Goal: Transaction & Acquisition: Purchase product/service

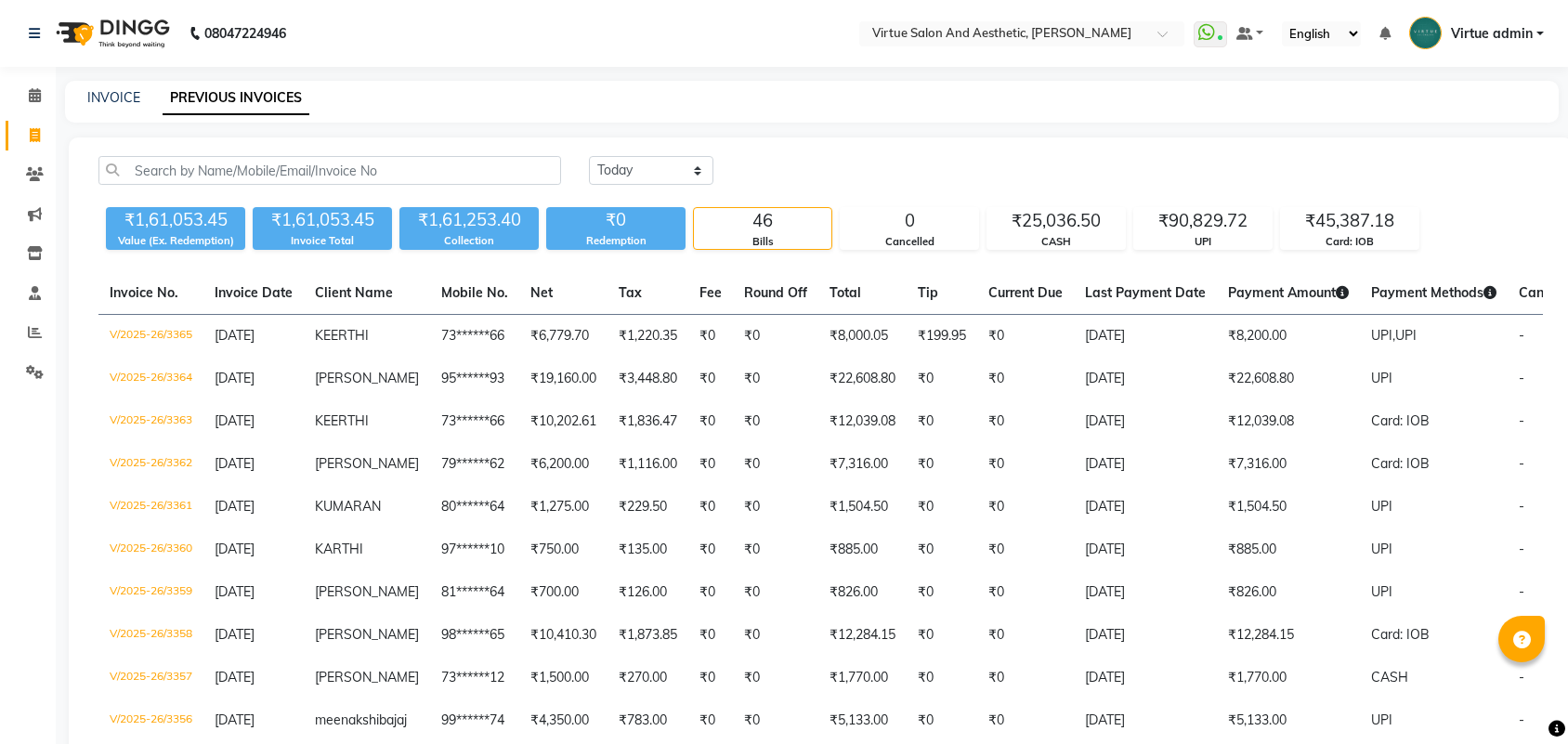
select select "[DATE]"
click at [114, 100] on link "INVOICE" at bounding box center [113, 98] width 53 height 17
select select "service"
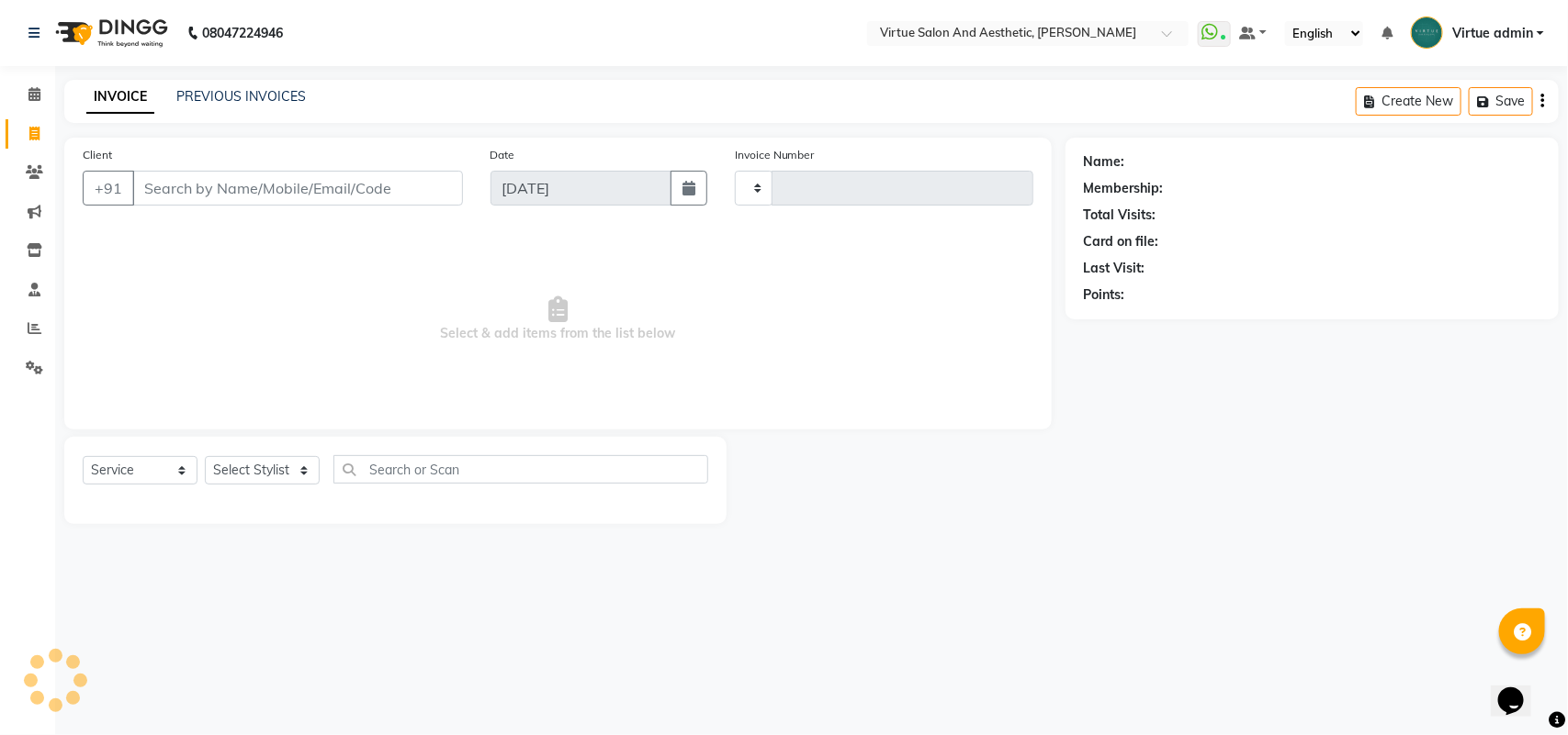
type input "3375"
select select "4466"
select select "V"
select select "71189"
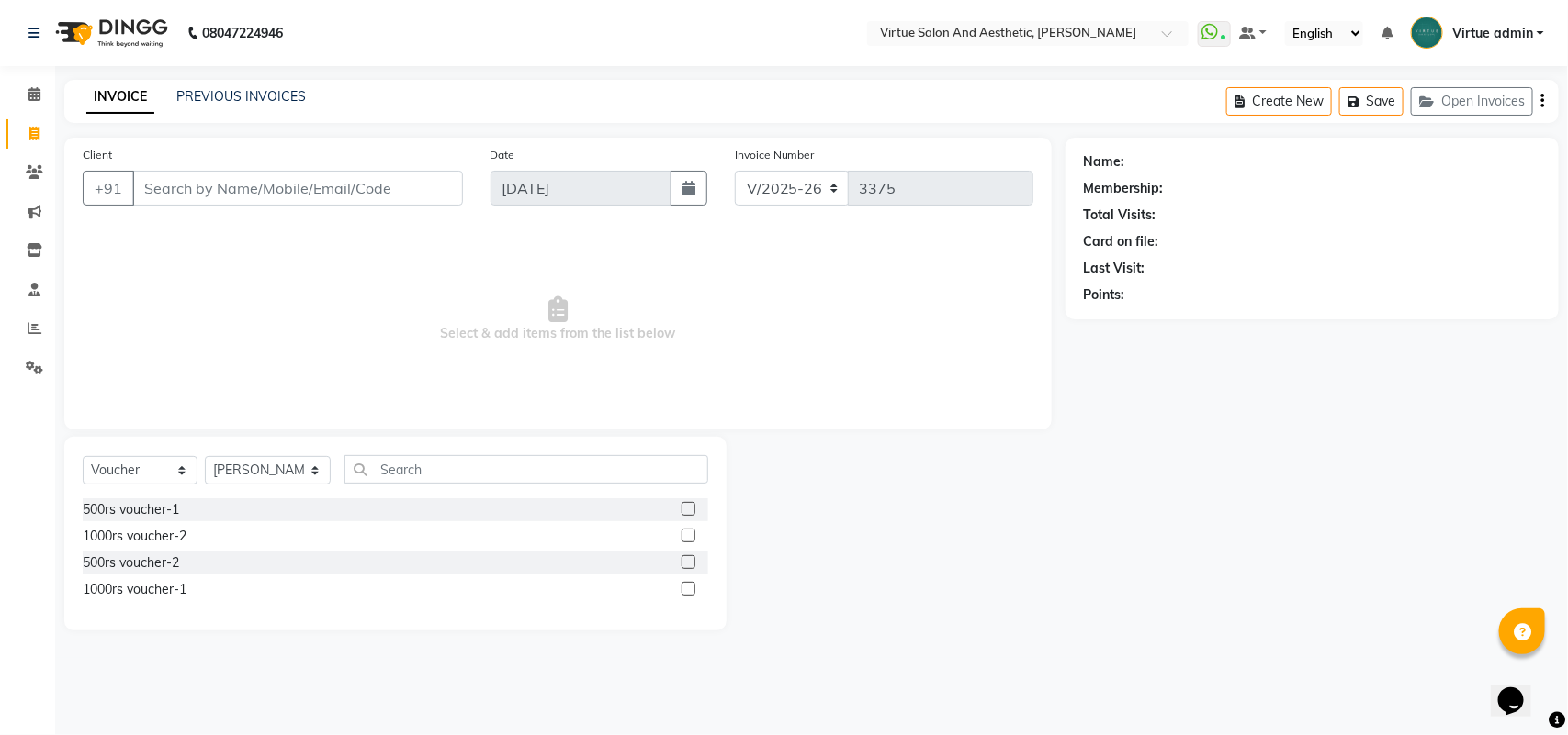
click at [252, 179] on input "Client" at bounding box center [298, 188] width 331 height 35
drag, startPoint x: 144, startPoint y: 184, endPoint x: 381, endPoint y: 160, distance: 238.2
click at [381, 160] on div "Client +91 8056848428 Add Client" at bounding box center [273, 182] width 408 height 75
type input "9"
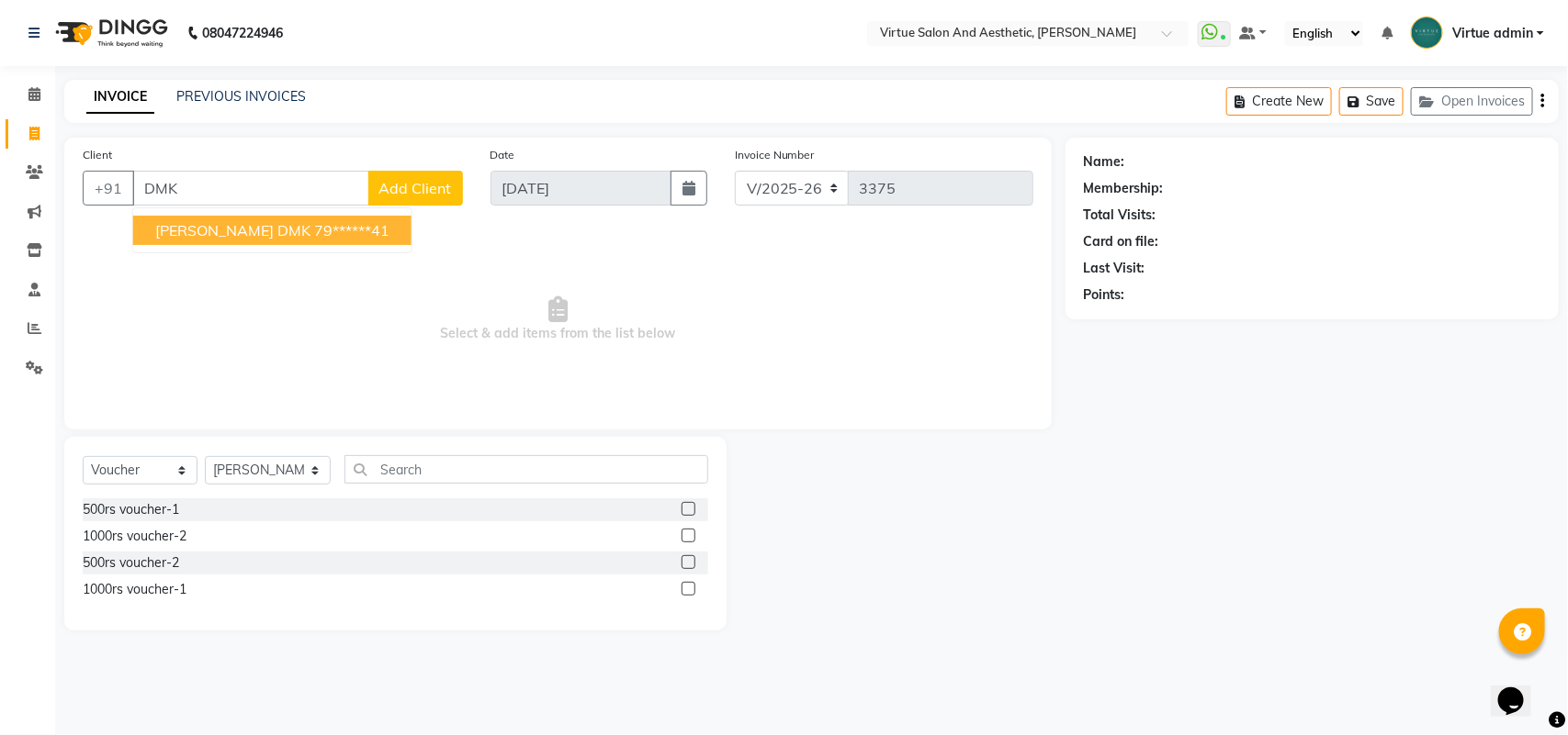
click at [314, 228] on ngb-highlight "79******41" at bounding box center [351, 231] width 75 height 19
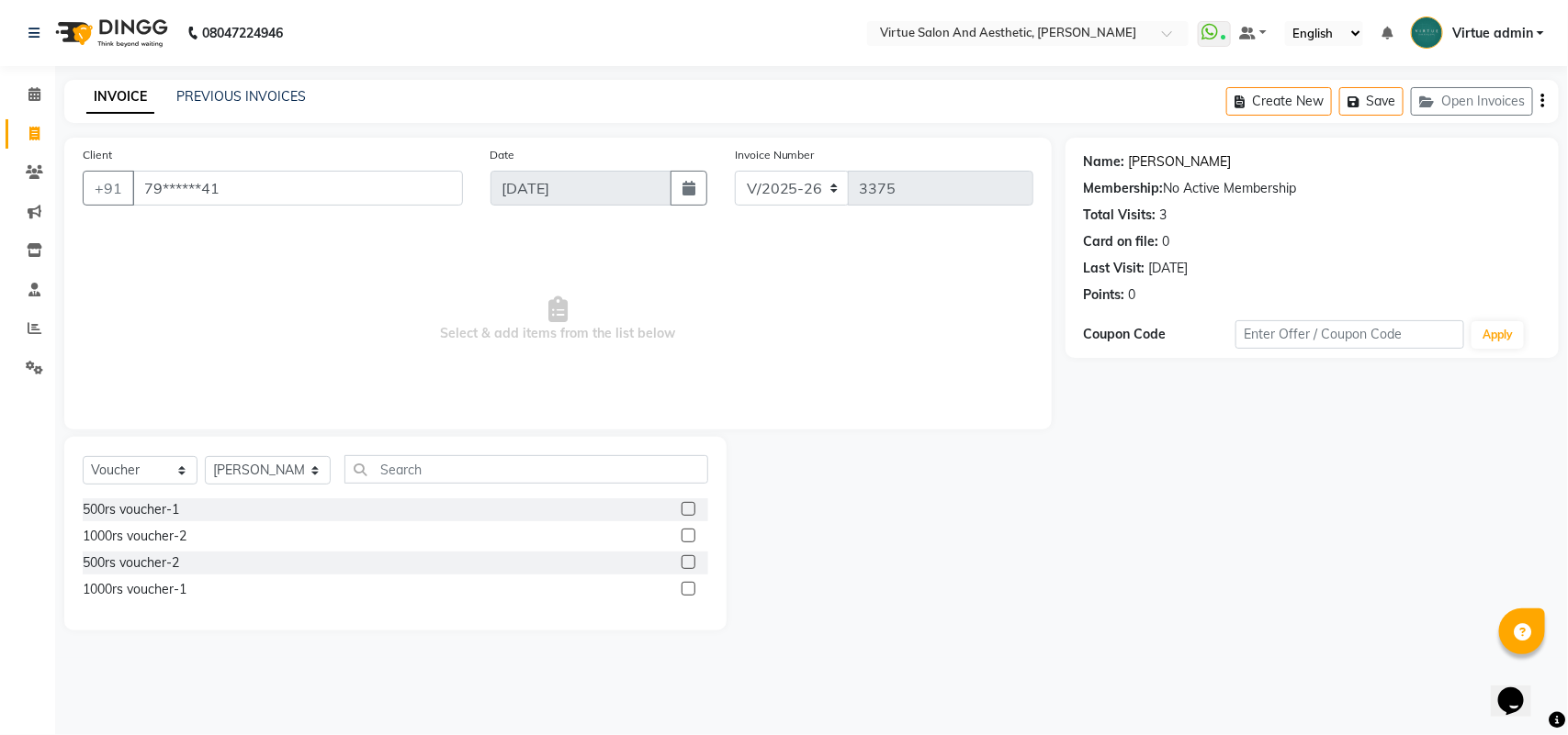
click at [1186, 161] on link "Narendar Dmk" at bounding box center [1179, 161] width 103 height 19
drag, startPoint x: 144, startPoint y: 191, endPoint x: 266, endPoint y: 182, distance: 122.3
click at [266, 182] on input "79******41" at bounding box center [298, 188] width 331 height 35
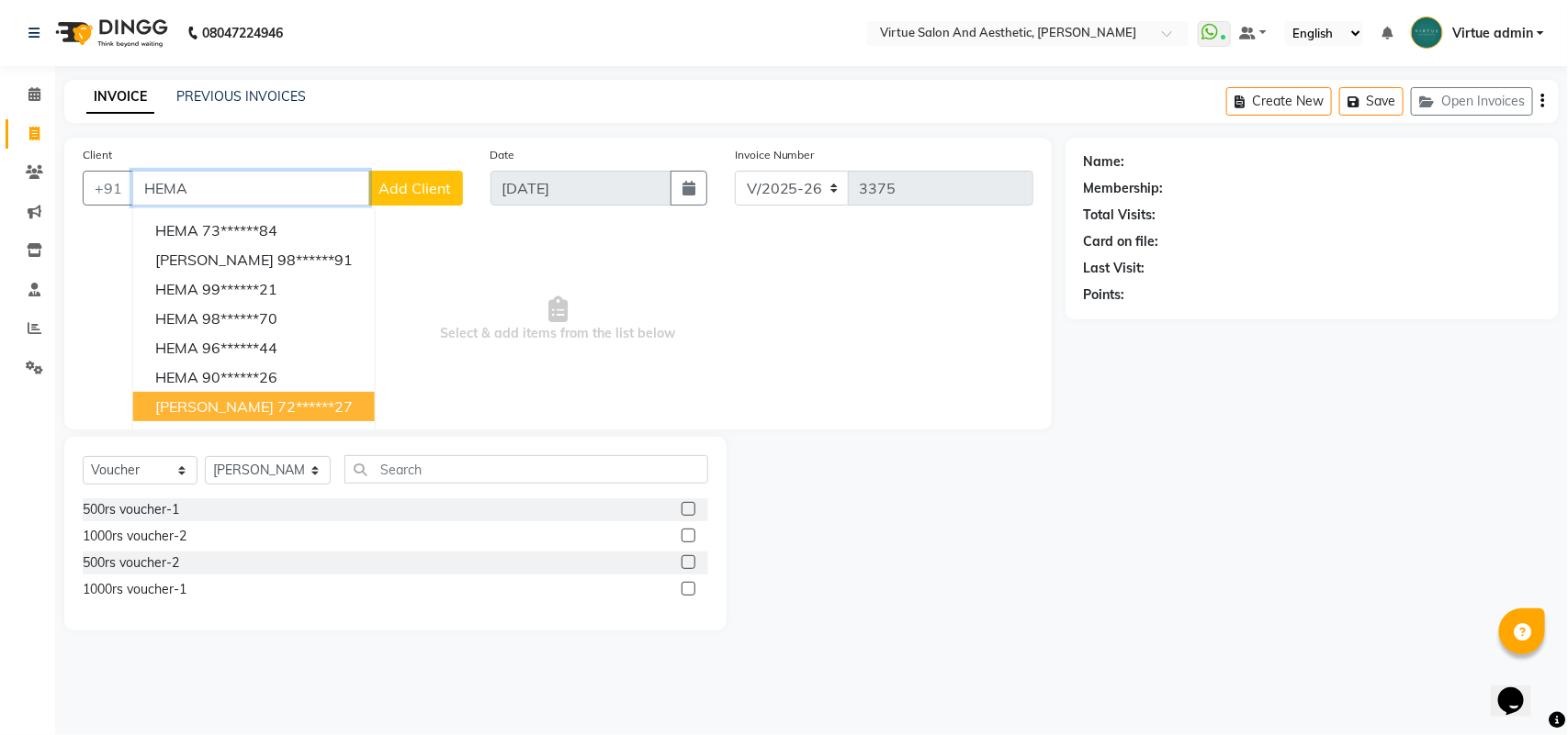
click at [277, 398] on ngb-highlight "72******27" at bounding box center [314, 407] width 75 height 19
type input "72******27"
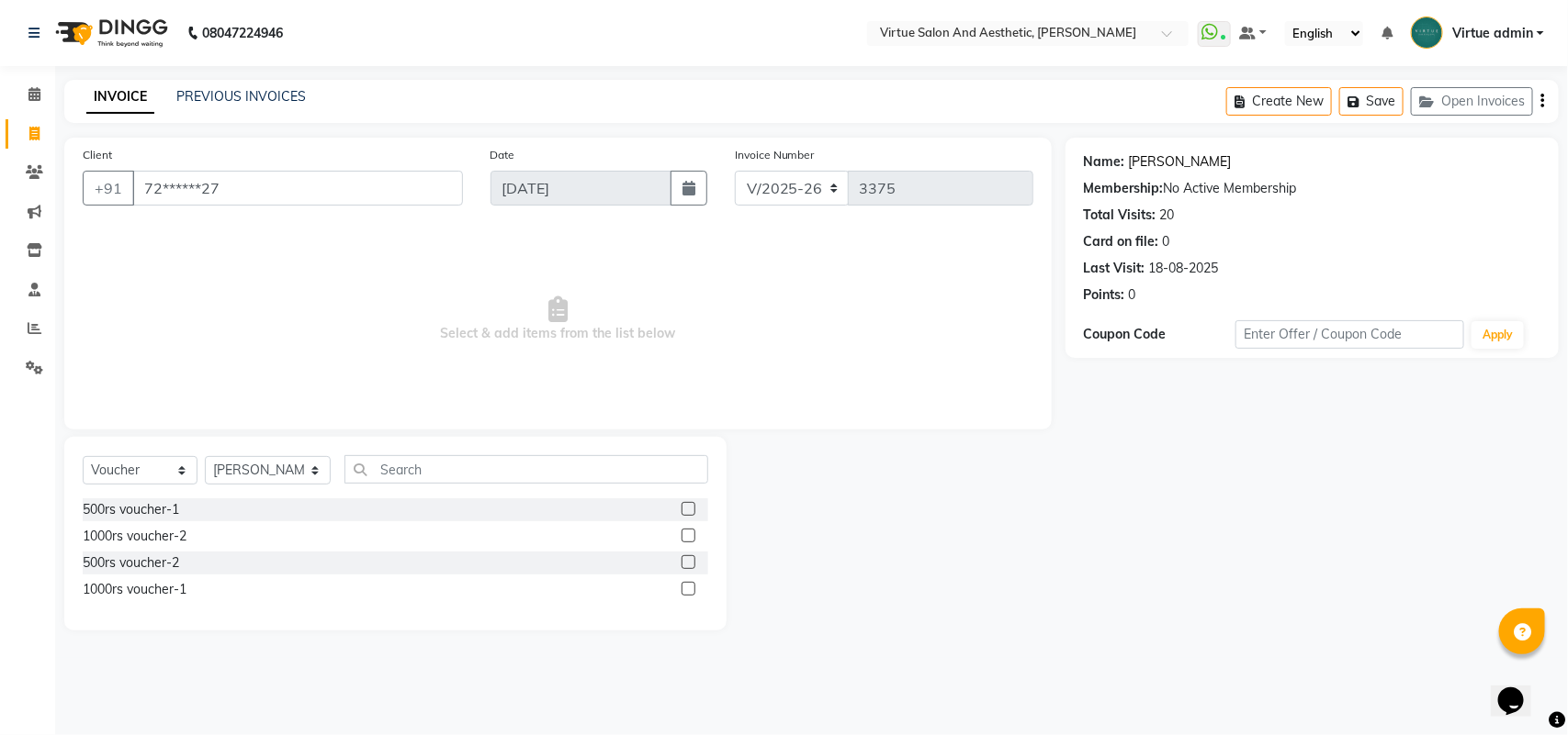
click at [1162, 167] on link "Hemanth" at bounding box center [1179, 161] width 103 height 19
click at [148, 474] on select "Select Service Product Membership Package Voucher Prepaid Gift Card" at bounding box center [140, 470] width 115 height 29
select select "service"
click at [83, 456] on select "Select Service Product Membership Package Voucher Prepaid Gift Card" at bounding box center [140, 470] width 115 height 29
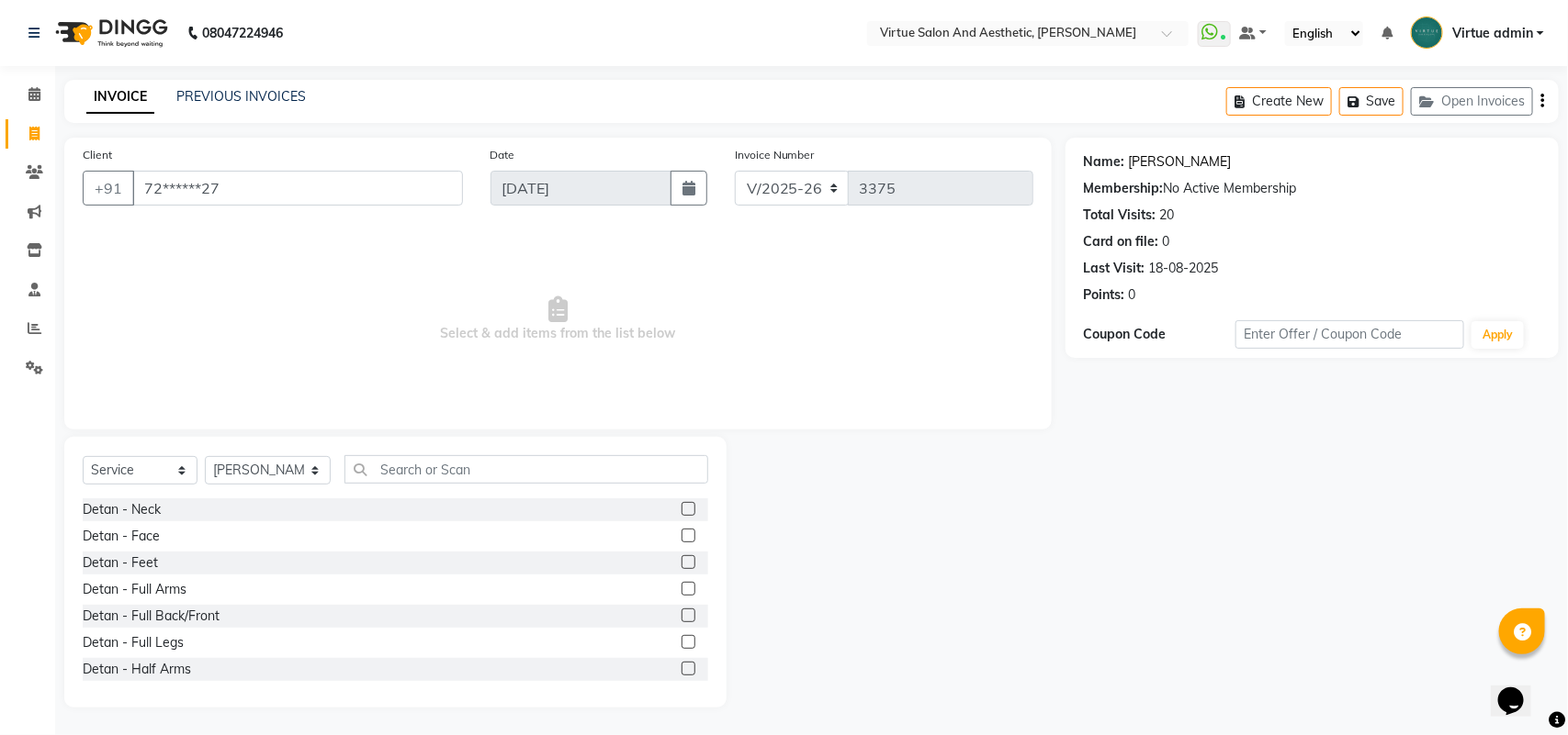
click at [1165, 165] on link "Hemanth" at bounding box center [1179, 161] width 103 height 19
click at [112, 443] on div "Select Service Product Membership Package Voucher Prepaid Gift Card Select Styl…" at bounding box center [395, 572] width 662 height 271
drag, startPoint x: 139, startPoint y: 470, endPoint x: 166, endPoint y: 471, distance: 27.0
click at [139, 470] on select "Select Service Product Membership Package Voucher Prepaid Gift Card" at bounding box center [140, 470] width 115 height 29
click at [239, 475] on select "Select Stylist Admin [PERSON_NAME] Apsu Auditor Ambattur [PERSON_NAME] Dingg - …" at bounding box center [268, 470] width 126 height 29
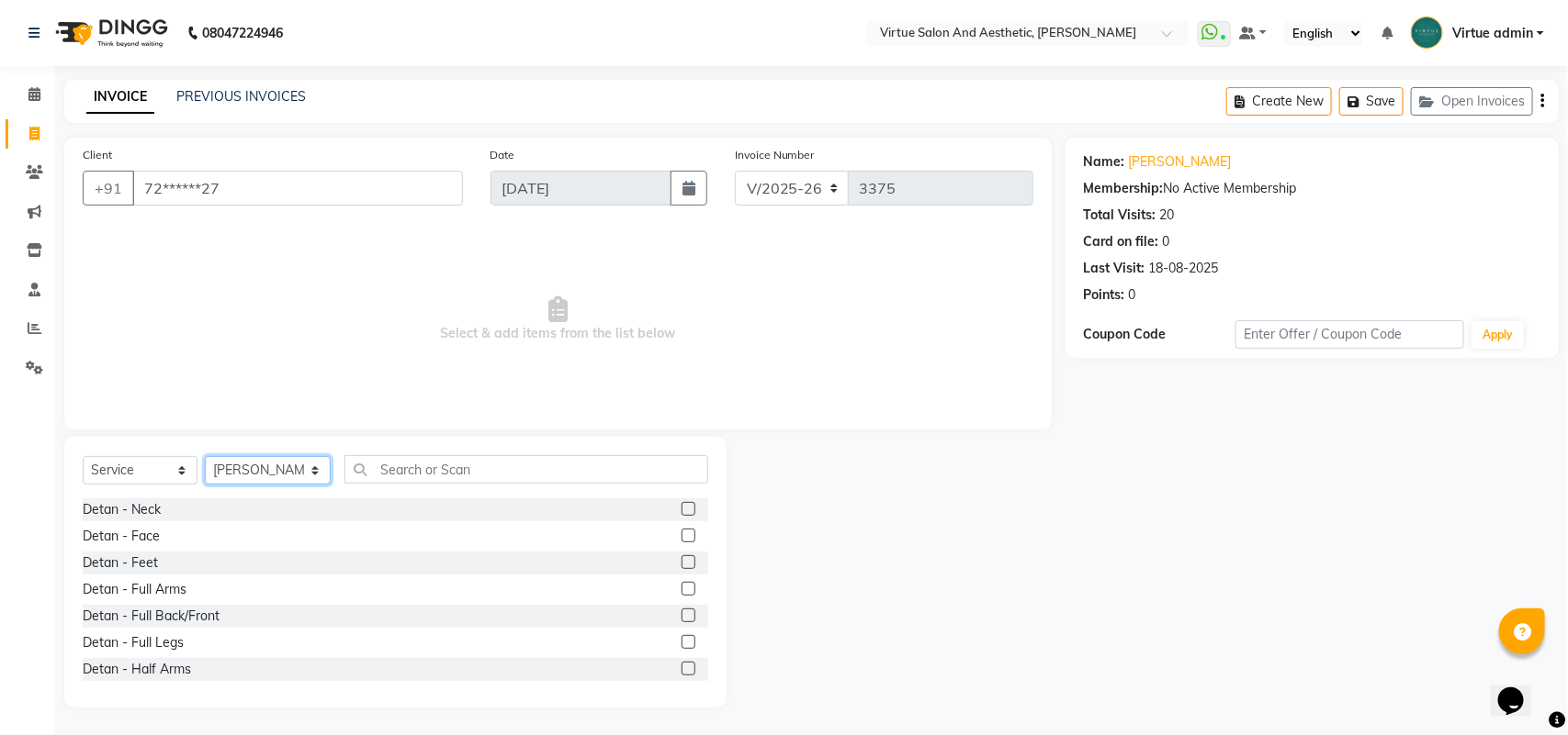
select select "30103"
click at [364, 469] on input "text" at bounding box center [526, 469] width 363 height 29
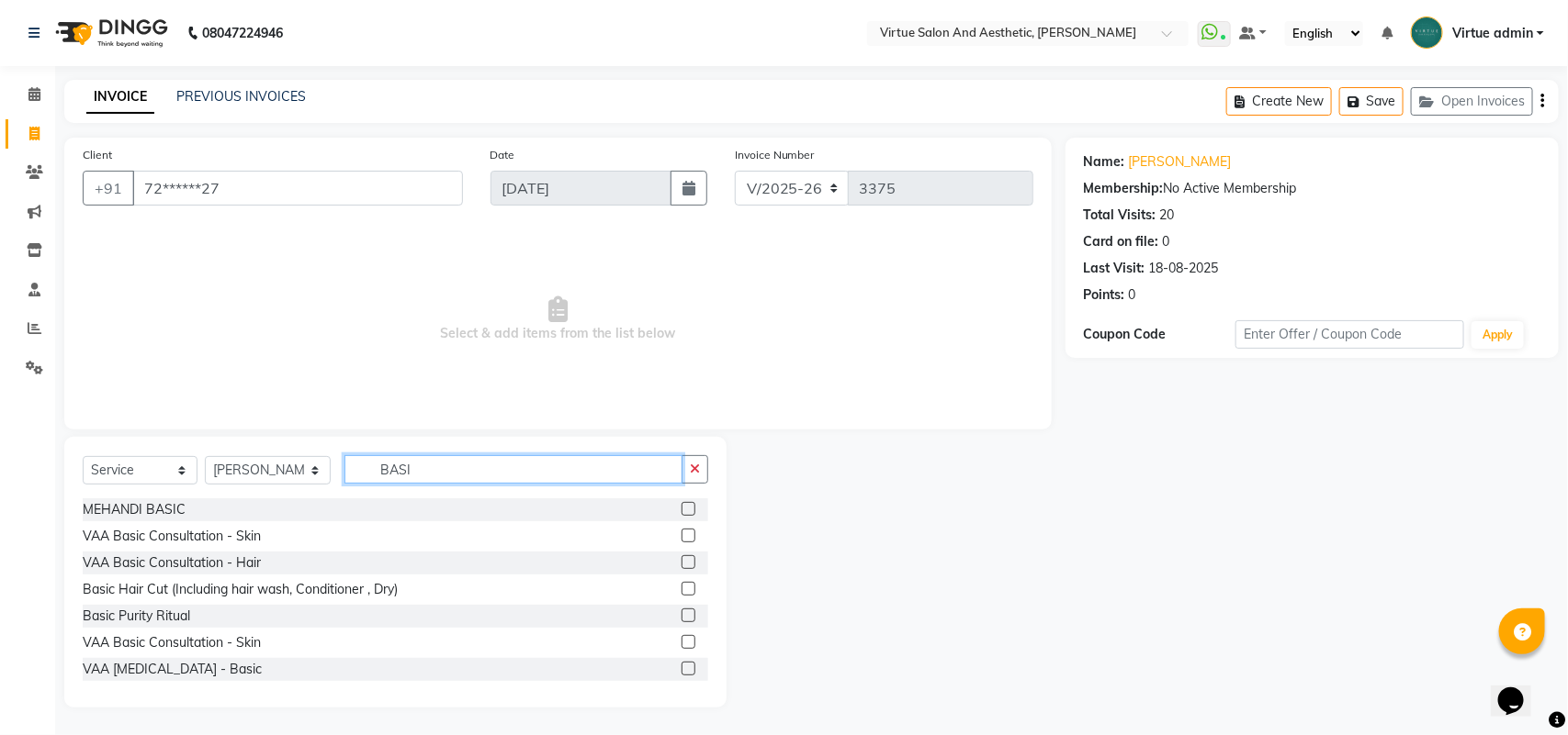
type input "BASI"
click at [682, 588] on label at bounding box center [688, 589] width 14 height 14
click at [682, 588] on input "checkbox" at bounding box center [687, 589] width 12 height 12
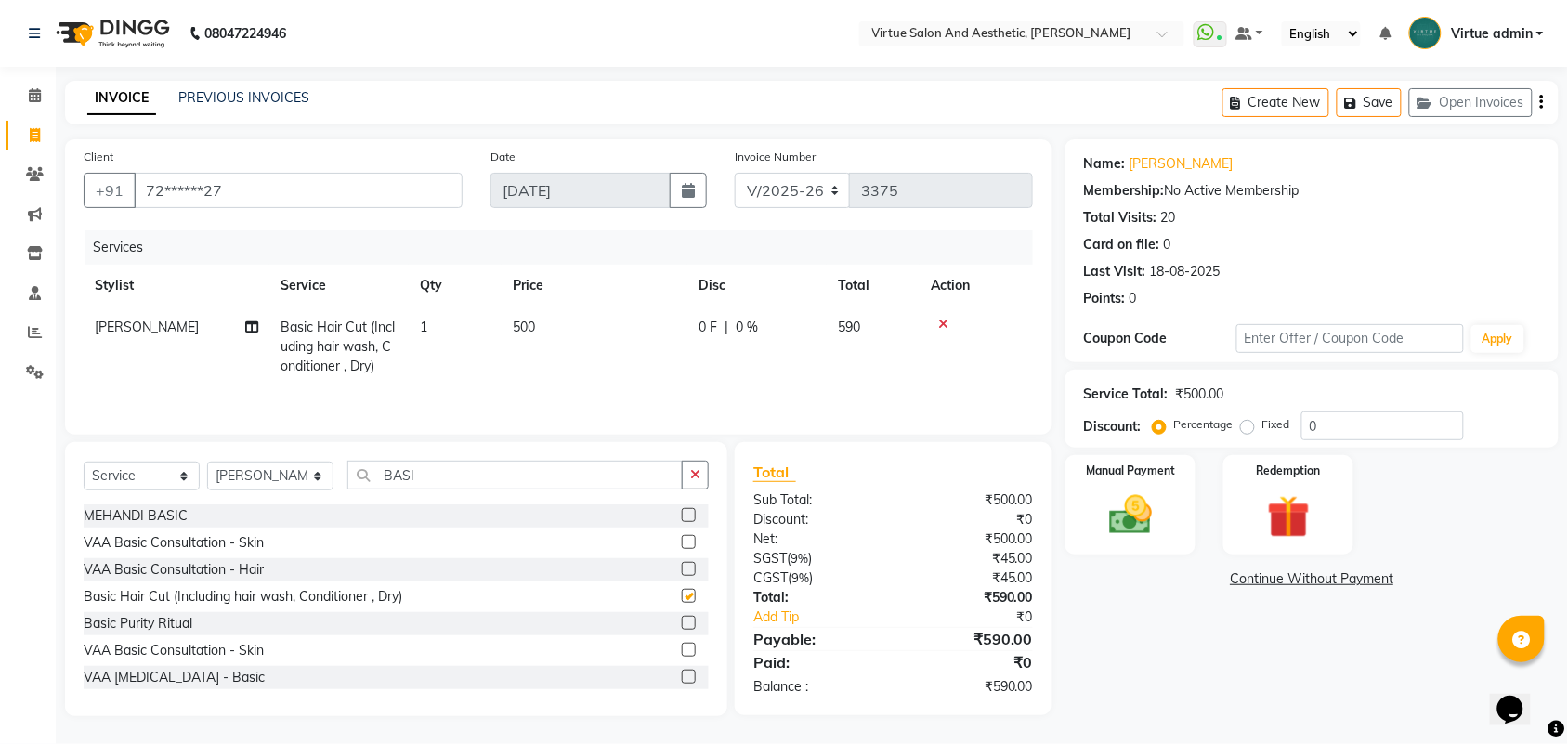
checkbox input "false"
click at [513, 488] on input "BASI" at bounding box center [515, 475] width 336 height 29
click at [305, 357] on span "Basic Hair Cut (Including hair wash, Conditioner , Dry)" at bounding box center [338, 346] width 114 height 55
select select "30103"
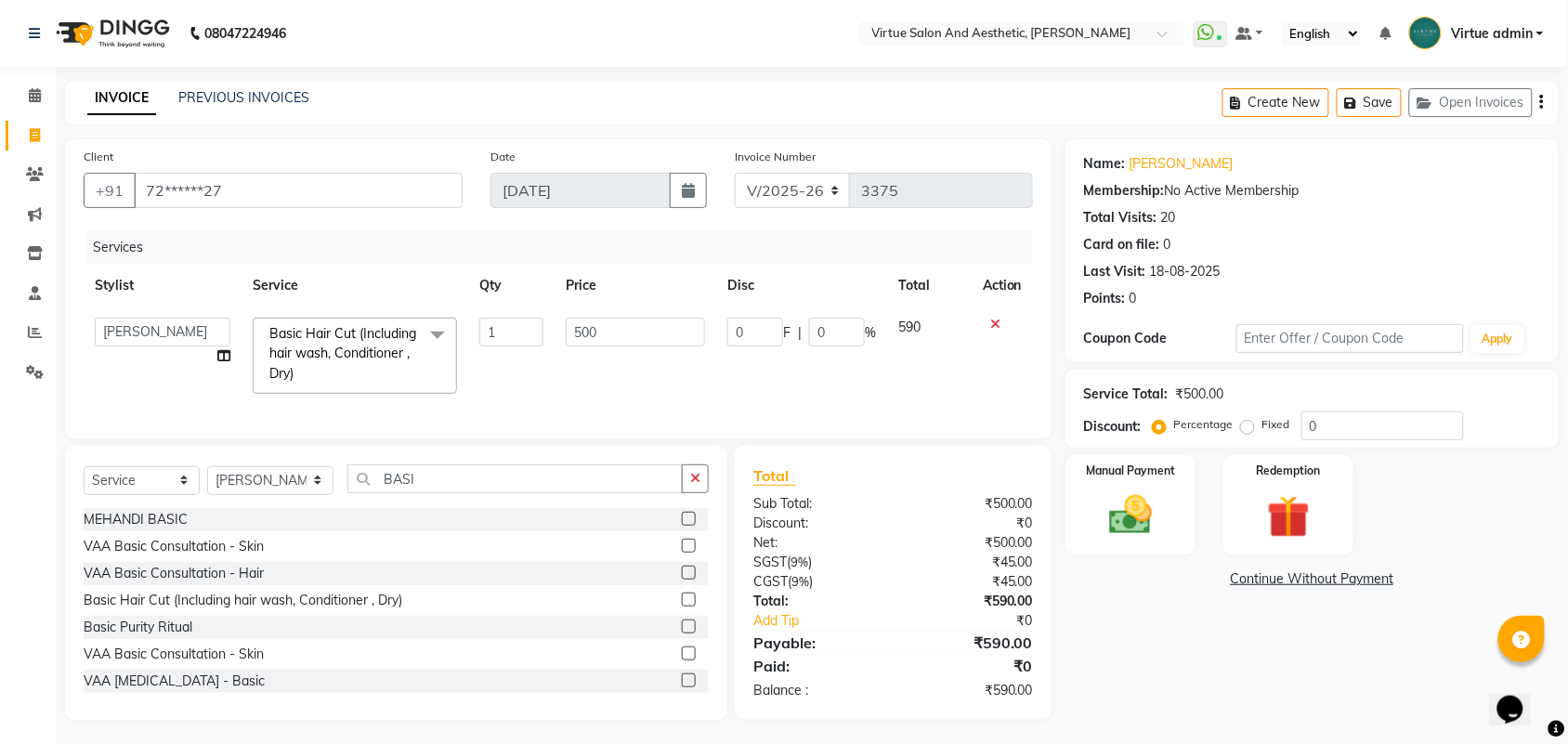
click at [406, 350] on span "Basic Hair Cut (Including hair wash, Conditioner , Dry)" at bounding box center [342, 354] width 146 height 56
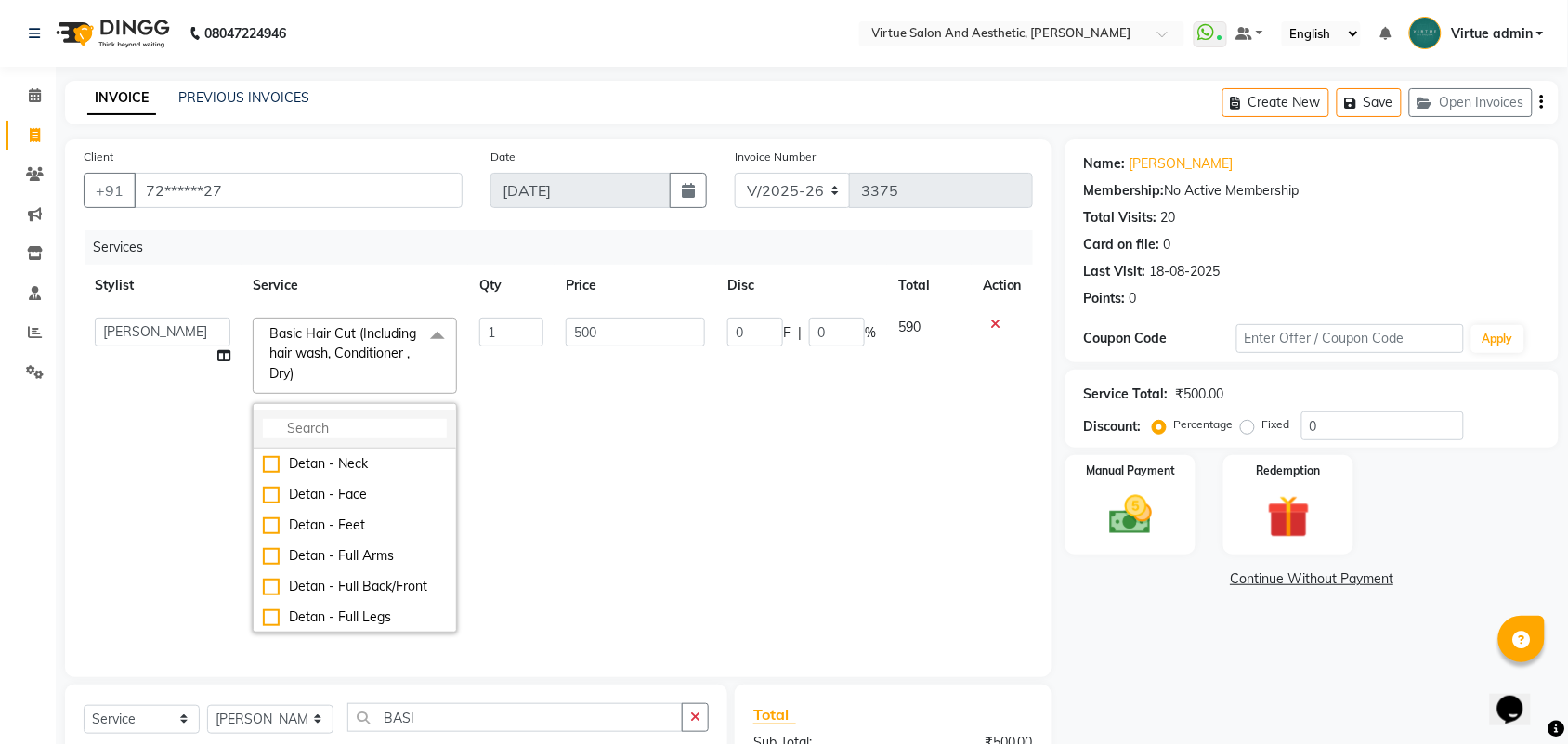
click at [331, 424] on input "multiselect-search" at bounding box center [354, 429] width 184 height 20
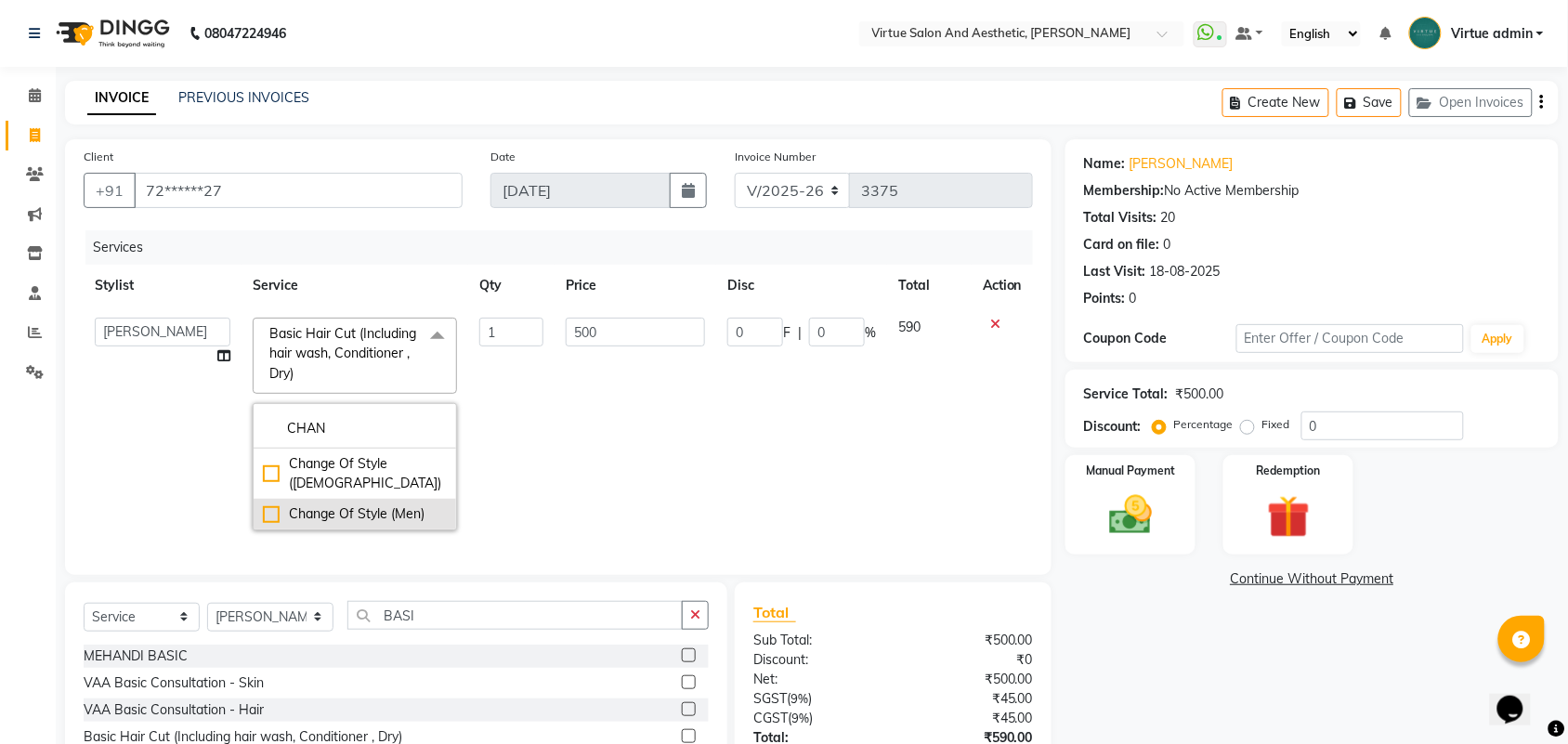
type input "CHAN"
click at [423, 505] on div "Change Of Style (Men)" at bounding box center [354, 514] width 184 height 20
checkbox input "true"
type input "800"
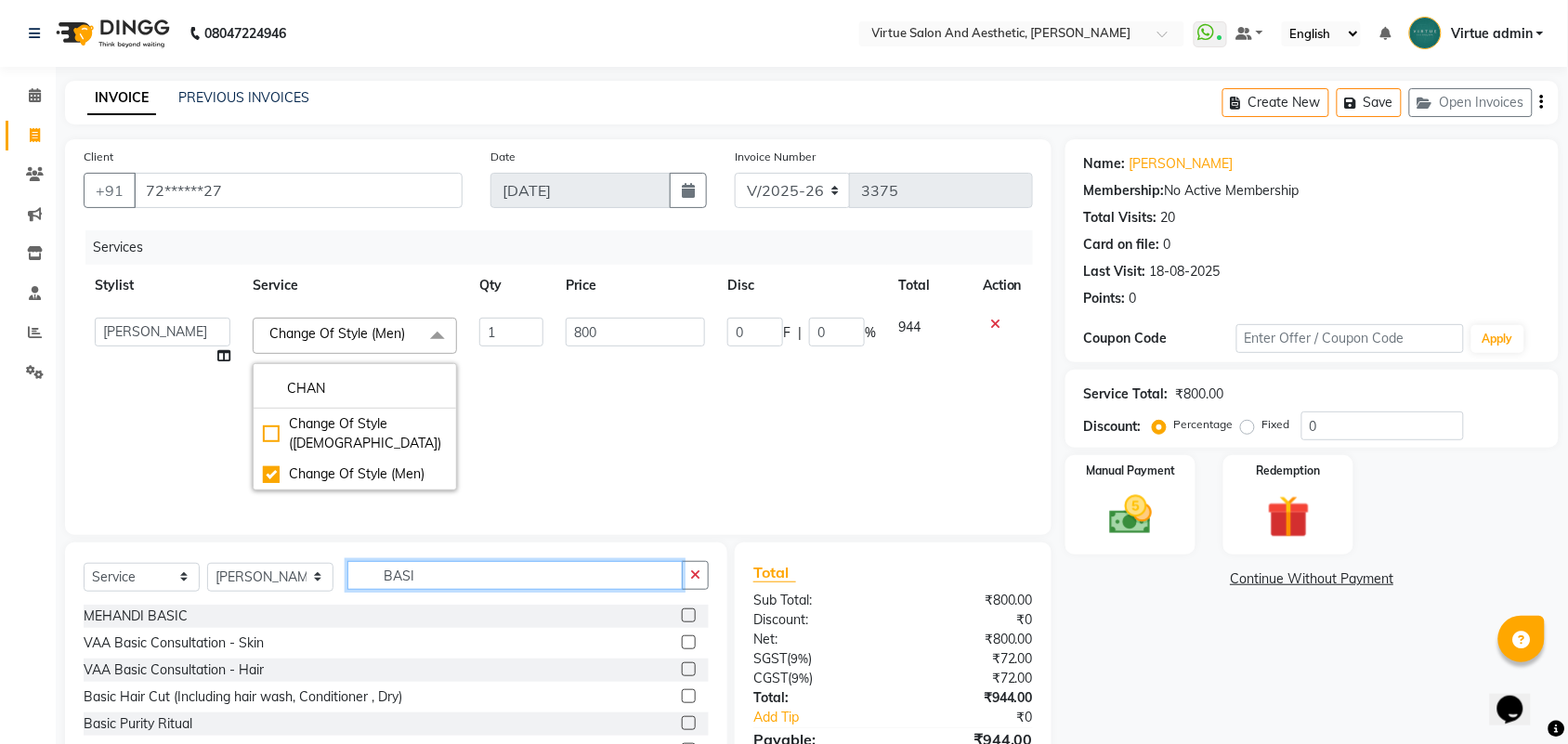
click at [430, 571] on input "BASI" at bounding box center [515, 575] width 336 height 29
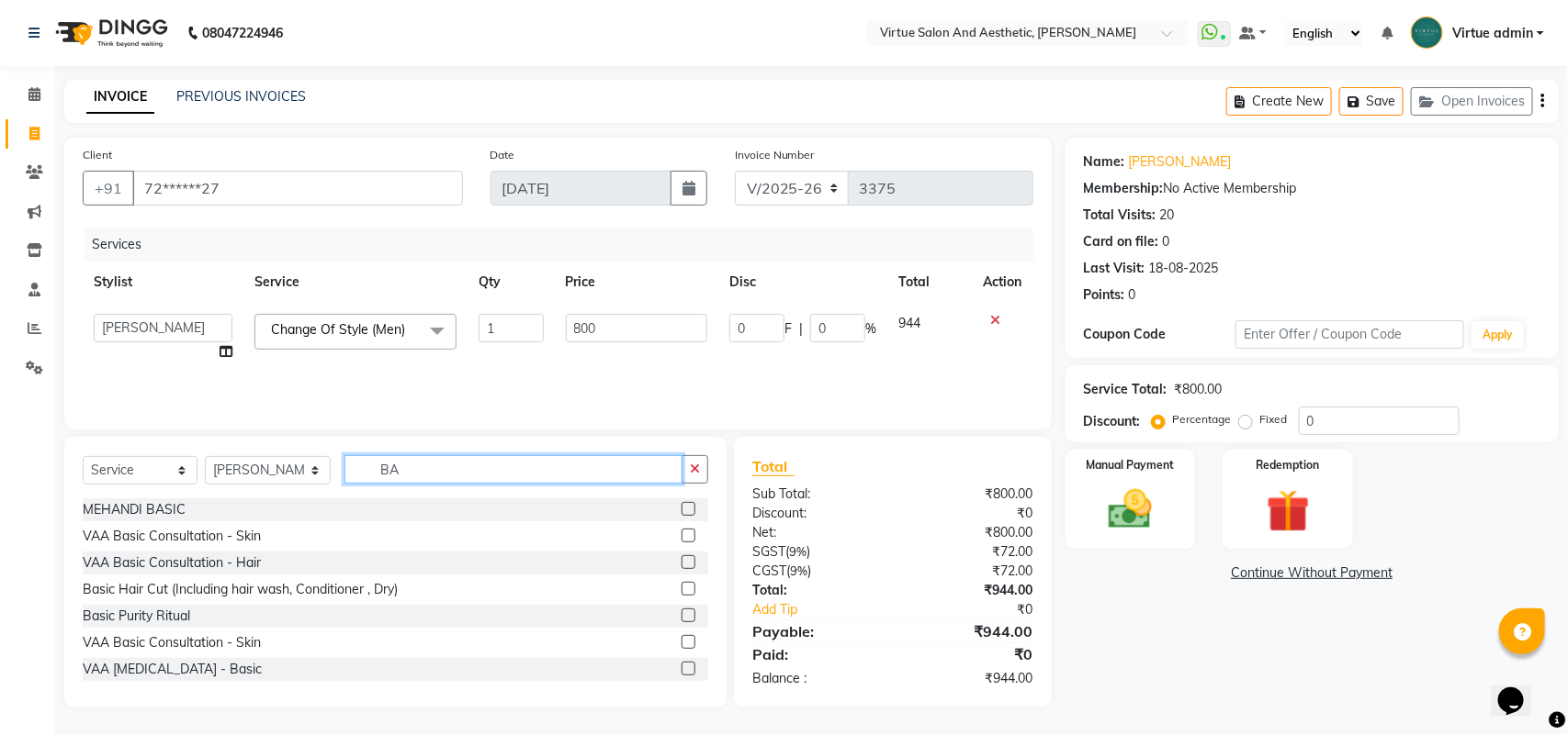
type input "B"
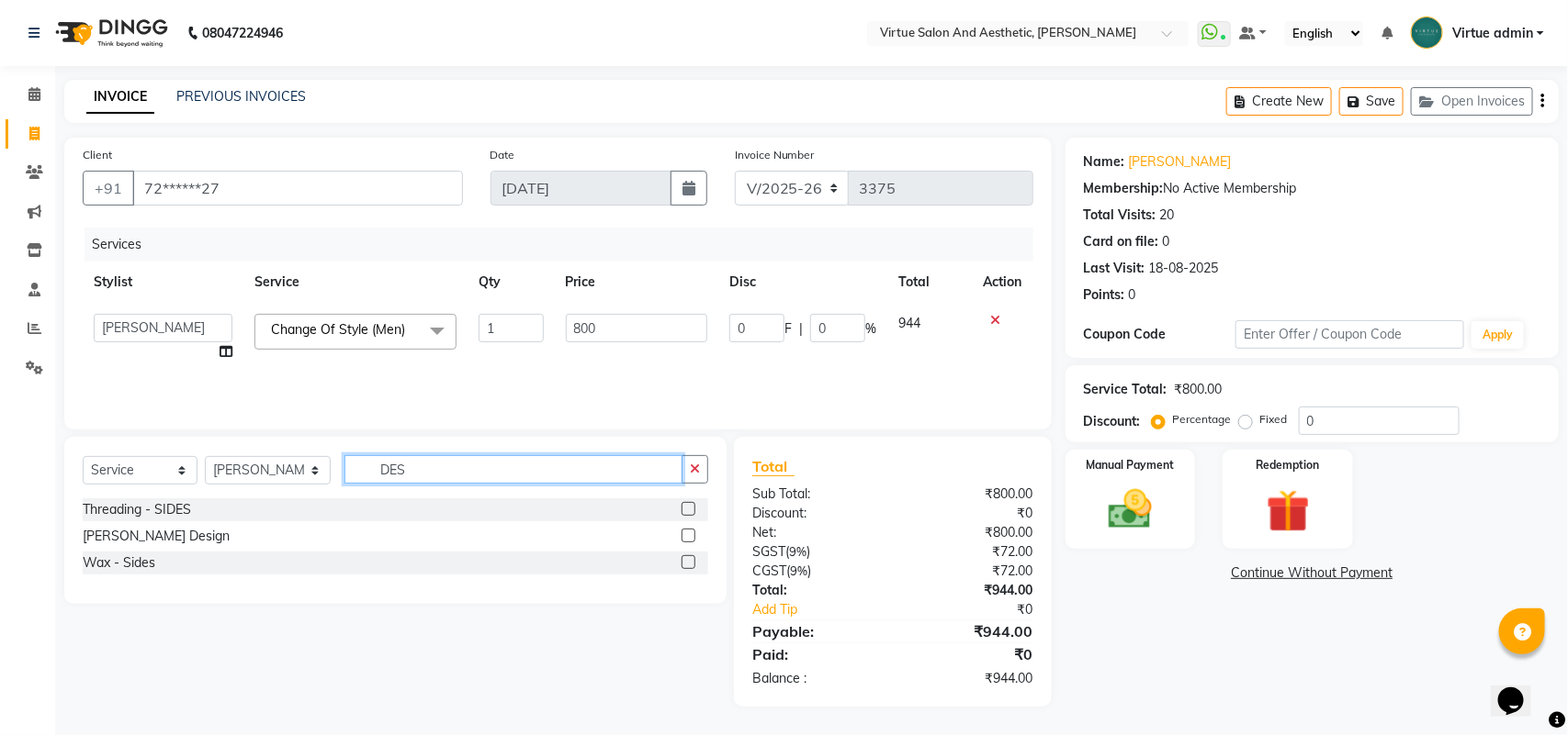
type input "DES"
click at [684, 539] on label at bounding box center [688, 536] width 14 height 14
click at [684, 539] on input "checkbox" at bounding box center [687, 536] width 12 height 12
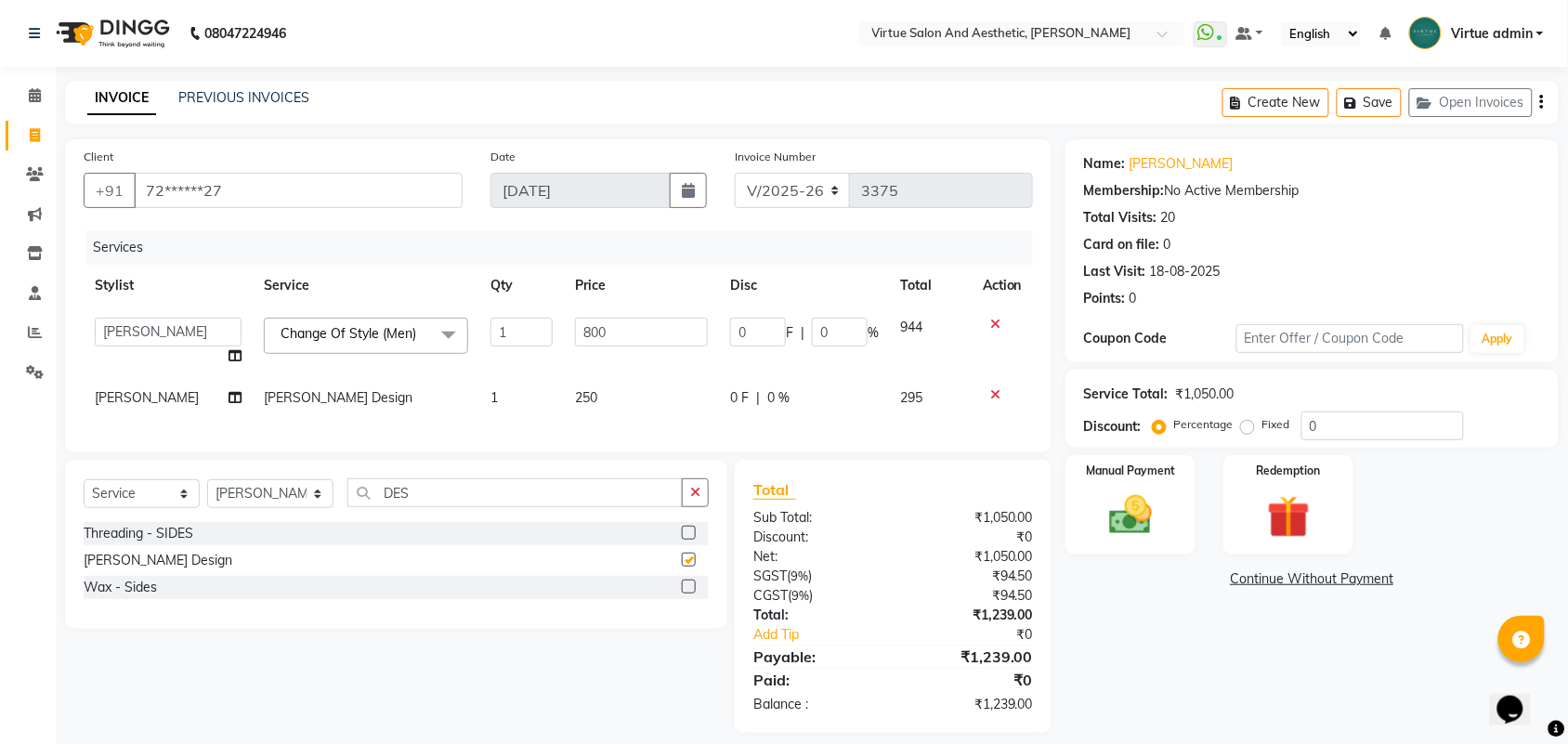
checkbox input "false"
click at [567, 505] on input "DES" at bounding box center [515, 493] width 336 height 29
type input "D"
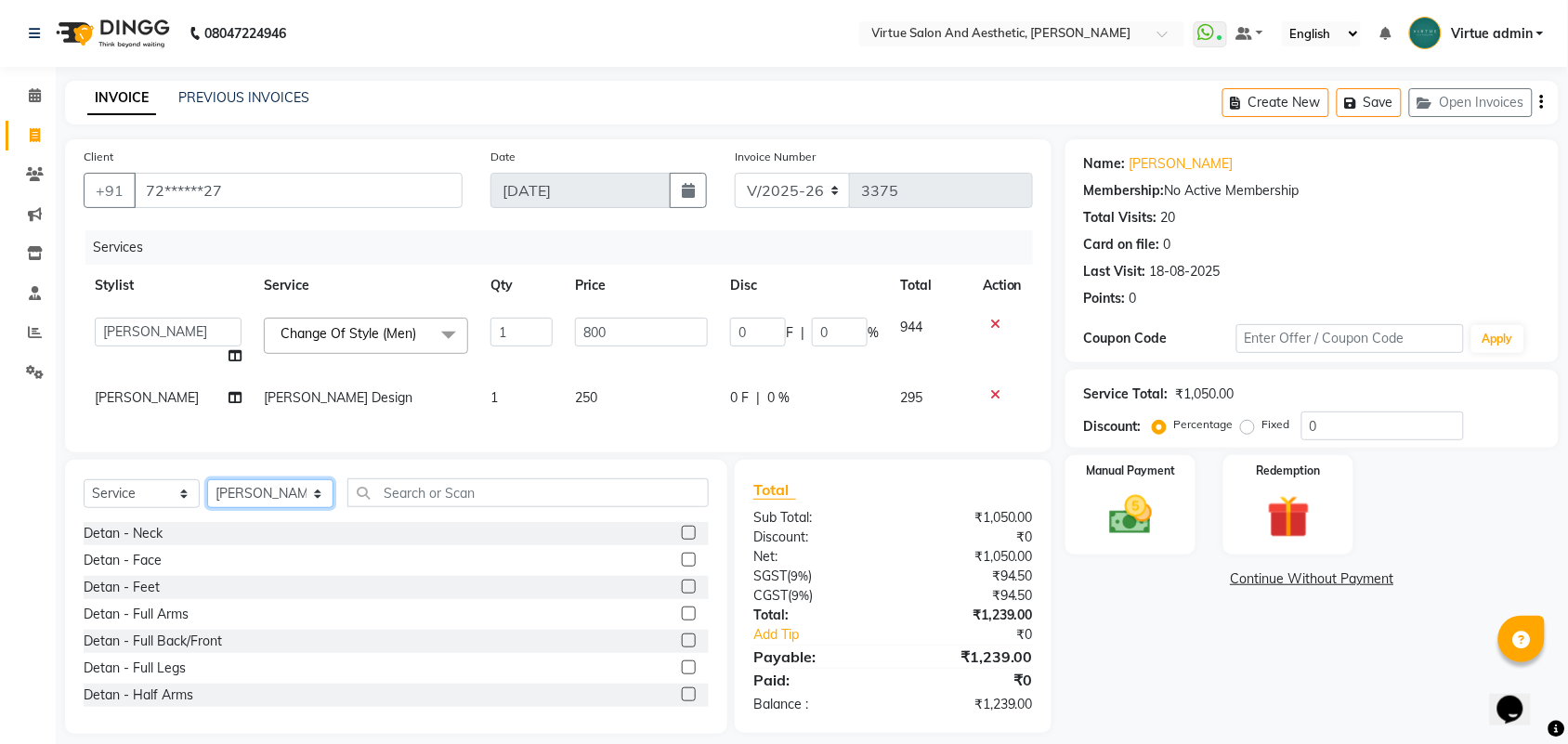
click at [247, 509] on select "Select Stylist Admin ANUSHA Apsu Auditor Ambattur Balaji BANUPRIYA Bharath Bhuv…" at bounding box center [270, 493] width 127 height 29
select select "25077"
click at [207, 496] on select "Select Stylist Admin ANUSHA Apsu Auditor Ambattur Balaji BANUPRIYA Bharath Bhuv…" at bounding box center [270, 493] width 127 height 29
click at [419, 508] on input "text" at bounding box center [527, 493] width 361 height 29
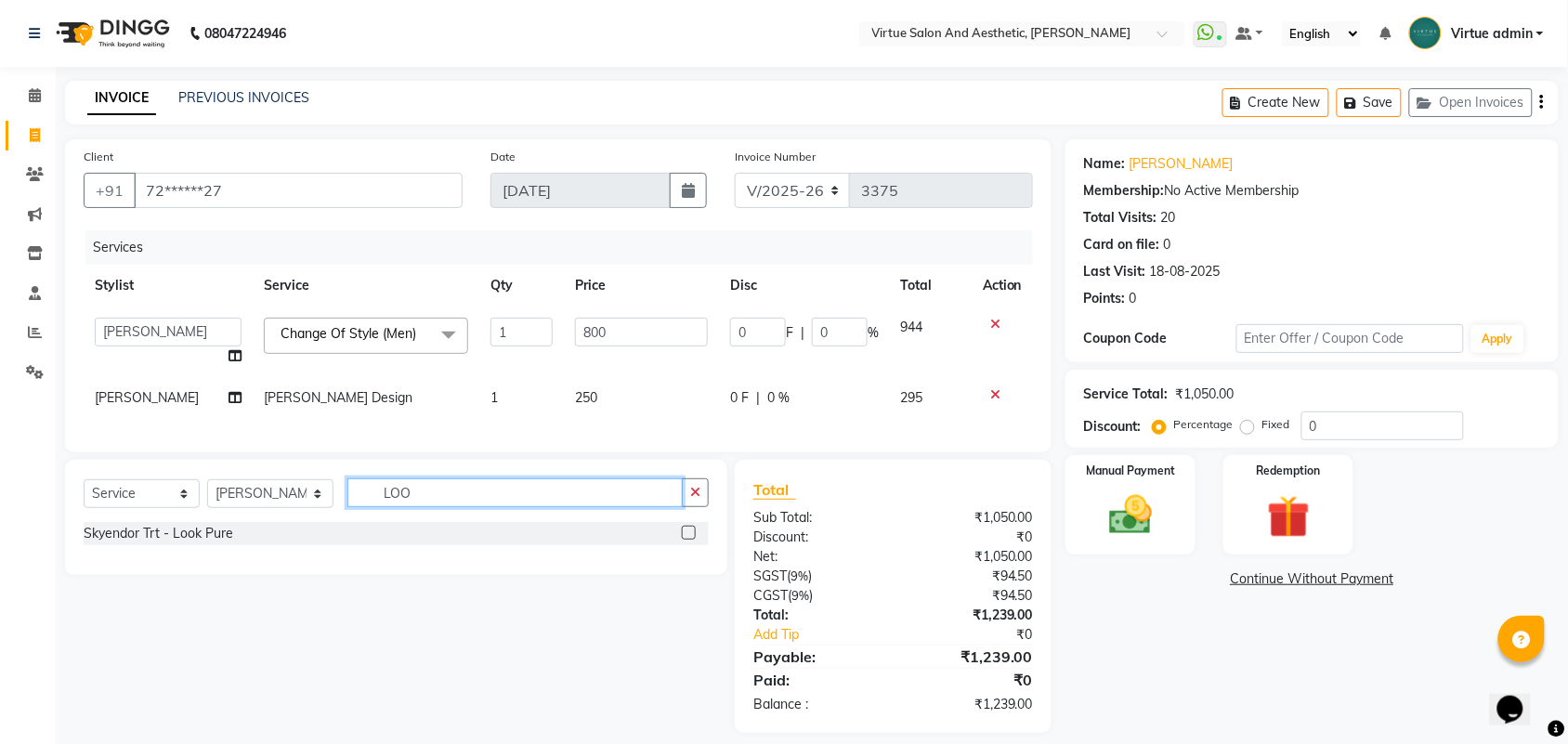
type input "LOO"
click at [683, 539] on label at bounding box center [688, 533] width 14 height 14
click at [683, 539] on input "checkbox" at bounding box center [687, 534] width 12 height 12
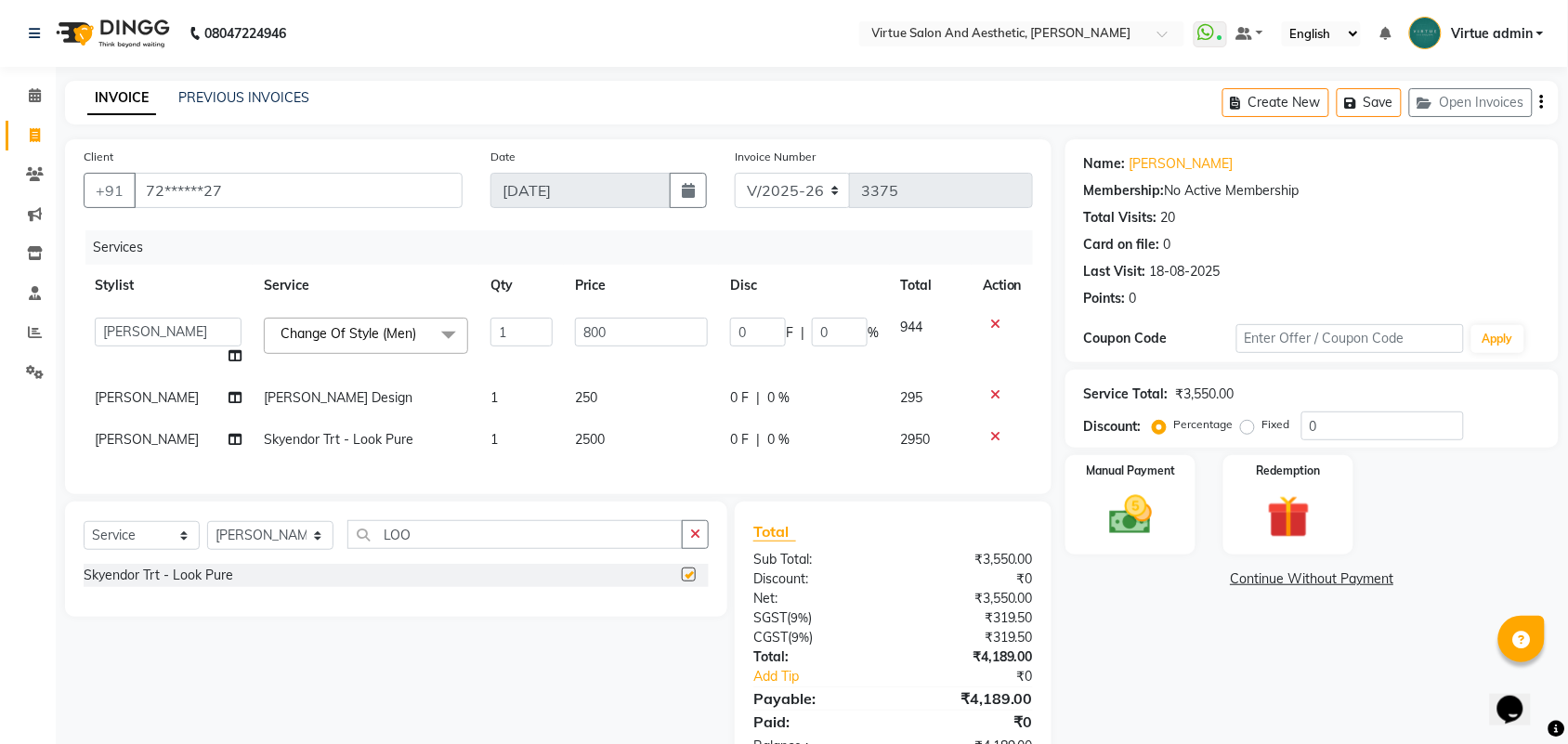
checkbox input "false"
click at [1544, 107] on button "button" at bounding box center [1542, 102] width 4 height 44
select select "V"
select select "71189"
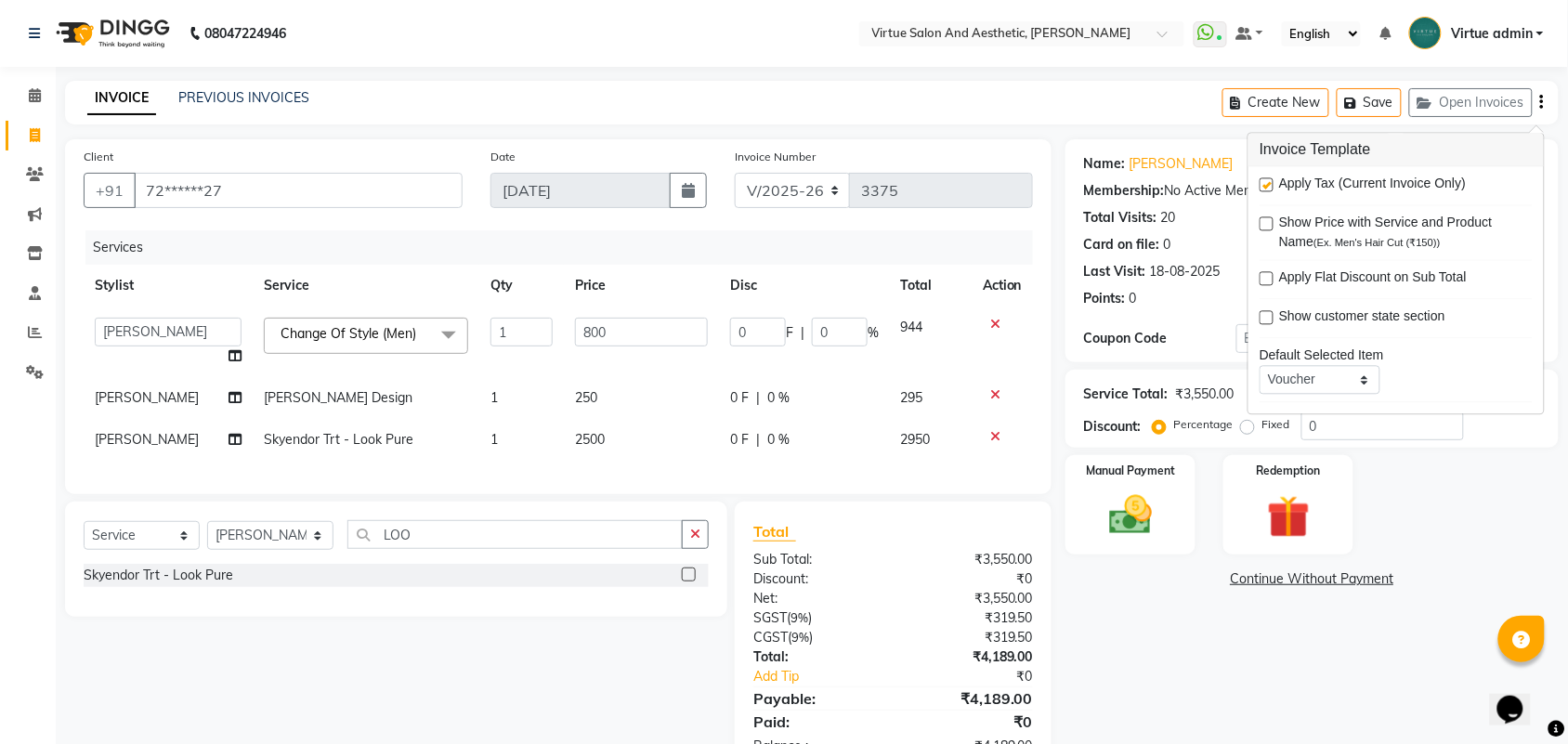
click at [1274, 189] on label at bounding box center [1266, 185] width 14 height 14
click at [1272, 189] on input "checkbox" at bounding box center [1265, 186] width 12 height 12
checkbox input "false"
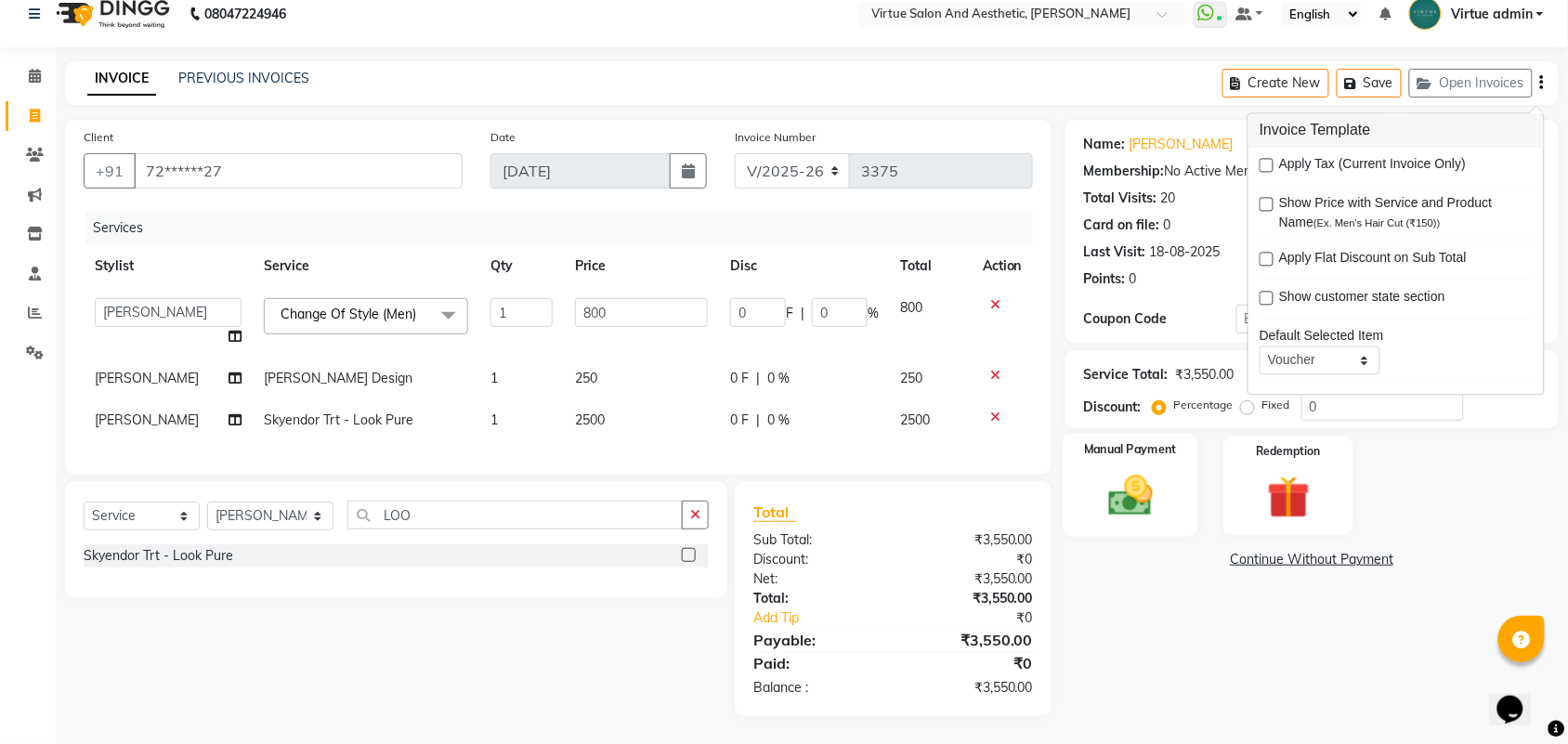
scroll to position [38, 0]
click at [1221, 601] on div "Name: Hemanth Membership: No Active Membership Total Visits: 20 Card on file: 0…" at bounding box center [1319, 418] width 507 height 597
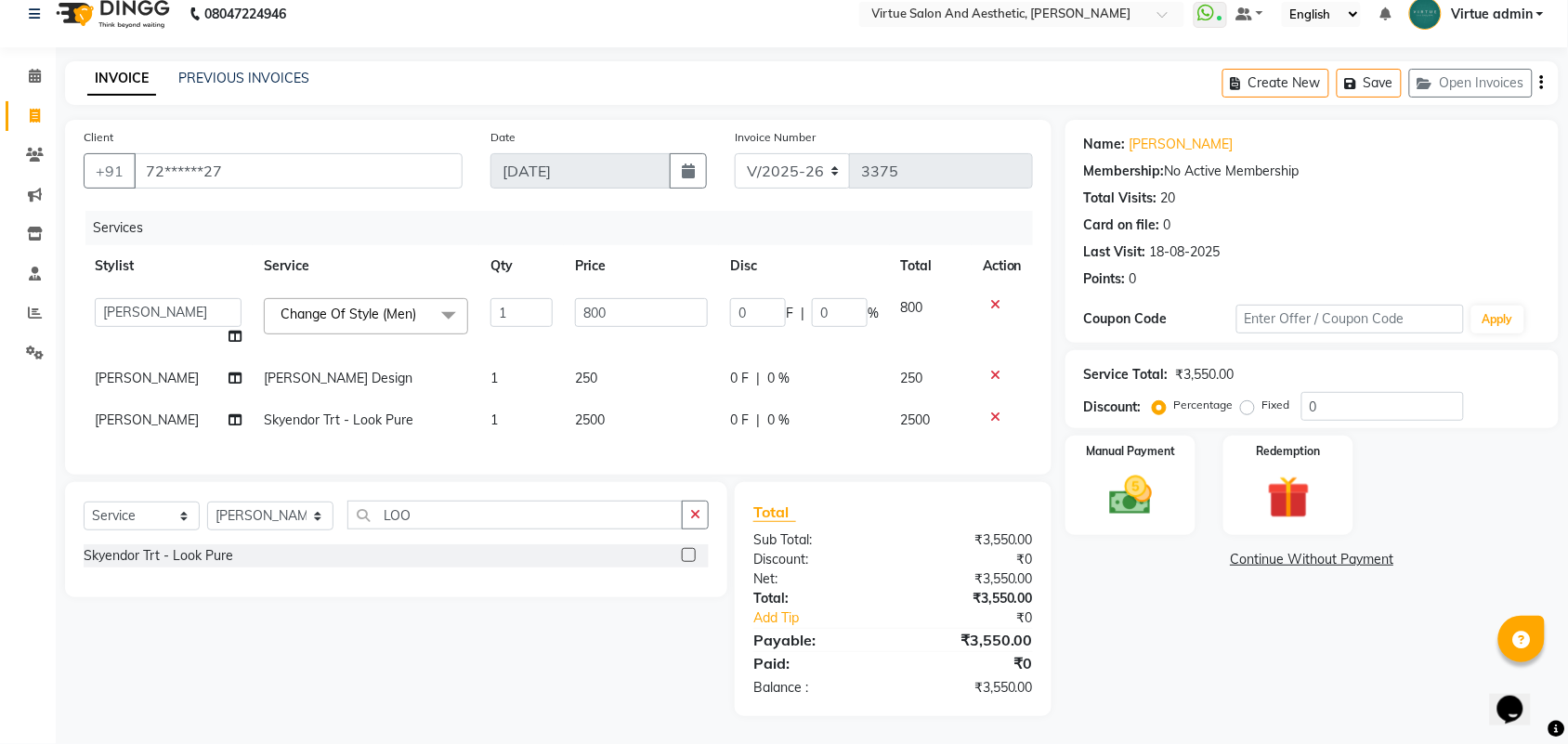
click at [1262, 397] on label "Fixed" at bounding box center [1276, 405] width 28 height 17
click at [1251, 399] on input "Fixed" at bounding box center [1251, 405] width 13 height 13
radio input "true"
click at [1320, 392] on input "0" at bounding box center [1382, 406] width 162 height 29
type input "5"
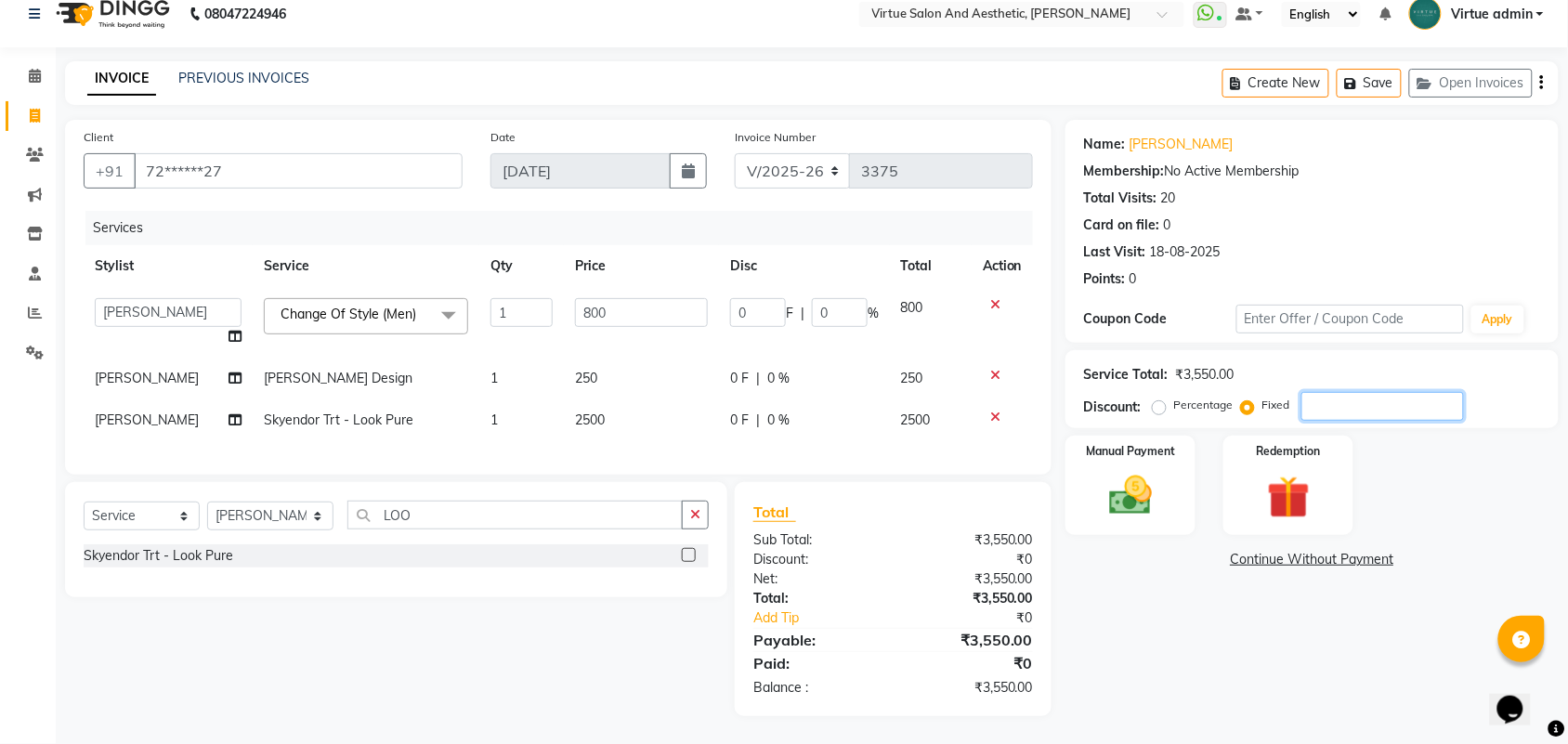
type input "1.13"
type input "0.14"
type input "55"
type input "12.39"
type input "1.55"
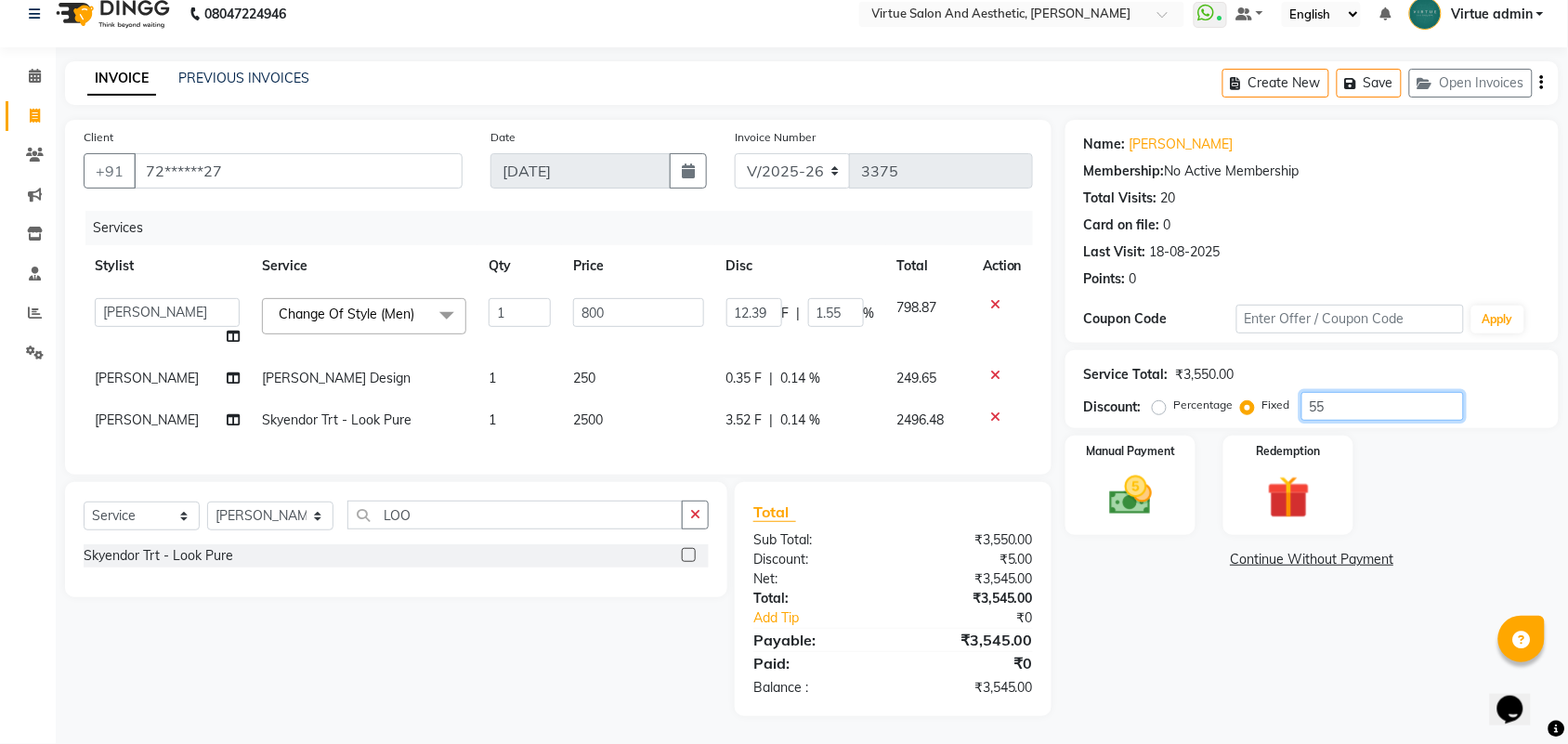
type input "550"
type input "123.94"
type input "15.49"
type input "550"
click at [1138, 489] on img at bounding box center [1130, 495] width 72 height 51
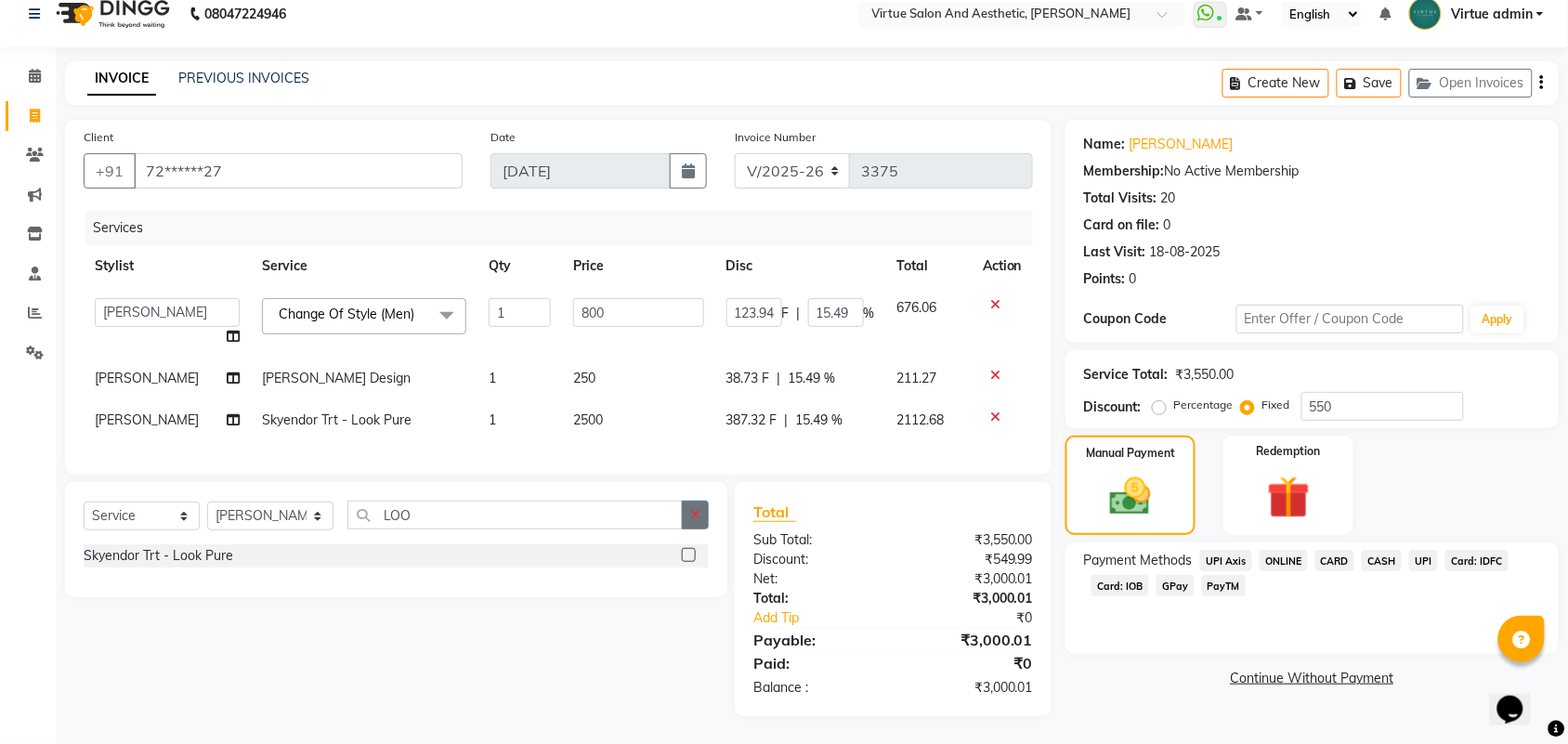
click at [694, 519] on icon "button" at bounding box center [695, 515] width 10 height 13
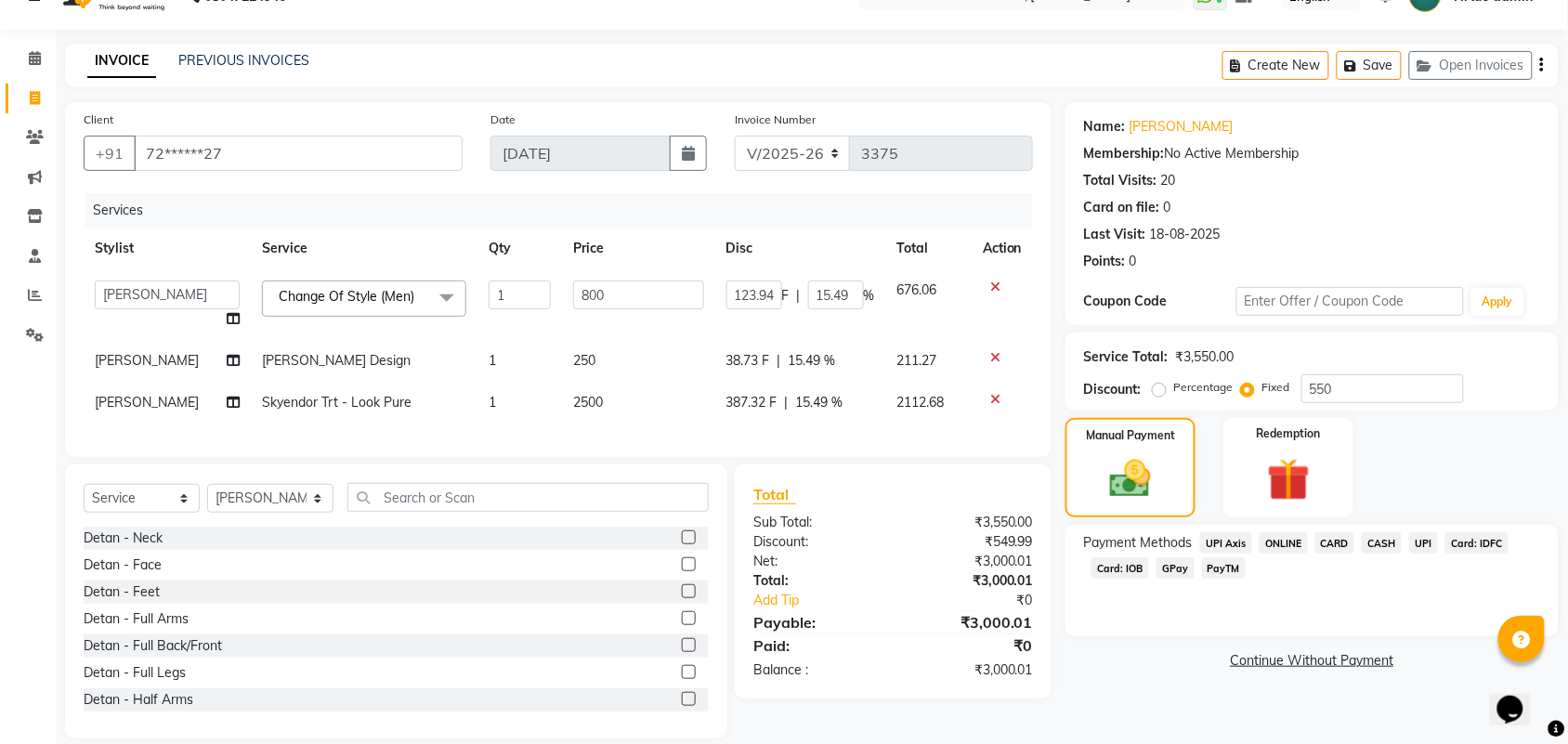
click at [682, 544] on label at bounding box center [688, 538] width 14 height 14
click at [682, 544] on input "checkbox" at bounding box center [687, 539] width 12 height 12
checkbox input "true"
type input "115.79"
type input "14.47"
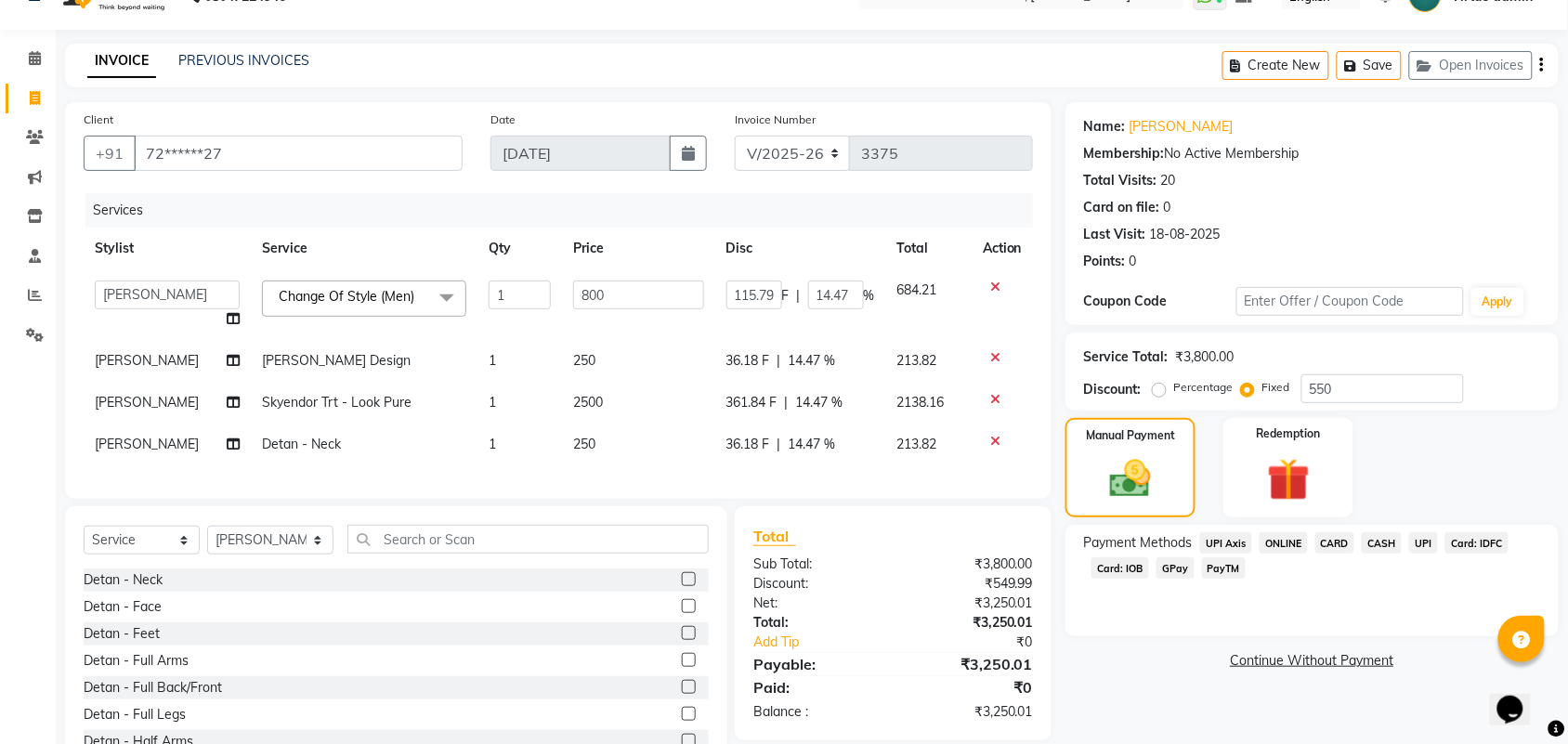
checkbox input "false"
drag, startPoint x: 671, startPoint y: 625, endPoint x: 699, endPoint y: 527, distance: 101.9
click at [682, 614] on label at bounding box center [688, 606] width 14 height 14
click at [682, 614] on input "checkbox" at bounding box center [687, 607] width 12 height 12
checkbox input "true"
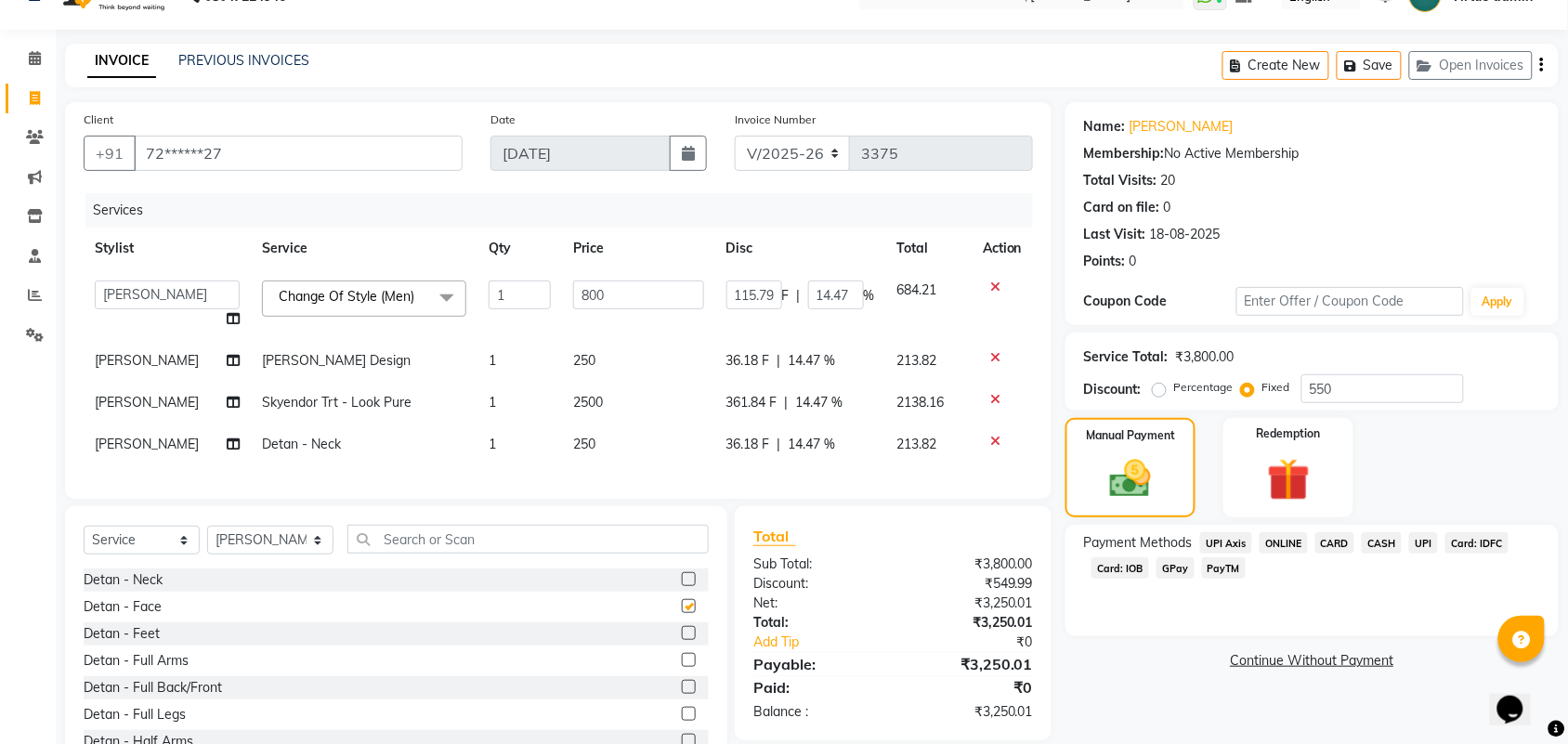
type input "106.02"
type input "13.25"
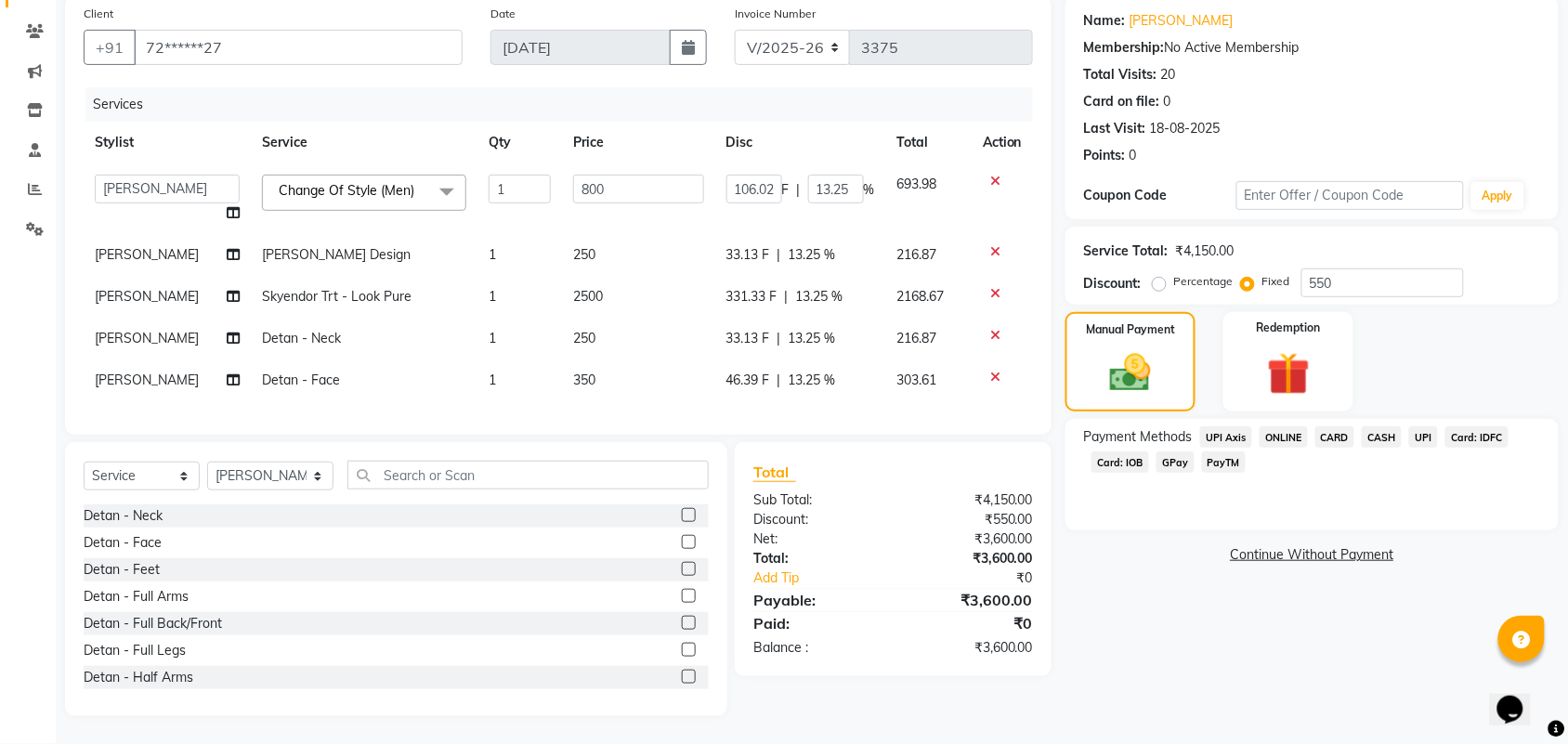
checkbox input "false"
click at [665, 324] on td "250" at bounding box center [638, 339] width 153 height 42
select select "25077"
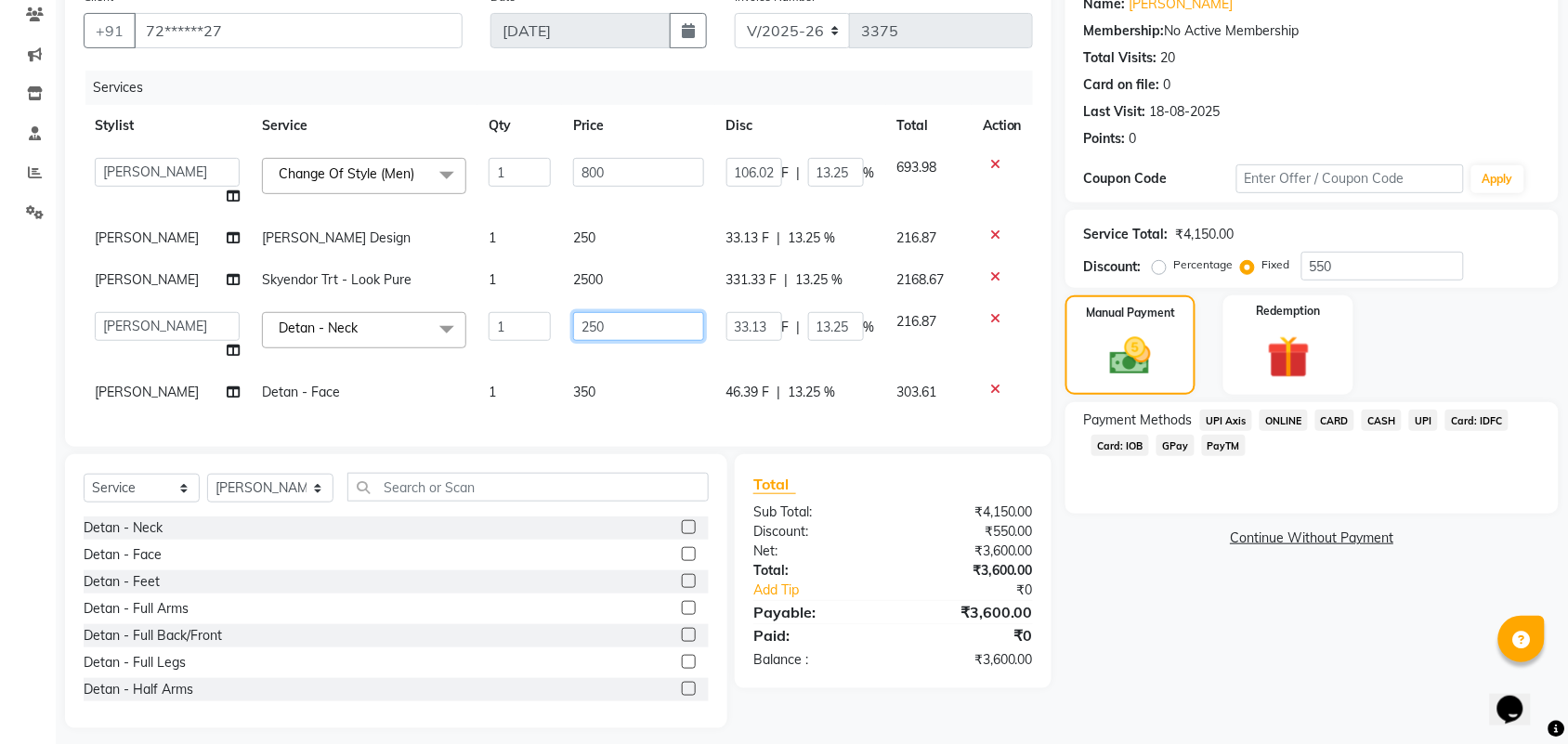
click at [657, 331] on input "250" at bounding box center [639, 326] width 131 height 29
type input "2"
type input "400"
type input "102.33"
type input "12.79"
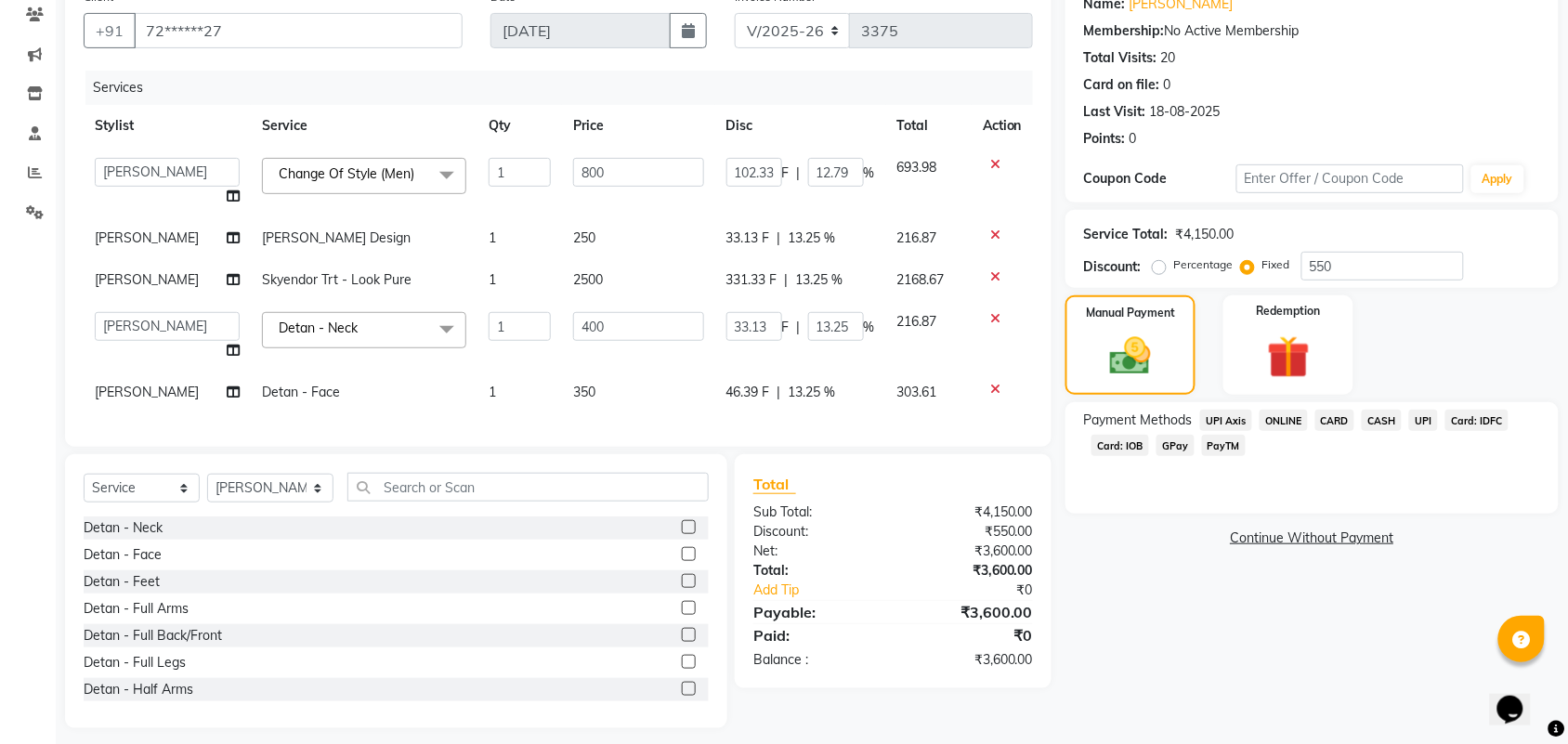
click at [636, 405] on div "Services Stylist Service Qty Price Disc Total Action Admin ANUSHA Apsu Auditor …" at bounding box center [558, 249] width 949 height 357
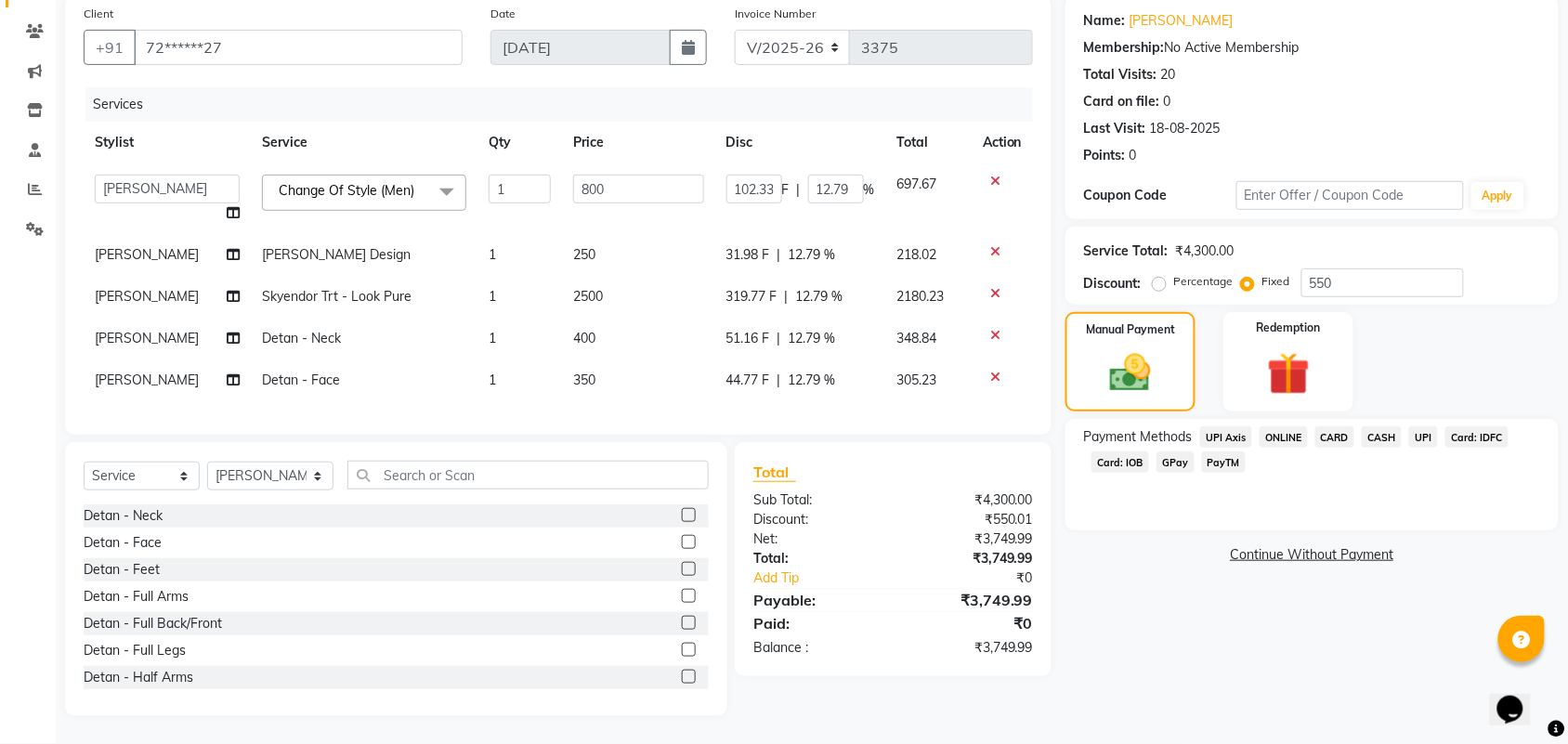
click at [634, 376] on td "350" at bounding box center [638, 380] width 153 height 42
select select "25077"
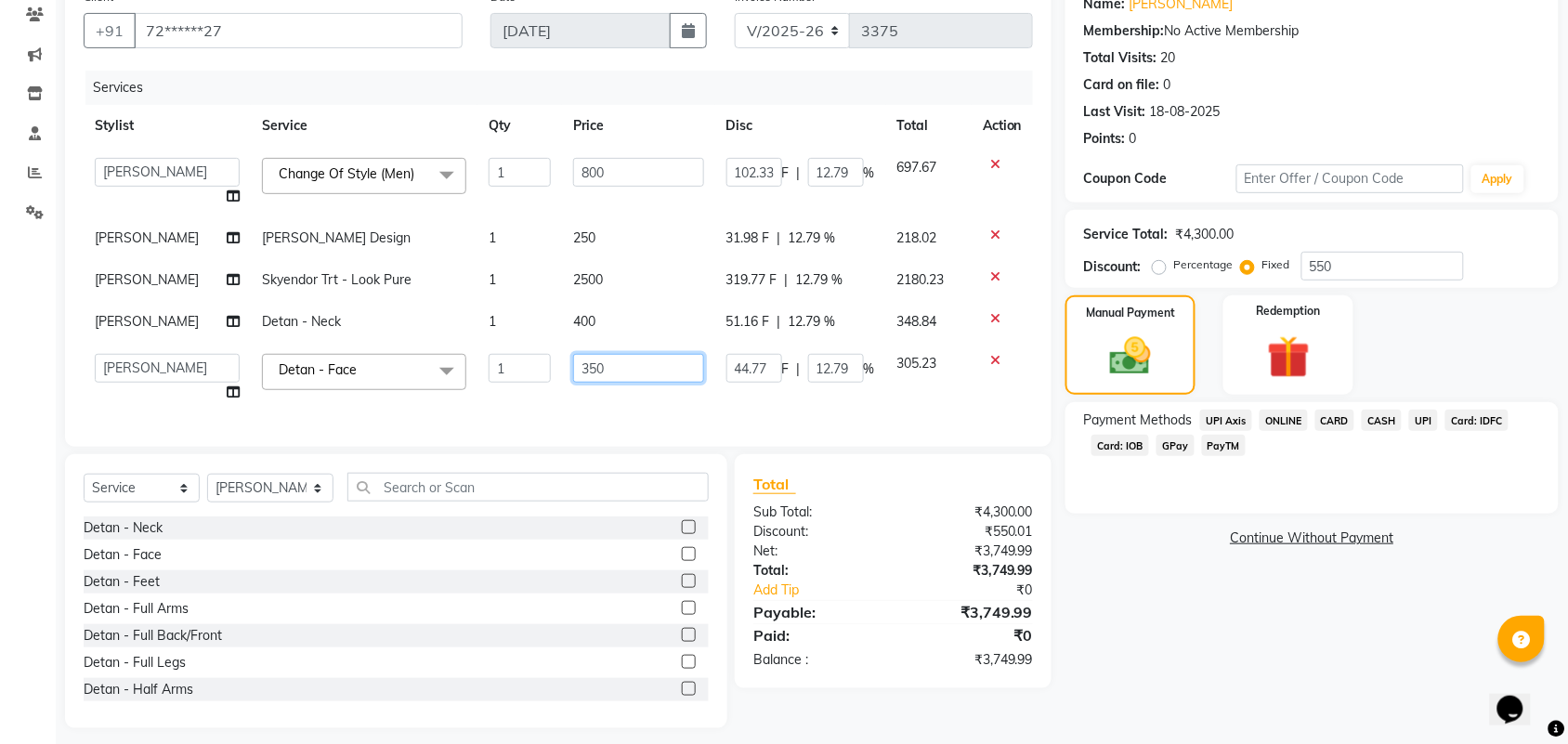
click at [634, 372] on input "350" at bounding box center [639, 368] width 131 height 29
type input "3"
type input "400"
type input "101.15"
type input "12.64"
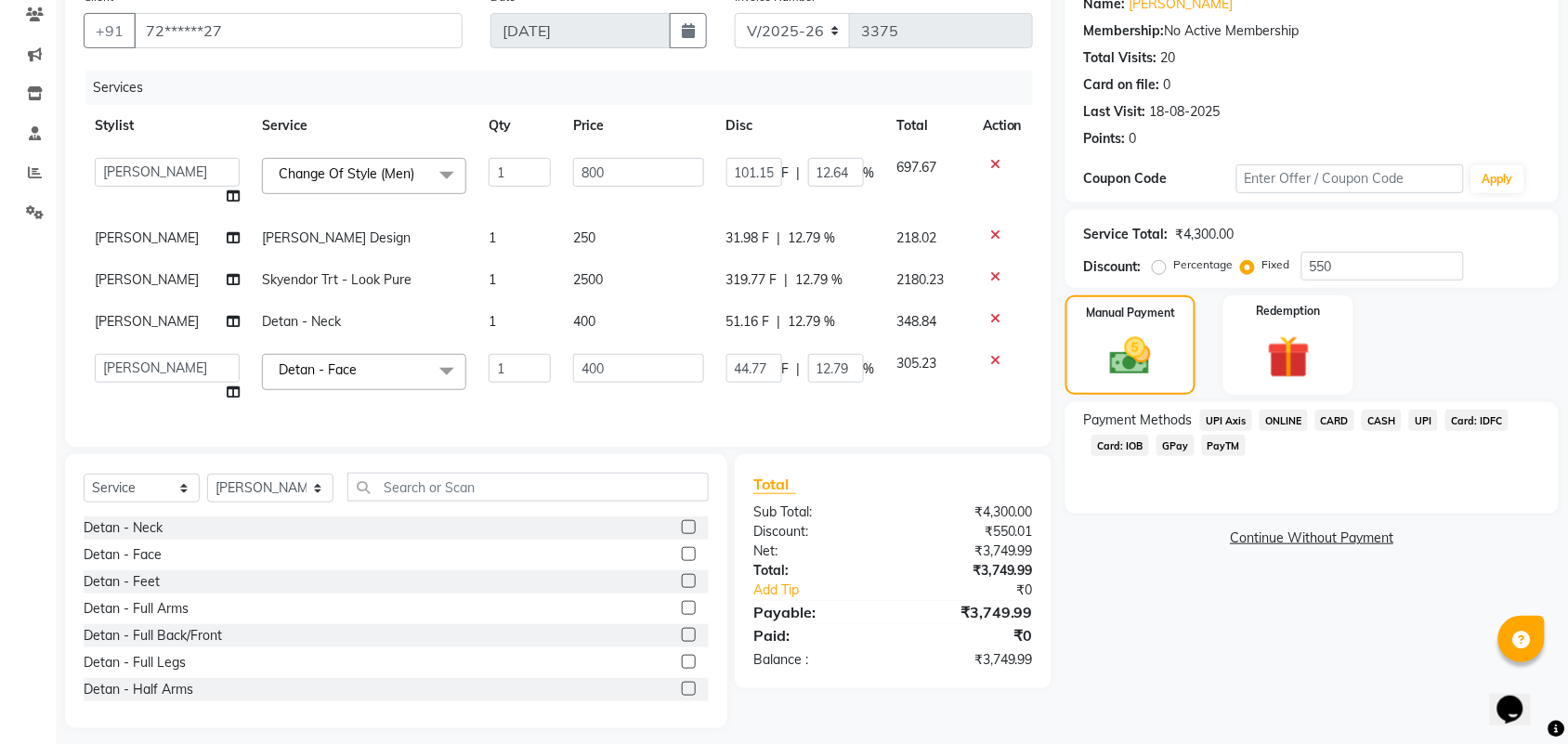
click at [1326, 693] on div "Name: Hemanth Membership: No Active Membership Total Visits: 20 Card on file: 0…" at bounding box center [1319, 354] width 507 height 749
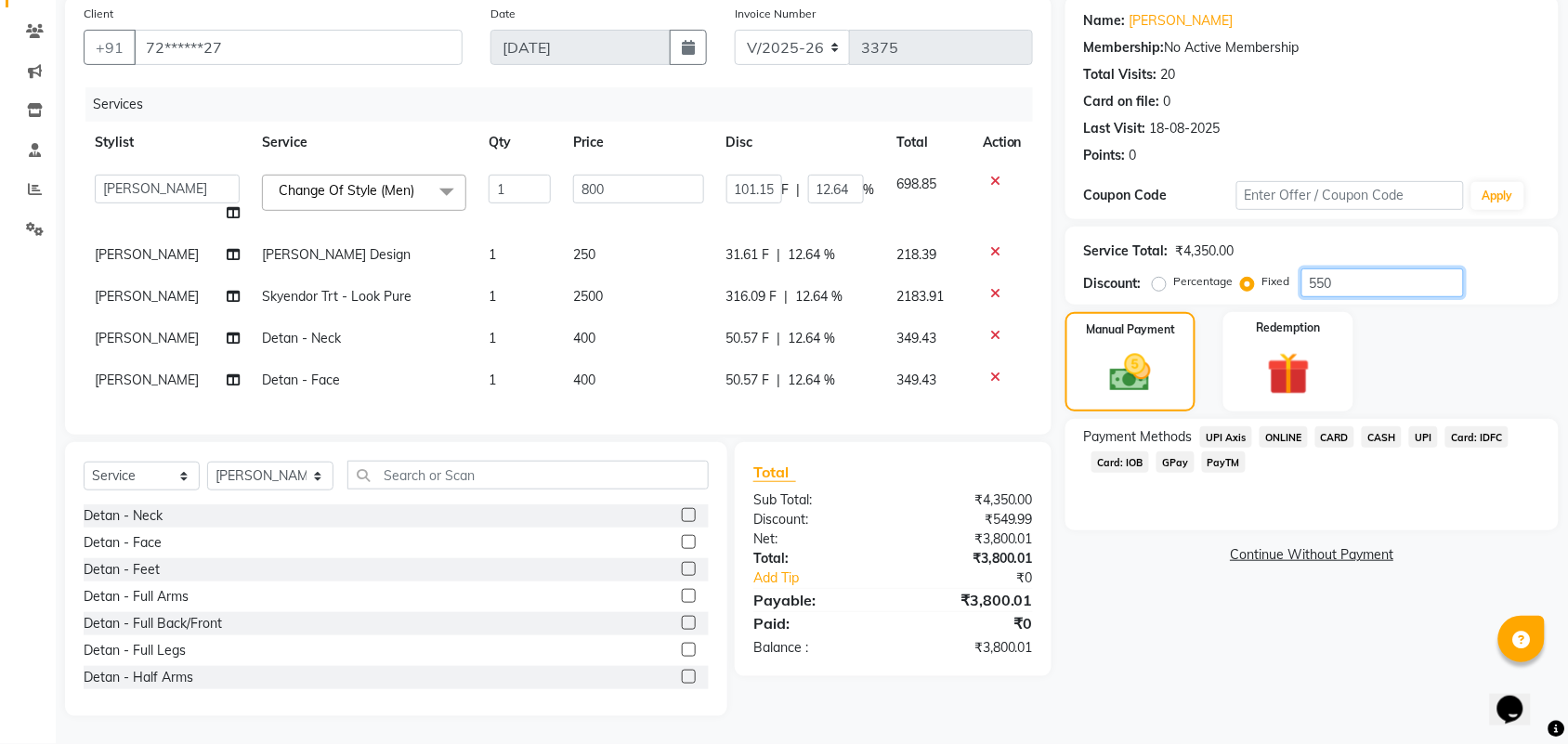
click at [1348, 269] on input "550" at bounding box center [1382, 282] width 162 height 29
type input "55"
type input "10.11"
type input "1.26"
type input "5"
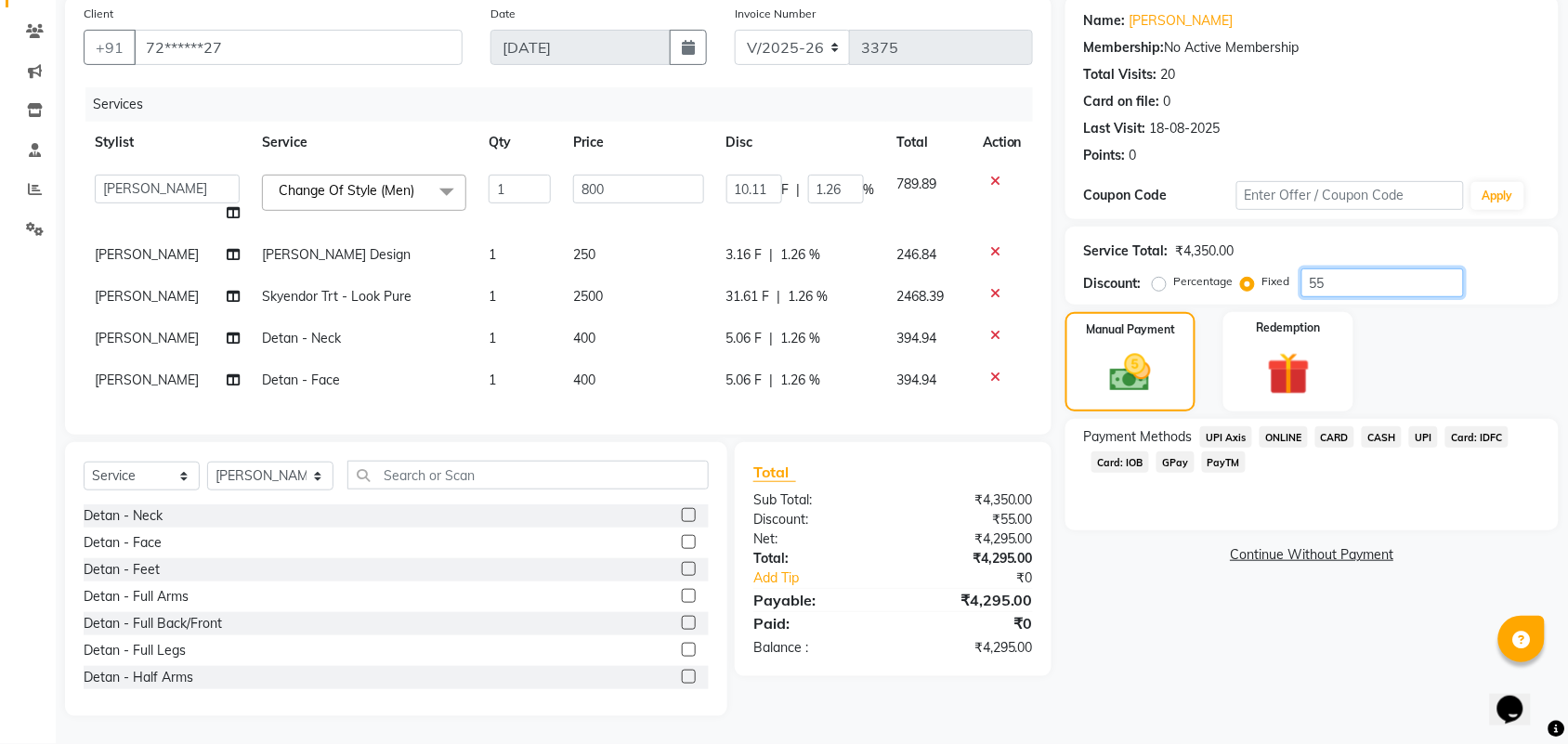
type input "0.92"
type input "0.12"
type input "0"
type input "8"
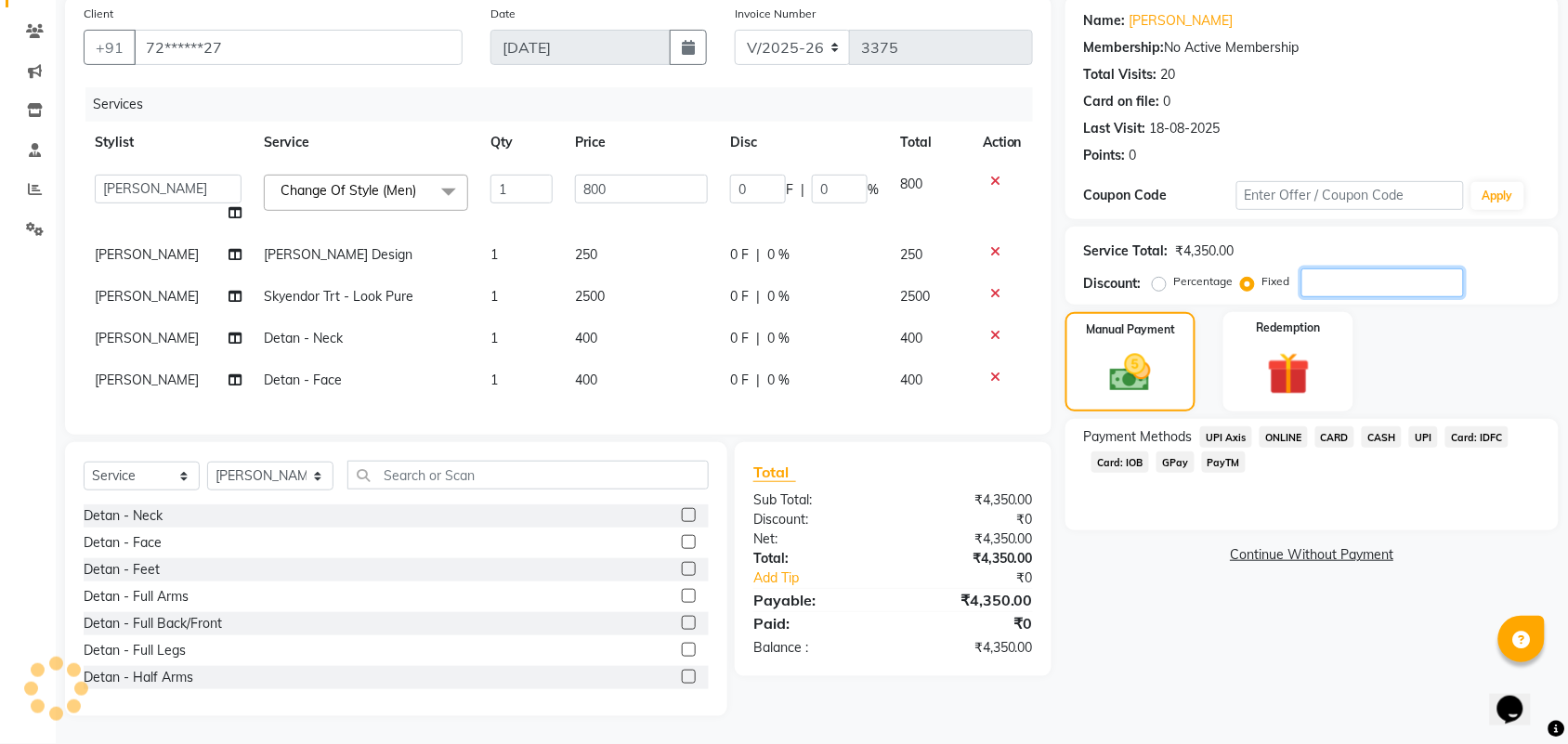
type input "1.47"
type input "0.18"
type input "80"
type input "14.71"
type input "1.84"
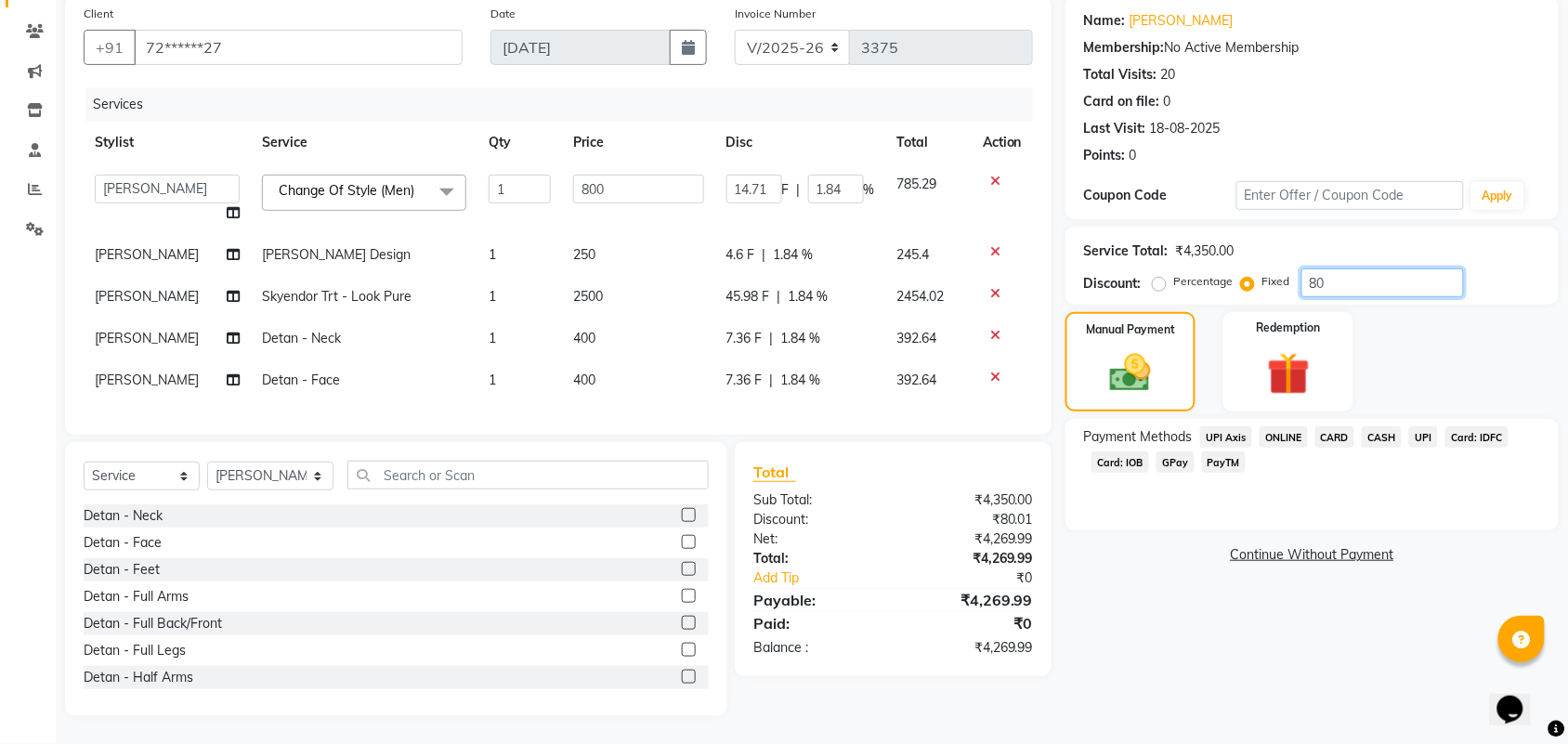
type input "800"
type input "147.13"
type input "18.39"
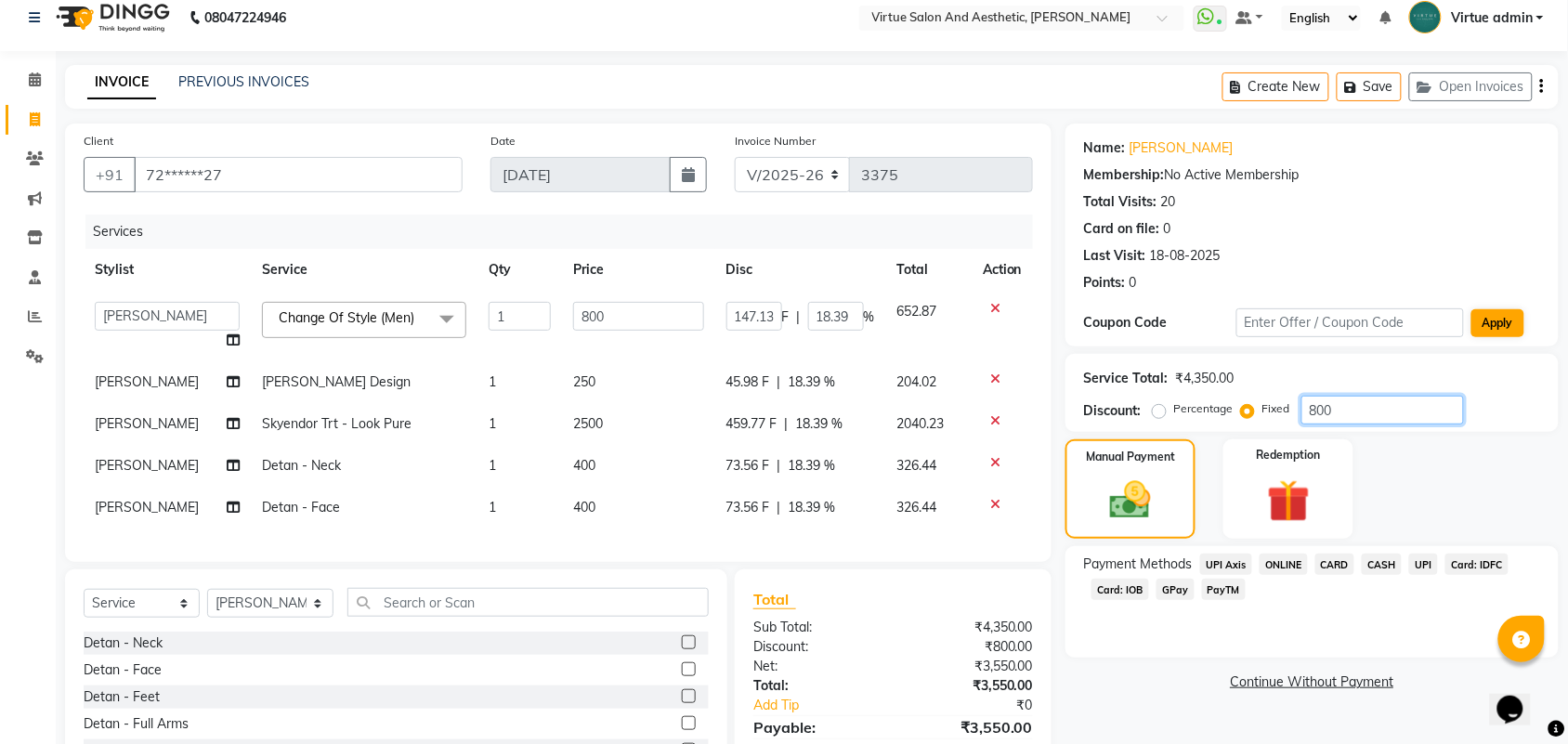
scroll to position [0, 0]
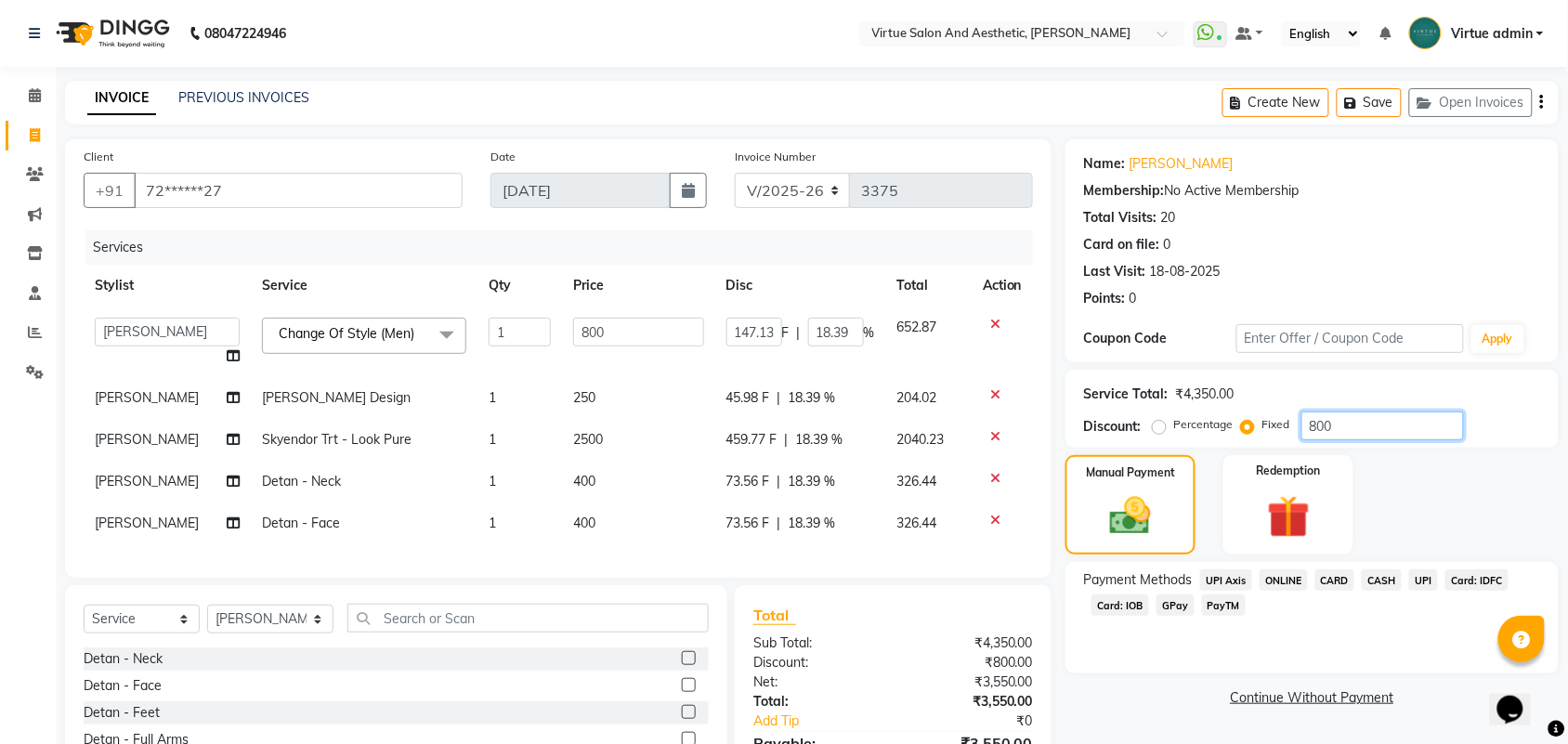
type input "800"
click at [1544, 103] on button "button" at bounding box center [1542, 102] width 4 height 44
select select "V"
select select "71189"
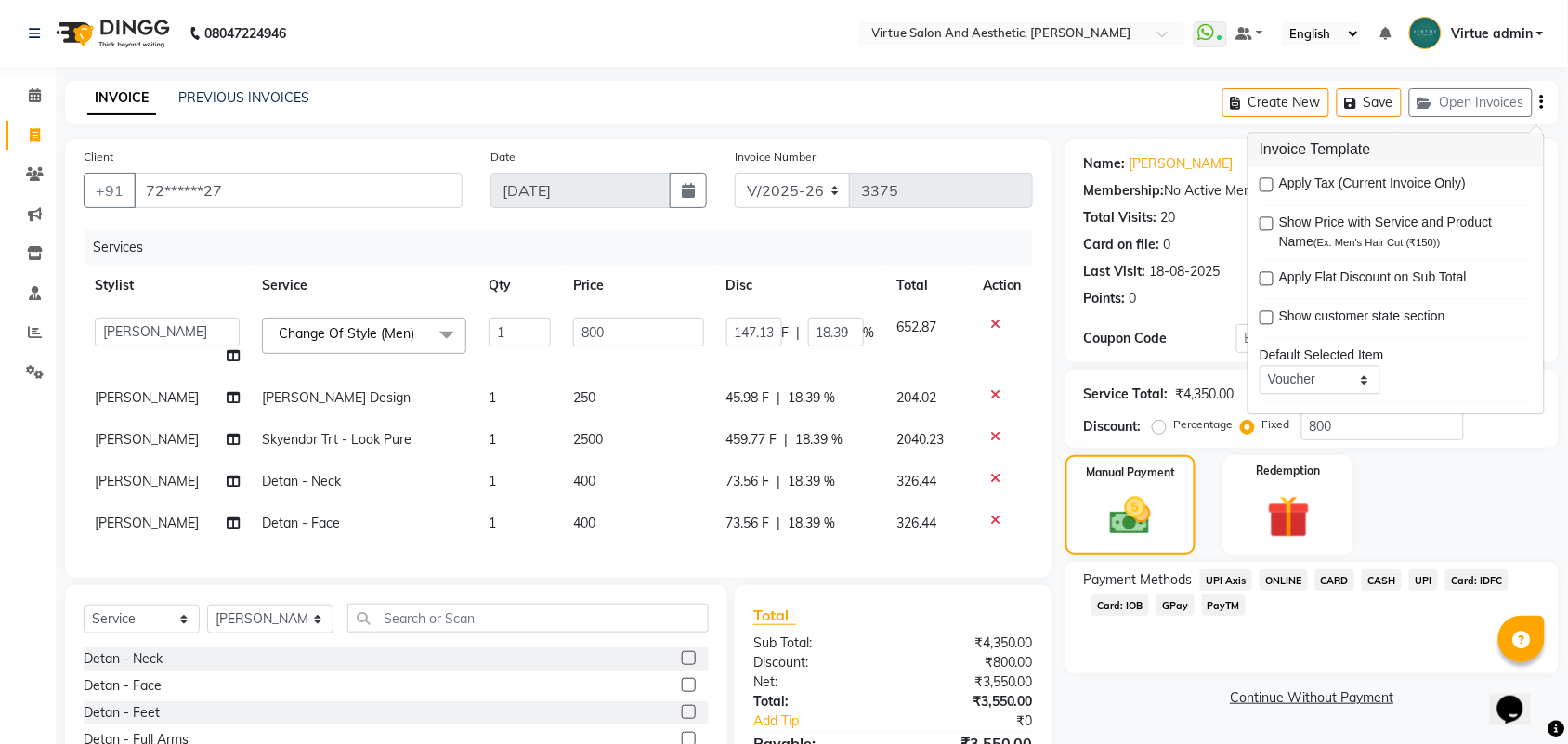
click at [1265, 183] on label at bounding box center [1266, 185] width 14 height 14
click at [1265, 183] on input "checkbox" at bounding box center [1265, 186] width 12 height 12
click at [1265, 183] on label at bounding box center [1266, 185] width 14 height 14
click at [1265, 183] on input "checkbox" at bounding box center [1265, 186] width 12 height 12
checkbox input "false"
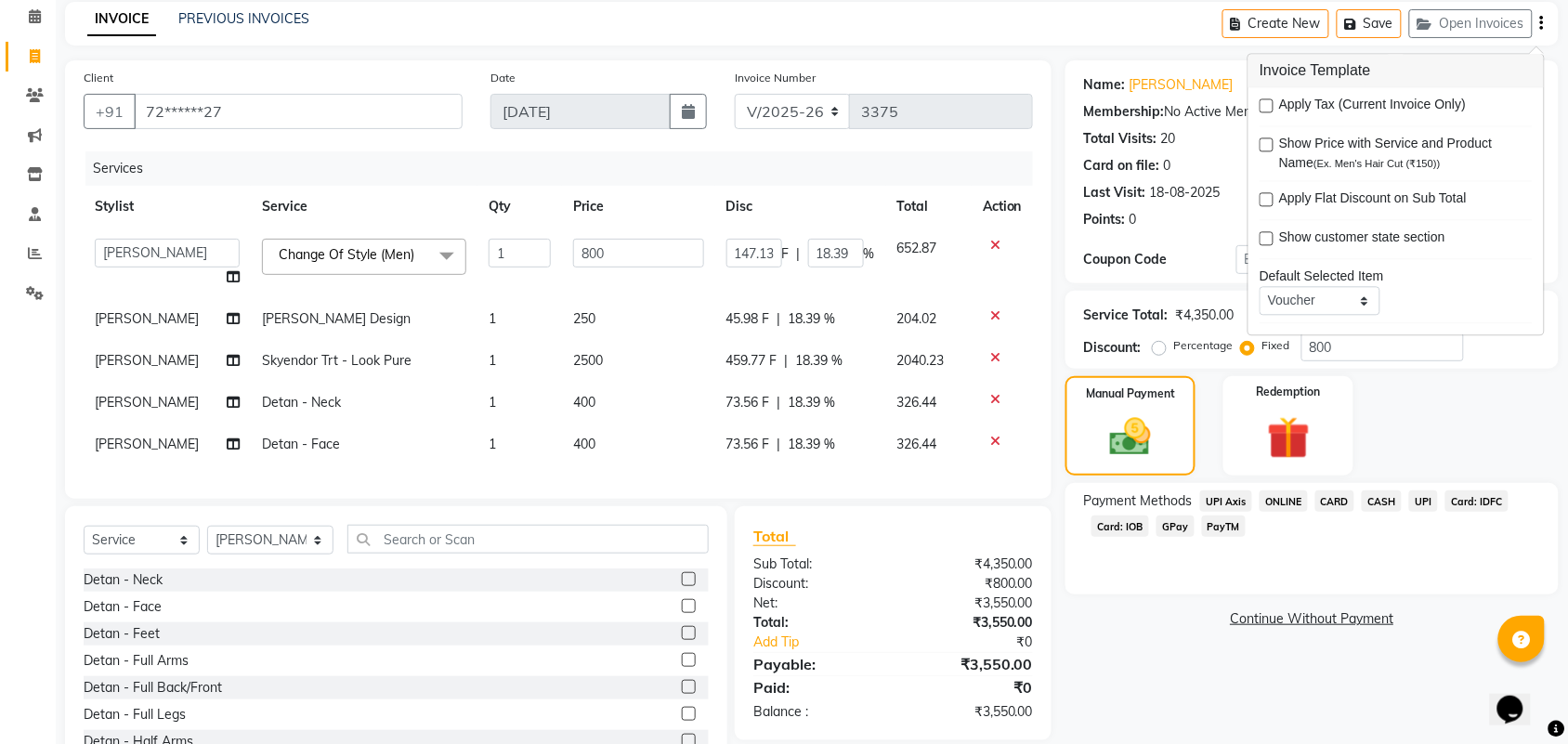
scroll to position [159, 0]
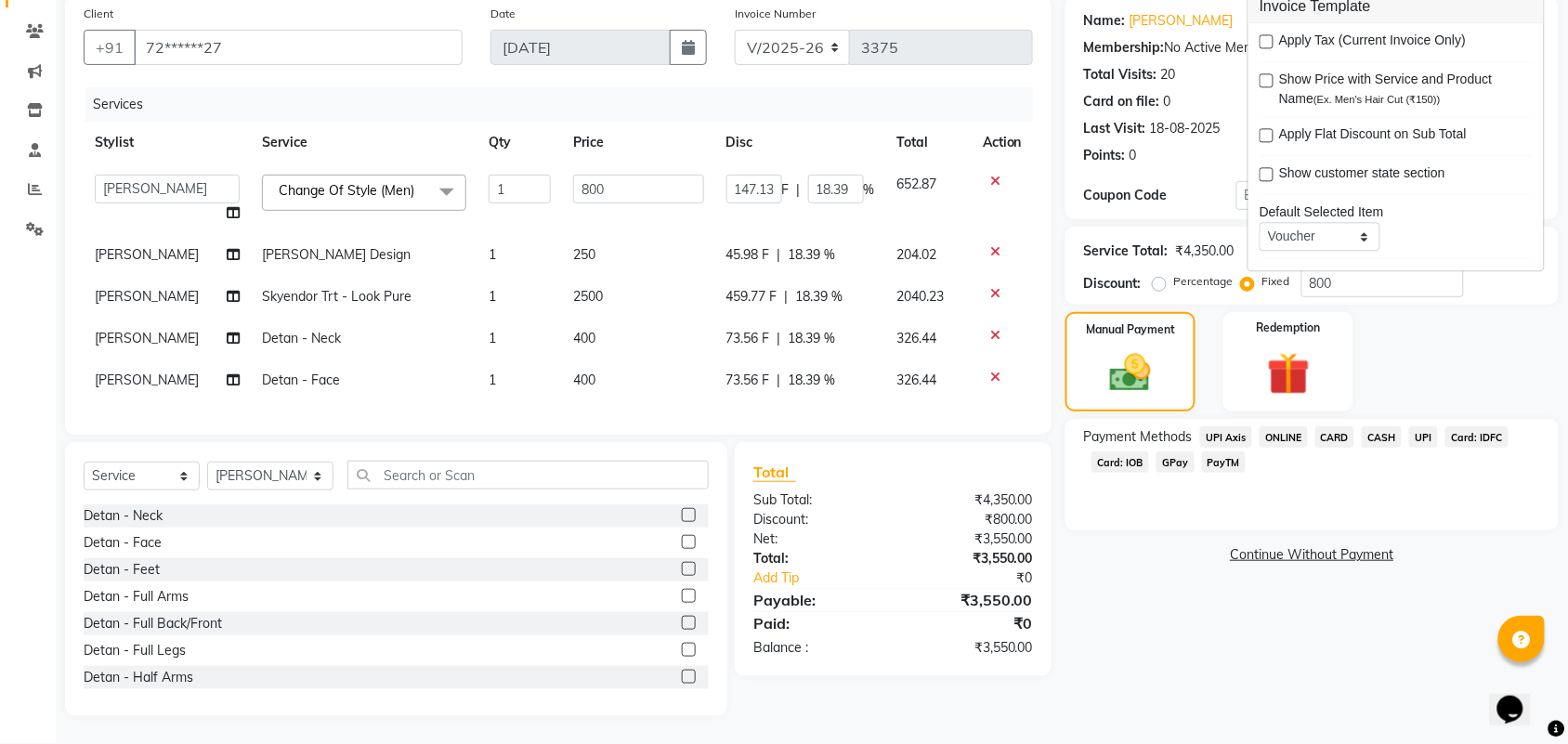
click at [1197, 684] on div "Name: Hemanth Membership: No Active Membership Total Visits: 20 Card on file: 0…" at bounding box center [1319, 357] width 507 height 721
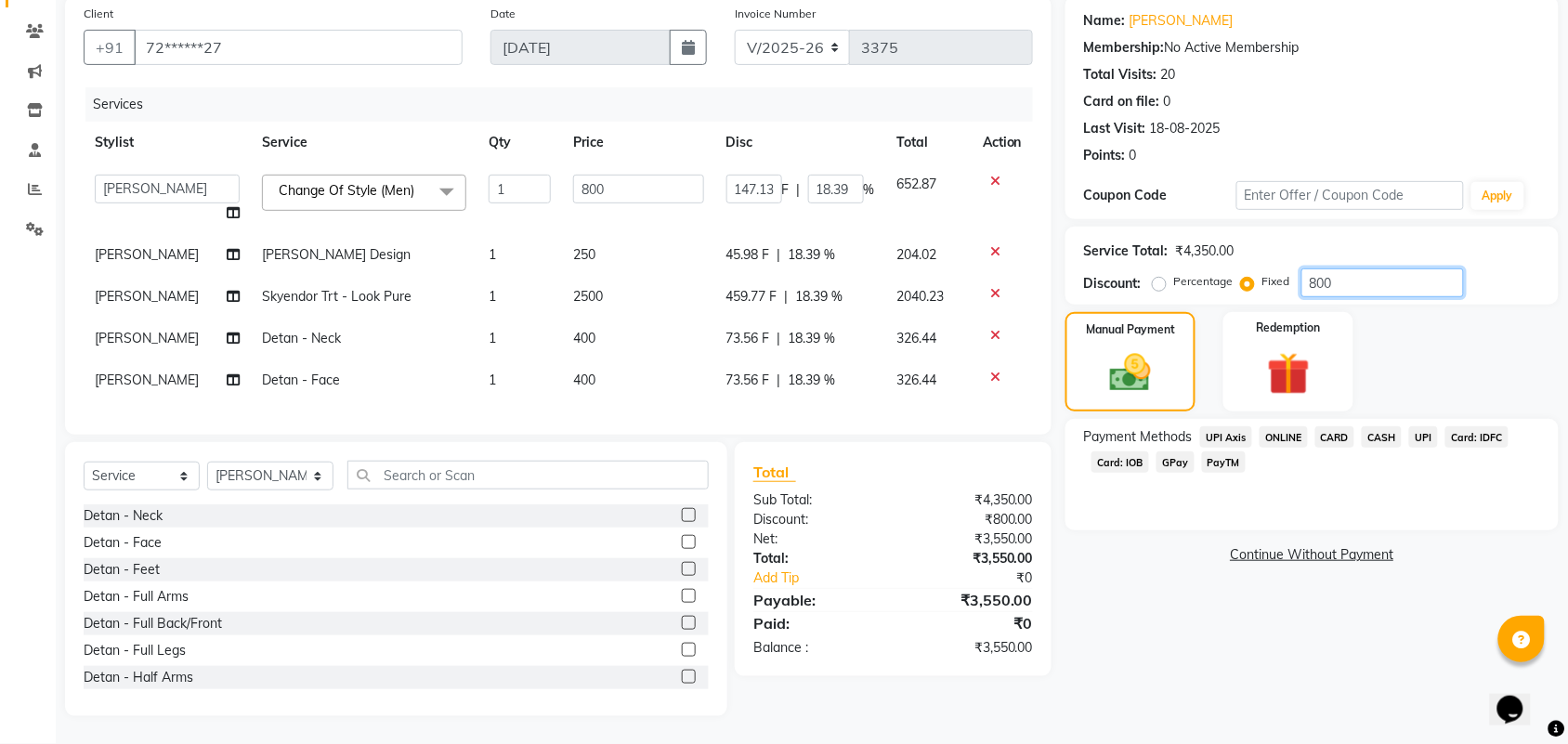
click at [1358, 274] on input "800" at bounding box center [1382, 282] width 162 height 29
type input "80"
type input "14.71"
type input "1.84"
type input "8"
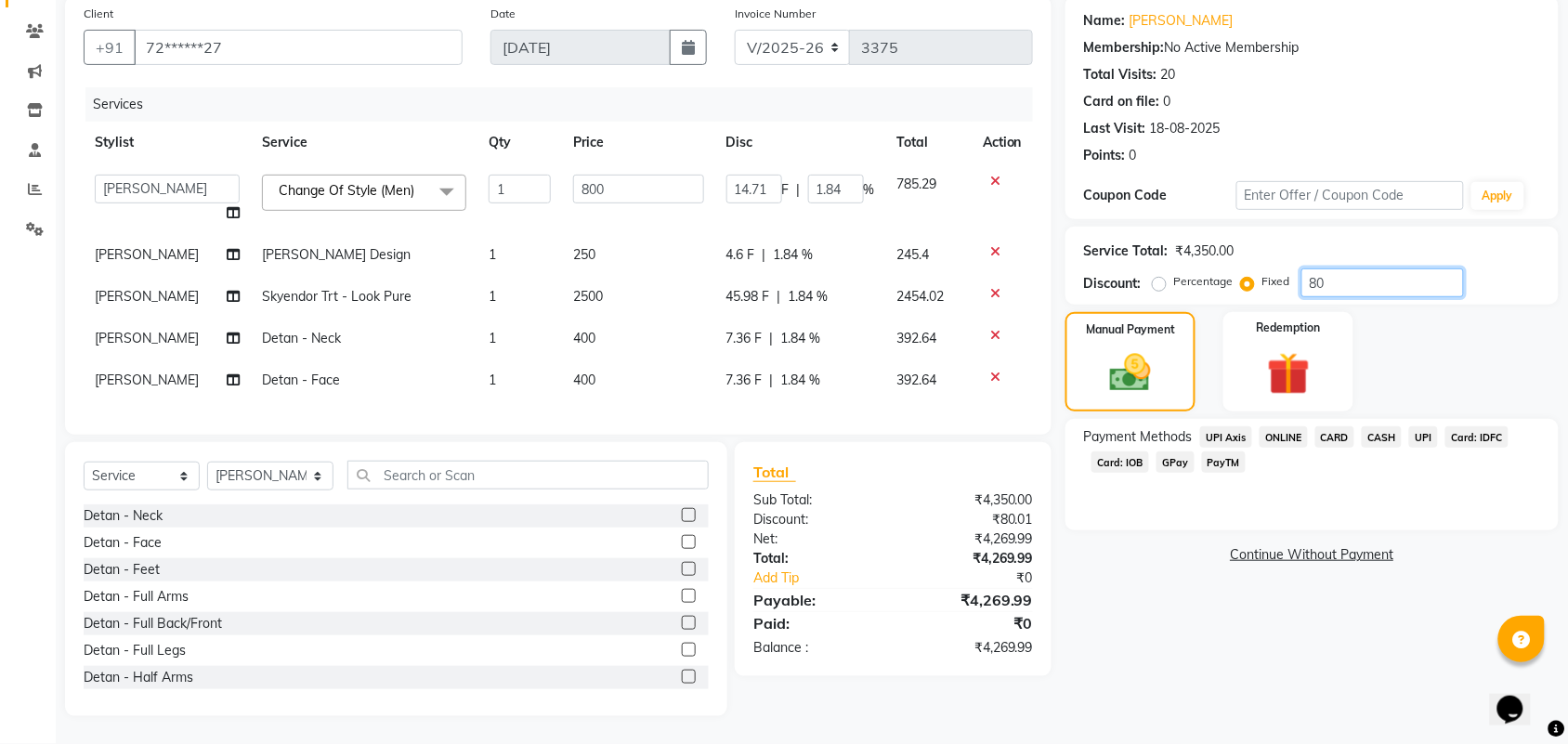
type input "1.47"
type input "0.18"
type input "0"
click at [1187, 639] on div "Name: Hemanth Membership: No Active Membership Total Visits: 20 Card on file: 0…" at bounding box center [1319, 357] width 507 height 721
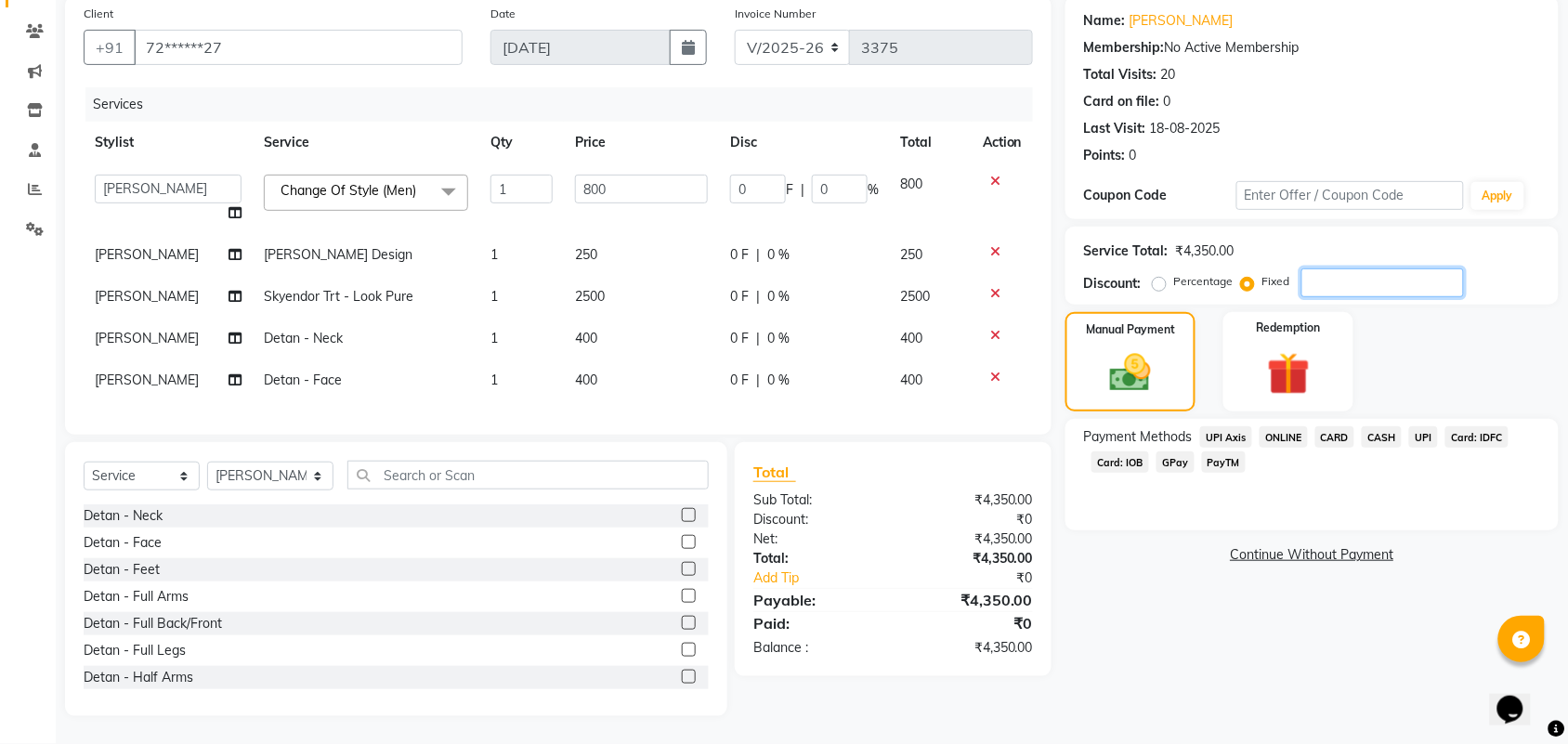
click at [1321, 268] on input "number" at bounding box center [1382, 282] width 162 height 29
type input "1"
type input "0.18"
type input "0.02"
type input "13"
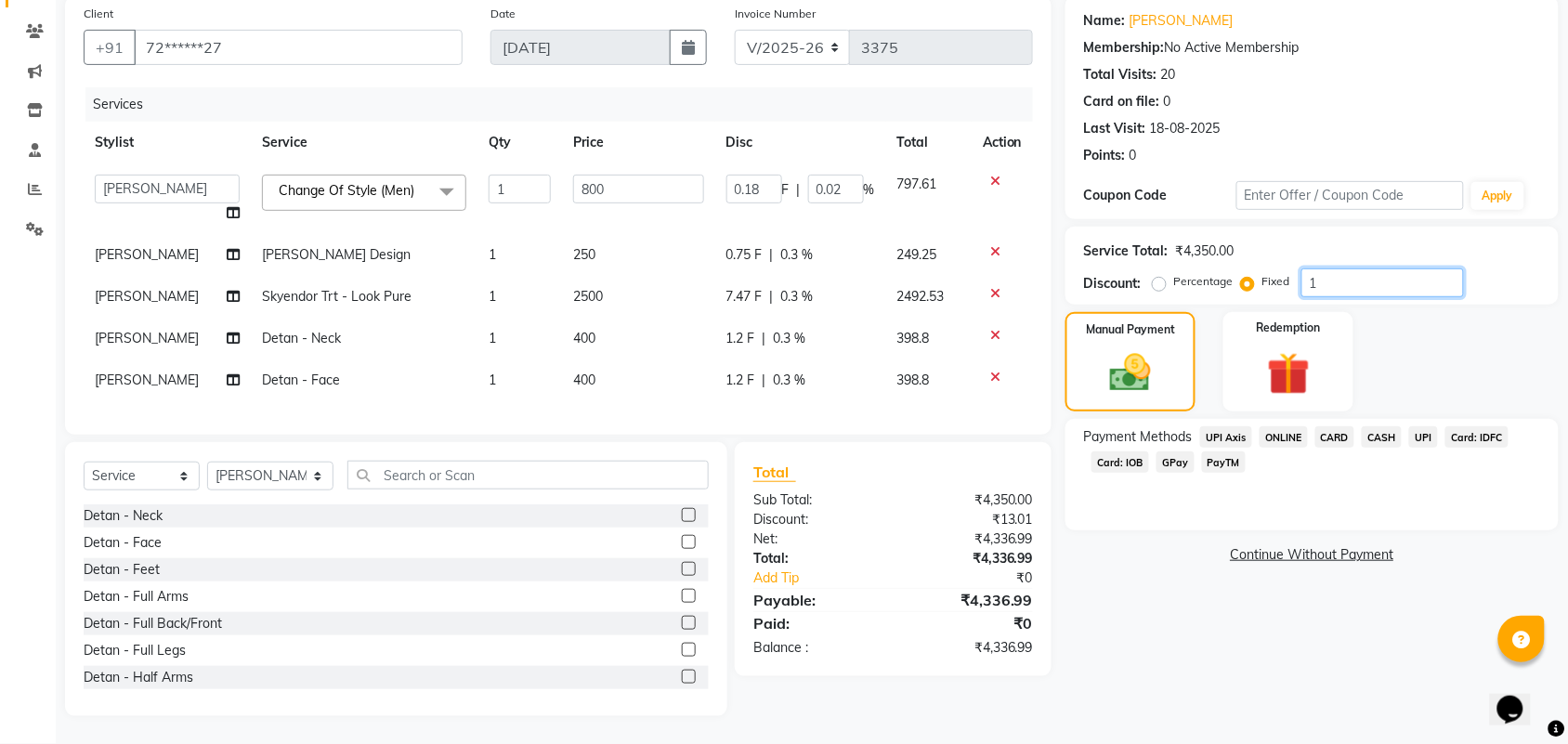
type input "2.39"
type input "0.3"
type input "135"
type input "24.83"
type input "3.1"
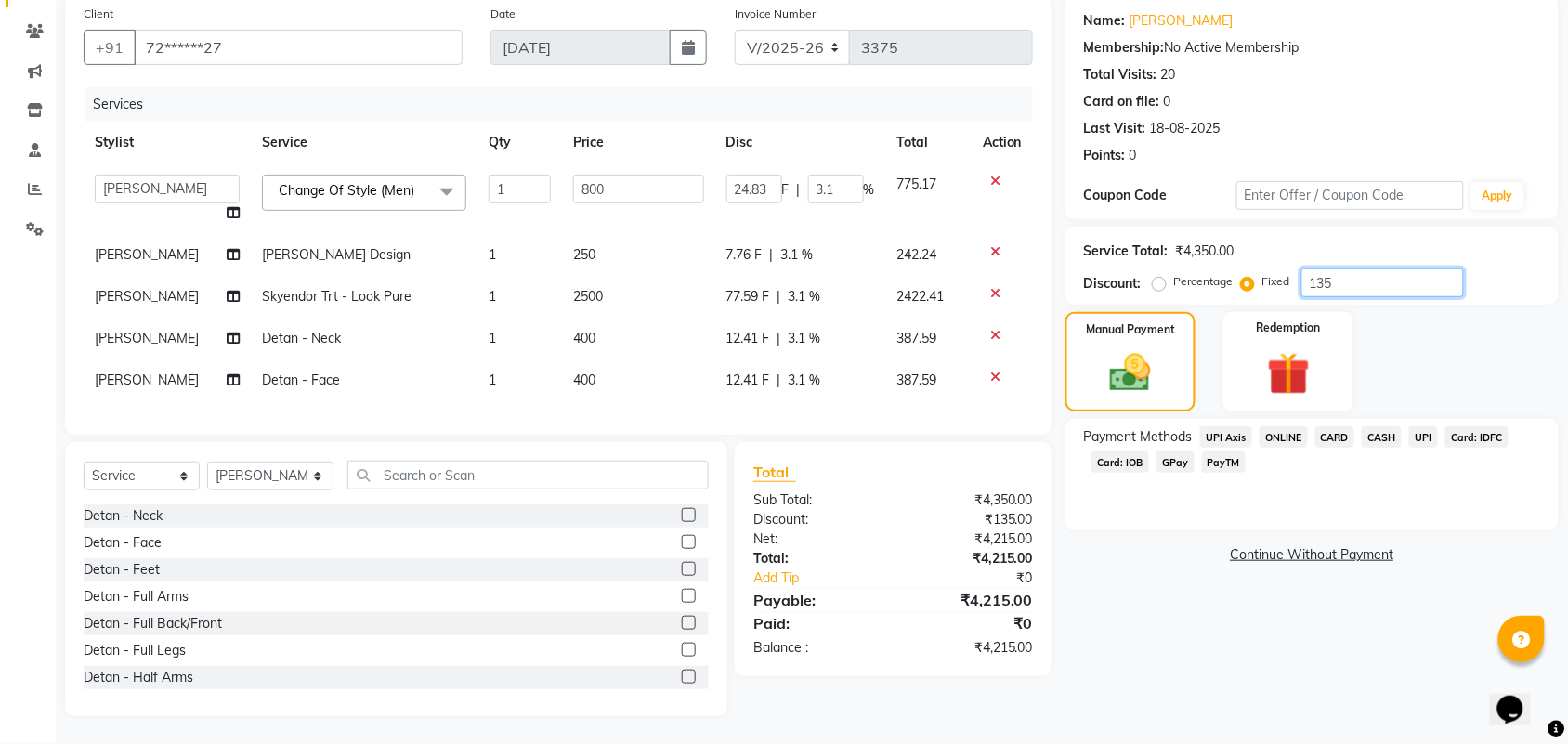
type input "1350"
type input "248.28"
type input "31.04"
type input "135"
type input "24.83"
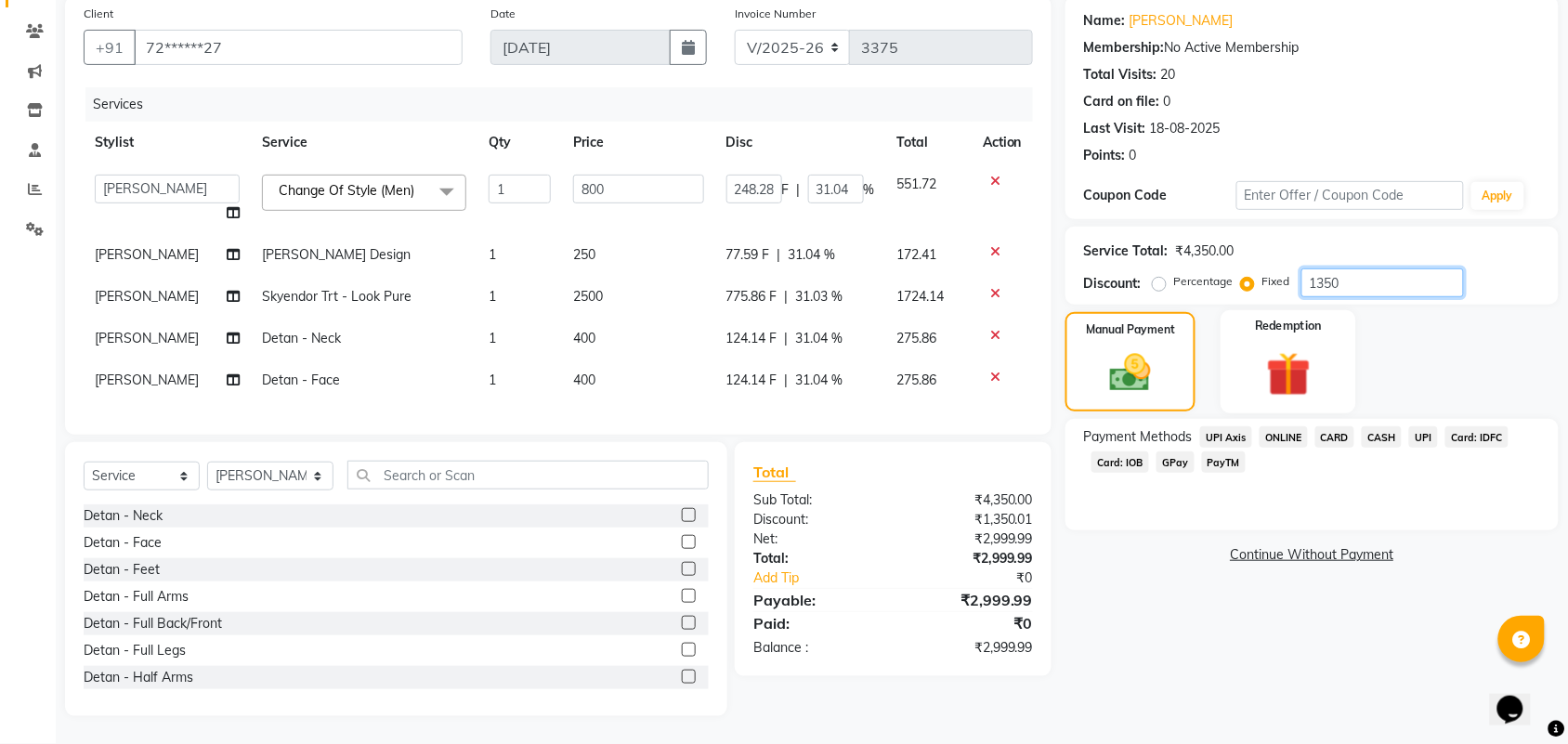
type input "3.1"
type input "13"
type input "2.39"
type input "0.3"
type input "134"
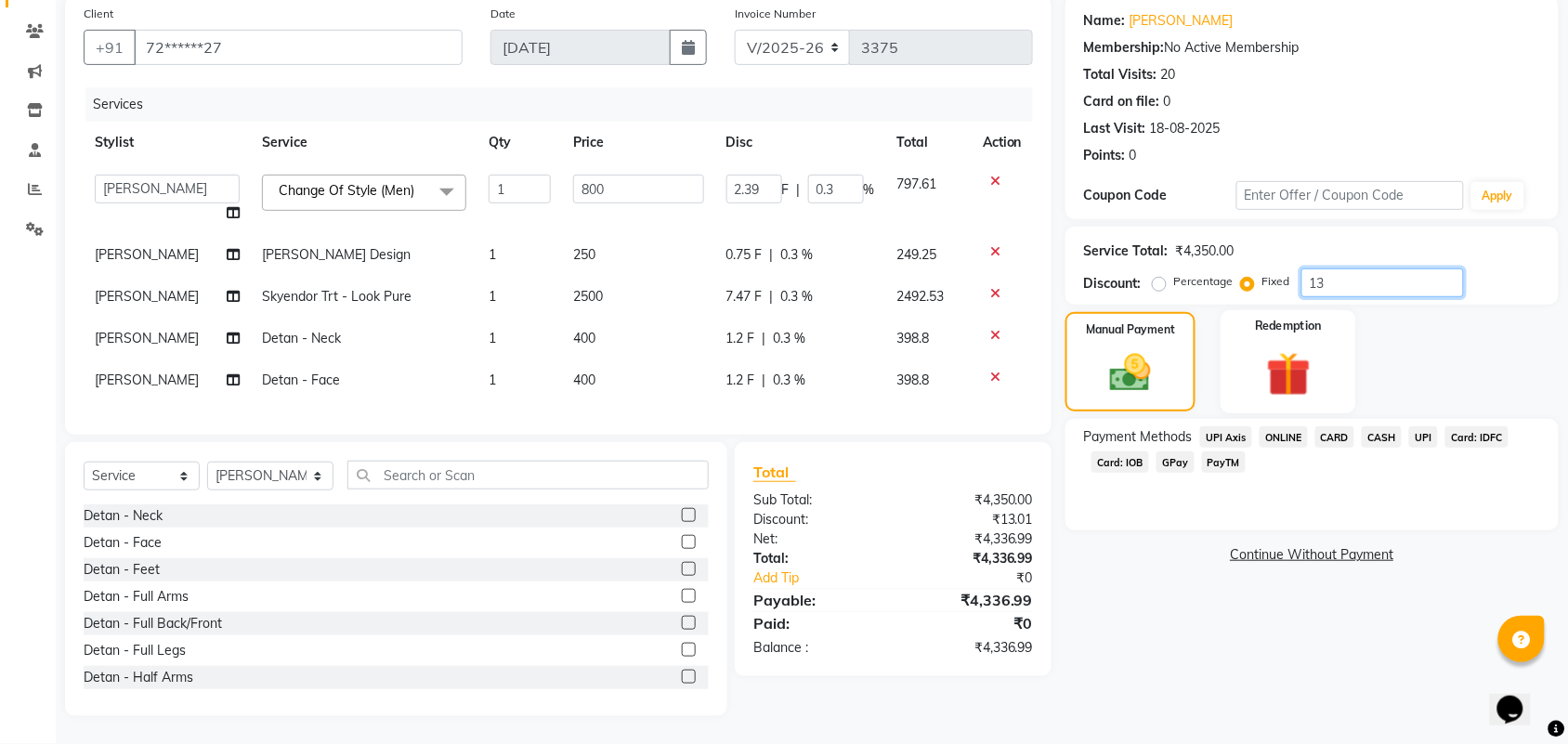
type input "24.64"
type input "3.08"
type input "1349"
type input "248.09"
type input "31.01"
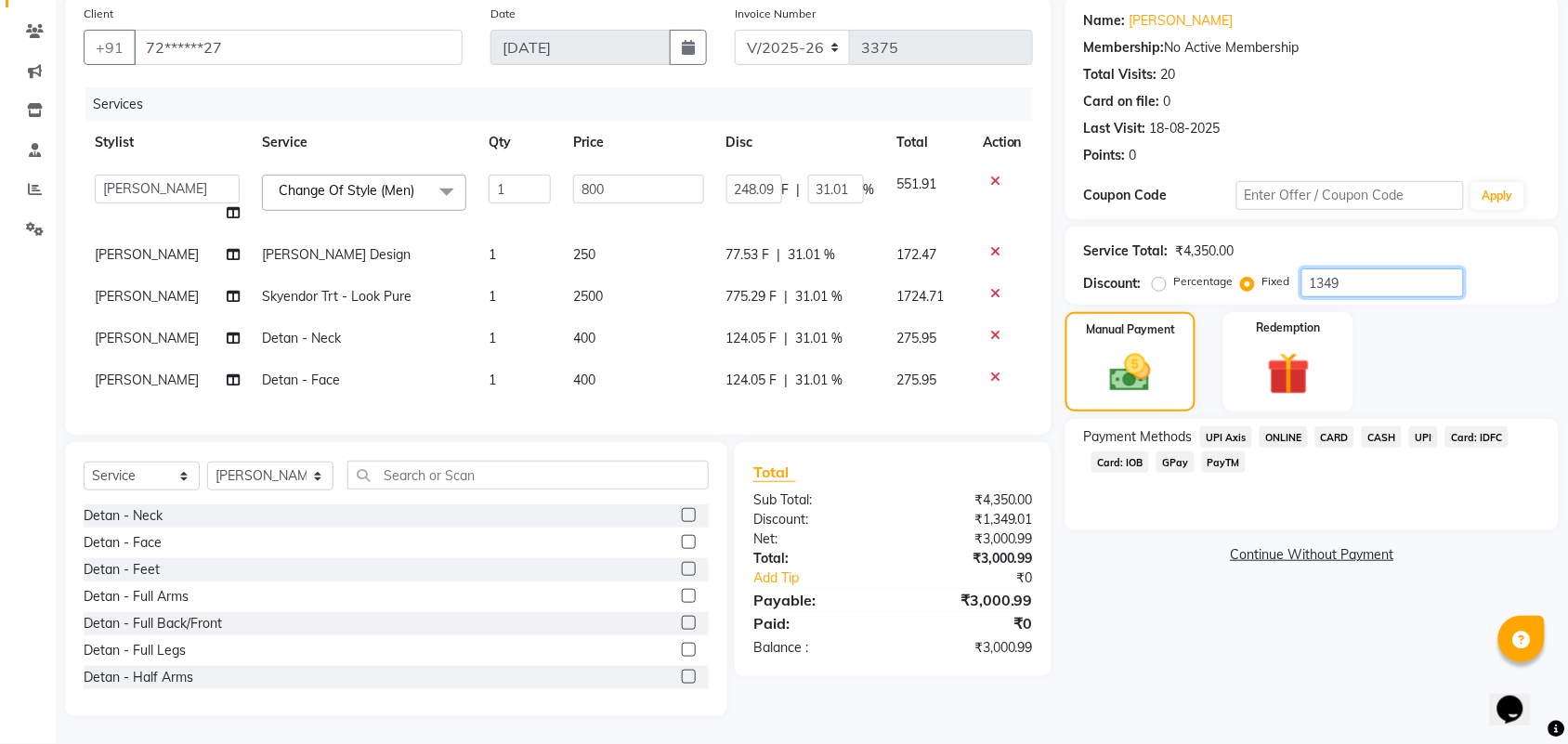
type input "1349"
click at [1203, 699] on div "Name: Hemanth Membership: No Active Membership Total Visits: 20 Card on file: 0…" at bounding box center [1319, 357] width 507 height 721
click at [1164, 451] on span "GPay" at bounding box center [1175, 462] width 38 height 22
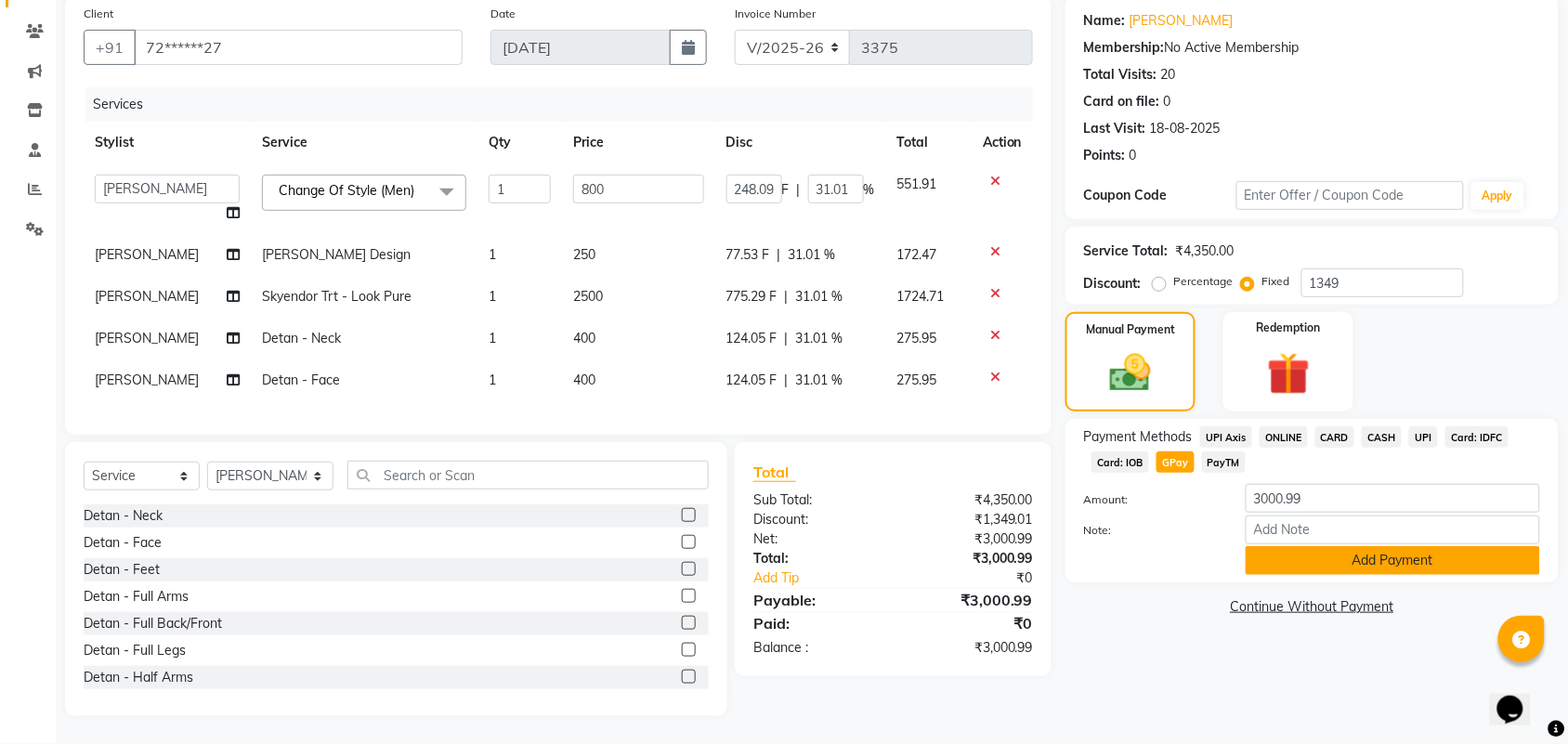
click at [1294, 546] on button "Add Payment" at bounding box center [1393, 560] width 294 height 29
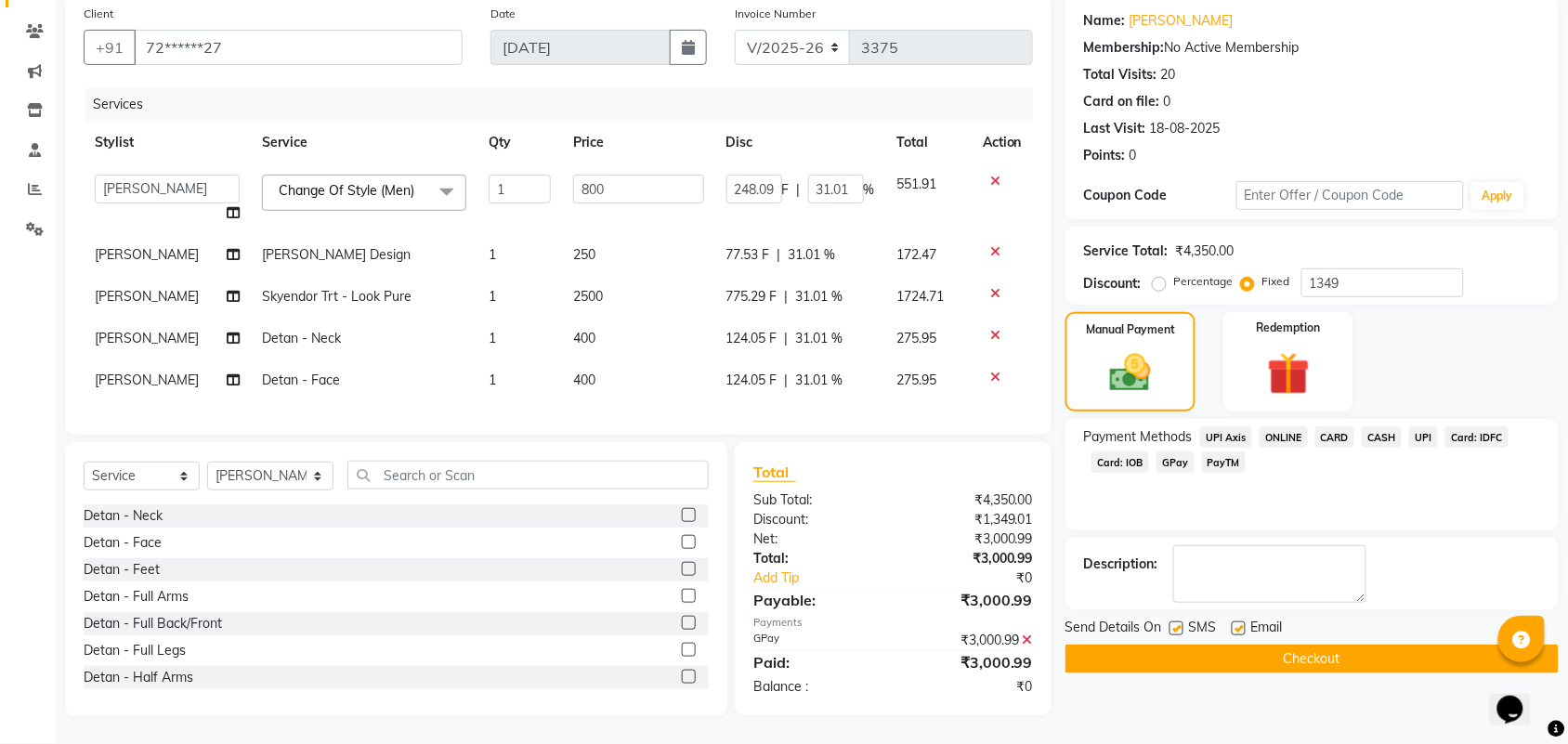
click at [1317, 645] on button "Checkout" at bounding box center [1312, 659] width 493 height 29
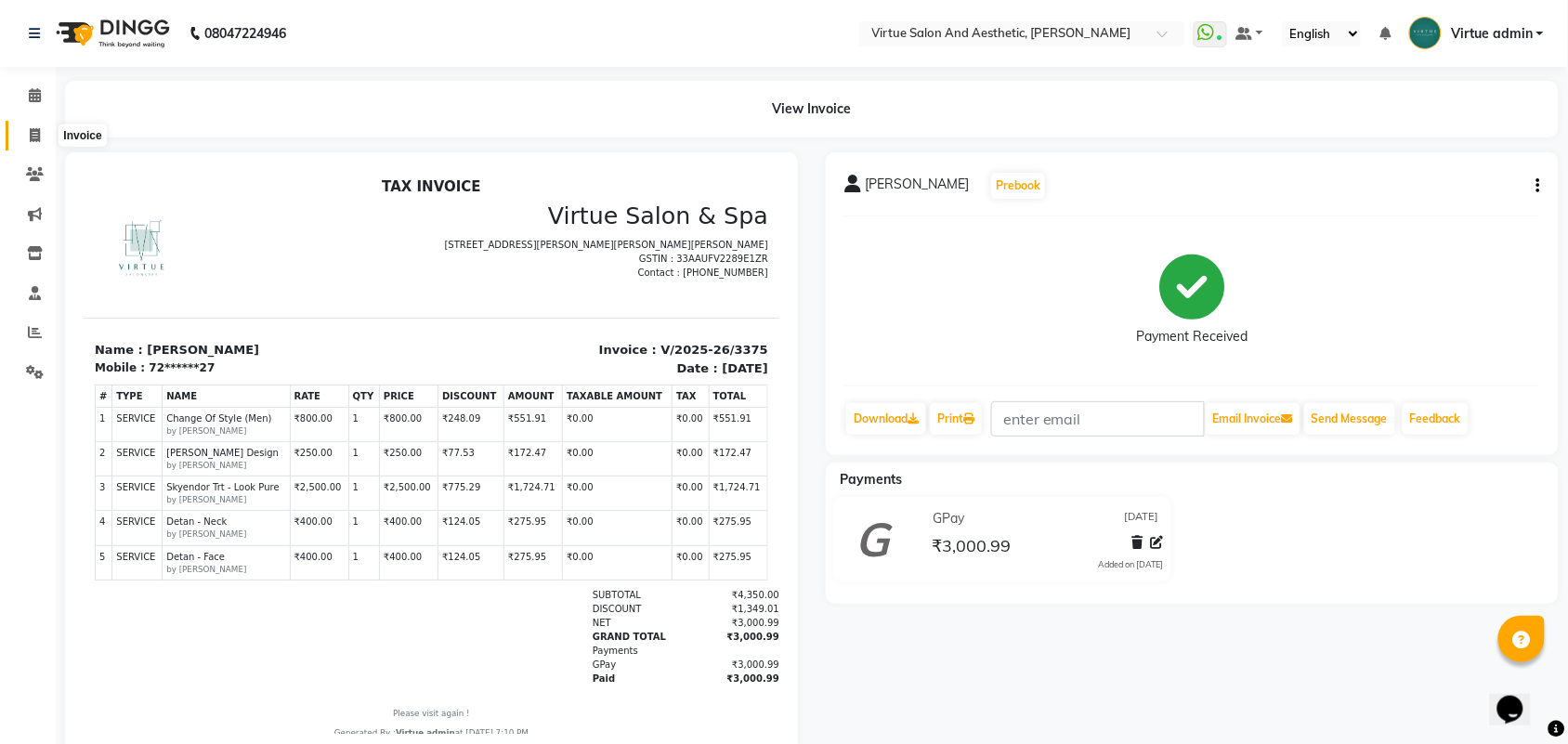
drag, startPoint x: 38, startPoint y: 133, endPoint x: 85, endPoint y: 150, distance: 50.0
click at [38, 132] on icon at bounding box center [35, 135] width 10 height 14
select select "4466"
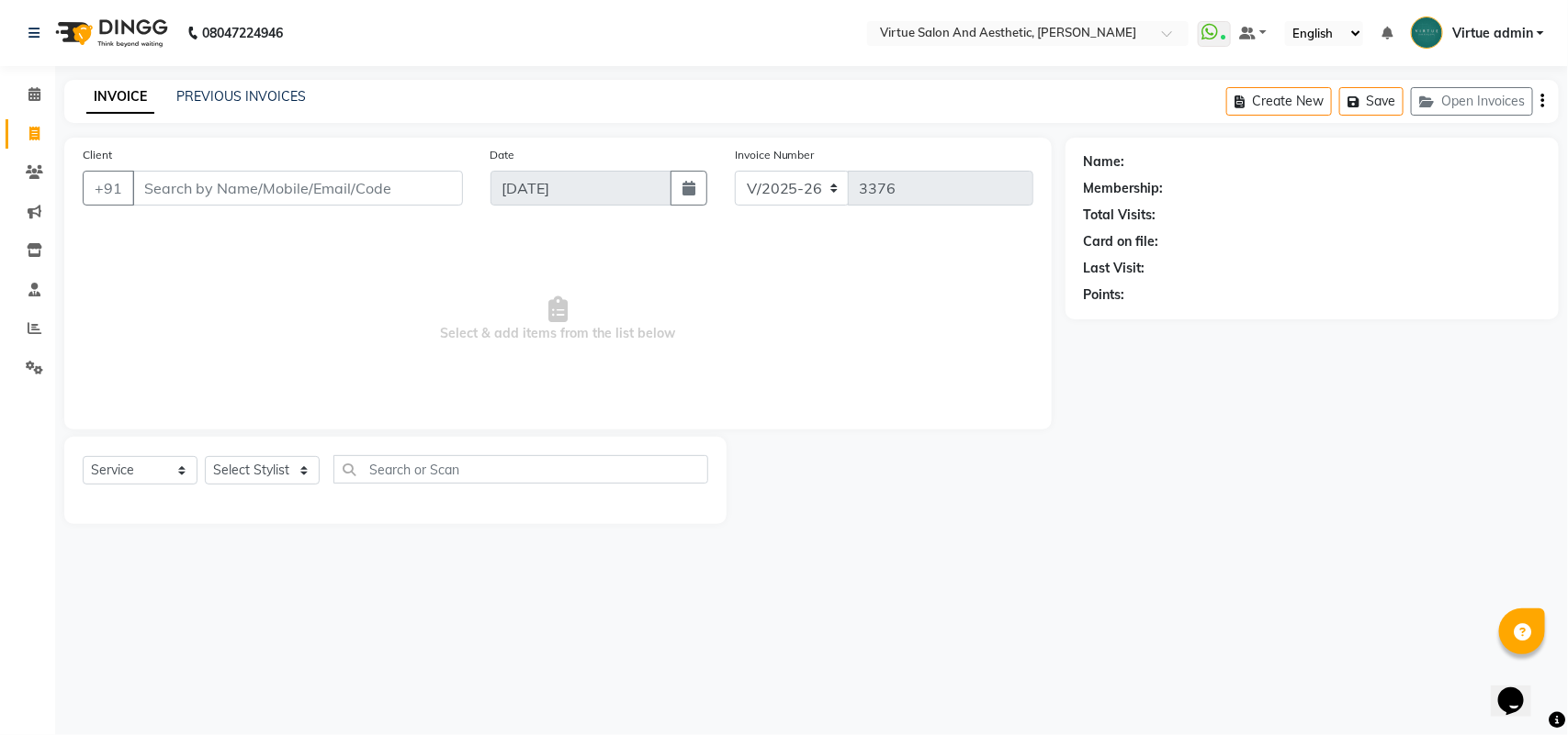
click at [207, 184] on input "Client" at bounding box center [298, 188] width 331 height 35
select select "V"
select select "71189"
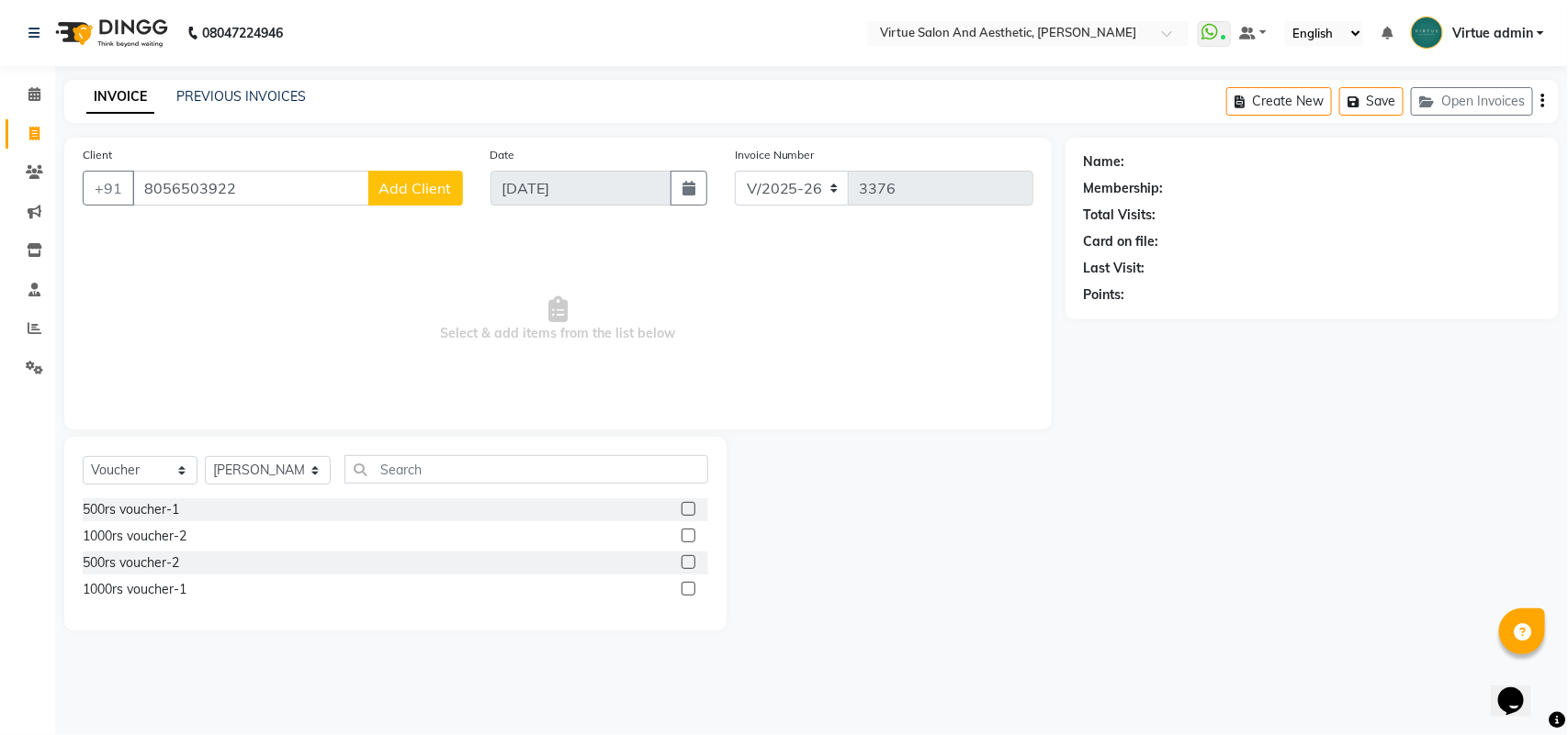
type input "8056503922"
click at [425, 202] on button "Add Client" at bounding box center [415, 188] width 95 height 35
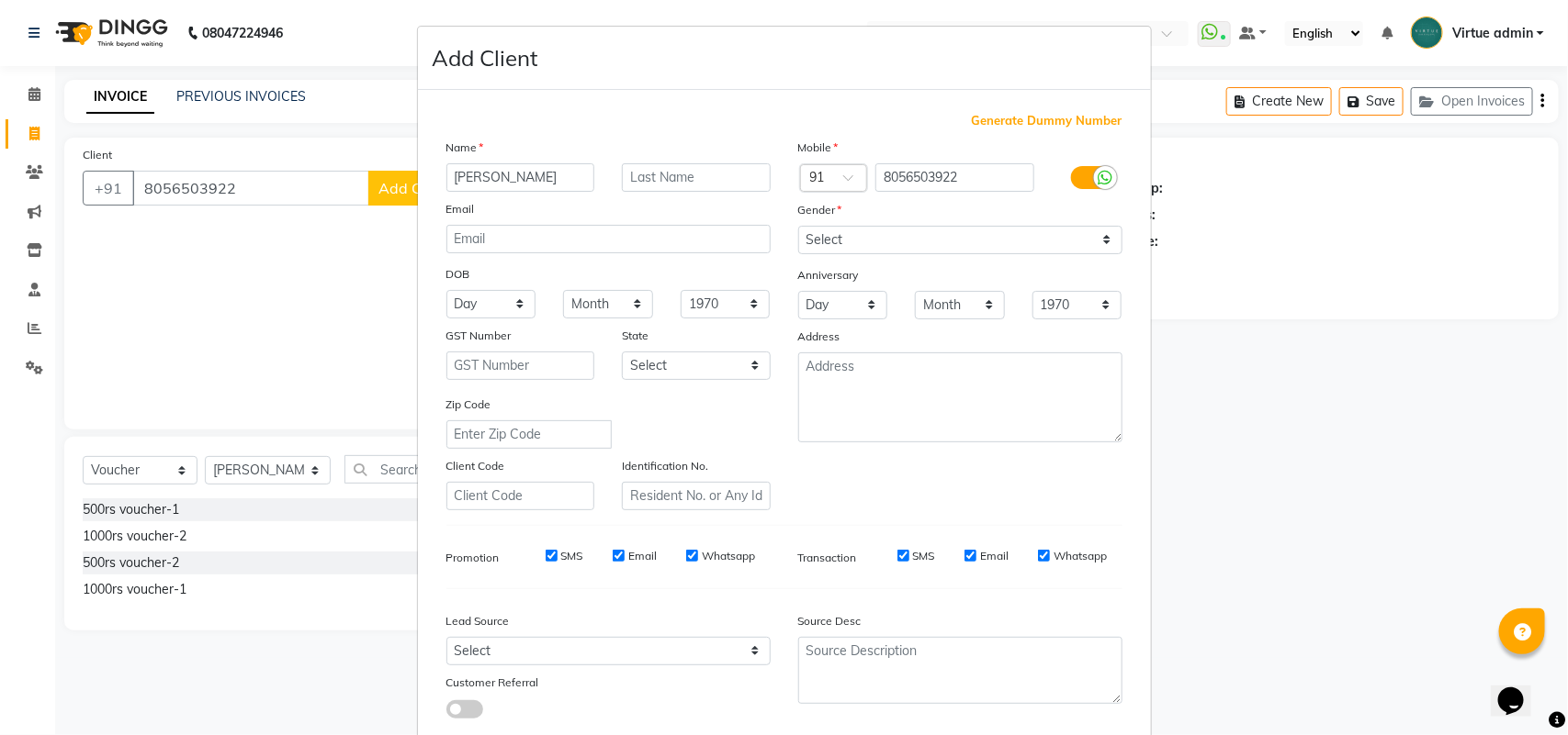
type input "SINDHUJA"
click at [801, 232] on select "Select Male Female Other Prefer Not To Say" at bounding box center [961, 240] width 325 height 29
select select "female"
click at [798, 226] on select "Select Male Female Other Prefer Not To Say" at bounding box center [961, 240] width 325 height 29
click at [631, 640] on select "Select Walk-in Referral Internet Friend Word of Mouth Advertisement Facebook Ju…" at bounding box center [608, 651] width 325 height 29
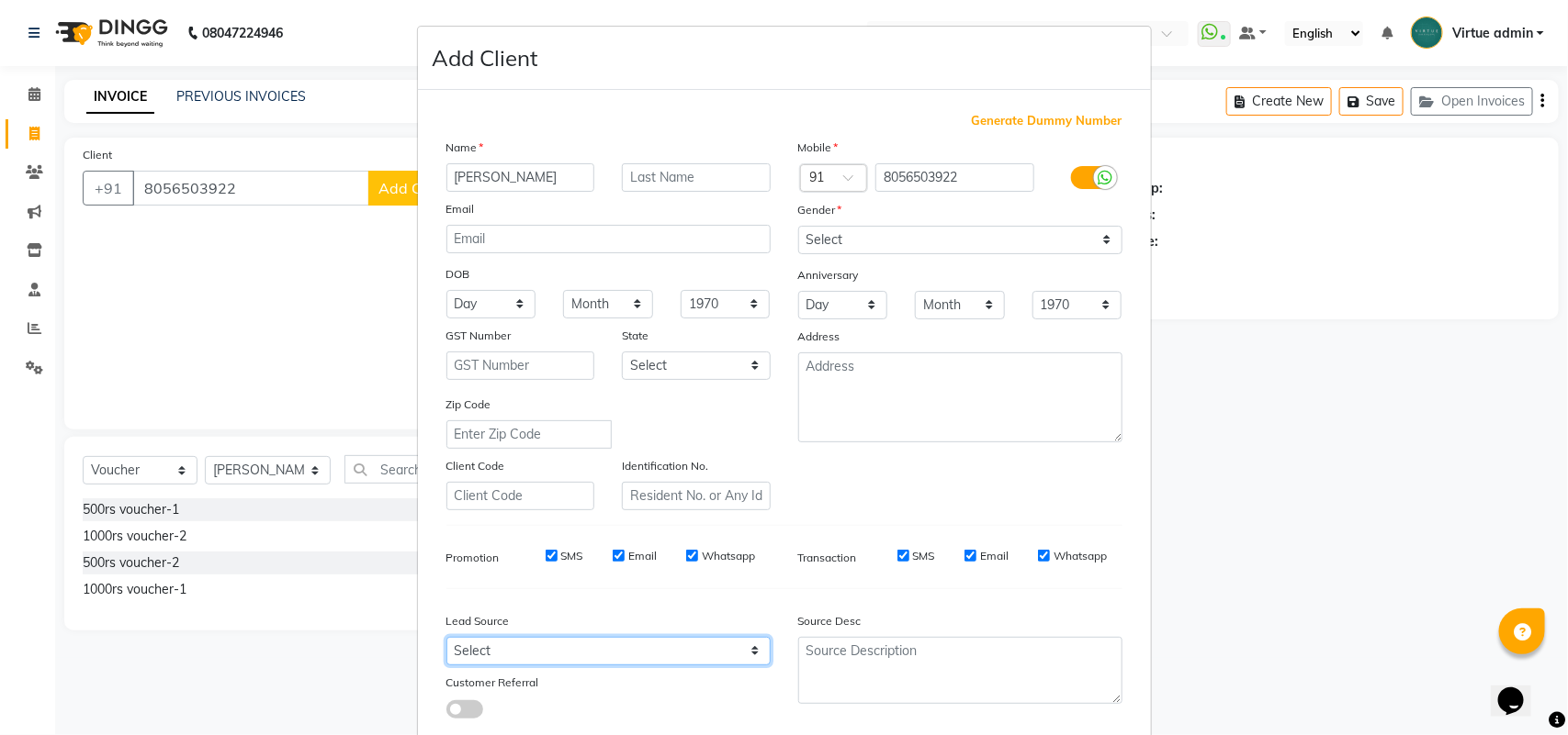
select select "30564"
click at [446, 637] on select "Select Walk-in Referral Internet Friend Word of Mouth Advertisement Facebook Ju…" at bounding box center [608, 651] width 325 height 29
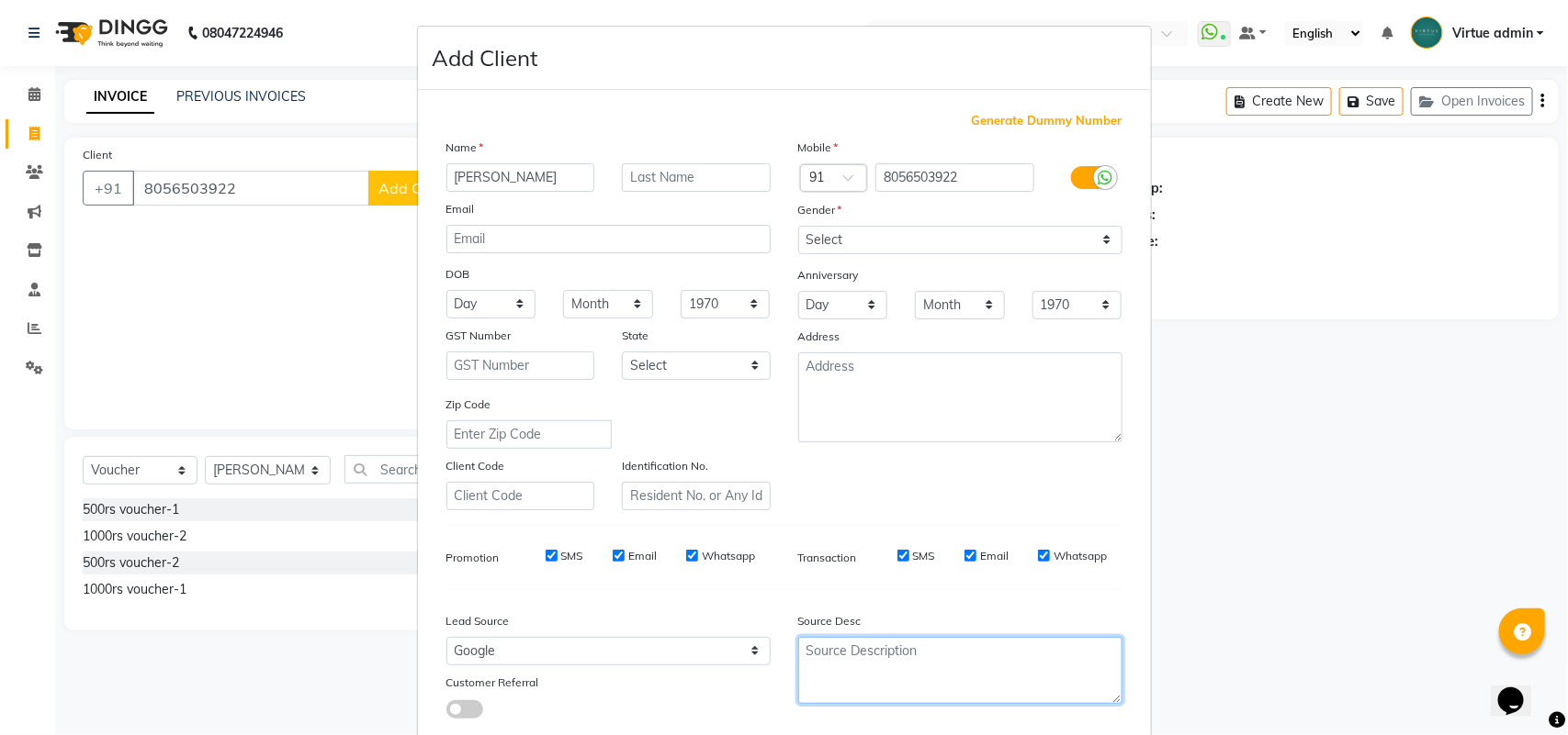
click at [877, 640] on textarea at bounding box center [961, 670] width 325 height 67
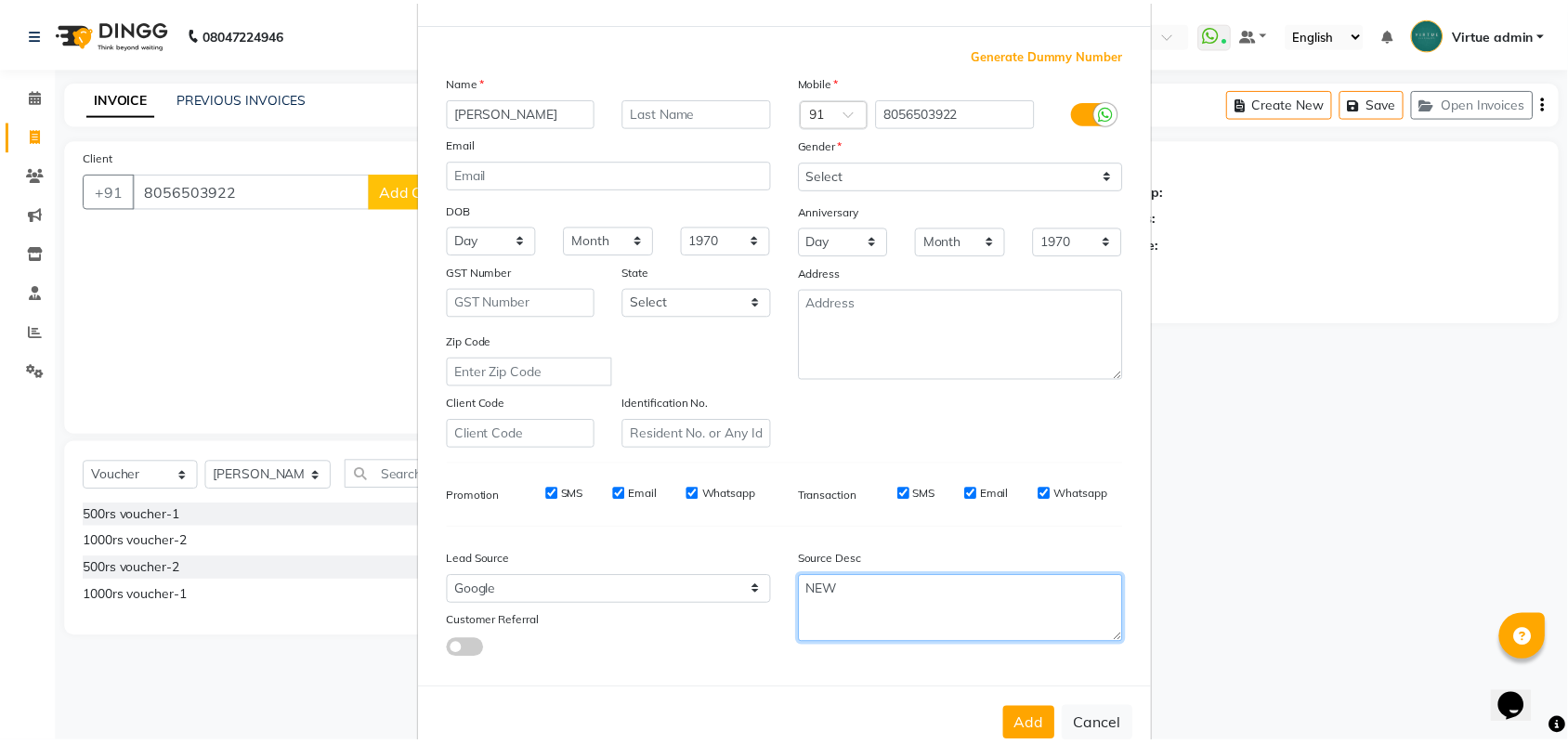
scroll to position [107, 0]
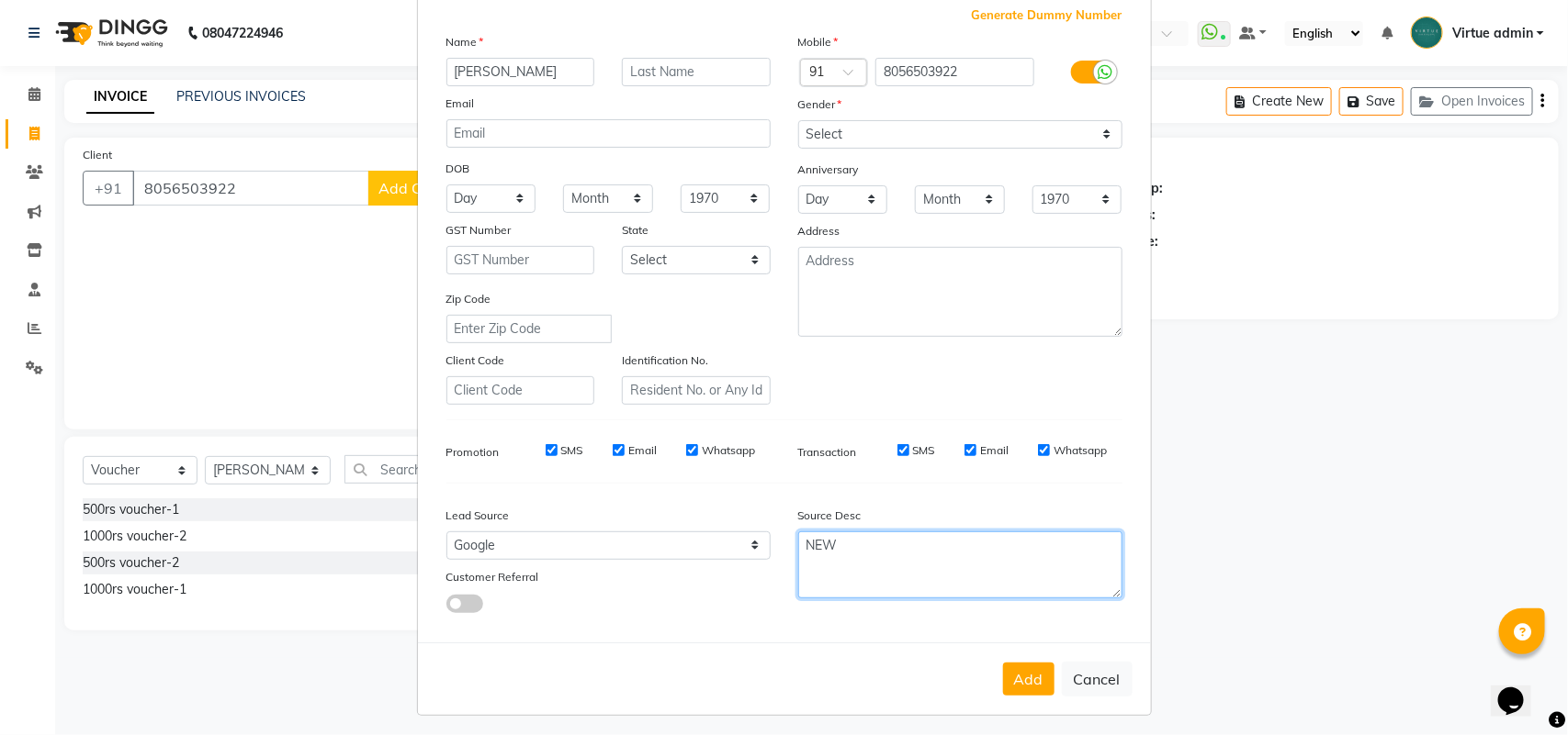
type textarea "NEW"
click at [1013, 676] on button "Add" at bounding box center [1028, 679] width 51 height 33
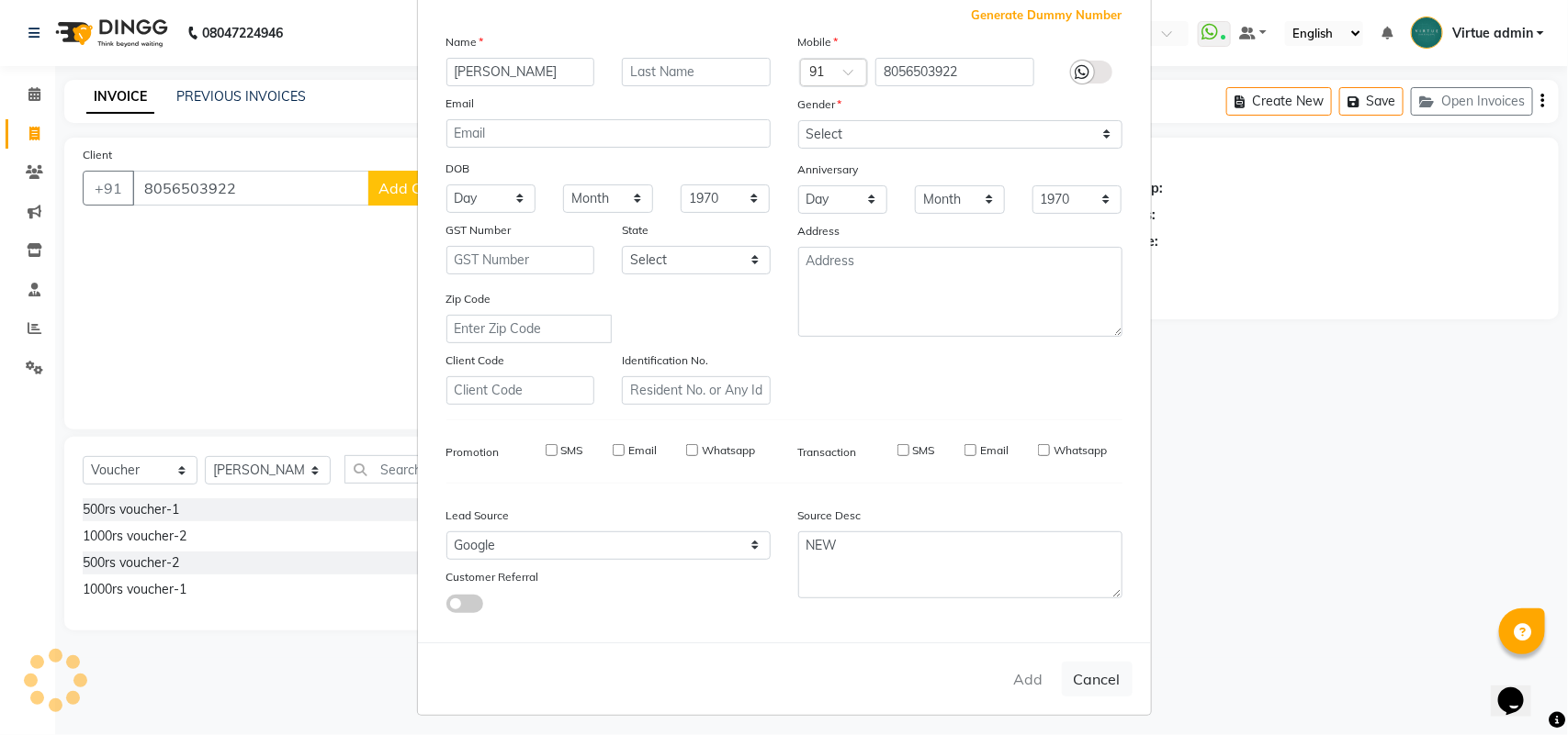
type input "80******22"
select select
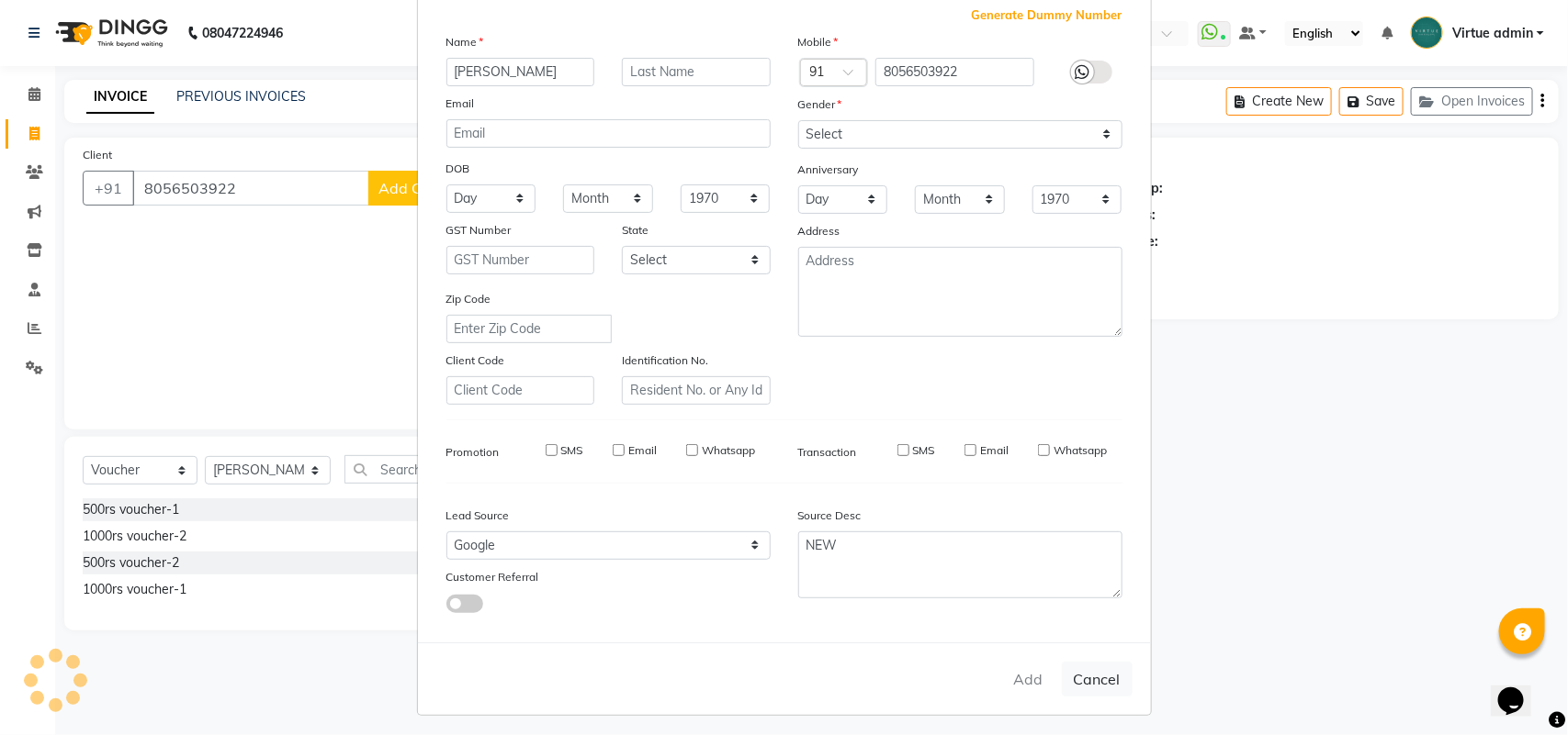
select select
checkbox input "false"
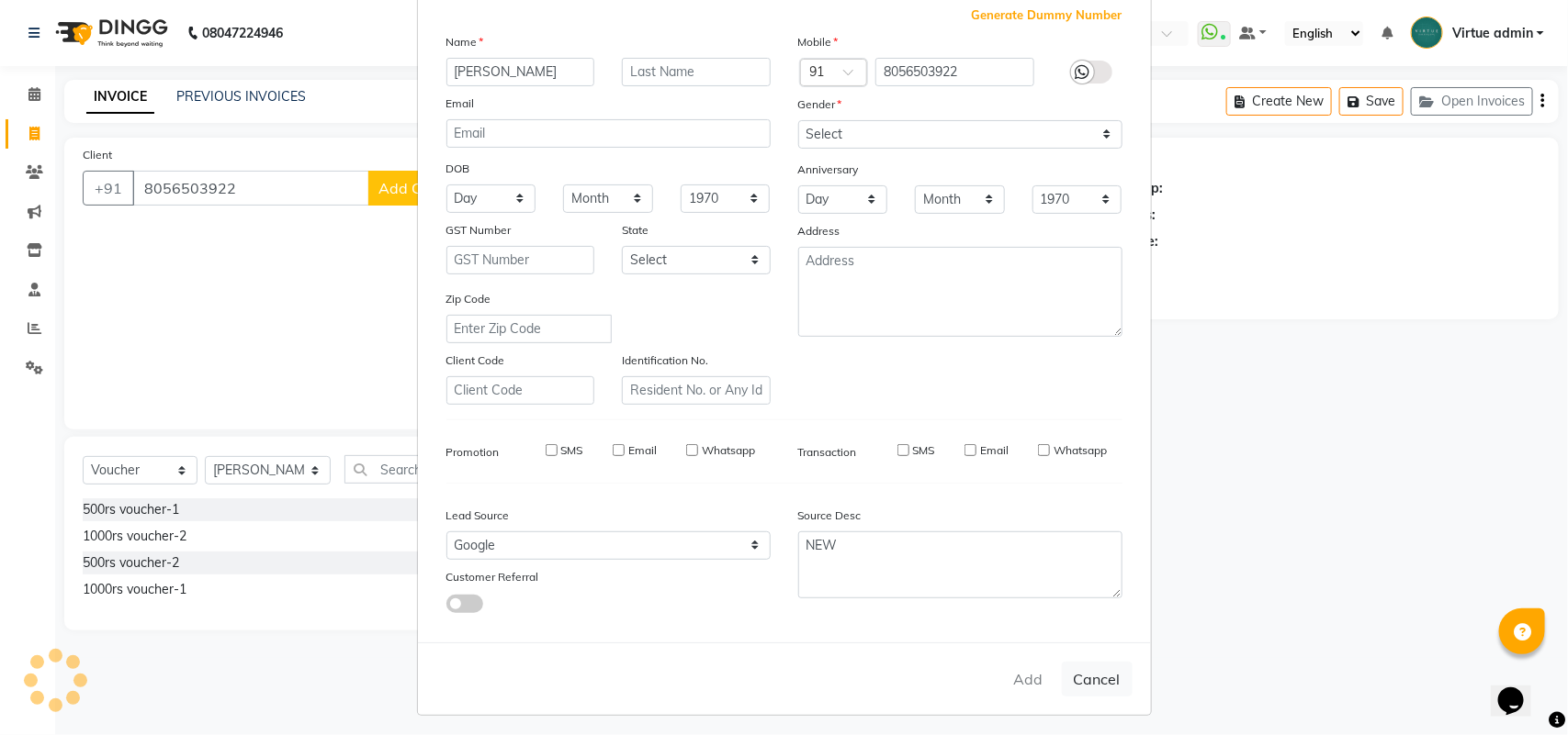
checkbox input "false"
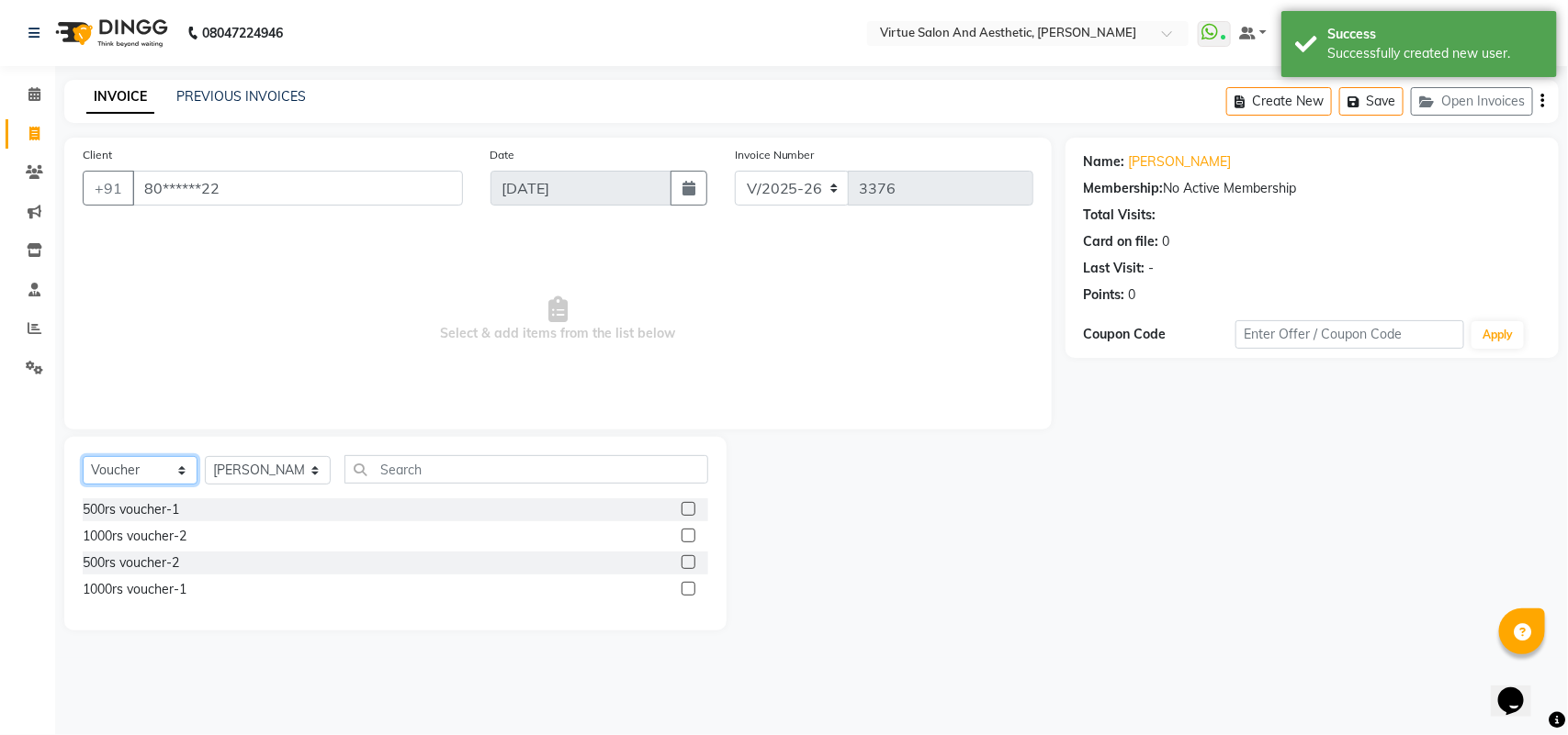
click at [131, 468] on select "Select Service Product Membership Package Voucher Prepaid Gift Card" at bounding box center [140, 470] width 115 height 29
select select "service"
click at [83, 456] on select "Select Service Product Membership Package Voucher Prepaid Gift Card" at bounding box center [140, 470] width 115 height 29
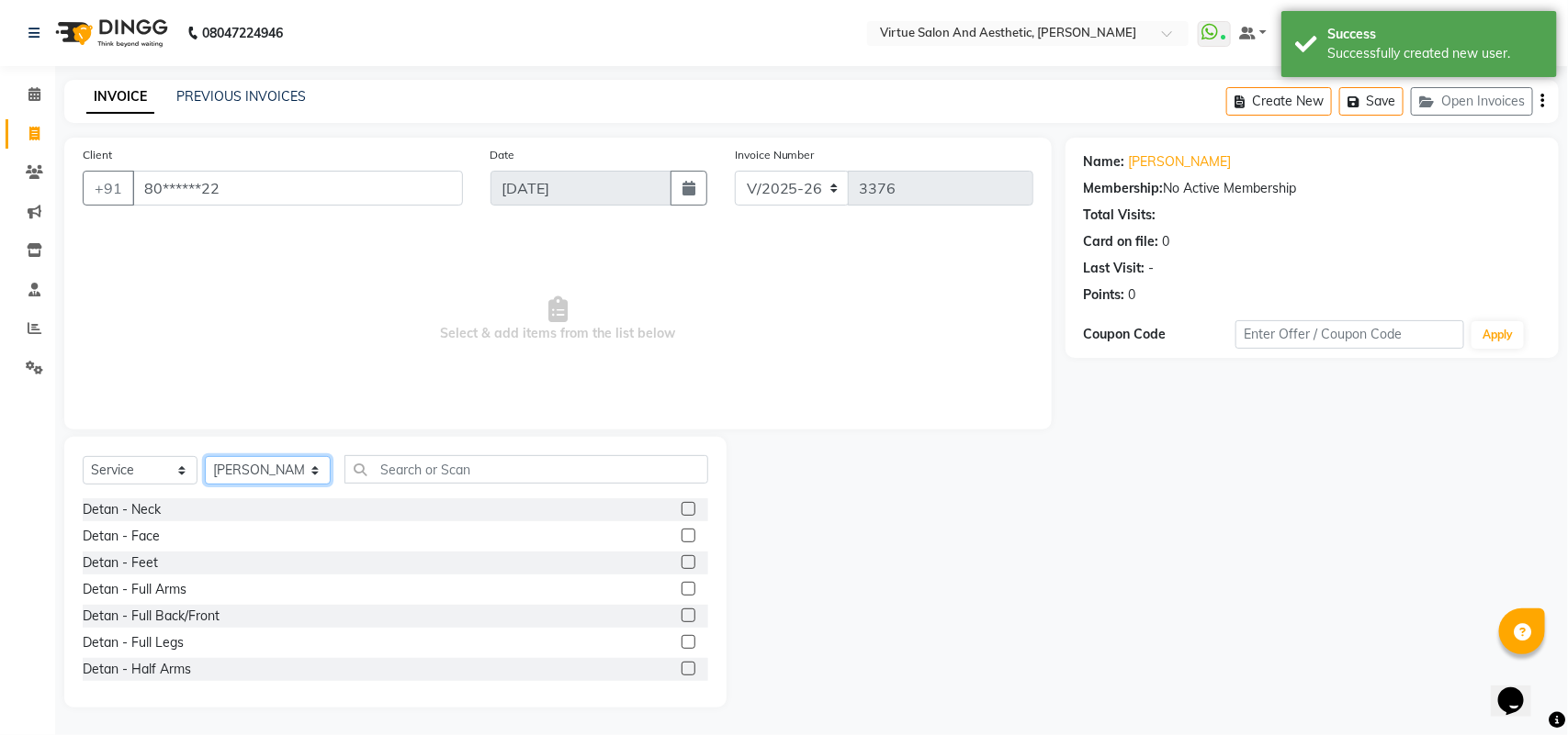
drag, startPoint x: 237, startPoint y: 483, endPoint x: 236, endPoint y: 470, distance: 13.0
click at [237, 483] on select "Select Stylist Admin ANUSHA Apsu Auditor Ambattur Balaji BANUPRIYA Bharath Bhuv…" at bounding box center [268, 470] width 126 height 29
select select "25077"
click at [205, 456] on select "Select Stylist Admin ANUSHA Apsu Auditor Ambattur Balaji BANUPRIYA Bharath Bhuv…" at bounding box center [268, 470] width 126 height 29
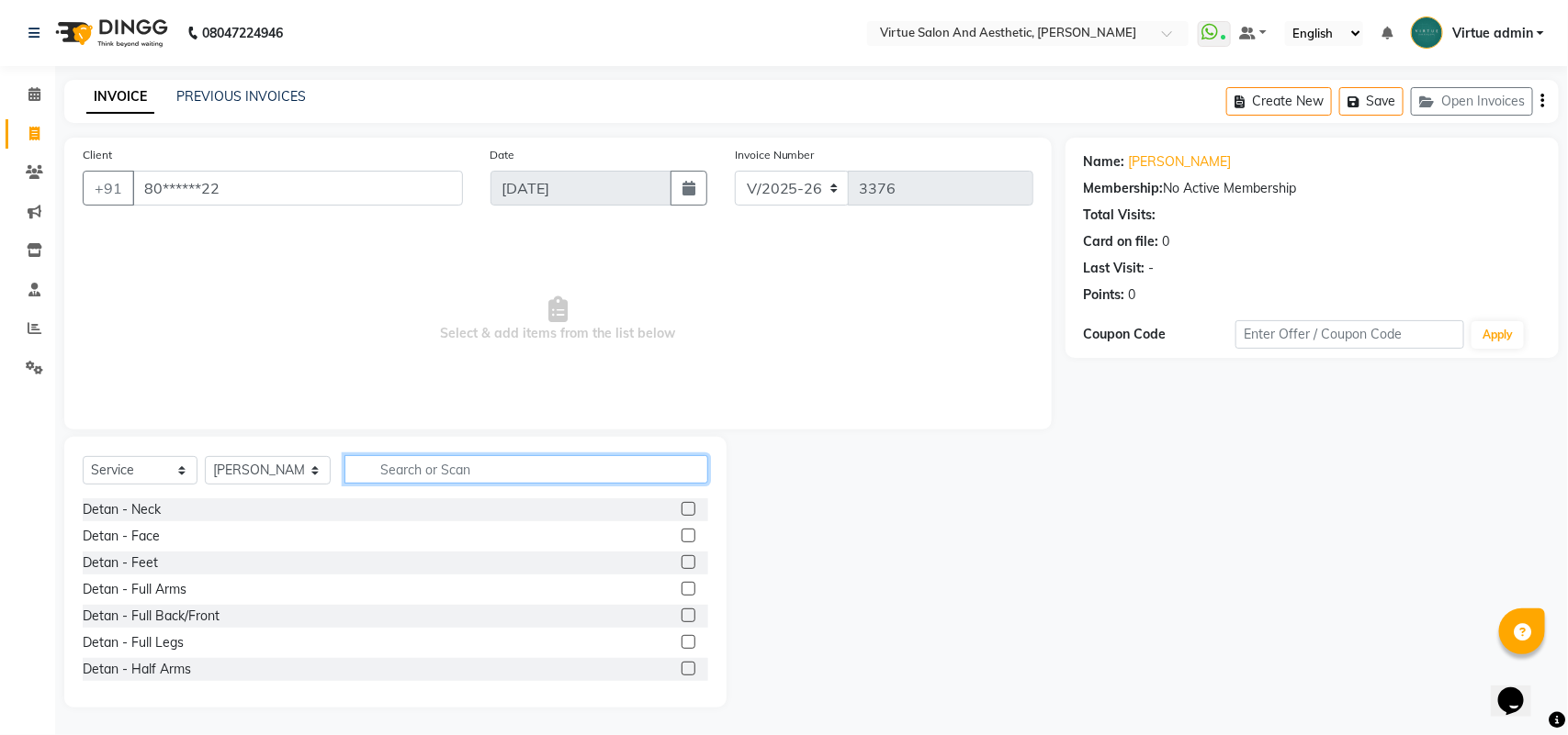
click at [455, 475] on input "text" at bounding box center [526, 469] width 363 height 29
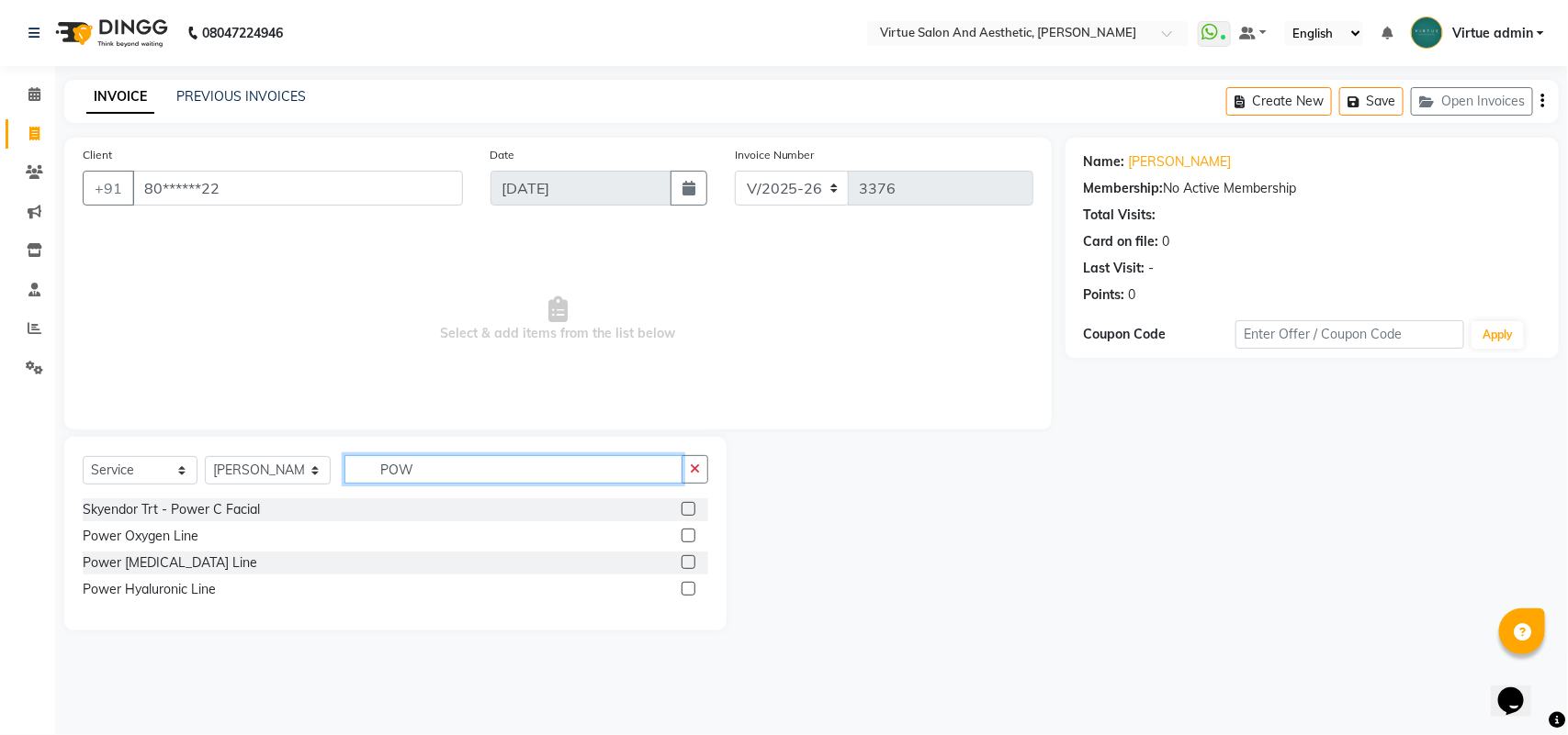
type input "POW"
click at [692, 511] on label at bounding box center [688, 509] width 14 height 14
click at [692, 511] on input "checkbox" at bounding box center [687, 510] width 12 height 12
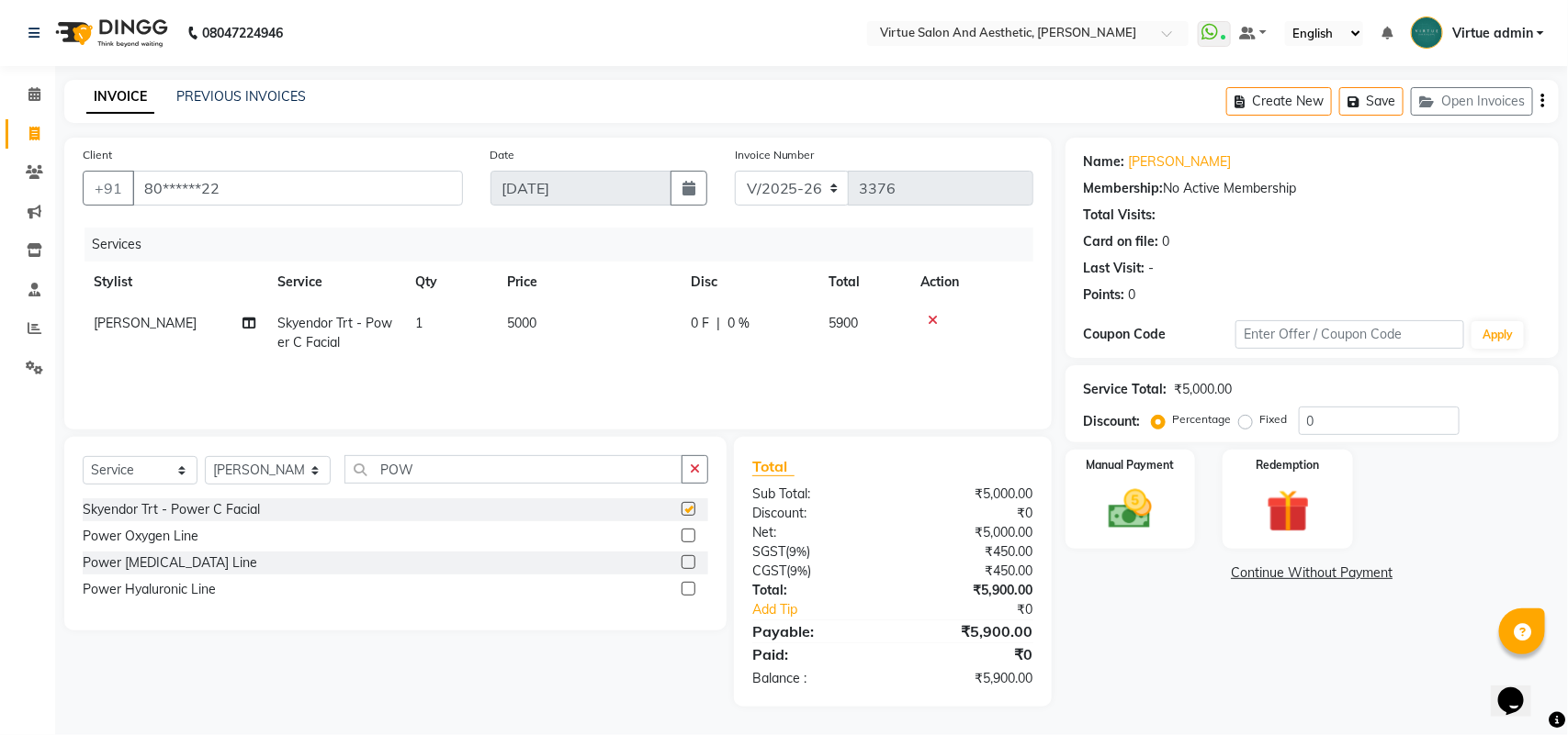
checkbox input "false"
drag, startPoint x: 627, startPoint y: 477, endPoint x: 618, endPoint y: 475, distance: 9.2
click at [627, 475] on input "POW" at bounding box center [513, 469] width 338 height 29
type input "P"
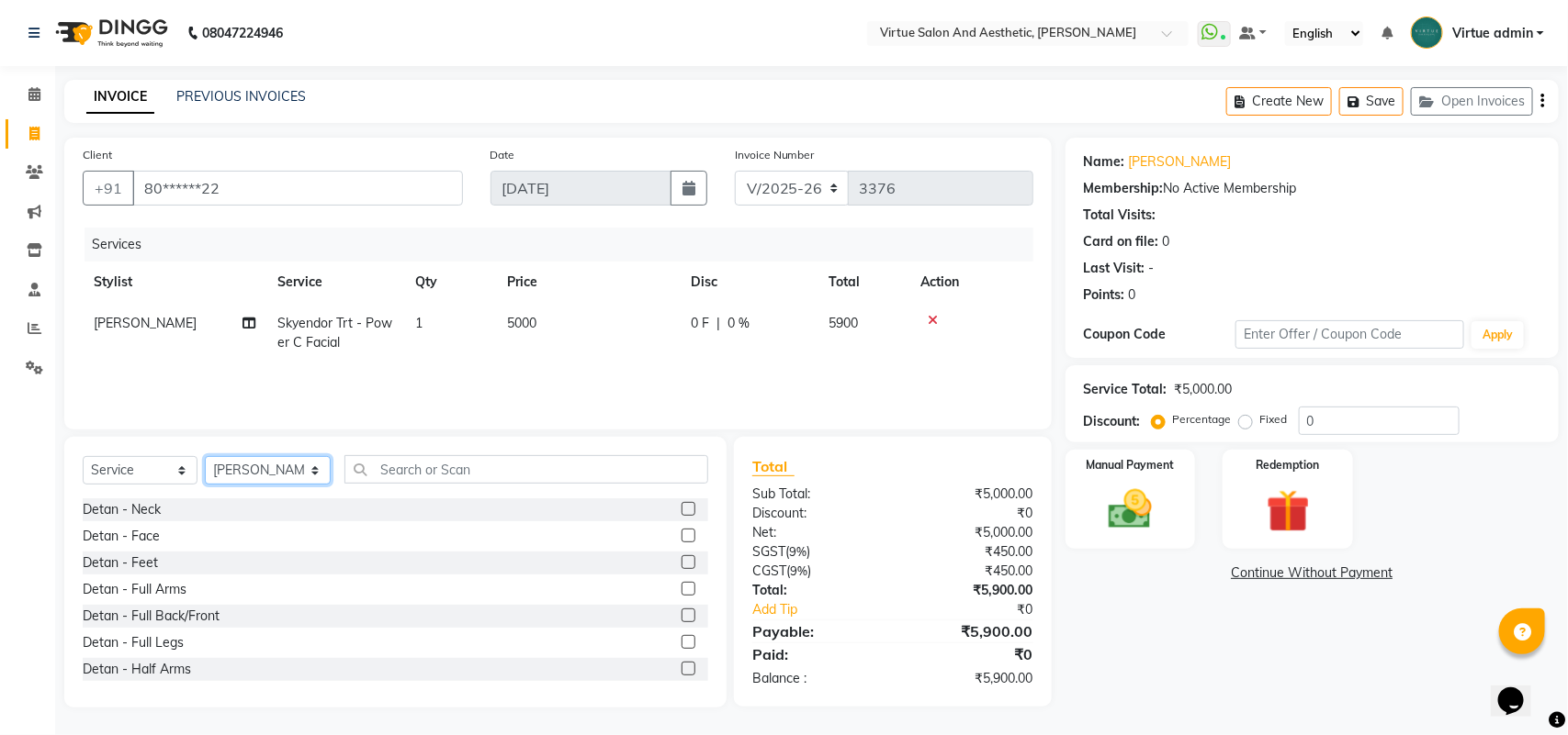
click at [257, 465] on select "Select Stylist Admin ANUSHA Apsu Auditor Ambattur Balaji BANUPRIYA Bharath Bhuv…" at bounding box center [268, 470] width 126 height 29
select select "40345"
click at [205, 456] on select "Select Stylist Admin ANUSHA Apsu Auditor Ambattur Balaji BANUPRIYA Bharath Bhuv…" at bounding box center [268, 470] width 126 height 29
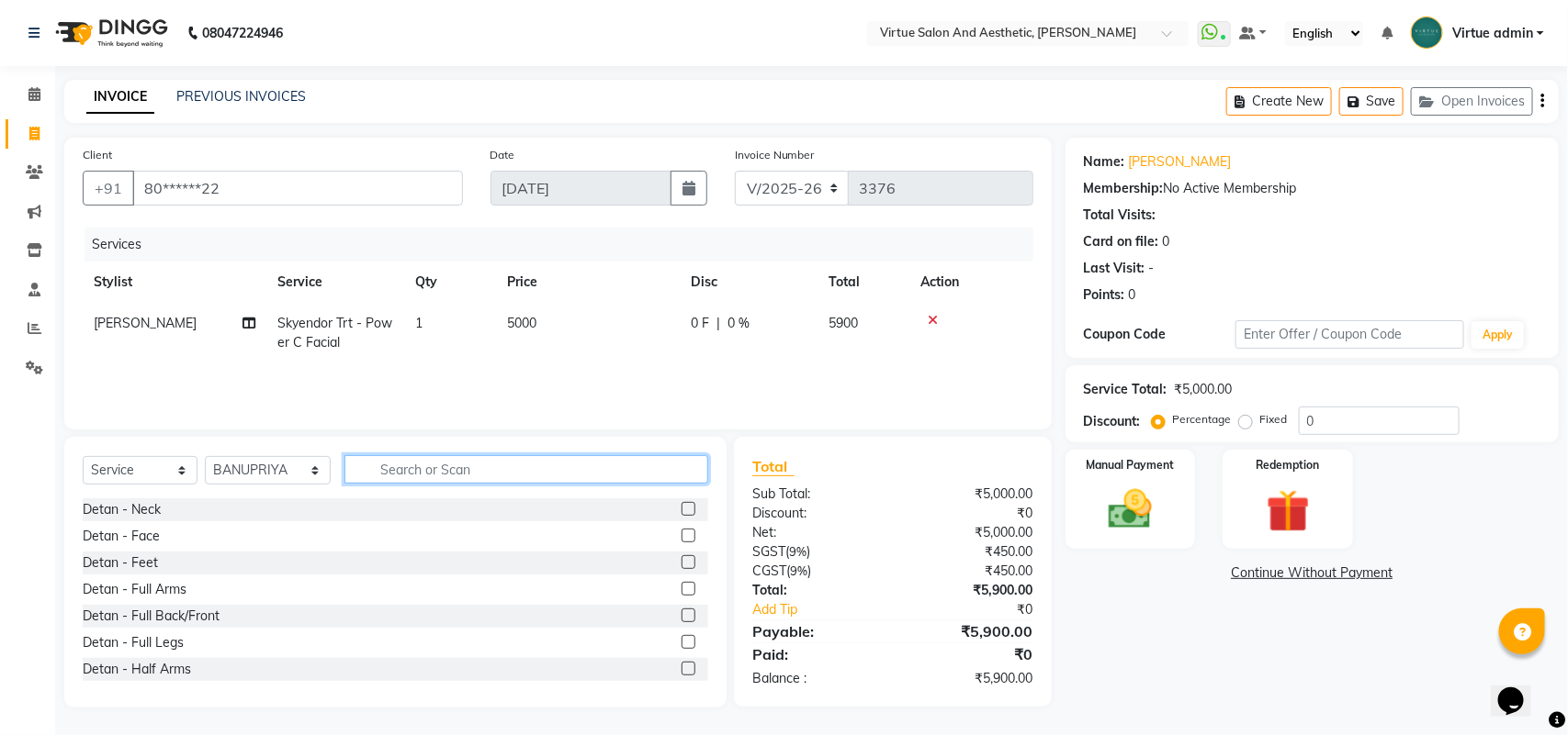
click at [542, 473] on input "text" at bounding box center [526, 469] width 363 height 29
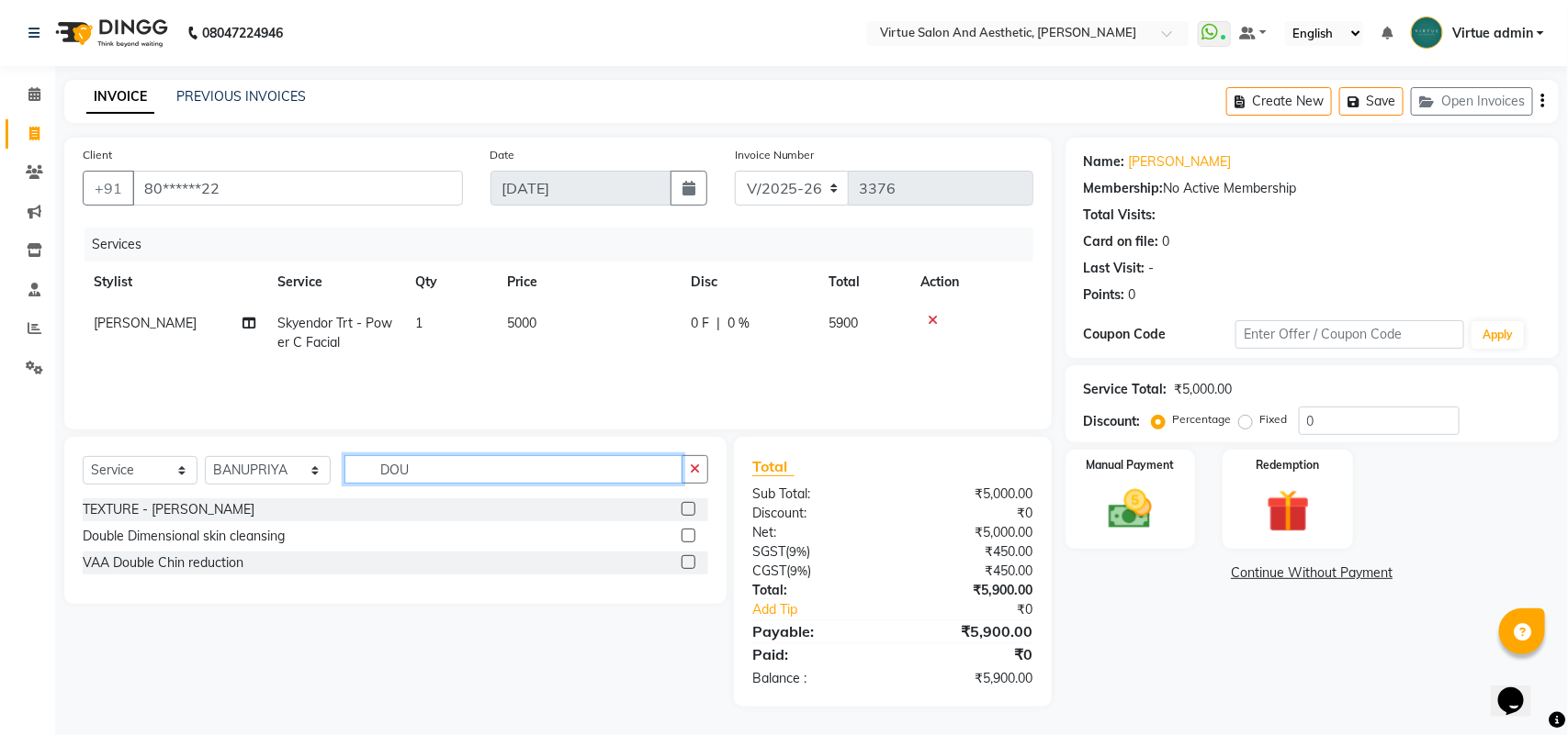
type input "DOU"
click at [686, 535] on label at bounding box center [688, 536] width 14 height 14
click at [686, 535] on input "checkbox" at bounding box center [687, 536] width 12 height 12
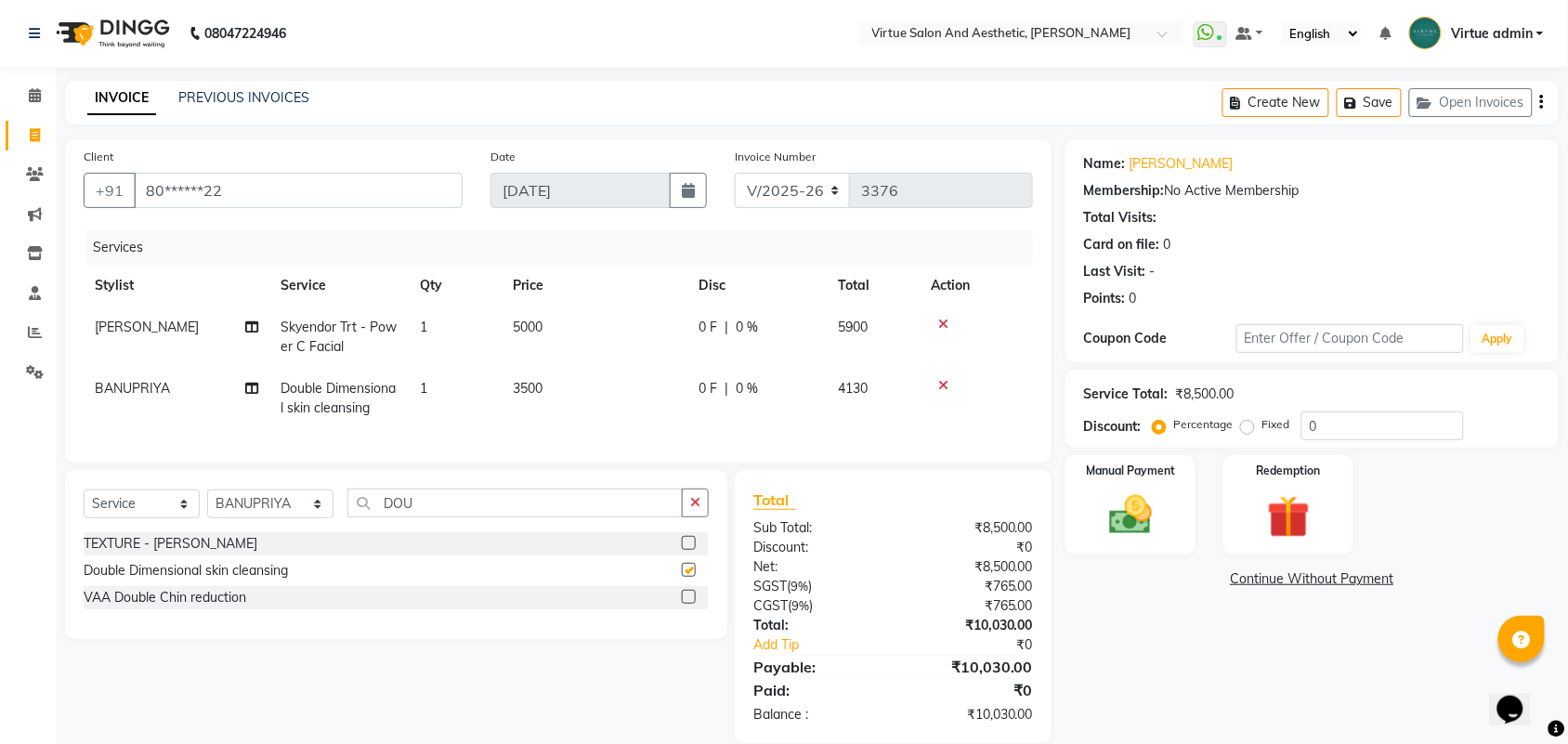
scroll to position [44, 0]
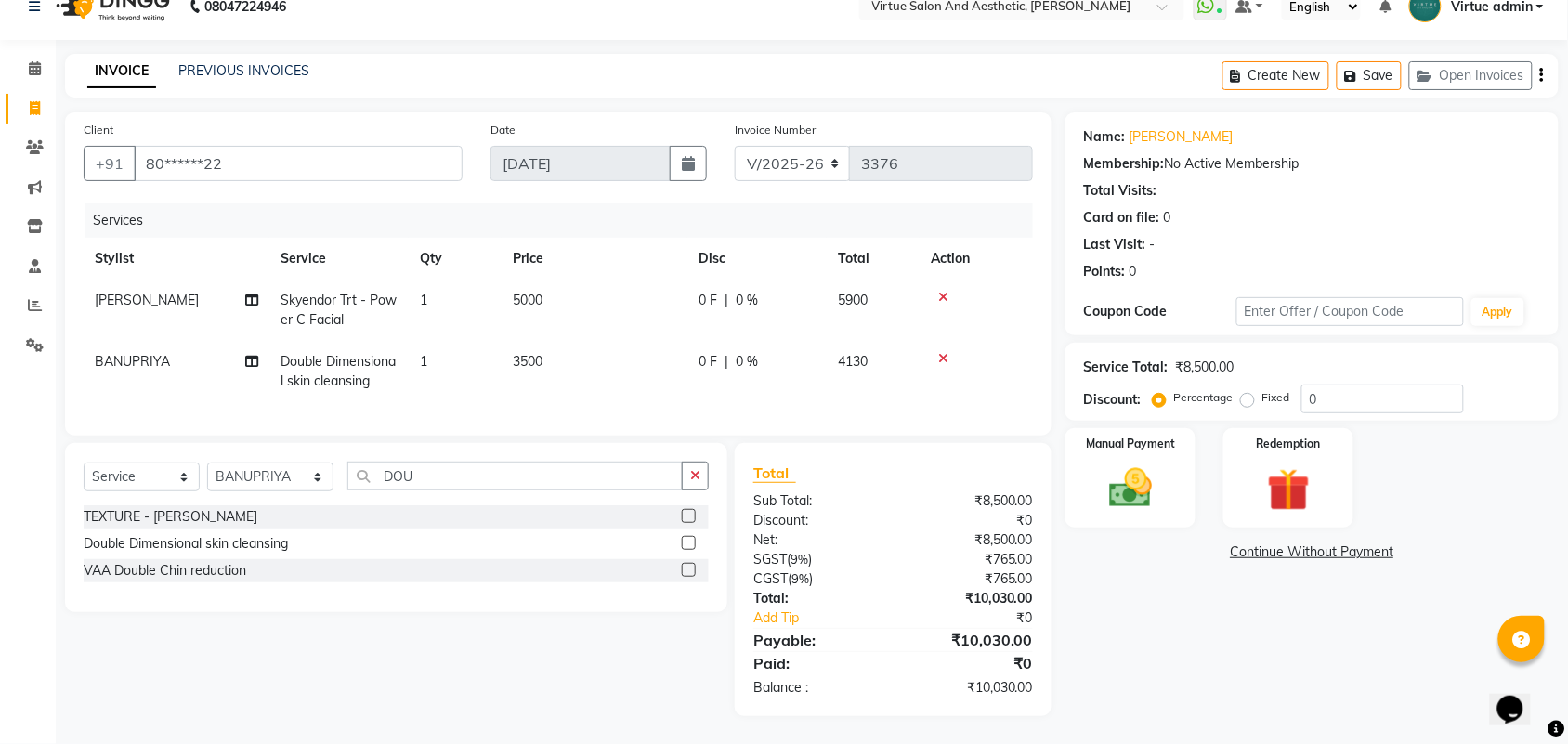
checkbox input "false"
click at [512, 480] on input "DOU" at bounding box center [515, 476] width 336 height 29
type input "D"
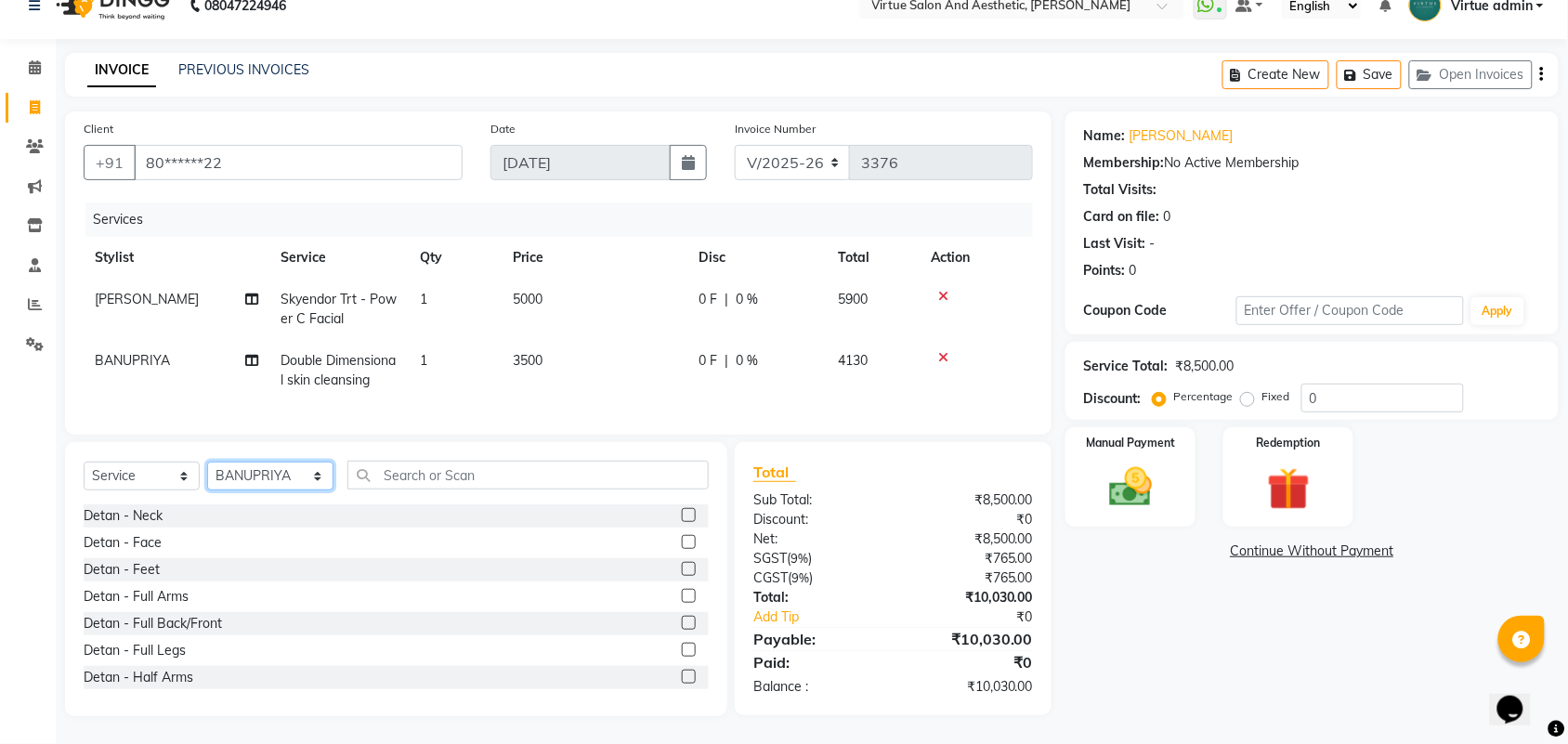
click at [297, 478] on select "Select Stylist Admin ANUSHA Apsu Auditor Ambattur Balaji BANUPRIYA Bharath Bhuv…" at bounding box center [270, 476] width 127 height 29
select select "25077"
click at [207, 463] on select "Select Stylist Admin ANUSHA Apsu Auditor Ambattur Balaji BANUPRIYA Bharath Bhuv…" at bounding box center [270, 476] width 127 height 29
click at [682, 513] on label at bounding box center [688, 515] width 14 height 14
click at [682, 513] on input "checkbox" at bounding box center [687, 516] width 12 height 12
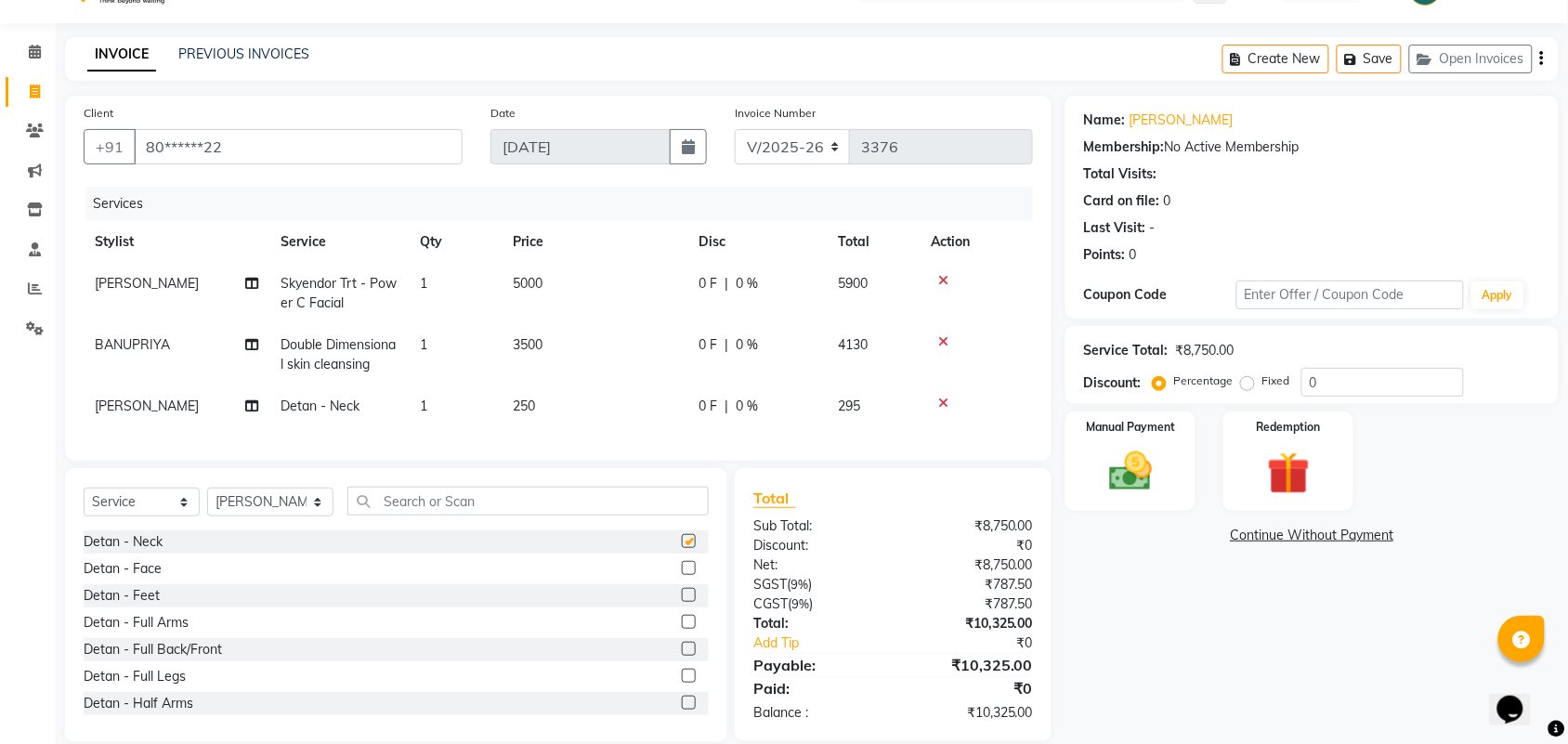
checkbox input "false"
click at [682, 575] on label at bounding box center [688, 568] width 14 height 14
click at [682, 575] on input "checkbox" at bounding box center [687, 569] width 12 height 12
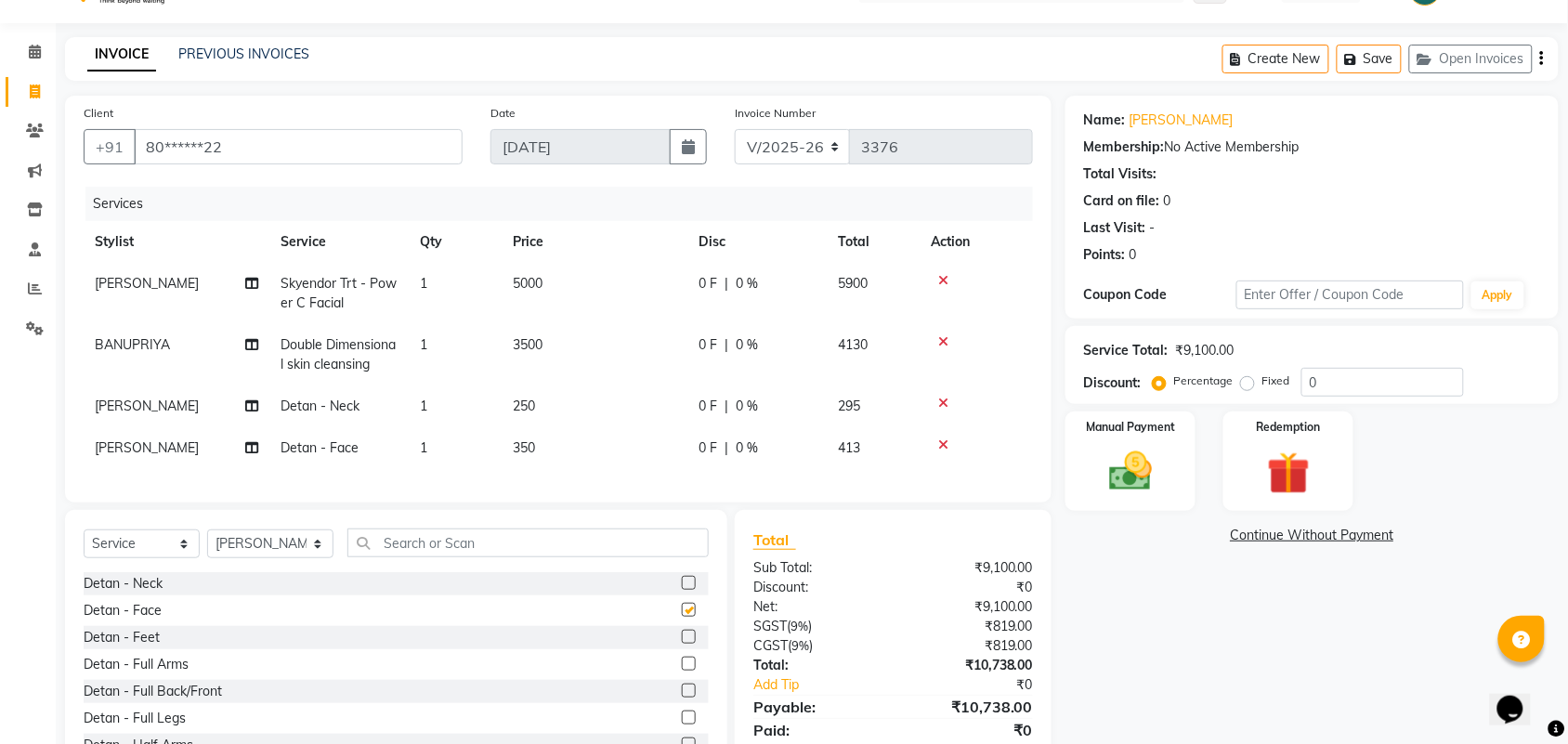
checkbox input "false"
click at [294, 558] on select "Select Stylist Admin ANUSHA Apsu Auditor Ambattur Balaji BANUPRIYA Bharath Bhuv…" at bounding box center [270, 544] width 127 height 29
select select "40345"
click at [207, 546] on select "Select Stylist Admin ANUSHA Apsu Auditor Ambattur Balaji BANUPRIYA Bharath Bhuv…" at bounding box center [270, 544] width 127 height 29
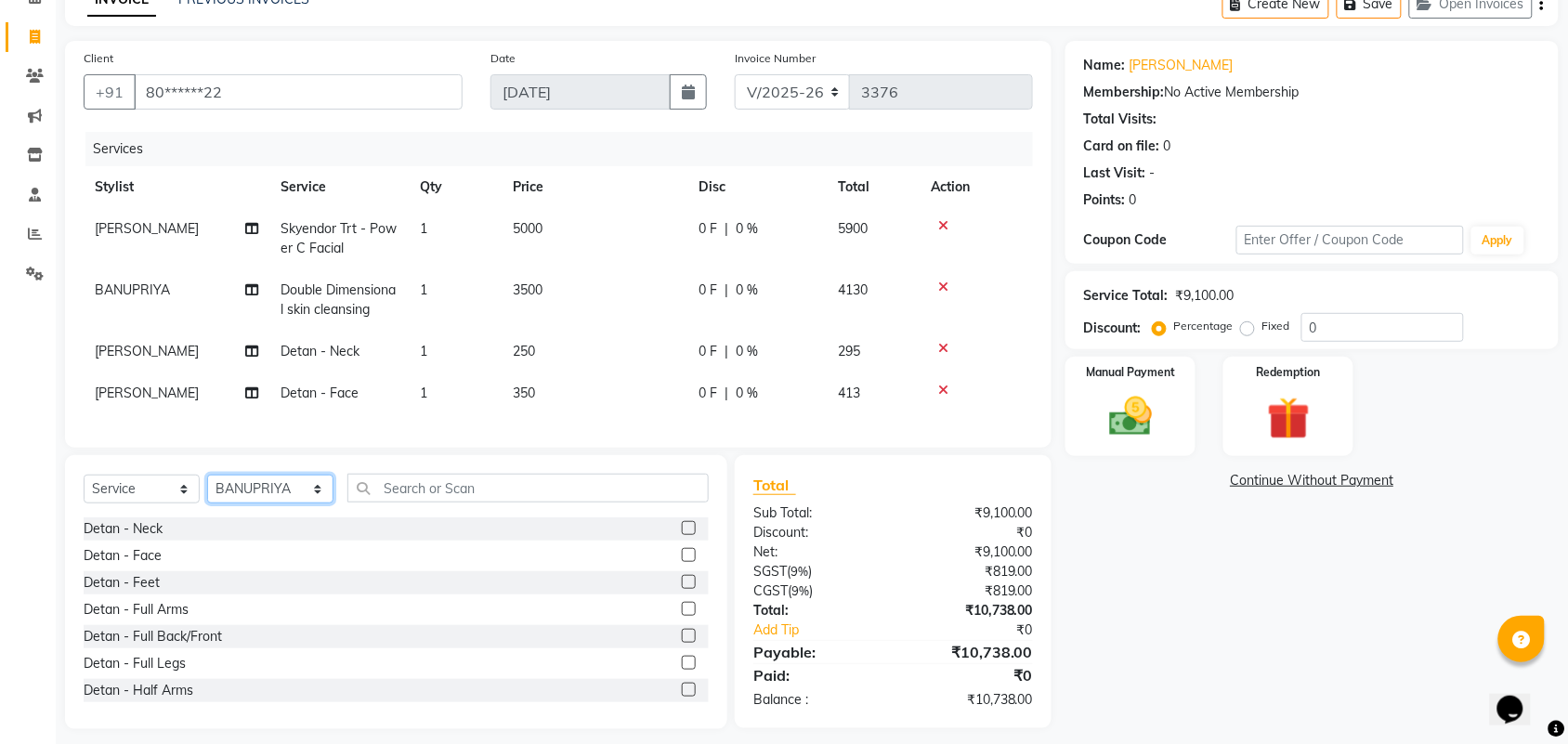
scroll to position [128, 0]
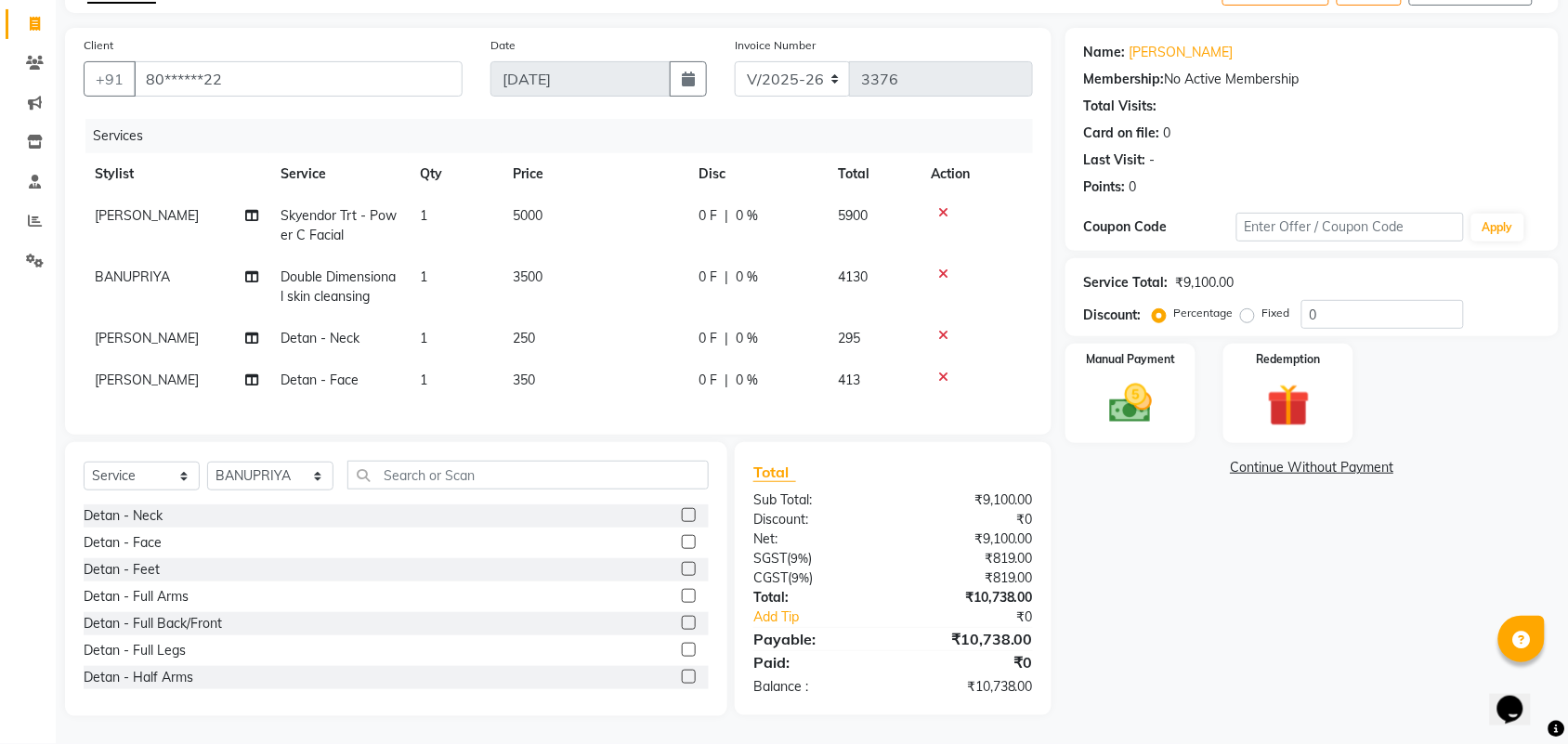
click at [682, 516] on label at bounding box center [688, 515] width 14 height 14
click at [682, 516] on input "checkbox" at bounding box center [687, 516] width 12 height 12
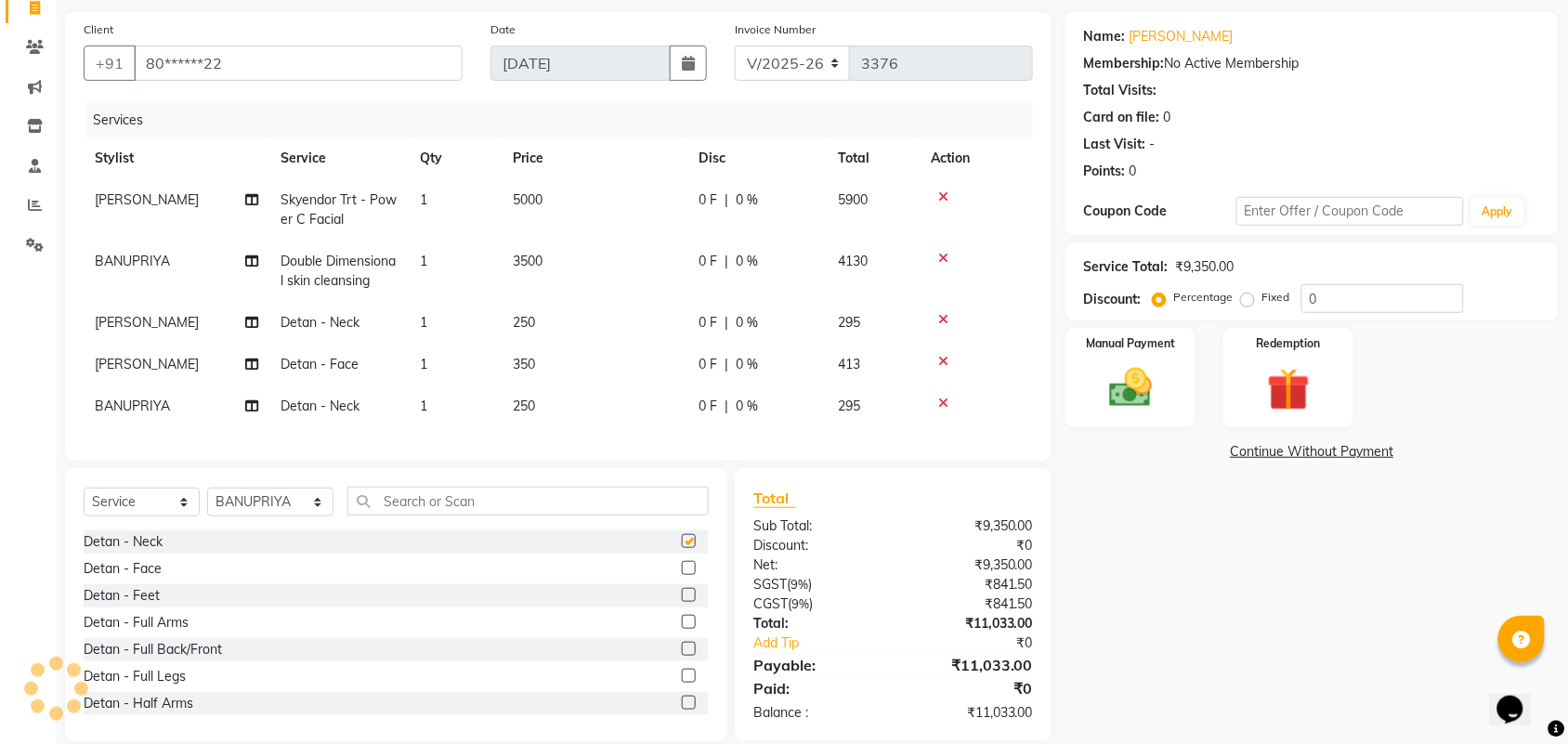
checkbox input "false"
click at [682, 575] on label at bounding box center [688, 568] width 14 height 14
click at [682, 575] on input "checkbox" at bounding box center [687, 569] width 12 height 12
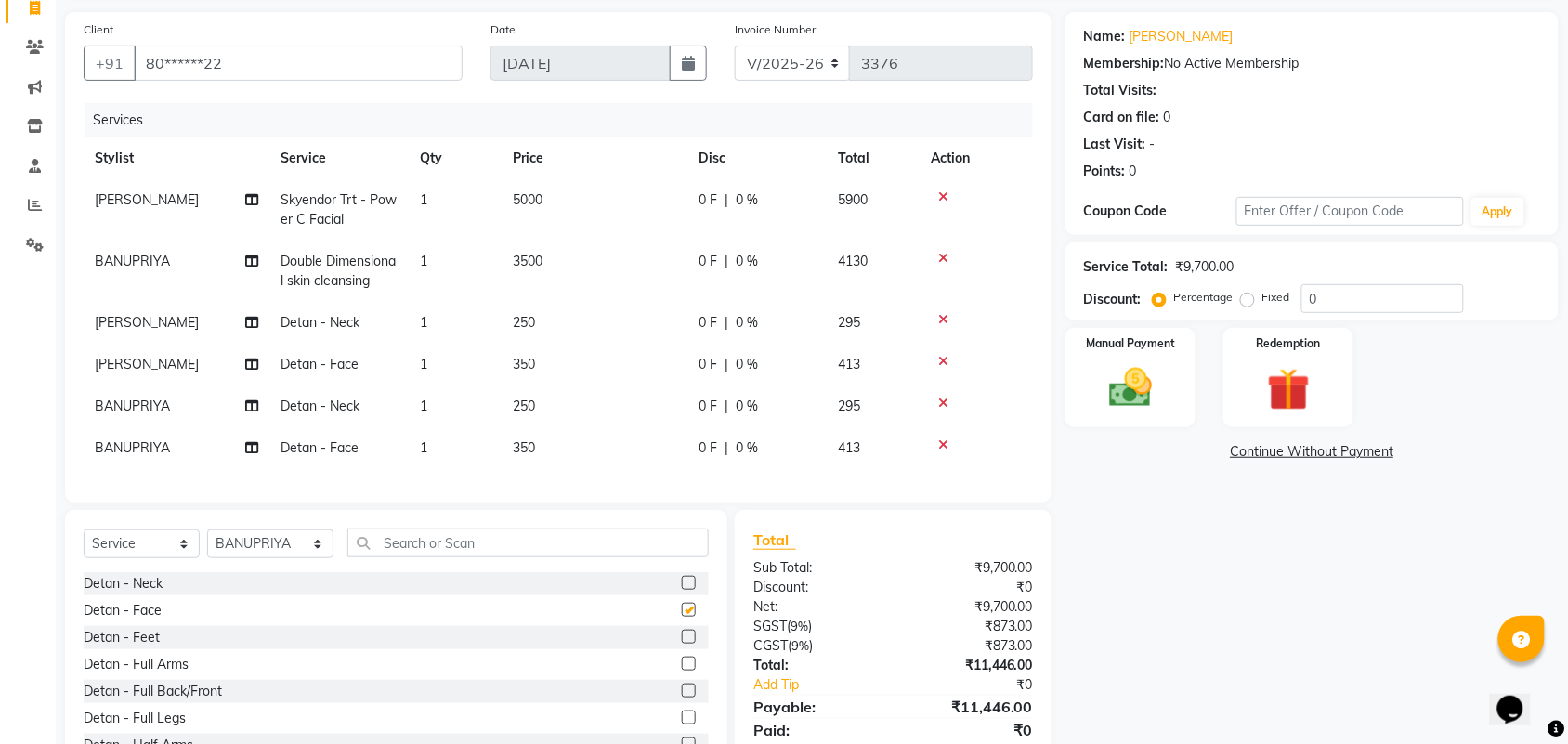
checkbox input "false"
click at [773, 328] on div "0 F | 0 %" at bounding box center [757, 323] width 117 height 20
select select "25077"
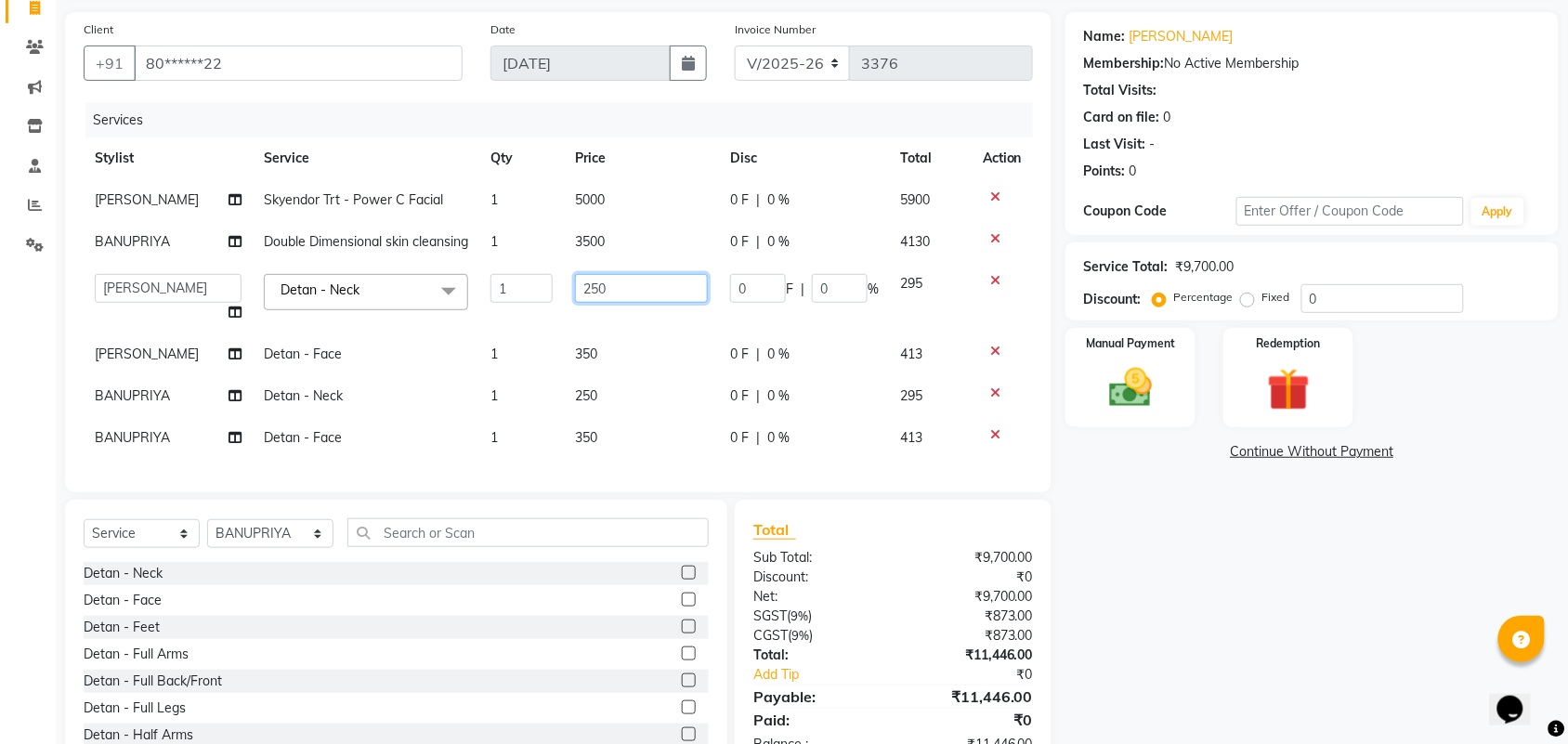
click at [669, 303] on input "250" at bounding box center [641, 288] width 133 height 29
type input "2"
type input "400"
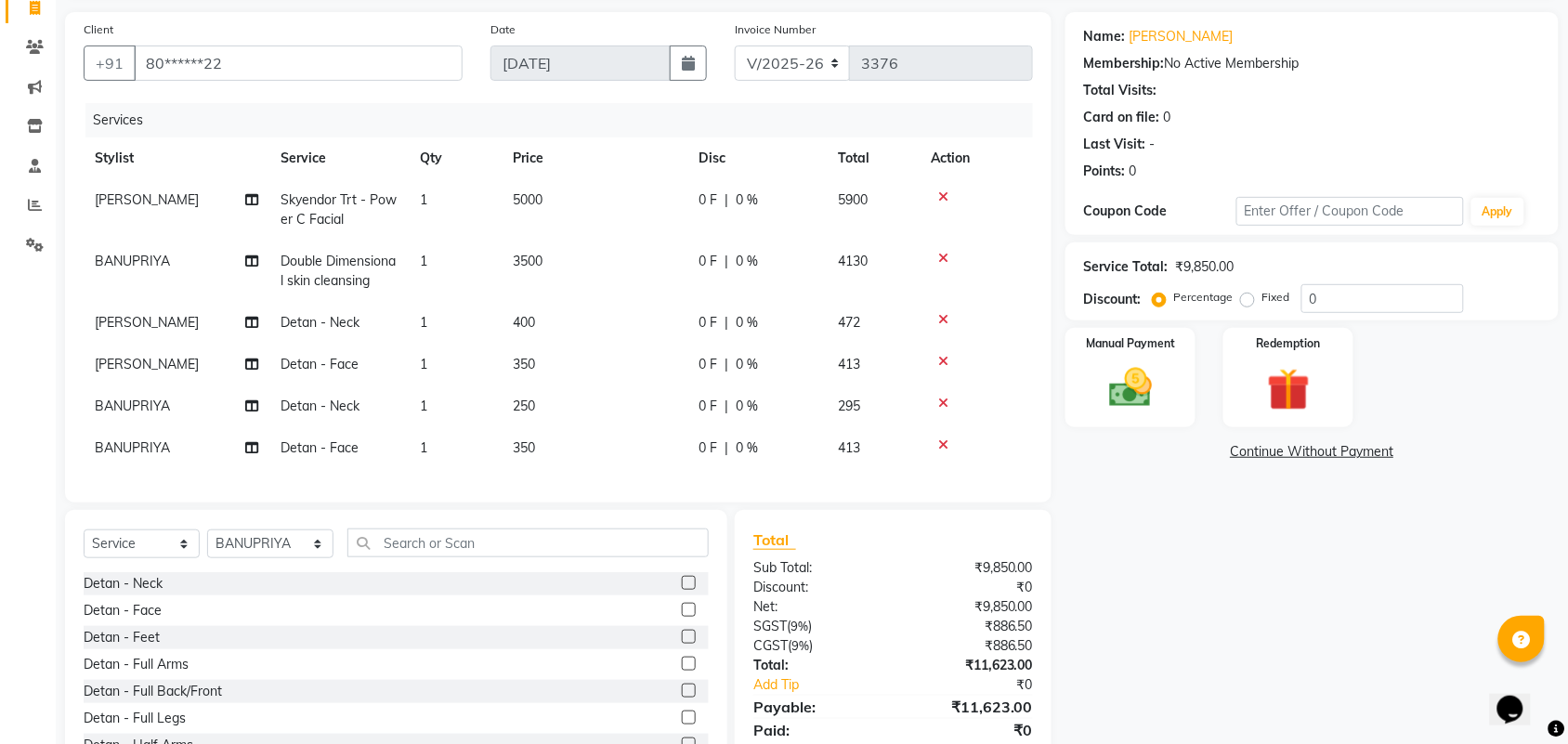
click at [758, 345] on td "0 F | 0 %" at bounding box center [757, 364] width 140 height 42
select select "25077"
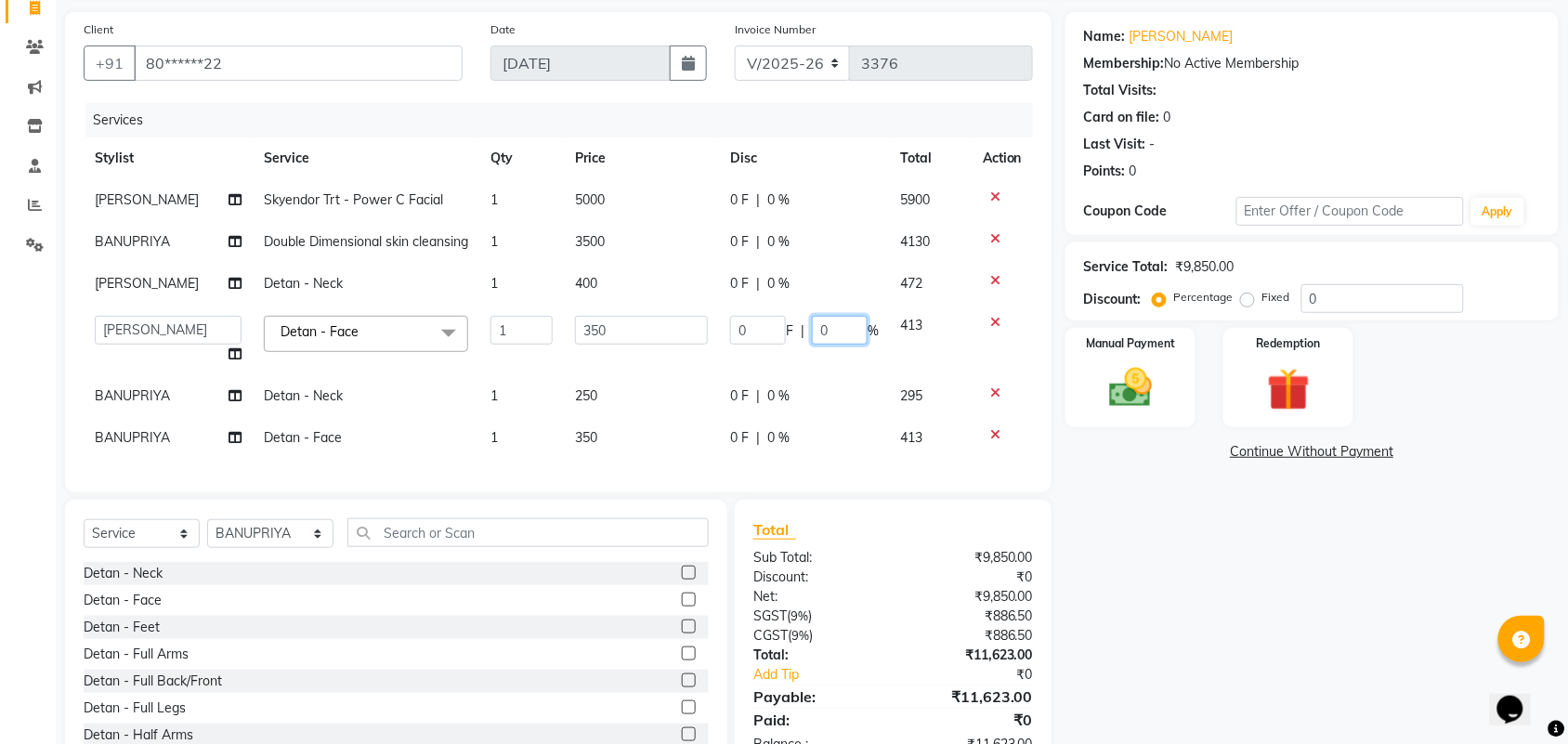
click at [834, 344] on input "0" at bounding box center [839, 330] width 55 height 29
type input "100"
click at [648, 364] on td "350" at bounding box center [641, 340] width 155 height 70
select select "25077"
click at [650, 343] on input "350" at bounding box center [641, 330] width 133 height 29
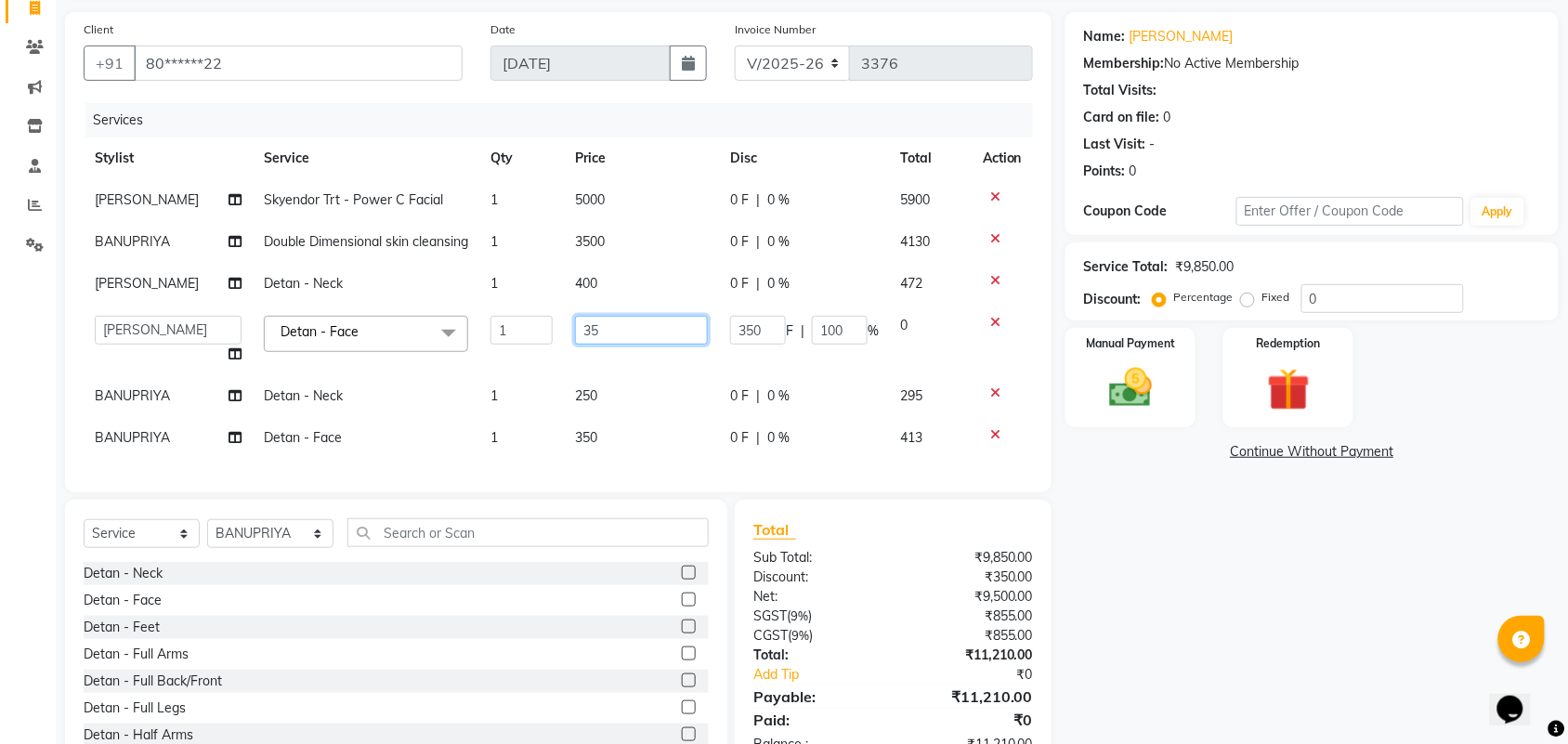
type input "3"
type input "400"
drag, startPoint x: 1134, startPoint y: 568, endPoint x: 1125, endPoint y: 530, distance: 39.1
click at [1135, 568] on div "Name: Sindhuja Membership: No Active Membership Total Visits: Card on file: 0 L…" at bounding box center [1319, 393] width 507 height 762
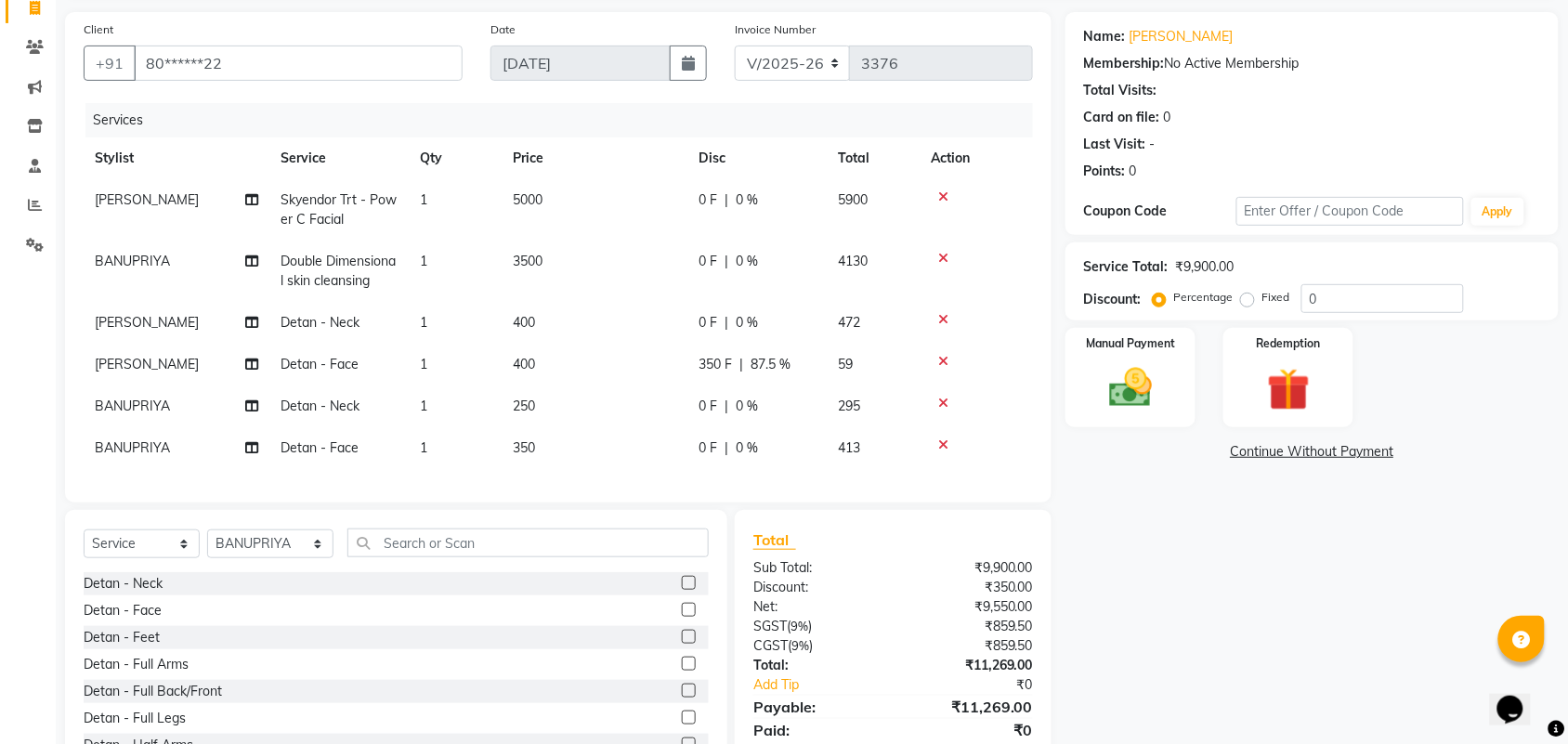
click at [753, 364] on span "87.5 %" at bounding box center [770, 364] width 40 height 20
select select "25077"
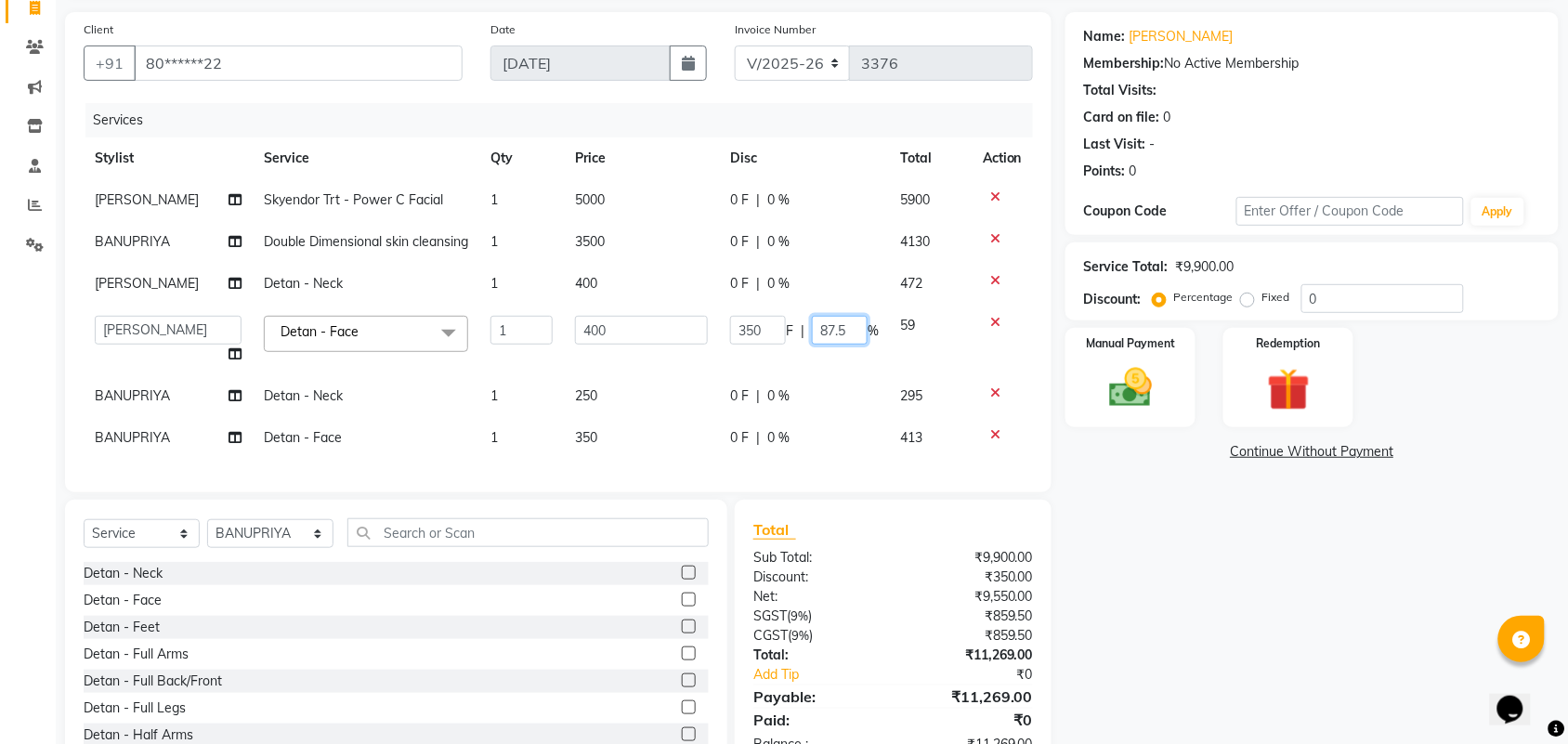
click at [845, 344] on input "87.5" at bounding box center [839, 330] width 55 height 29
type input "8"
type input "100"
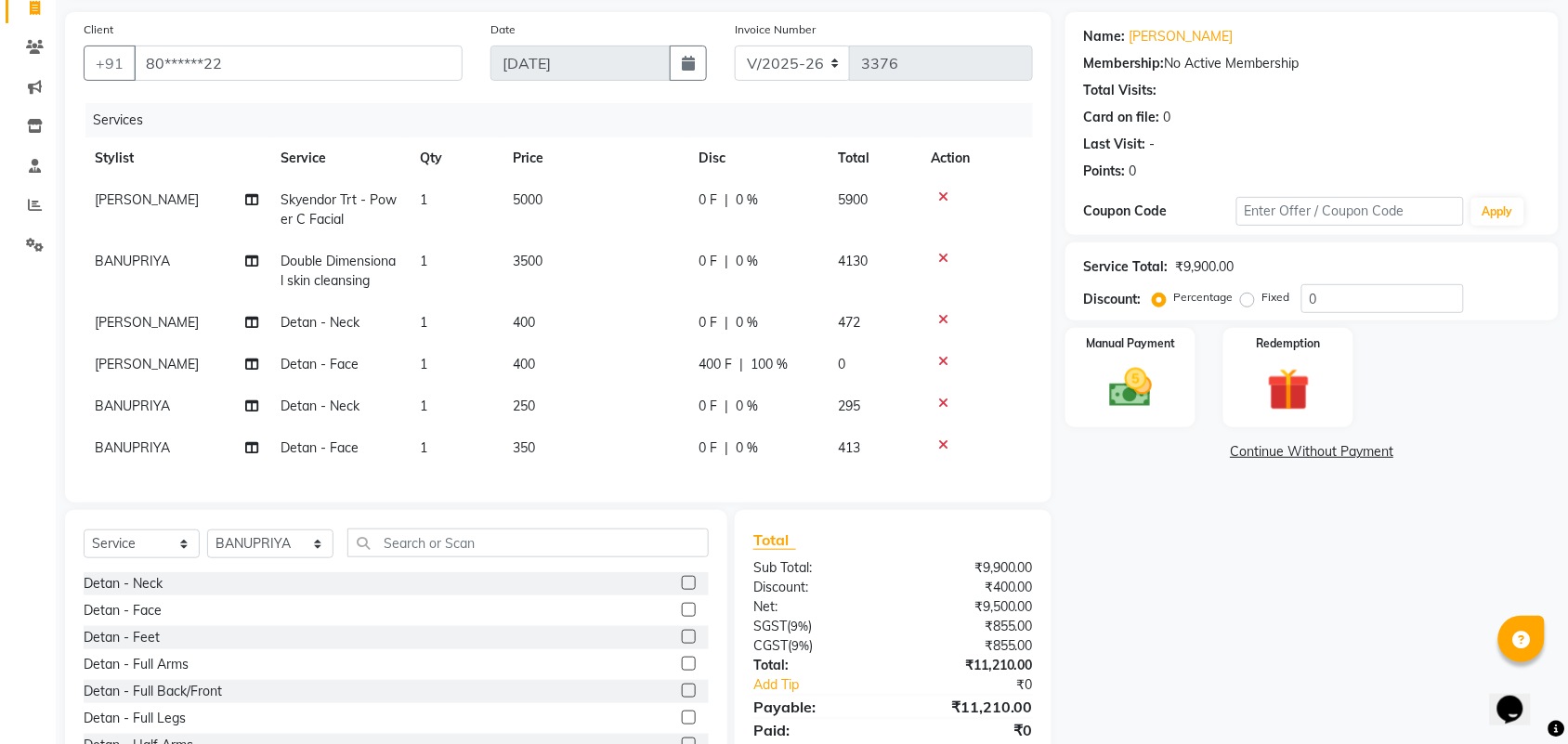
click at [1170, 541] on div "Name: Sindhuja Membership: No Active Membership Total Visits: Card on file: 0 L…" at bounding box center [1319, 398] width 507 height 772
click at [801, 324] on div "0 F | 0 %" at bounding box center [757, 323] width 117 height 20
select select "25077"
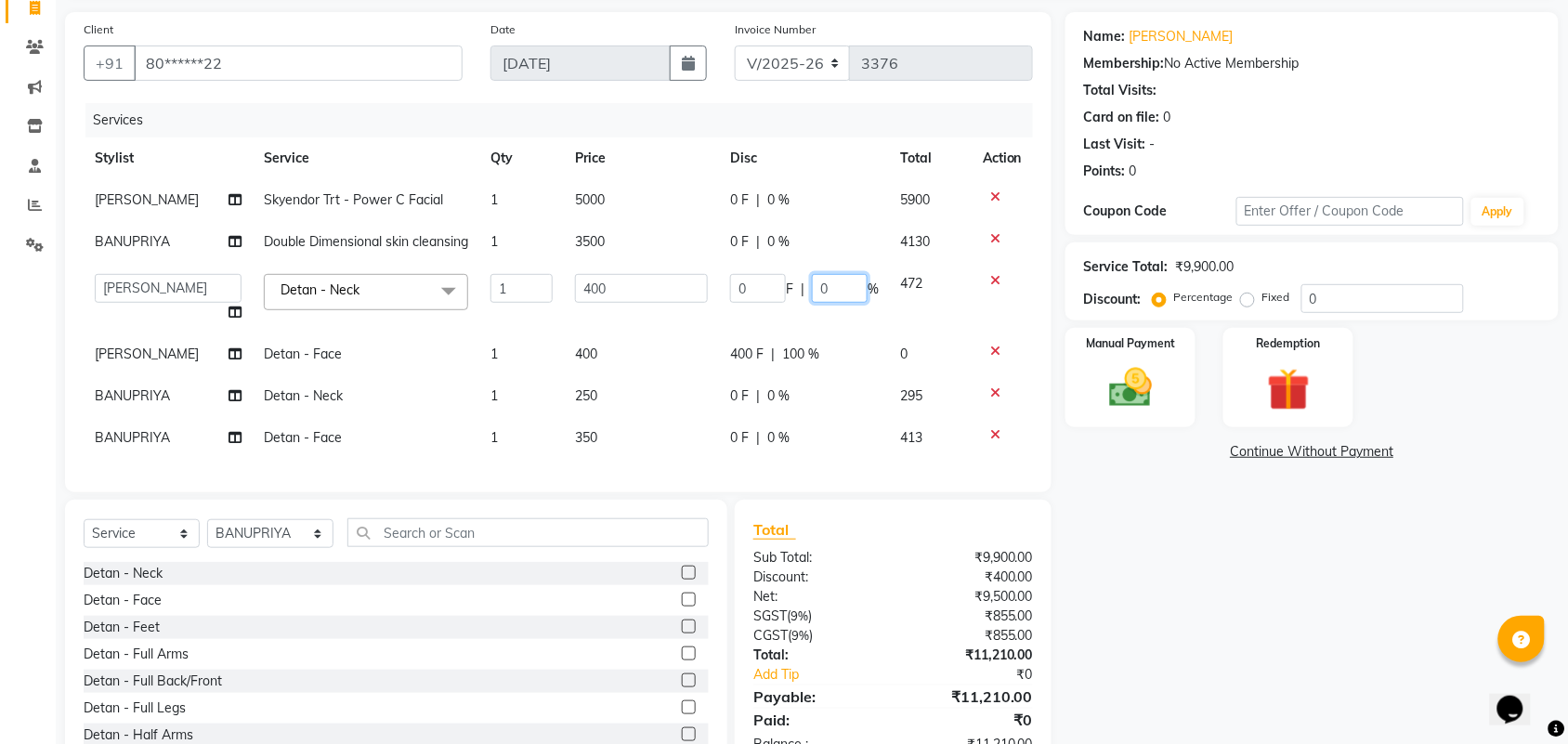
click at [855, 300] on input "0" at bounding box center [839, 288] width 55 height 29
type input "100"
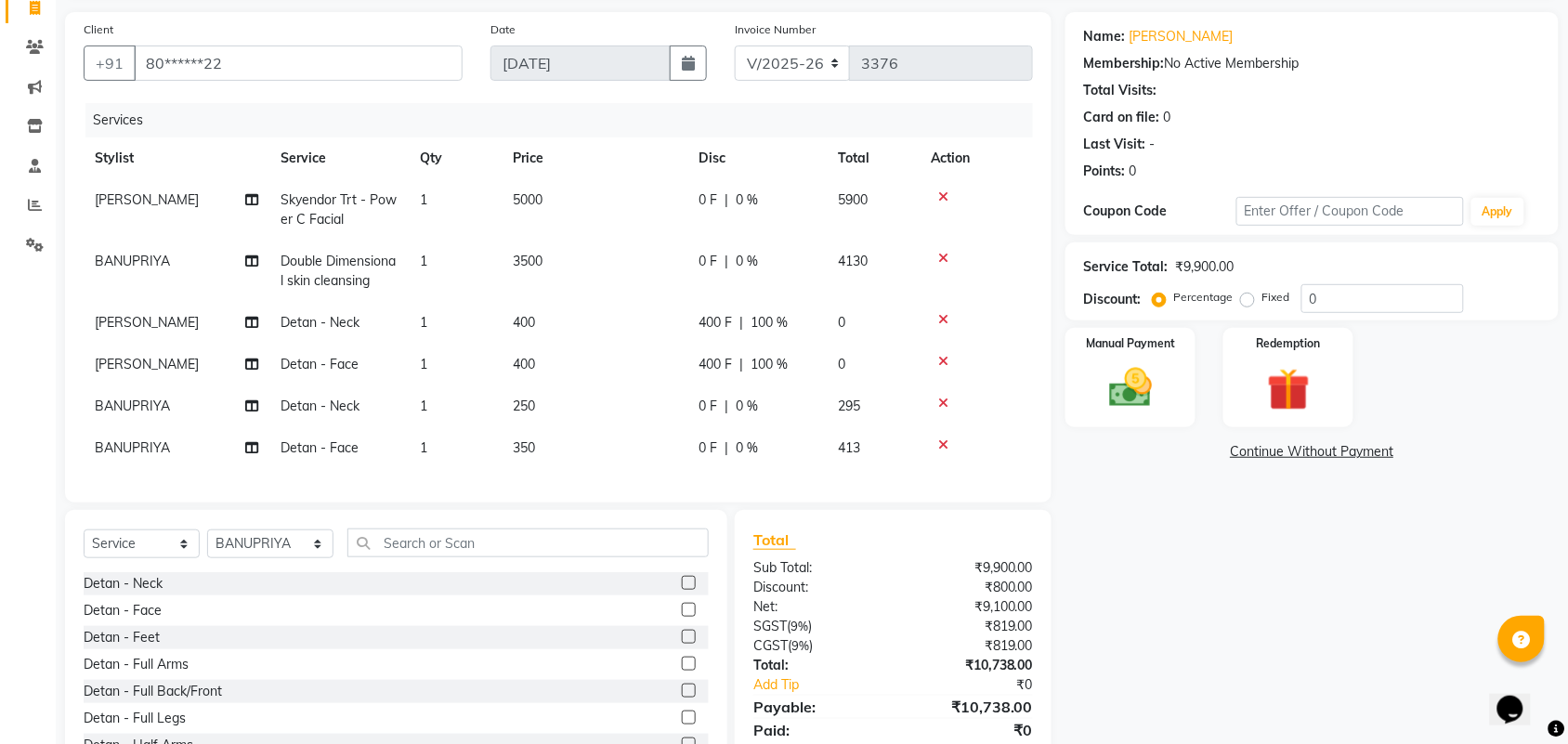
click at [1153, 586] on div "Name: Sindhuja Membership: No Active Membership Total Visits: Card on file: 0 L…" at bounding box center [1319, 398] width 507 height 772
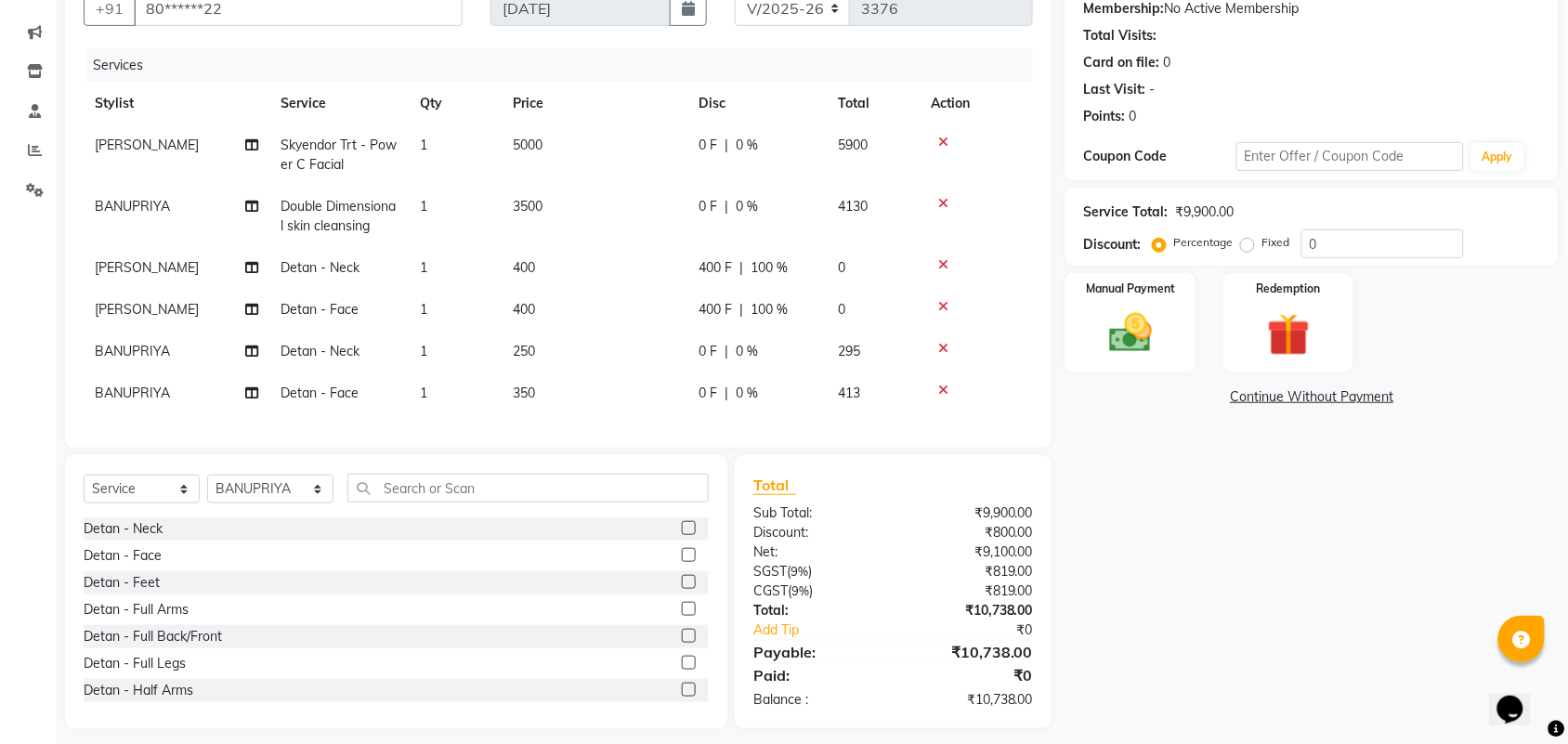
scroll to position [211, 0]
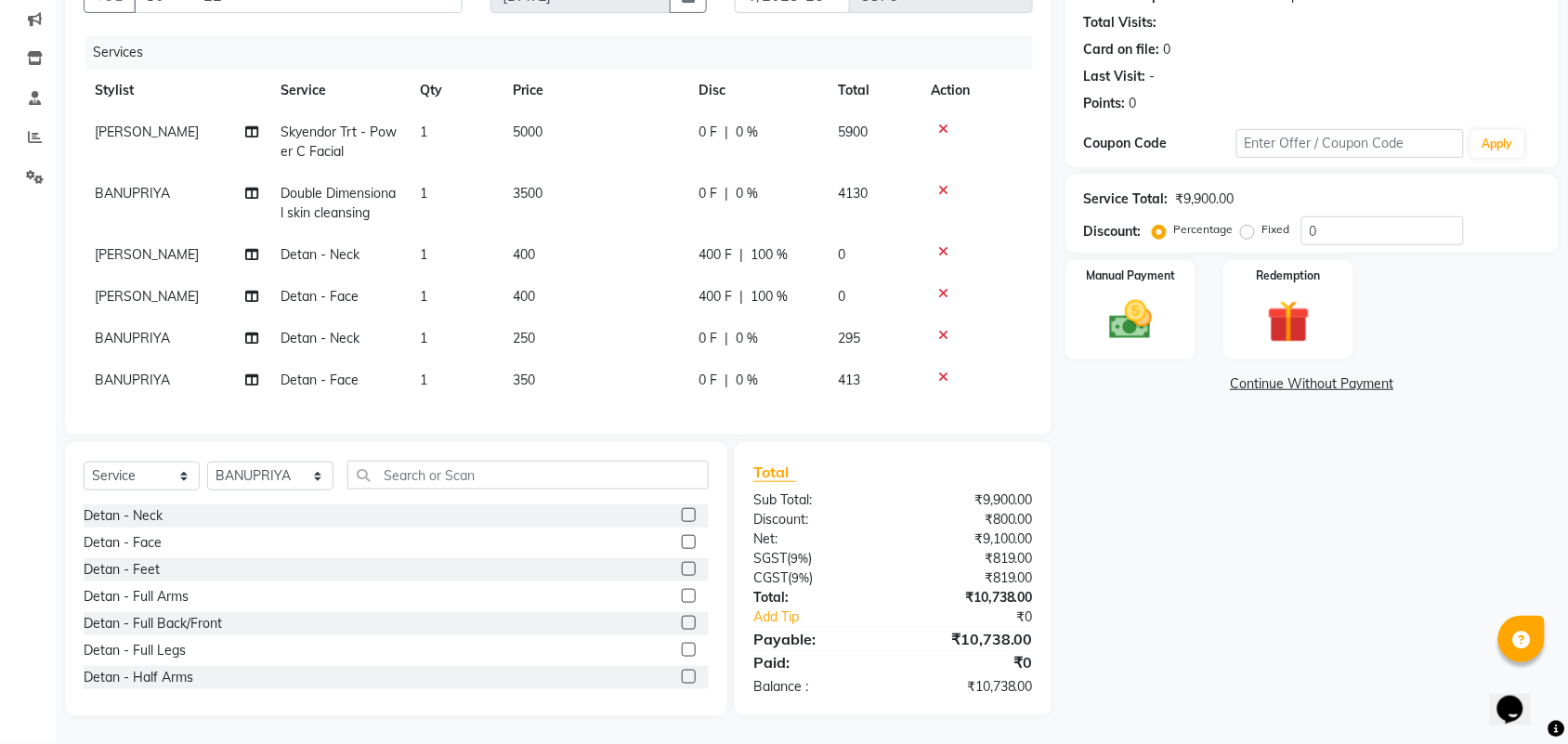
click at [560, 319] on td "250" at bounding box center [595, 339] width 186 height 42
select select "40345"
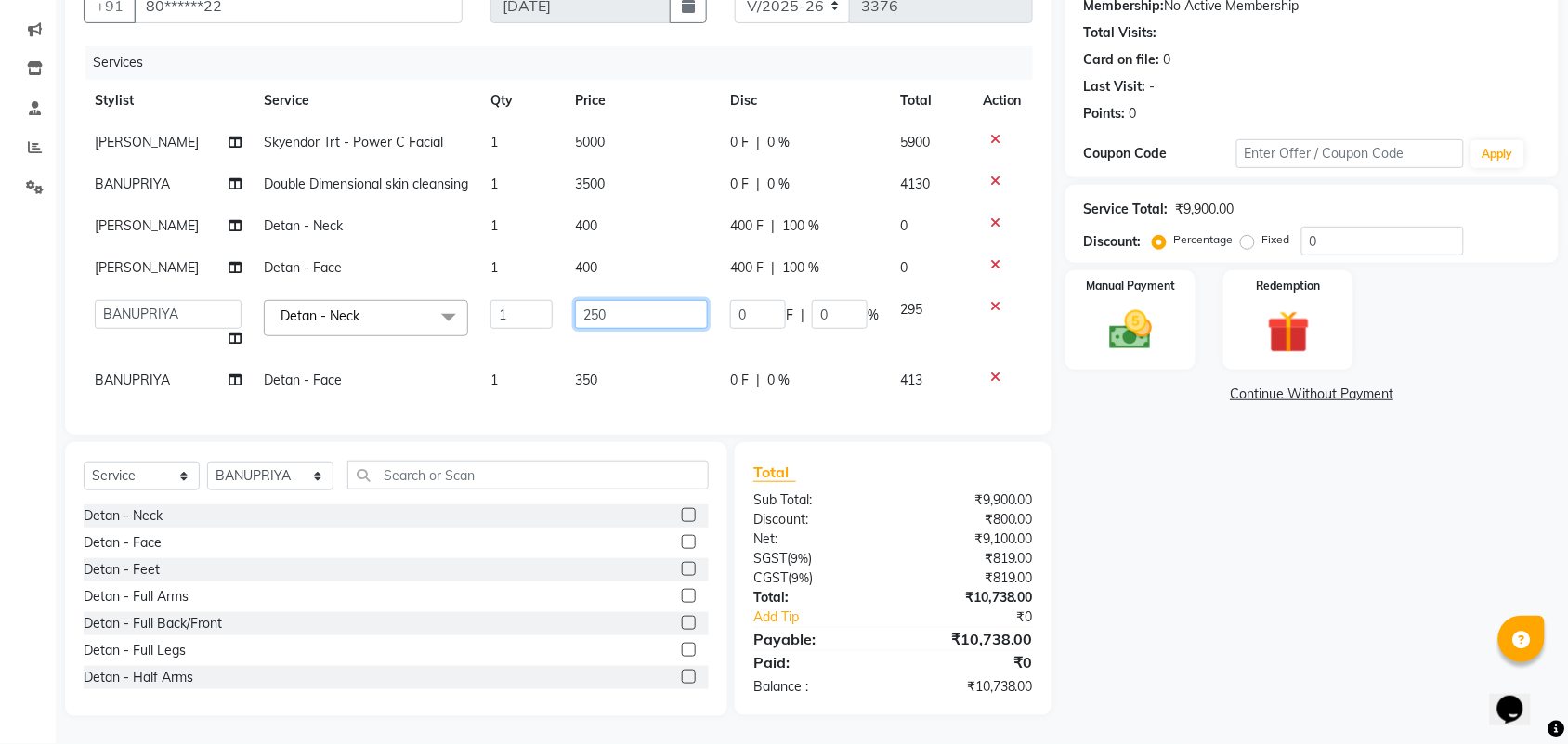
click at [613, 321] on input "250" at bounding box center [641, 314] width 133 height 29
type input "2"
type input "400"
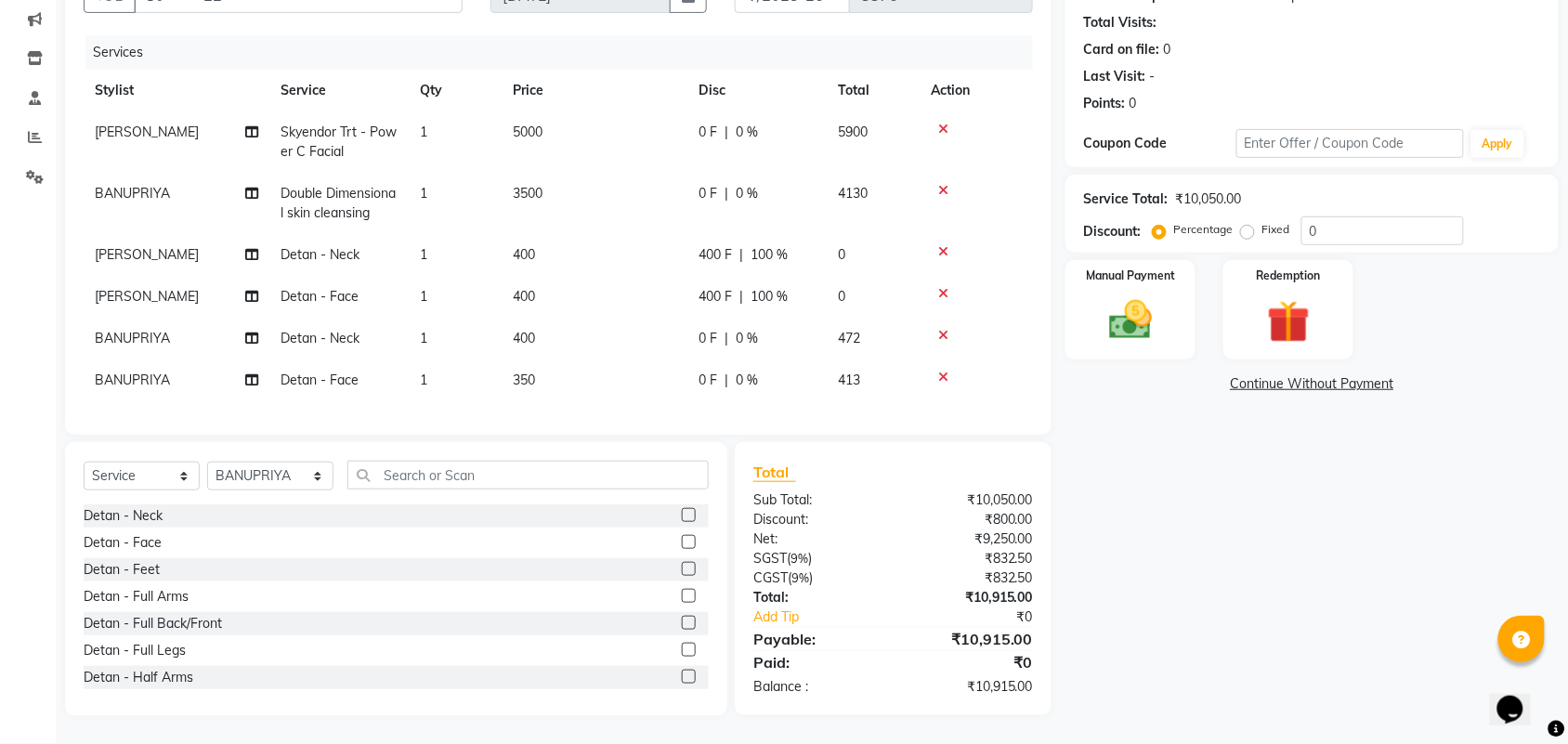
drag, startPoint x: 1203, startPoint y: 525, endPoint x: 1186, endPoint y: 526, distance: 17.0
click at [1196, 527] on div "Name: Sindhuja Membership: No Active Membership Total Visits: Card on file: 0 L…" at bounding box center [1319, 330] width 507 height 772
drag, startPoint x: 776, startPoint y: 327, endPoint x: 845, endPoint y: 322, distance: 69.2
click at [777, 329] on div "0 F | 0 %" at bounding box center [757, 339] width 117 height 20
select select "40345"
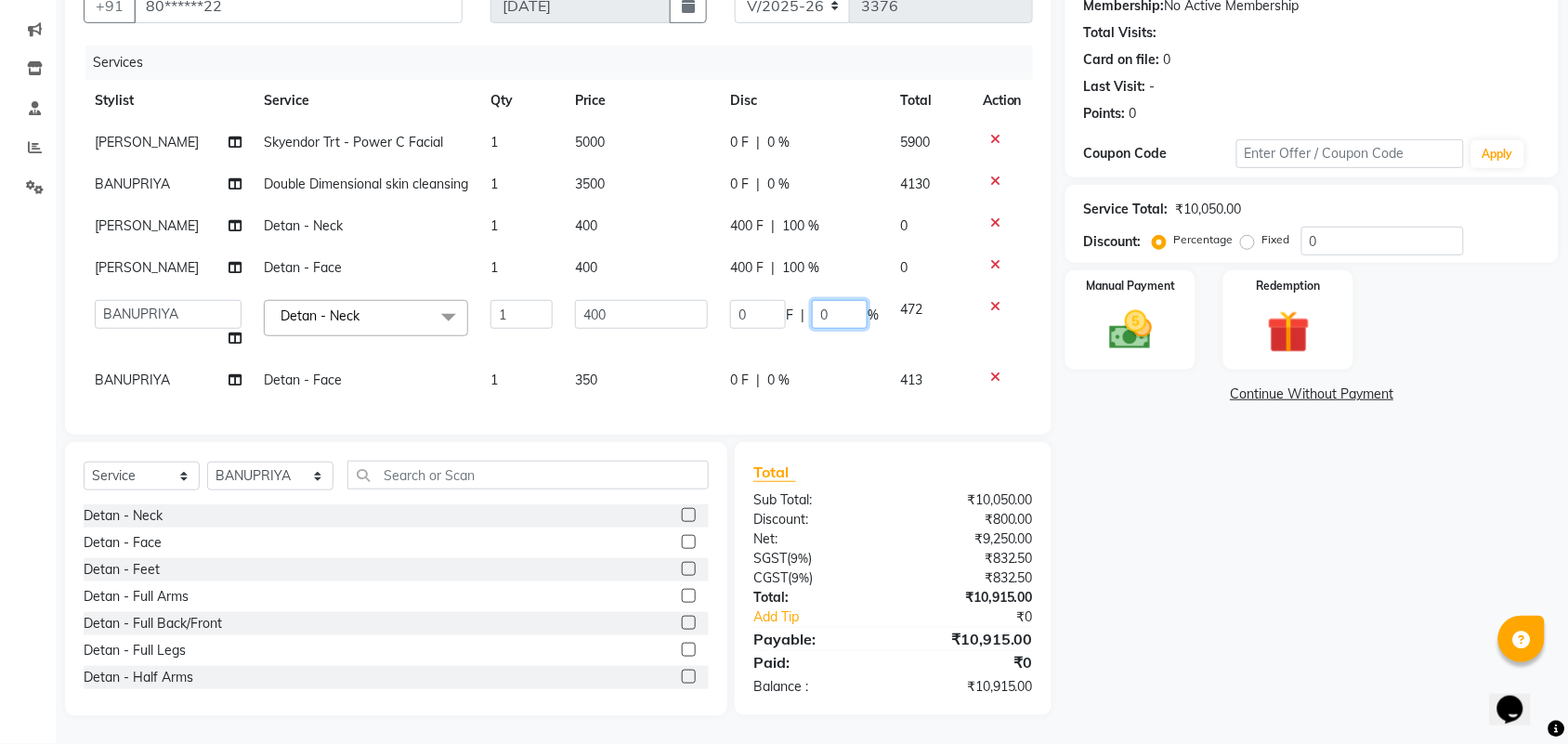
click at [846, 317] on input "0" at bounding box center [839, 314] width 55 height 29
type input "100"
click at [1210, 618] on div "Name: Sindhuja Membership: No Active Membership Total Visits: Card on file: 0 L…" at bounding box center [1319, 335] width 507 height 762
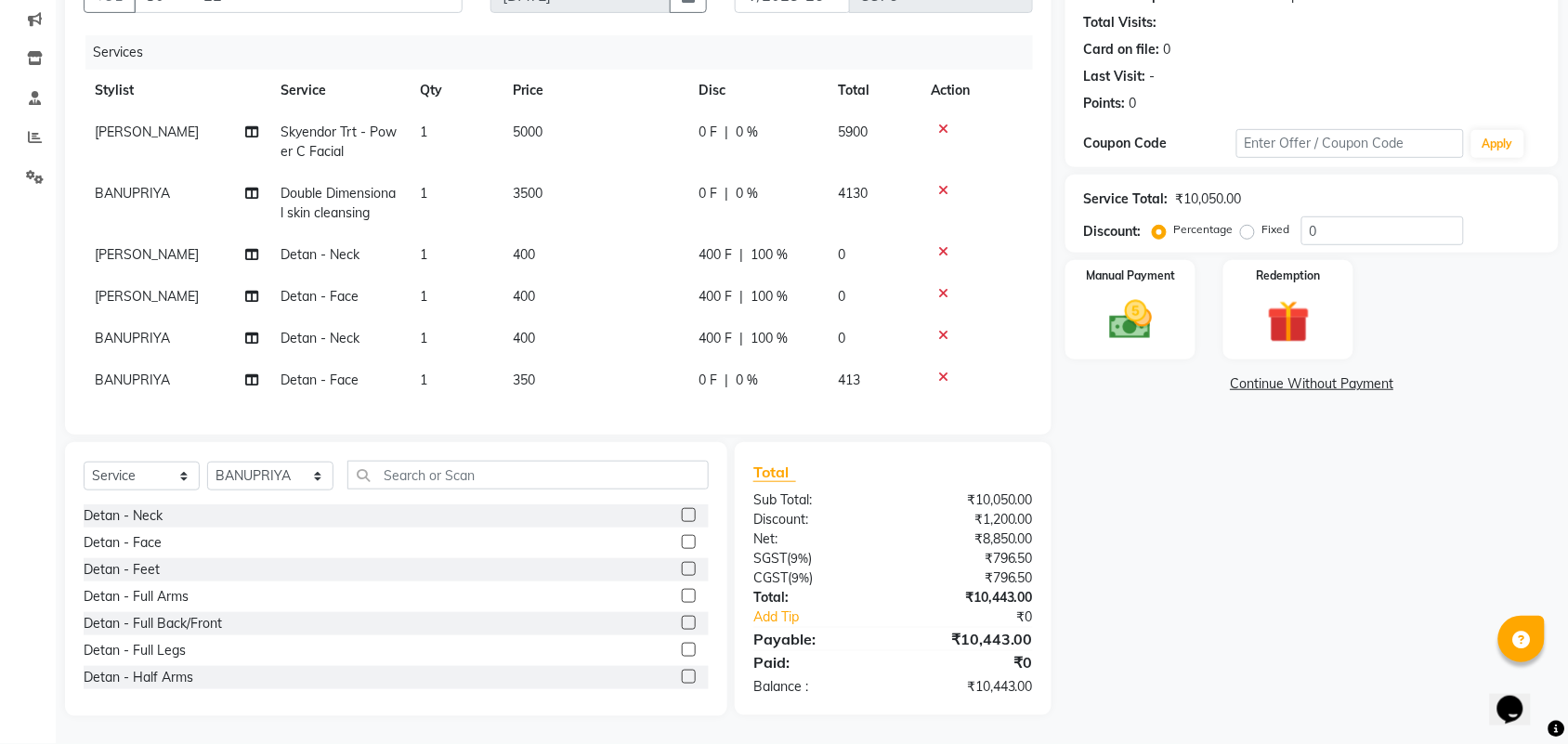
click at [579, 386] on div "Services Stylist Service Qty Price Disc Total Action INDHU Skyendor Trt - Power…" at bounding box center [558, 226] width 949 height 381
click at [586, 362] on td "350" at bounding box center [595, 380] width 186 height 42
select select "40345"
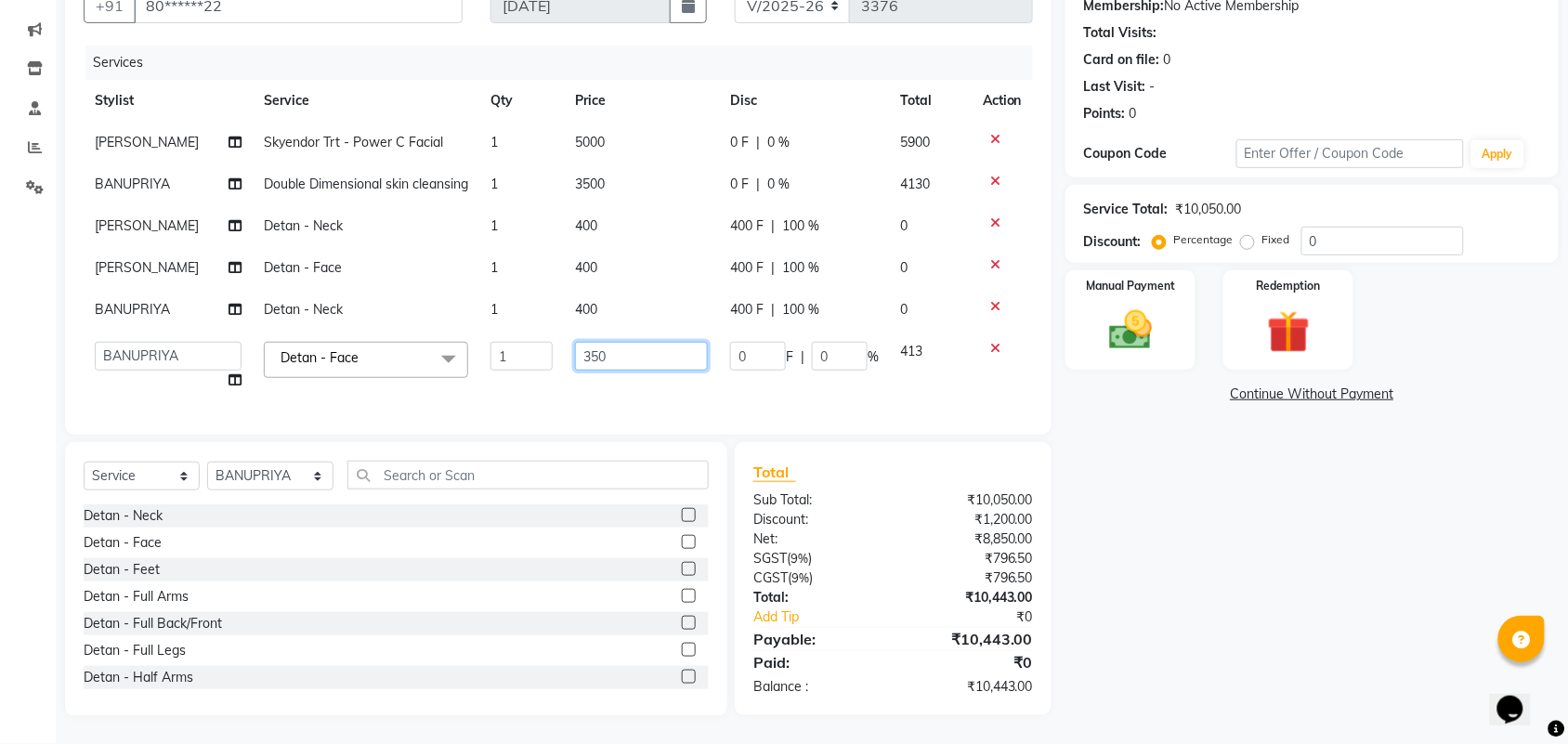
click at [606, 349] on input "350" at bounding box center [641, 356] width 133 height 29
type input "3"
type input "400"
click at [1092, 564] on div "Name: Sindhuja Membership: No Active Membership Total Visits: Card on file: 0 L…" at bounding box center [1319, 335] width 507 height 762
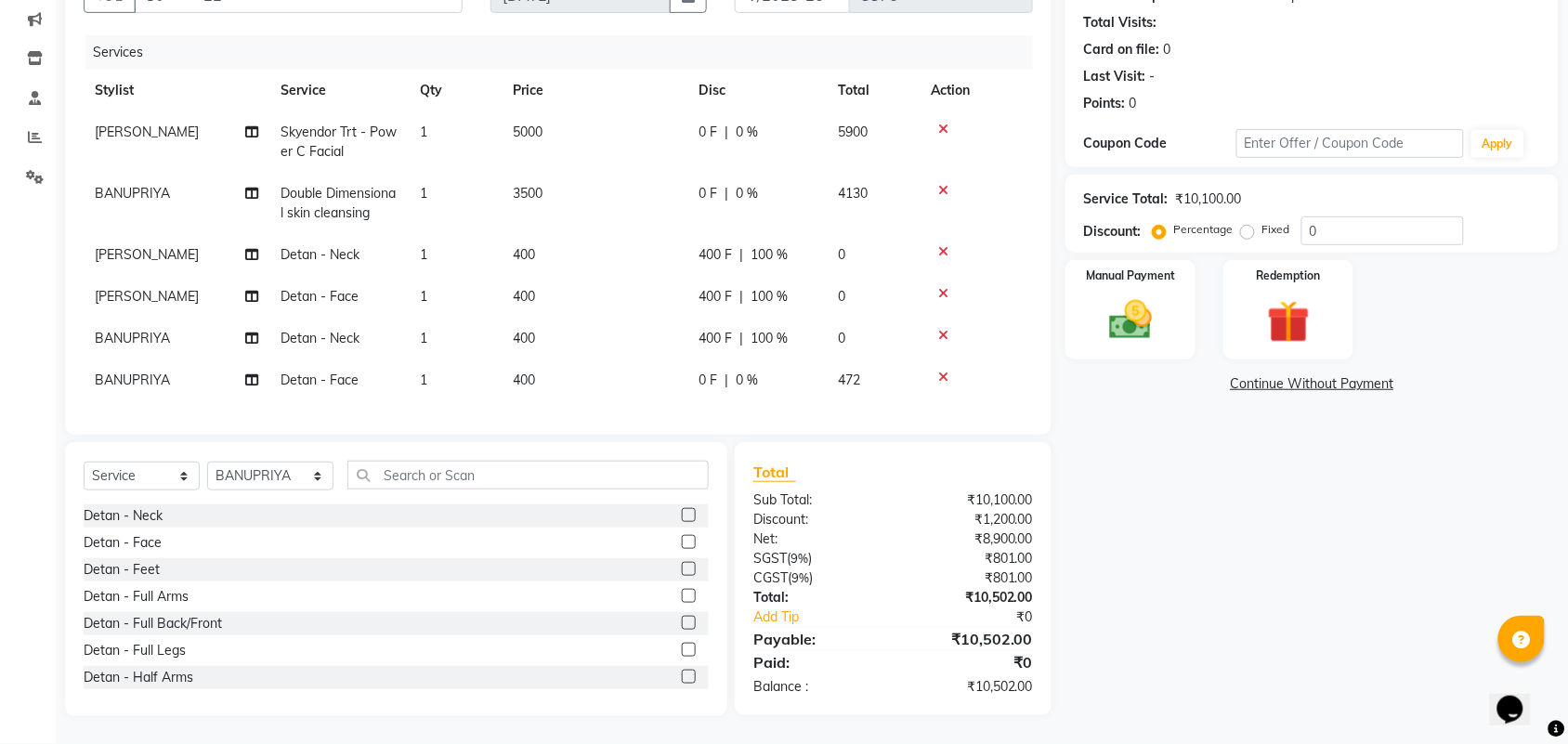
click at [792, 371] on div "0 F | 0 %" at bounding box center [757, 380] width 117 height 20
select select "40345"
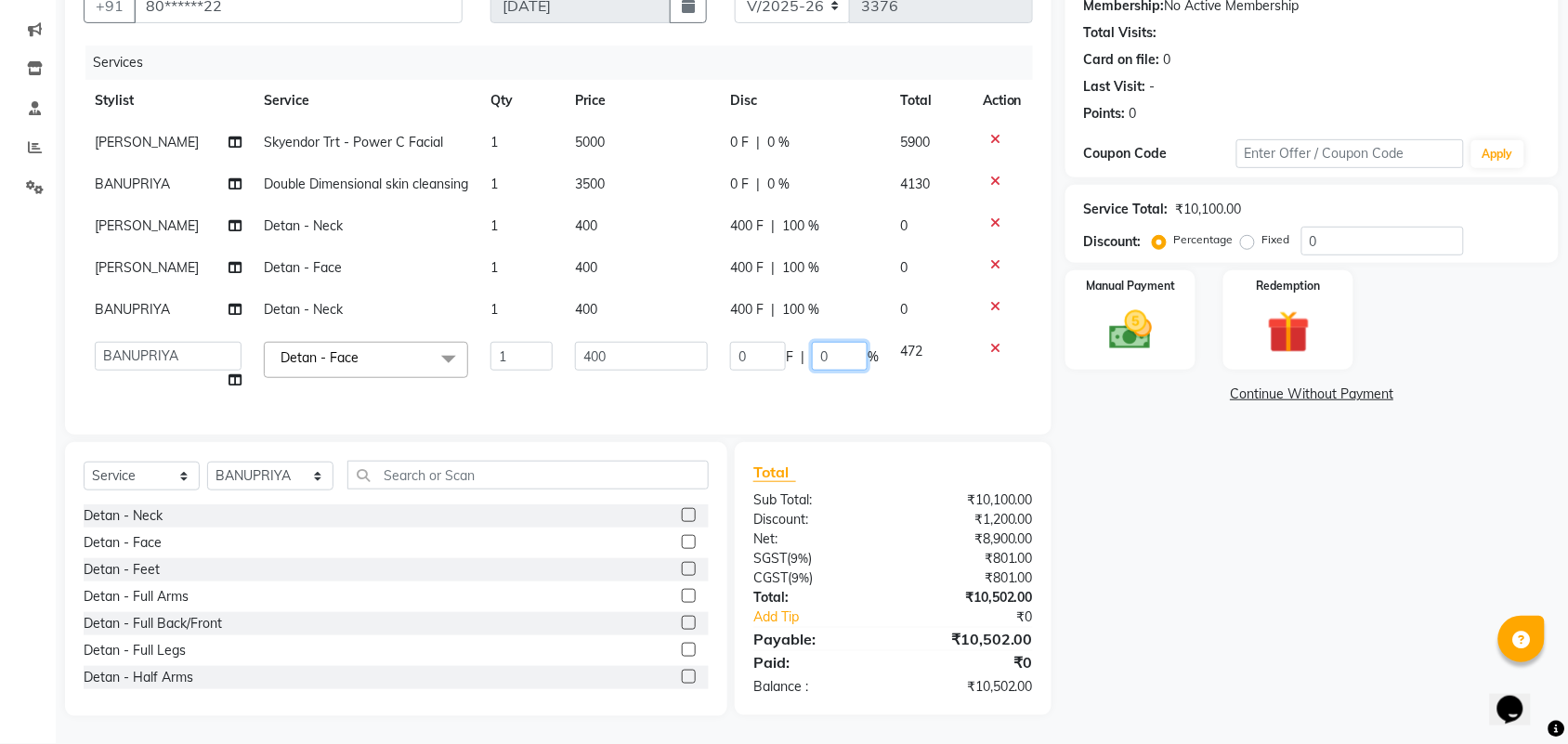
click at [852, 348] on input "0" at bounding box center [839, 356] width 55 height 29
type input "100"
click at [1145, 549] on div "Name: Sindhuja Membership: No Active Membership Total Visits: Card on file: 0 L…" at bounding box center [1319, 335] width 507 height 762
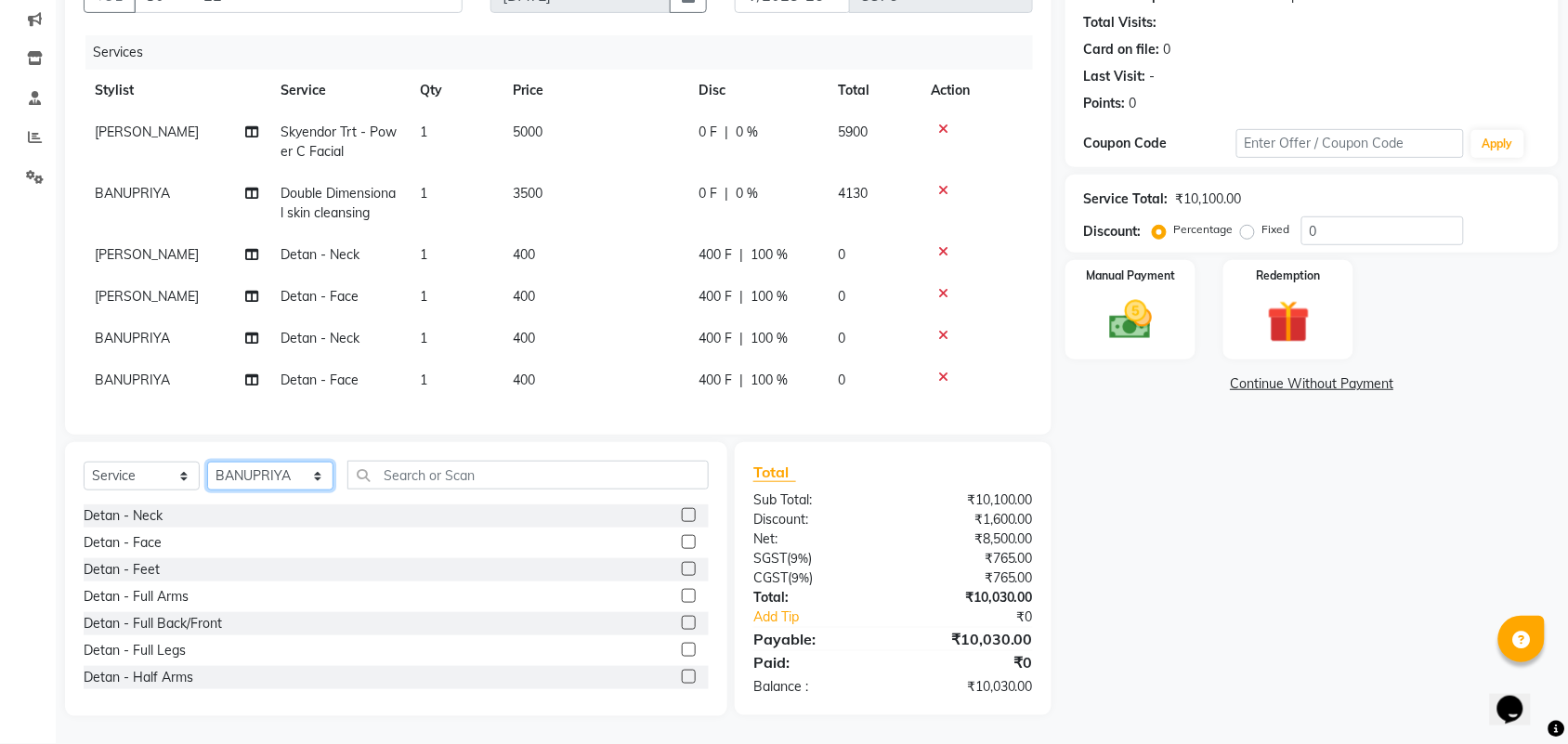
click at [264, 477] on select "Select Stylist Admin ANUSHA Apsu Auditor Ambattur Balaji BANUPRIYA Bharath Bhuv…" at bounding box center [270, 476] width 127 height 29
select select "71189"
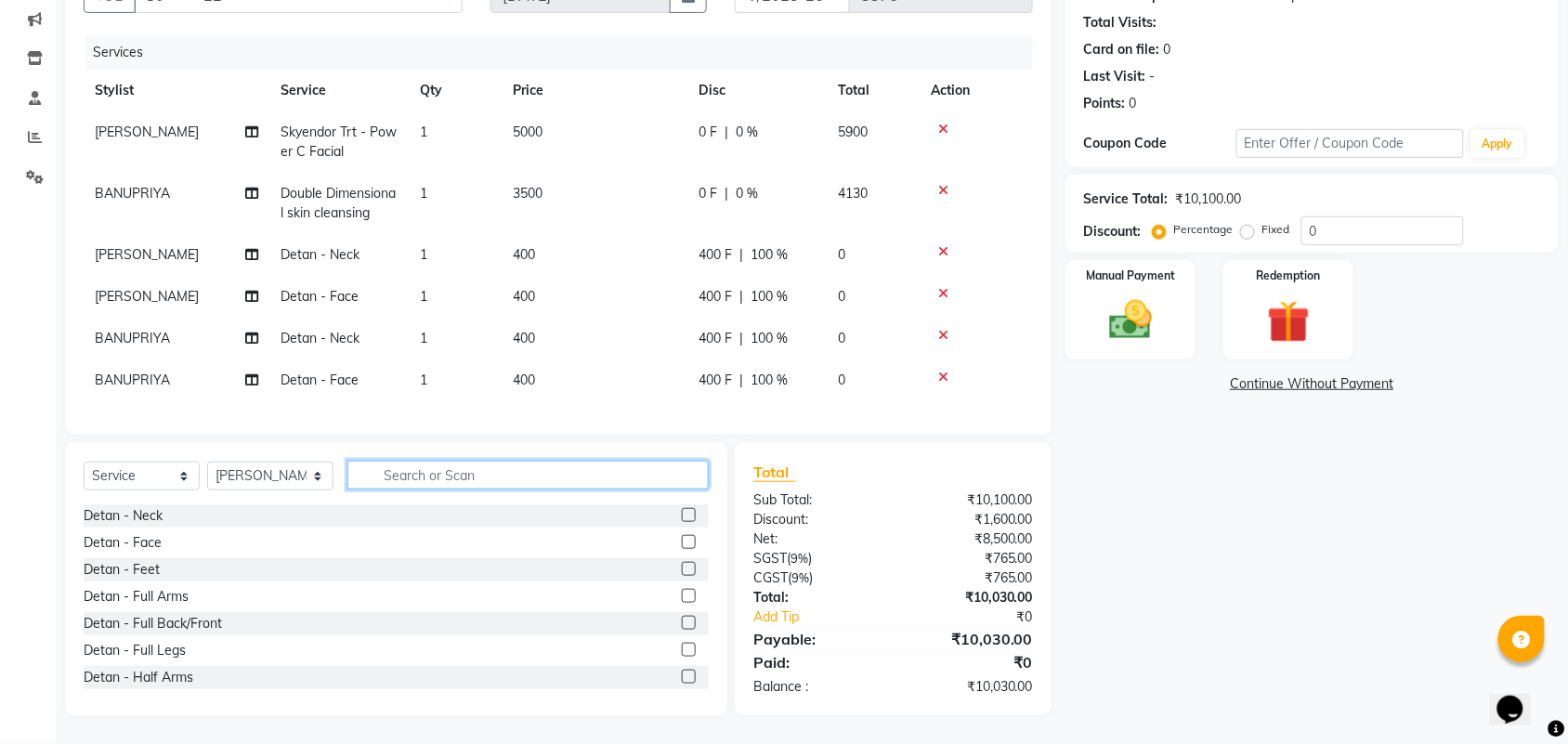
click at [424, 483] on input "text" at bounding box center [527, 475] width 361 height 29
click at [424, 481] on input "text" at bounding box center [527, 475] width 361 height 29
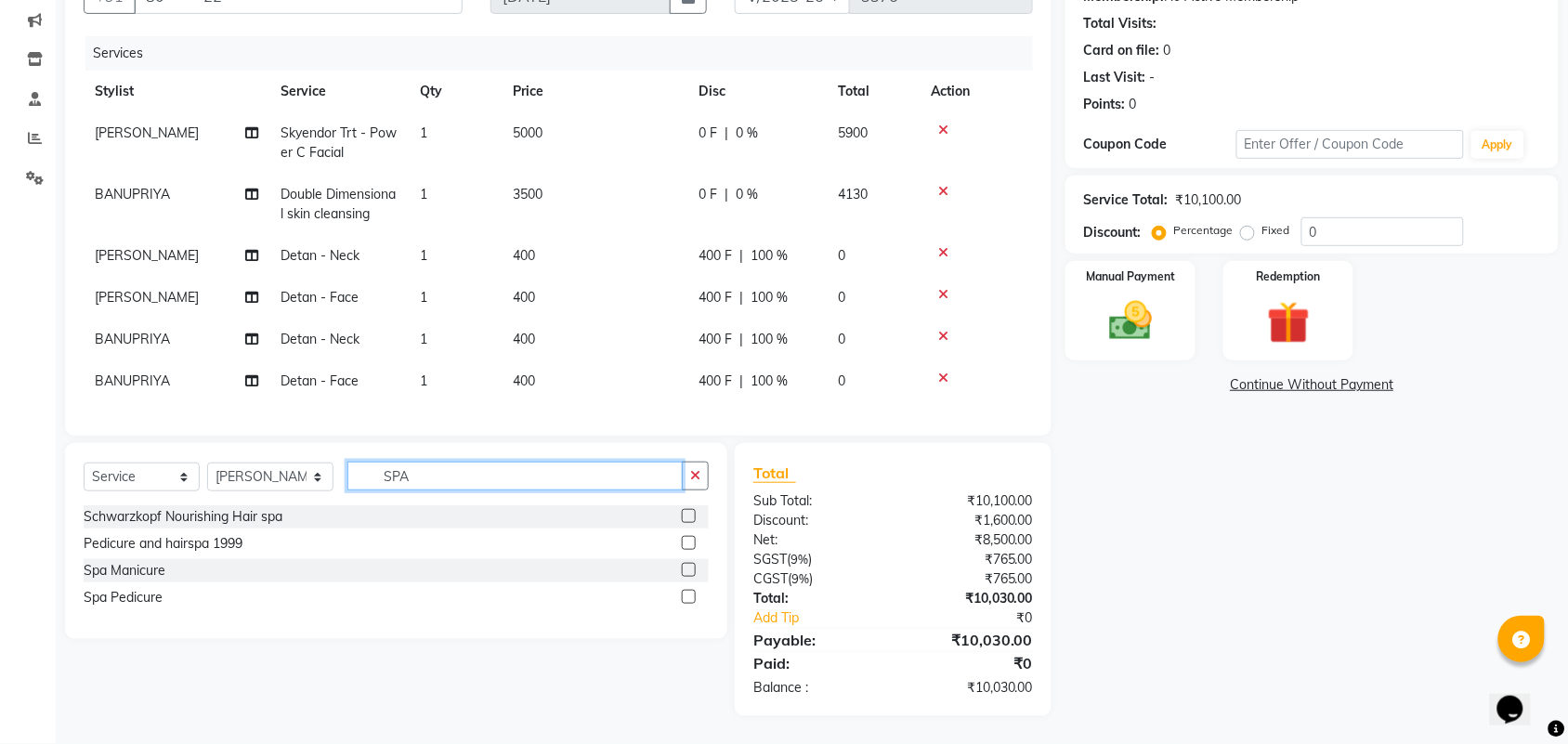
type input "SPA"
click at [685, 595] on label at bounding box center [688, 597] width 14 height 14
click at [685, 595] on input "checkbox" at bounding box center [687, 598] width 12 height 12
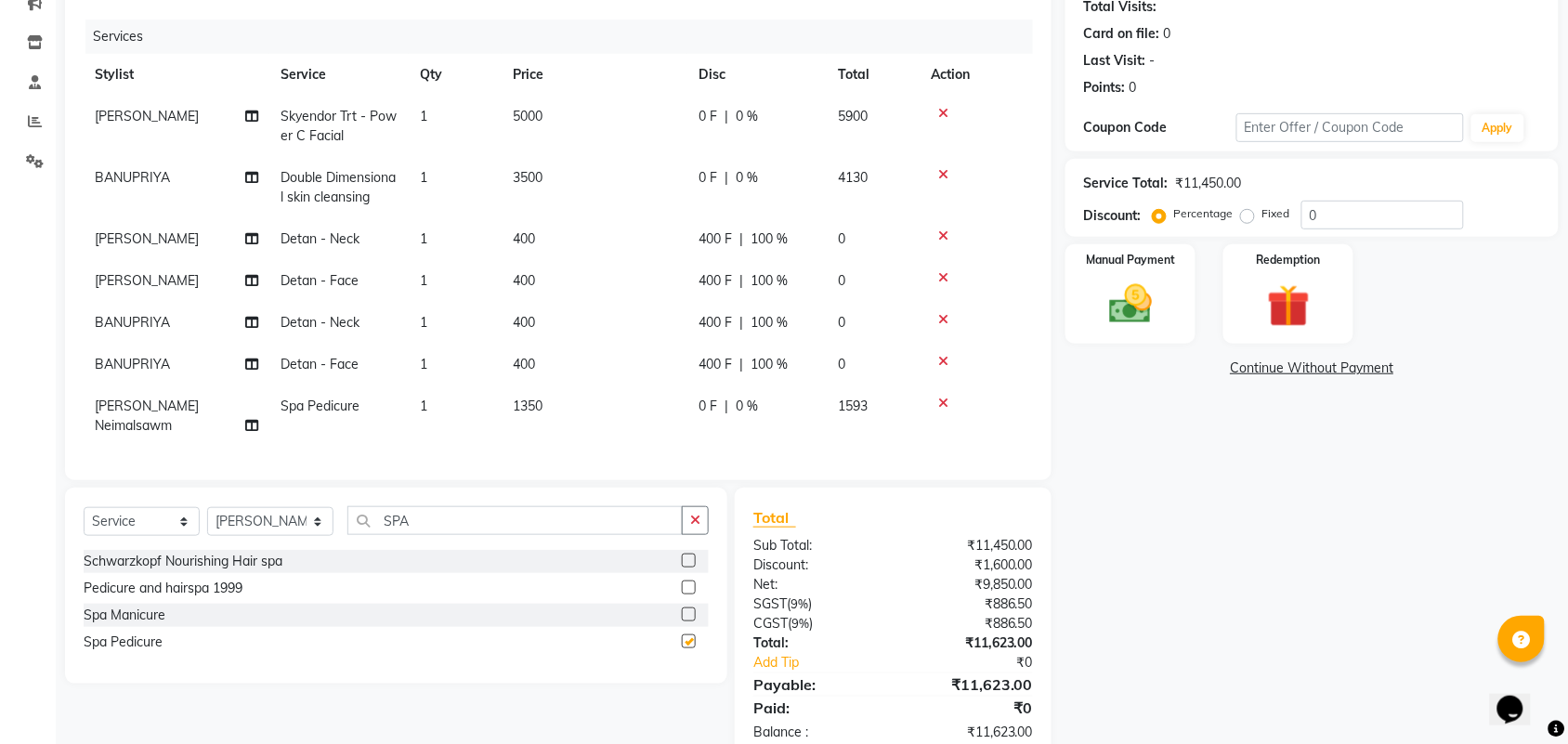
checkbox input "false"
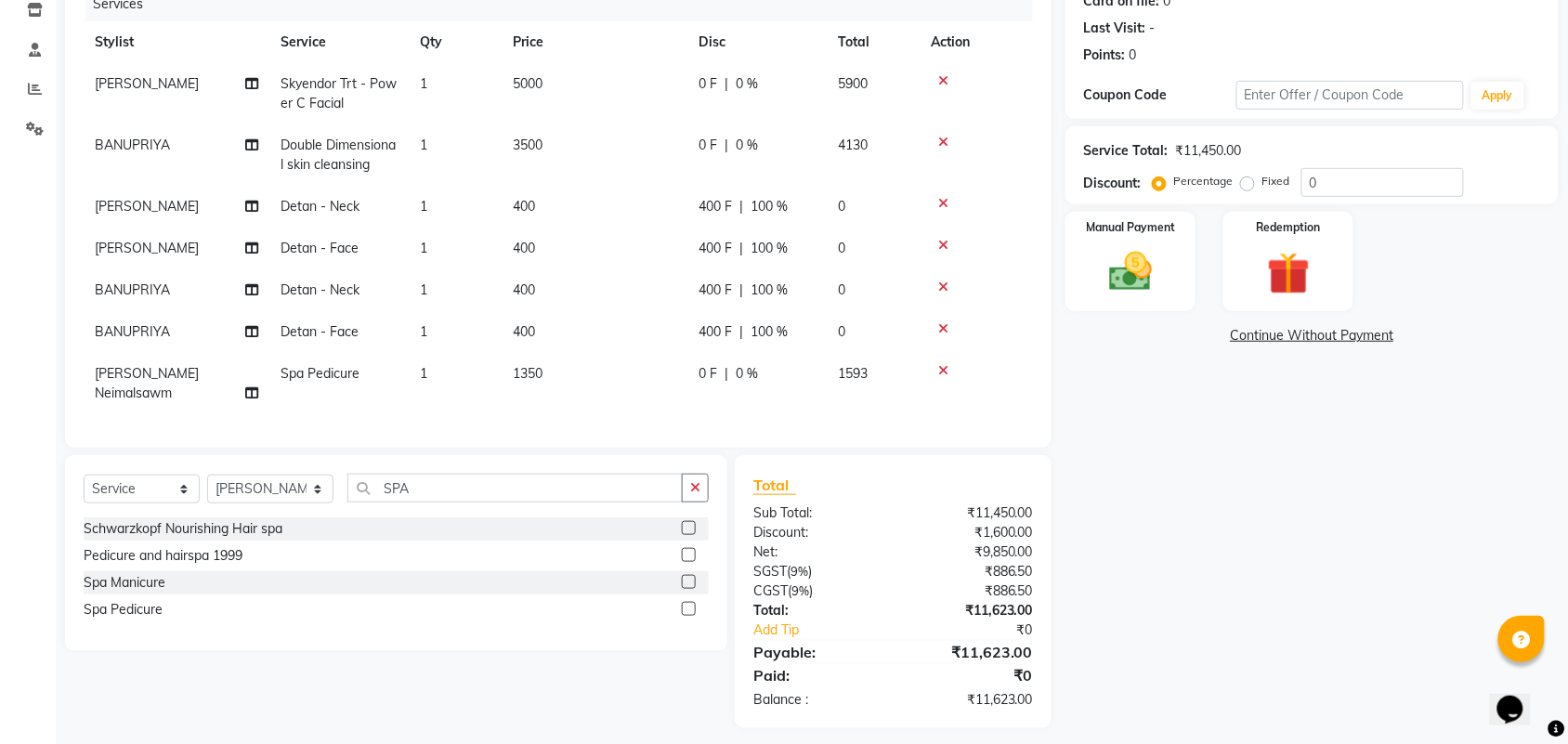
scroll to position [252, 0]
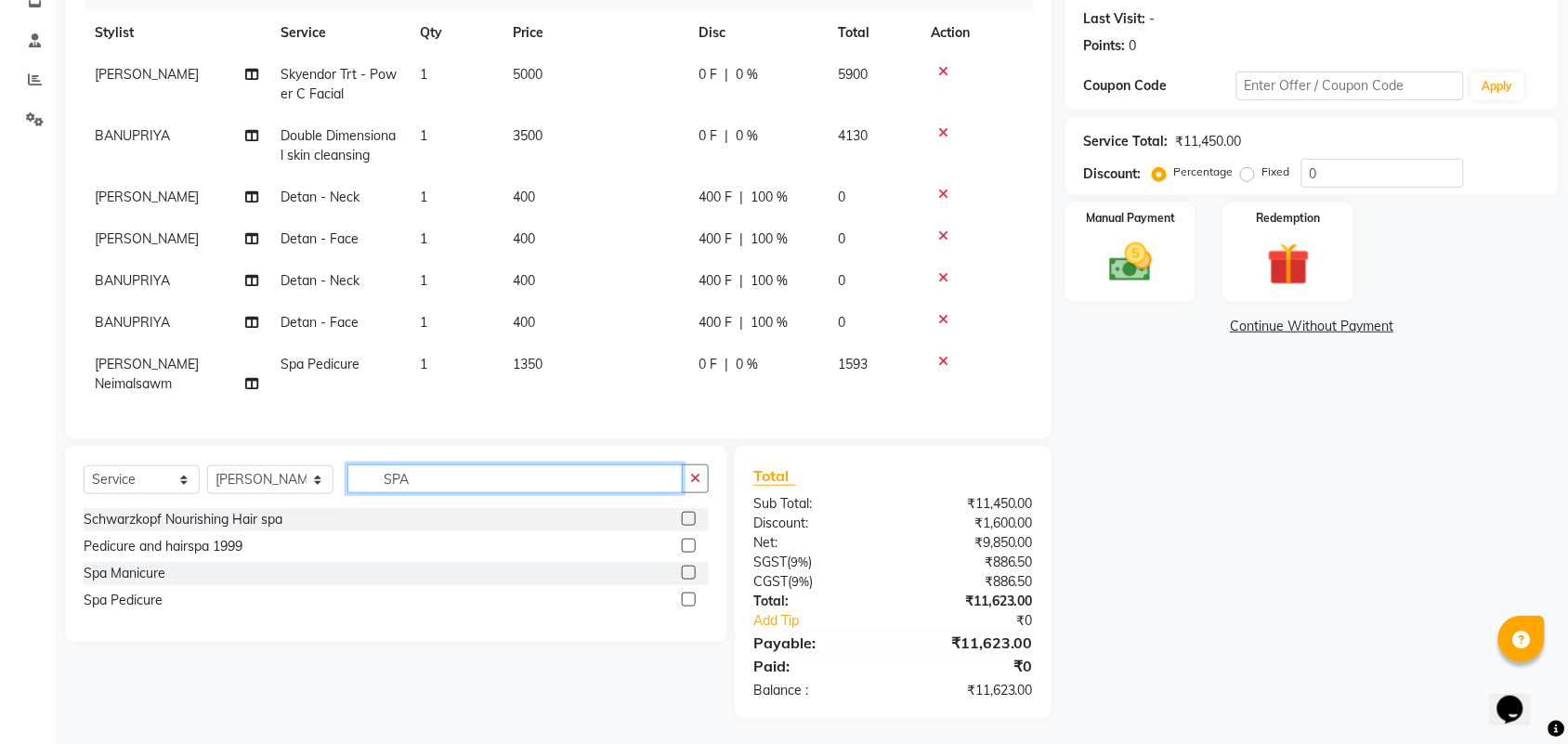
click at [453, 485] on input "SPA" at bounding box center [515, 478] width 336 height 29
type input "S"
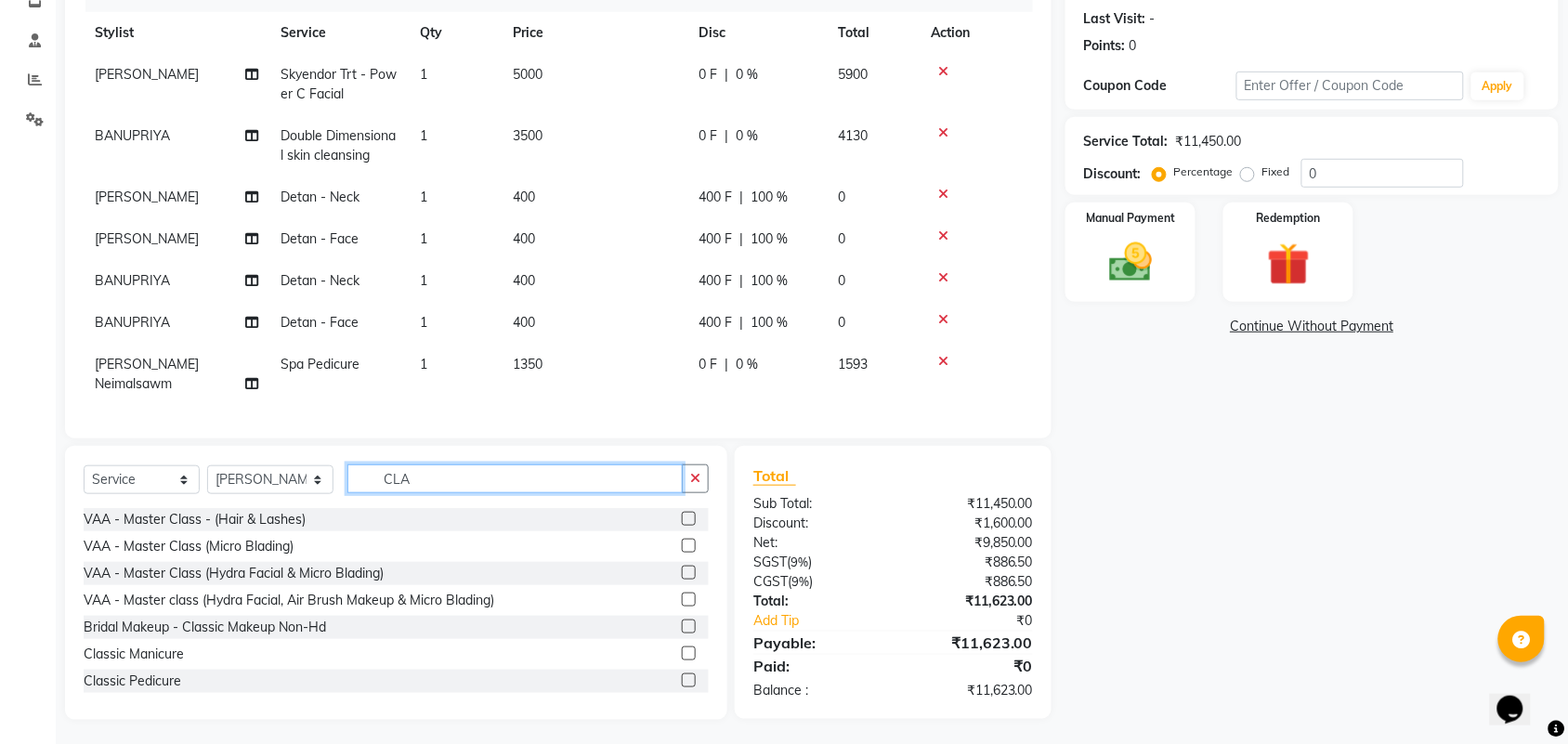
type input "CLA"
click at [682, 678] on label at bounding box center [688, 680] width 14 height 14
click at [682, 678] on input "checkbox" at bounding box center [687, 681] width 12 height 12
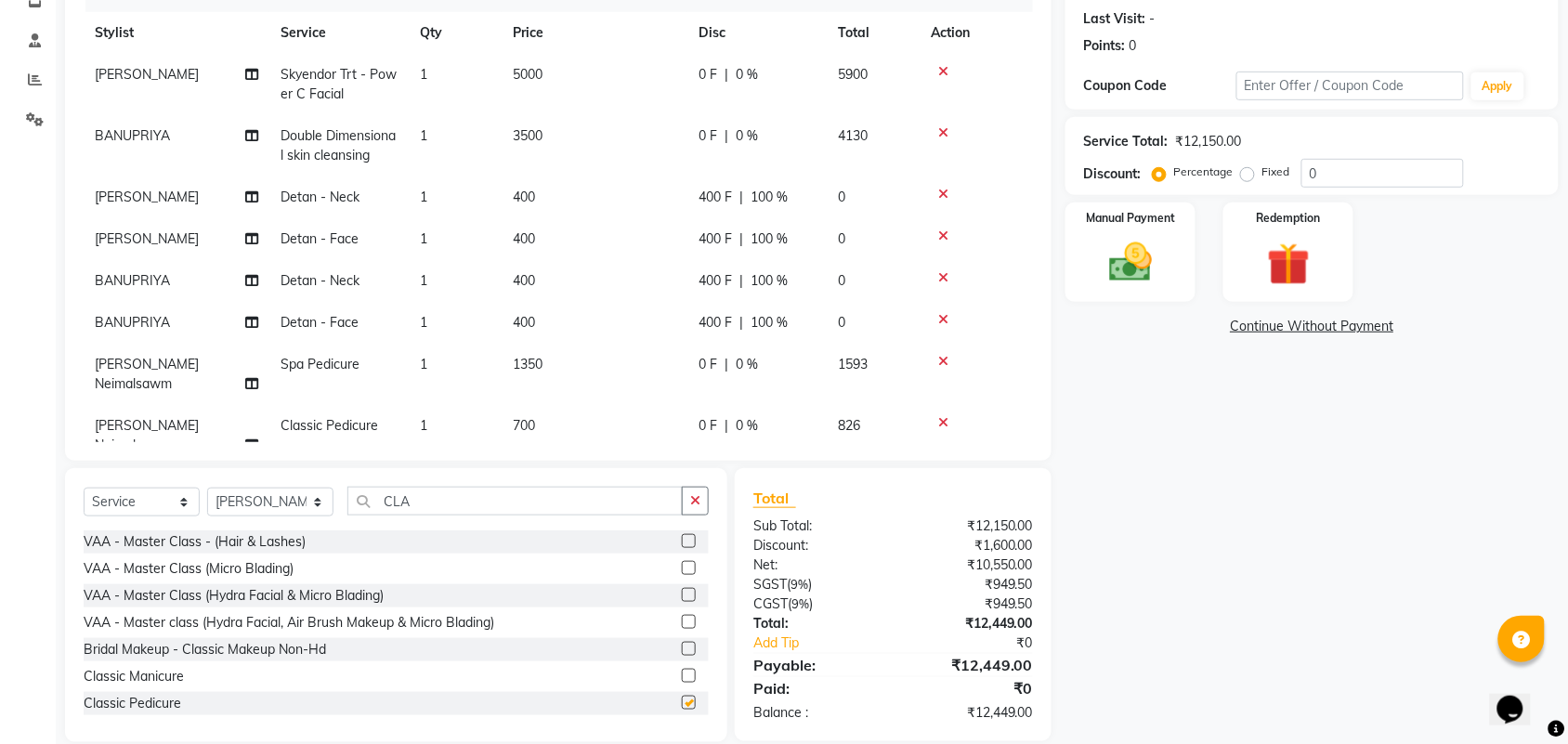
checkbox input "false"
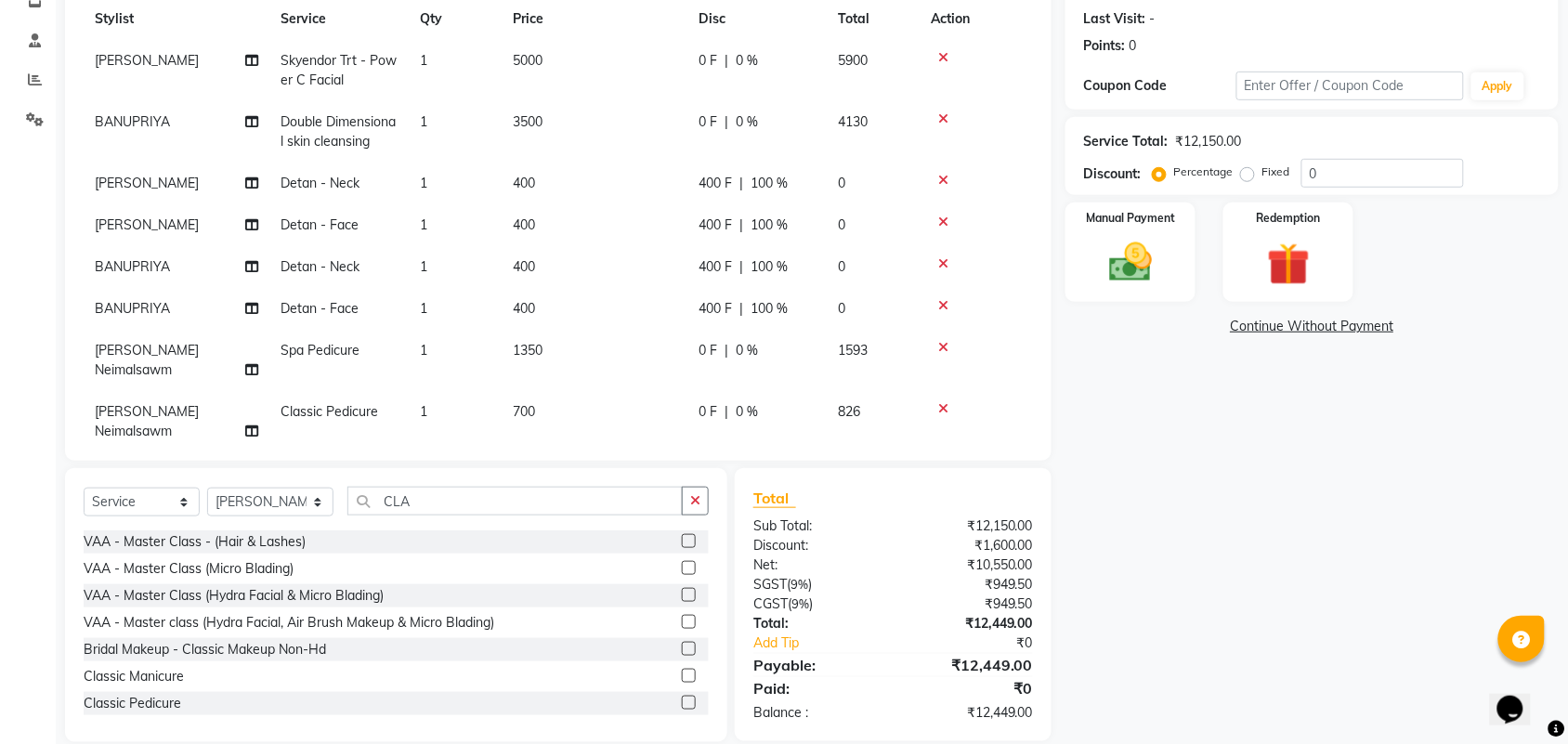
scroll to position [17, 0]
click at [494, 495] on input "CLA" at bounding box center [515, 501] width 336 height 29
click at [275, 498] on select "Select Stylist Admin ANUSHA Apsu Auditor Ambattur Balaji BANUPRIYA Bharath Bhuv…" at bounding box center [270, 502] width 127 height 29
select select "25078"
click at [462, 484] on div "Select Service Product Membership Package Voucher Prepaid Gift Card Select Styl…" at bounding box center [396, 605] width 662 height 274
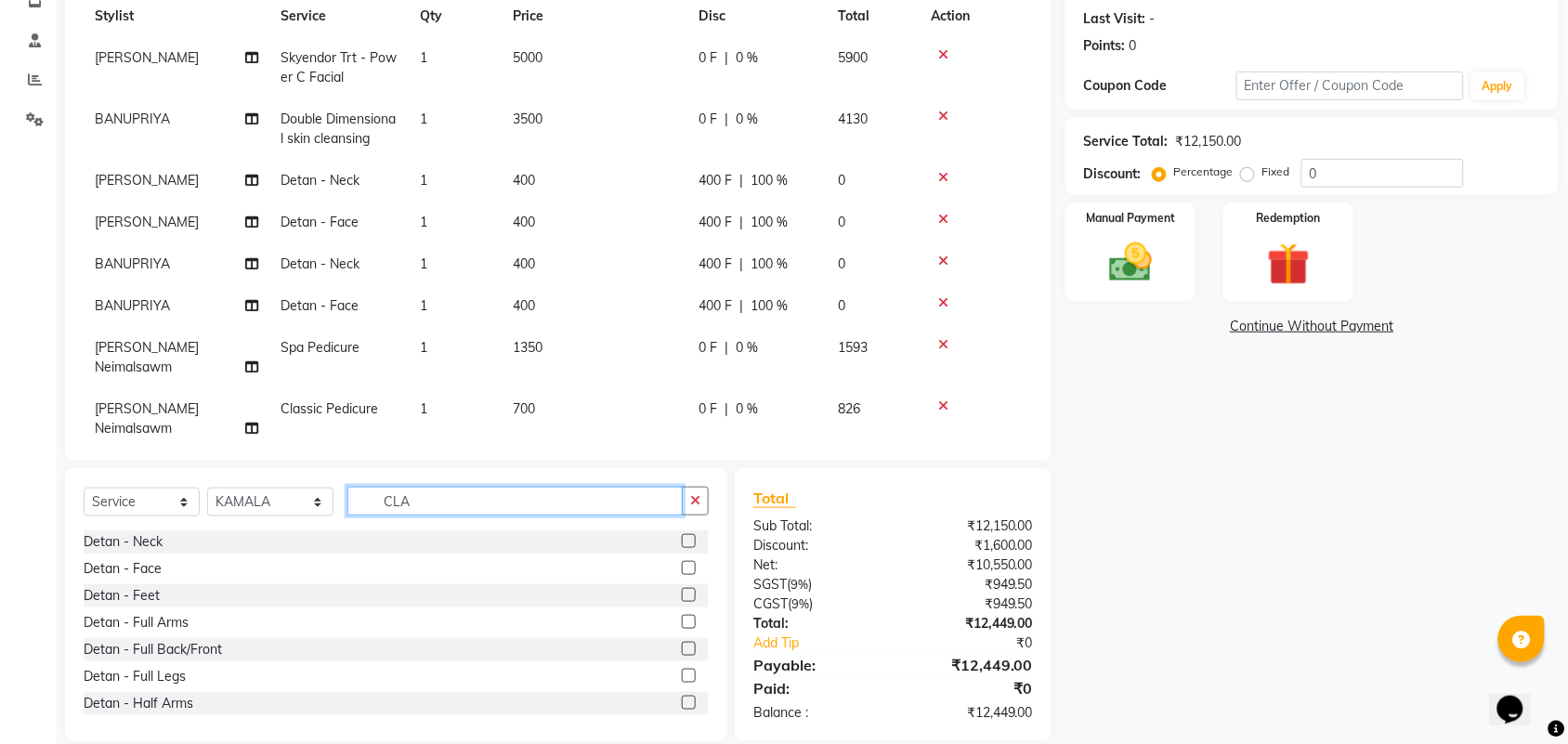
click at [462, 493] on input "CLA" at bounding box center [515, 501] width 336 height 29
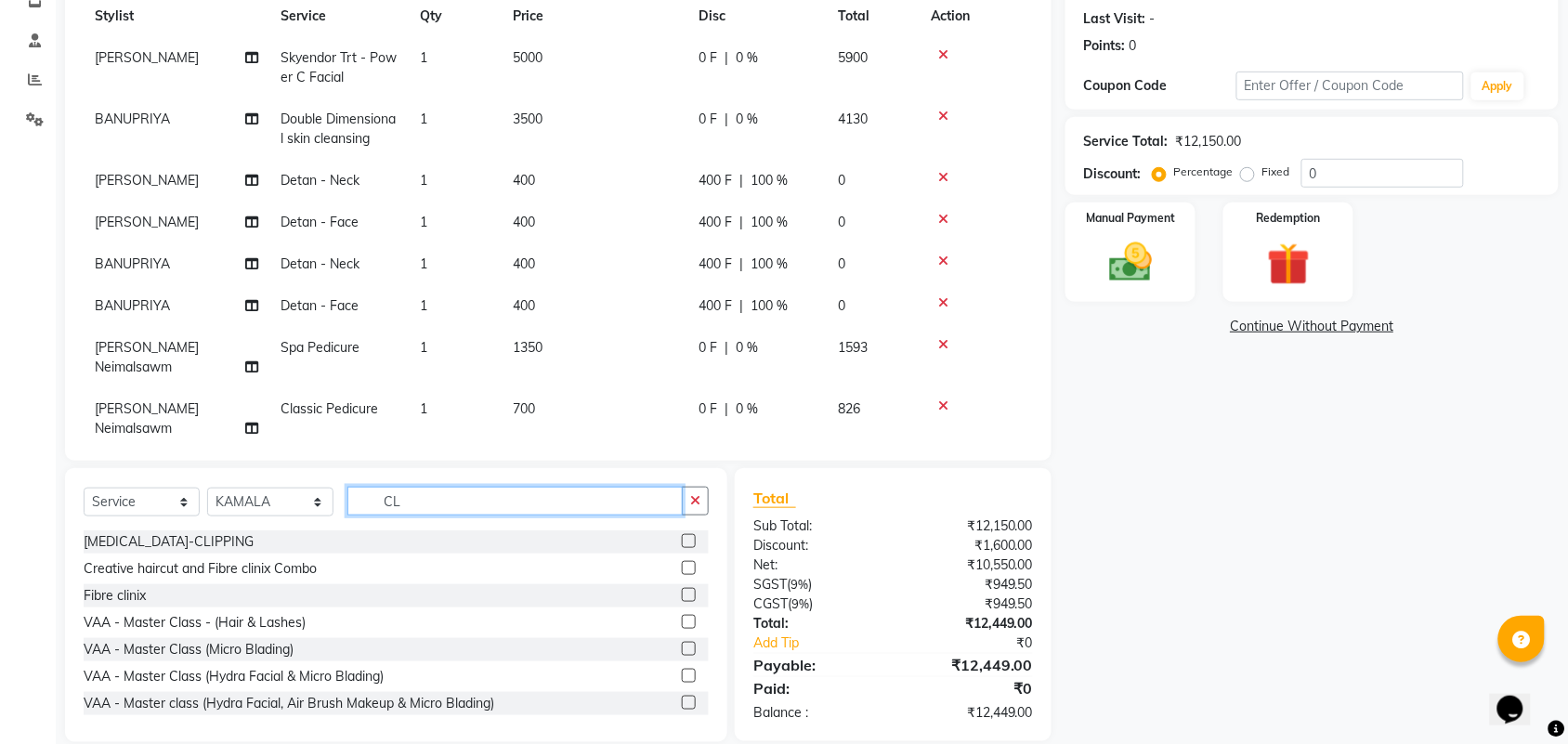
type input "C"
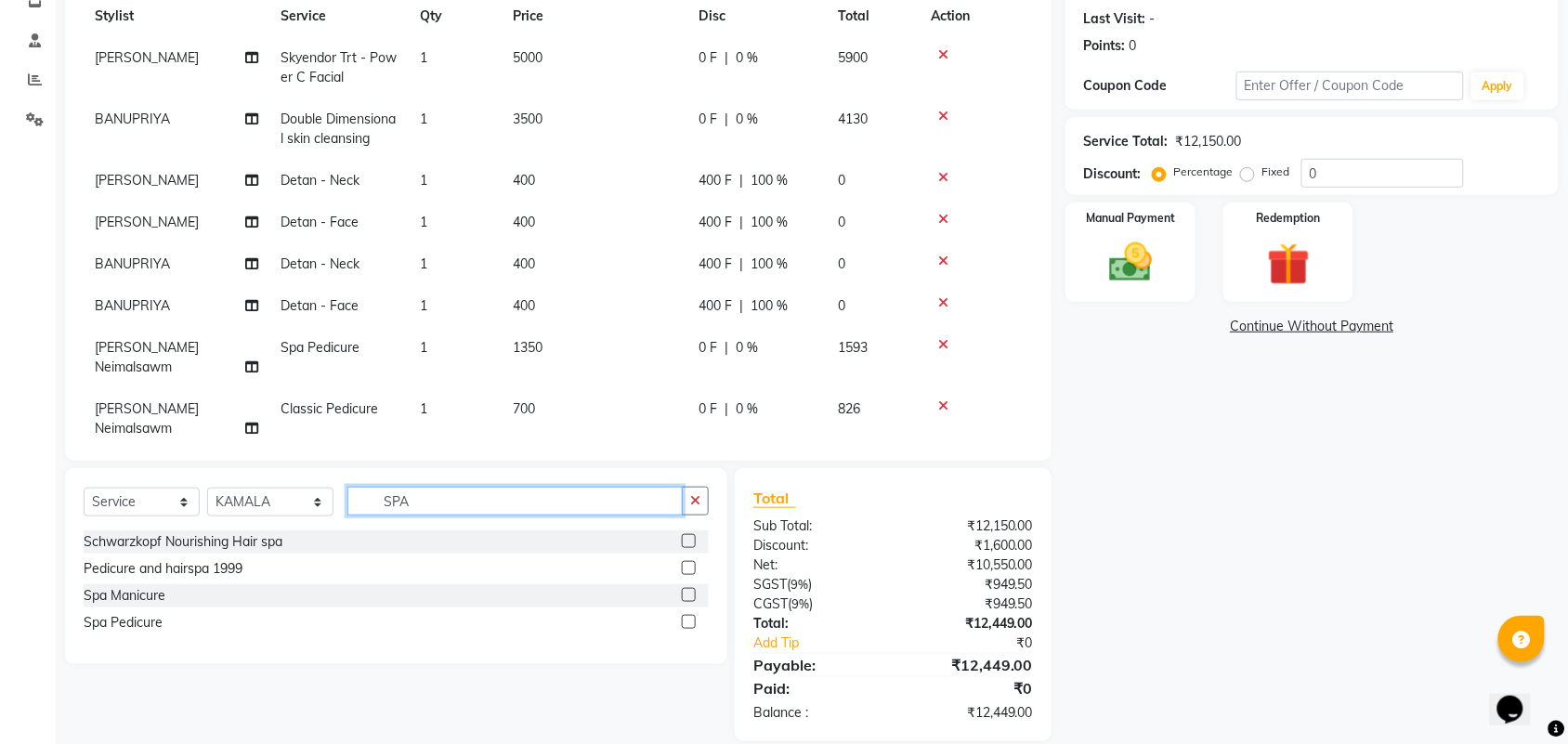
type input "SPA"
click at [690, 620] on label at bounding box center [688, 622] width 14 height 14
click at [690, 620] on input "checkbox" at bounding box center [687, 623] width 12 height 12
checkbox input "false"
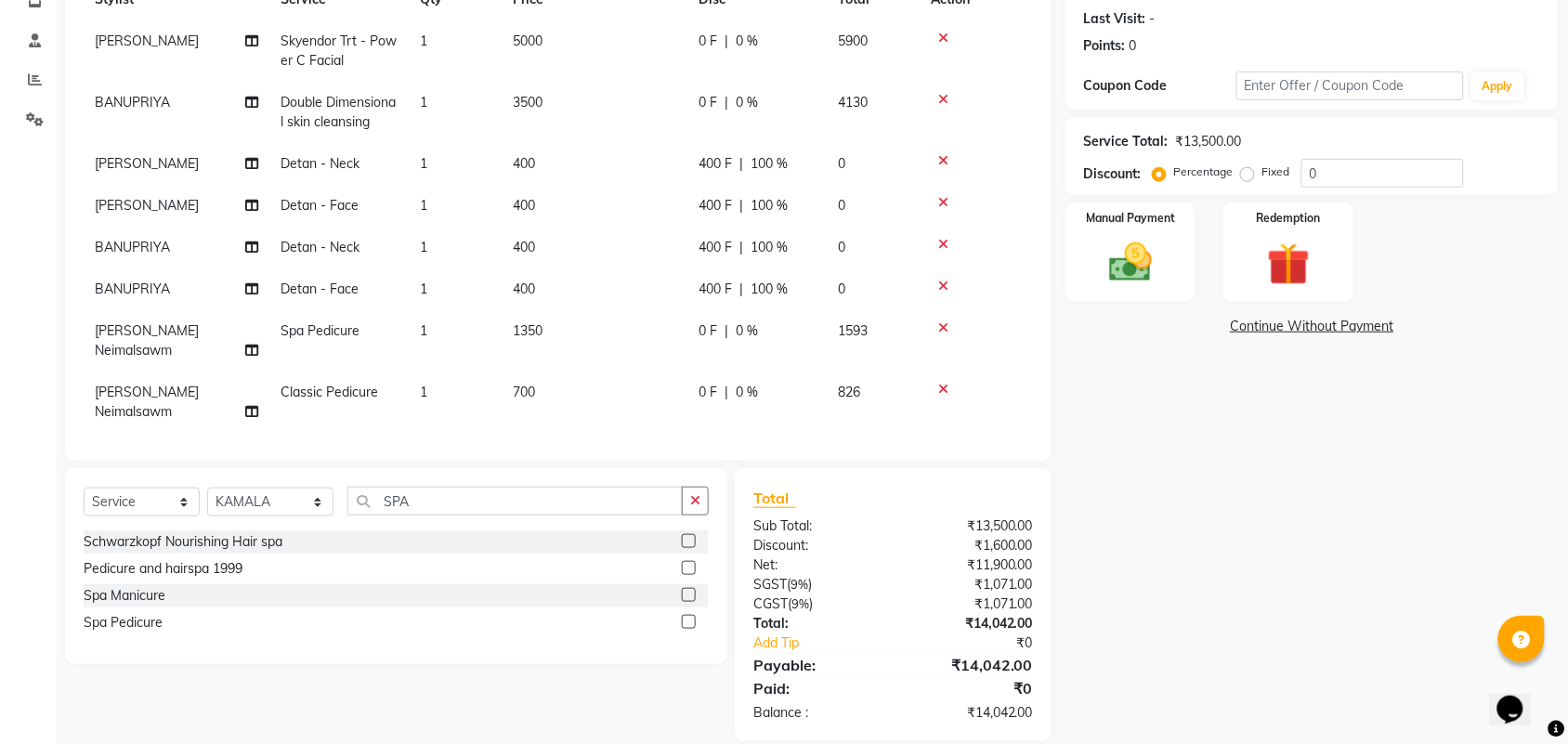
scroll to position [58, 0]
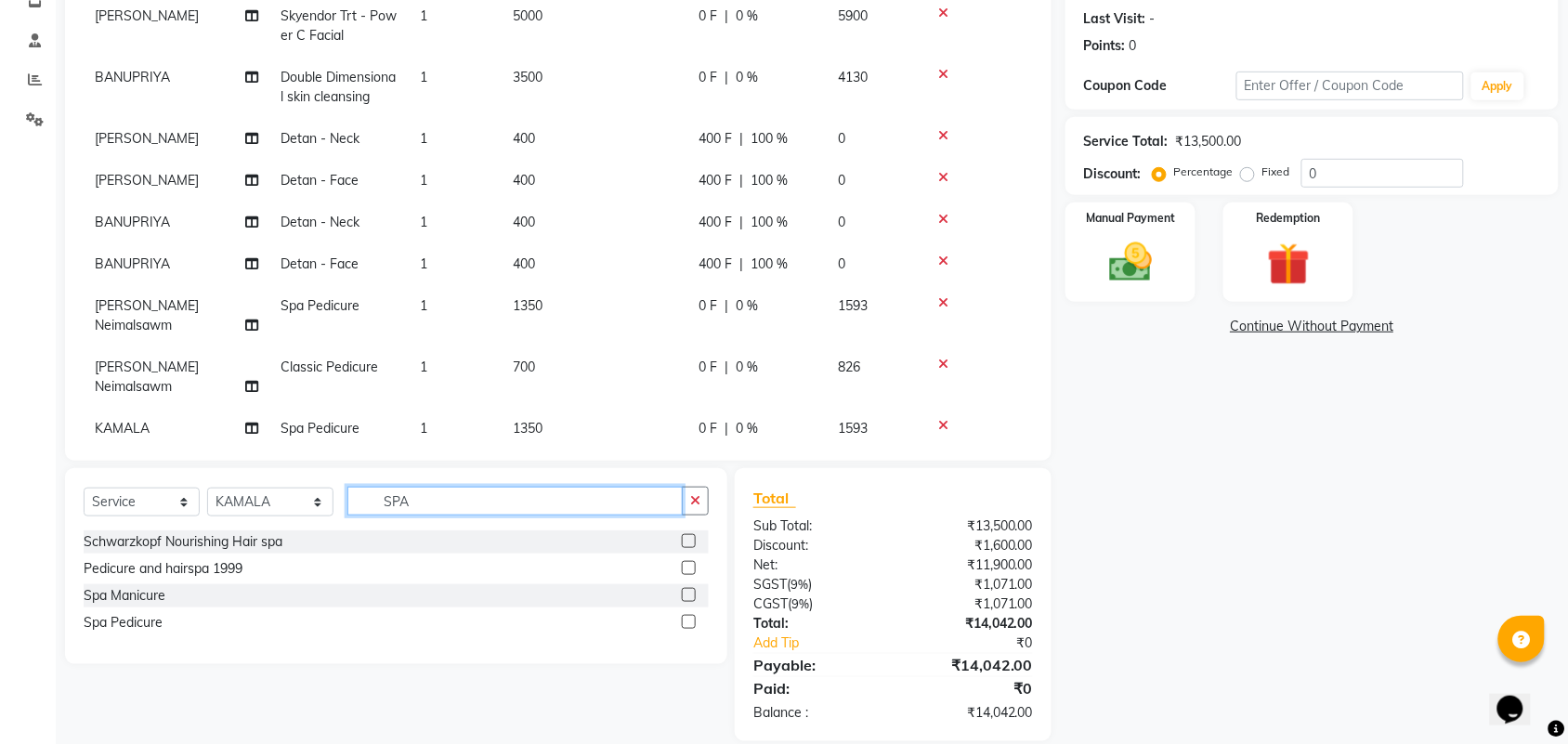
click at [580, 513] on input "SPA" at bounding box center [515, 501] width 336 height 29
type input "S"
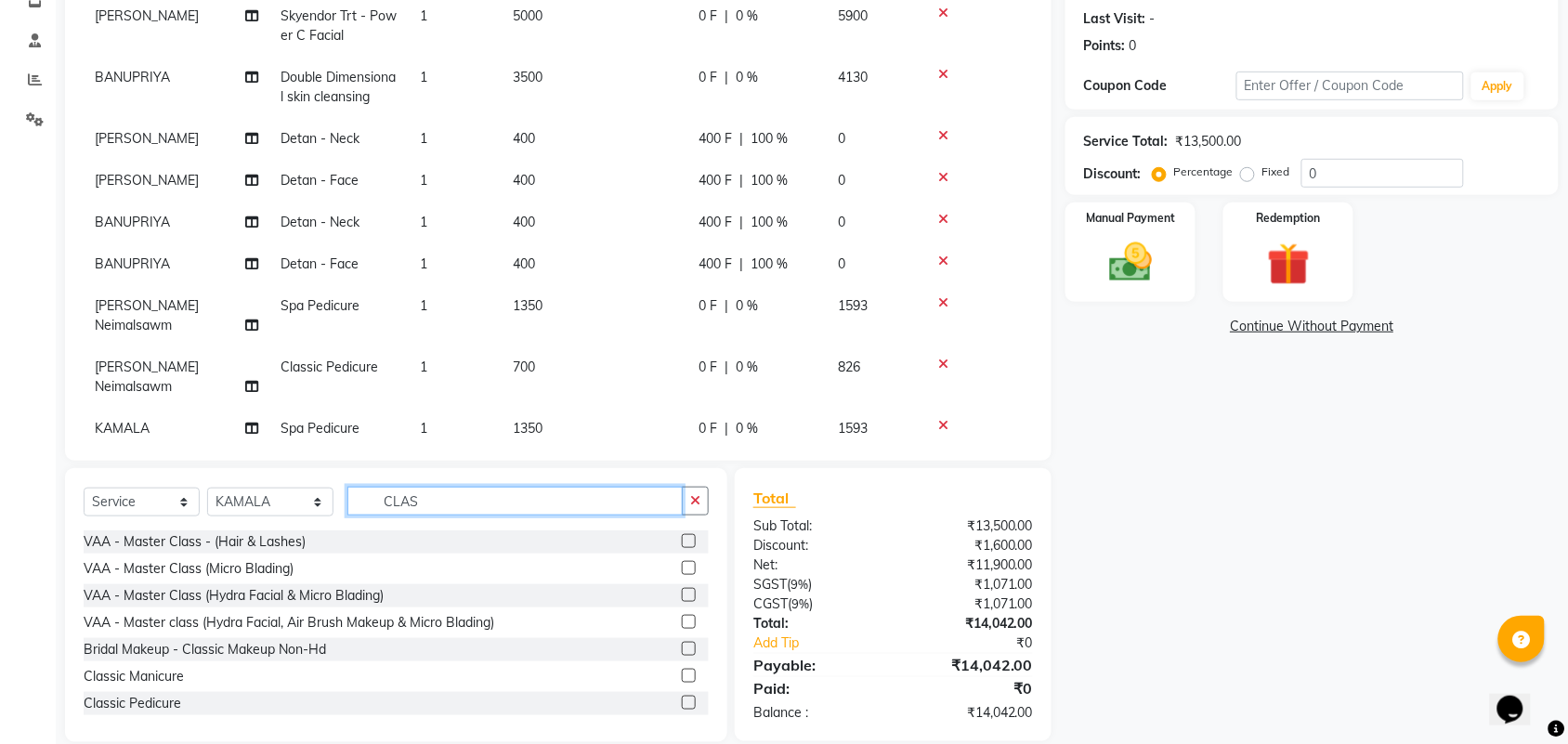
type input "CLAS"
click at [682, 698] on label at bounding box center [688, 703] width 14 height 14
click at [682, 698] on input "checkbox" at bounding box center [687, 704] width 12 height 12
checkbox input "false"
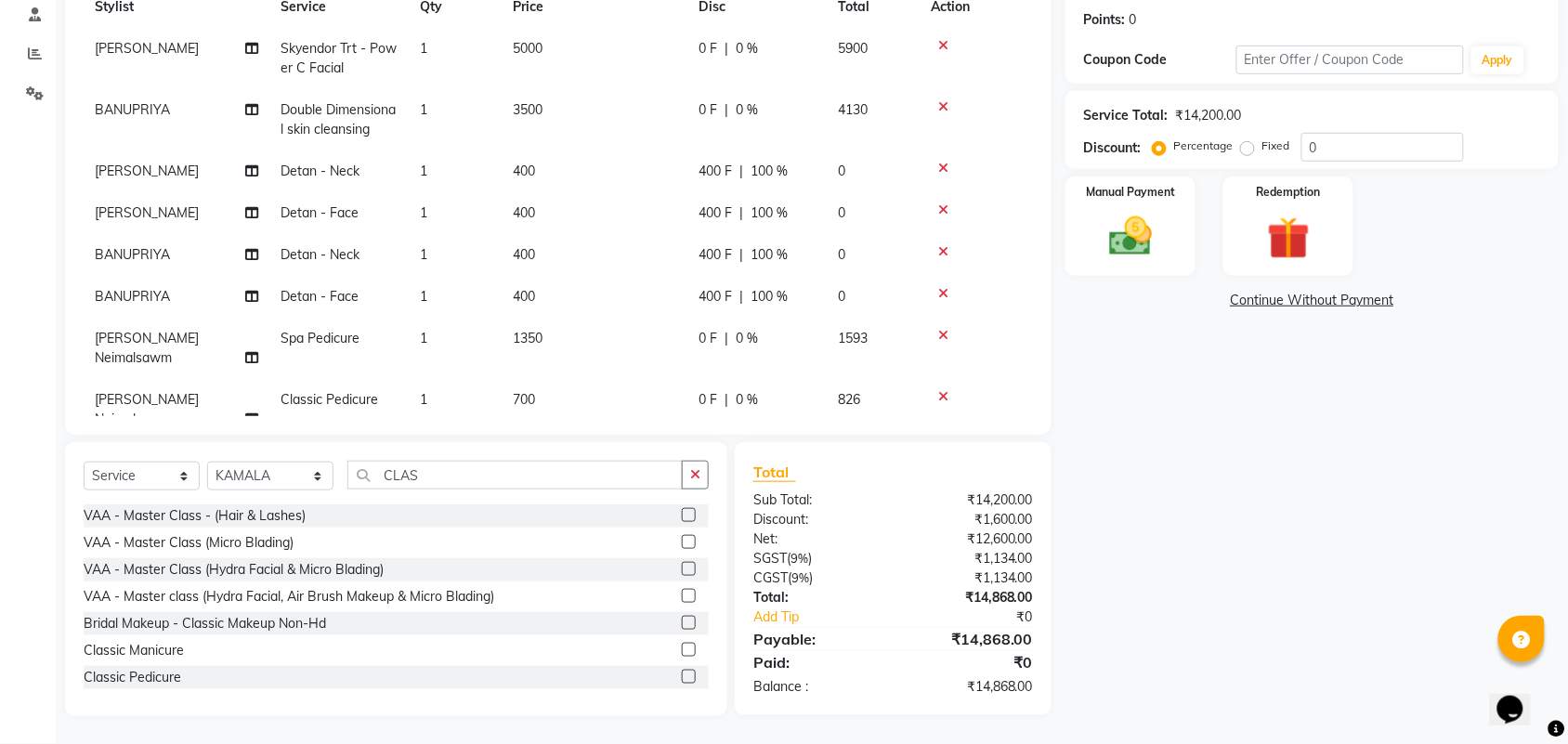
scroll to position [100, 0]
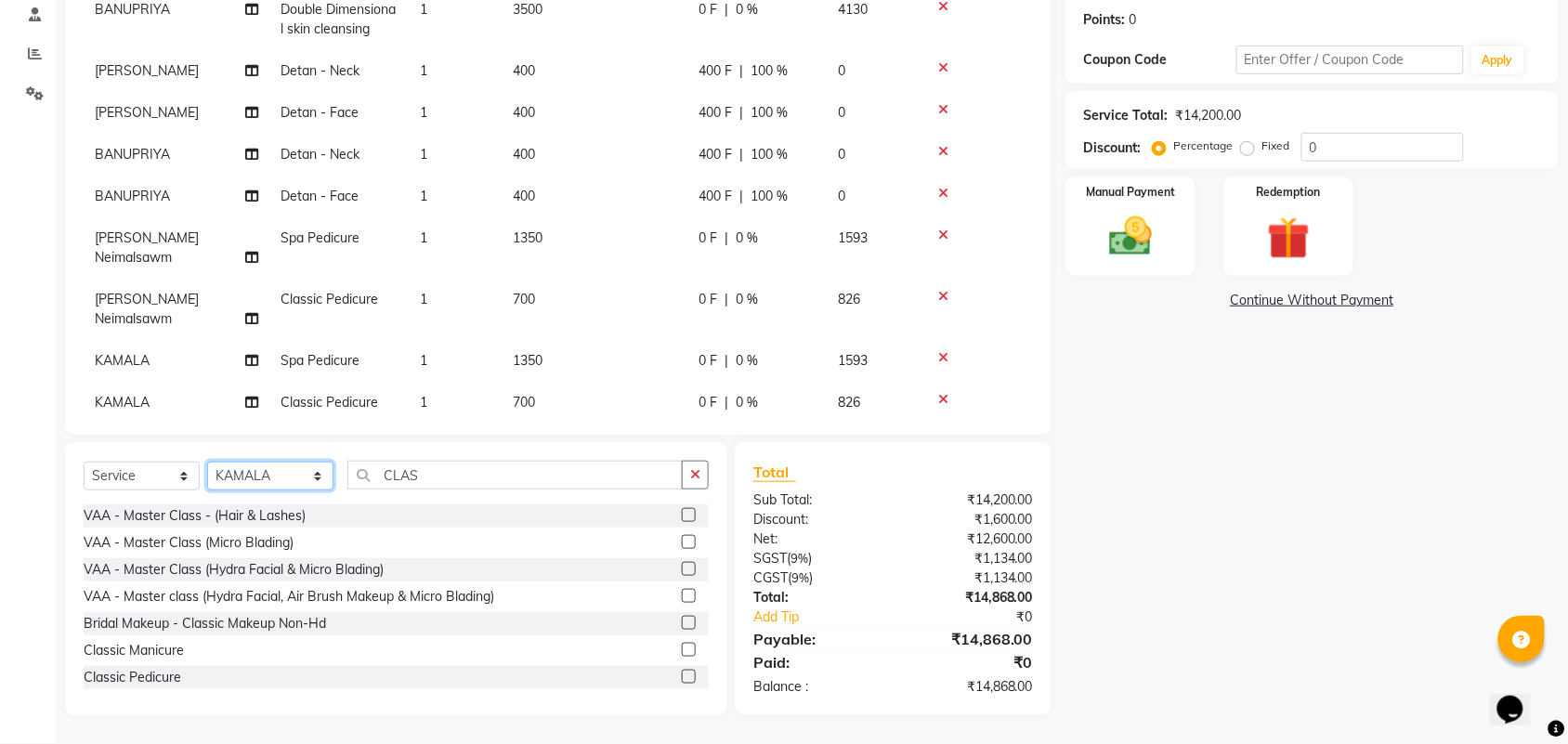
click at [288, 475] on select "Select Stylist Admin ANUSHA Apsu Auditor Ambattur Balaji BANUPRIYA Bharath Bhuv…" at bounding box center [270, 476] width 127 height 29
click at [476, 470] on input "CLAS" at bounding box center [515, 475] width 336 height 29
type input "C"
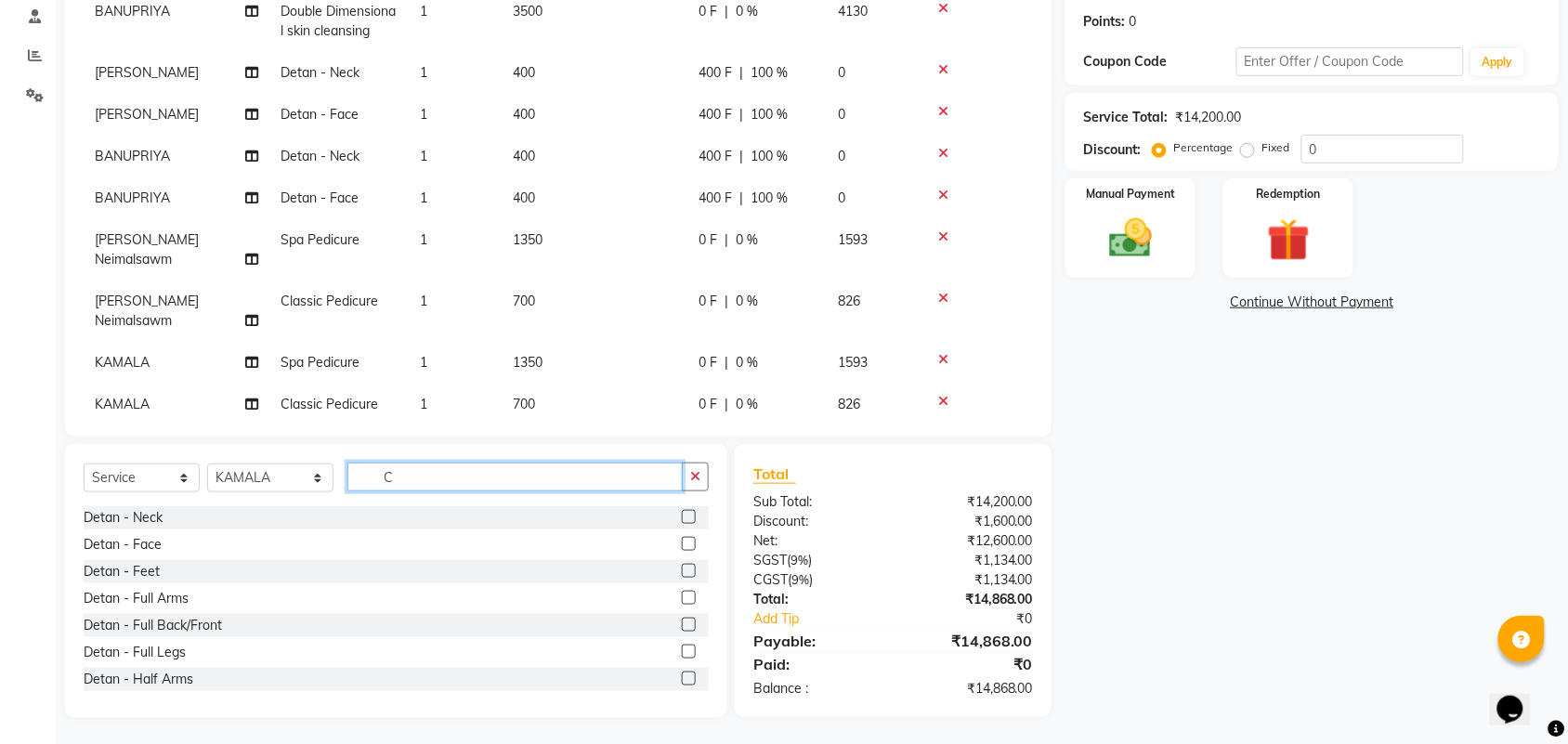
scroll to position [279, 0]
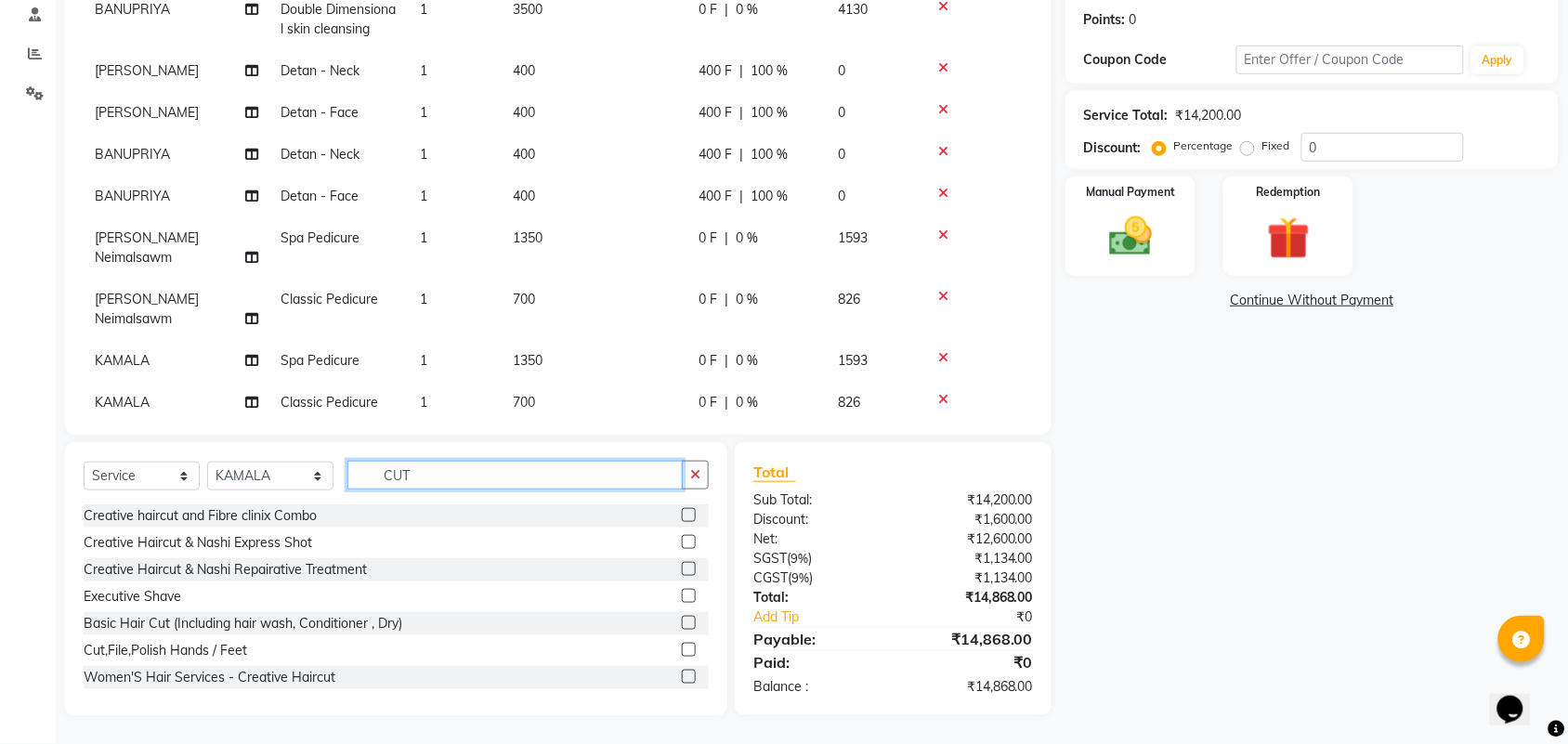
type input "CUT"
click at [682, 647] on label at bounding box center [688, 649] width 14 height 14
click at [682, 647] on input "checkbox" at bounding box center [687, 650] width 12 height 12
checkbox input "false"
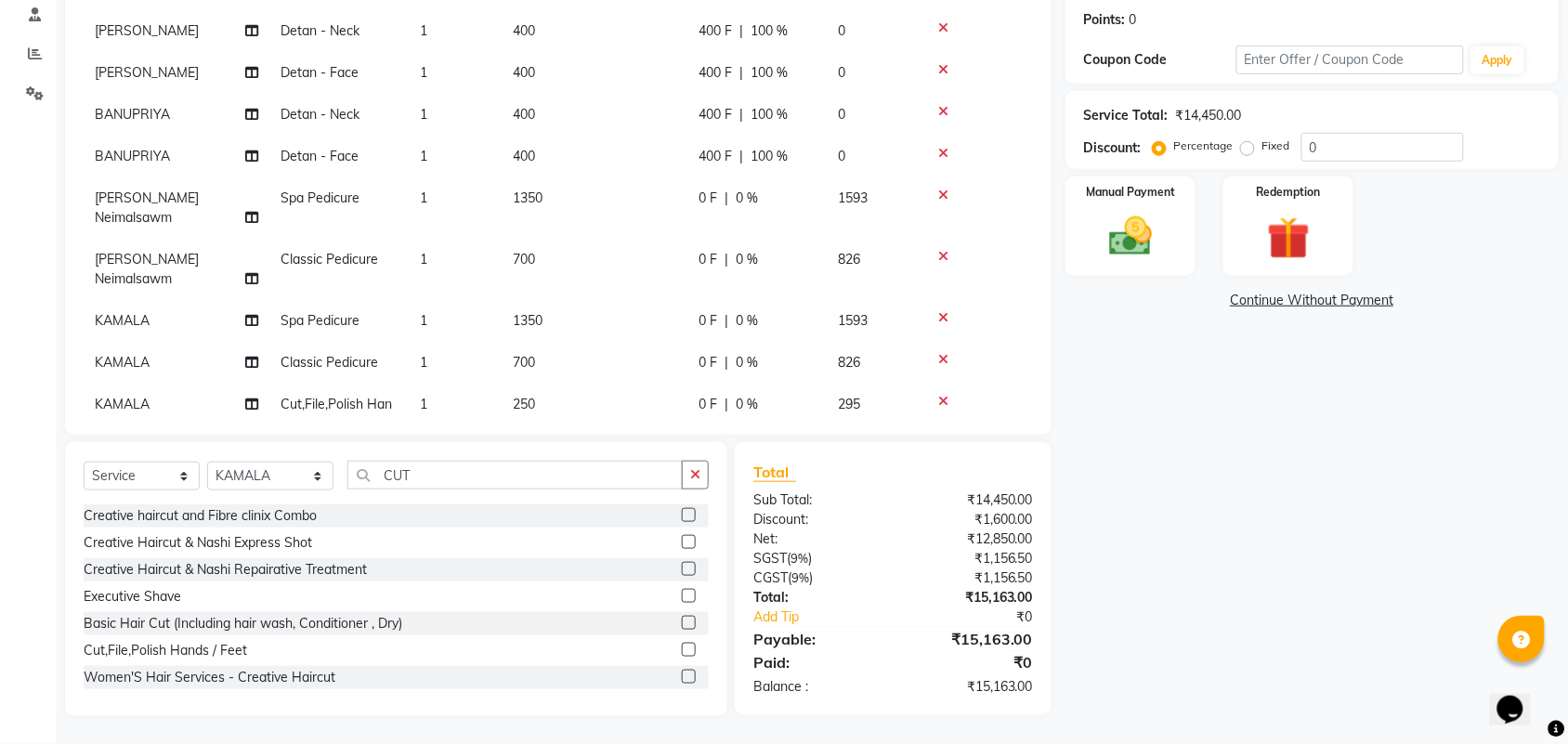
scroll to position [162, 0]
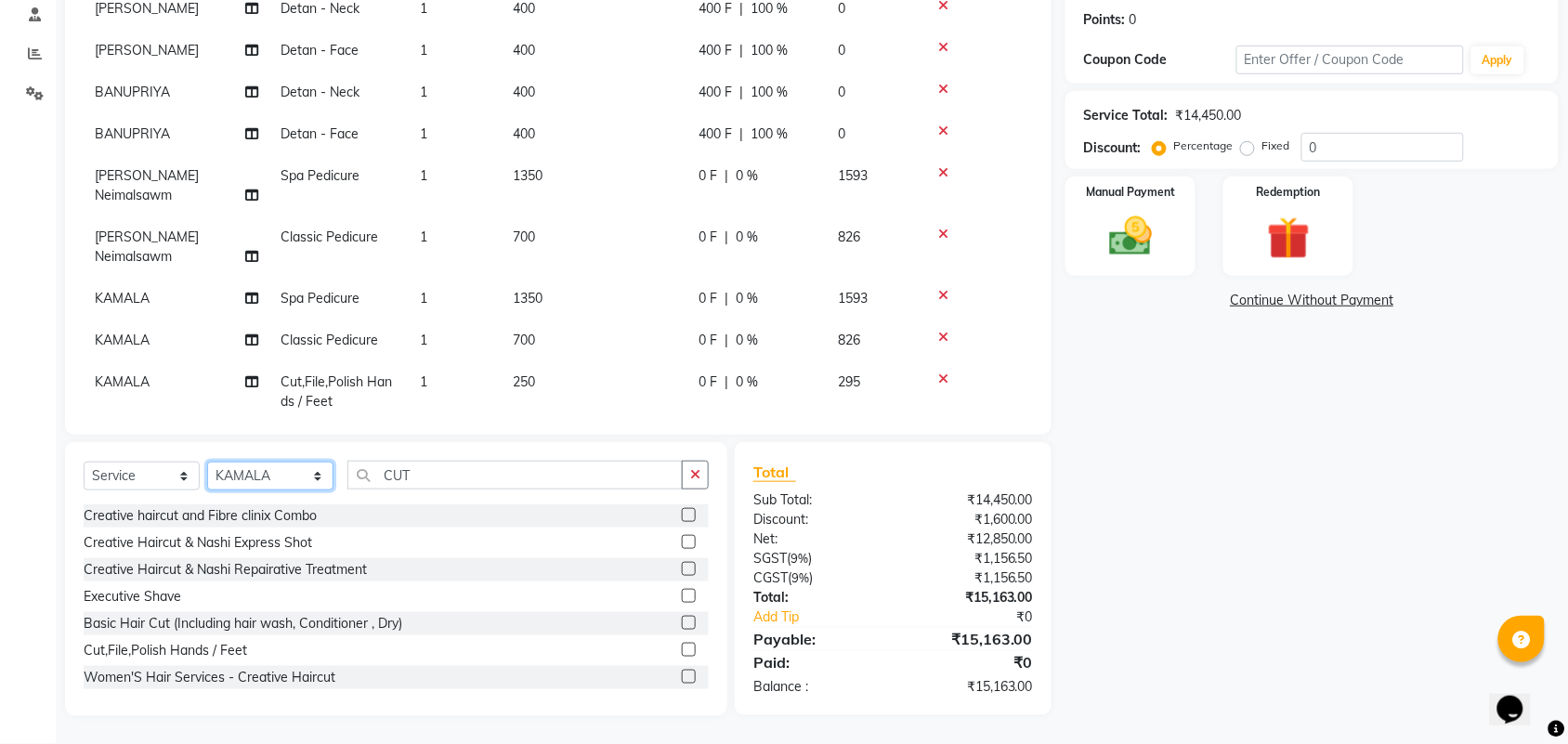
click at [276, 472] on select "Select Stylist Admin ANUSHA Apsu Auditor Ambattur Balaji BANUPRIYA Bharath Bhuv…" at bounding box center [270, 476] width 127 height 29
select select "71189"
click at [207, 462] on select "Select Stylist Admin ANUSHA Apsu Auditor Ambattur Balaji BANUPRIYA Bharath Bhuv…" at bounding box center [270, 476] width 127 height 29
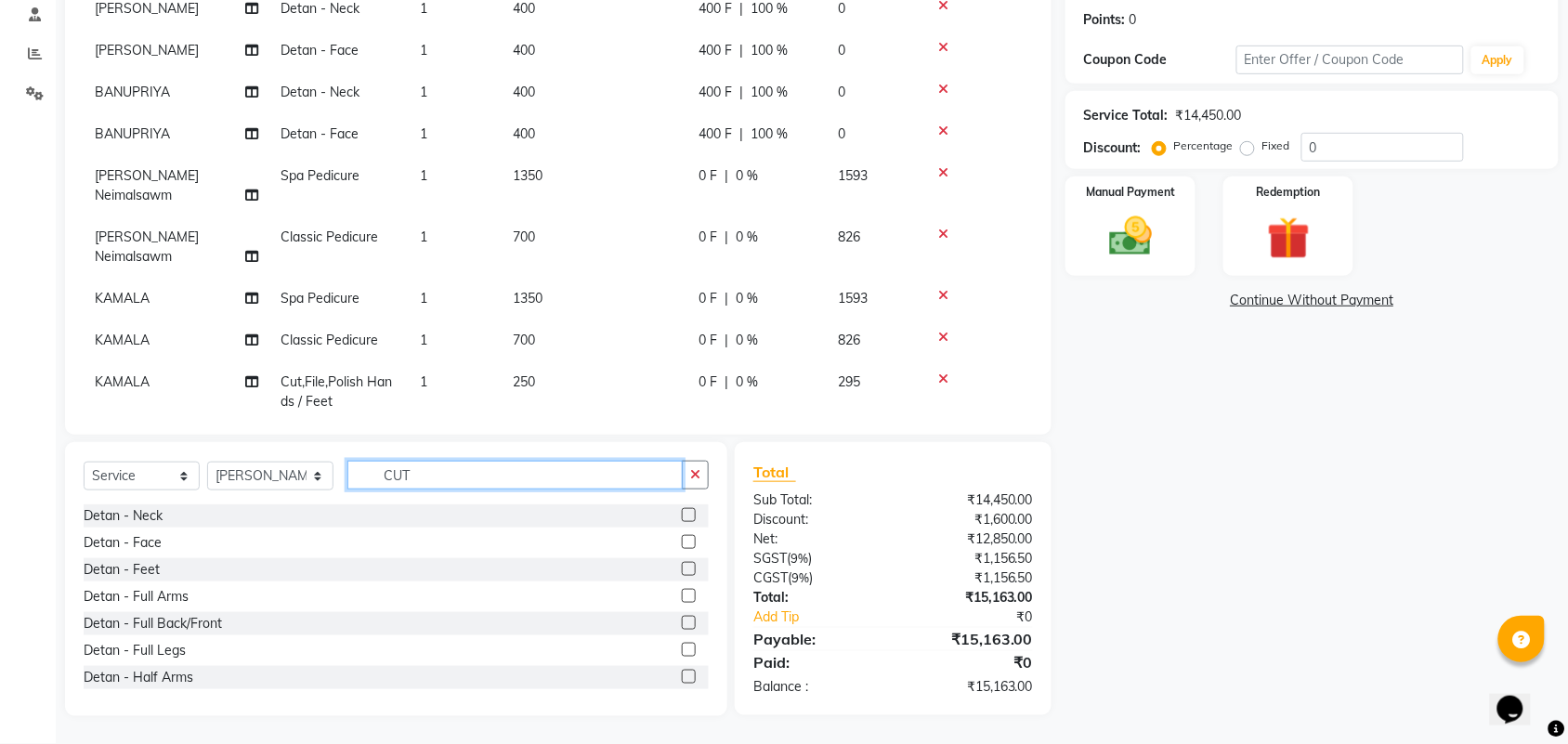
click at [447, 475] on input "CUT" at bounding box center [515, 475] width 336 height 29
type input "C"
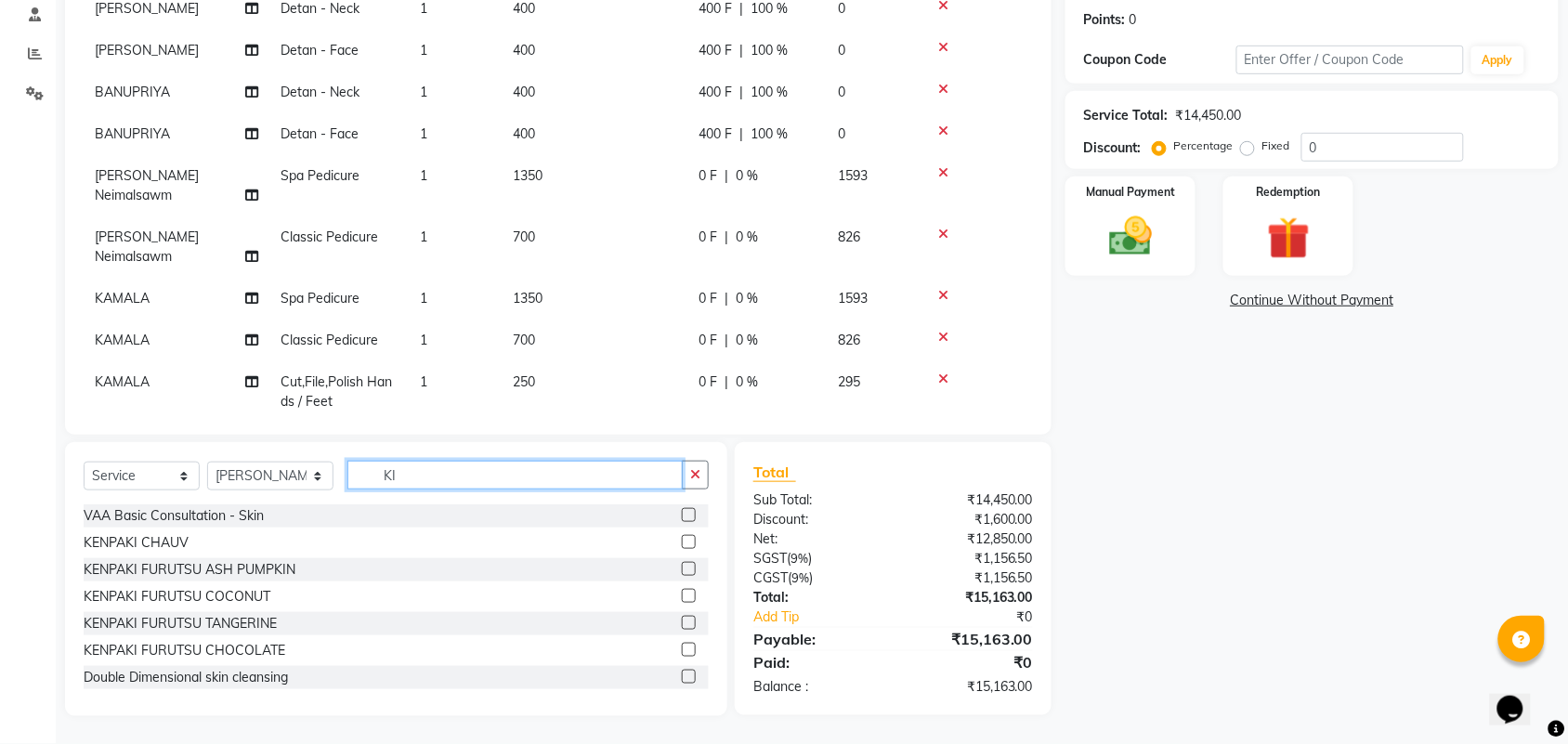
type input "K"
type input "CUT"
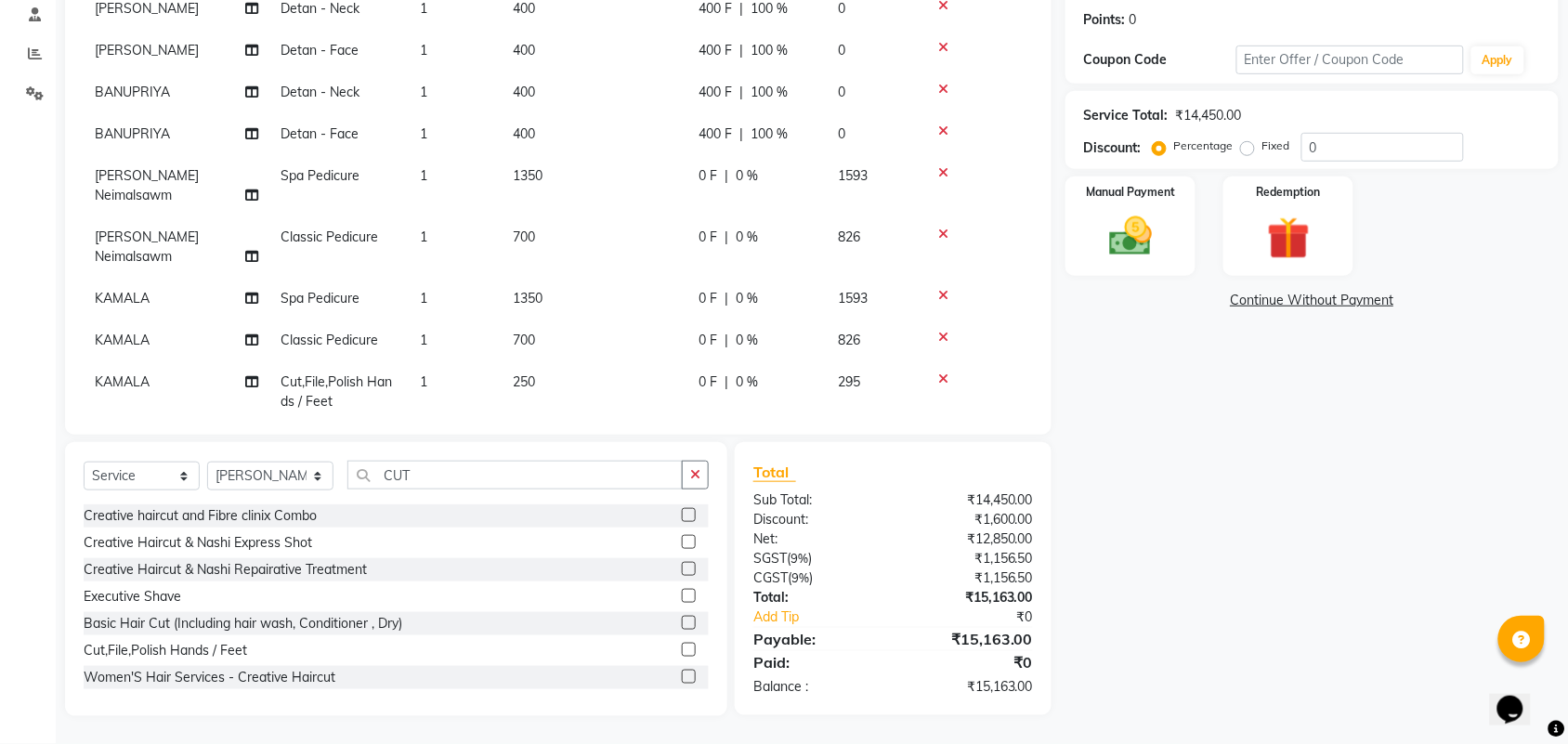
click at [682, 650] on label at bounding box center [688, 649] width 14 height 14
click at [682, 650] on input "checkbox" at bounding box center [687, 650] width 12 height 12
checkbox input "false"
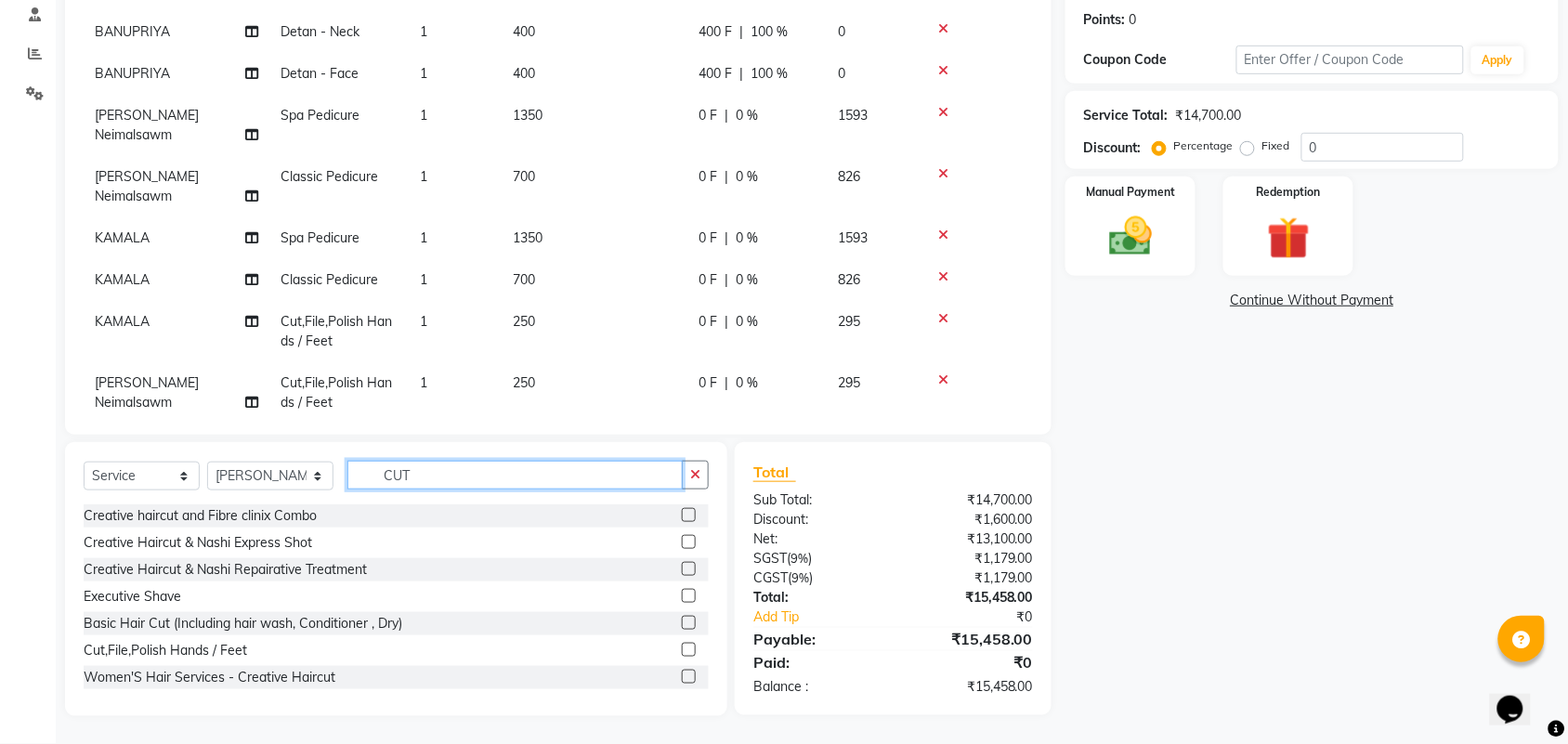
click at [437, 472] on input "CUT" at bounding box center [515, 475] width 336 height 29
type input "C"
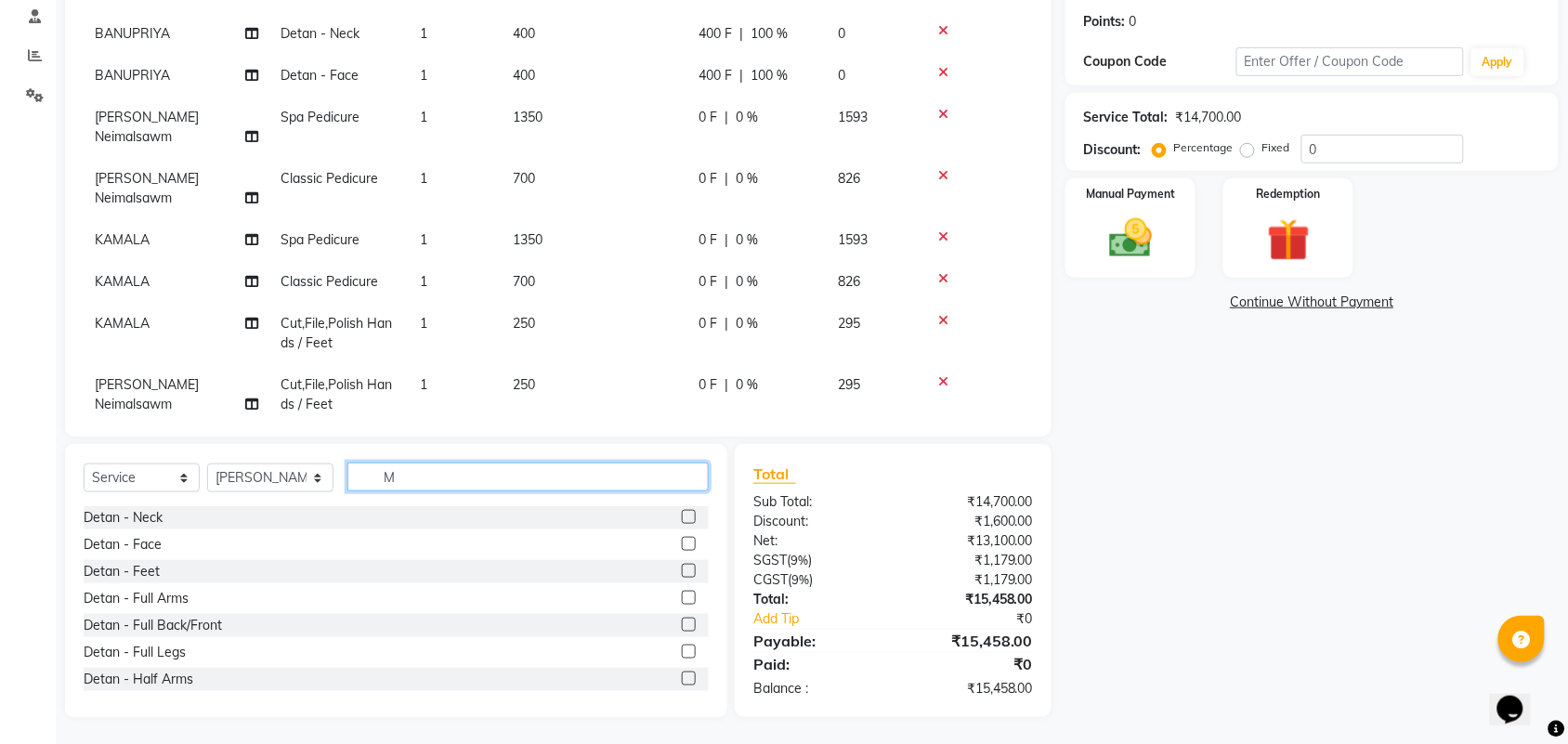
scroll to position [279, 0]
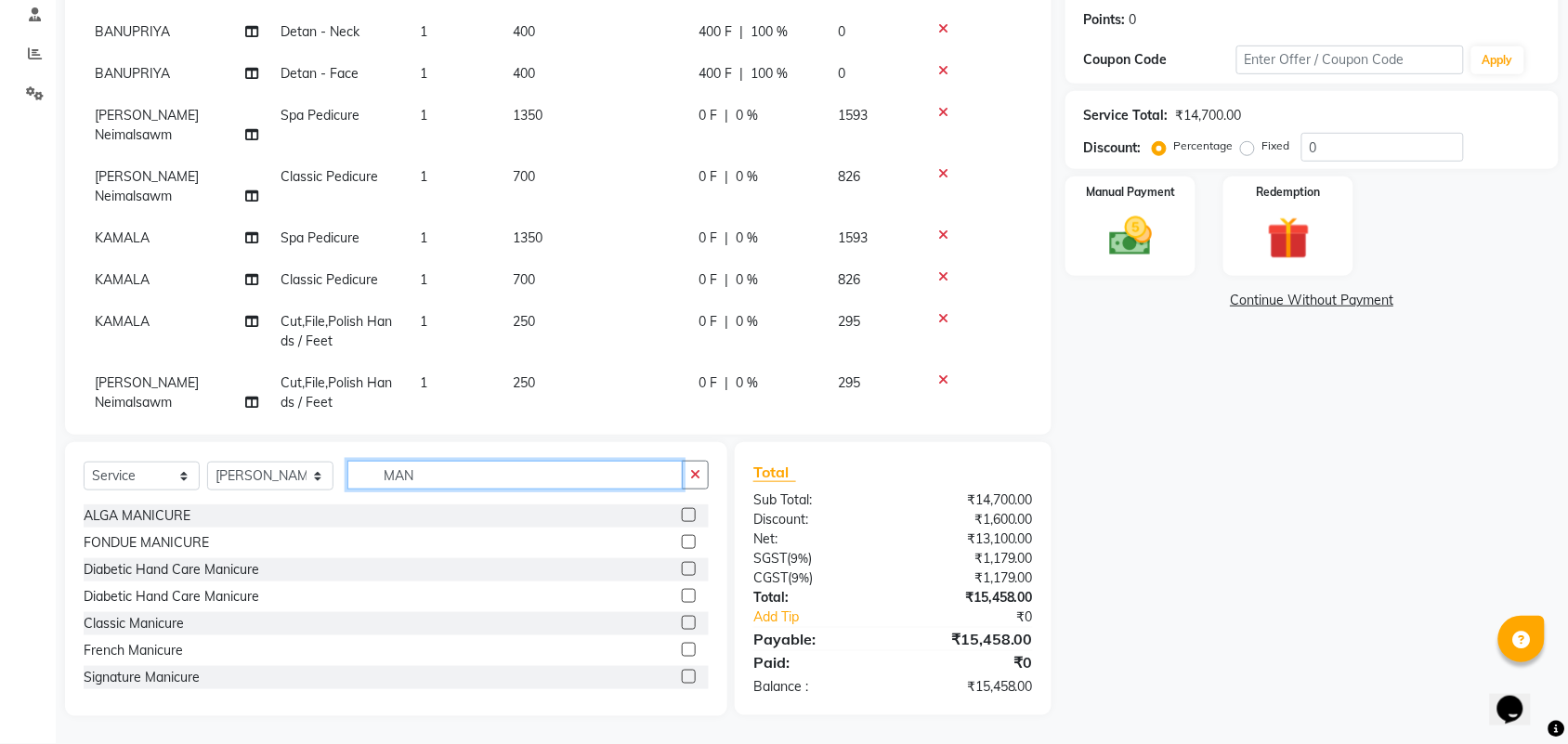
type input "MAN"
click at [682, 620] on label at bounding box center [688, 623] width 14 height 14
click at [682, 620] on input "checkbox" at bounding box center [687, 624] width 12 height 12
checkbox input "false"
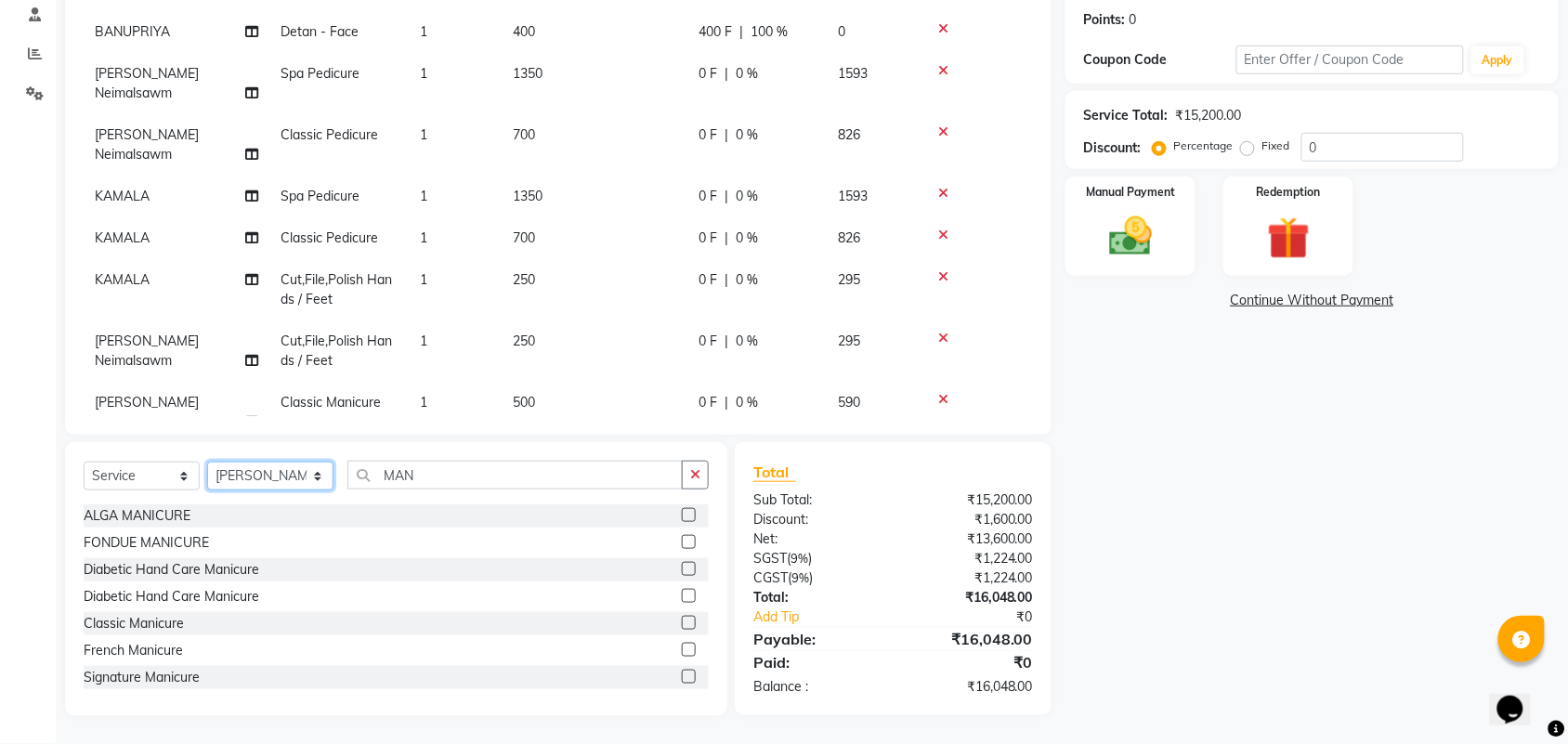
click at [260, 470] on select "Select Stylist Admin ANUSHA Apsu Auditor Ambattur Balaji BANUPRIYA Bharath Bhuv…" at bounding box center [270, 476] width 127 height 29
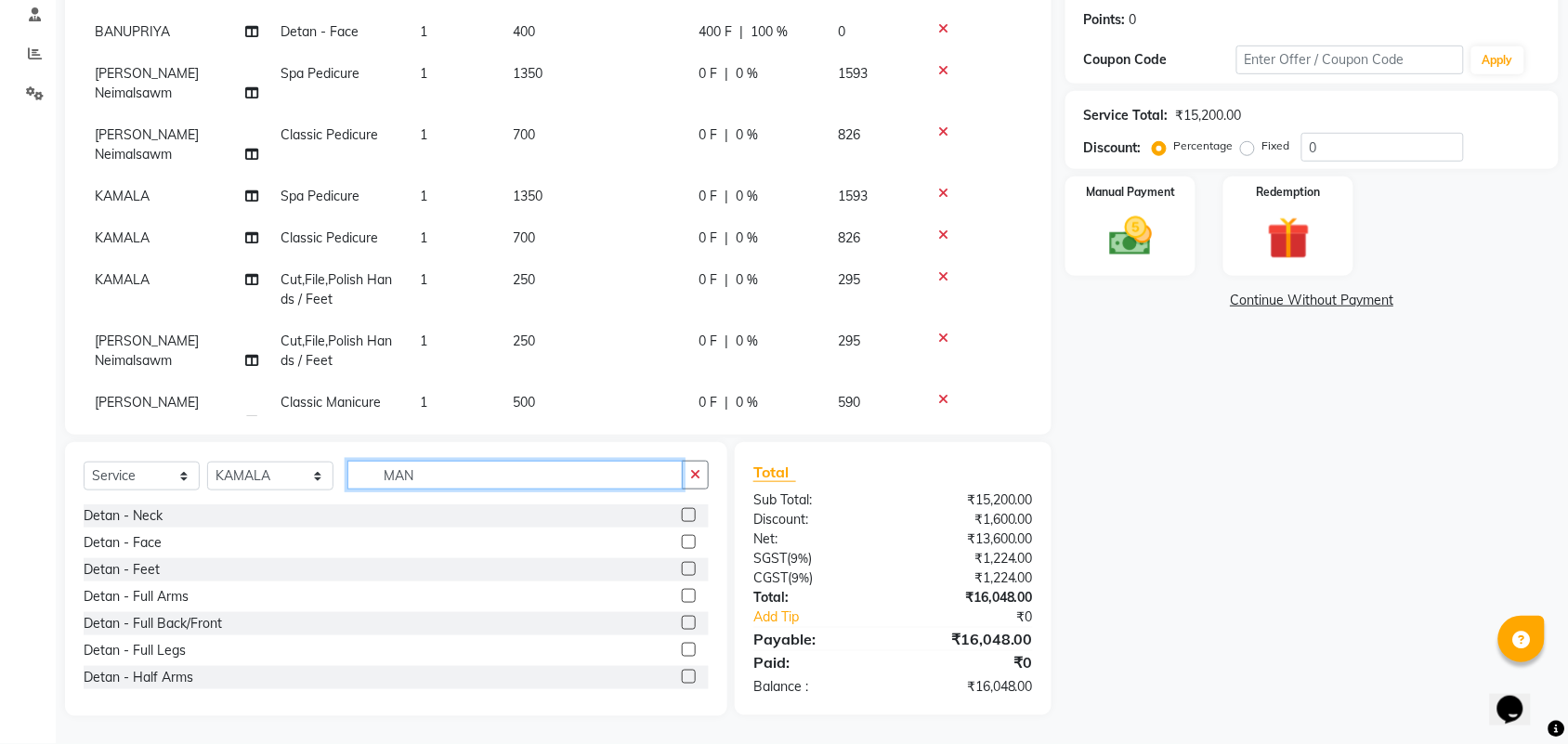
click at [426, 476] on input "MAN" at bounding box center [515, 475] width 336 height 29
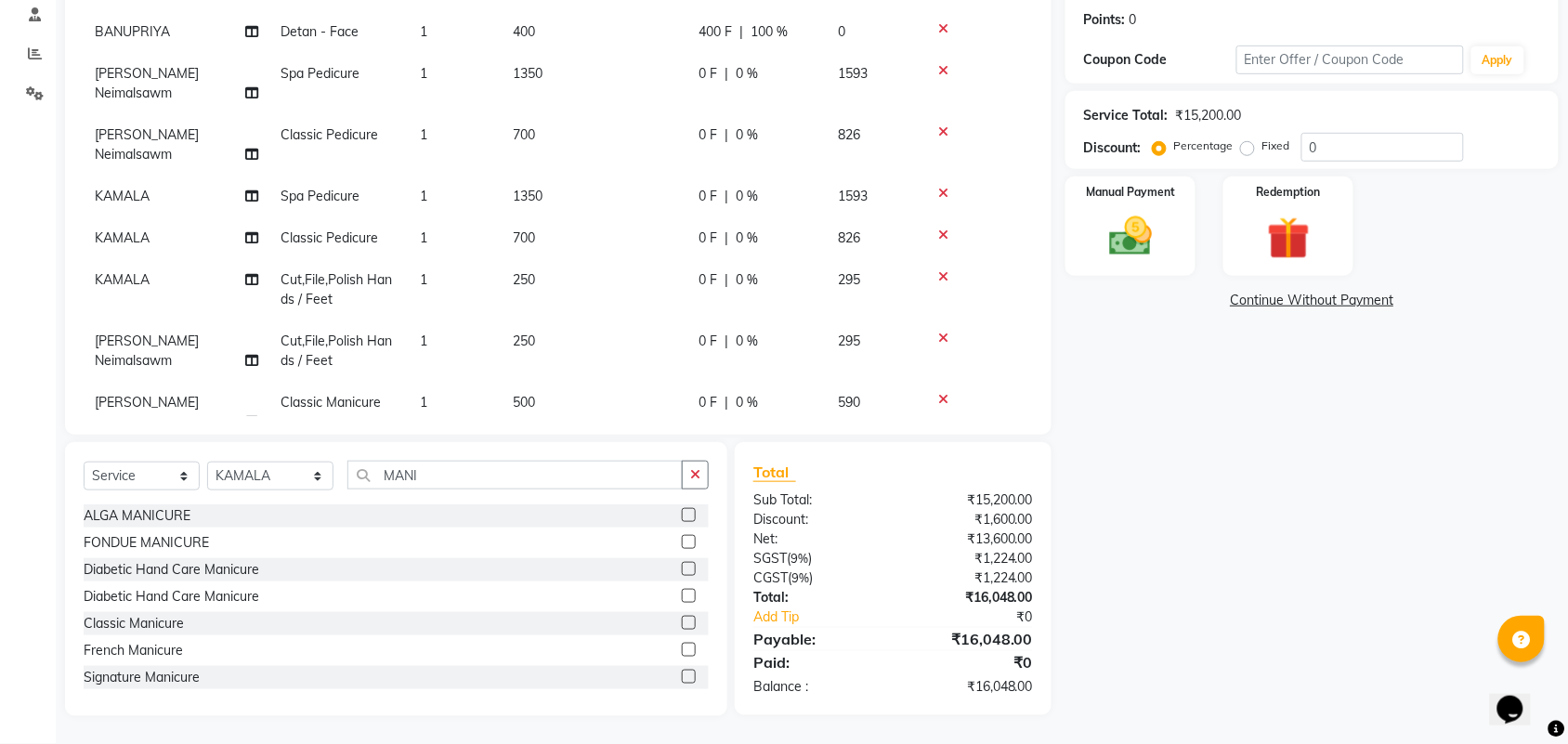
click at [682, 620] on label at bounding box center [688, 623] width 14 height 14
click at [682, 620] on input "checkbox" at bounding box center [687, 624] width 12 height 12
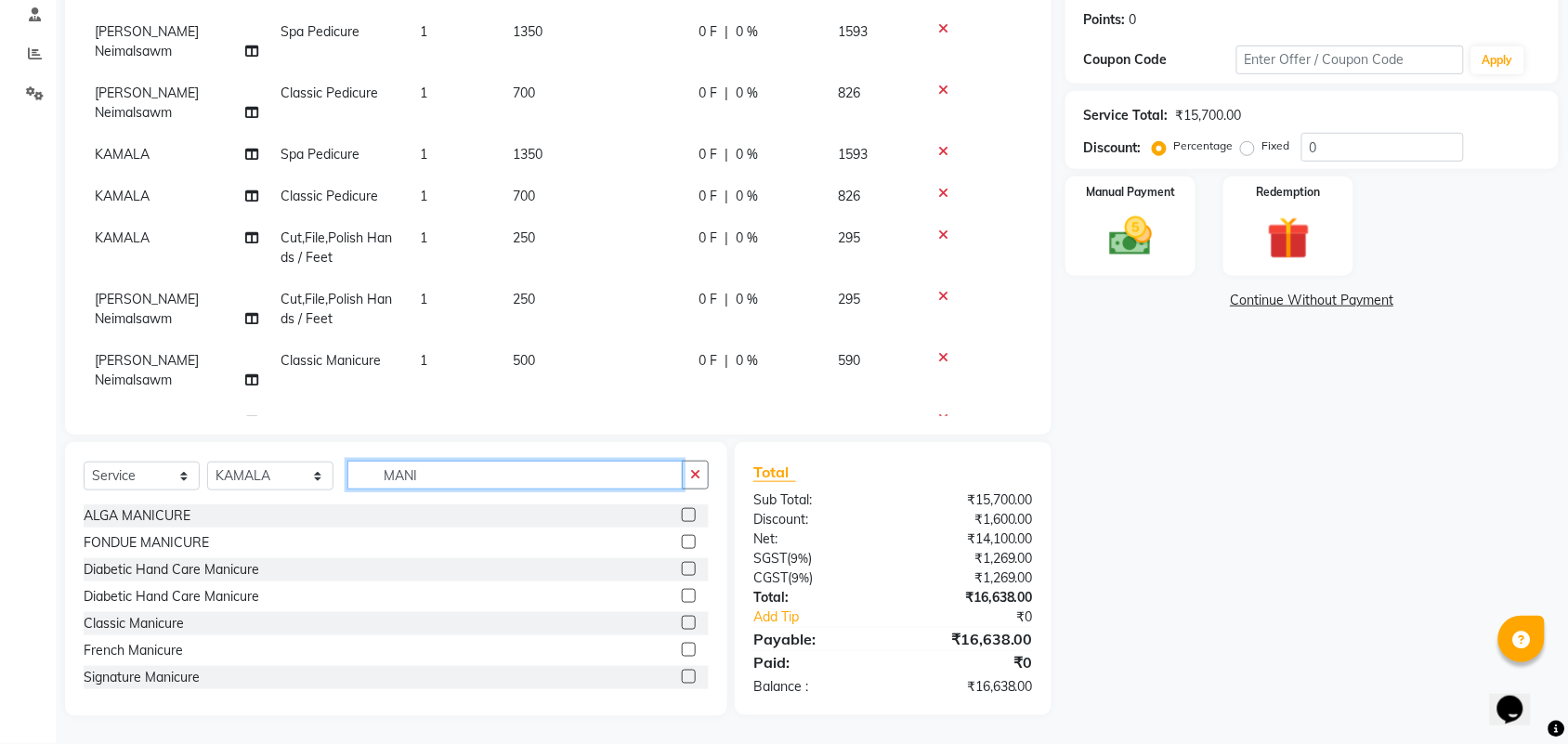
click at [426, 481] on input "MANI" at bounding box center [515, 475] width 336 height 29
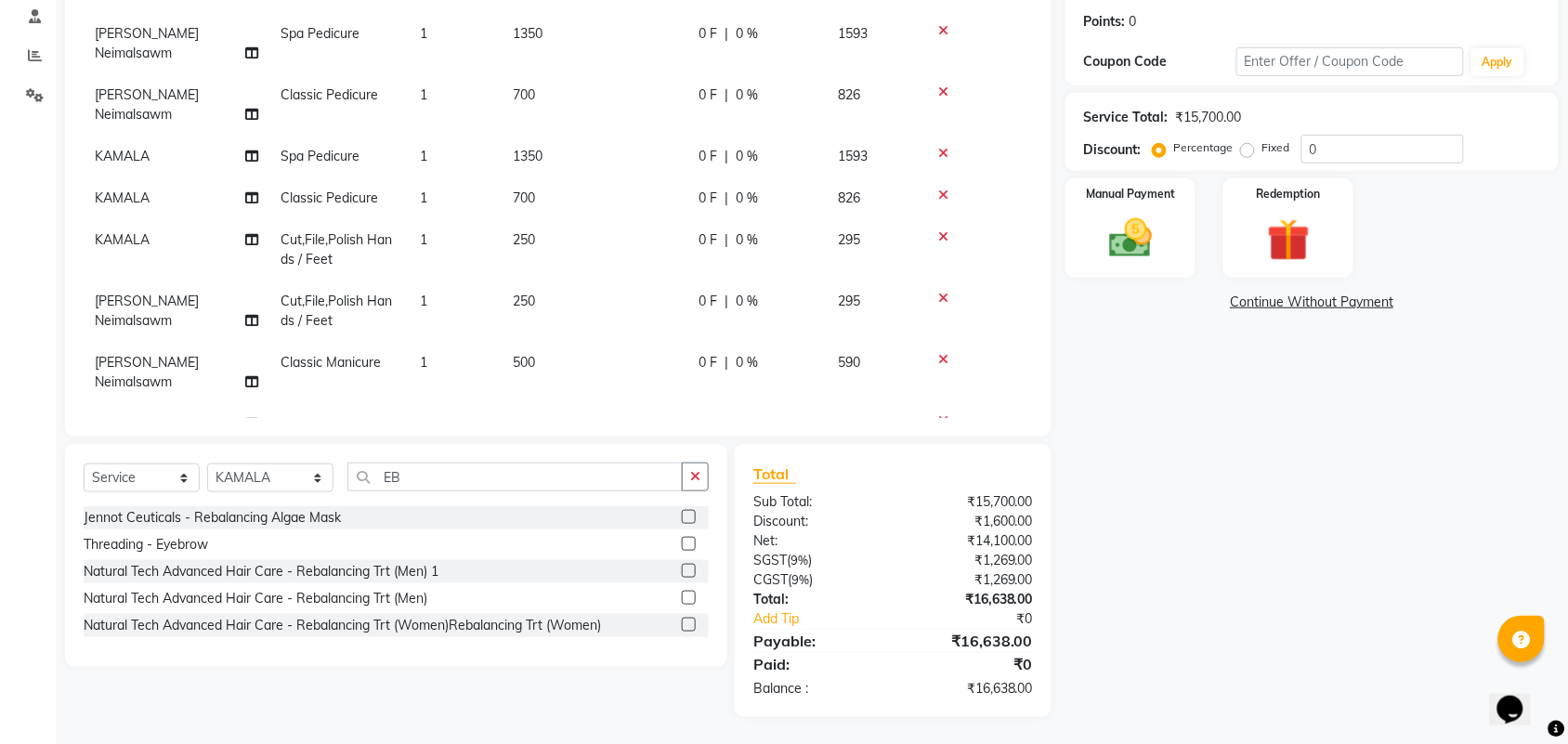
click at [685, 546] on label at bounding box center [688, 543] width 14 height 14
click at [685, 546] on input "checkbox" at bounding box center [687, 544] width 12 height 12
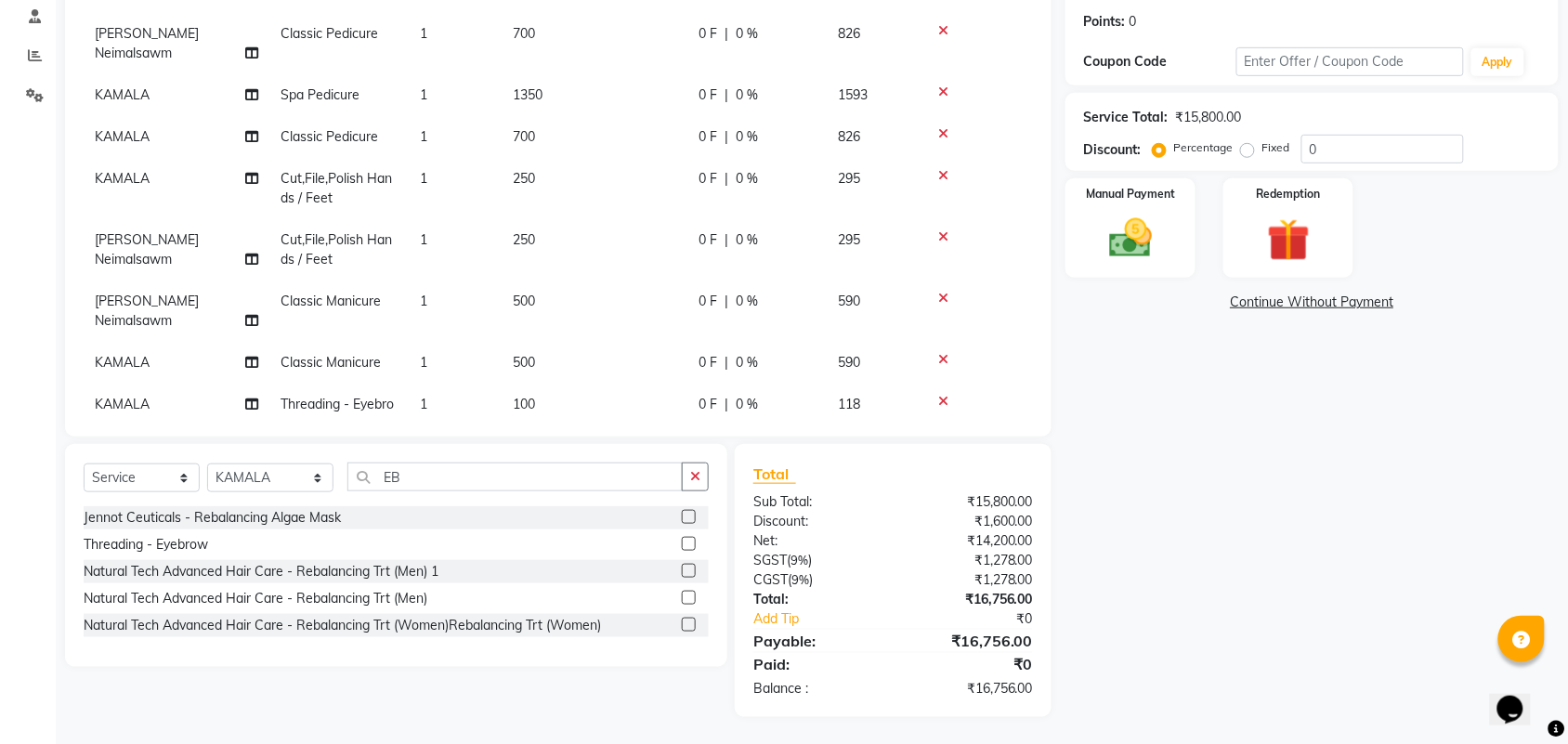
click at [480, 384] on td "1" at bounding box center [455, 414] width 93 height 61
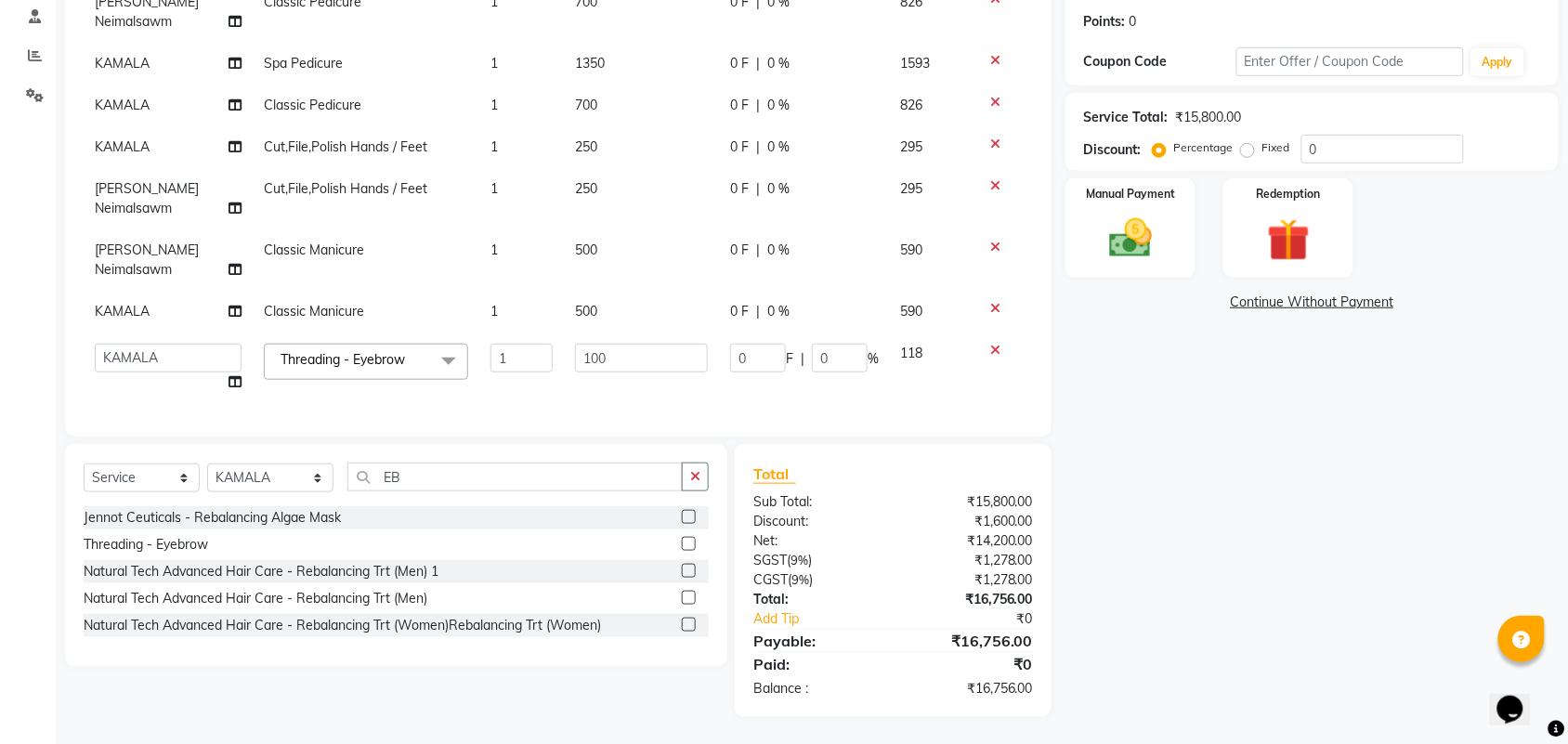
scroll to position [319, 0]
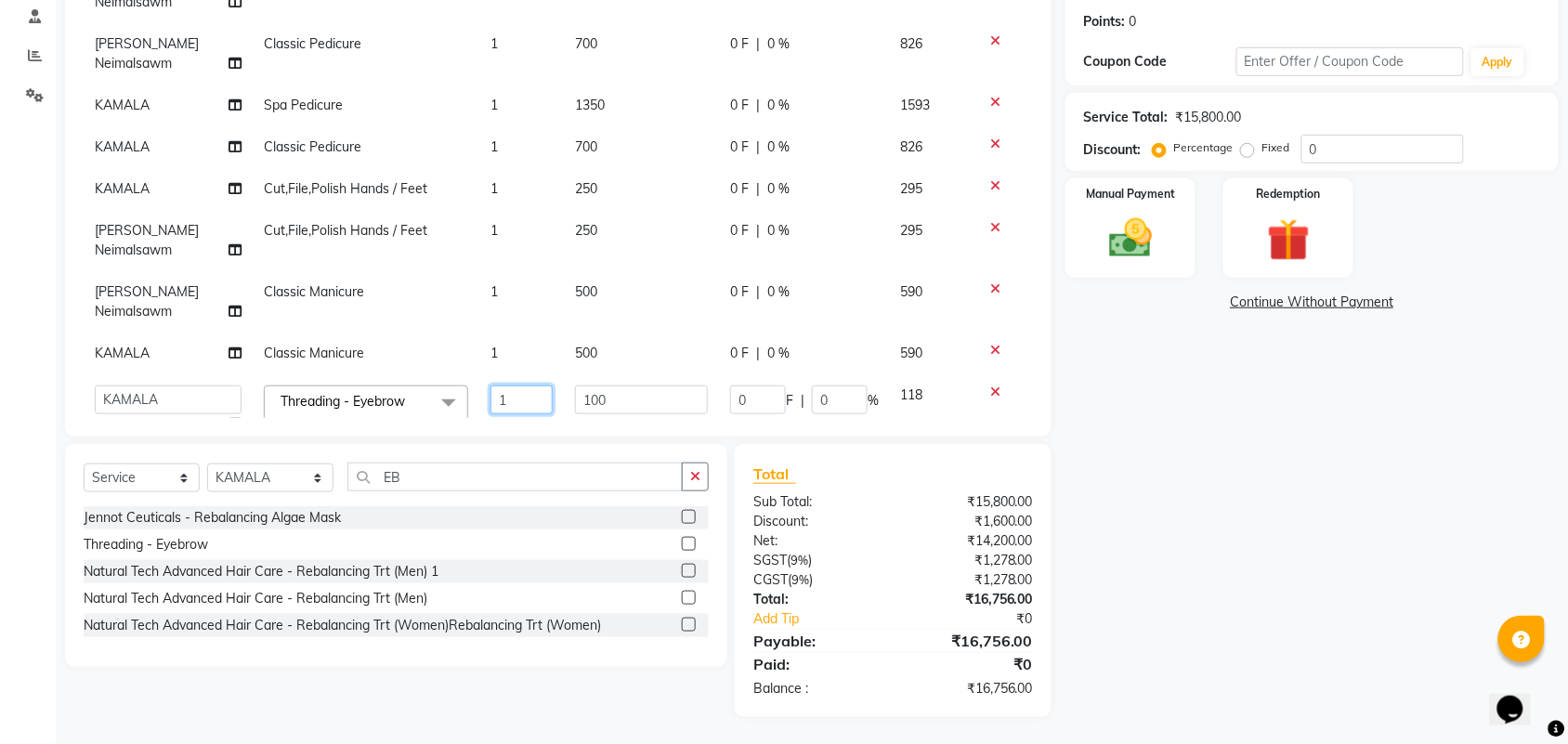
click at [497, 386] on input "1" at bounding box center [521, 400] width 62 height 29
click at [1315, 513] on div "Name: Sindhuja Membership: No Active Membership Total Visits: Card on file: 0 L…" at bounding box center [1319, 289] width 507 height 855
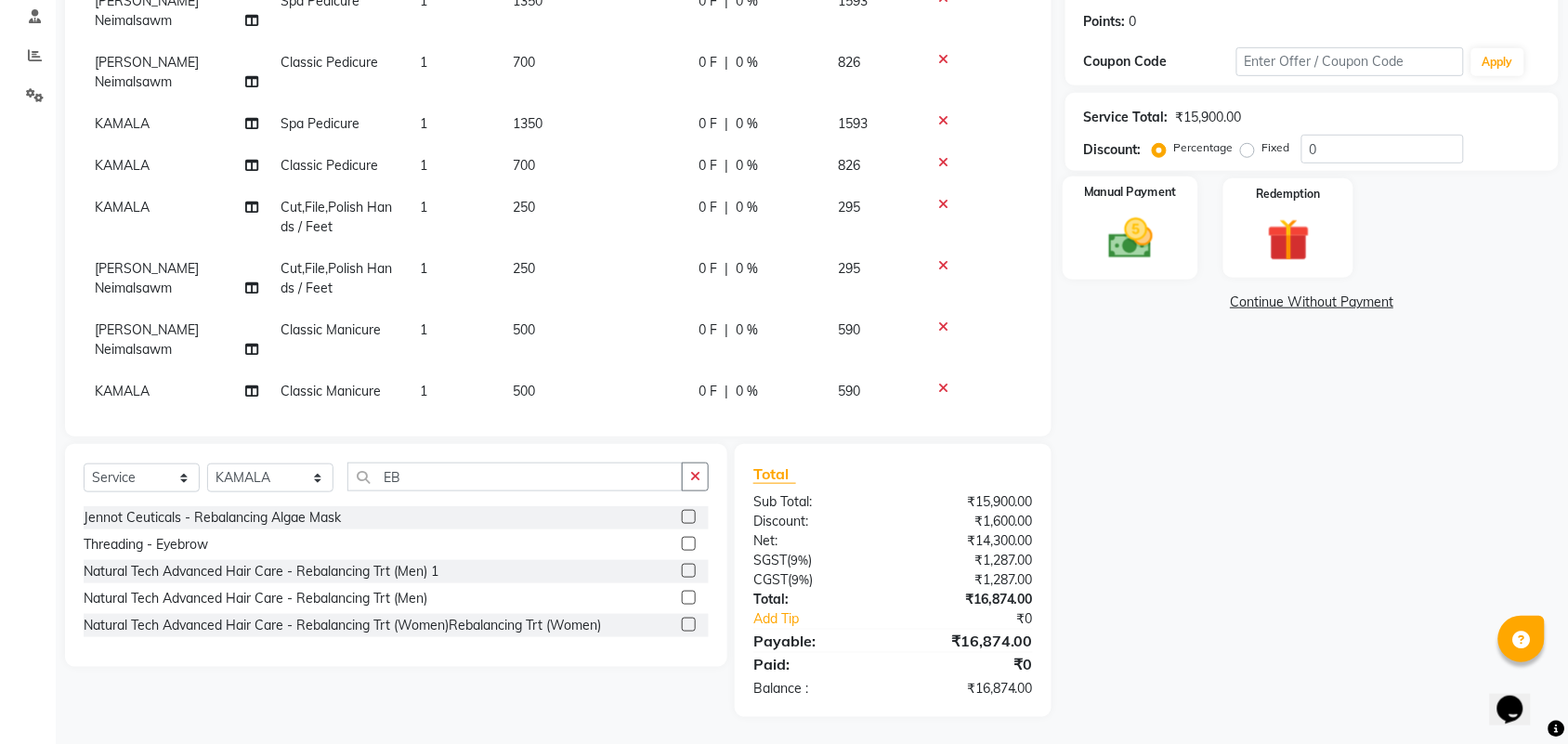
click at [1142, 257] on img at bounding box center [1130, 238] width 72 height 51
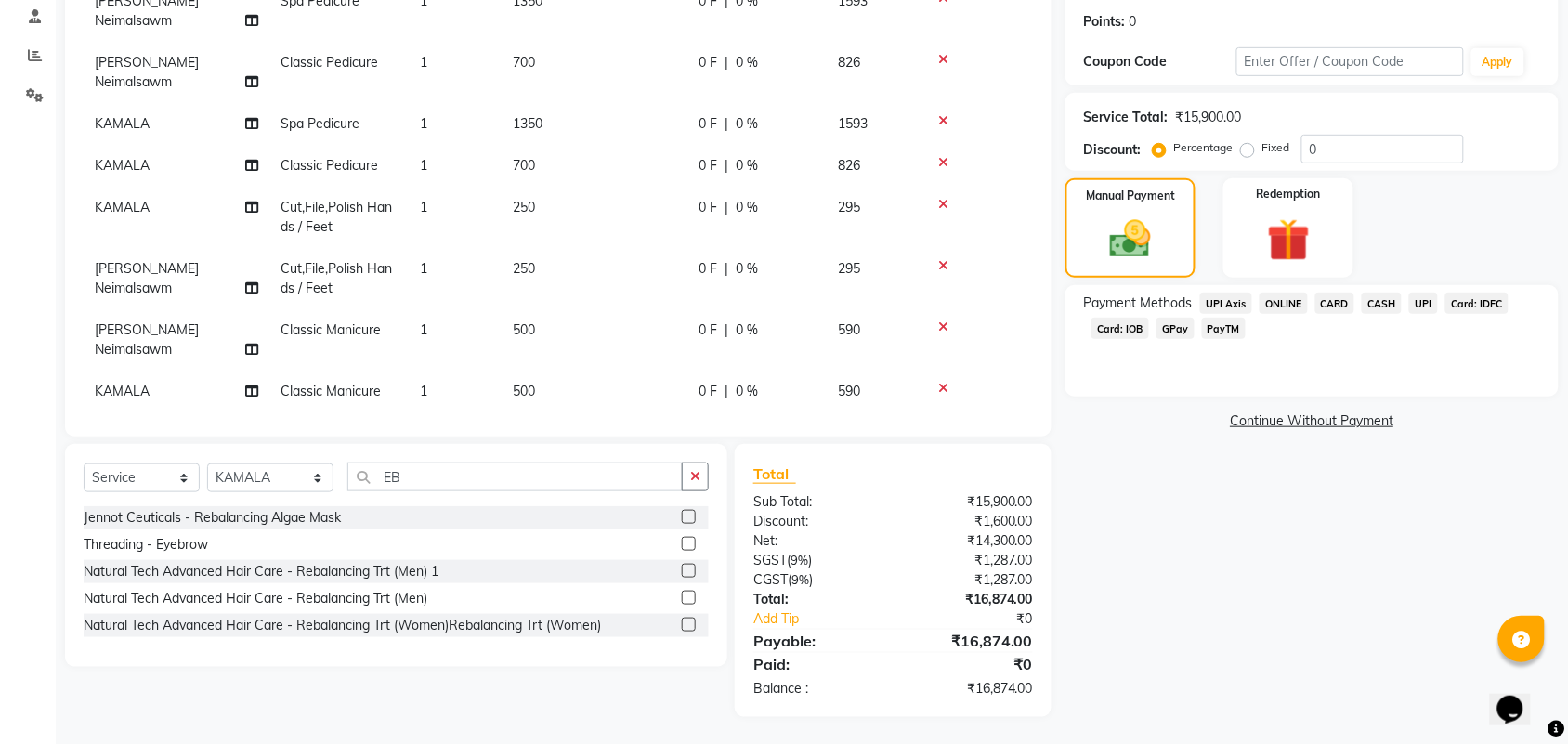
click at [1384, 299] on span "CASH" at bounding box center [1381, 303] width 40 height 22
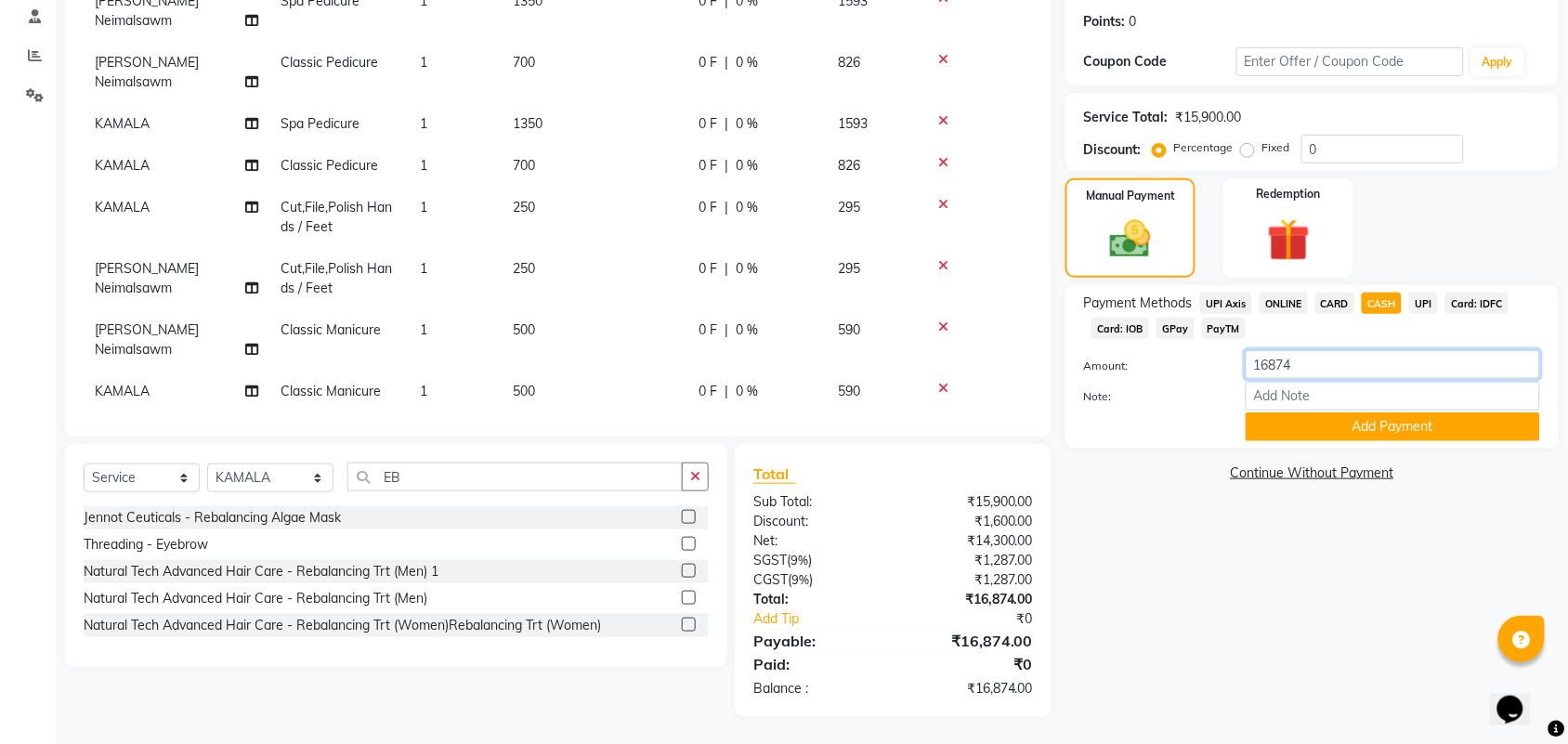
click at [1249, 368] on input "16874" at bounding box center [1393, 364] width 294 height 29
click at [1370, 377] on input "16874" at bounding box center [1393, 364] width 294 height 29
drag, startPoint x: 1255, startPoint y: 367, endPoint x: 1320, endPoint y: 358, distance: 65.6
click at [1320, 358] on input "16874" at bounding box center [1393, 364] width 294 height 29
click at [1313, 429] on button "Add Payment" at bounding box center [1393, 427] width 294 height 29
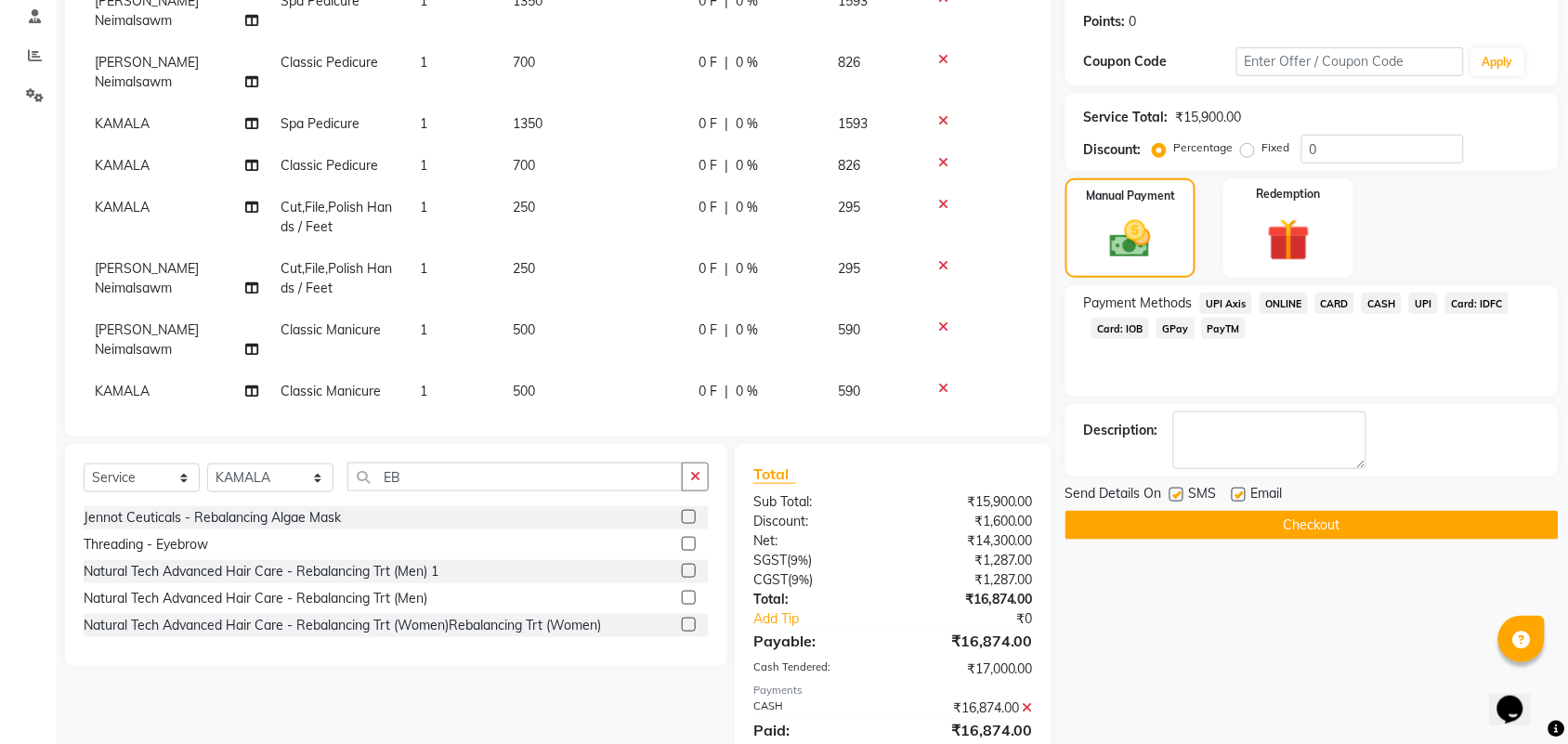
scroll to position [382, 0]
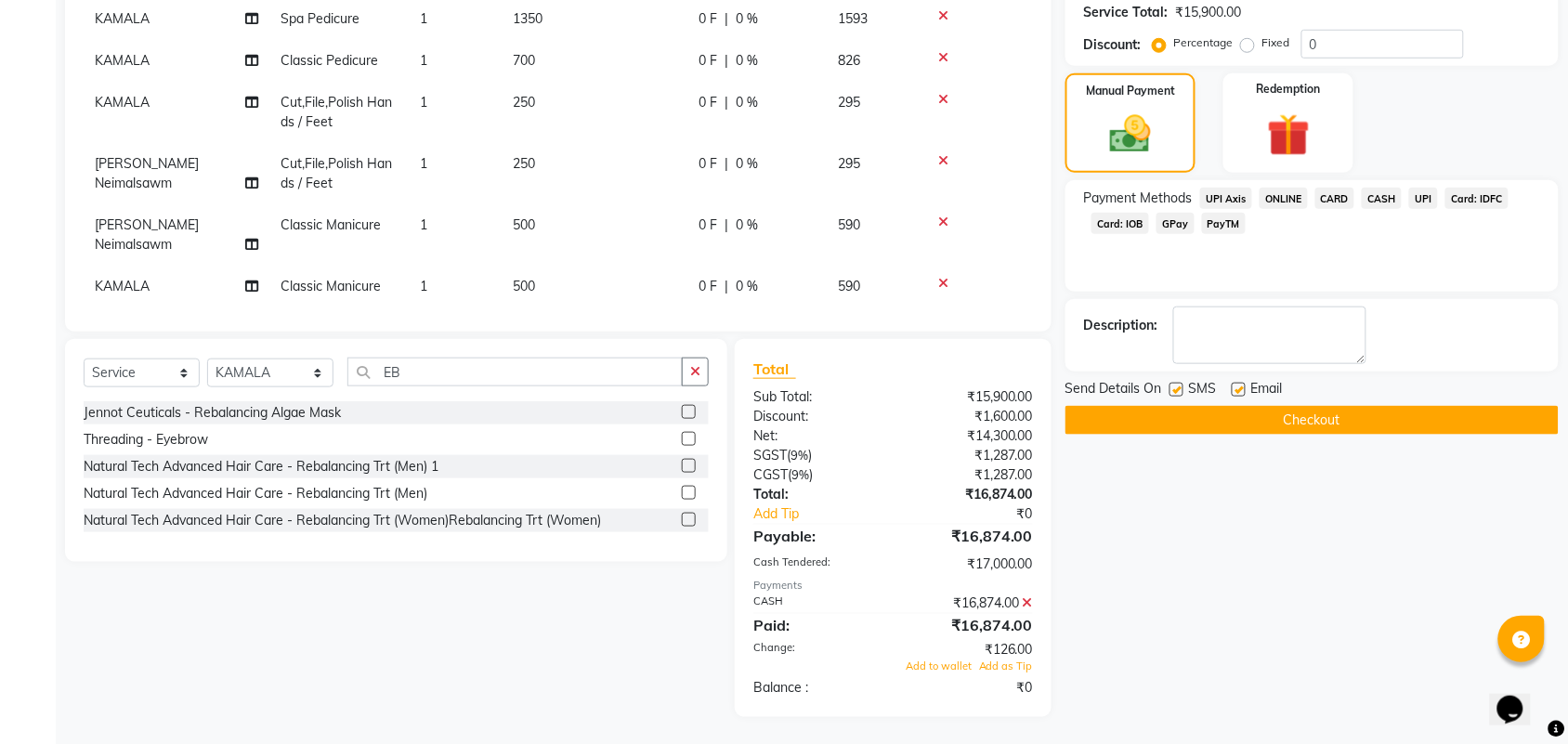
click at [1288, 420] on button "Checkout" at bounding box center [1312, 420] width 493 height 29
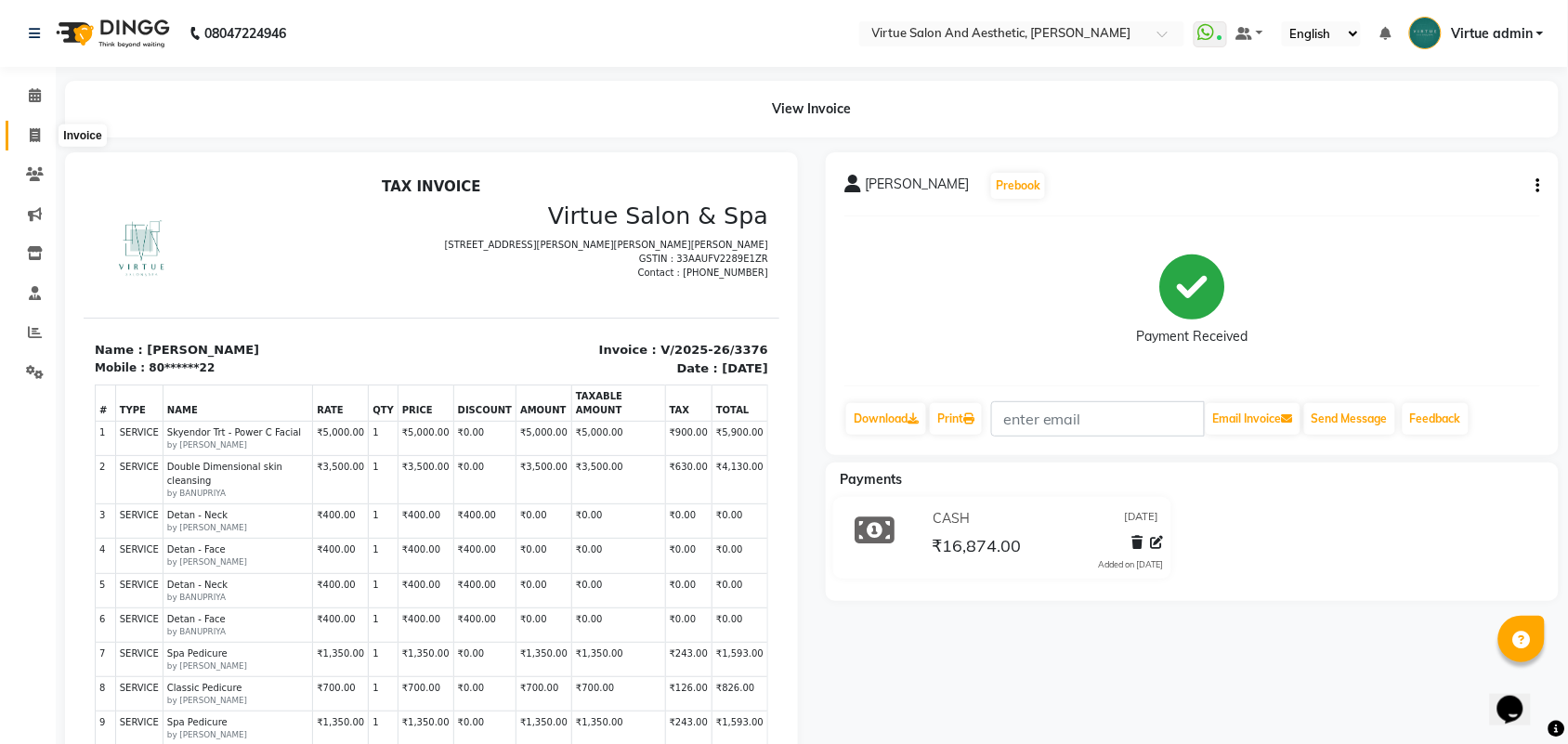
click at [44, 141] on span at bounding box center [35, 136] width 33 height 22
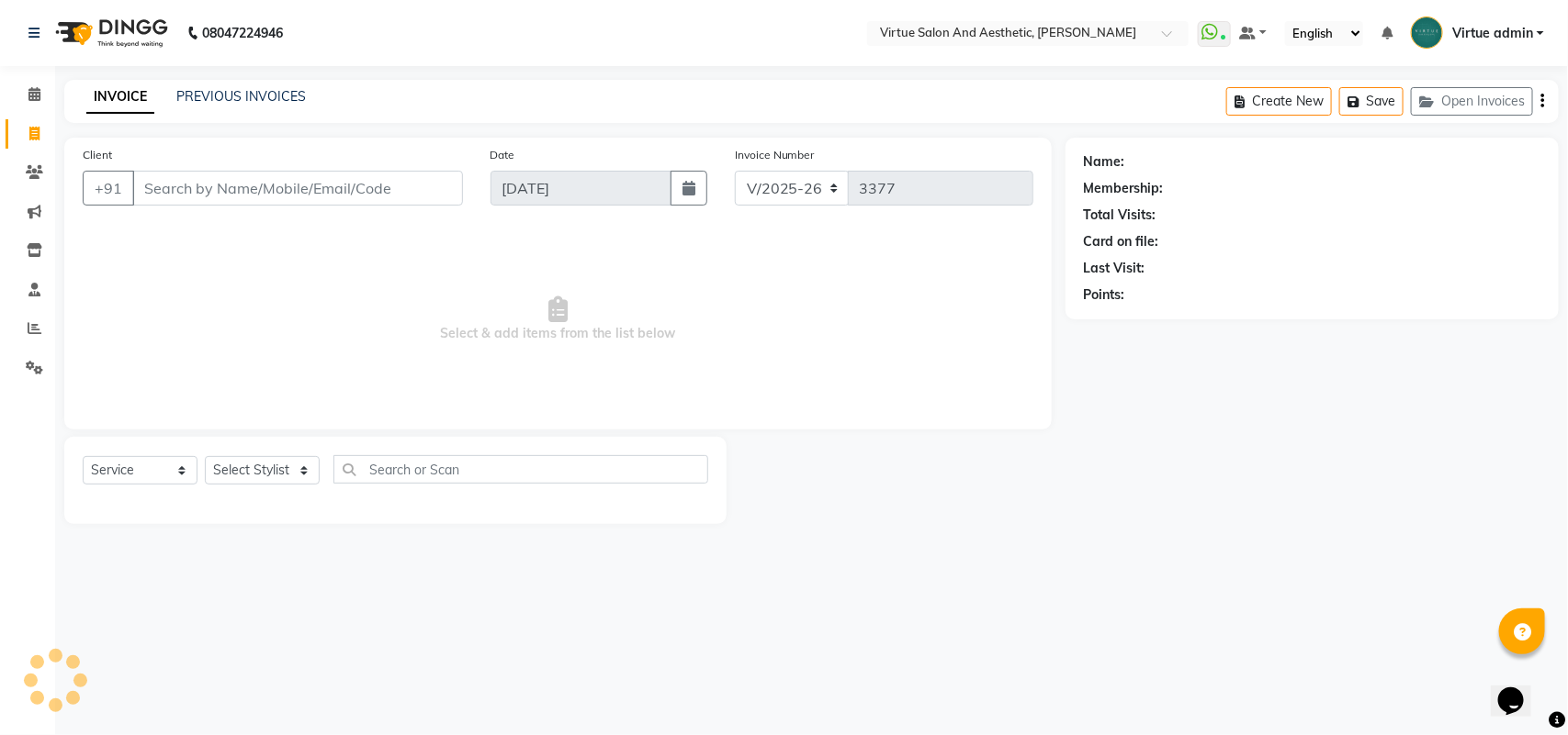
click at [151, 182] on input "Client" at bounding box center [298, 188] width 331 height 35
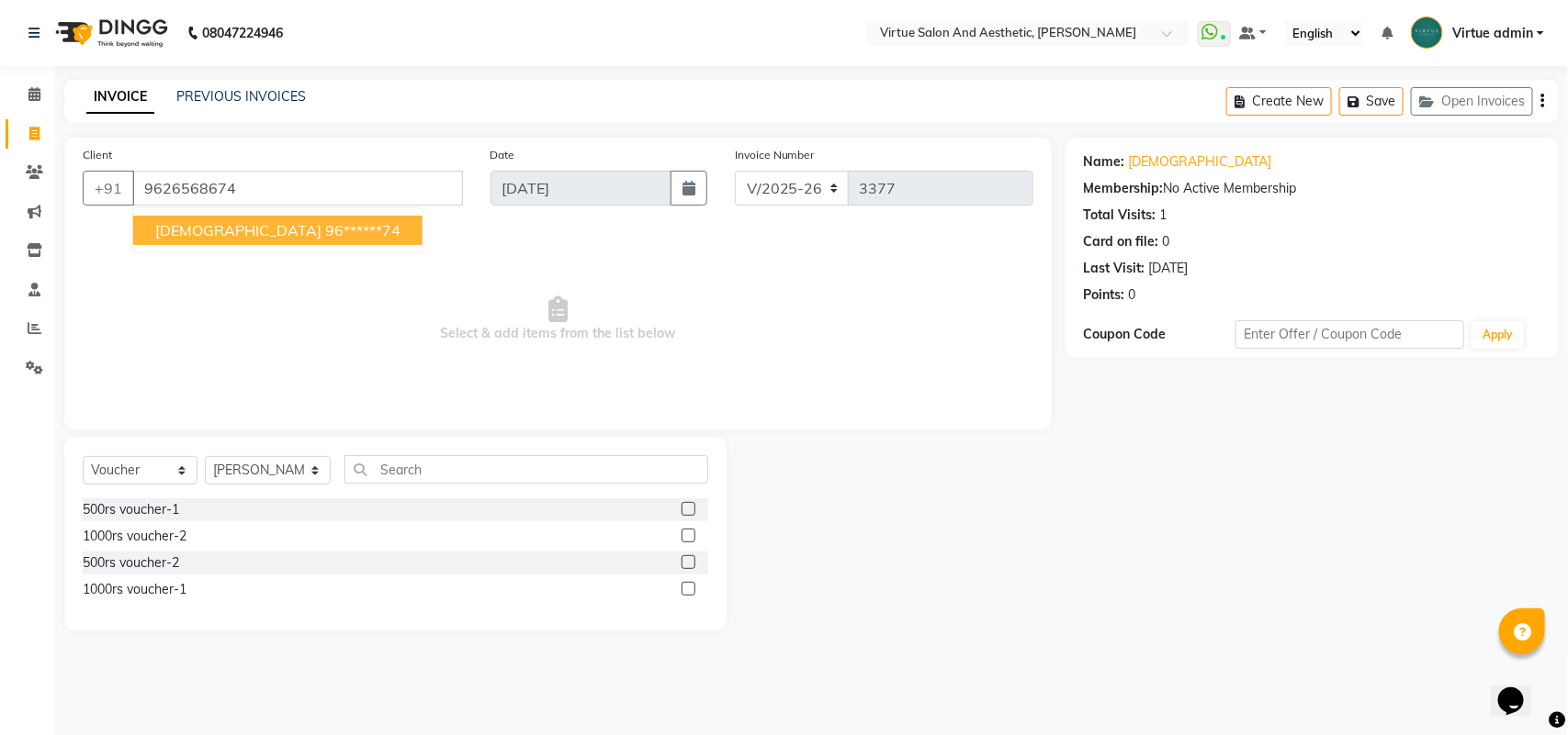
click at [325, 225] on ngb-highlight "96******74" at bounding box center [363, 231] width 75 height 19
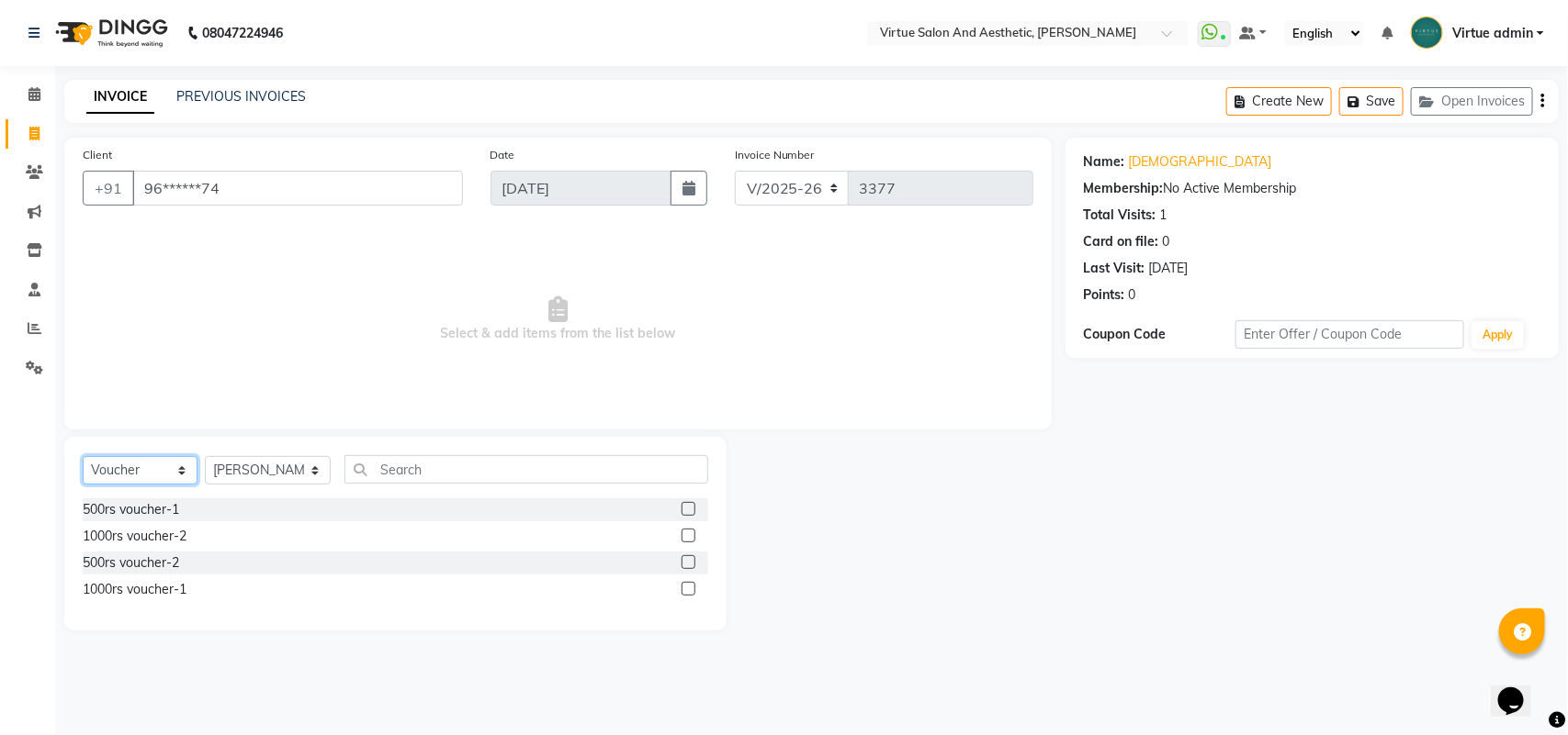
click at [152, 461] on select "Select Service Product Membership Package Voucher Prepaid Gift Card" at bounding box center [140, 470] width 115 height 29
click at [83, 456] on select "Select Service Product Membership Package Voucher Prepaid Gift Card" at bounding box center [140, 470] width 115 height 29
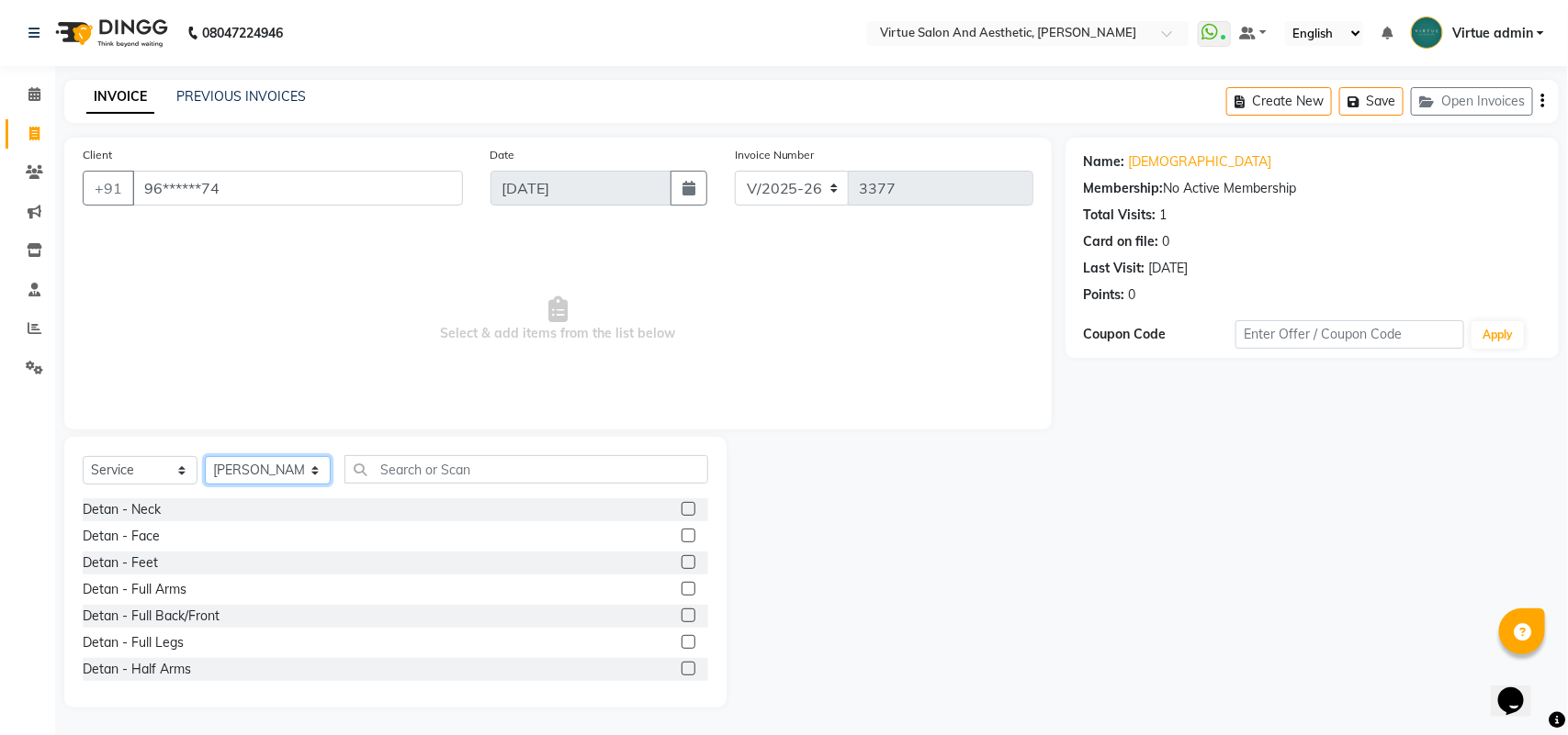
click at [223, 484] on select "Select Stylist Admin ANUSHA Apsu Auditor Ambattur Balaji BANUPRIYA Bharath Bhuv…" at bounding box center [268, 470] width 126 height 29
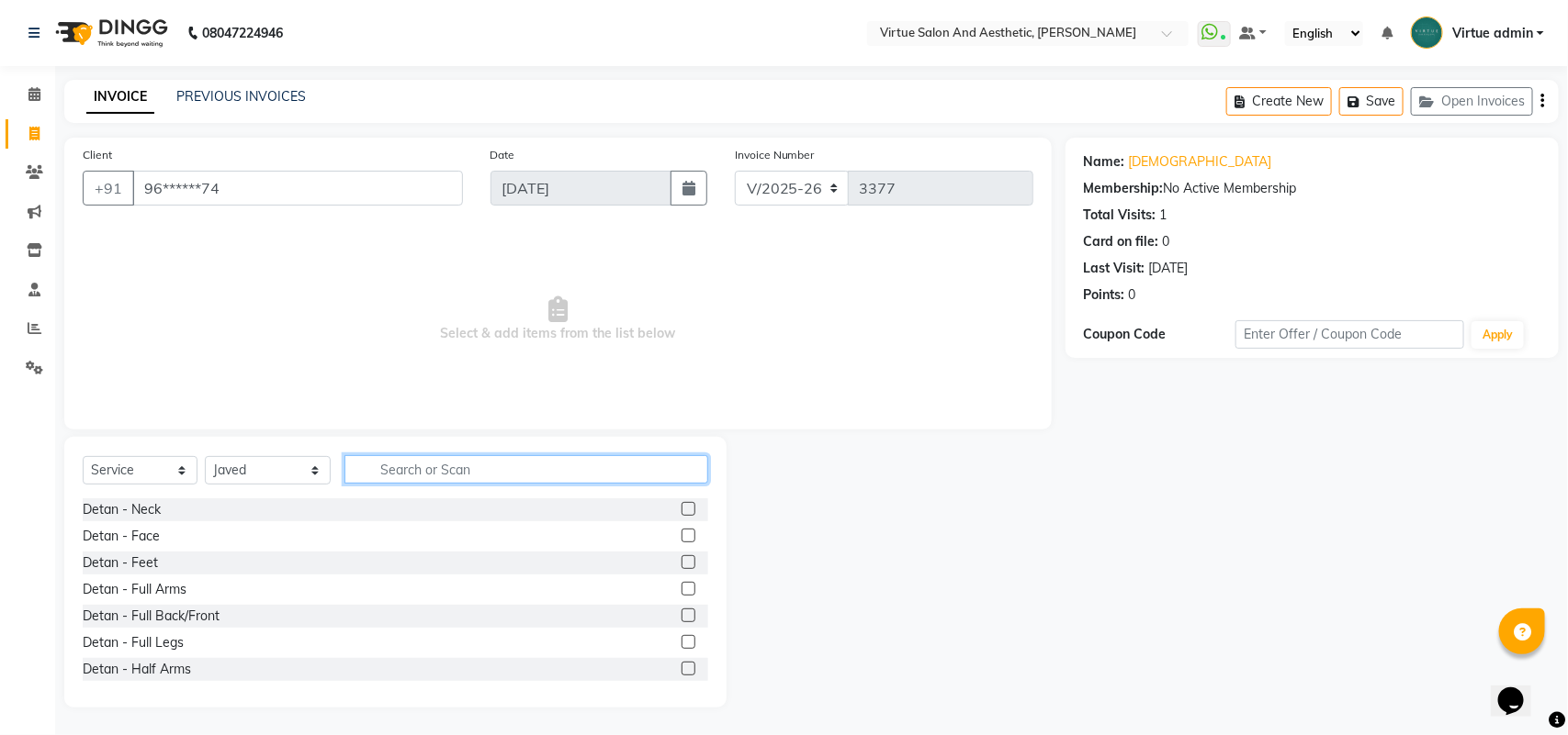
click at [351, 471] on input "text" at bounding box center [526, 469] width 363 height 29
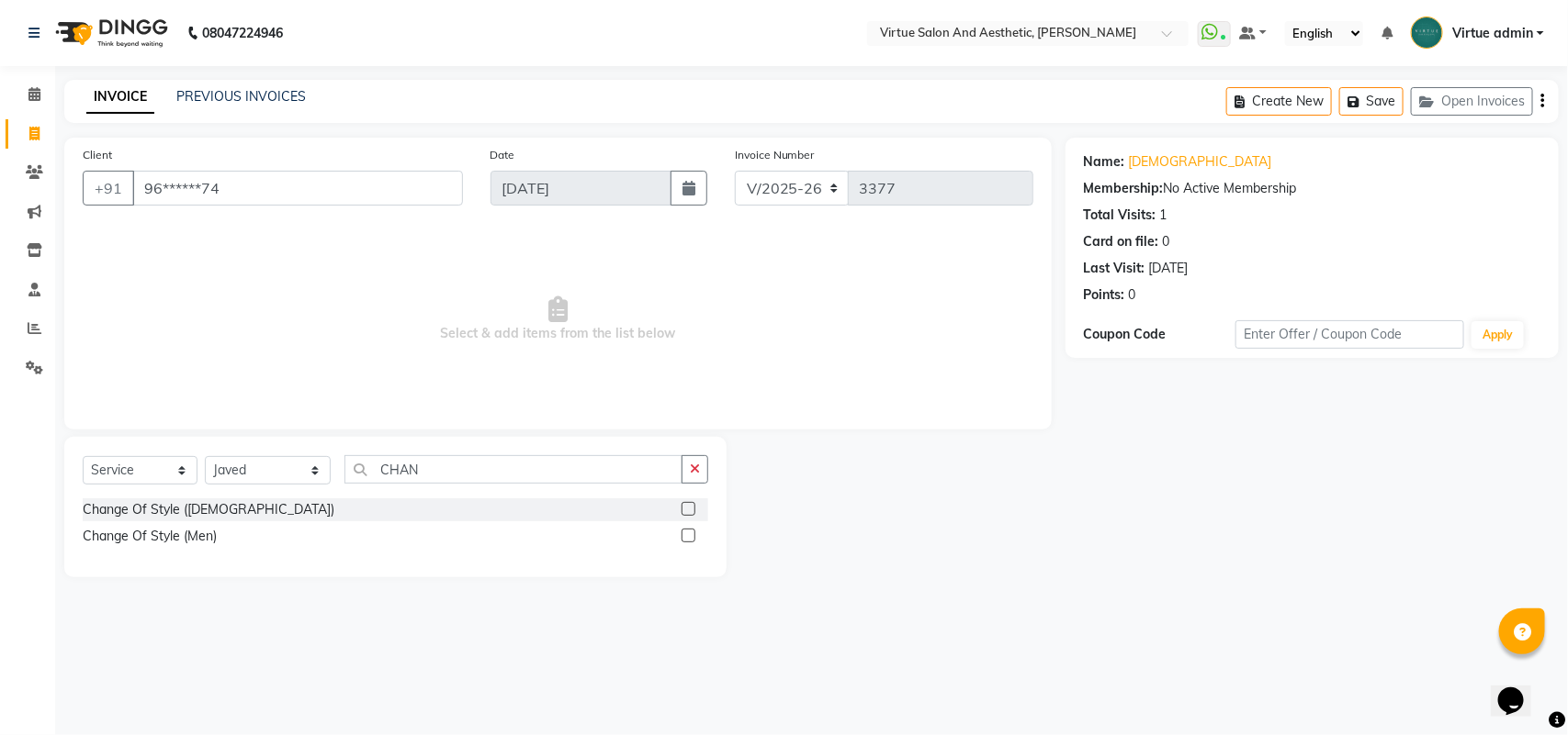
click at [684, 534] on label at bounding box center [688, 536] width 14 height 14
click at [684, 534] on input "checkbox" at bounding box center [687, 536] width 12 height 12
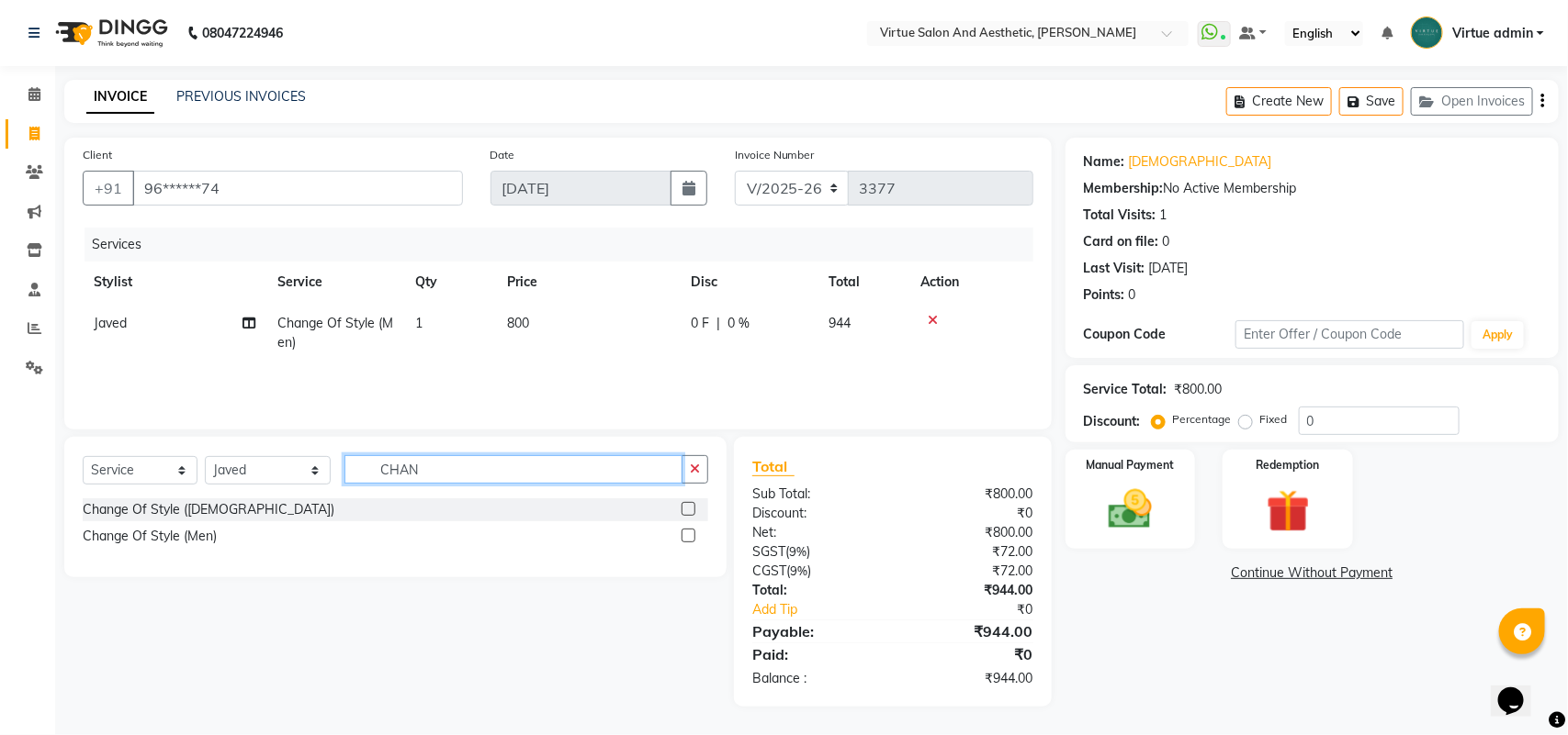
click at [540, 477] on input "CHAN" at bounding box center [513, 469] width 338 height 29
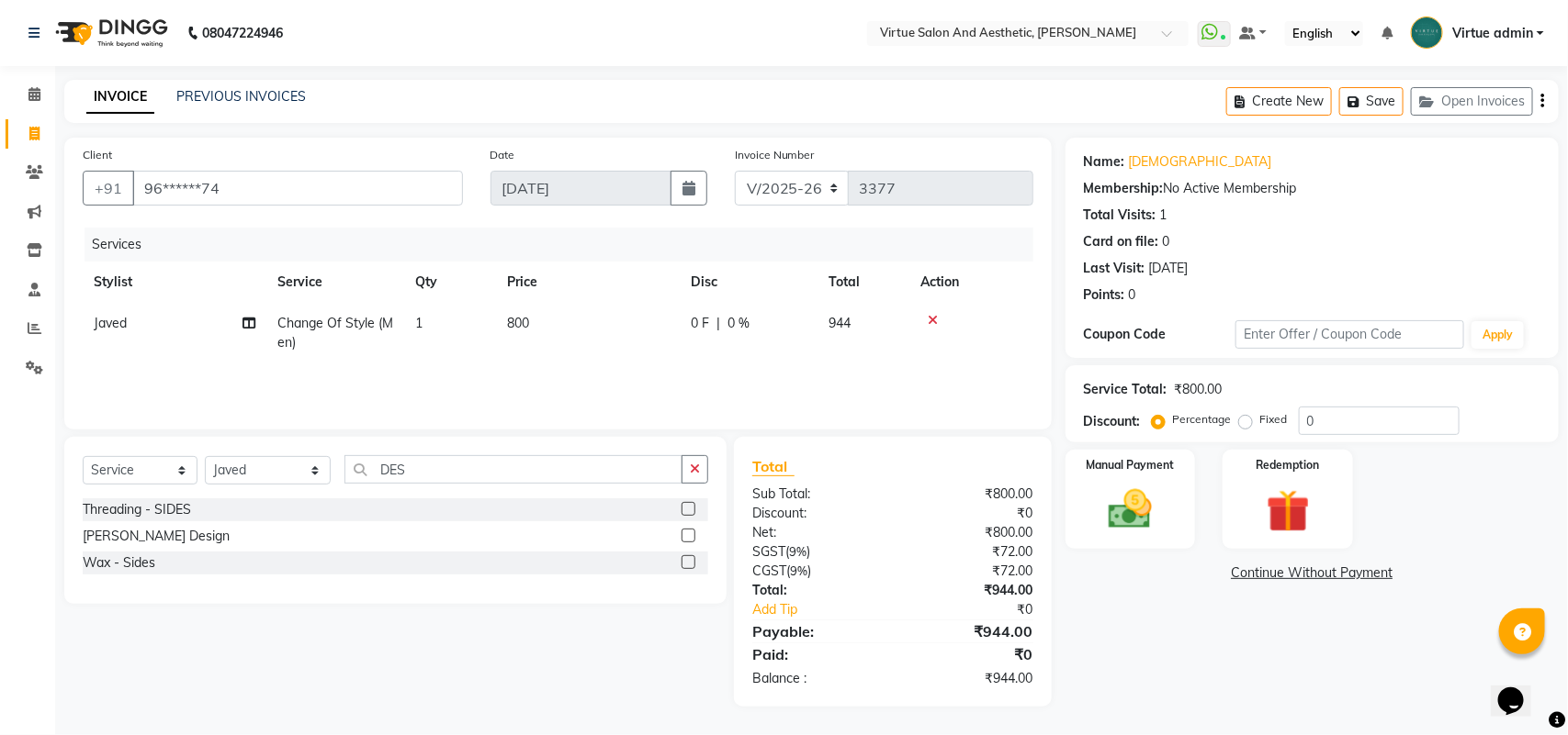
click at [692, 535] on label at bounding box center [688, 536] width 14 height 14
click at [692, 535] on input "checkbox" at bounding box center [687, 536] width 12 height 12
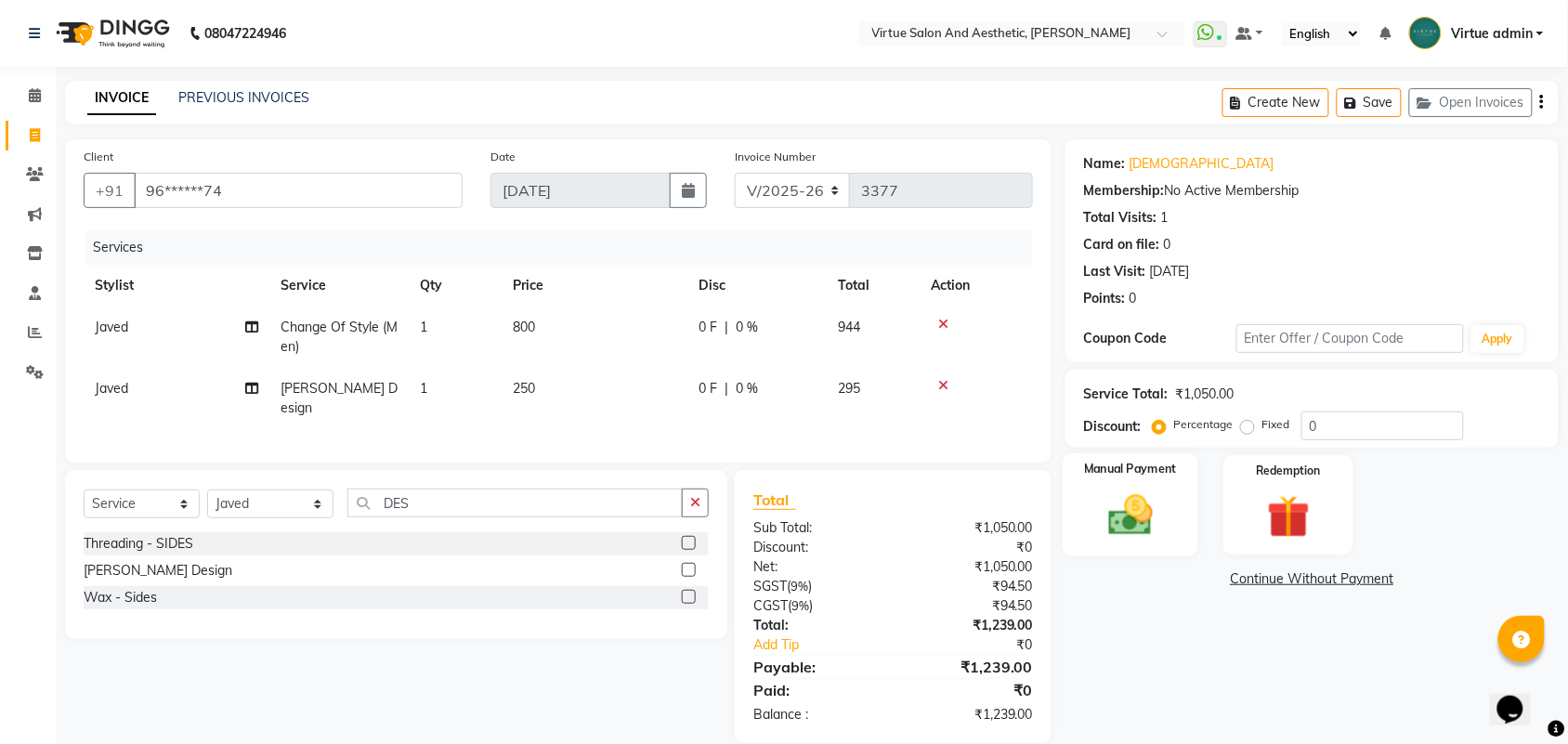
click at [1147, 535] on img at bounding box center [1130, 515] width 72 height 51
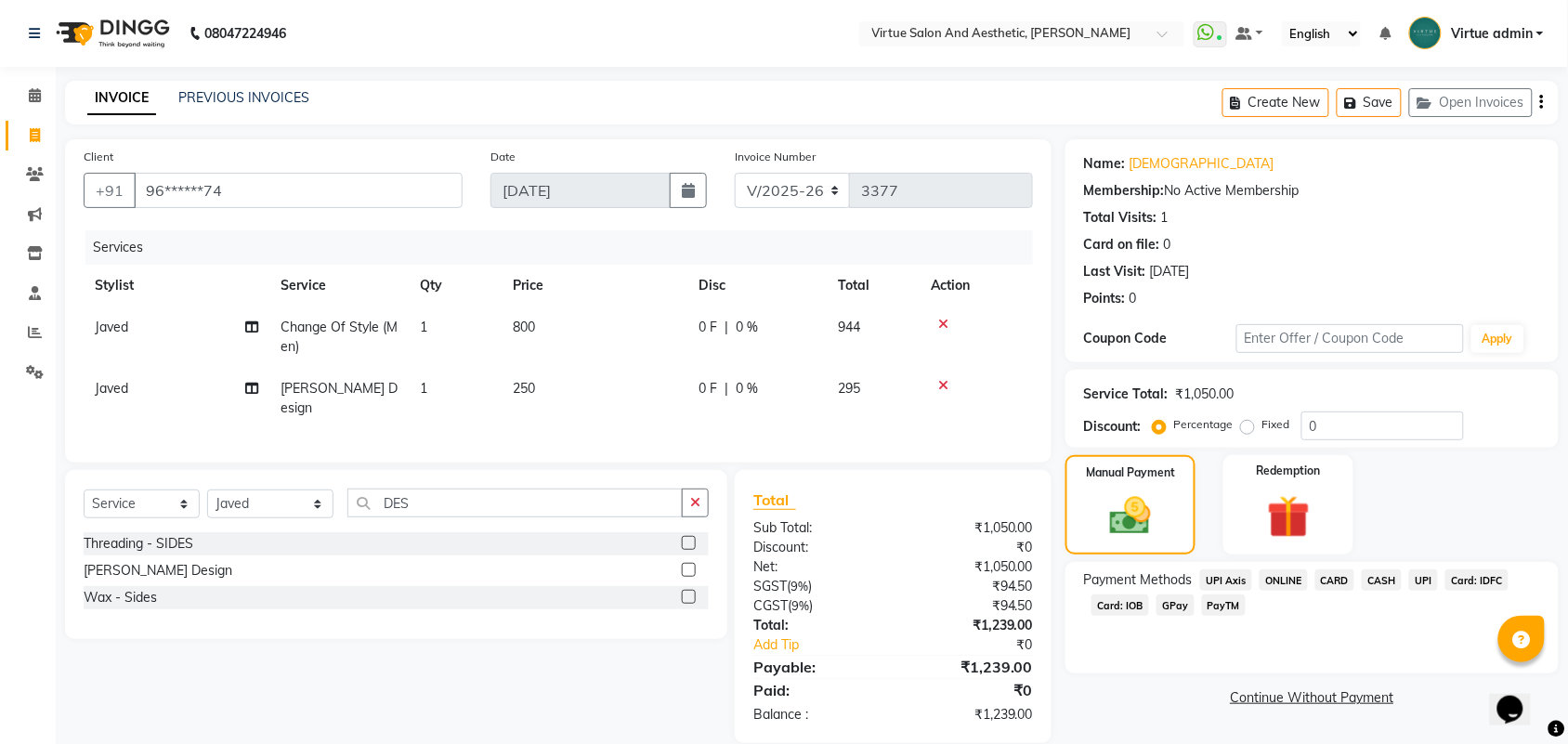
click at [1416, 581] on span "UPI" at bounding box center [1424, 580] width 29 height 22
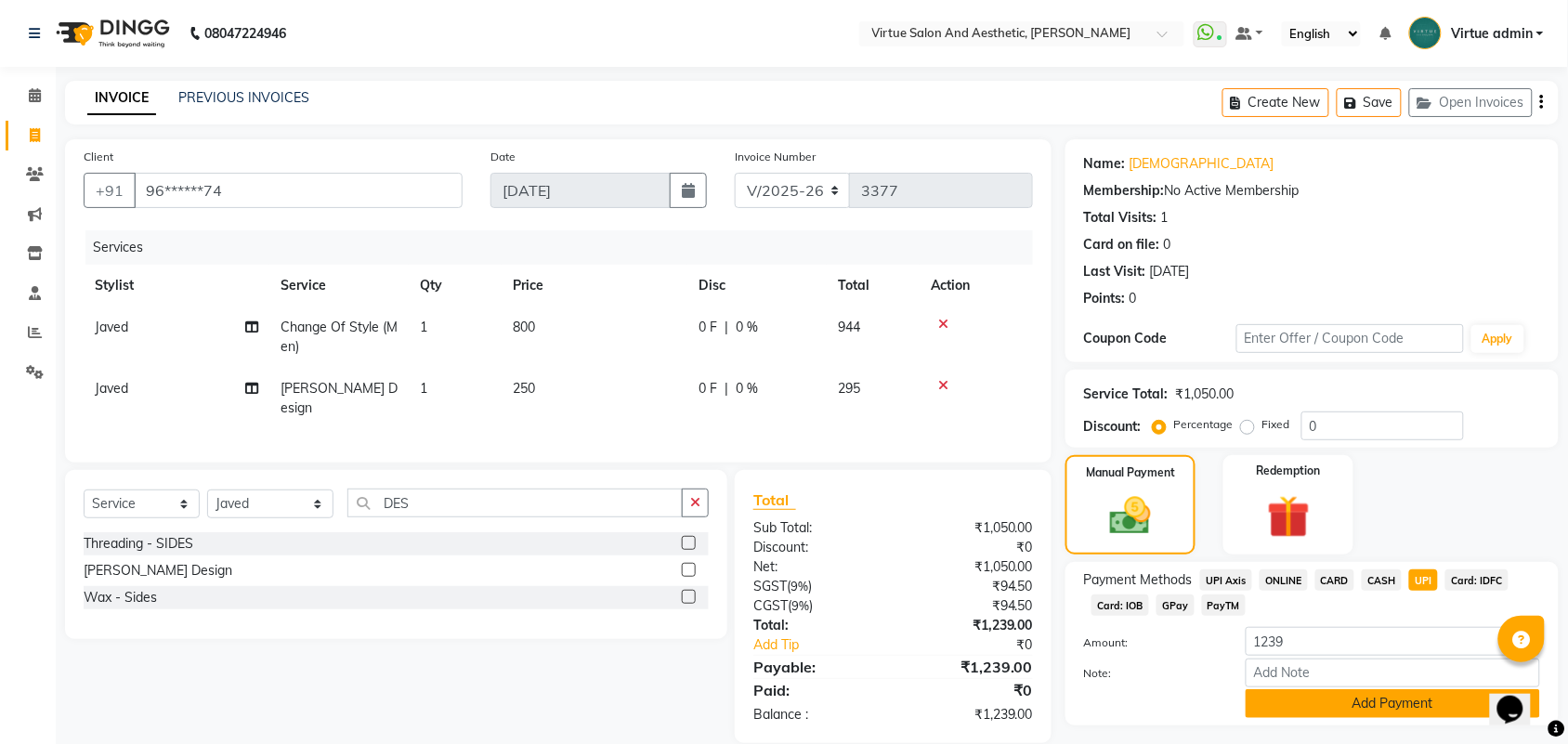
click at [1377, 700] on button "Add Payment" at bounding box center [1393, 704] width 294 height 29
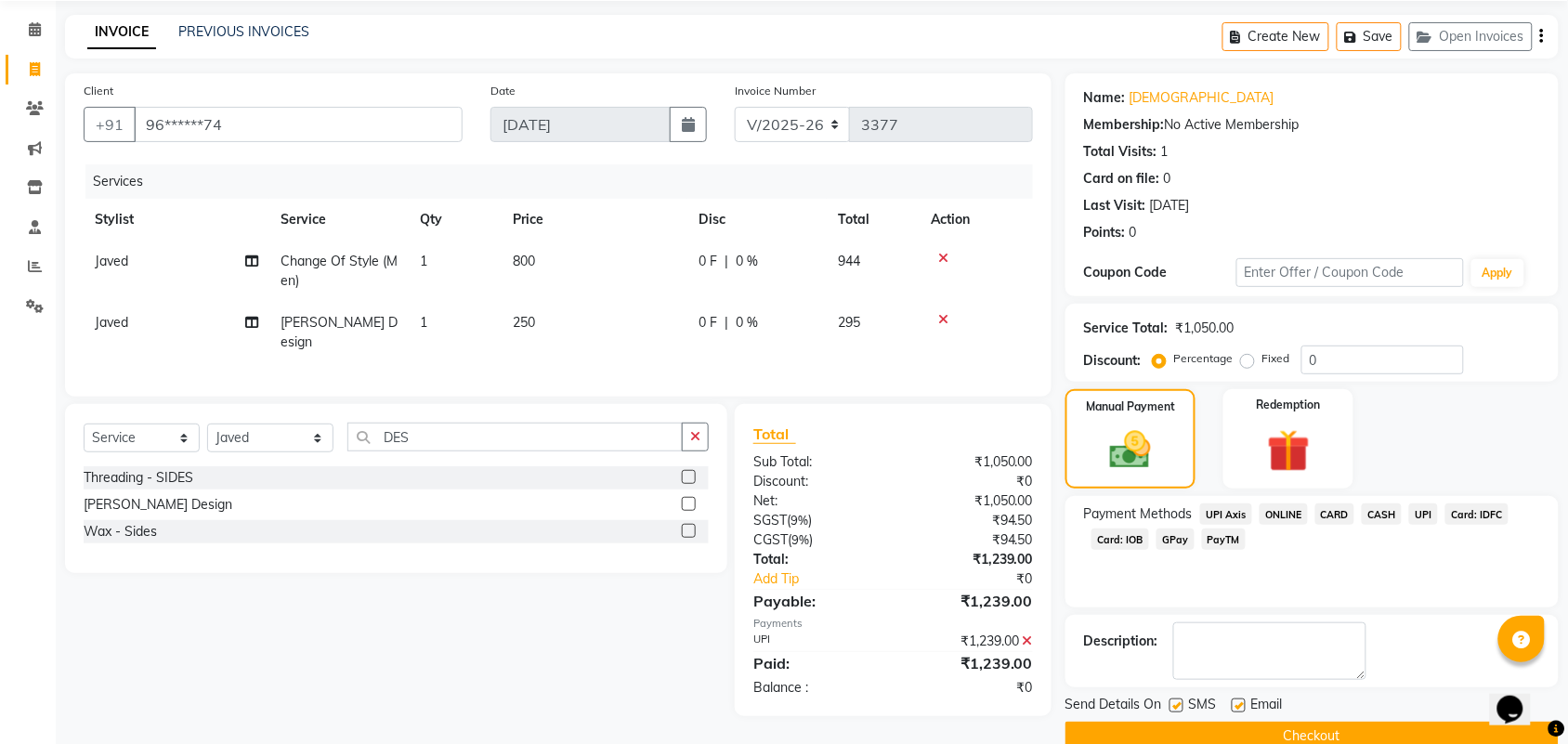
scroll to position [100, 0]
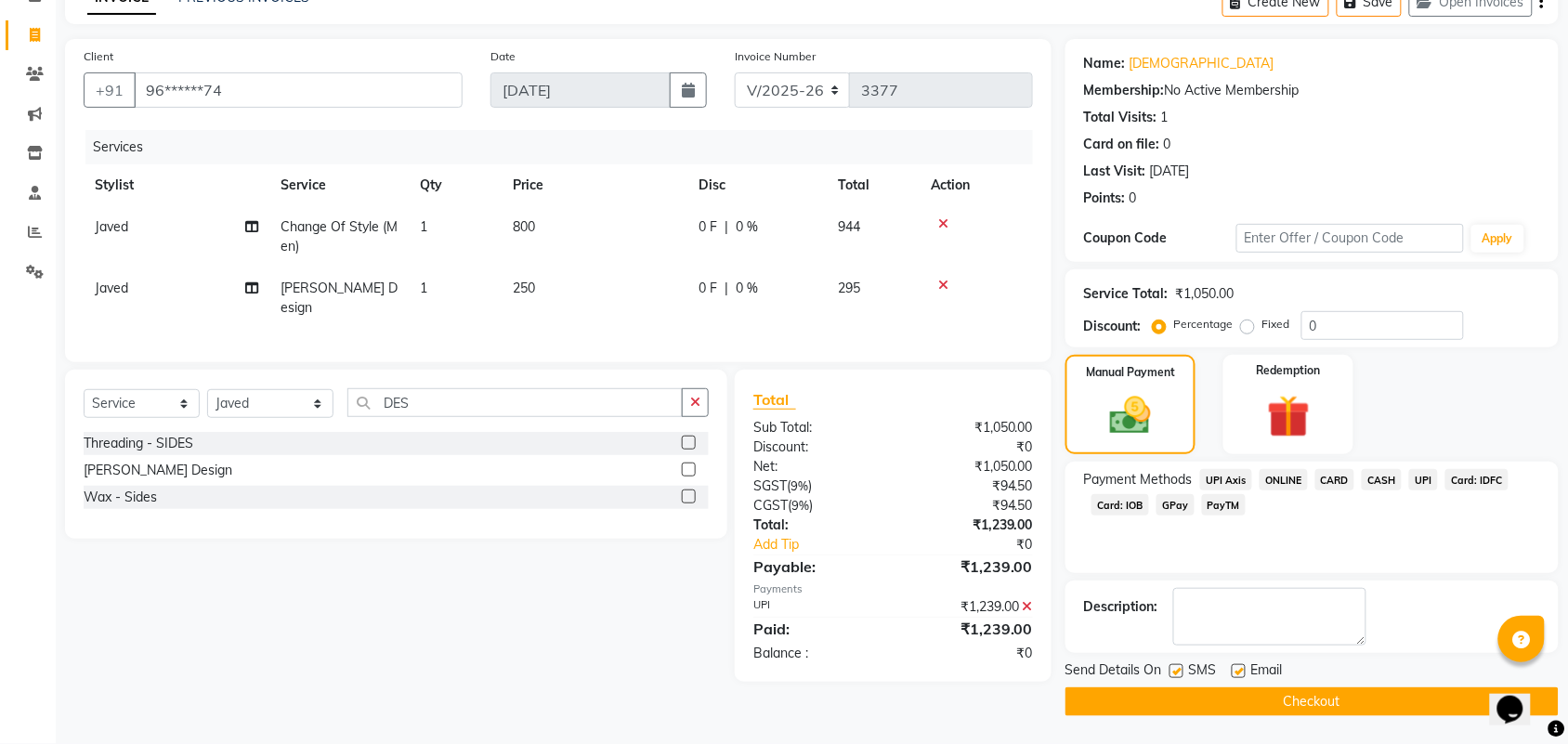
click at [1367, 708] on button "Checkout" at bounding box center [1312, 702] width 493 height 29
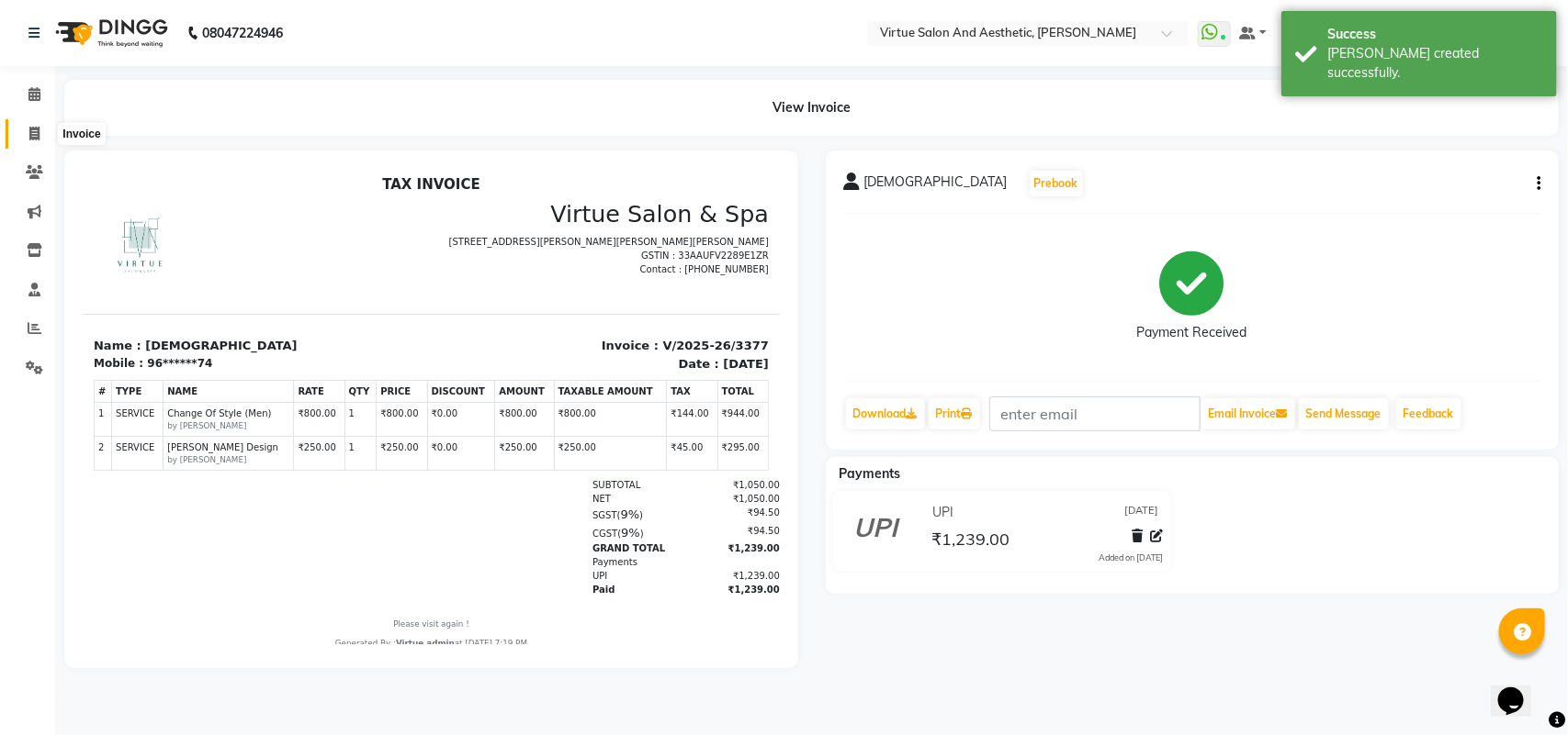
click at [34, 144] on span at bounding box center [34, 134] width 32 height 21
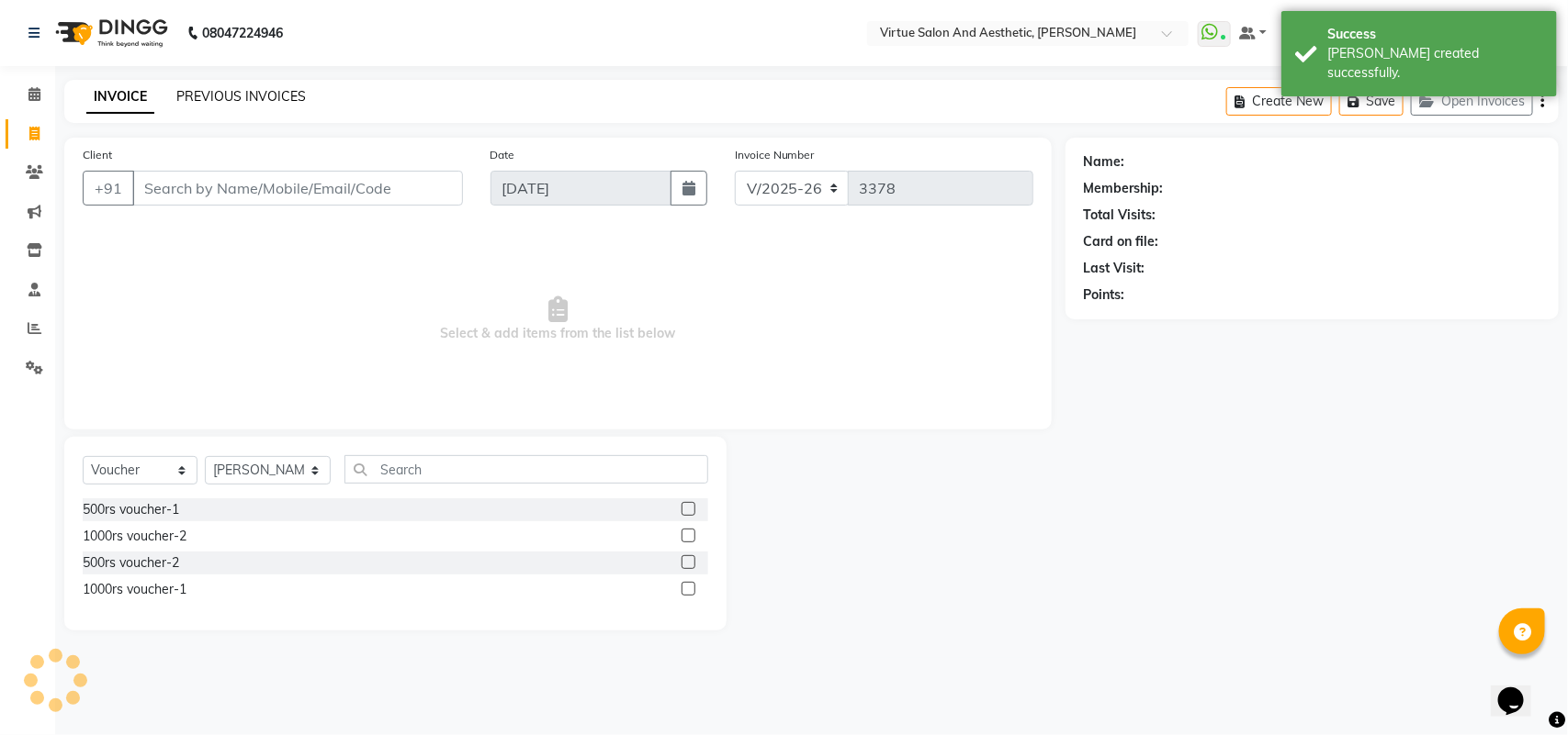
click at [213, 99] on link "PREVIOUS INVOICES" at bounding box center [241, 96] width 130 height 17
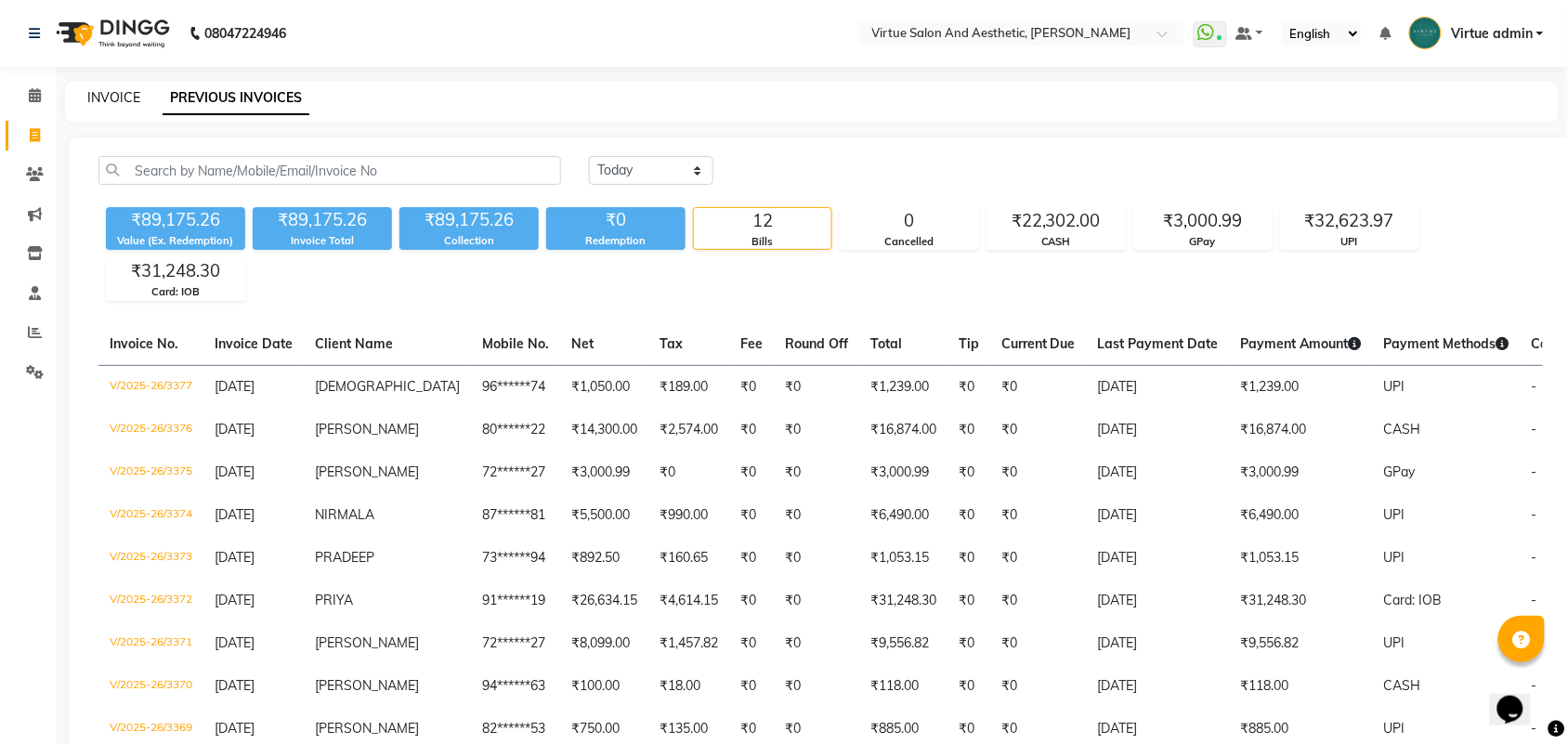
click at [117, 99] on link "INVOICE" at bounding box center [113, 98] width 53 height 17
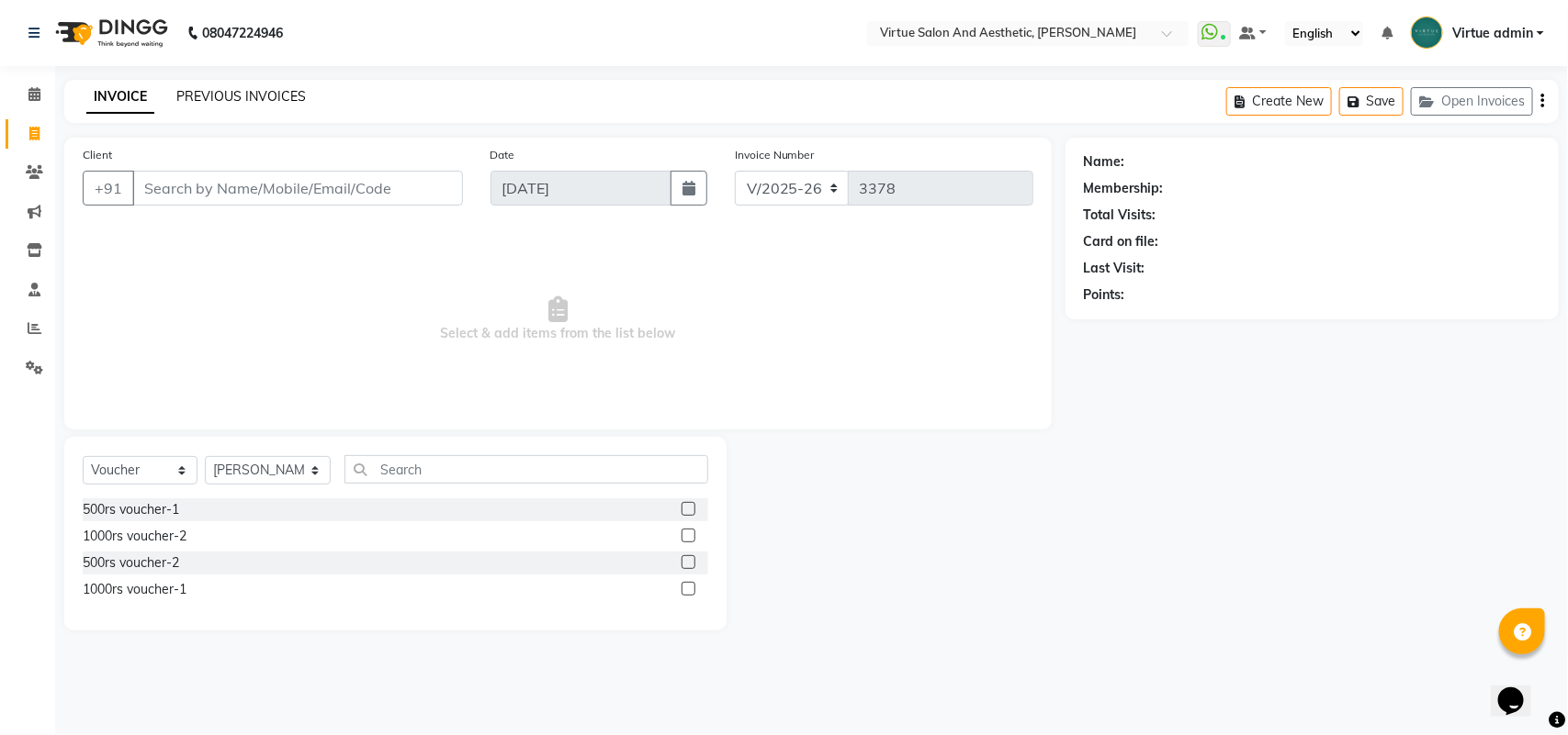
click at [261, 98] on link "PREVIOUS INVOICES" at bounding box center [241, 96] width 130 height 17
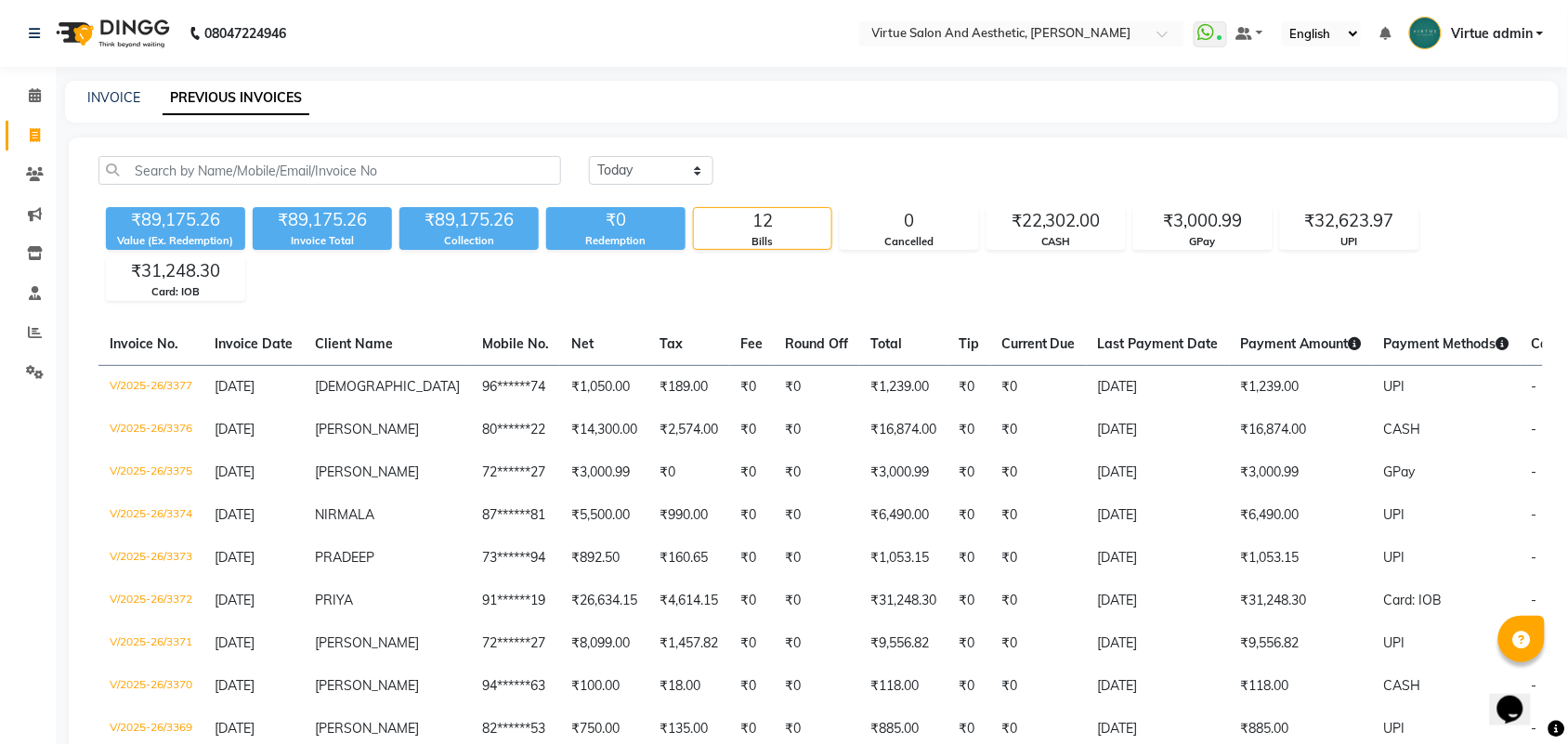
click at [128, 110] on div "INVOICE PREVIOUS INVOICES" at bounding box center [811, 101] width 1494 height 42
click at [124, 99] on link "INVOICE" at bounding box center [113, 98] width 53 height 17
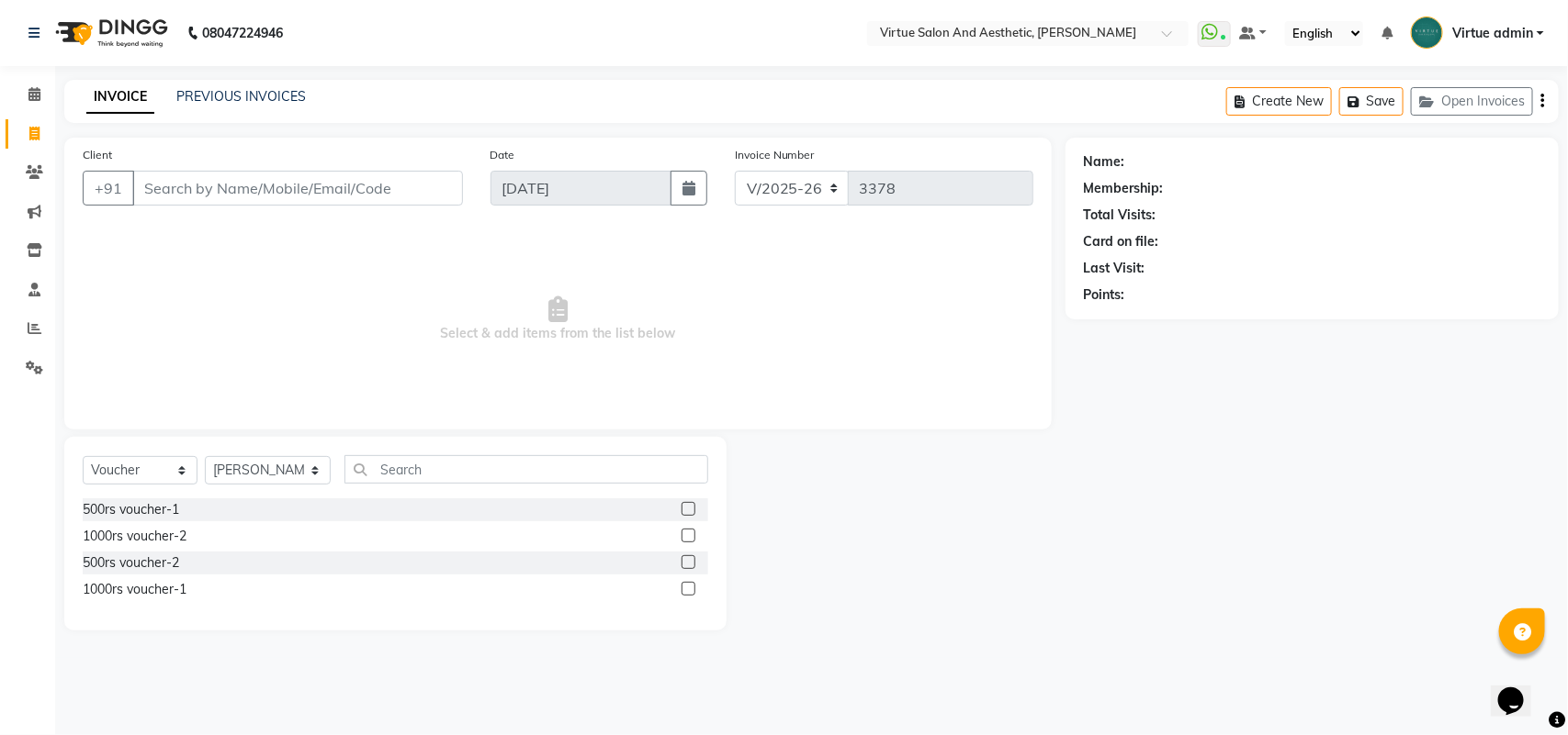
click at [202, 188] on input "Client" at bounding box center [298, 188] width 331 height 35
click at [259, 102] on link "PREVIOUS INVOICES" at bounding box center [241, 96] width 130 height 17
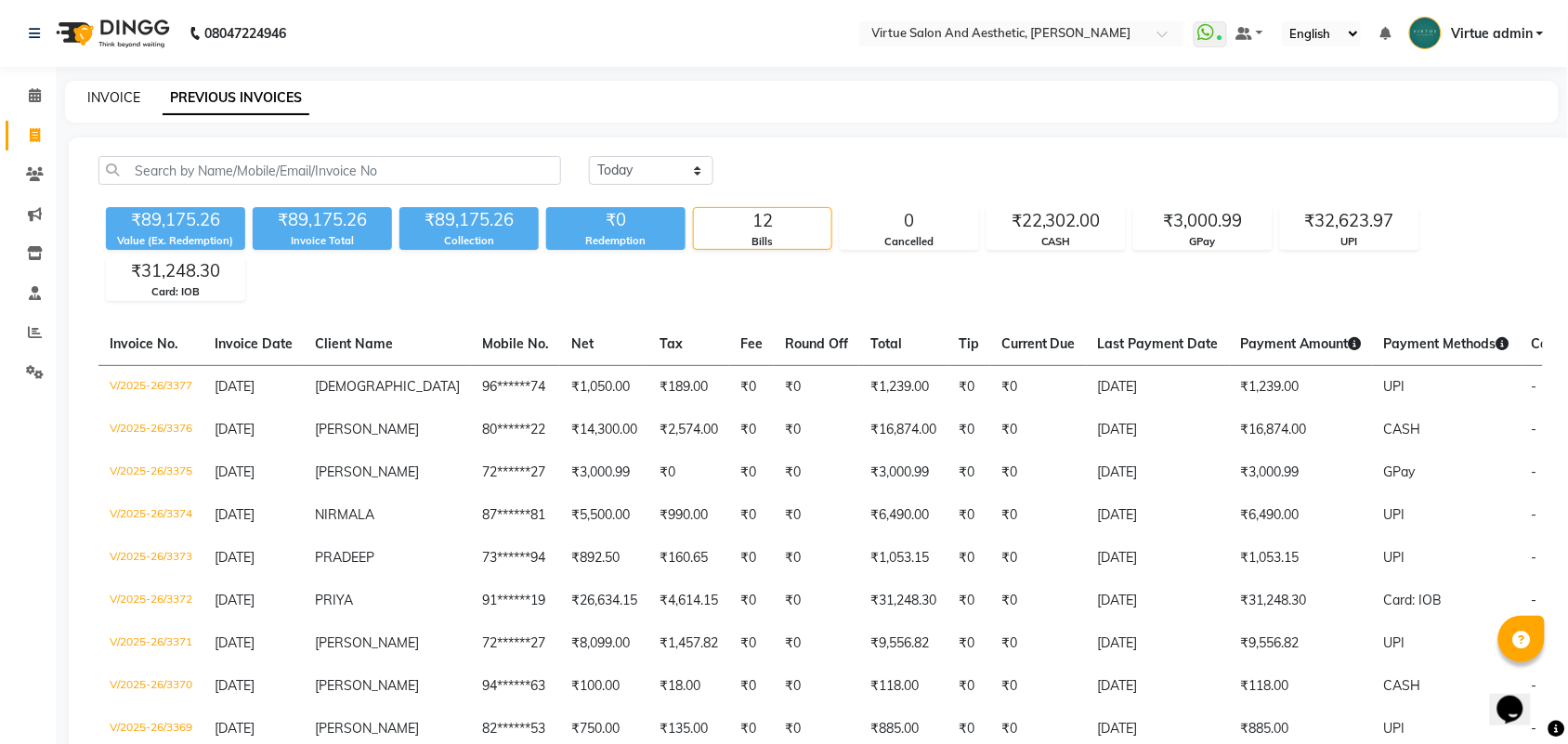
click at [87, 96] on link "INVOICE" at bounding box center [113, 98] width 53 height 17
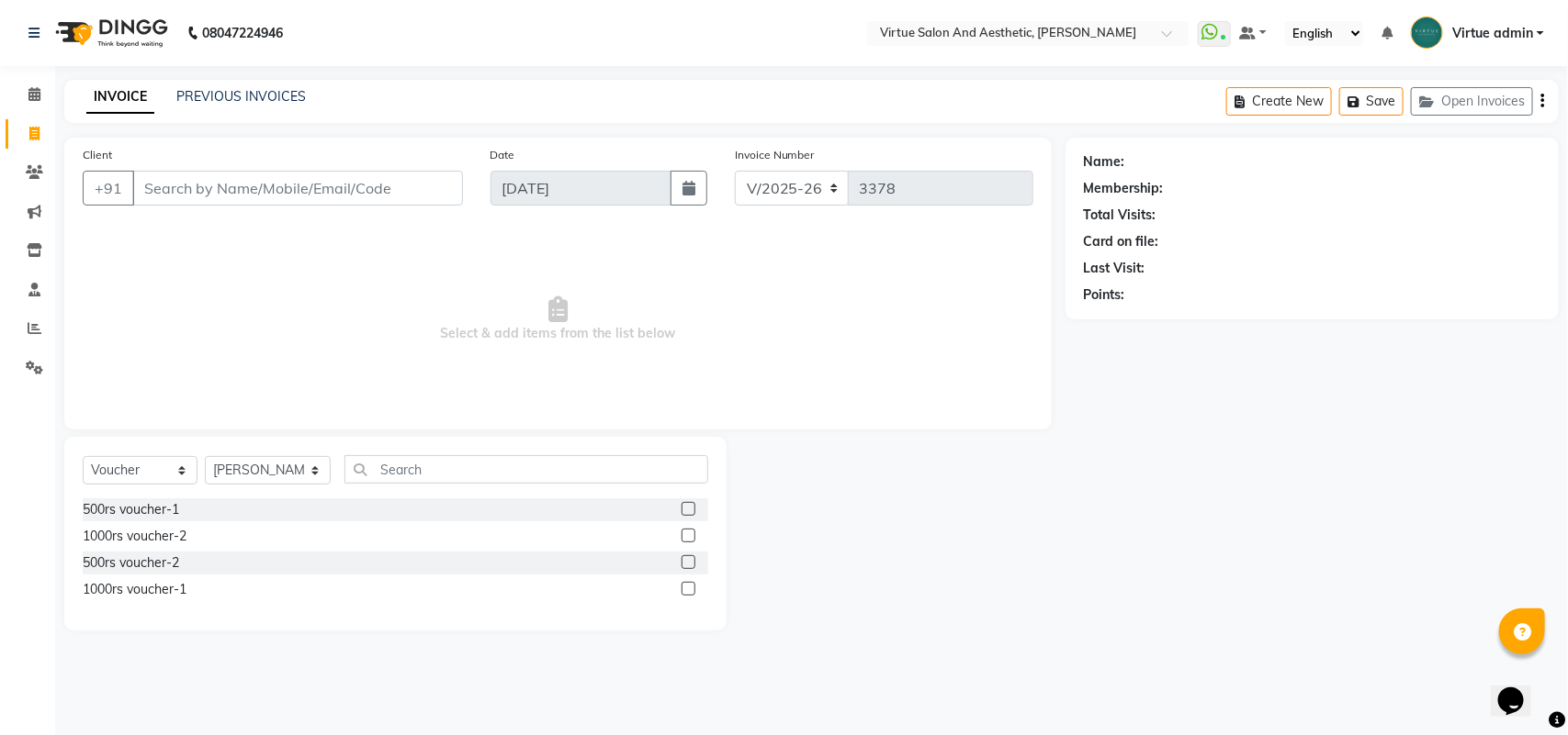
click at [274, 84] on div "INVOICE PREVIOUS INVOICES Create New Save Open Invoices" at bounding box center [811, 101] width 1495 height 44
click at [274, 97] on link "PREVIOUS INVOICES" at bounding box center [241, 96] width 130 height 17
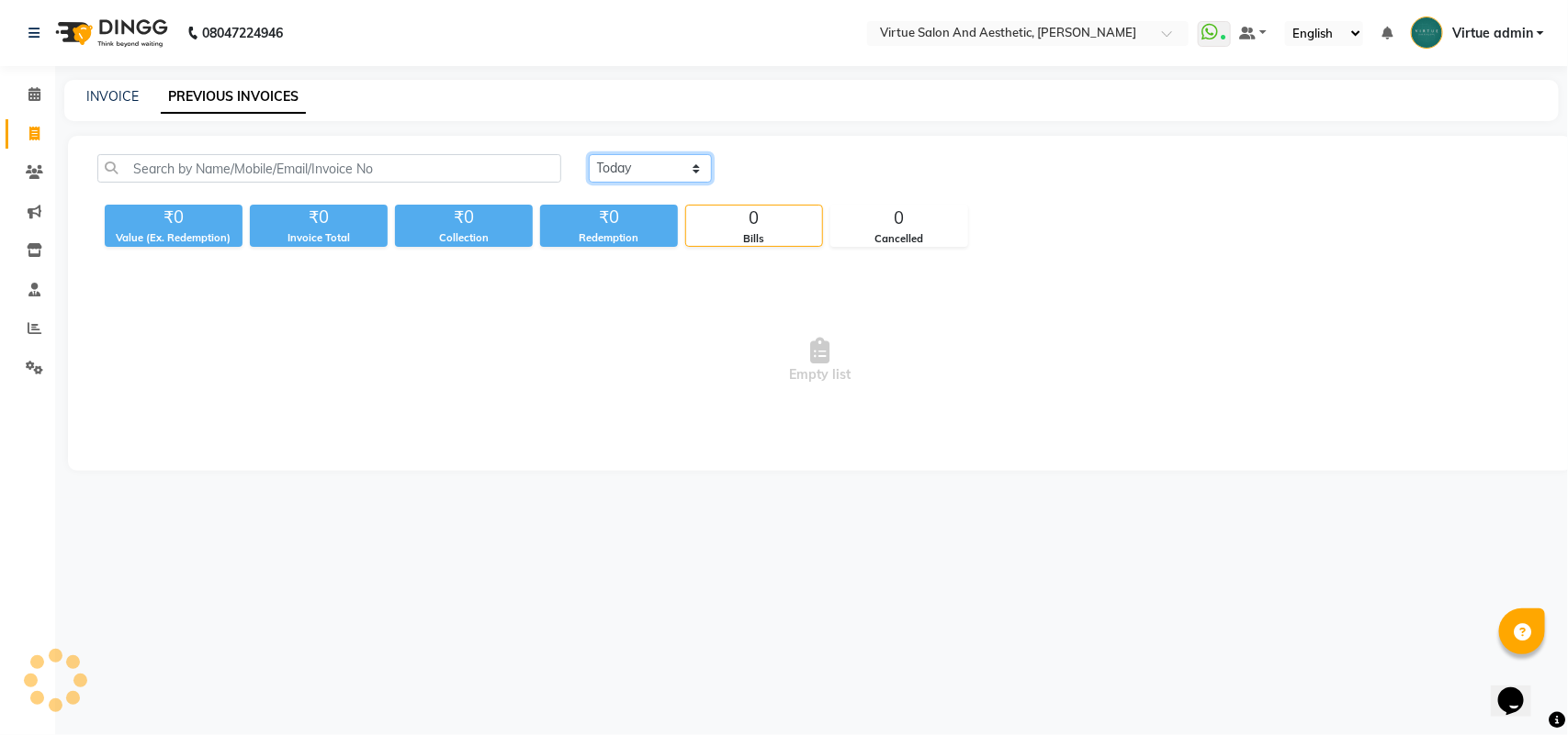
click at [613, 158] on select "Today Yesterday Custom Range" at bounding box center [650, 168] width 123 height 29
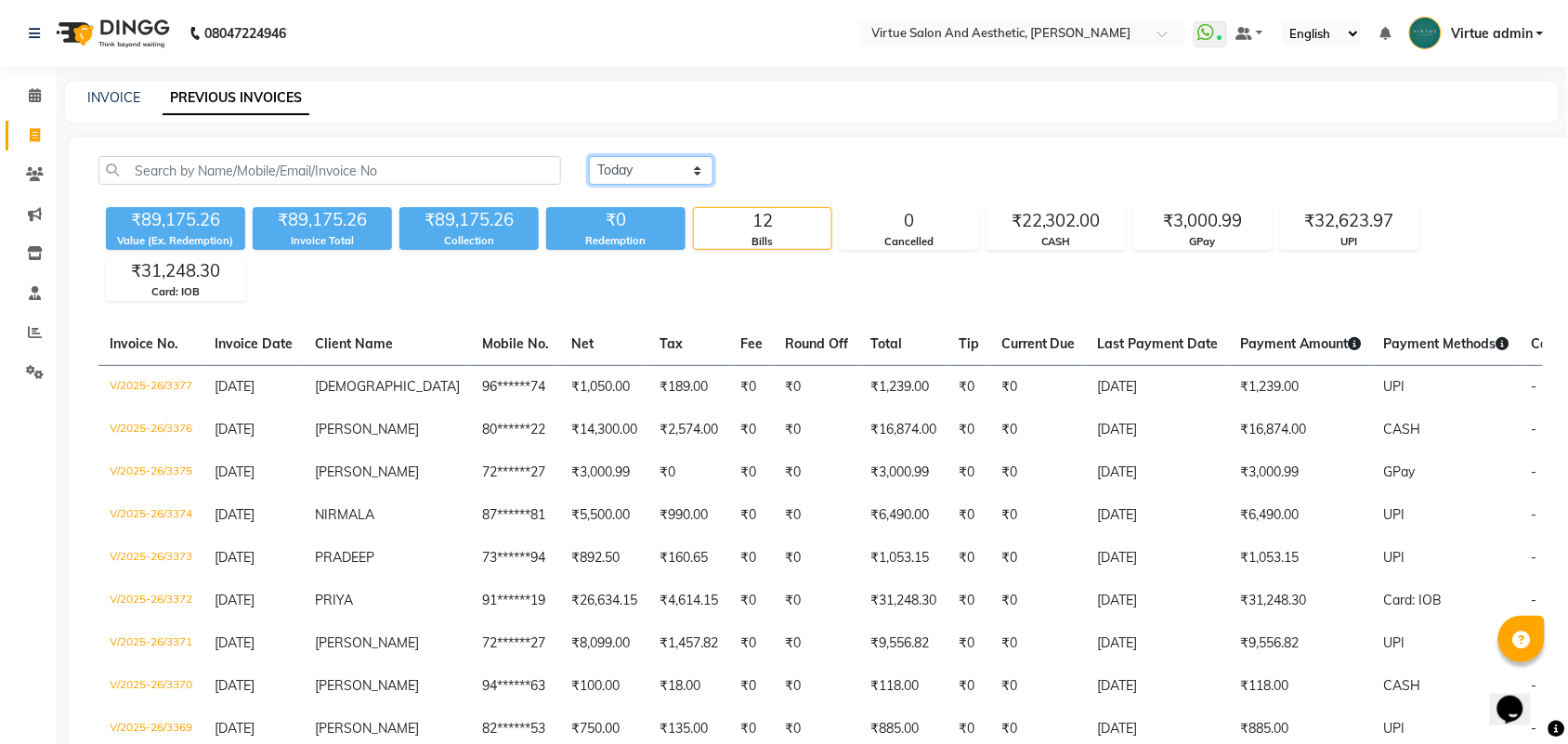
click at [589, 156] on select "Today Yesterday Custom Range" at bounding box center [651, 170] width 125 height 29
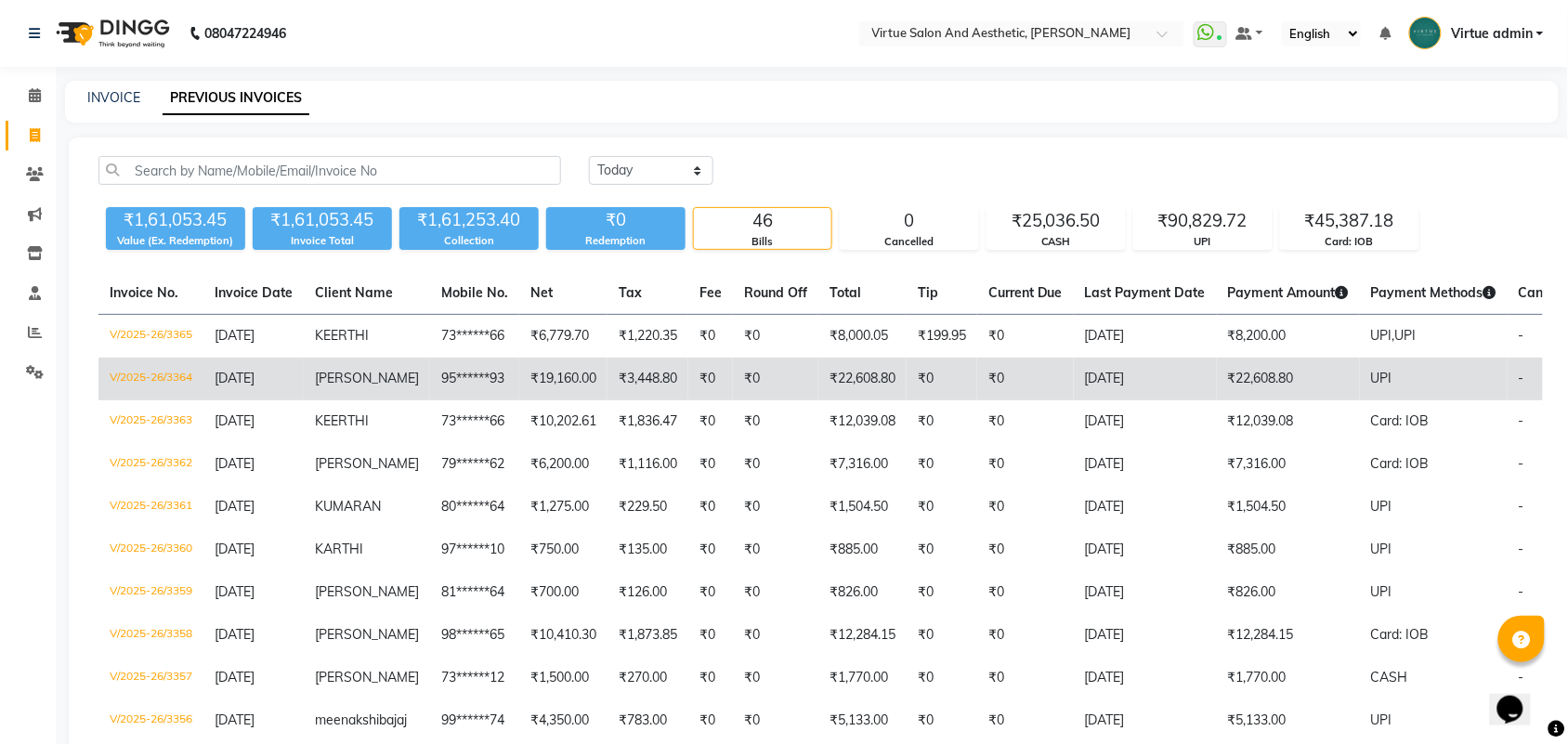
click at [182, 376] on td "V/2025-26/3364" at bounding box center [151, 379] width 105 height 43
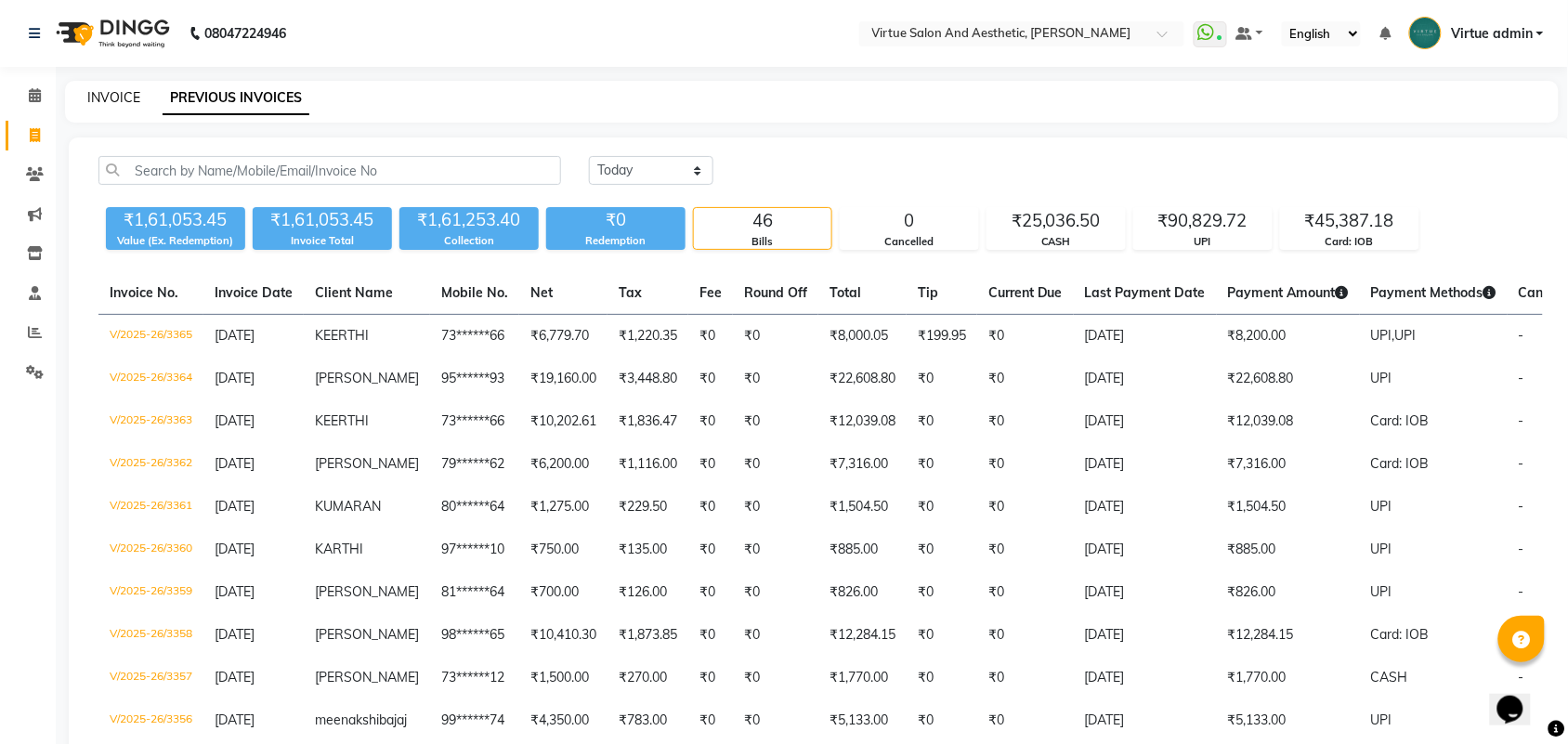
click at [122, 103] on link "INVOICE" at bounding box center [113, 98] width 53 height 17
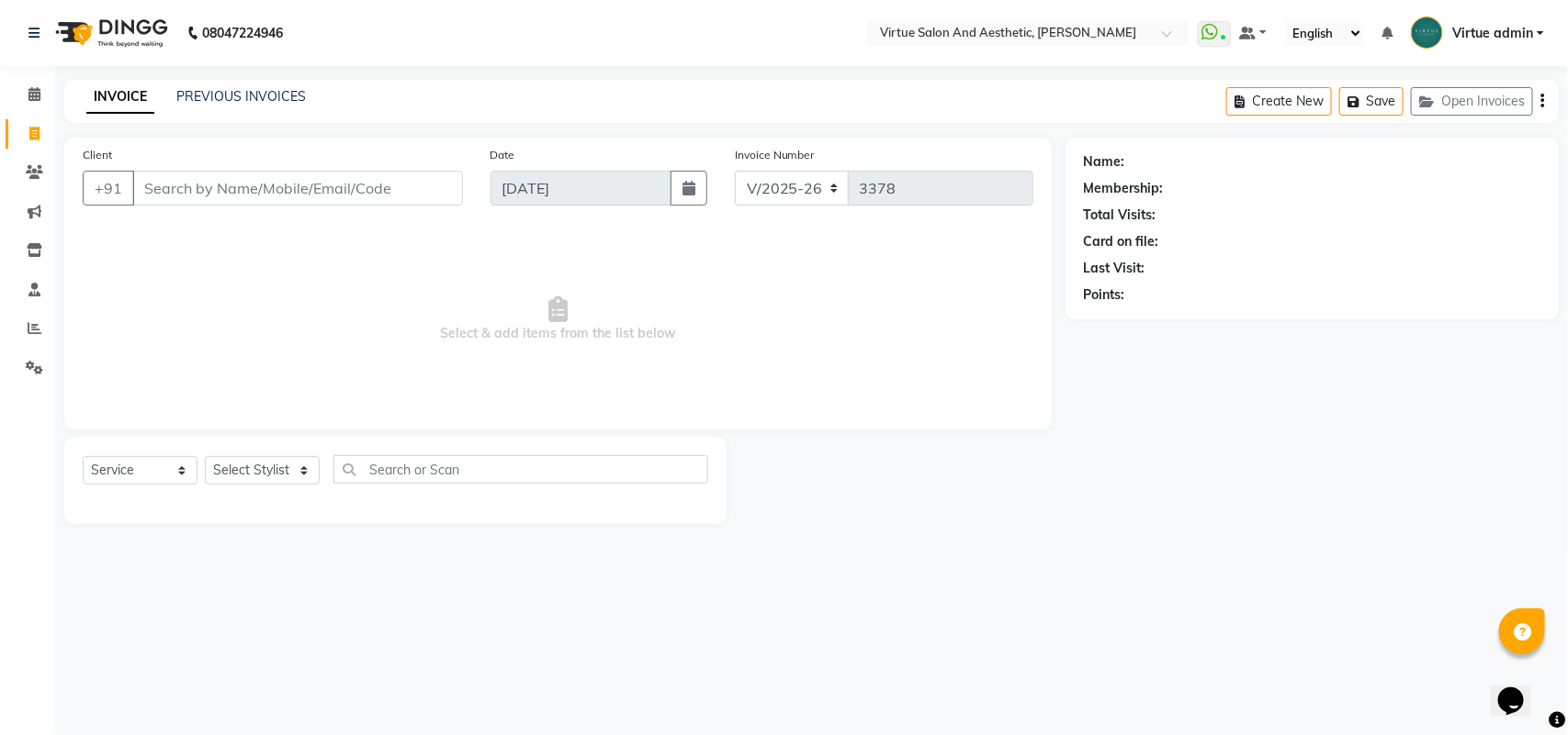
click at [148, 182] on input "Client" at bounding box center [298, 188] width 331 height 35
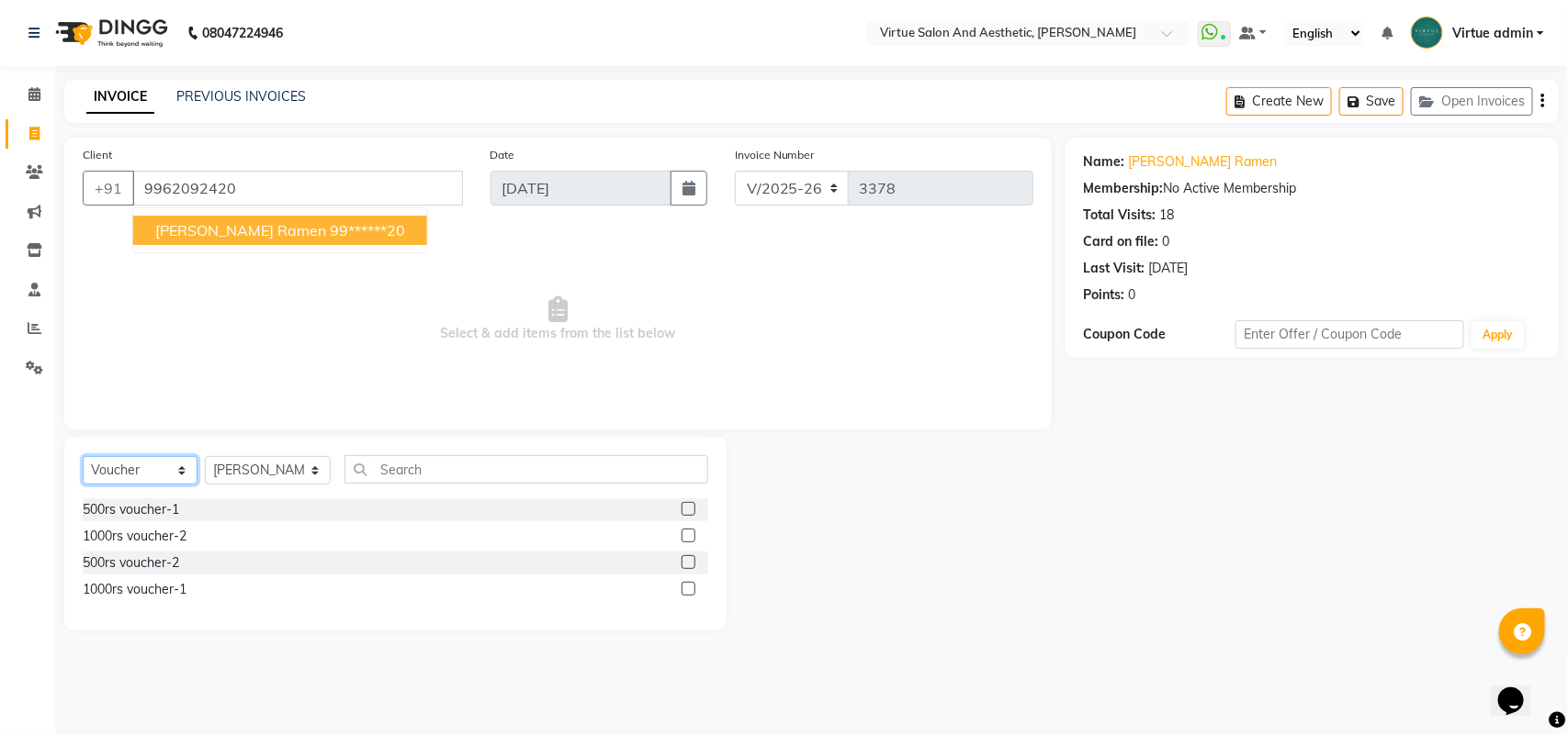
click at [147, 474] on select "Select Service Product Membership Package Voucher Prepaid Gift Card" at bounding box center [140, 470] width 115 height 29
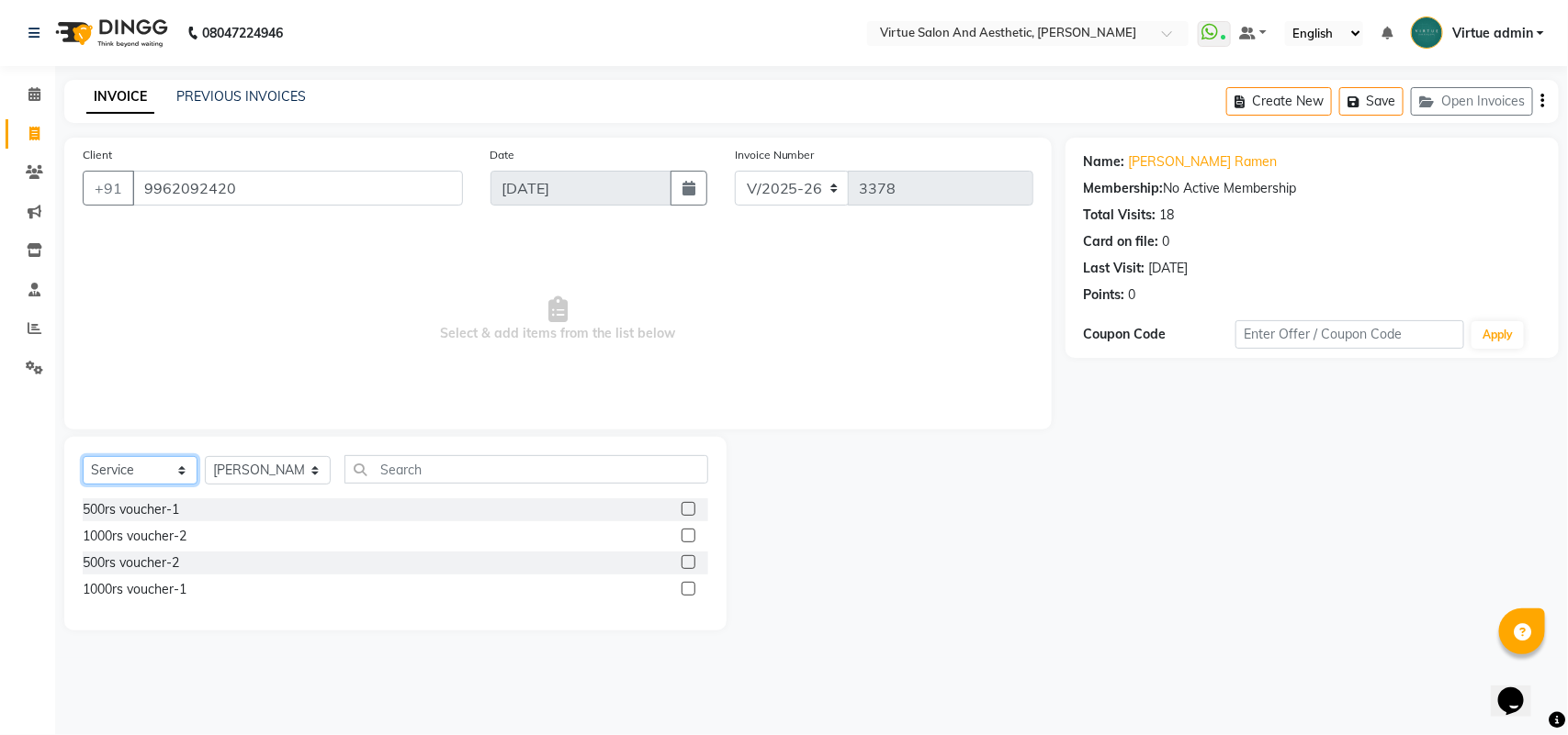
click at [83, 456] on select "Select Service Product Membership Package Voucher Prepaid Gift Card" at bounding box center [140, 470] width 115 height 29
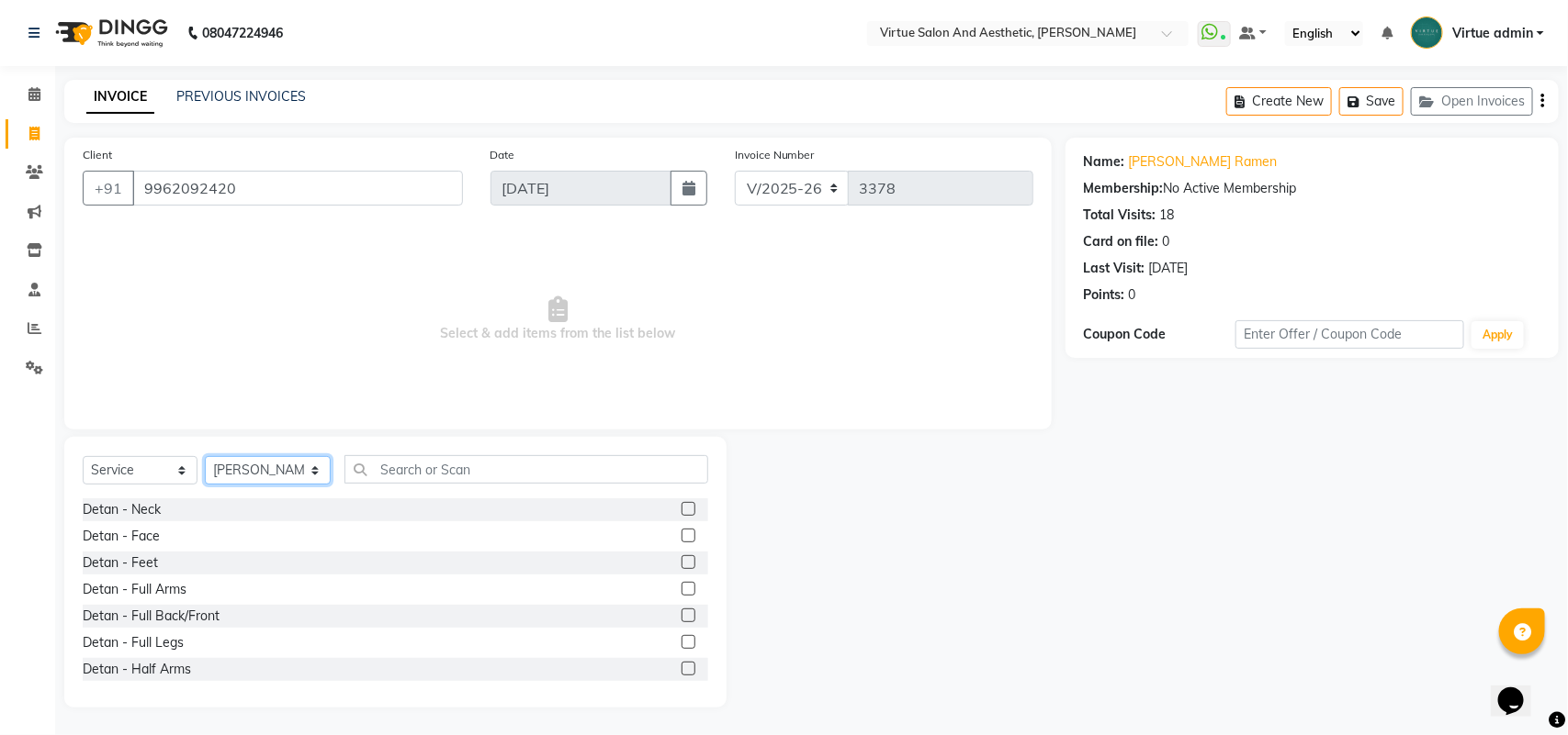
click at [253, 469] on select "Select Stylist Admin ANUSHA Apsu Auditor Ambattur Balaji BANUPRIYA Bharath Bhuv…" at bounding box center [268, 470] width 126 height 29
click at [505, 473] on input "text" at bounding box center [526, 469] width 363 height 29
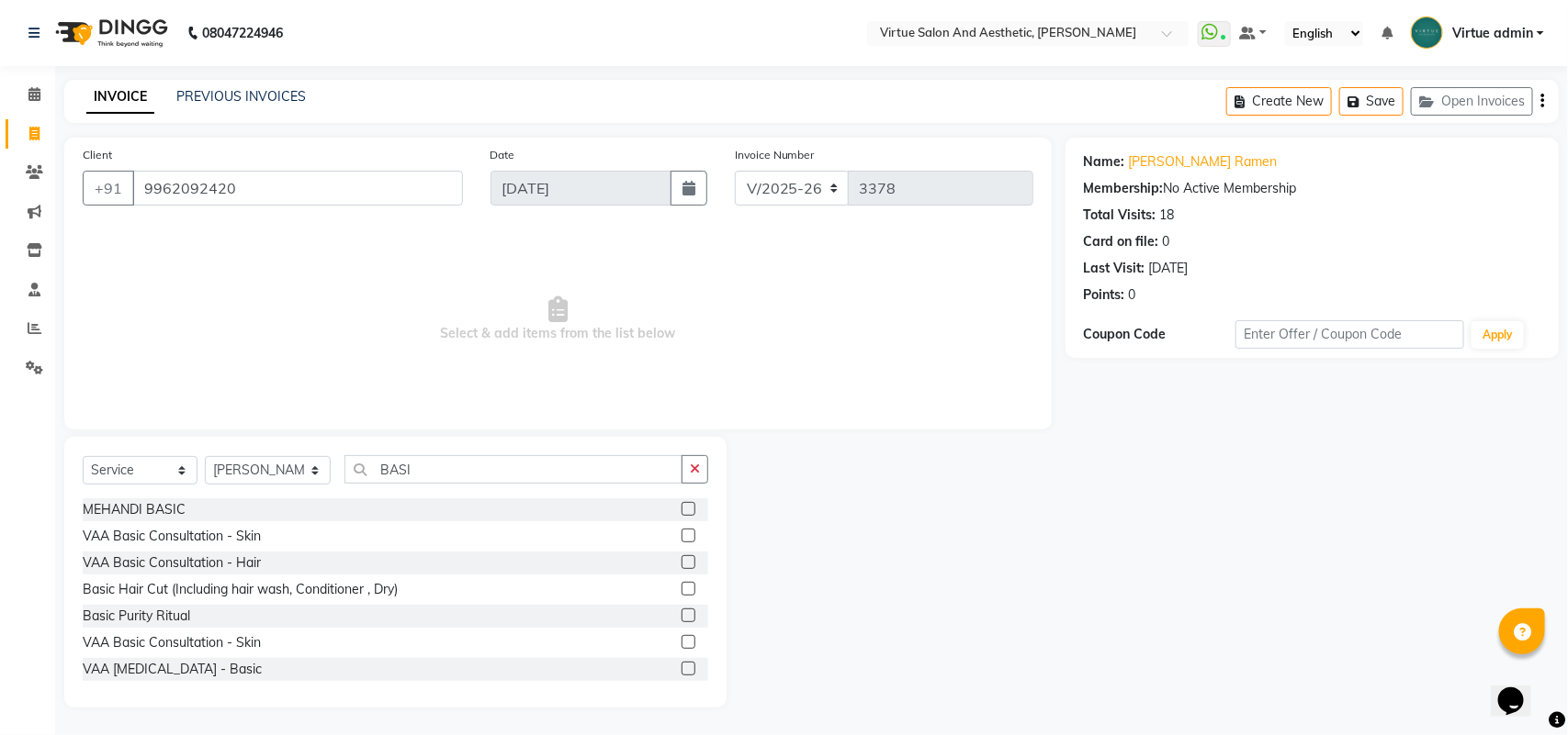
click at [682, 582] on label at bounding box center [688, 589] width 14 height 14
click at [682, 584] on input "checkbox" at bounding box center [687, 589] width 12 height 12
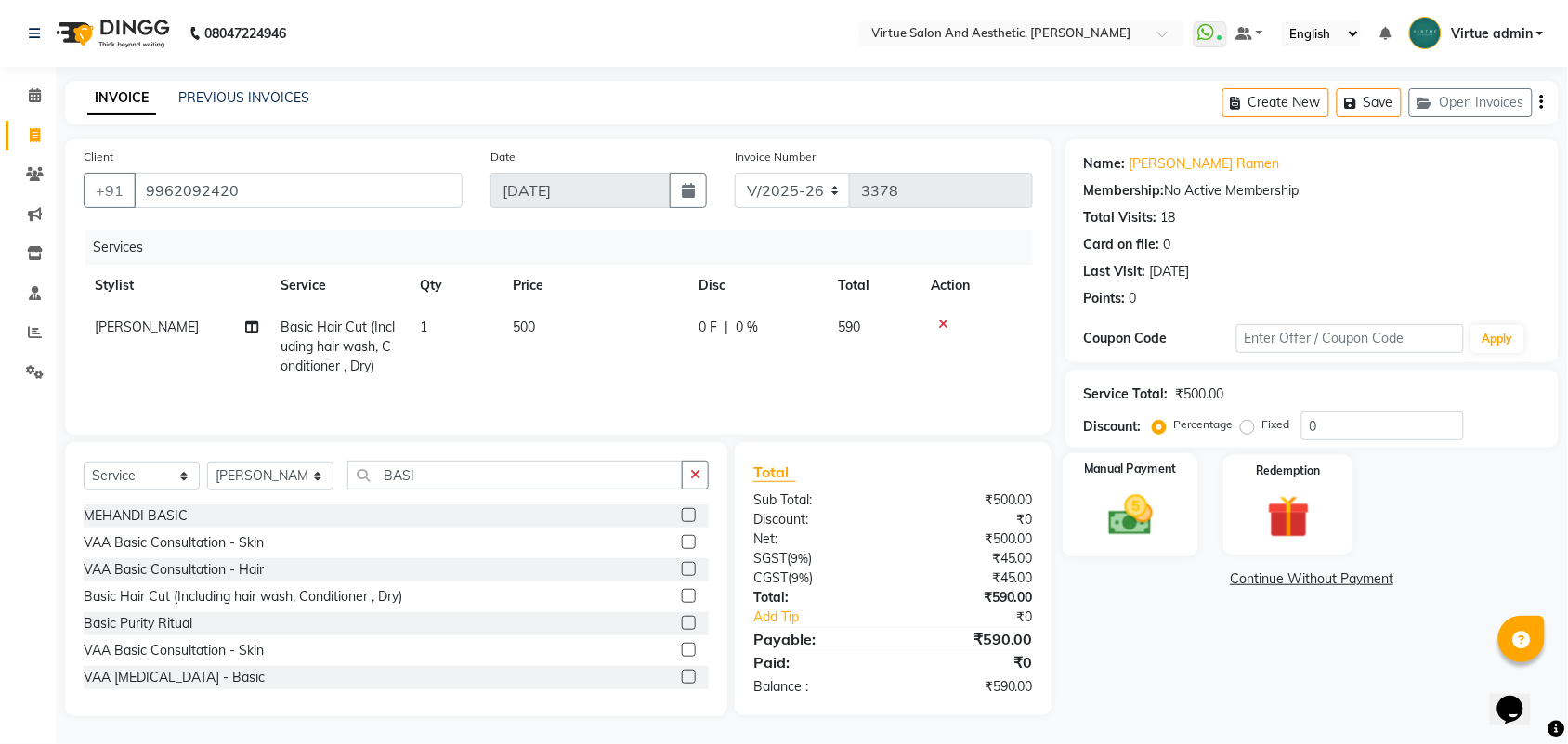
drag, startPoint x: 1129, startPoint y: 509, endPoint x: 1156, endPoint y: 517, distance: 28.2
click at [1130, 509] on img at bounding box center [1130, 515] width 72 height 51
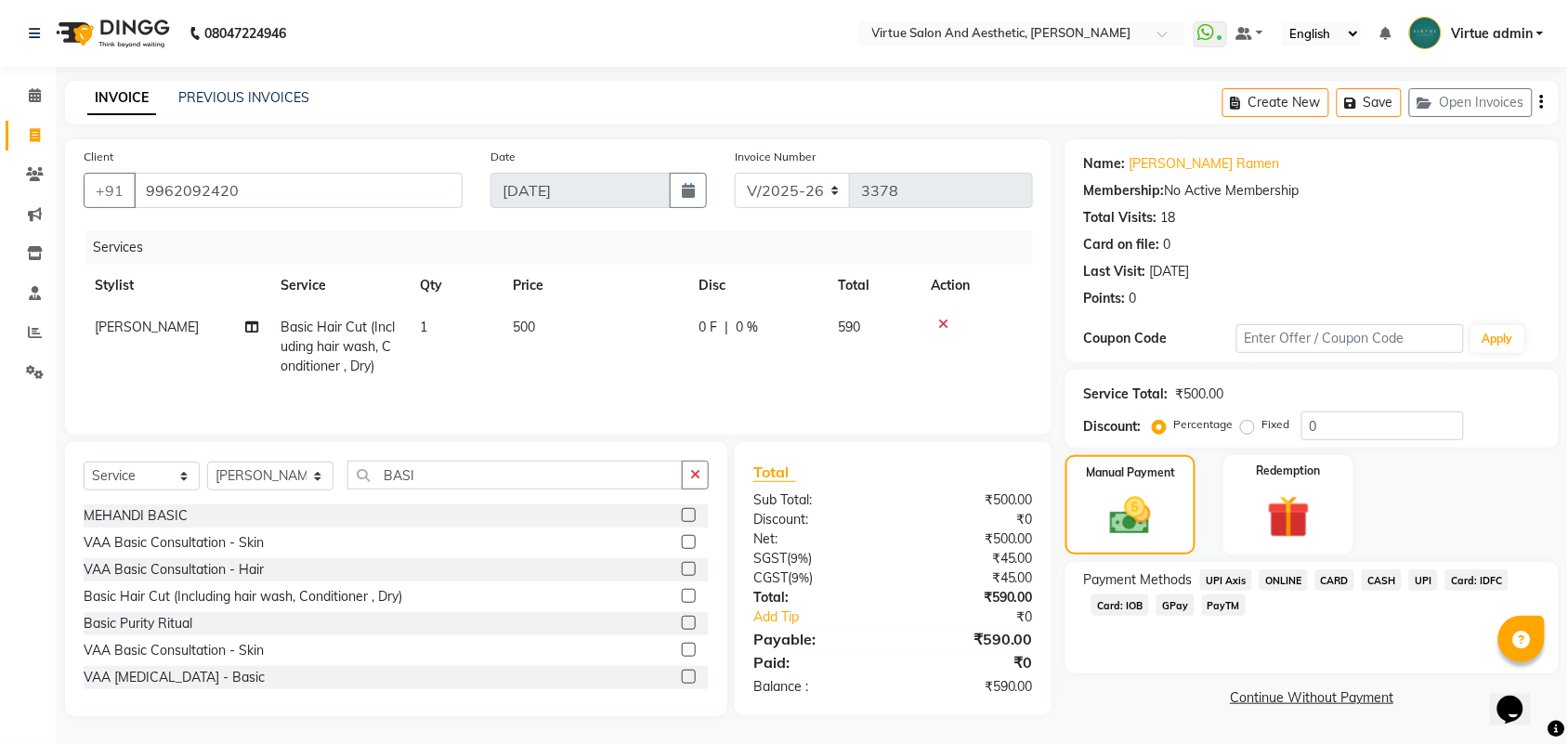
click at [1377, 584] on span "CASH" at bounding box center [1381, 580] width 40 height 22
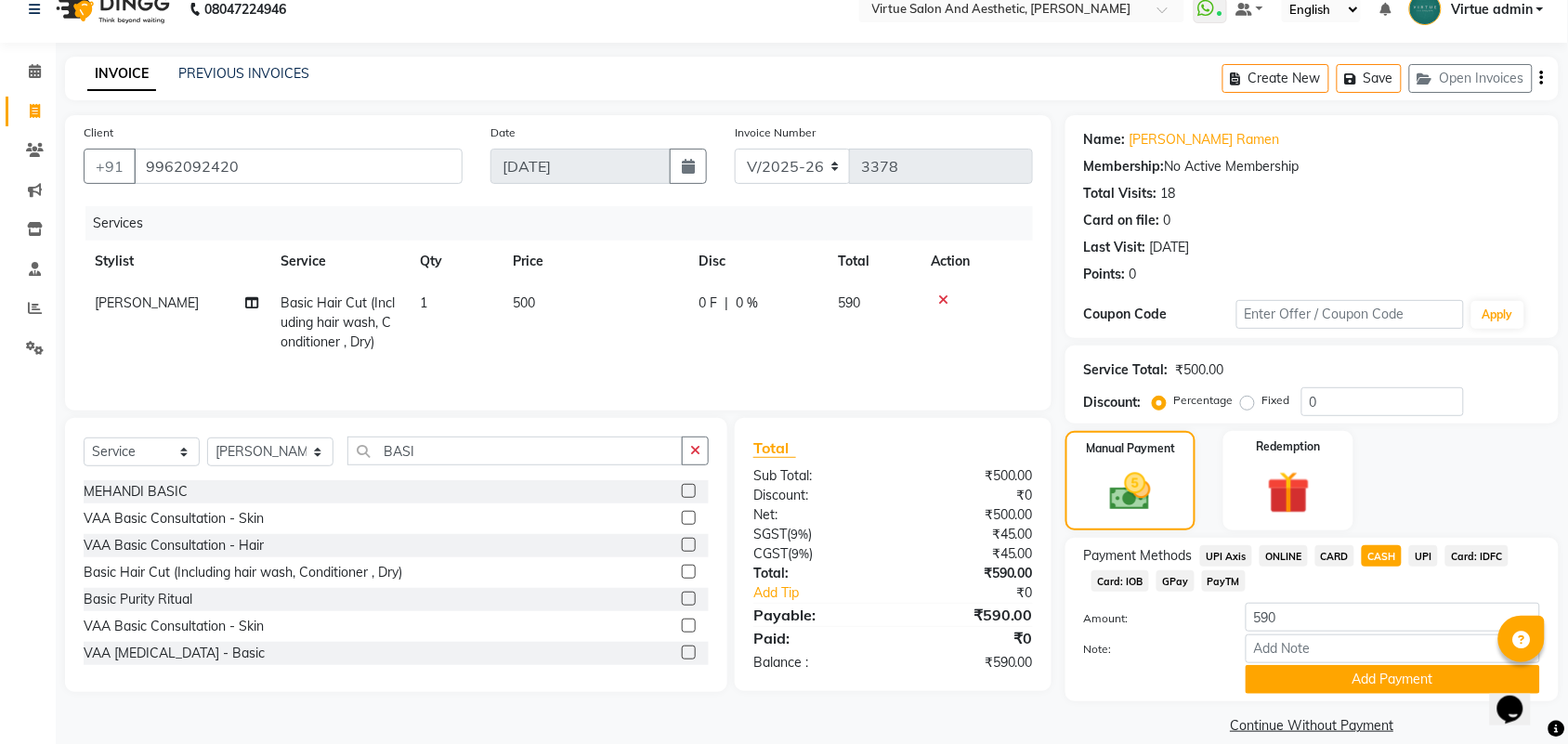
scroll to position [47, 0]
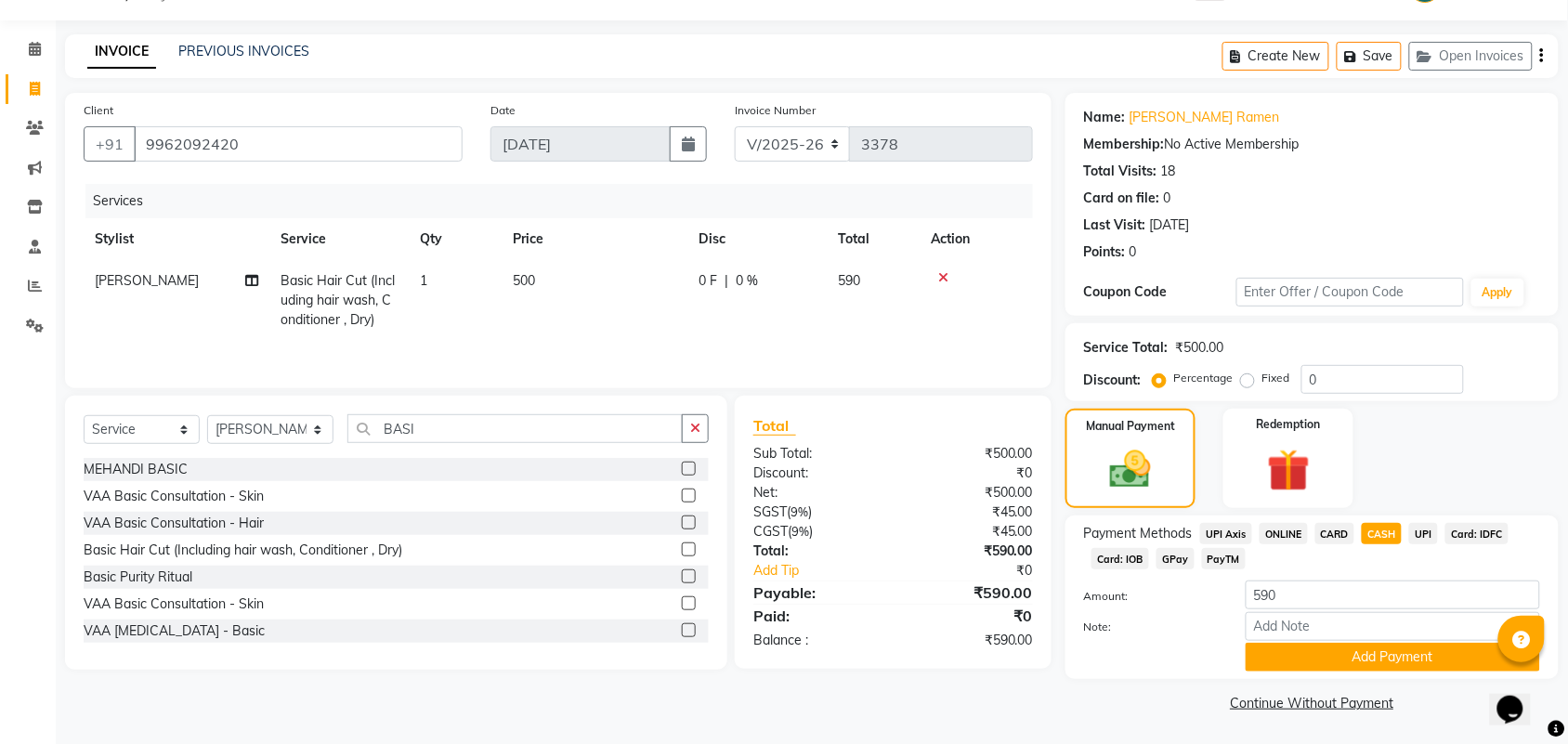
click at [1347, 678] on div "Payment Methods UPI Axis ONLINE CARD CASH UPI Card: IDFC Card: IOB GPay PayTM A…" at bounding box center [1312, 598] width 493 height 163
click at [1351, 662] on button "Add Payment" at bounding box center [1393, 657] width 294 height 29
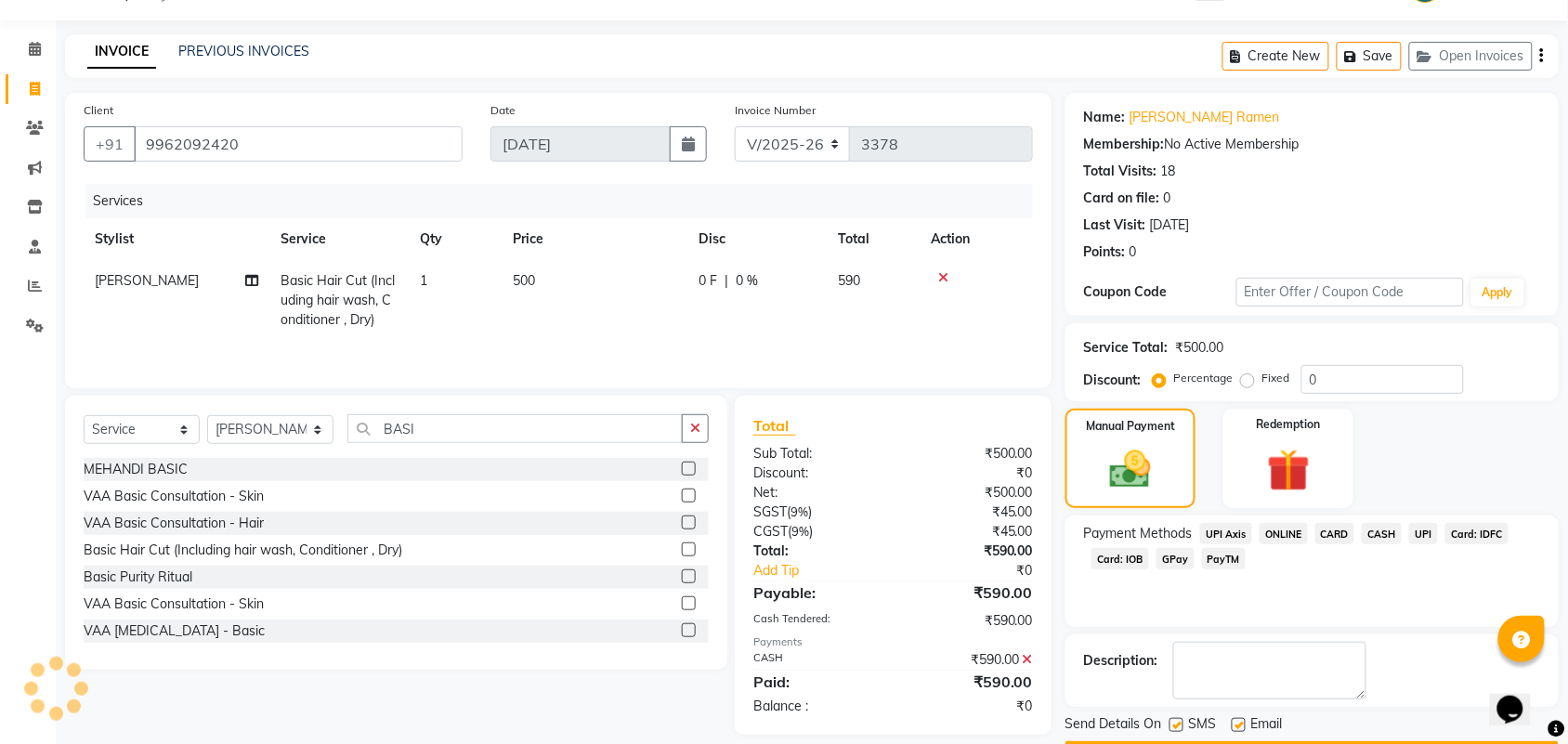
scroll to position [100, 0]
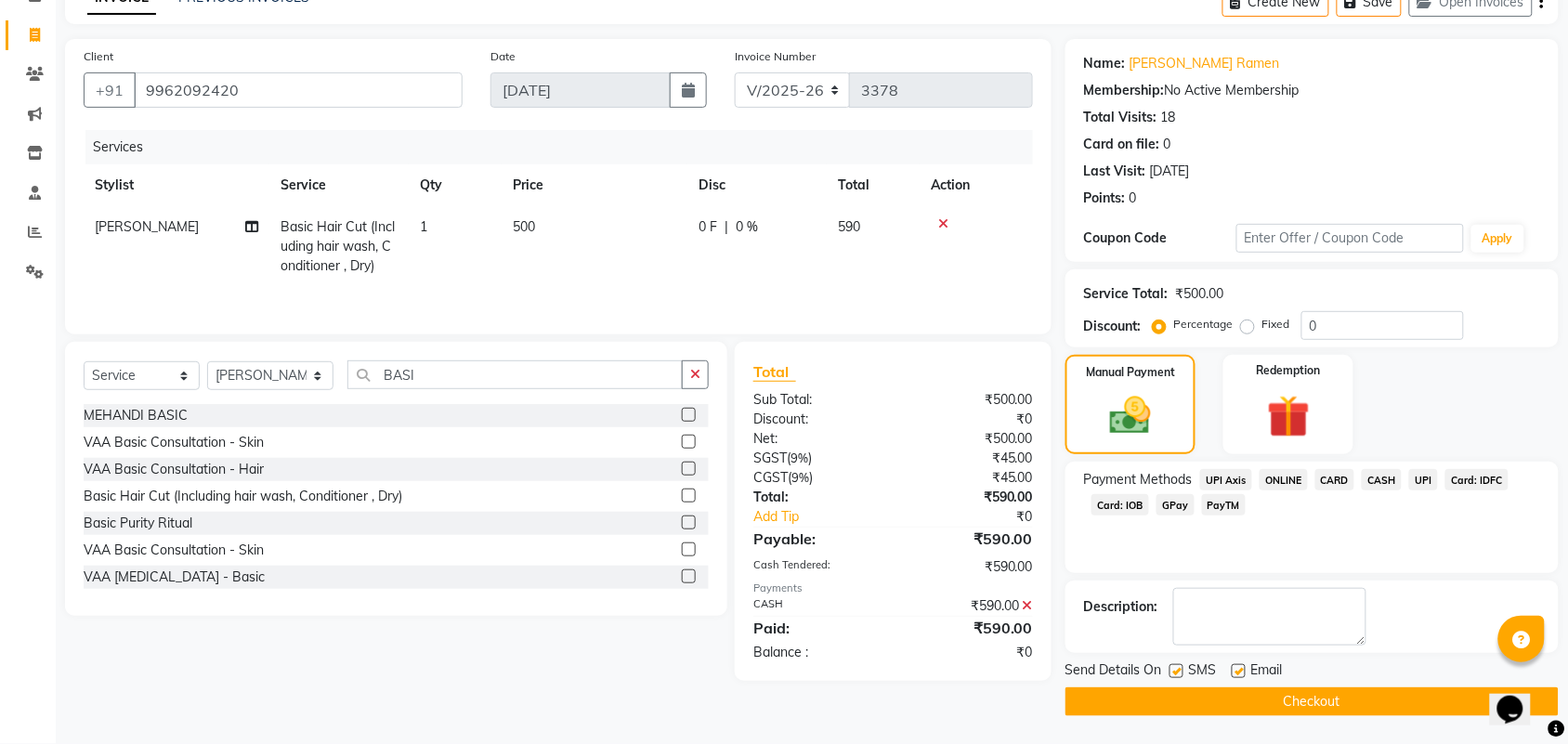
click at [1319, 690] on button "Checkout" at bounding box center [1312, 702] width 493 height 29
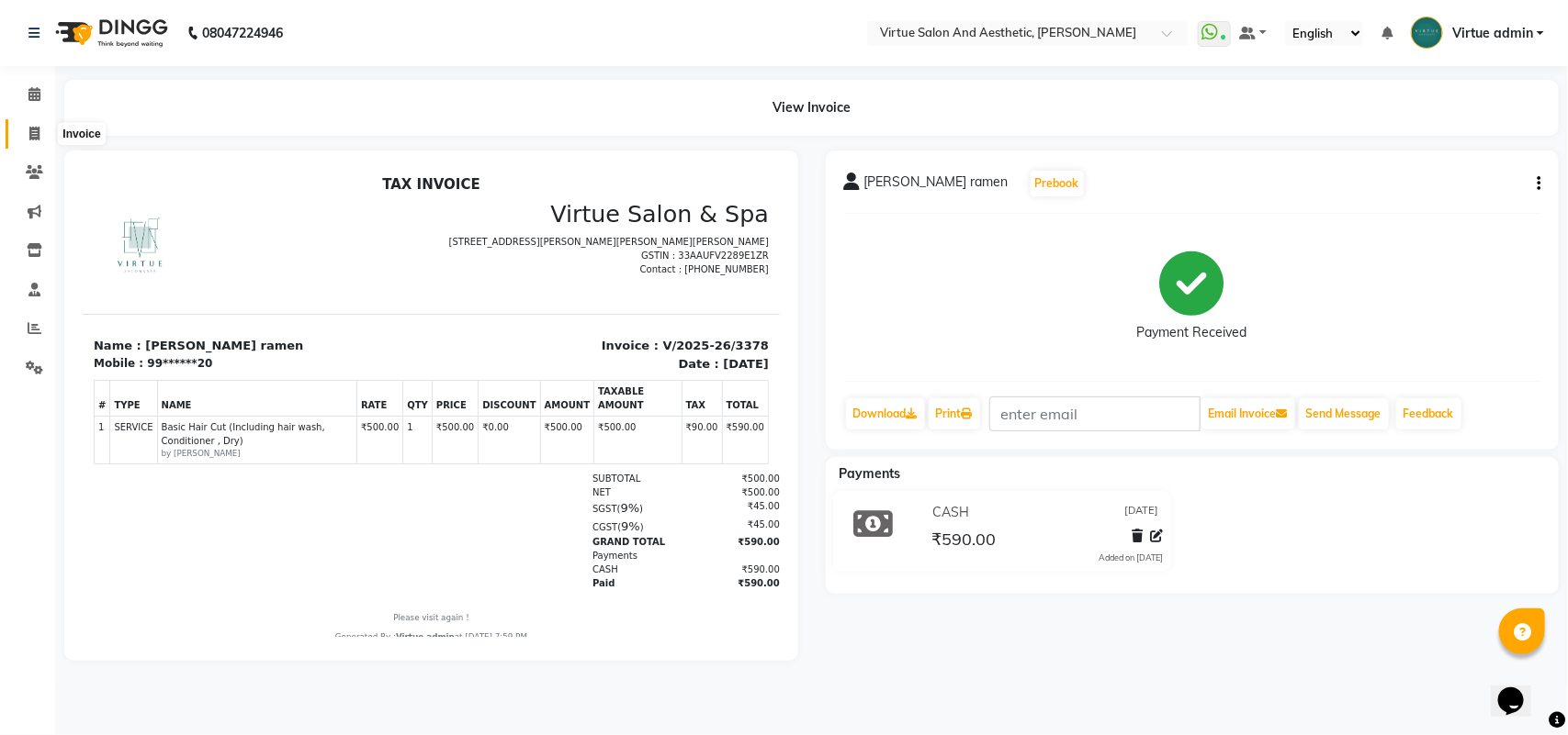
drag, startPoint x: 30, startPoint y: 130, endPoint x: 83, endPoint y: 138, distance: 53.6
click at [30, 129] on icon at bounding box center [34, 133] width 10 height 14
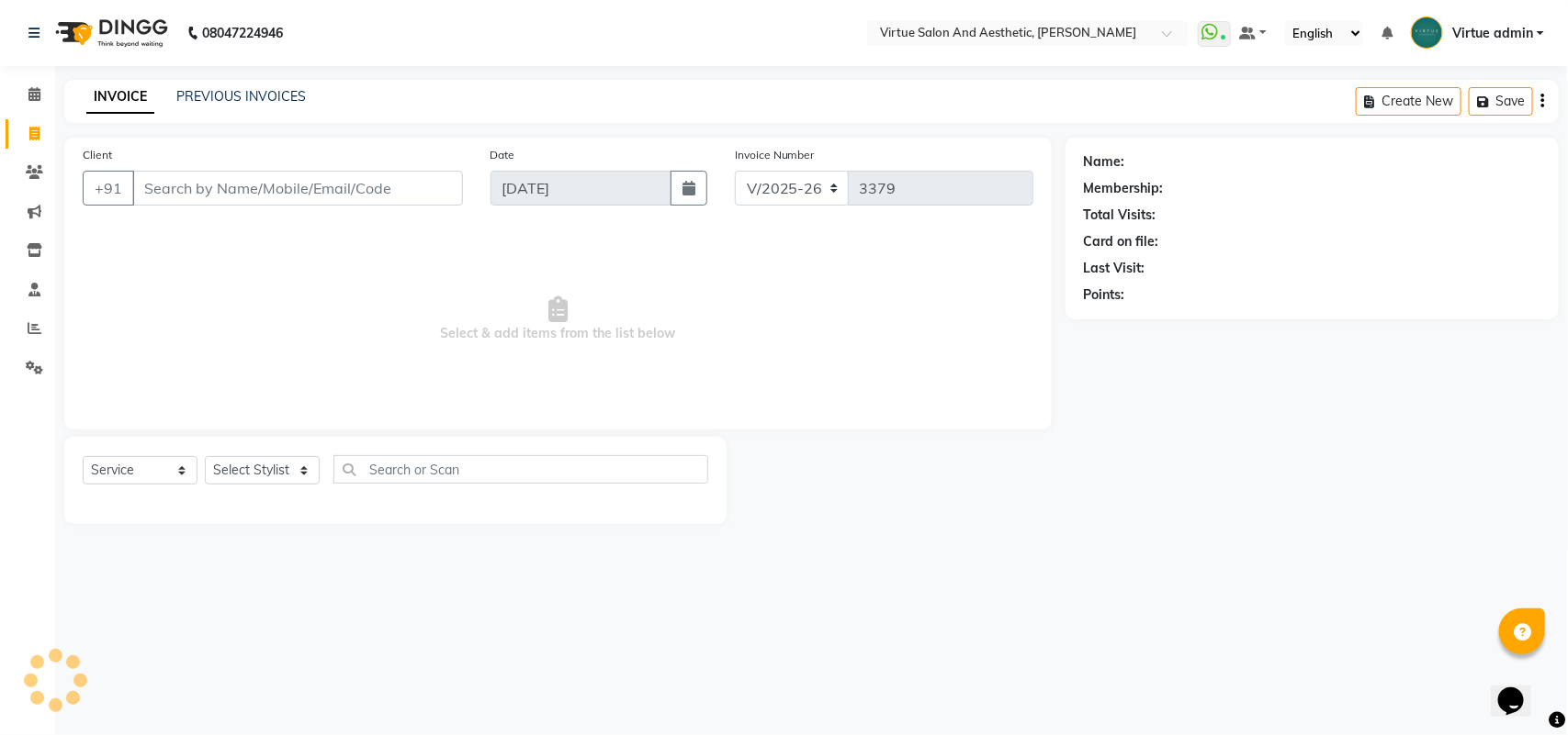
click at [180, 182] on input "Client" at bounding box center [298, 188] width 331 height 35
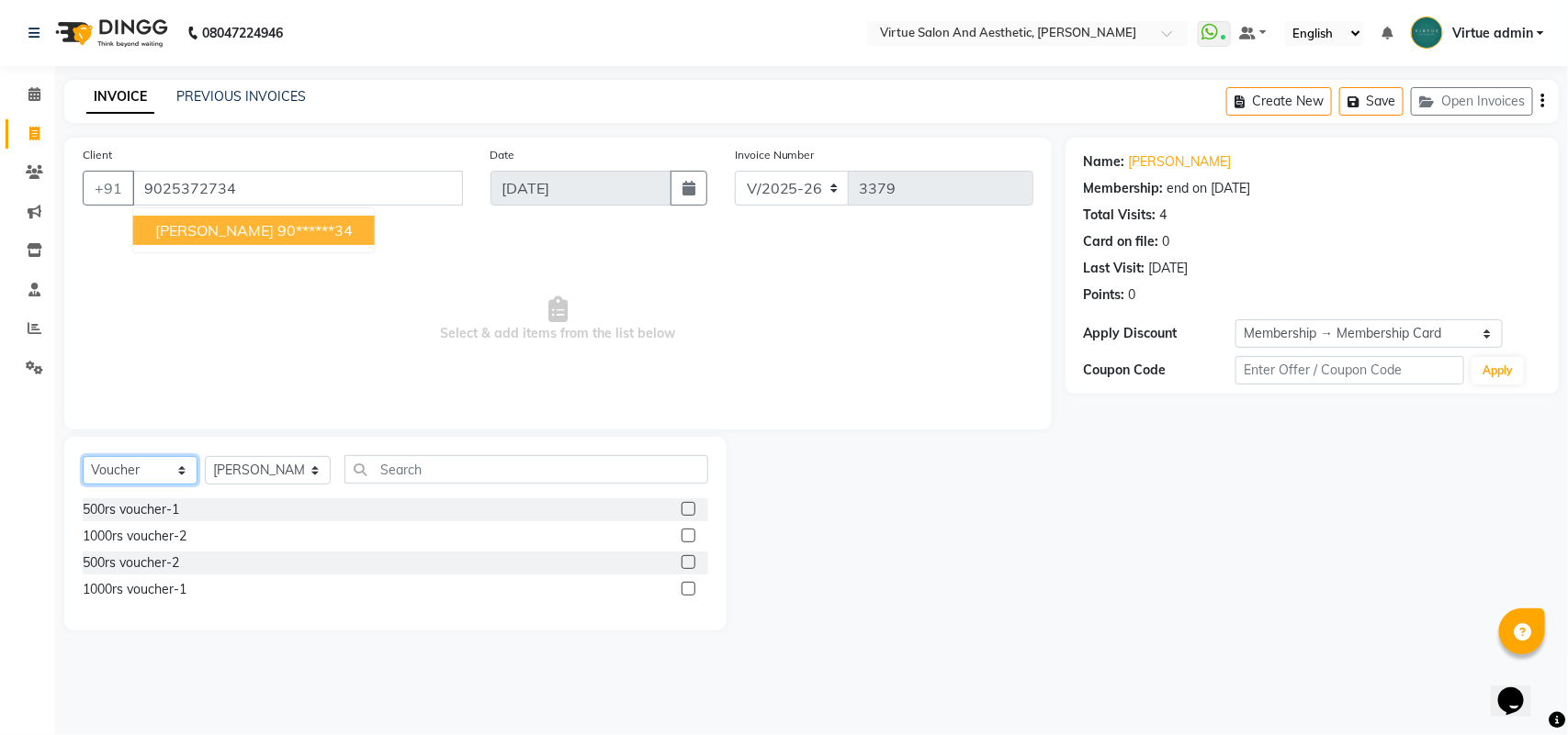
click at [139, 480] on select "Select Service Product Membership Package Voucher Prepaid Gift Card" at bounding box center [140, 470] width 115 height 29
click at [83, 456] on select "Select Service Product Membership Package Voucher Prepaid Gift Card" at bounding box center [140, 470] width 115 height 29
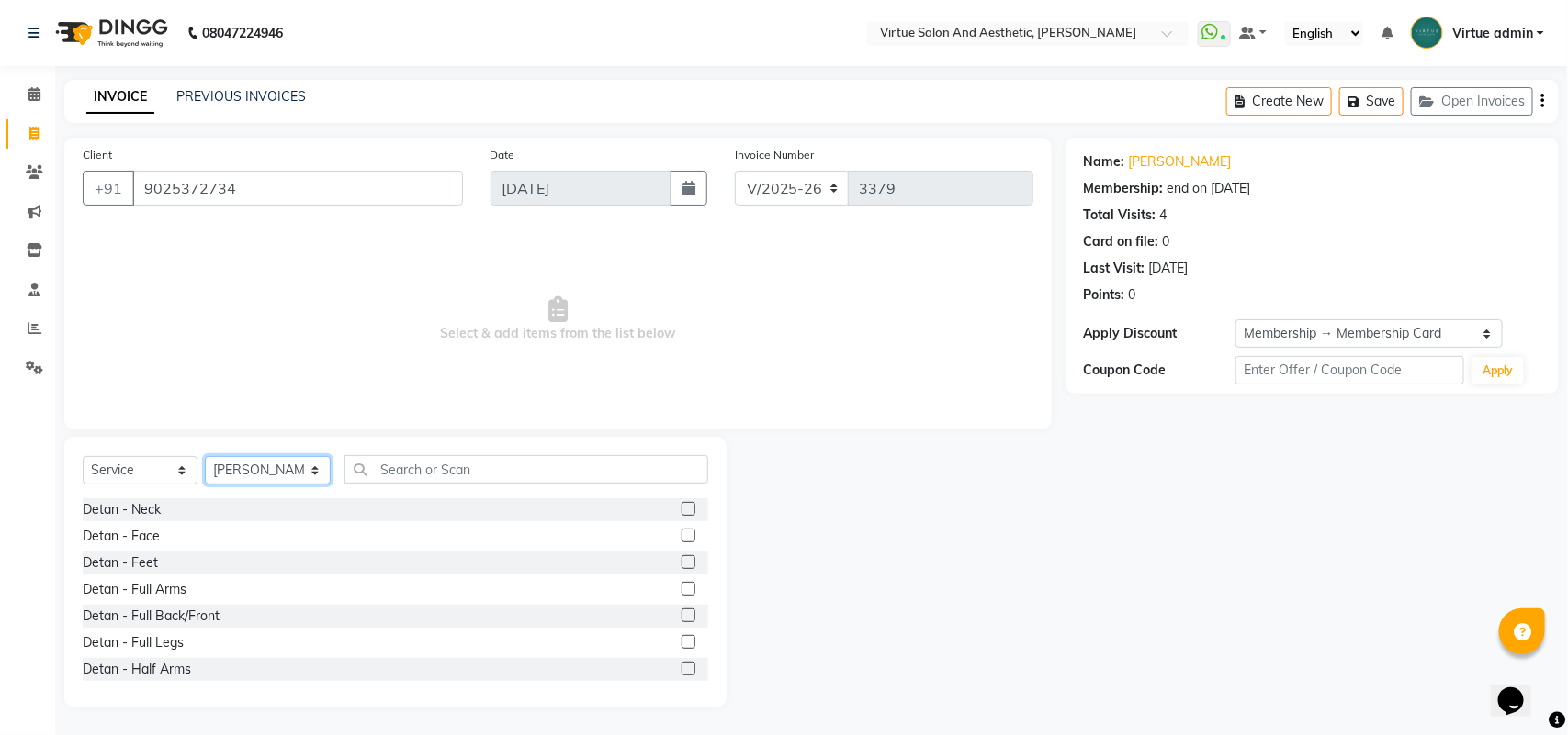
click at [257, 461] on select "Select Stylist Admin ANUSHA Apsu Auditor Ambattur Balaji BANUPRIYA Bharath Bhuv…" at bounding box center [268, 470] width 126 height 29
click at [448, 475] on input "text" at bounding box center [526, 469] width 363 height 29
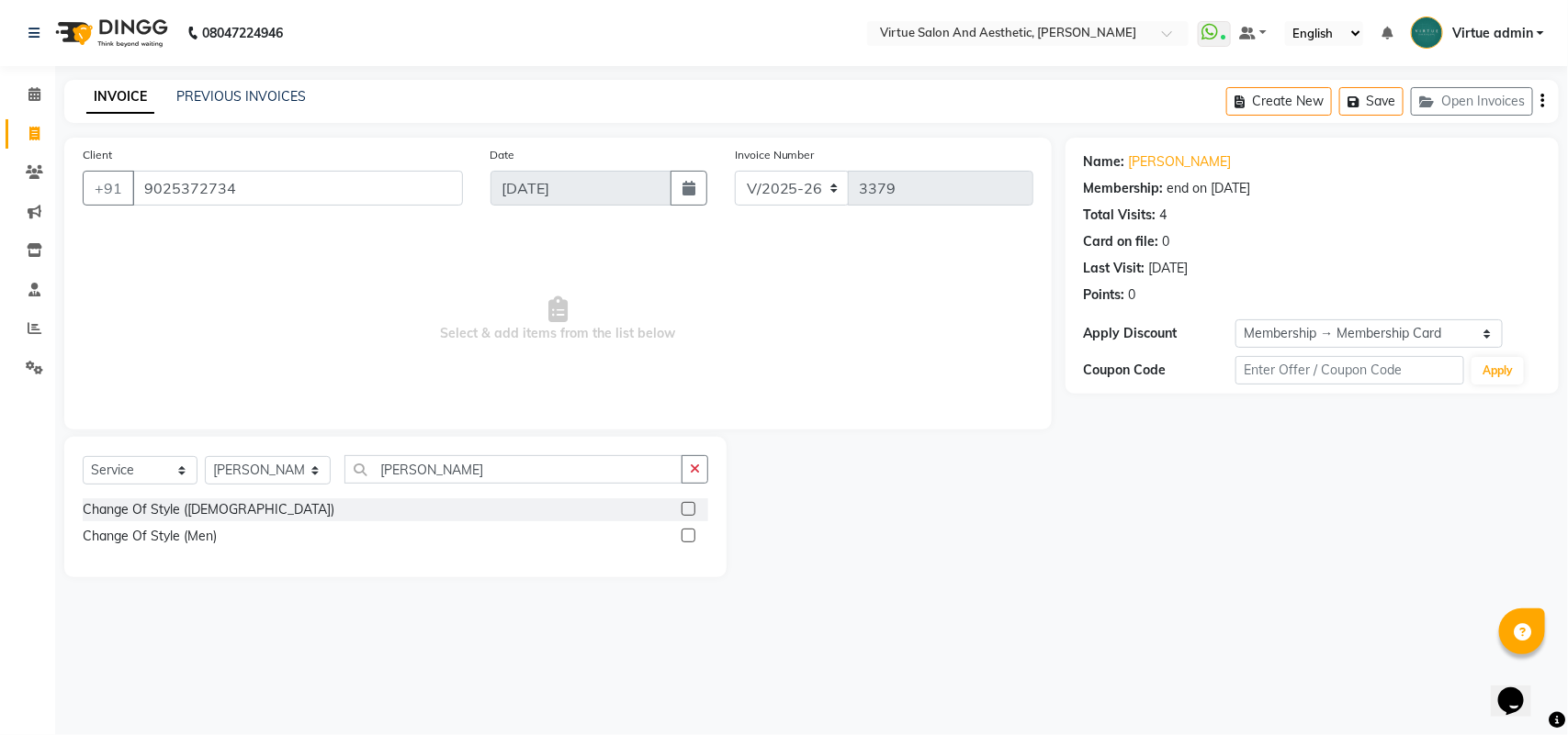
click at [690, 533] on label at bounding box center [688, 536] width 14 height 14
click at [690, 533] on input "checkbox" at bounding box center [687, 536] width 12 height 12
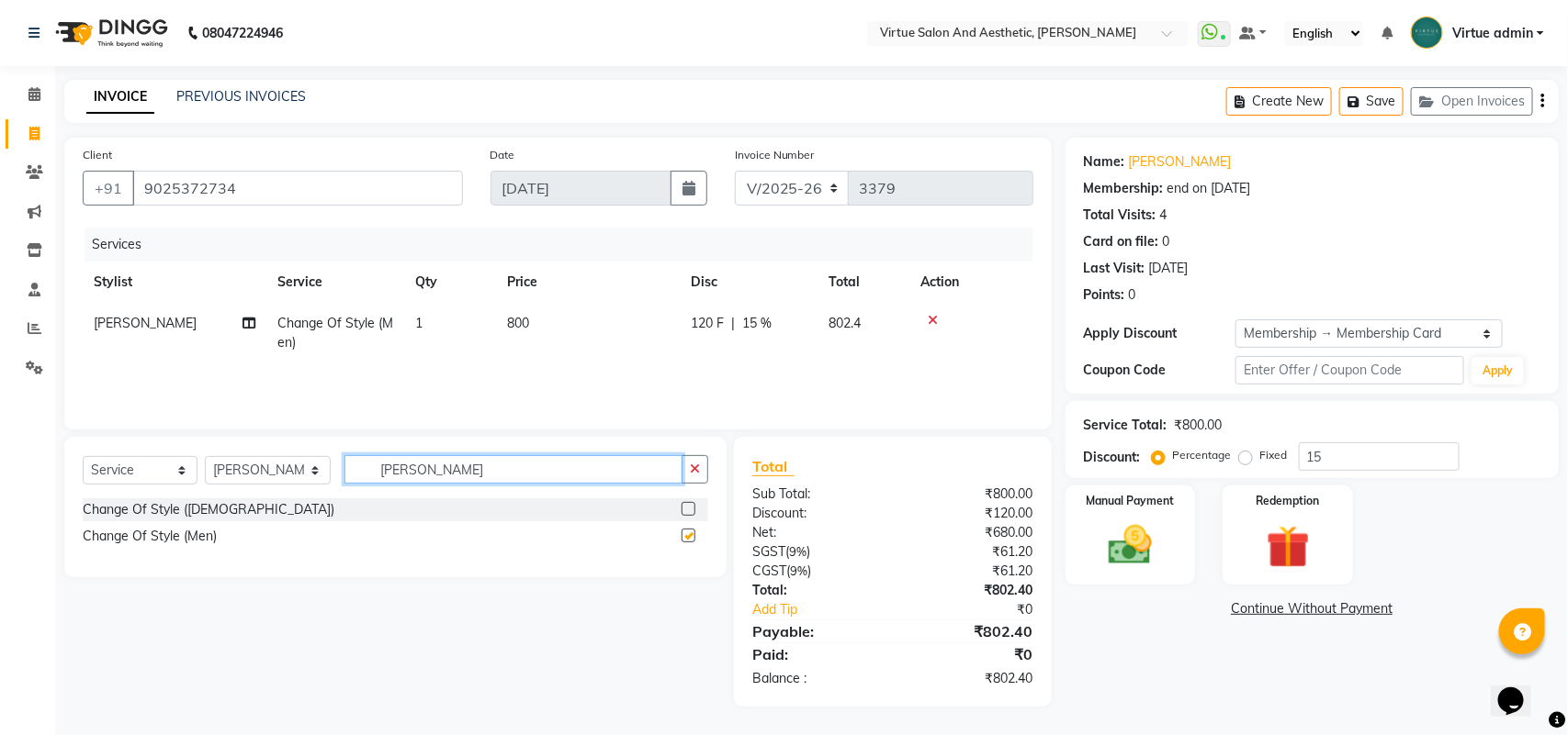
click at [602, 473] on input "CHANG" at bounding box center [513, 469] width 338 height 29
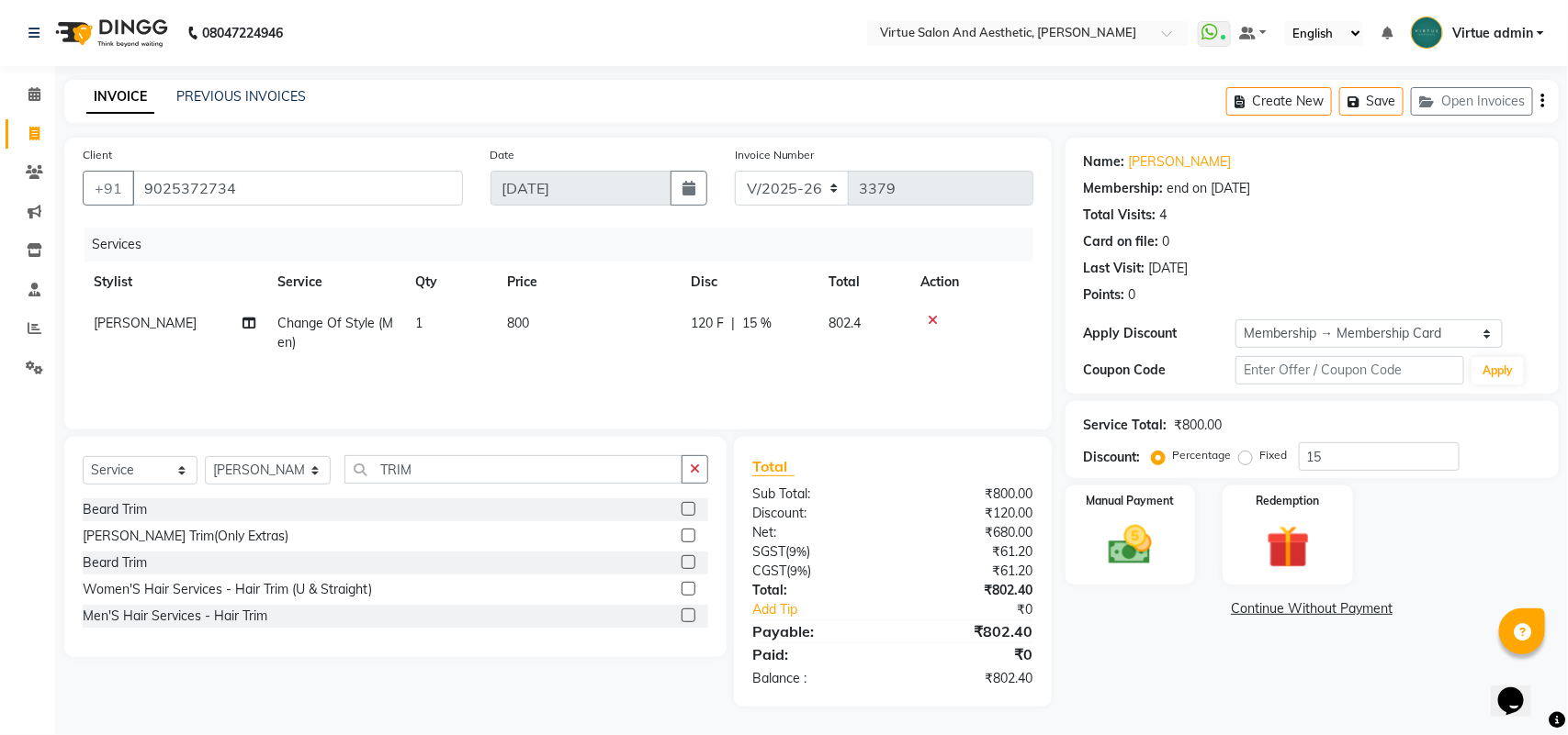
click at [689, 510] on label at bounding box center [688, 509] width 14 height 14
click at [689, 510] on input "checkbox" at bounding box center [687, 510] width 12 height 12
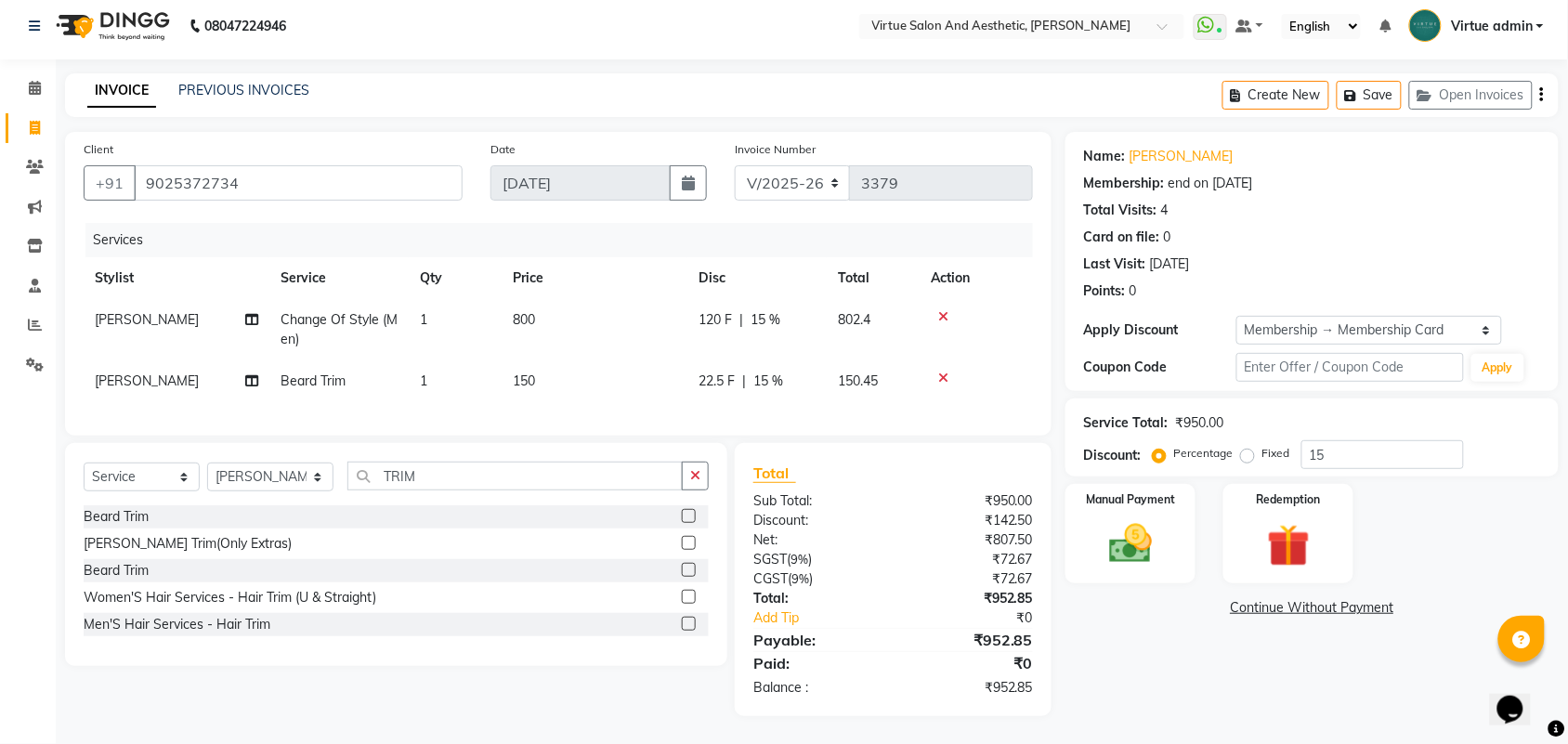
scroll to position [24, 0]
click at [1110, 533] on img at bounding box center [1130, 544] width 72 height 51
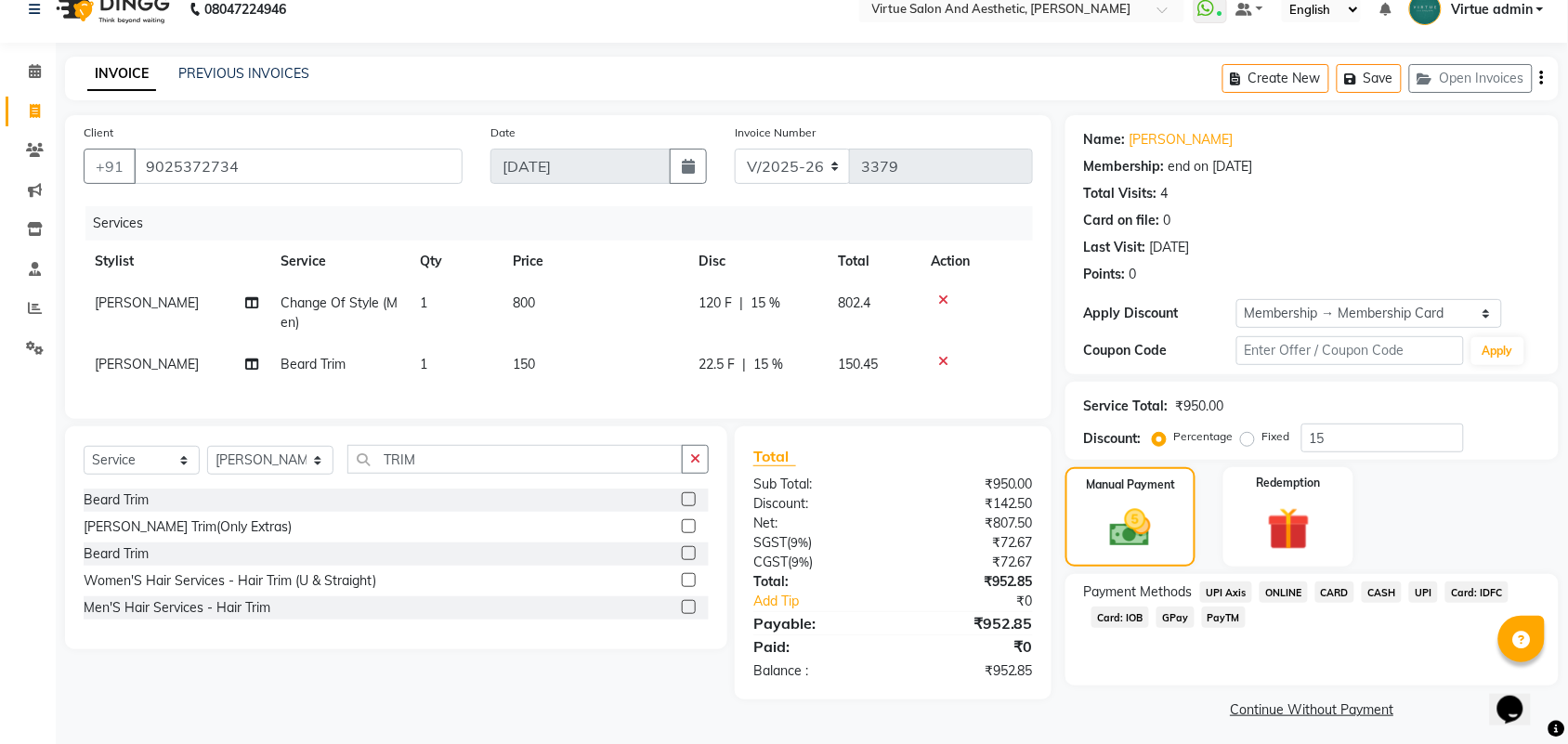
click at [1422, 595] on span "UPI" at bounding box center [1424, 592] width 29 height 22
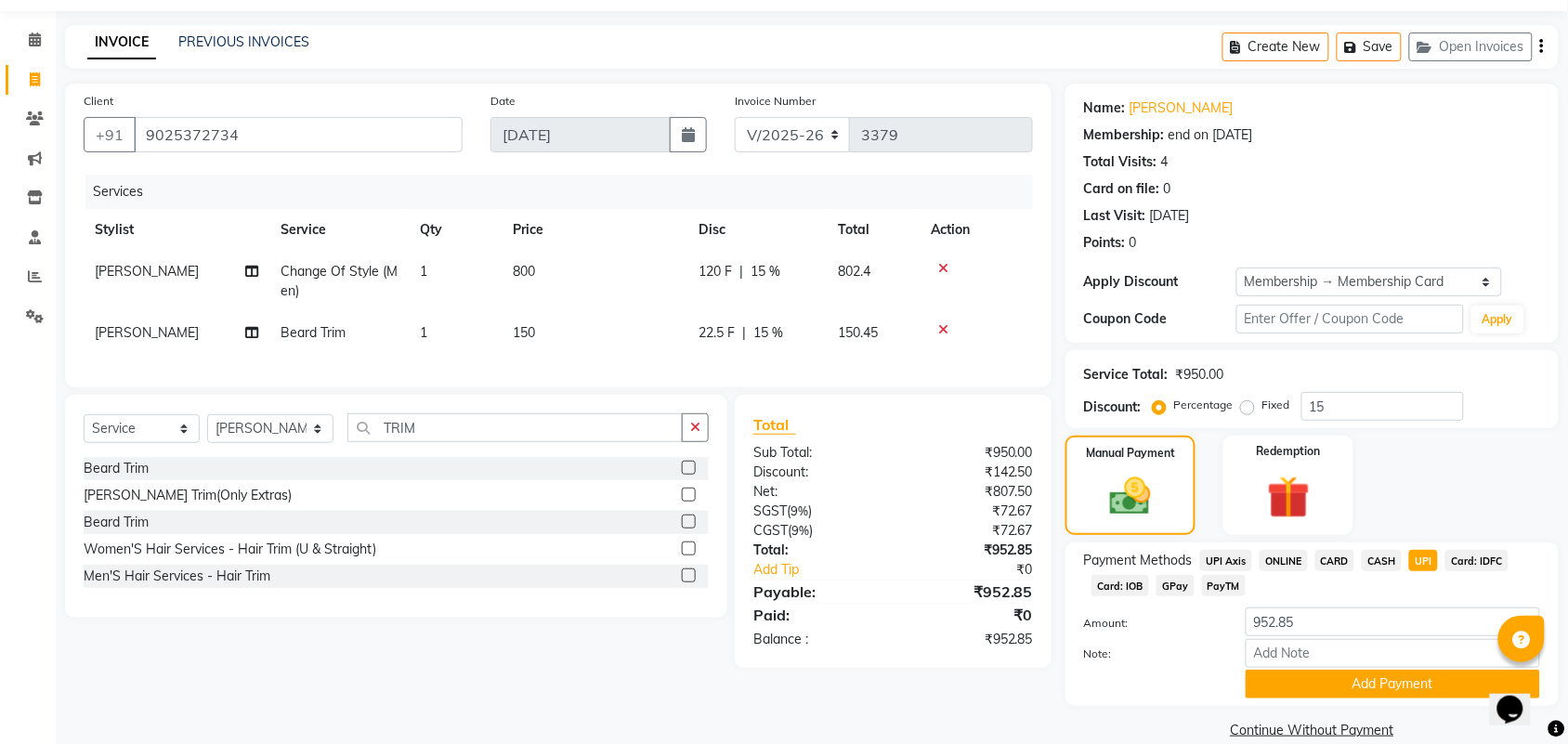
scroll to position [82, 0]
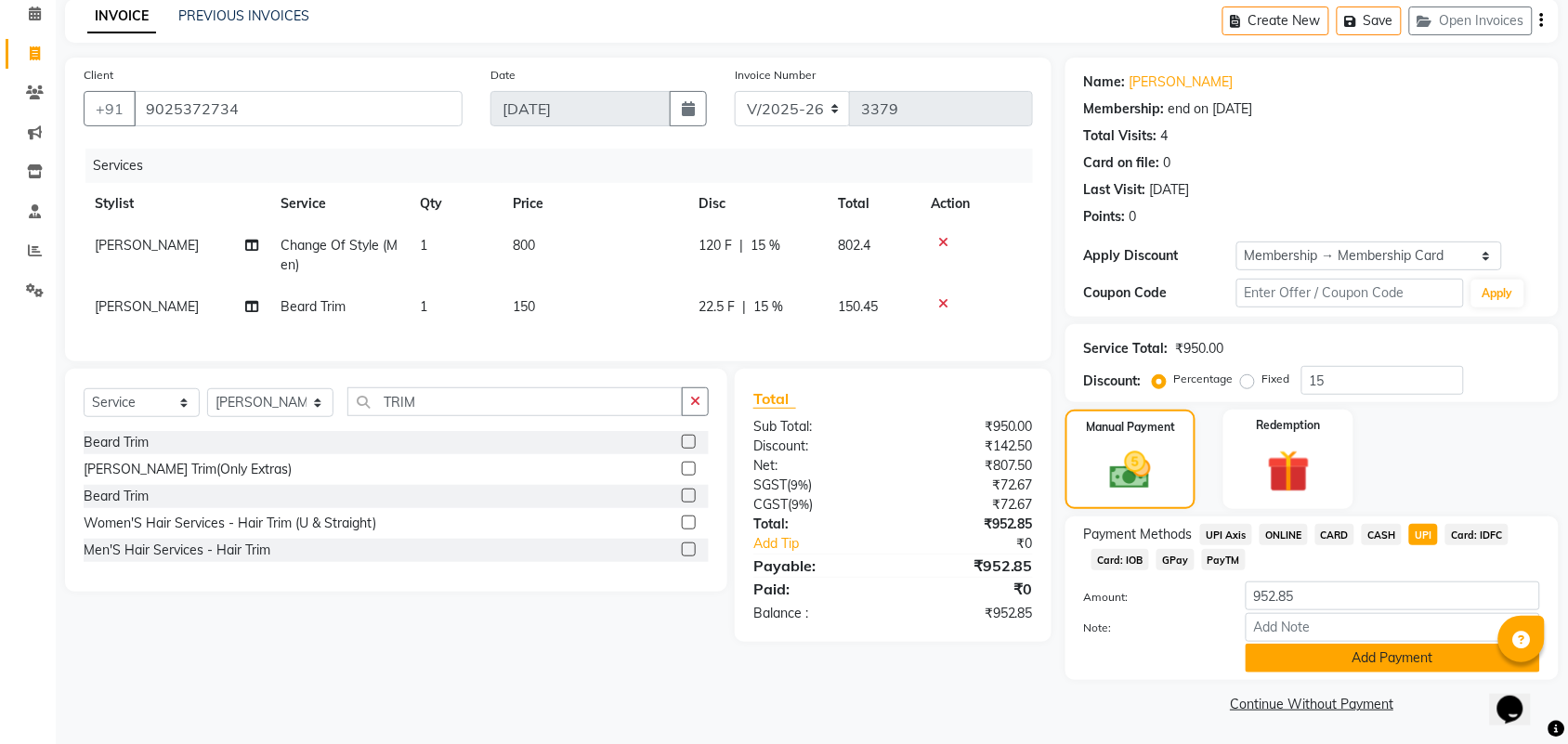
click at [1413, 667] on button "Add Payment" at bounding box center [1393, 658] width 294 height 29
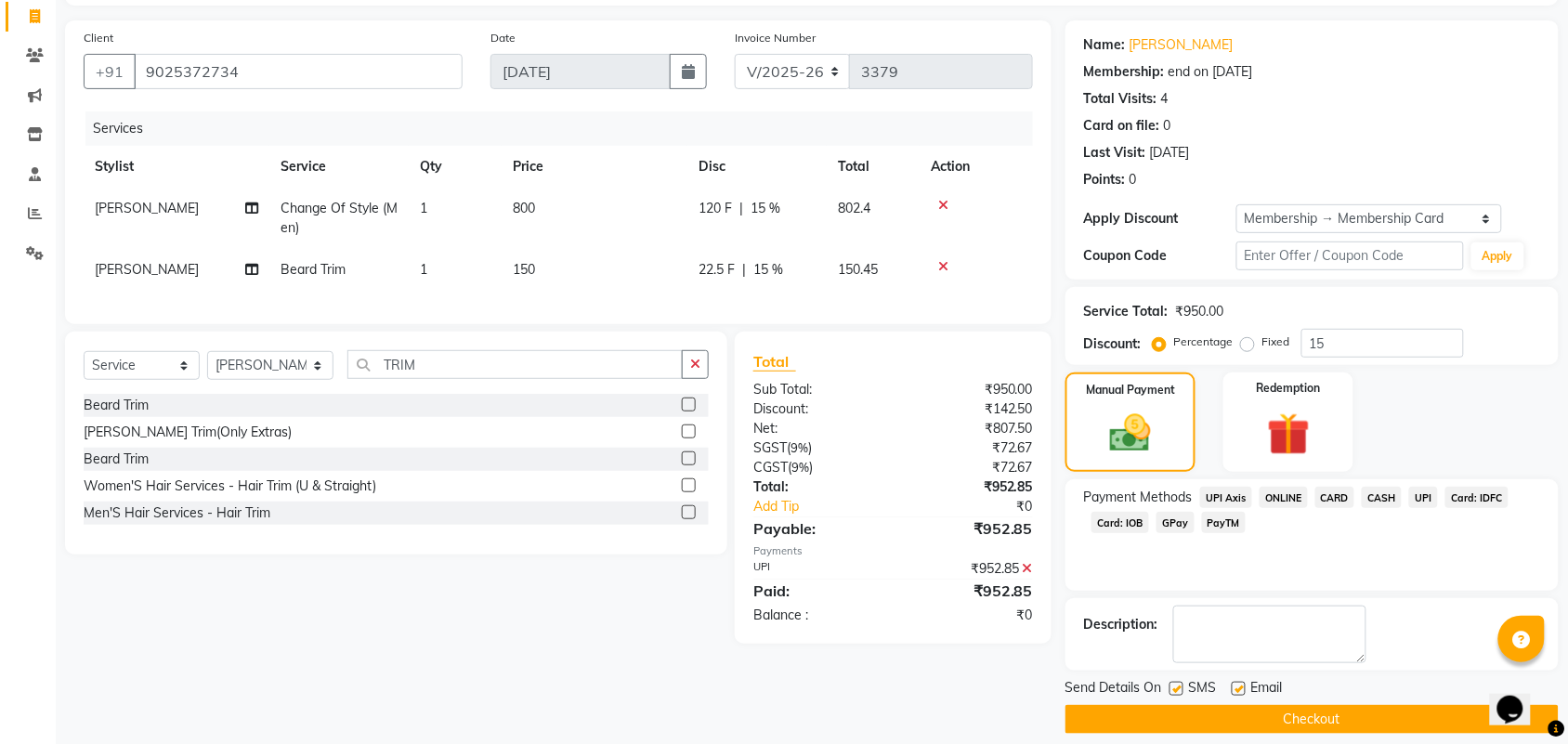
scroll to position [138, 0]
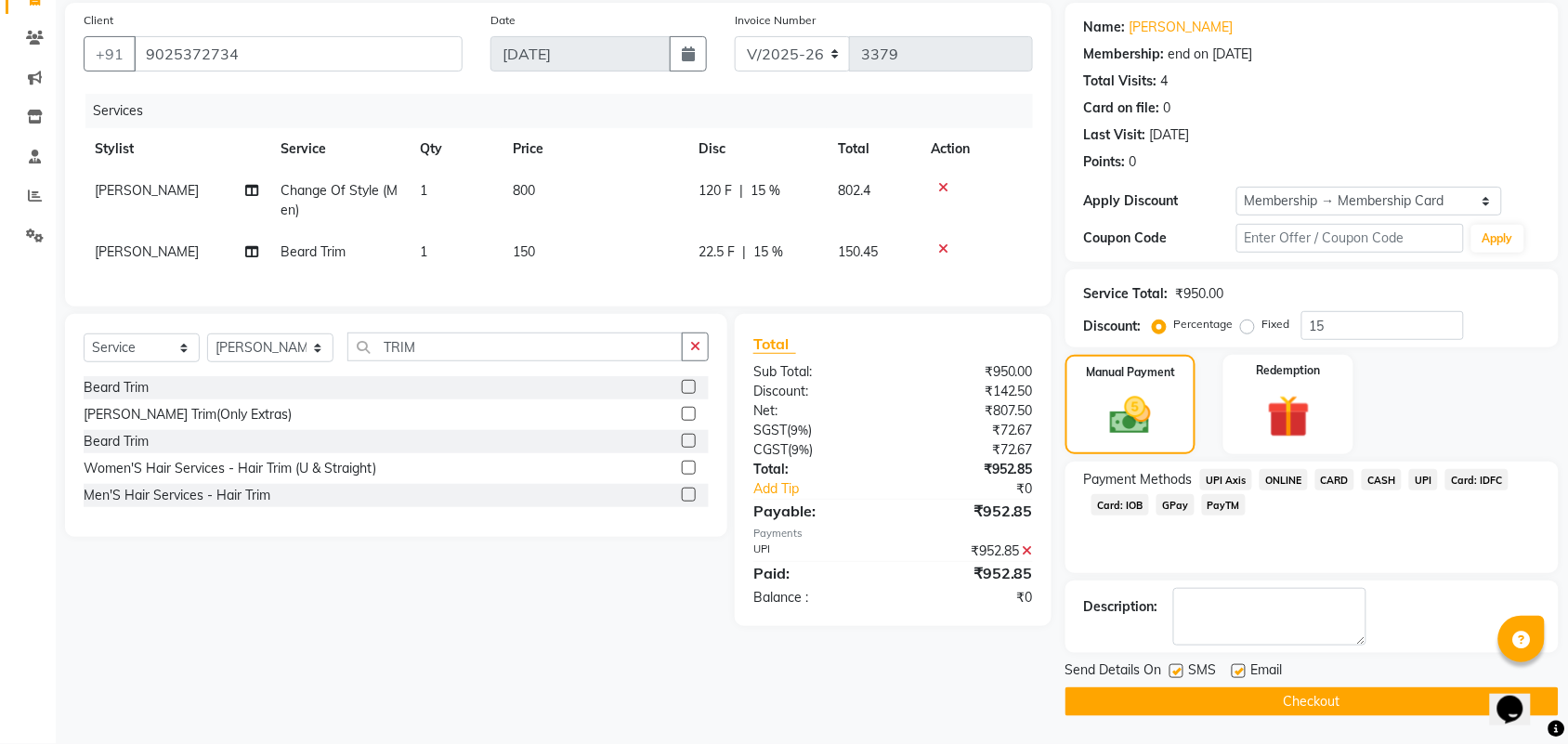
click at [1403, 706] on button "Checkout" at bounding box center [1312, 702] width 493 height 29
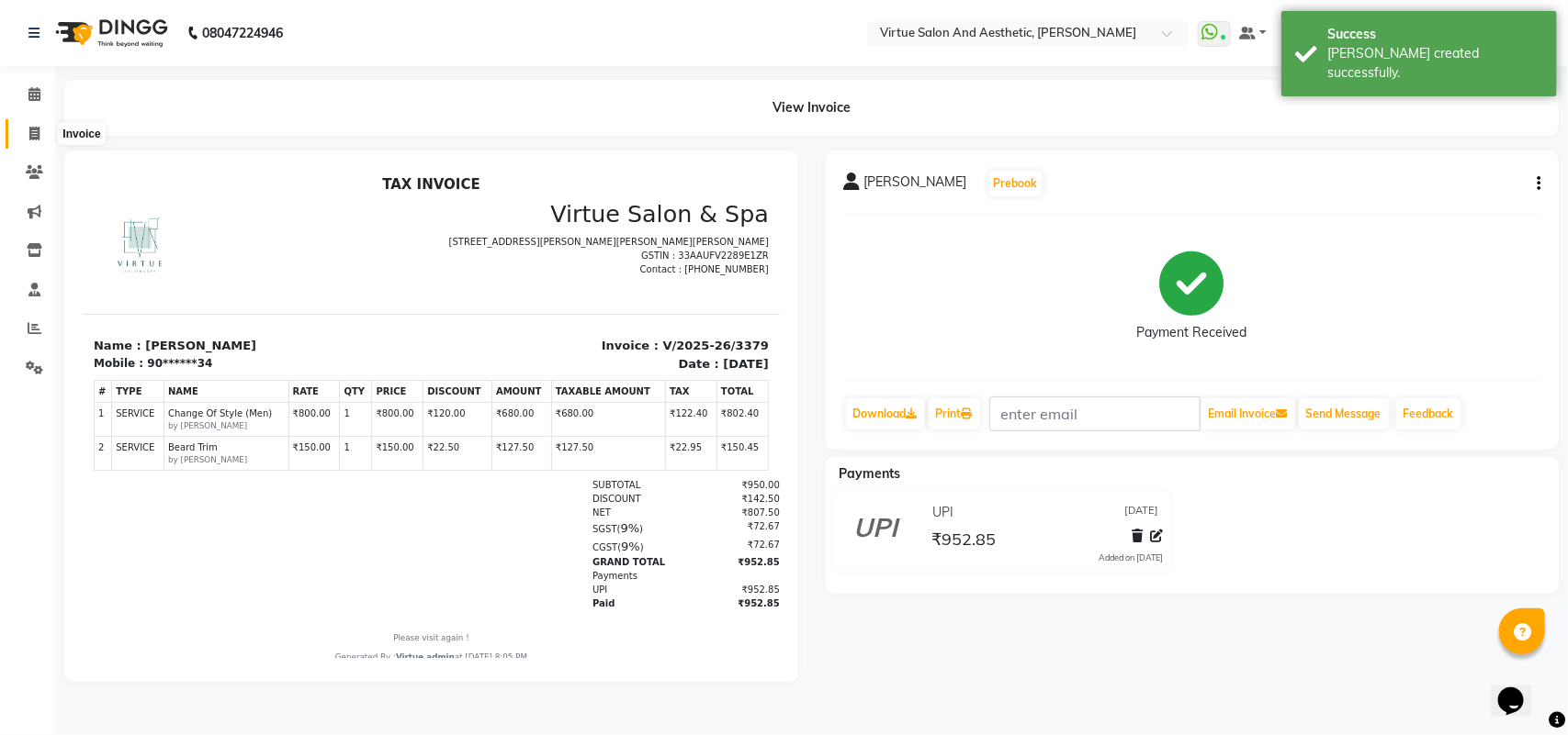
click at [37, 130] on icon at bounding box center [34, 133] width 10 height 14
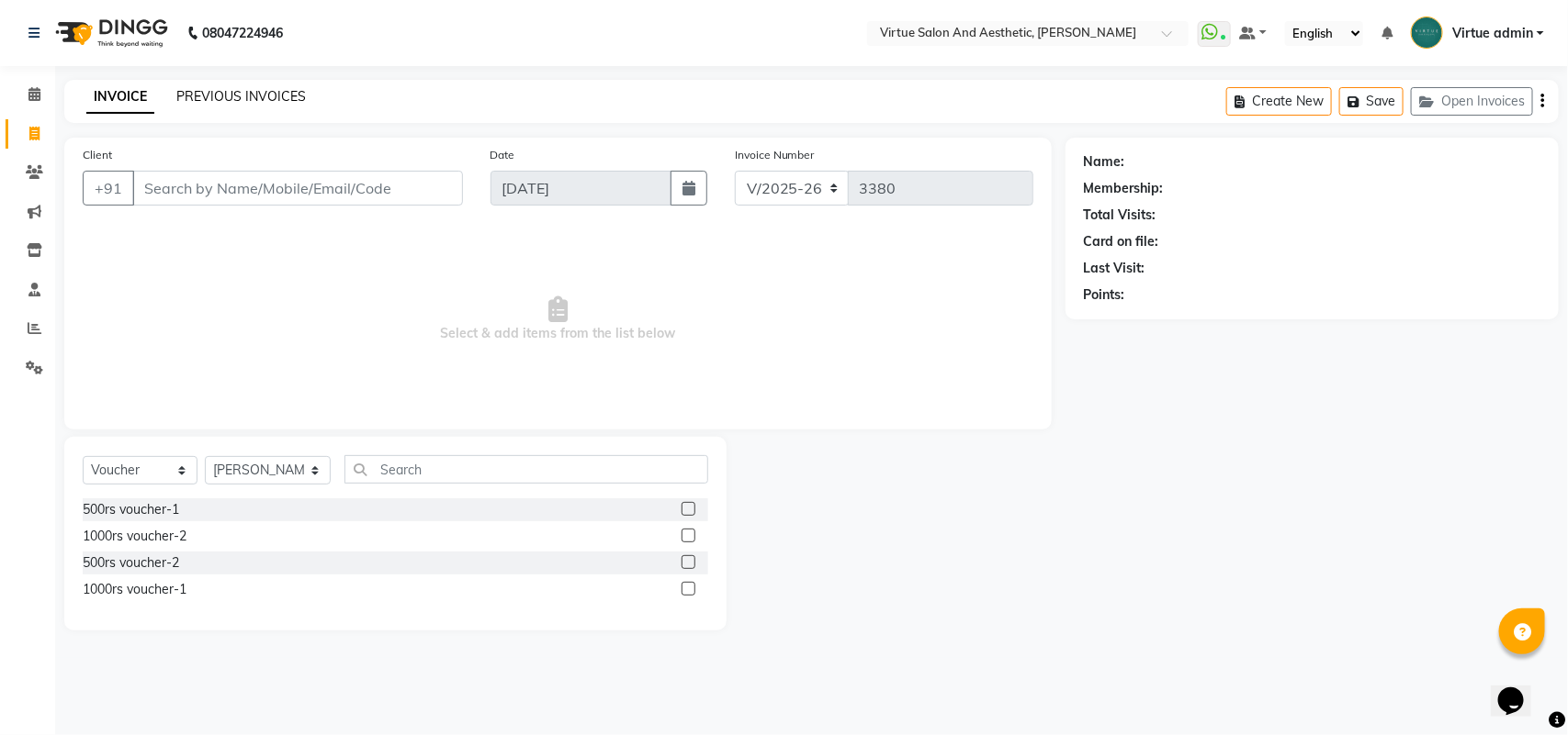
click at [241, 92] on link "PREVIOUS INVOICES" at bounding box center [241, 96] width 130 height 17
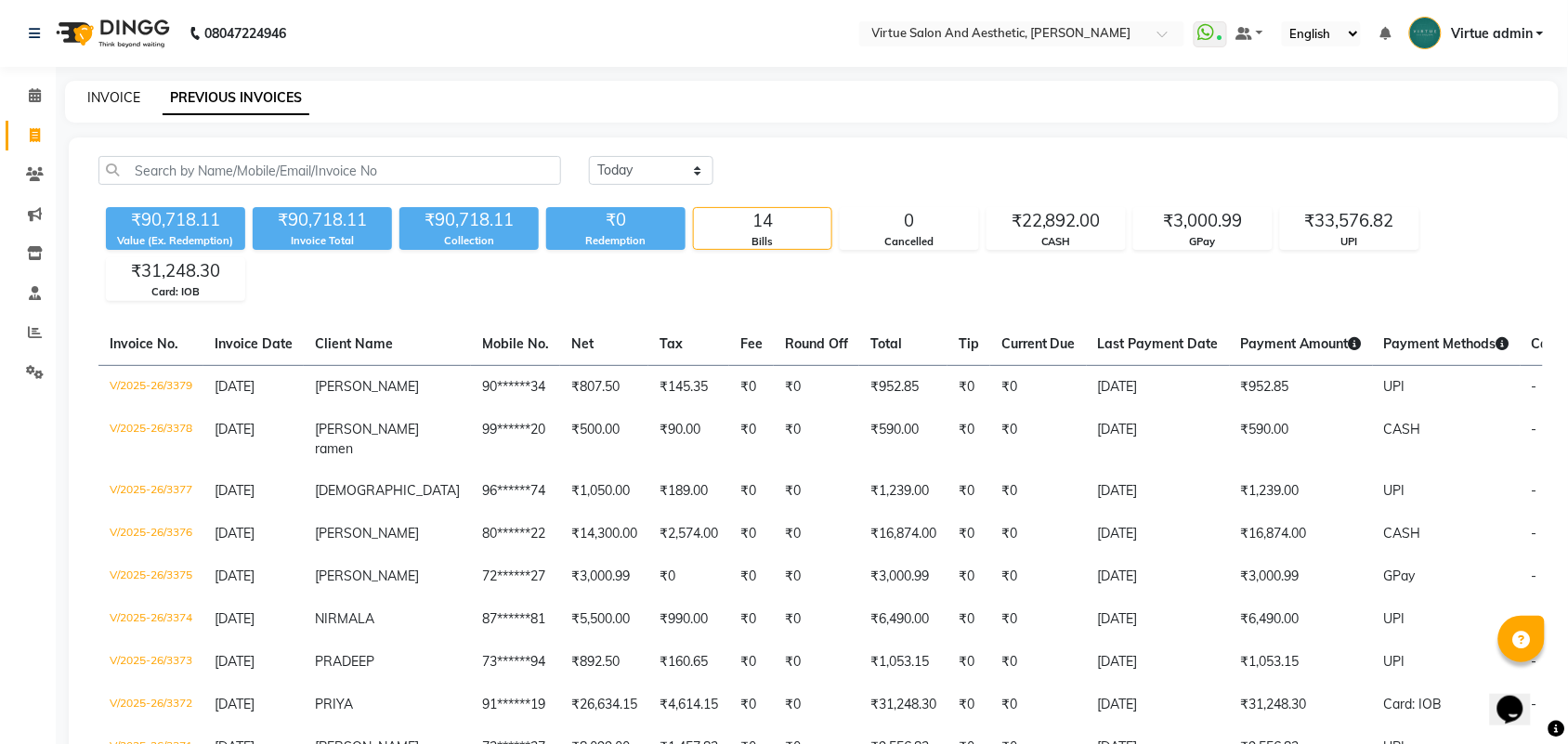
click at [107, 96] on link "INVOICE" at bounding box center [113, 98] width 53 height 17
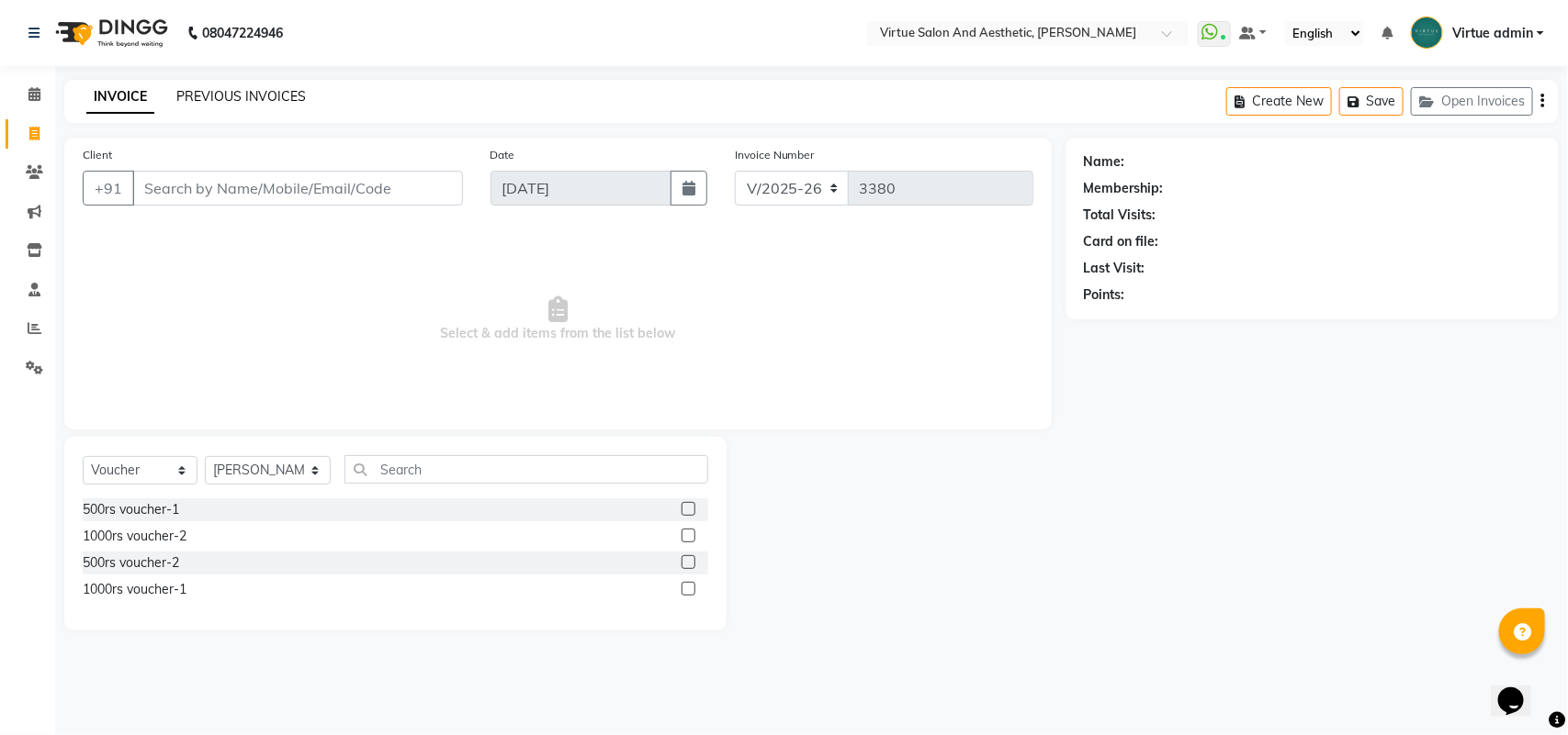
click at [273, 96] on link "PREVIOUS INVOICES" at bounding box center [241, 96] width 130 height 17
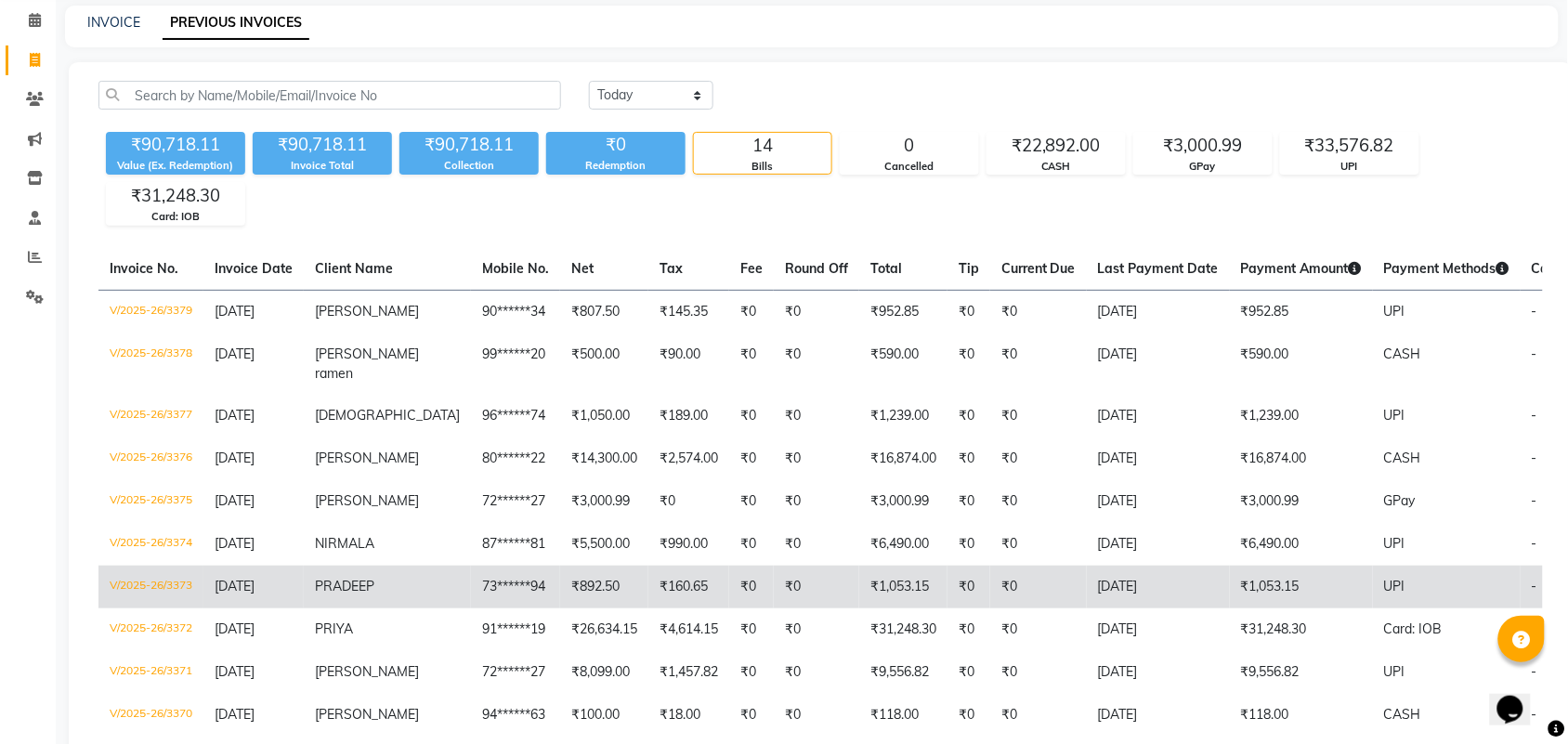
scroll to position [116, 0]
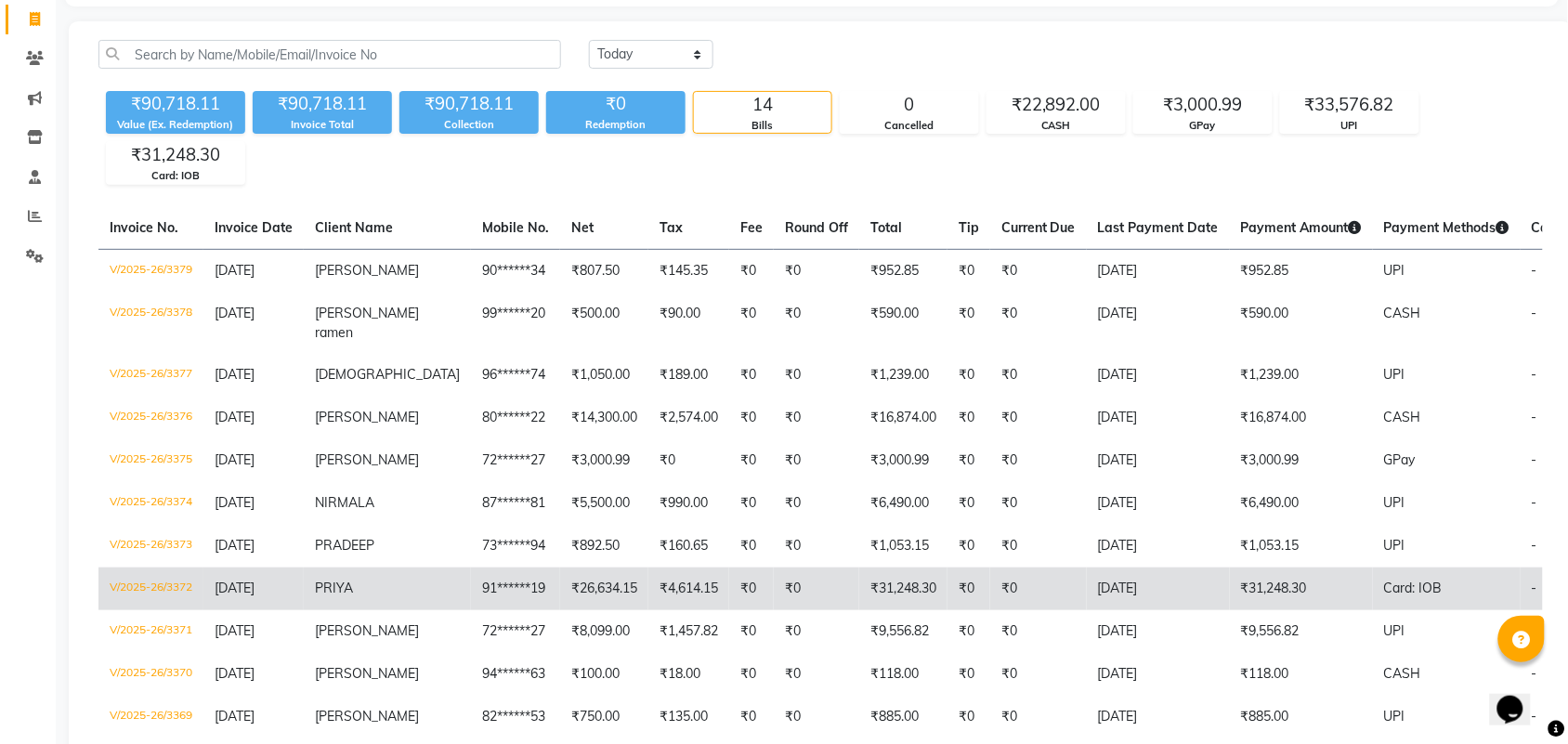
click at [190, 606] on td "V/2025-26/3372" at bounding box center [151, 589] width 105 height 43
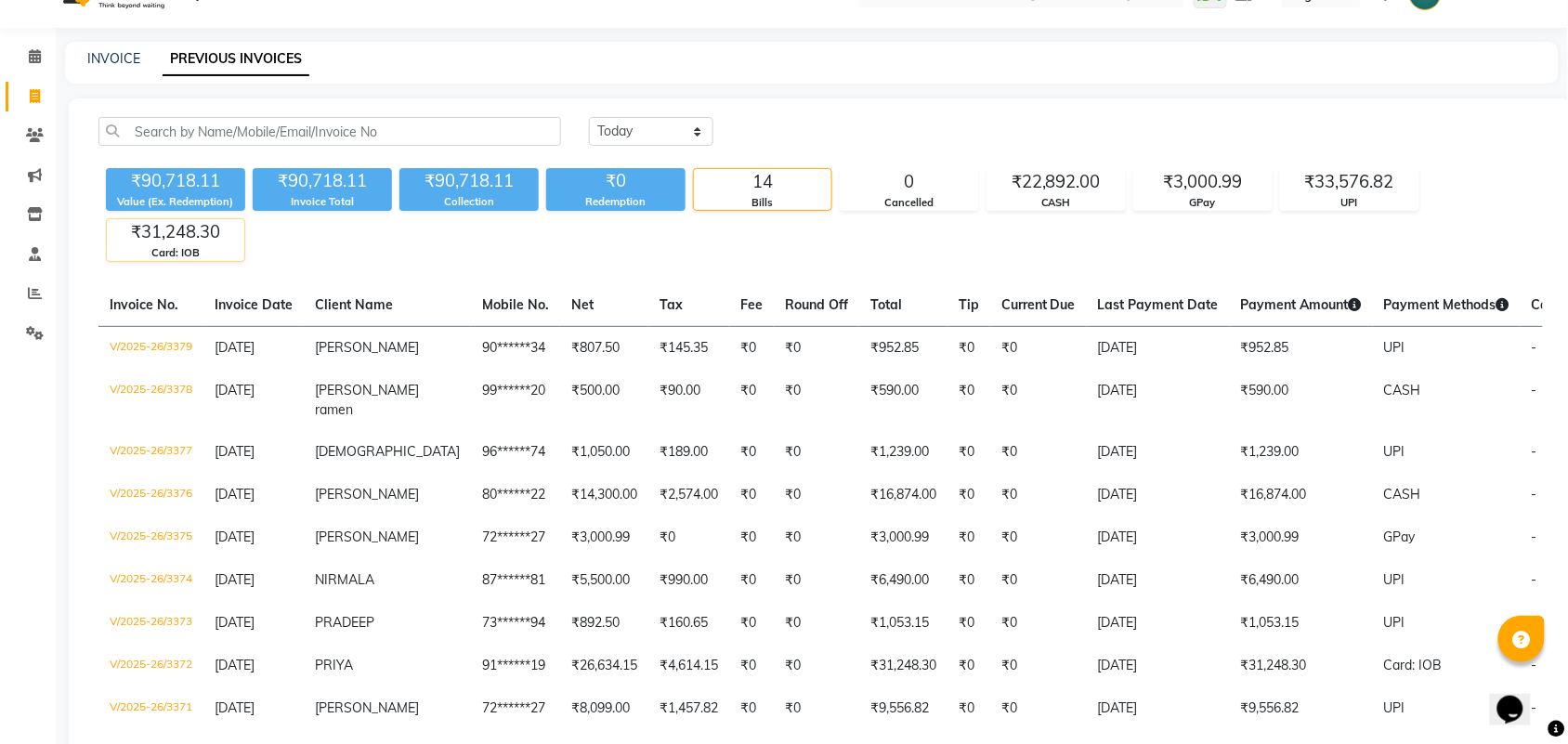
scroll to position [0, 0]
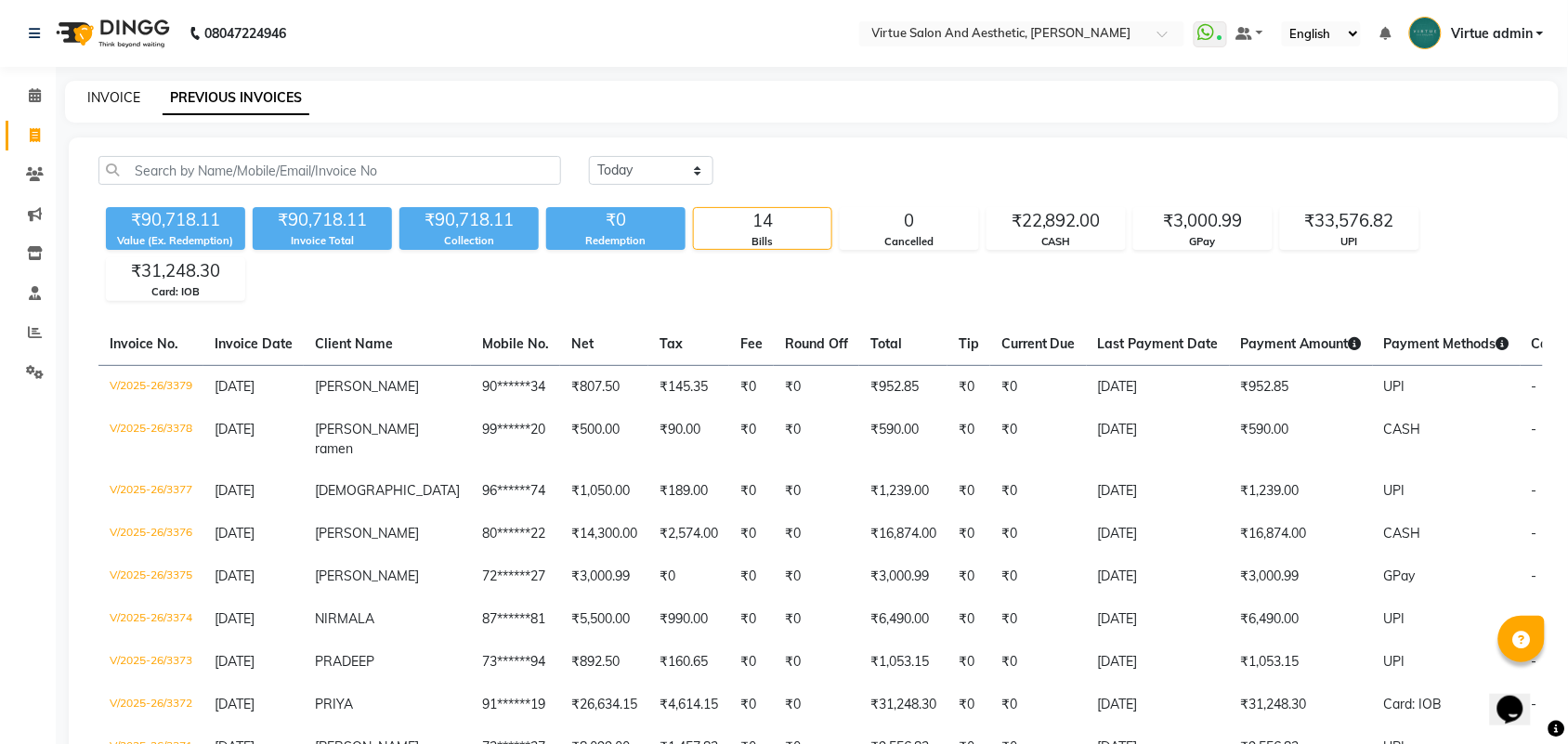
click at [123, 100] on link "INVOICE" at bounding box center [113, 98] width 53 height 17
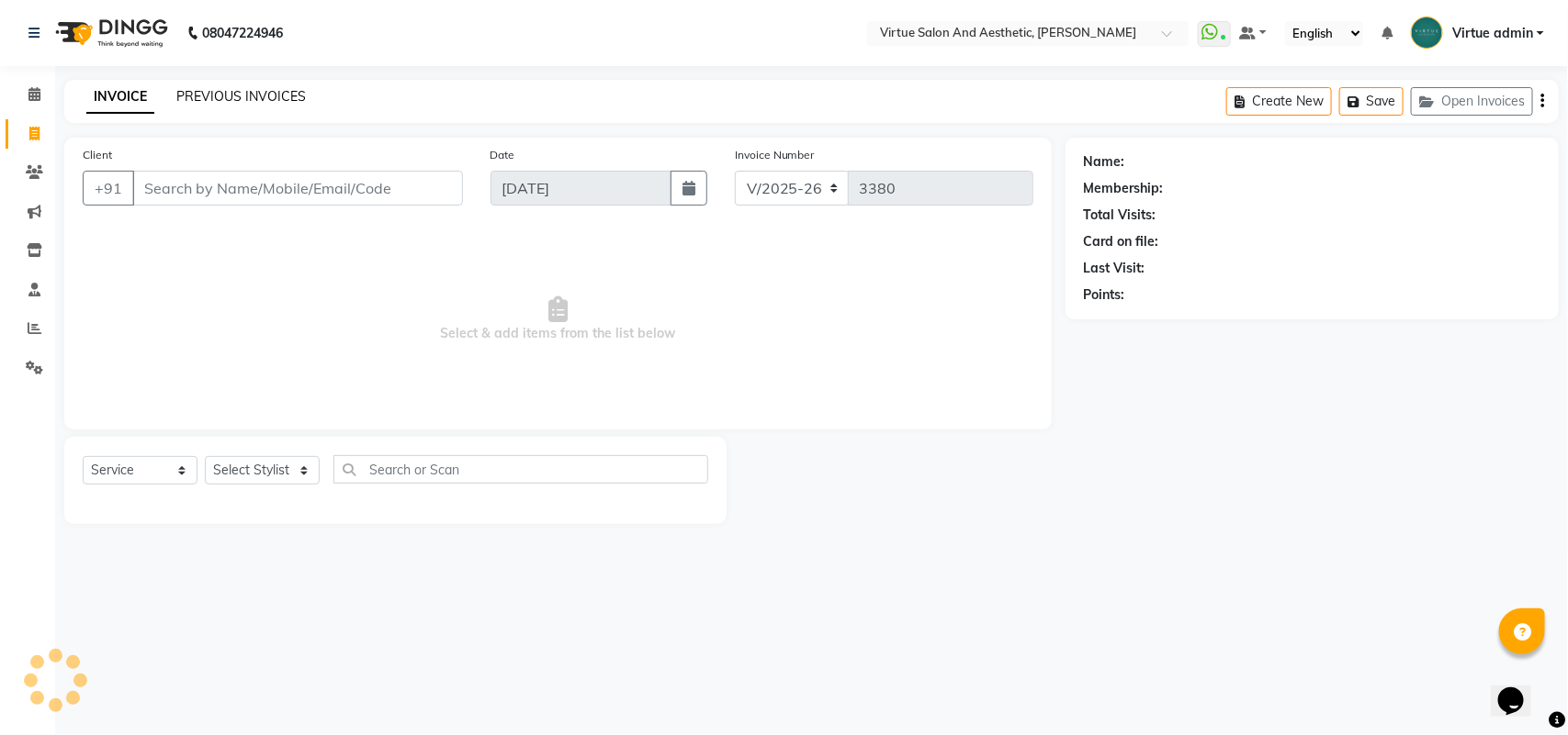
click at [282, 97] on link "PREVIOUS INVOICES" at bounding box center [241, 96] width 130 height 17
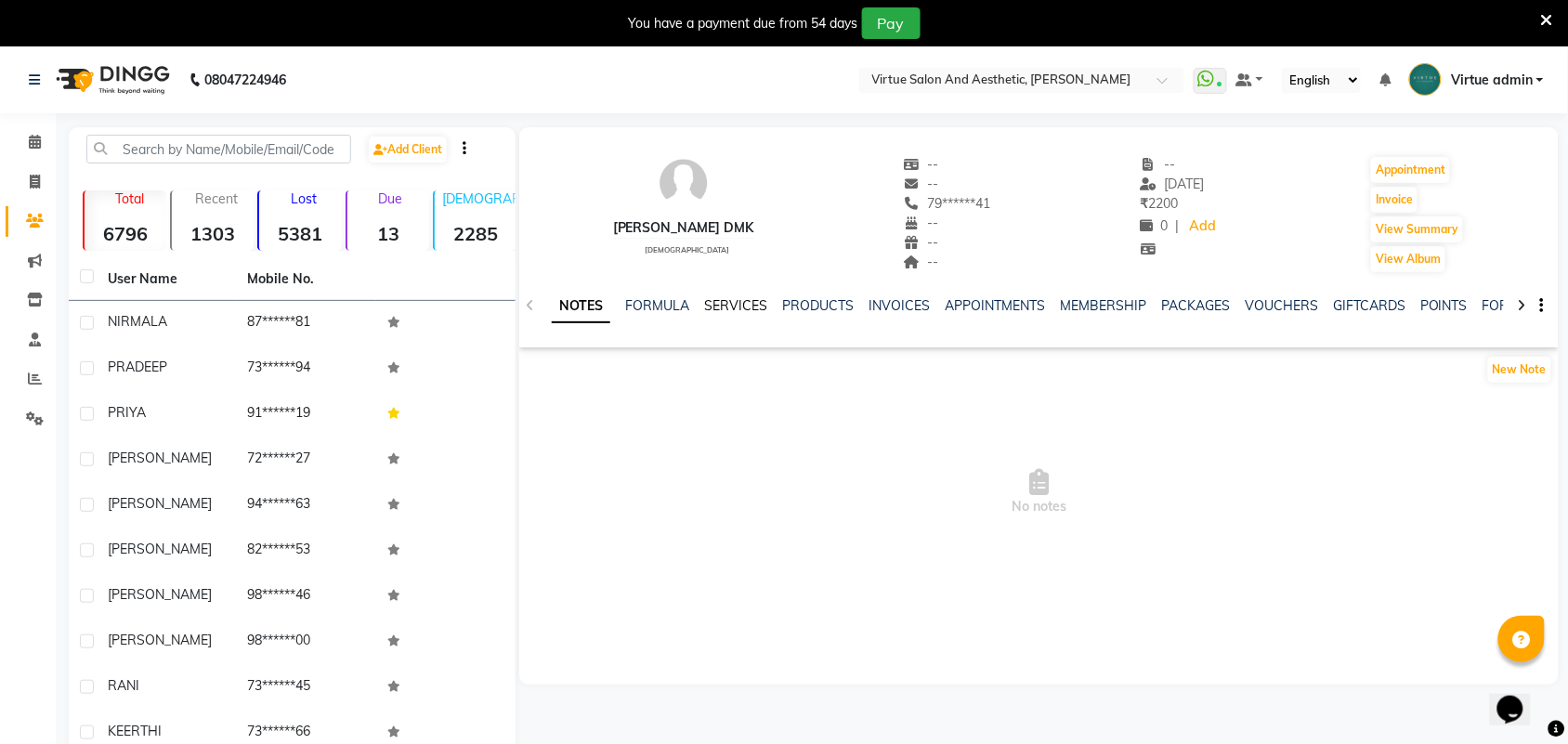
click at [762, 300] on link "SERVICES" at bounding box center [735, 306] width 63 height 17
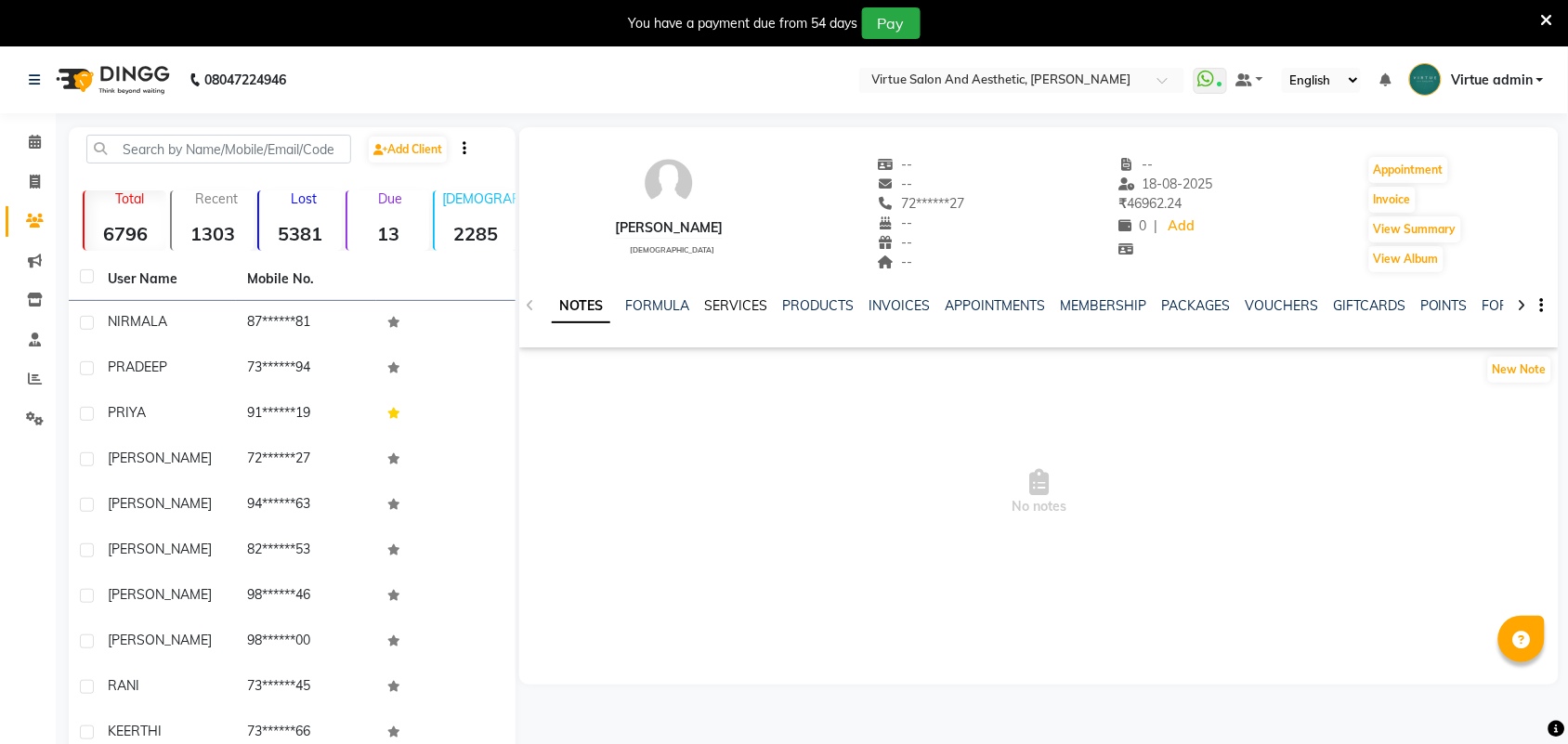
click at [734, 305] on link "SERVICES" at bounding box center [735, 306] width 63 height 17
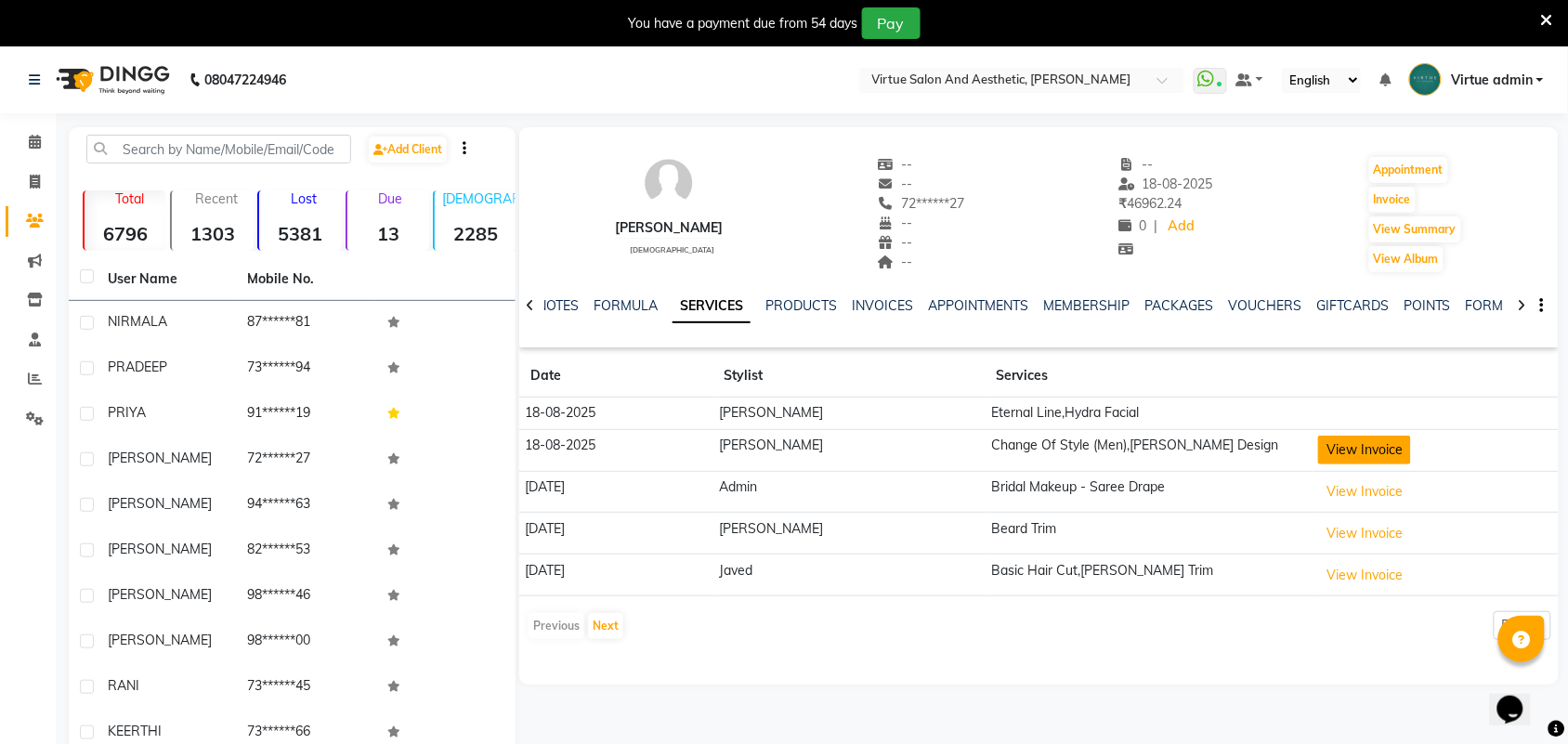
click at [1329, 448] on button "View Invoice" at bounding box center [1364, 450] width 93 height 29
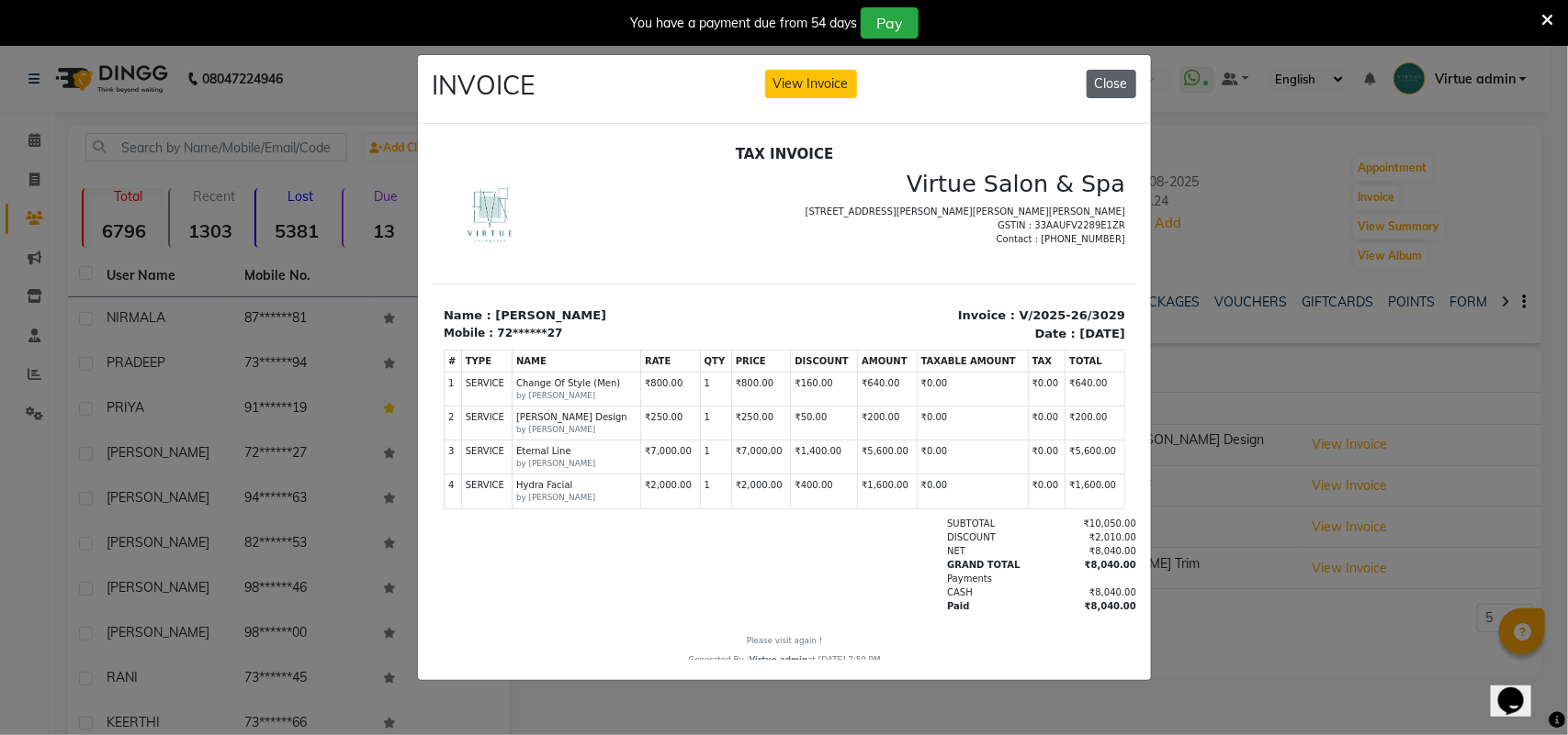
click at [1108, 87] on button "Close" at bounding box center [1111, 83] width 49 height 29
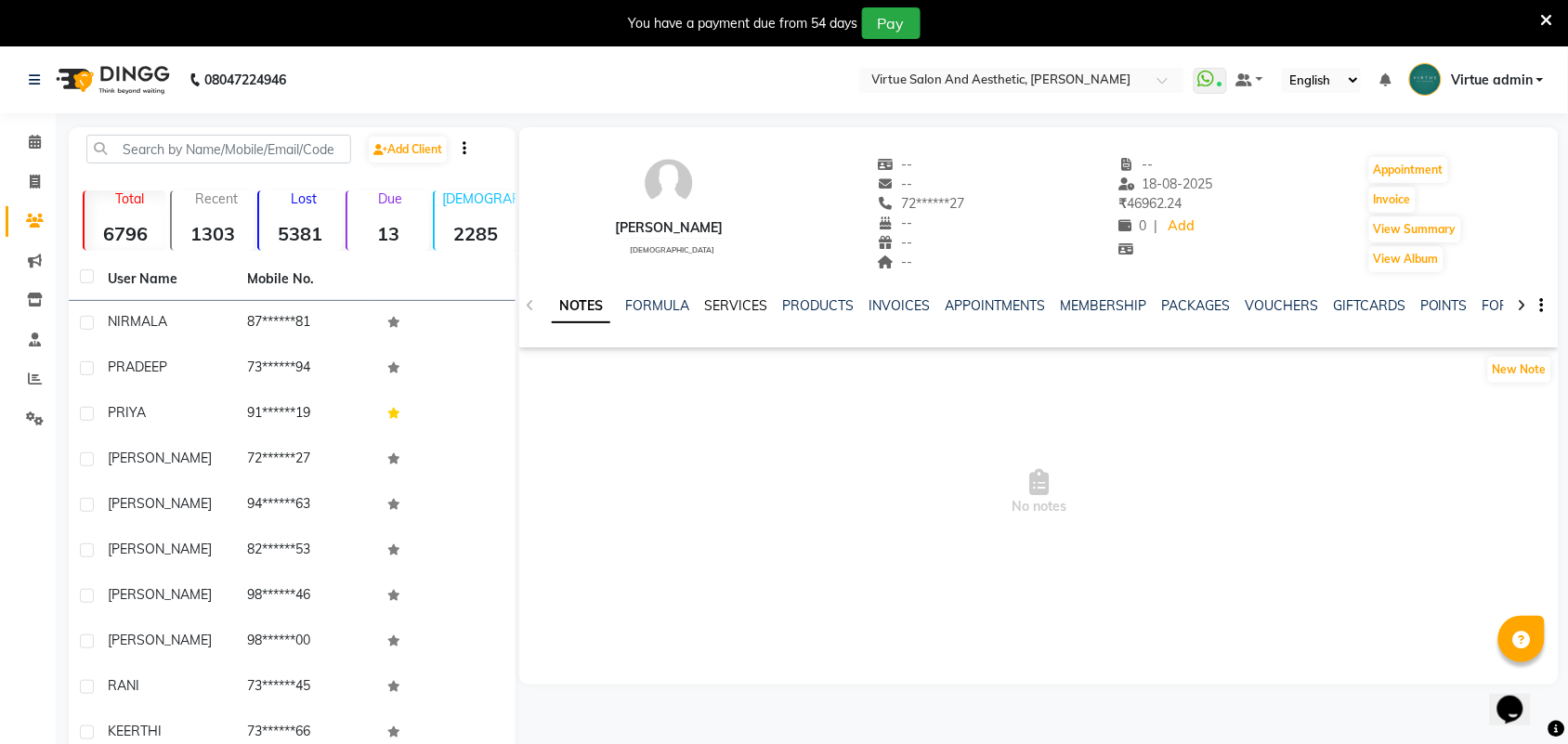
click at [753, 308] on link "SERVICES" at bounding box center [735, 306] width 63 height 17
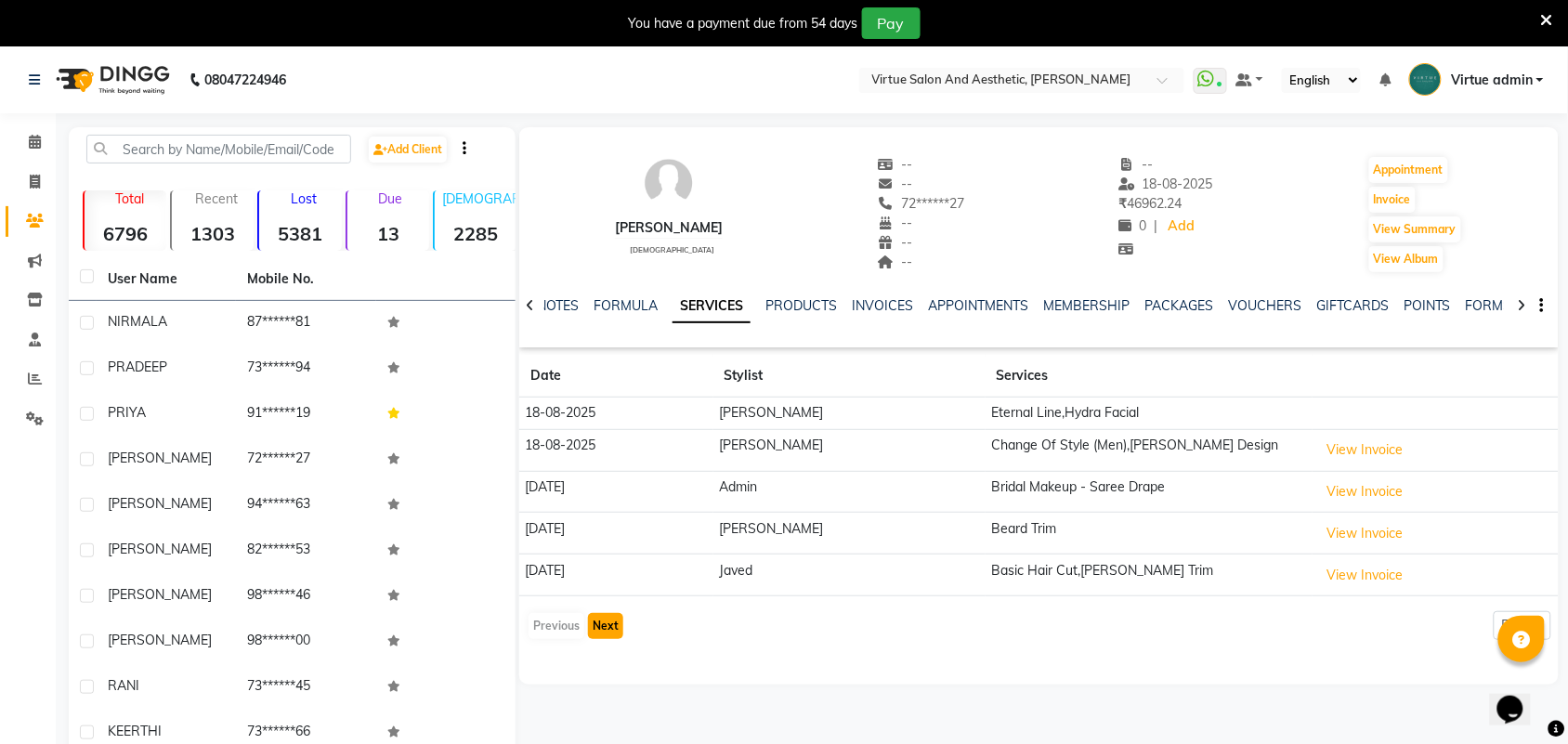
click at [615, 634] on button "Next" at bounding box center [606, 627] width 36 height 26
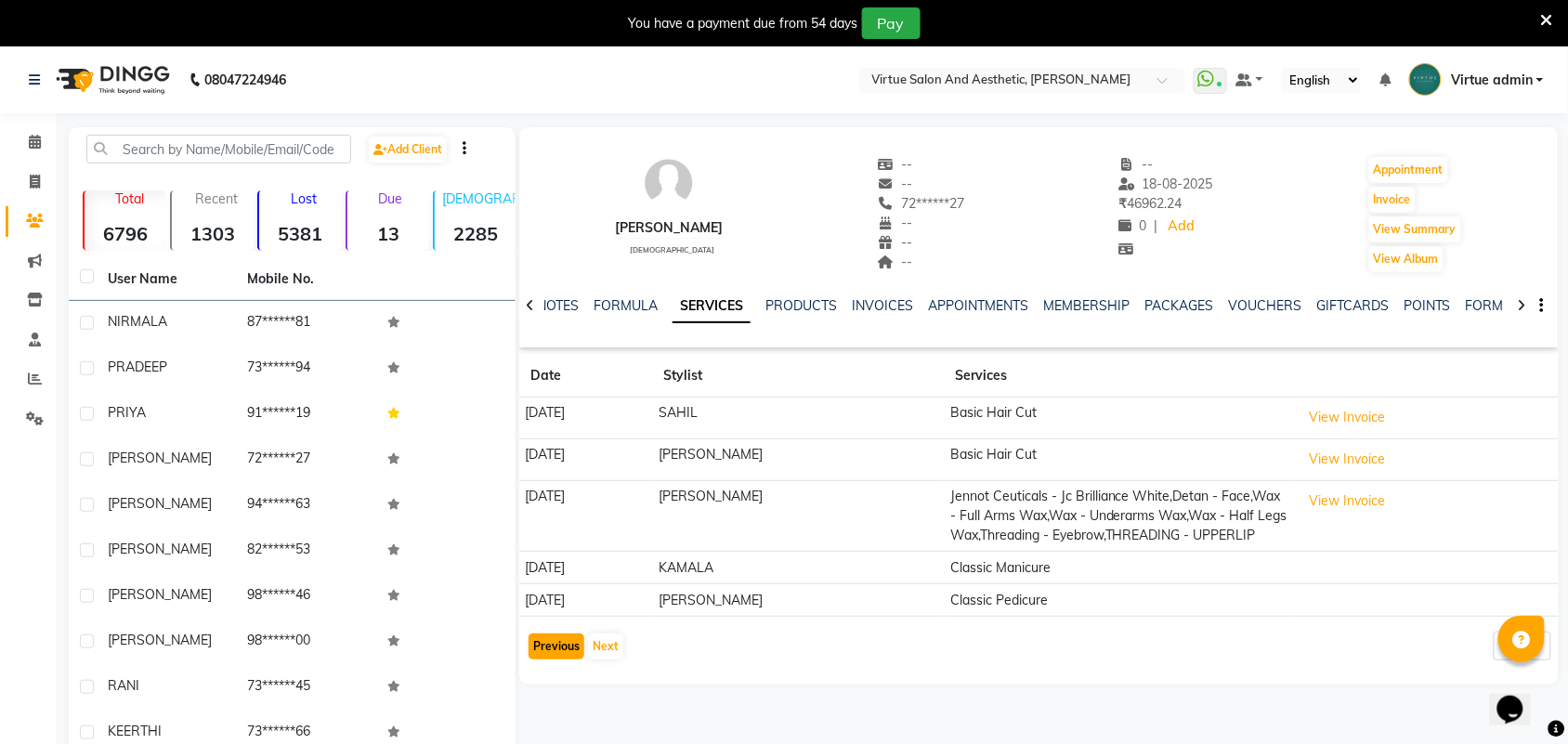
click at [559, 650] on button "Previous" at bounding box center [556, 647] width 55 height 26
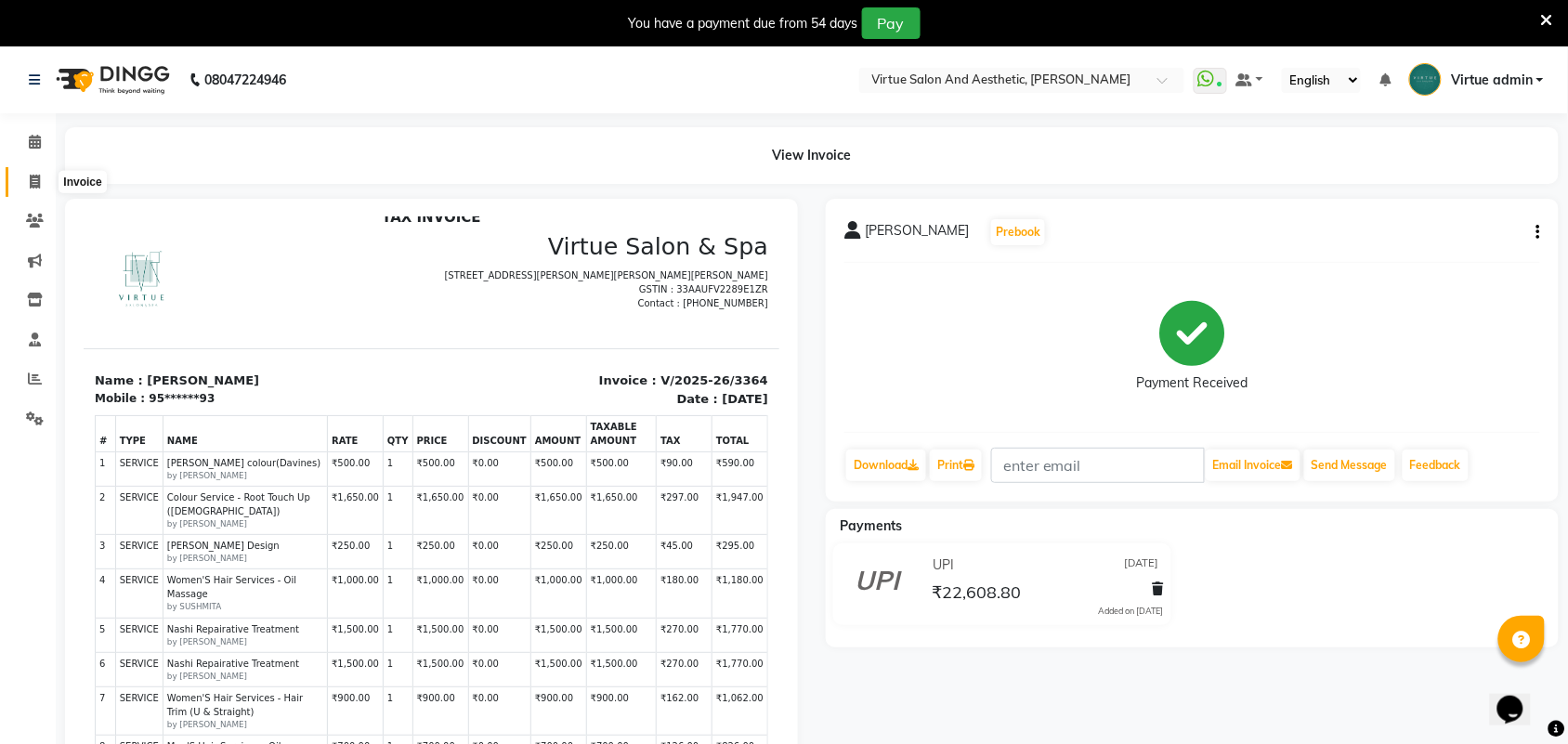
click at [40, 179] on span at bounding box center [35, 182] width 33 height 22
select select "4466"
select select "service"
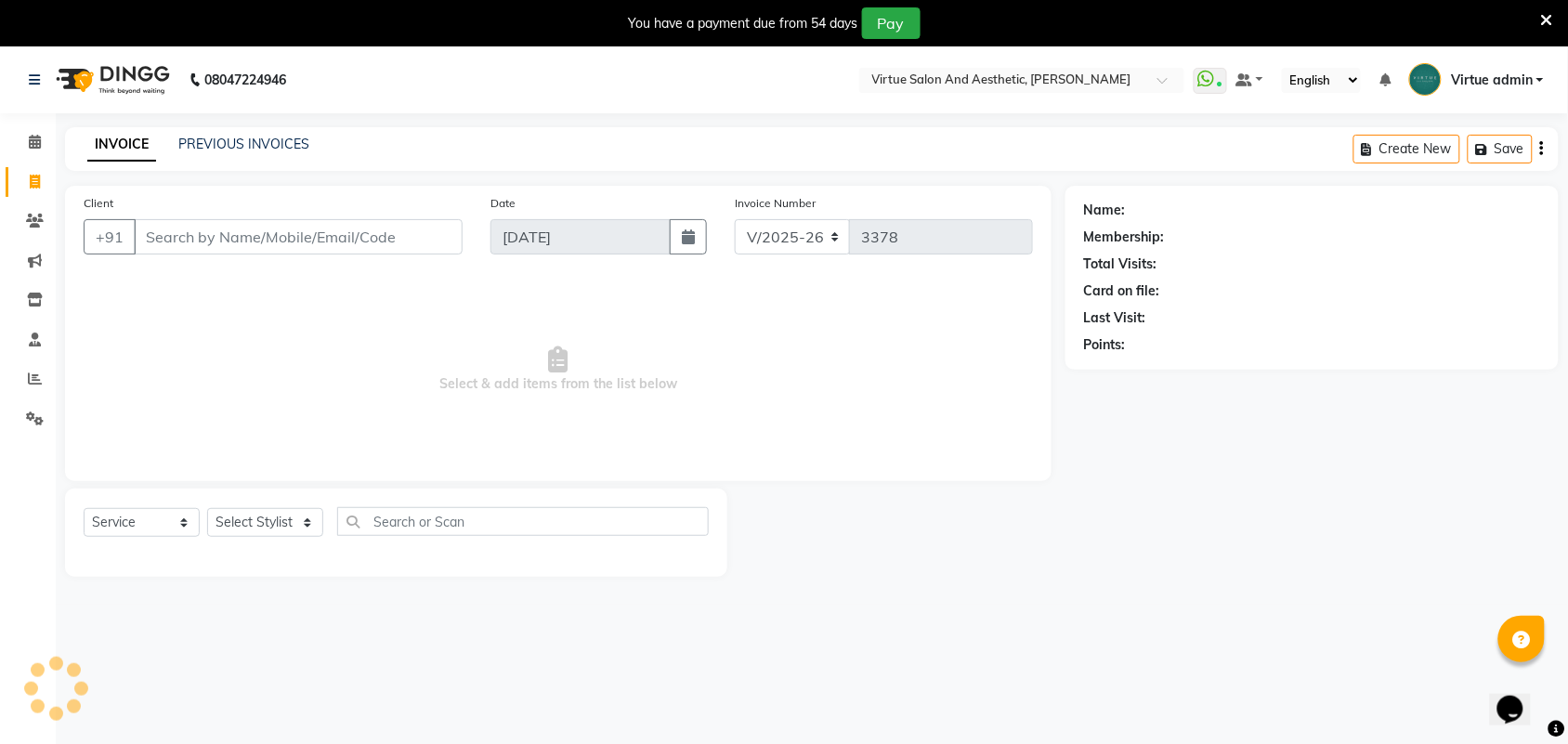
scroll to position [47, 0]
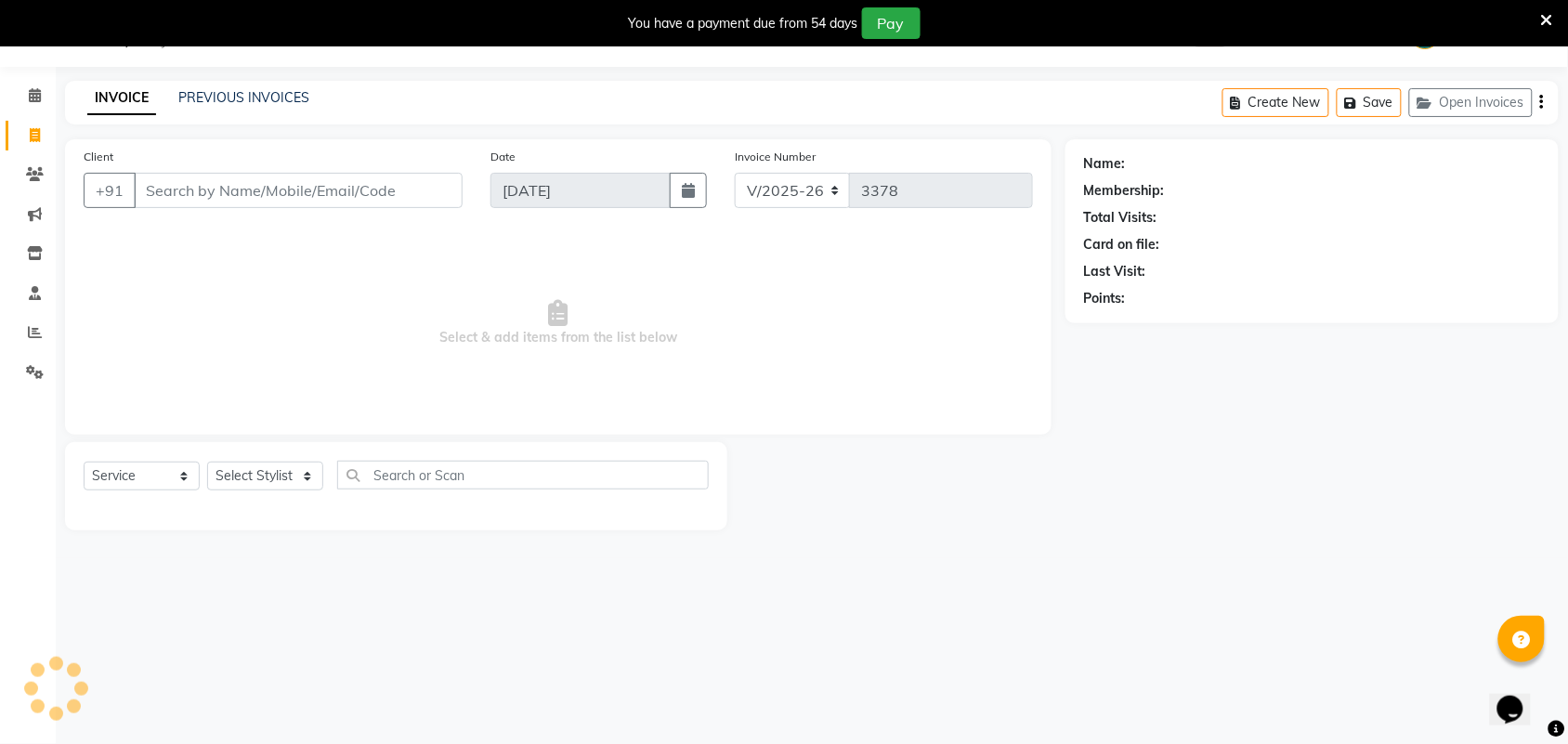
click at [215, 88] on div "PREVIOUS INVOICES" at bounding box center [244, 98] width 131 height 20
click at [215, 93] on link "PREVIOUS INVOICES" at bounding box center [244, 98] width 131 height 17
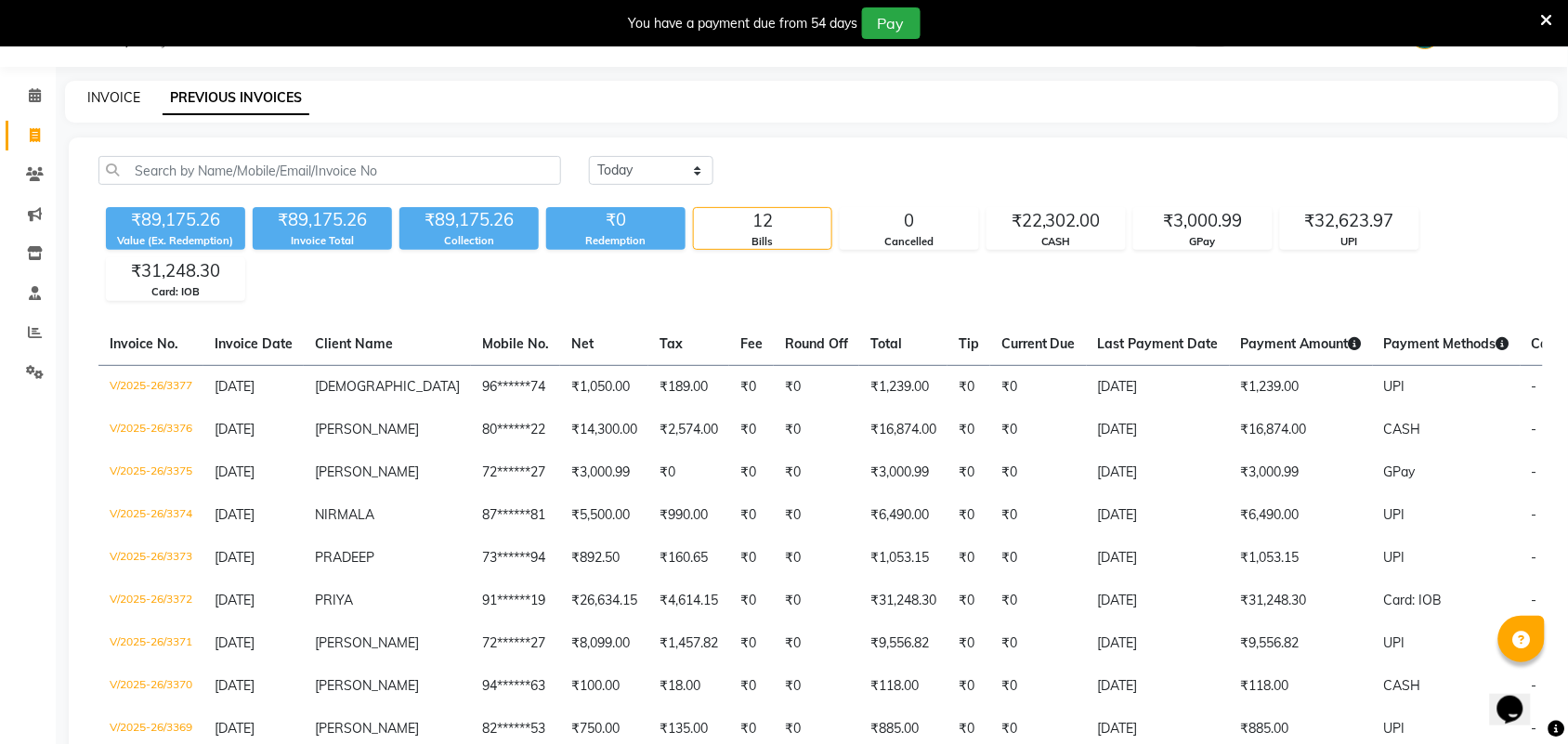
click at [127, 94] on link "INVOICE" at bounding box center [113, 98] width 53 height 17
select select "service"
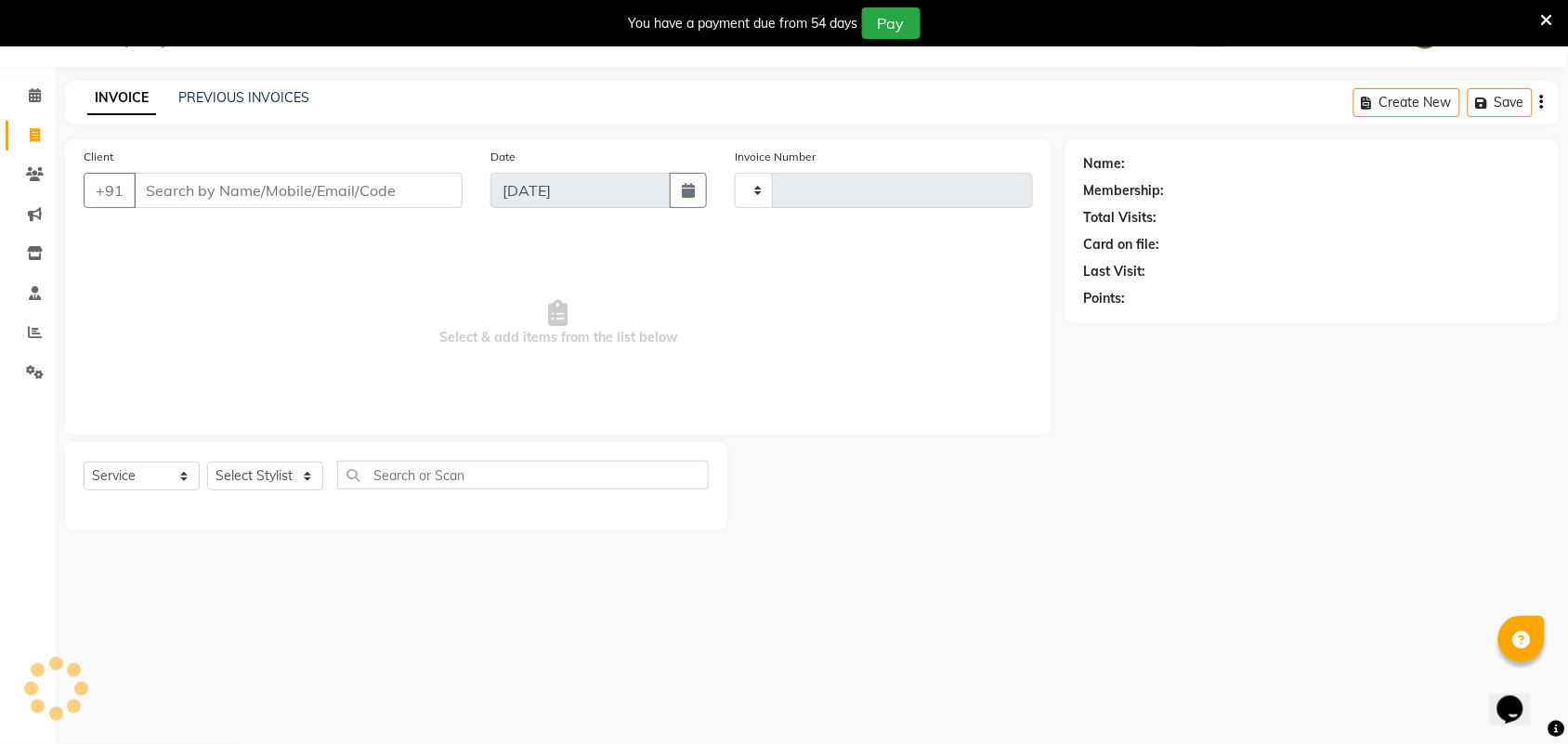
type input "3378"
select select "4466"
select select "V"
select select "71189"
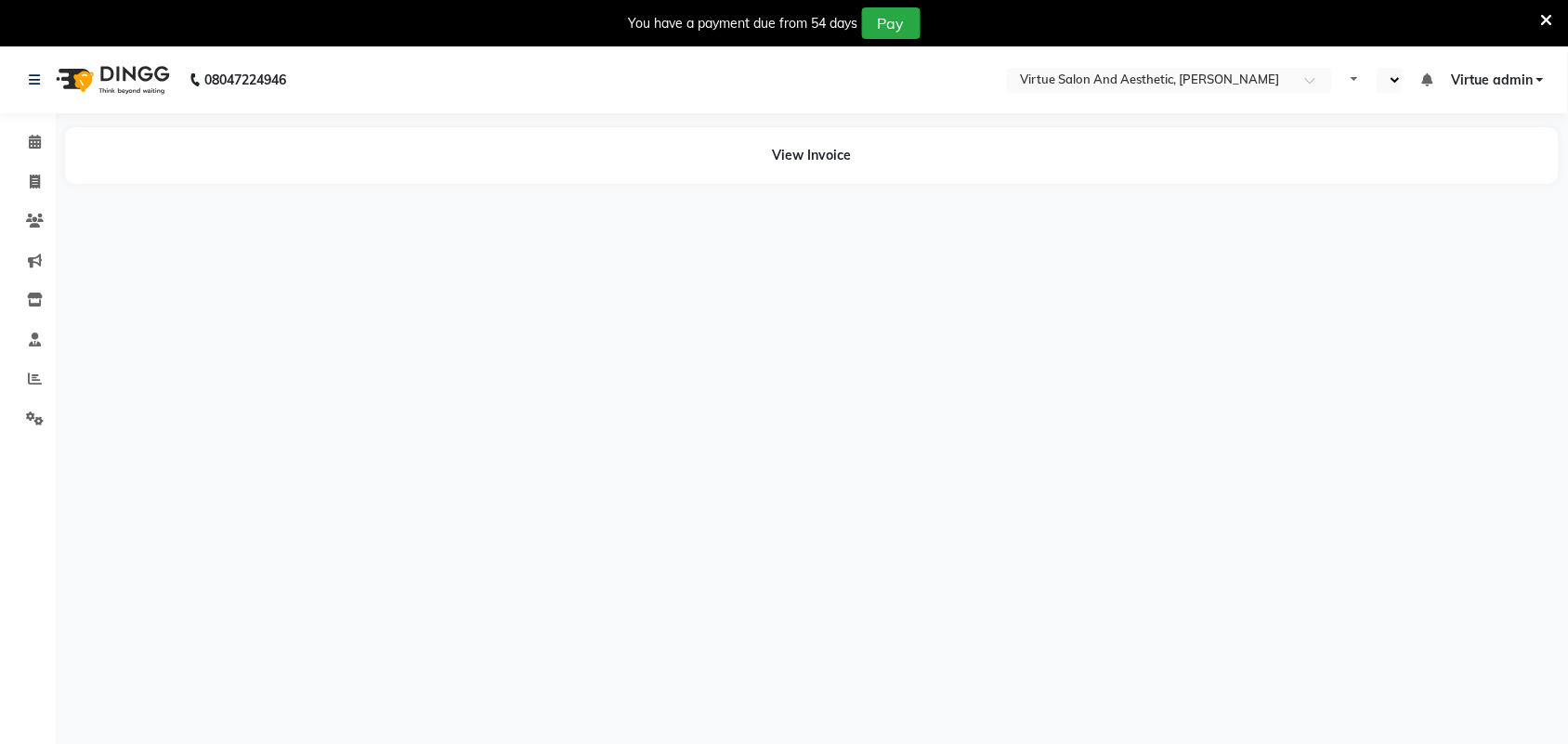
select select "en"
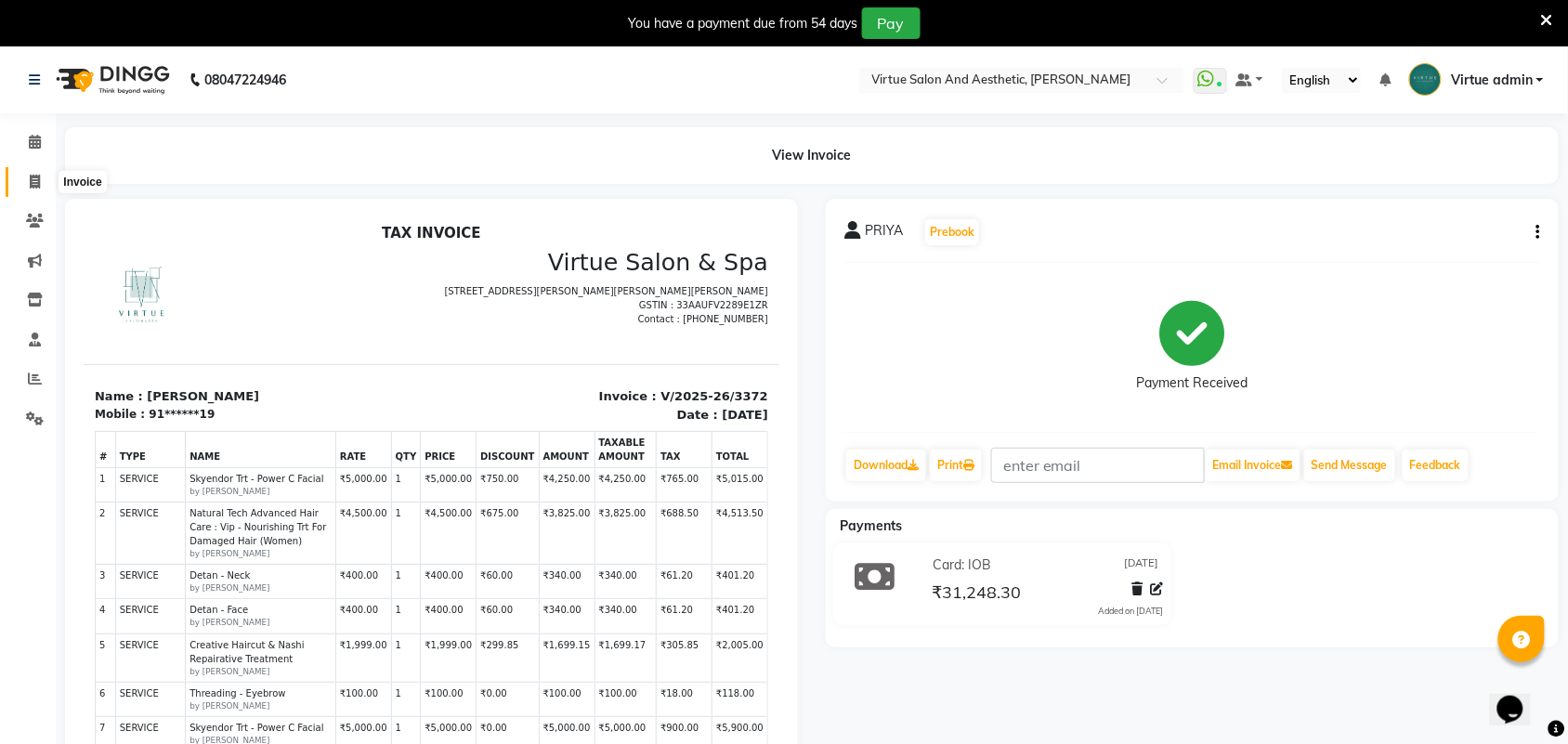
click at [38, 176] on icon at bounding box center [35, 181] width 10 height 14
select select "4466"
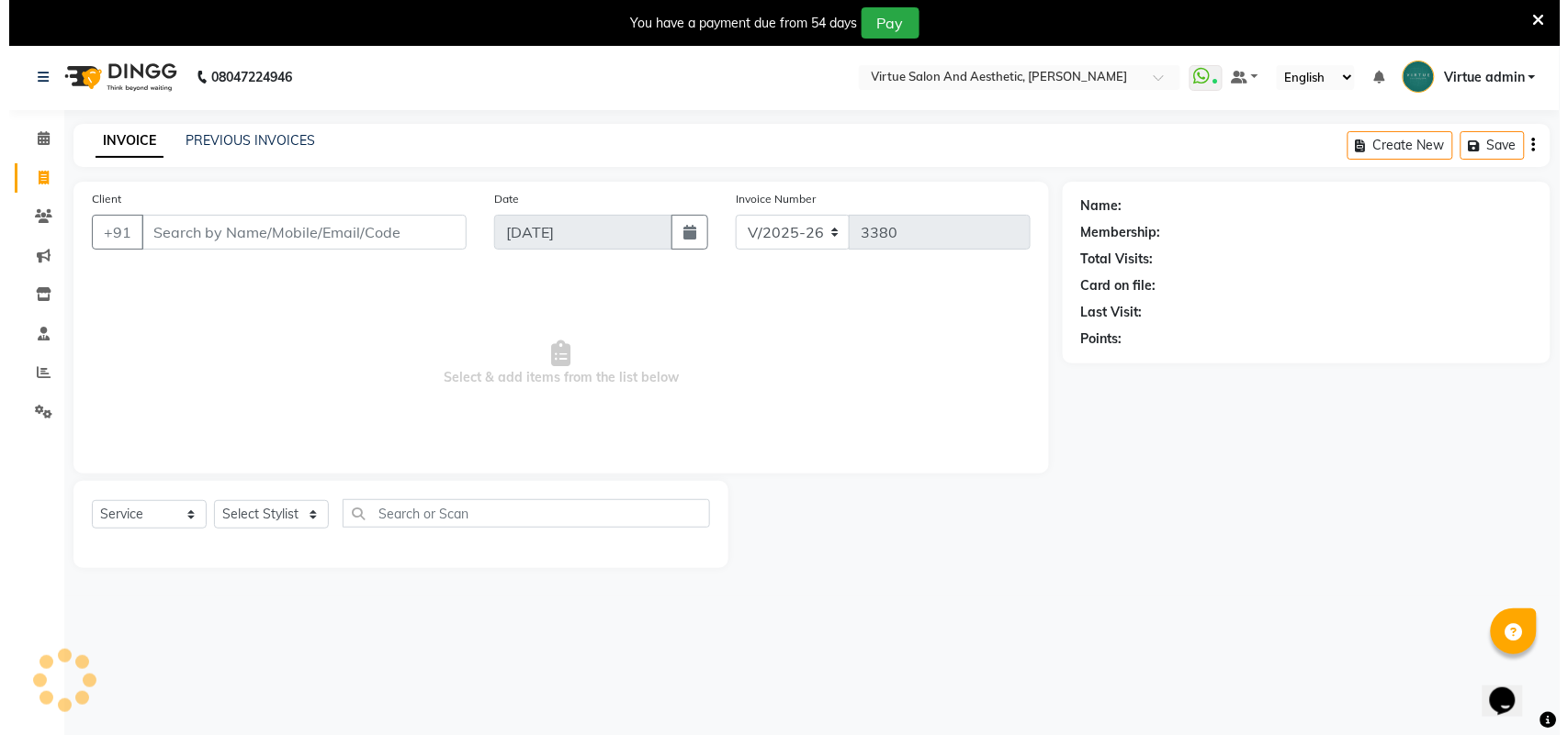
scroll to position [46, 0]
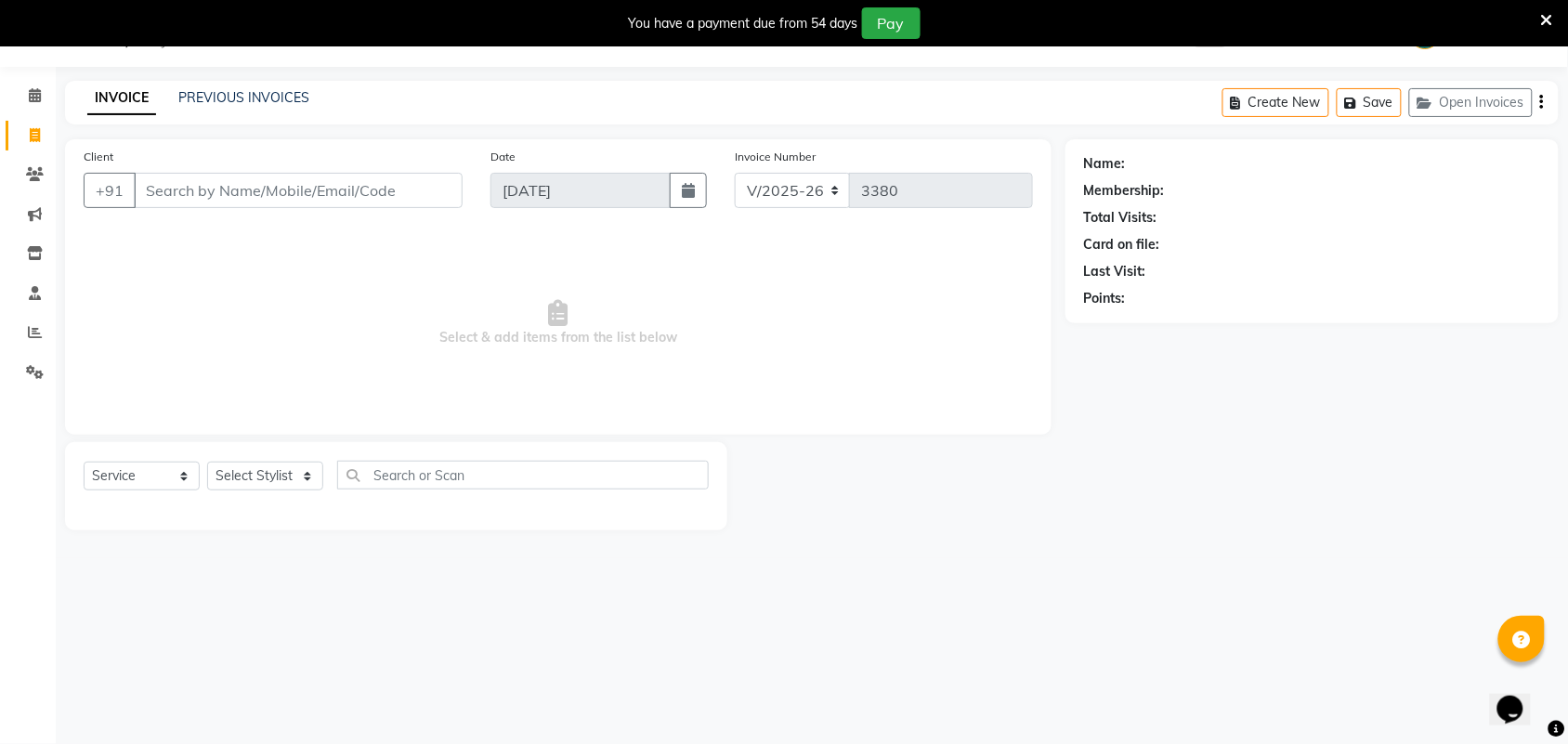
select select "V"
select select "71189"
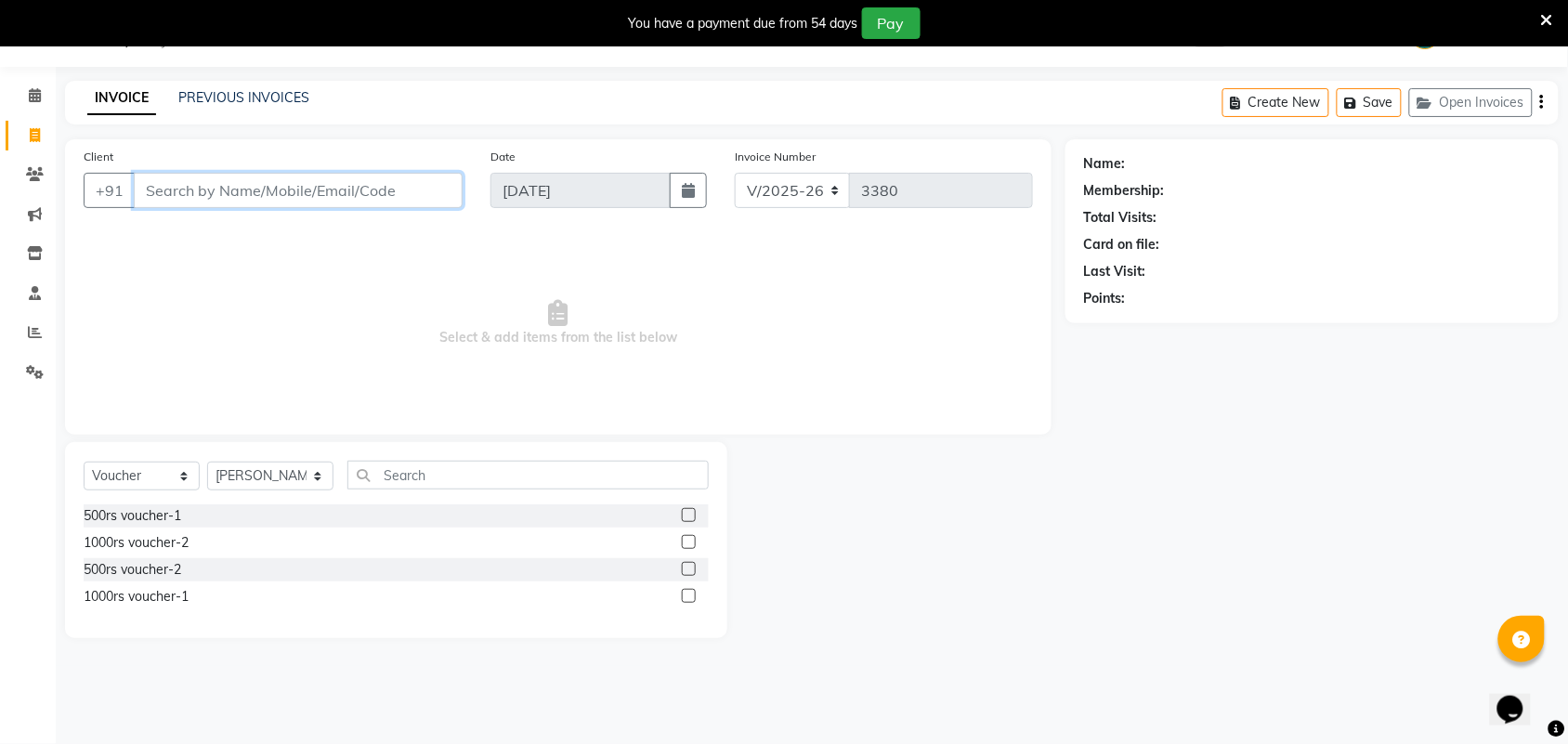
click at [341, 189] on input "Client" at bounding box center [298, 190] width 329 height 36
click at [309, 191] on input "Client" at bounding box center [298, 190] width 329 height 36
type input "9940425410"
click at [407, 191] on span "Add Client" at bounding box center [415, 190] width 73 height 19
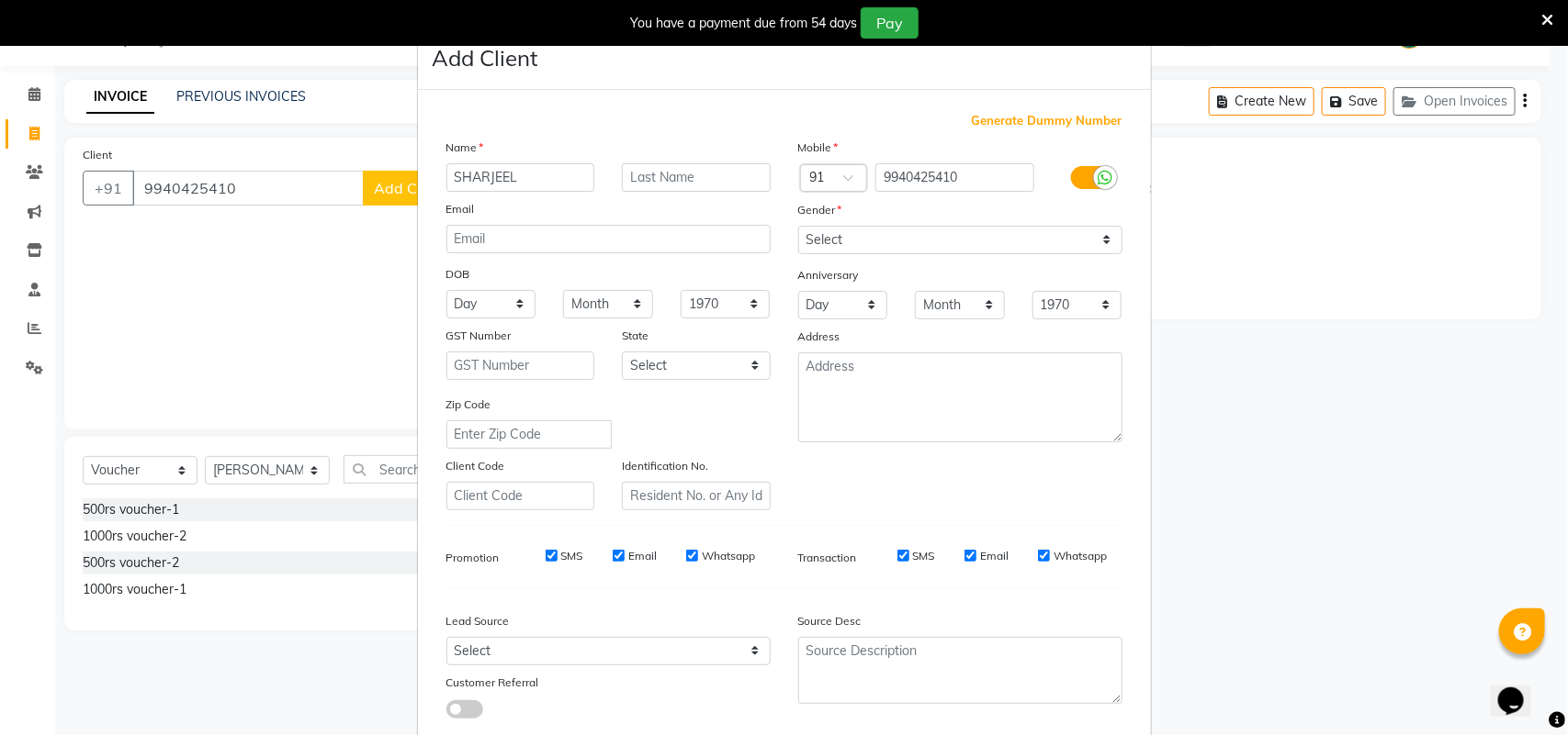
type input "SHARJEEL"
drag, startPoint x: 985, startPoint y: 239, endPoint x: 978, endPoint y: 250, distance: 13.0
click at [985, 239] on select "Select [DEMOGRAPHIC_DATA] [DEMOGRAPHIC_DATA] Other Prefer Not To Say" at bounding box center [961, 240] width 325 height 29
click at [798, 226] on select "Select [DEMOGRAPHIC_DATA] [DEMOGRAPHIC_DATA] Other Prefer Not To Say" at bounding box center [961, 240] width 325 height 29
click at [576, 640] on select "Select Walk-in Referral Internet Friend Word of Mouth Advertisement Facebook Ju…" at bounding box center [608, 651] width 325 height 29
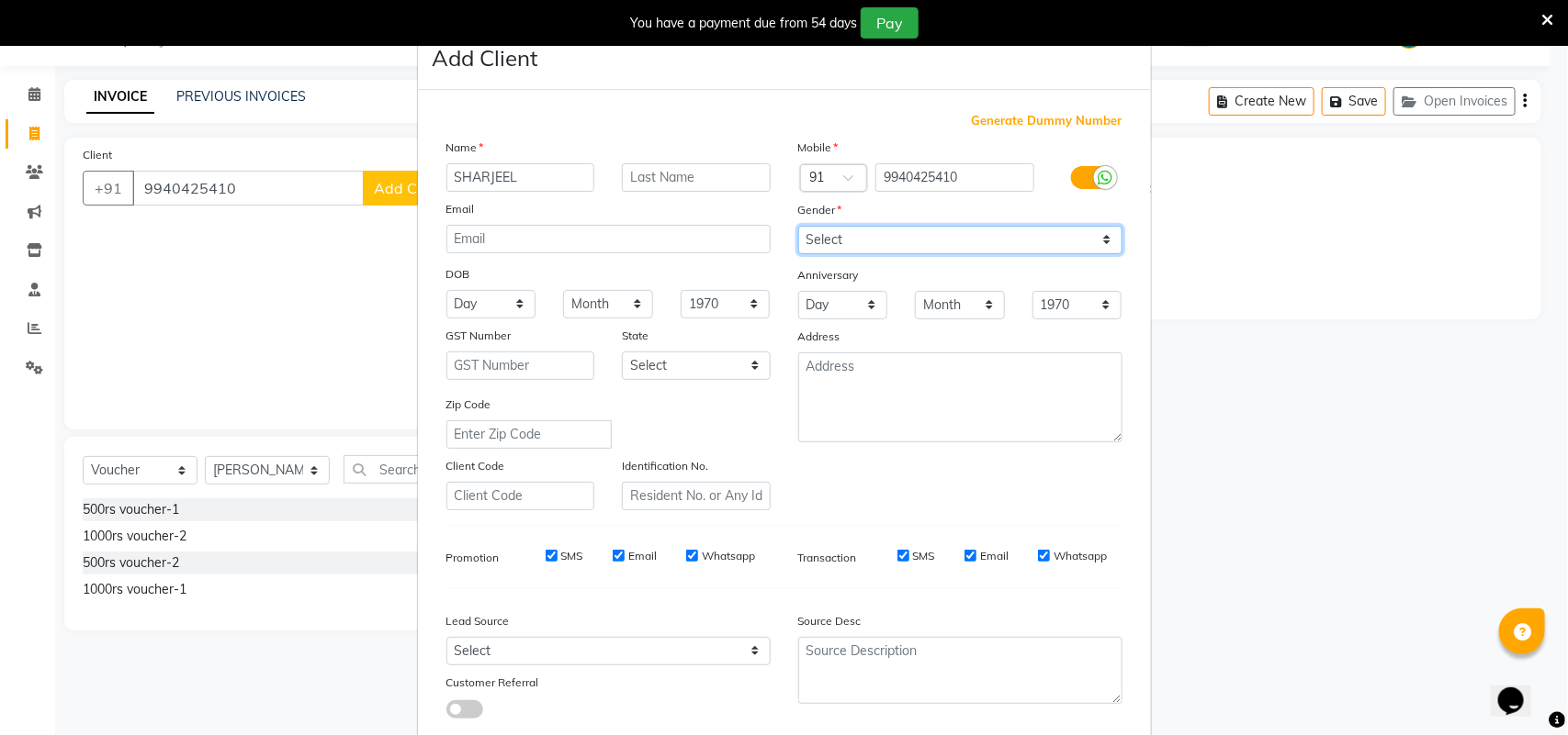
click at [871, 236] on select "Select [DEMOGRAPHIC_DATA] [DEMOGRAPHIC_DATA] Other Prefer Not To Say" at bounding box center [961, 240] width 325 height 29
select select "[DEMOGRAPHIC_DATA]"
click at [798, 226] on select "Select [DEMOGRAPHIC_DATA] [DEMOGRAPHIC_DATA] Other Prefer Not To Say" at bounding box center [961, 240] width 325 height 29
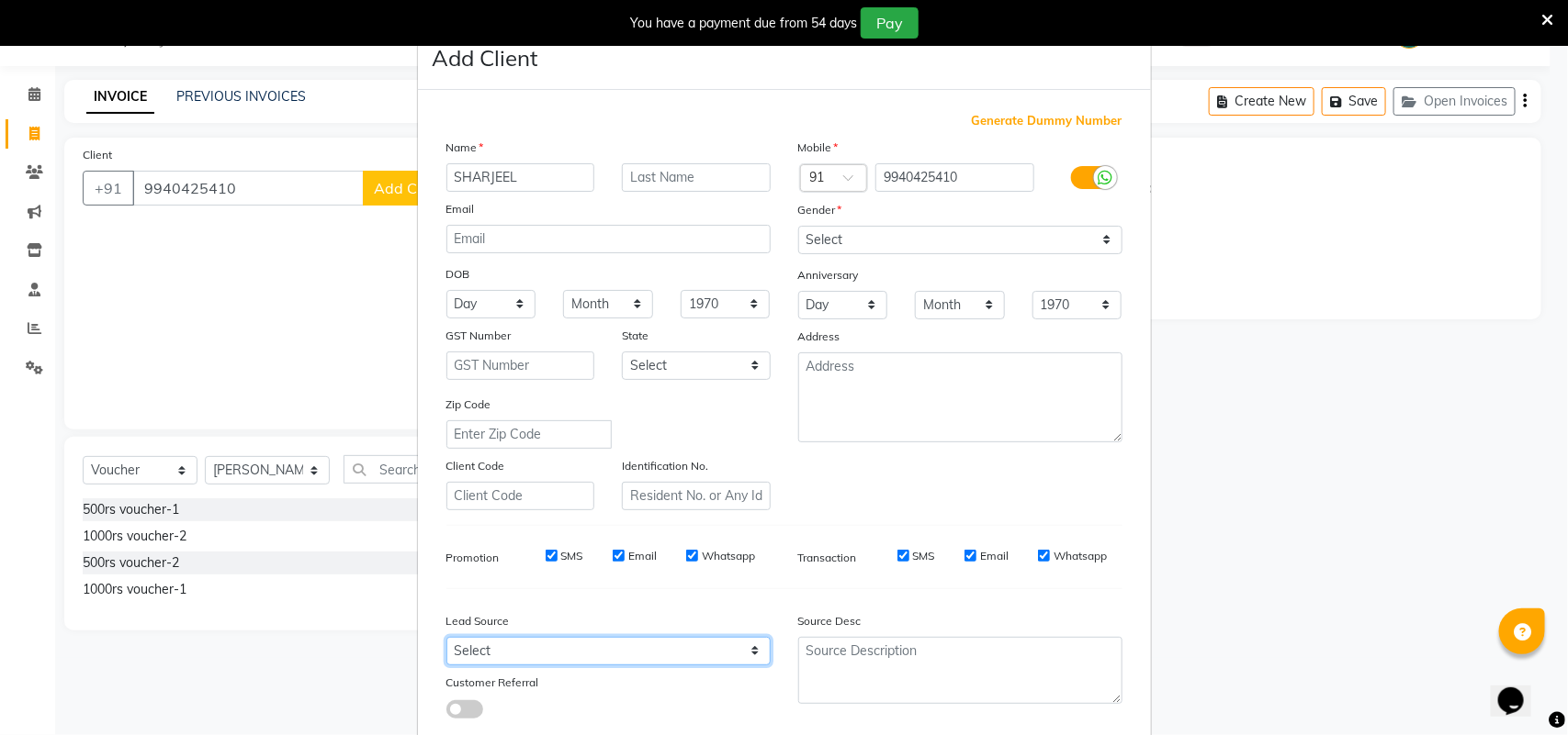
click at [654, 637] on select "Select Walk-in Referral Internet Friend Word of Mouth Advertisement Facebook Ju…" at bounding box center [608, 651] width 325 height 29
select select "30564"
click at [446, 637] on select "Select Walk-in Referral Internet Friend Word of Mouth Advertisement Facebook Ju…" at bounding box center [608, 651] width 325 height 29
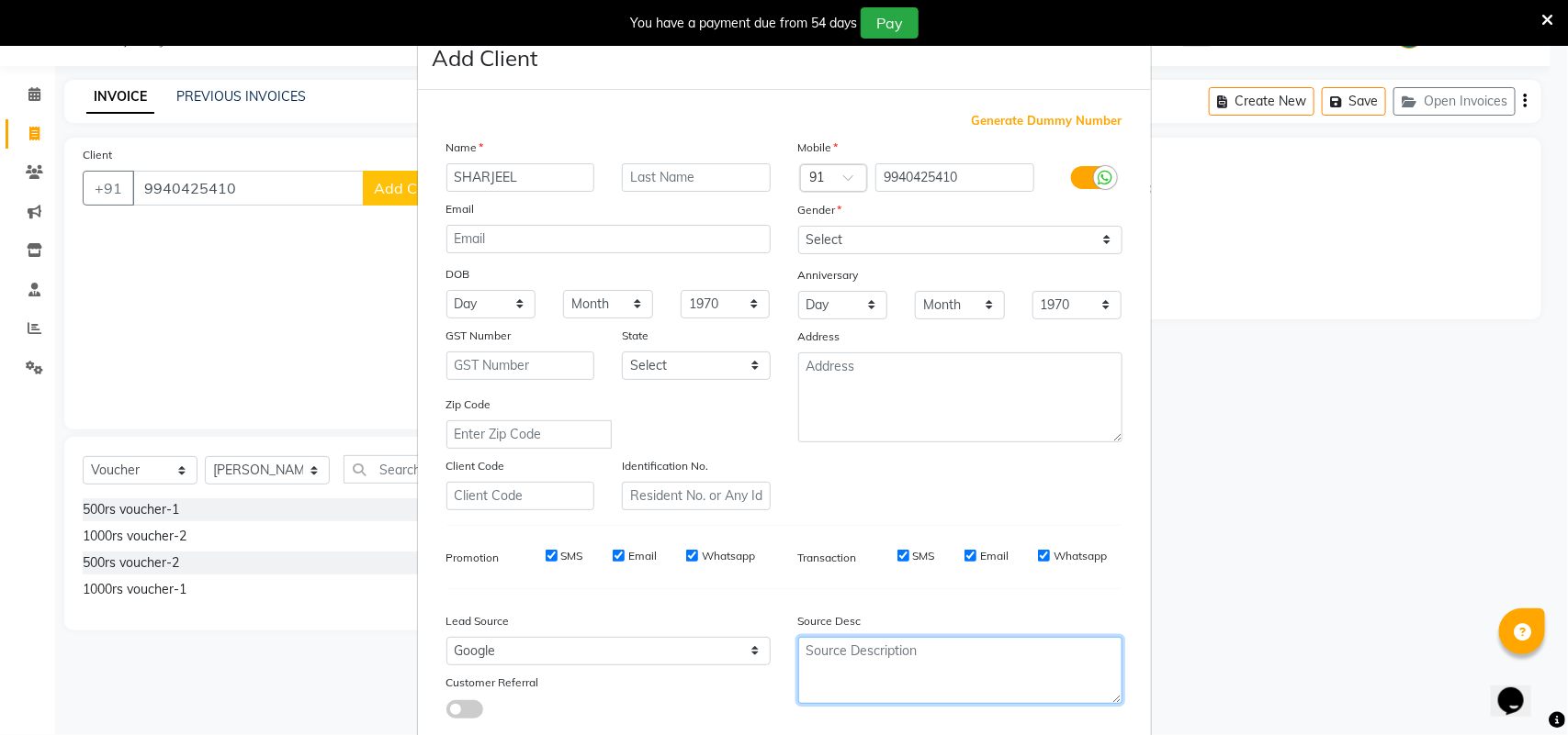
click at [866, 661] on textarea at bounding box center [961, 670] width 325 height 67
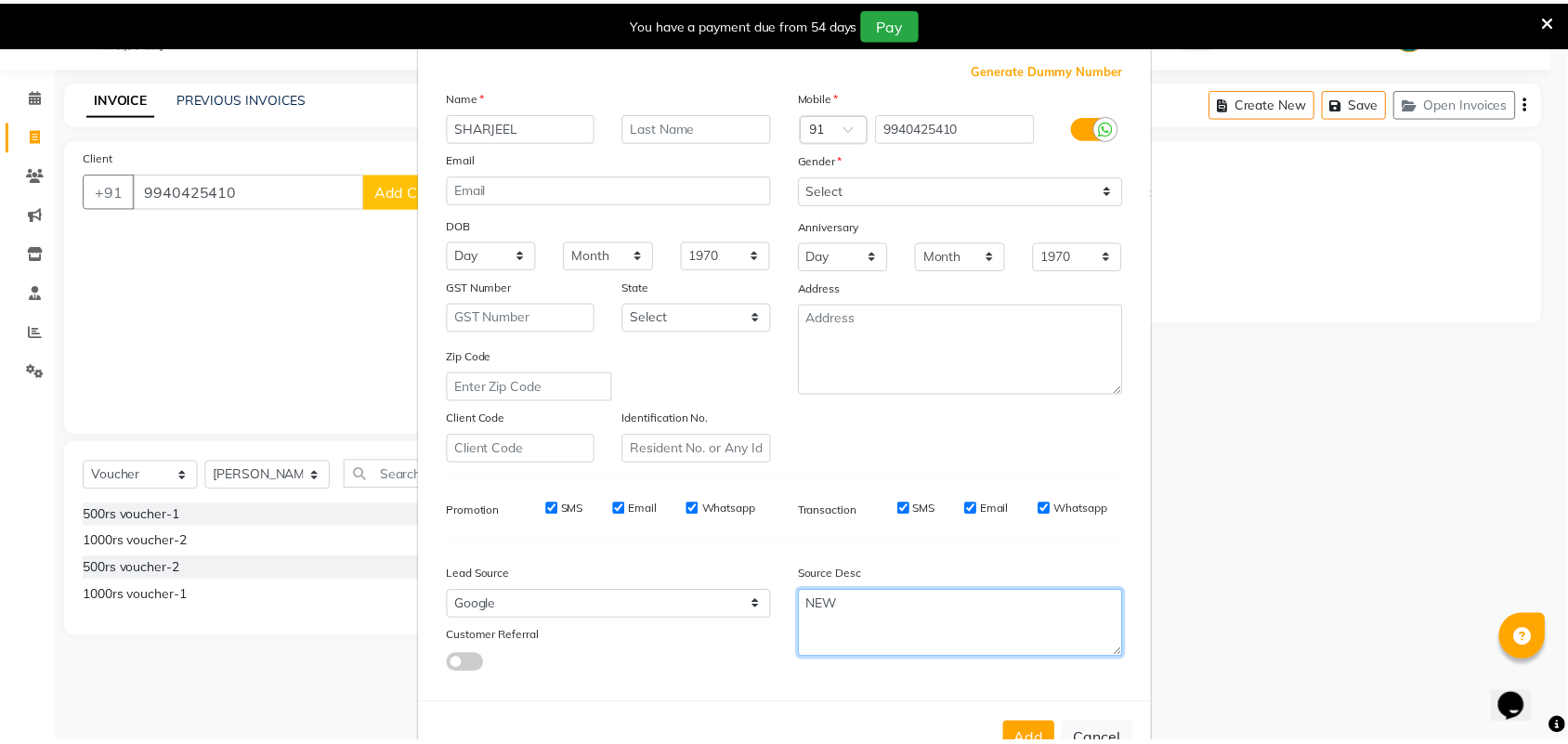
scroll to position [107, 0]
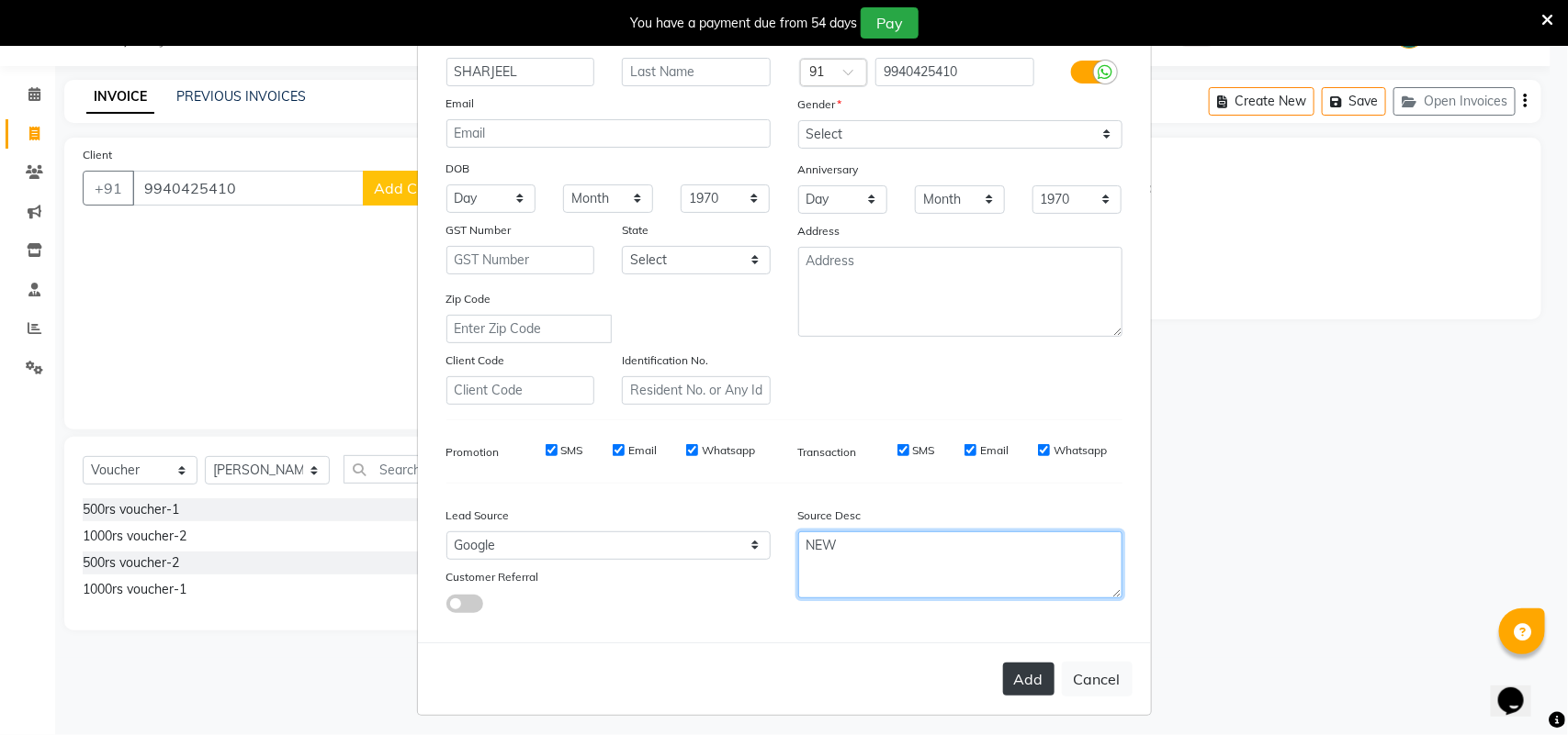
type textarea "NEW"
drag, startPoint x: 1011, startPoint y: 686, endPoint x: 1035, endPoint y: 638, distance: 53.7
click at [1013, 687] on button "Add" at bounding box center [1028, 679] width 51 height 33
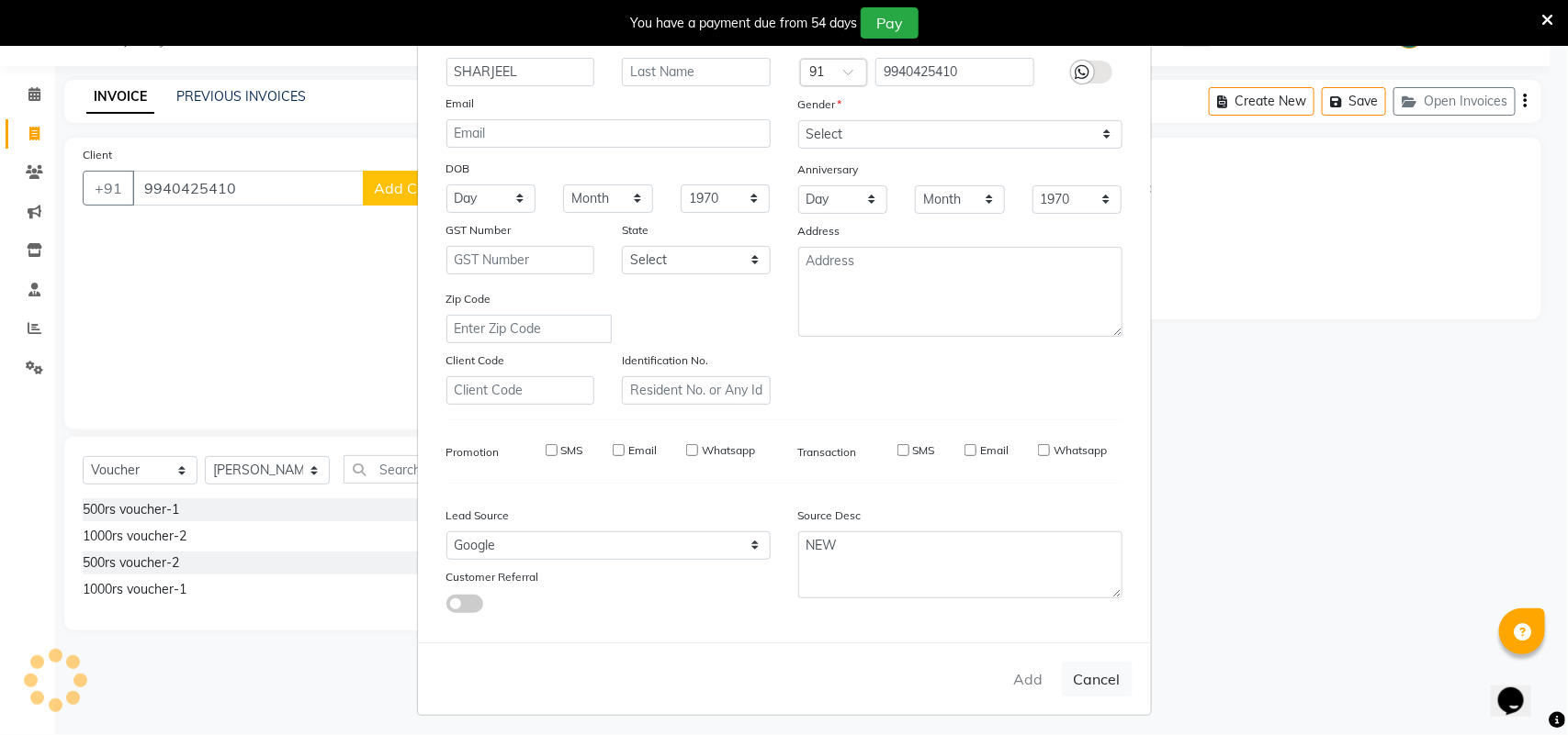
type input "99******10"
select select
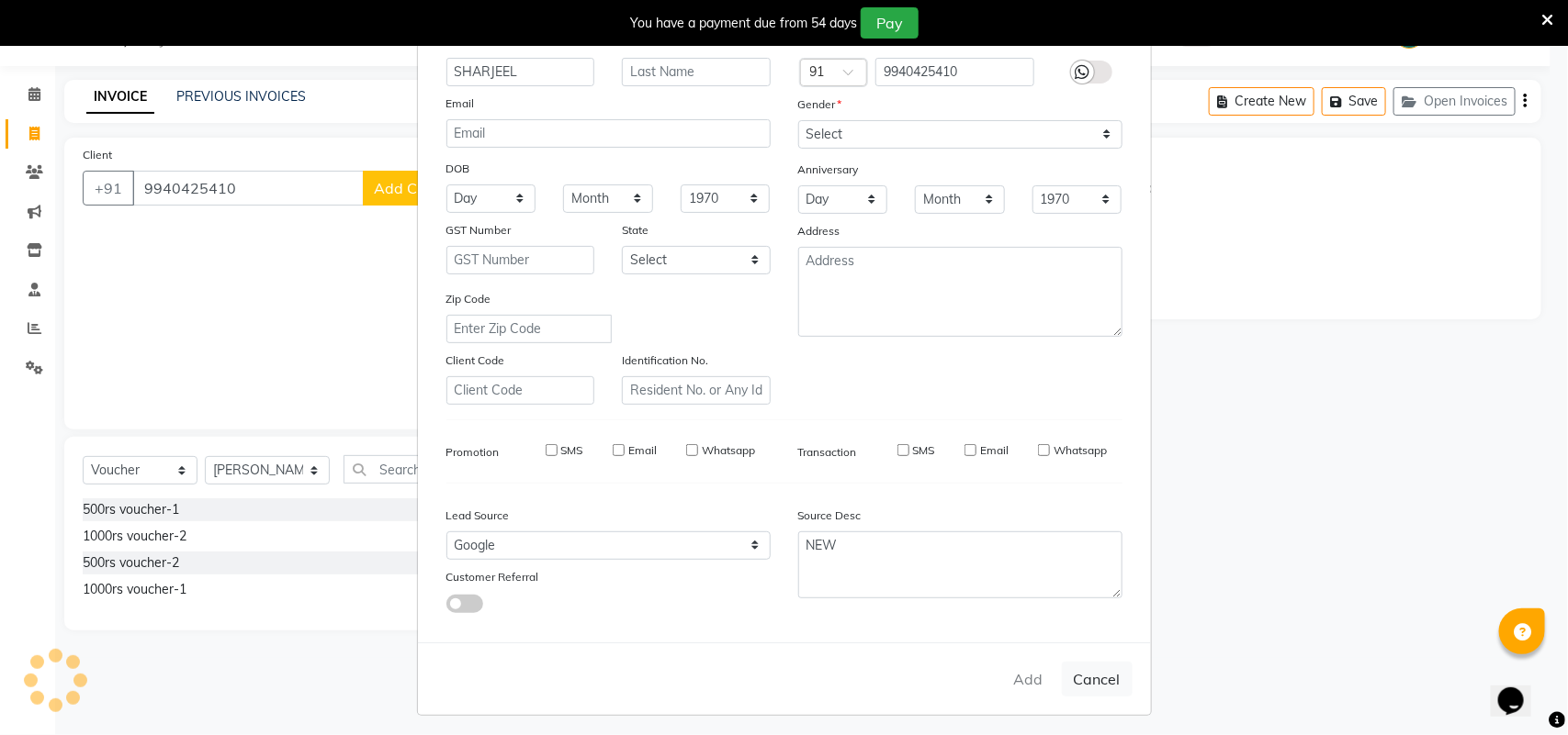
select select
checkbox input "false"
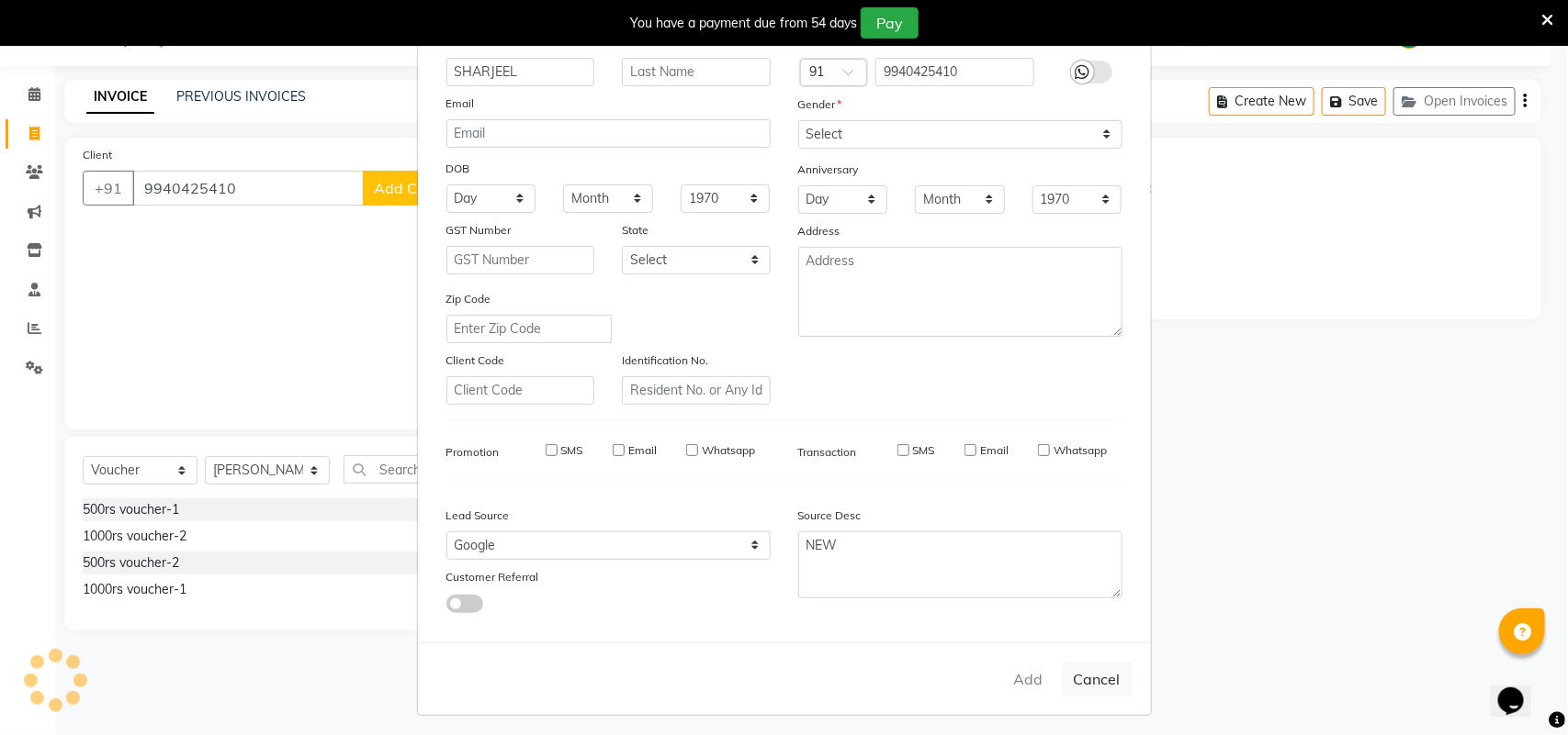
checkbox input "false"
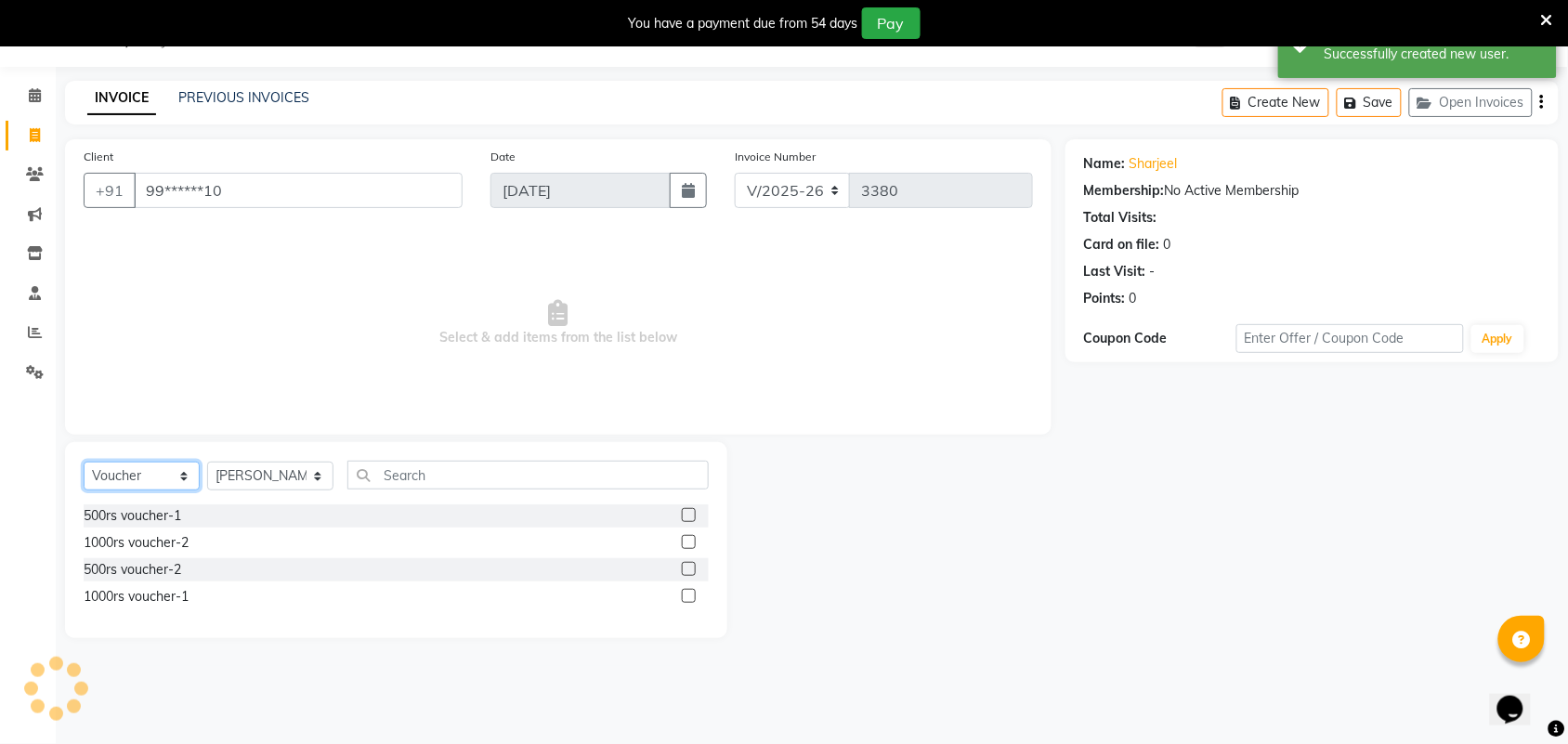
drag, startPoint x: 90, startPoint y: 480, endPoint x: 104, endPoint y: 488, distance: 16.1
click at [90, 480] on select "Select Service Product Membership Package Voucher Prepaid Gift Card" at bounding box center [142, 476] width 116 height 29
select select "service"
click at [83, 462] on select "Select Service Product Membership Package Voucher Prepaid Gift Card" at bounding box center [142, 476] width 116 height 29
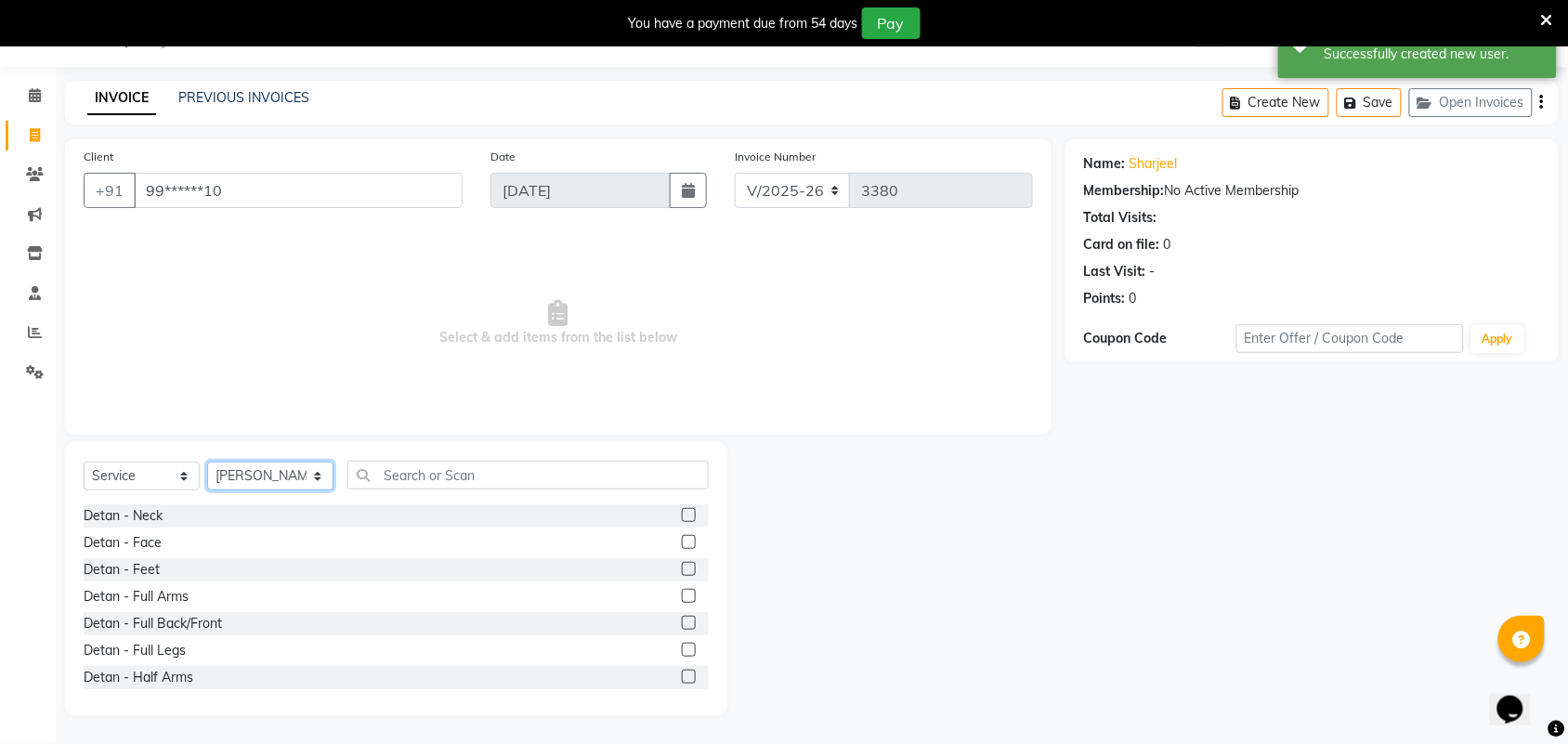
click at [246, 471] on select "Select Stylist Admin ANUSHA Apsu Auditor Ambattur Balaji BANUPRIYA Bharath Bhuv…" at bounding box center [270, 476] width 127 height 29
select select "47999"
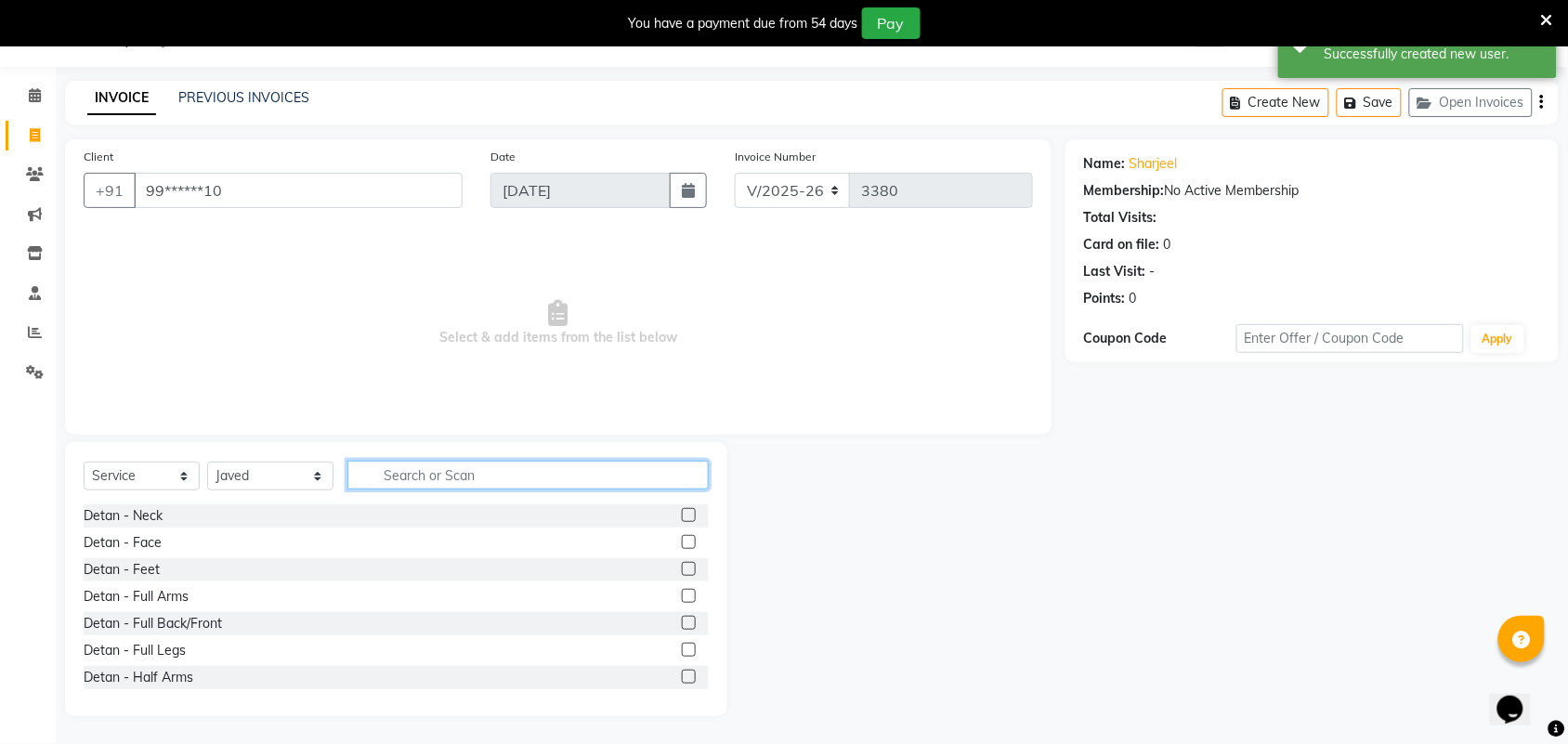
click at [401, 481] on input "text" at bounding box center [527, 475] width 361 height 29
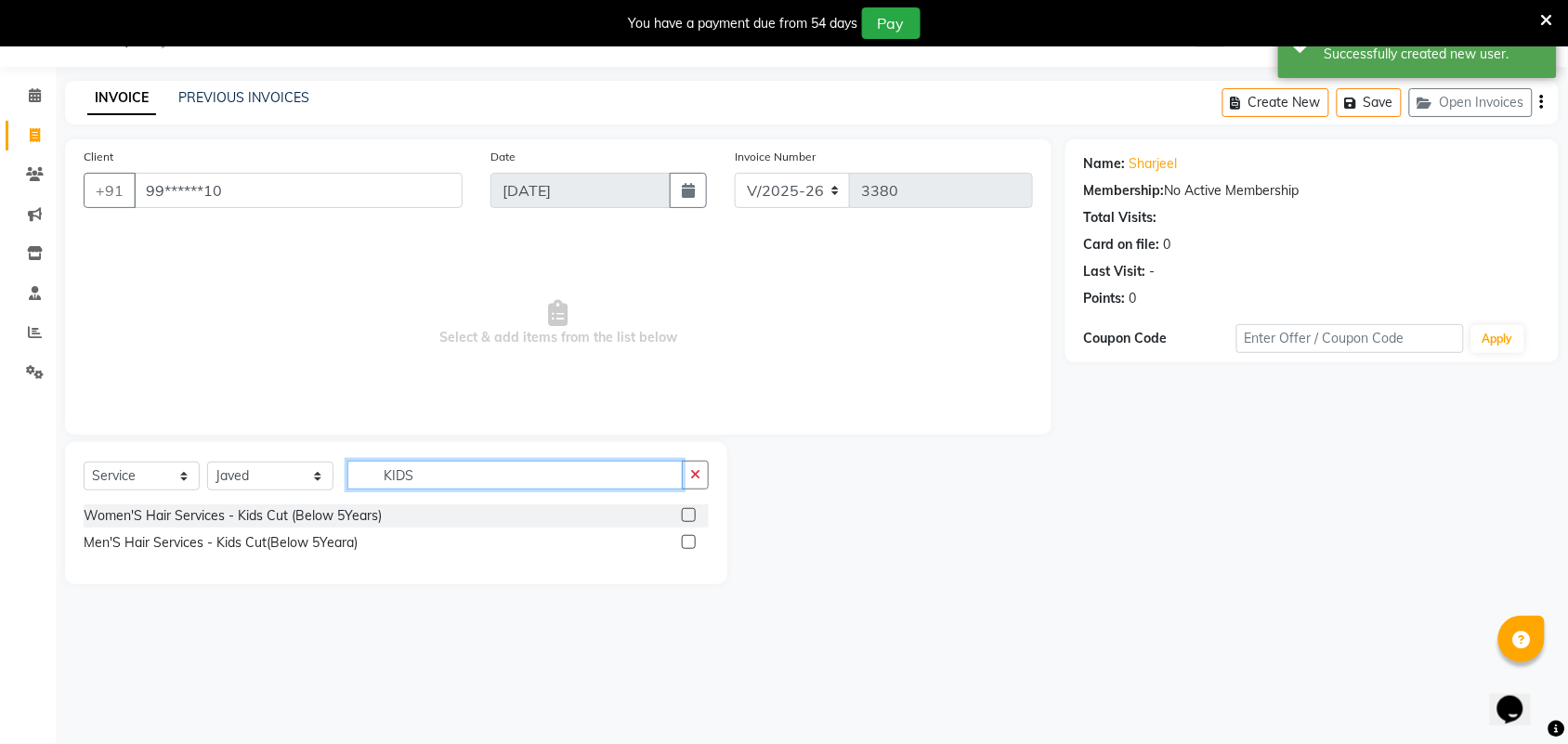
type input "KIDS"
click at [686, 539] on label at bounding box center [688, 542] width 14 height 14
click at [686, 539] on input "checkbox" at bounding box center [687, 542] width 12 height 12
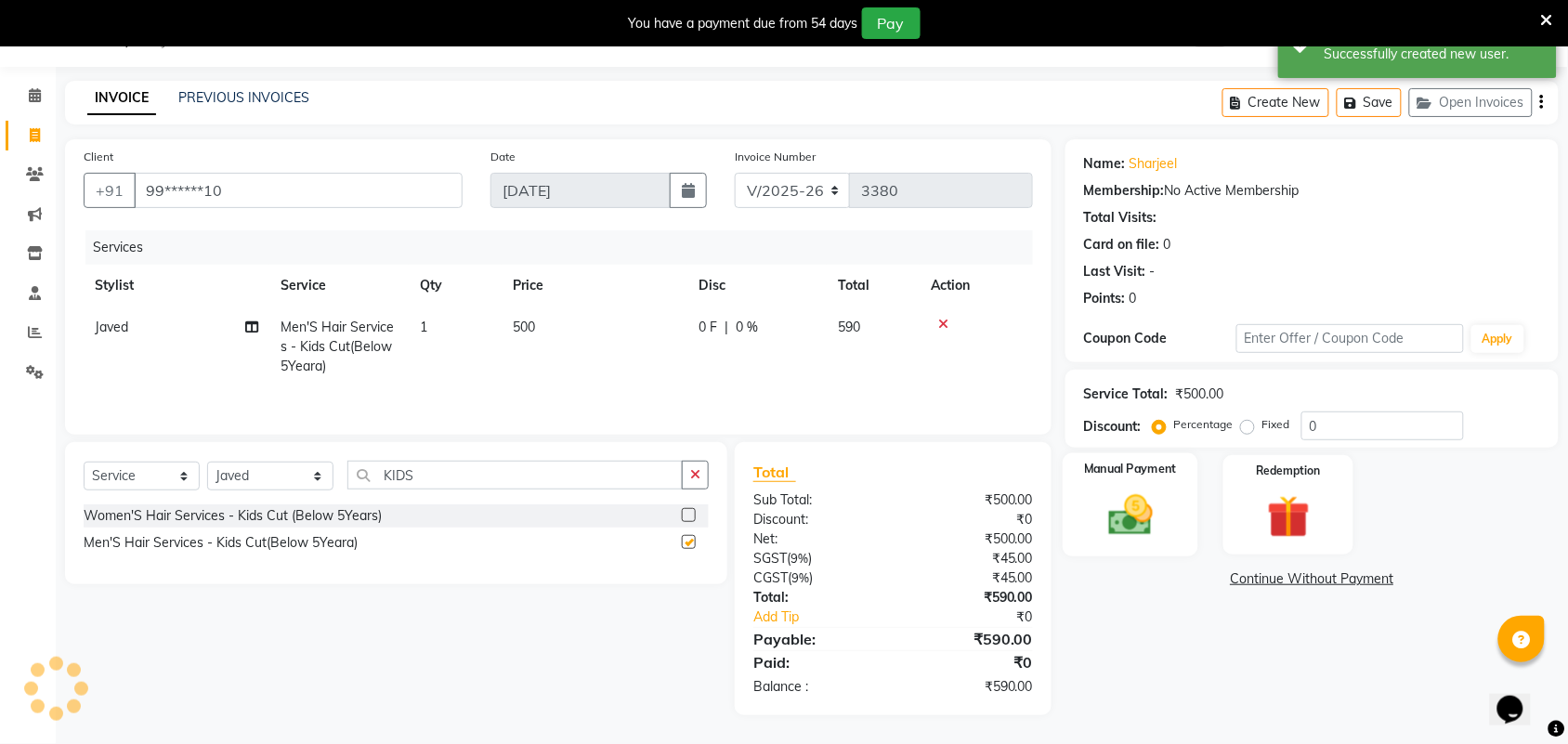
checkbox input "false"
click at [1098, 528] on img at bounding box center [1130, 515] width 72 height 51
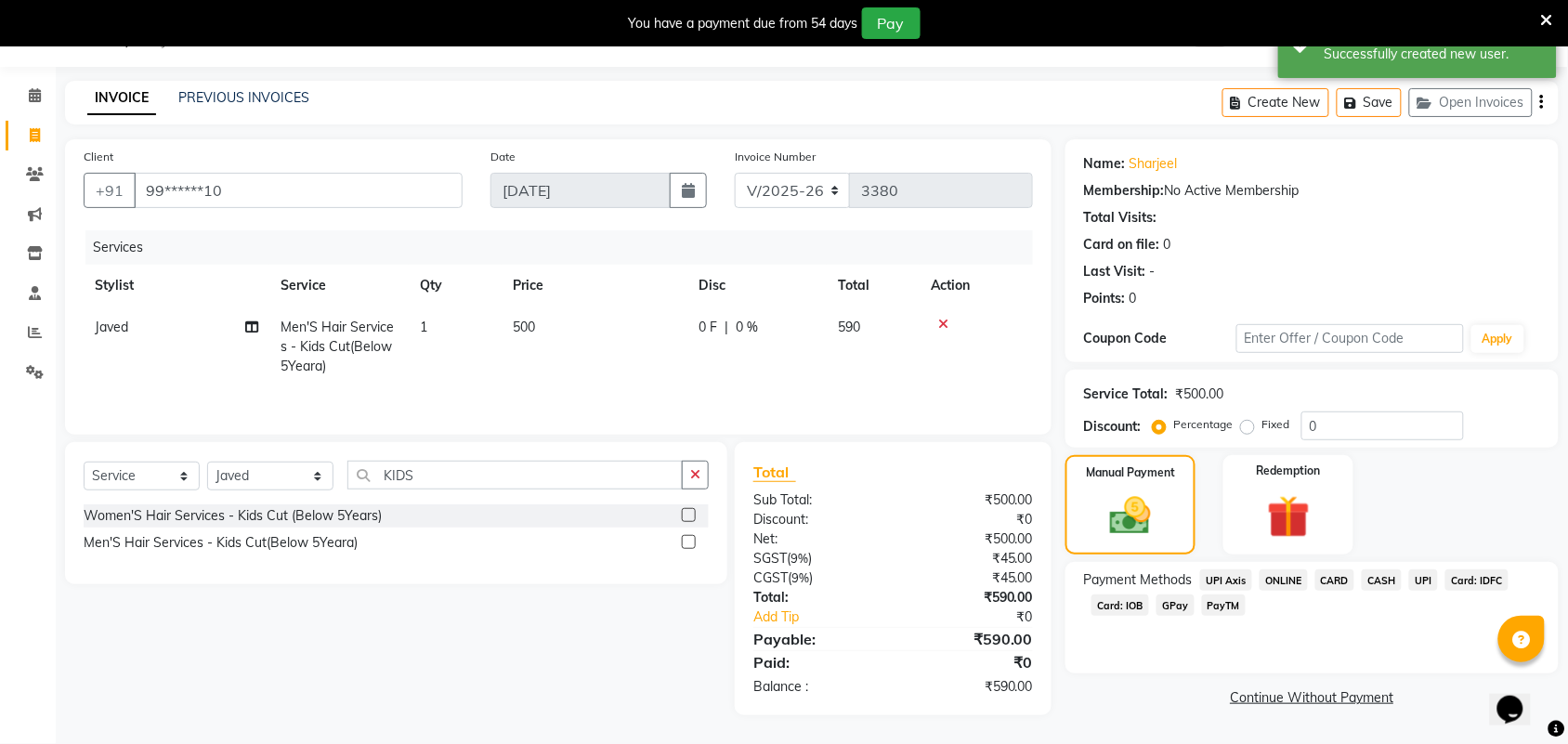
click at [1418, 577] on span "UPI" at bounding box center [1424, 580] width 29 height 22
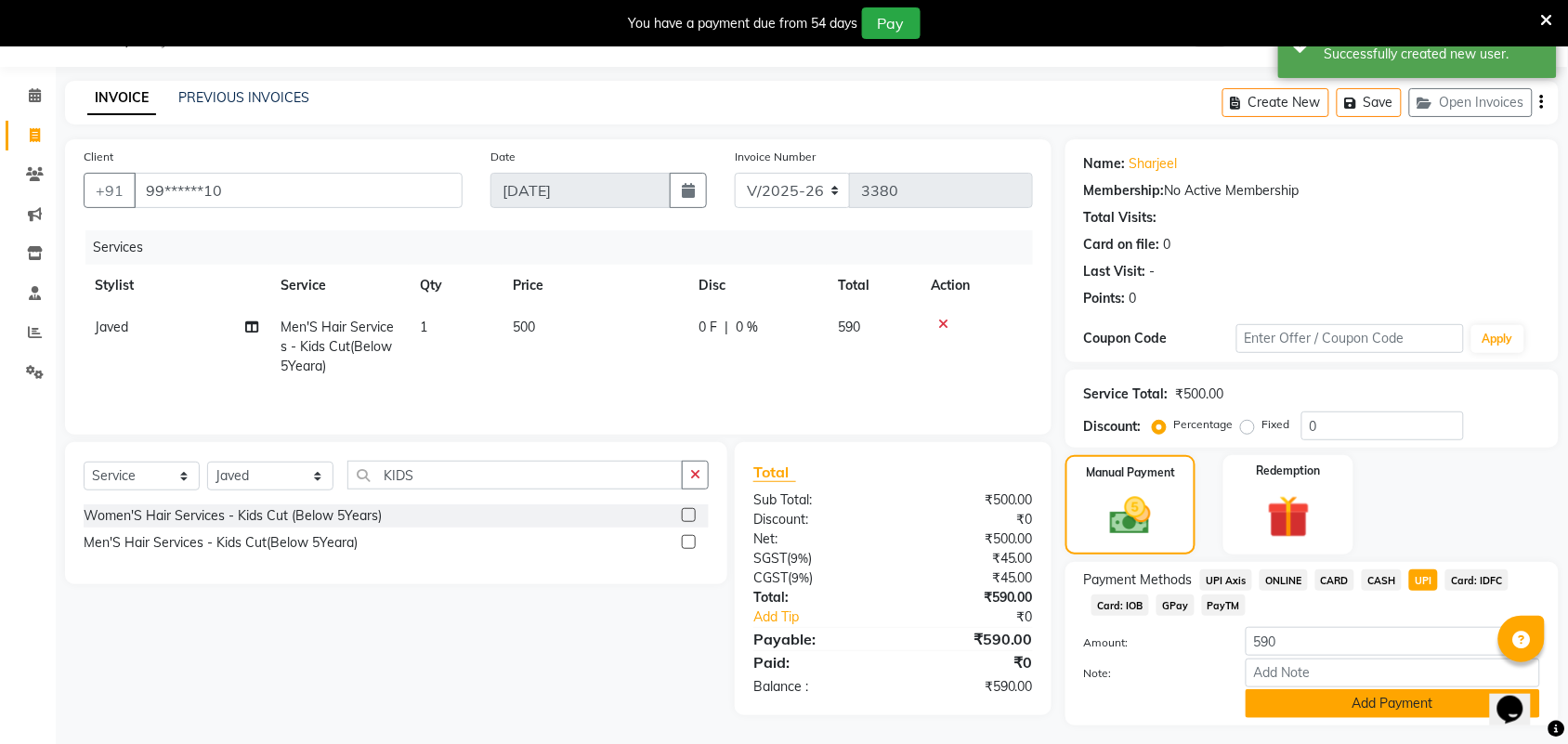
click at [1382, 698] on button "Add Payment" at bounding box center [1393, 704] width 294 height 29
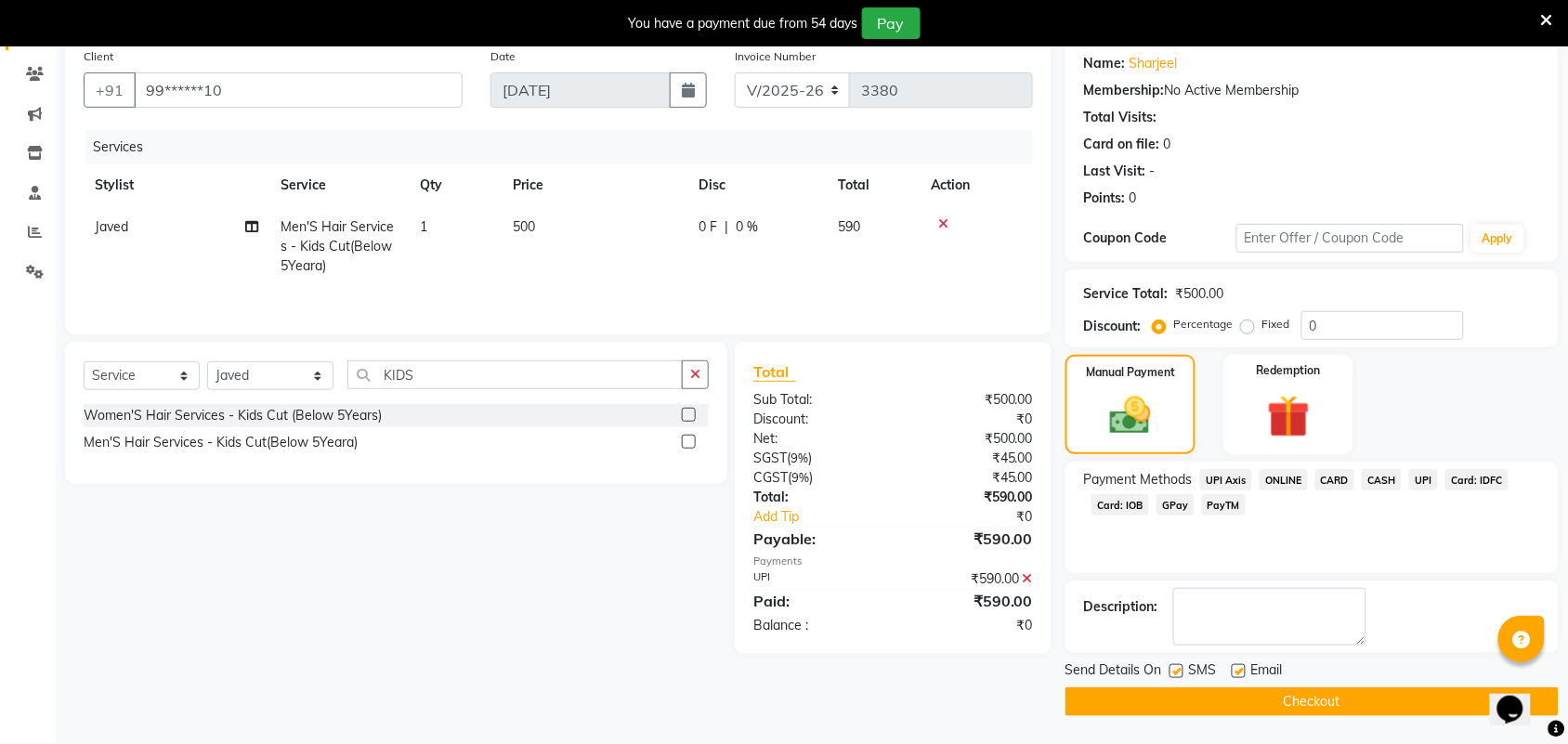
click at [1390, 703] on button "Checkout" at bounding box center [1312, 702] width 493 height 29
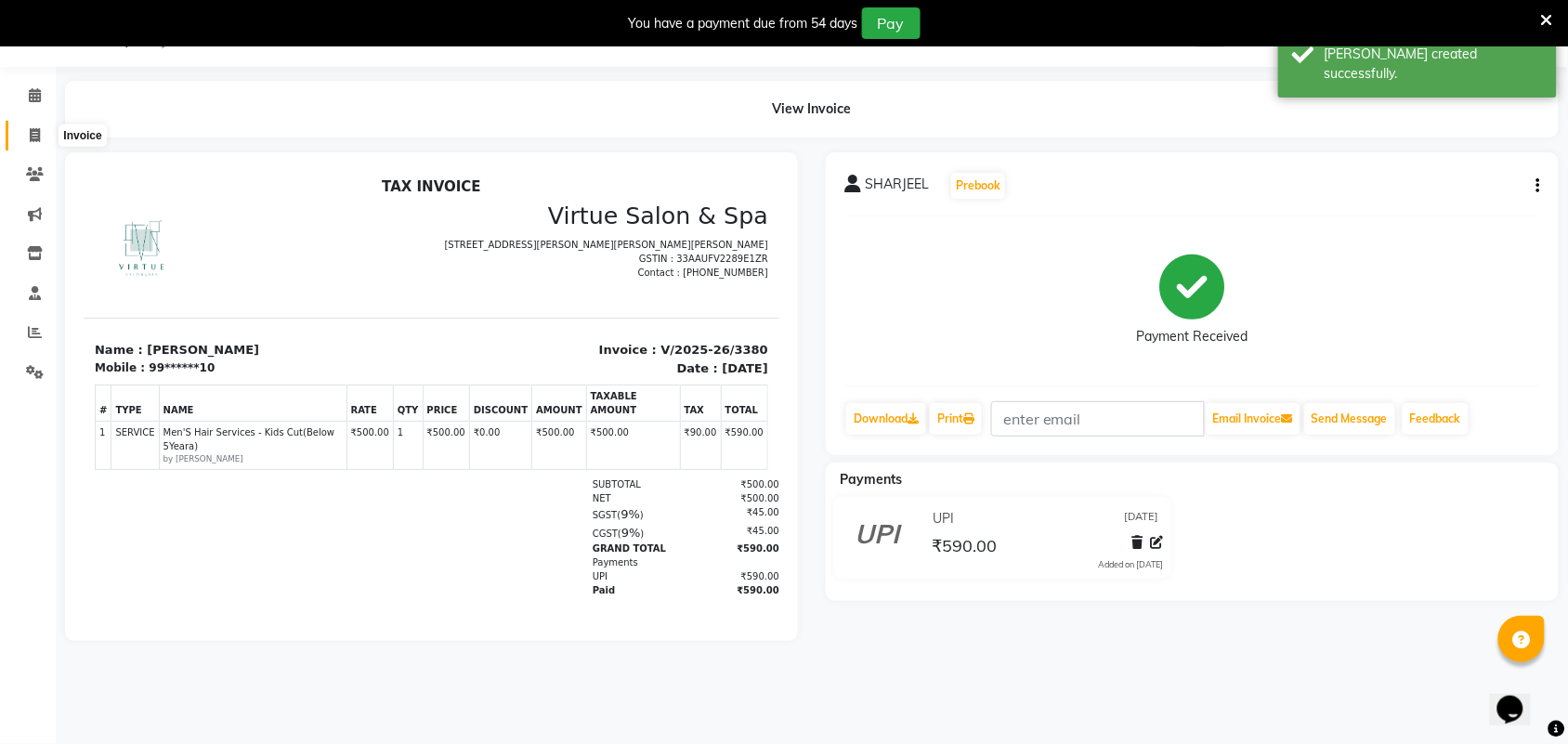
click at [40, 144] on span at bounding box center [35, 136] width 33 height 22
select select "4466"
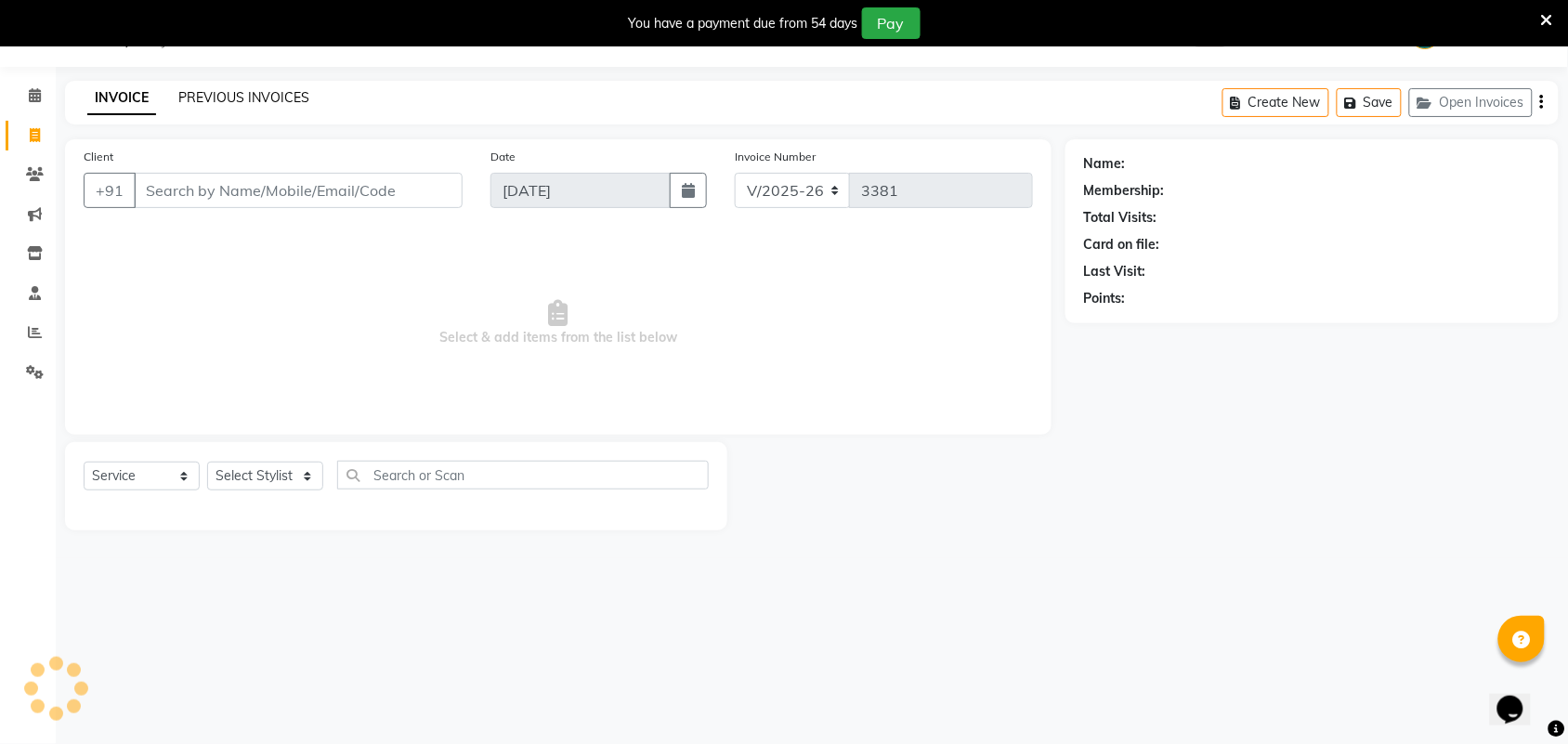
select select "V"
select select "71189"
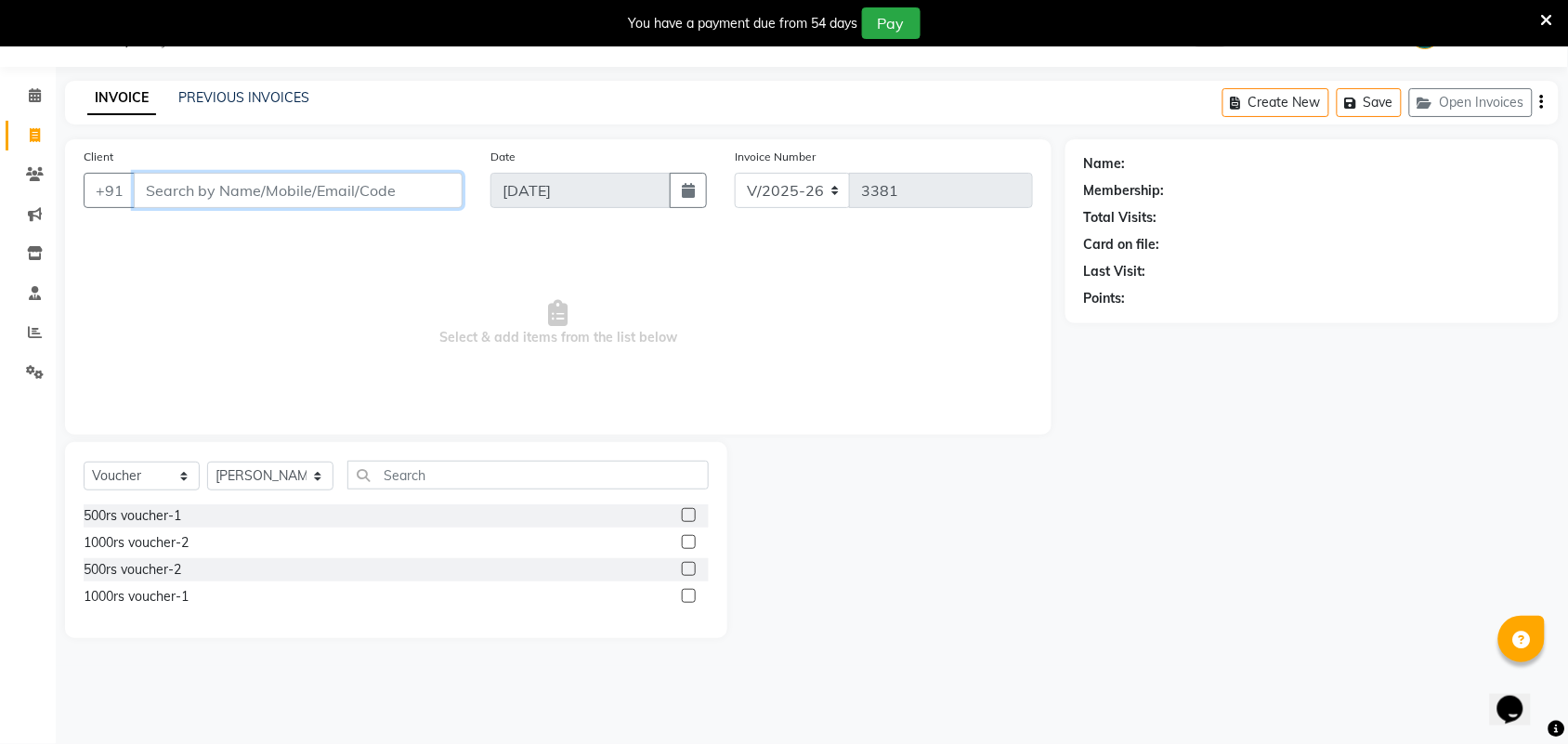
click at [247, 188] on input "Client" at bounding box center [298, 190] width 329 height 36
click at [379, 207] on div "+91" at bounding box center [273, 190] width 379 height 36
click at [368, 187] on input "Client" at bounding box center [298, 190] width 329 height 36
click at [198, 178] on input "Client" at bounding box center [298, 190] width 329 height 36
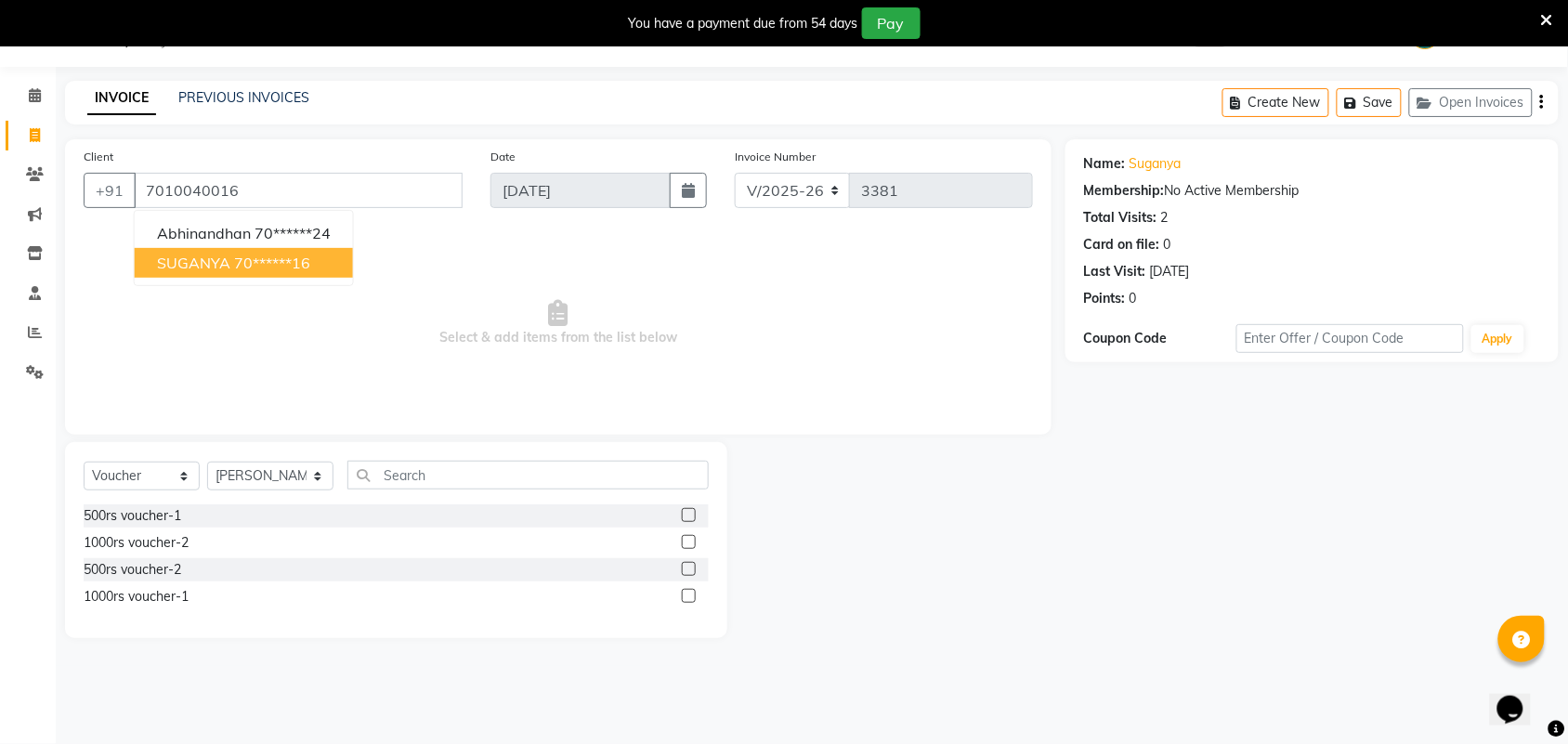
click at [314, 280] on ngb-typeahead-window "abhinandhan 70******24 SUGANYA 70******16" at bounding box center [244, 248] width 220 height 76
click at [269, 257] on ngb-highlight "70******16" at bounding box center [272, 263] width 76 height 19
type input "70******16"
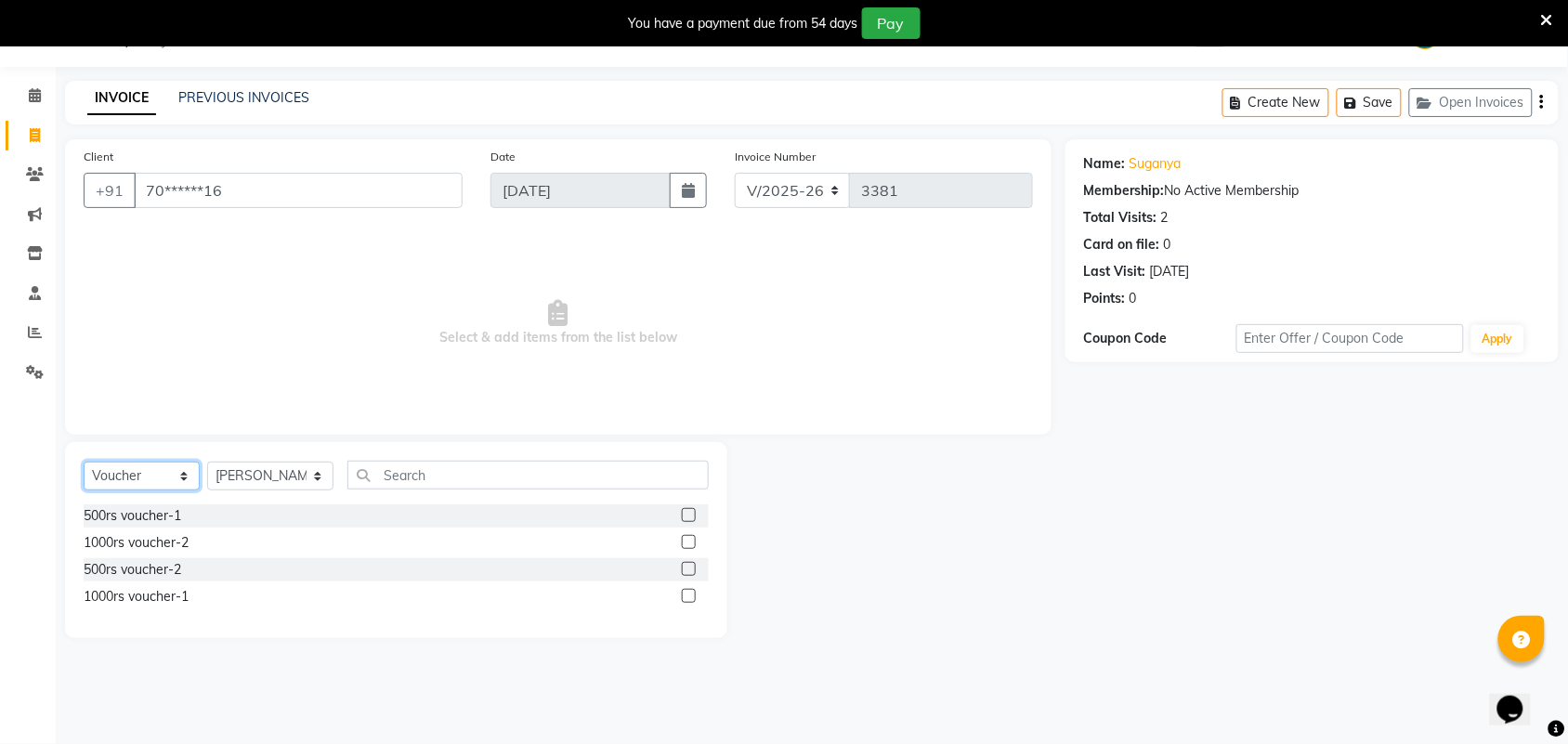
click at [138, 486] on select "Select Service Product Membership Package Voucher Prepaid Gift Card" at bounding box center [142, 476] width 116 height 29
select select "service"
click at [83, 462] on select "Select Service Product Membership Package Voucher Prepaid Gift Card" at bounding box center [142, 476] width 116 height 29
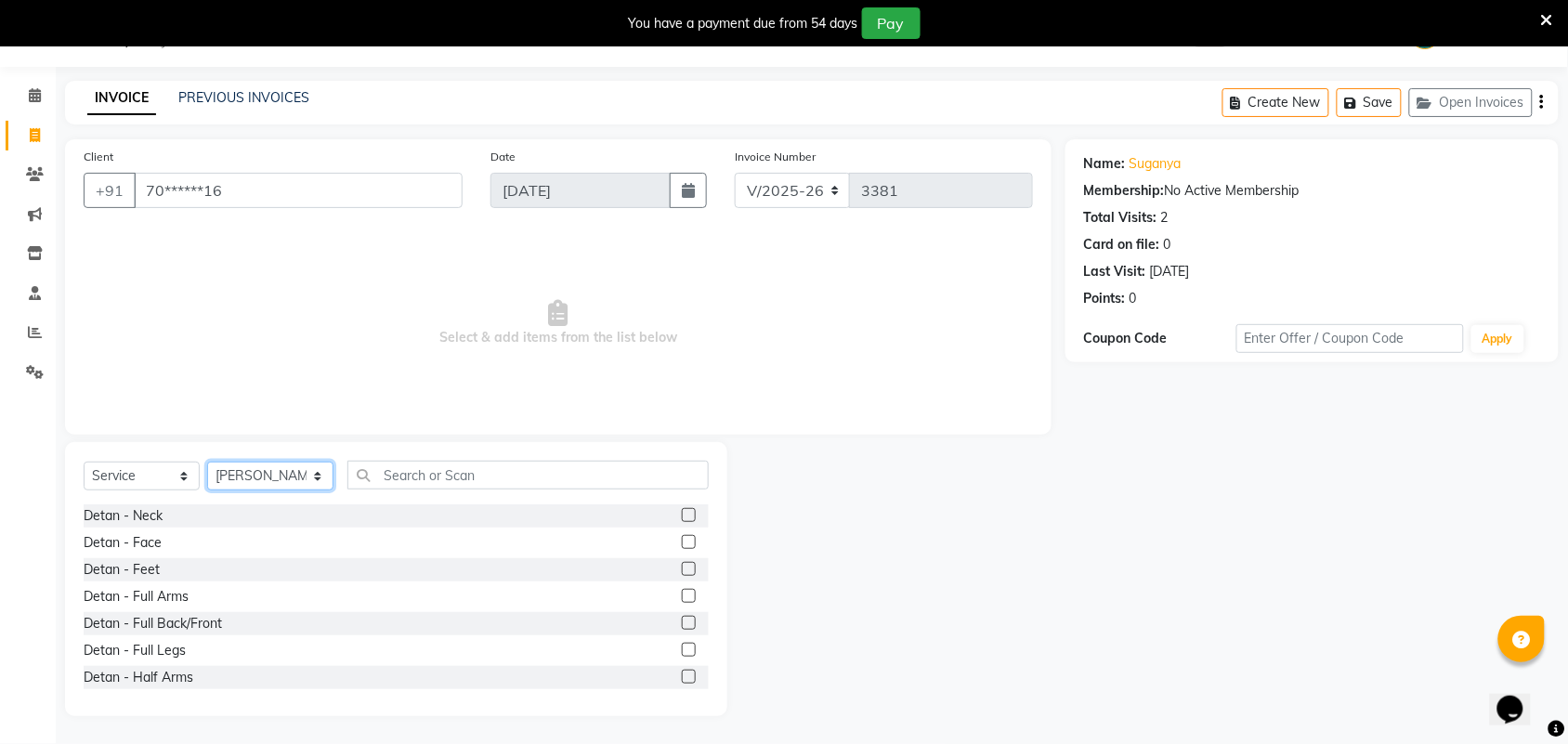
click at [251, 484] on select "Select Stylist Admin ANUSHA Apsu Auditor Ambattur Balaji BANUPRIYA Bharath Bhuv…" at bounding box center [270, 476] width 127 height 29
select select "25077"
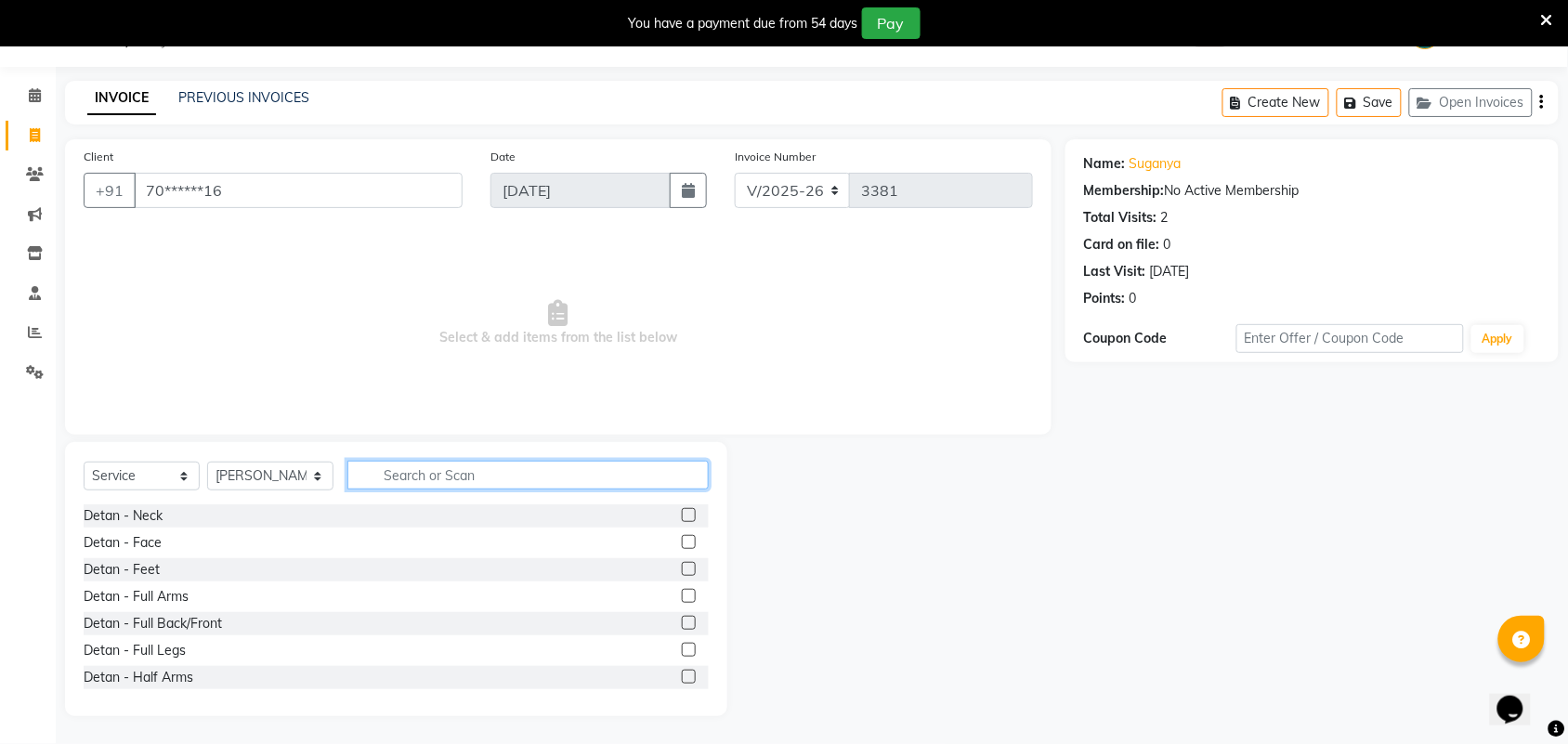
click at [383, 477] on input "text" at bounding box center [527, 475] width 361 height 29
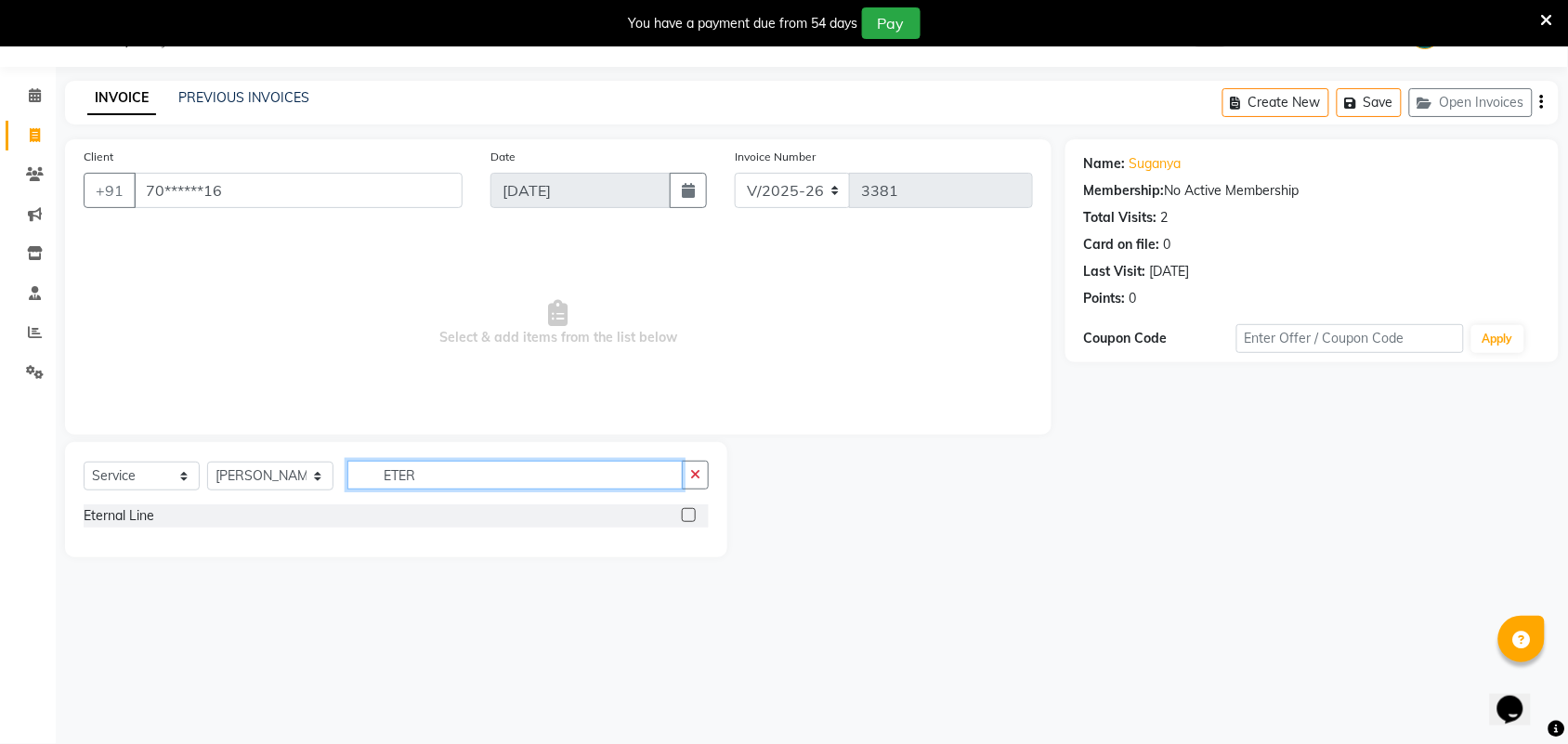
type input "ETER"
click at [695, 518] on label at bounding box center [688, 515] width 14 height 14
click at [694, 518] on input "checkbox" at bounding box center [687, 516] width 12 height 12
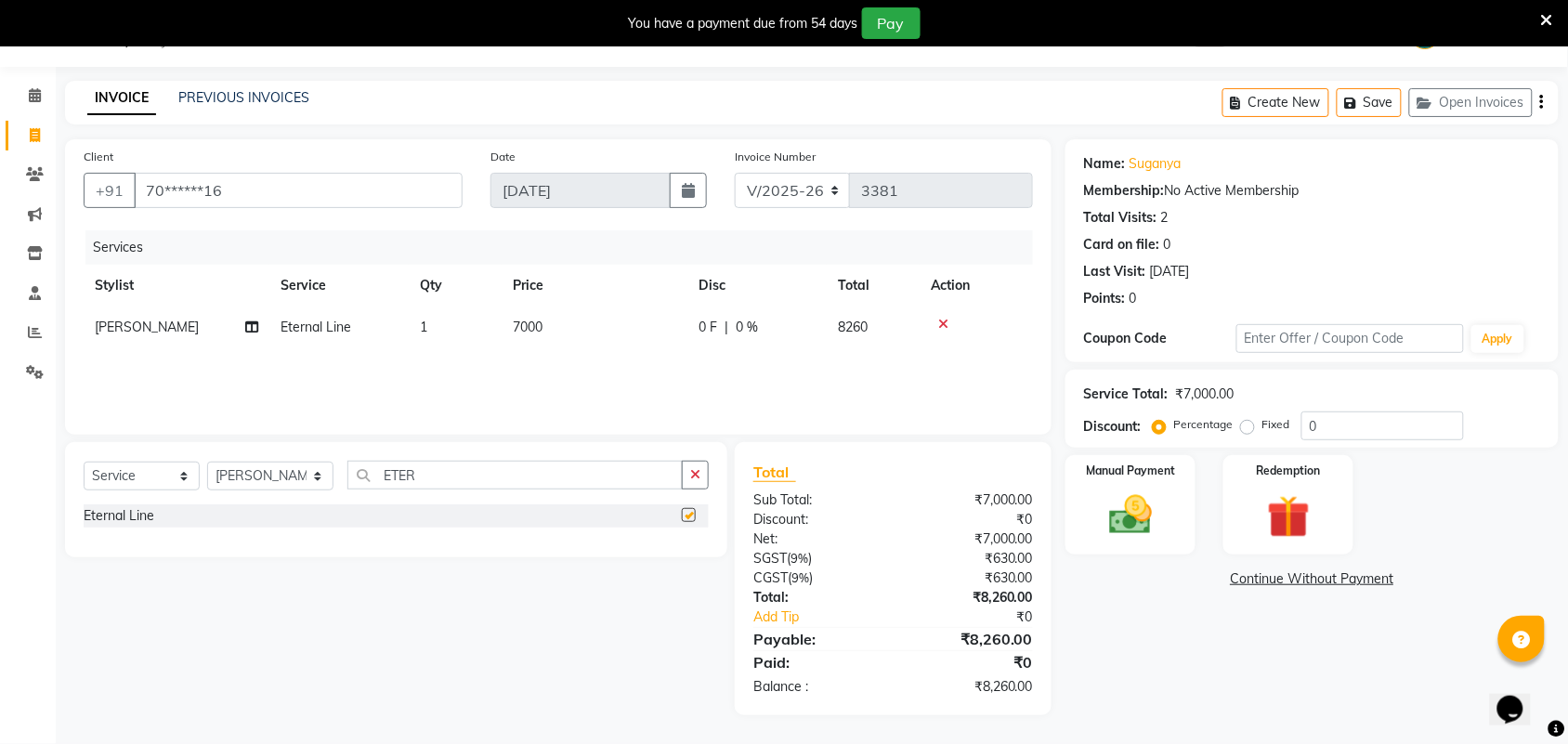
checkbox input "false"
click at [502, 489] on input "ETER" at bounding box center [515, 475] width 336 height 29
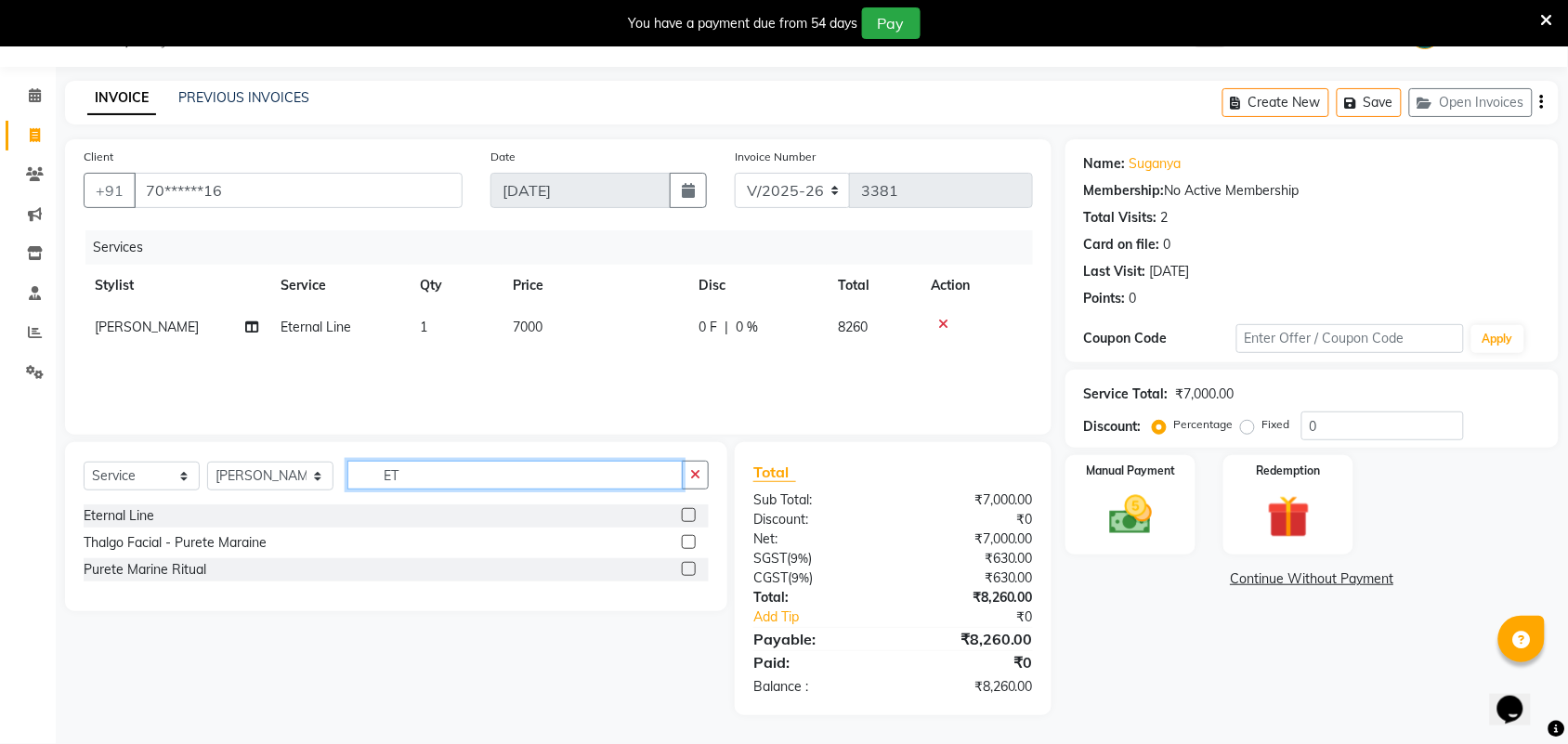
type input "E"
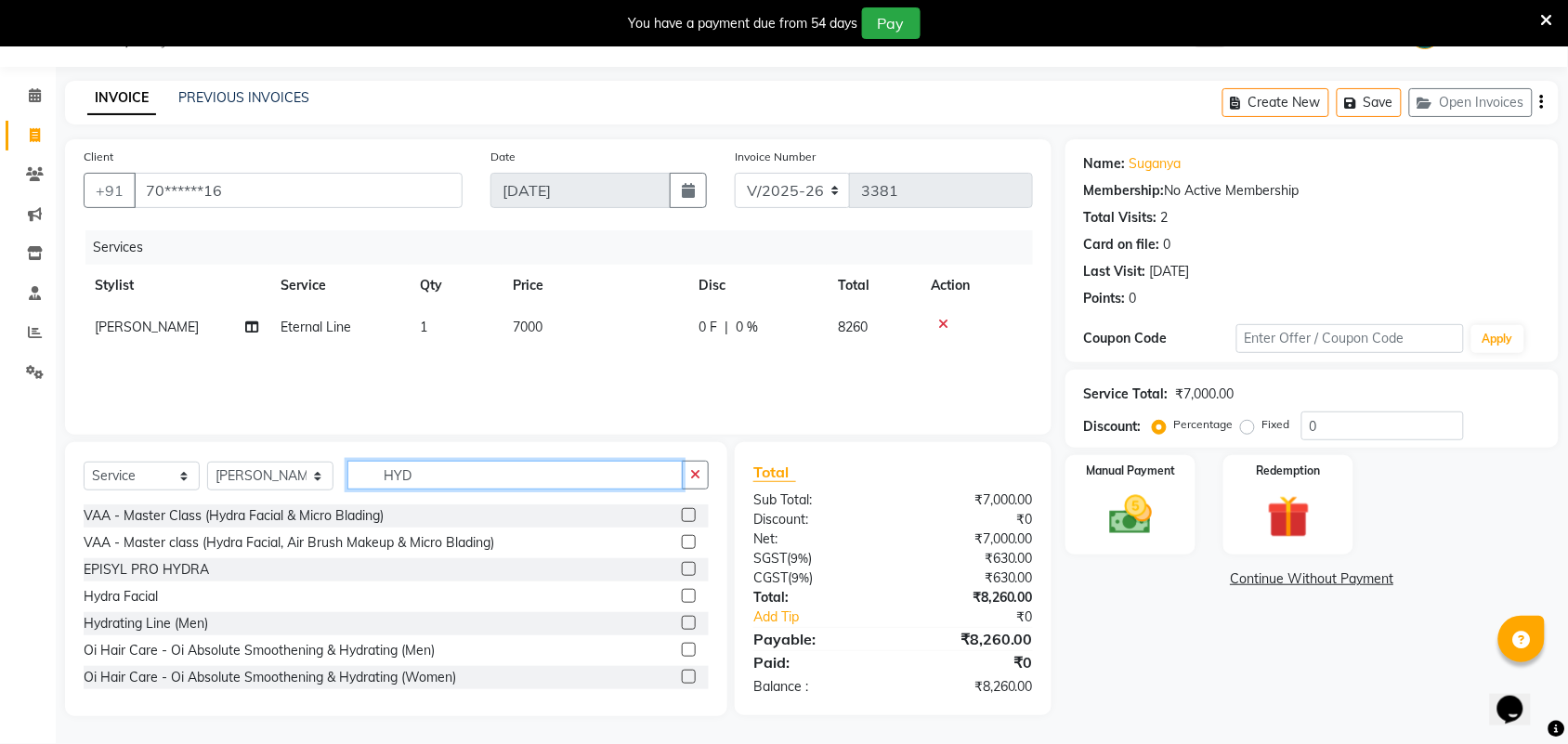
type input "HYD"
click at [682, 598] on label at bounding box center [688, 596] width 14 height 14
click at [682, 598] on input "checkbox" at bounding box center [687, 597] width 12 height 12
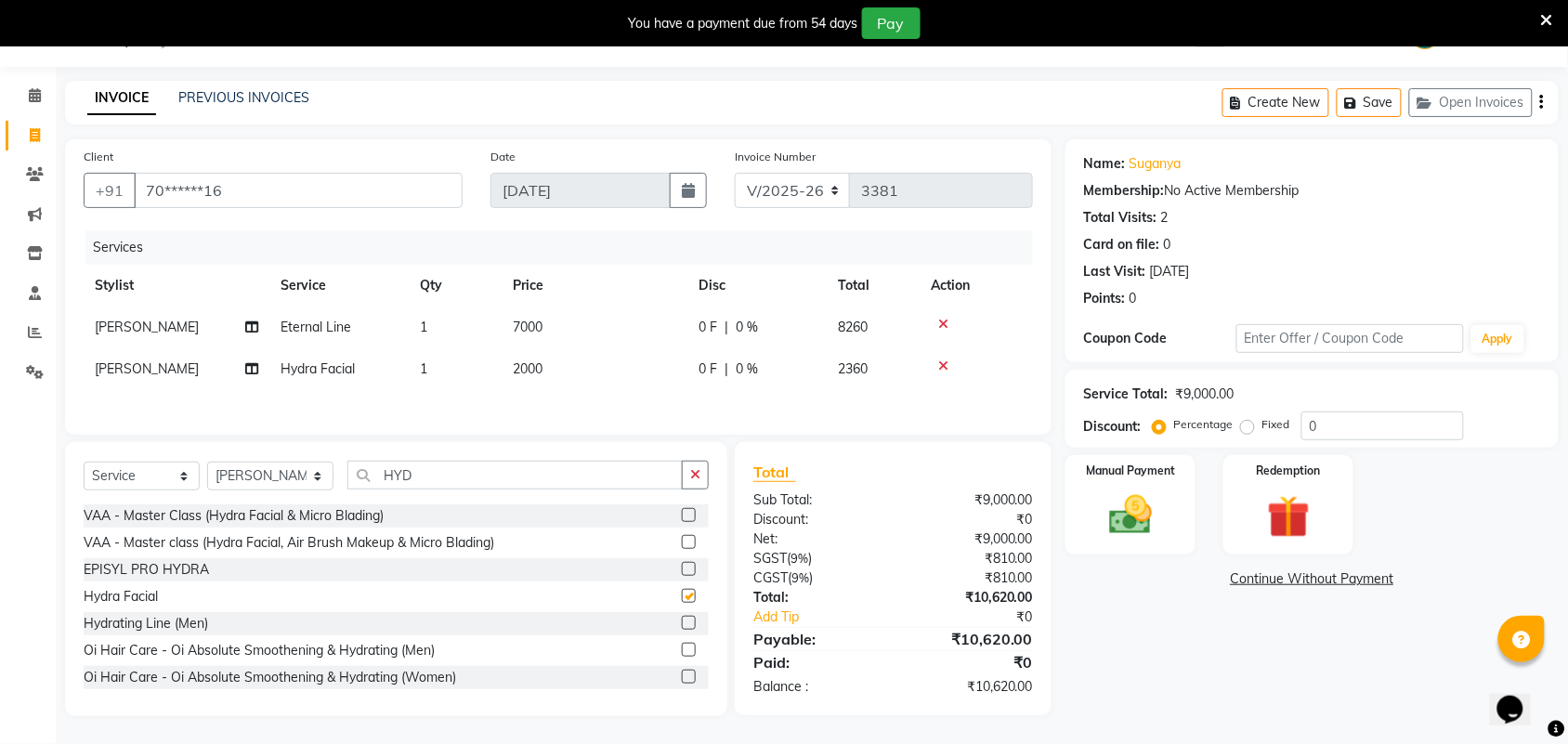
checkbox input "false"
click at [758, 367] on div "0 F | 0 %" at bounding box center [757, 369] width 117 height 20
select select "25077"
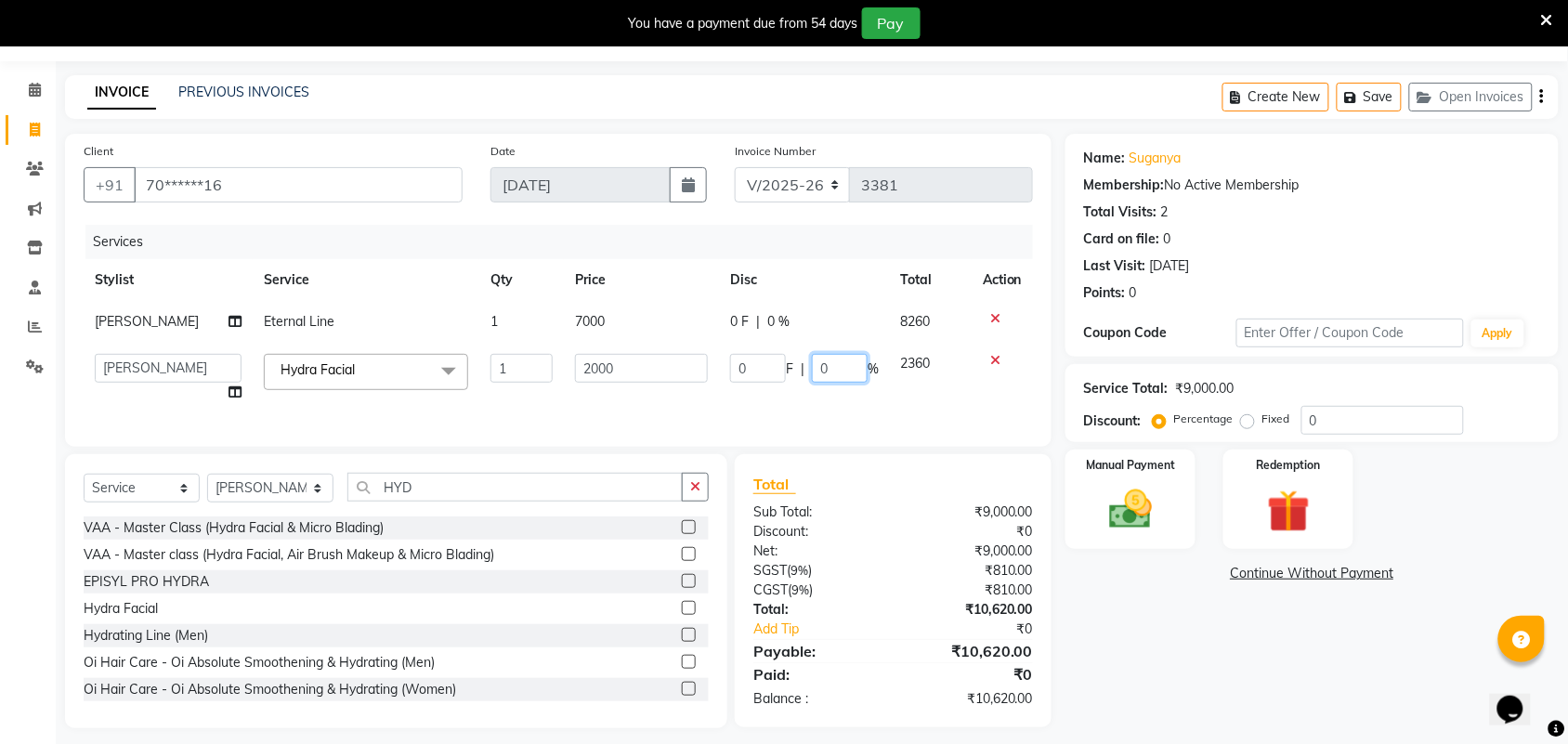
drag, startPoint x: 827, startPoint y: 372, endPoint x: 823, endPoint y: 383, distance: 11.7
click at [827, 373] on input "0" at bounding box center [839, 368] width 55 height 29
type input "50"
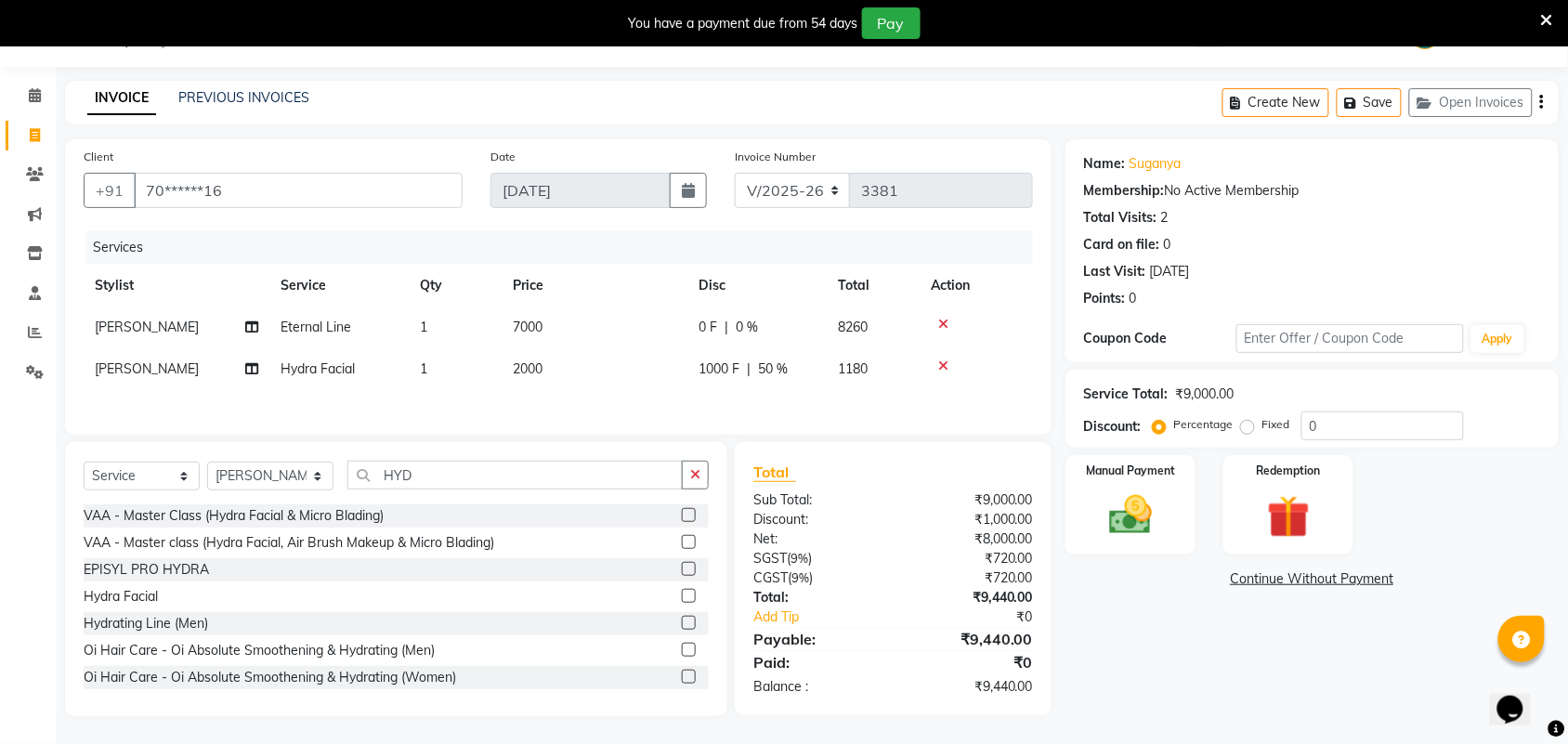
click at [1170, 626] on div "Name: Suganya Membership: No Active Membership Total Visits: 2 Card on file: 0 …" at bounding box center [1319, 428] width 507 height 577
click at [545, 481] on input "HYD" at bounding box center [515, 475] width 336 height 29
type input "H"
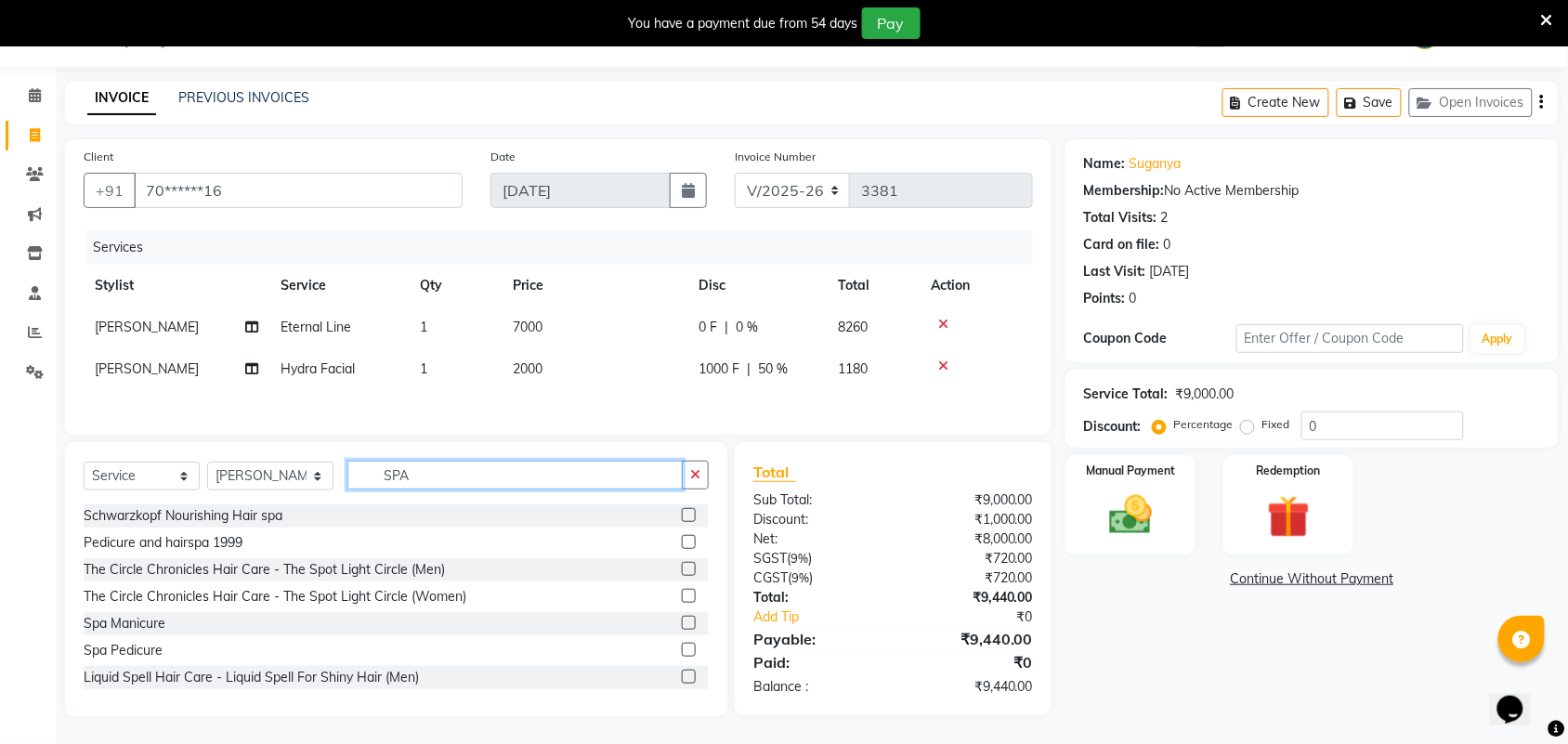
scroll to position [51, 0]
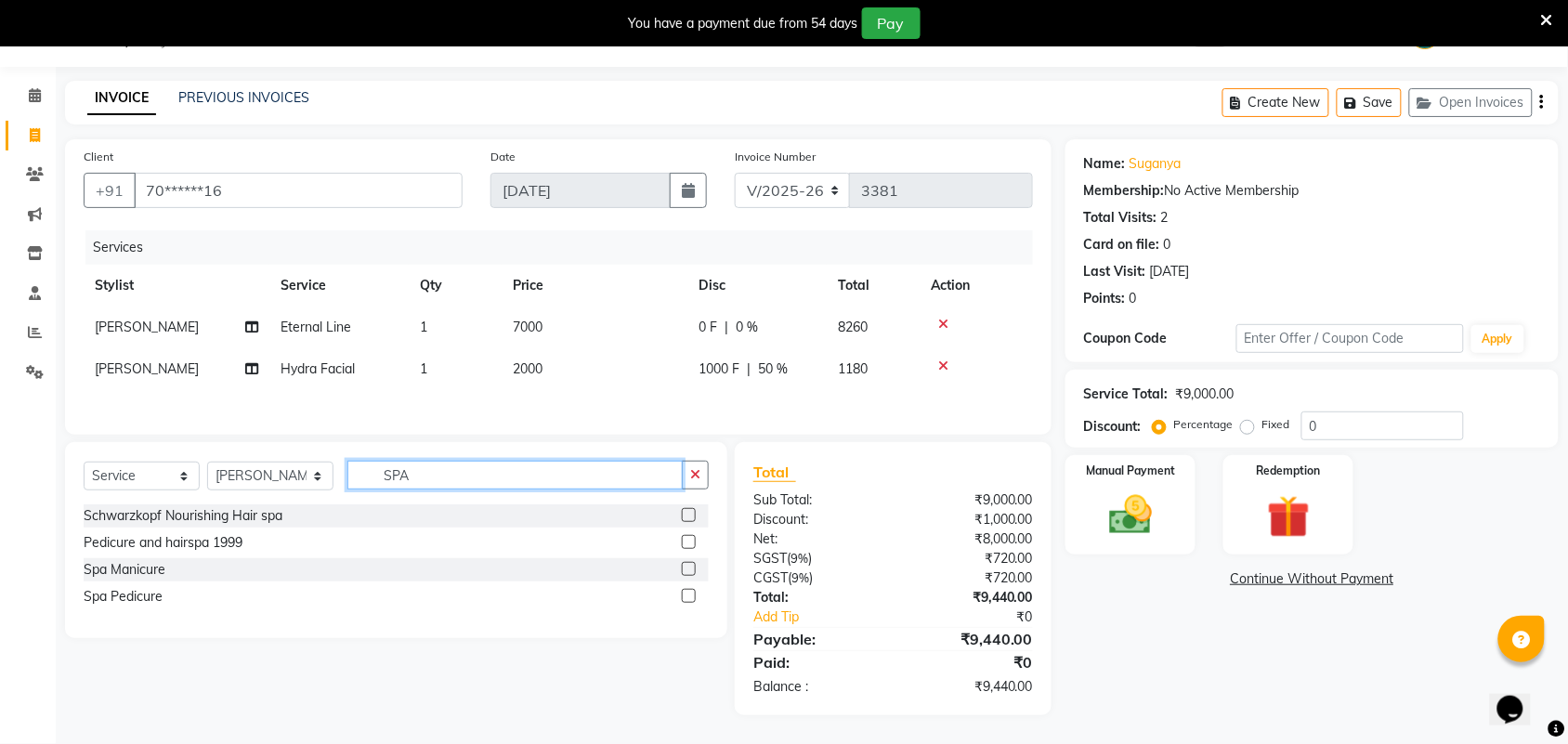
type input "SPA"
click at [256, 480] on select "Select Stylist Admin ANUSHA Apsu Auditor Ambattur Balaji BANUPRIYA Bharath Bhuv…" at bounding box center [270, 476] width 127 height 29
click at [274, 479] on select "Select Stylist Admin ANUSHA Apsu Auditor Ambattur Balaji BANUPRIYA Bharath Bhuv…" at bounding box center [270, 476] width 127 height 29
select select "71189"
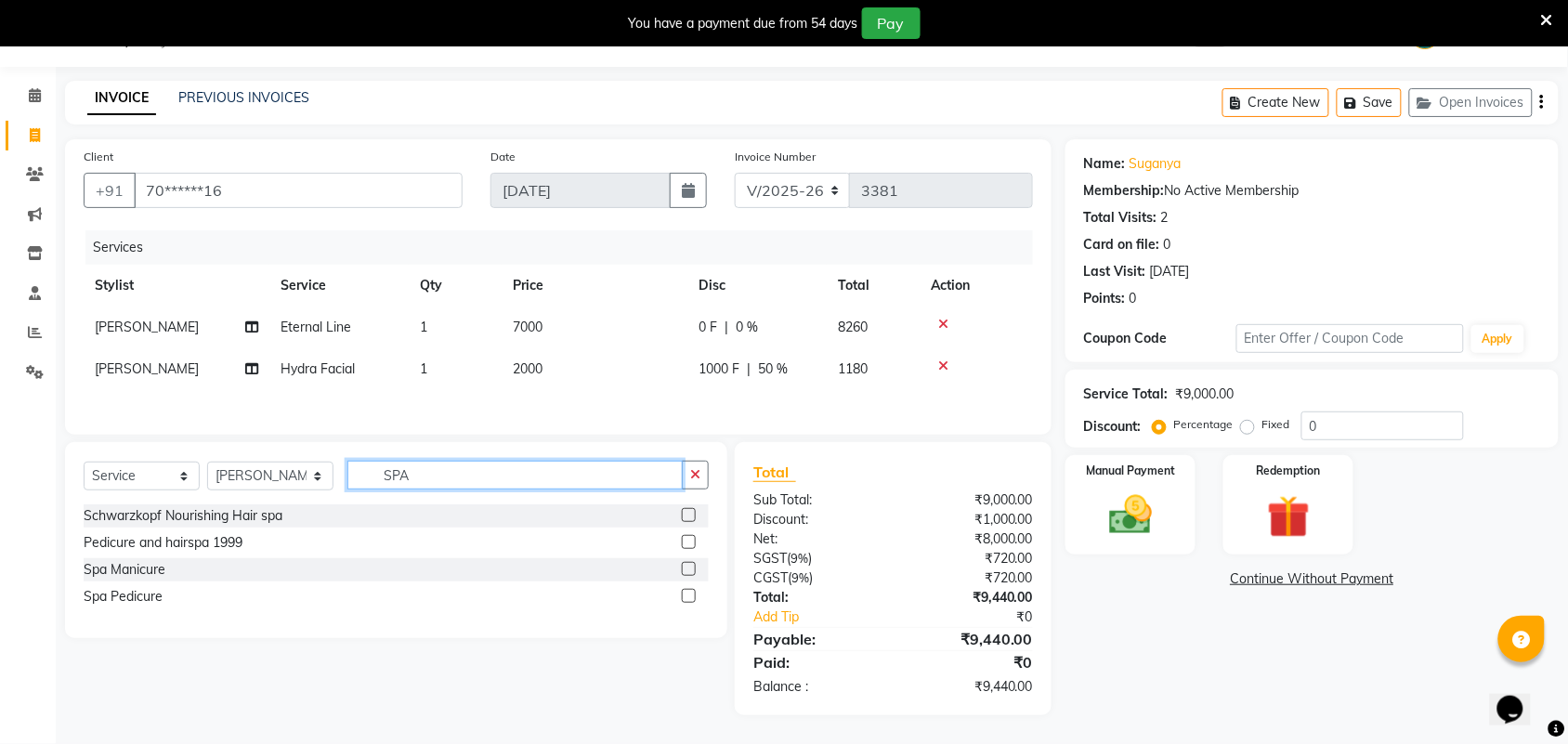
click at [421, 481] on input "SPA" at bounding box center [515, 475] width 336 height 29
type input "SPA P"
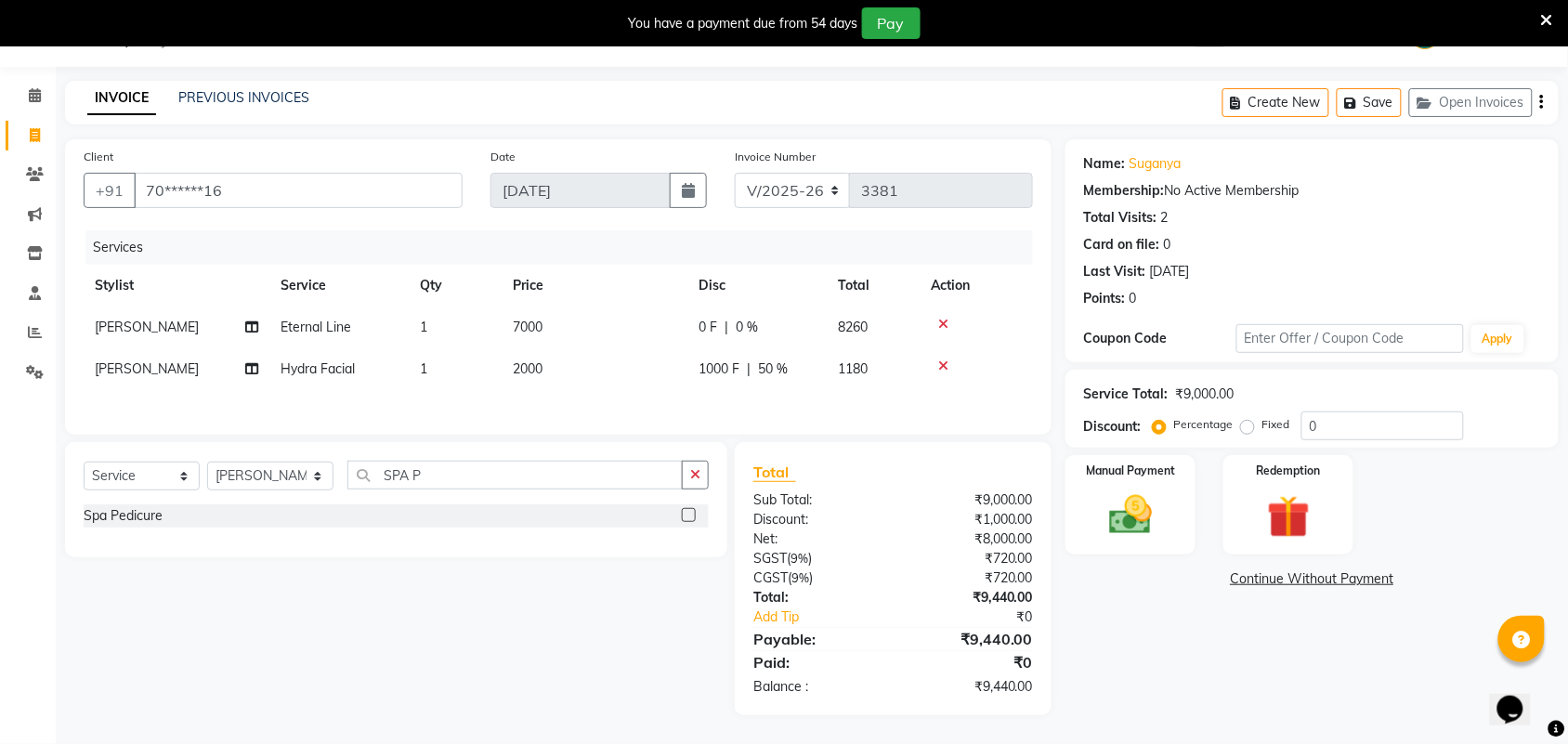
click at [693, 511] on label at bounding box center [688, 515] width 14 height 14
click at [693, 511] on input "checkbox" at bounding box center [687, 516] width 12 height 12
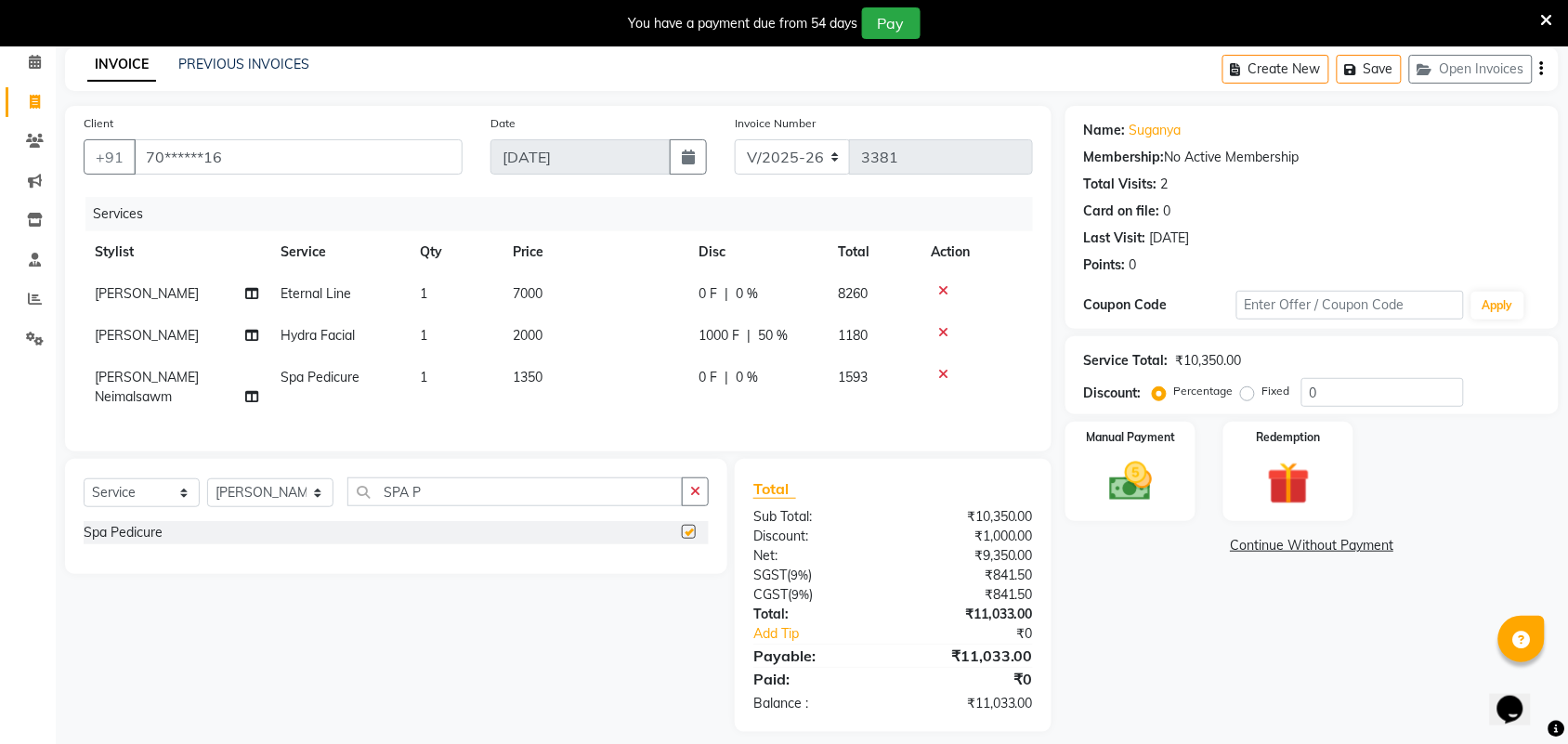
checkbox input "false"
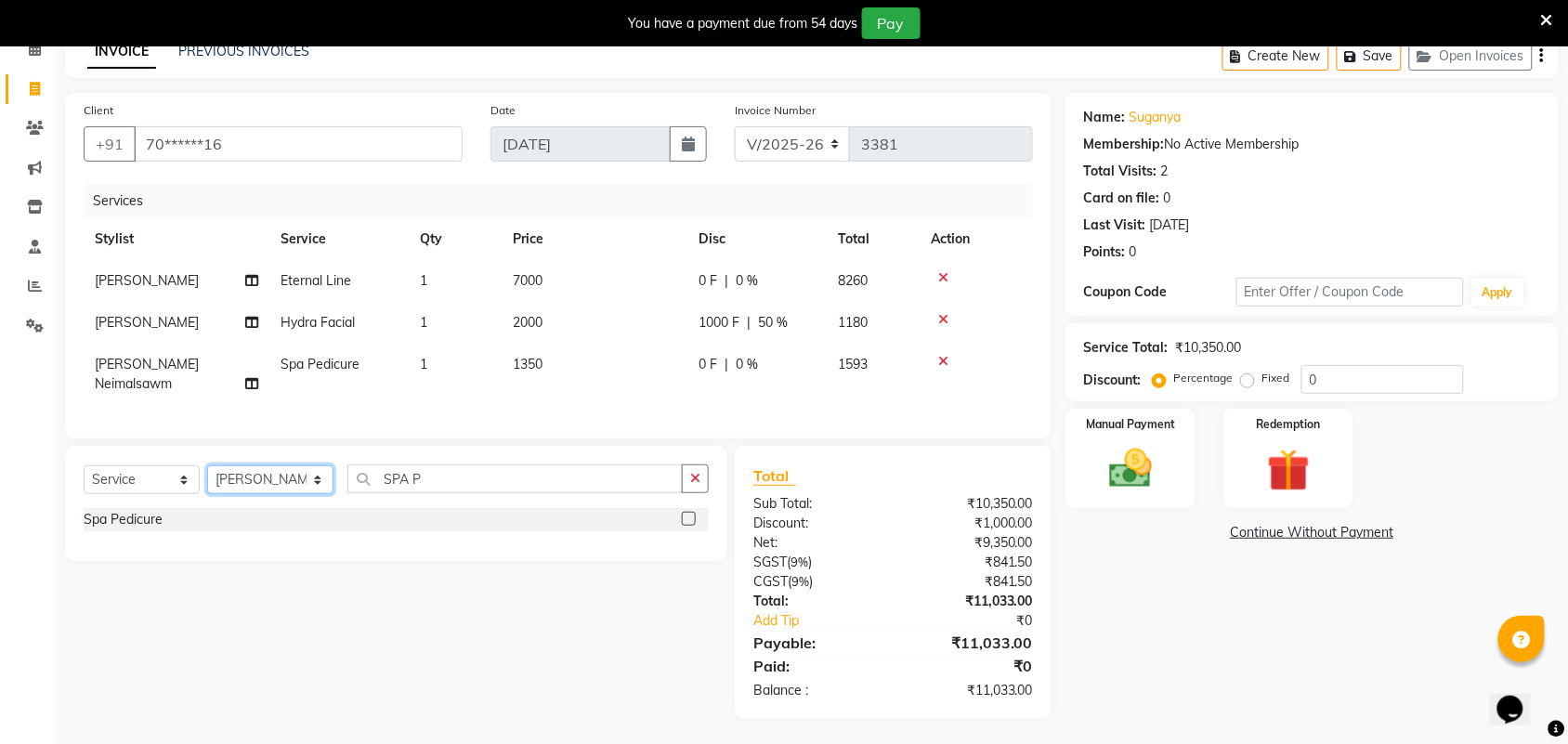
click at [283, 478] on select "Select Stylist Admin ANUSHA Apsu Auditor Ambattur Balaji BANUPRIYA Bharath Bhuv…" at bounding box center [270, 479] width 127 height 29
select select "25077"
click at [207, 465] on select "Select Stylist Admin ANUSHA Apsu Auditor Ambattur Balaji BANUPRIYA Bharath Bhuv…" at bounding box center [270, 479] width 127 height 29
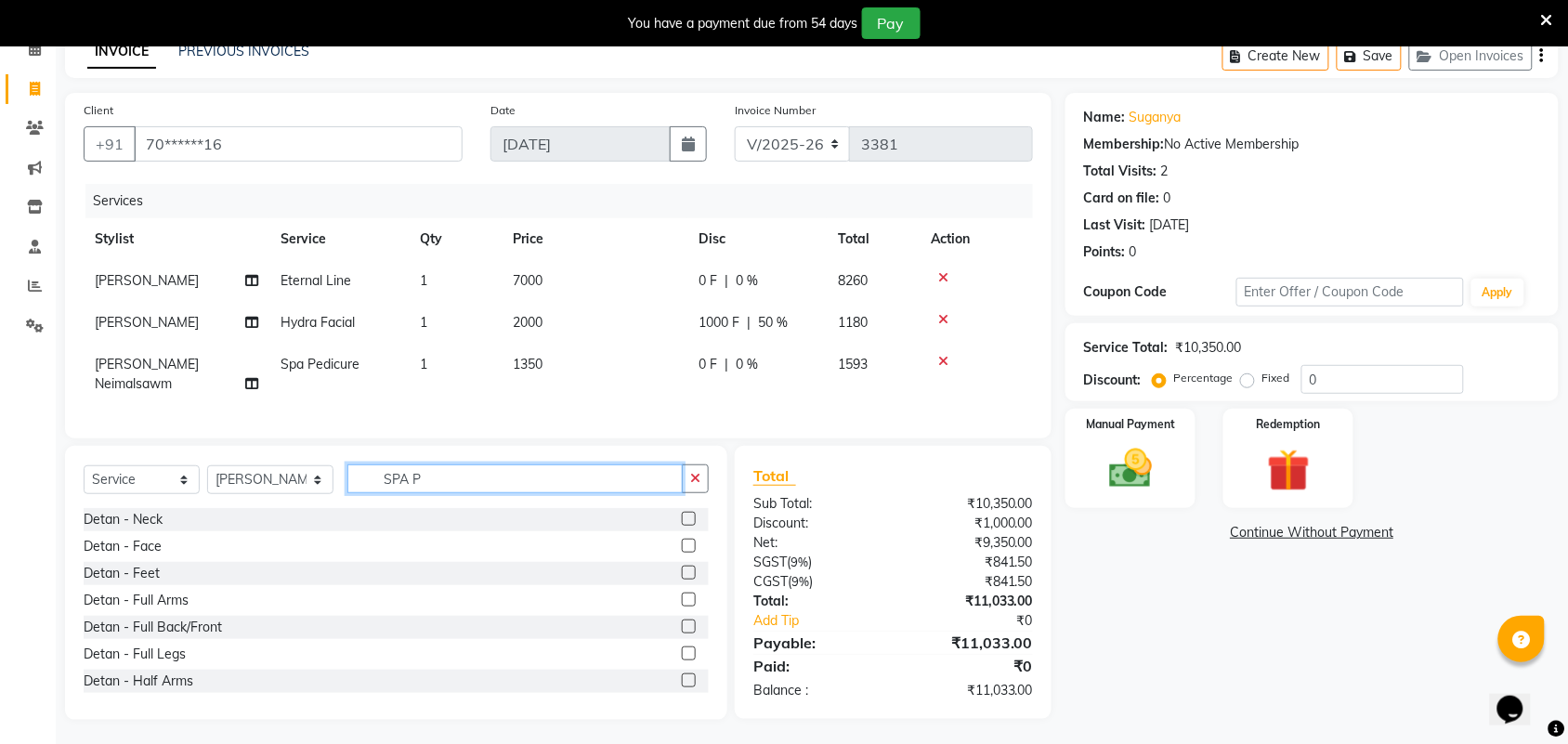
click at [494, 485] on input "SPA P" at bounding box center [515, 478] width 336 height 29
click at [699, 478] on icon "button" at bounding box center [695, 478] width 10 height 13
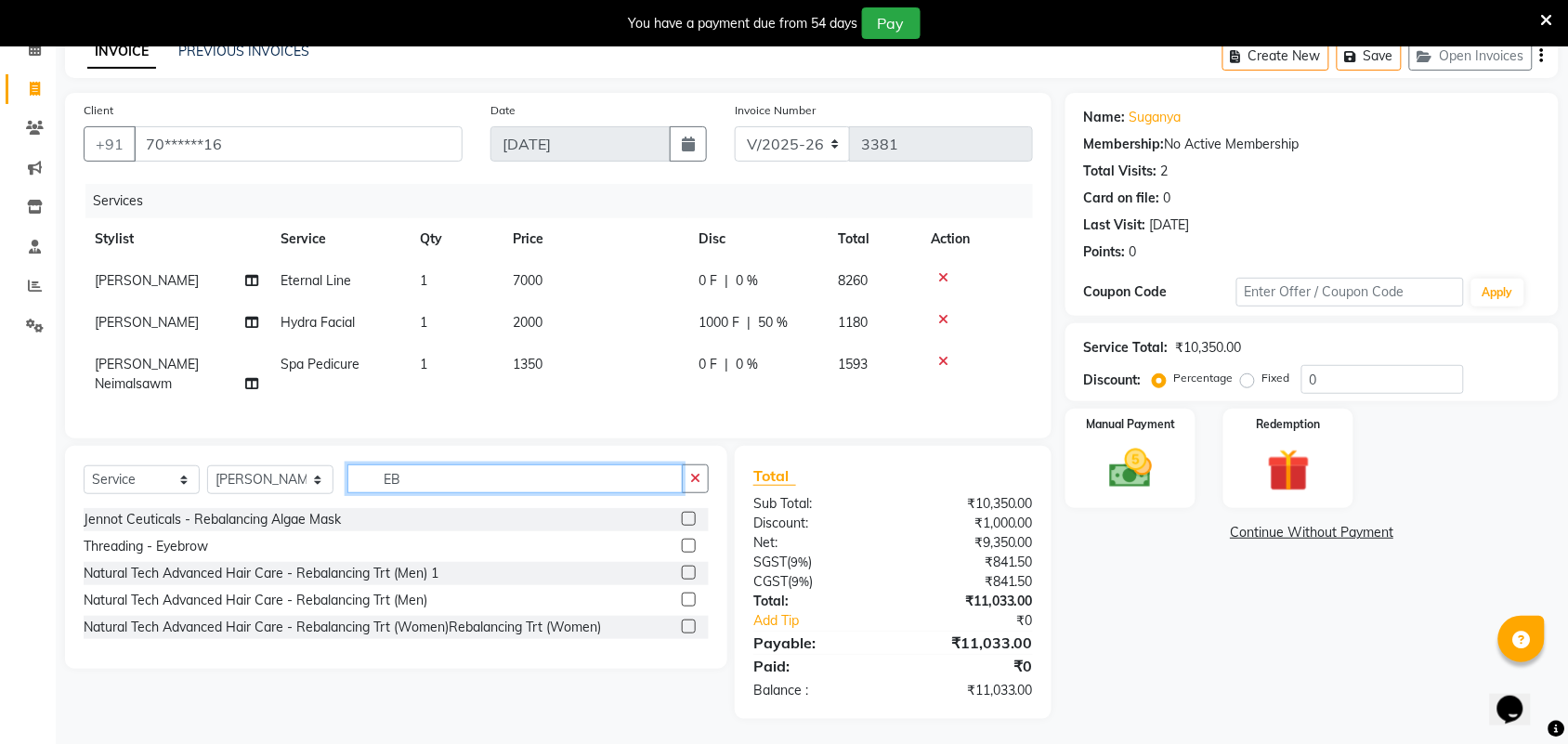
type input "EB"
click at [692, 541] on label at bounding box center [688, 545] width 14 height 14
click at [692, 541] on input "checkbox" at bounding box center [687, 546] width 12 height 12
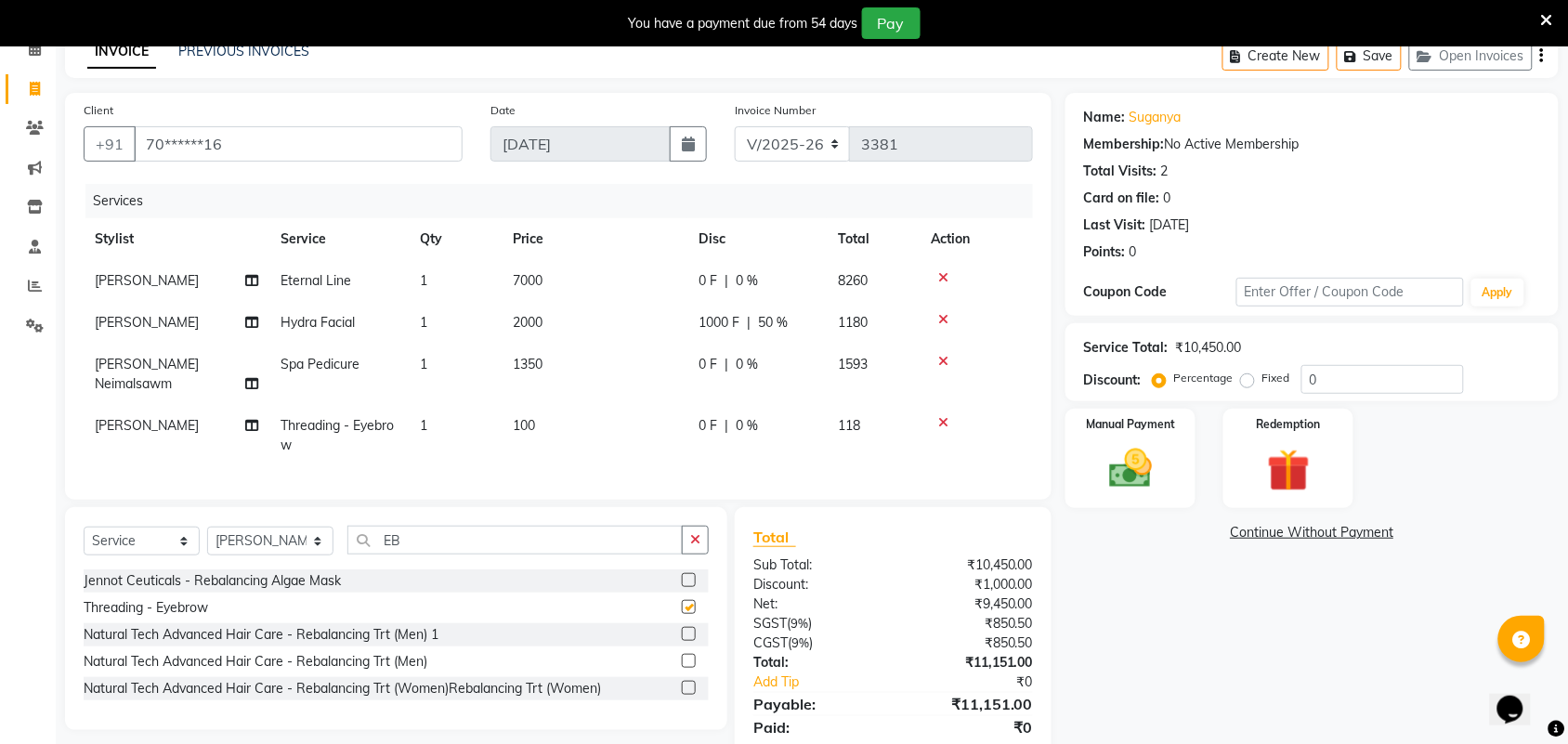
checkbox input "false"
click at [692, 543] on icon "button" at bounding box center [695, 540] width 10 height 13
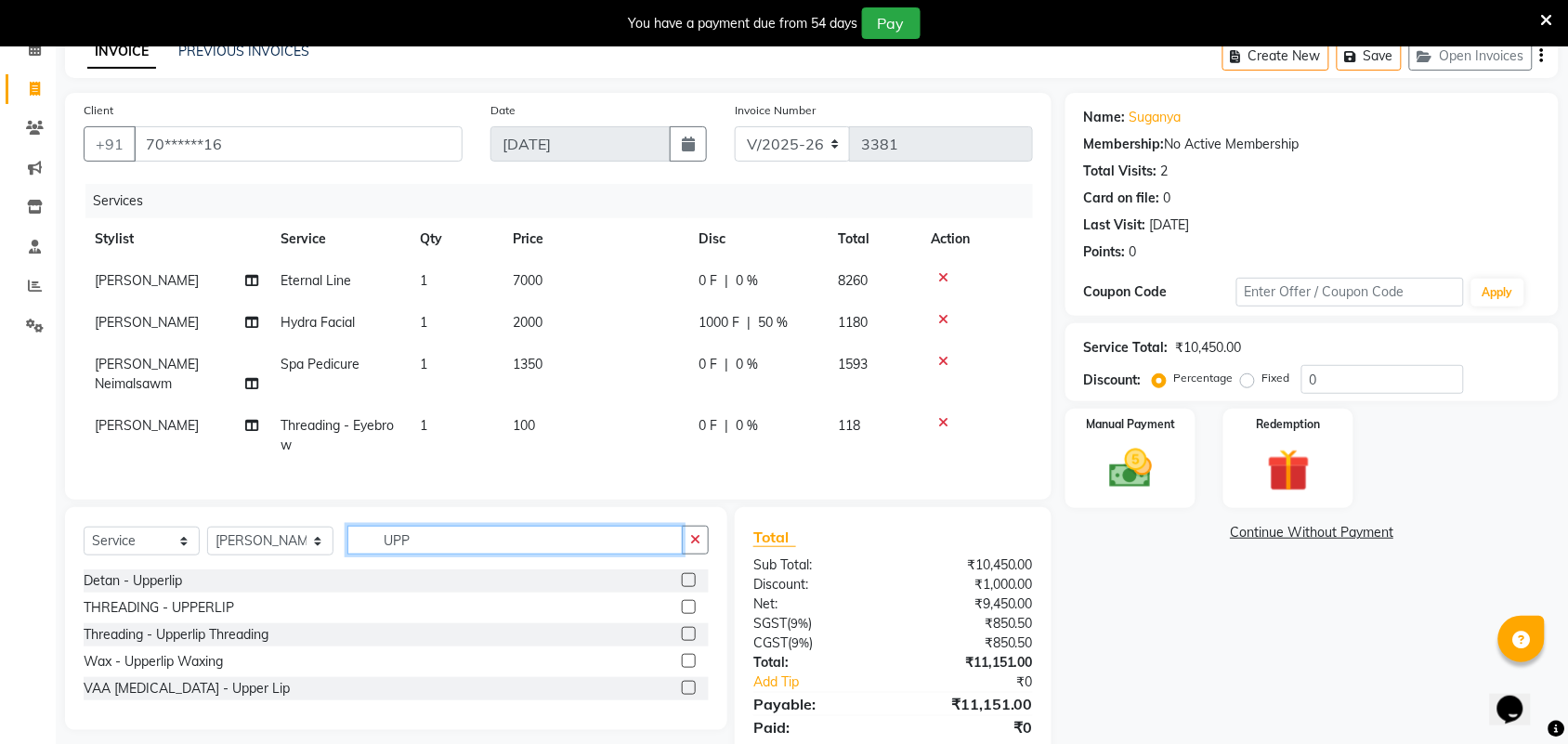
type input "UPP"
click at [692, 605] on label at bounding box center [688, 607] width 14 height 14
click at [692, 605] on input "checkbox" at bounding box center [687, 608] width 12 height 12
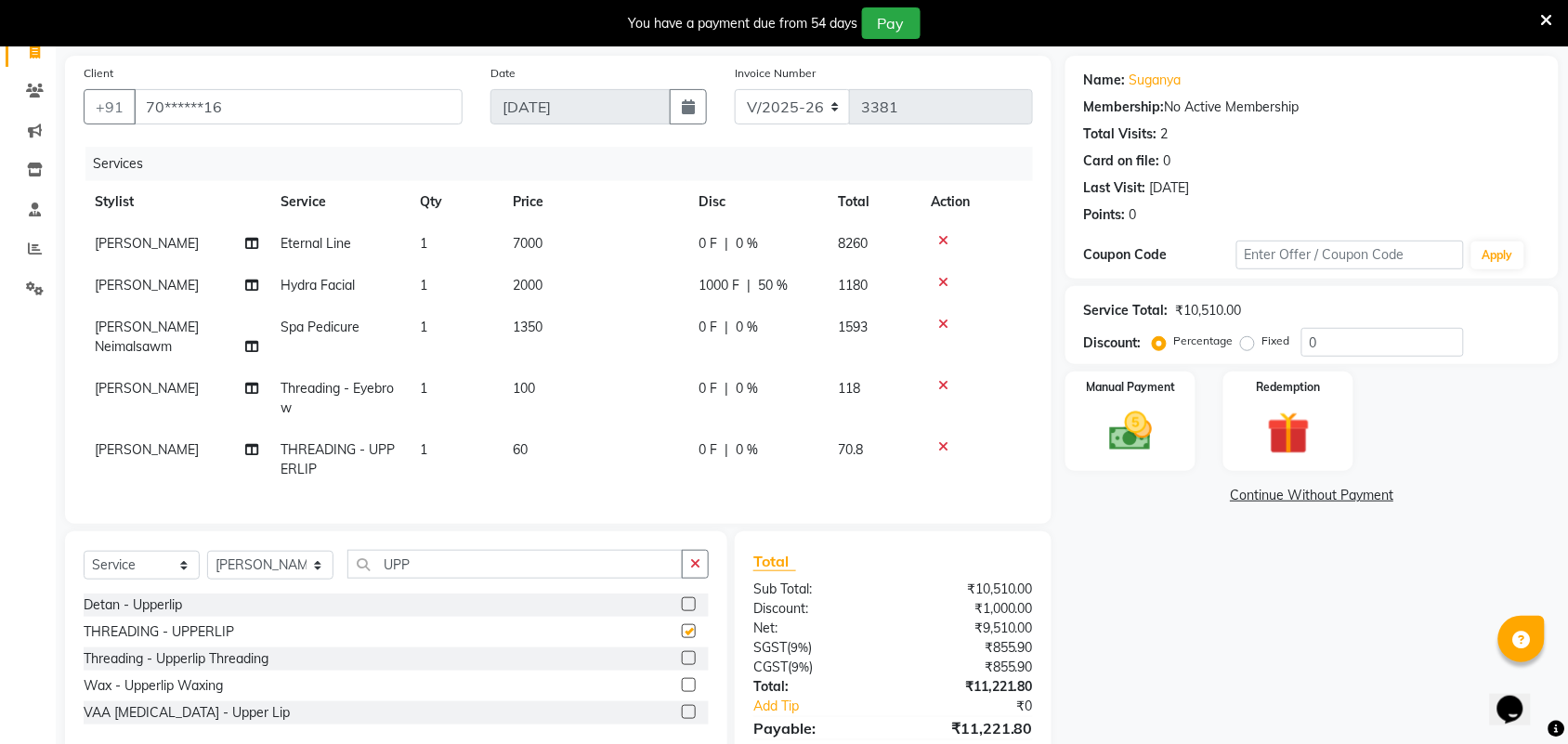
checkbox input "false"
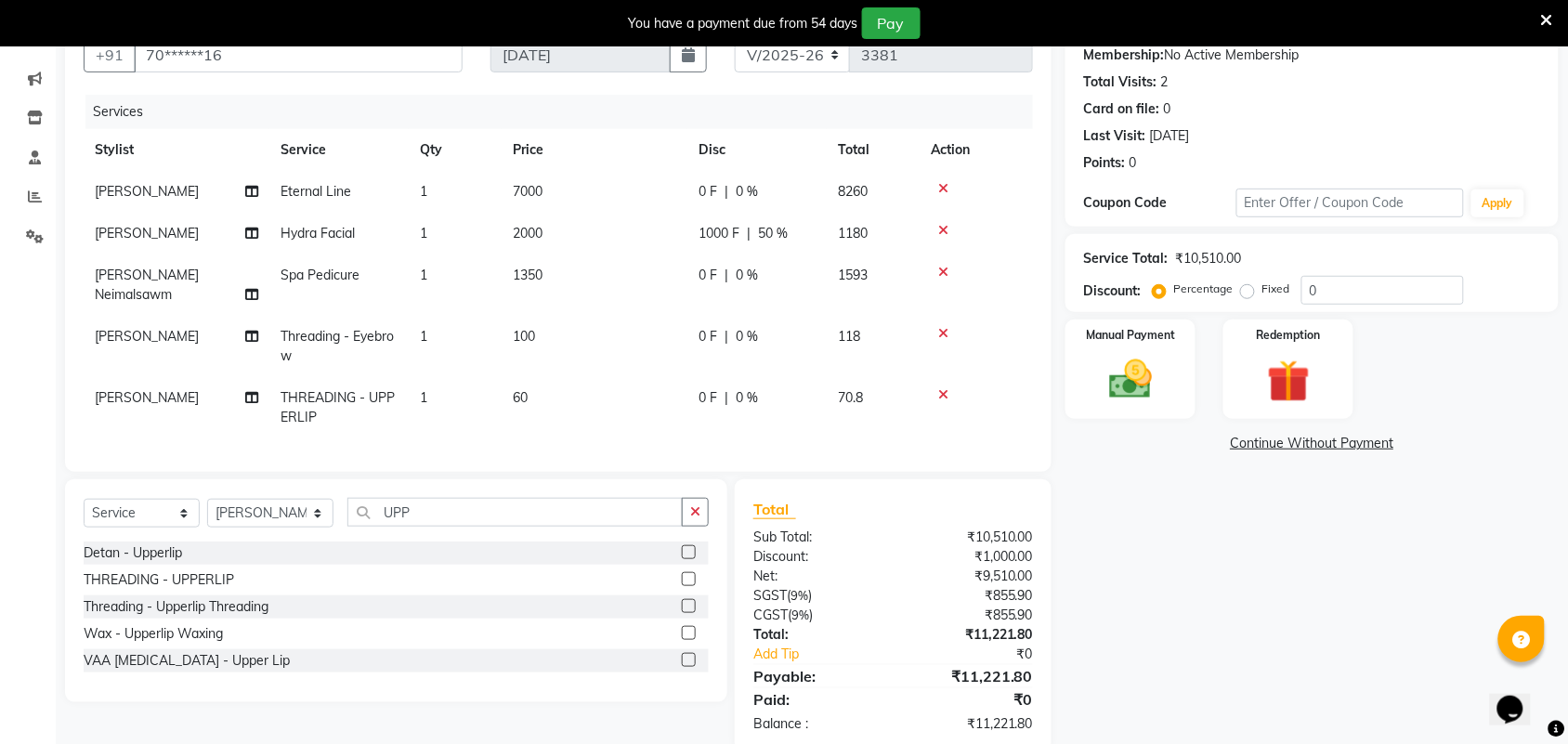
scroll to position [216, 0]
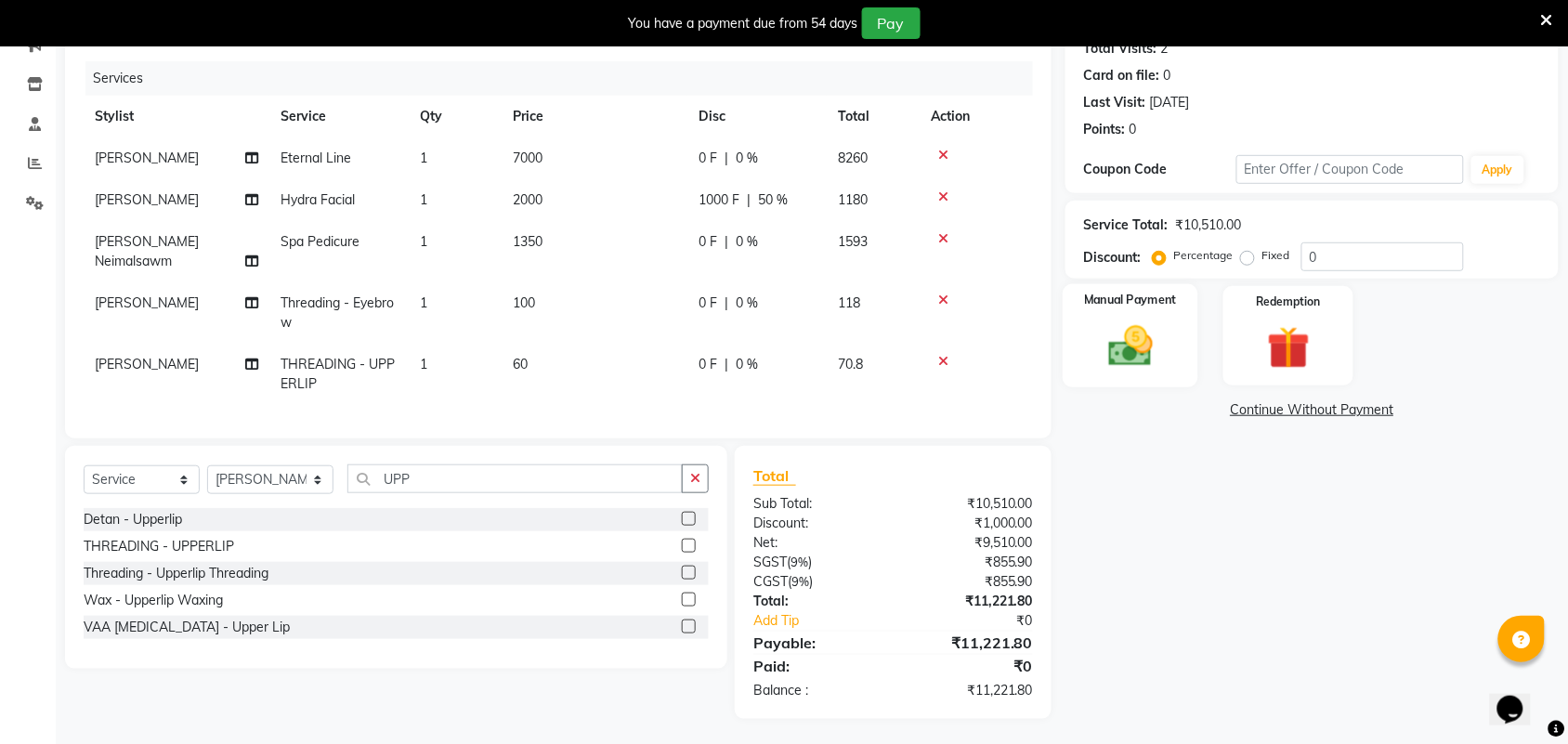
click at [1152, 350] on img at bounding box center [1130, 346] width 72 height 51
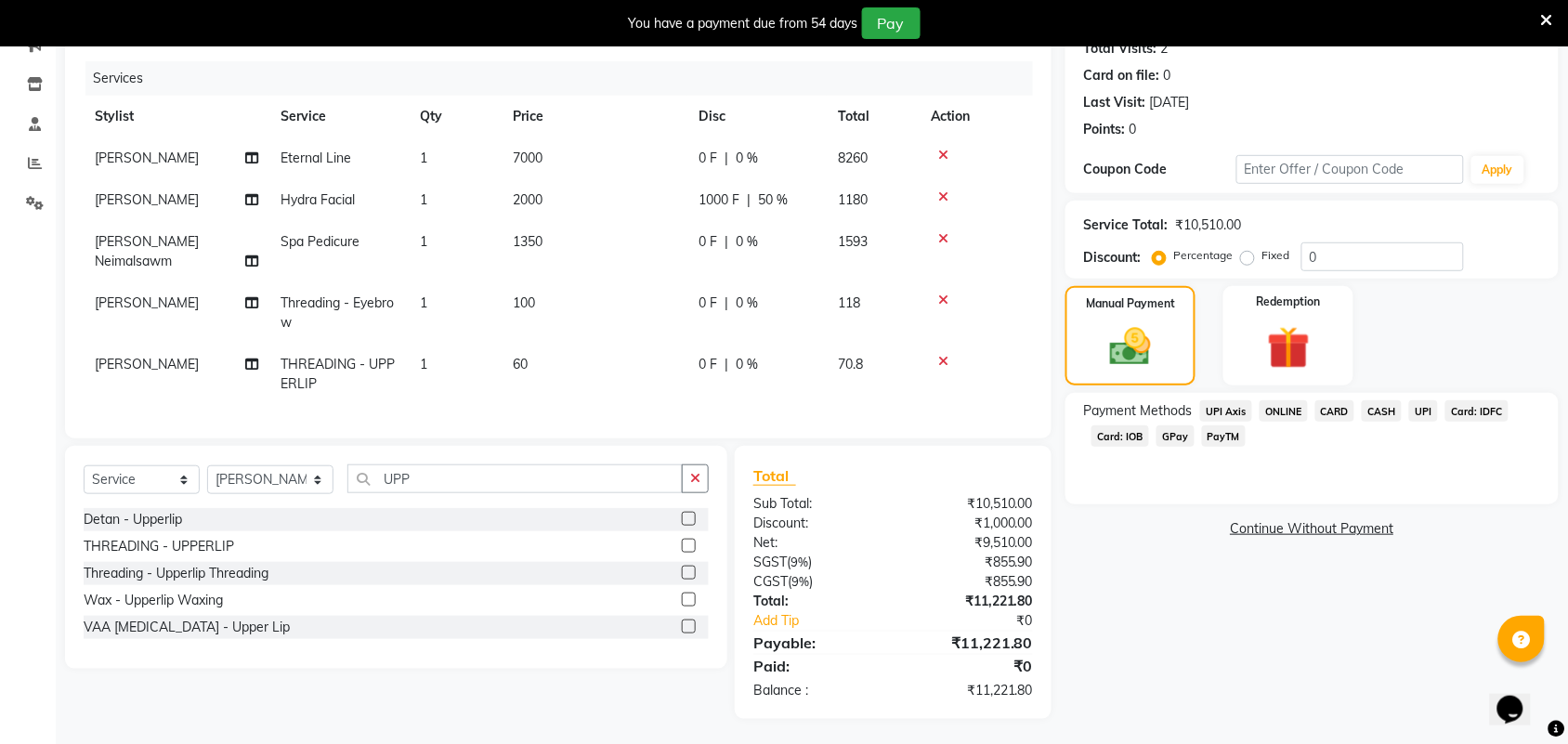
click at [1377, 405] on span "CASH" at bounding box center [1381, 411] width 40 height 22
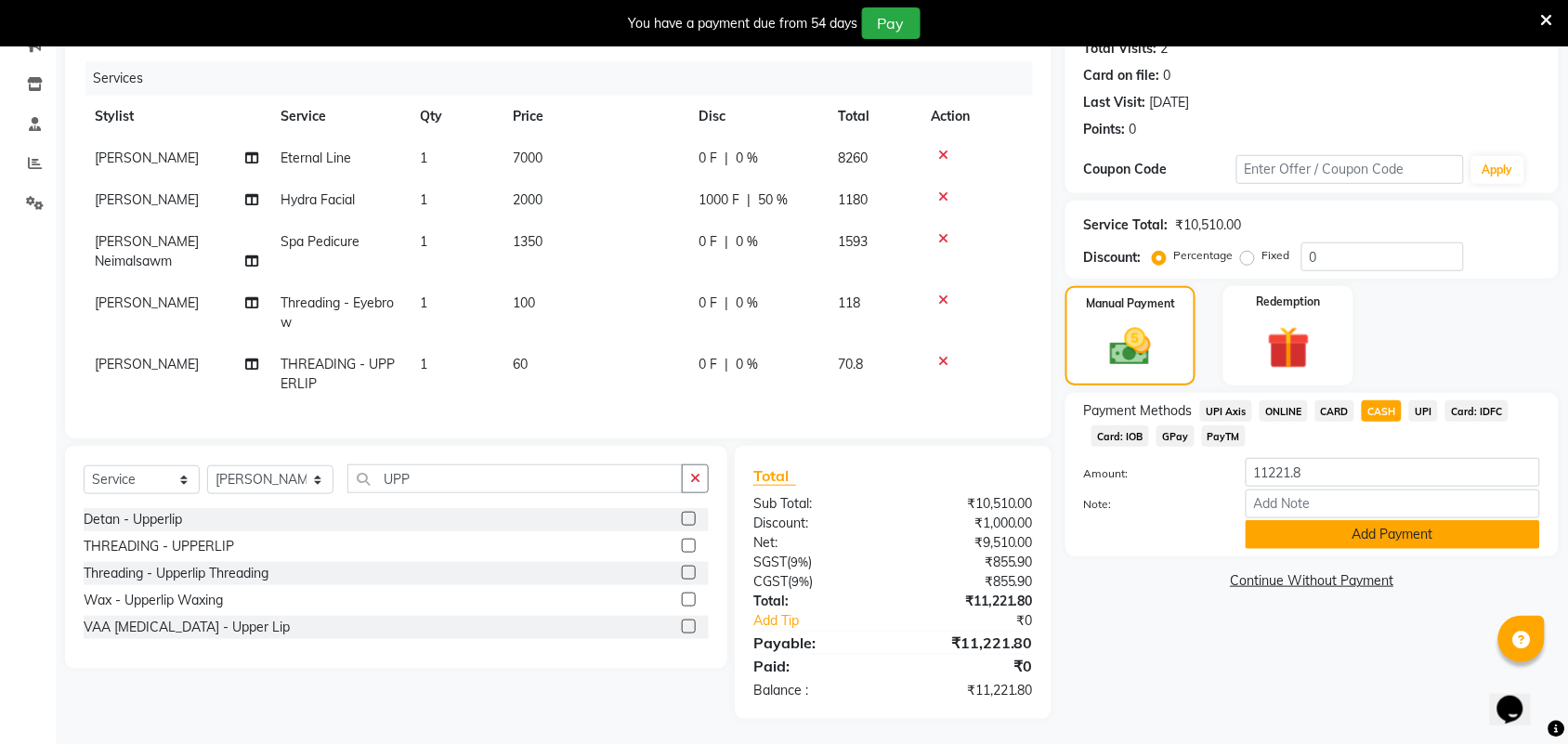
click at [1447, 531] on button "Add Payment" at bounding box center [1393, 535] width 294 height 29
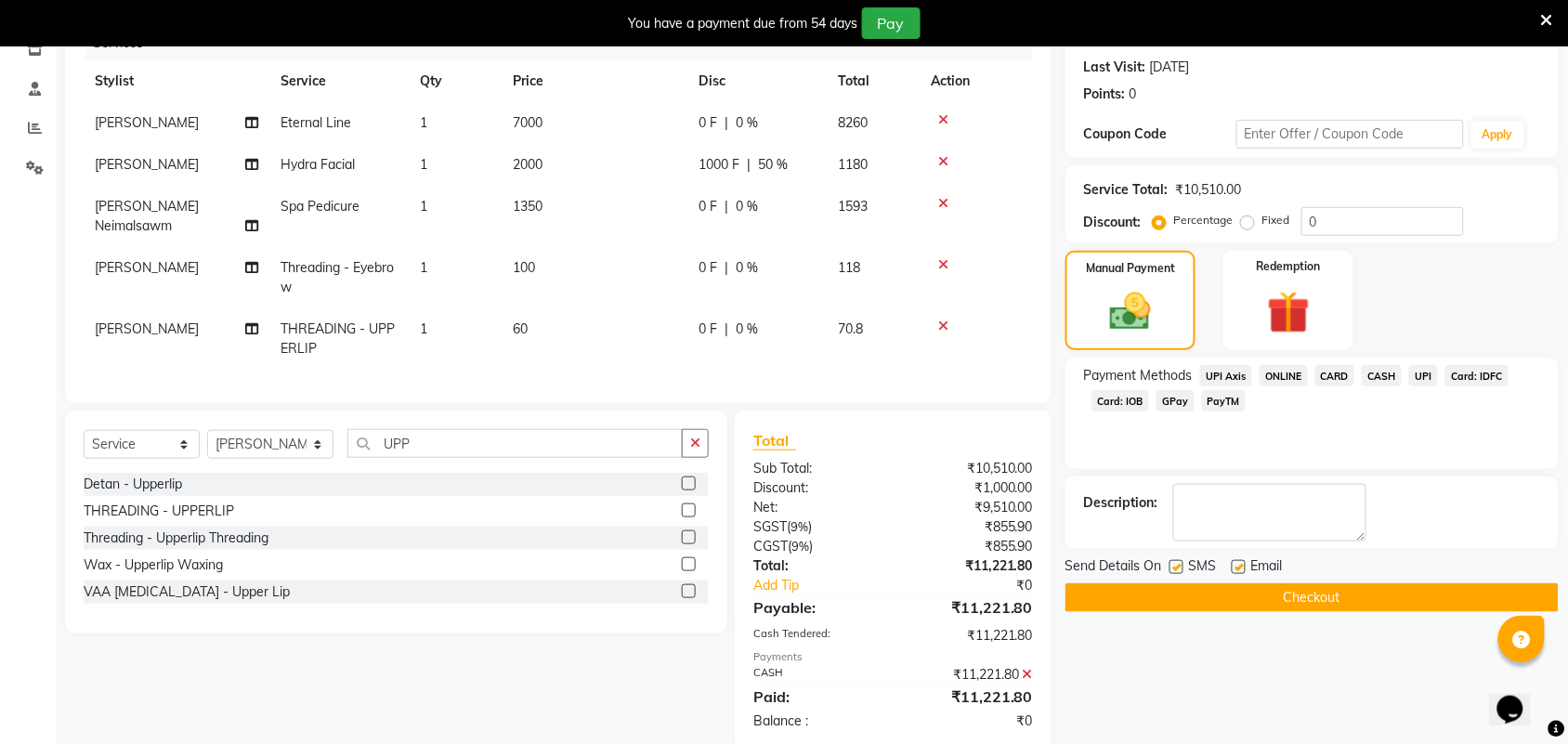
scroll to position [281, 0]
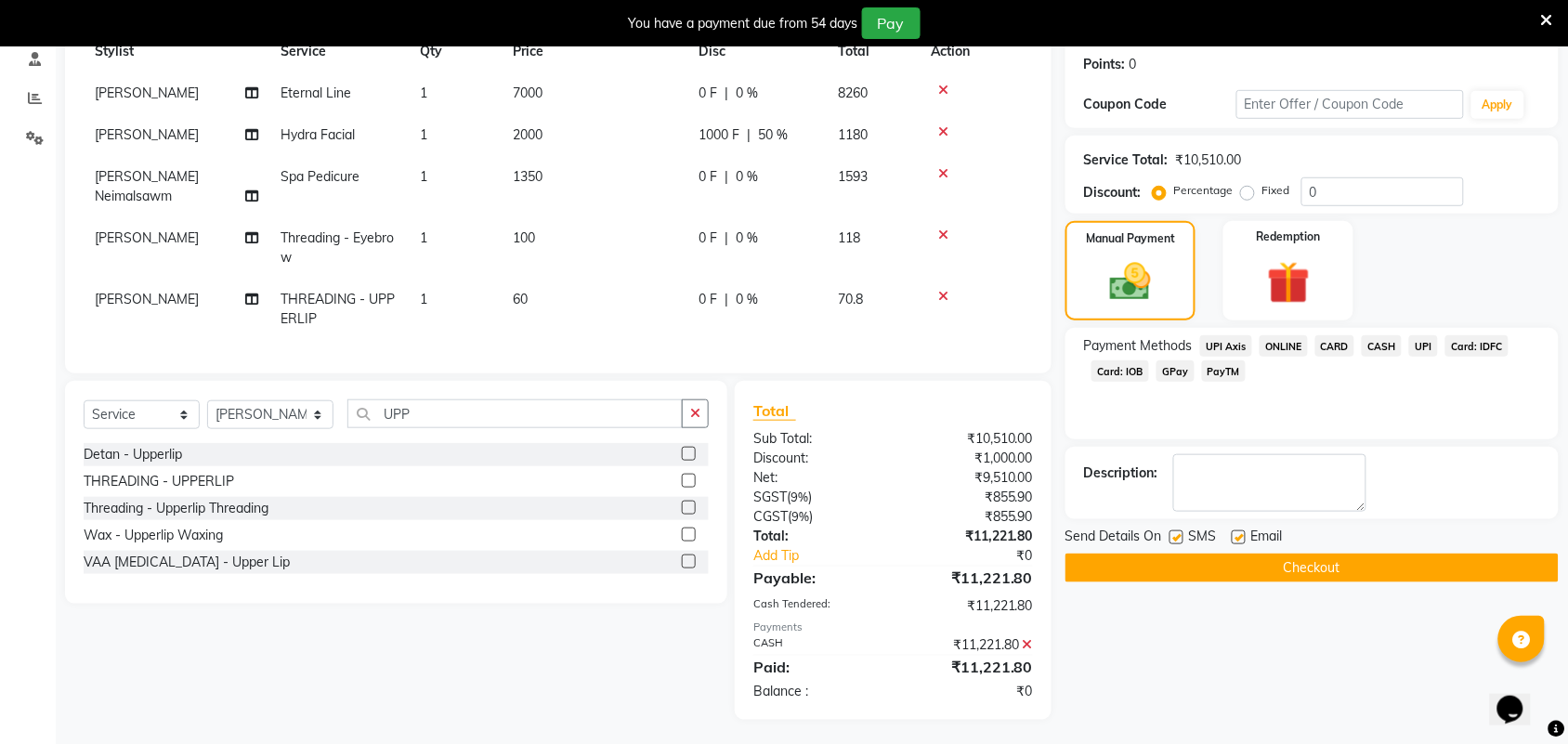
click at [1277, 558] on button "Checkout" at bounding box center [1312, 568] width 493 height 29
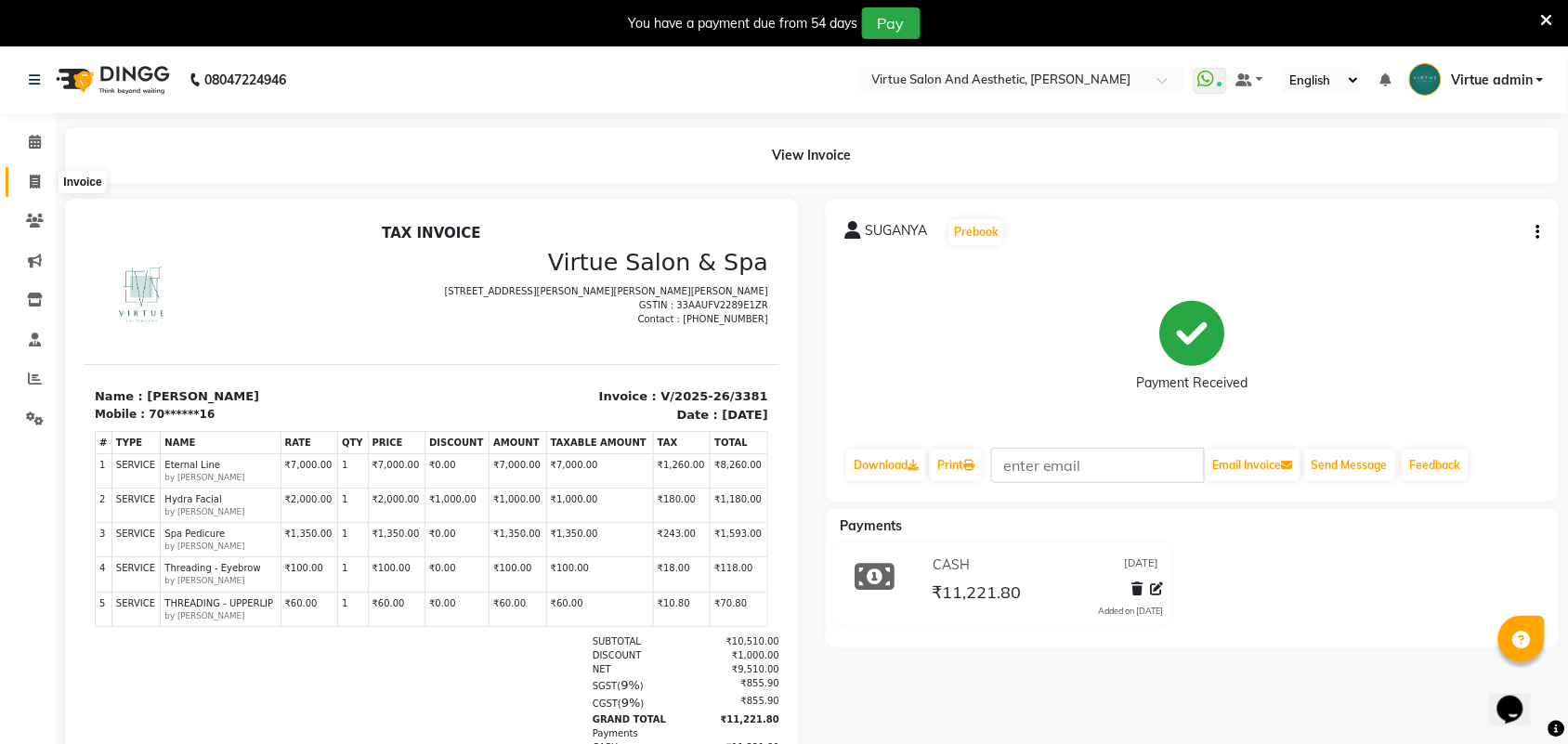
click at [45, 182] on span at bounding box center [35, 182] width 33 height 22
select select "4466"
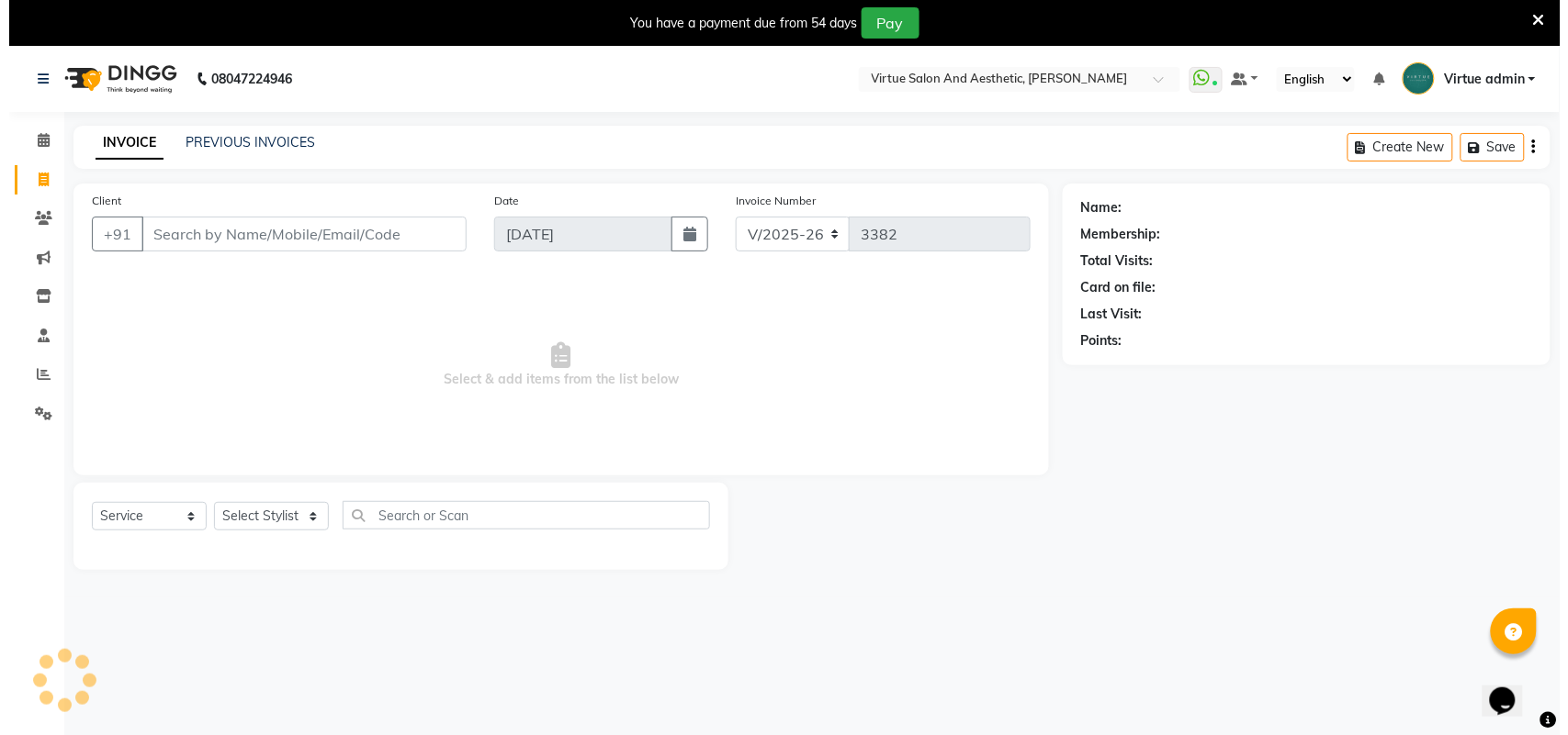
scroll to position [46, 0]
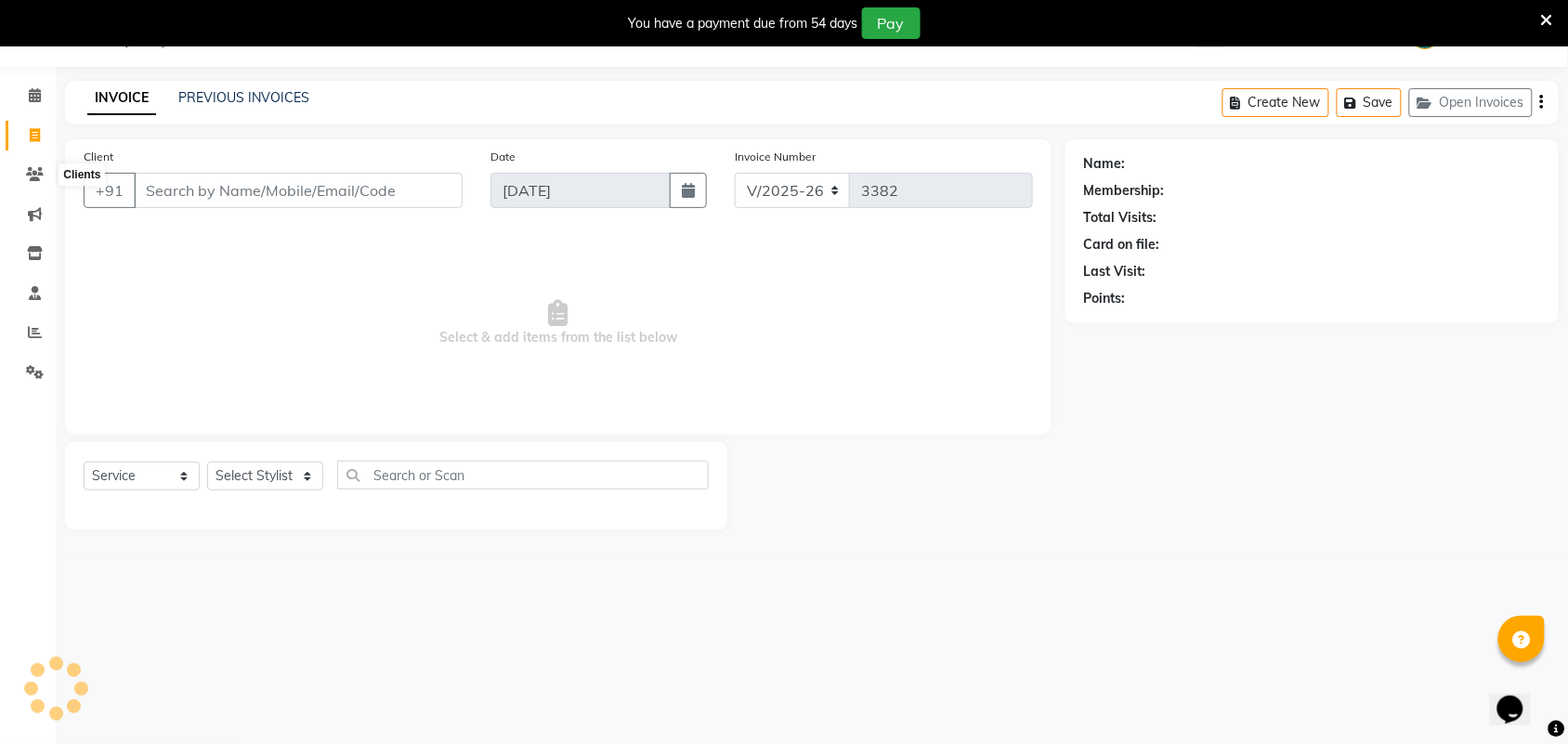
select select "V"
select select "71189"
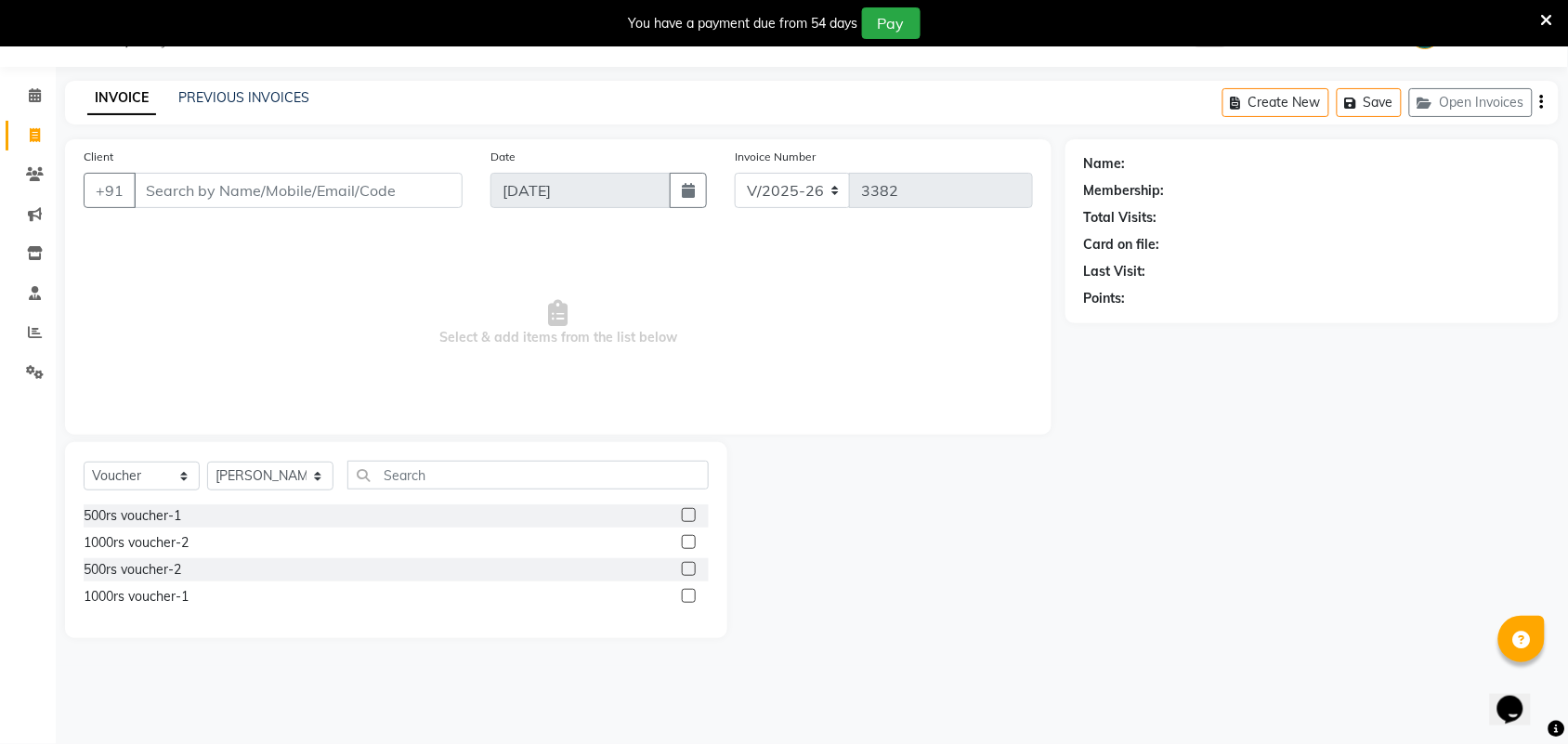
click at [265, 193] on input "Client" at bounding box center [298, 190] width 329 height 36
type input "9080950149"
click at [442, 190] on span "Add Client" at bounding box center [415, 190] width 73 height 19
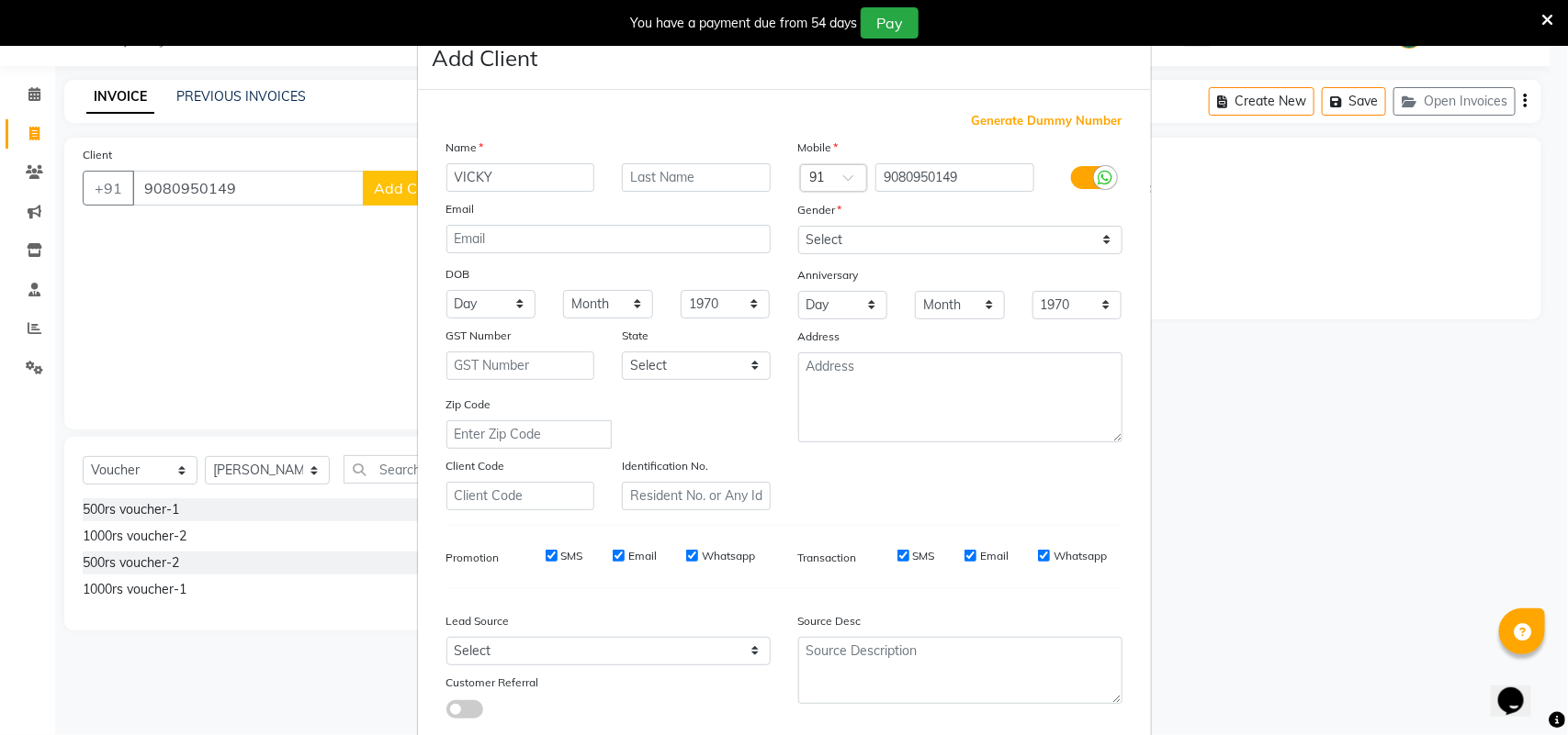
type input "VICKY"
click at [847, 235] on select "Select Male Female Other Prefer Not To Say" at bounding box center [961, 240] width 325 height 29
select select "female"
click at [798, 226] on select "Select Male Female Other Prefer Not To Say" at bounding box center [961, 240] width 325 height 29
click at [605, 649] on select "Select Walk-in Referral Internet Friend Word of Mouth Advertisement Facebook Ju…" at bounding box center [608, 651] width 325 height 29
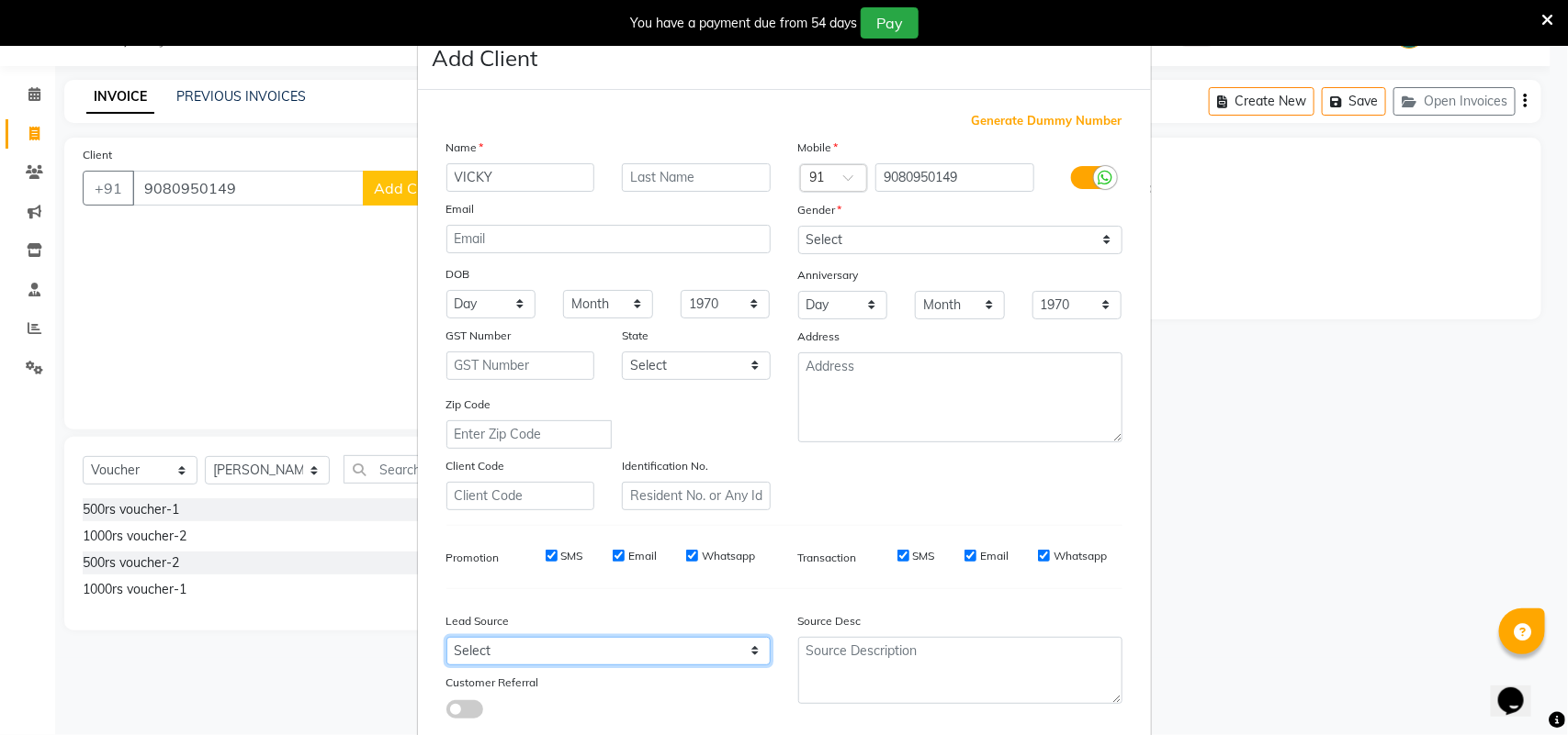
select select "30556"
click at [446, 637] on select "Select Walk-in Referral Internet Friend Word of Mouth Advertisement Facebook Ju…" at bounding box center [608, 651] width 325 height 29
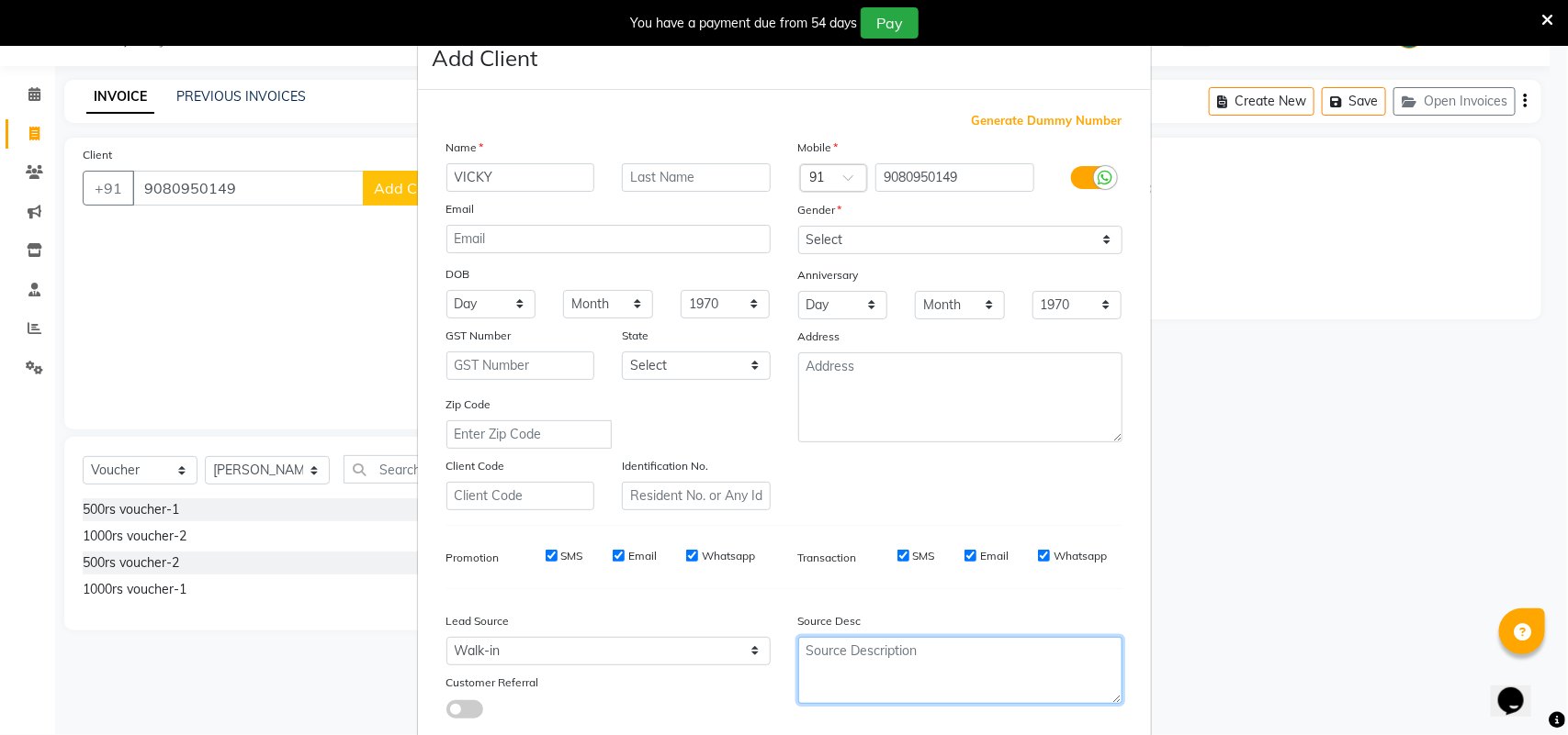
click at [846, 657] on textarea at bounding box center [961, 670] width 325 height 67
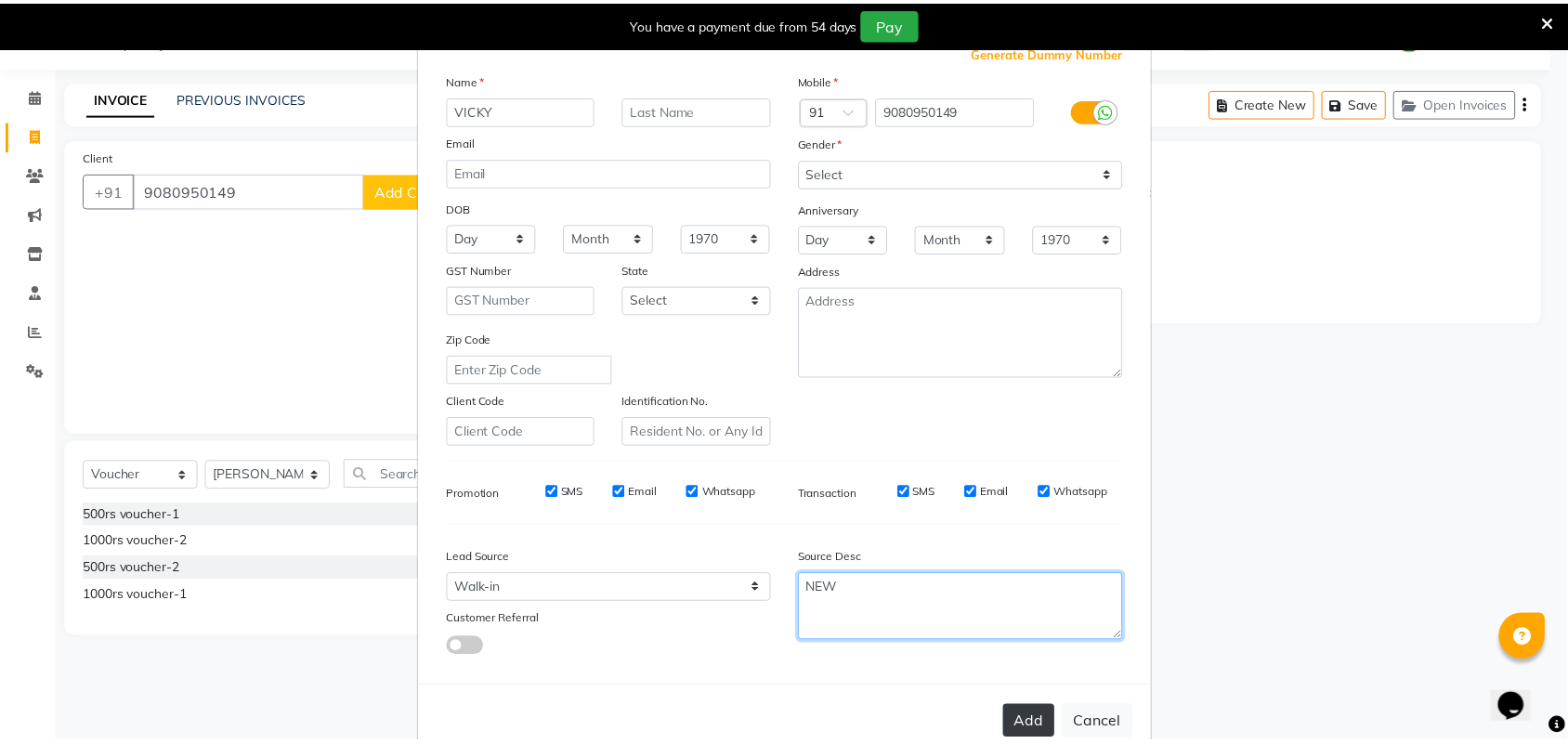
scroll to position [107, 0]
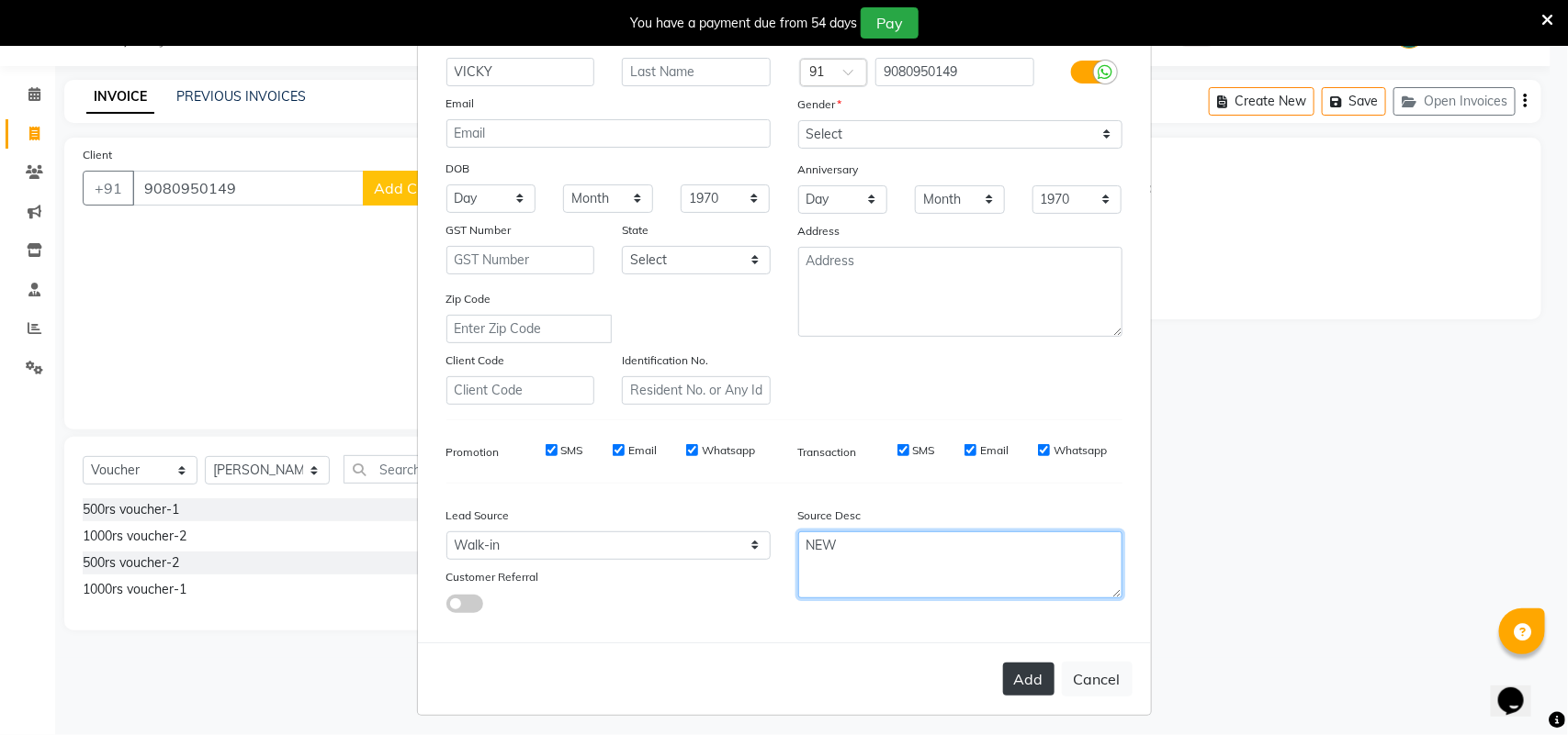
type textarea "NEW"
click at [1004, 682] on button "Add" at bounding box center [1028, 679] width 51 height 33
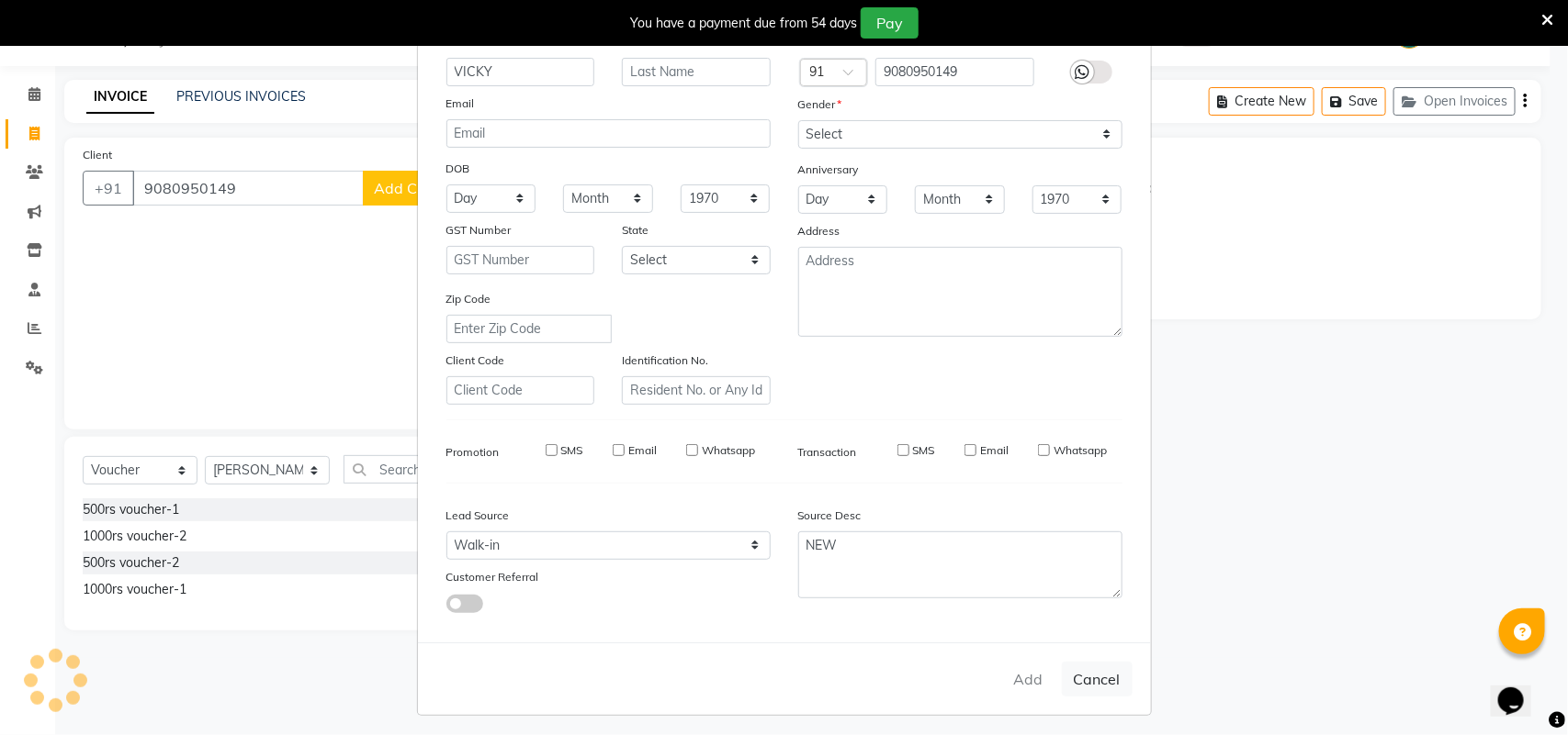
type input "90******49"
select select
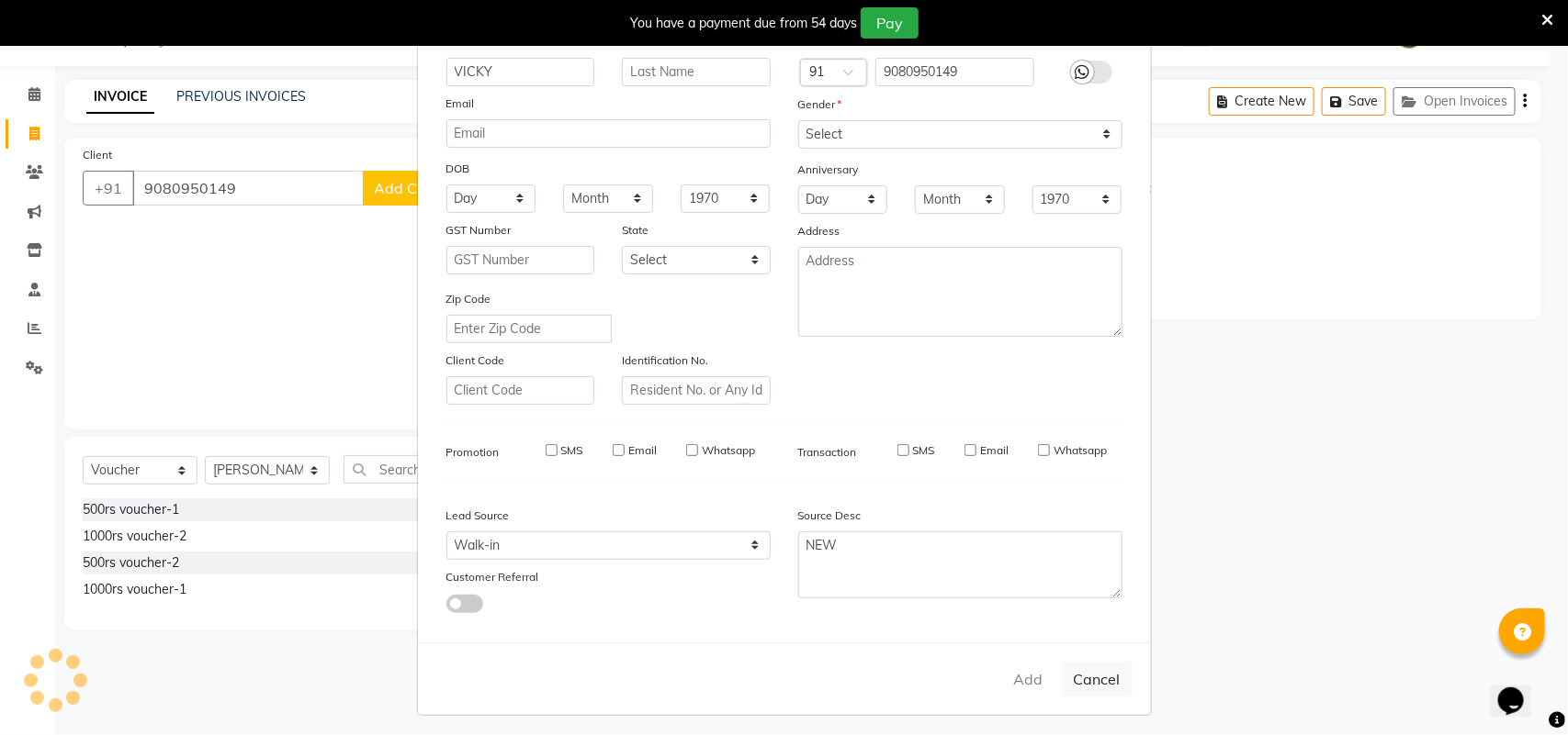
select select
checkbox input "false"
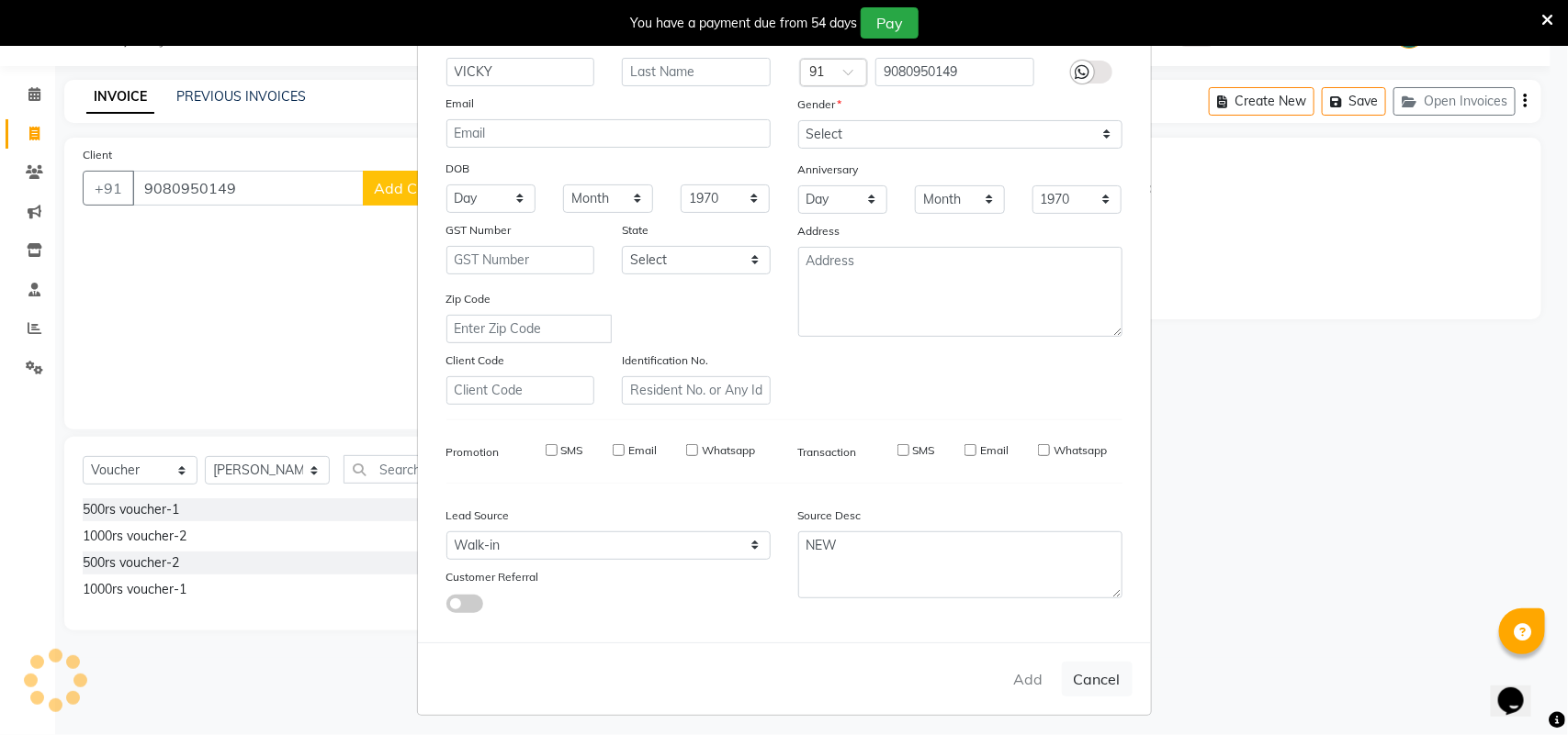
checkbox input "false"
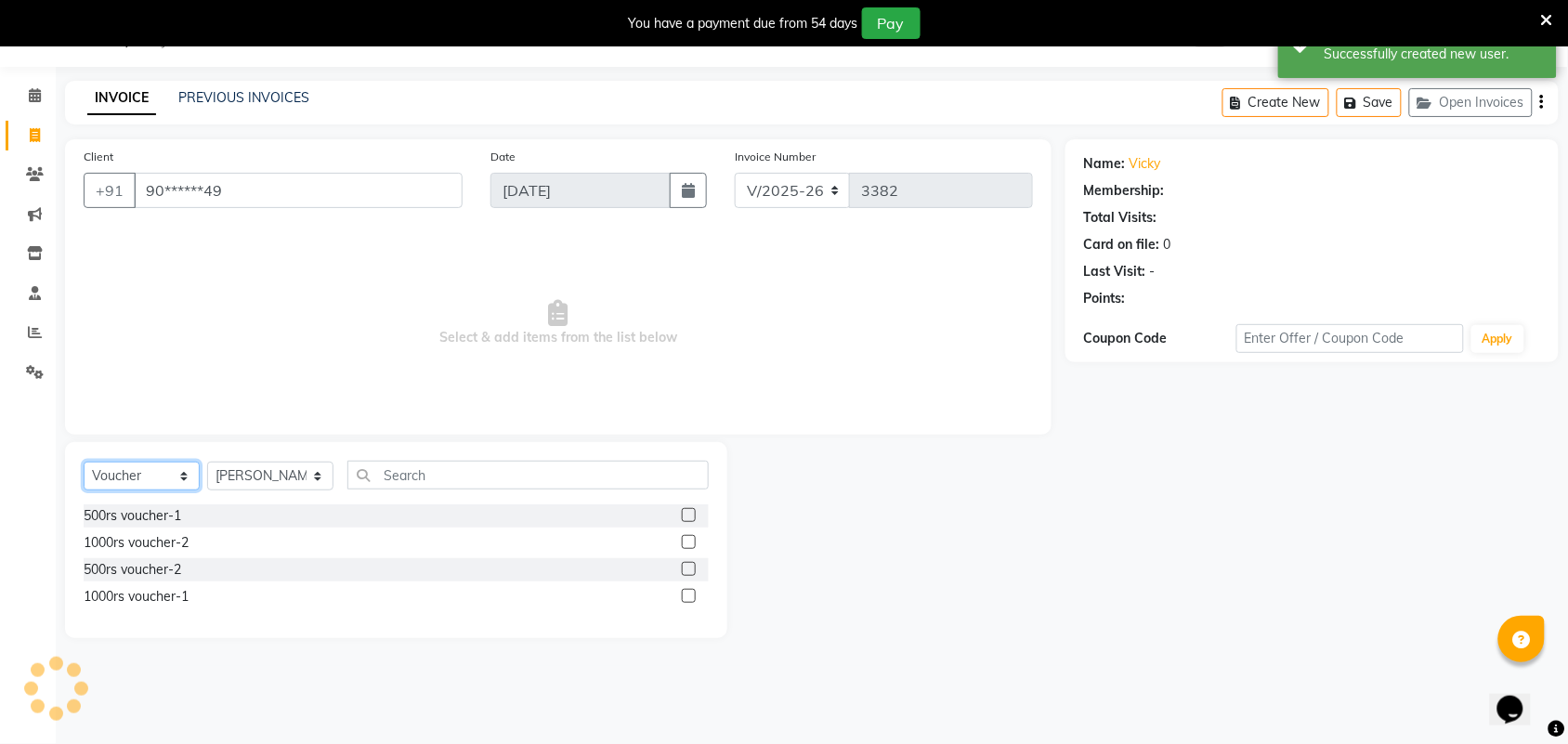
click at [163, 484] on select "Select Service Product Membership Package Voucher Prepaid Gift Card" at bounding box center [142, 476] width 116 height 29
select select "service"
click at [83, 462] on select "Select Service Product Membership Package Voucher Prepaid Gift Card" at bounding box center [142, 476] width 116 height 29
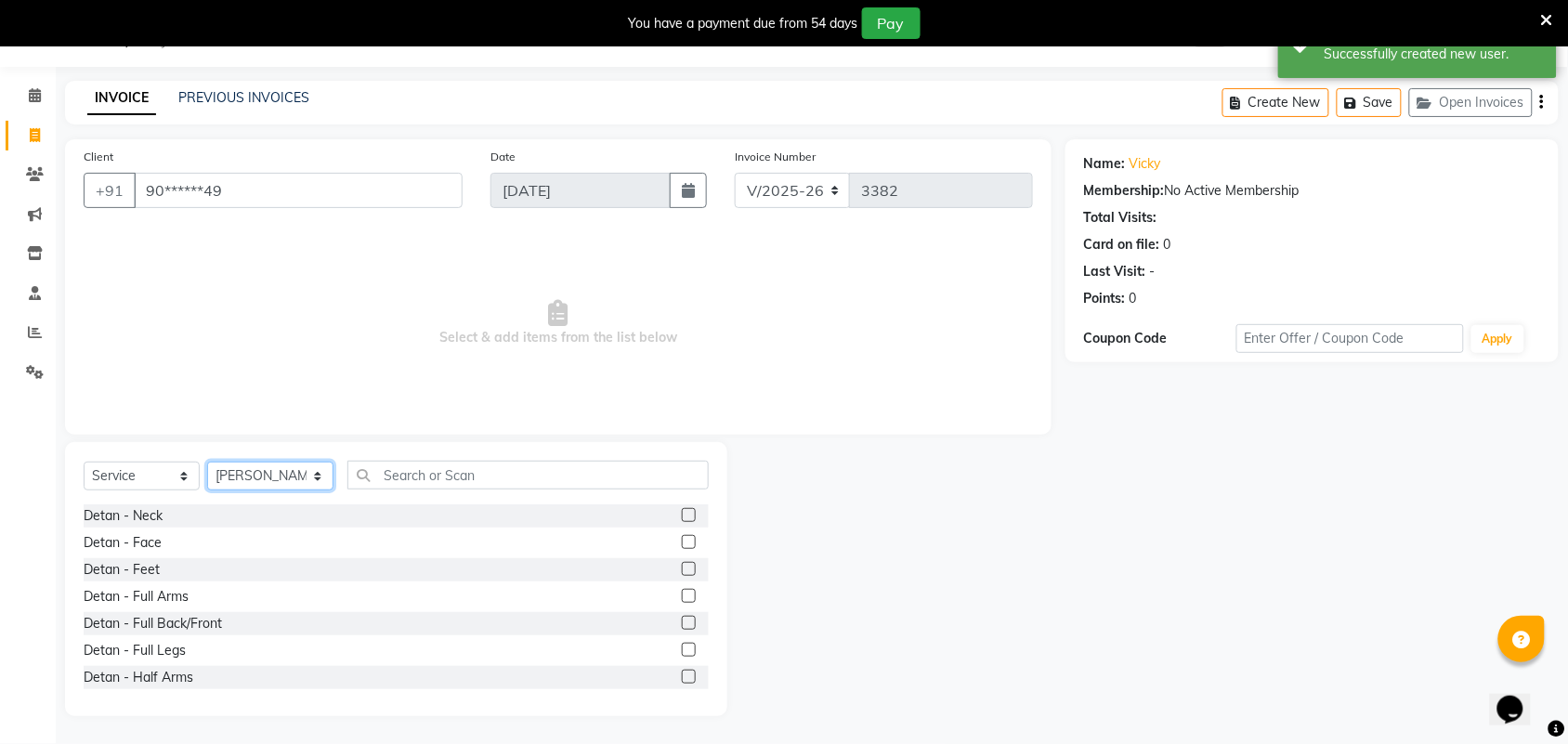
click at [244, 480] on select "Select Stylist Admin ANUSHA Apsu Auditor Ambattur Balaji BANUPRIYA Bharath Bhuv…" at bounding box center [270, 476] width 127 height 29
select select "25074"
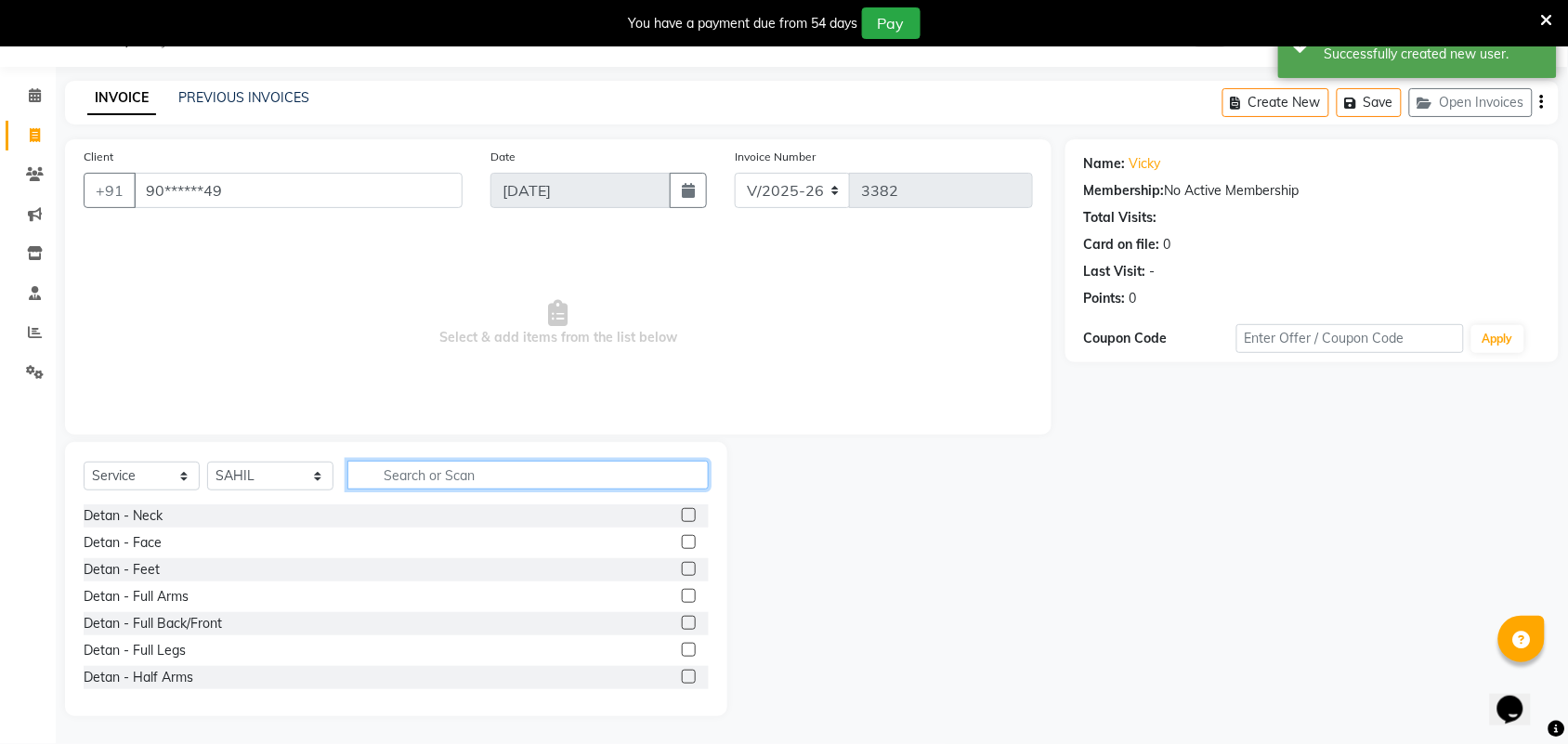
click at [425, 476] on input "text" at bounding box center [527, 475] width 361 height 29
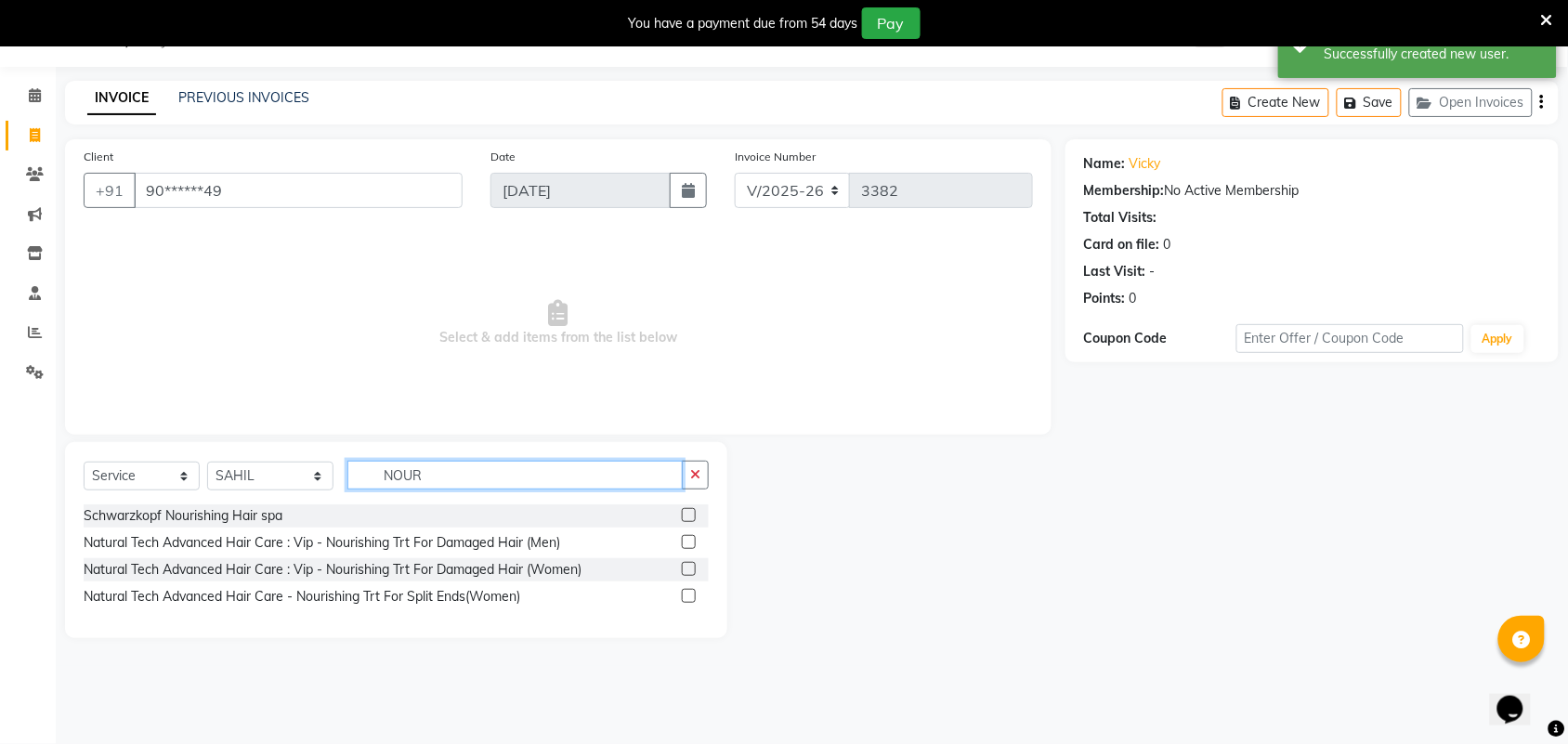
type input "NOUR"
click at [688, 562] on label at bounding box center [688, 569] width 14 height 14
click at [688, 564] on input "checkbox" at bounding box center [687, 569] width 12 height 12
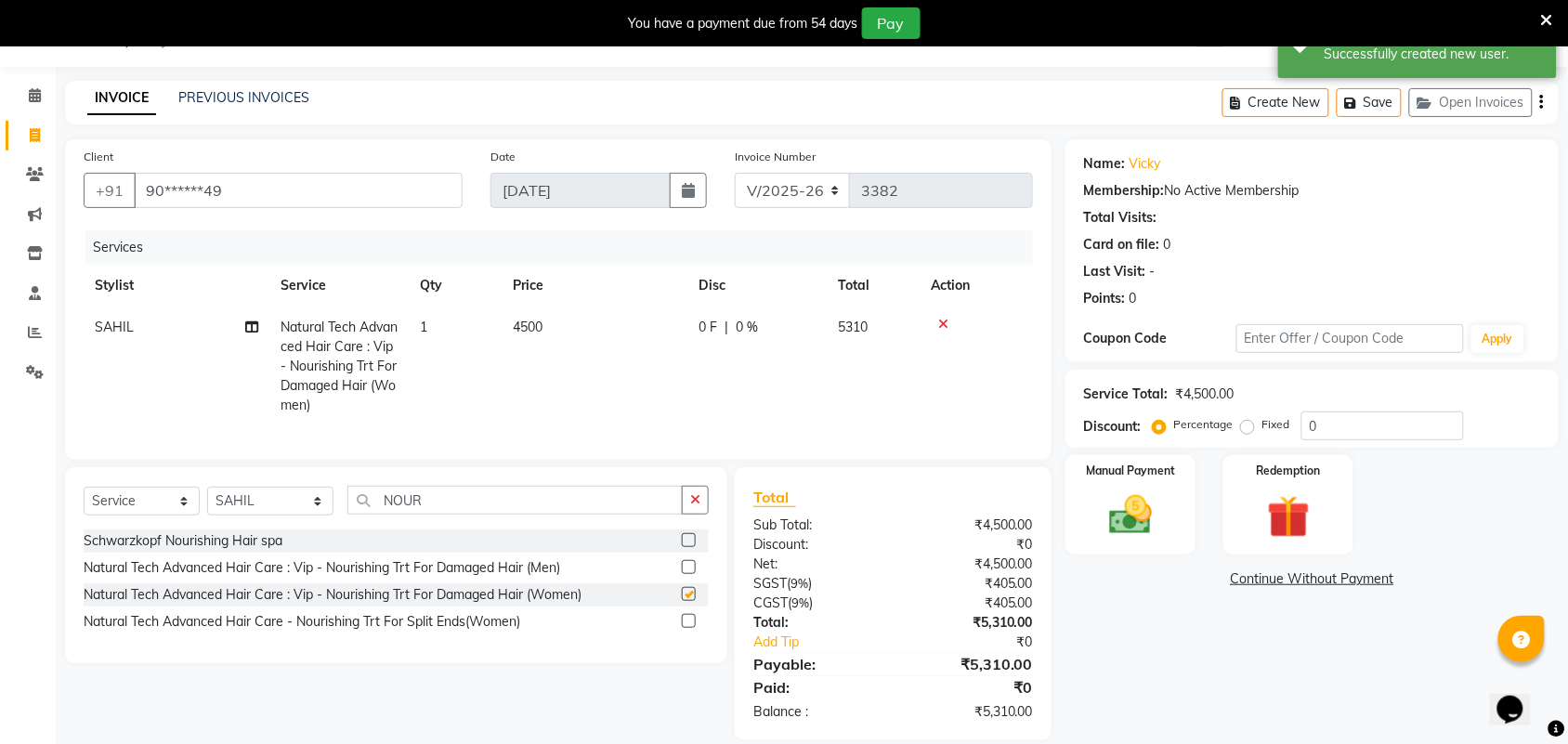
checkbox input "false"
click at [580, 350] on td "4500" at bounding box center [595, 367] width 186 height 120
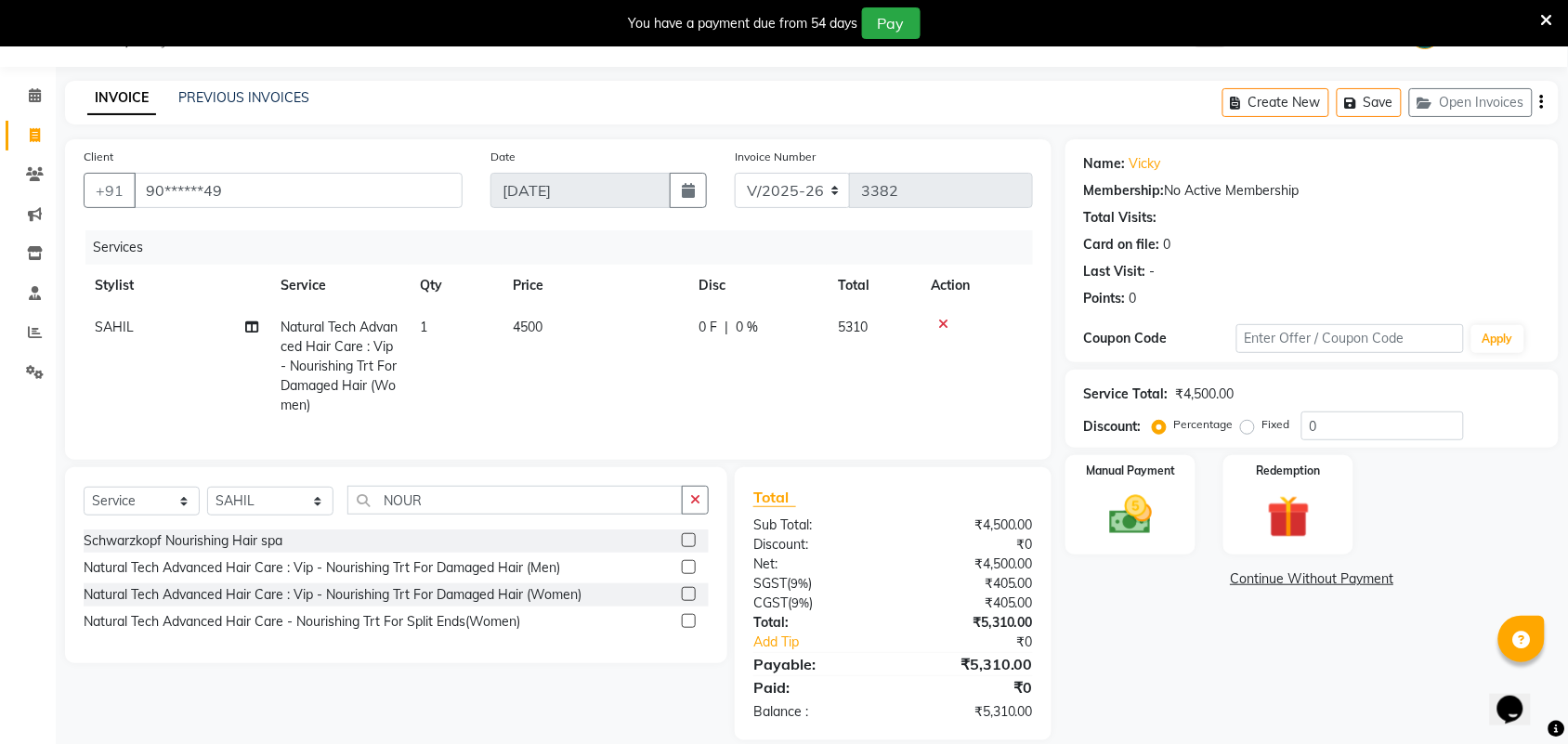
select select "25074"
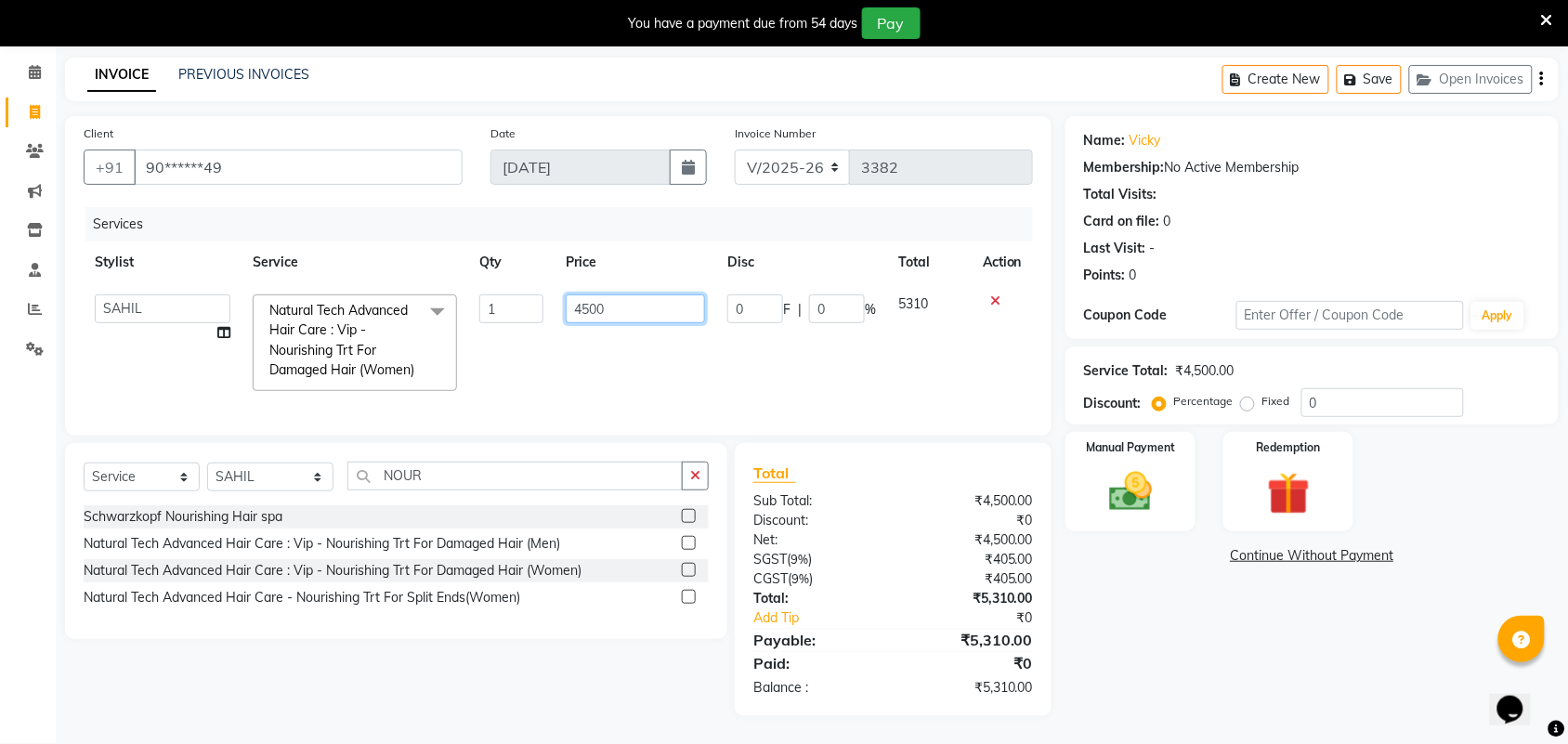
click at [586, 295] on input "4500" at bounding box center [635, 309] width 140 height 29
click at [583, 295] on input "4500" at bounding box center [635, 309] width 140 height 29
type input "5500"
click at [1094, 567] on div "Name: Vicky Membership: No Active Membership Total Visits: Card on file: 0 Last…" at bounding box center [1319, 417] width 507 height 600
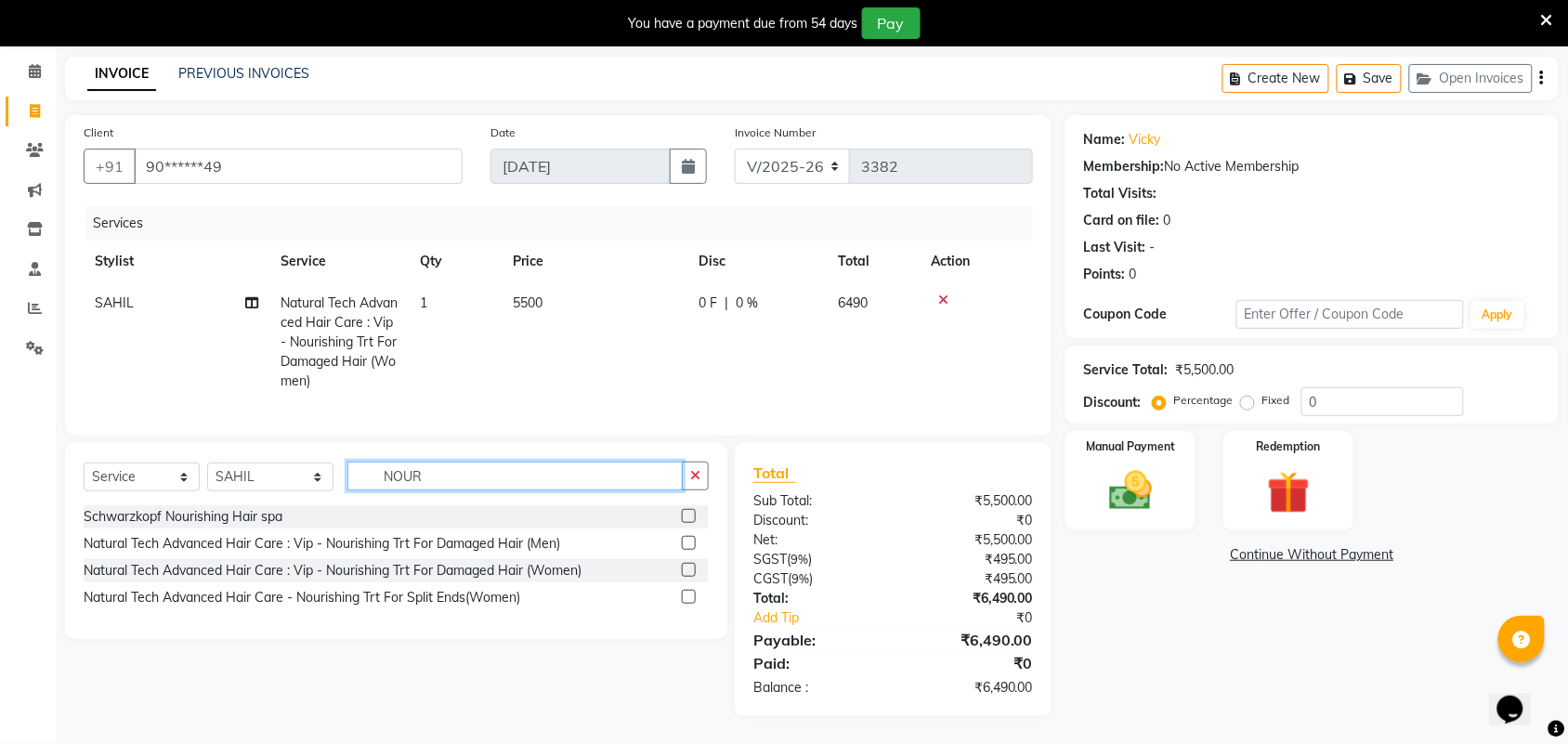
click at [448, 481] on input "NOUR" at bounding box center [515, 476] width 336 height 29
type input "N"
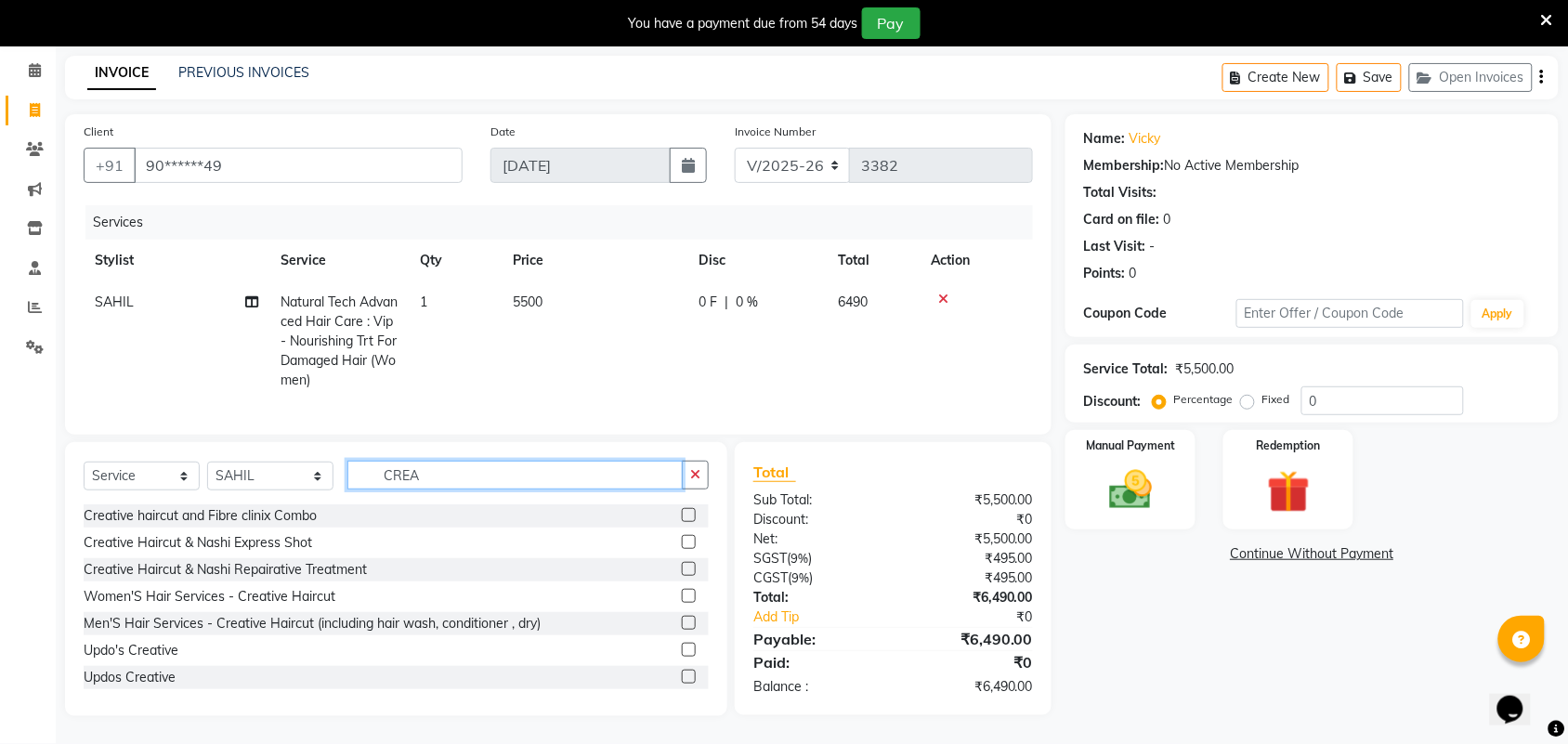
type input "CREA"
click at [682, 596] on label at bounding box center [688, 596] width 14 height 14
click at [682, 596] on input "checkbox" at bounding box center [687, 597] width 12 height 12
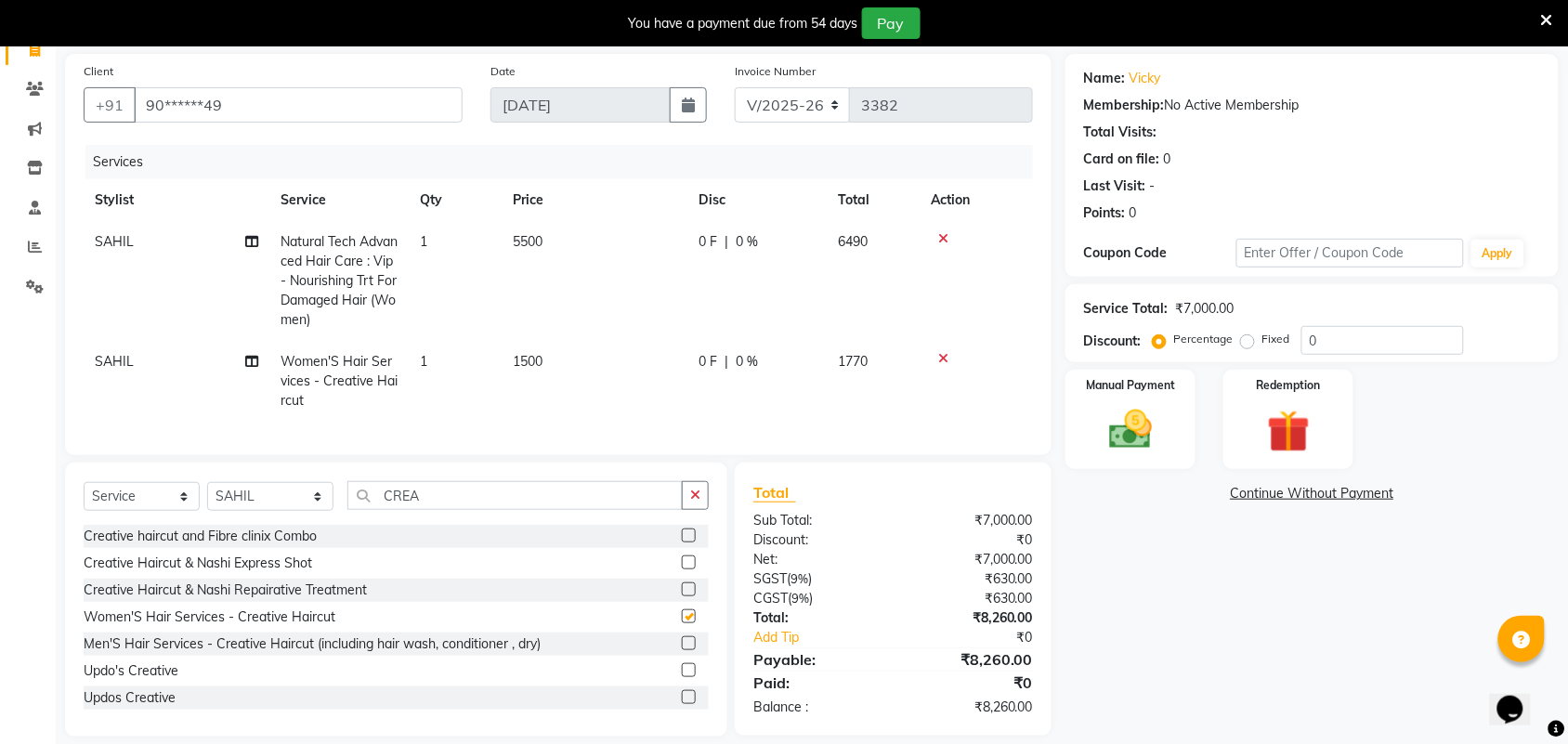
checkbox input "false"
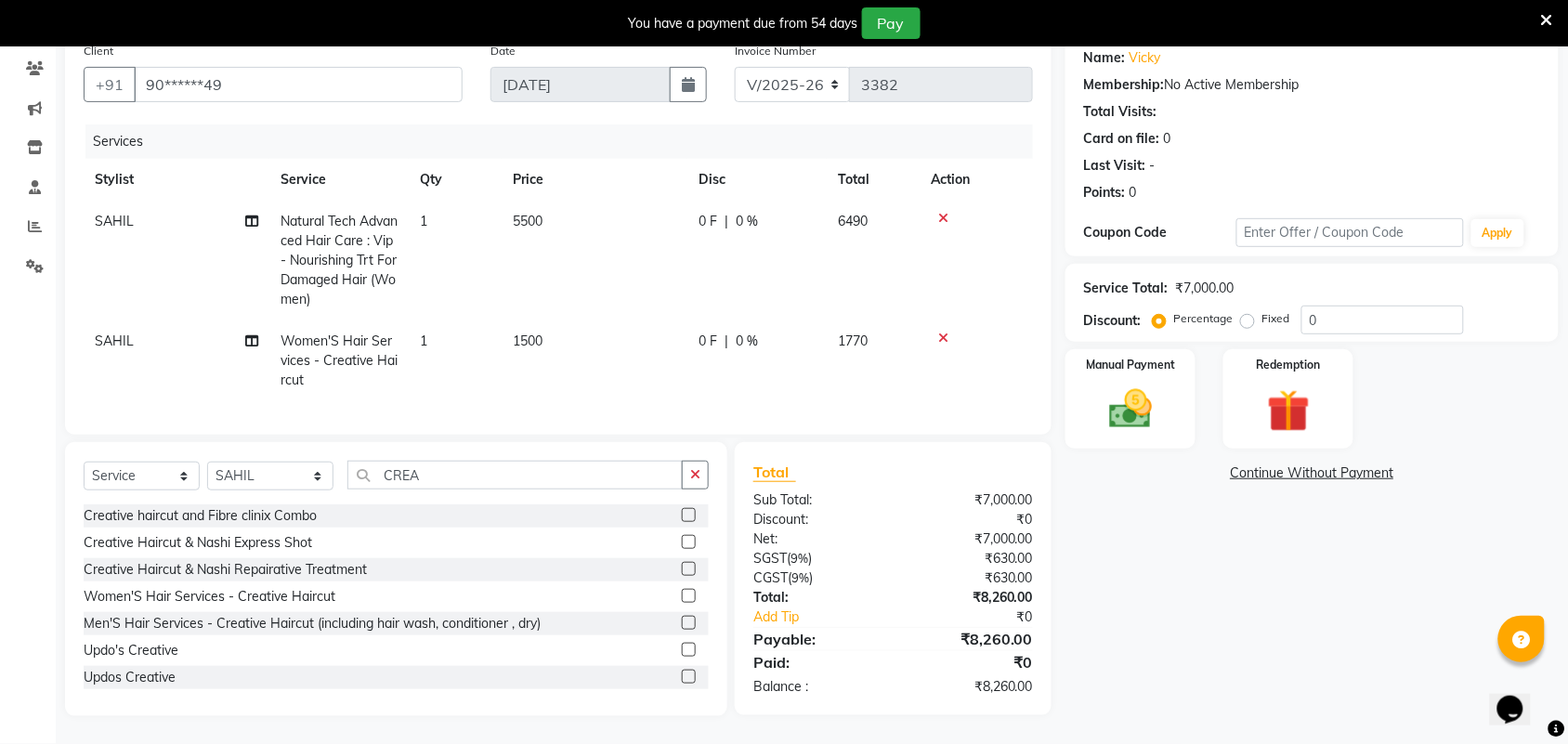
click at [755, 336] on td "0 F | 0 %" at bounding box center [757, 361] width 140 height 81
select select "25074"
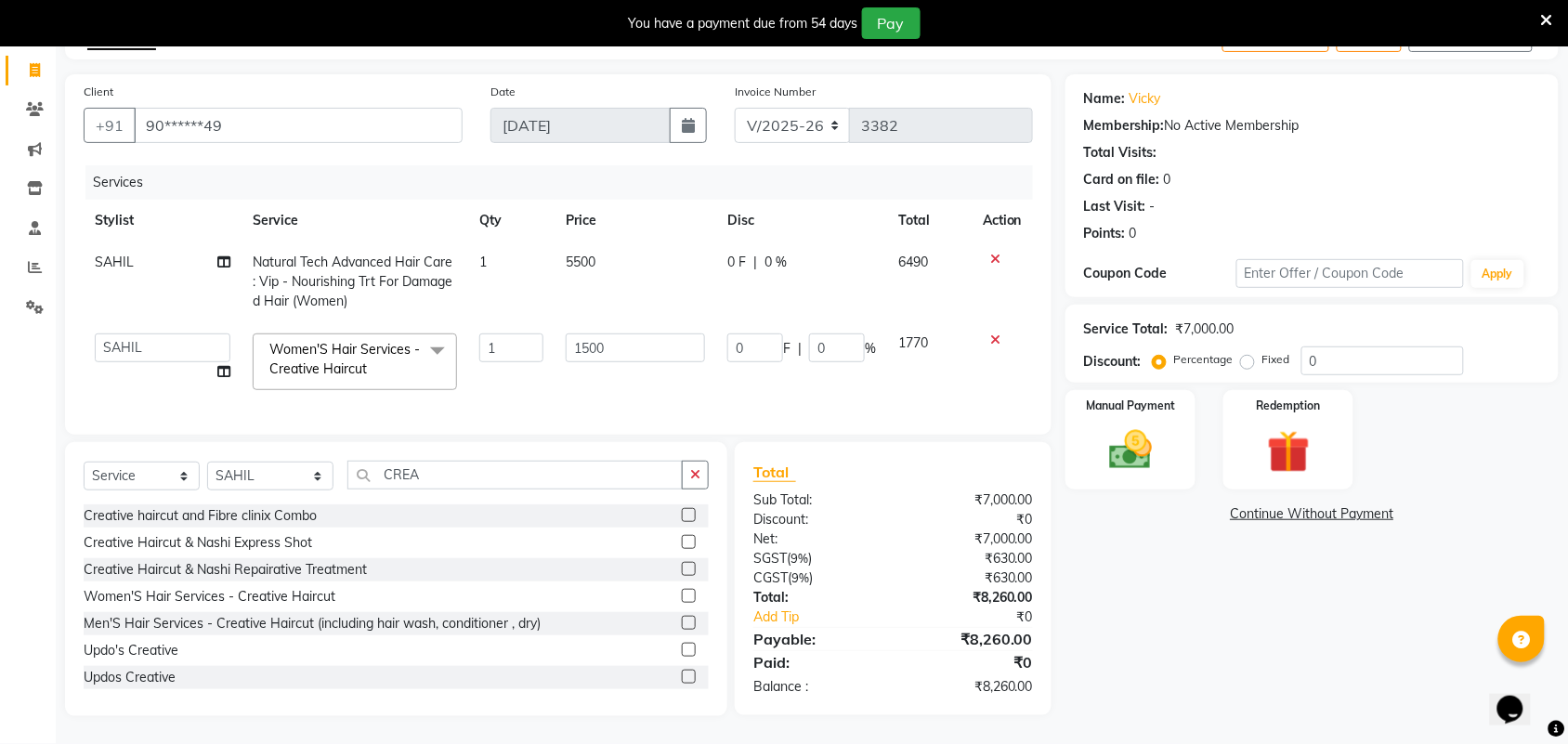
scroll to position [129, 0]
click at [852, 340] on input "0" at bounding box center [837, 348] width 55 height 29
type input "100"
click at [1204, 600] on div "Name: Vicky Membership: No Active Membership Total Visits: Card on file: 0 Last…" at bounding box center [1319, 395] width 507 height 642
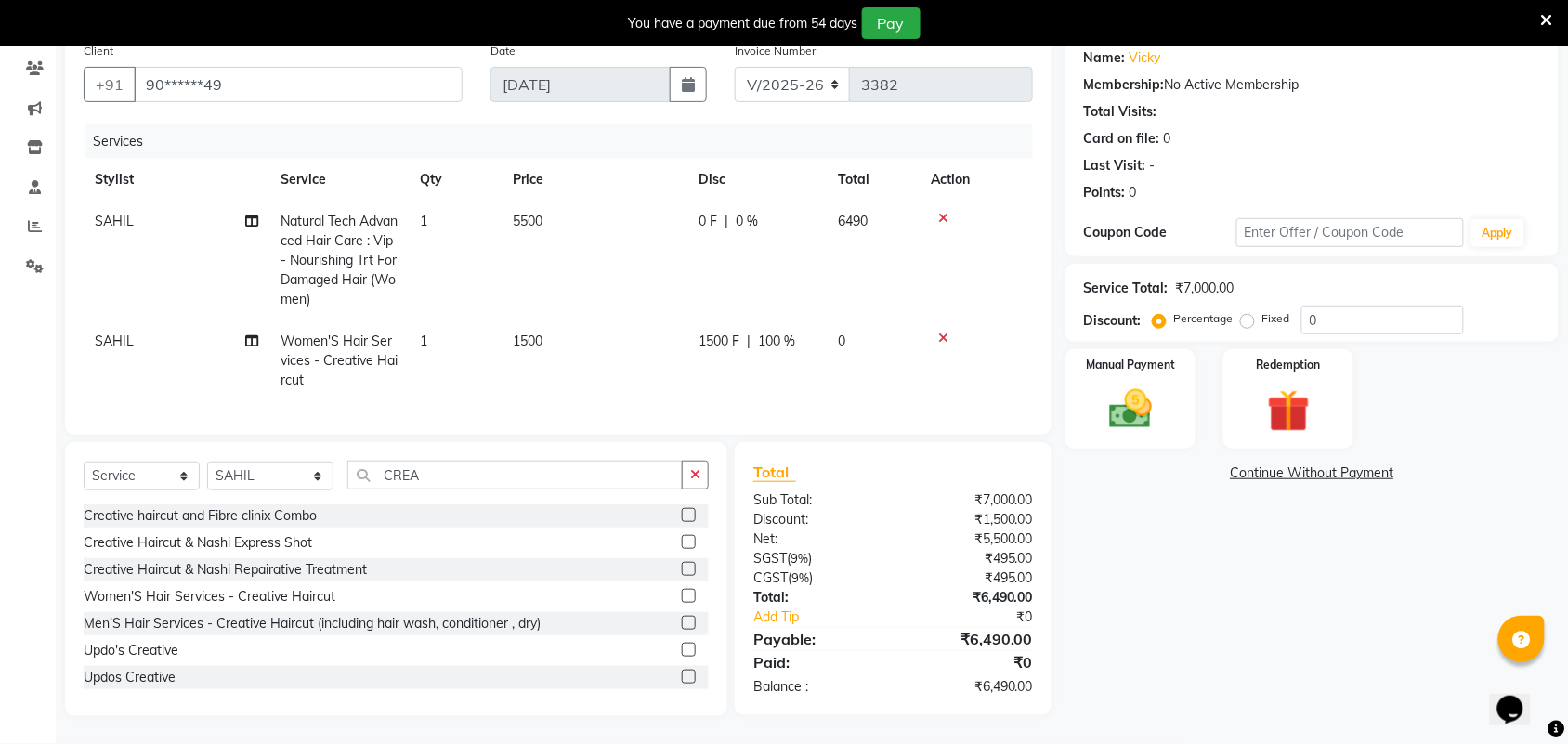
scroll to position [169, 0]
click at [276, 478] on select "Select Stylist Admin ANUSHA Apsu Auditor Ambattur Balaji BANUPRIYA Bharath Bhuv…" at bounding box center [270, 476] width 127 height 29
select select "59089"
click at [694, 477] on icon "button" at bounding box center [695, 475] width 10 height 13
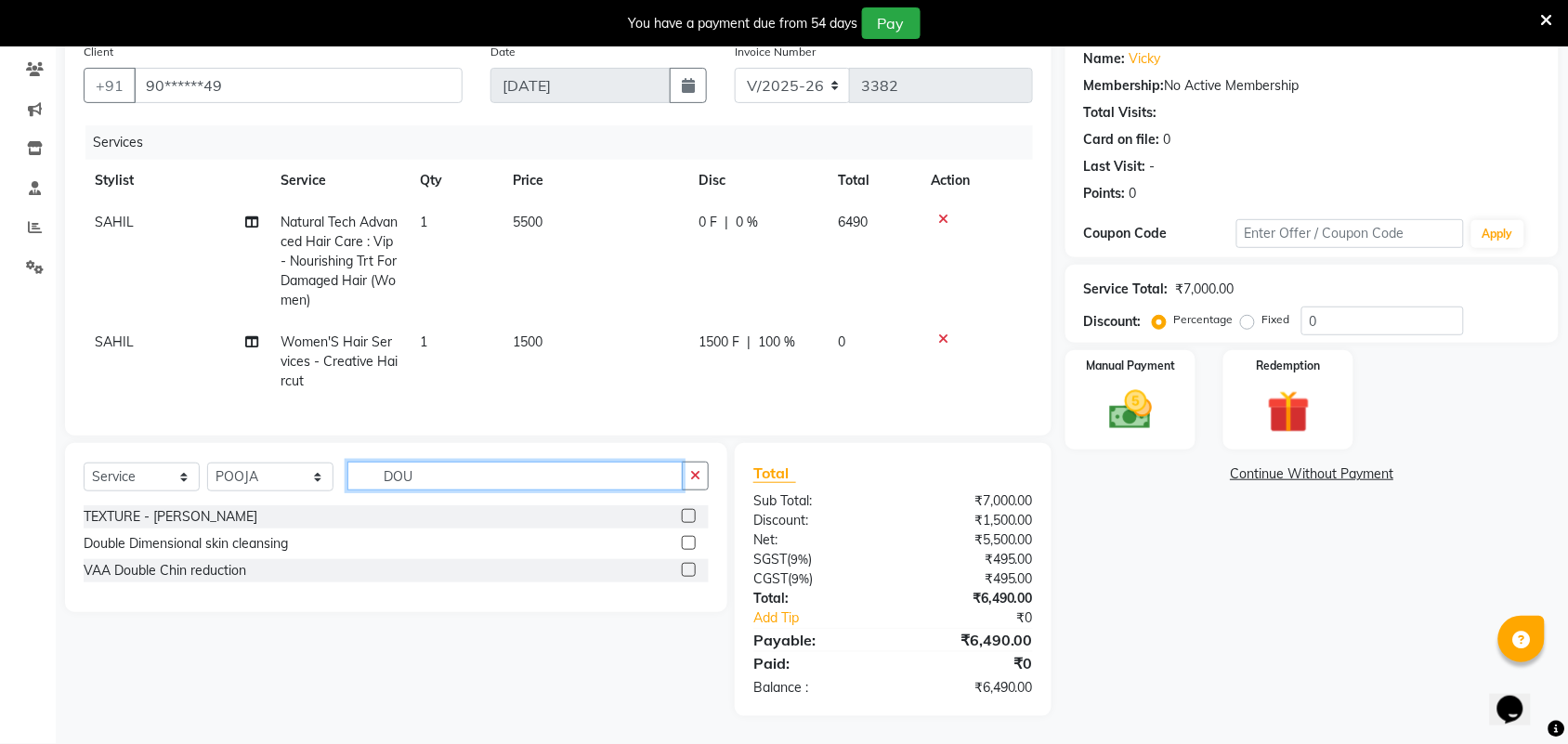
scroll to position [168, 0]
type input "DOU"
click at [689, 544] on label at bounding box center [688, 543] width 14 height 14
click at [689, 544] on input "checkbox" at bounding box center [687, 543] width 12 height 12
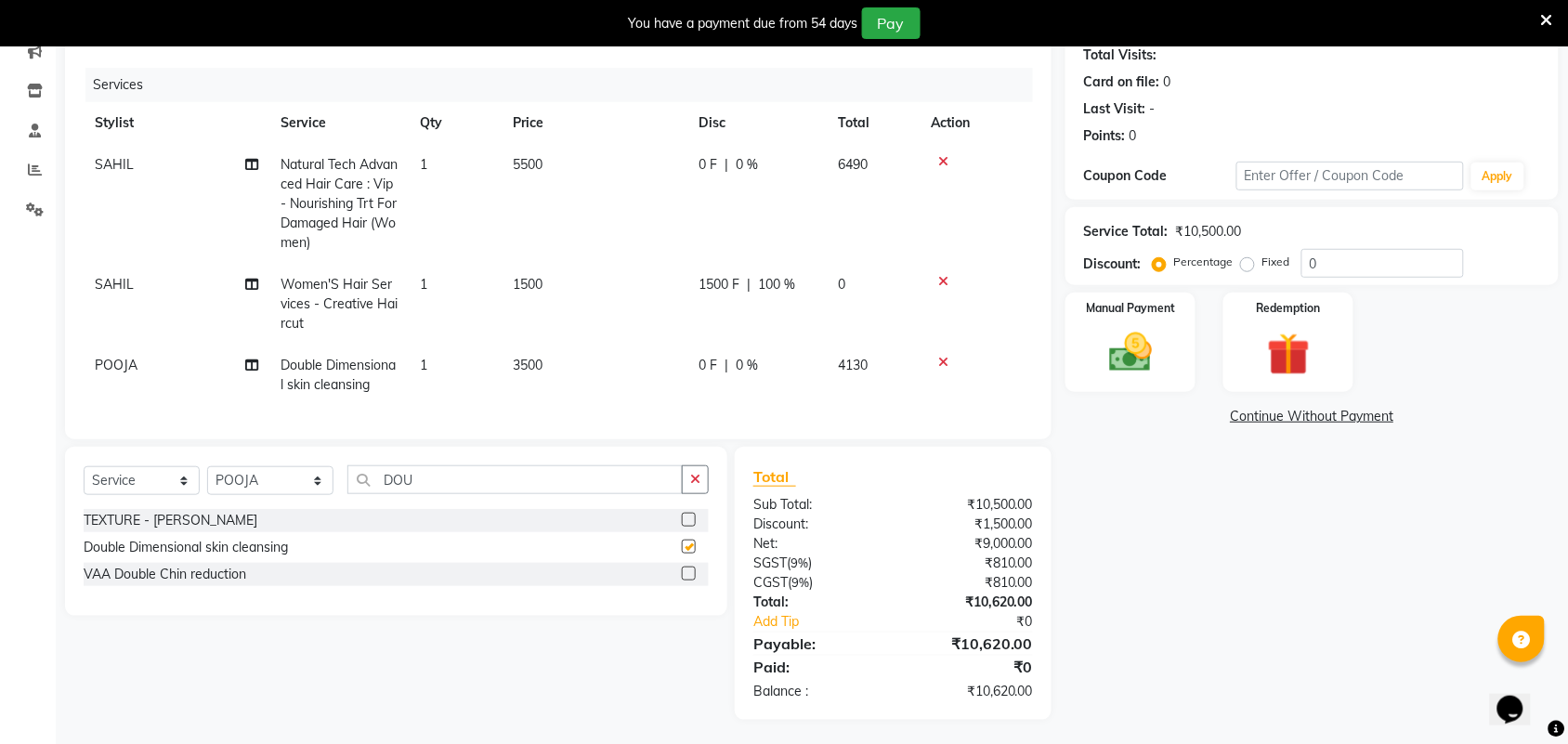
checkbox input "false"
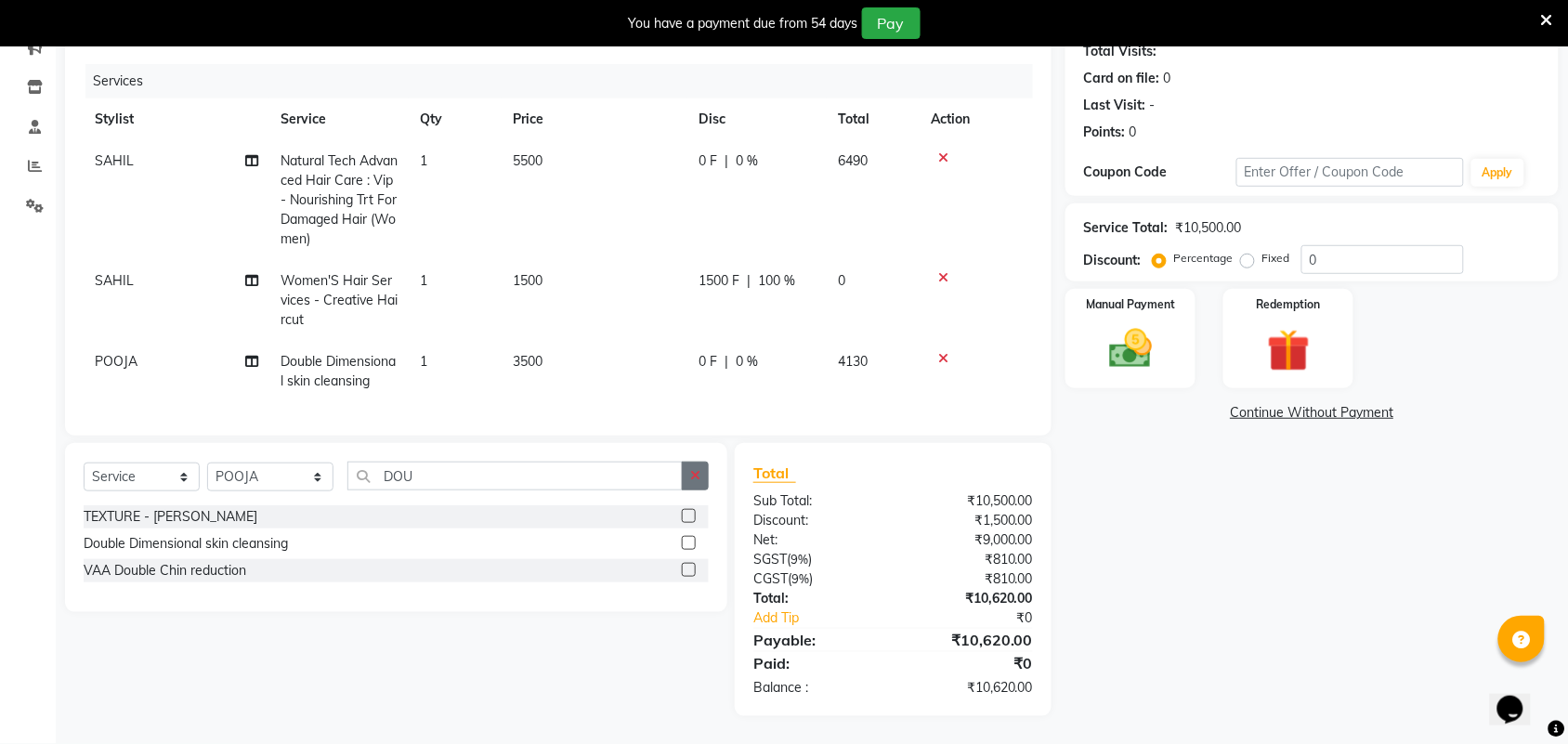
click at [690, 477] on icon "button" at bounding box center [695, 476] width 10 height 13
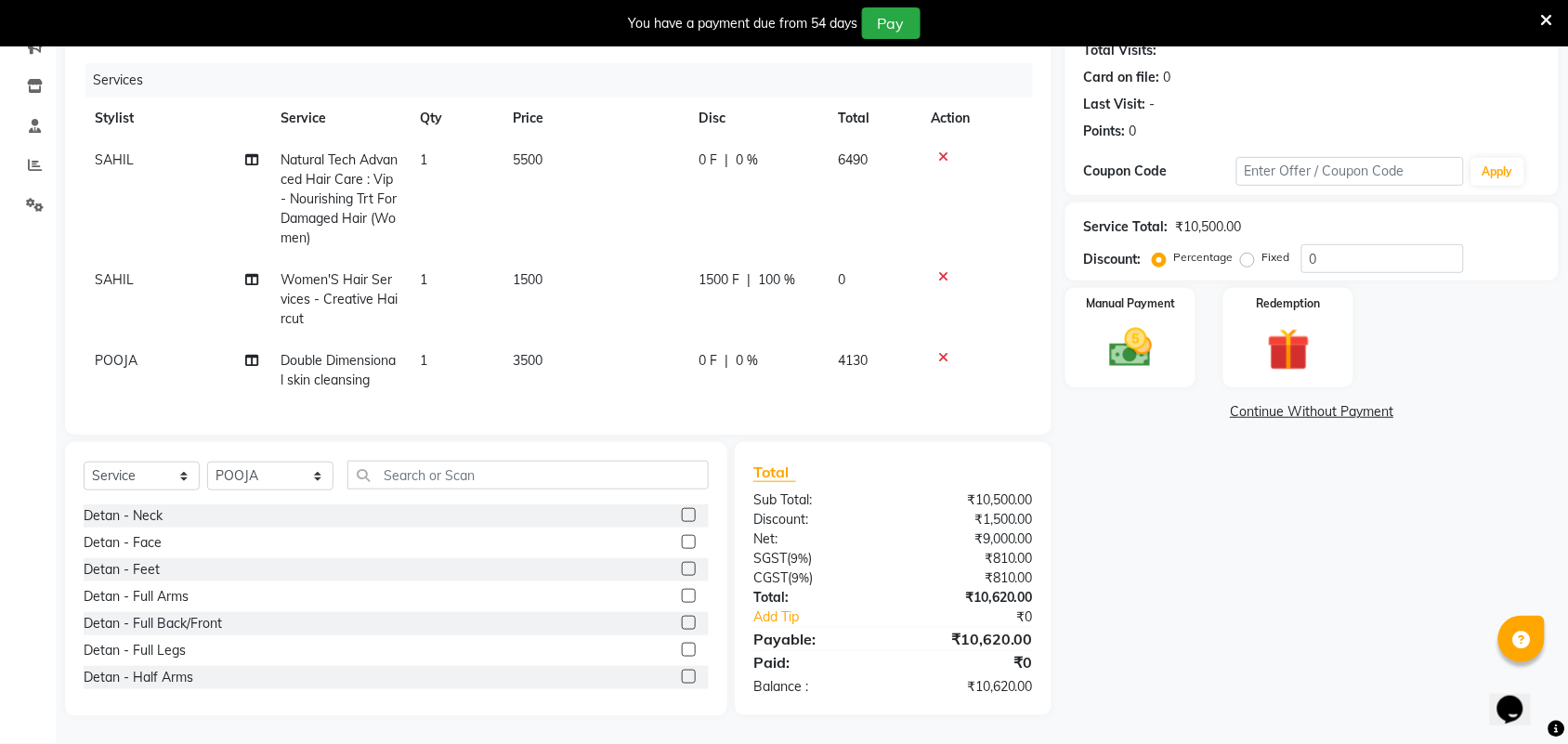
click at [682, 516] on label at bounding box center [688, 515] width 14 height 14
click at [682, 516] on input "checkbox" at bounding box center [687, 516] width 12 height 12
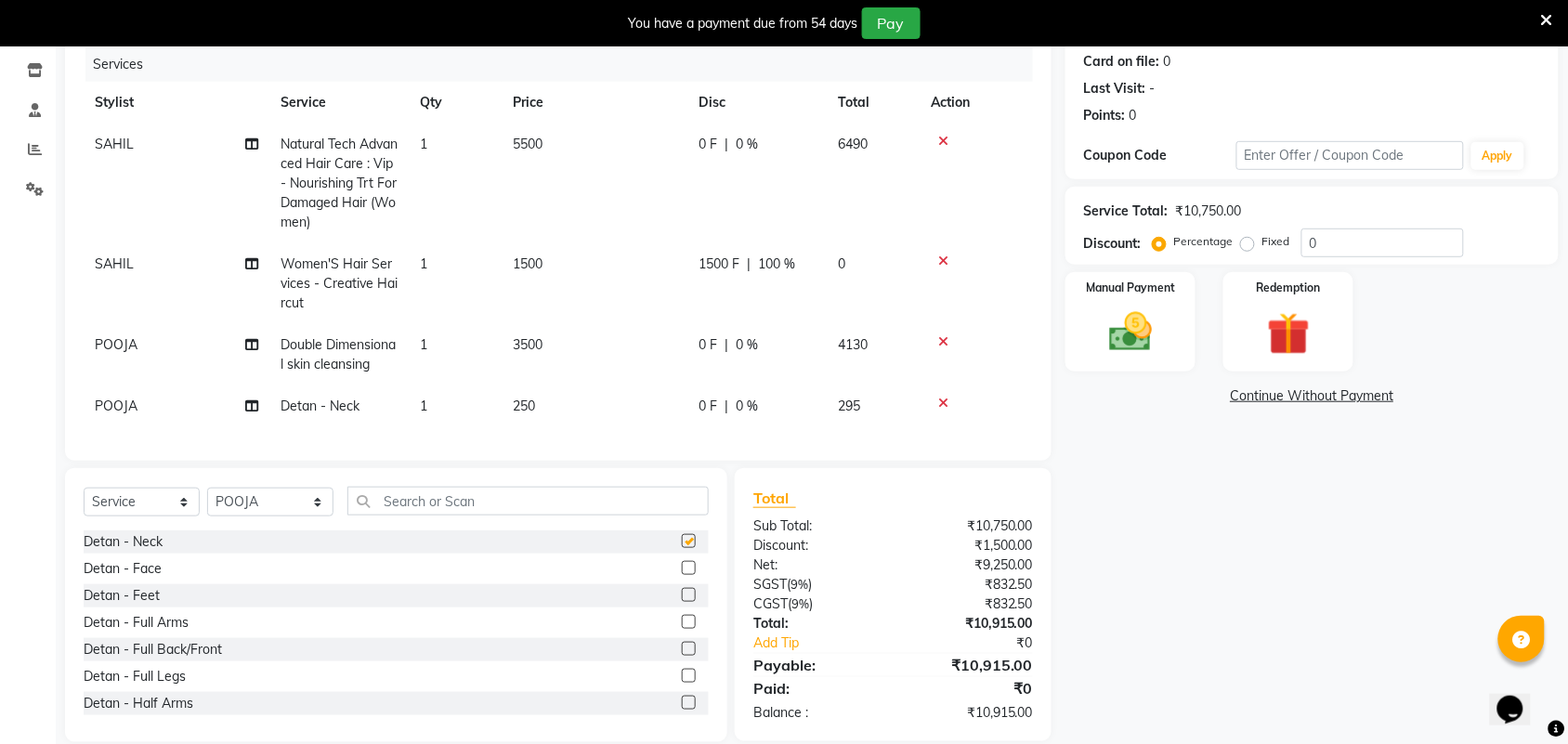
checkbox input "false"
click at [682, 575] on label at bounding box center [688, 568] width 14 height 14
click at [682, 575] on input "checkbox" at bounding box center [687, 569] width 12 height 12
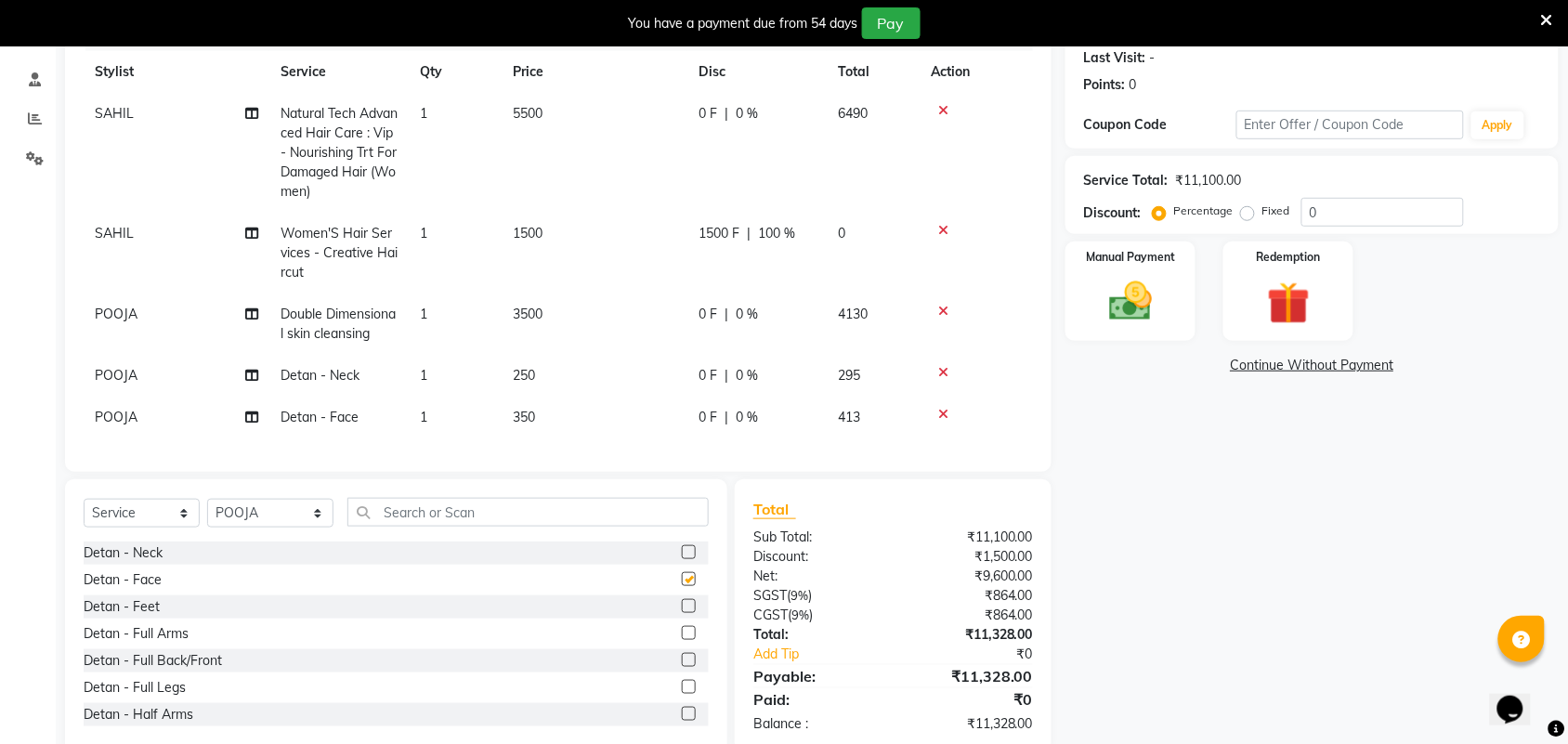
scroll to position [313, 0]
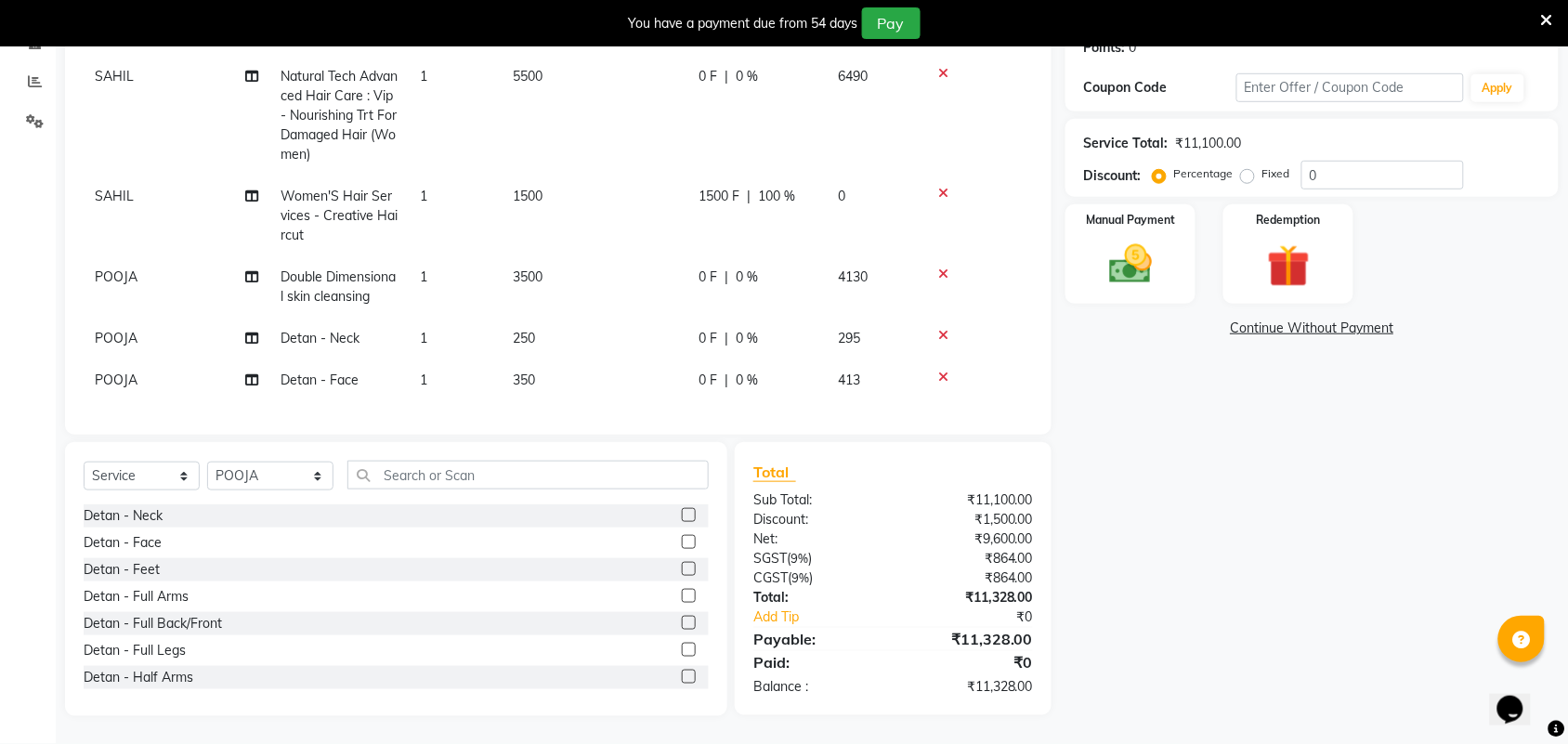
checkbox input "false"
click at [579, 462] on input "text" at bounding box center [527, 475] width 361 height 29
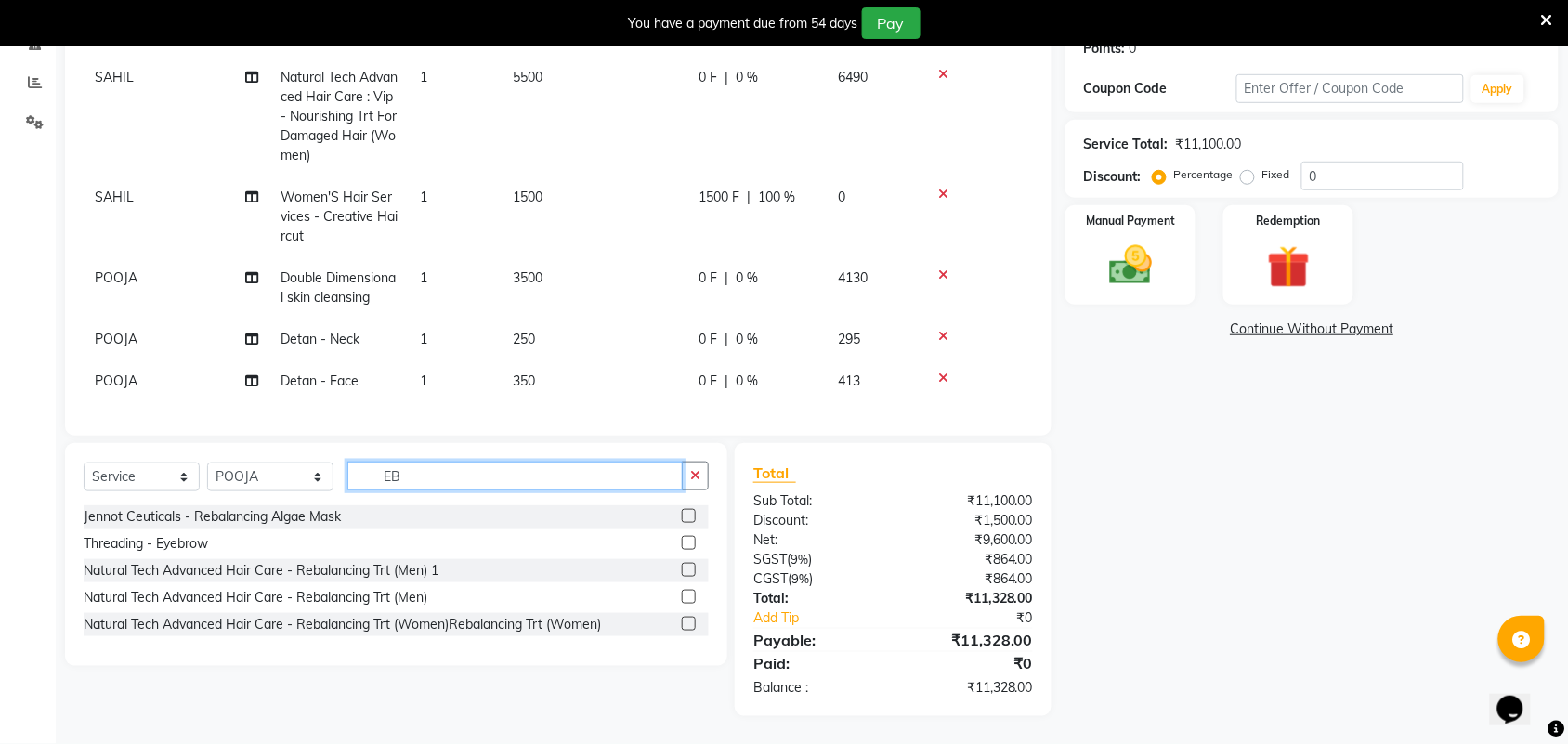
type input "EB"
click at [689, 537] on label at bounding box center [688, 543] width 14 height 14
click at [689, 538] on input "checkbox" at bounding box center [687, 543] width 12 height 12
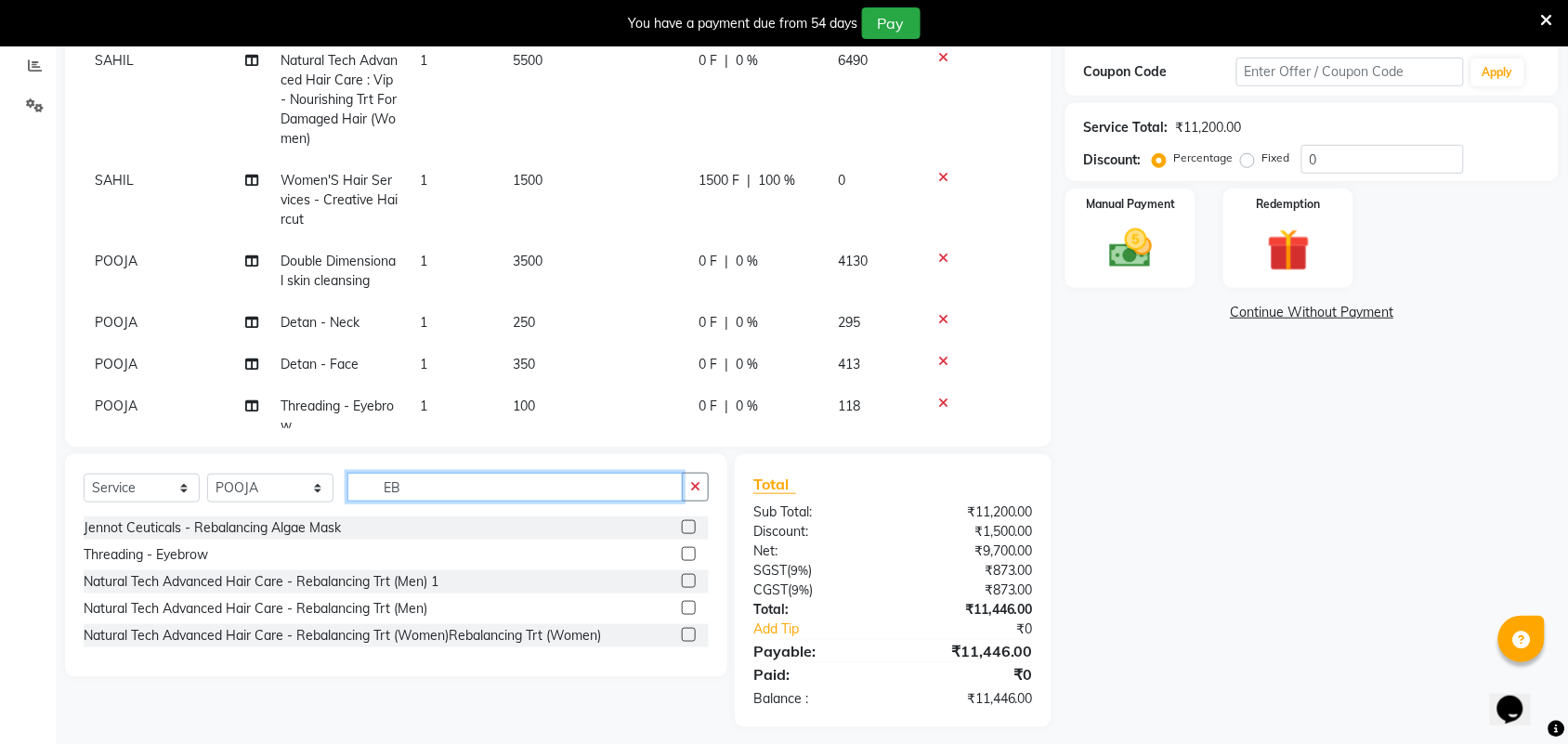
checkbox input "false"
click at [600, 495] on input "EB" at bounding box center [515, 487] width 336 height 29
type input "E"
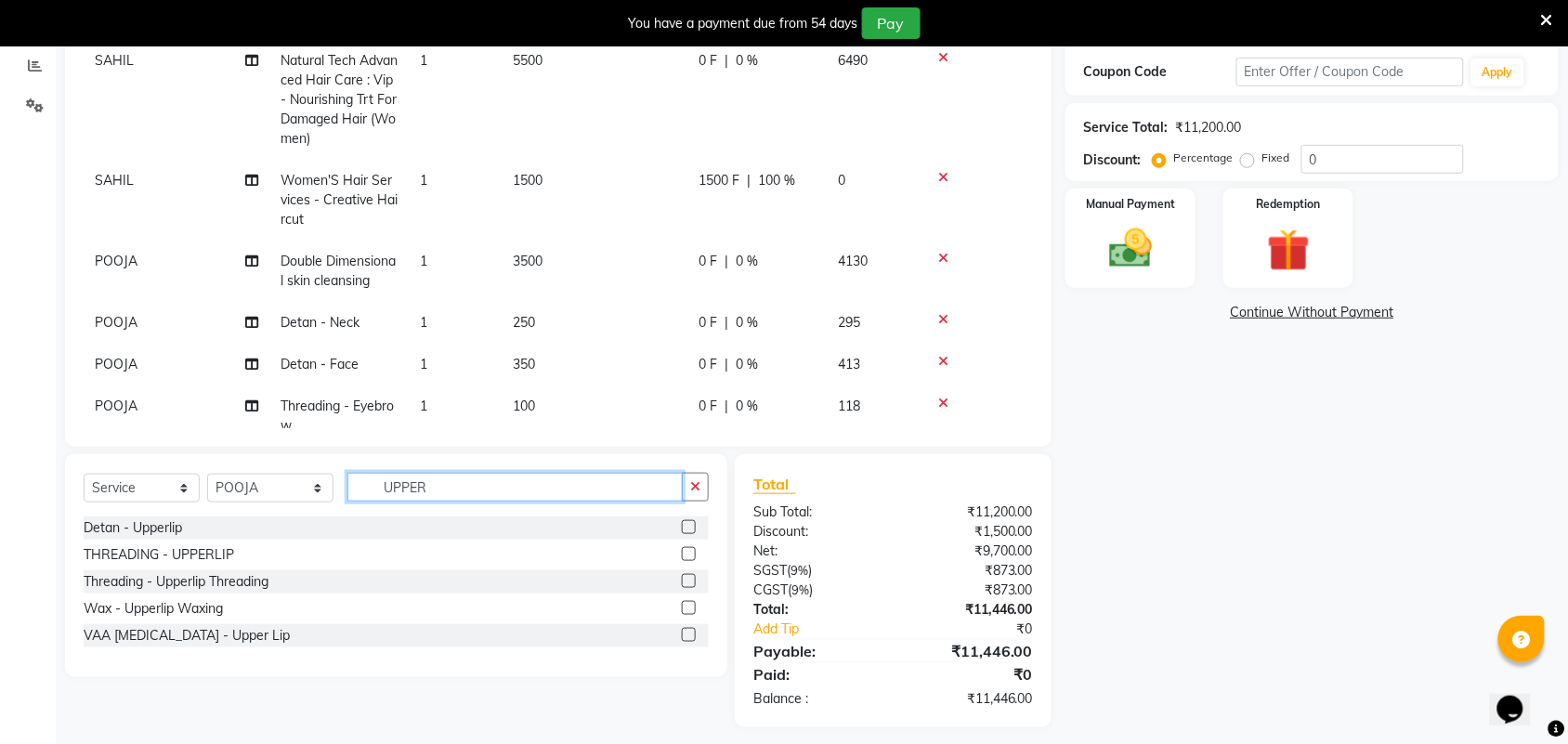
type input "UPPER"
click at [685, 554] on label at bounding box center [688, 554] width 14 height 14
click at [685, 554] on input "checkbox" at bounding box center [687, 554] width 12 height 12
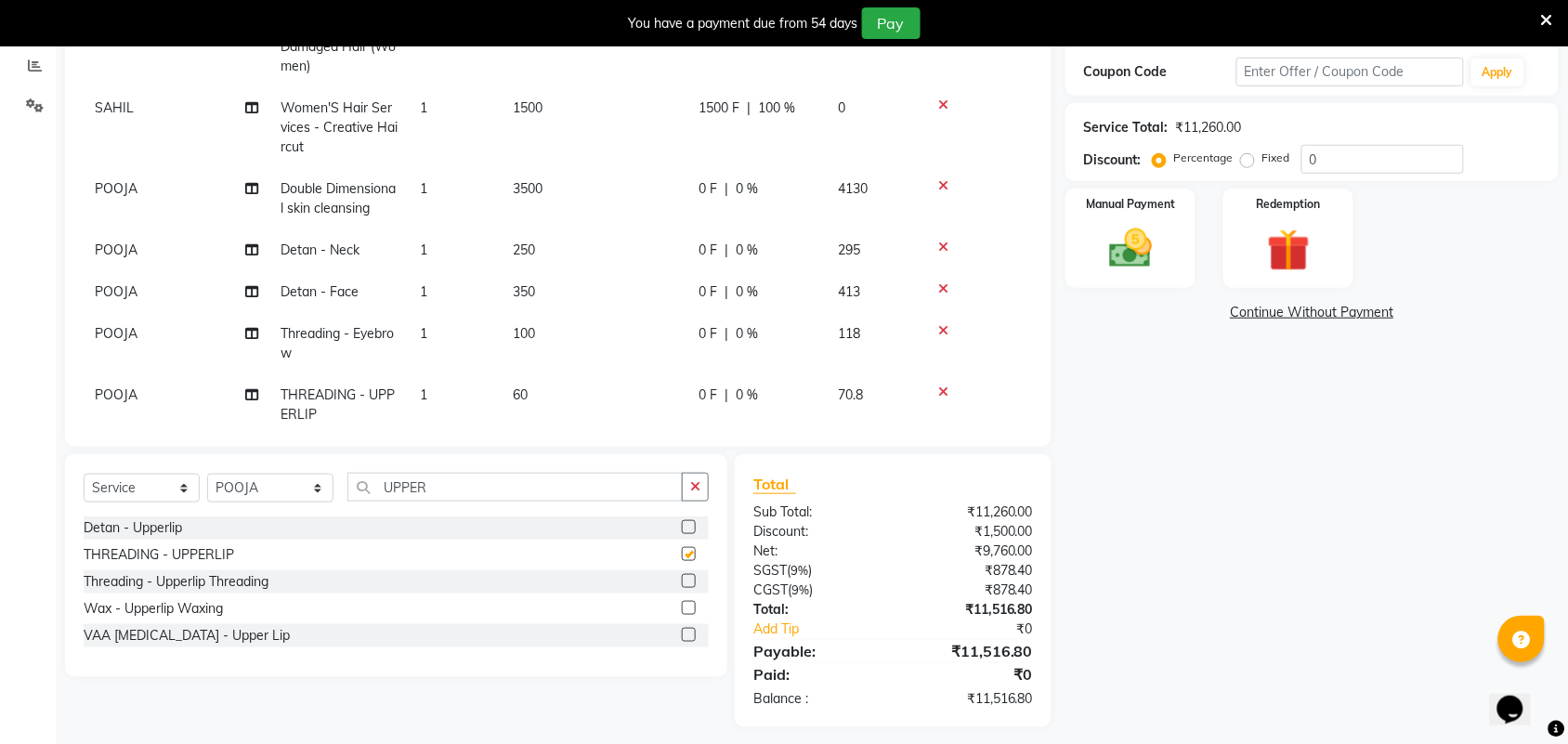
checkbox input "false"
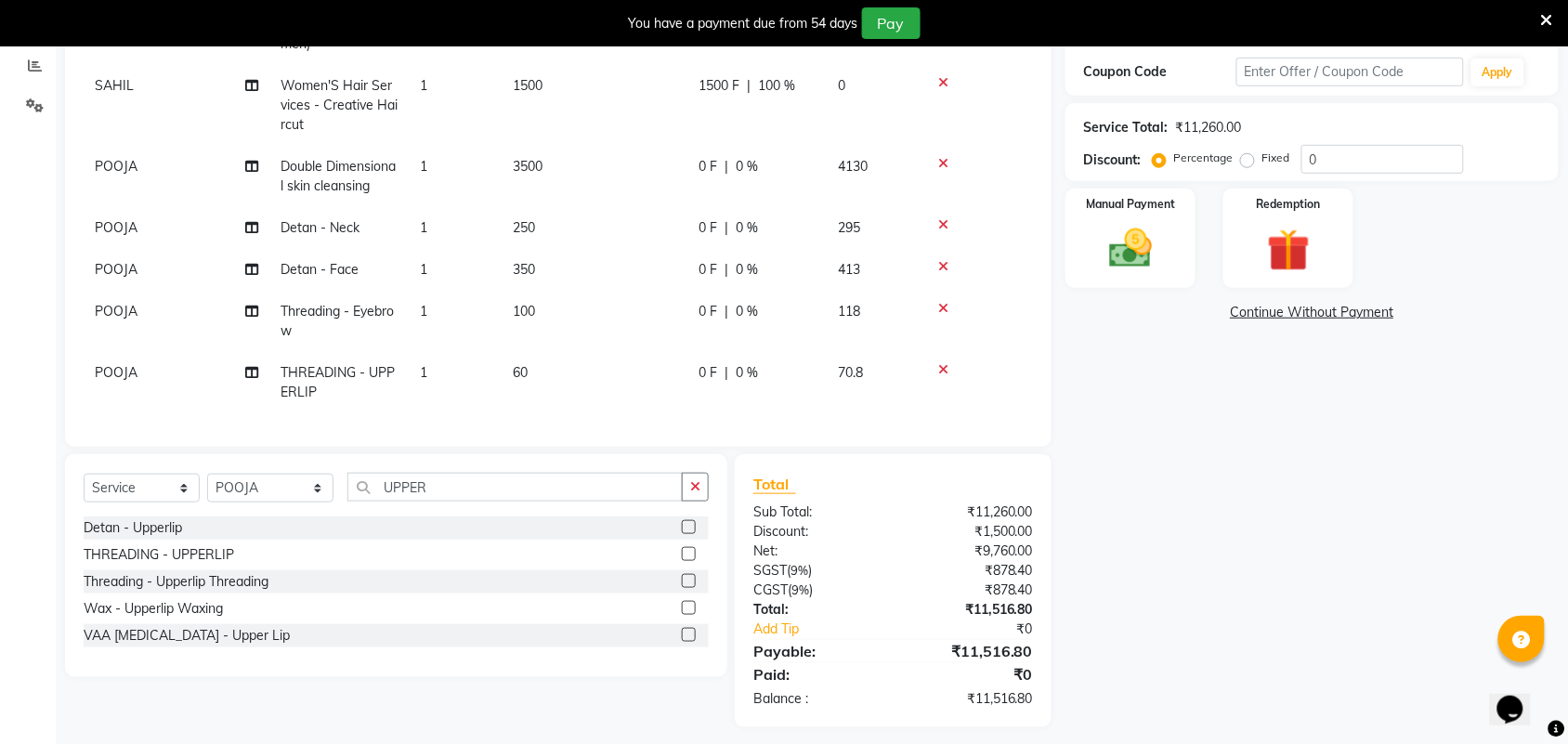
click at [580, 251] on td "350" at bounding box center [595, 269] width 186 height 42
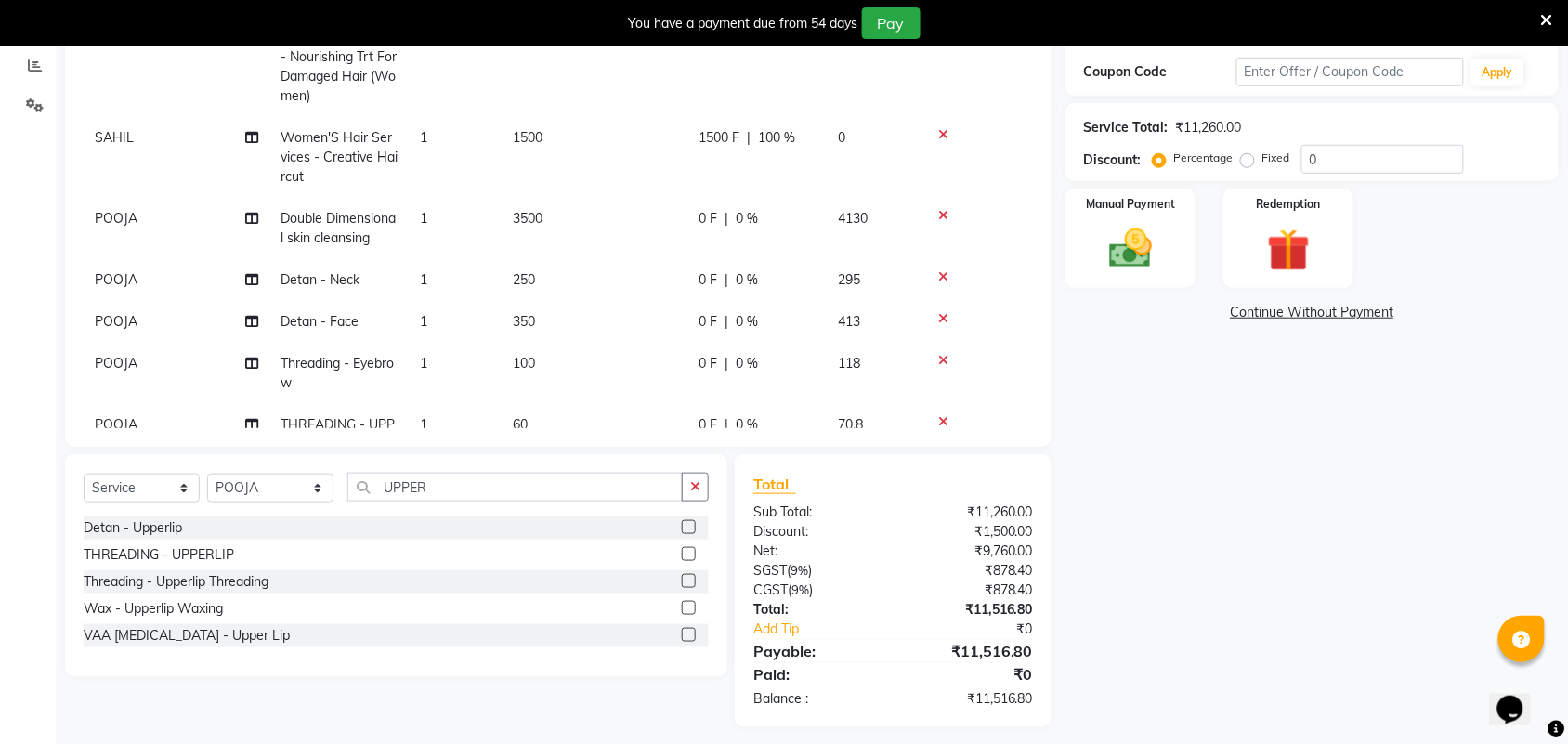
select select "59089"
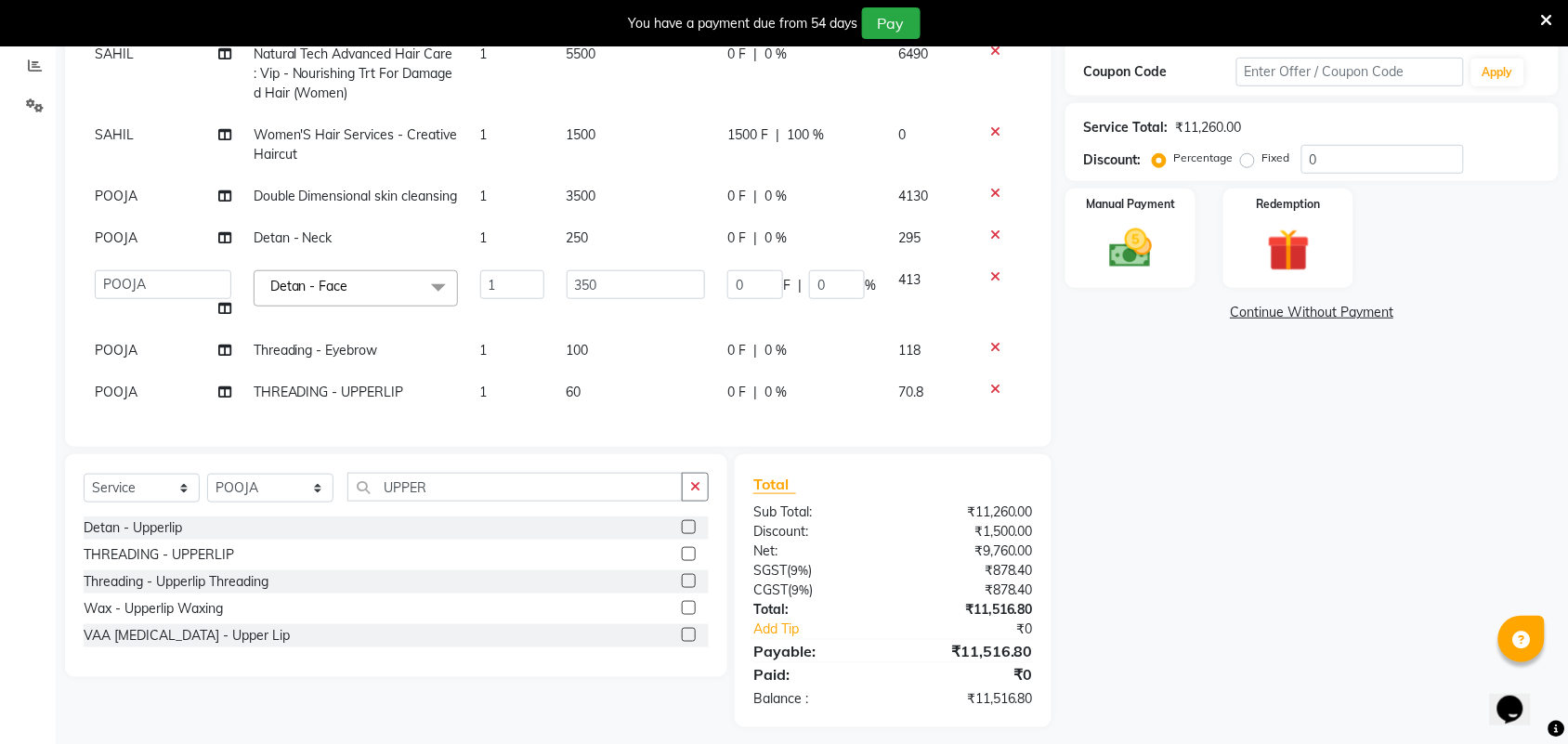
click at [599, 223] on td "250" at bounding box center [636, 238] width 161 height 42
select select "59089"
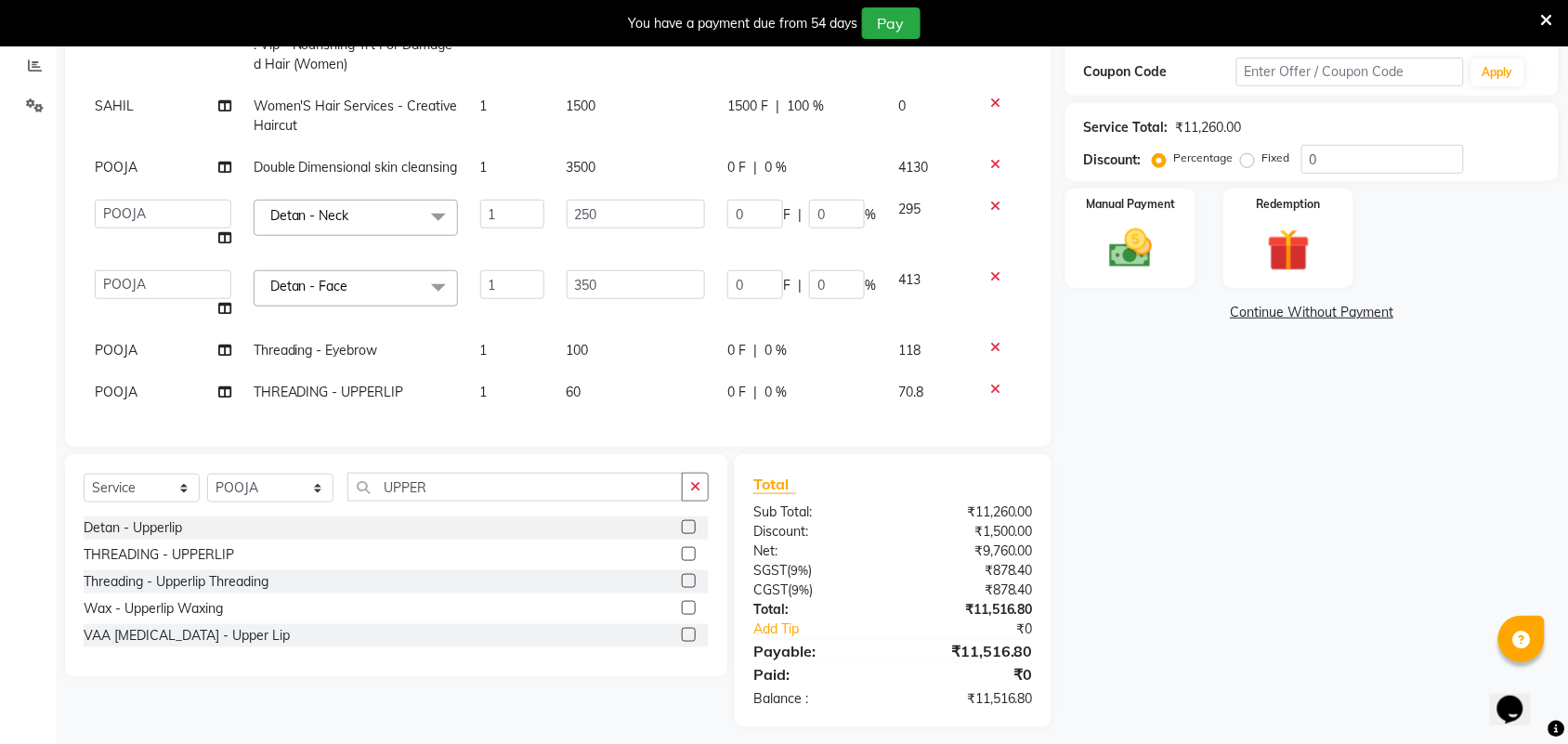
scroll to position [71, 0]
click at [628, 211] on td "250" at bounding box center [636, 223] width 161 height 70
click at [611, 200] on input "250" at bounding box center [636, 214] width 140 height 29
type input "2"
type input "400"
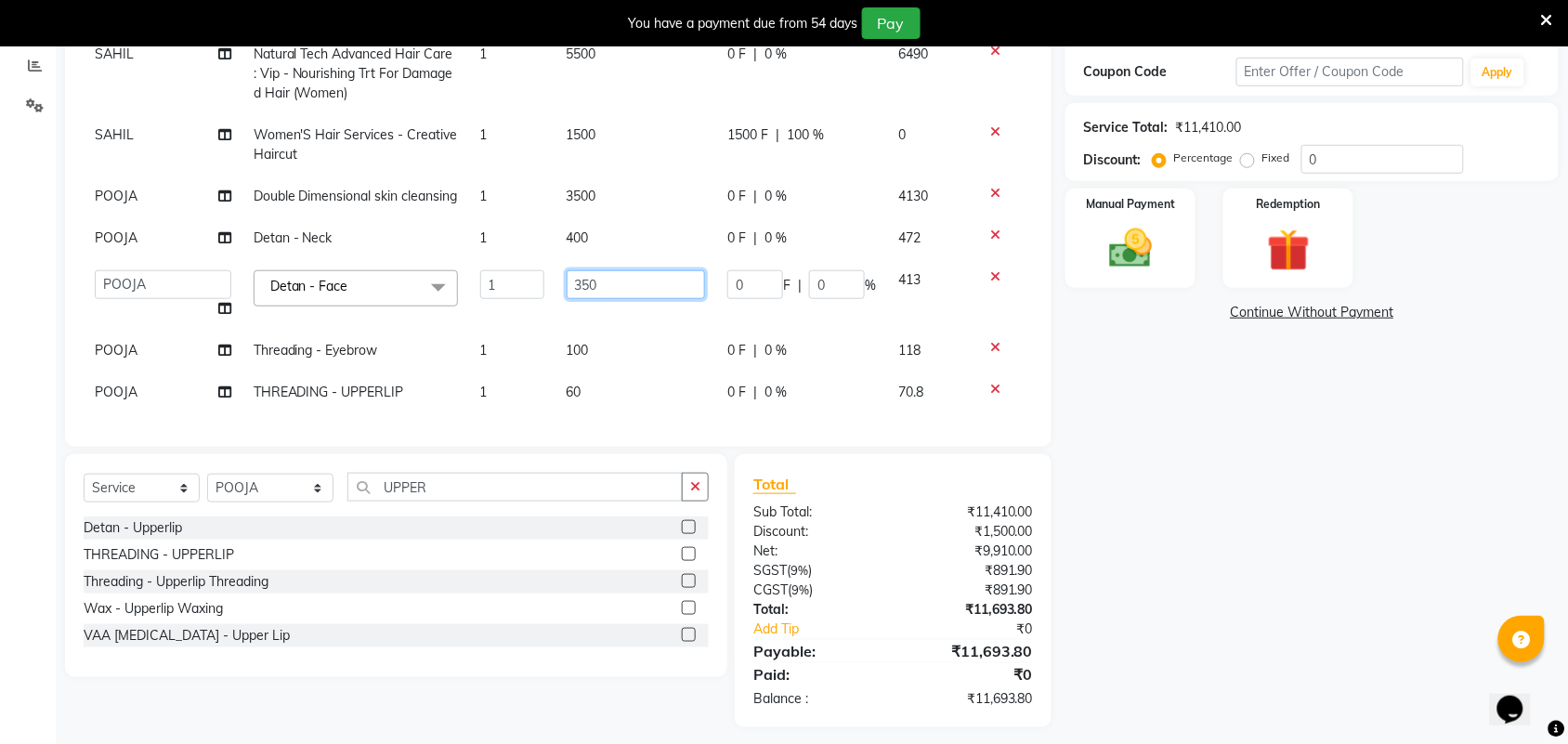
click at [634, 275] on input "350" at bounding box center [636, 284] width 140 height 29
type input "3"
type input "400"
click at [1108, 507] on div "Name: Vicky Membership: No Active Membership Total Visits: Card on file: 0 Last…" at bounding box center [1319, 299] width 507 height 855
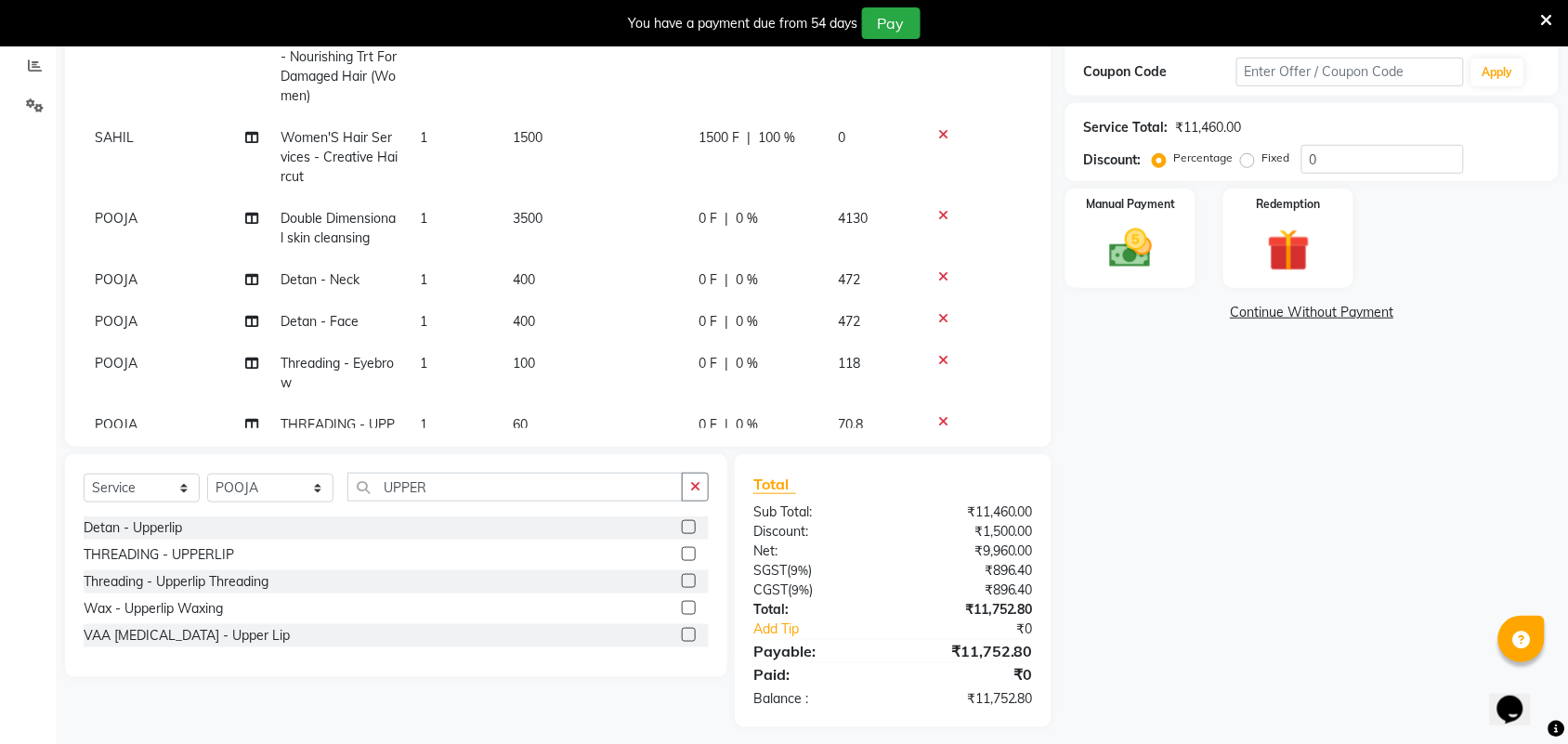
click at [757, 277] on span "0 %" at bounding box center [746, 280] width 23 height 20
select select "59089"
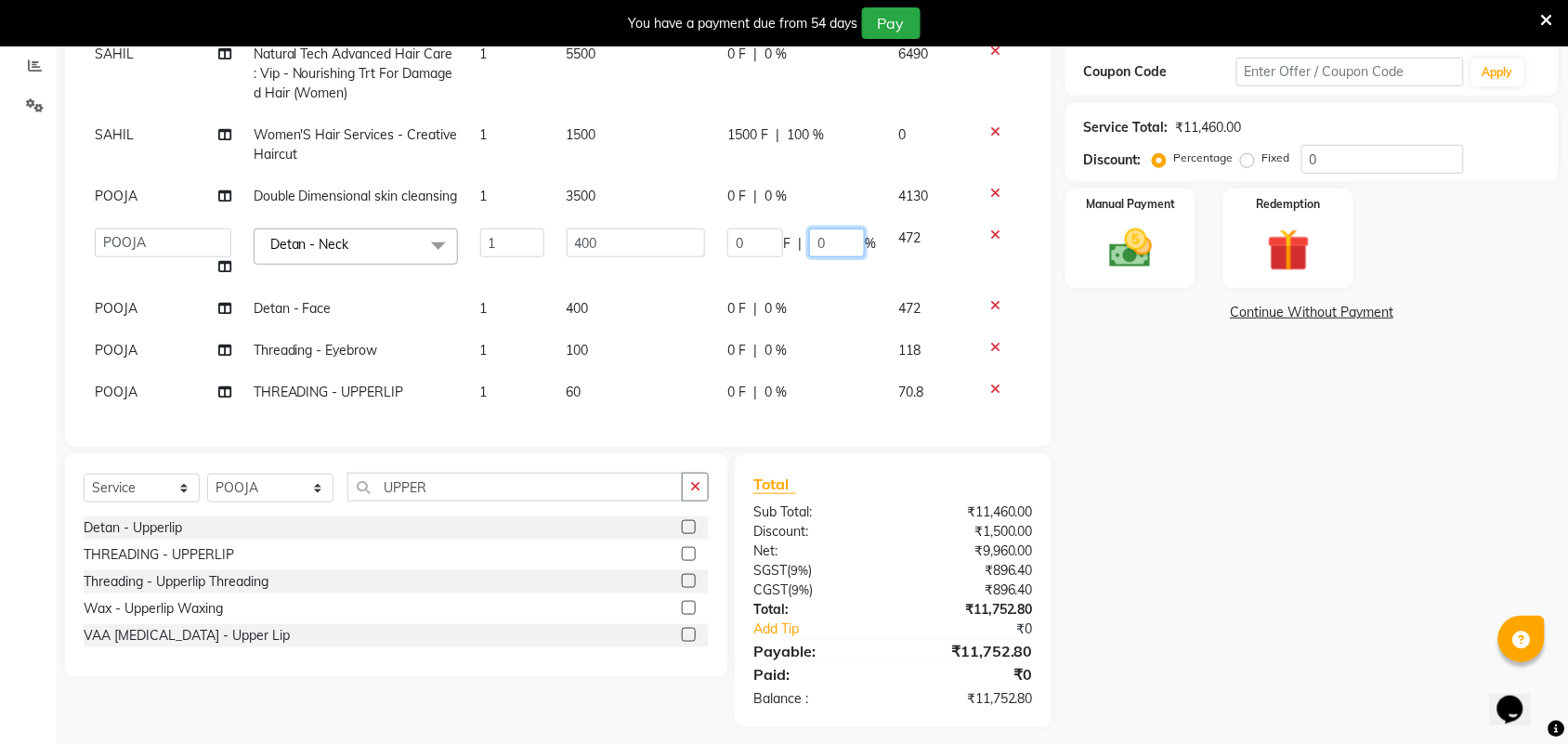
click at [819, 231] on input "0" at bounding box center [837, 243] width 55 height 29
type input "100"
click at [1085, 463] on div "Name: Vicky Membership: No Active Membership Total Visits: Card on file: 0 Last…" at bounding box center [1319, 299] width 507 height 855
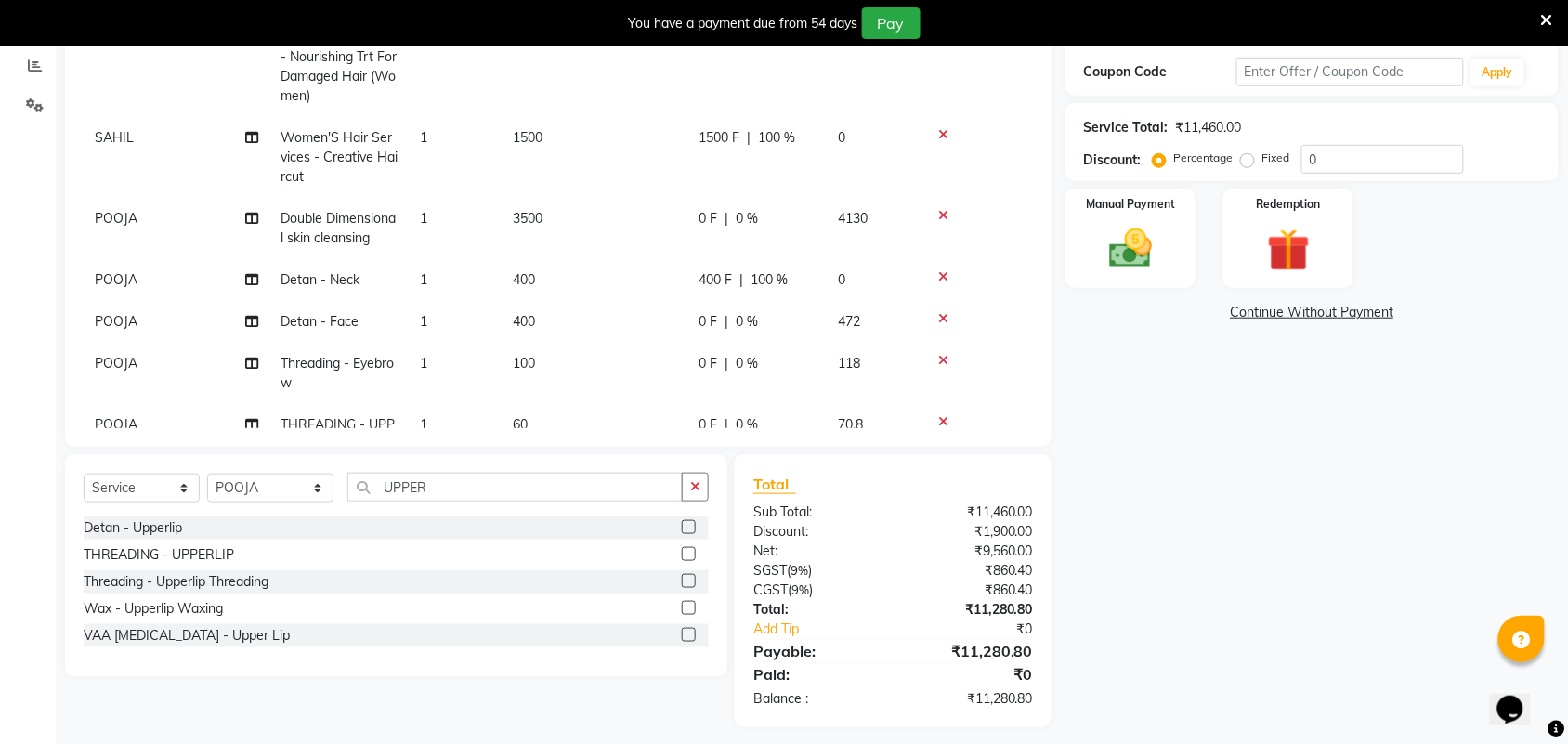
click at [782, 316] on div "0 F | 0 %" at bounding box center [757, 322] width 117 height 20
select select "59089"
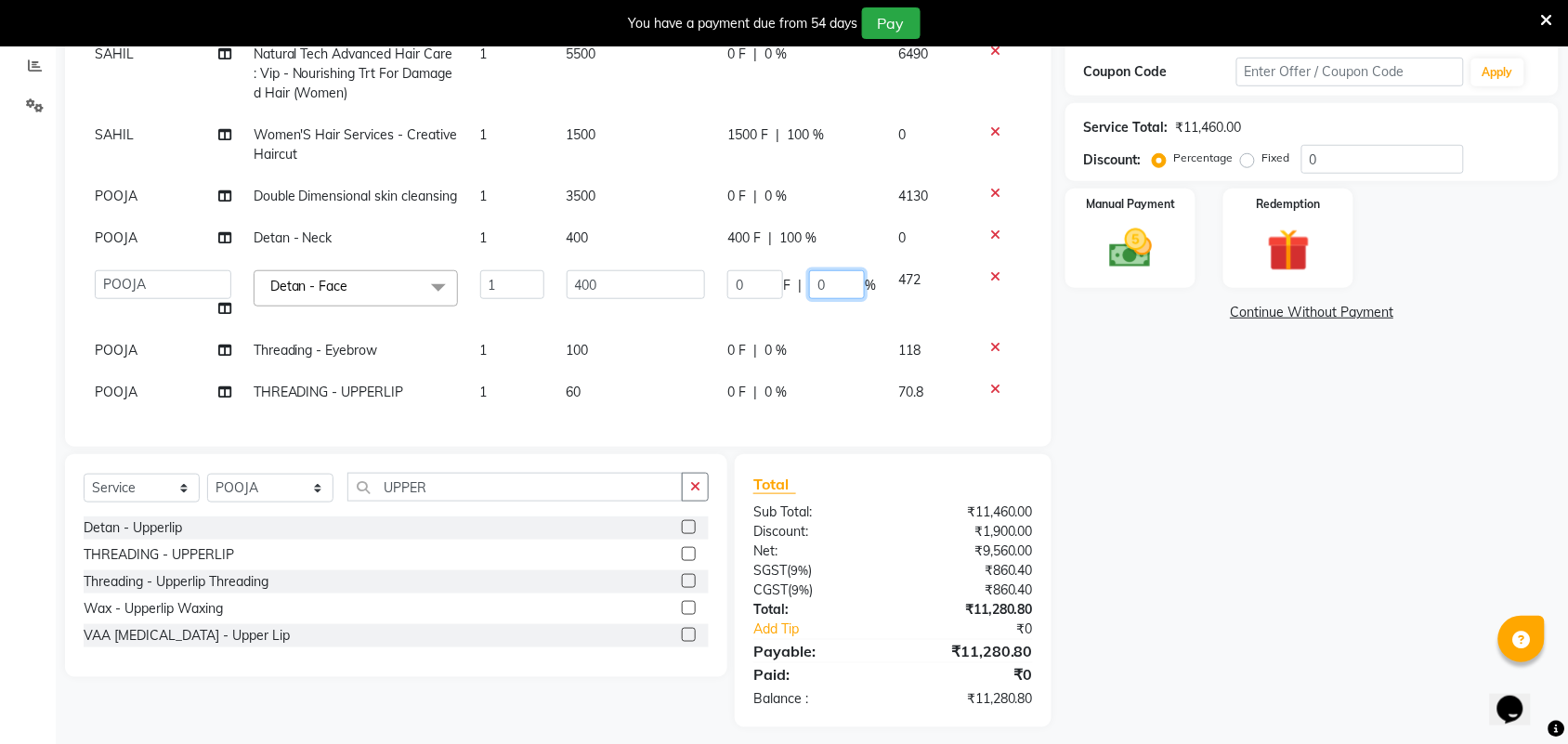
click at [816, 271] on input "0" at bounding box center [837, 284] width 55 height 29
type input "100"
click at [1215, 508] on div "Name: Vicky Membership: No Active Membership Total Visits: Card on file: 0 Last…" at bounding box center [1319, 299] width 507 height 855
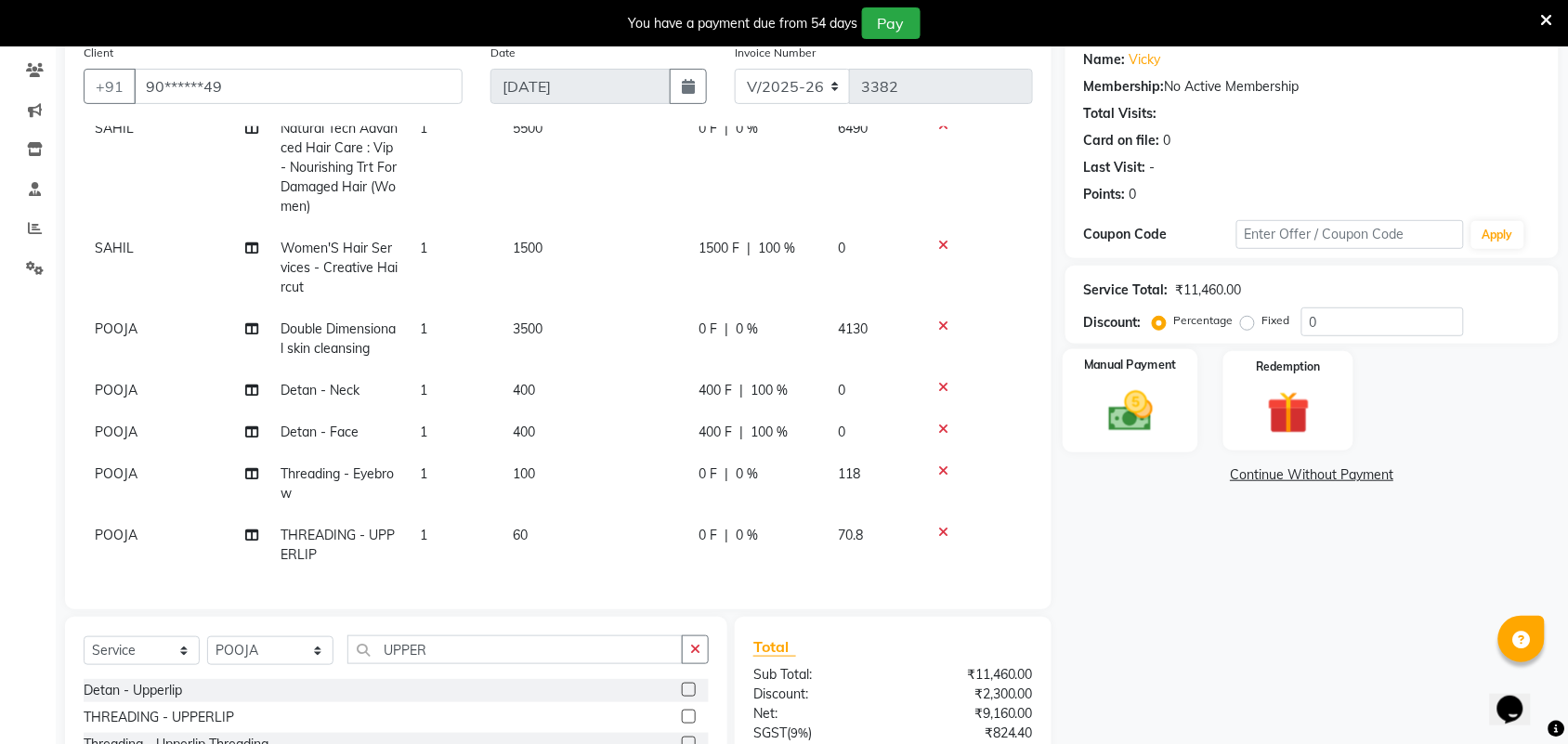
scroll to position [324, 0]
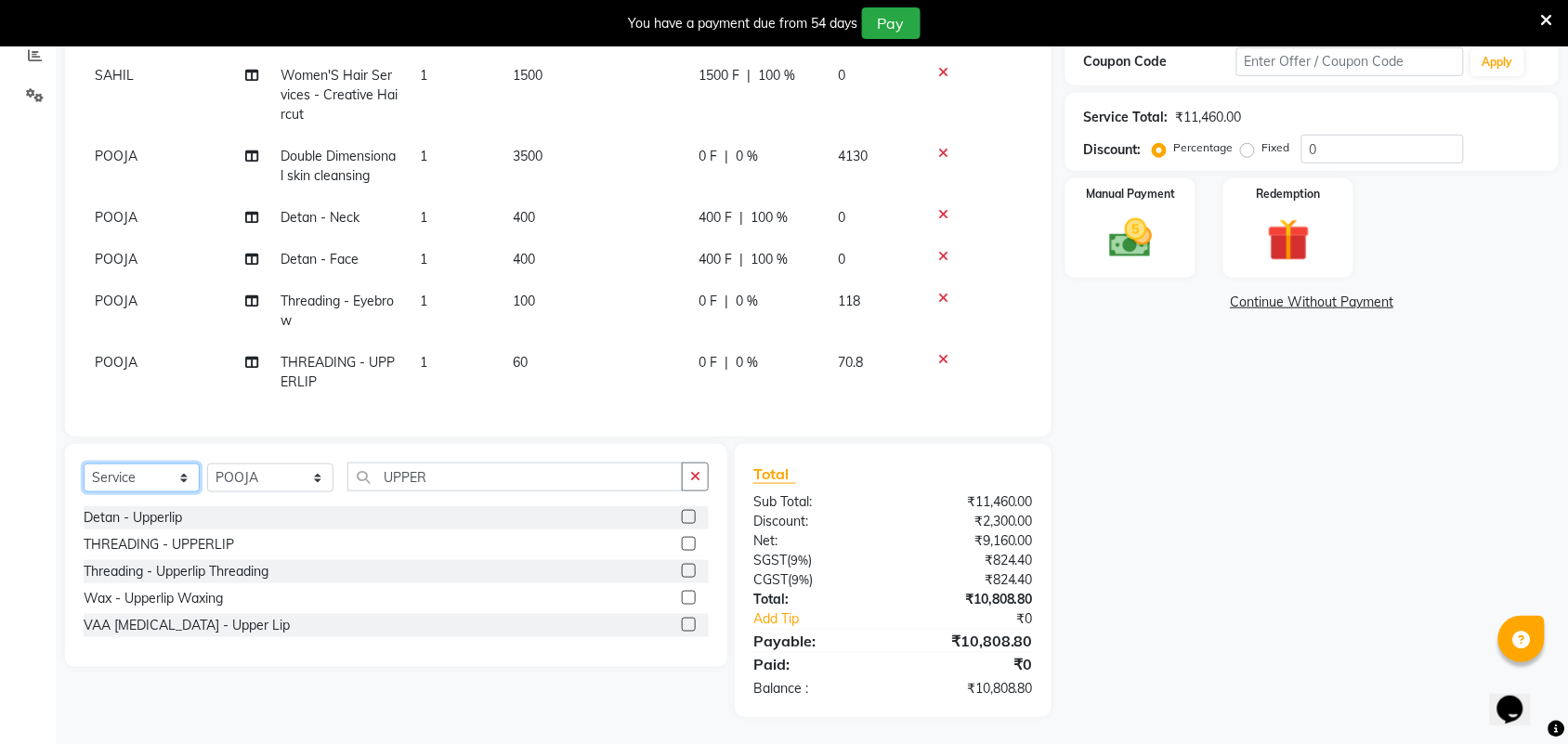
click at [138, 471] on select "Select Service Product Membership Package Voucher Prepaid Gift Card" at bounding box center [142, 478] width 116 height 29
select select "product"
click at [83, 463] on select "Select Service Product Membership Package Voucher Prepaid Gift Card" at bounding box center [142, 478] width 116 height 29
click at [267, 458] on div "Select Service Product Membership Package Voucher Prepaid Gift Card Select Styl…" at bounding box center [396, 581] width 662 height 274
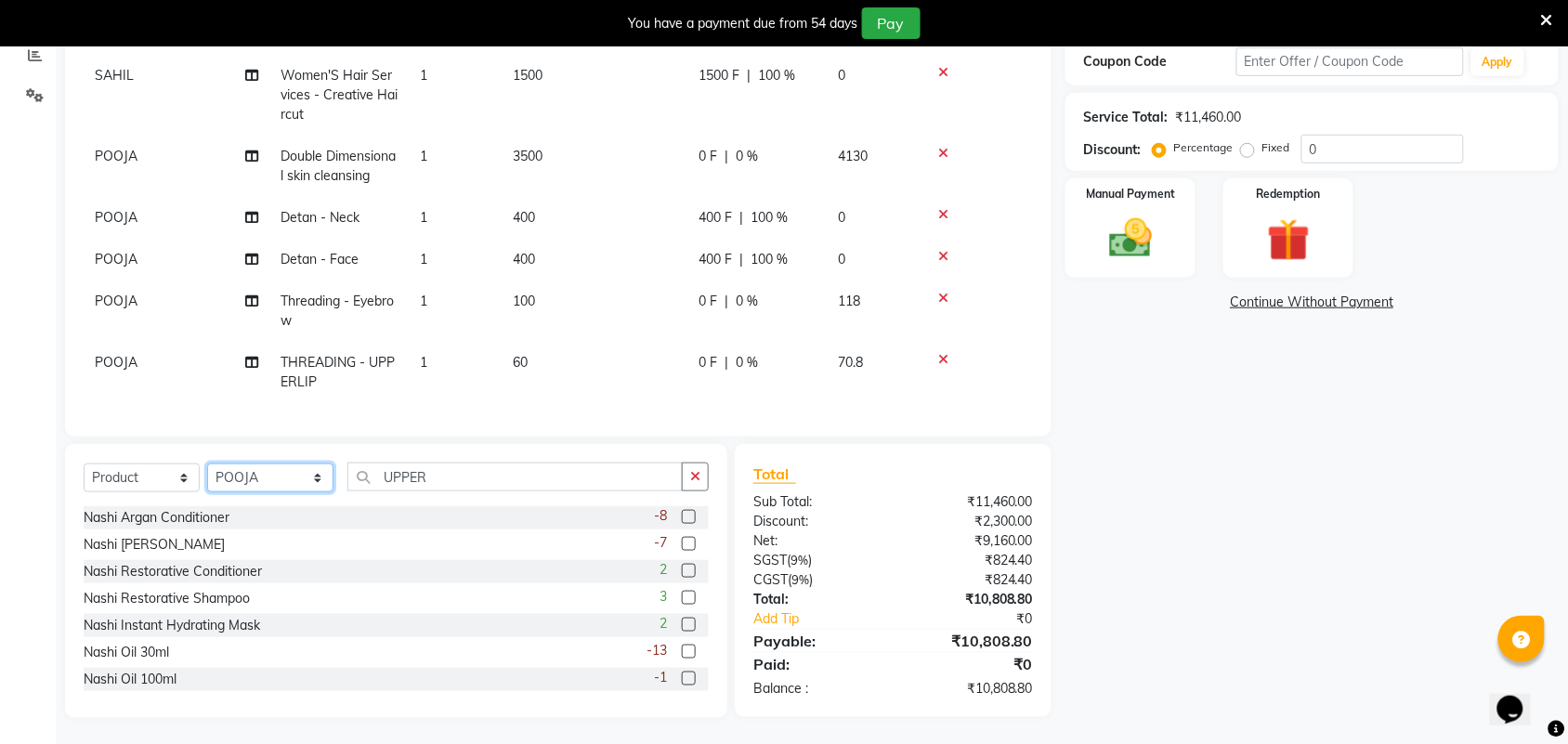
click at [261, 479] on select "Select Stylist Admin ANUSHA Apsu Auditor Ambattur Balaji BANUPRIYA Bharath Bhuv…" at bounding box center [270, 478] width 127 height 29
select select "25074"
drag, startPoint x: 411, startPoint y: 481, endPoint x: 460, endPoint y: 475, distance: 49.4
click at [412, 481] on input "UPPER" at bounding box center [515, 477] width 336 height 29
drag, startPoint x: 479, startPoint y: 470, endPoint x: 536, endPoint y: 466, distance: 57.1
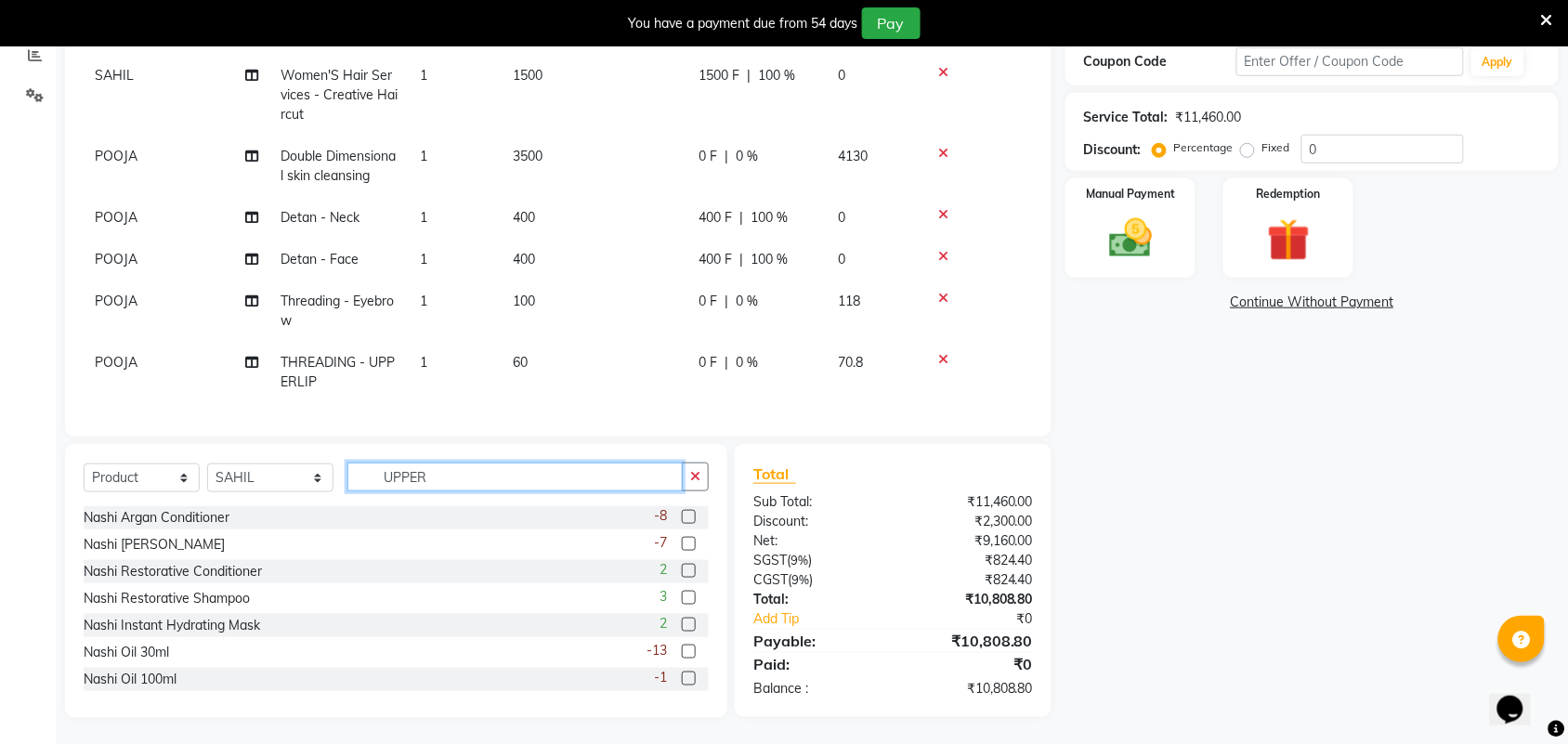
click at [479, 469] on input "UPPER" at bounding box center [515, 477] width 336 height 29
click at [703, 478] on button "button" at bounding box center [695, 477] width 27 height 29
type input "ENER"
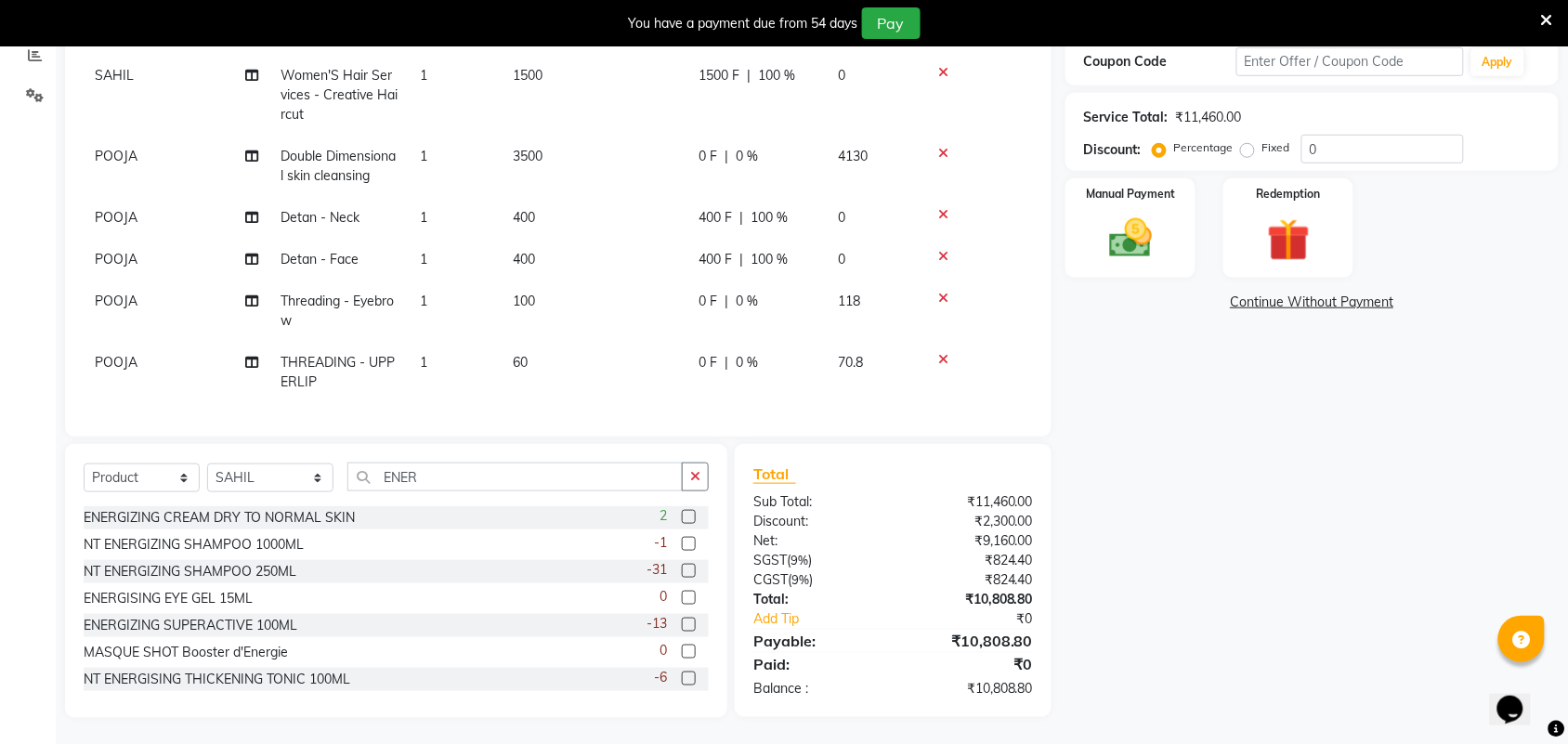
click at [682, 569] on label at bounding box center [688, 570] width 14 height 14
click at [682, 569] on input "checkbox" at bounding box center [687, 571] width 12 height 12
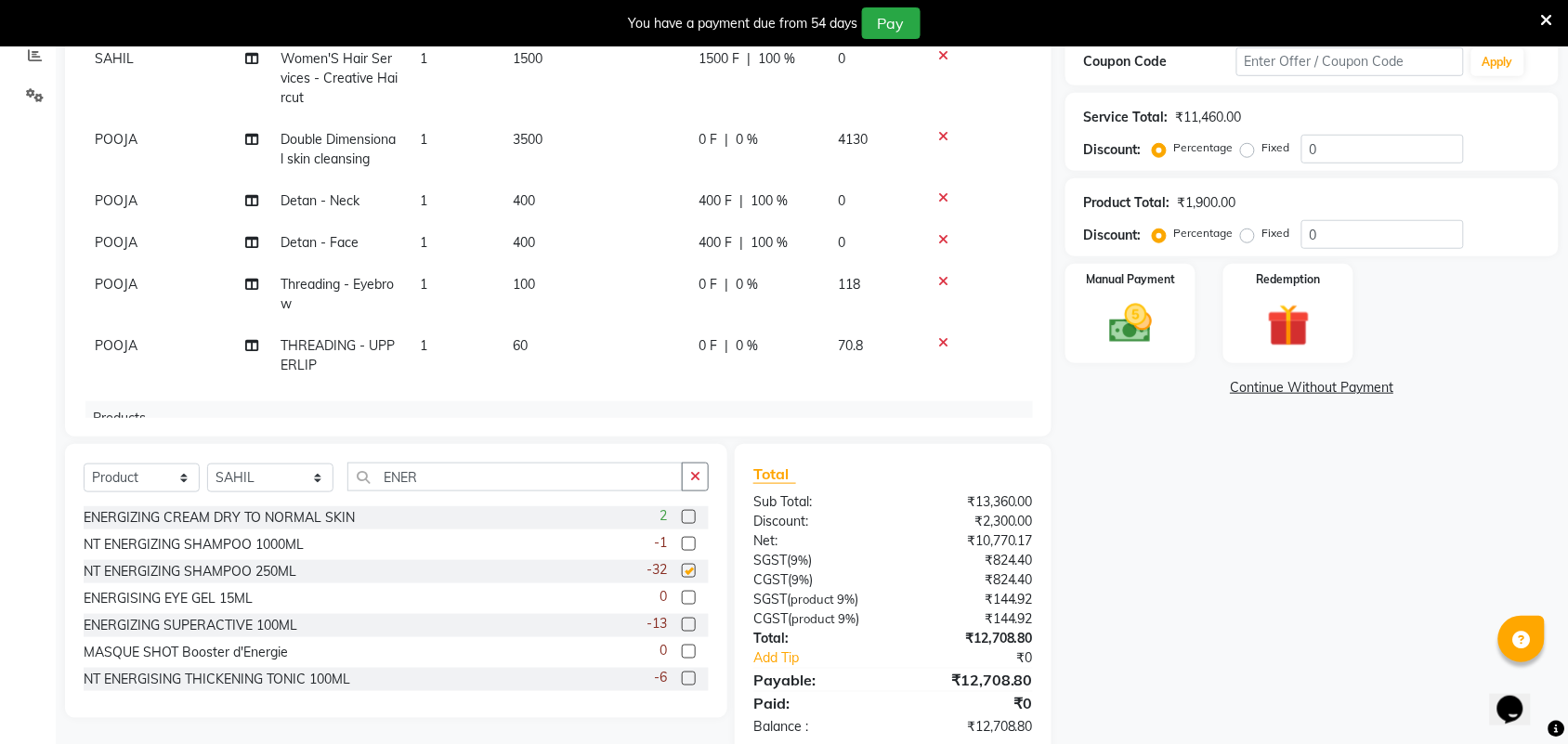
checkbox input "false"
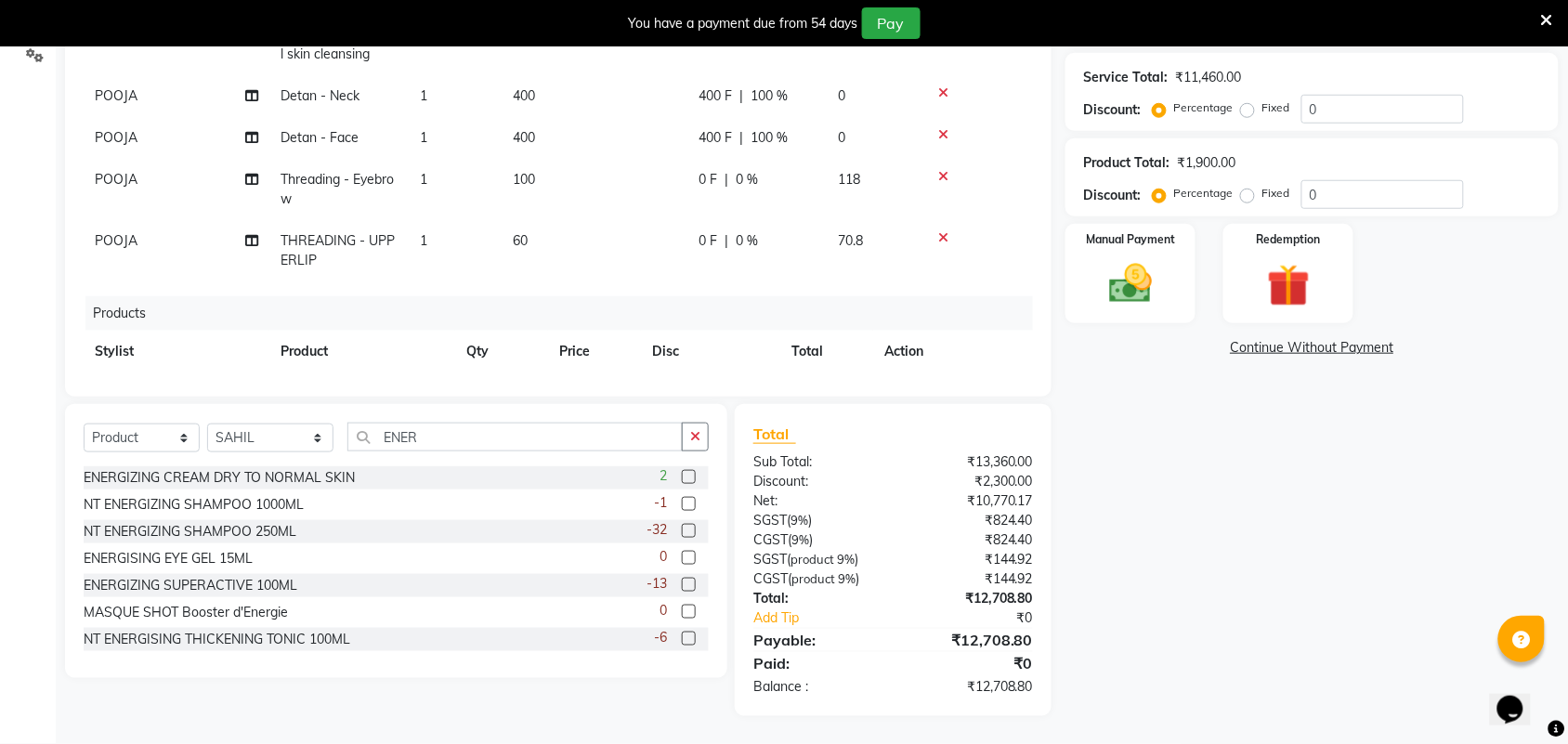
scroll to position [265, 0]
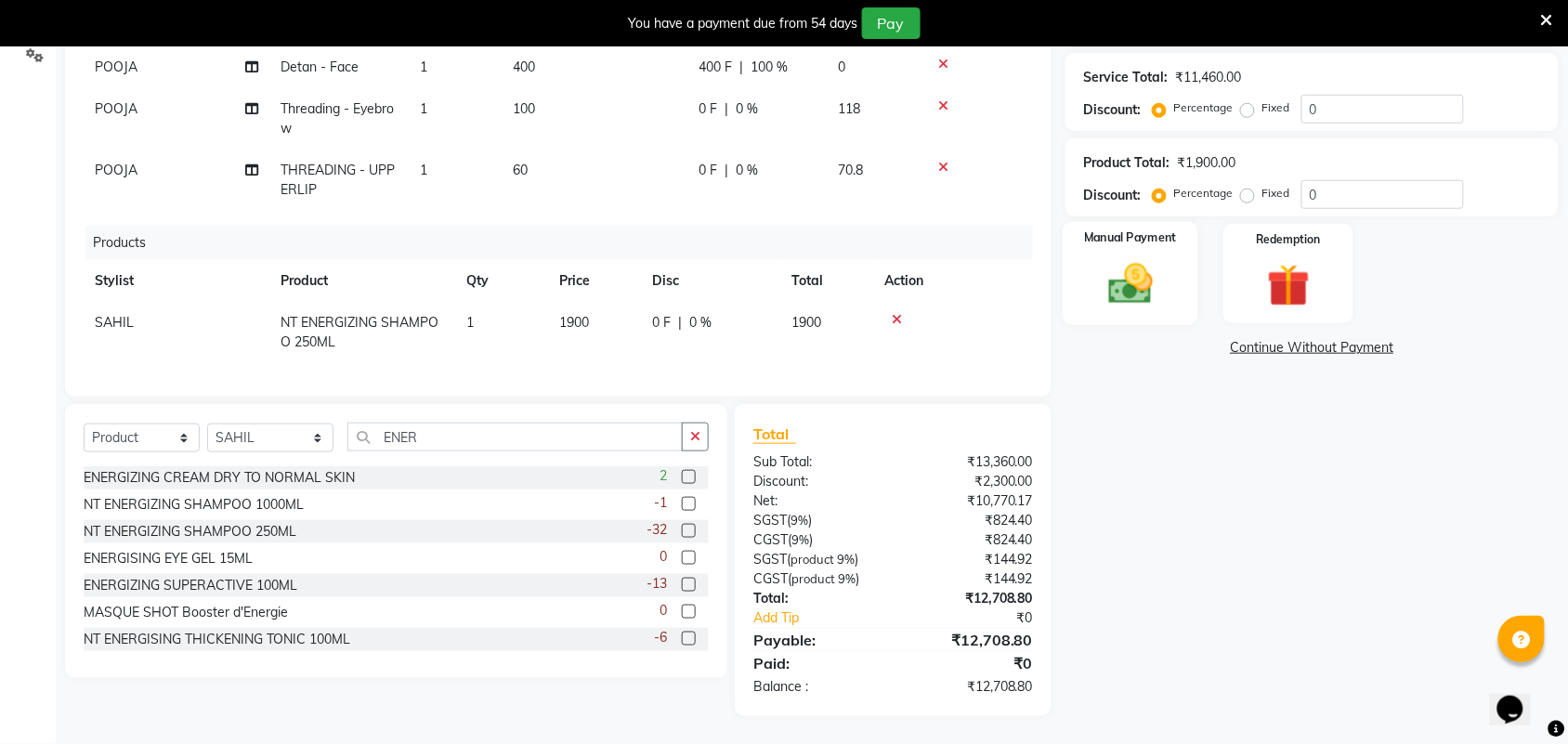
click at [1110, 288] on img at bounding box center [1130, 283] width 72 height 51
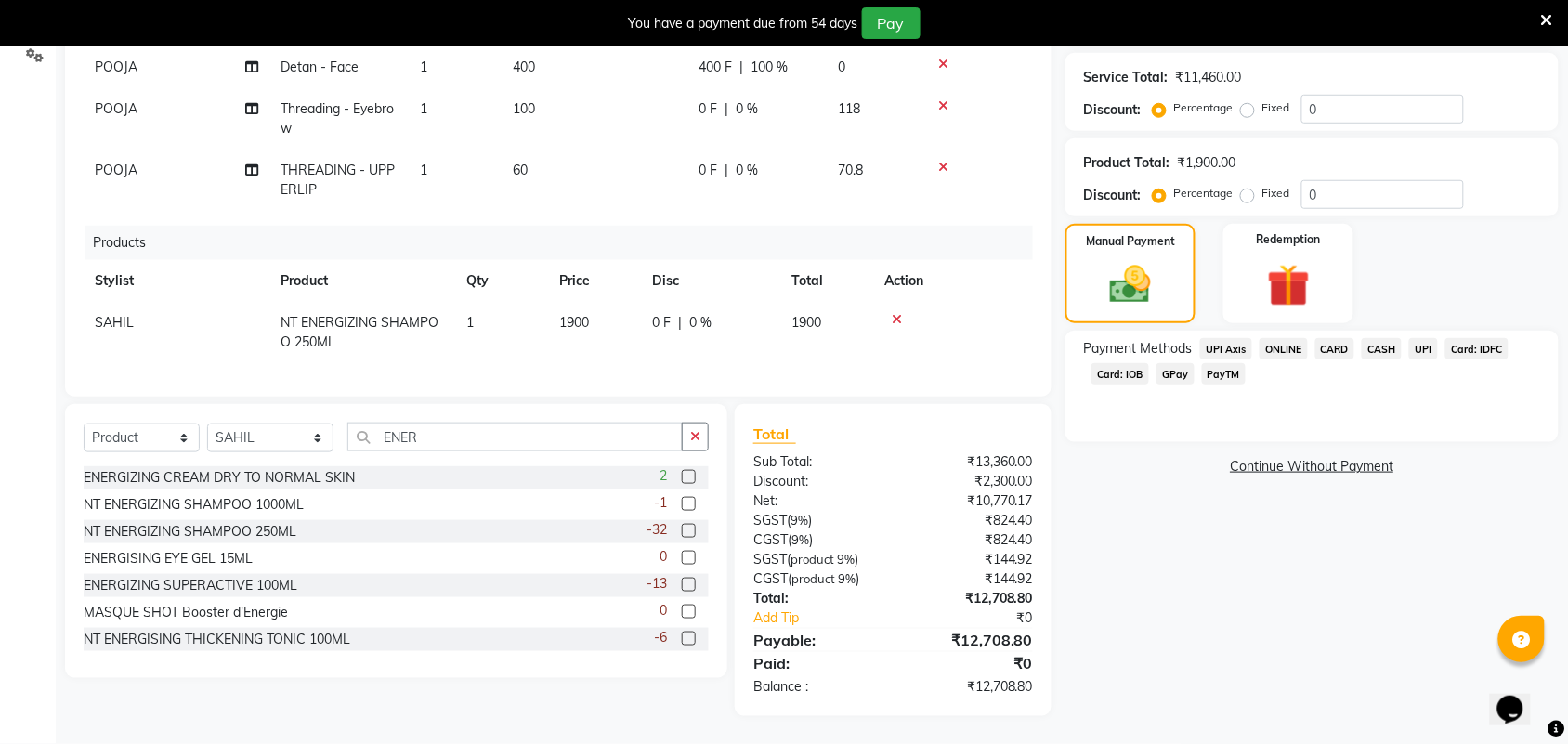
click at [1390, 351] on span "CASH" at bounding box center [1381, 349] width 40 height 22
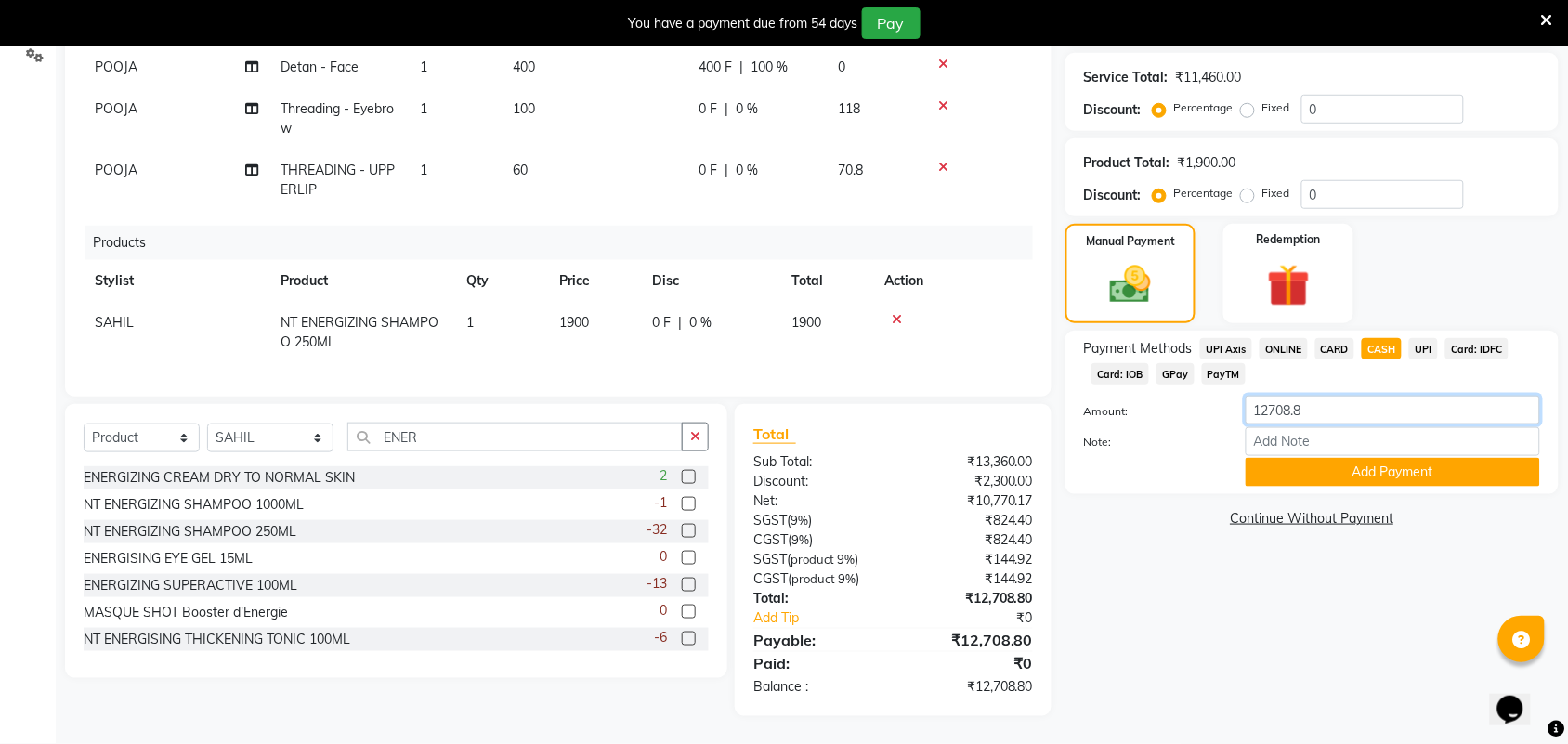
click at [1319, 407] on input "12708.8" at bounding box center [1393, 410] width 294 height 29
type input "12500"
click at [1367, 471] on button "Add Payment" at bounding box center [1393, 472] width 294 height 29
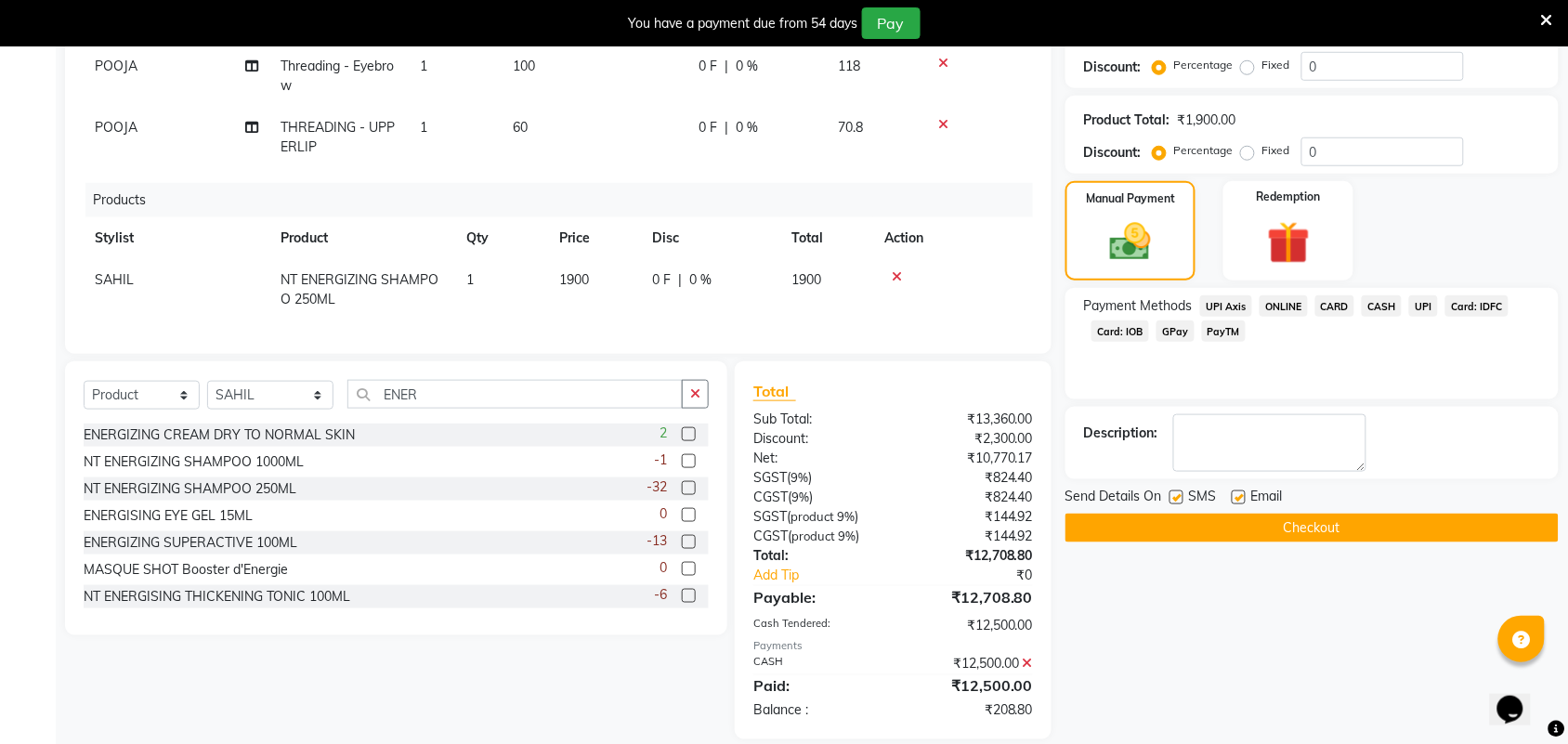
scroll to position [429, 0]
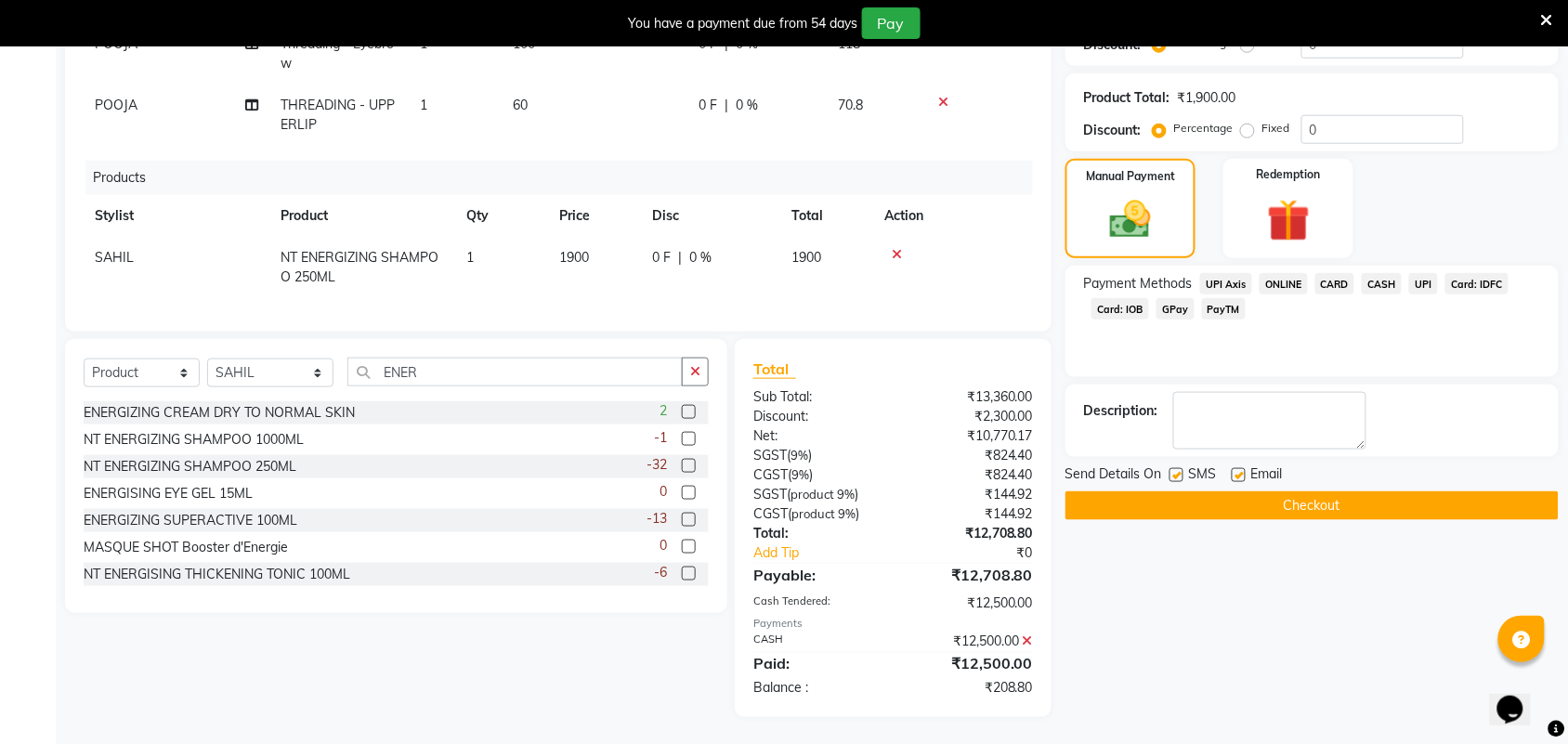
click at [1421, 283] on span "UPI" at bounding box center [1424, 283] width 29 height 22
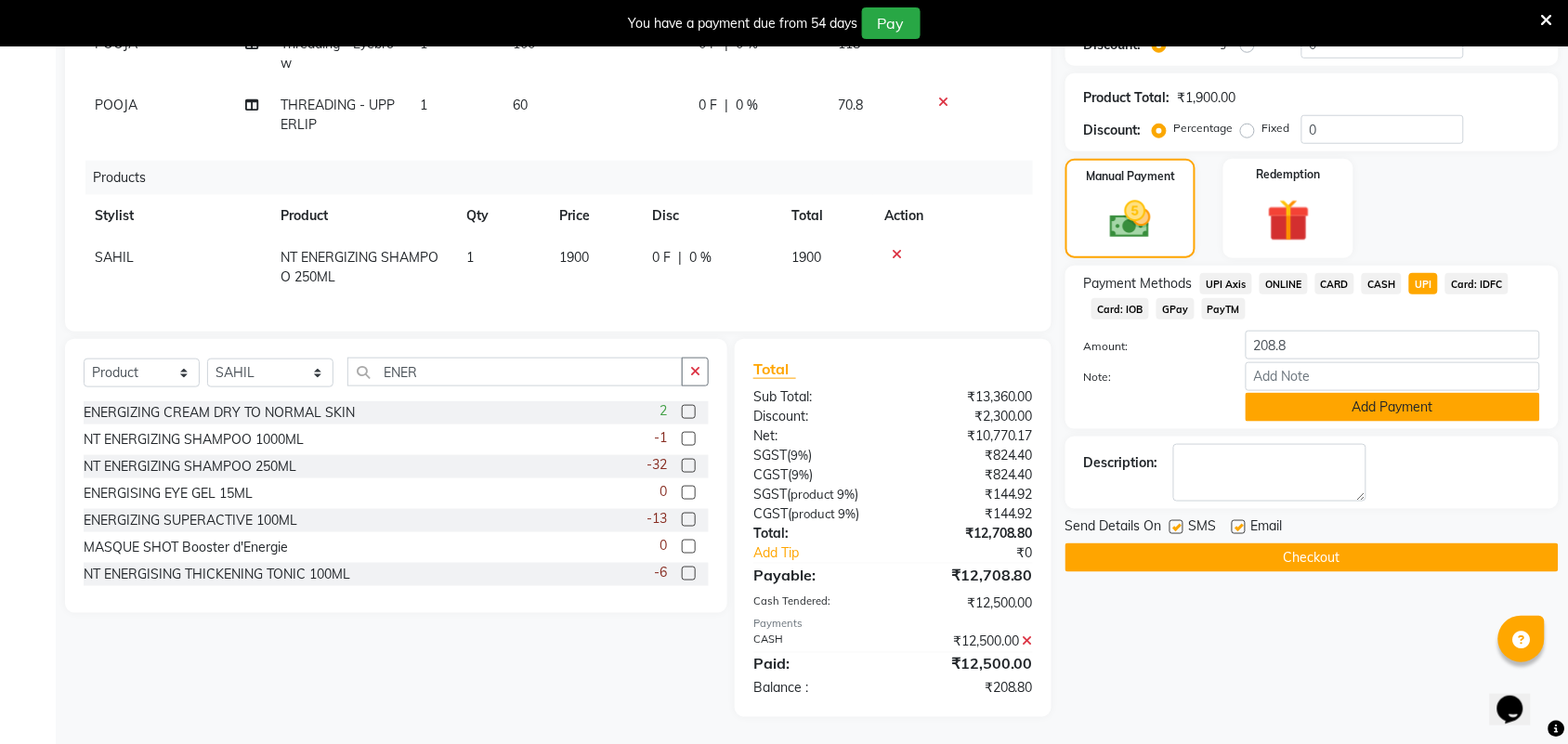
click at [1455, 405] on button "Add Payment" at bounding box center [1393, 407] width 294 height 29
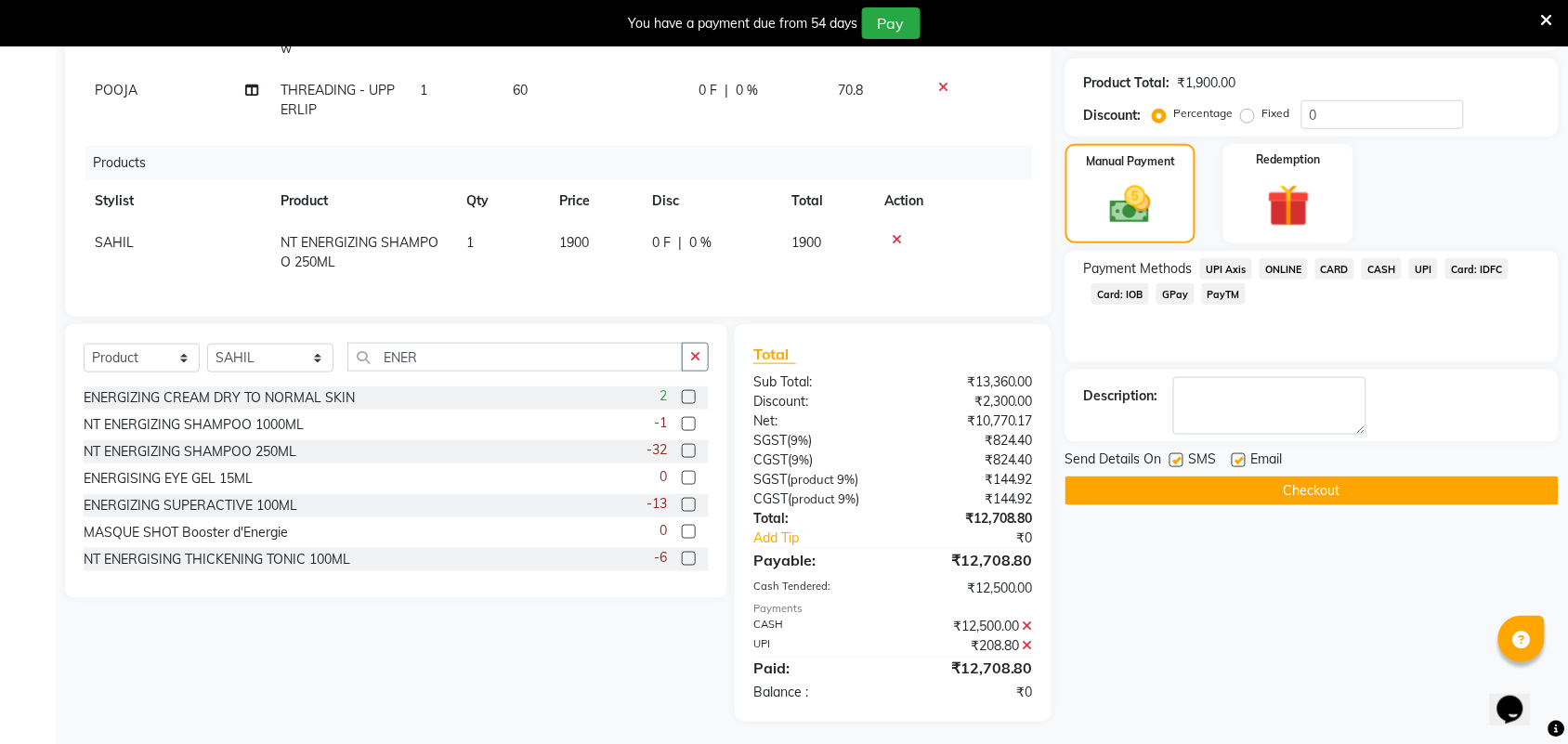
scroll to position [448, 0]
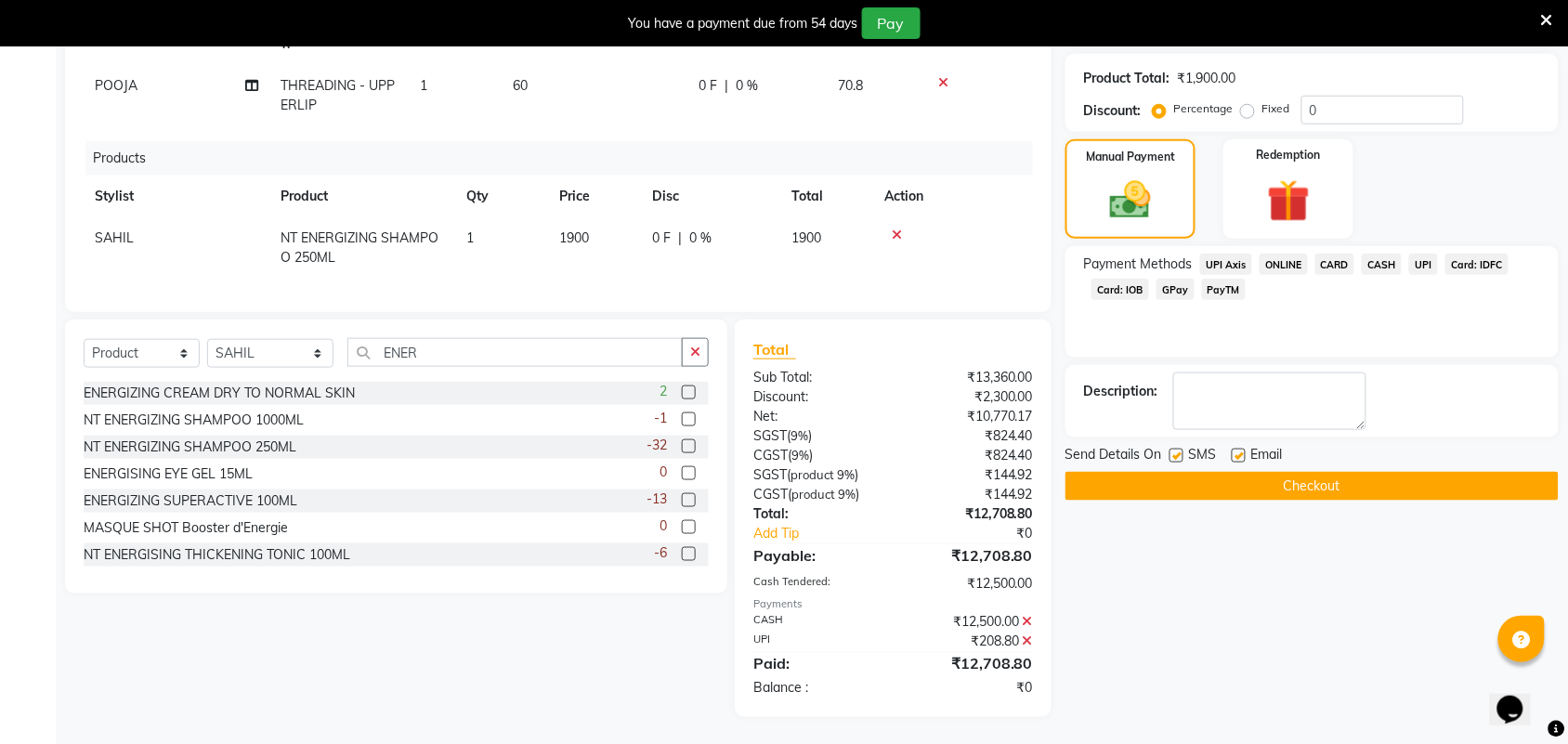
click at [1024, 639] on icon at bounding box center [1028, 642] width 10 height 13
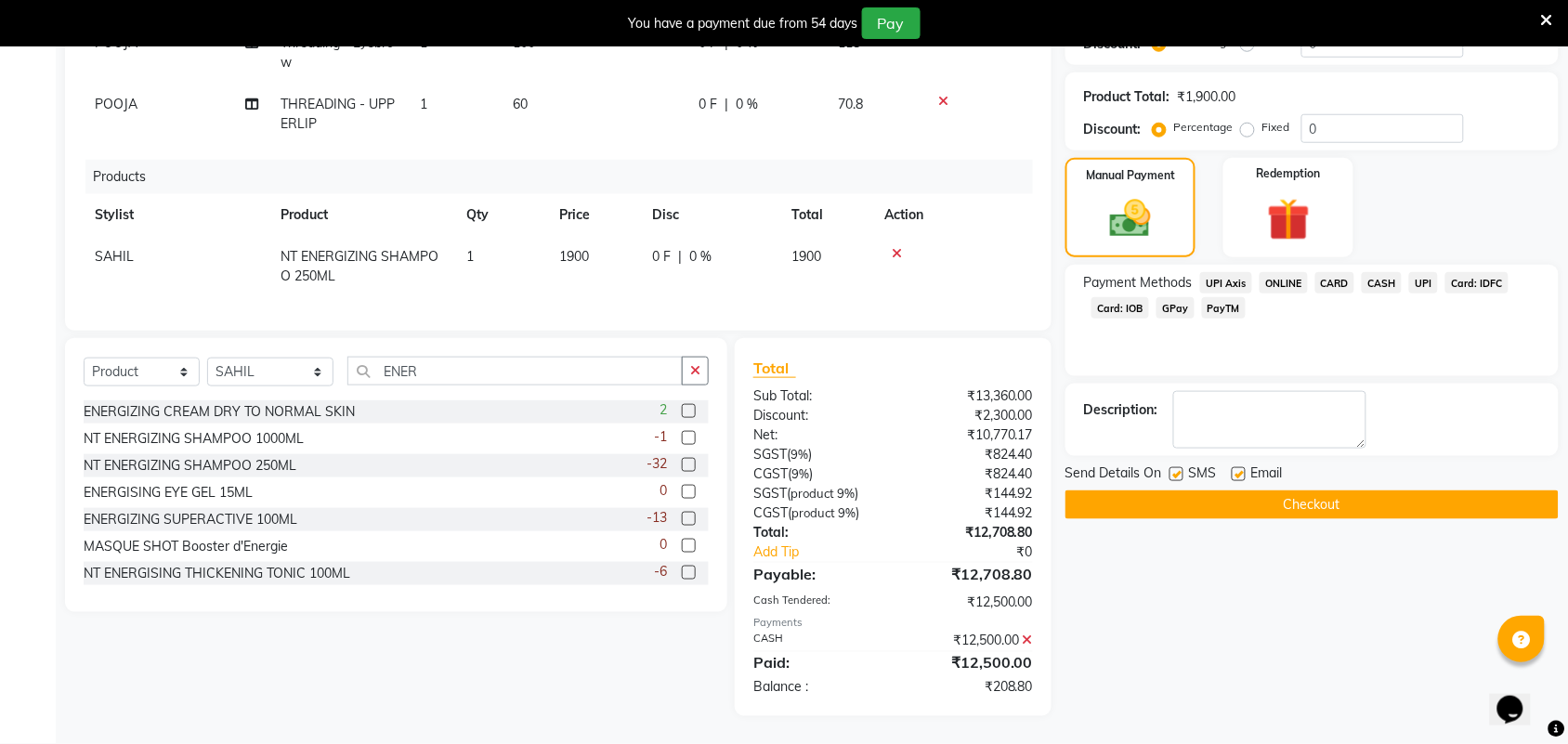
scroll to position [429, 0]
click at [1419, 279] on span "UPI" at bounding box center [1424, 283] width 29 height 22
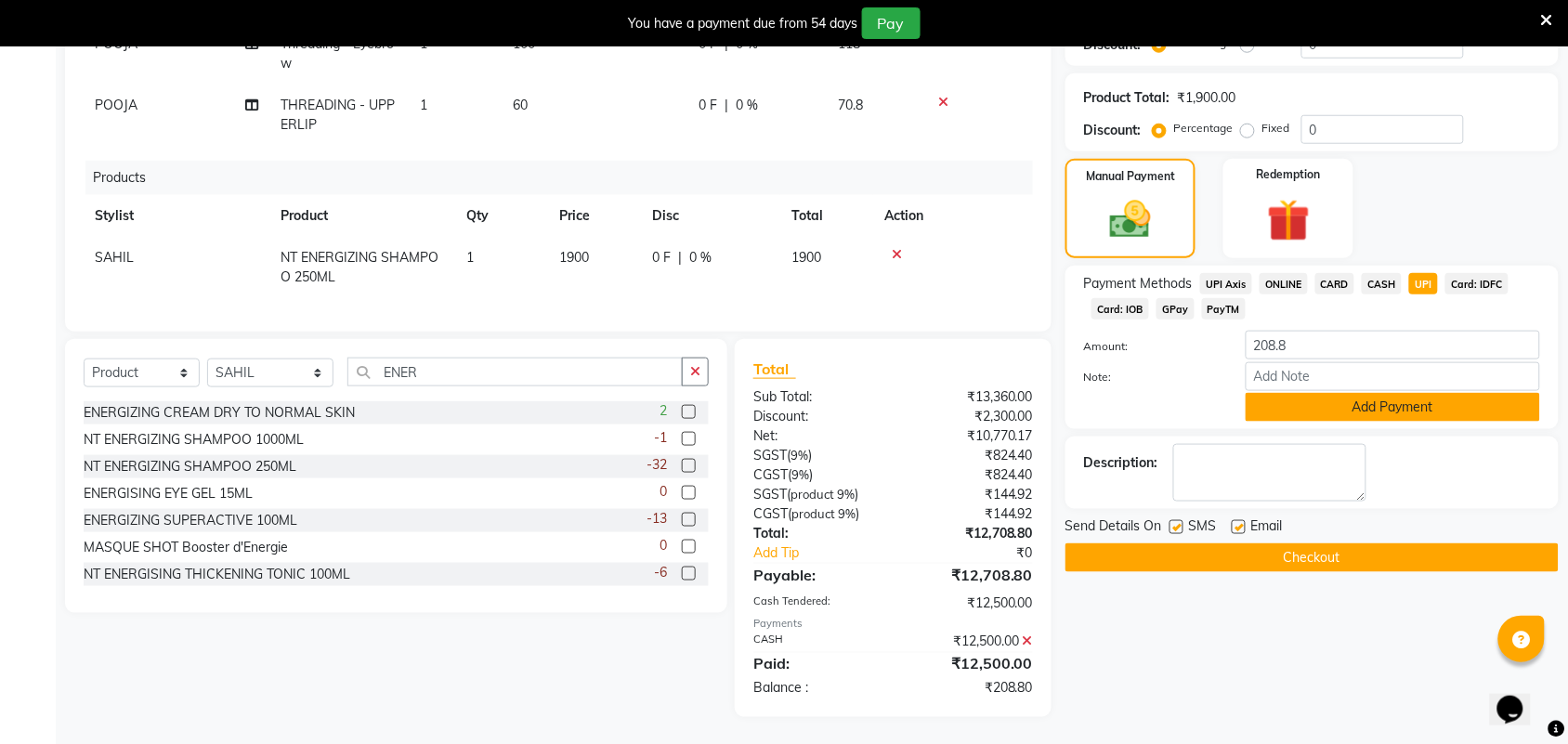
click at [1293, 415] on button "Add Payment" at bounding box center [1393, 407] width 294 height 29
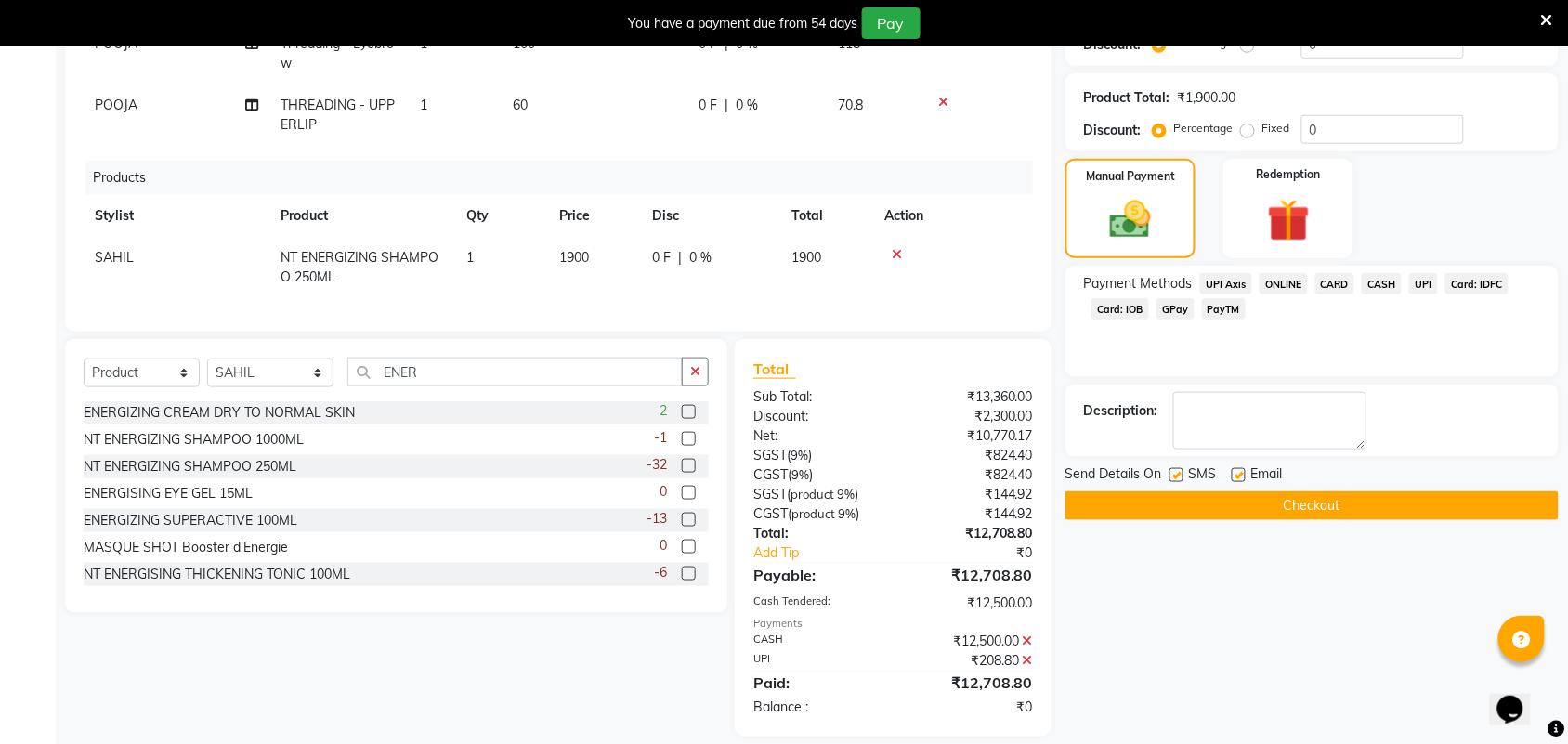
click at [1209, 503] on button "Checkout" at bounding box center [1312, 506] width 493 height 29
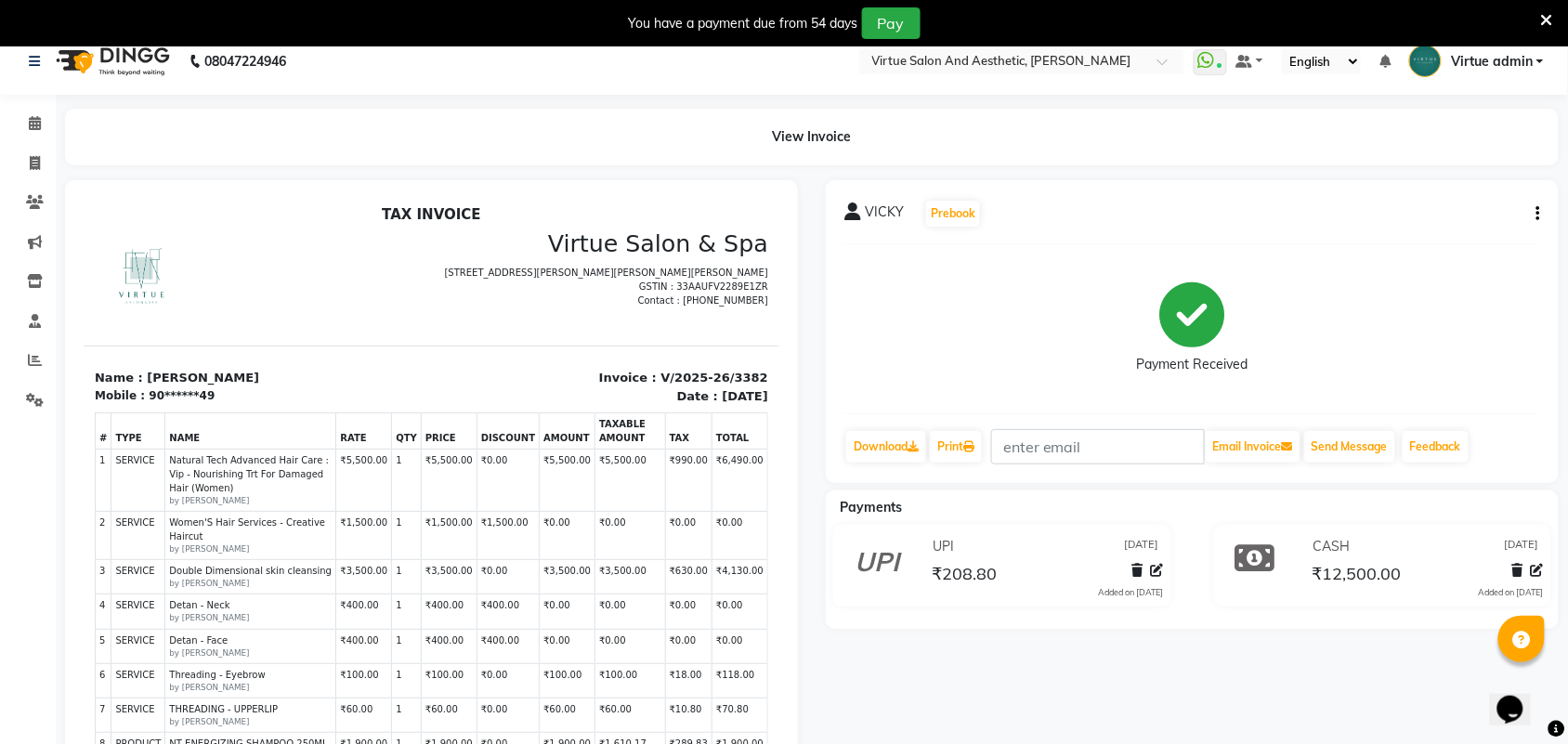
scroll to position [11, 0]
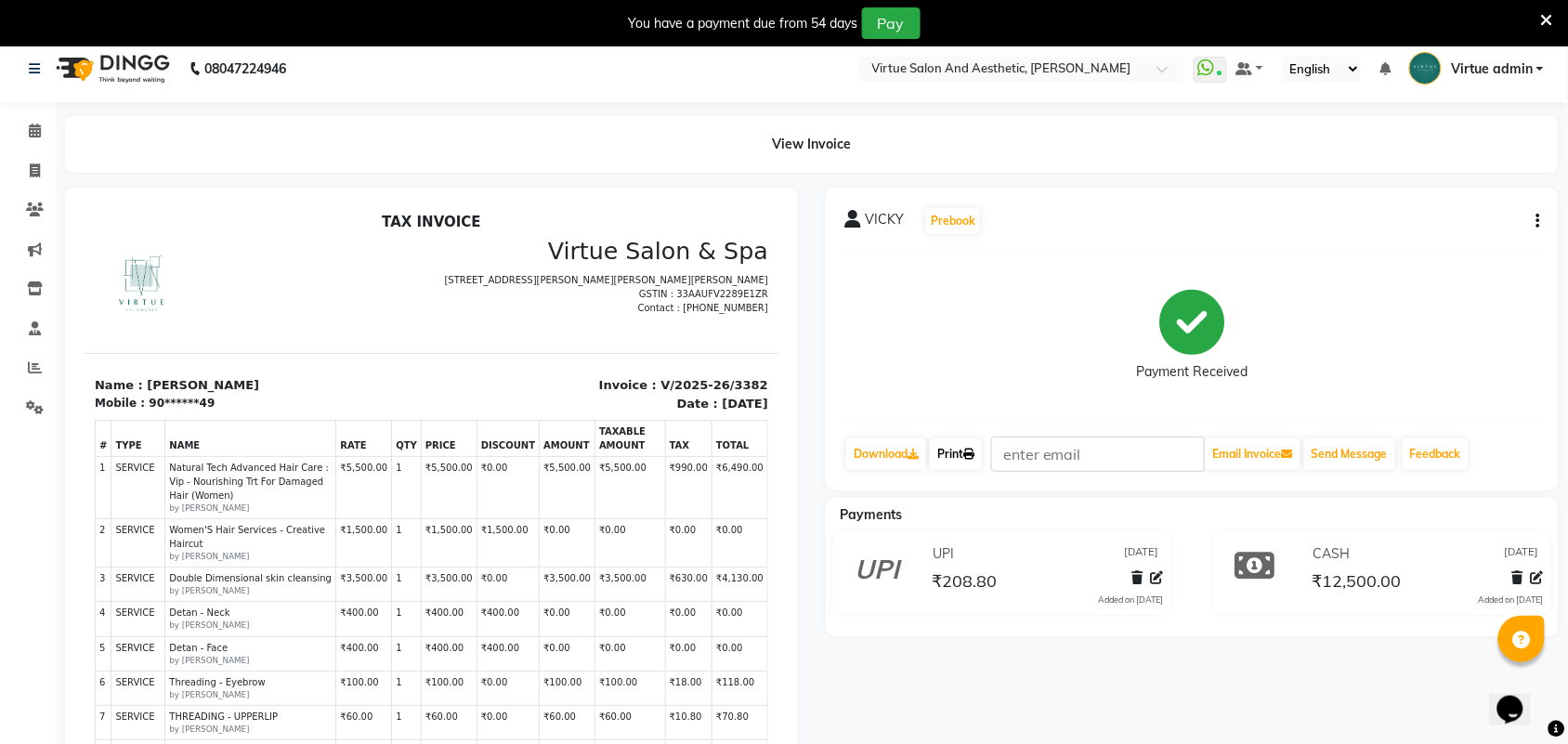
click at [945, 461] on link "Print" at bounding box center [955, 455] width 52 height 32
click at [30, 179] on span at bounding box center [35, 171] width 33 height 22
select select "4466"
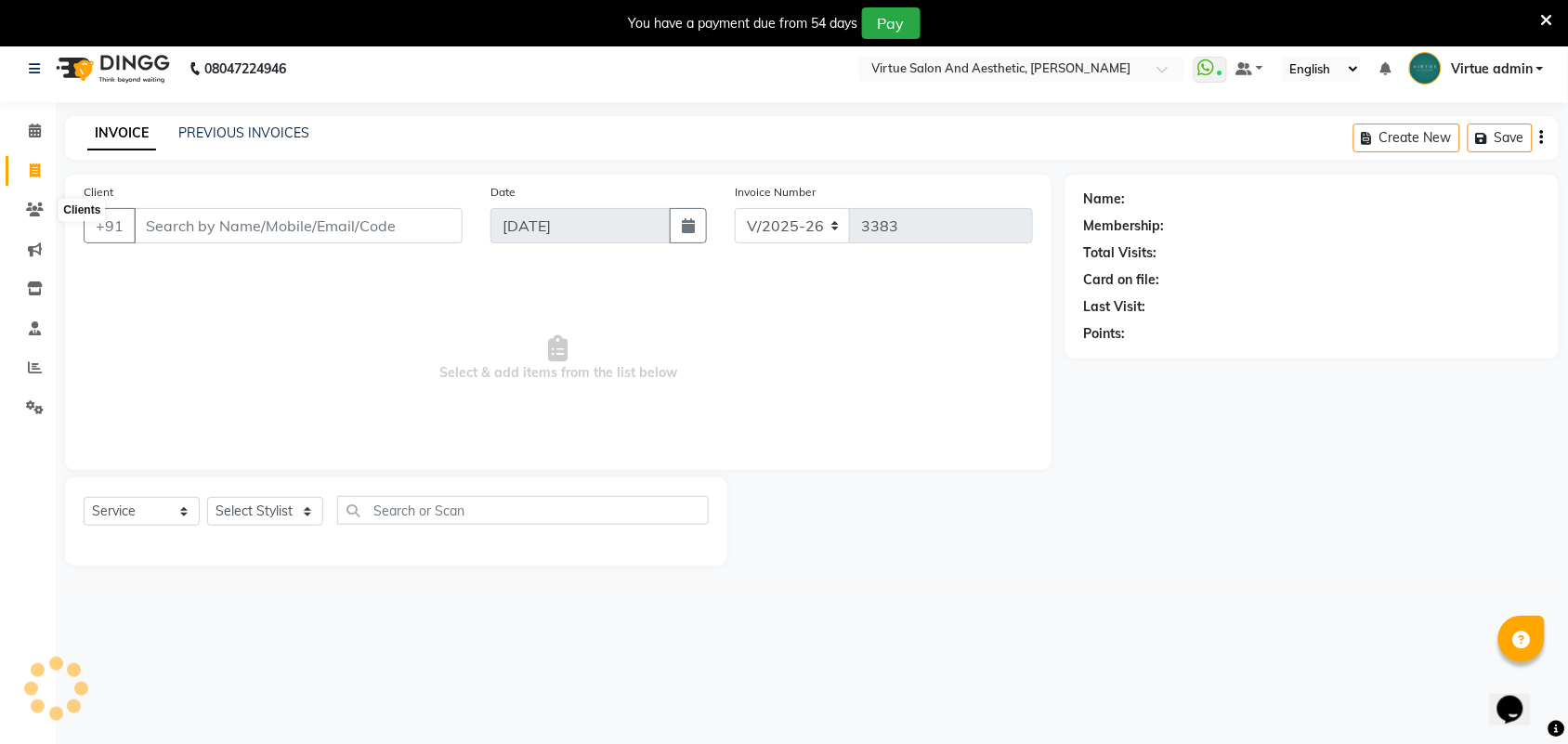
scroll to position [47, 0]
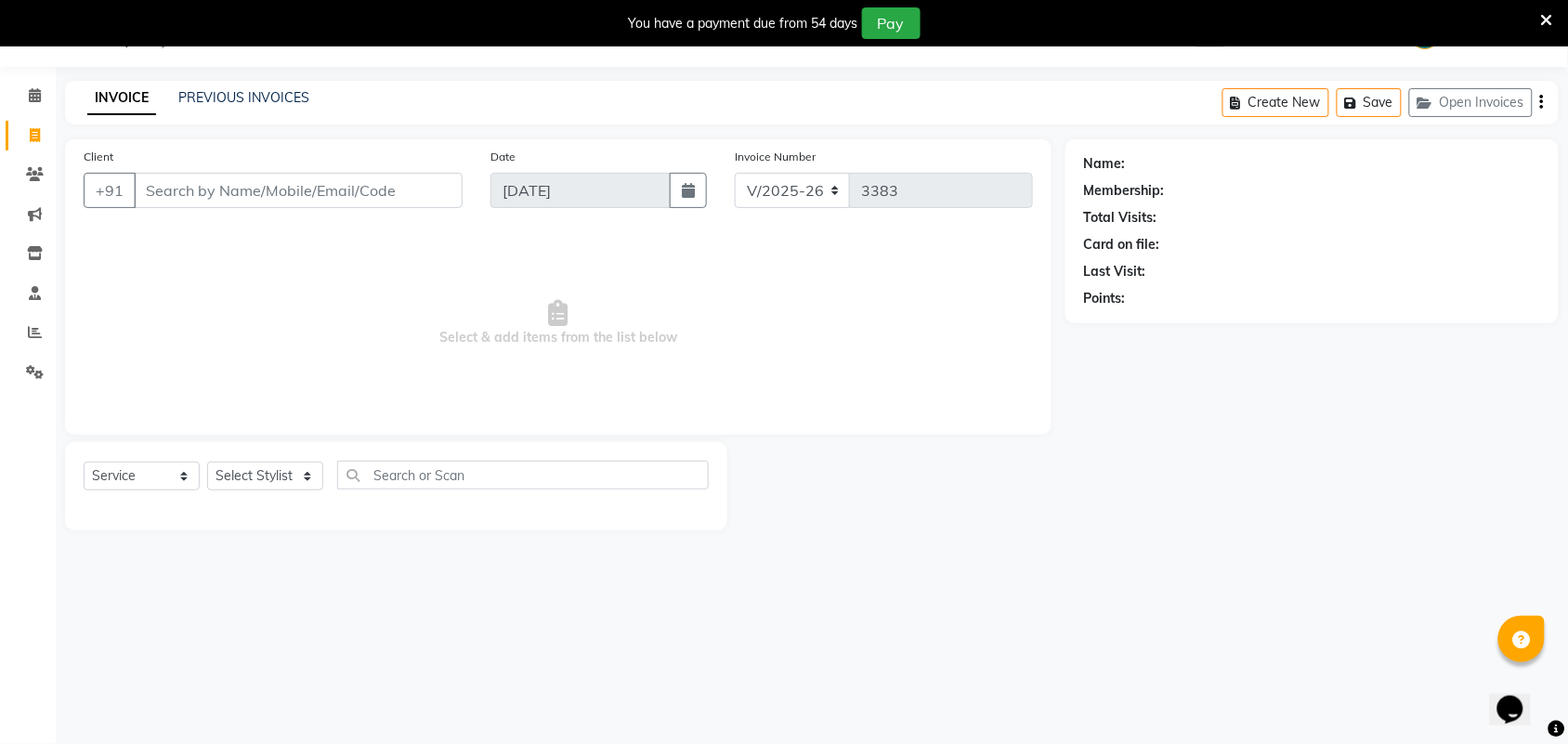
select select "V"
select select "71189"
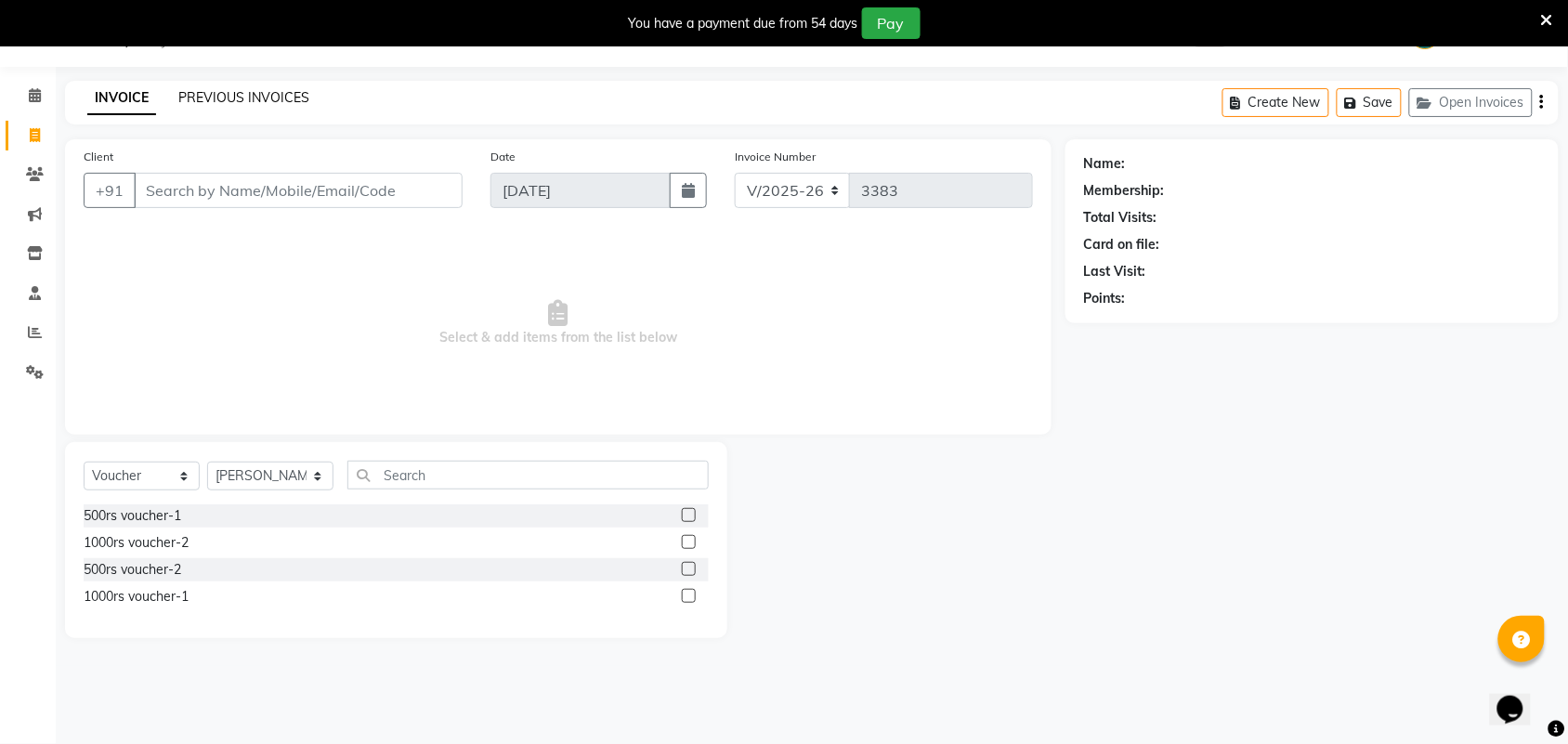
click at [286, 103] on link "PREVIOUS INVOICES" at bounding box center [244, 98] width 131 height 17
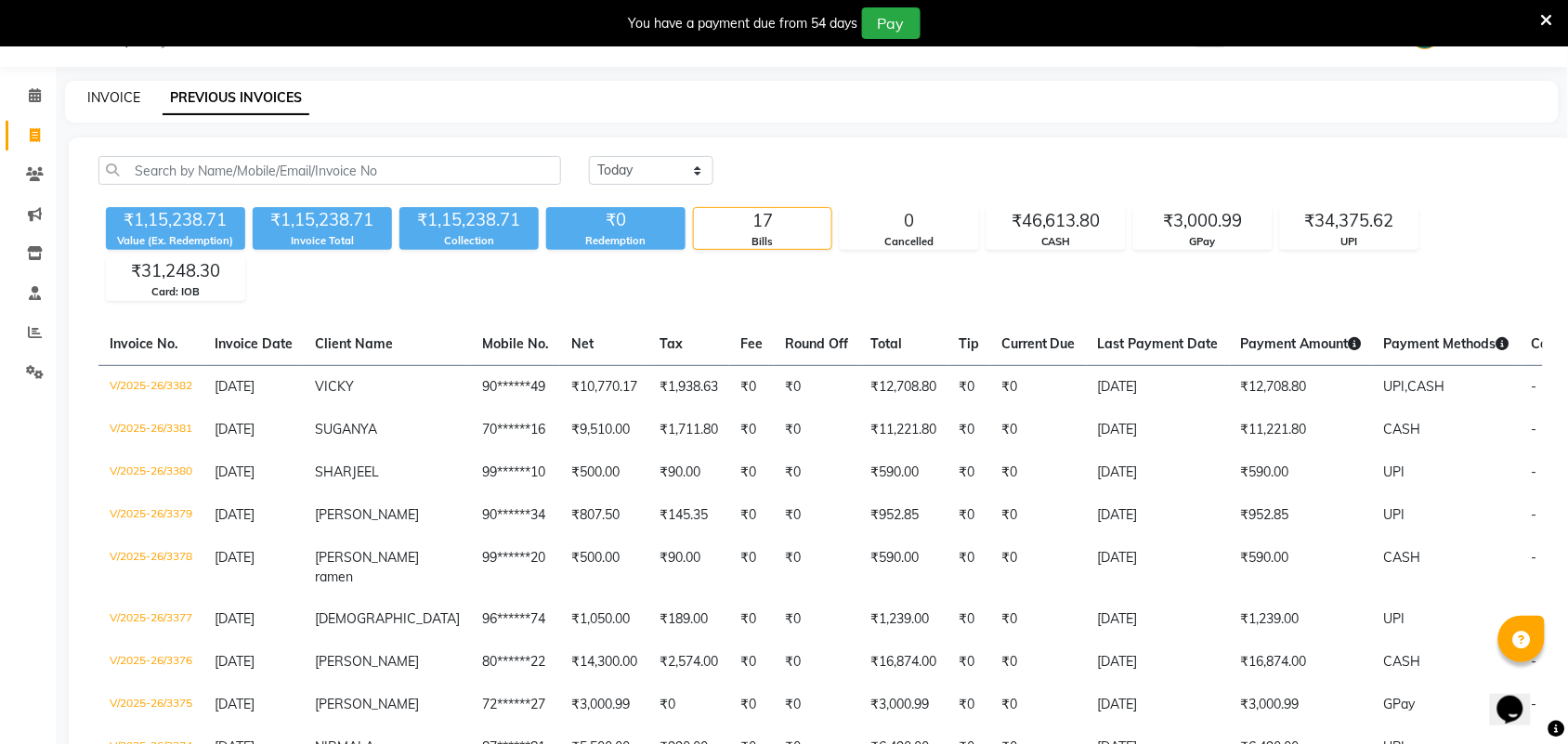
click at [118, 99] on link "INVOICE" at bounding box center [113, 98] width 53 height 17
select select "4466"
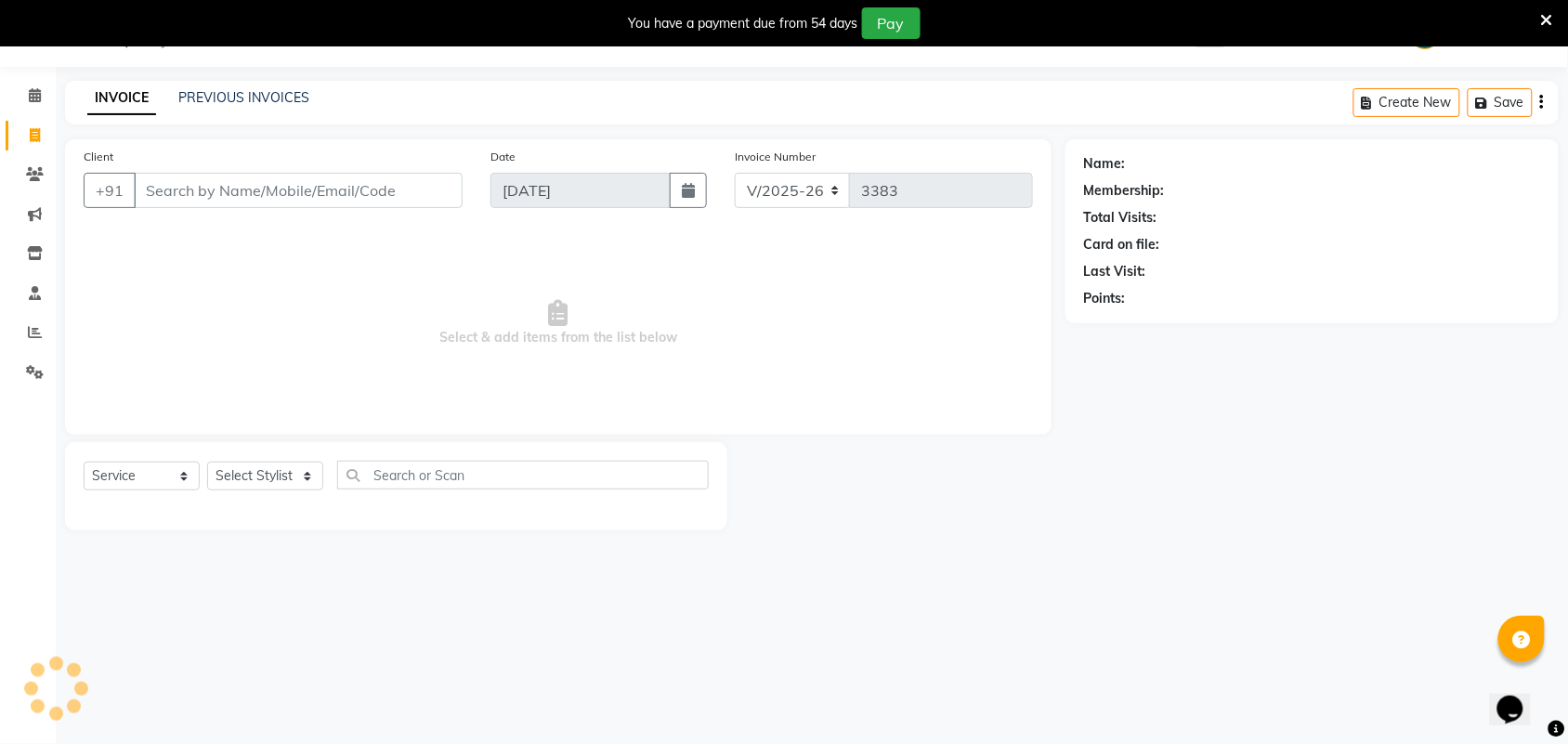
select select "V"
select select "71189"
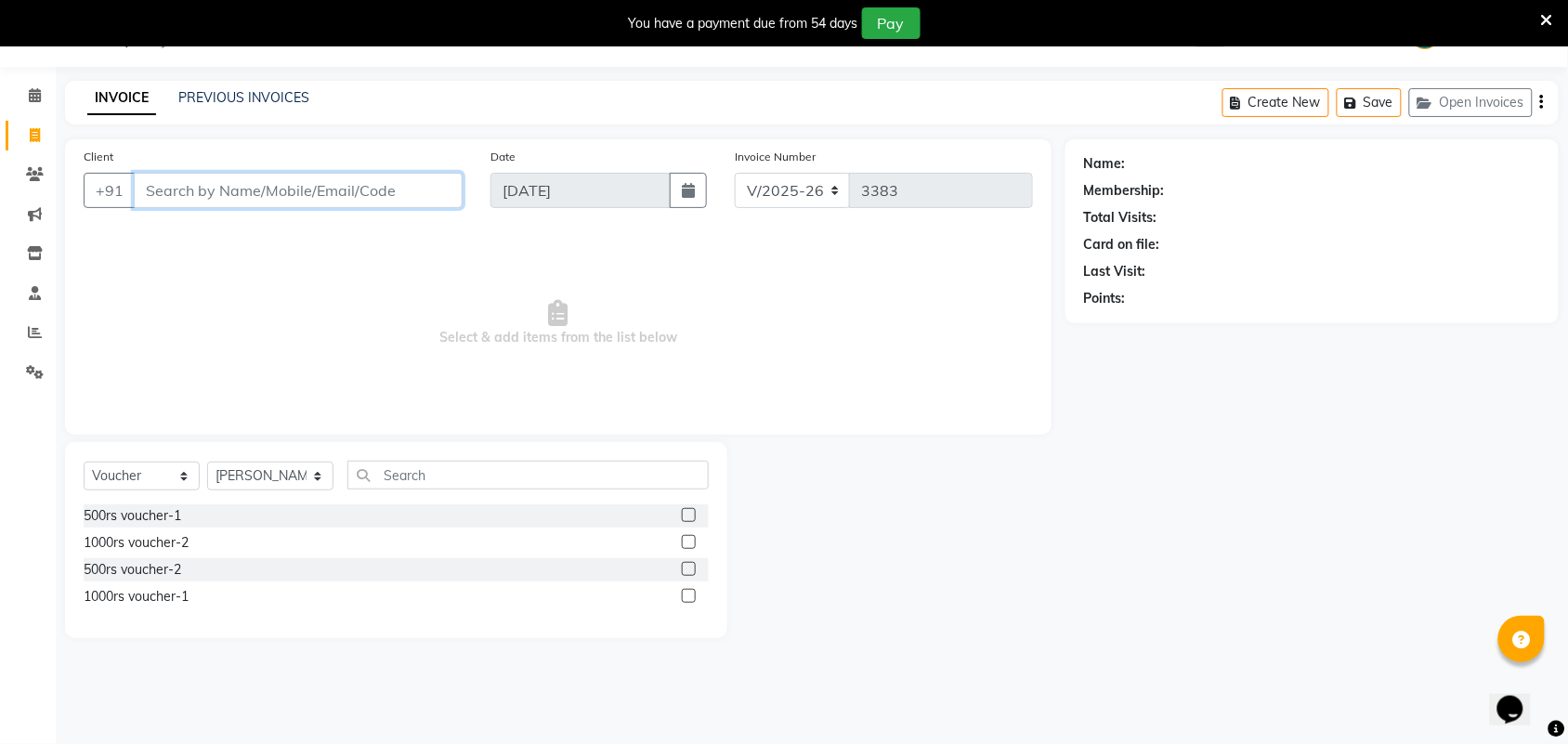
click at [184, 191] on input "Client" at bounding box center [298, 190] width 329 height 36
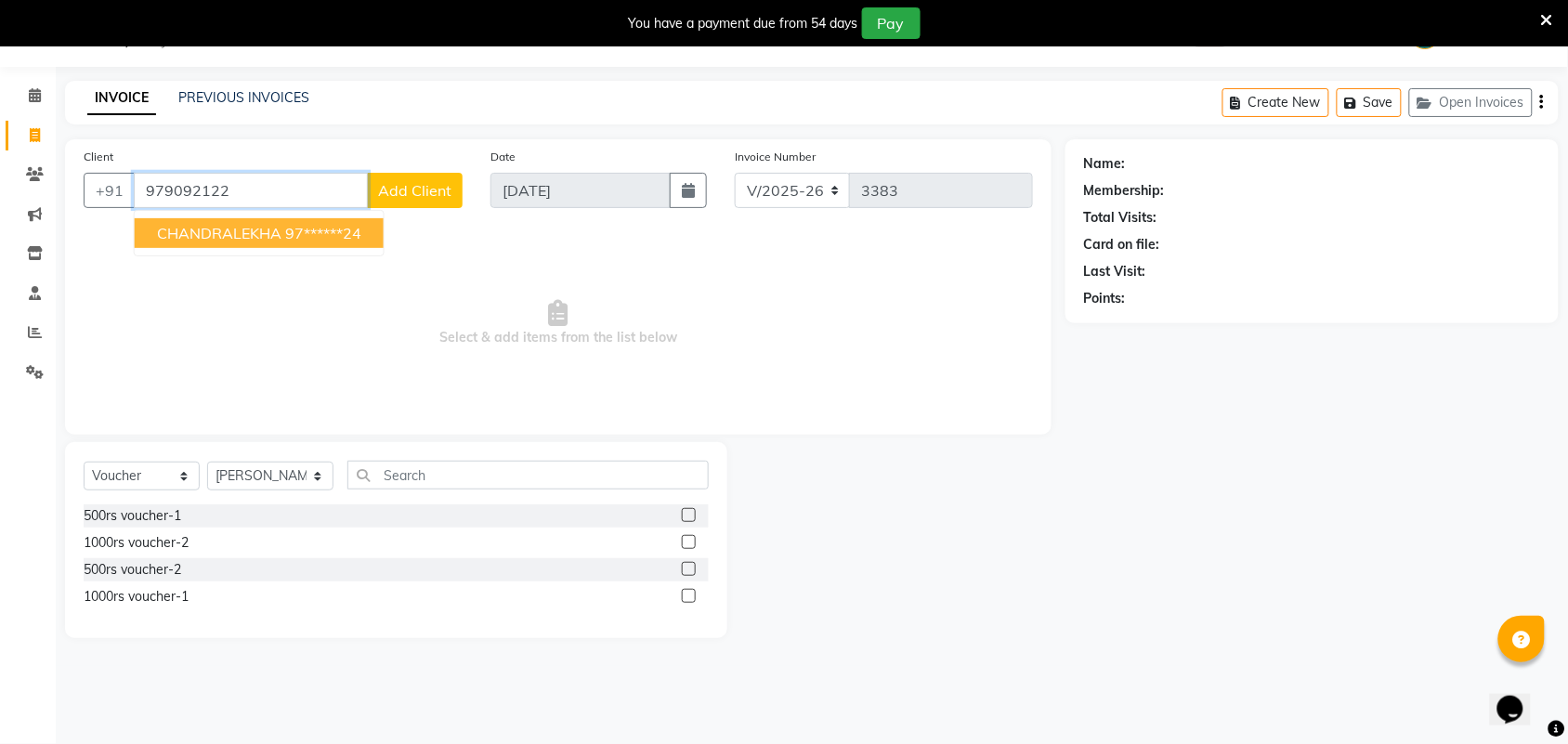
click at [246, 249] on ngb-typeahead-window "CHANDRALEKHA 97******24" at bounding box center [259, 234] width 250 height 47
click at [264, 237] on span "CHANDRALEKHA" at bounding box center [219, 234] width 125 height 19
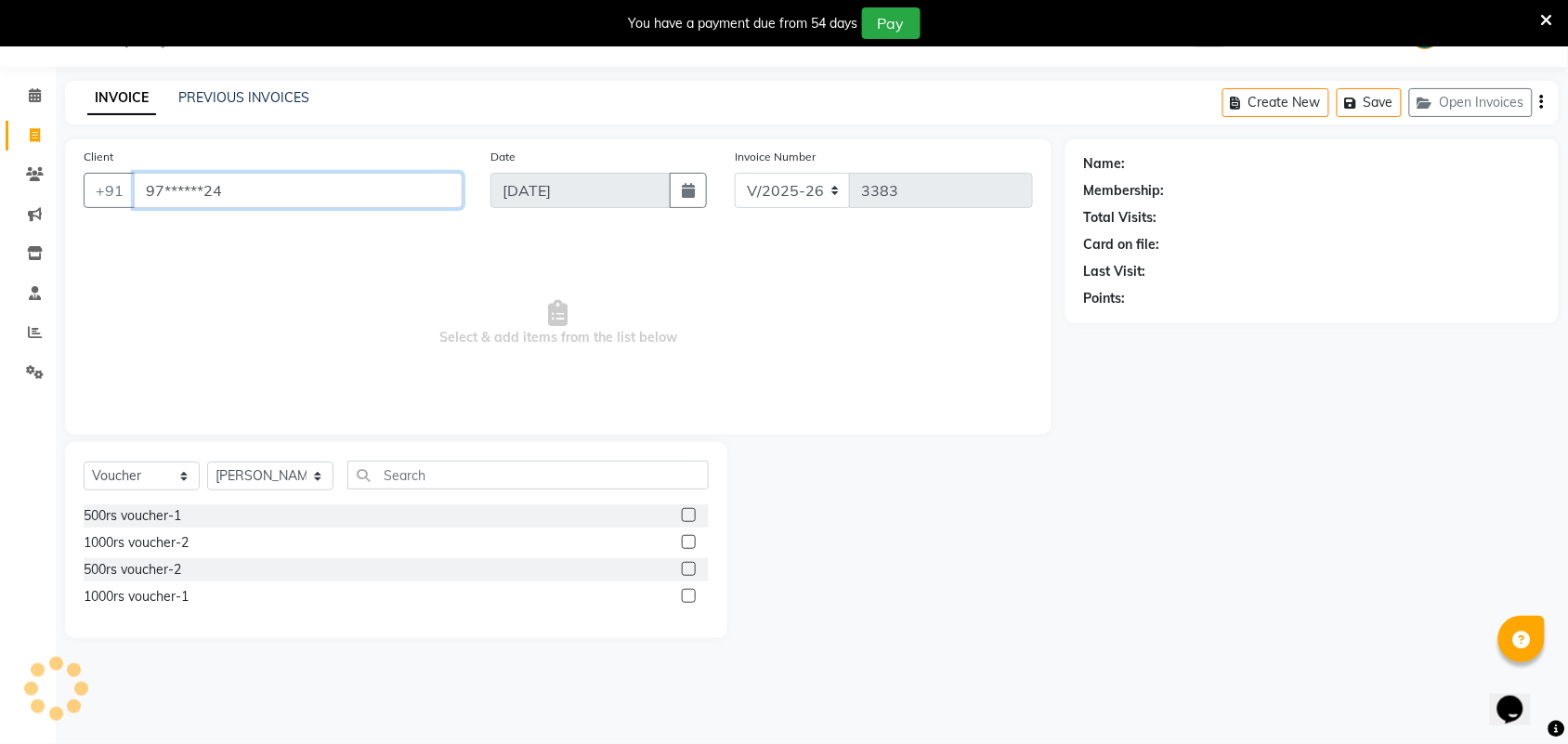
type input "97******24"
select select "1: Object"
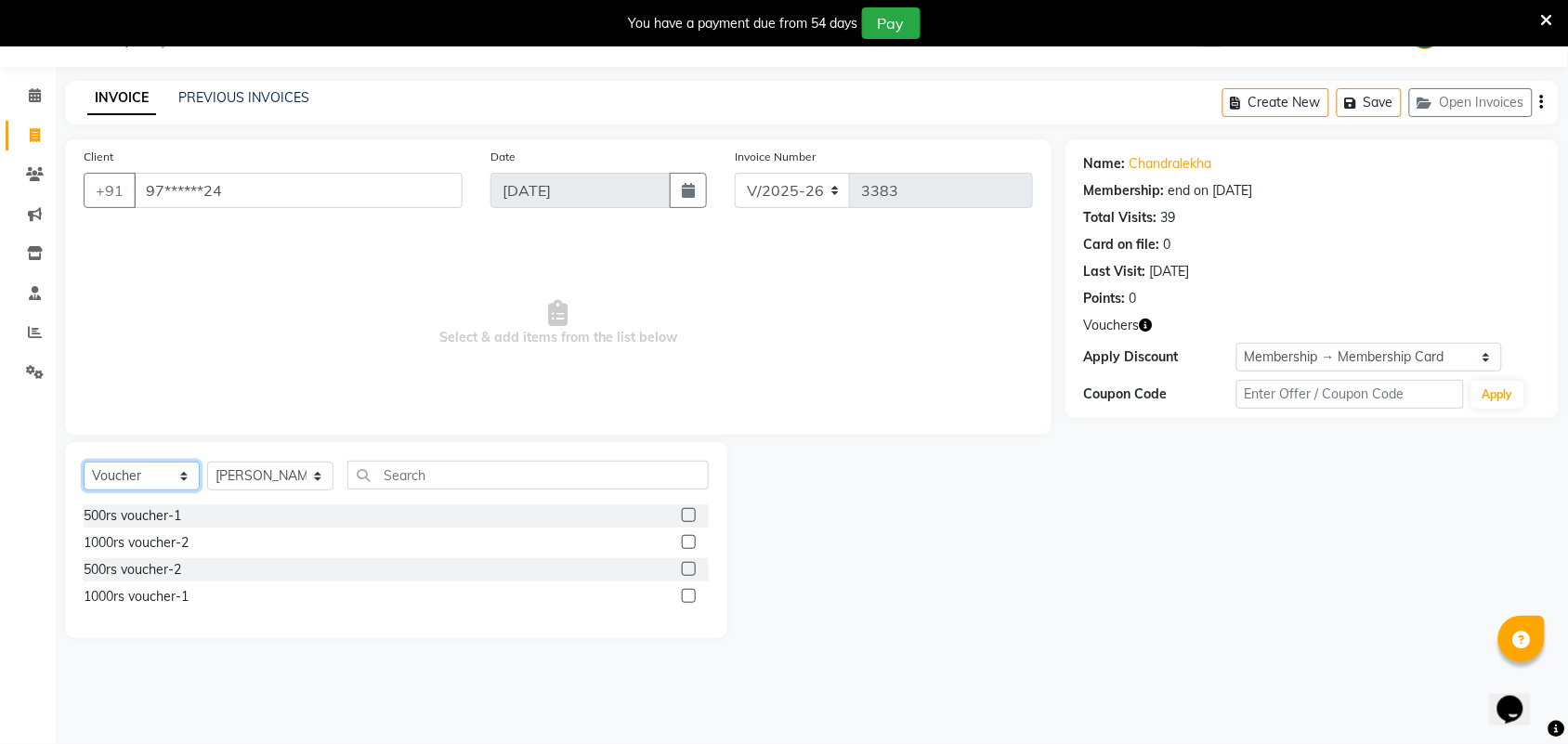
click at [113, 477] on select "Select Service Product Membership Package Voucher Prepaid Gift Card" at bounding box center [142, 476] width 116 height 29
select select "service"
click at [83, 462] on select "Select Service Product Membership Package Voucher Prepaid Gift Card" at bounding box center [142, 476] width 116 height 29
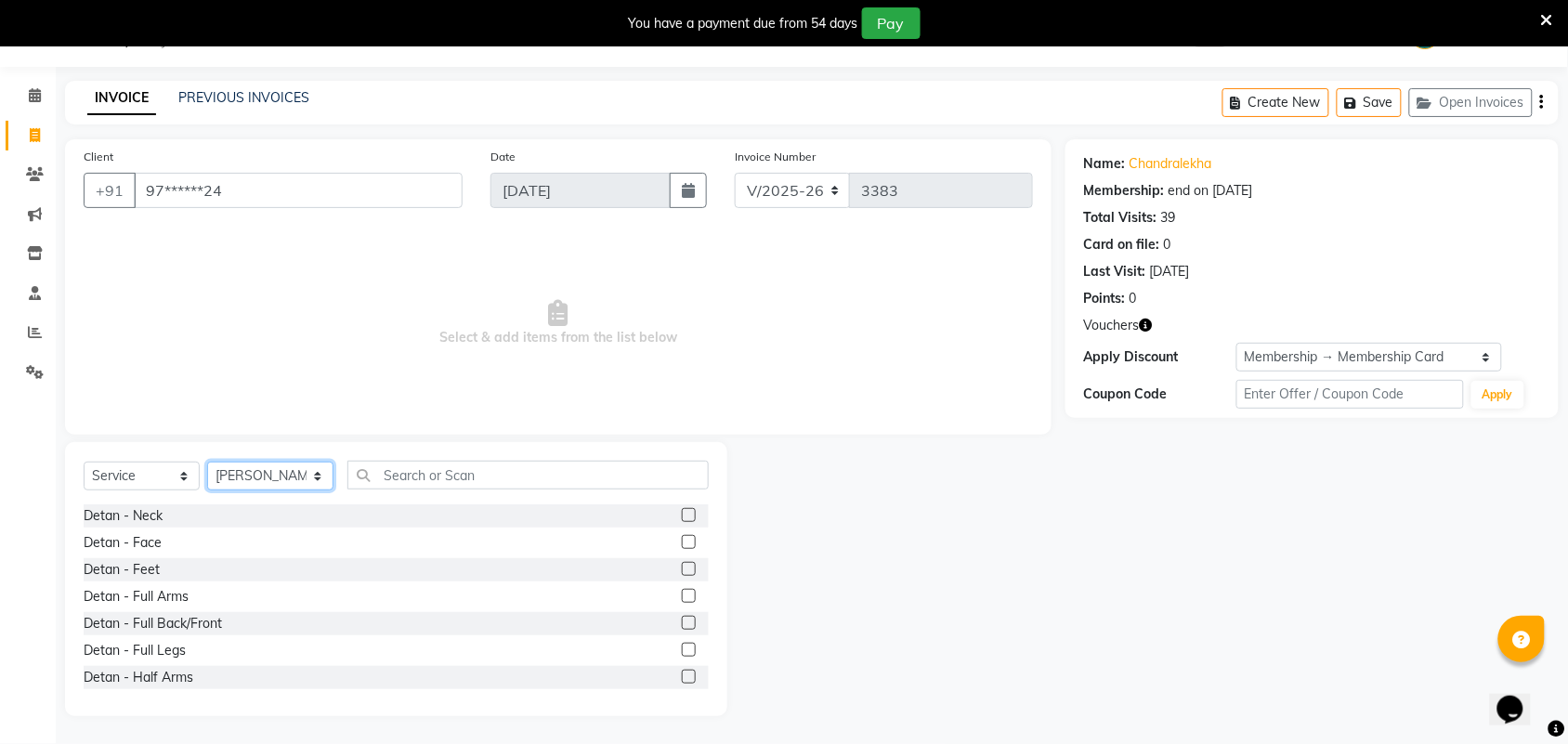
click at [284, 475] on select "Select Stylist Admin ANUSHA Apsu Auditor Ambattur Balaji BANUPRIYA Bharath Bhuv…" at bounding box center [270, 476] width 127 height 29
select select "30103"
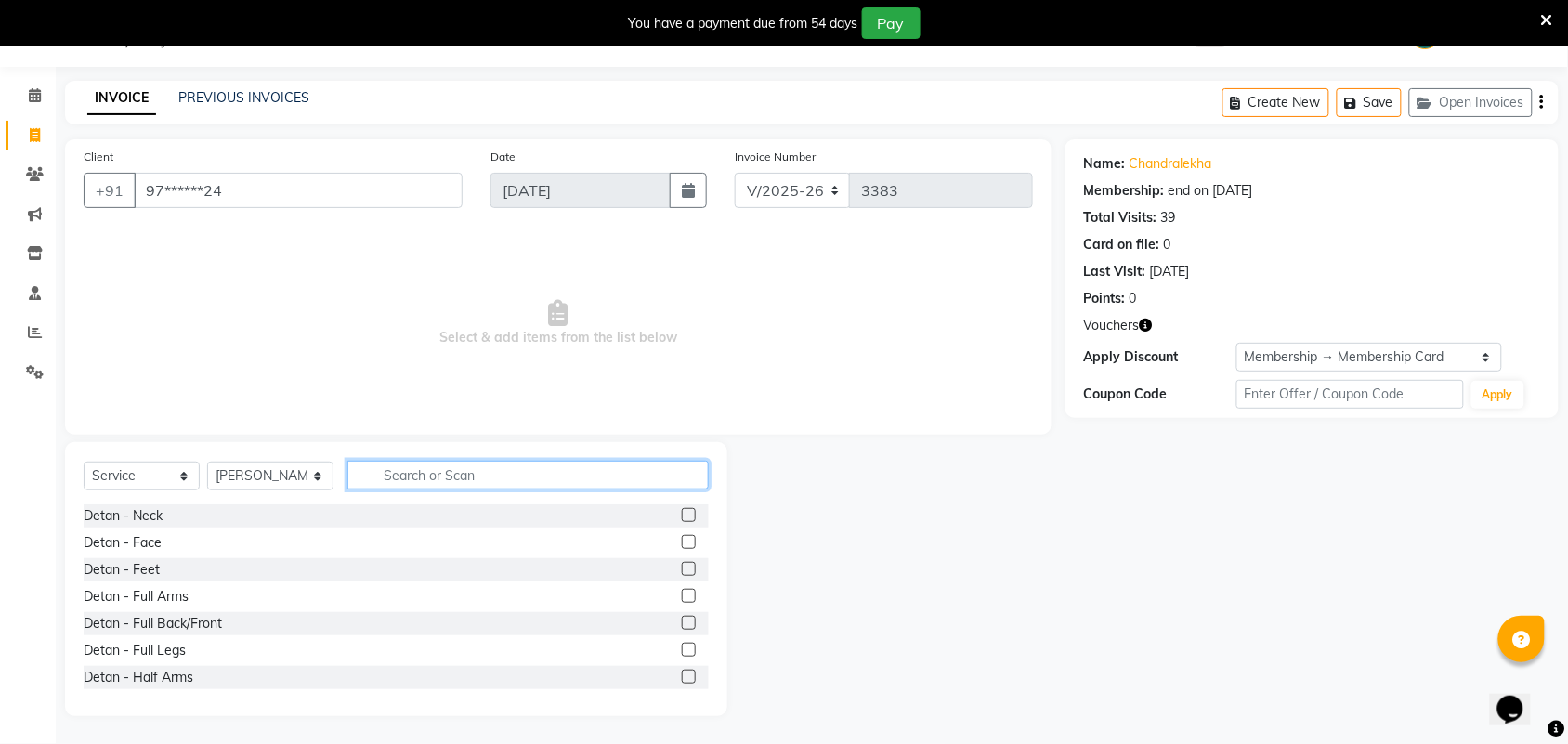
click at [414, 477] on input "text" at bounding box center [527, 475] width 361 height 29
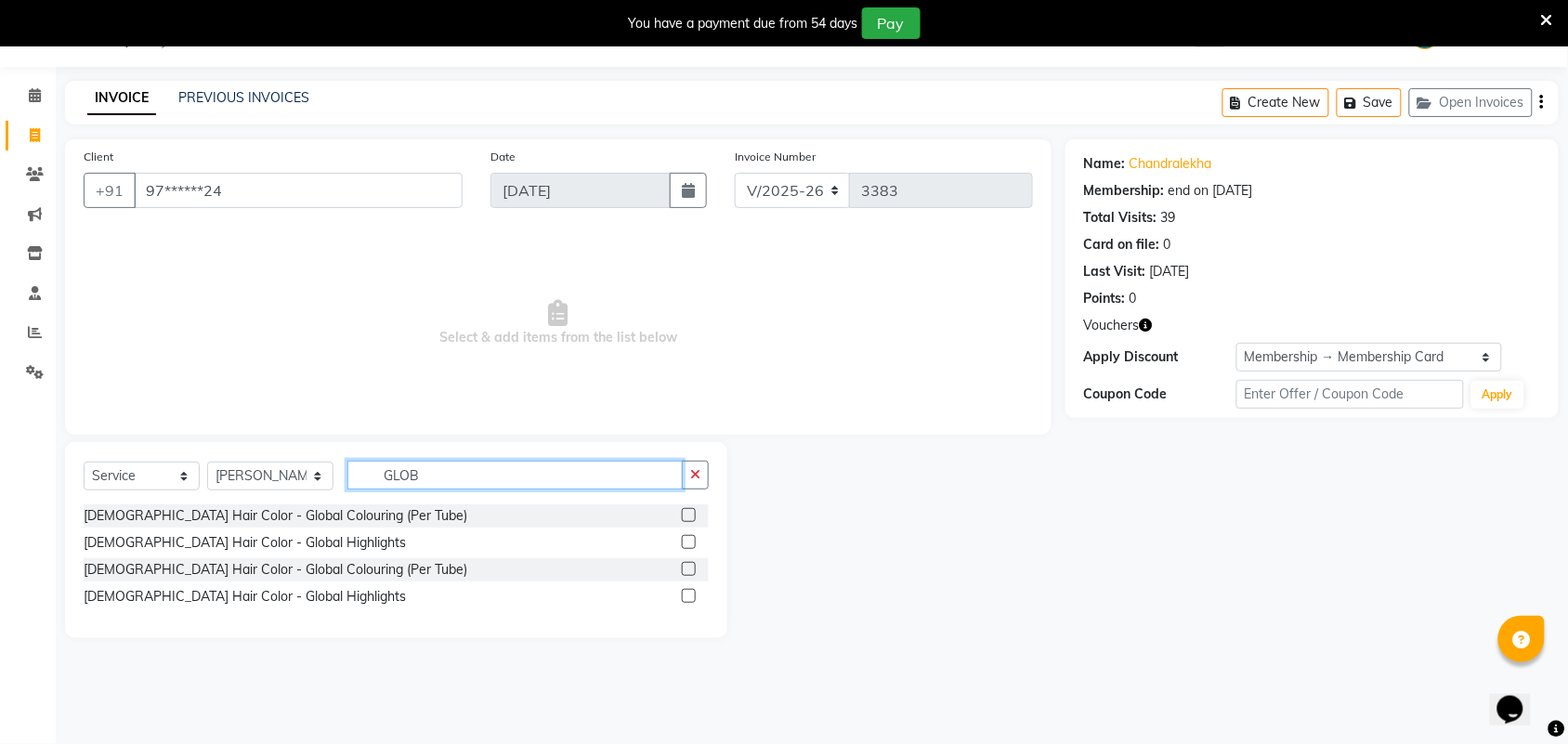
type input "GLOB"
click at [684, 562] on label at bounding box center [688, 569] width 14 height 14
click at [684, 564] on input "checkbox" at bounding box center [687, 569] width 12 height 12
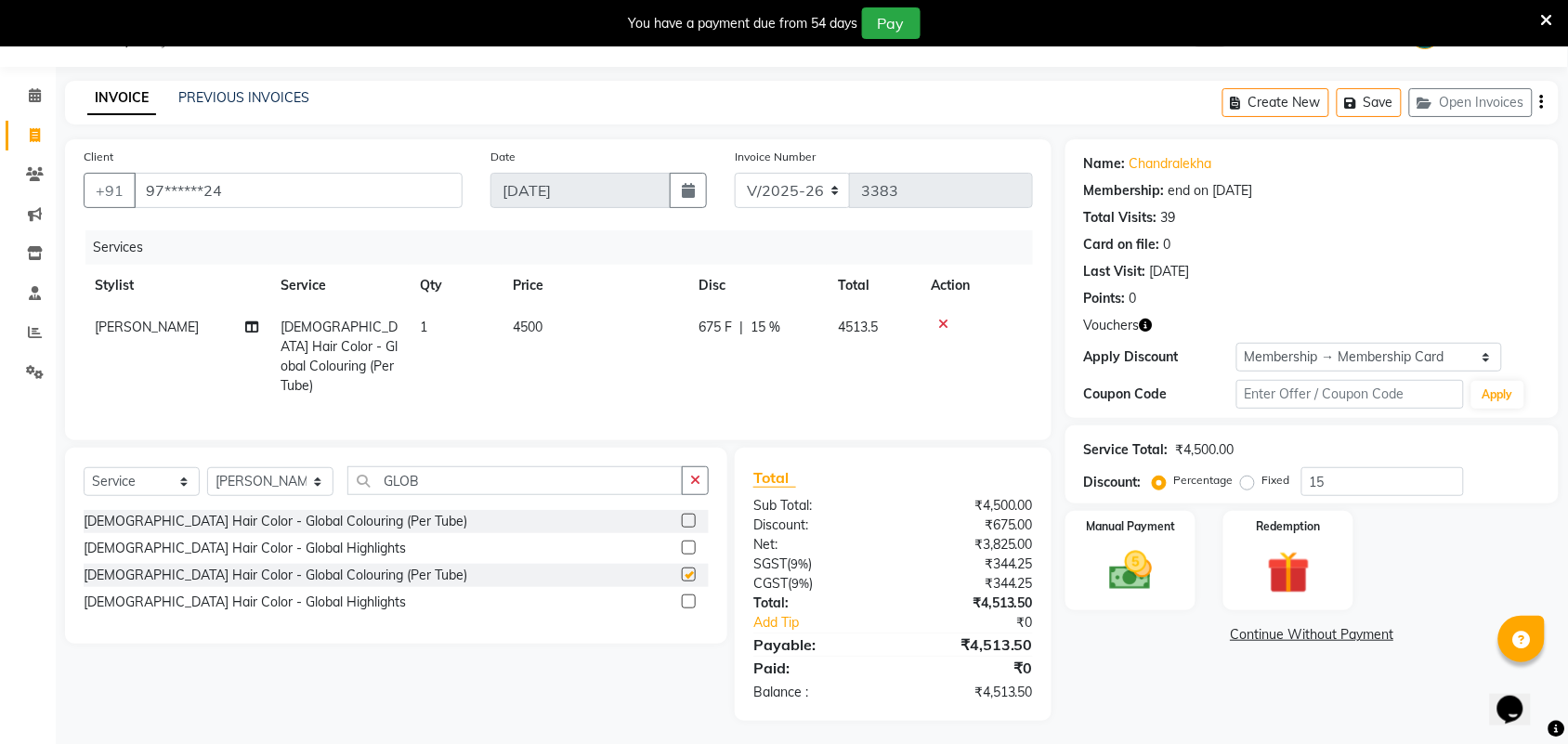
checkbox input "false"
click at [619, 346] on td "4500" at bounding box center [595, 357] width 186 height 100
select select "30103"
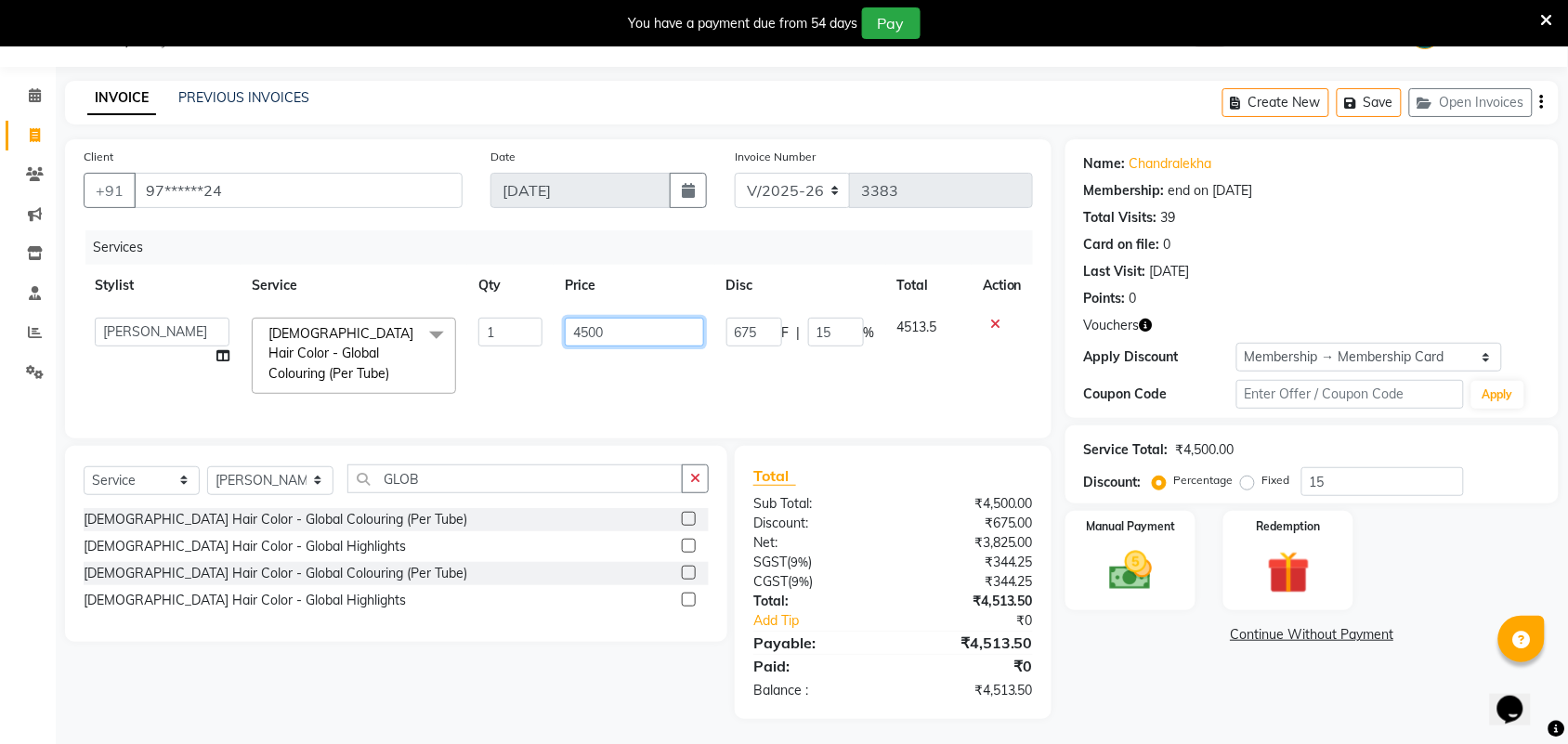
click at [637, 335] on input "4500" at bounding box center [634, 332] width 139 height 29
type input "4"
type input "6000"
click at [1544, 103] on button "button" at bounding box center [1542, 102] width 4 height 44
select select "V"
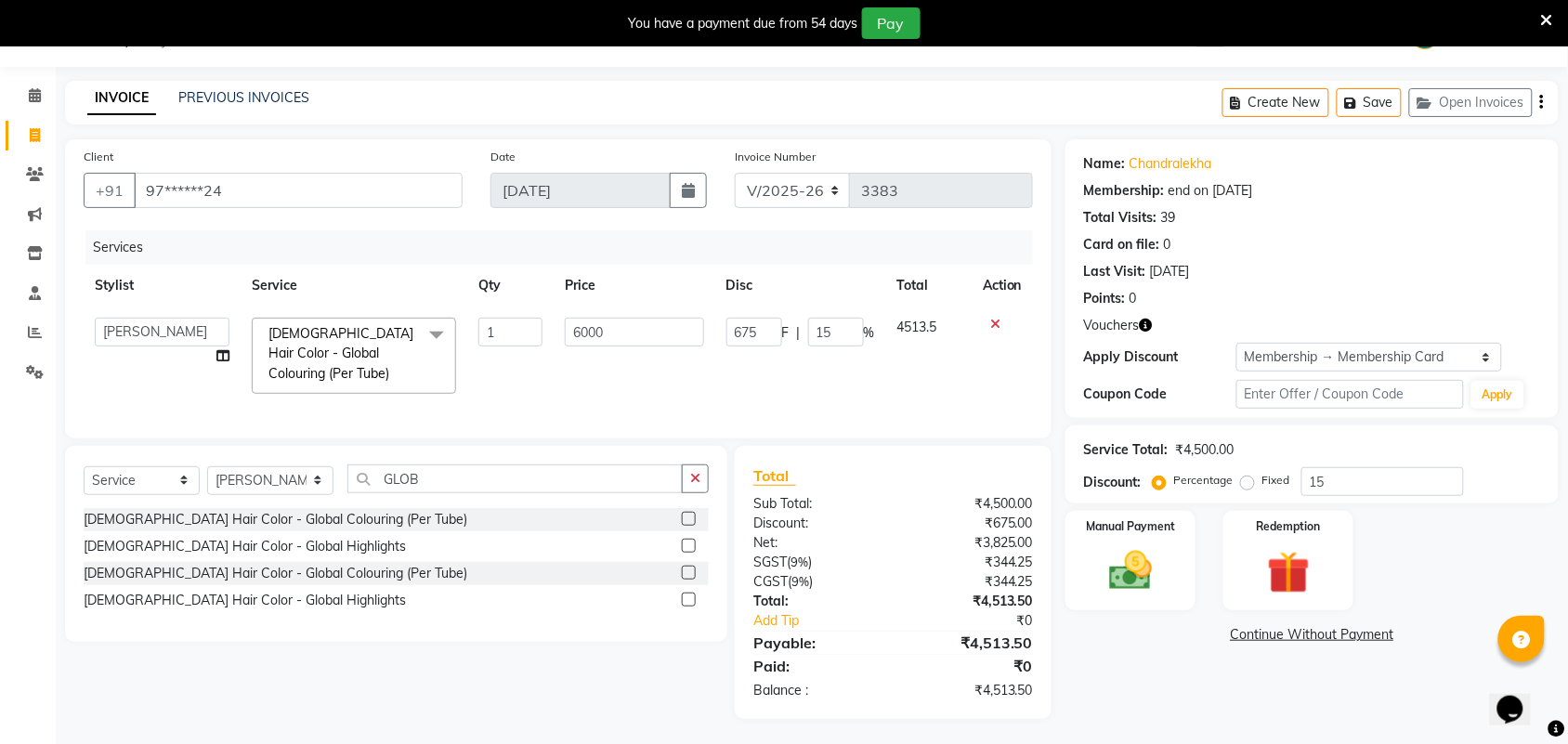
select select "71189"
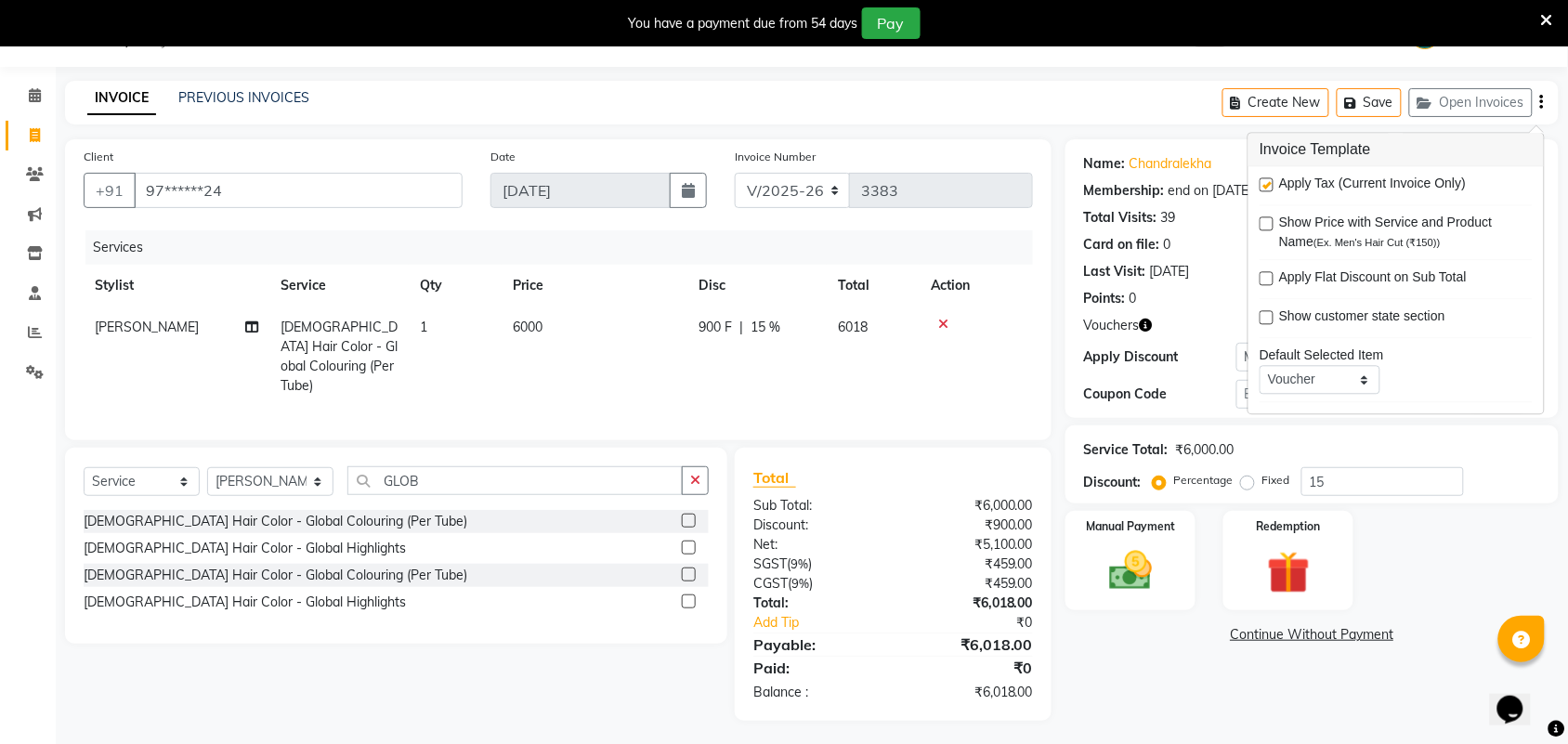
click at [1264, 189] on label at bounding box center [1266, 185] width 14 height 14
click at [1264, 189] on input "checkbox" at bounding box center [1265, 186] width 12 height 12
checkbox input "false"
click at [1175, 590] on div "Manual Payment" at bounding box center [1130, 561] width 136 height 104
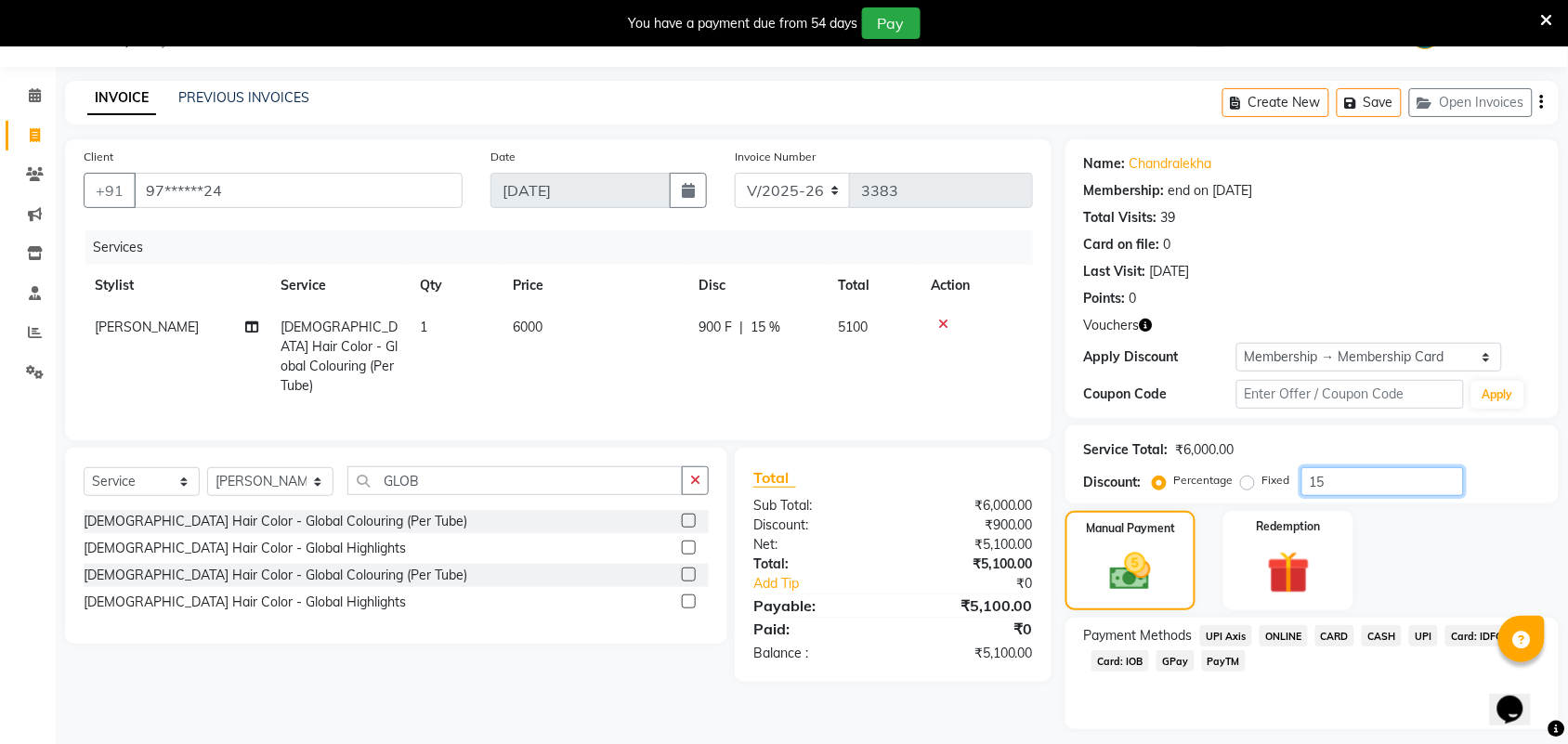
click at [1382, 483] on input "15" at bounding box center [1382, 481] width 162 height 29
type input "1"
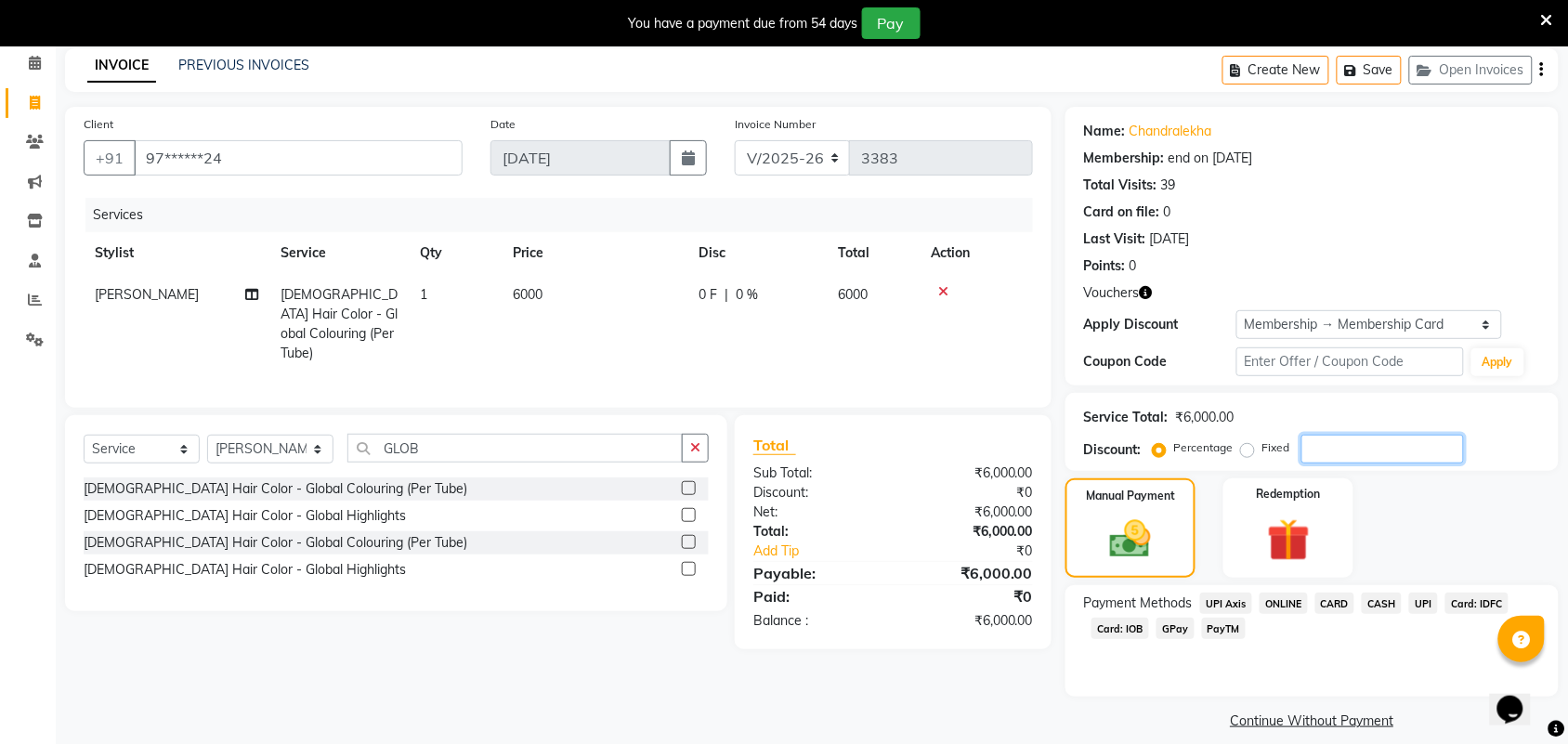
scroll to position [98, 0]
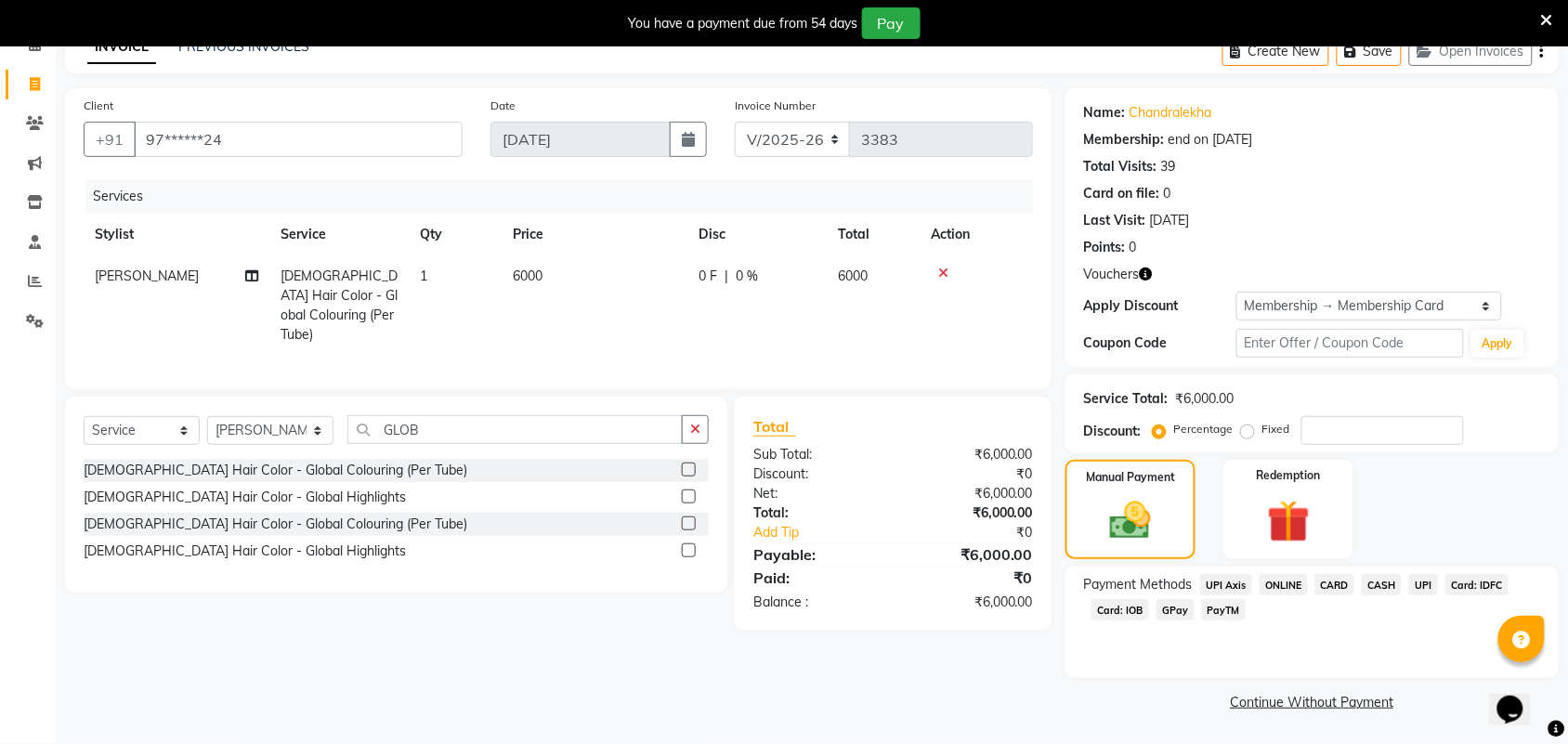
click at [1175, 707] on link "Continue Without Payment" at bounding box center [1312, 703] width 486 height 20
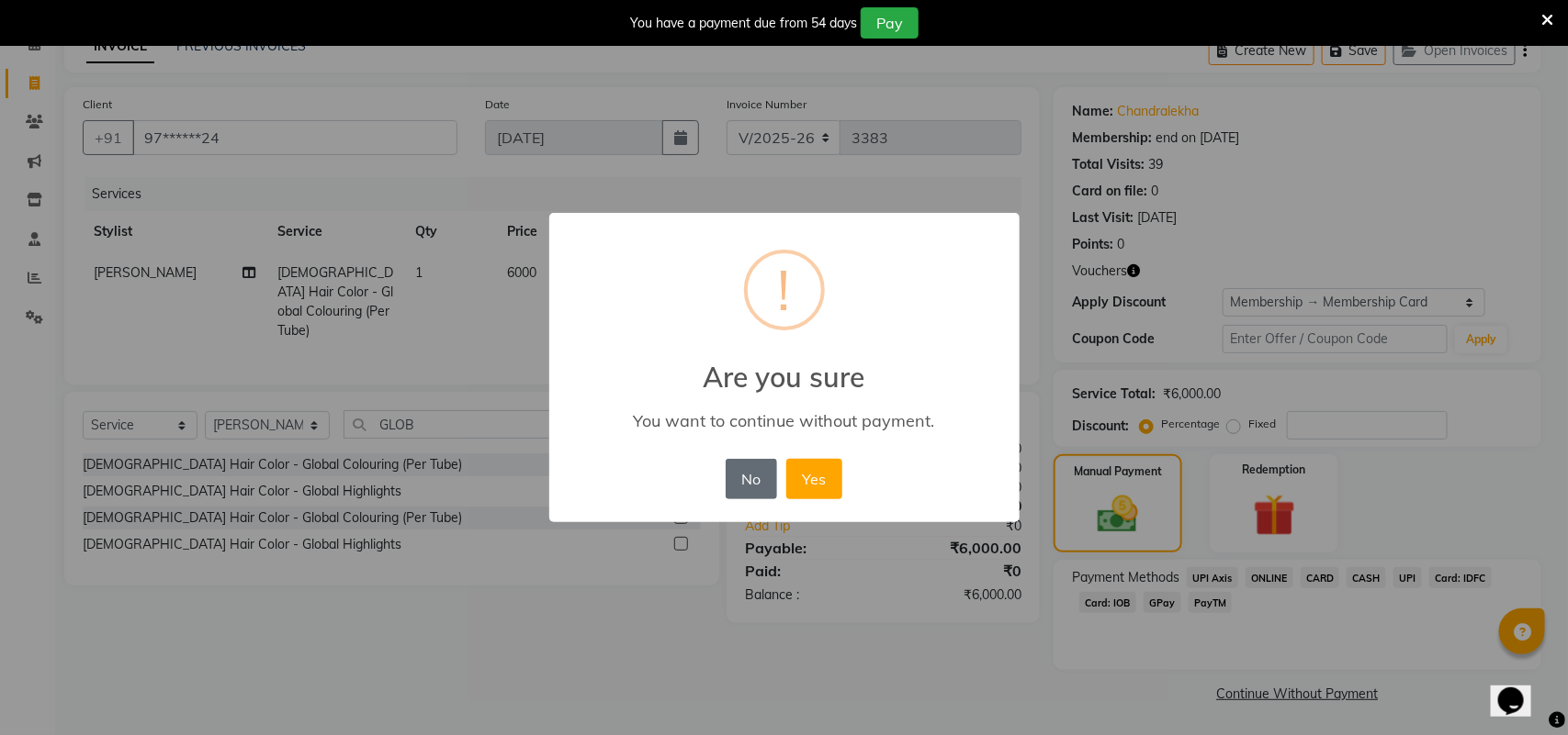
click at [750, 475] on button "No" at bounding box center [750, 479] width 51 height 41
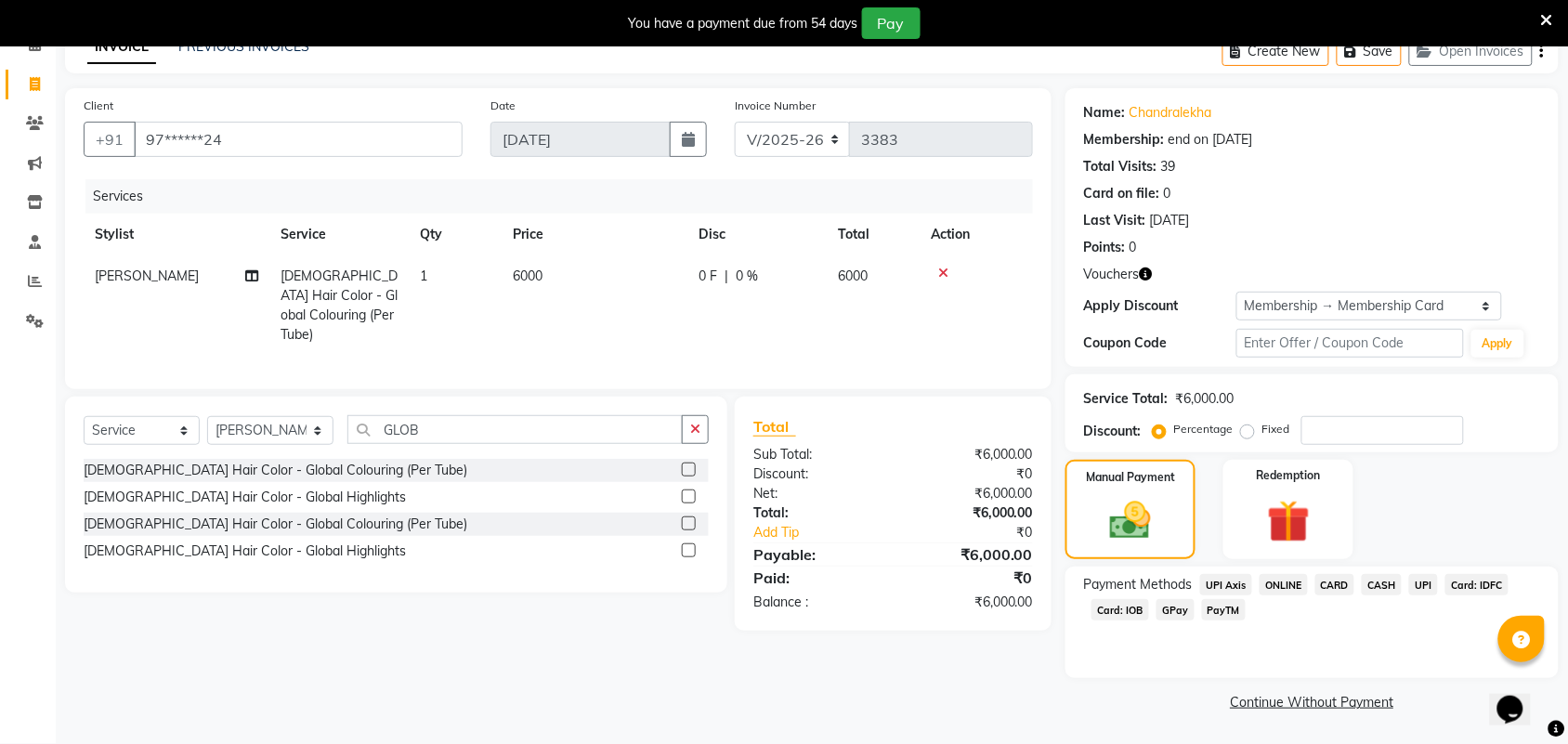
click at [1382, 583] on span "CASH" at bounding box center [1381, 585] width 40 height 22
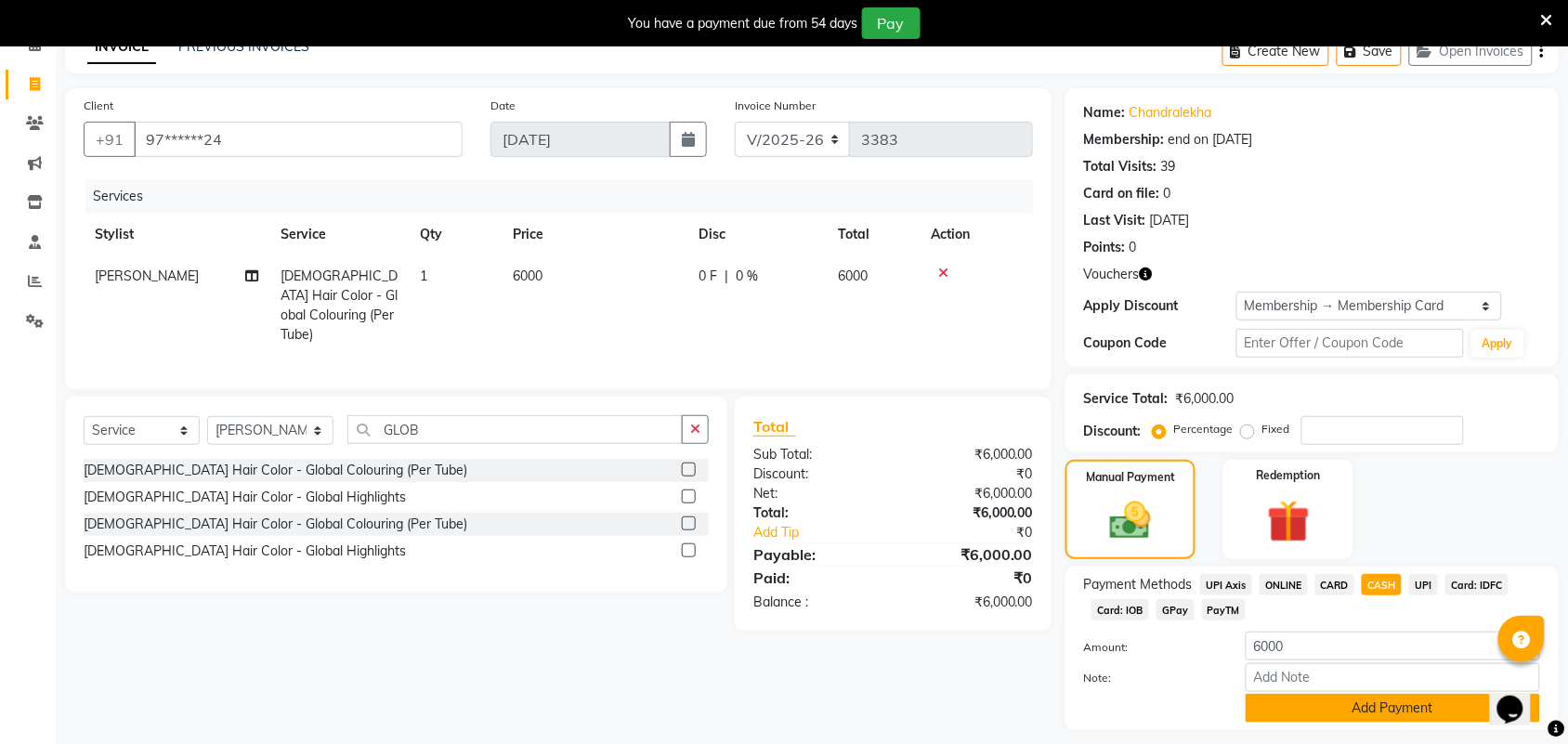
click at [1324, 705] on button "Add Payment" at bounding box center [1393, 708] width 294 height 29
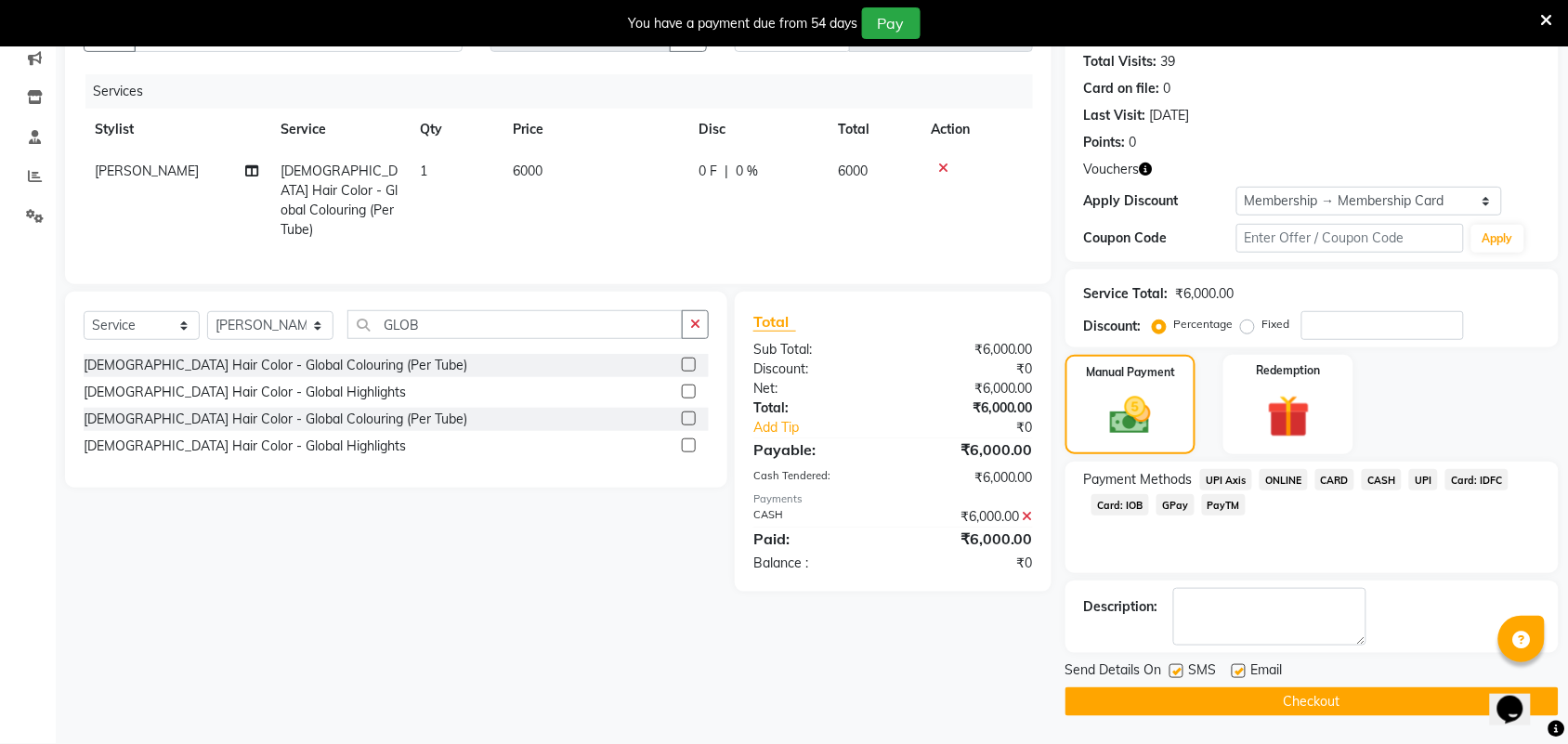
click at [1324, 705] on button "Checkout" at bounding box center [1312, 702] width 493 height 29
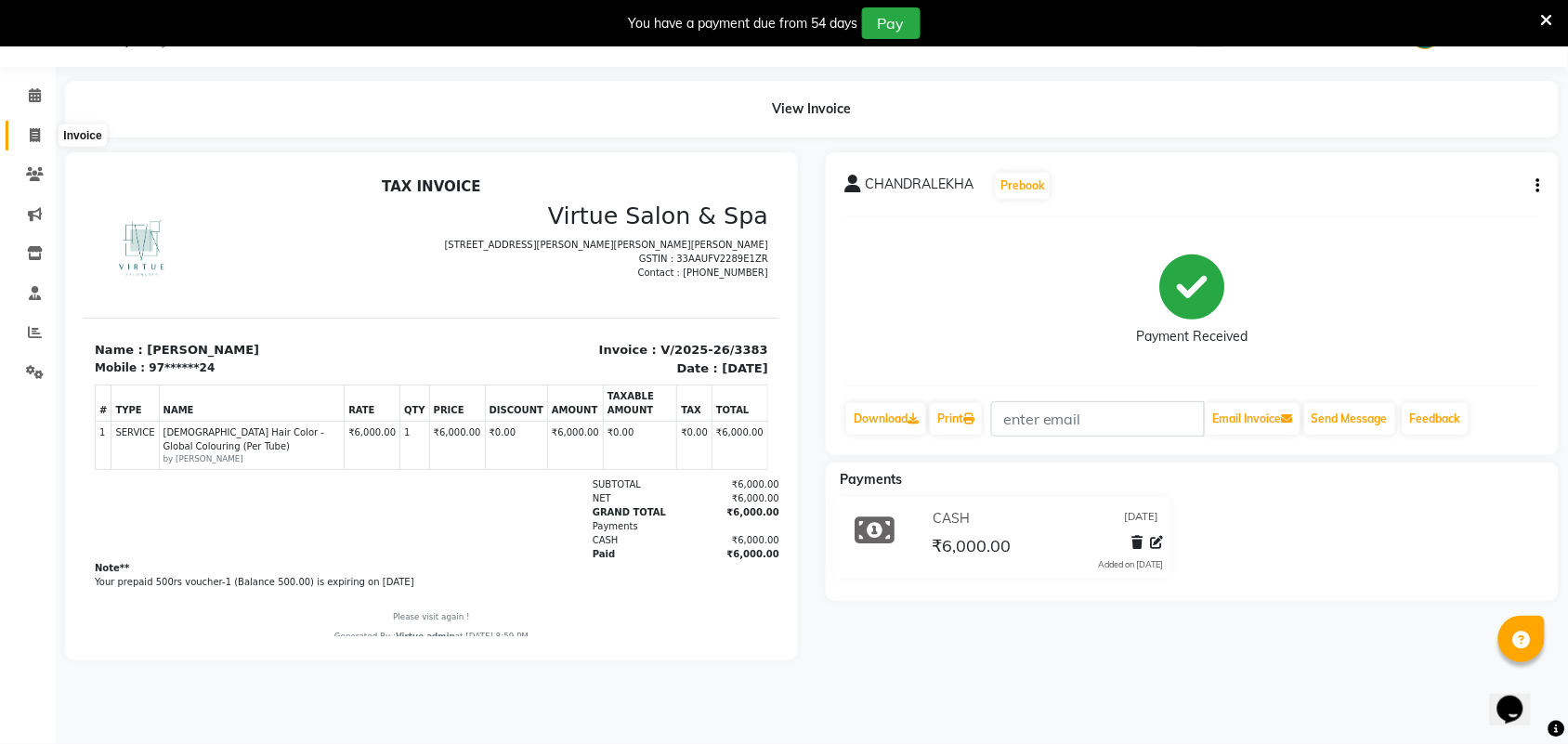
click at [42, 137] on span at bounding box center [35, 136] width 33 height 22
select select "4466"
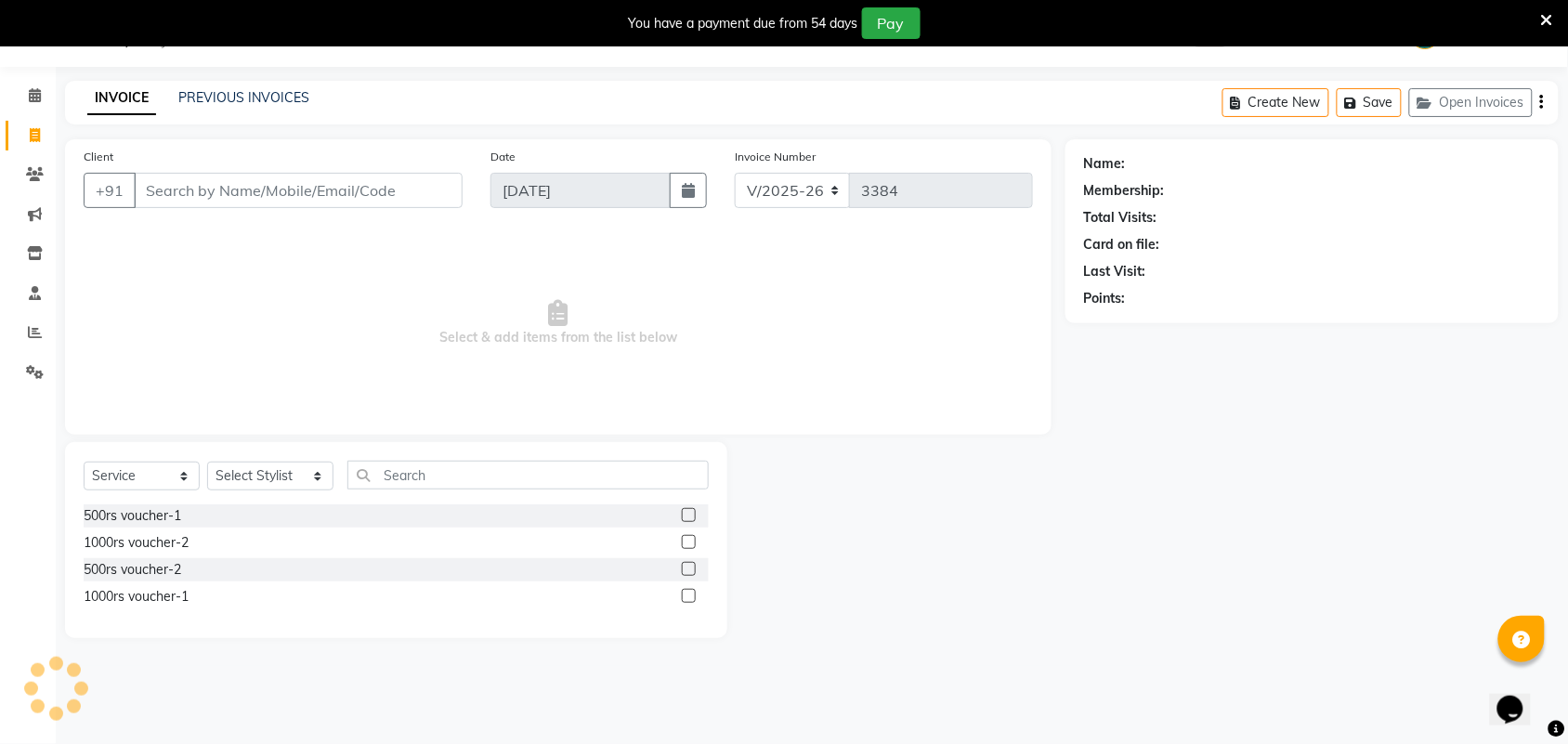
select select "V"
select select "71189"
click at [200, 105] on div "PREVIOUS INVOICES" at bounding box center [244, 98] width 131 height 20
click at [217, 91] on link "PREVIOUS INVOICES" at bounding box center [244, 98] width 131 height 17
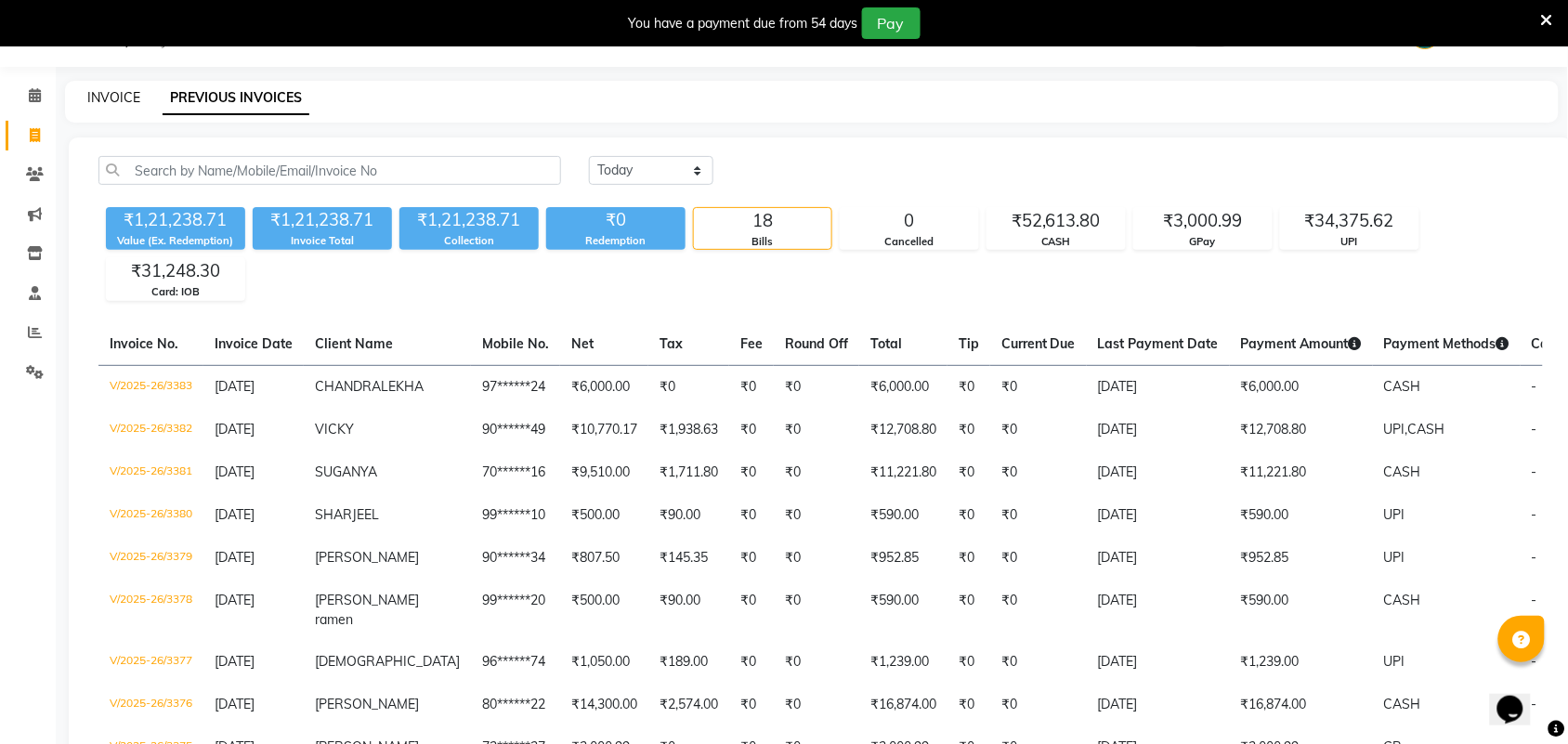
click at [93, 89] on link "INVOICE" at bounding box center [113, 98] width 53 height 17
select select "4466"
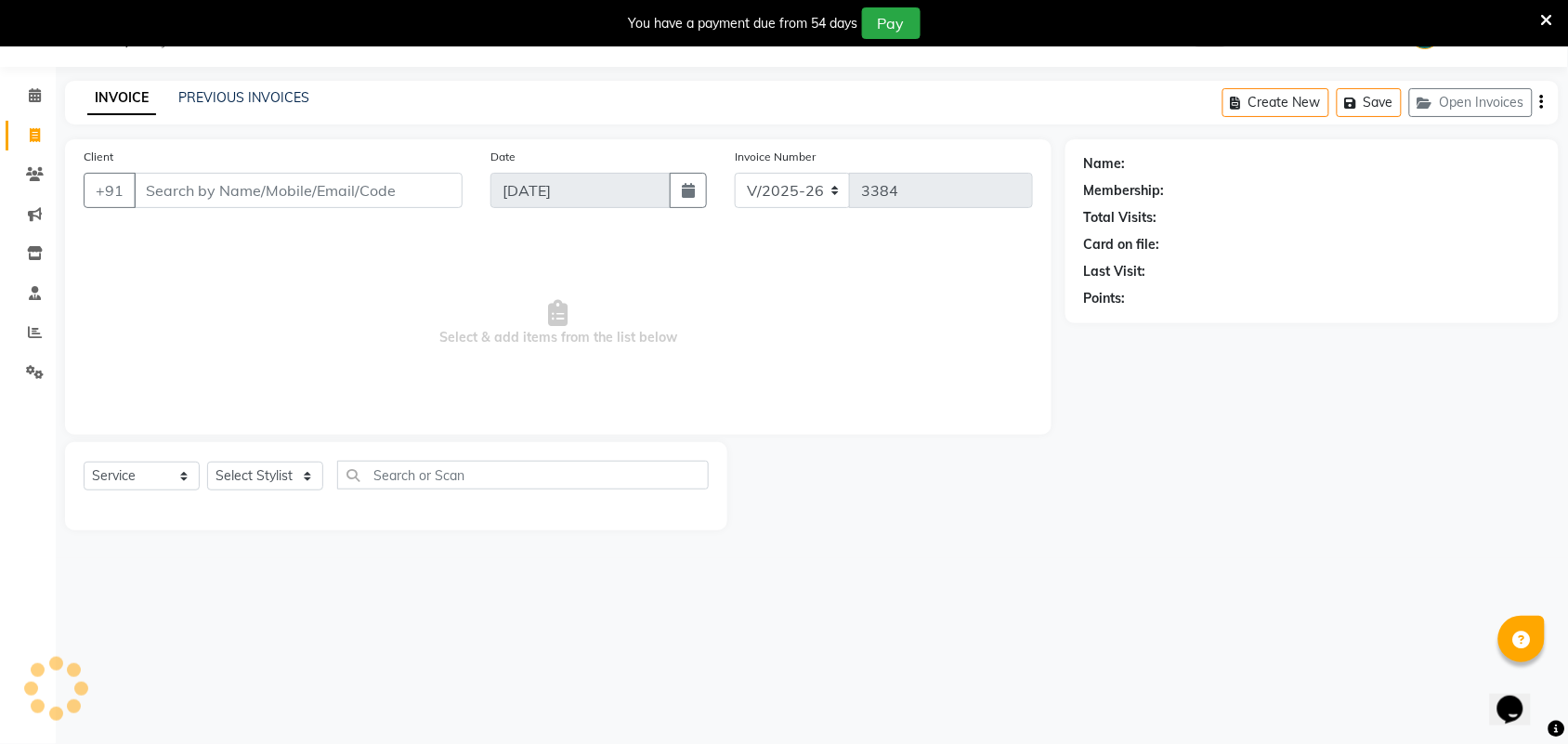
select select "V"
select select "71189"
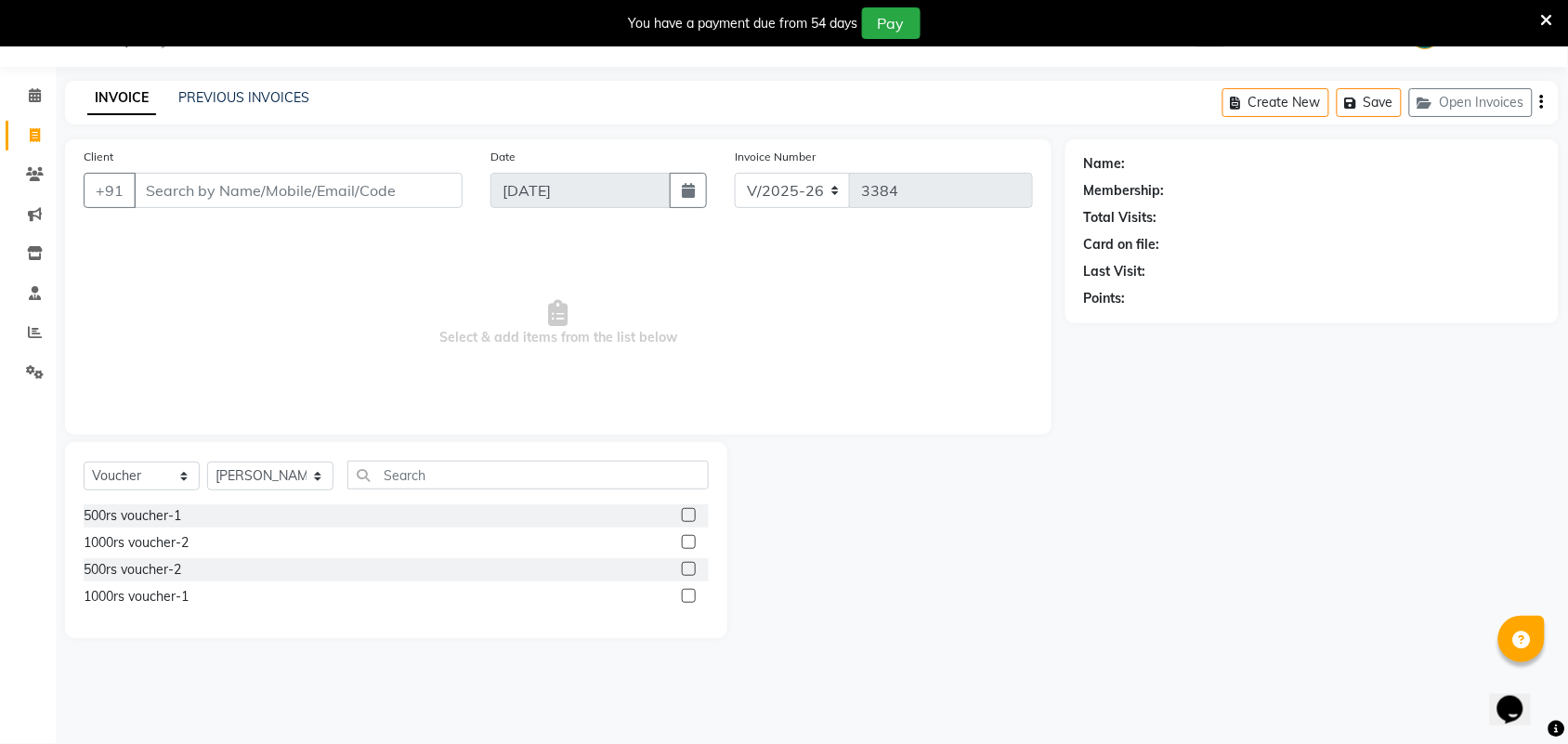
click at [193, 205] on input "Client" at bounding box center [298, 190] width 329 height 36
click at [239, 196] on input "90031417552" at bounding box center [251, 190] width 234 height 36
click at [237, 193] on input "90031417552" at bounding box center [251, 190] width 234 height 36
click at [251, 186] on input "9003141752" at bounding box center [251, 190] width 234 height 36
click at [313, 196] on input "9003141752" at bounding box center [251, 190] width 234 height 36
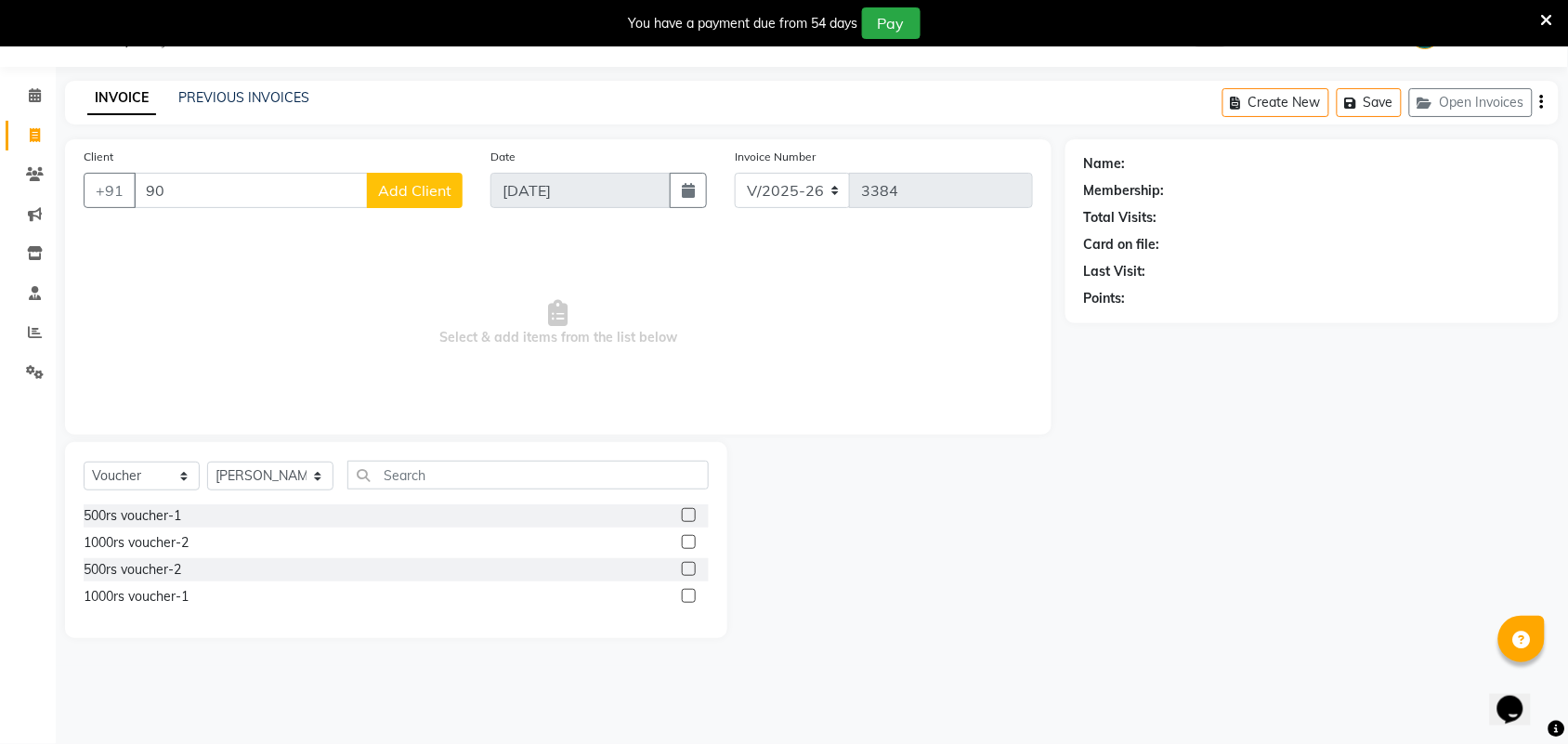
type input "9"
click at [354, 235] on ngb-highlight "75******45" at bounding box center [318, 234] width 76 height 19
type input "75******45"
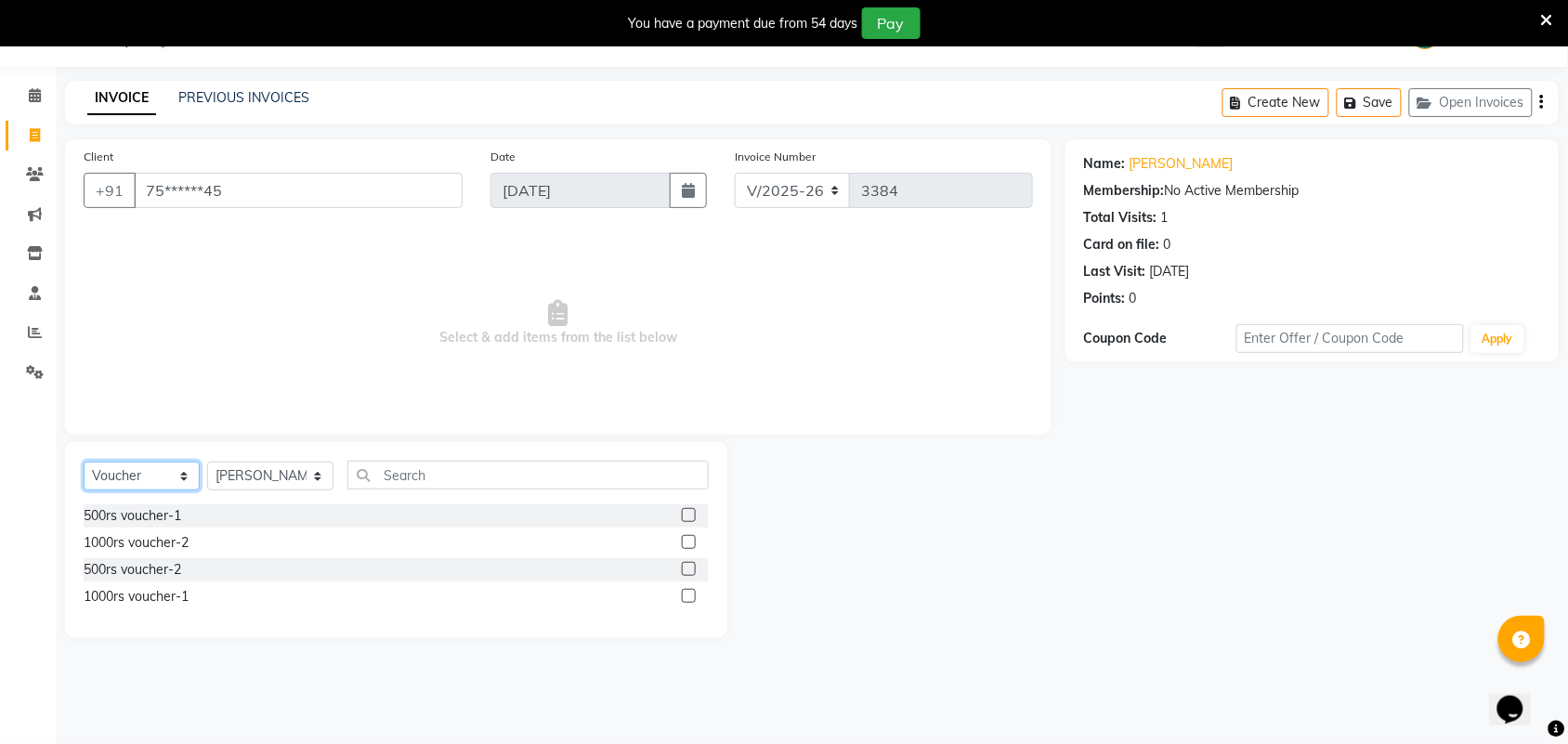
click at [144, 479] on select "Select Service Product Membership Package Voucher Prepaid Gift Card" at bounding box center [142, 476] width 116 height 29
select select "service"
click at [83, 462] on select "Select Service Product Membership Package Voucher Prepaid Gift Card" at bounding box center [142, 476] width 116 height 29
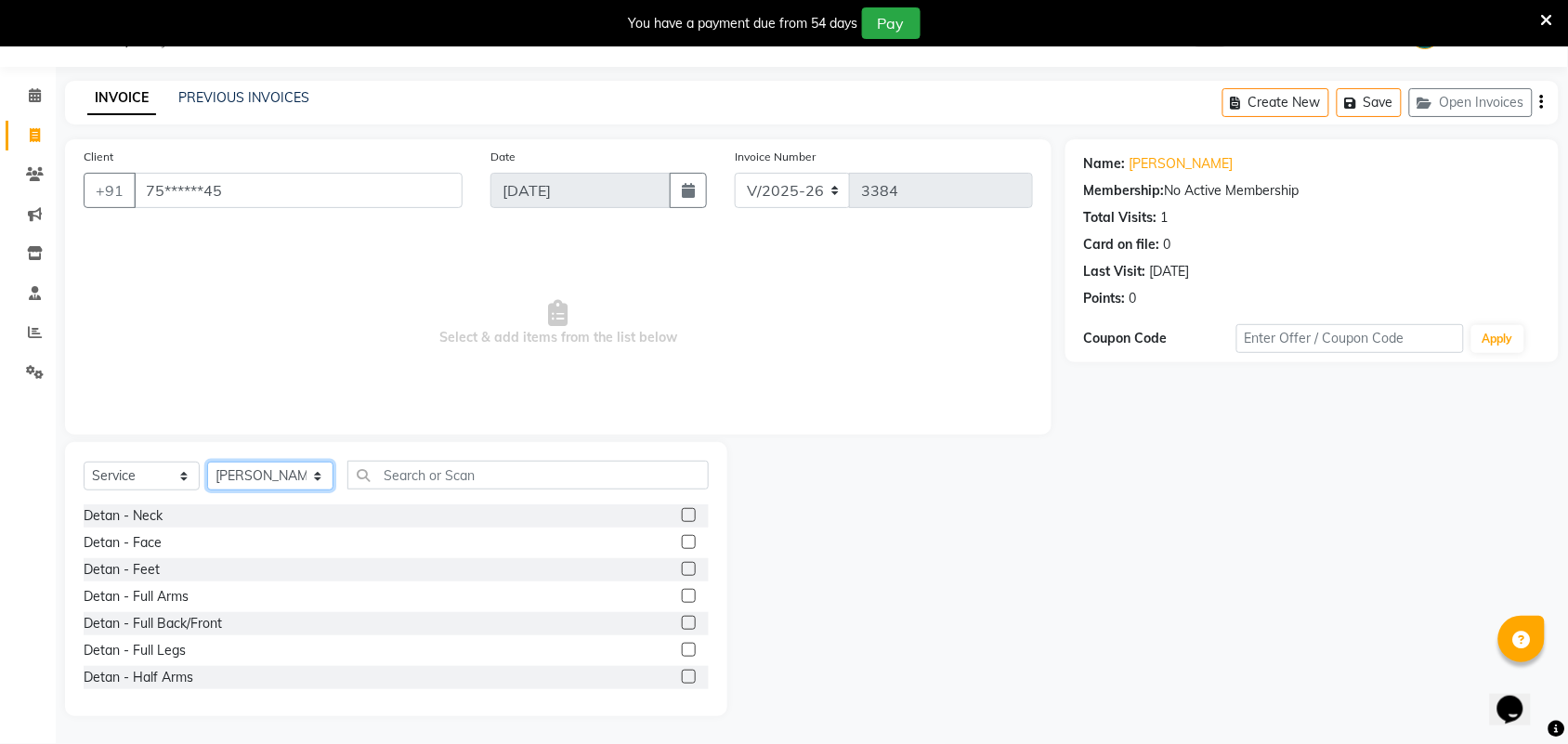
click at [234, 485] on select "Select Stylist Admin ANUSHA Apsu Auditor Ambattur Balaji BANUPRIYA Bharath Bhuv…" at bounding box center [270, 476] width 127 height 29
select select "47999"
click at [207, 462] on select "Select Stylist Admin ANUSHA Apsu Auditor Ambattur Balaji BANUPRIYA Bharath Bhuv…" at bounding box center [270, 476] width 127 height 29
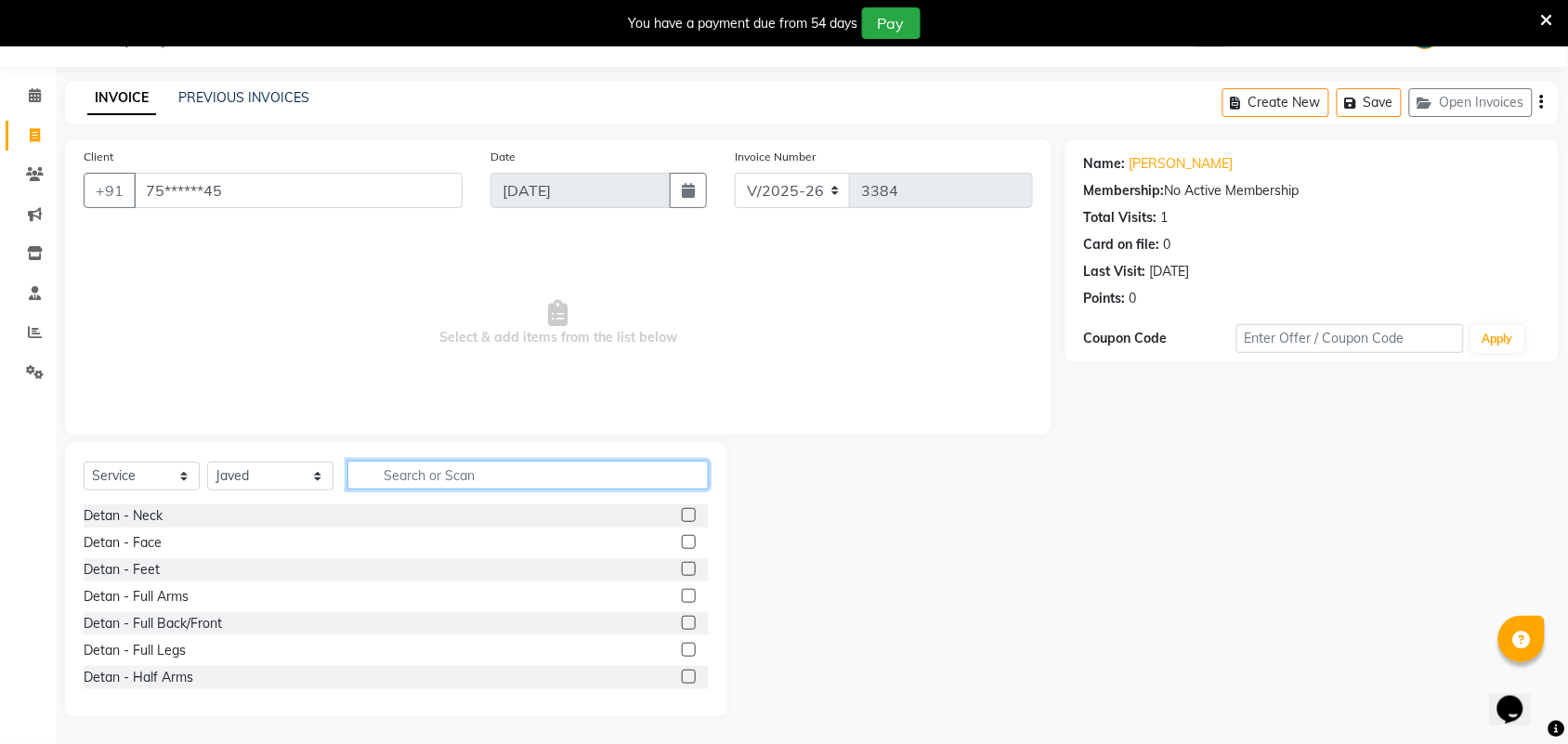
click at [484, 461] on input "text" at bounding box center [527, 475] width 361 height 29
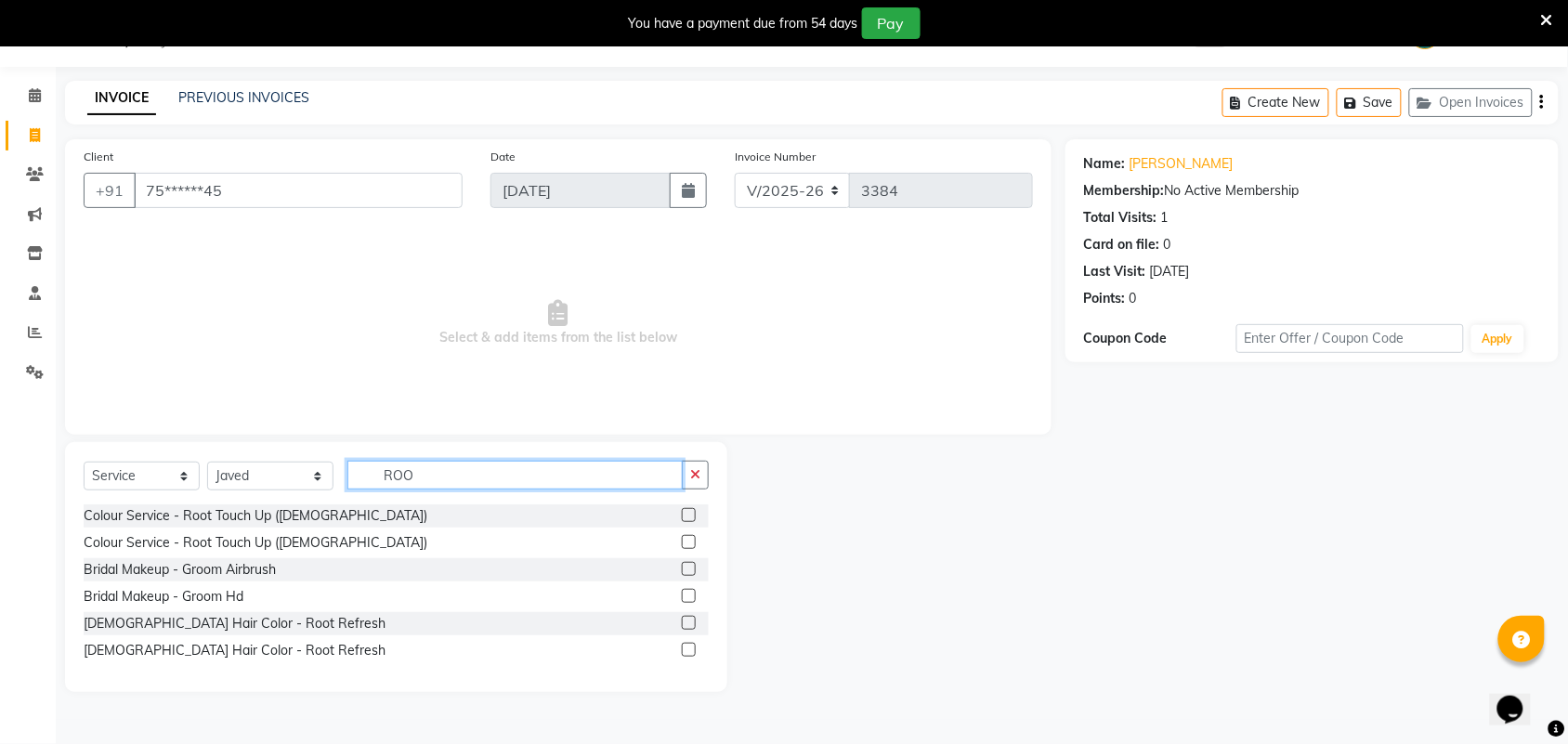
type input "ROO"
click at [689, 544] on label at bounding box center [688, 542] width 14 height 14
click at [689, 544] on input "checkbox" at bounding box center [687, 542] width 12 height 12
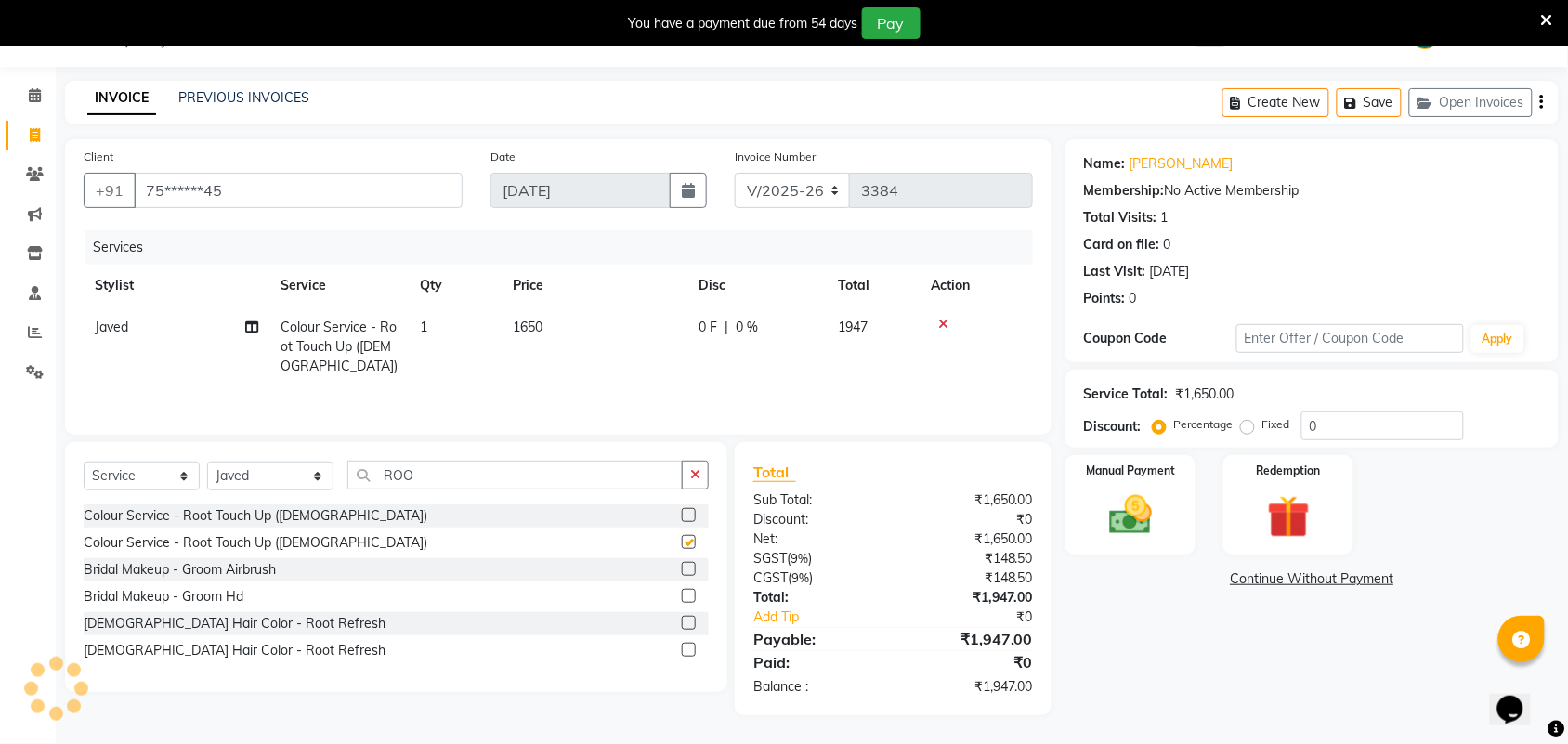
checkbox input "false"
click at [455, 481] on input "ROO" at bounding box center [515, 475] width 336 height 29
drag, startPoint x: 528, startPoint y: 327, endPoint x: 545, endPoint y: 328, distance: 17.0
click at [530, 327] on span "1650" at bounding box center [528, 327] width 30 height 17
select select "47999"
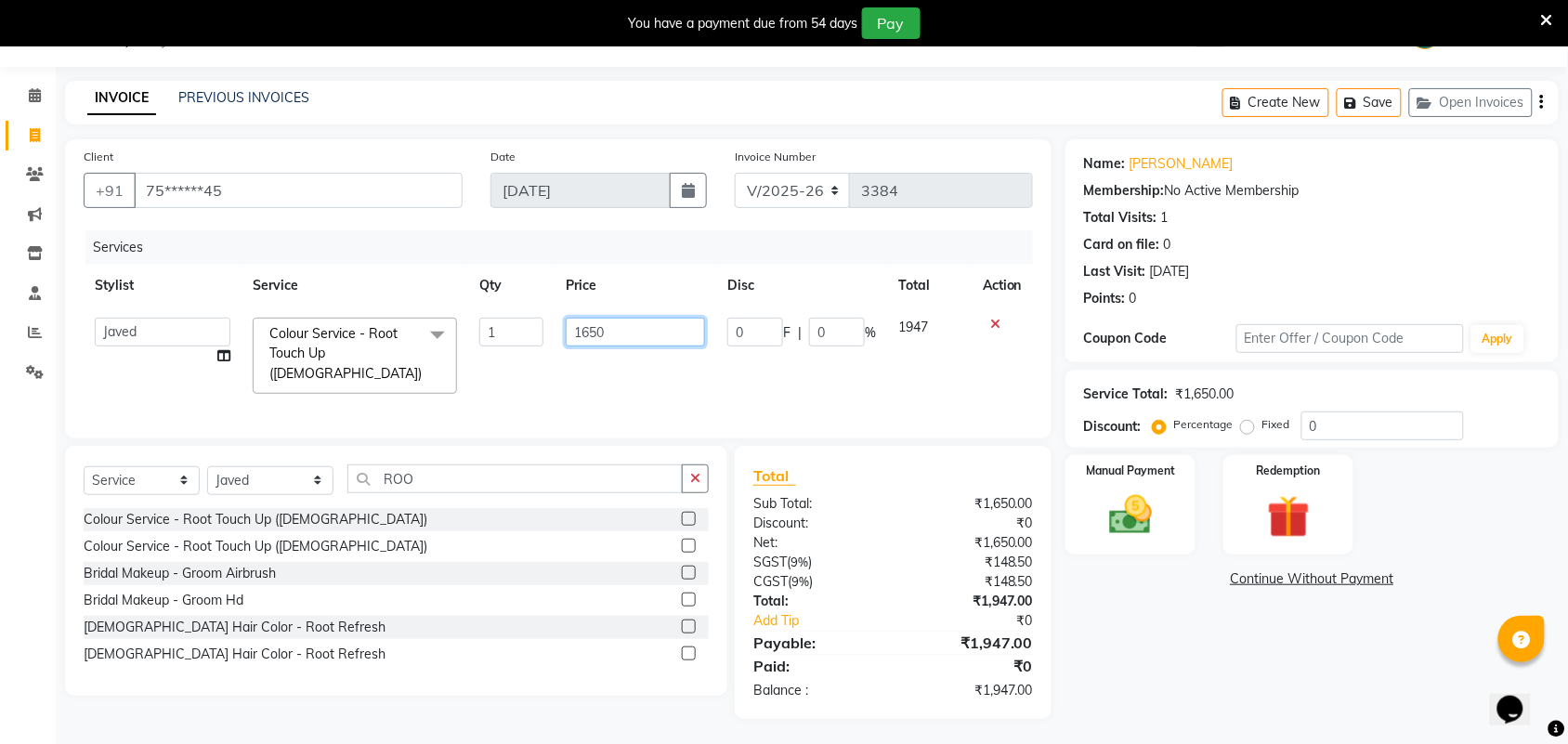
click at [593, 333] on input "1650" at bounding box center [635, 332] width 140 height 29
type input "1500"
click at [257, 471] on select "Select Stylist Admin ANUSHA Apsu Auditor Ambattur Balaji BANUPRIYA Bharath Bhuv…" at bounding box center [270, 480] width 127 height 29
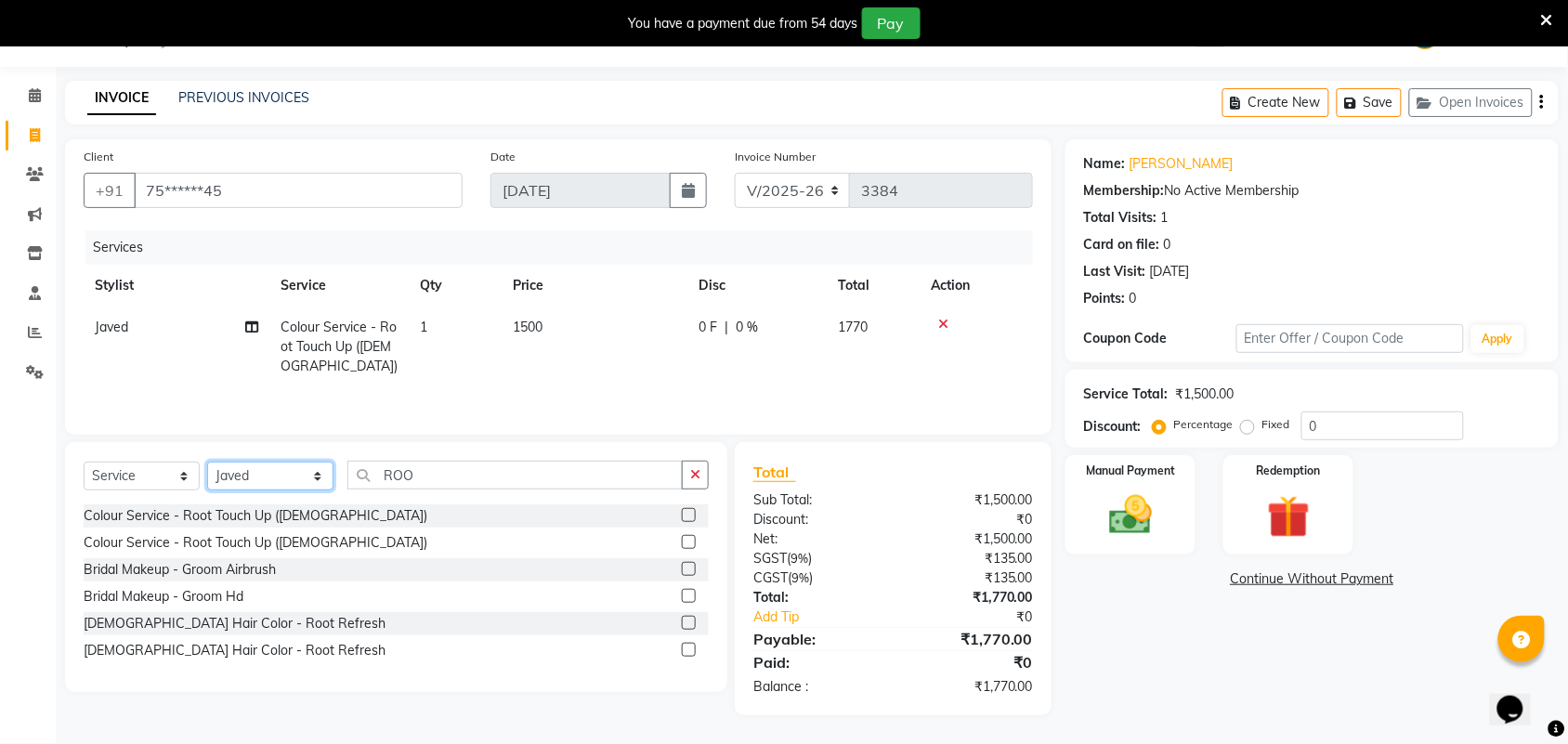
select select "25078"
click at [207, 462] on select "Select Stylist Admin ANUSHA Apsu Auditor Ambattur Balaji BANUPRIYA Bharath Bhuv…" at bounding box center [270, 476] width 127 height 29
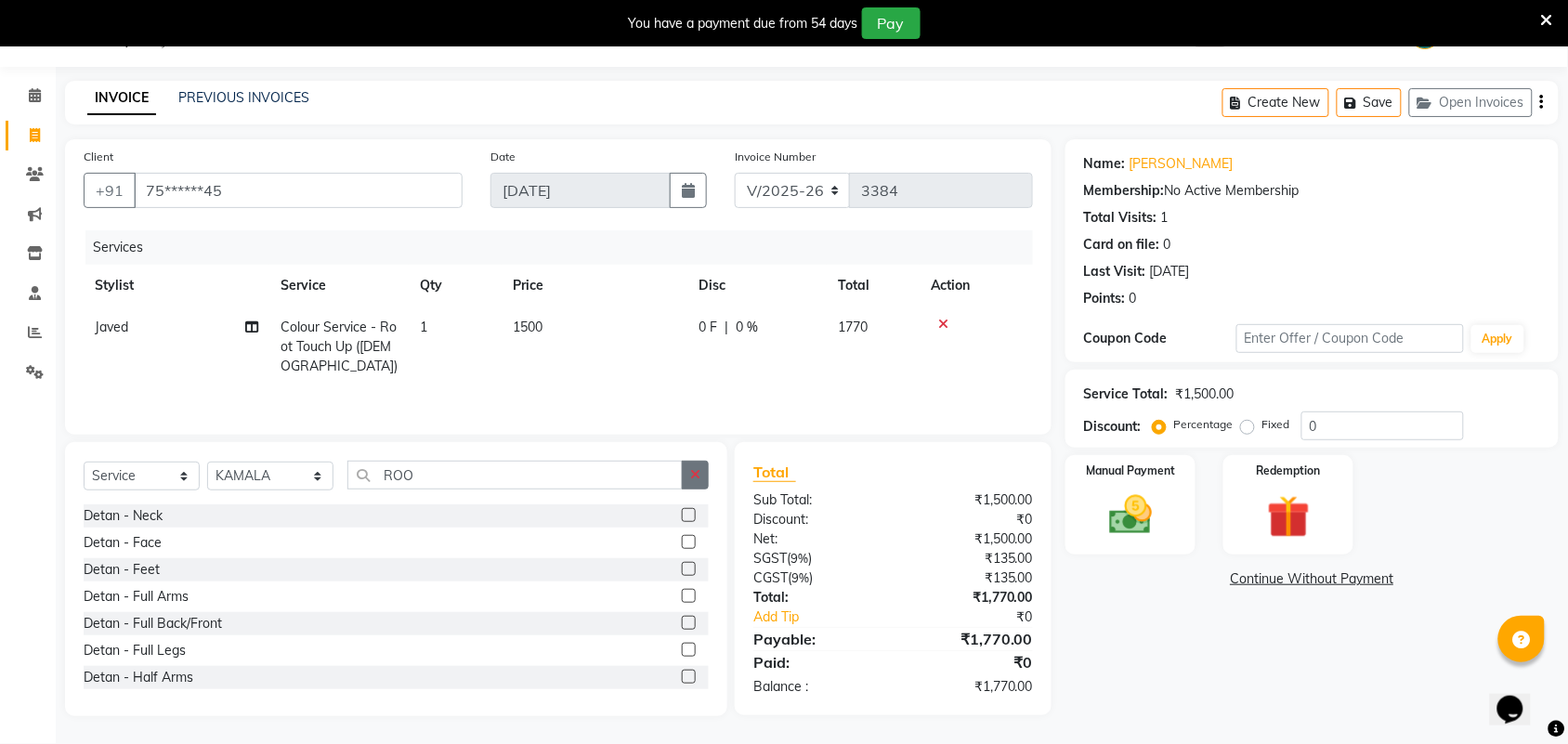
click at [701, 475] on button "button" at bounding box center [695, 475] width 27 height 29
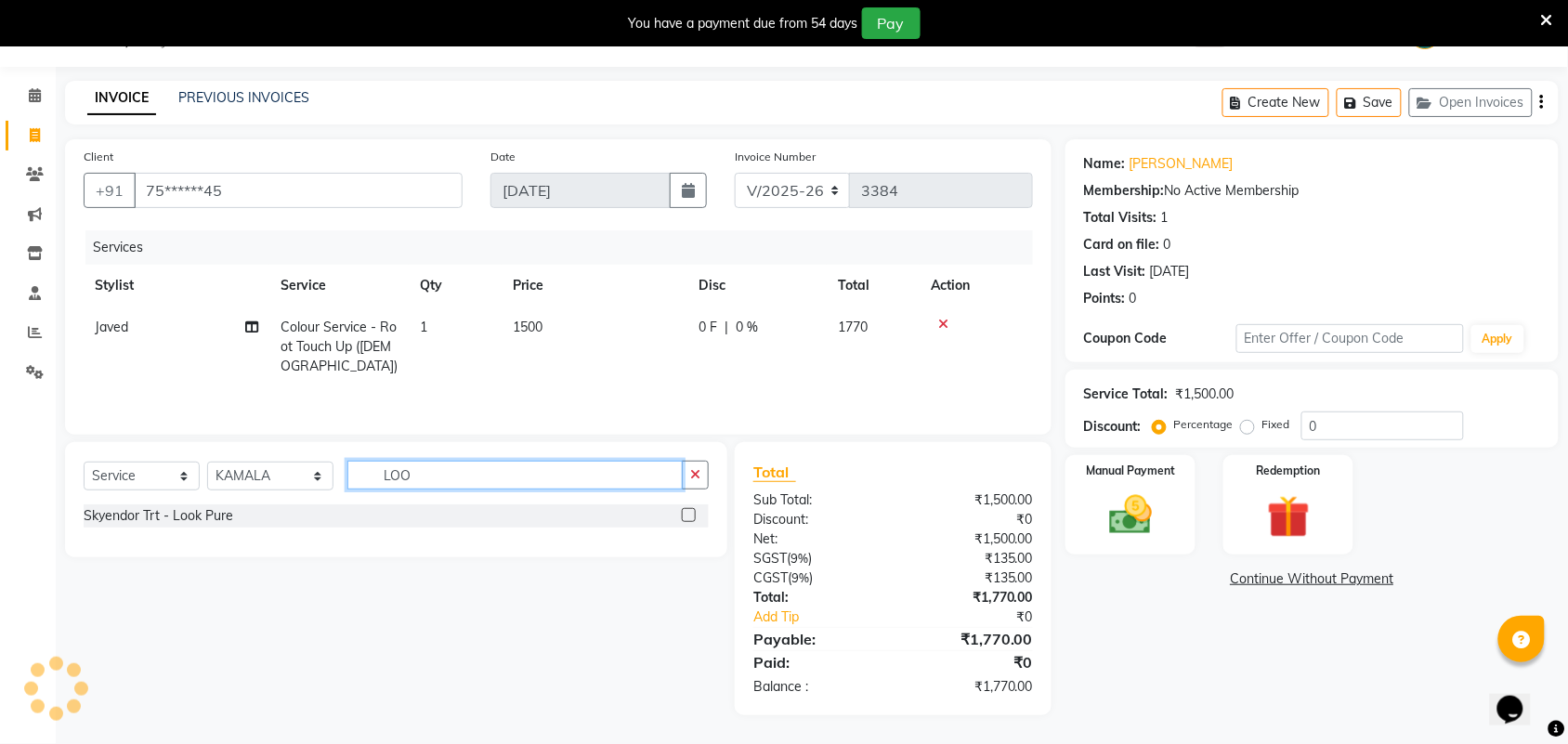
type input "LOO"
click at [688, 516] on label at bounding box center [688, 515] width 14 height 14
click at [688, 516] on input "checkbox" at bounding box center [687, 516] width 12 height 12
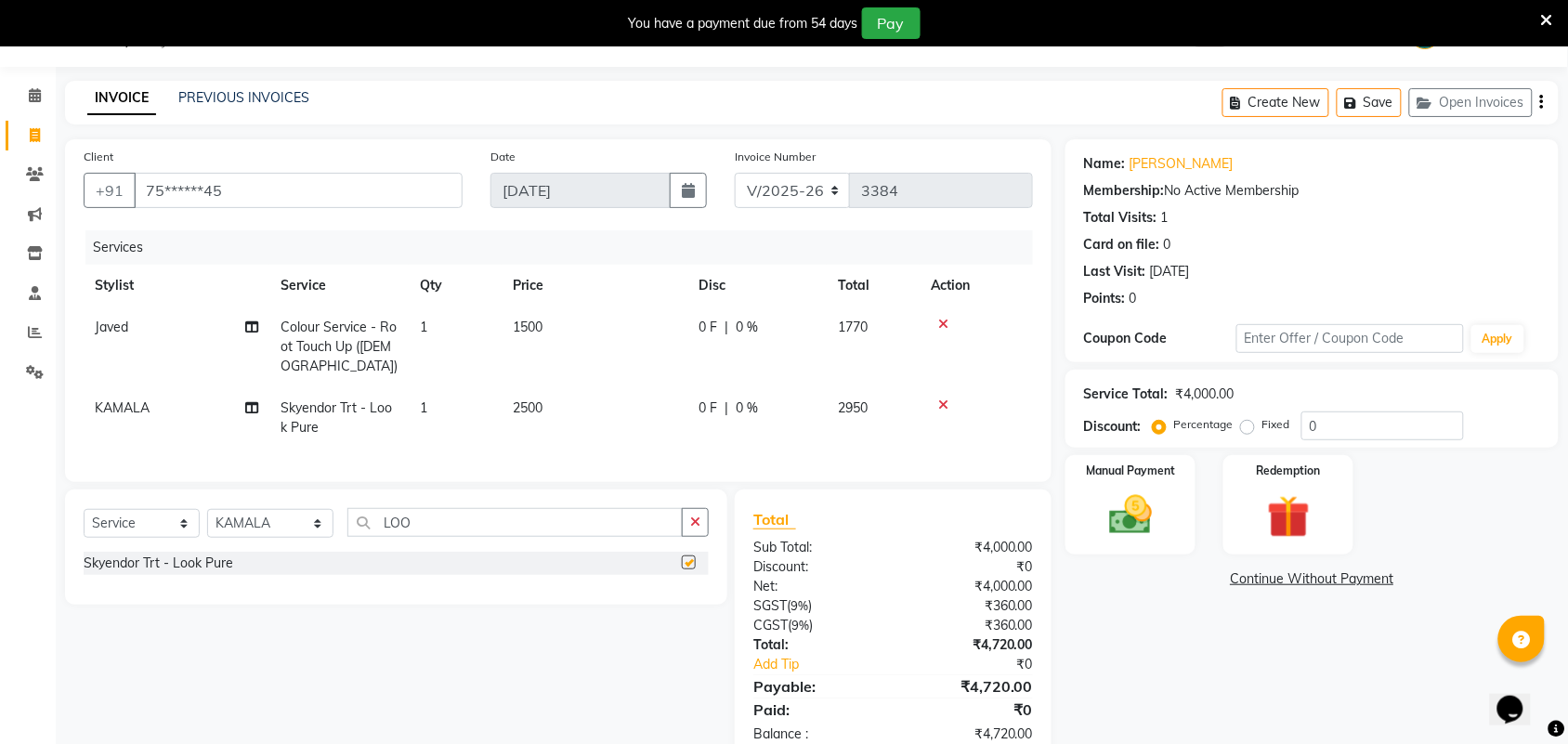
checkbox input "false"
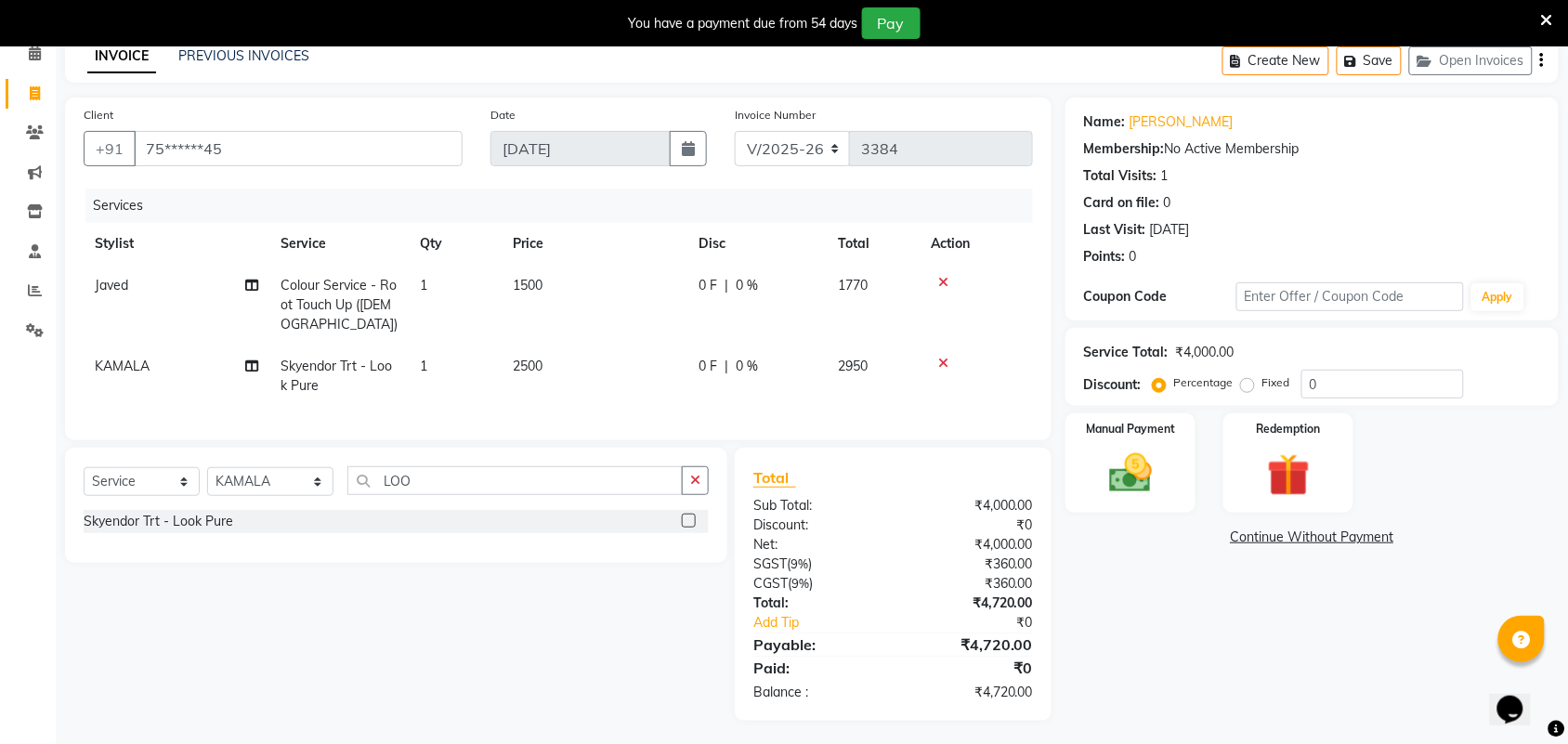
scroll to position [90, 0]
click at [1156, 477] on img at bounding box center [1130, 471] width 72 height 51
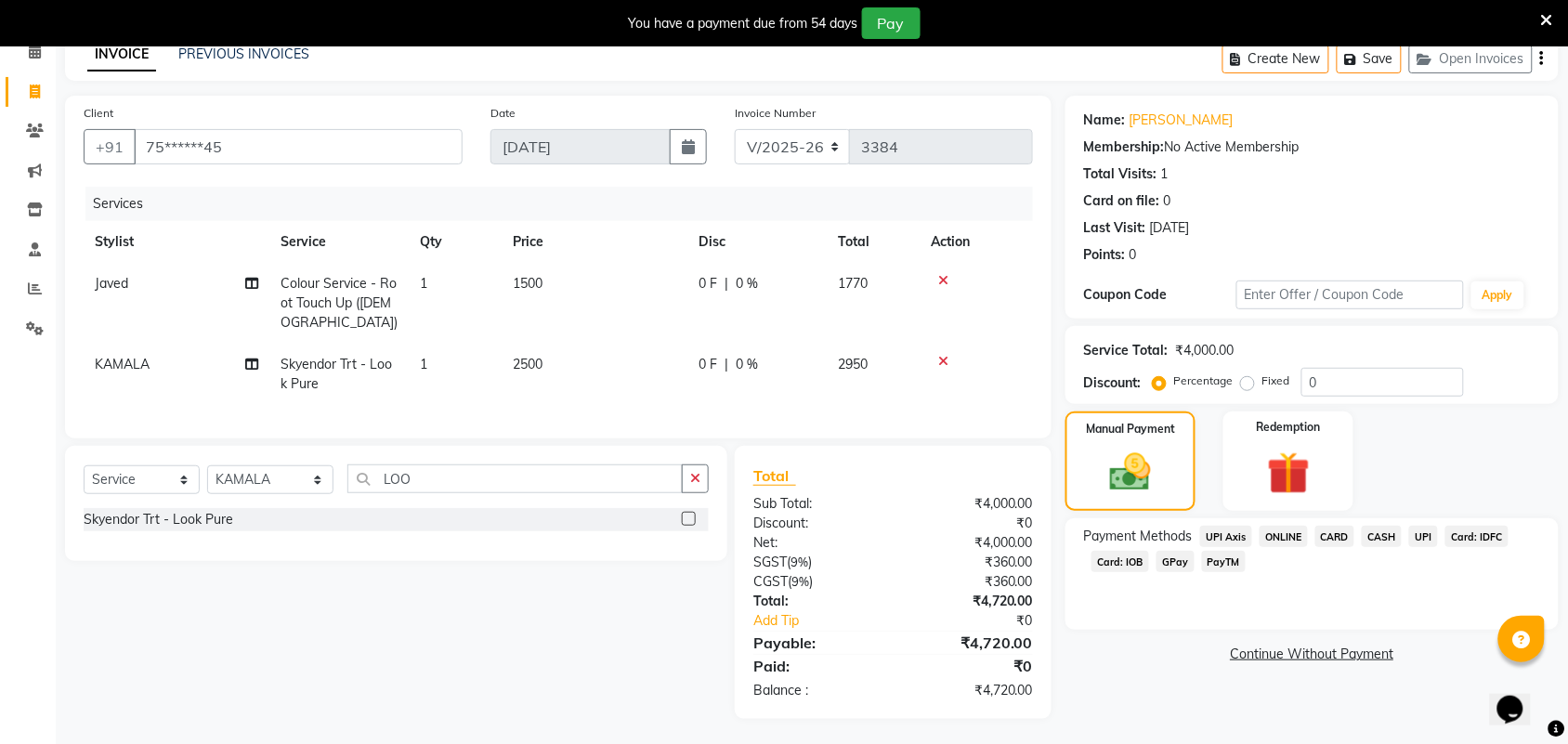
click at [1116, 558] on span "Card: IOB" at bounding box center [1120, 561] width 57 height 22
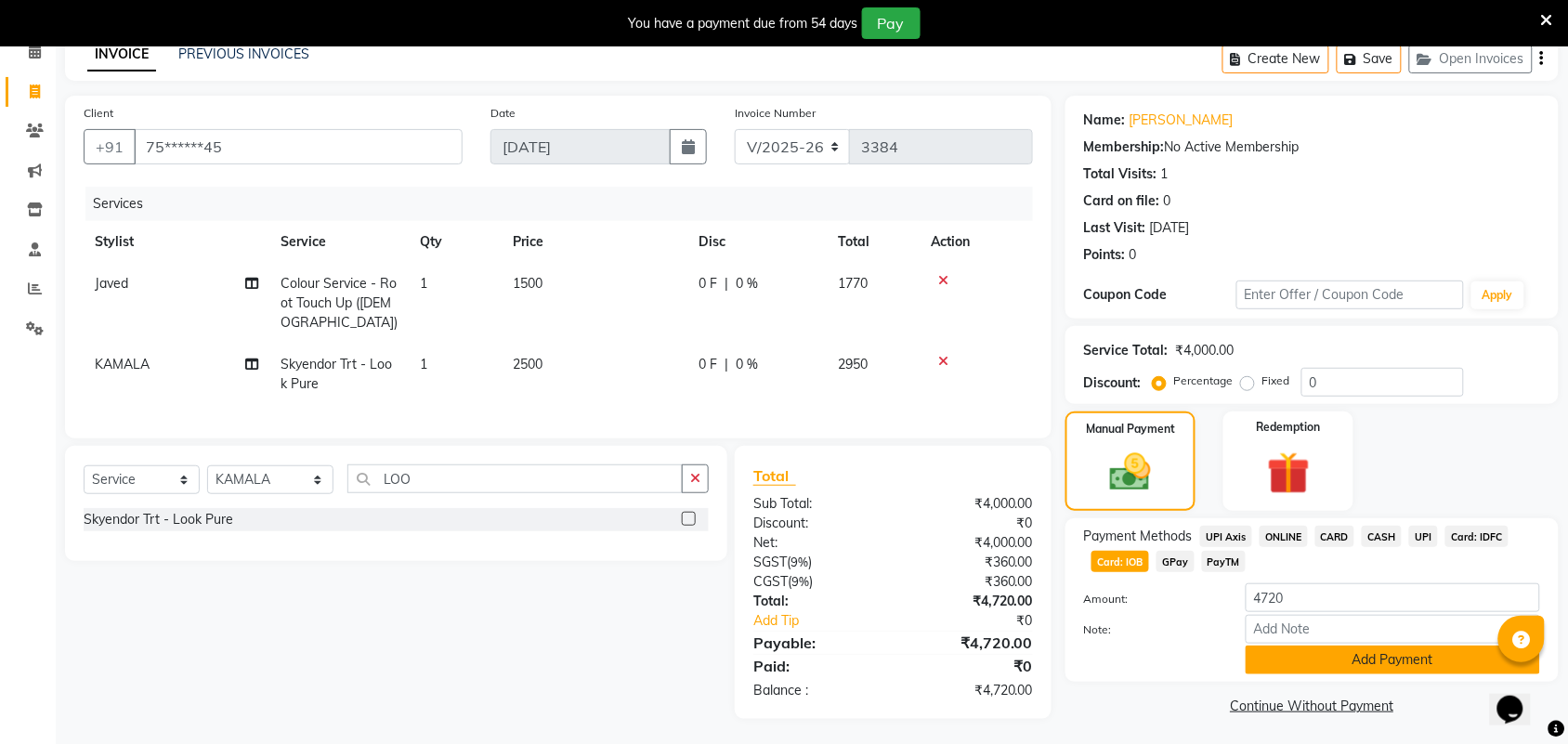
click at [1275, 662] on button "Add Payment" at bounding box center [1393, 660] width 294 height 29
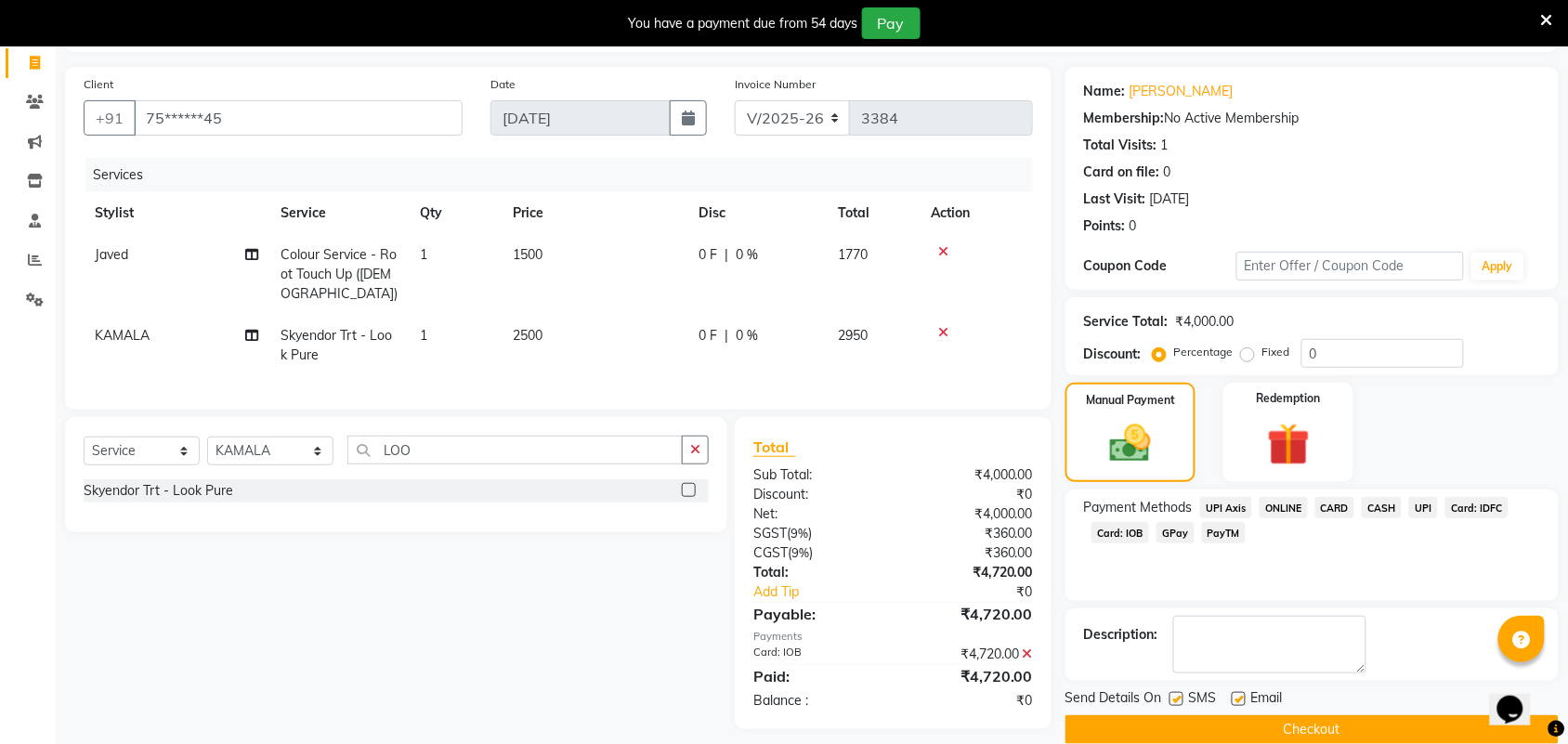
scroll to position [146, 0]
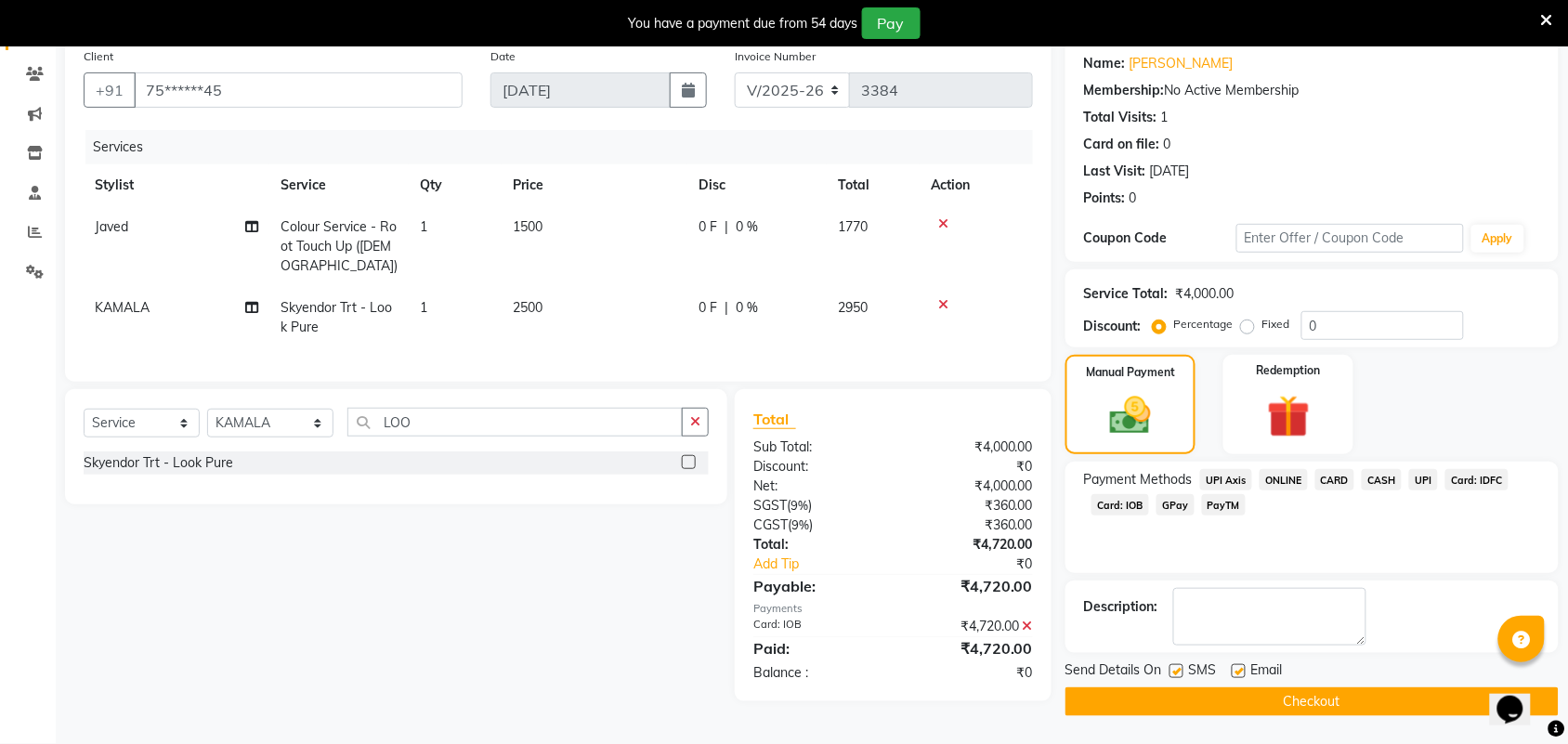
click at [1263, 690] on button "Checkout" at bounding box center [1312, 702] width 493 height 29
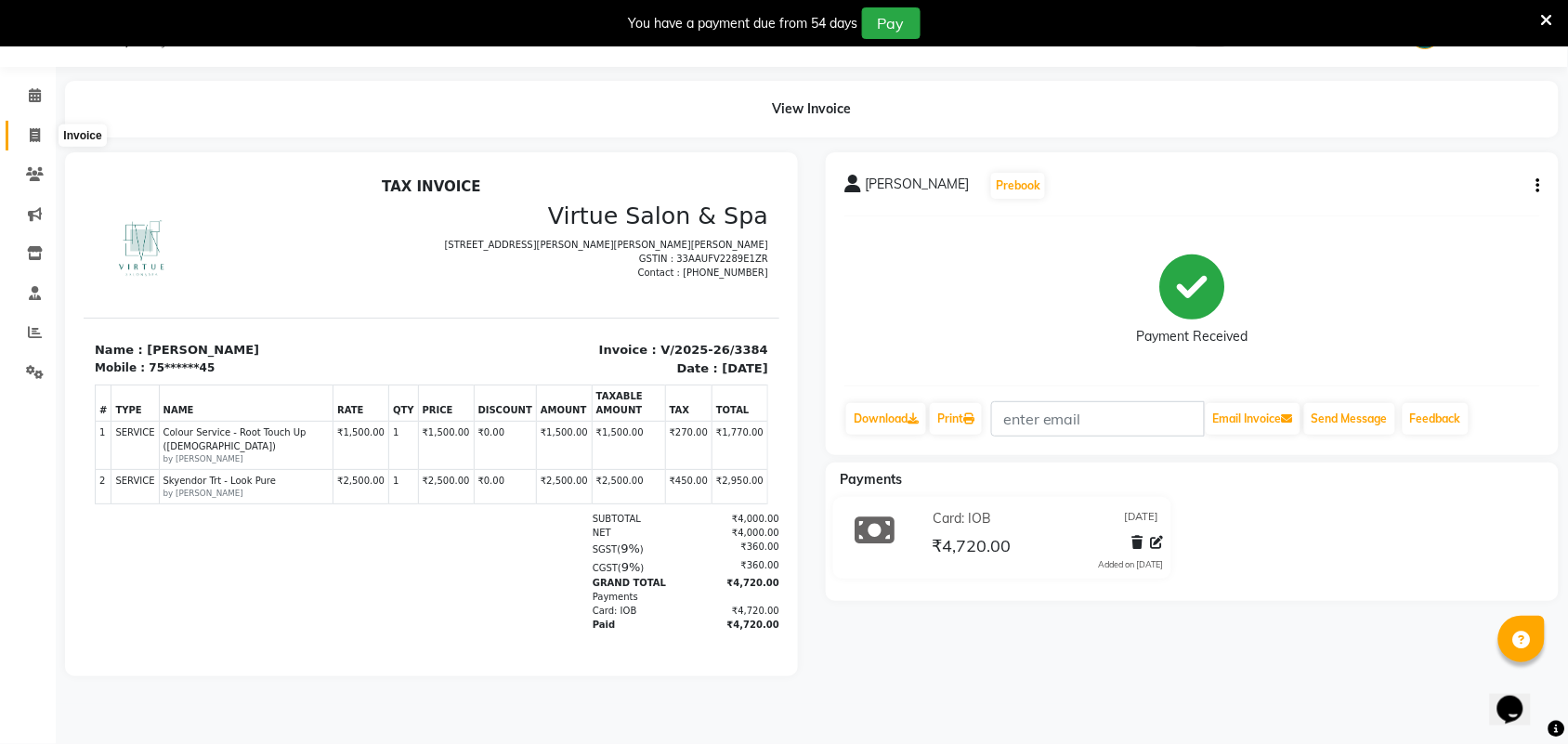
click at [35, 145] on span at bounding box center [35, 136] width 33 height 22
select select "4466"
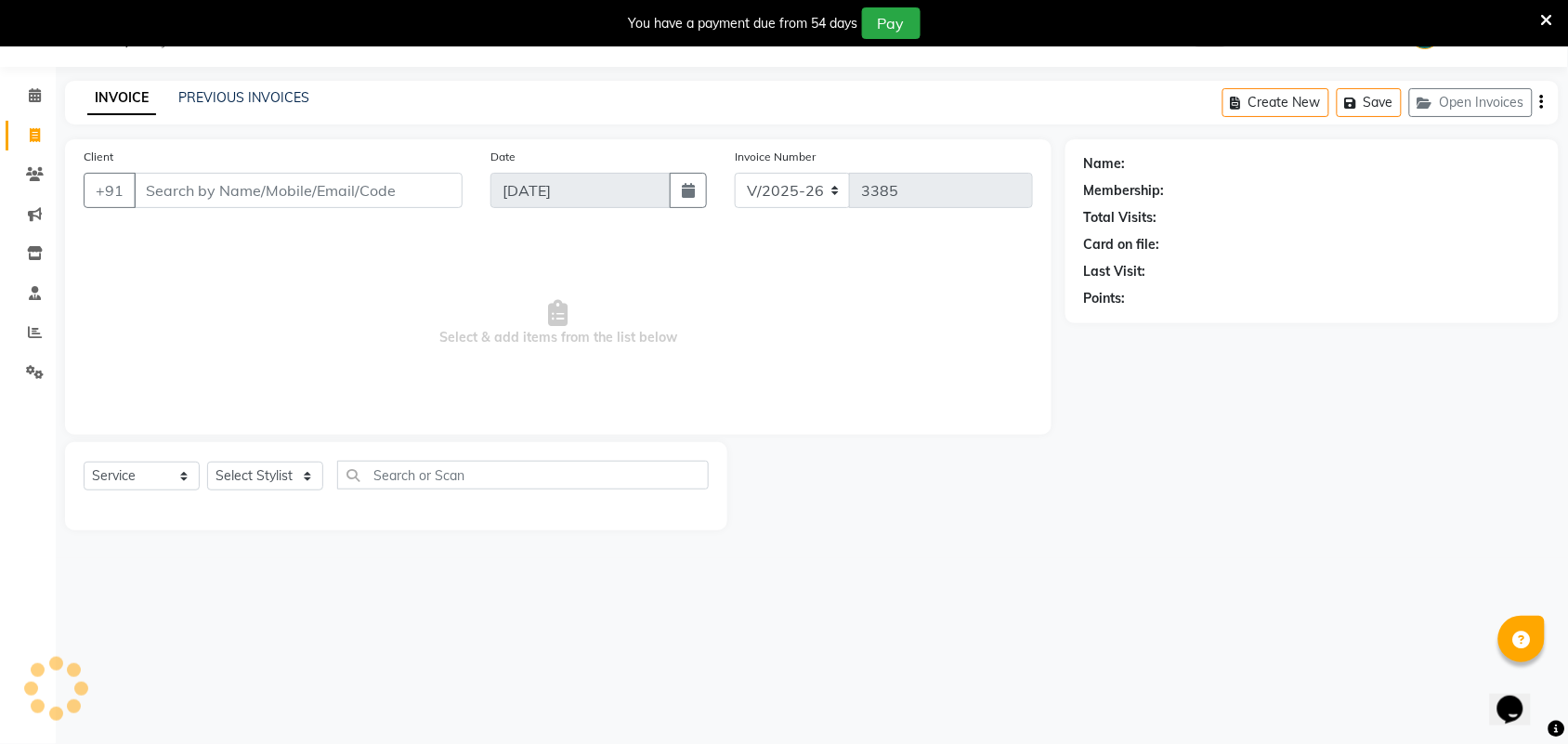
select select "V"
select select "71189"
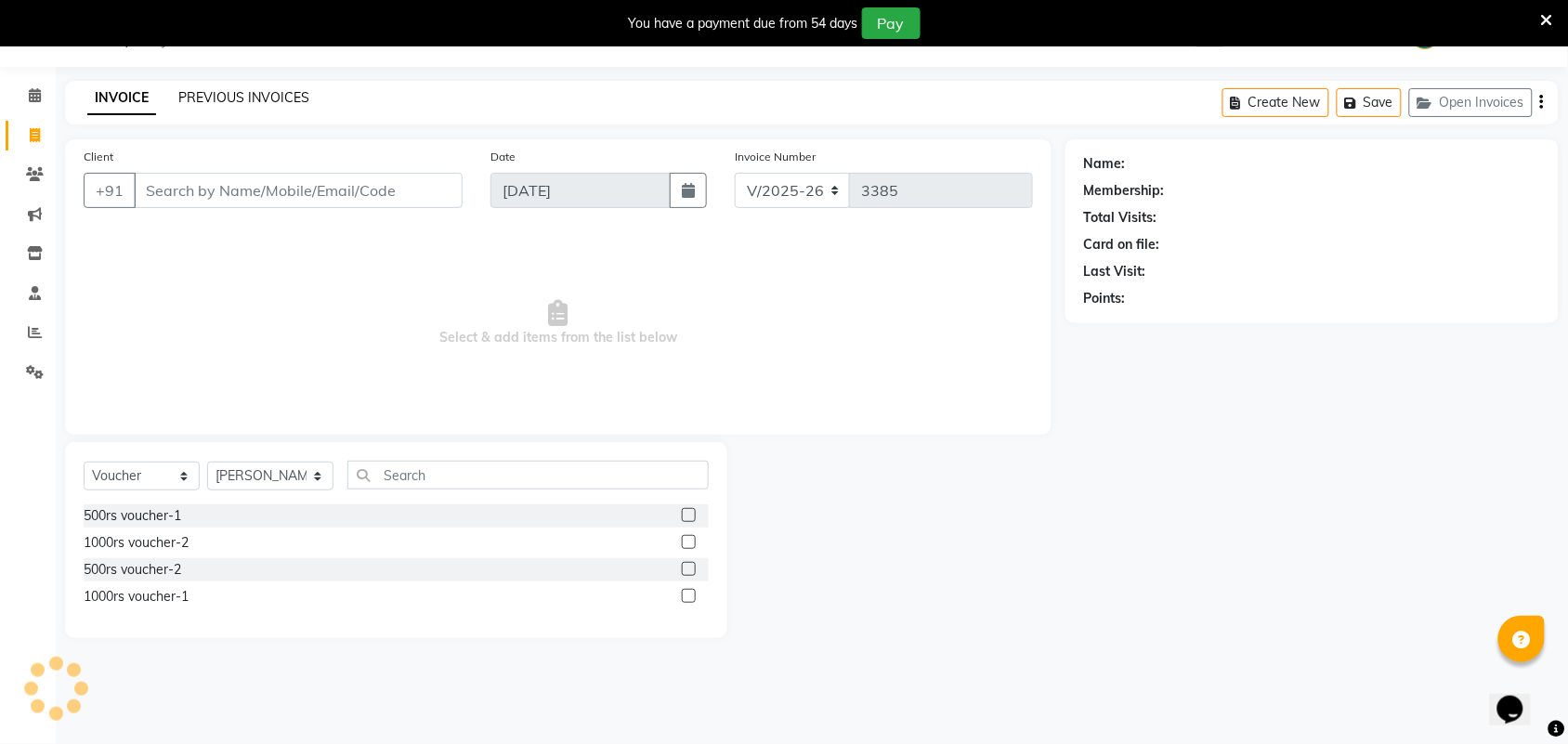
click at [258, 91] on link "PREVIOUS INVOICES" at bounding box center [244, 98] width 131 height 17
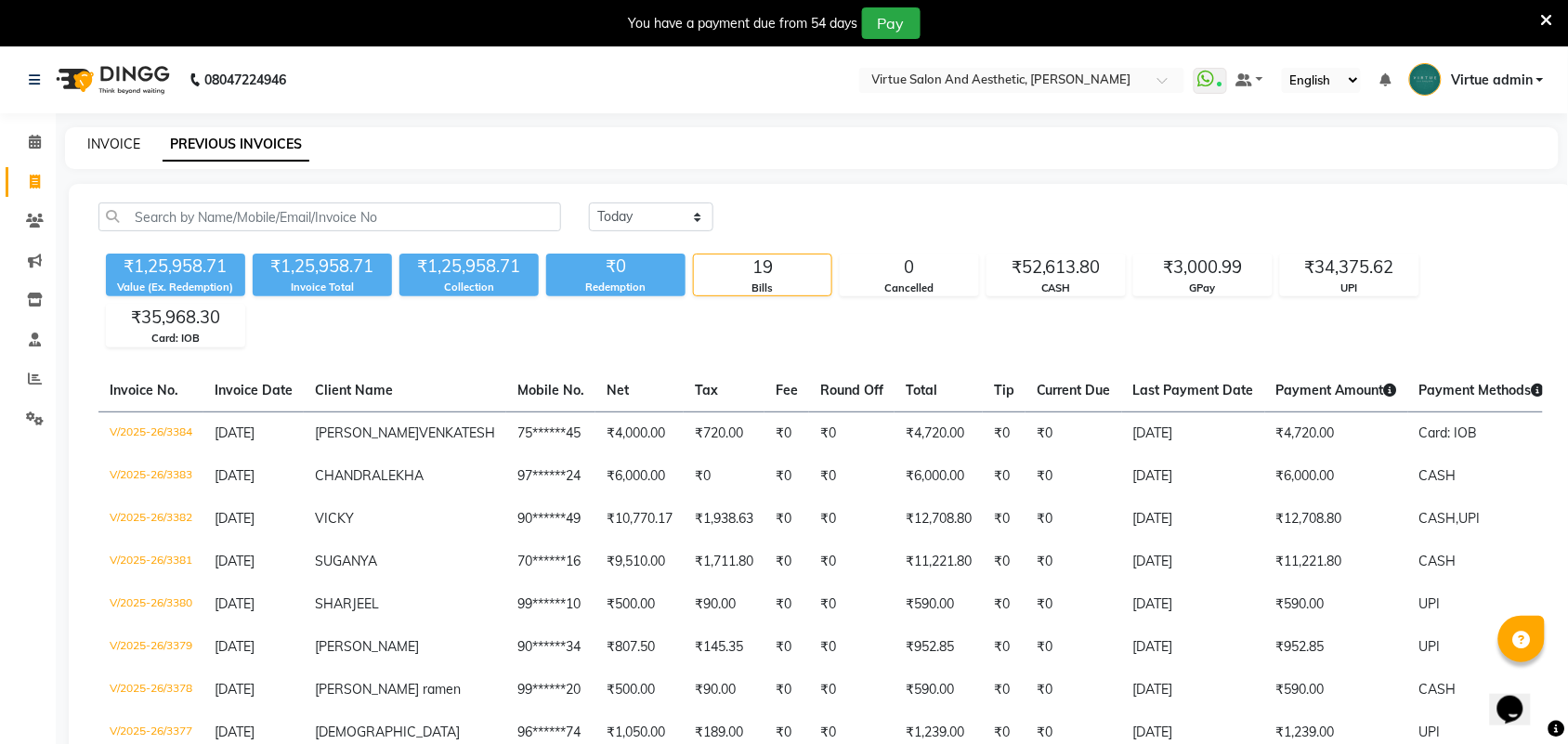
click at [114, 144] on link "INVOICE" at bounding box center [113, 144] width 53 height 17
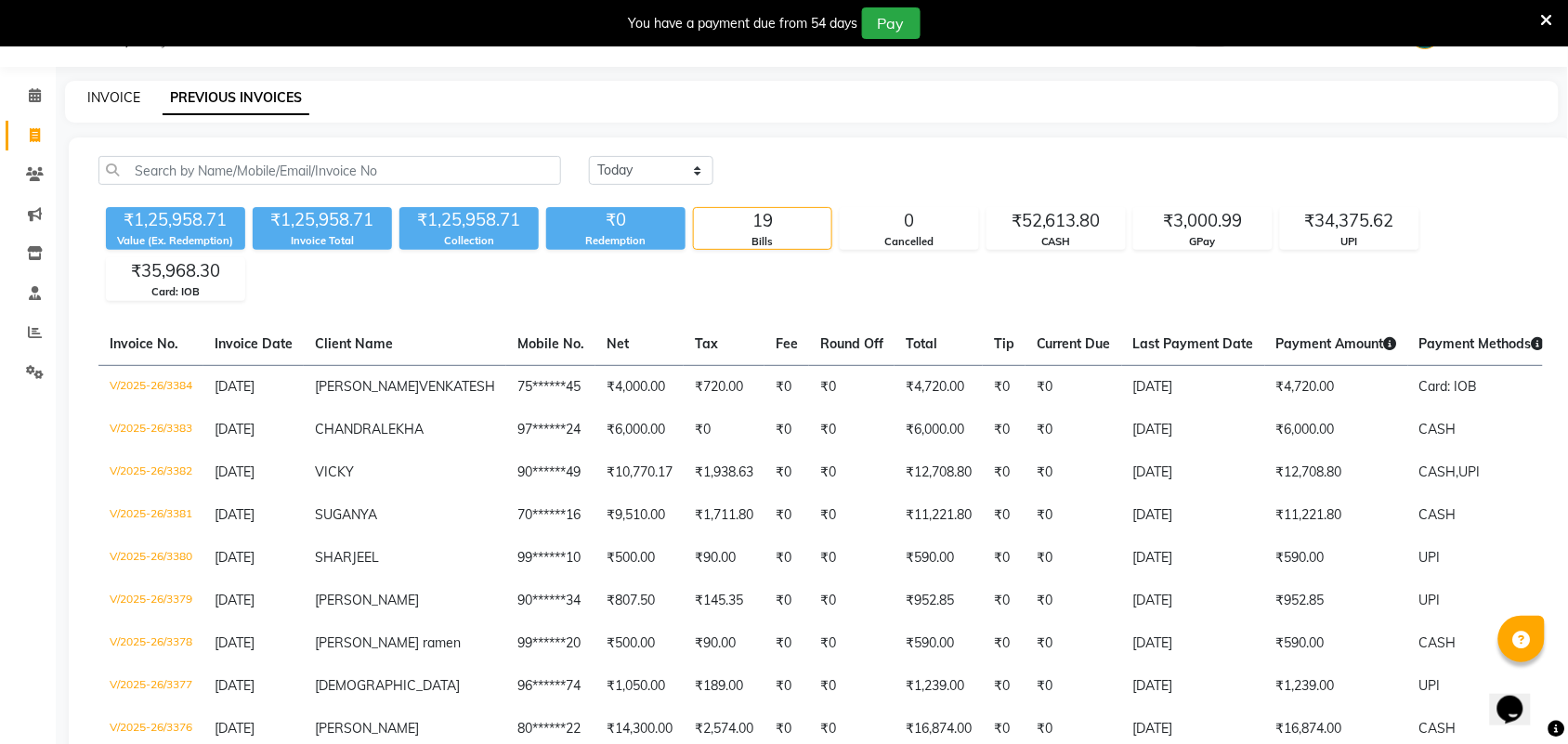
select select "4466"
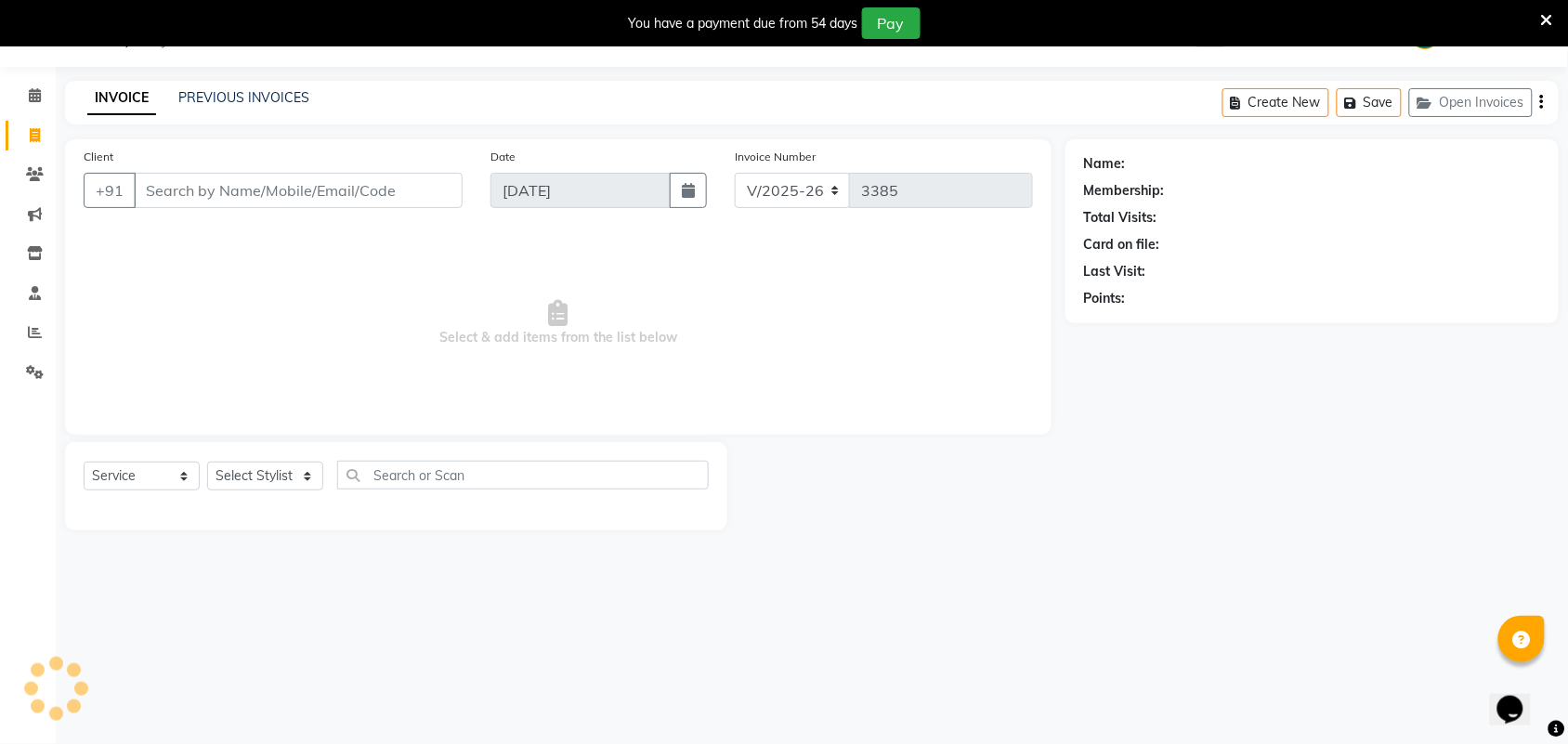
select select "V"
select select "71189"
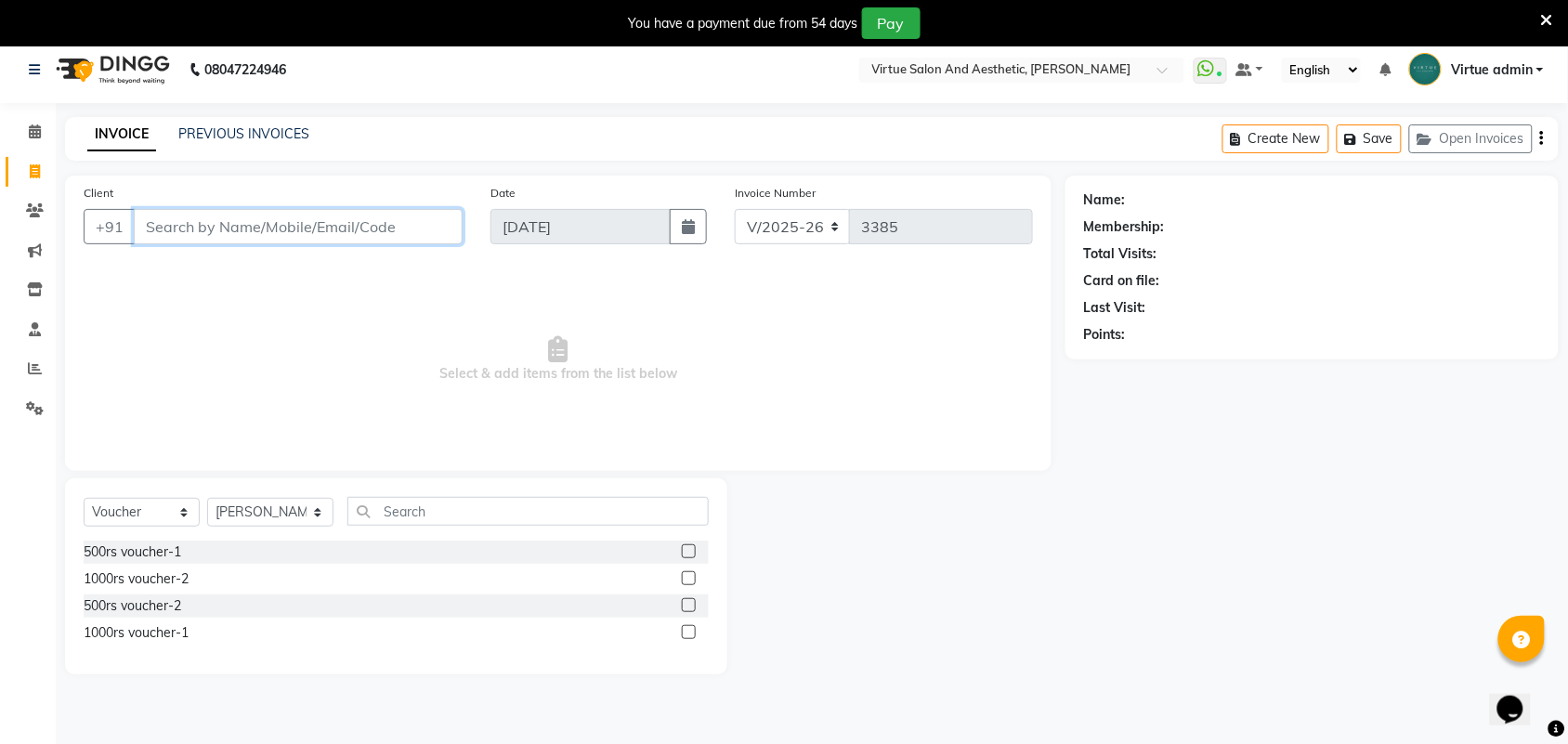
scroll to position [0, 0]
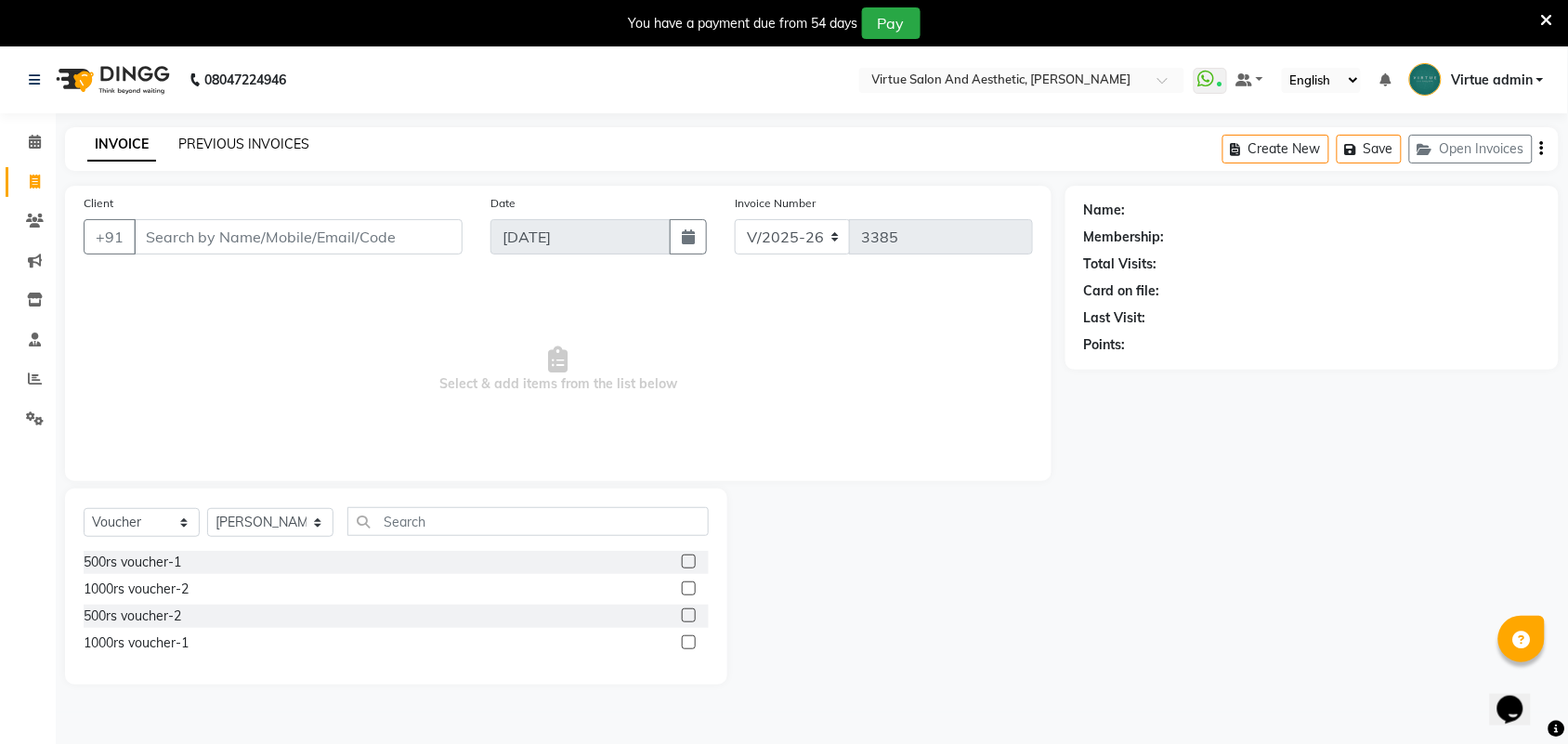
click at [239, 140] on link "PREVIOUS INVOICES" at bounding box center [244, 144] width 131 height 17
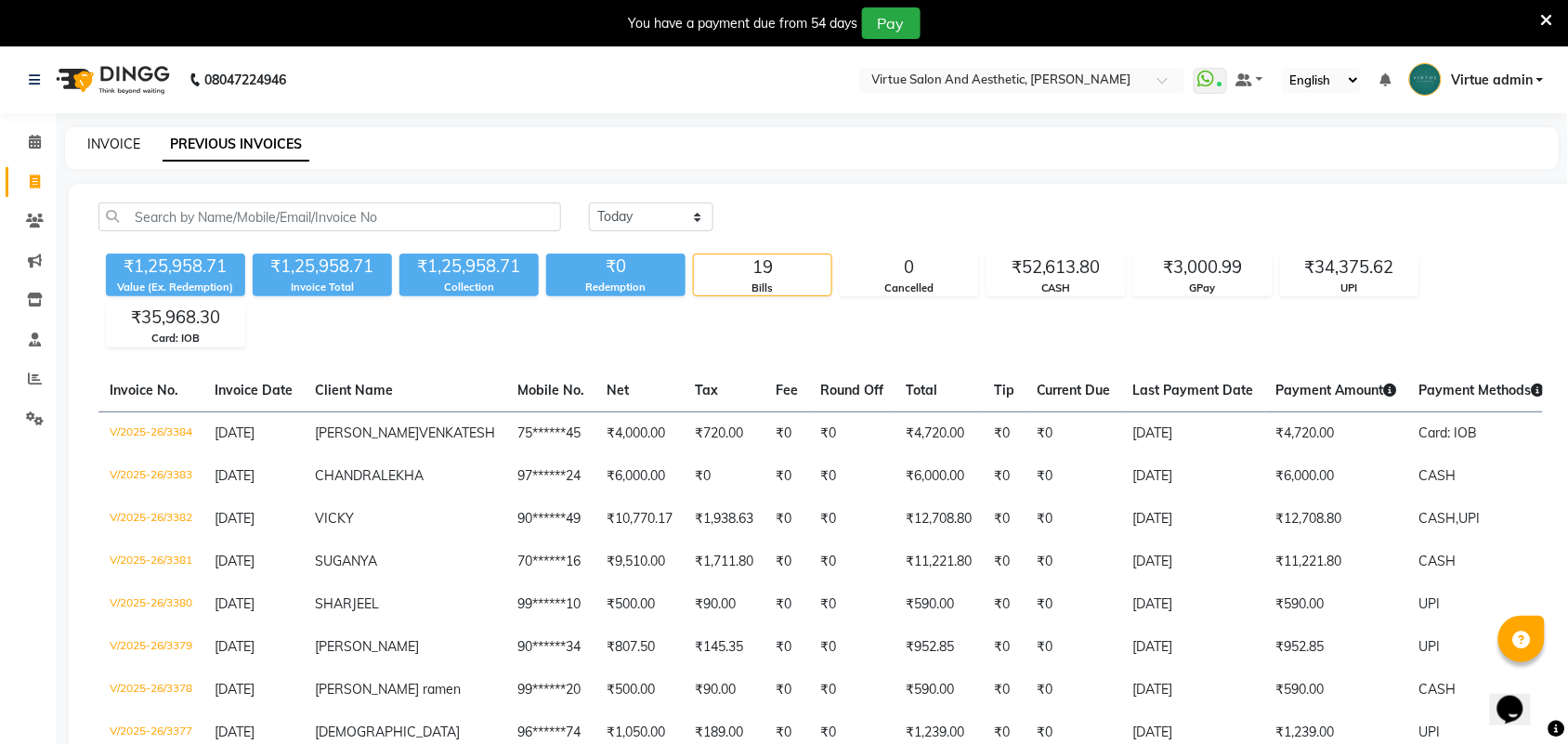
click at [114, 143] on link "INVOICE" at bounding box center [113, 144] width 53 height 17
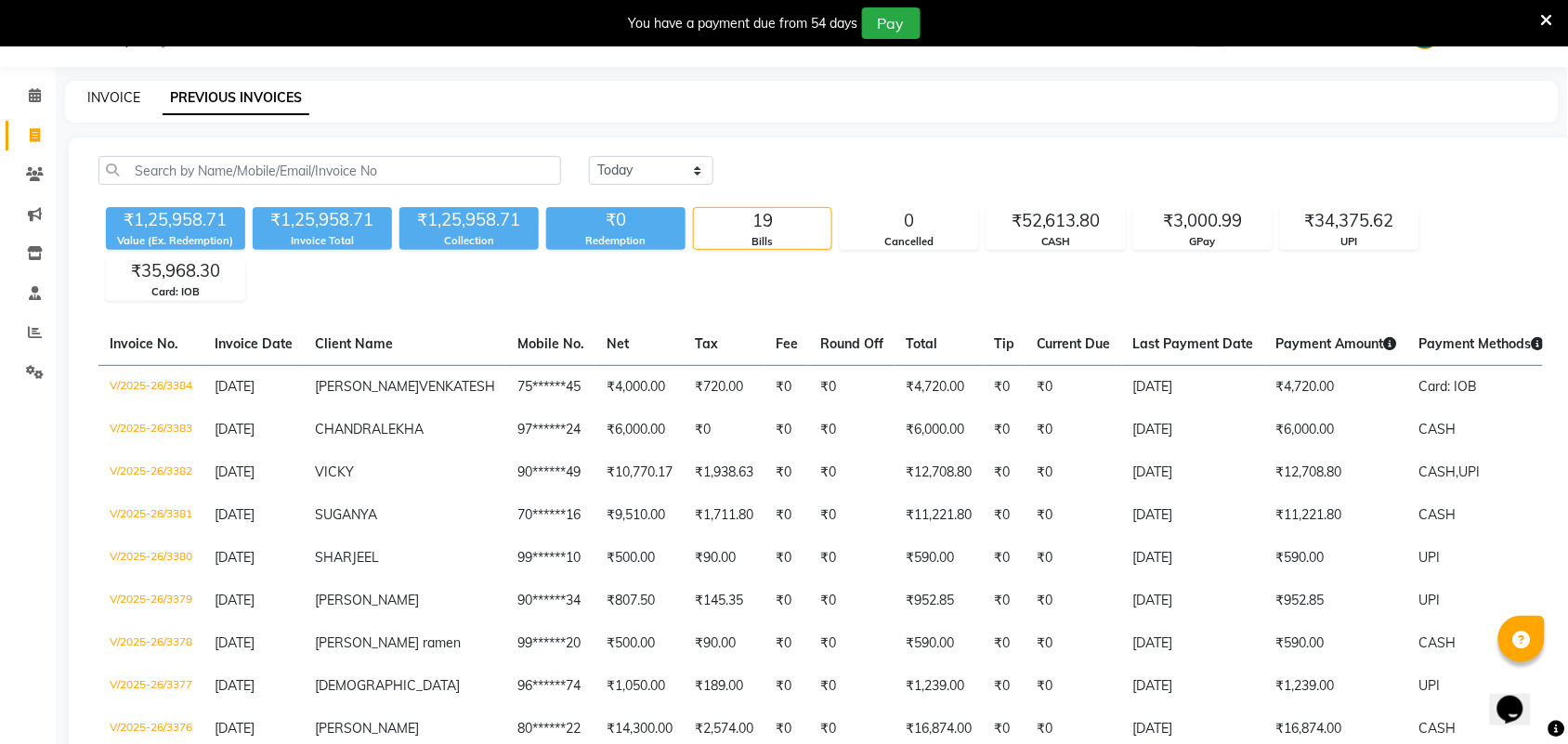
select select "4466"
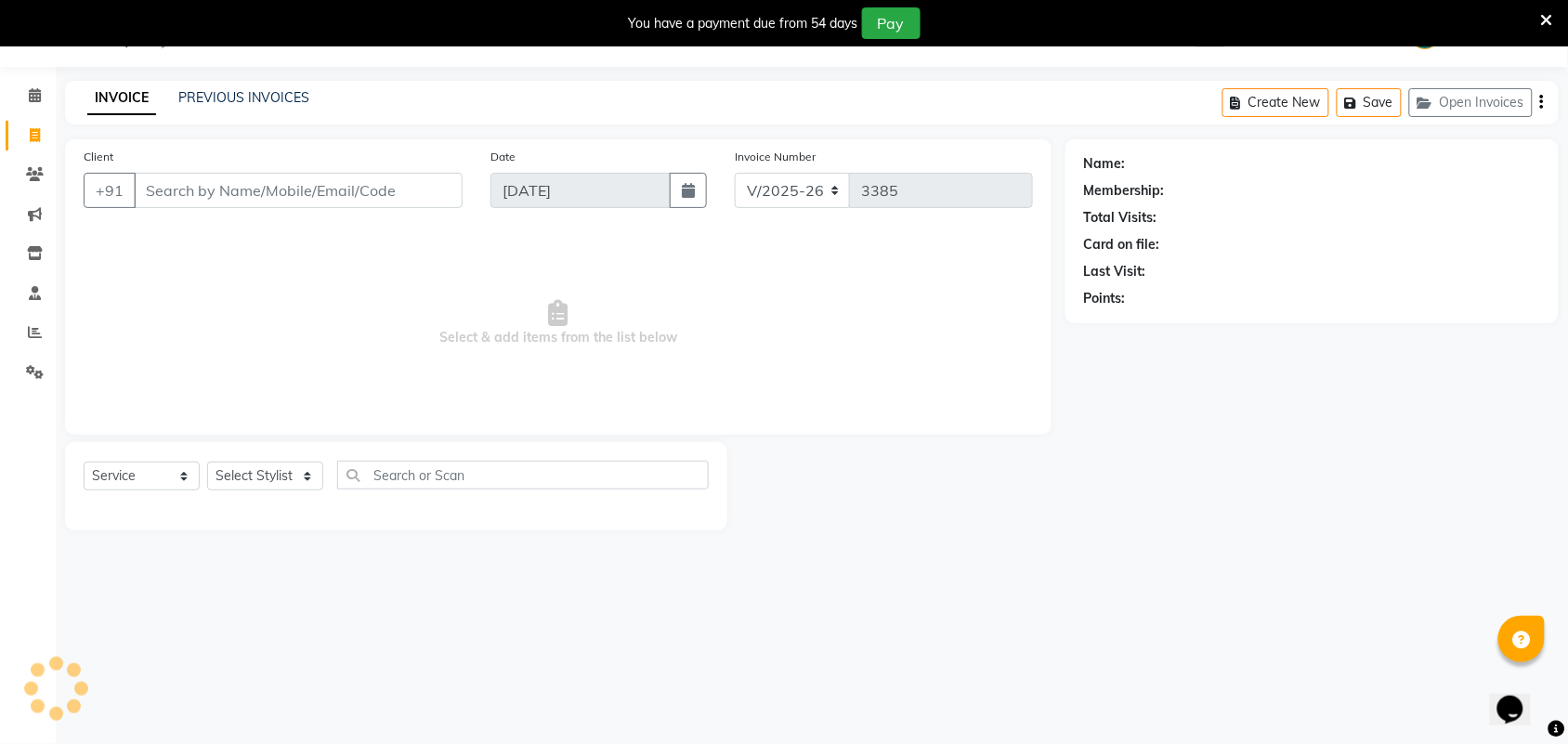
select select "V"
select select "71189"
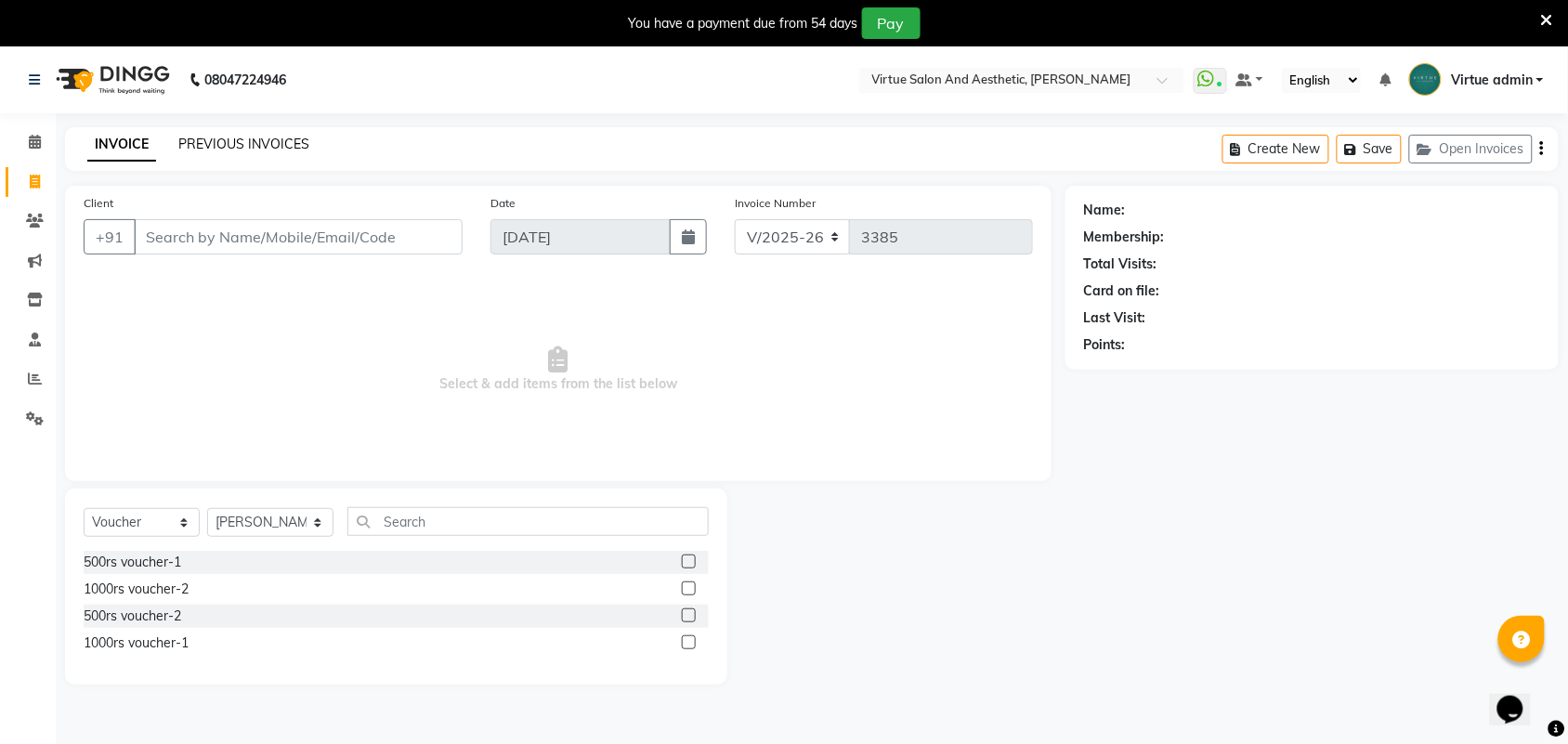
click at [209, 144] on link "PREVIOUS INVOICES" at bounding box center [244, 144] width 131 height 17
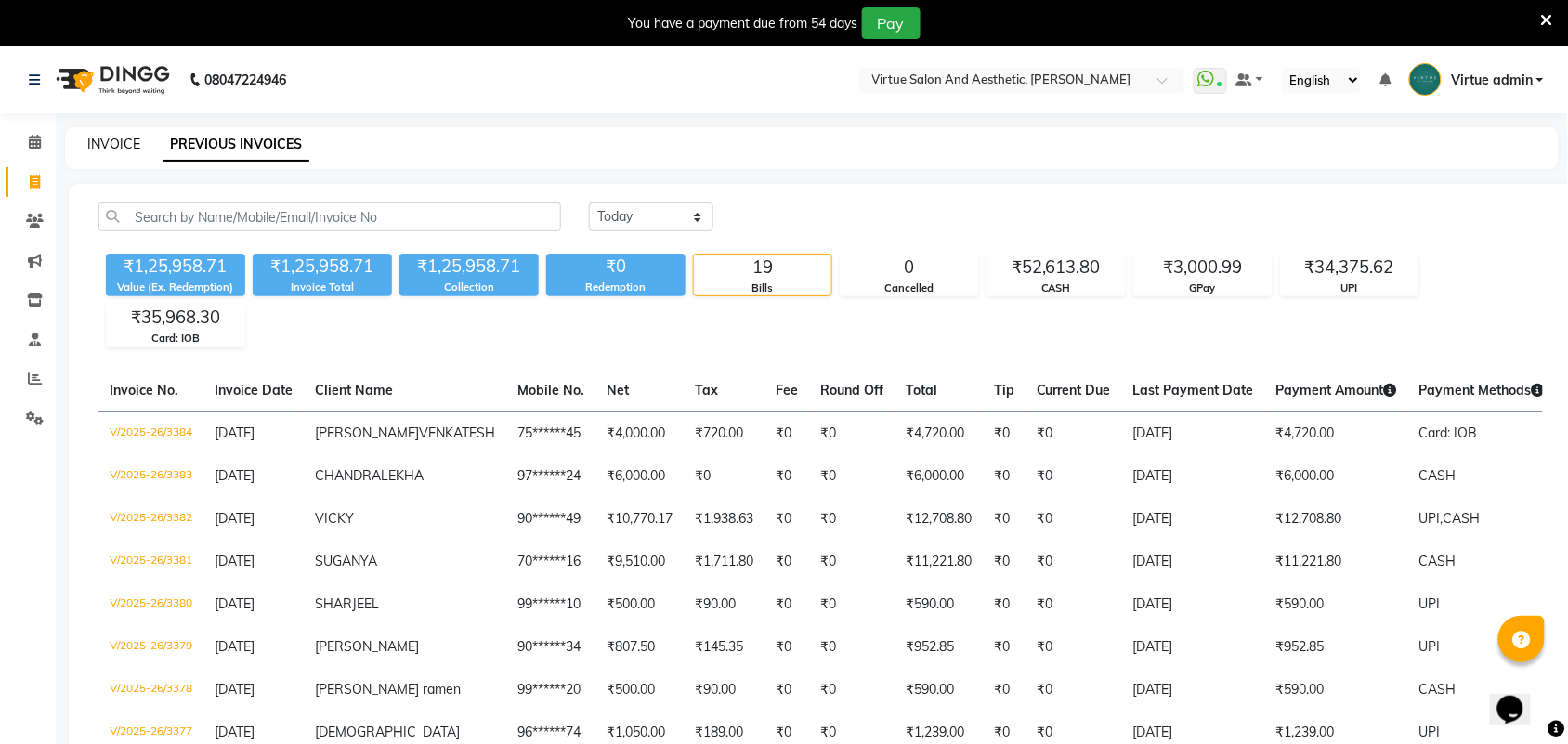
click at [130, 141] on link "INVOICE" at bounding box center [113, 144] width 53 height 17
select select "service"
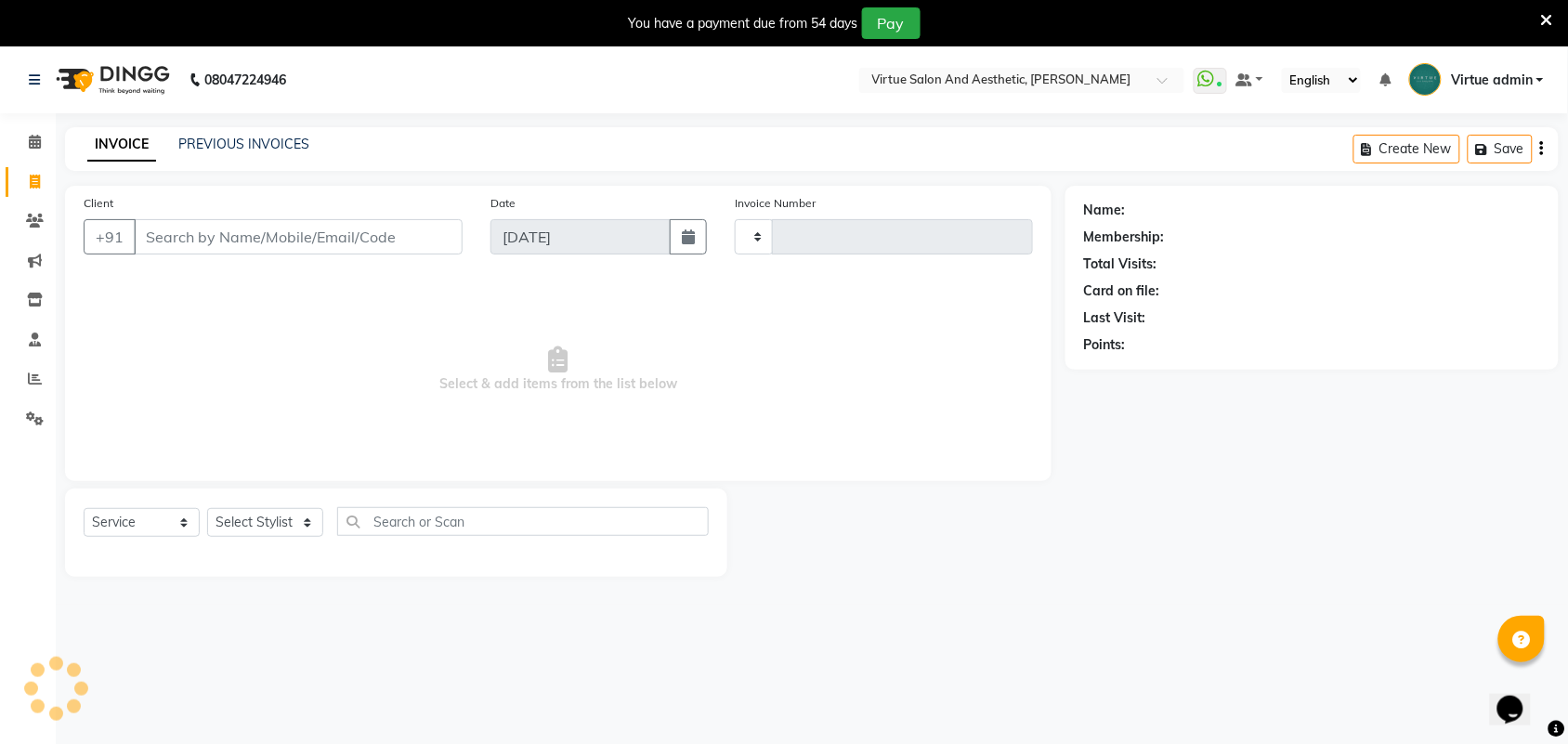
scroll to position [47, 0]
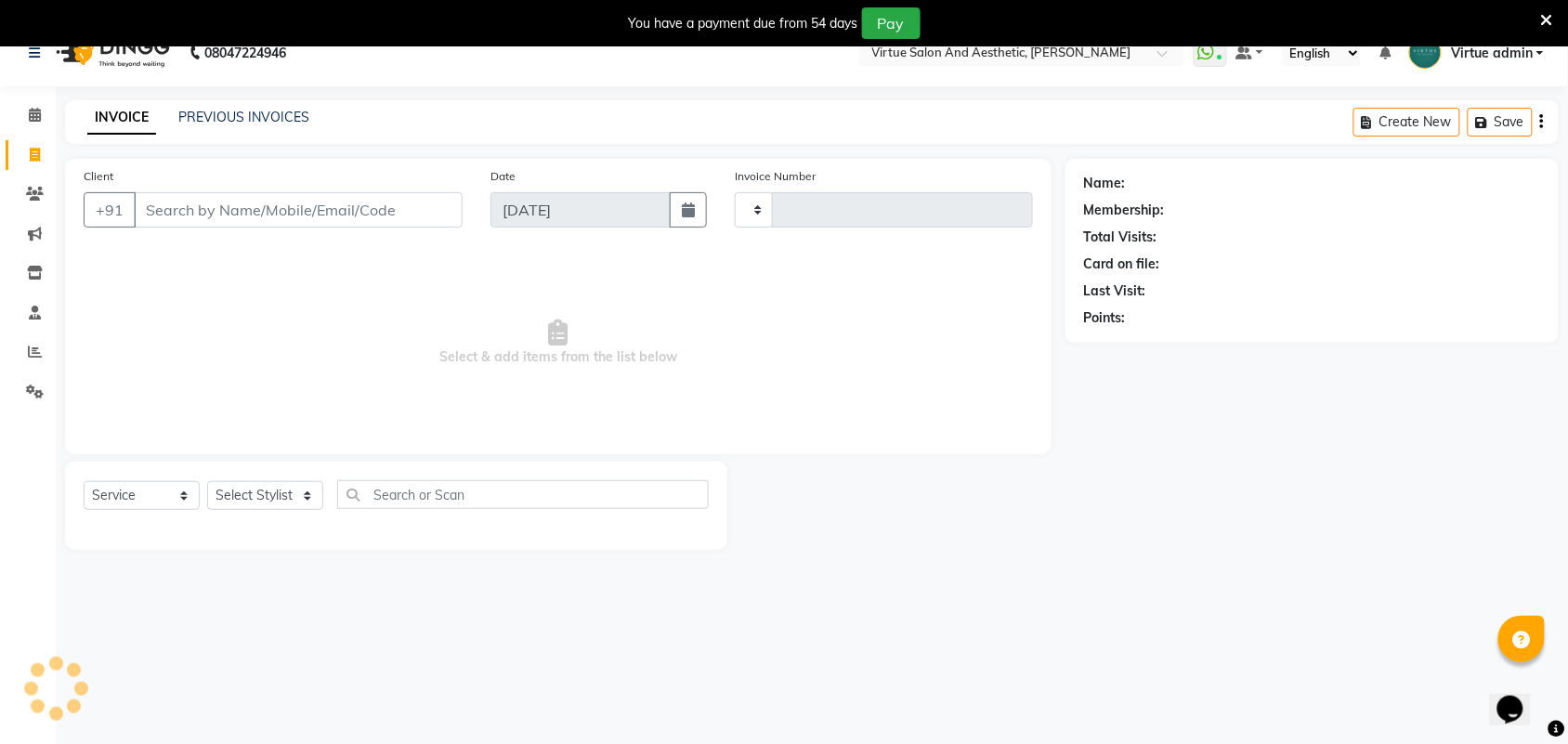
type input "3385"
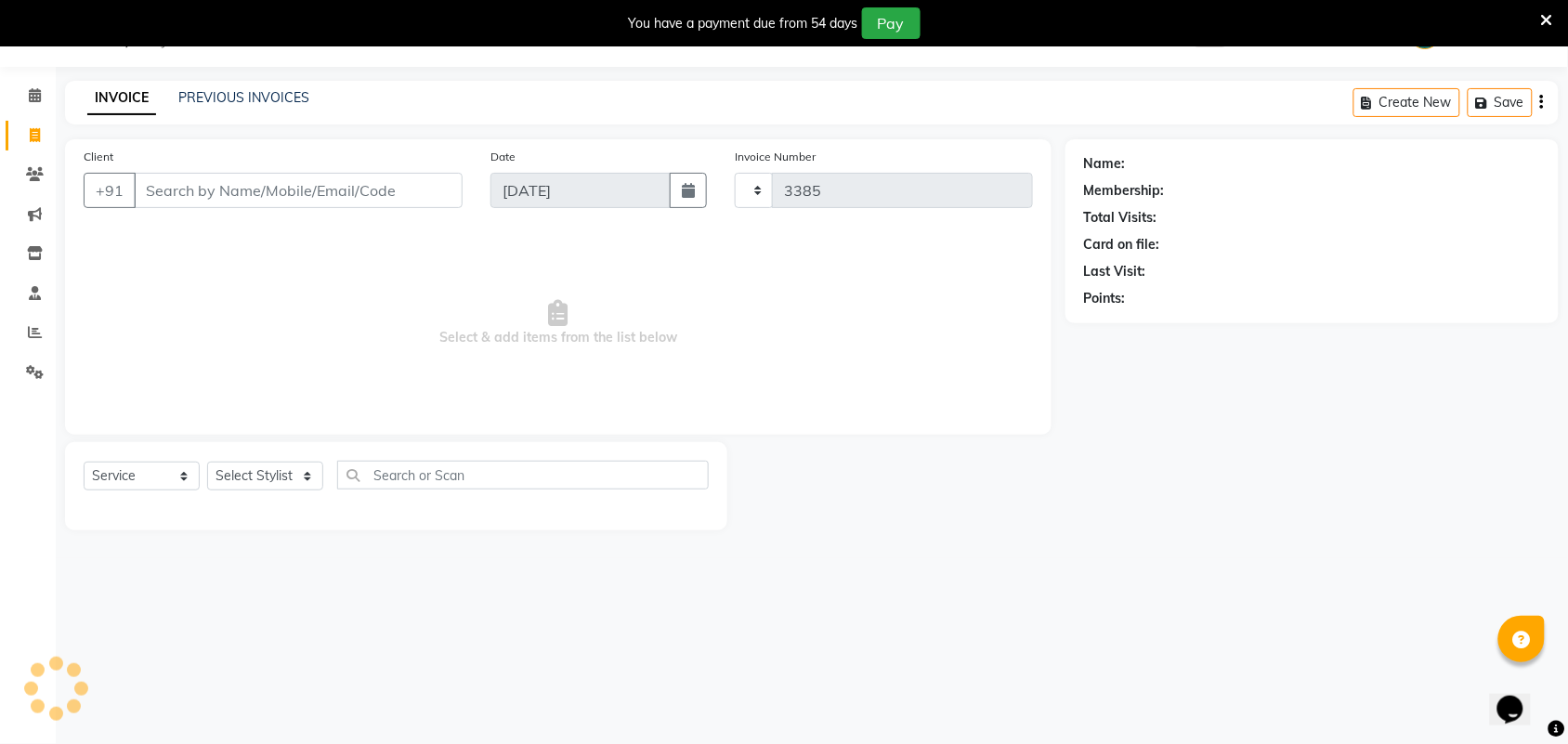
select select "4466"
select select "V"
select select "71189"
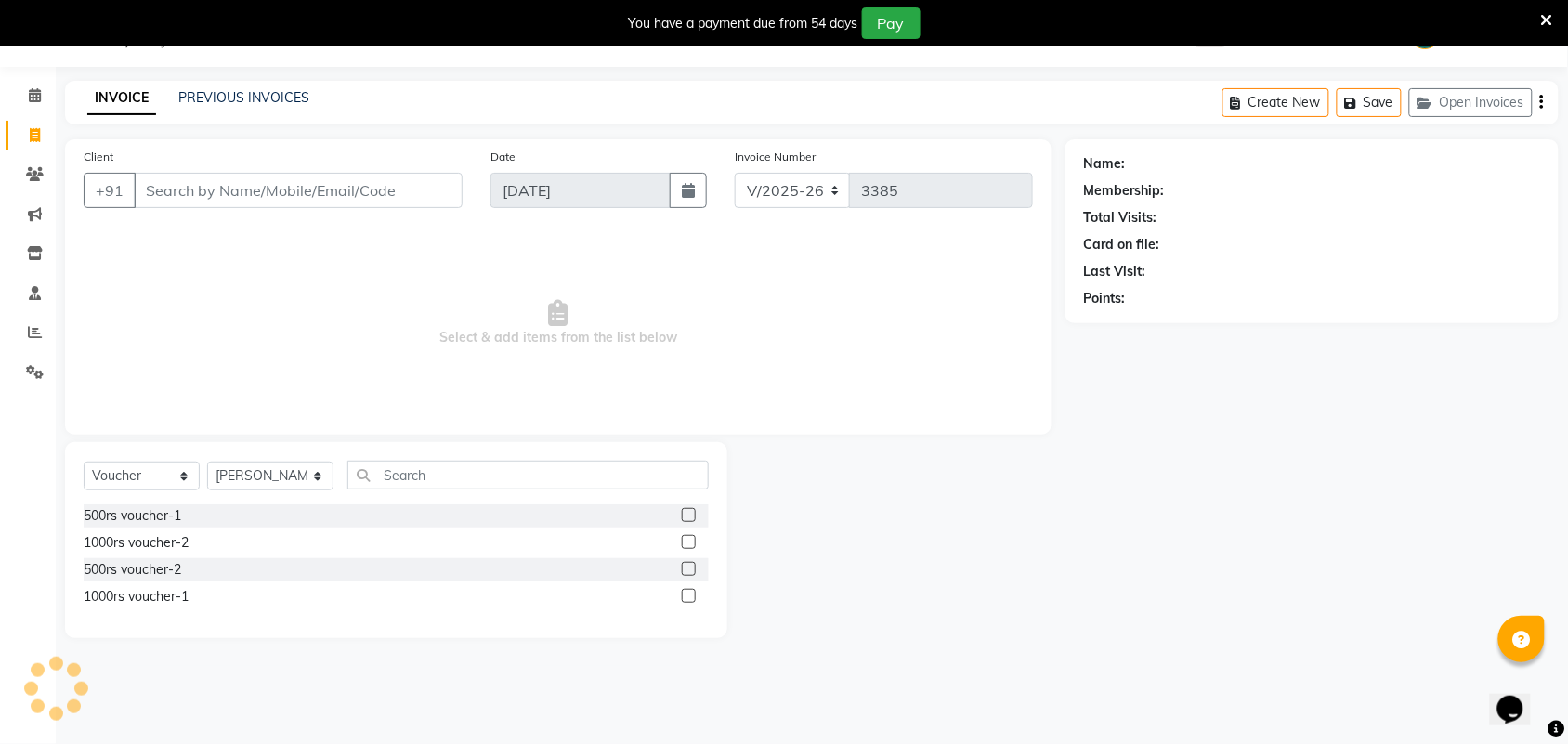
click at [221, 107] on div "PREVIOUS INVOICES" at bounding box center [244, 98] width 131 height 20
click at [226, 96] on link "PREVIOUS INVOICES" at bounding box center [244, 98] width 131 height 17
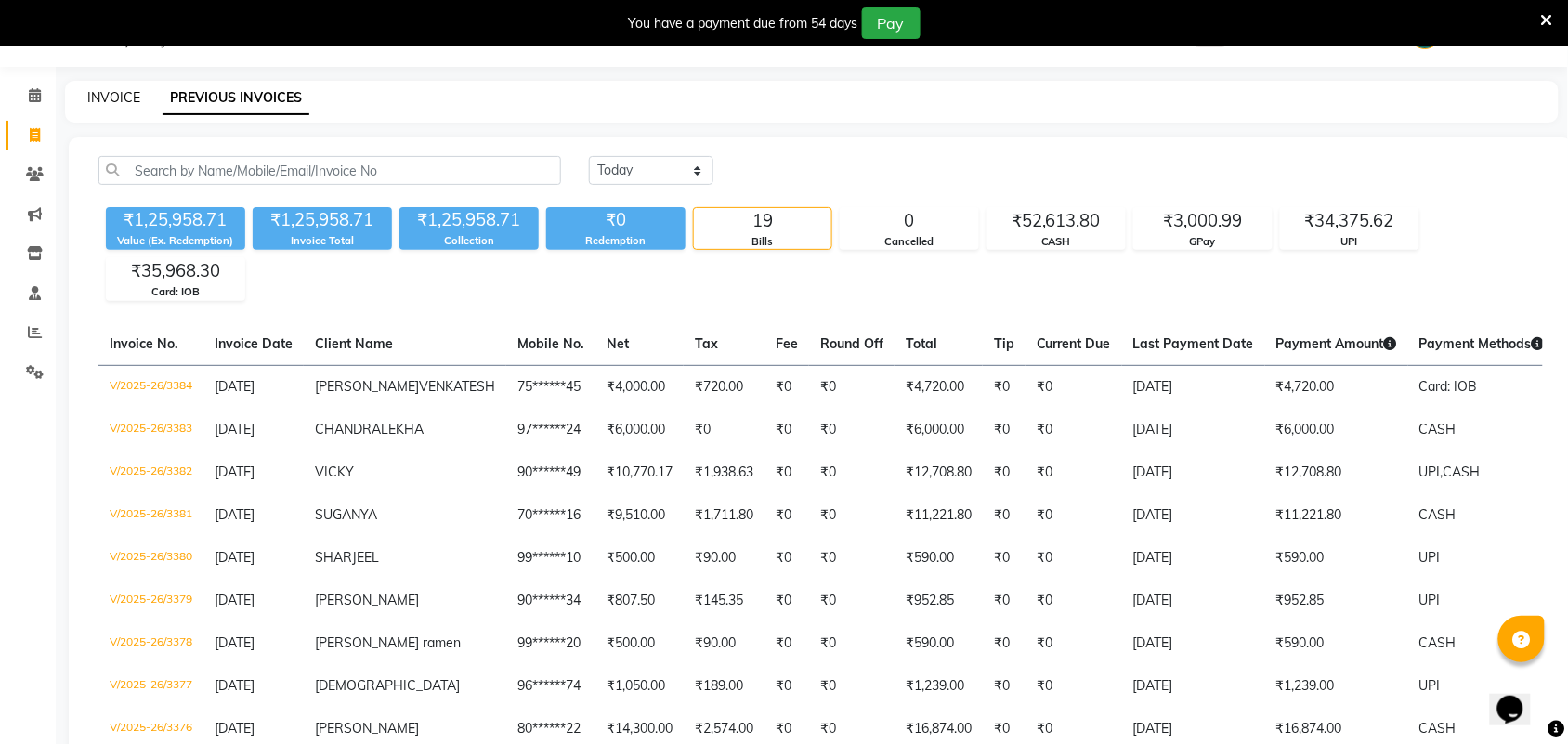
click at [122, 99] on link "INVOICE" at bounding box center [113, 98] width 53 height 17
select select "4466"
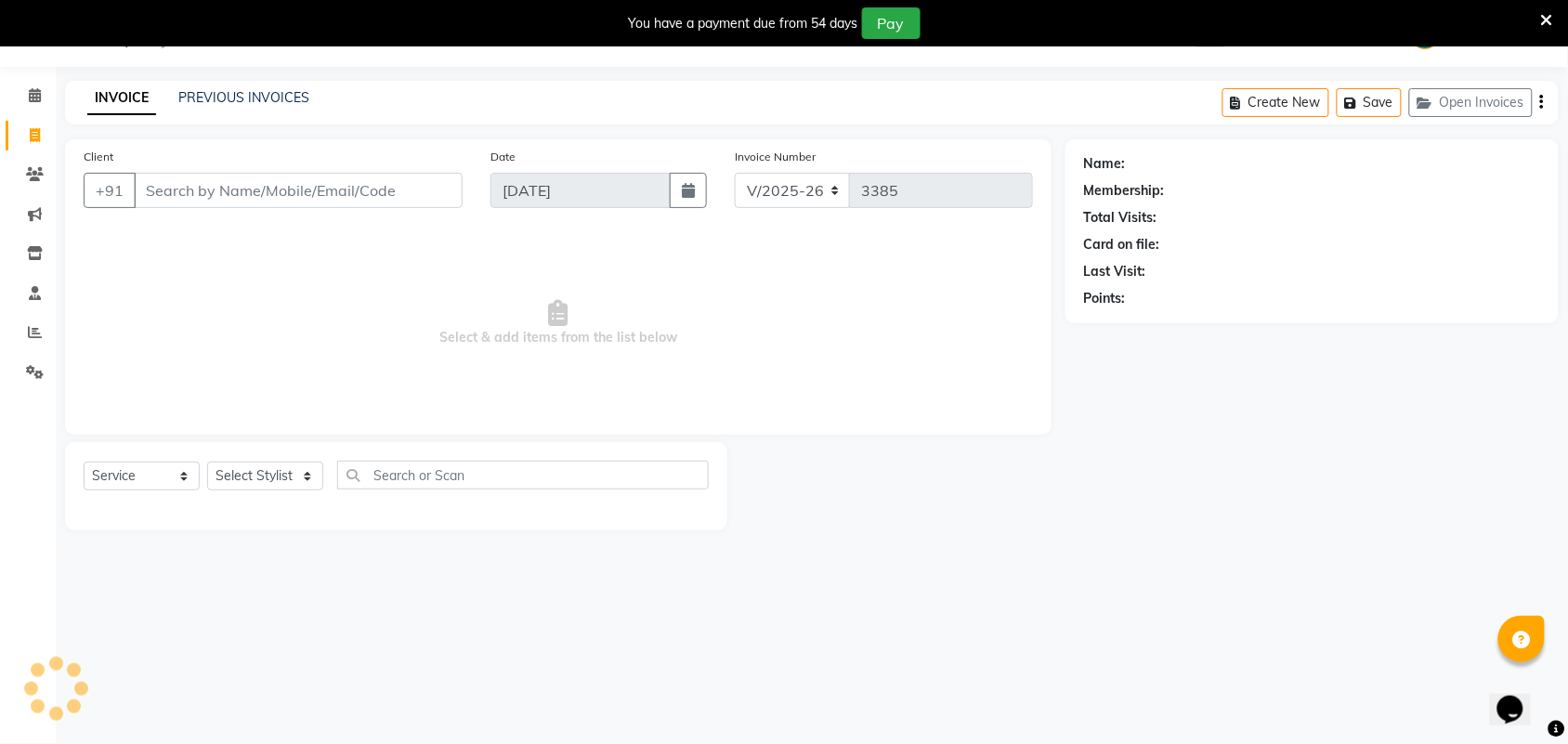
select select "V"
select select "71189"
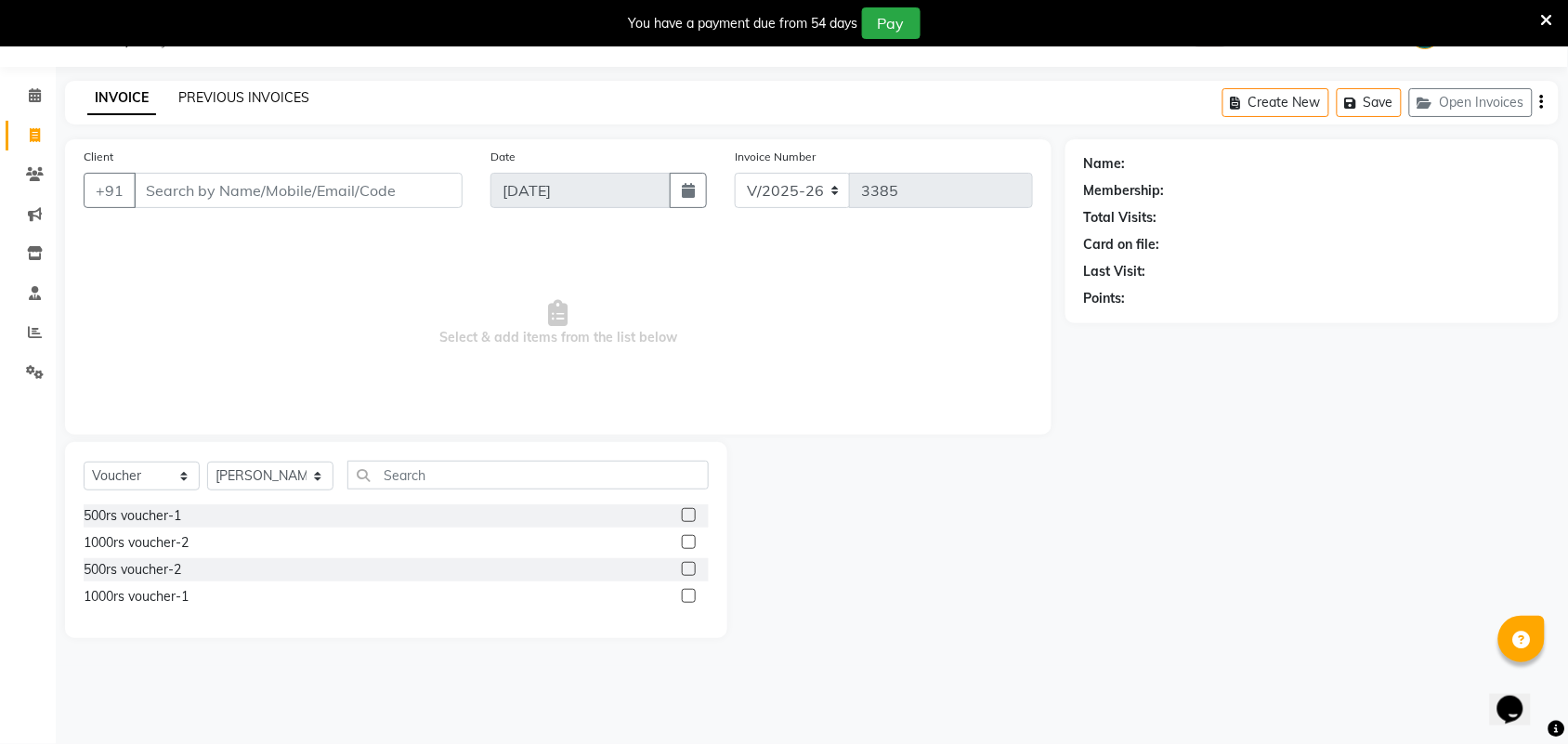
click at [233, 94] on link "PREVIOUS INVOICES" at bounding box center [244, 98] width 131 height 17
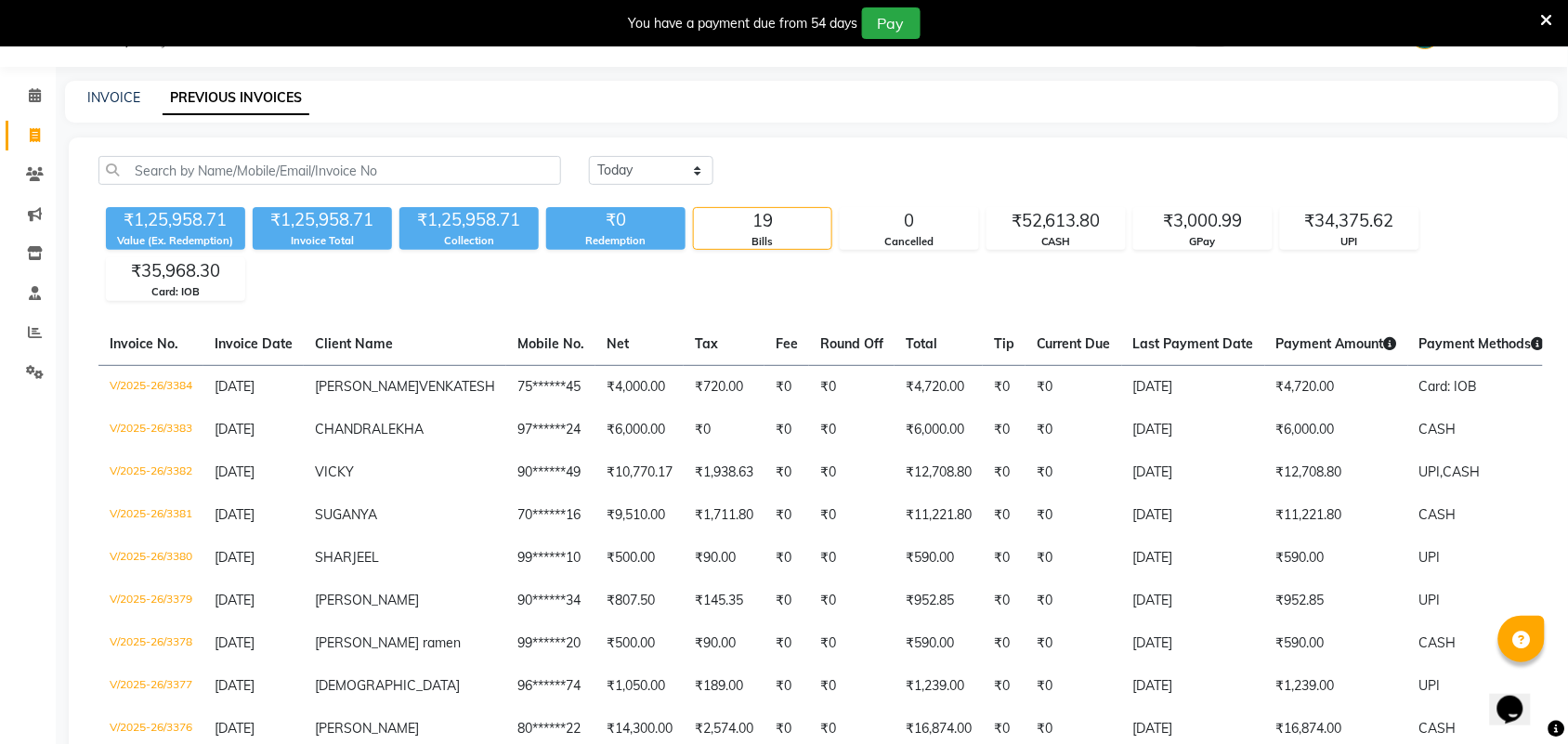
click at [82, 98] on div "INVOICE PREVIOUS INVOICES" at bounding box center [800, 98] width 1471 height 20
click at [119, 96] on link "INVOICE" at bounding box center [113, 98] width 53 height 17
select select "4466"
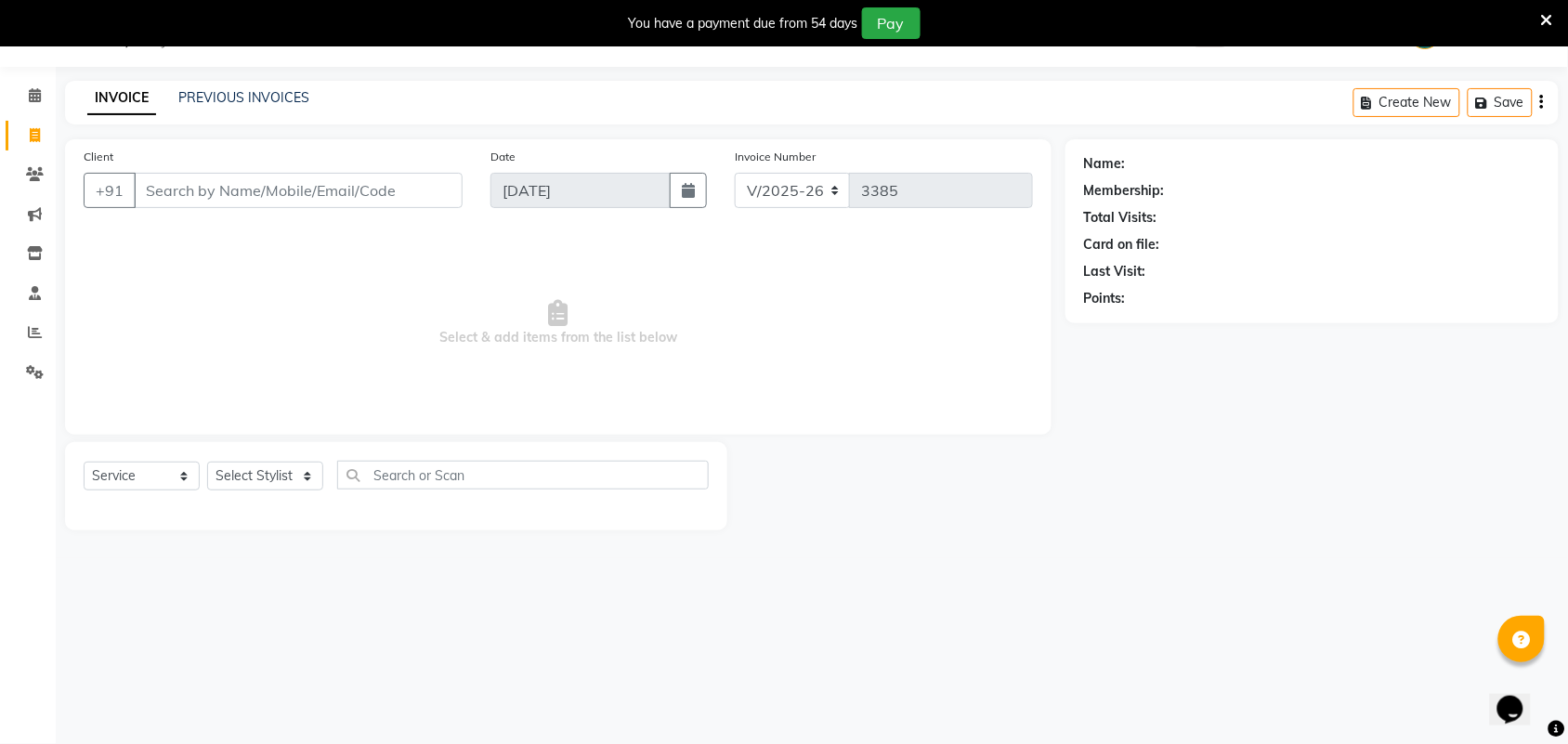
select select "V"
select select "71189"
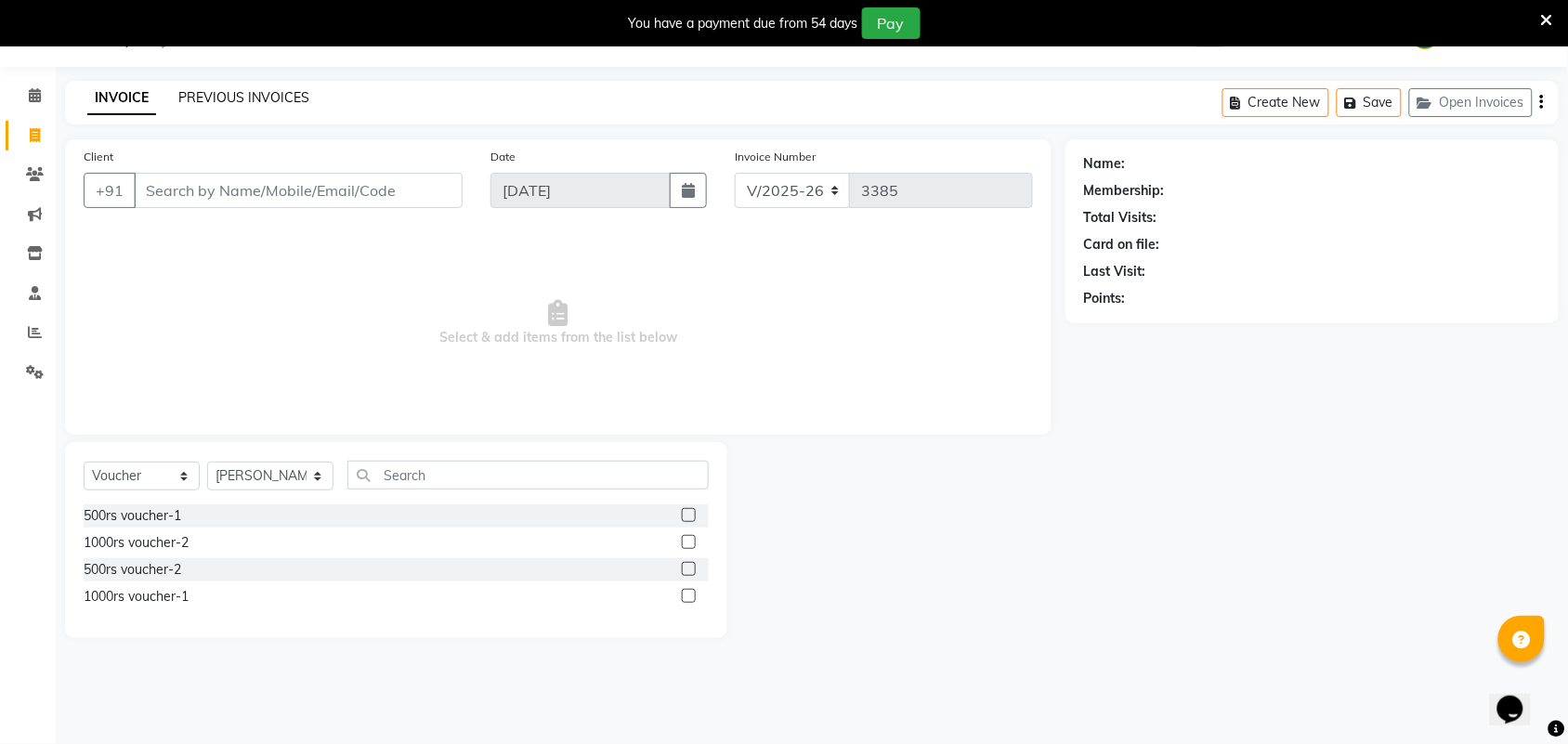
click at [224, 98] on link "PREVIOUS INVOICES" at bounding box center [244, 98] width 131 height 17
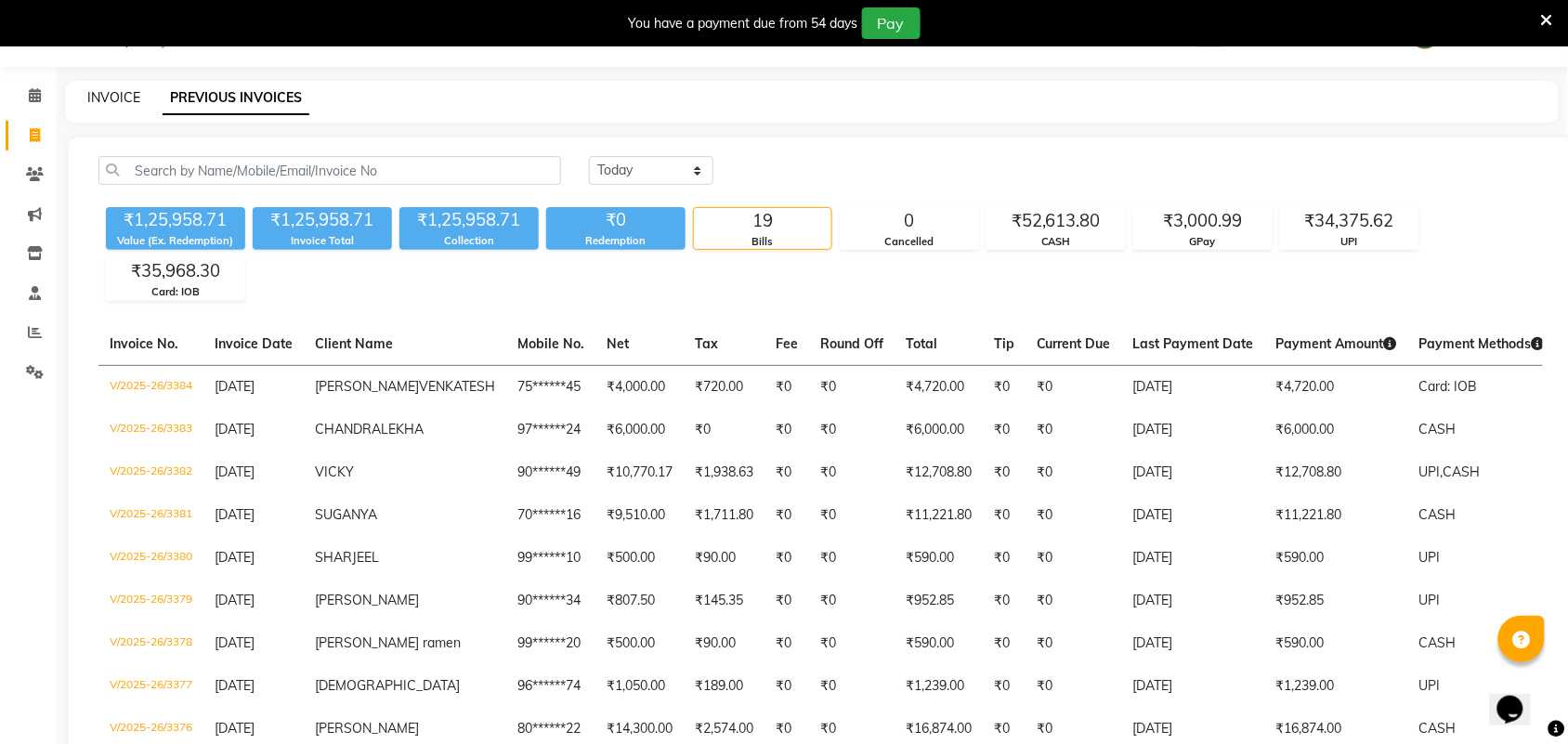
click at [117, 104] on link "INVOICE" at bounding box center [113, 98] width 53 height 17
select select "4466"
select select "service"
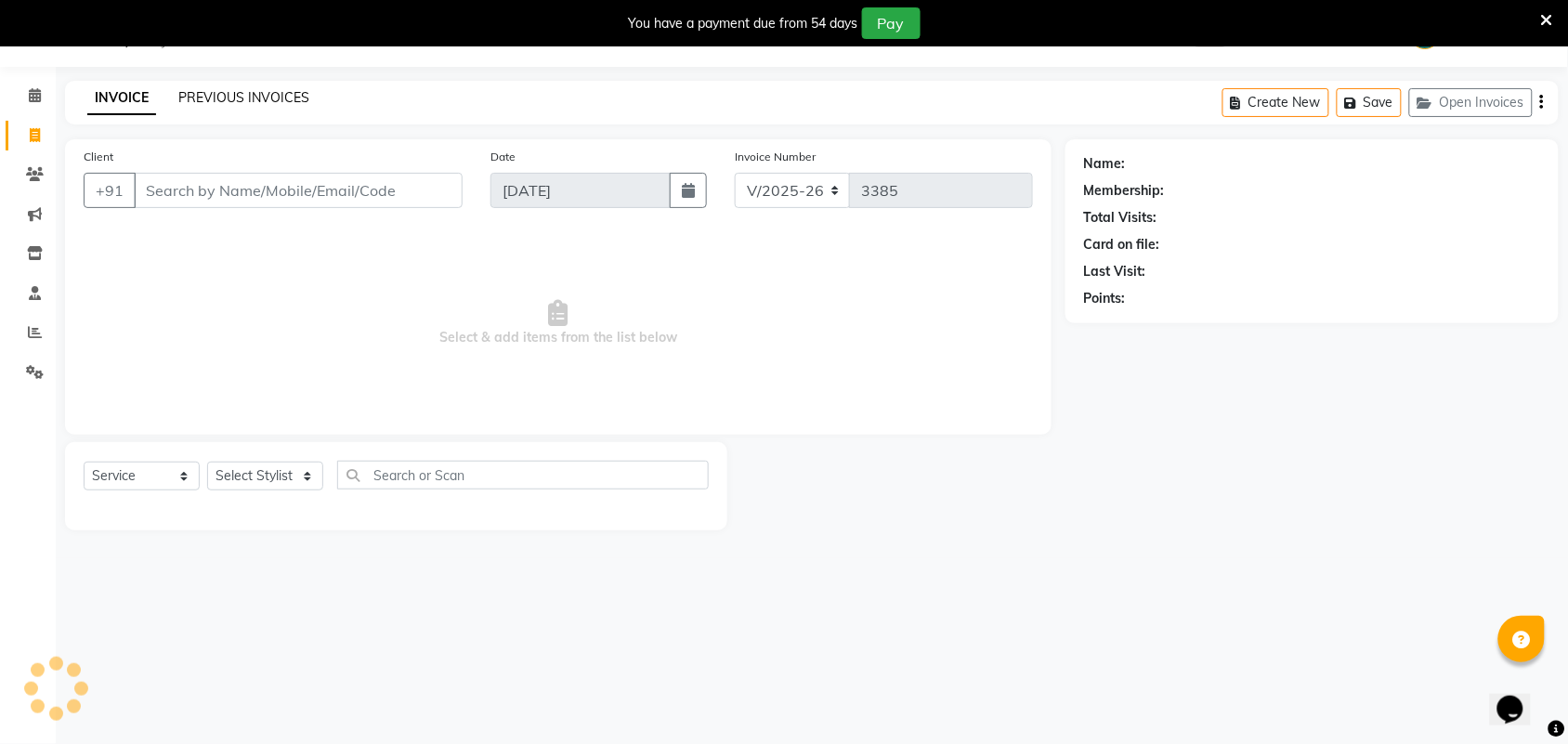
click at [204, 103] on link "PREVIOUS INVOICES" at bounding box center [244, 98] width 131 height 17
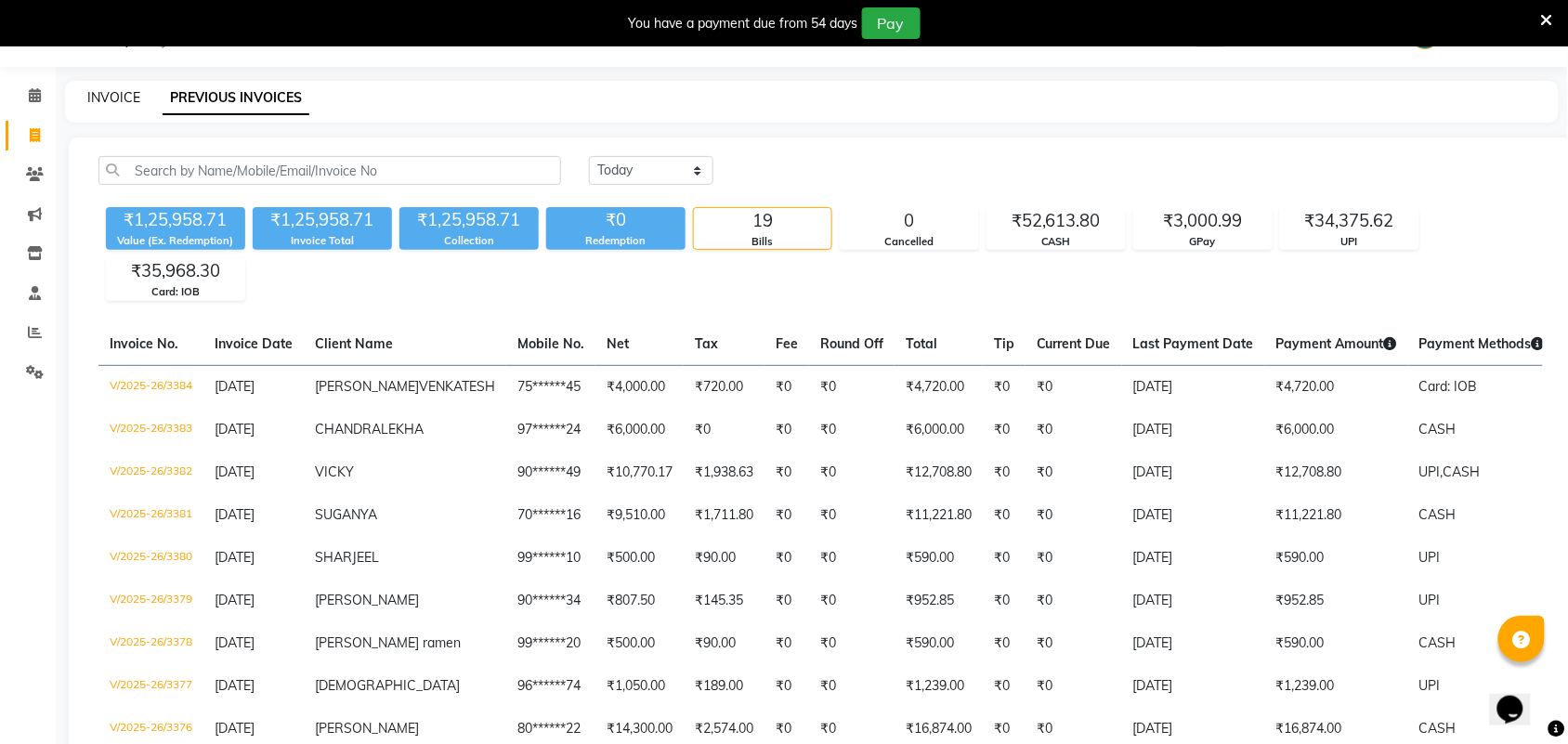
click at [119, 94] on link "INVOICE" at bounding box center [113, 98] width 53 height 17
select select "service"
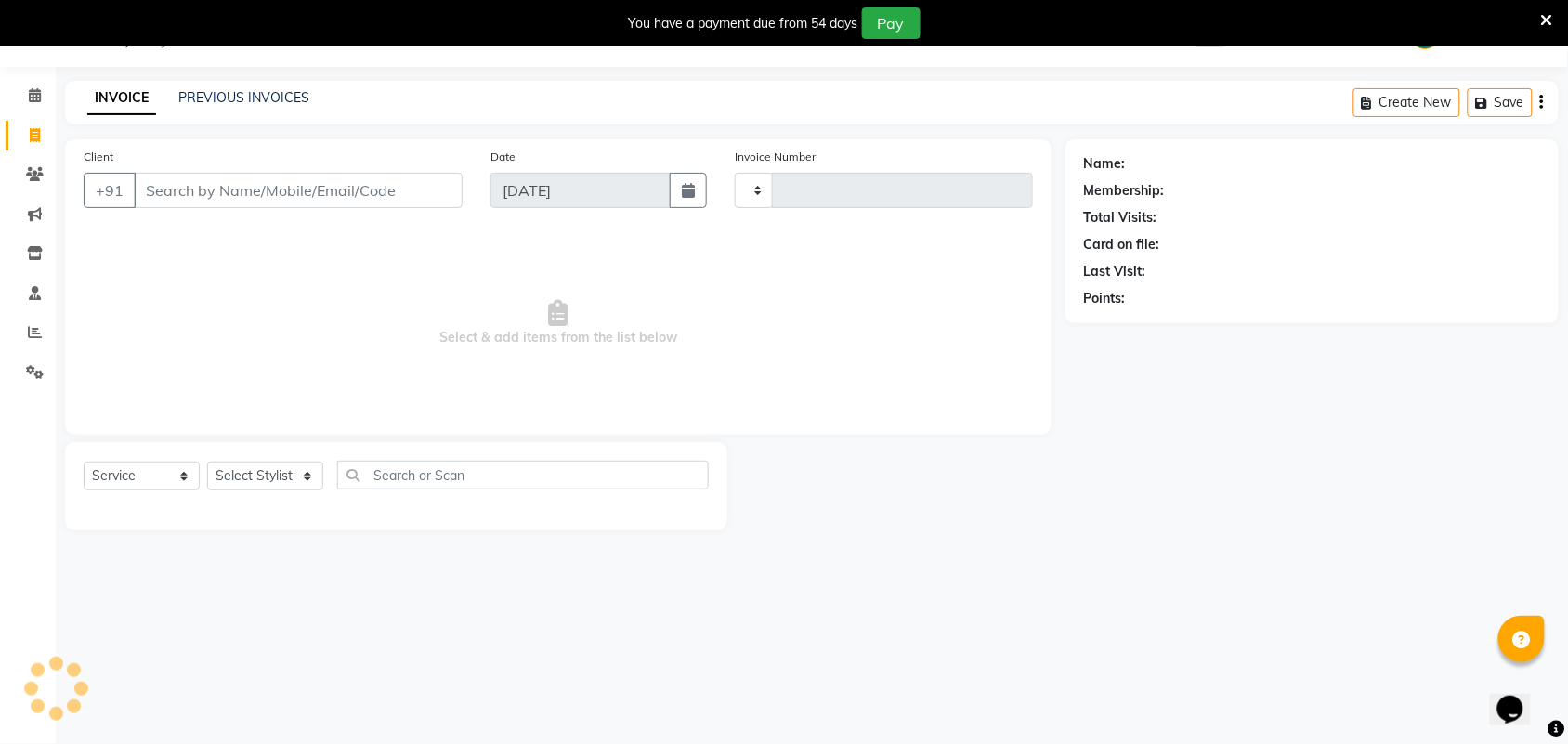
type input "3385"
select select "4466"
select select "V"
select select "71189"
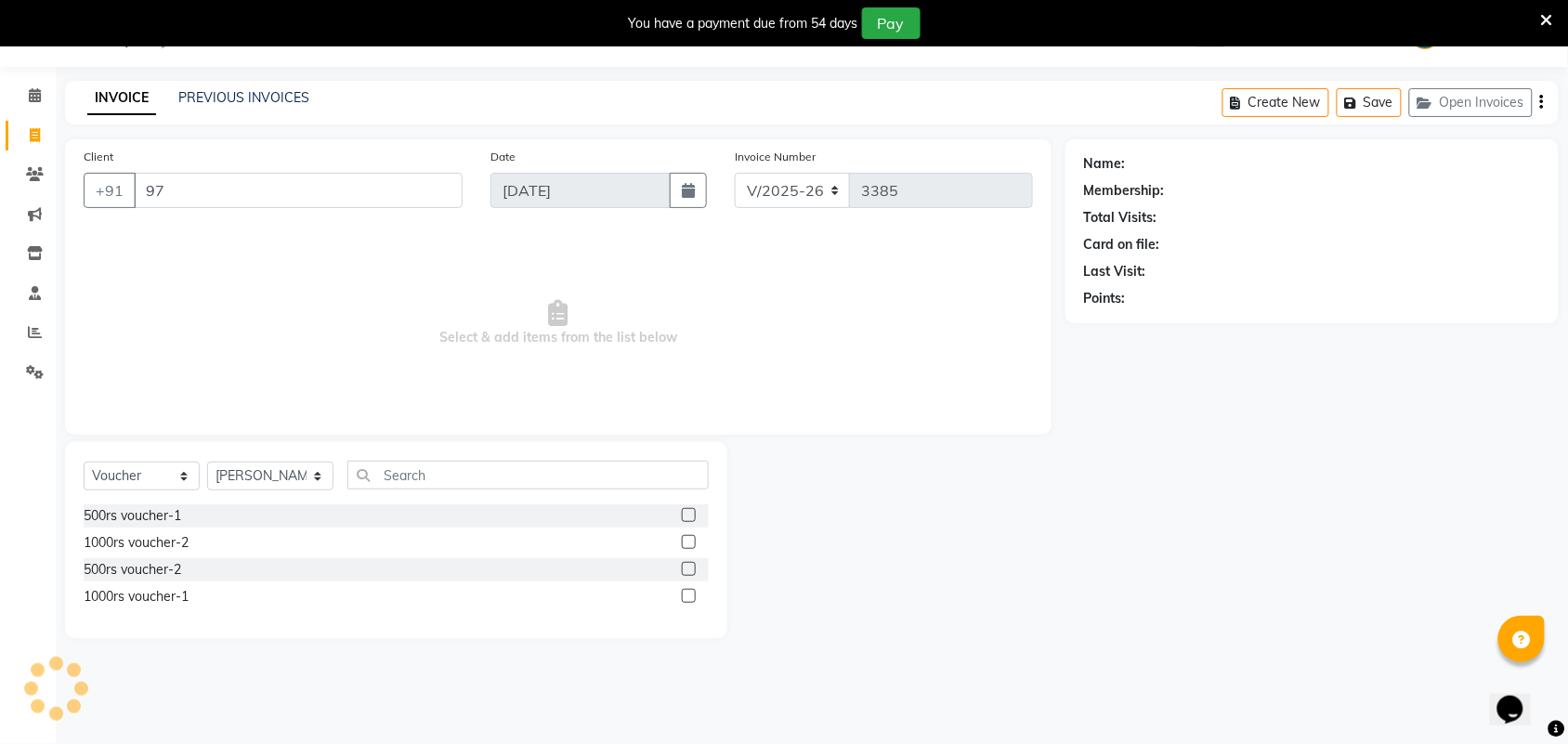
type input "9"
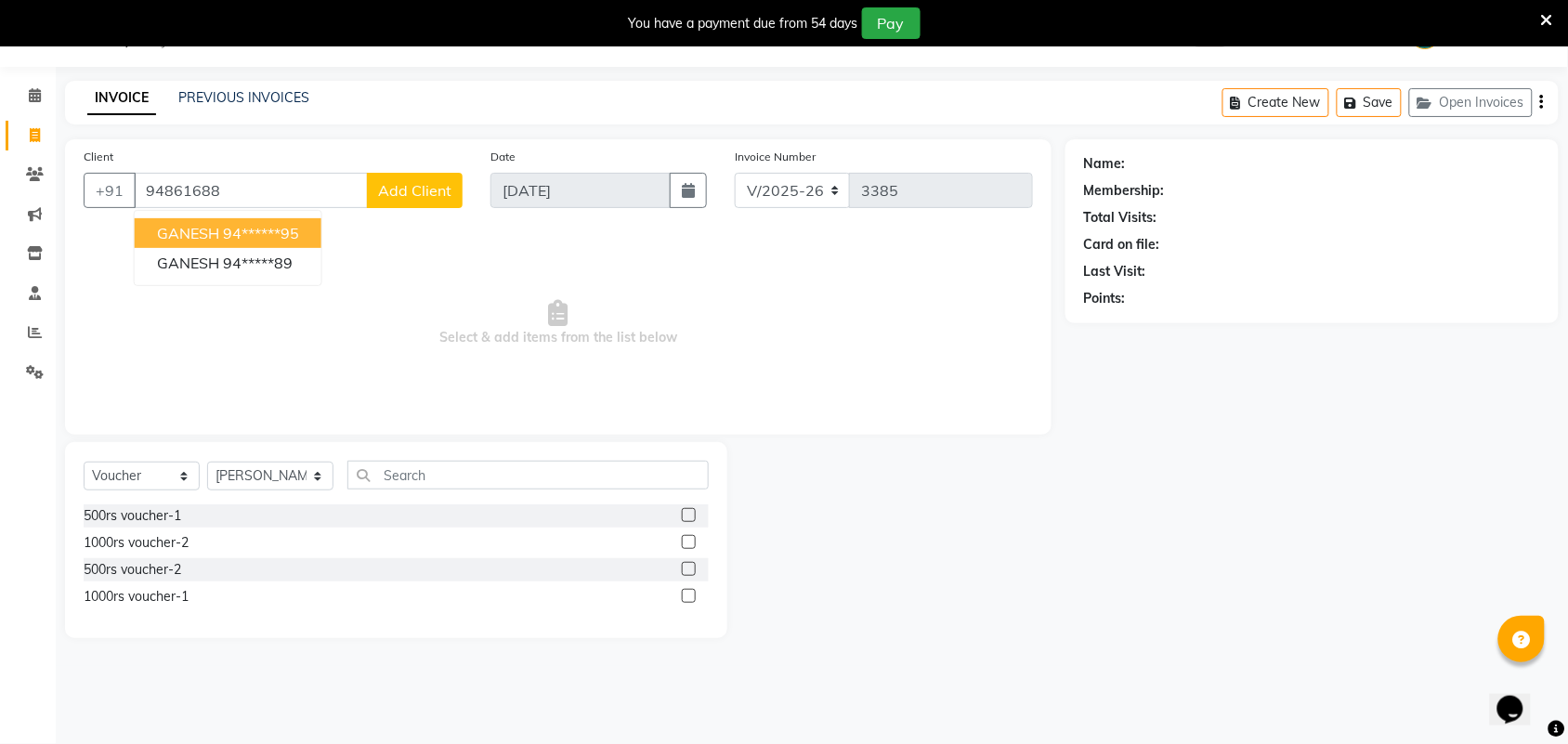
click at [256, 230] on ngb-highlight "94******95" at bounding box center [261, 234] width 76 height 19
type input "94******95"
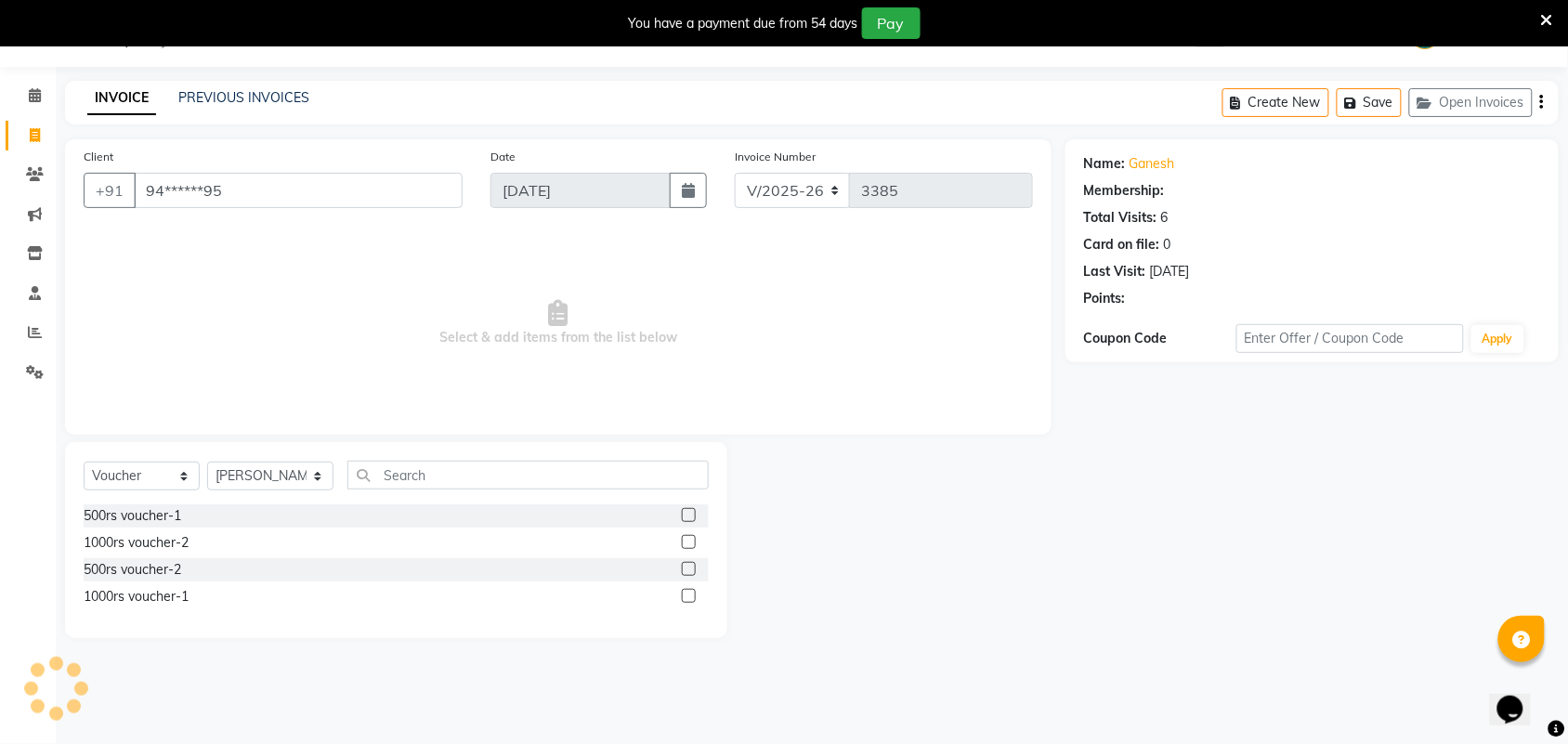
select select "1: Object"
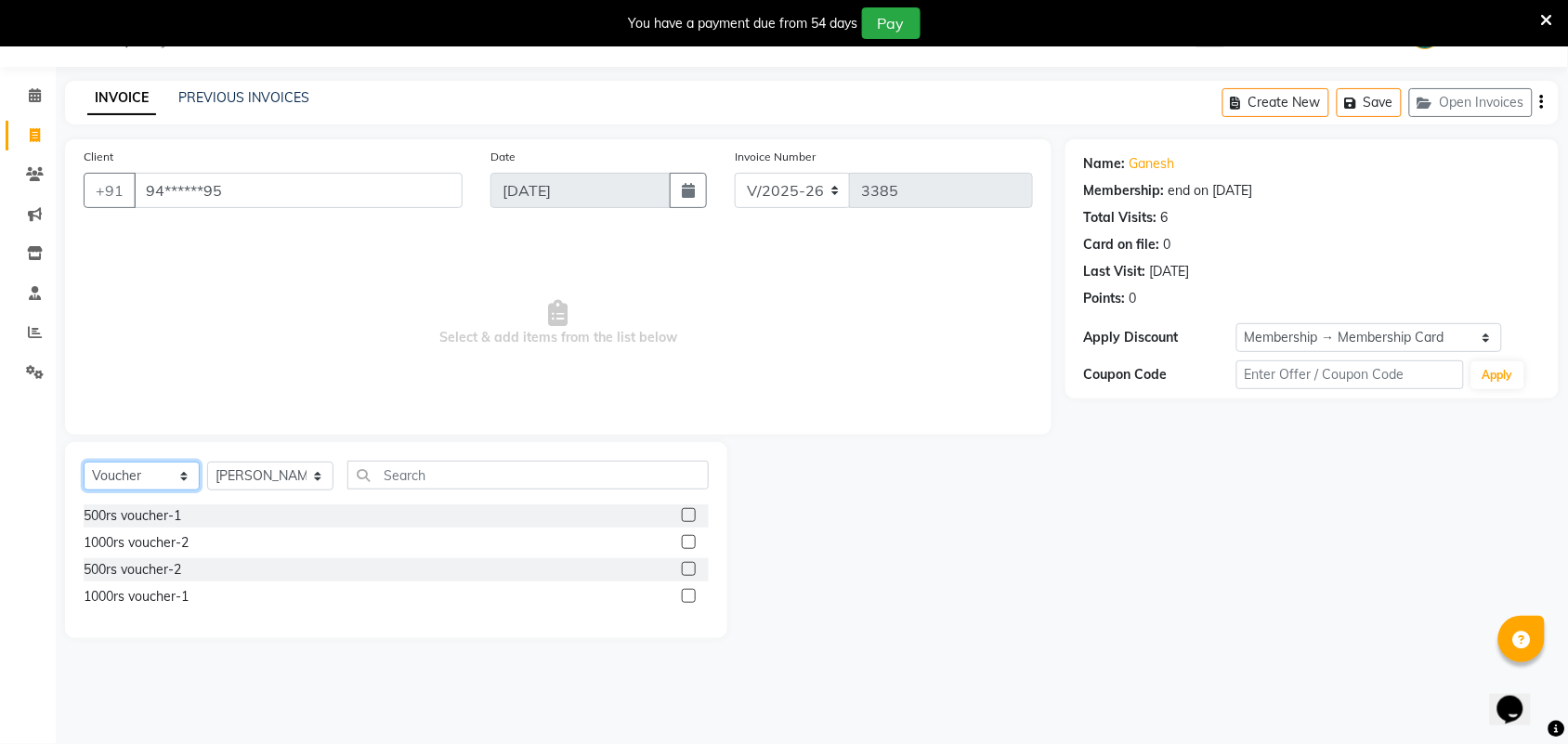
click at [167, 471] on select "Select Service Product Membership Package Voucher Prepaid Gift Card" at bounding box center [142, 476] width 116 height 29
select select "service"
click at [83, 462] on select "Select Service Product Membership Package Voucher Prepaid Gift Card" at bounding box center [142, 476] width 116 height 29
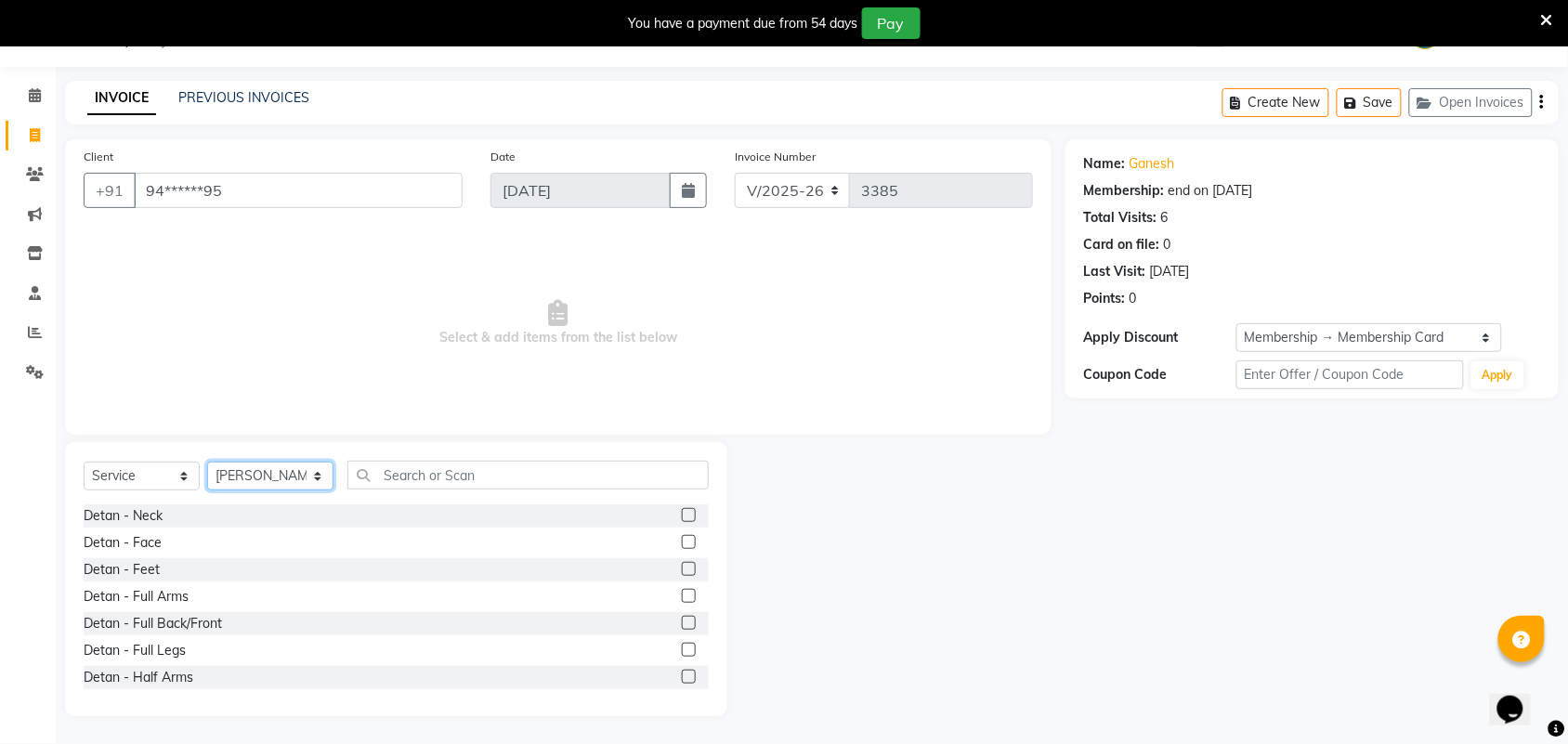
click at [286, 474] on select "Select Stylist Admin ANUSHA Apsu Auditor Ambattur Balaji BANUPRIYA Bharath Bhuv…" at bounding box center [270, 476] width 127 height 29
select select "25074"
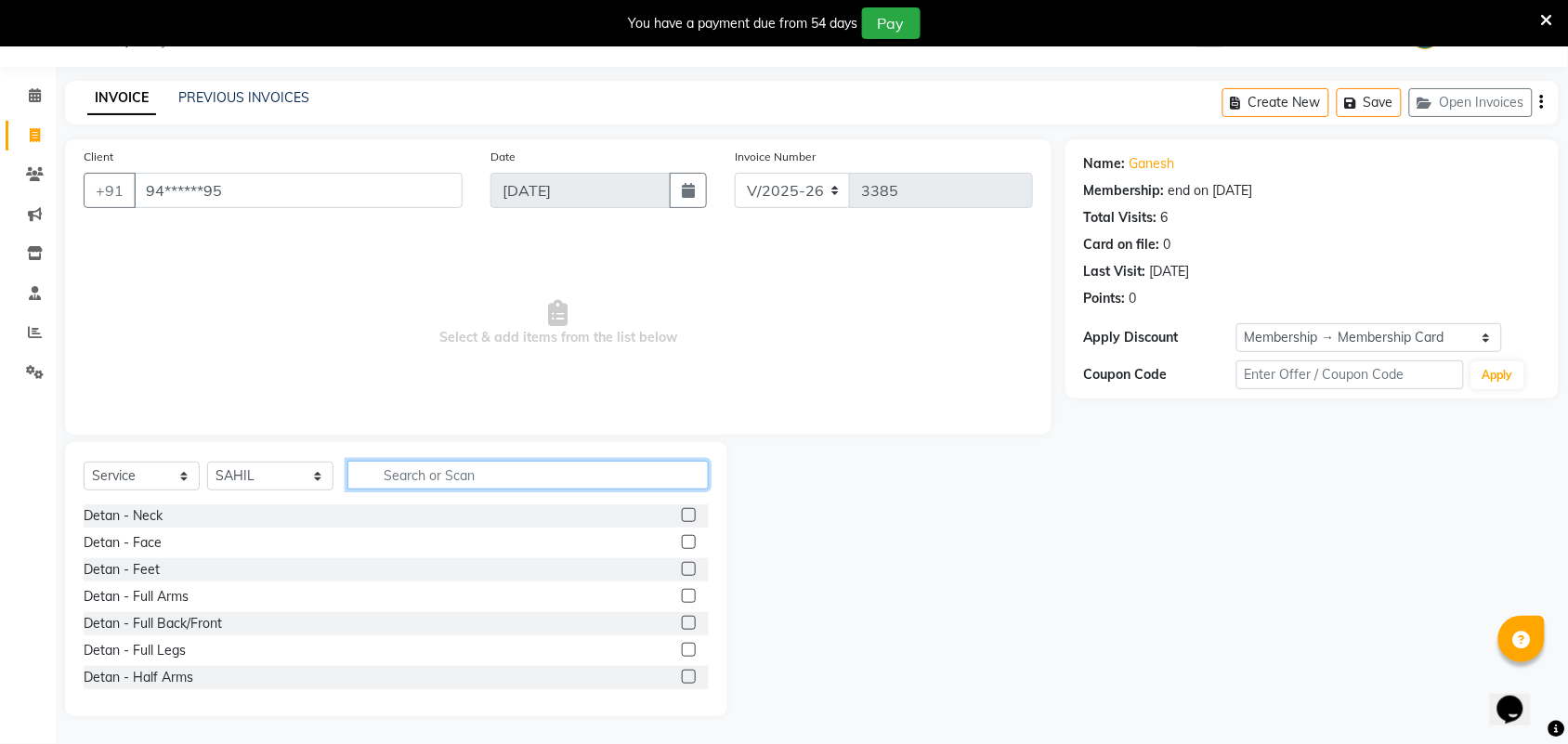
click at [428, 472] on input "text" at bounding box center [527, 475] width 361 height 29
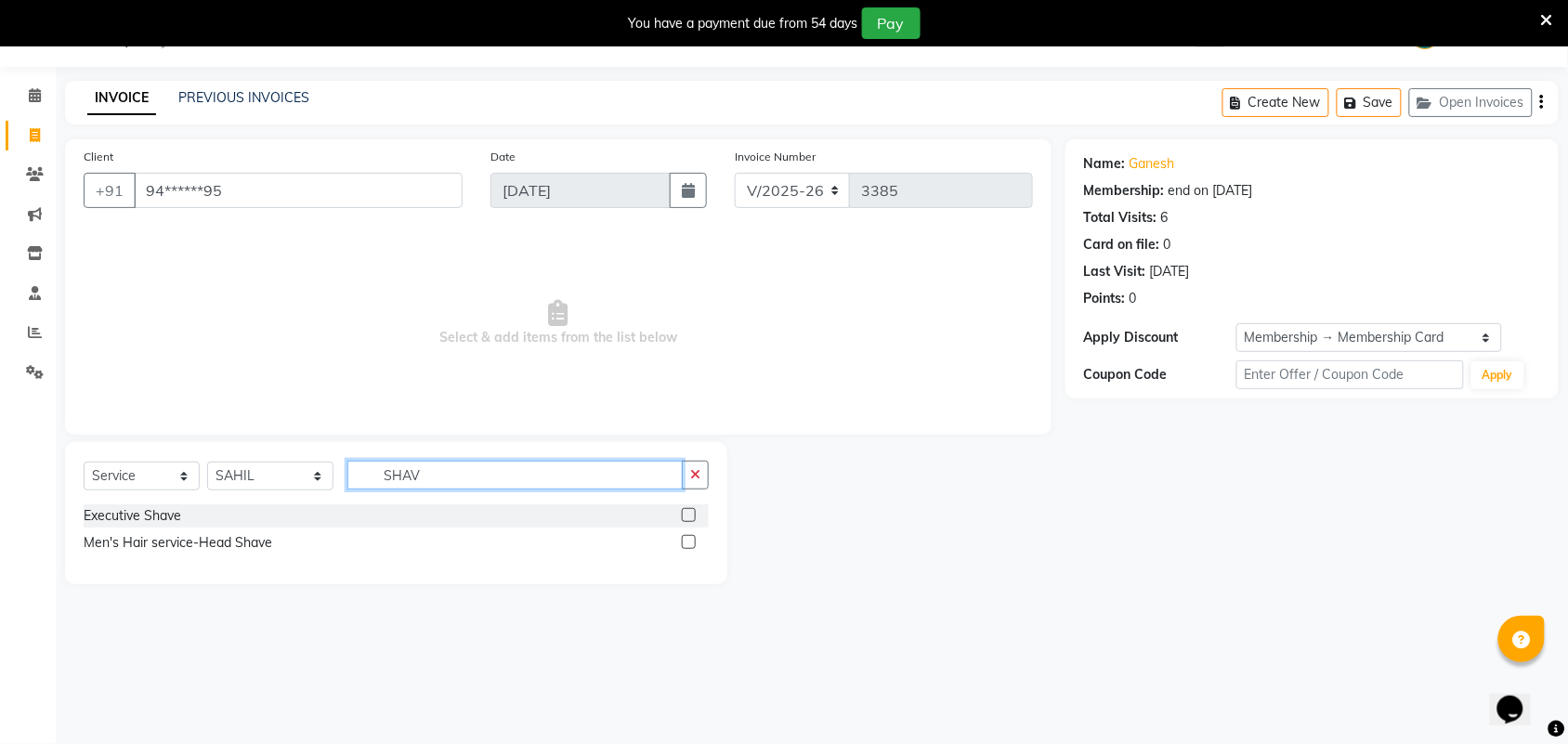
type input "SHAV"
click at [692, 514] on label at bounding box center [688, 515] width 14 height 14
click at [692, 514] on input "checkbox" at bounding box center [687, 516] width 12 height 12
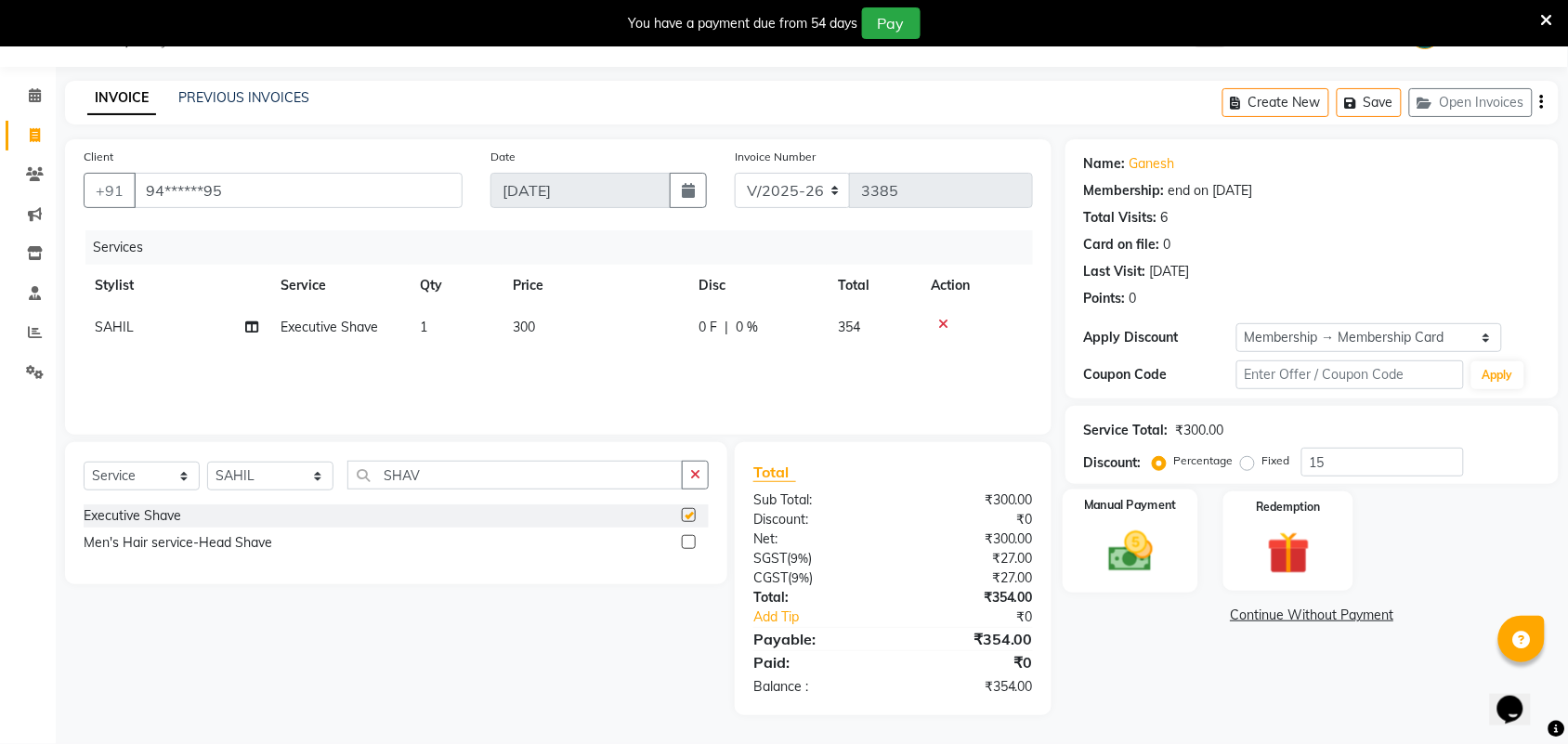
checkbox input "false"
click at [544, 342] on td "300" at bounding box center [595, 327] width 186 height 42
select select "25074"
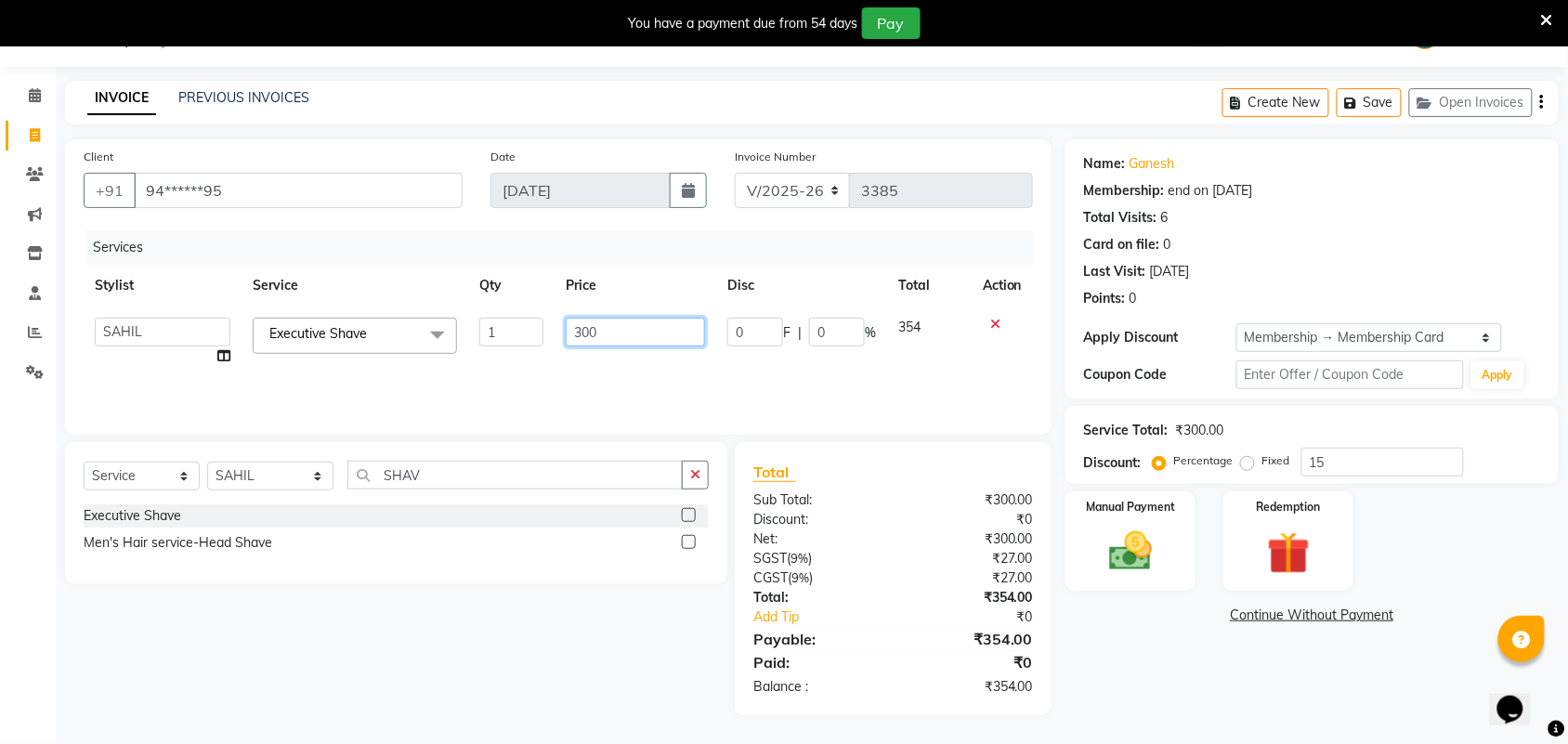
click at [605, 326] on input "300" at bounding box center [635, 332] width 140 height 29
type input "3"
type input "250"
click at [1178, 704] on div "Name: Ganesh Membership: end on 19-03-2026 Total Visits: 6 Card on file: 0 Last…" at bounding box center [1319, 428] width 507 height 576
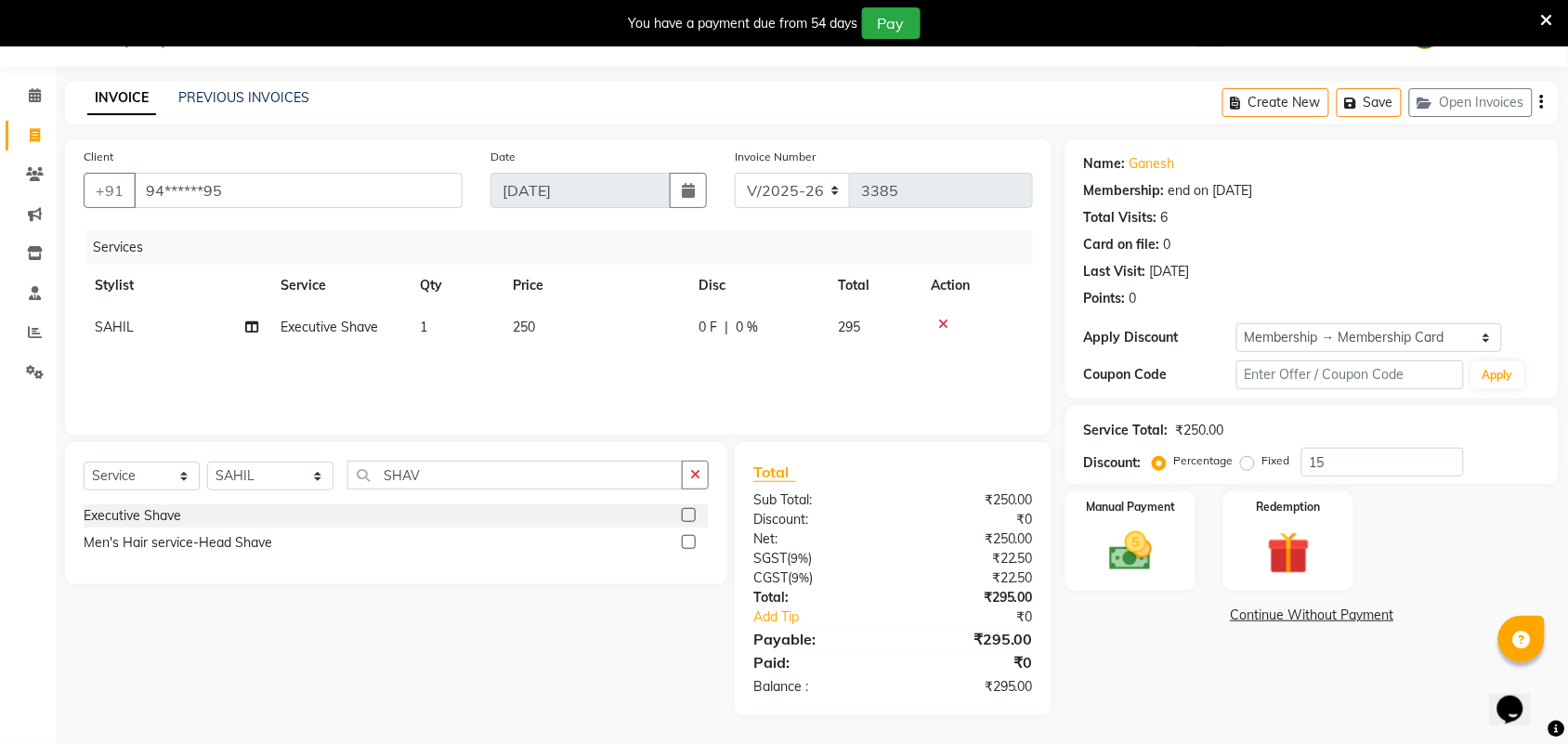
click at [559, 323] on td "250" at bounding box center [595, 327] width 186 height 42
select select "25074"
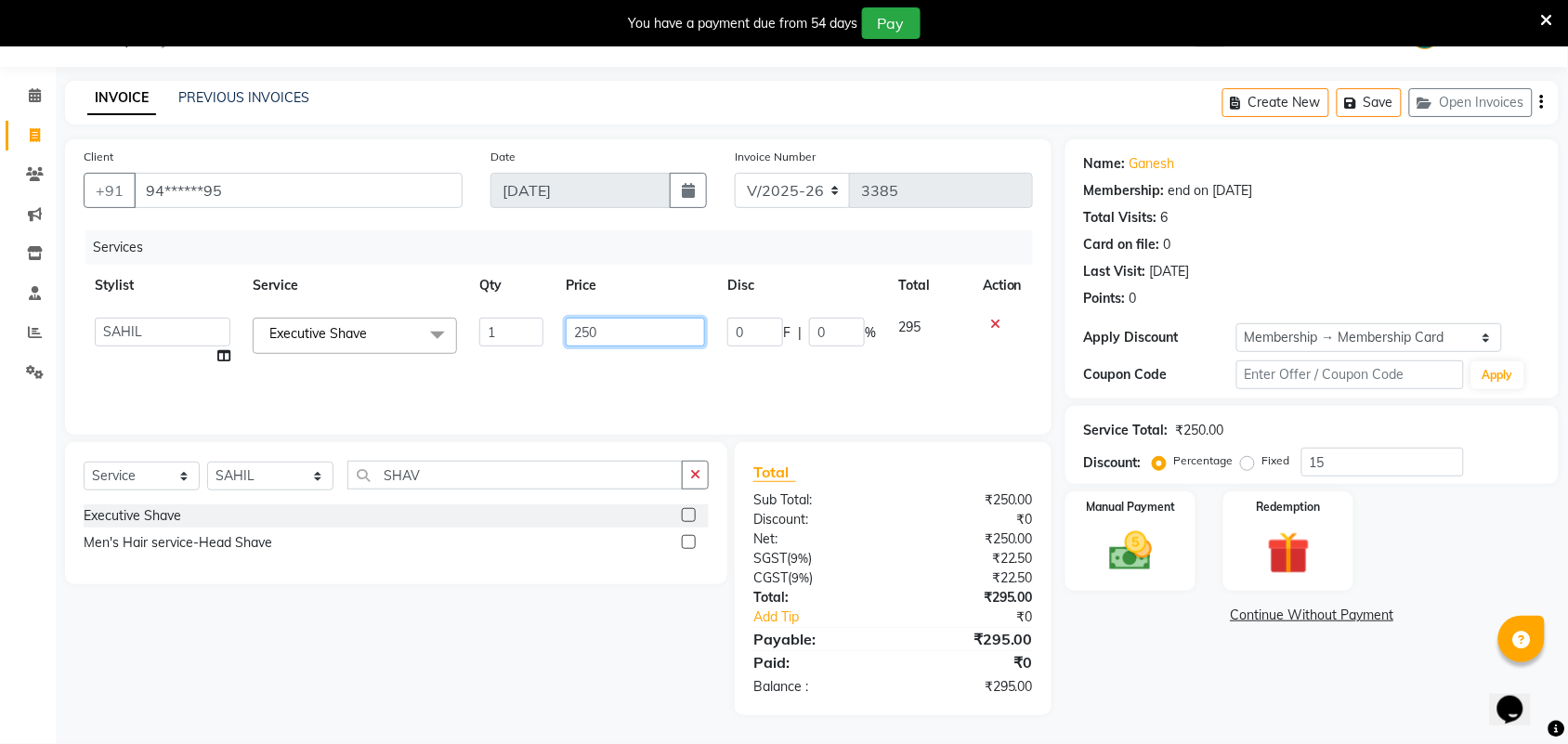
click at [596, 328] on input "250" at bounding box center [635, 332] width 140 height 29
type input "252"
click at [1130, 713] on div "Name: Ganesh Membership: end on 19-03-2026 Total Visits: 6 Card on file: 0 Last…" at bounding box center [1319, 428] width 507 height 576
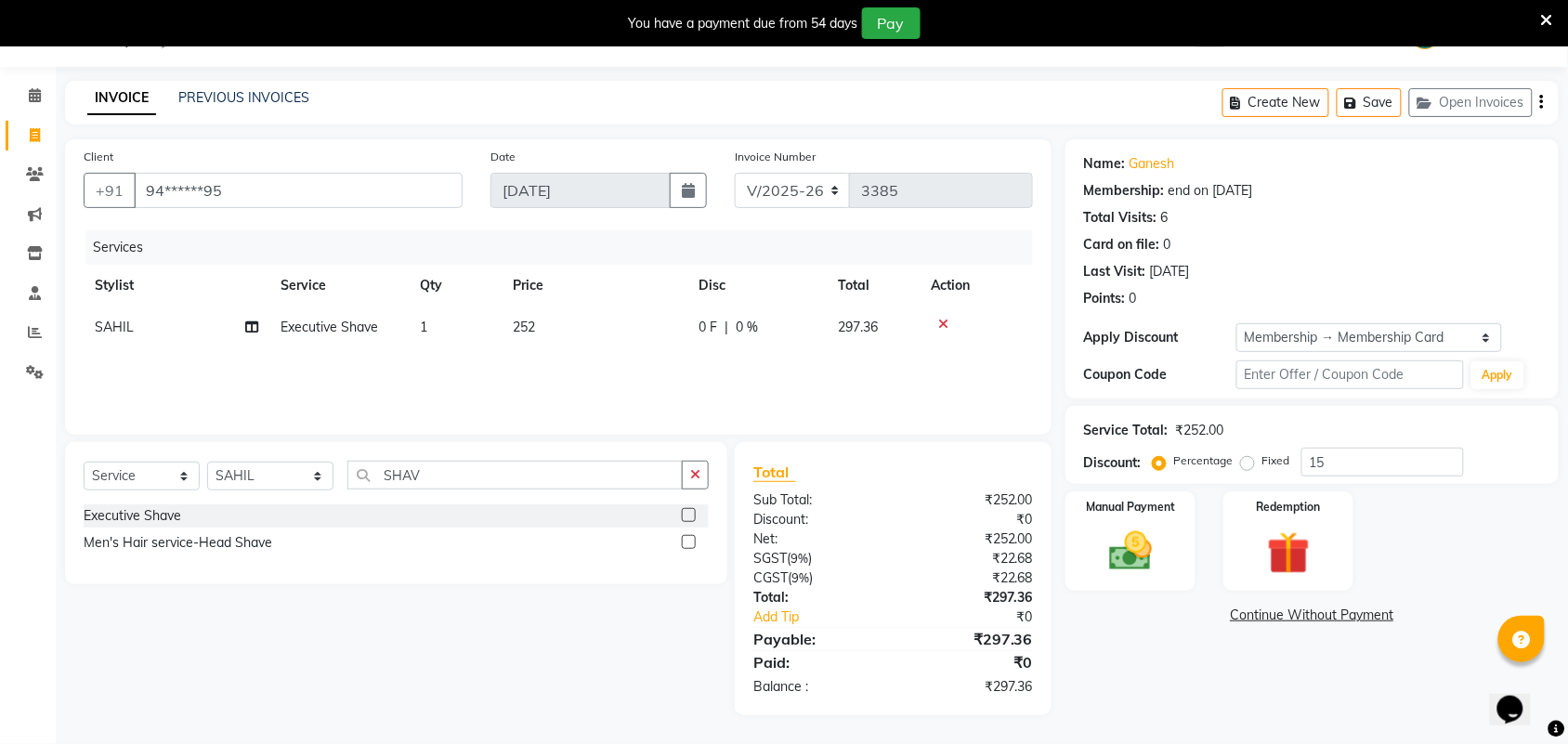
click at [610, 345] on td "252" at bounding box center [595, 327] width 186 height 42
select select "25074"
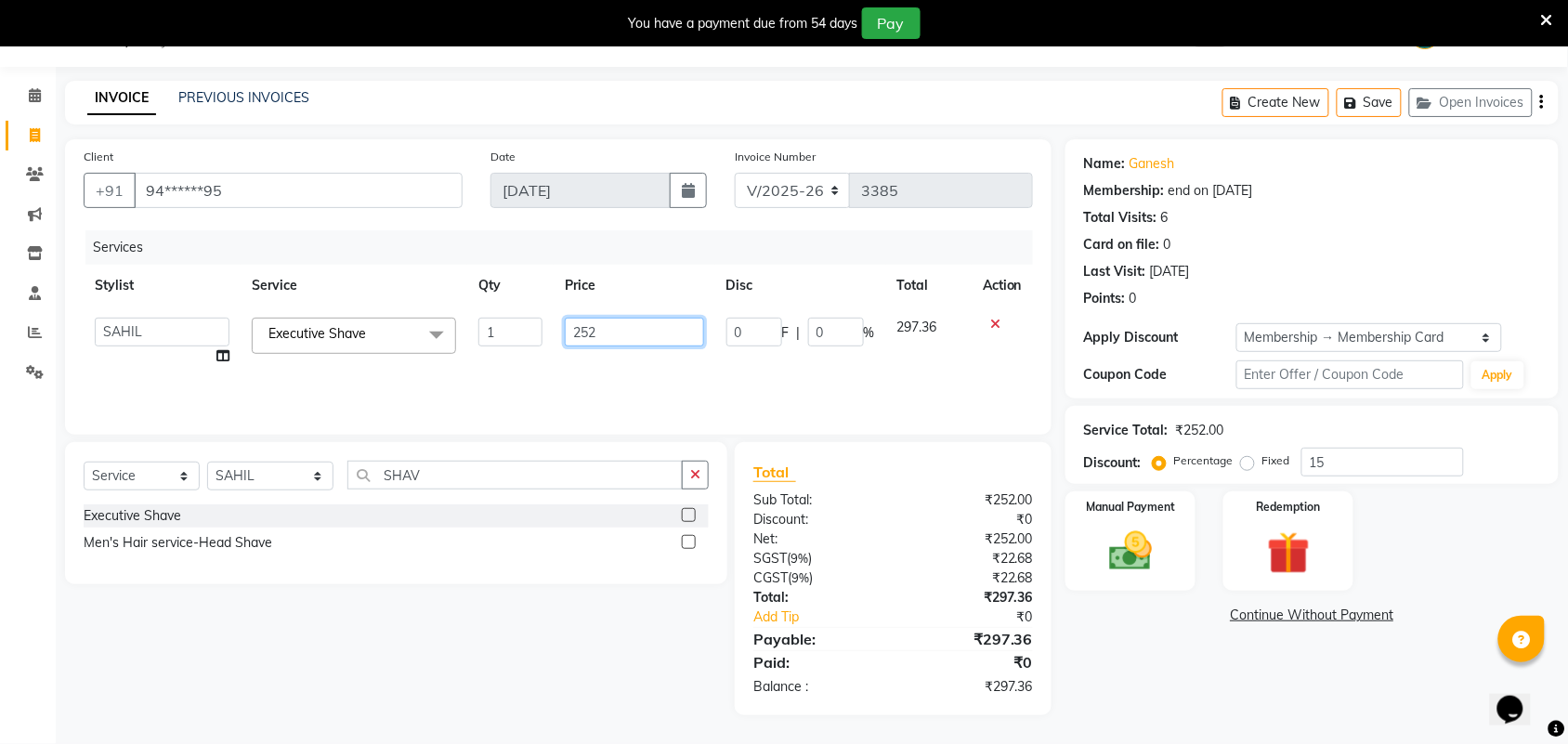
click at [652, 319] on input "252" at bounding box center [634, 332] width 139 height 29
type input "254"
click at [1147, 669] on div "Name: Ganesh Membership: end on 19-03-2026 Total Visits: 6 Card on file: 0 Last…" at bounding box center [1319, 428] width 507 height 576
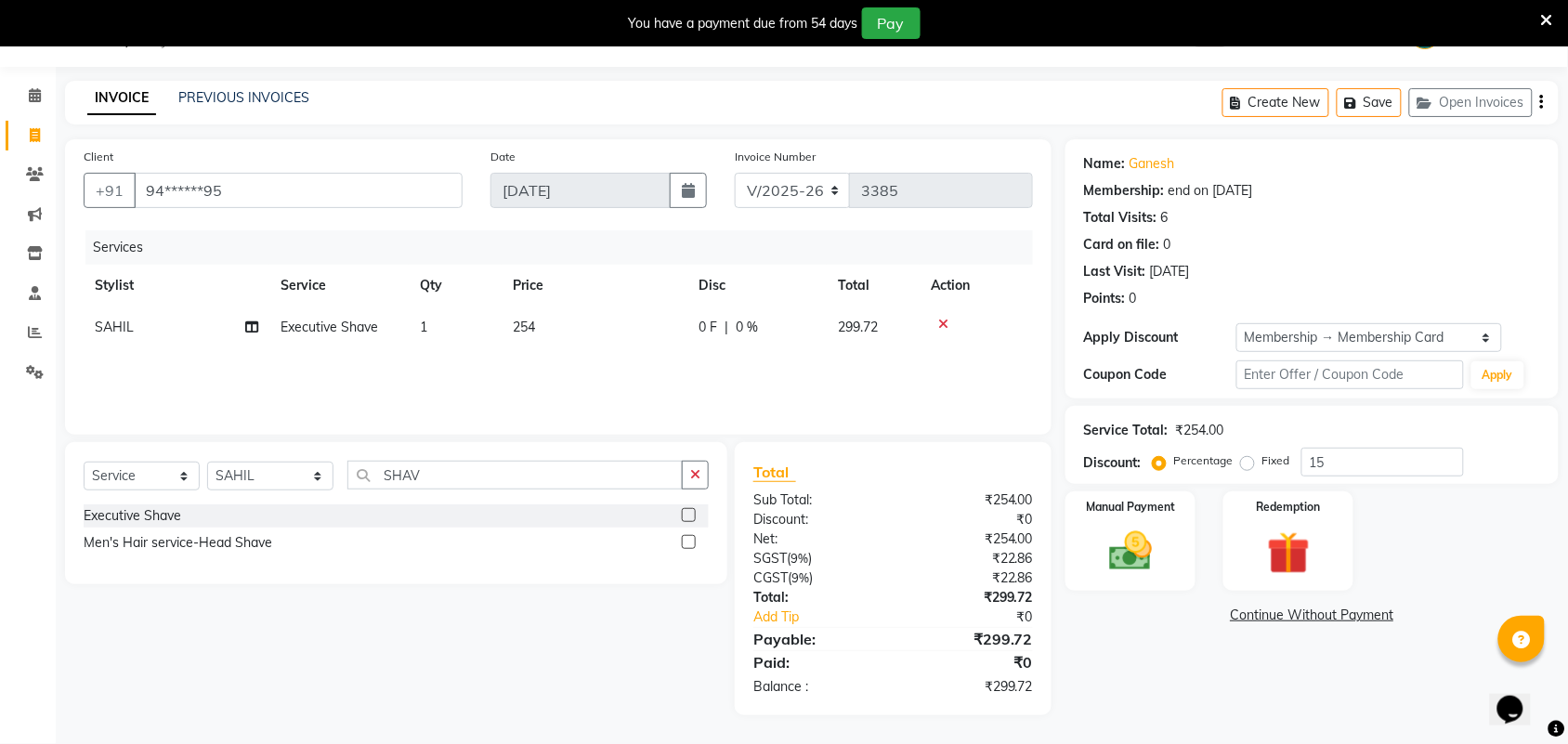
click at [530, 345] on td "254" at bounding box center [595, 327] width 186 height 42
select select "25074"
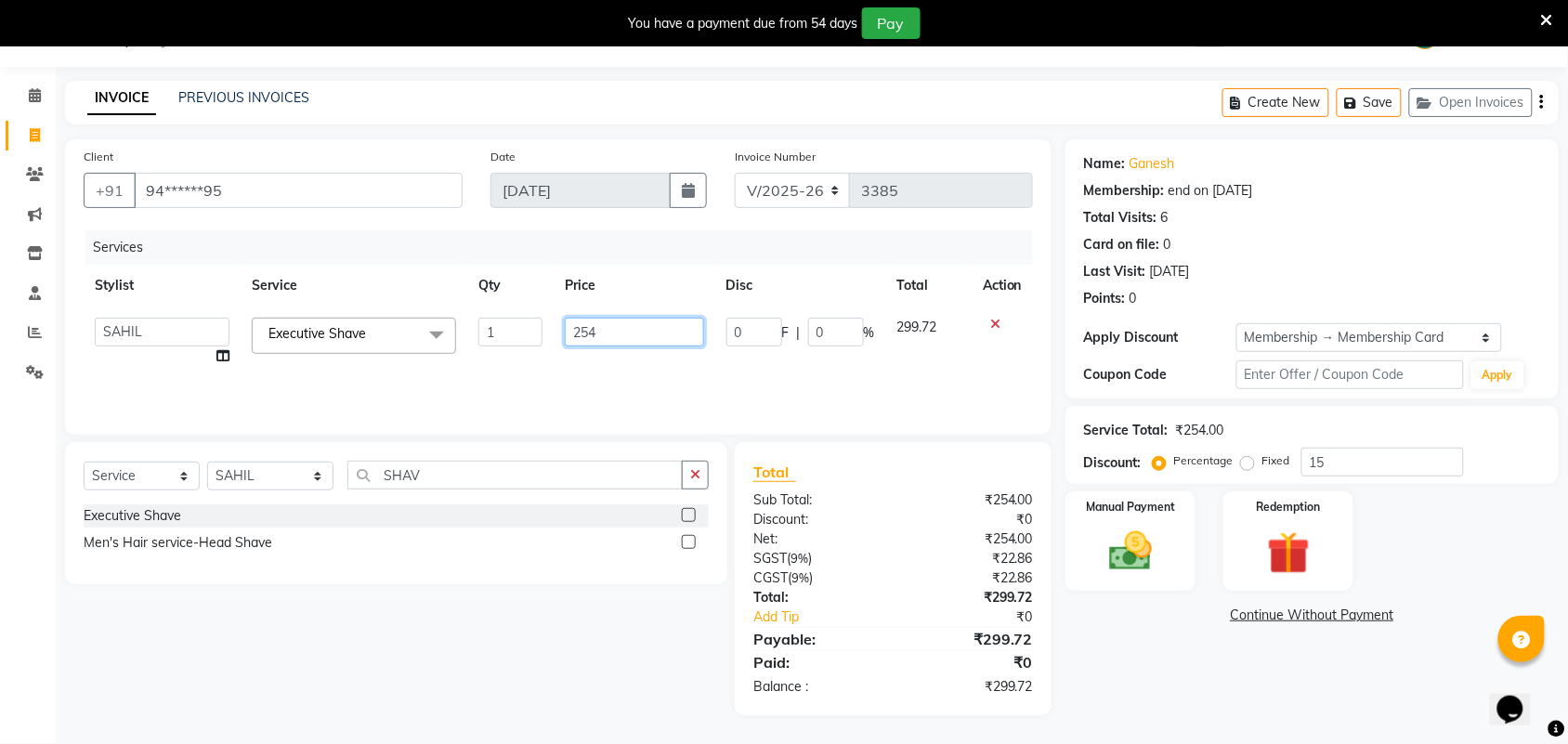
click at [620, 335] on input "254" at bounding box center [634, 332] width 139 height 29
type input "255"
click at [1214, 700] on div "Name: Ganesh Membership: end on 19-03-2026 Total Visits: 6 Card on file: 0 Last…" at bounding box center [1319, 428] width 507 height 576
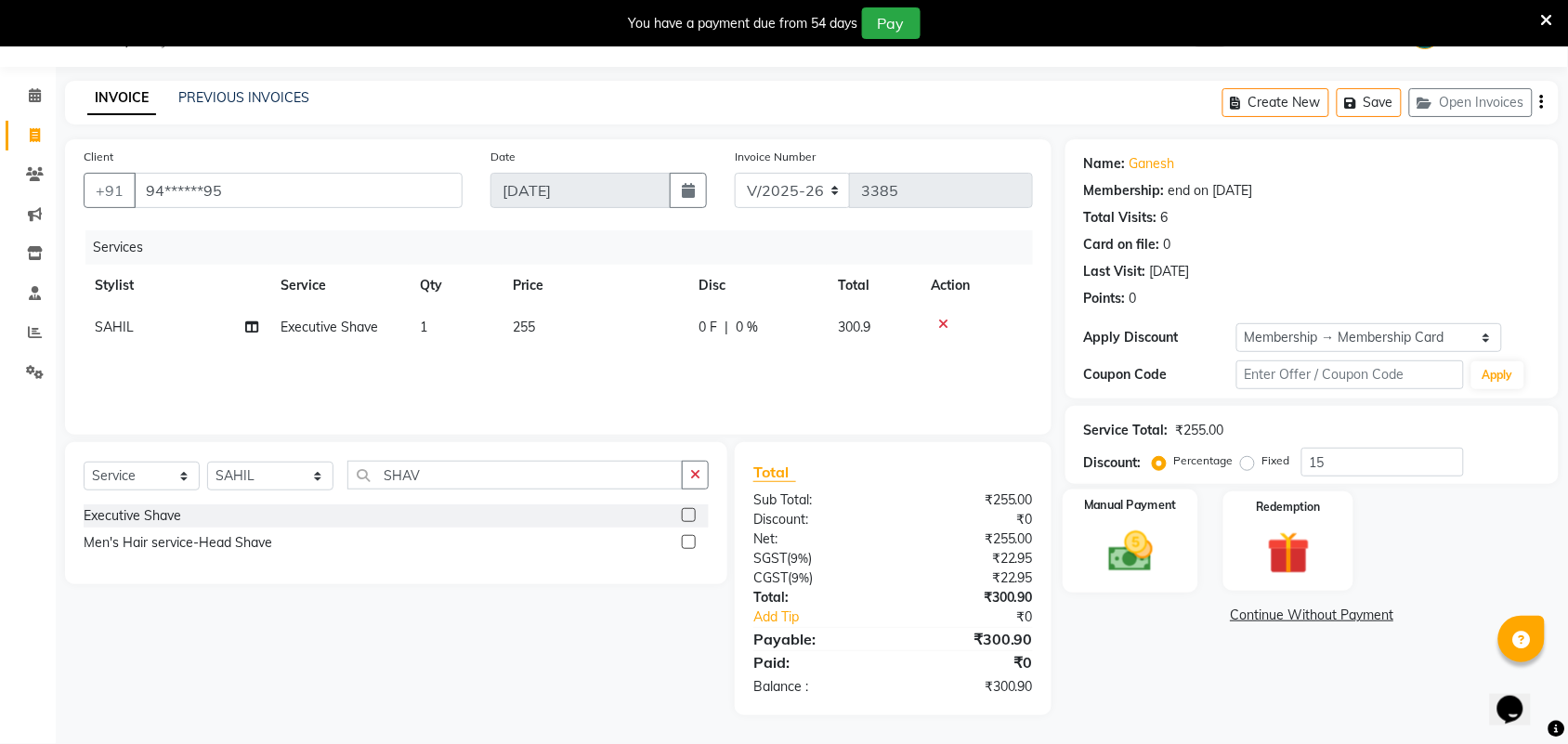
click at [1131, 539] on img at bounding box center [1130, 552] width 72 height 51
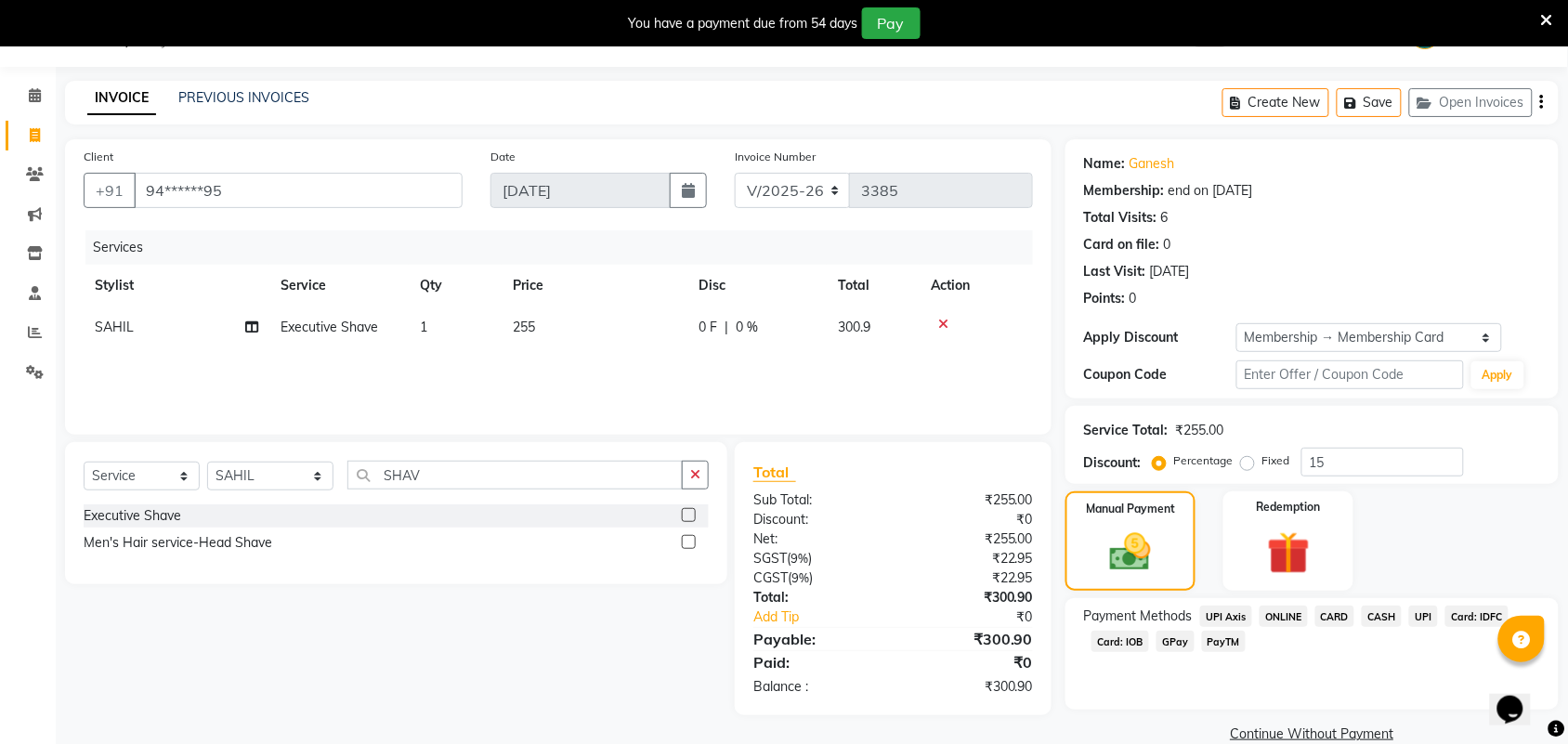
drag, startPoint x: 1377, startPoint y: 616, endPoint x: 1413, endPoint y: 655, distance: 53.1
click at [1377, 615] on span "CASH" at bounding box center [1381, 616] width 40 height 22
click at [1412, 732] on button "Add Payment" at bounding box center [1393, 740] width 294 height 29
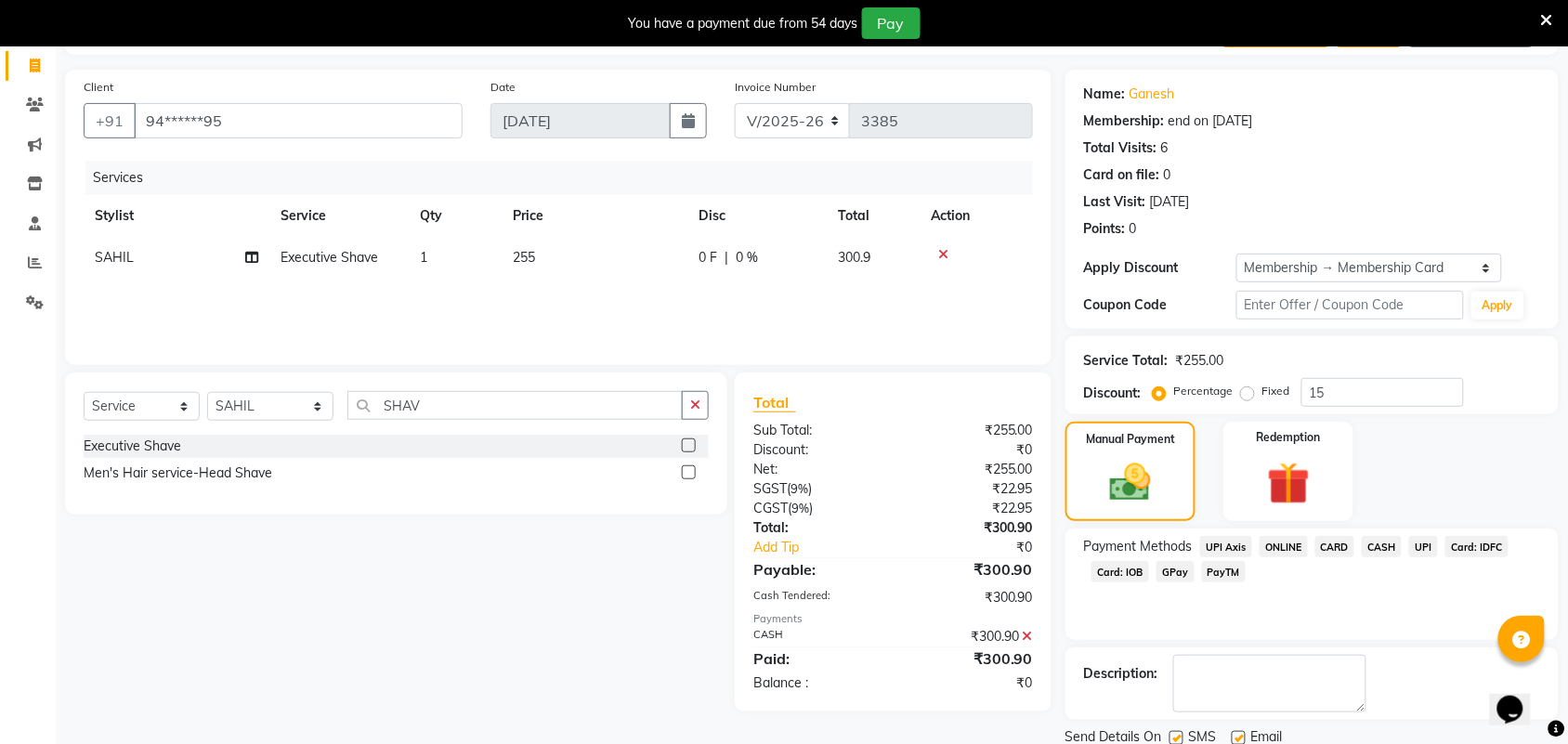
scroll to position [184, 0]
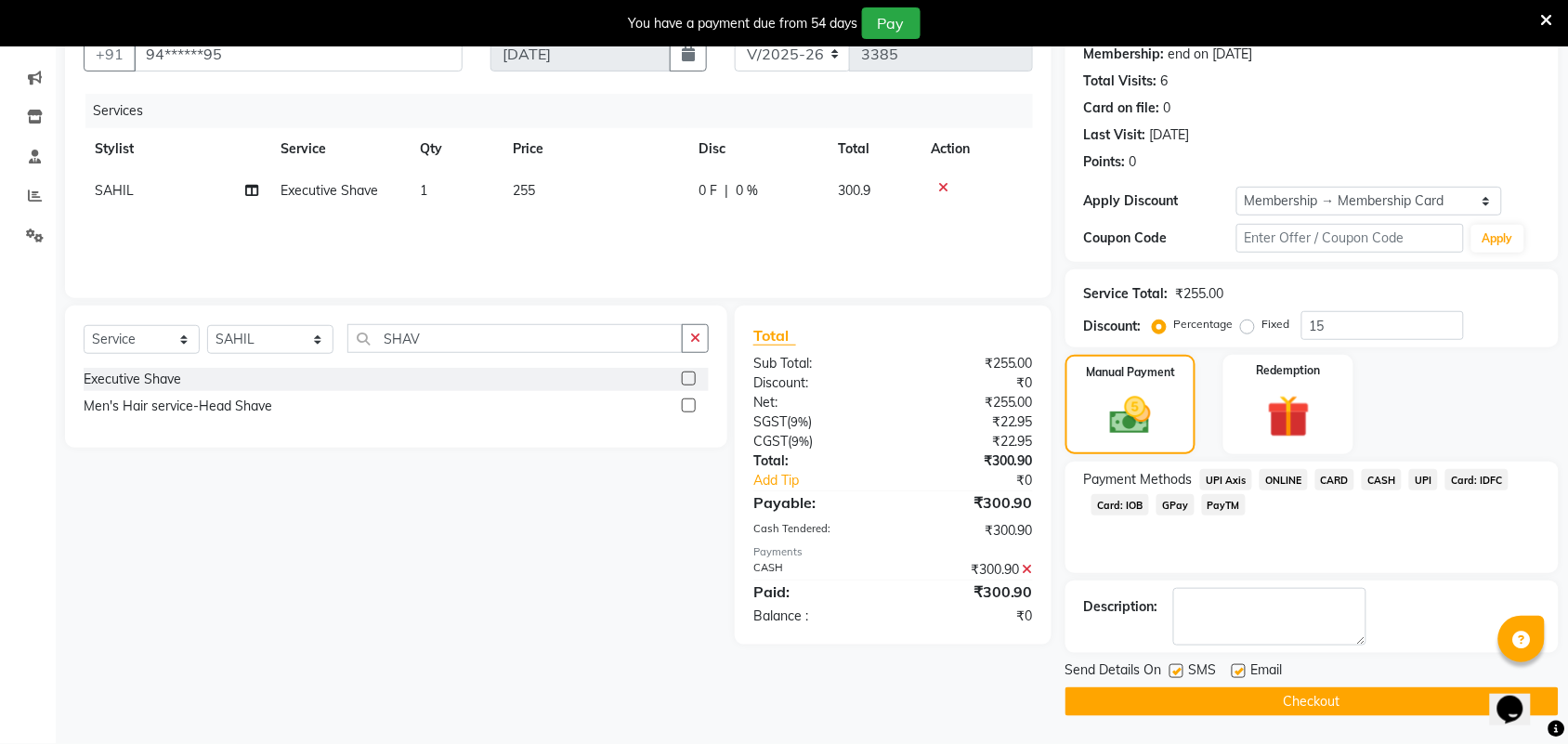
click at [1403, 704] on button "Checkout" at bounding box center [1312, 702] width 493 height 29
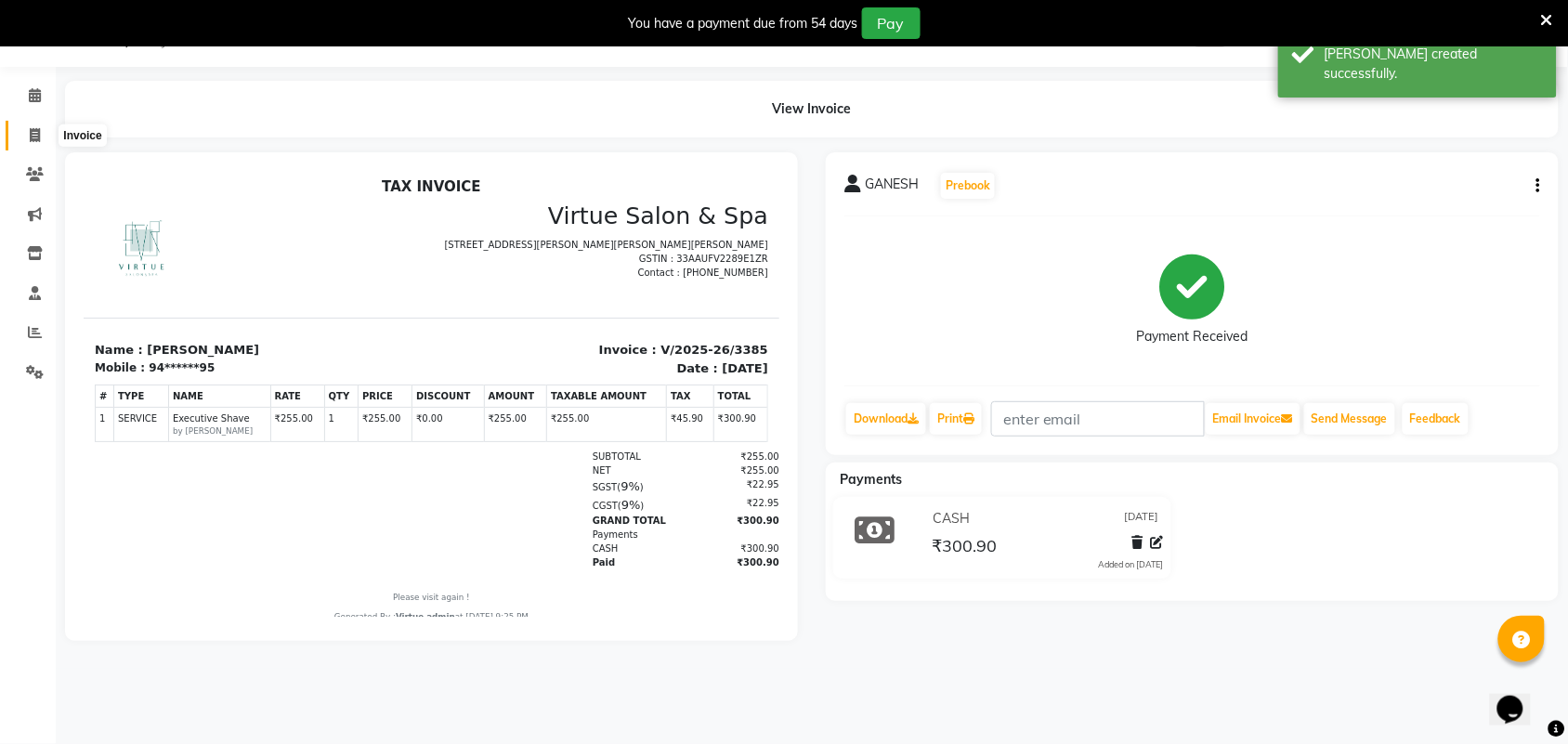
click at [26, 141] on span at bounding box center [35, 136] width 33 height 22
select select "service"
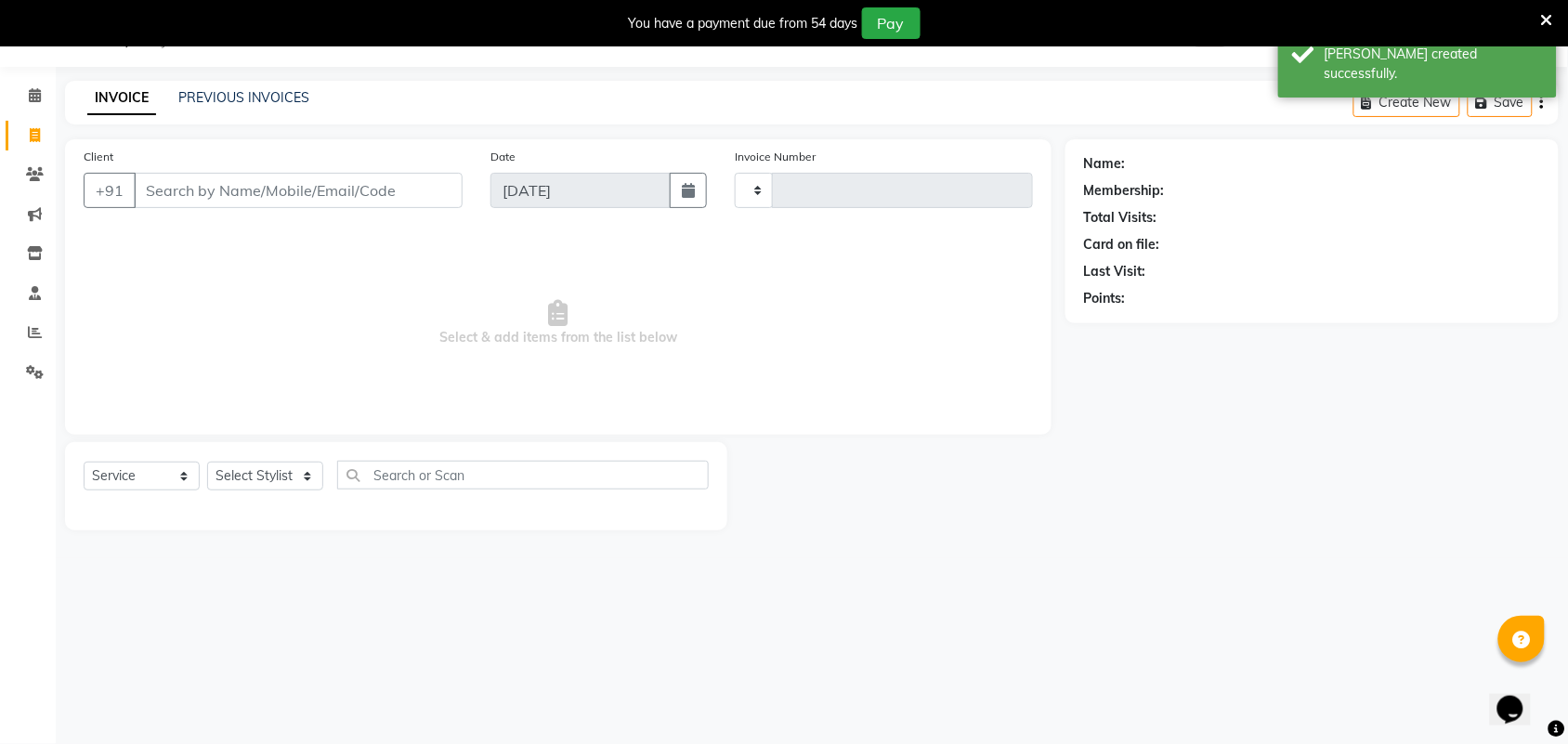
type input "3386"
select select "4466"
click at [244, 96] on link "PREVIOUS INVOICES" at bounding box center [244, 98] width 131 height 17
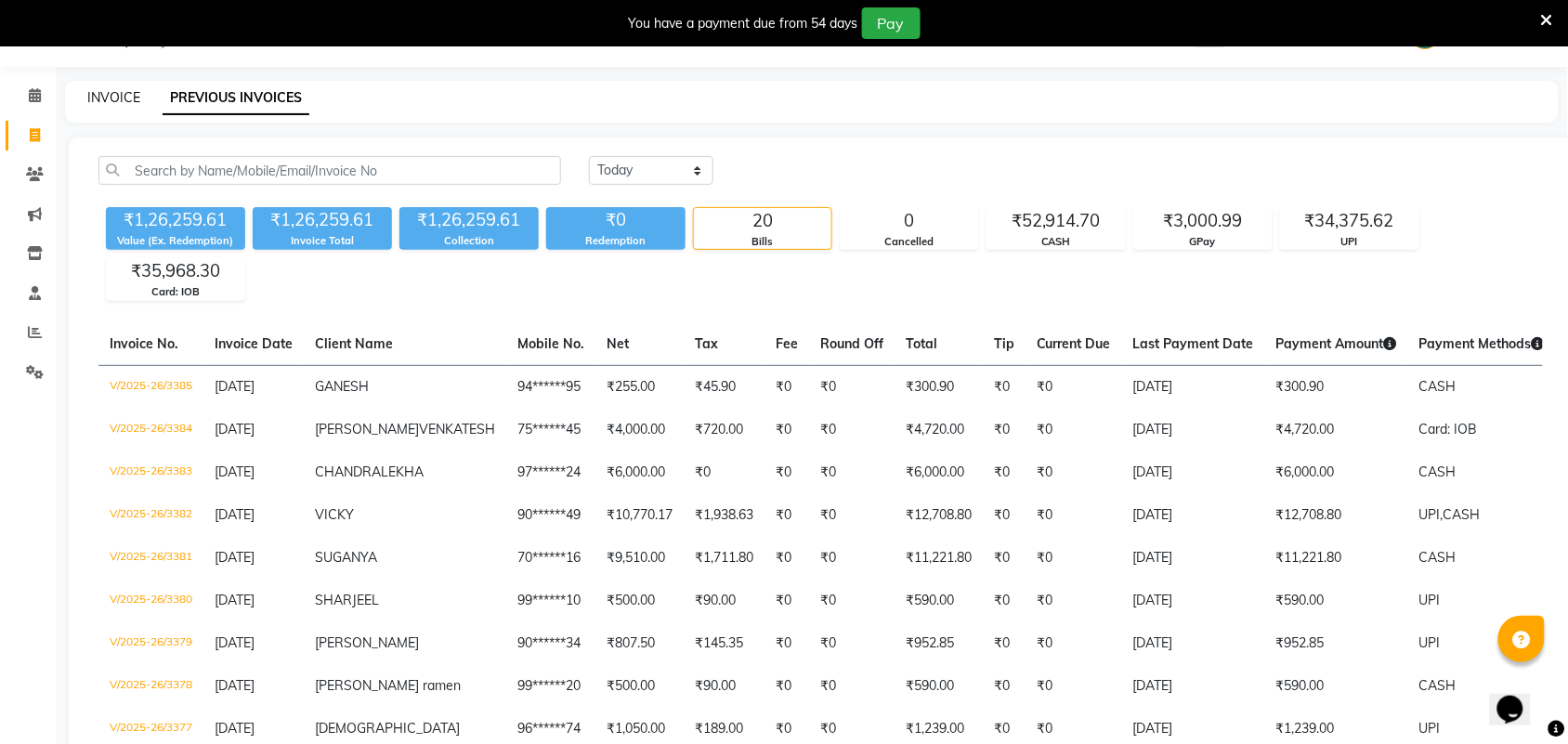
click at [130, 94] on link "INVOICE" at bounding box center [113, 98] width 53 height 17
select select "service"
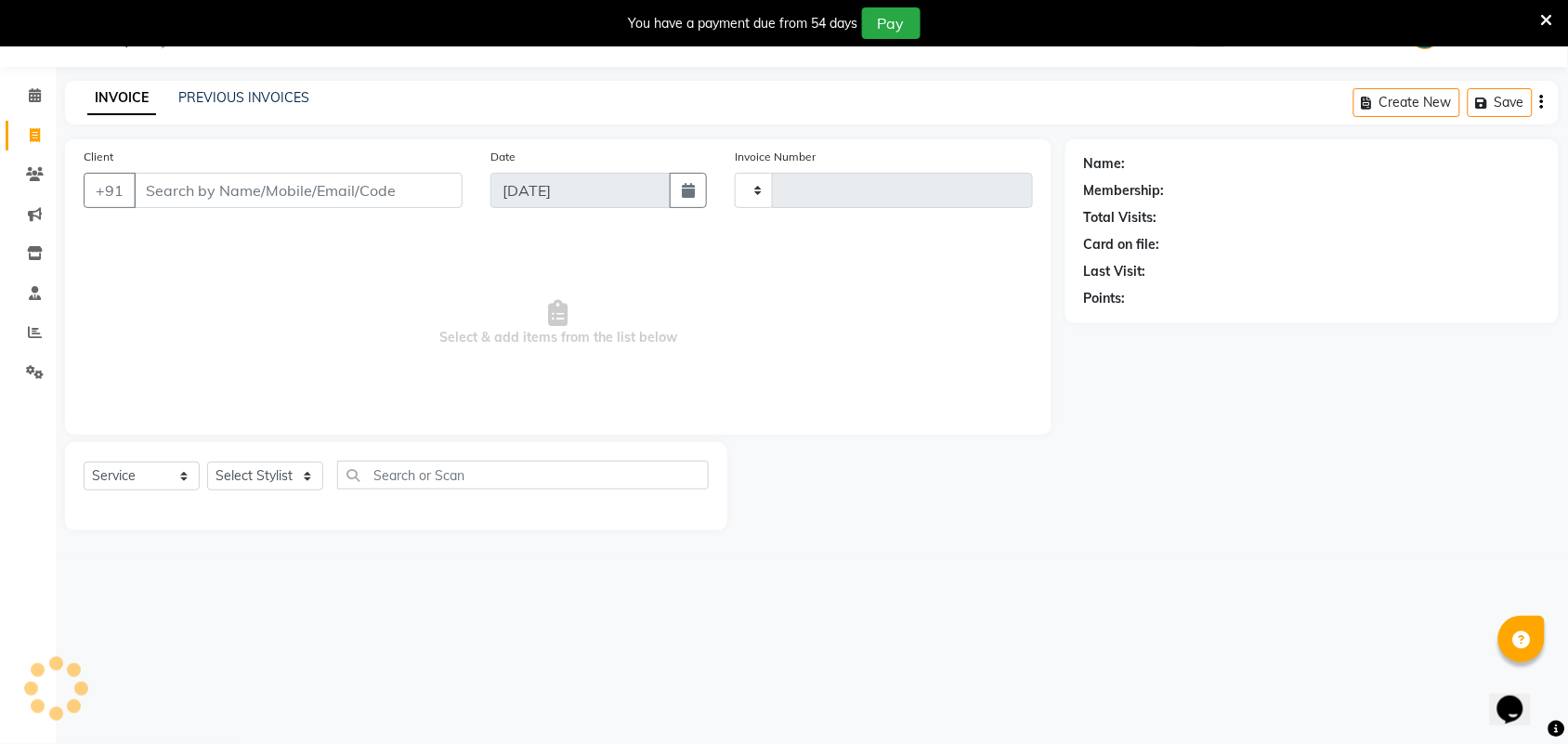
type input "3387"
select select "4466"
select select "V"
click at [225, 102] on link "PREVIOUS INVOICES" at bounding box center [244, 98] width 131 height 17
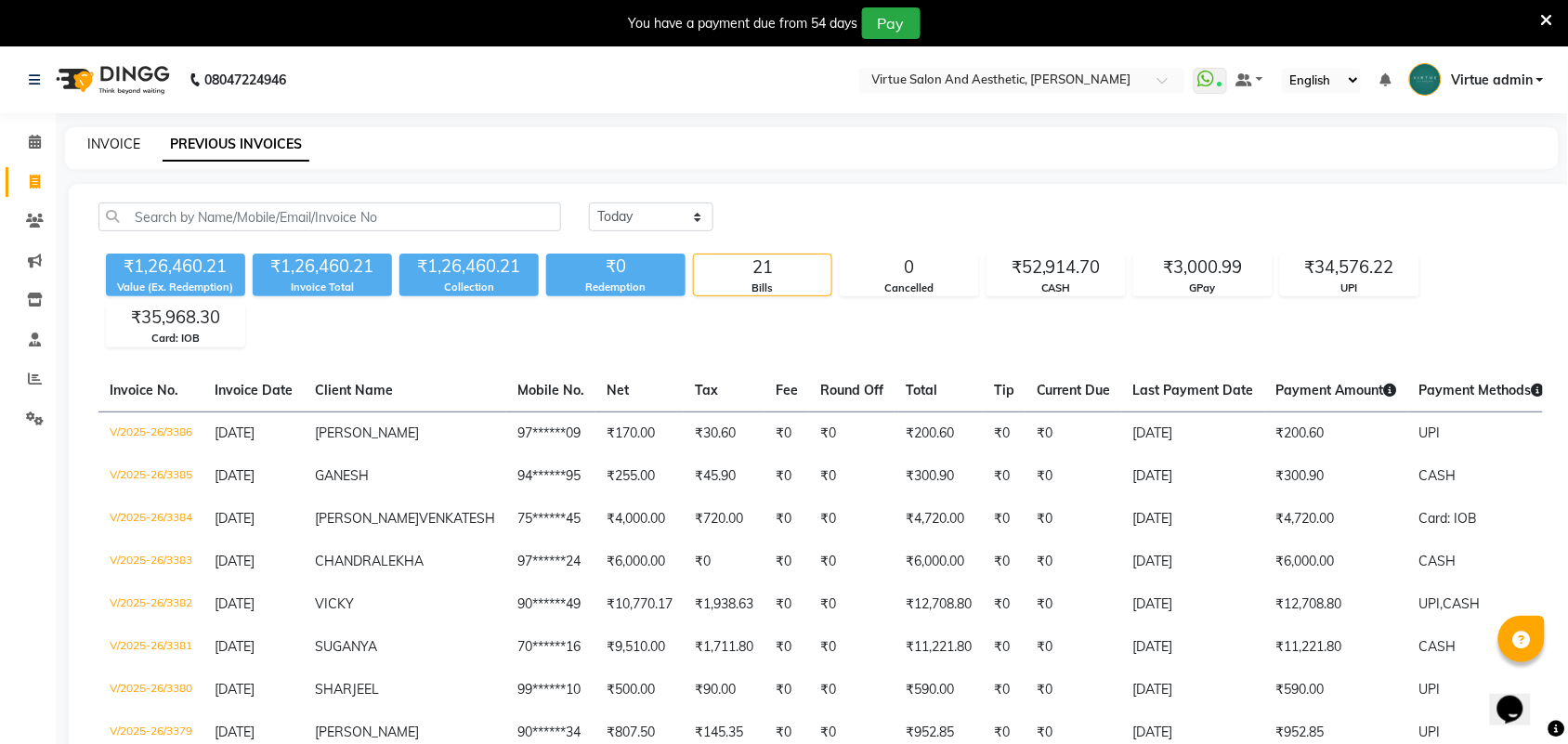
click at [113, 141] on link "INVOICE" at bounding box center [113, 144] width 53 height 17
select select "service"
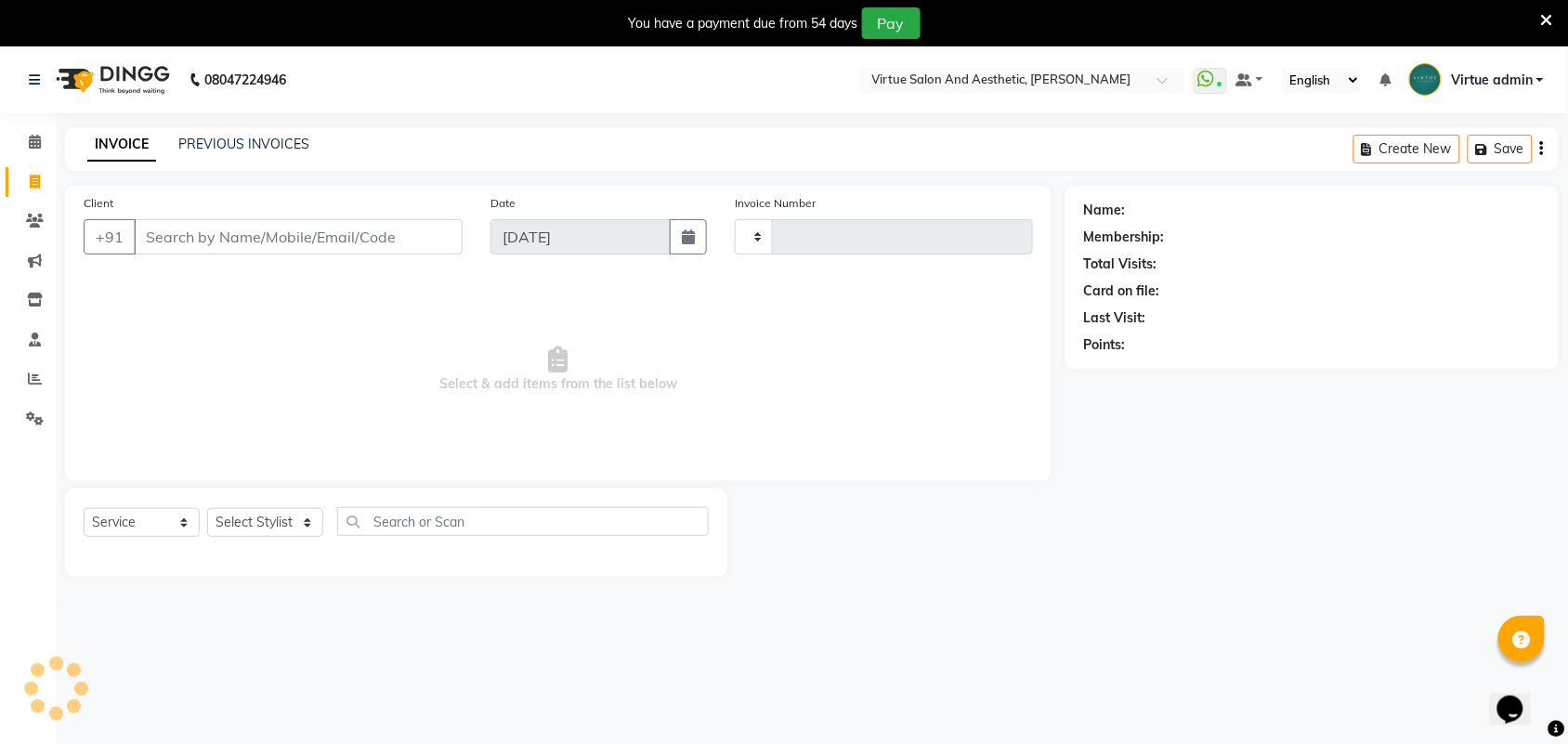
scroll to position [47, 0]
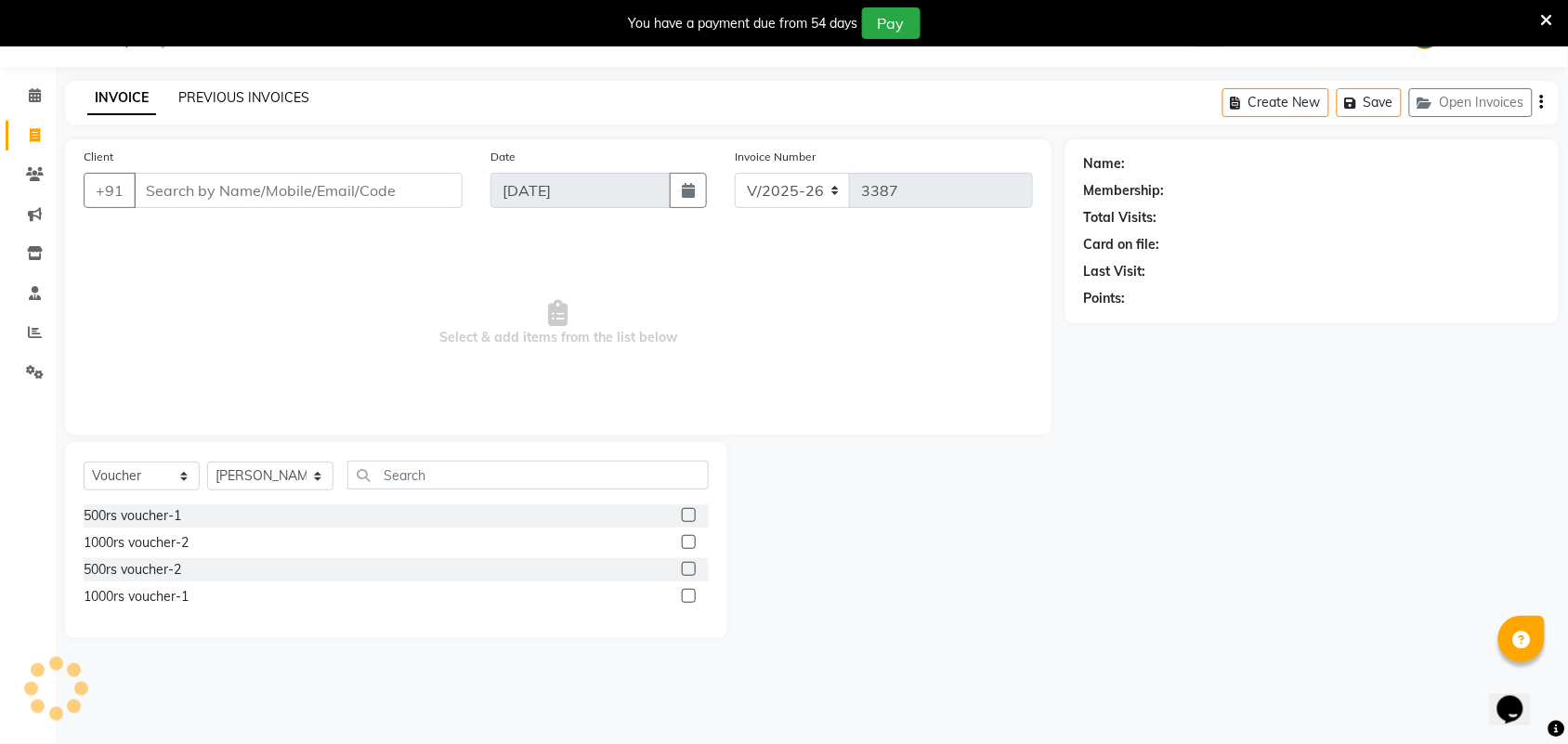
click at [231, 91] on link "PREVIOUS INVOICES" at bounding box center [244, 98] width 131 height 17
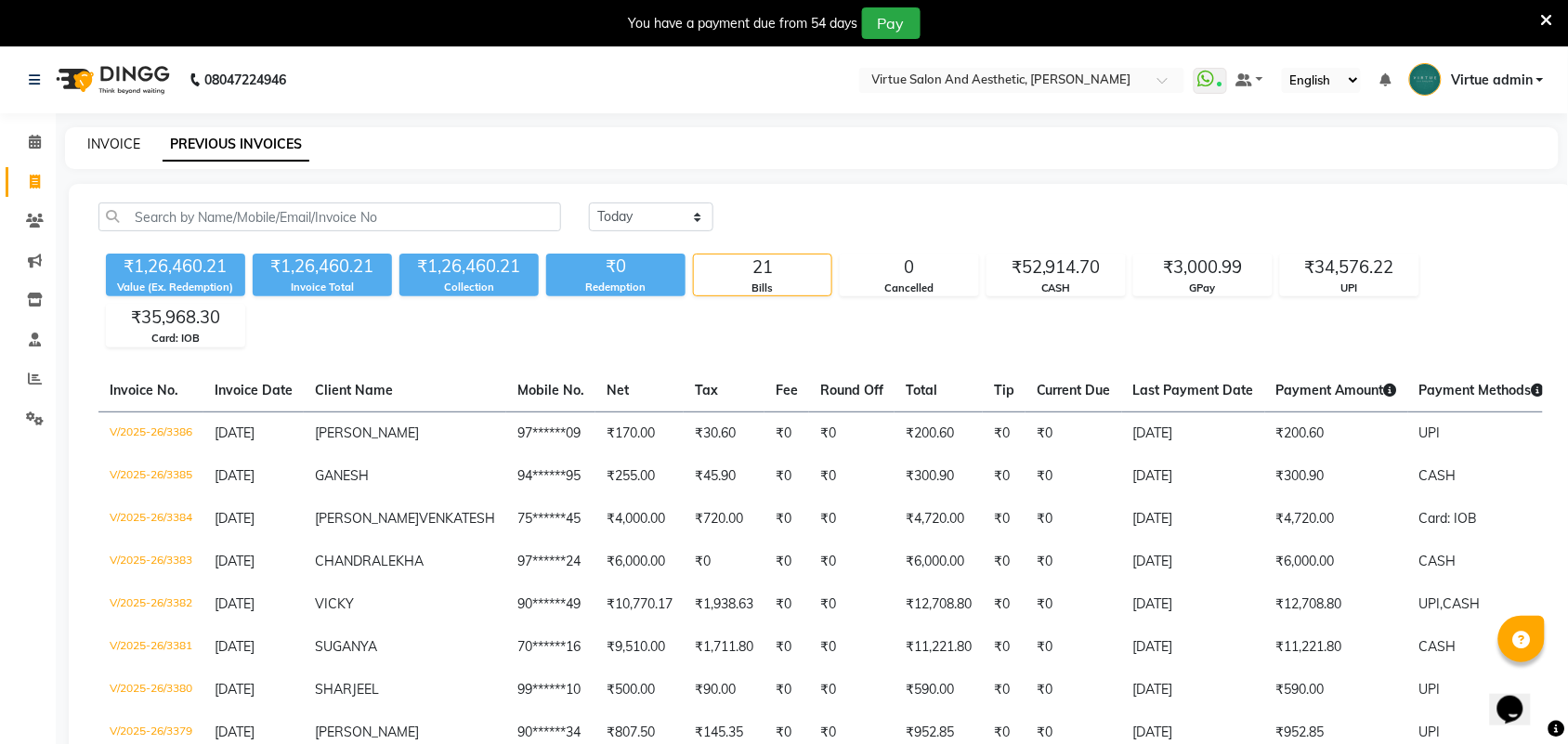
click at [128, 146] on link "INVOICE" at bounding box center [113, 144] width 53 height 17
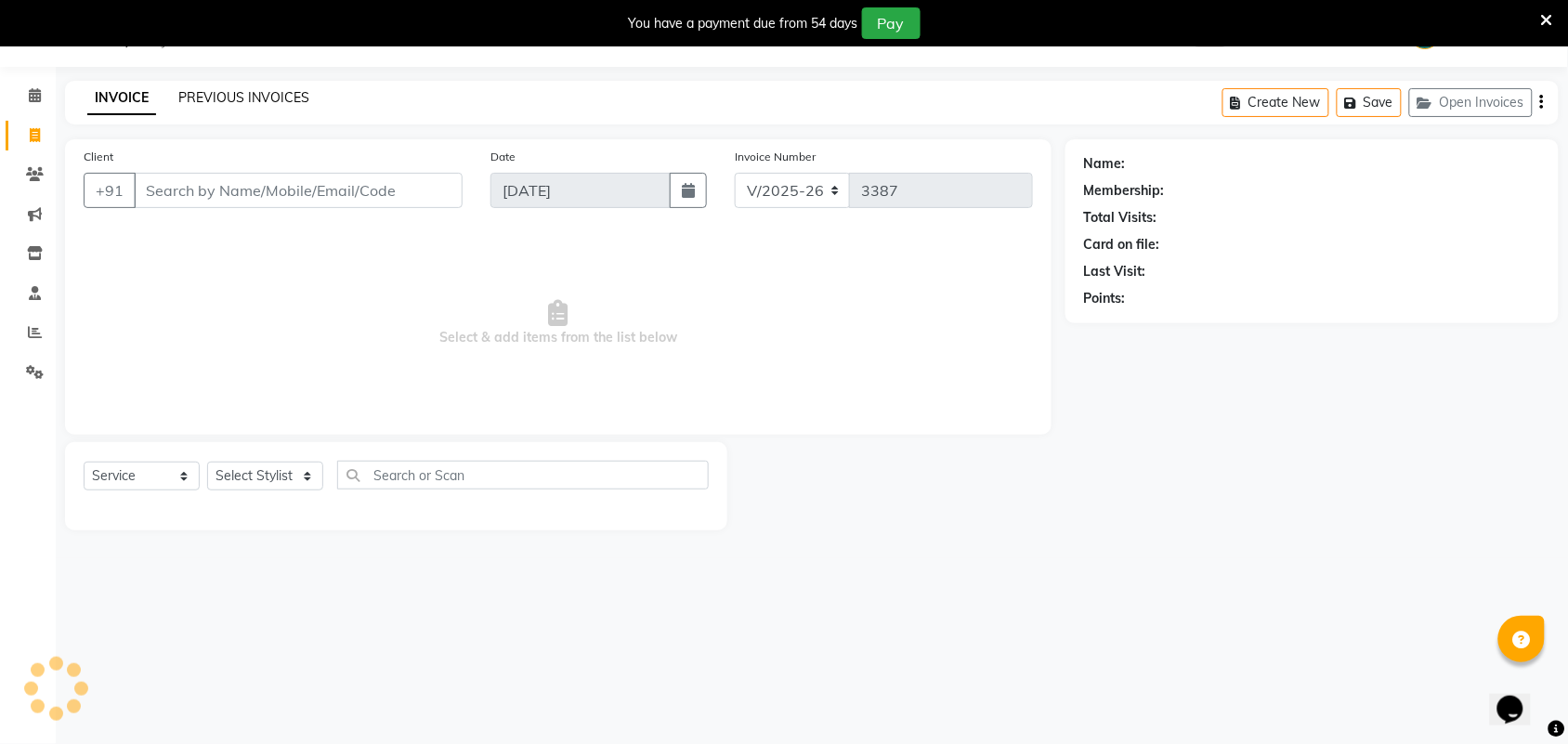
click at [231, 94] on link "PREVIOUS INVOICES" at bounding box center [244, 98] width 131 height 17
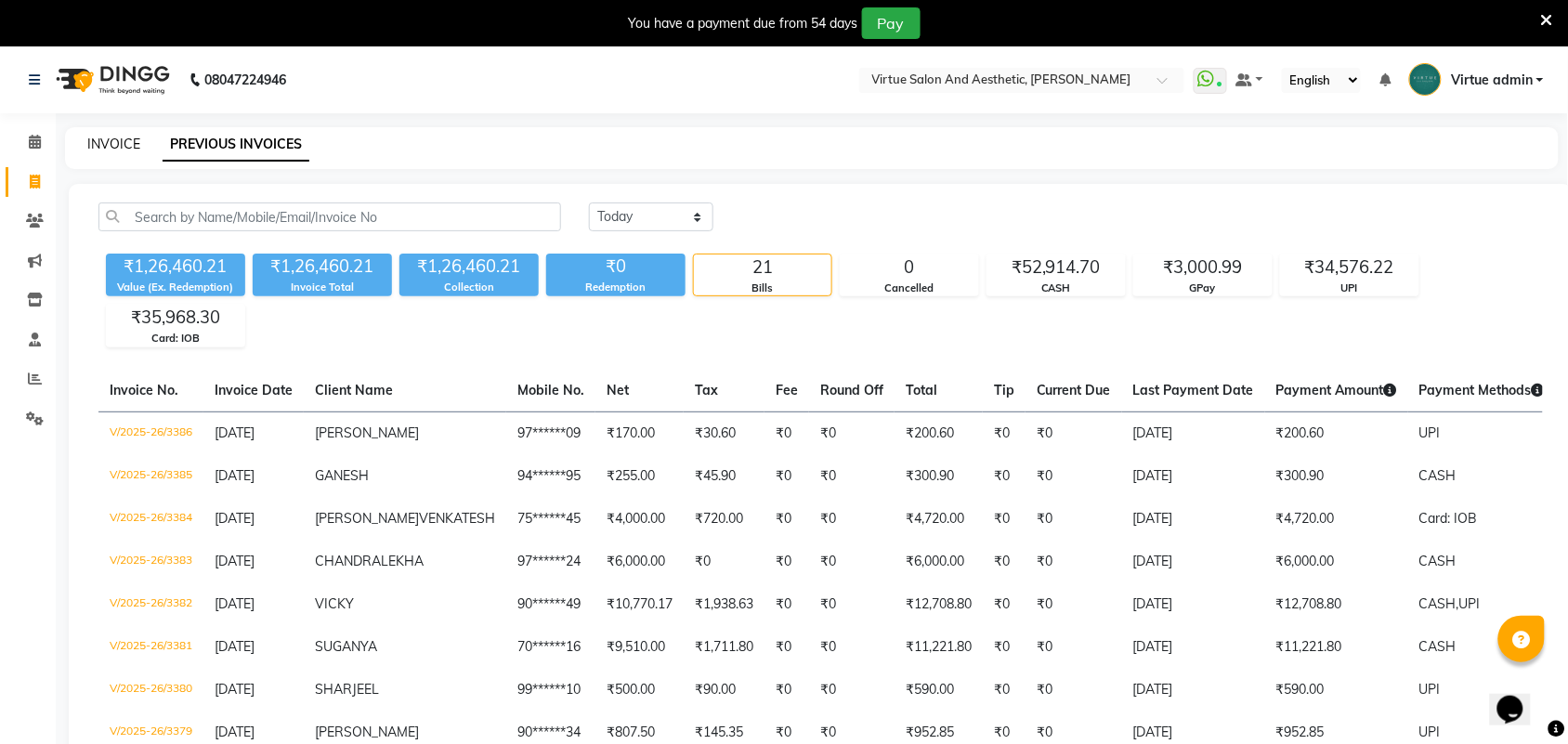
click at [98, 145] on link "INVOICE" at bounding box center [113, 144] width 53 height 17
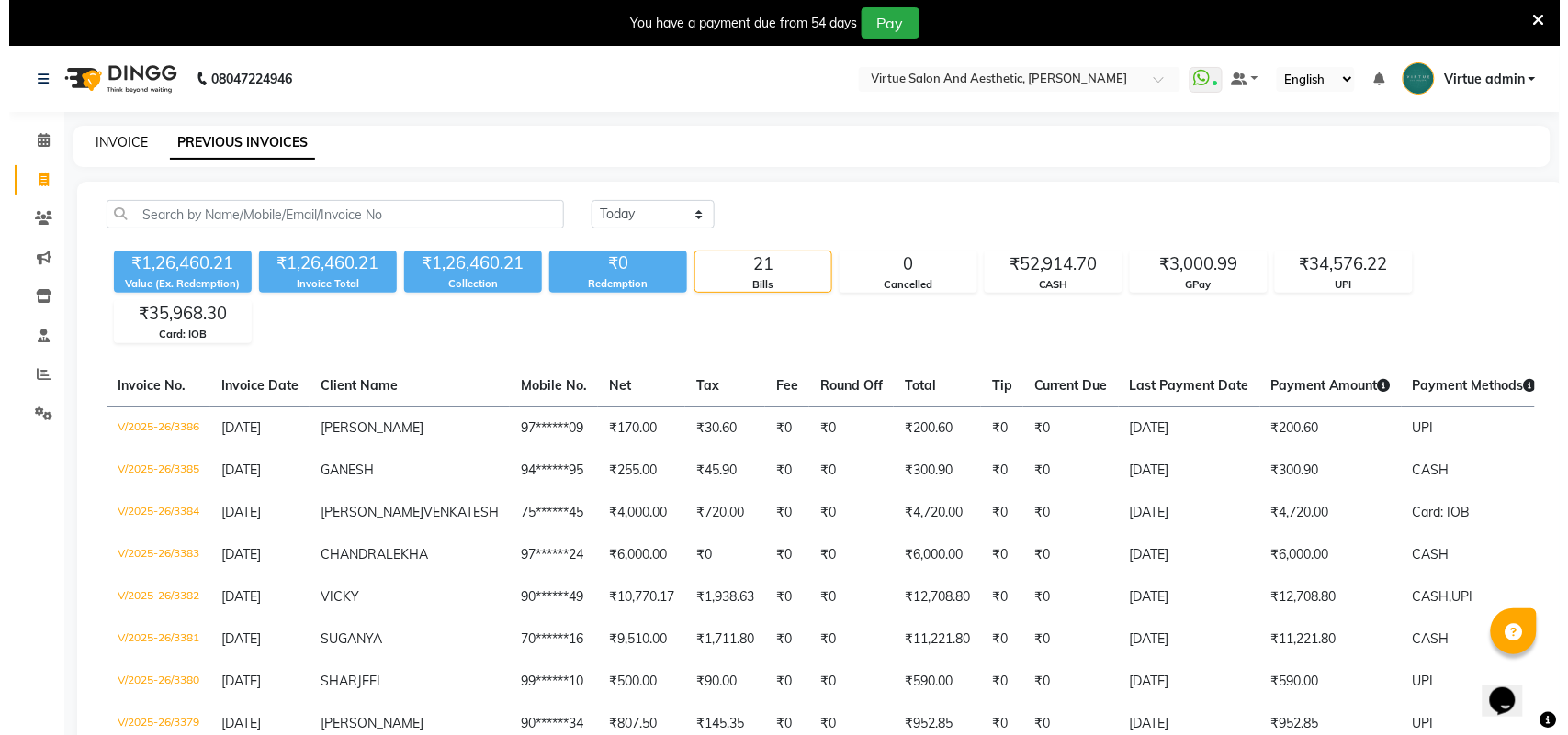
scroll to position [46, 0]
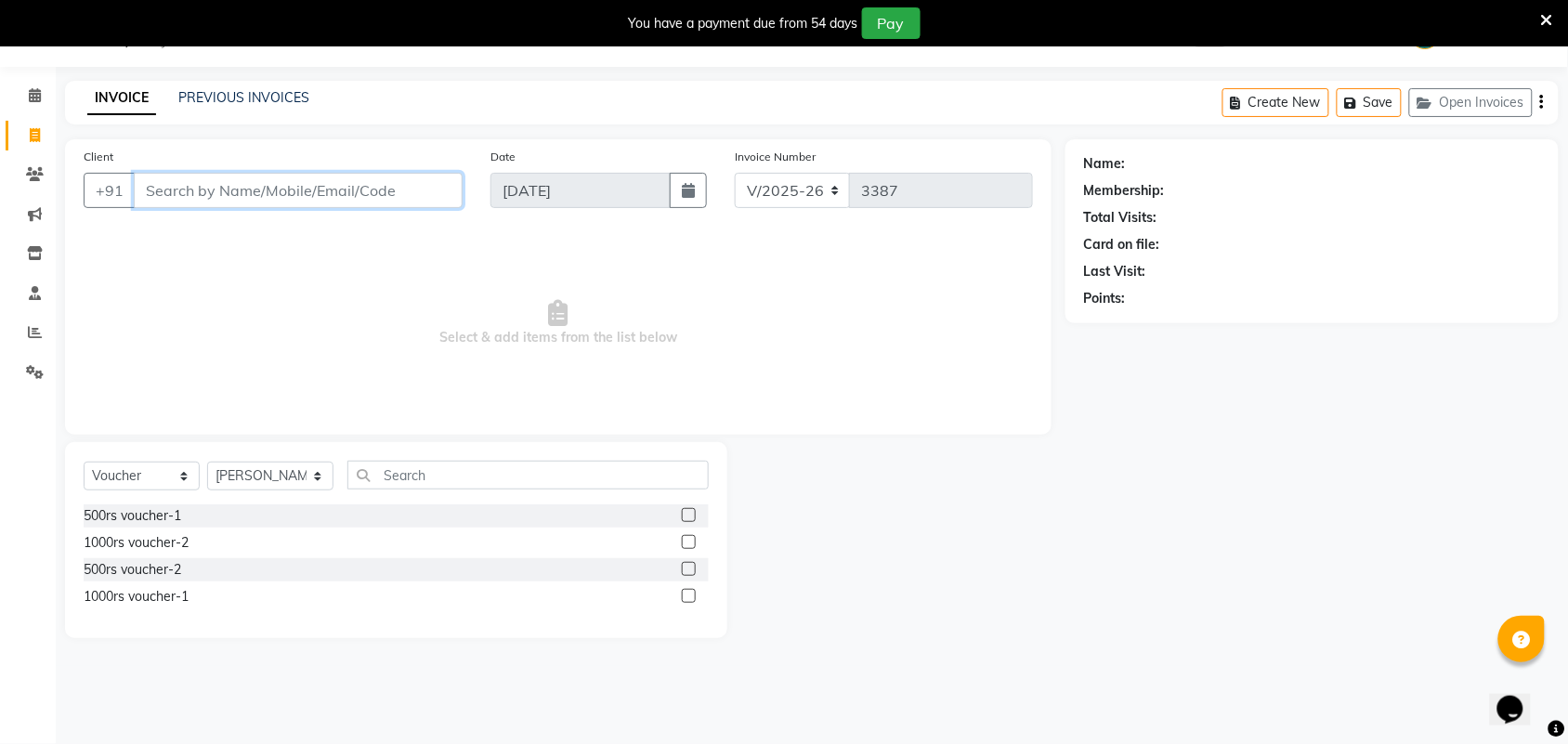
click at [261, 187] on input "Client" at bounding box center [298, 190] width 329 height 36
click at [257, 104] on link "PREVIOUS INVOICES" at bounding box center [244, 98] width 131 height 17
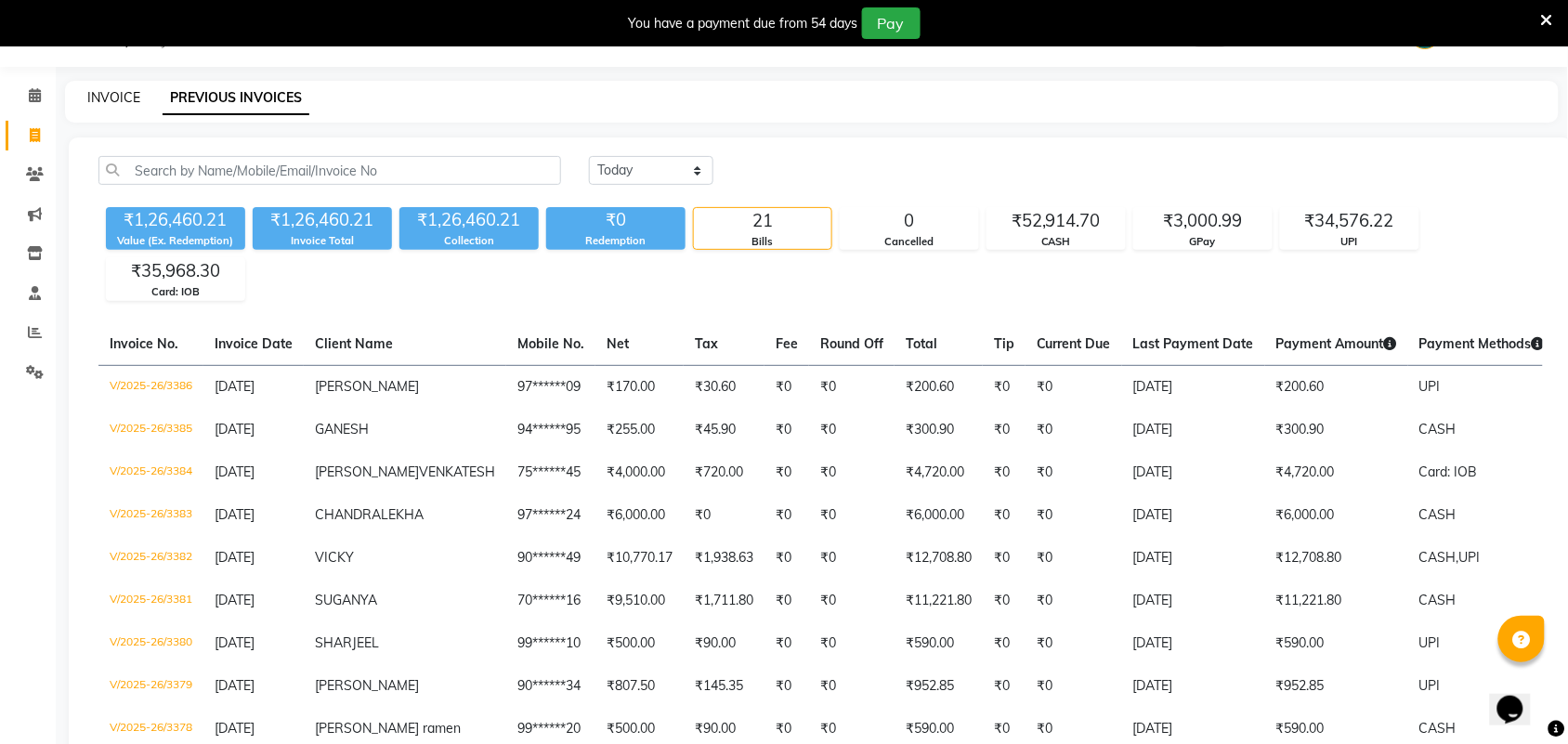
click at [98, 103] on link "INVOICE" at bounding box center [113, 98] width 53 height 17
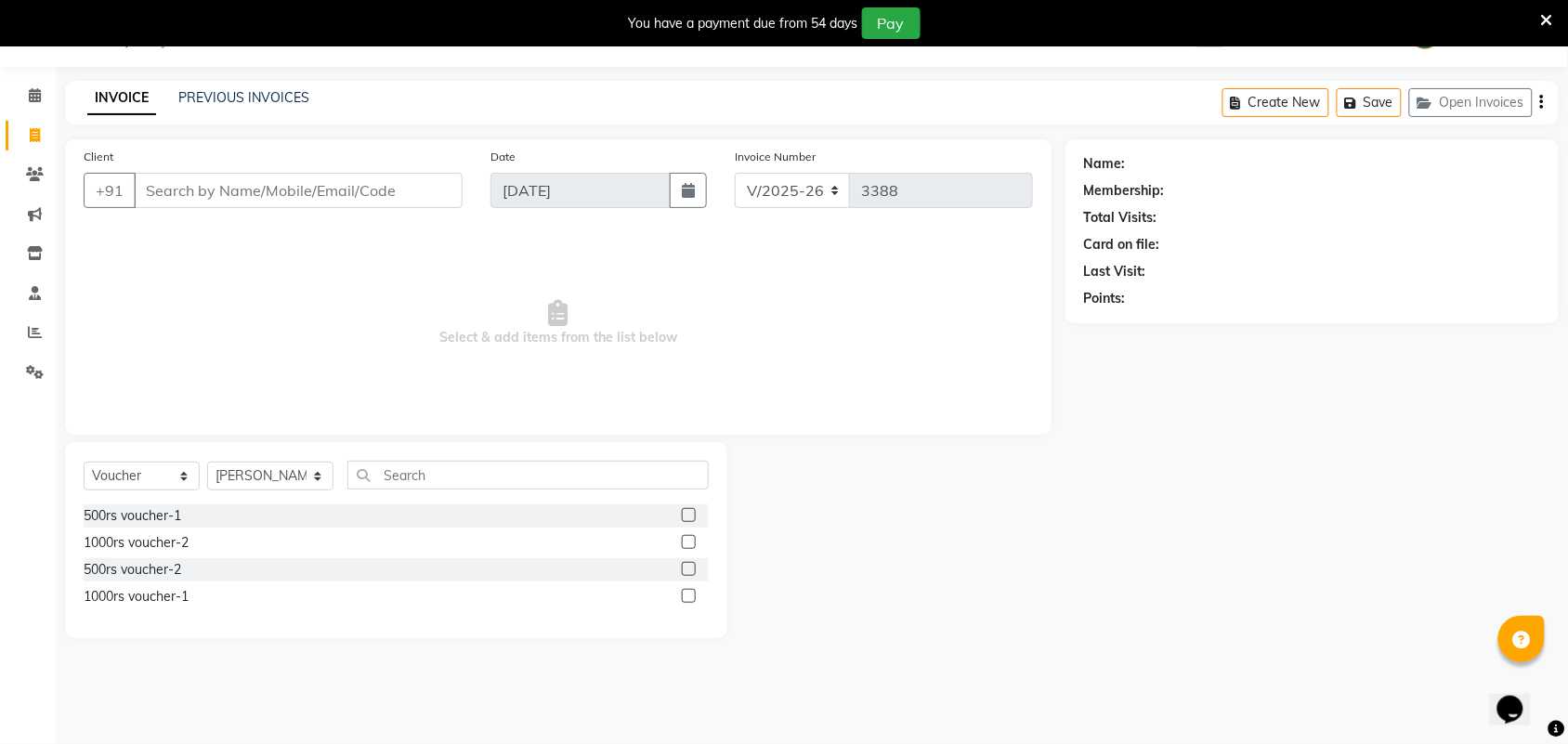
click at [308, 99] on div "INVOICE PREVIOUS INVOICES" at bounding box center [198, 99] width 266 height 22
click at [285, 93] on link "PREVIOUS INVOICES" at bounding box center [244, 98] width 131 height 17
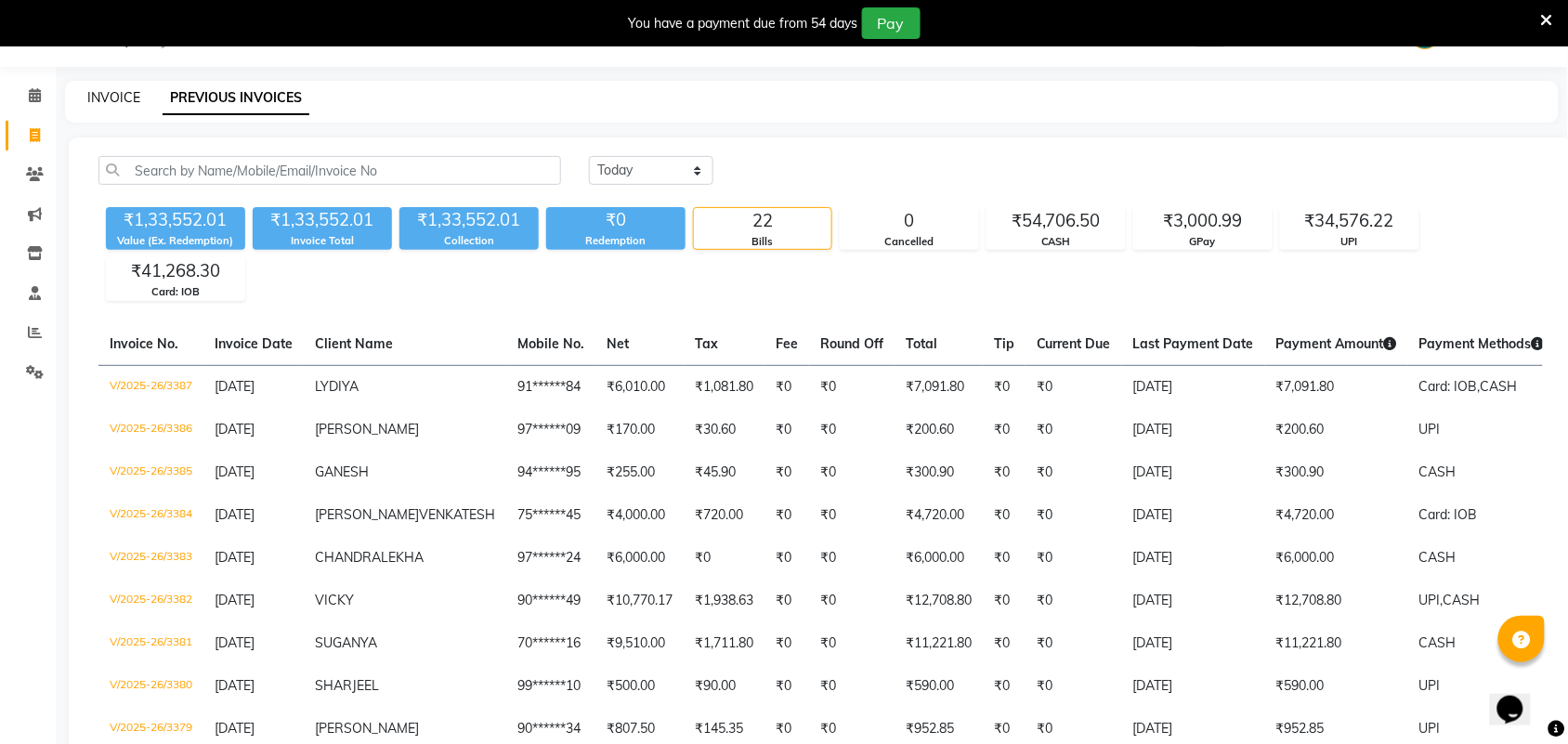
click at [113, 93] on link "INVOICE" at bounding box center [113, 98] width 53 height 17
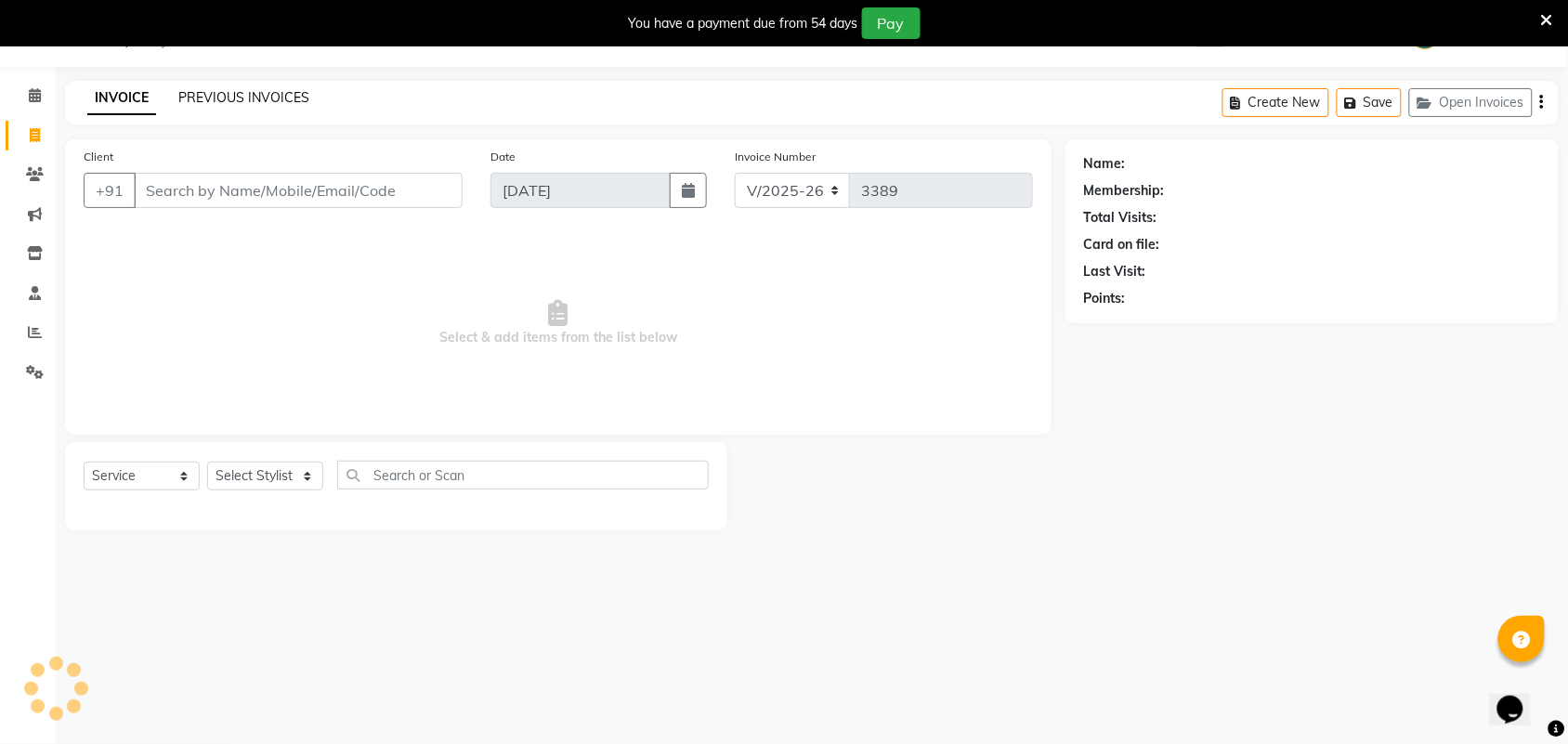
click at [228, 98] on link "PREVIOUS INVOICES" at bounding box center [244, 98] width 131 height 17
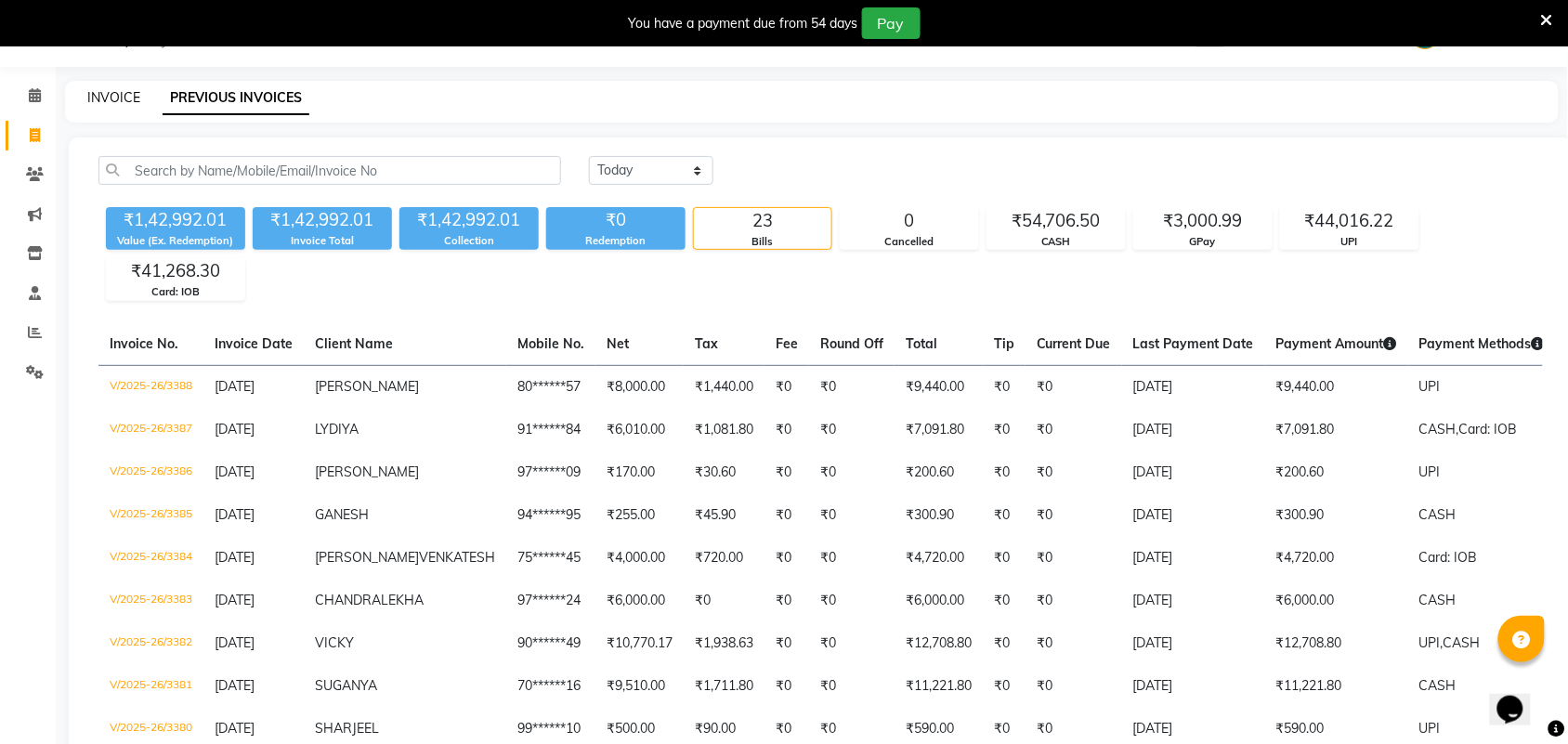
click at [93, 96] on link "INVOICE" at bounding box center [113, 98] width 53 height 17
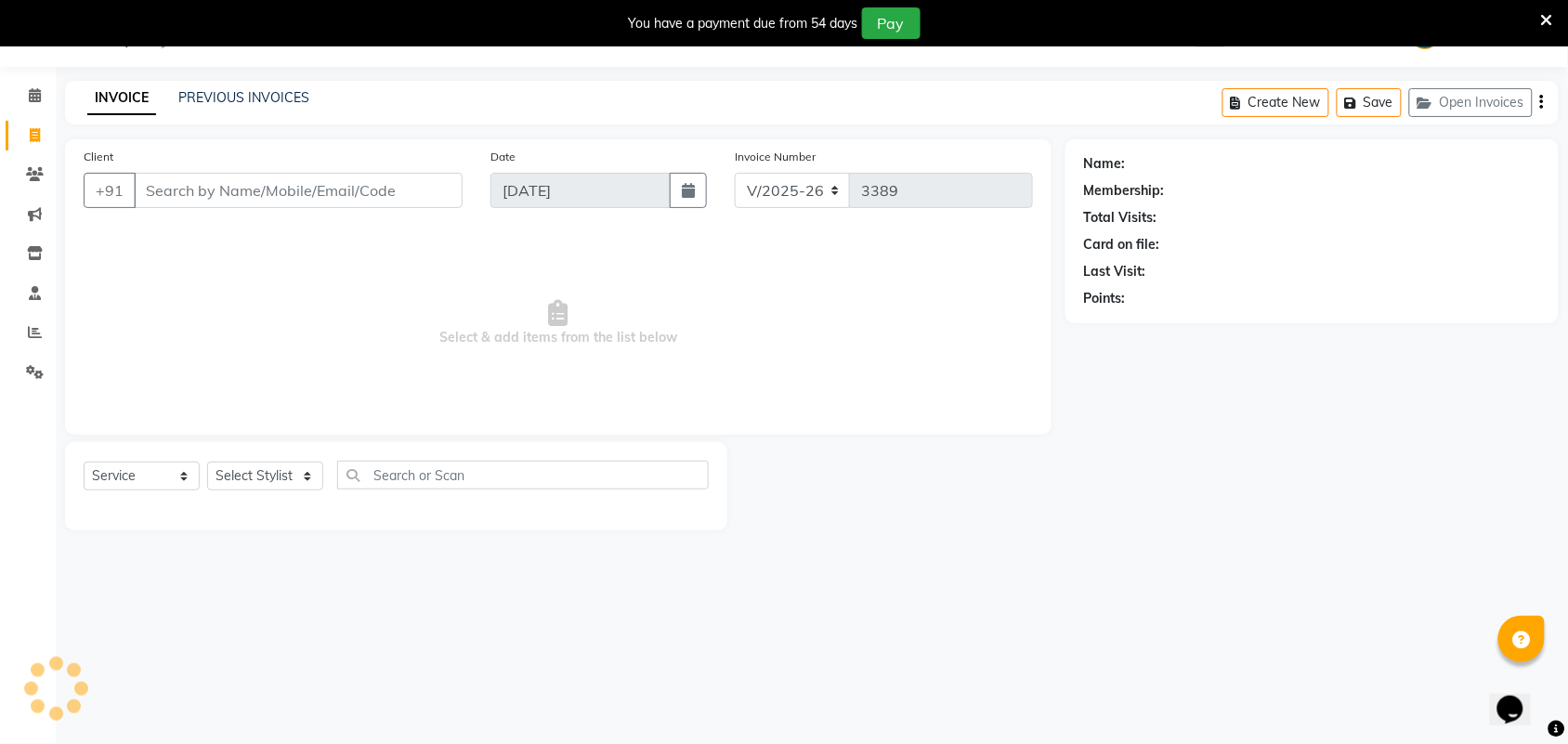
click at [211, 191] on input "Client" at bounding box center [298, 190] width 329 height 36
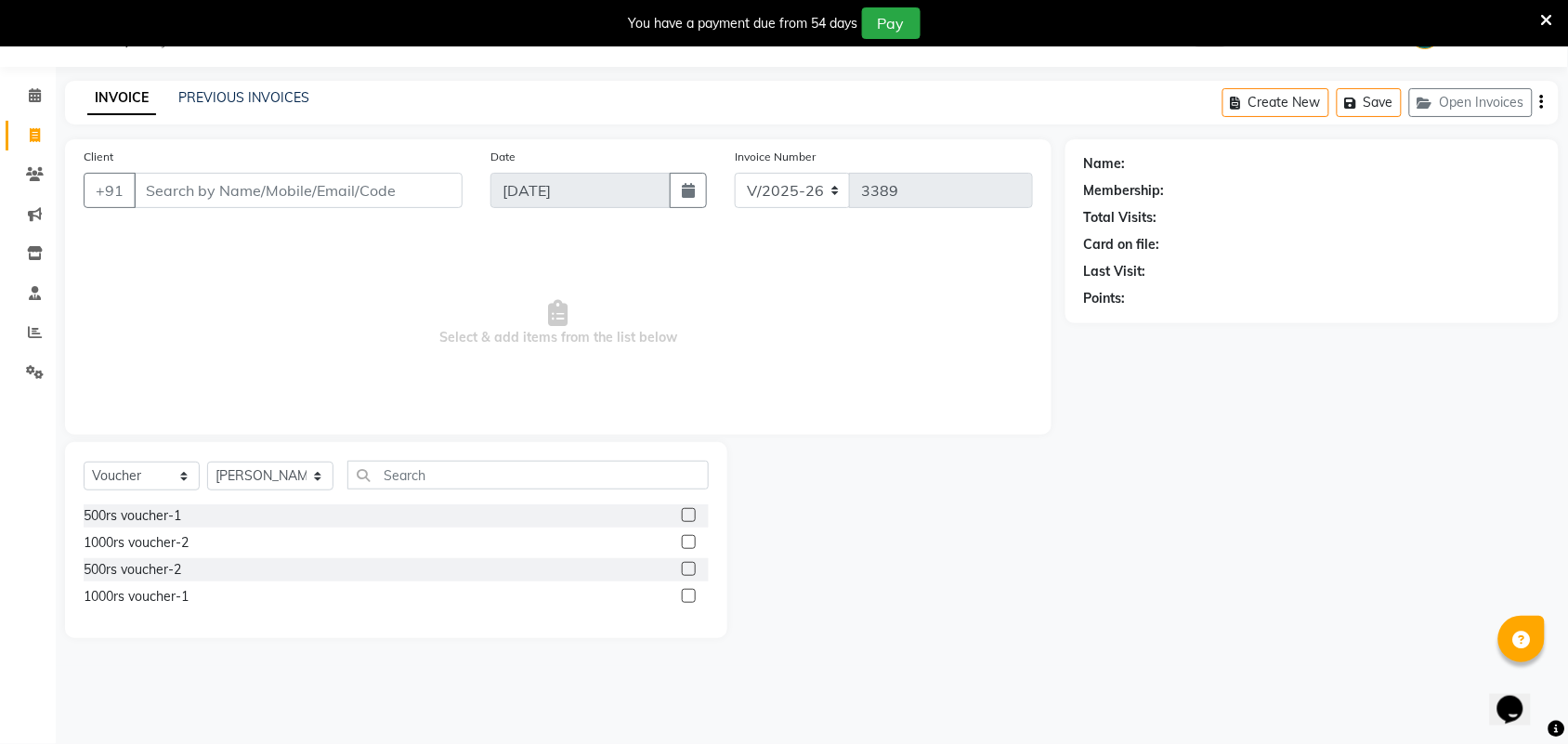
click at [267, 190] on input "Client" at bounding box center [298, 190] width 329 height 36
click at [434, 177] on button "Add Client" at bounding box center [415, 190] width 96 height 36
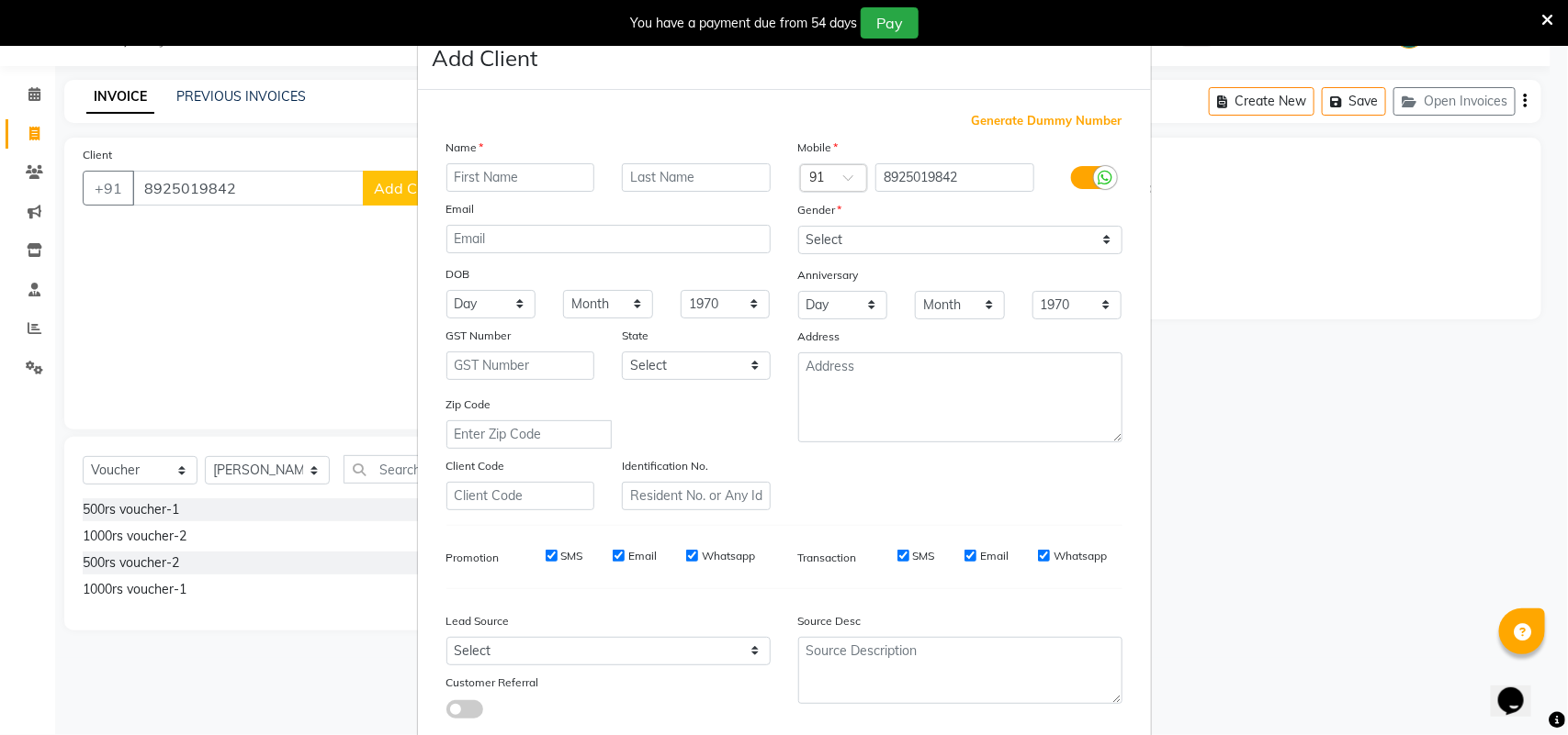
click at [512, 172] on input "text" at bounding box center [520, 177] width 148 height 29
click at [798, 235] on select "Select Male Female Other Prefer Not To Say" at bounding box center [961, 240] width 325 height 29
click at [798, 226] on select "Select Male Female Other Prefer Not To Say" at bounding box center [961, 240] width 325 height 29
click at [508, 654] on select "Select Walk-in Referral Internet Friend Word of Mouth Advertisement Facebook Ju…" at bounding box center [608, 651] width 325 height 29
click at [446, 637] on select "Select Walk-in Referral Internet Friend Word of Mouth Advertisement Facebook Ju…" at bounding box center [608, 651] width 325 height 29
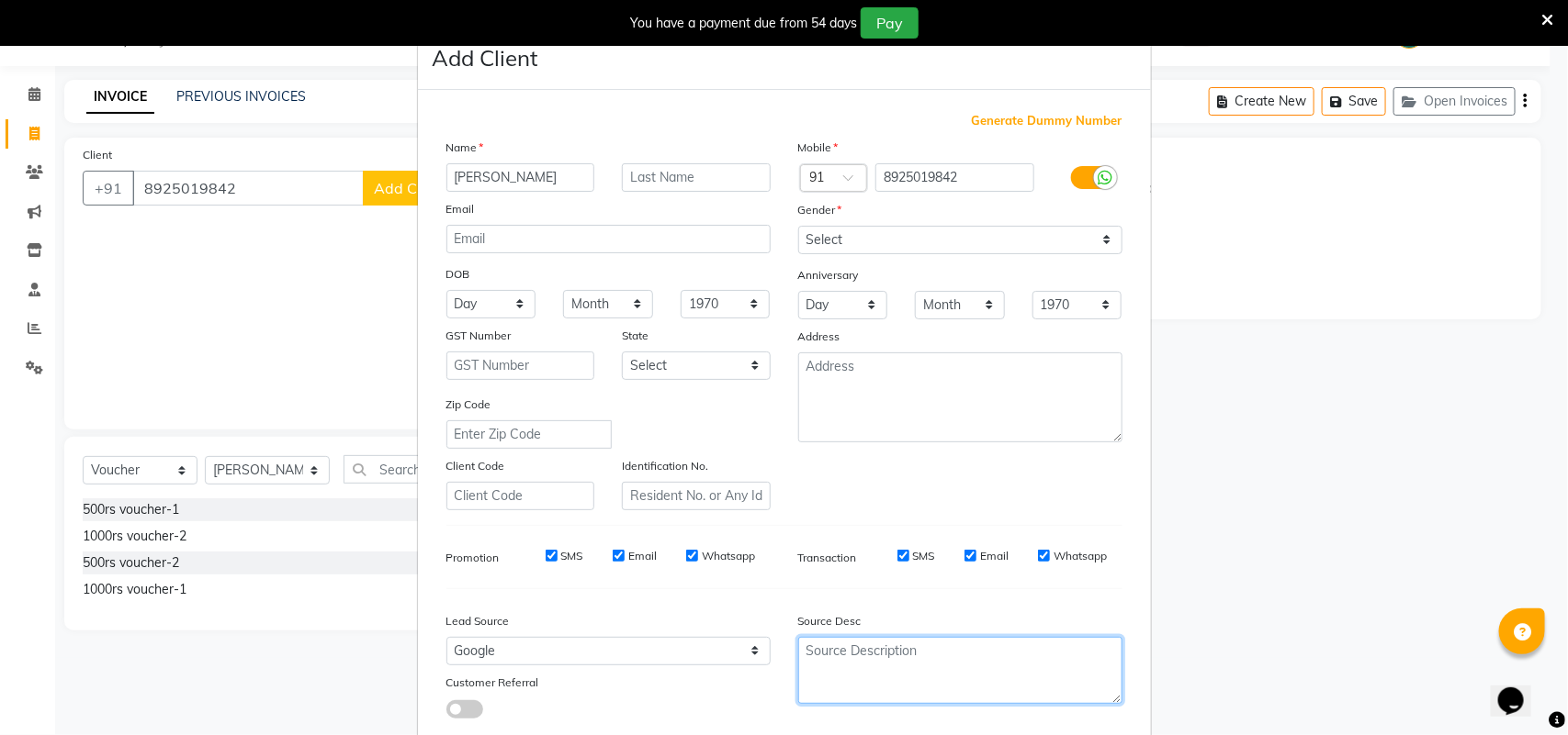
click at [822, 659] on textarea at bounding box center [961, 670] width 325 height 67
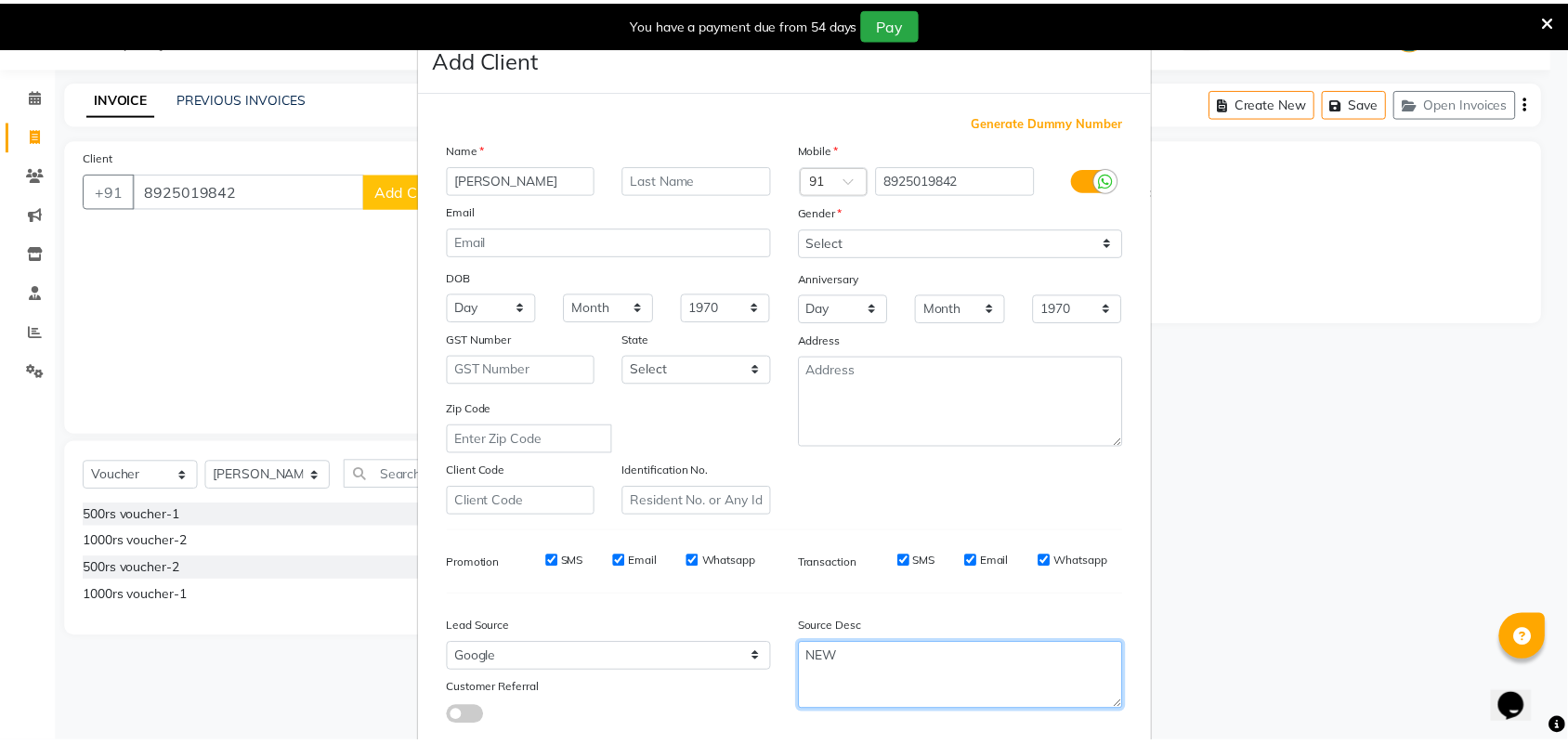
scroll to position [107, 0]
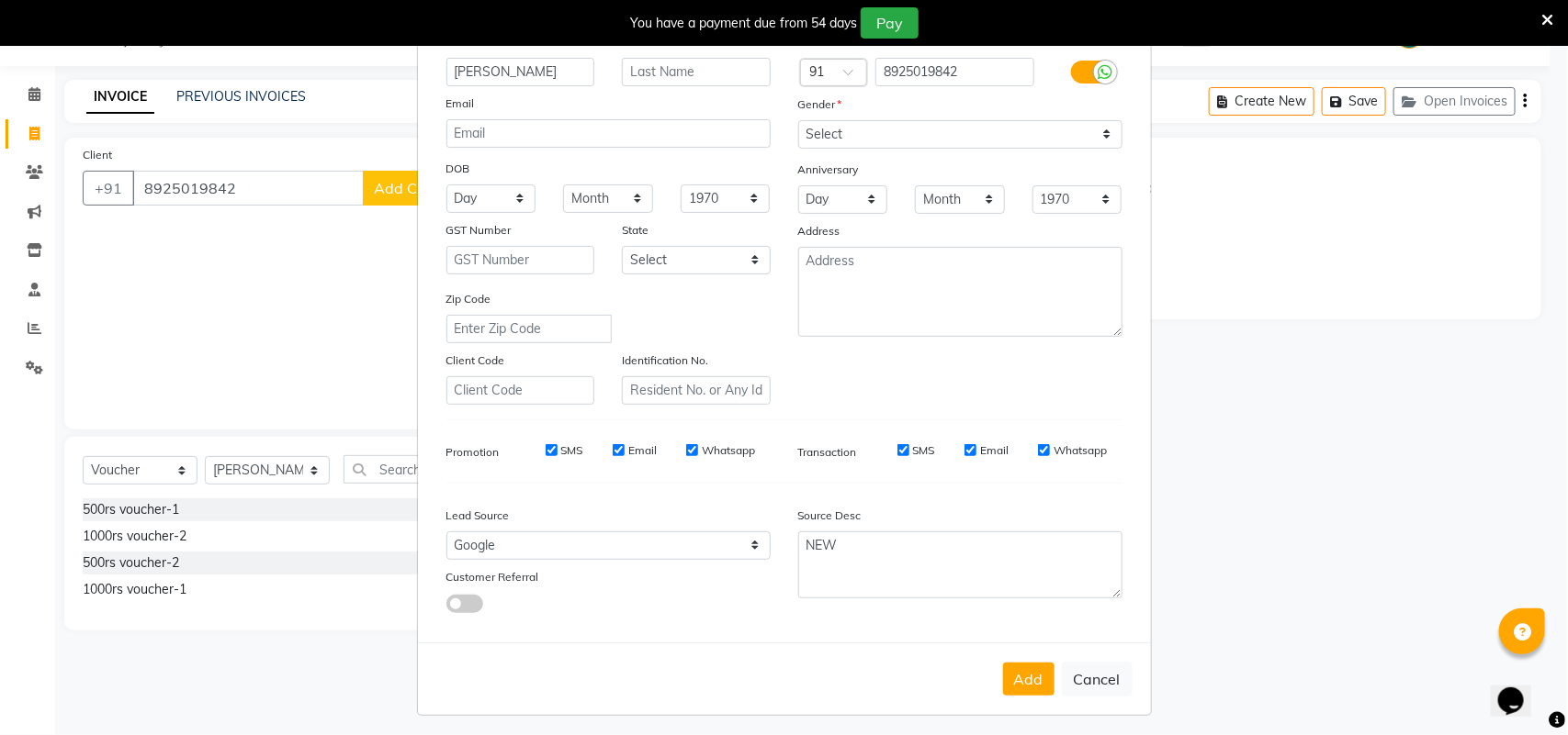
click at [1011, 654] on div "Add Cancel" at bounding box center [784, 678] width 733 height 72
drag, startPoint x: 1011, startPoint y: 681, endPoint x: 999, endPoint y: 667, distance: 18.4
click at [1011, 680] on button "Add" at bounding box center [1028, 679] width 51 height 33
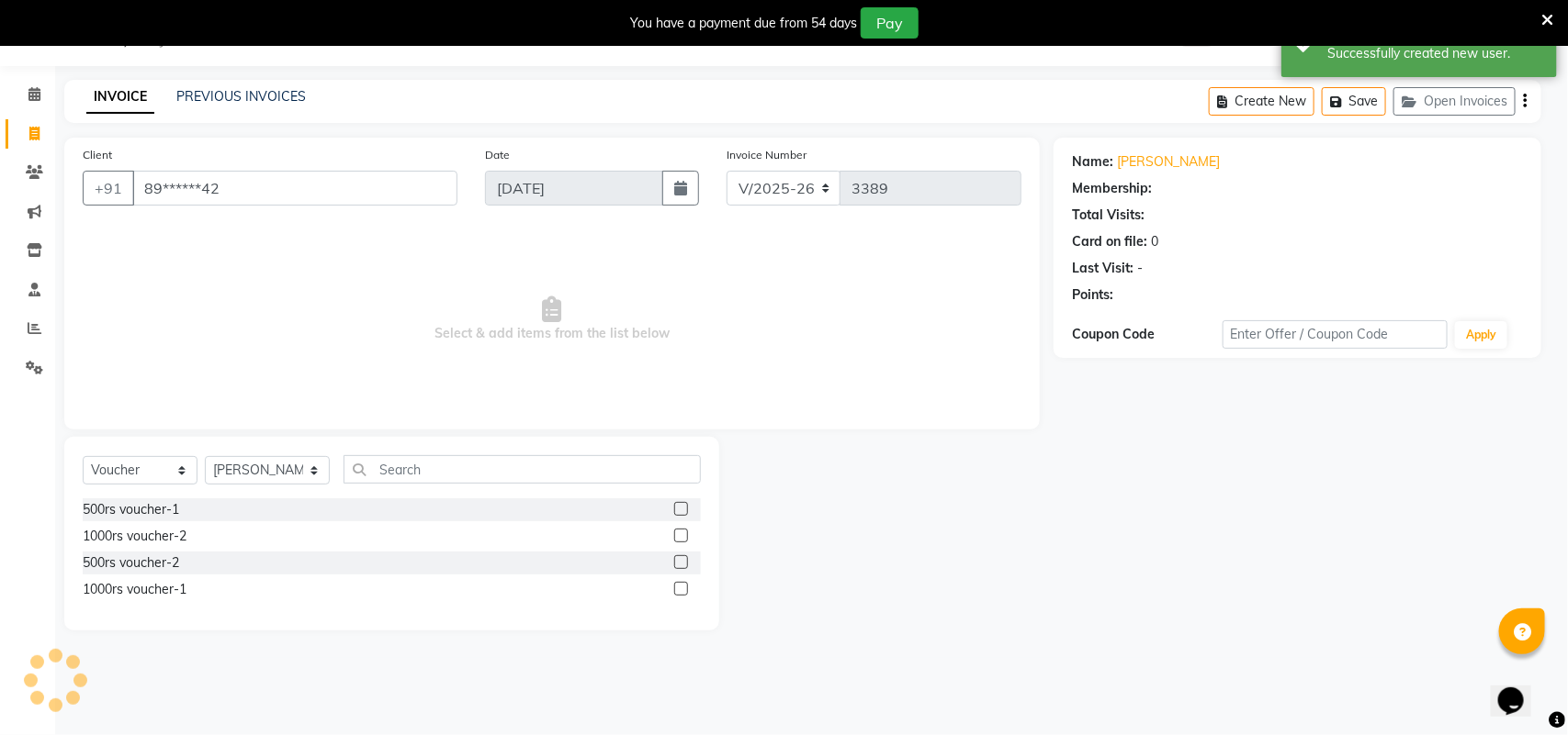
click at [118, 470] on ngb-modal-window "Add Client Generate Dummy Number Name Email DOB Day 01 02 03 04 05 06 07 08 09 …" at bounding box center [784, 367] width 1568 height 735
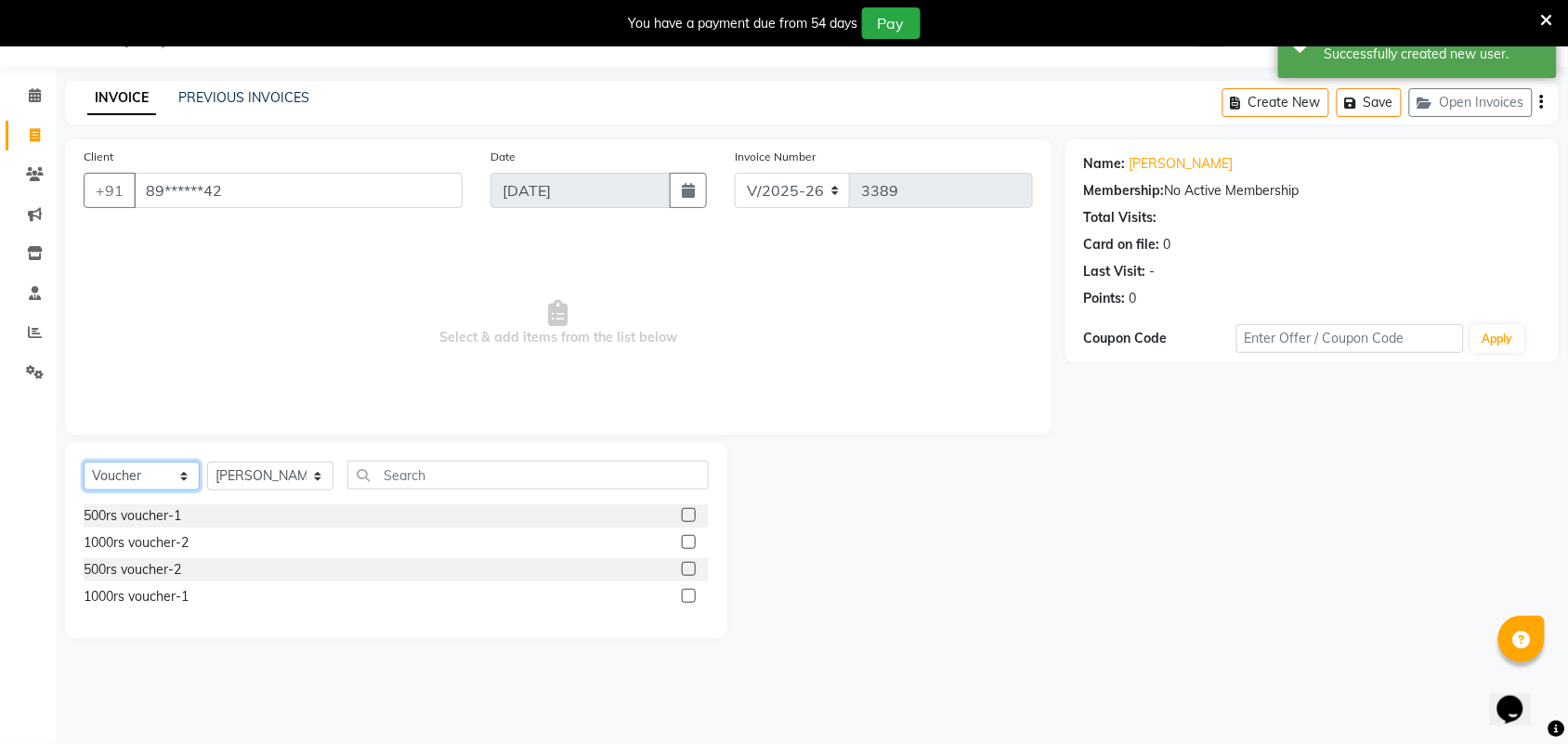
click at [127, 481] on select "Select Service Product Membership Package Voucher Prepaid Gift Card" at bounding box center [142, 476] width 116 height 29
click at [83, 462] on select "Select Service Product Membership Package Voucher Prepaid Gift Card" at bounding box center [142, 476] width 116 height 29
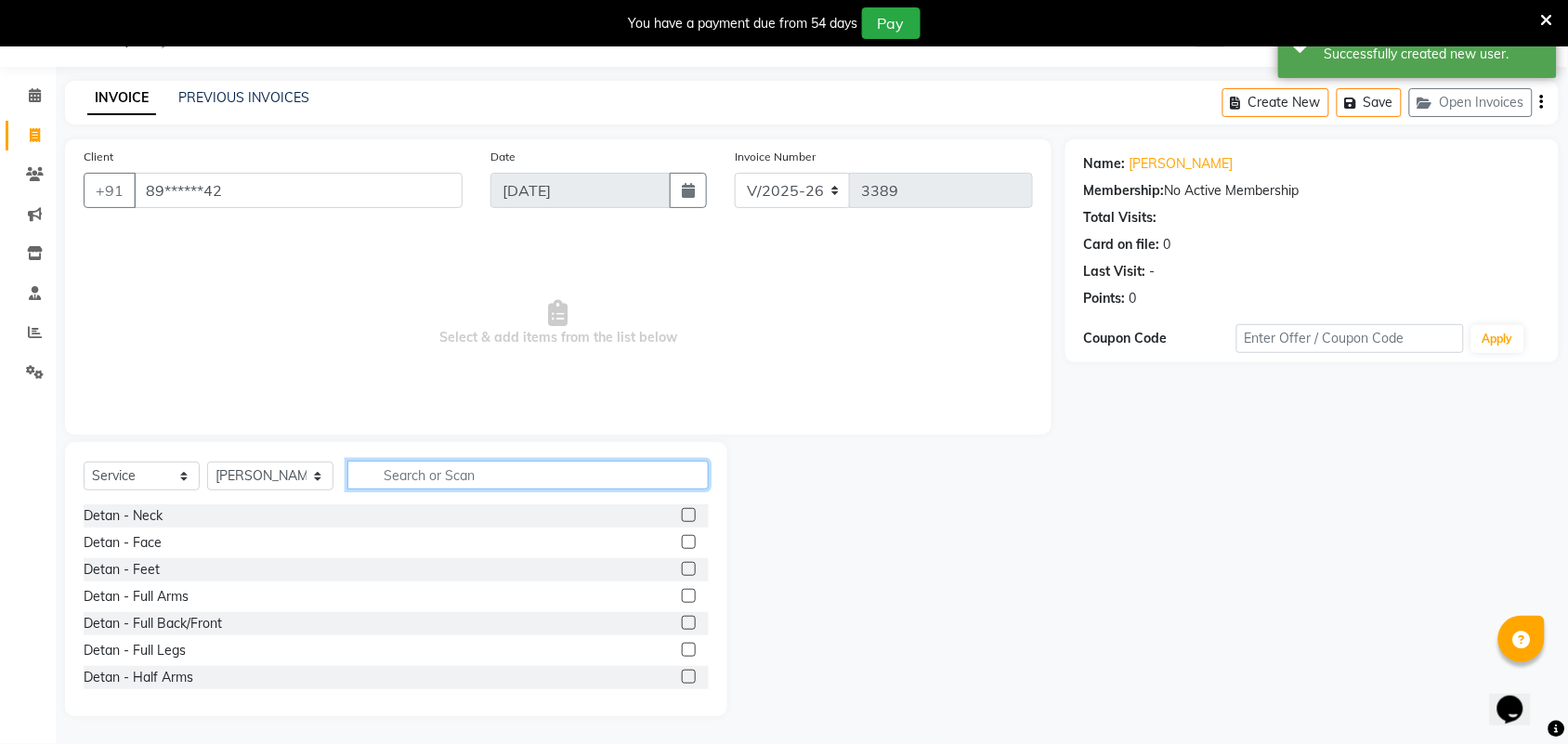
click at [387, 481] on input "text" at bounding box center [527, 475] width 361 height 29
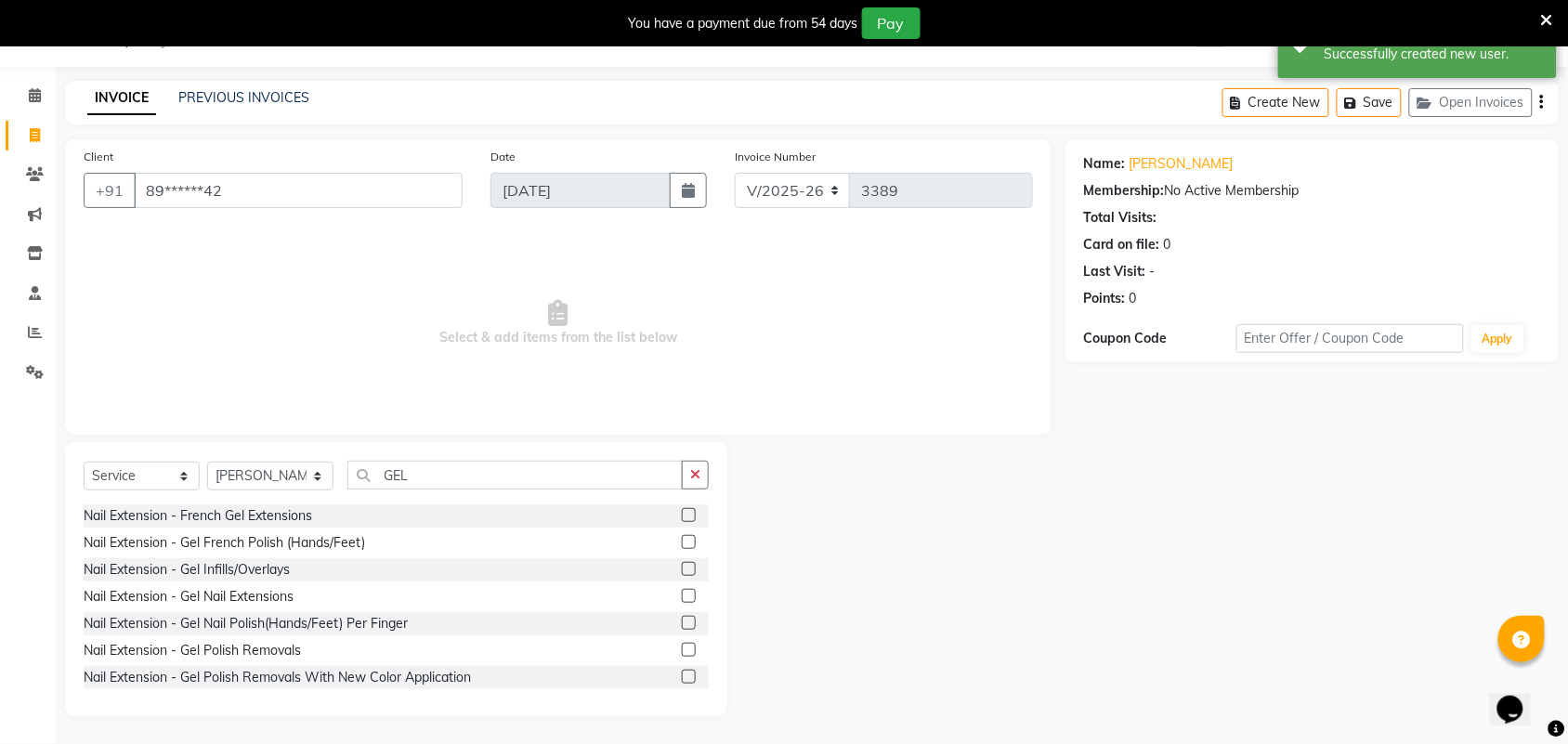
click at [682, 595] on label at bounding box center [688, 596] width 14 height 14
click at [682, 595] on input "checkbox" at bounding box center [687, 597] width 12 height 12
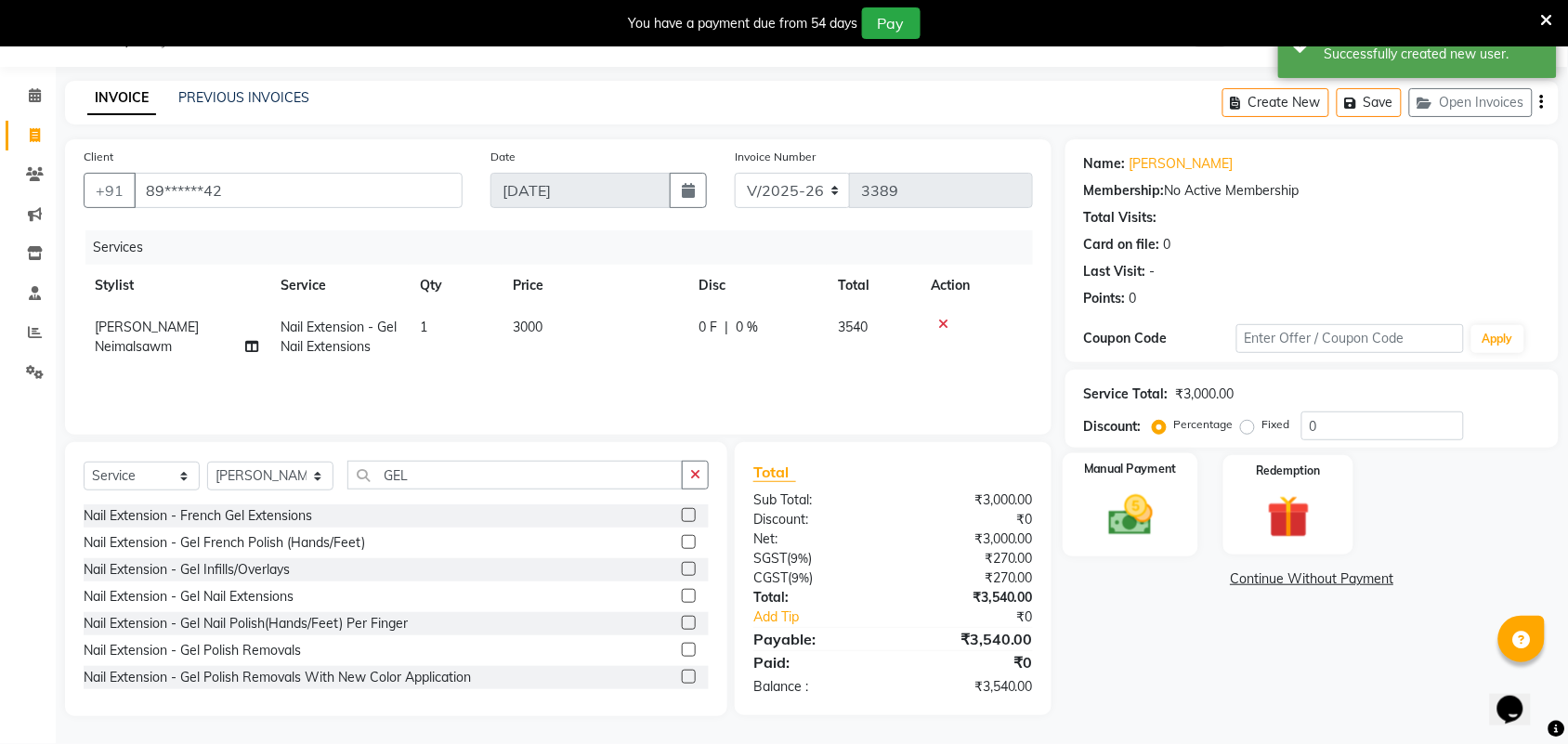
click at [1131, 550] on div "Manual Payment" at bounding box center [1130, 505] width 136 height 104
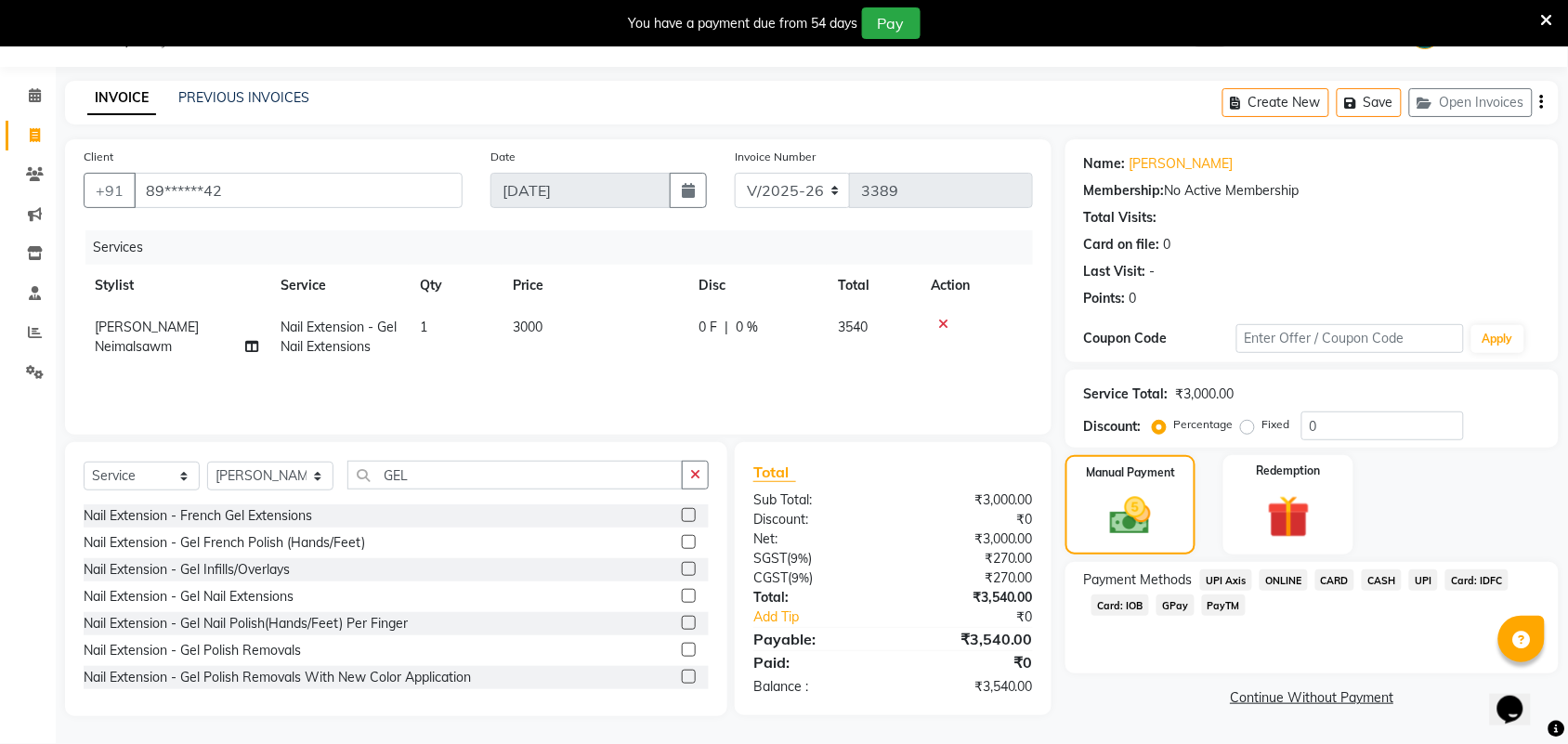
click at [1432, 584] on span "UPI" at bounding box center [1424, 580] width 29 height 22
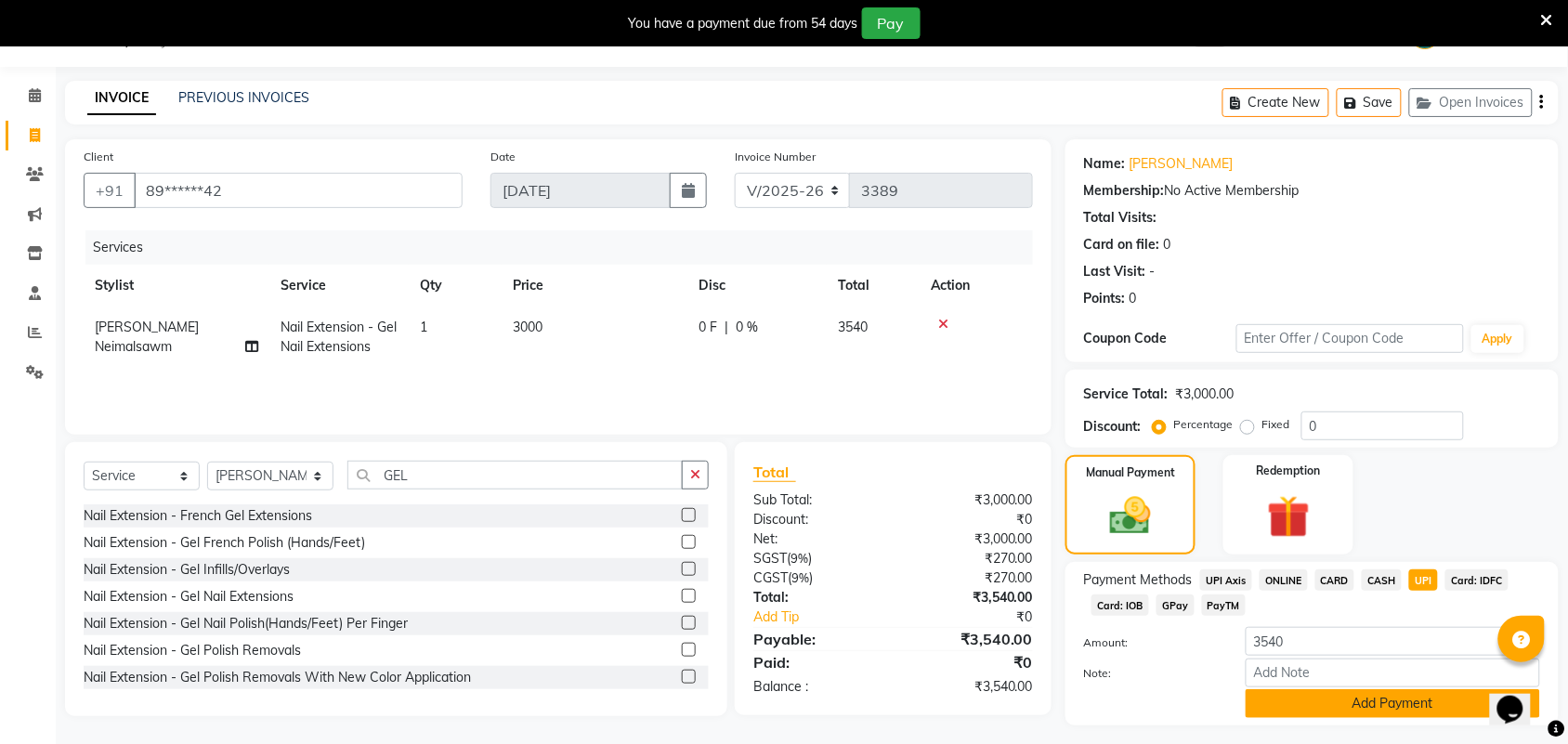
scroll to position [93, 0]
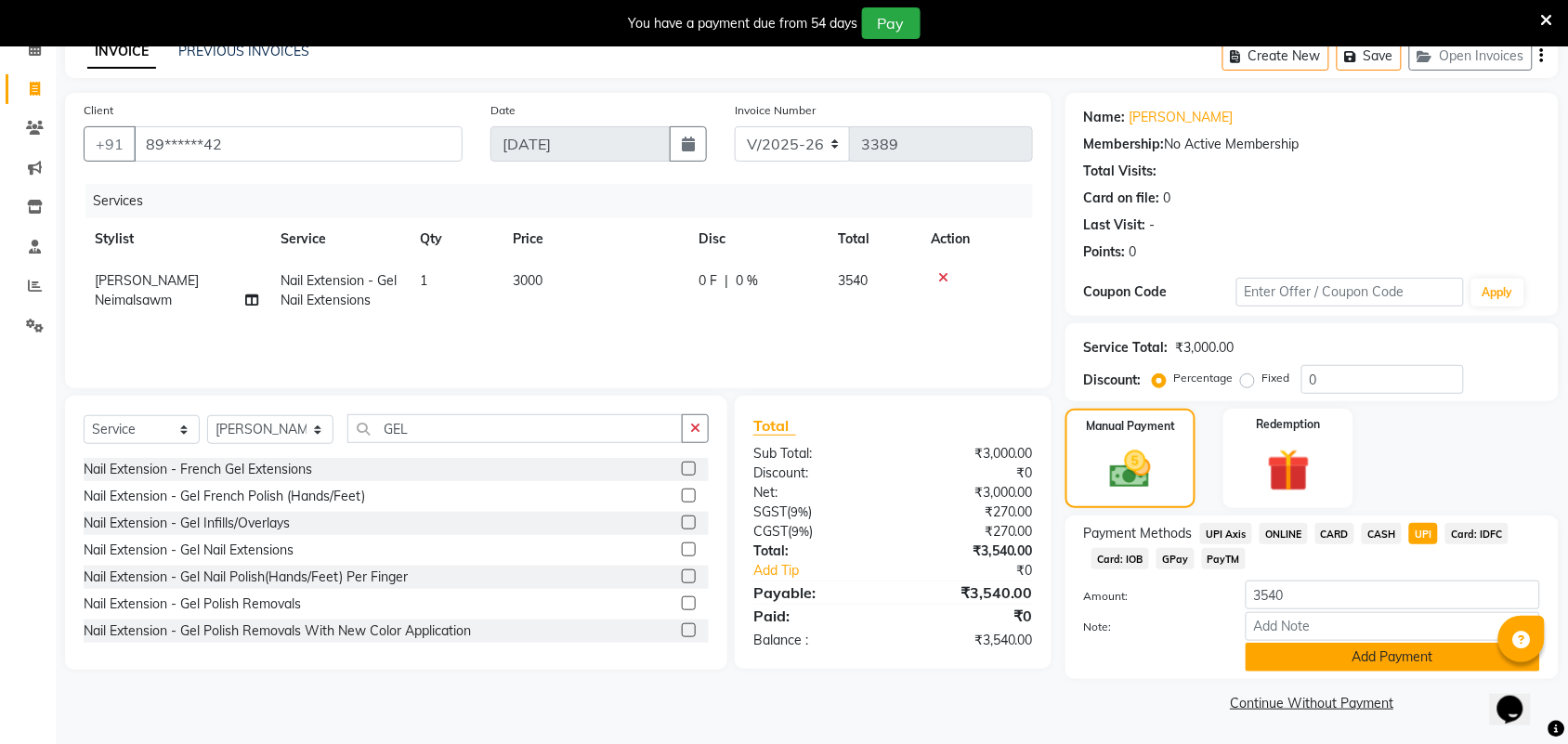
click at [1405, 669] on button "Add Payment" at bounding box center [1393, 657] width 294 height 29
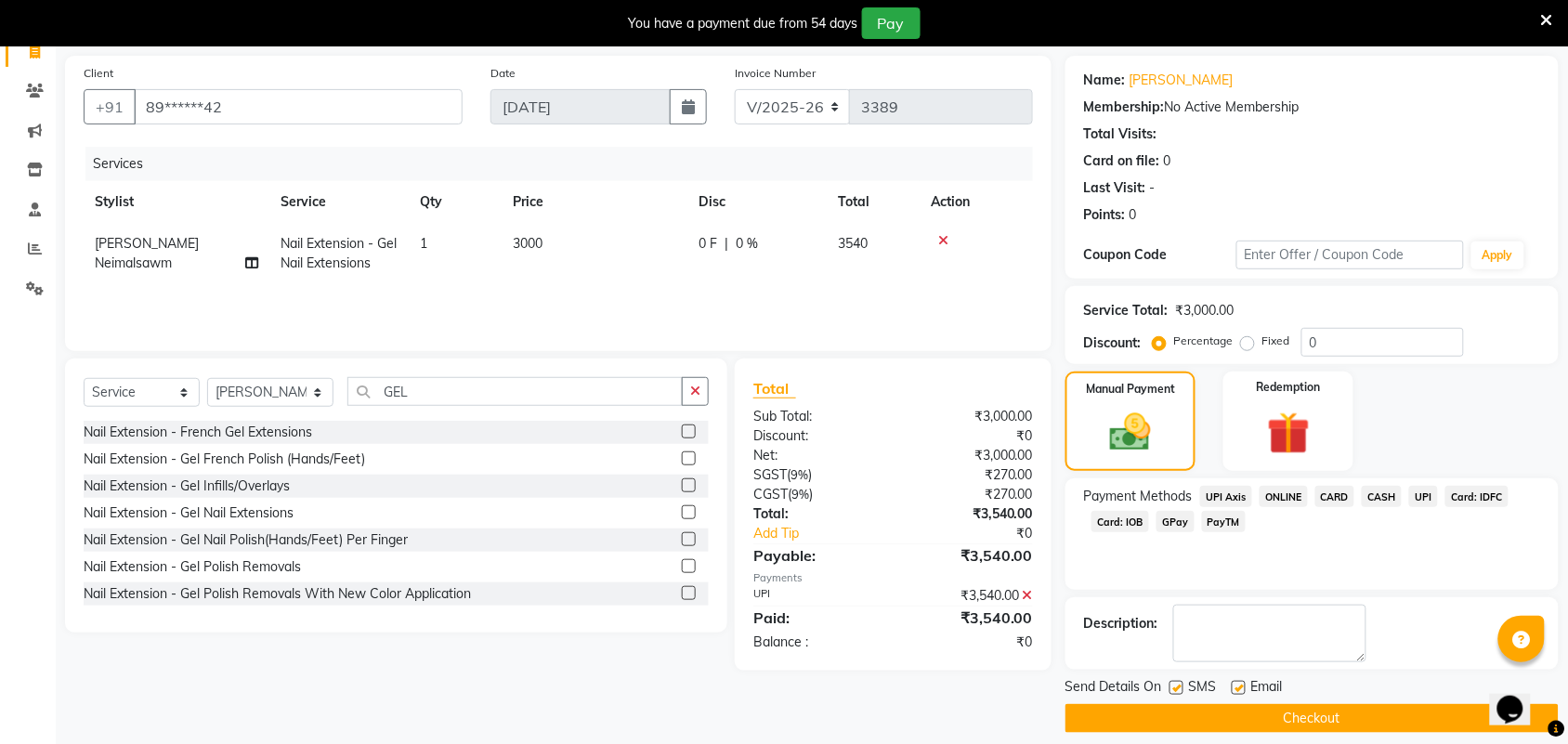
scroll to position [146, 0]
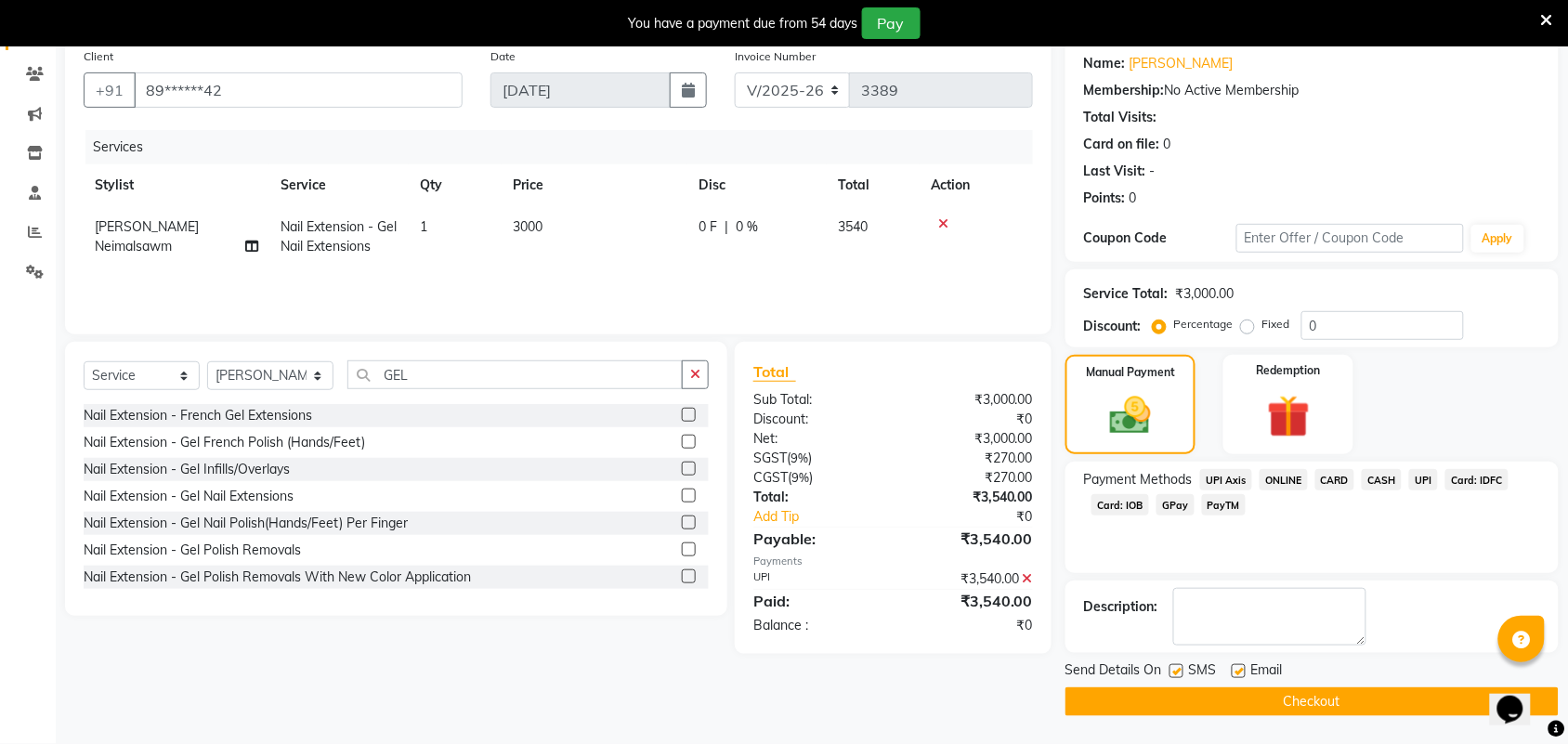
click at [1385, 708] on button "Checkout" at bounding box center [1312, 702] width 493 height 29
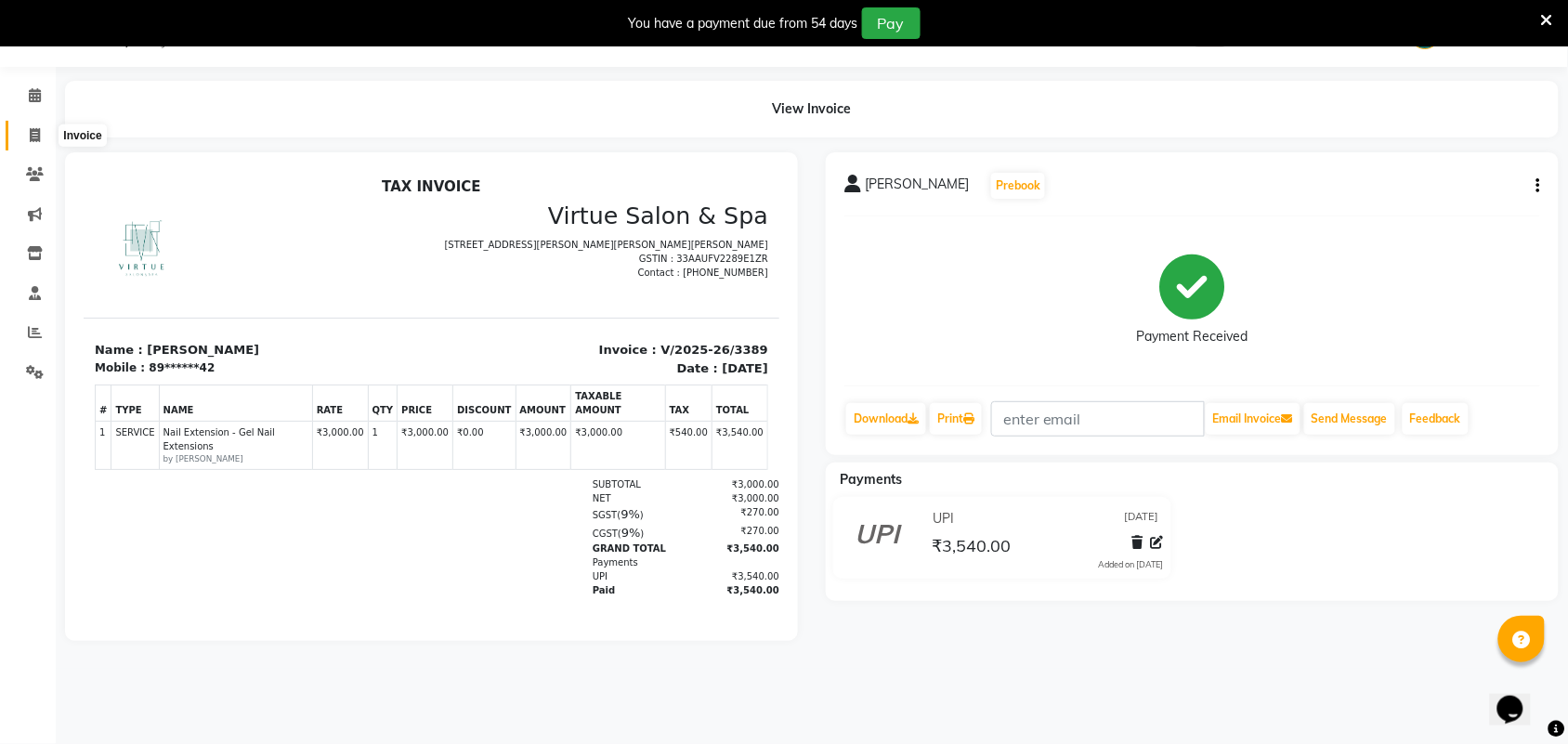
click at [19, 136] on span at bounding box center [35, 136] width 33 height 22
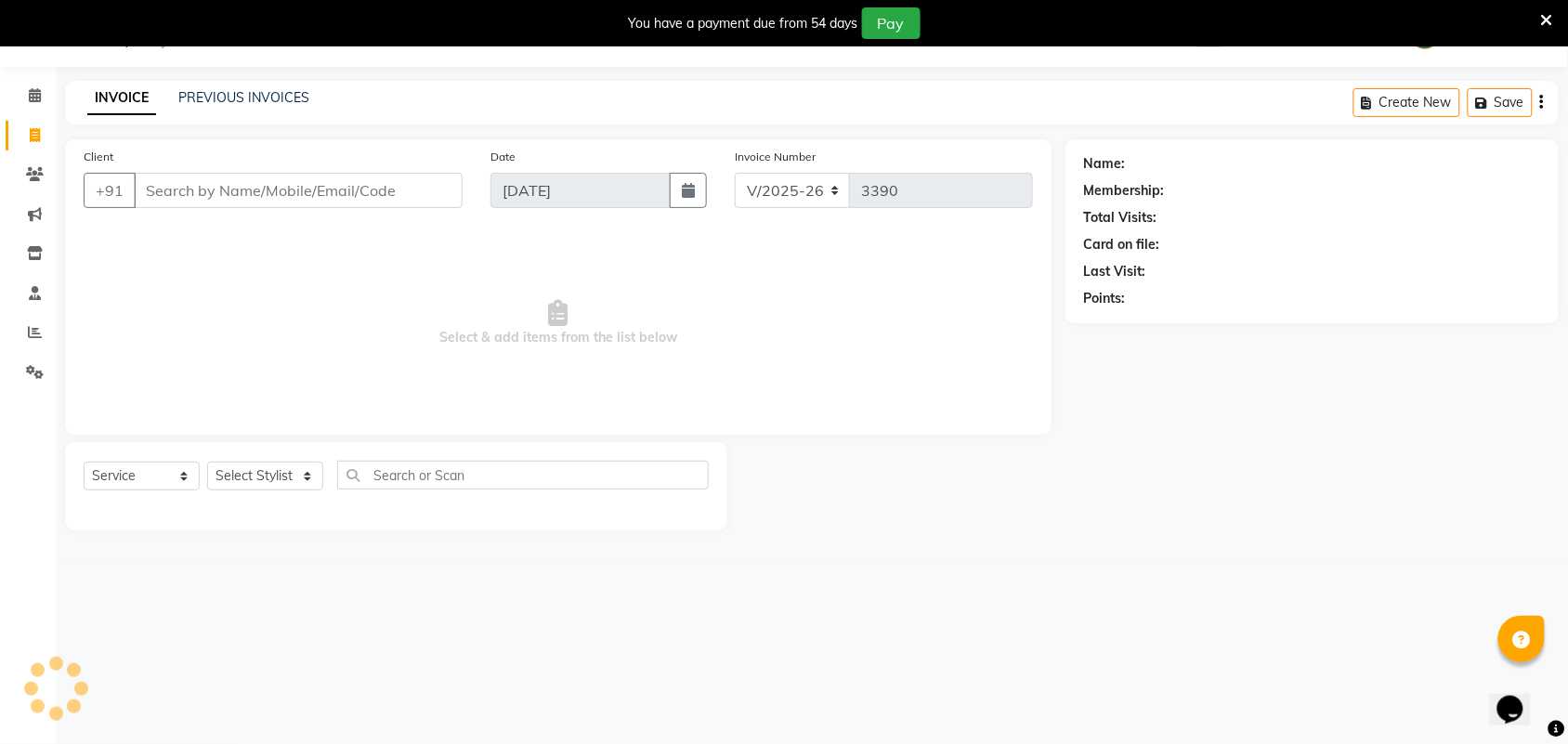
click at [30, 140] on icon at bounding box center [35, 135] width 10 height 14
click at [191, 192] on input "Client" at bounding box center [298, 190] width 329 height 36
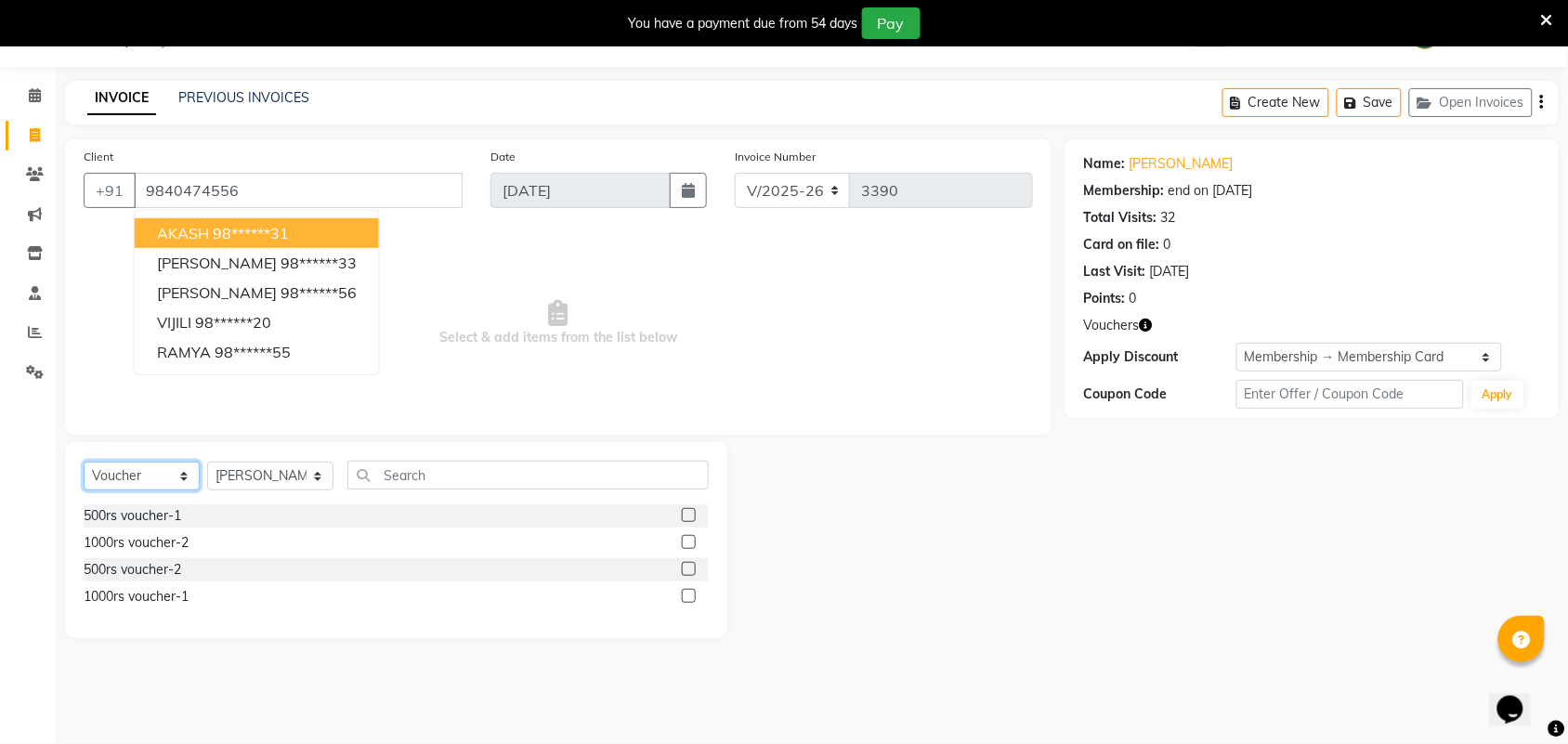
click at [155, 463] on select "Select Service Product Membership Package Voucher Prepaid Gift Card" at bounding box center [142, 476] width 116 height 29
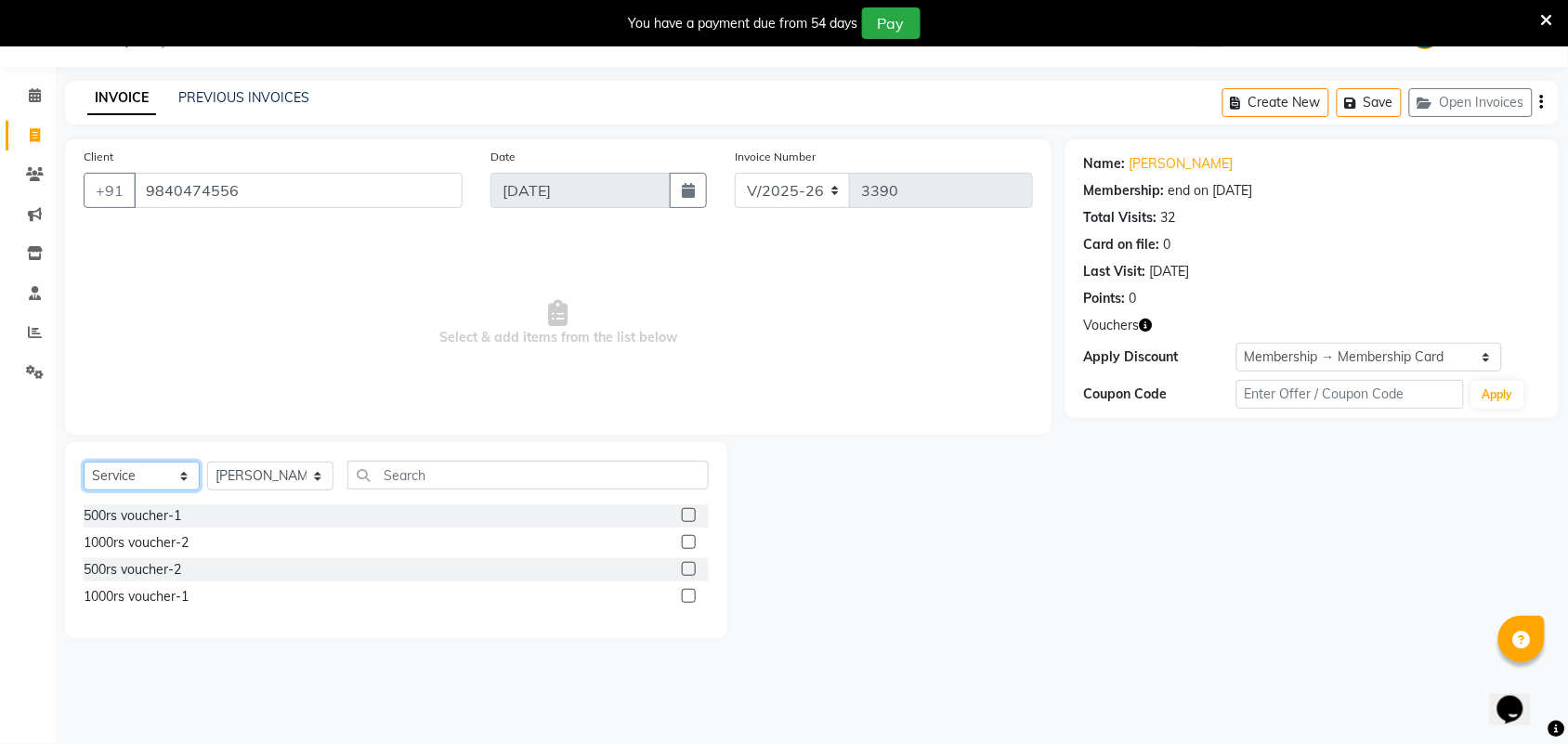
click at [83, 462] on select "Select Service Product Membership Package Voucher Prepaid Gift Card" at bounding box center [142, 476] width 116 height 29
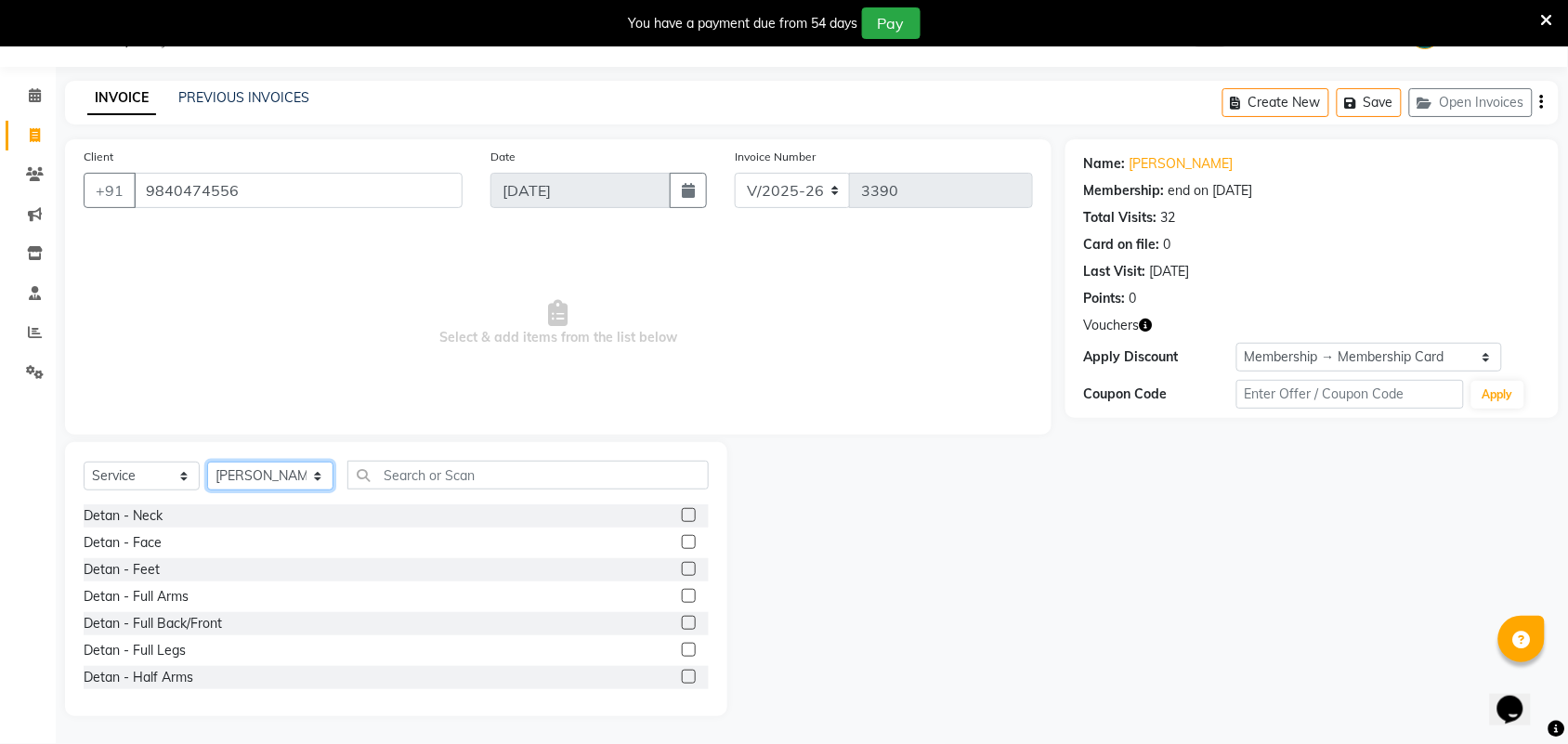
click at [238, 484] on select "Select Stylist Admin ANUSHA Apsu Auditor Ambattur Balaji BANUPRIYA Bharath Bhuv…" at bounding box center [270, 476] width 127 height 29
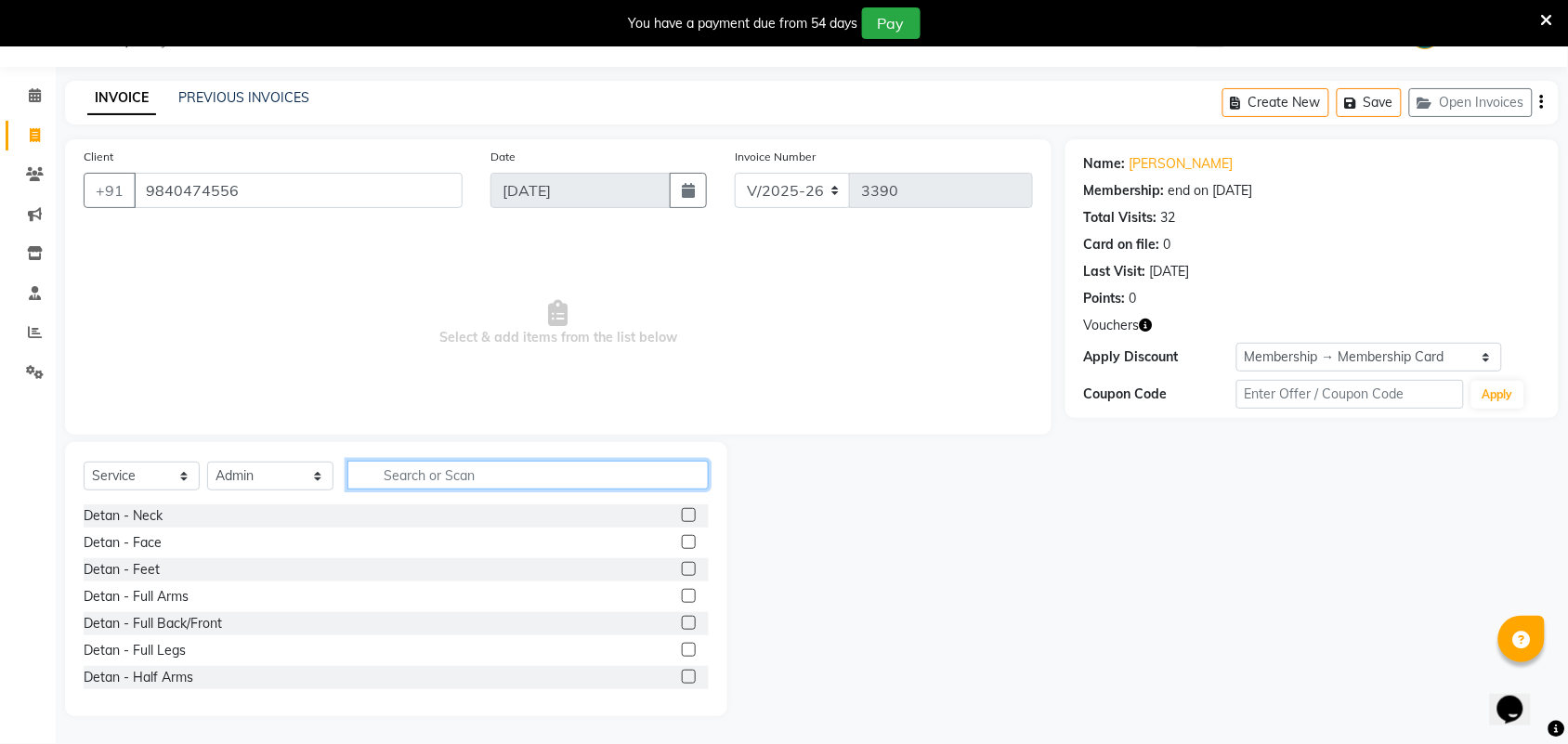
click at [435, 461] on input "text" at bounding box center [527, 475] width 361 height 29
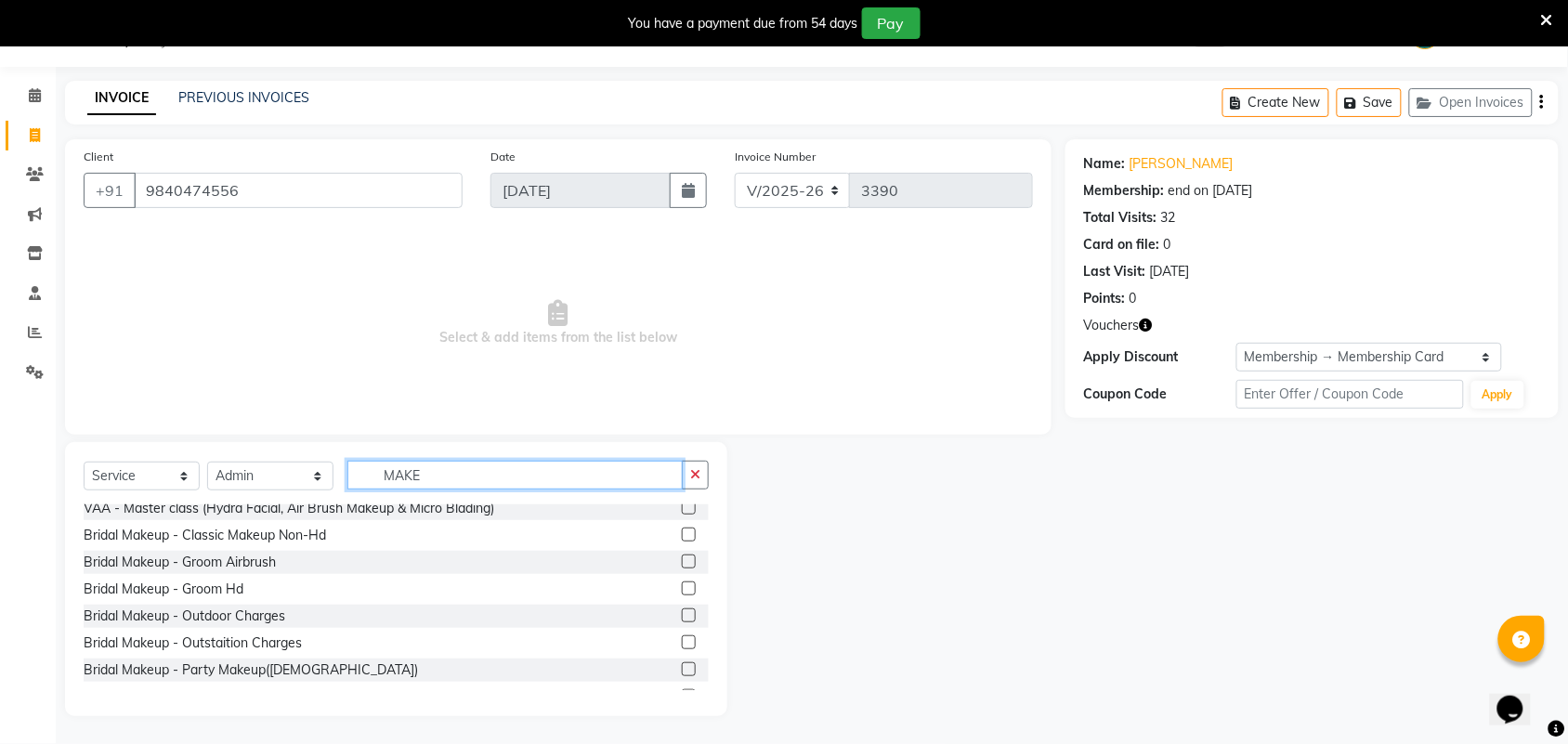
scroll to position [21, 0]
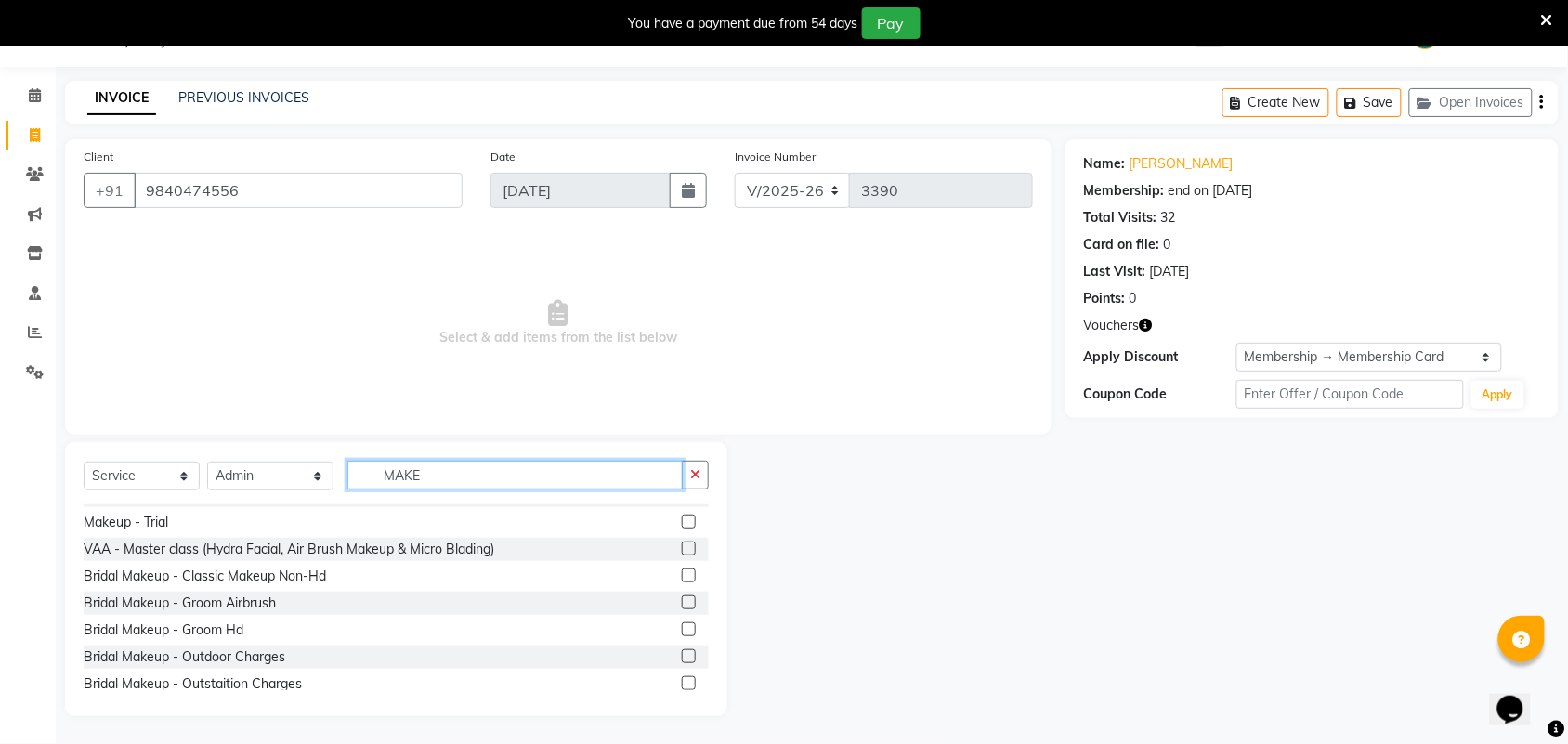
click at [522, 484] on input "MAKE" at bounding box center [515, 475] width 336 height 29
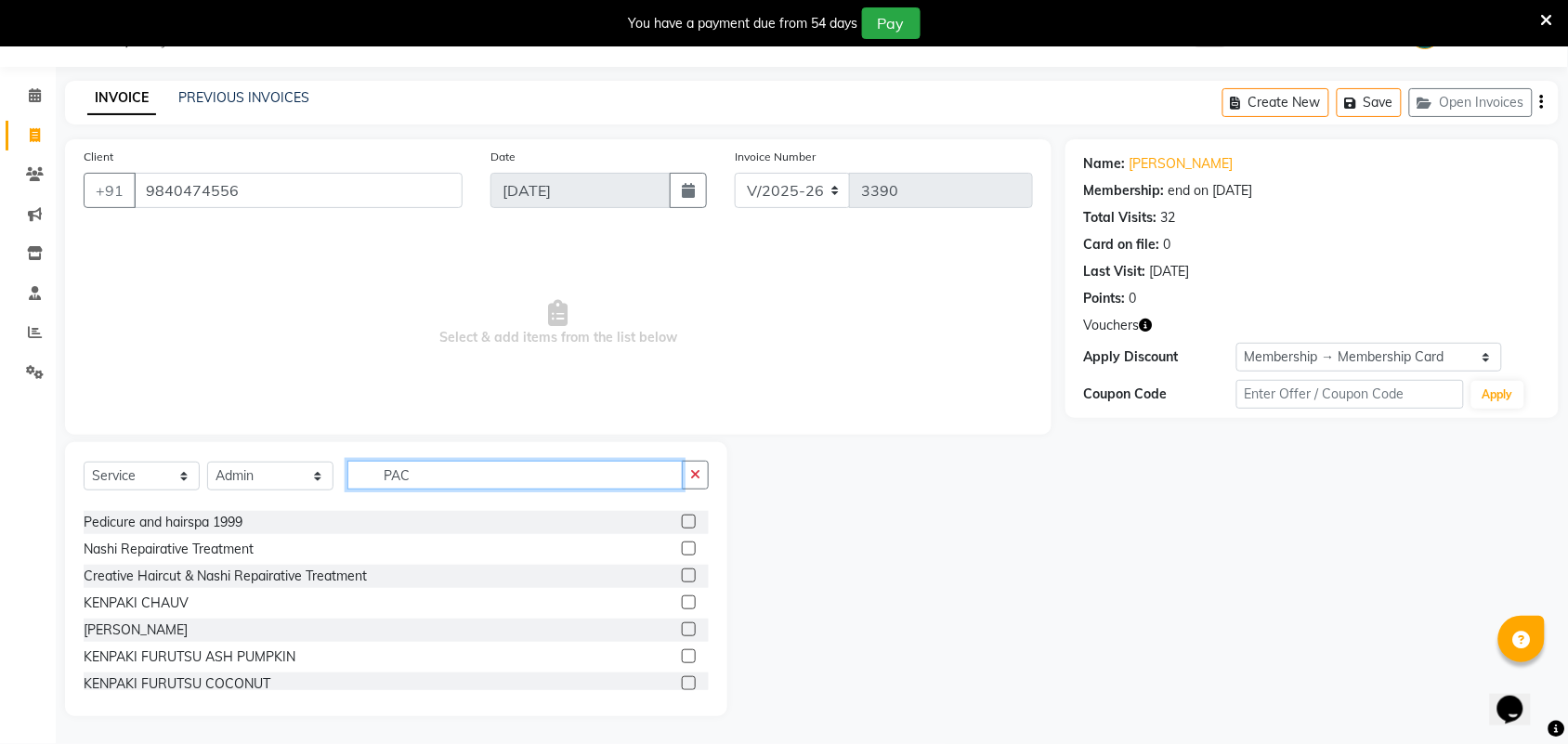
scroll to position [0, 0]
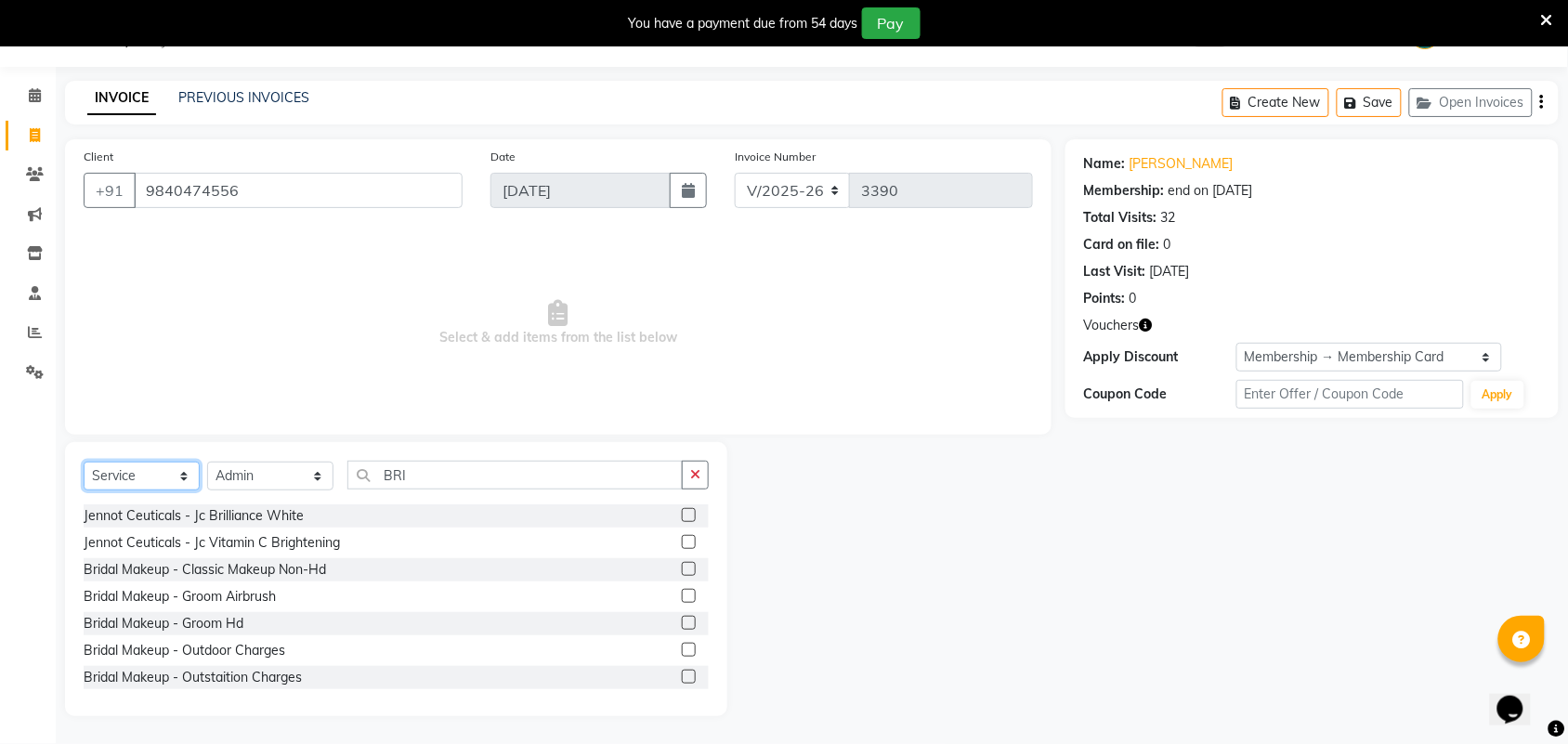
click at [89, 488] on select "Select Service Product Membership Package Voucher Prepaid Gift Card" at bounding box center [142, 476] width 116 height 29
click at [83, 462] on select "Select Service Product Membership Package Voucher Prepaid Gift Card" at bounding box center [142, 476] width 116 height 29
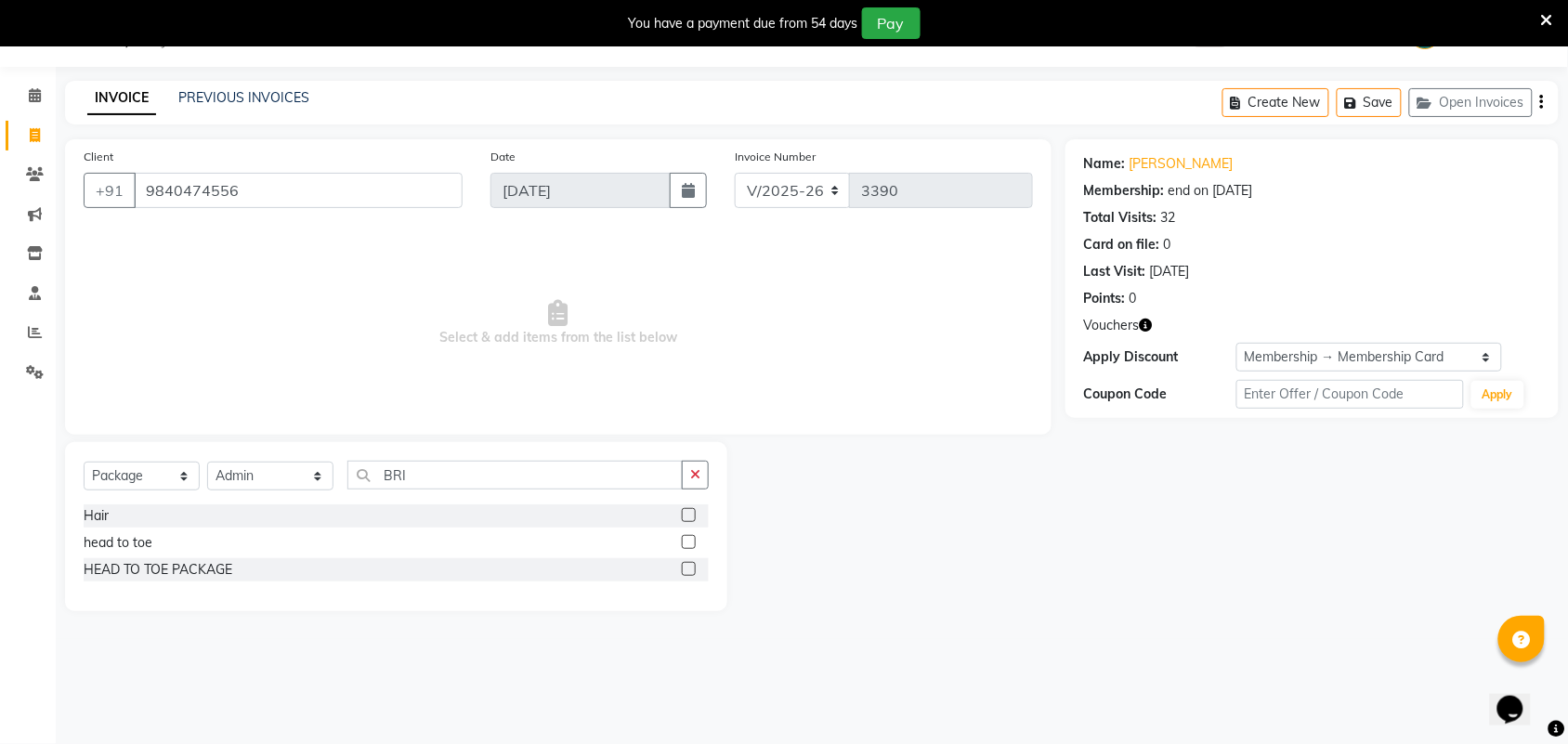
click at [686, 568] on label at bounding box center [688, 569] width 14 height 14
click at [686, 568] on input "checkbox" at bounding box center [687, 569] width 12 height 12
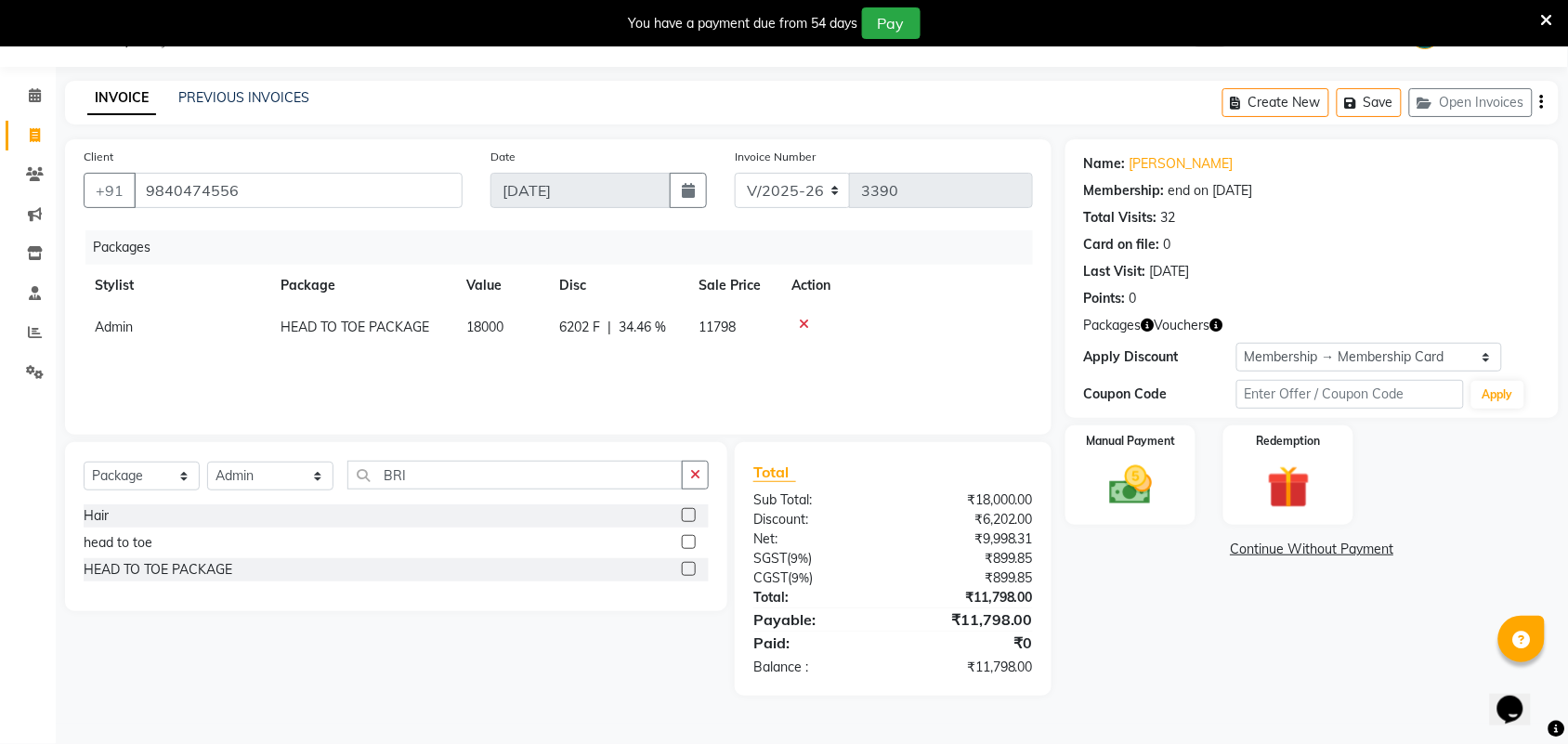
click at [518, 333] on td "18000" at bounding box center [501, 327] width 93 height 42
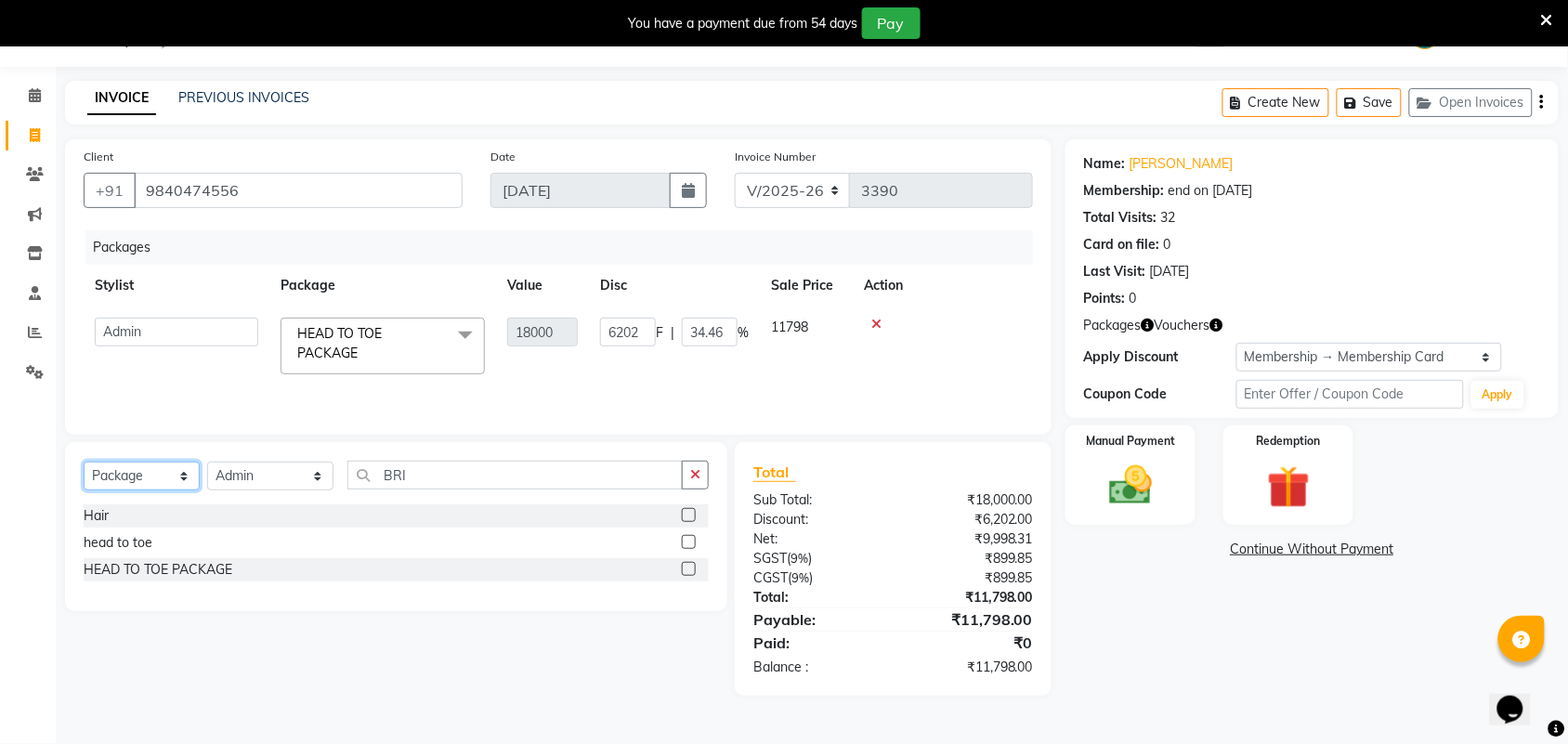
click at [148, 474] on select "Select Service Product Membership Package Voucher Prepaid Gift Card" at bounding box center [142, 476] width 116 height 29
click at [683, 543] on label at bounding box center [688, 542] width 14 height 14
click at [683, 543] on input "checkbox" at bounding box center [687, 542] width 12 height 12
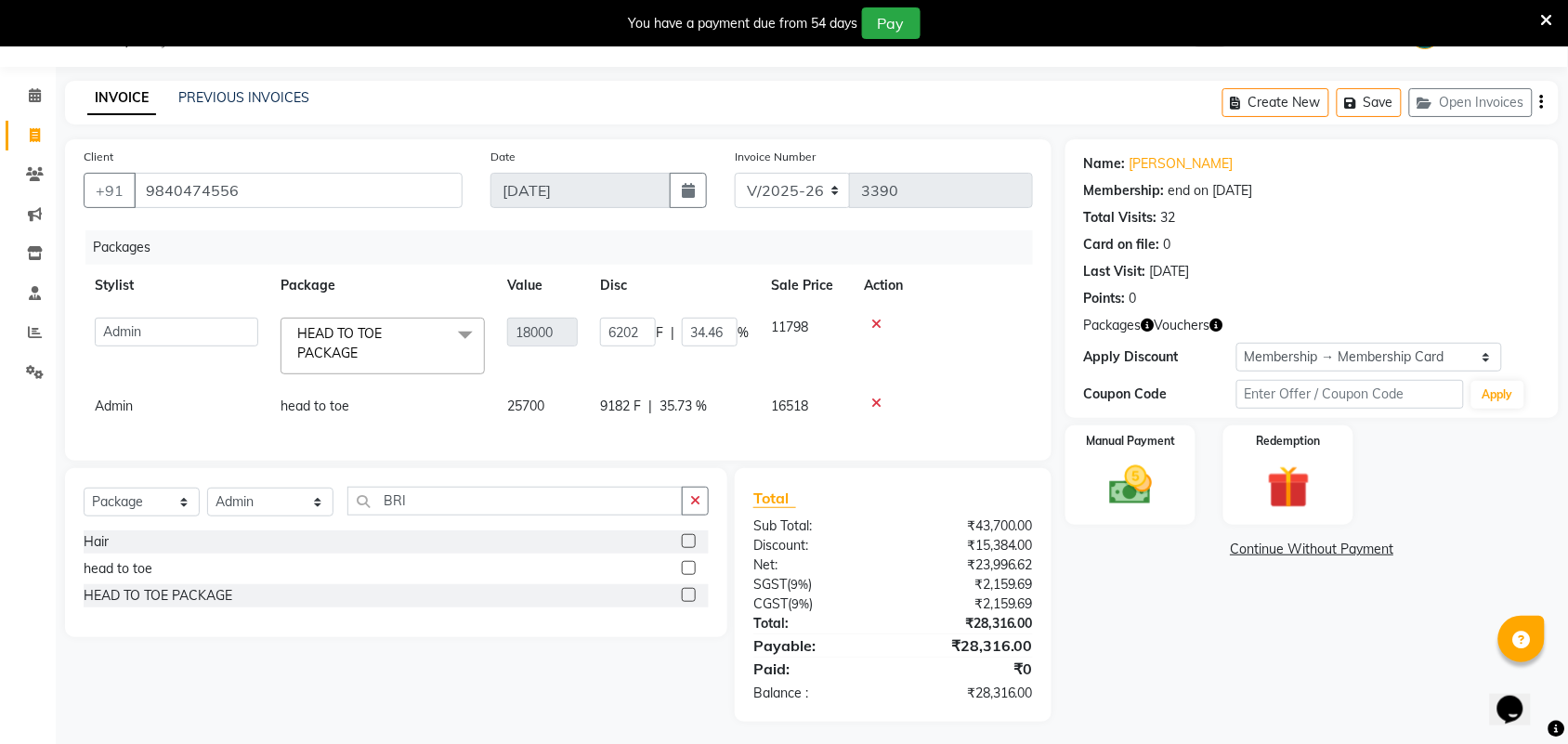
click at [581, 400] on td "25700" at bounding box center [542, 406] width 93 height 42
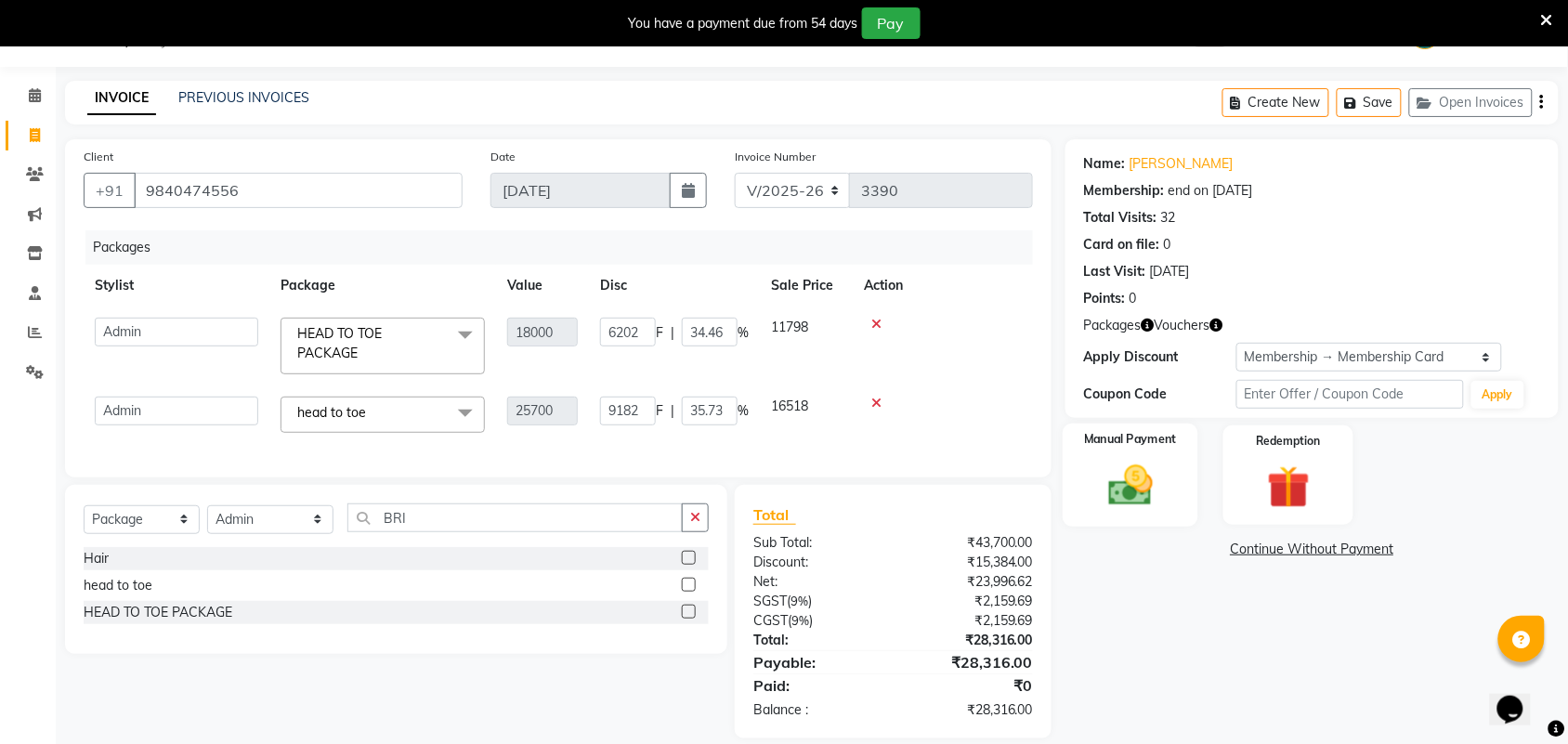
click at [1131, 480] on img at bounding box center [1130, 485] width 72 height 51
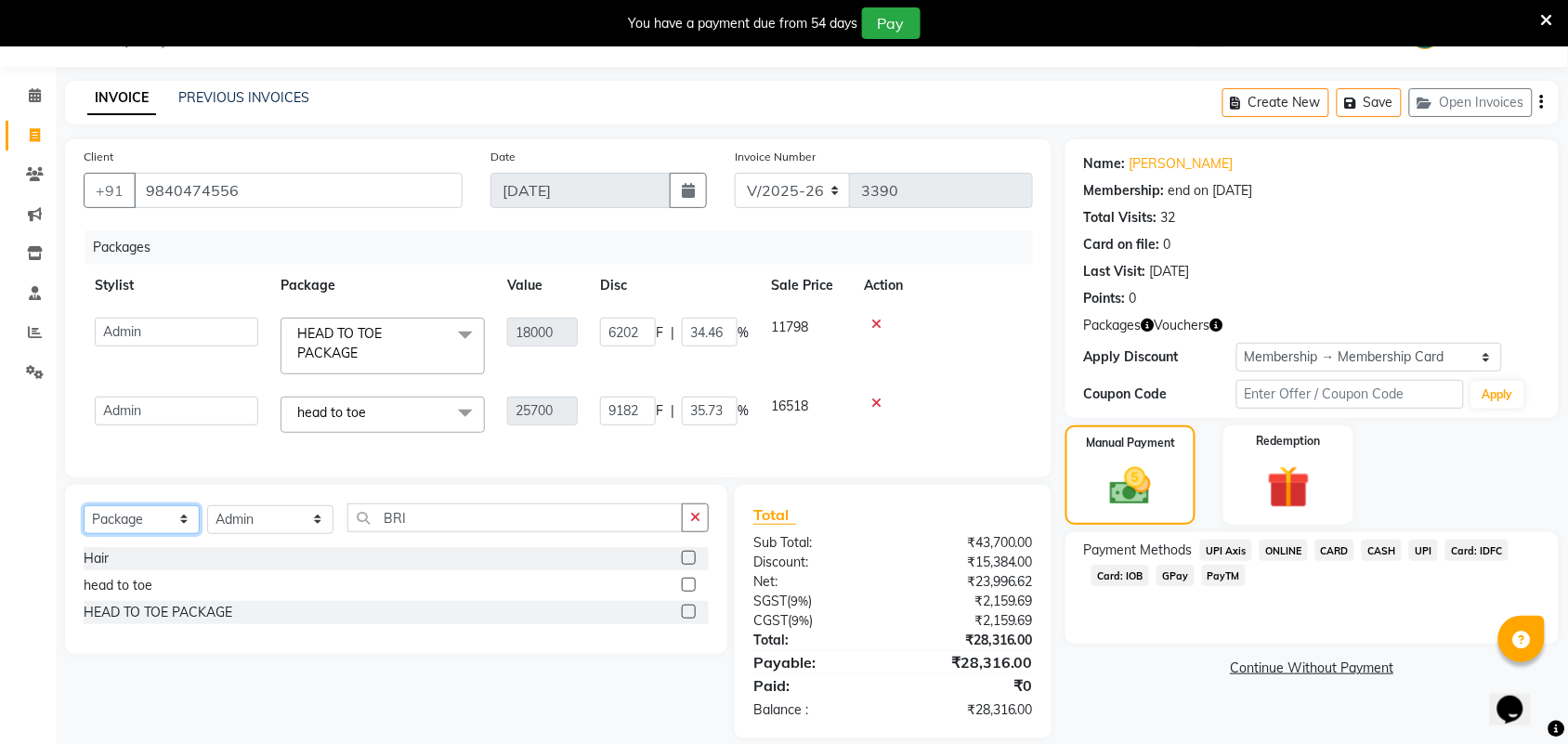
click at [159, 535] on select "Select Service Product Membership Package Voucher Prepaid Gift Card" at bounding box center [142, 520] width 116 height 29
click at [83, 523] on select "Select Service Product Membership Package Voucher Prepaid Gift Card" at bounding box center [142, 520] width 116 height 29
click at [149, 535] on select "Select Service Product Membership Package Voucher Prepaid Gift Card" at bounding box center [142, 520] width 116 height 29
click at [83, 523] on select "Select Service Product Membership Package Voucher Prepaid Gift Card" at bounding box center [142, 520] width 116 height 29
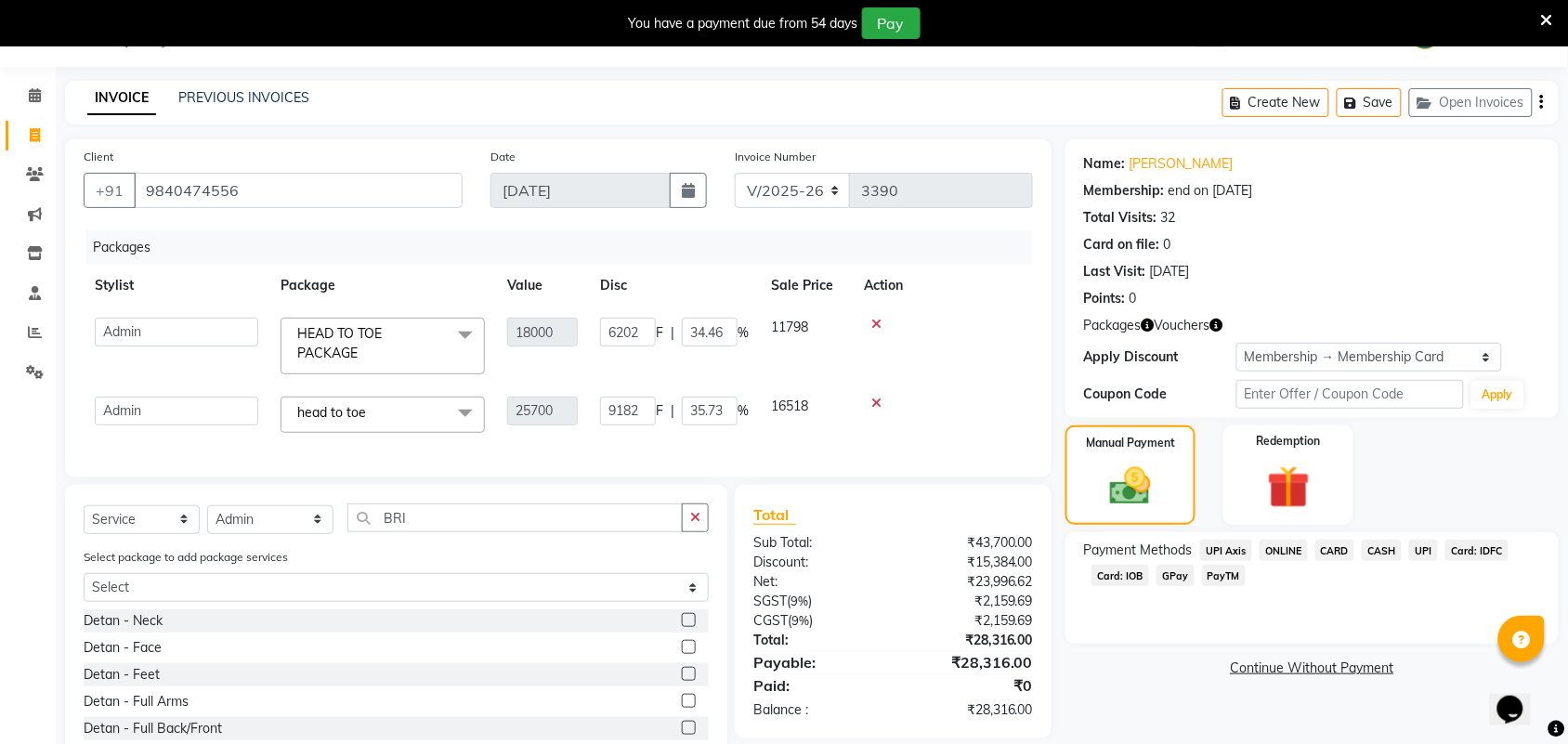
click at [873, 323] on icon at bounding box center [876, 325] width 10 height 13
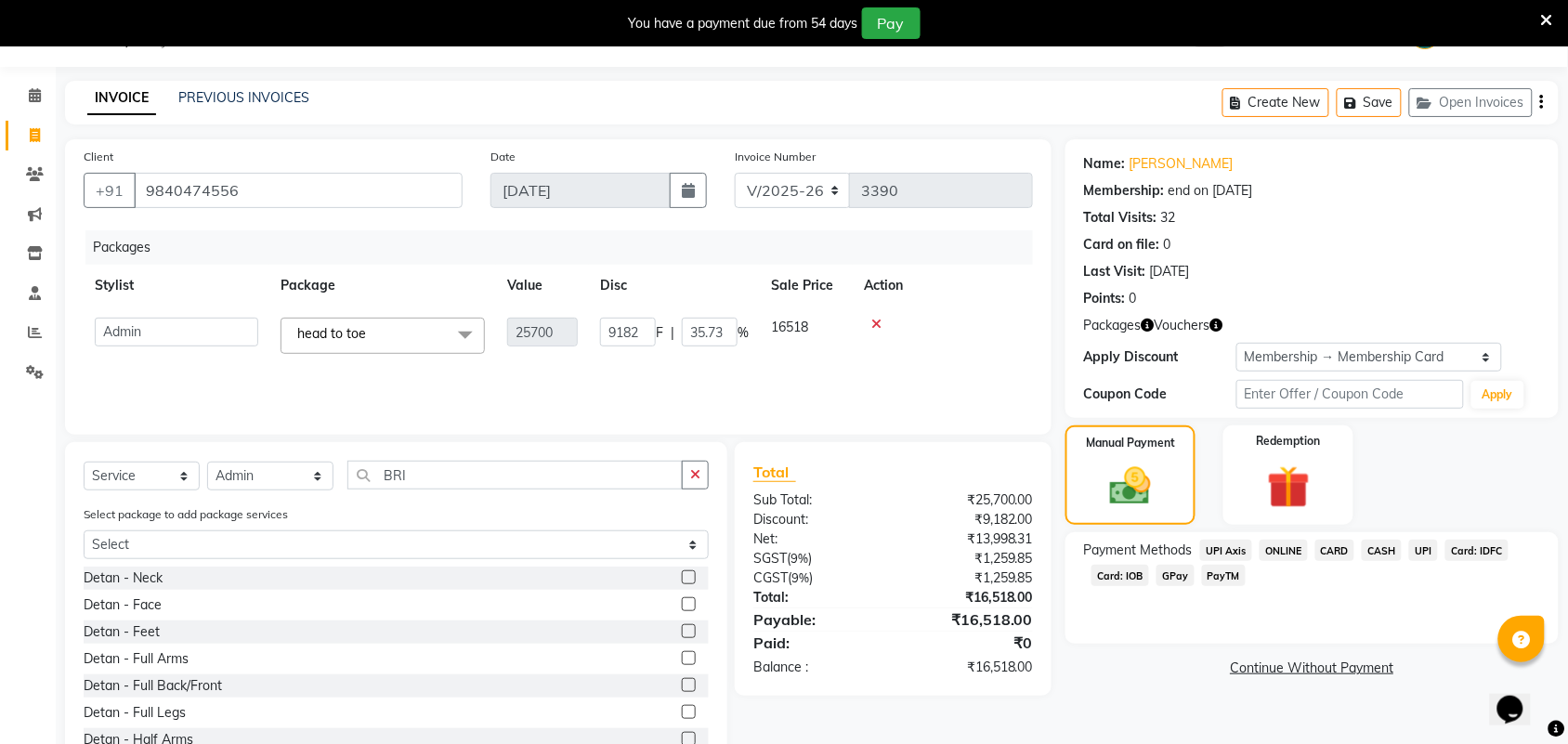
click at [880, 324] on icon at bounding box center [876, 325] width 10 height 13
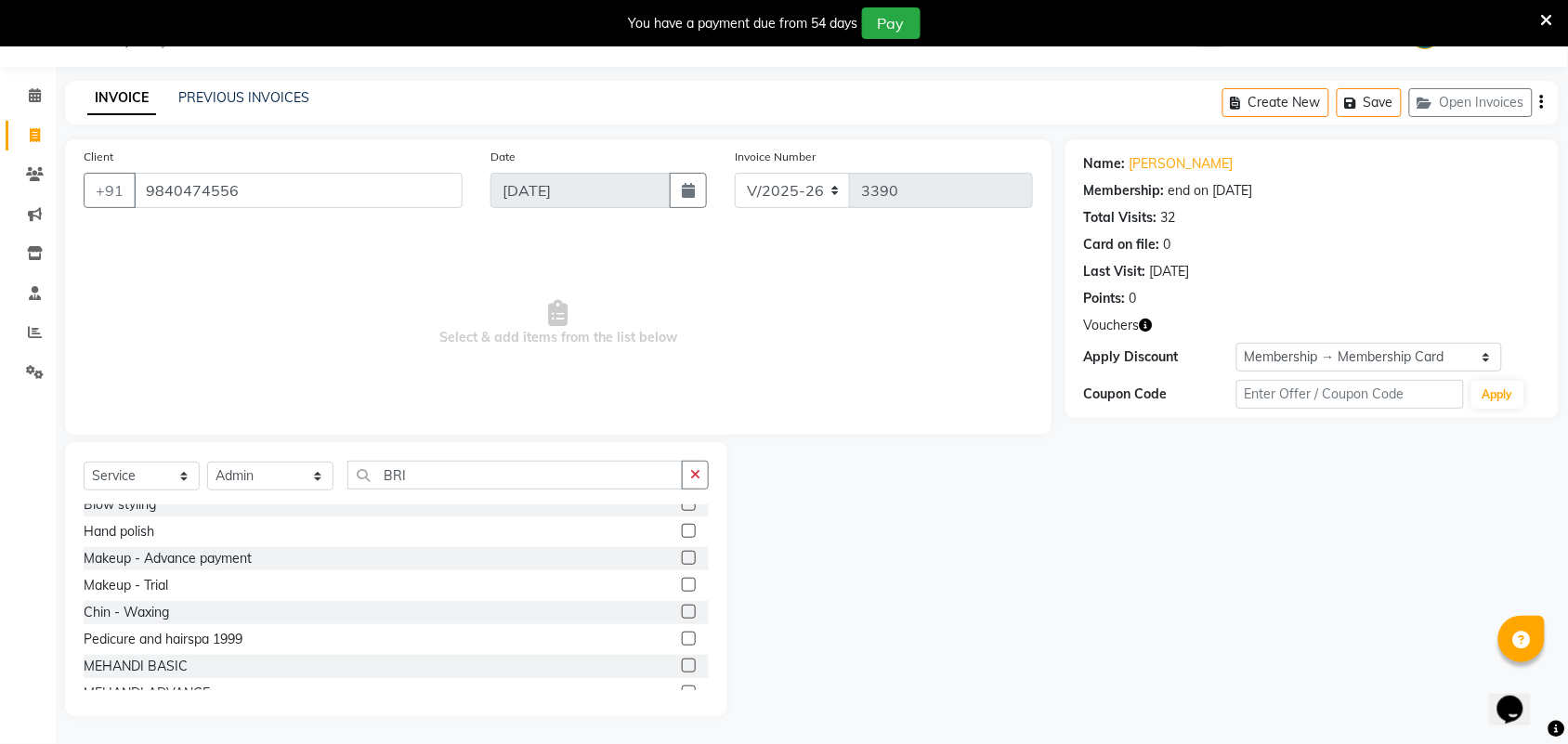
scroll to position [813, 0]
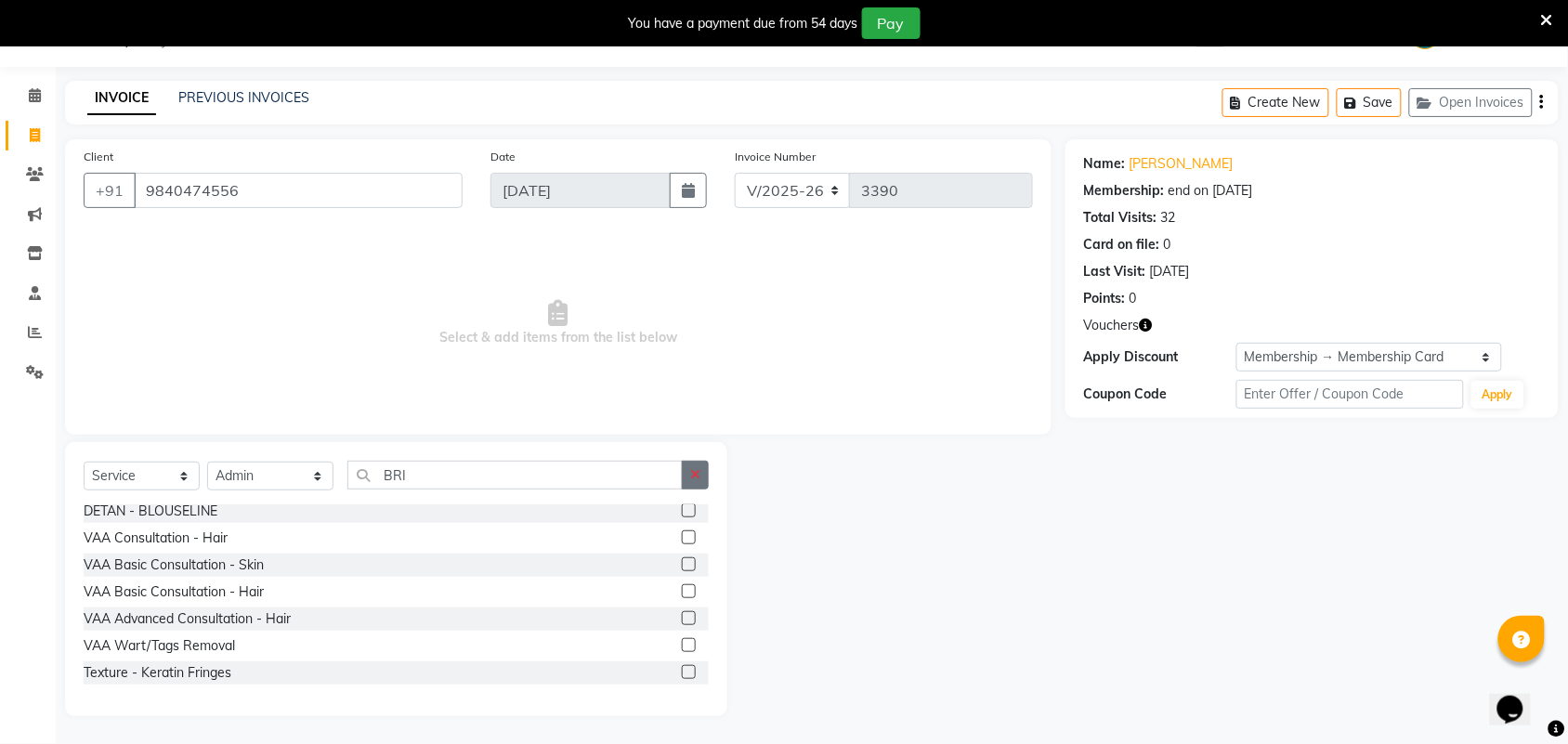
click at [707, 474] on button "button" at bounding box center [695, 475] width 27 height 29
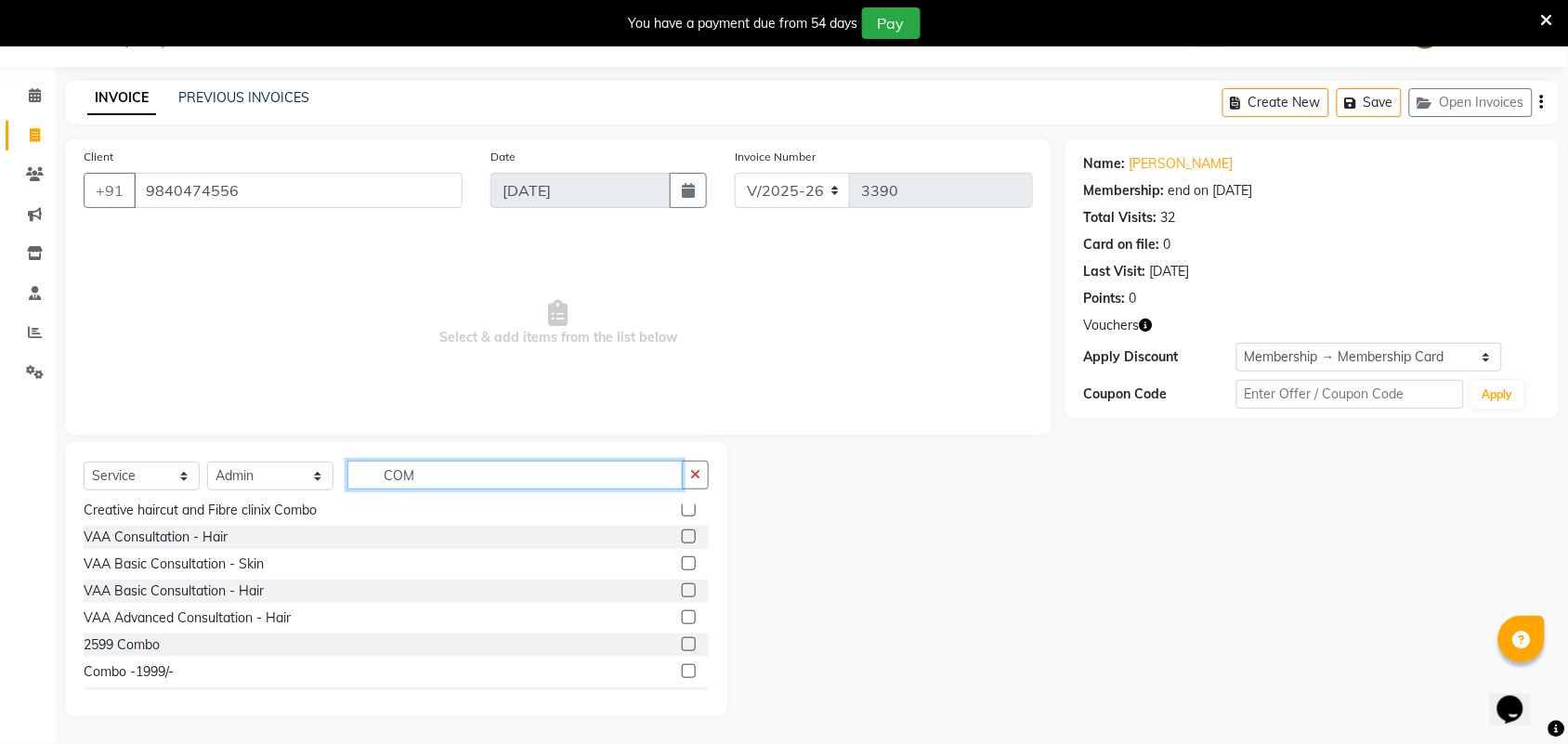
scroll to position [0, 0]
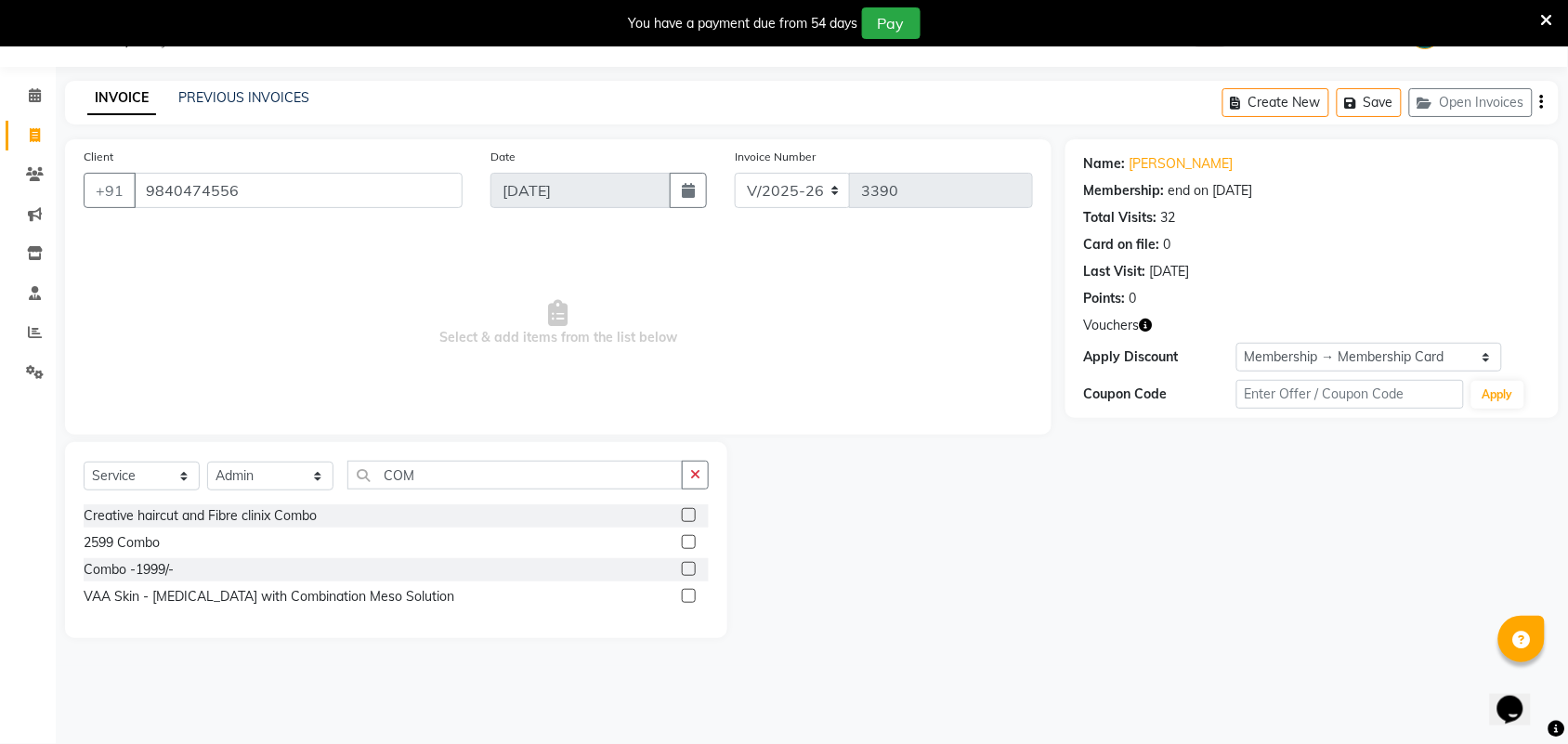
click at [686, 541] on label at bounding box center [688, 542] width 14 height 14
click at [686, 541] on input "checkbox" at bounding box center [687, 542] width 12 height 12
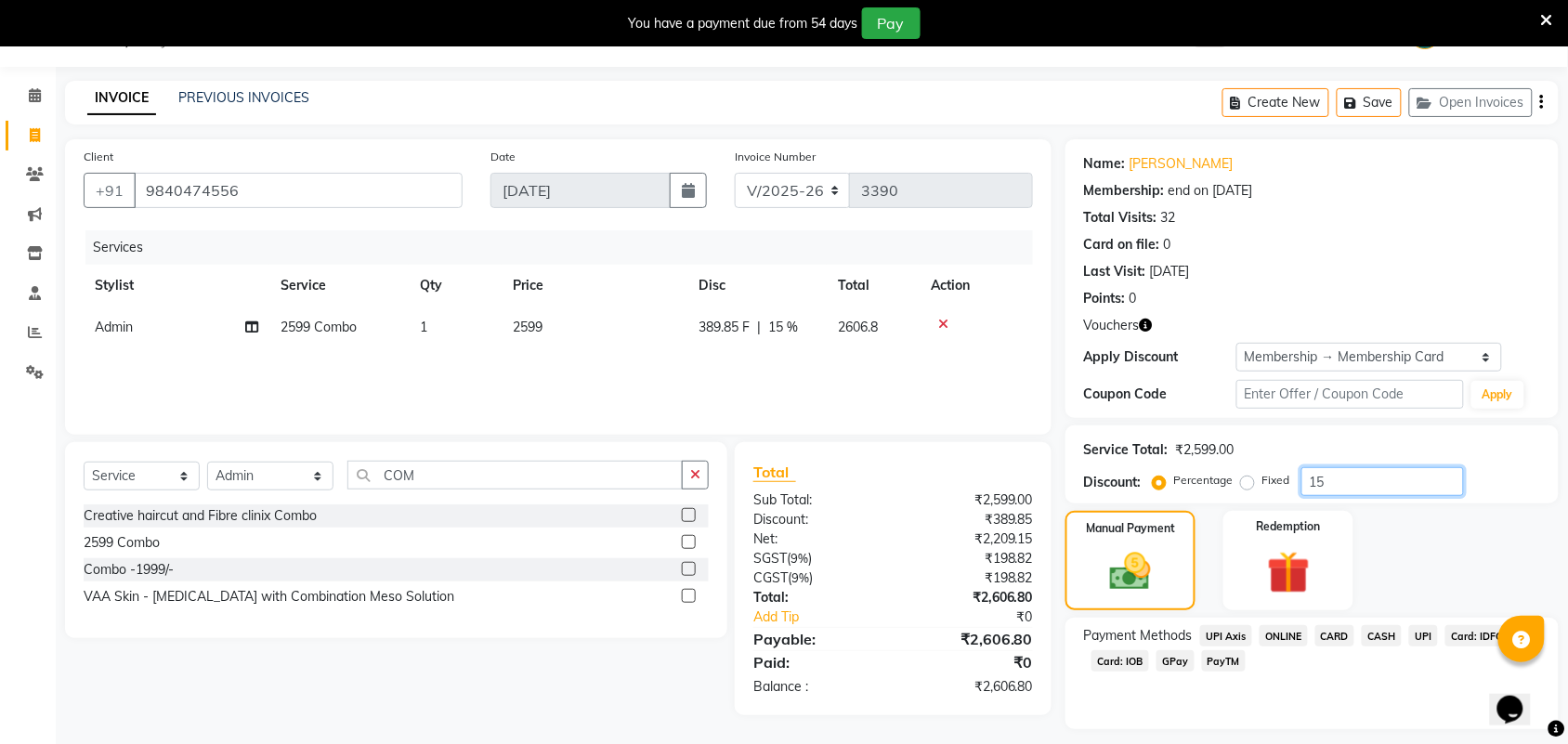
click at [1348, 490] on input "15" at bounding box center [1382, 481] width 162 height 29
click at [621, 358] on div "Services Stylist Service Qty Price Disc Total Action Admin 2599 Combo 1 2599 0 …" at bounding box center [558, 324] width 949 height 186
click at [582, 342] on td "2599" at bounding box center [595, 327] width 186 height 42
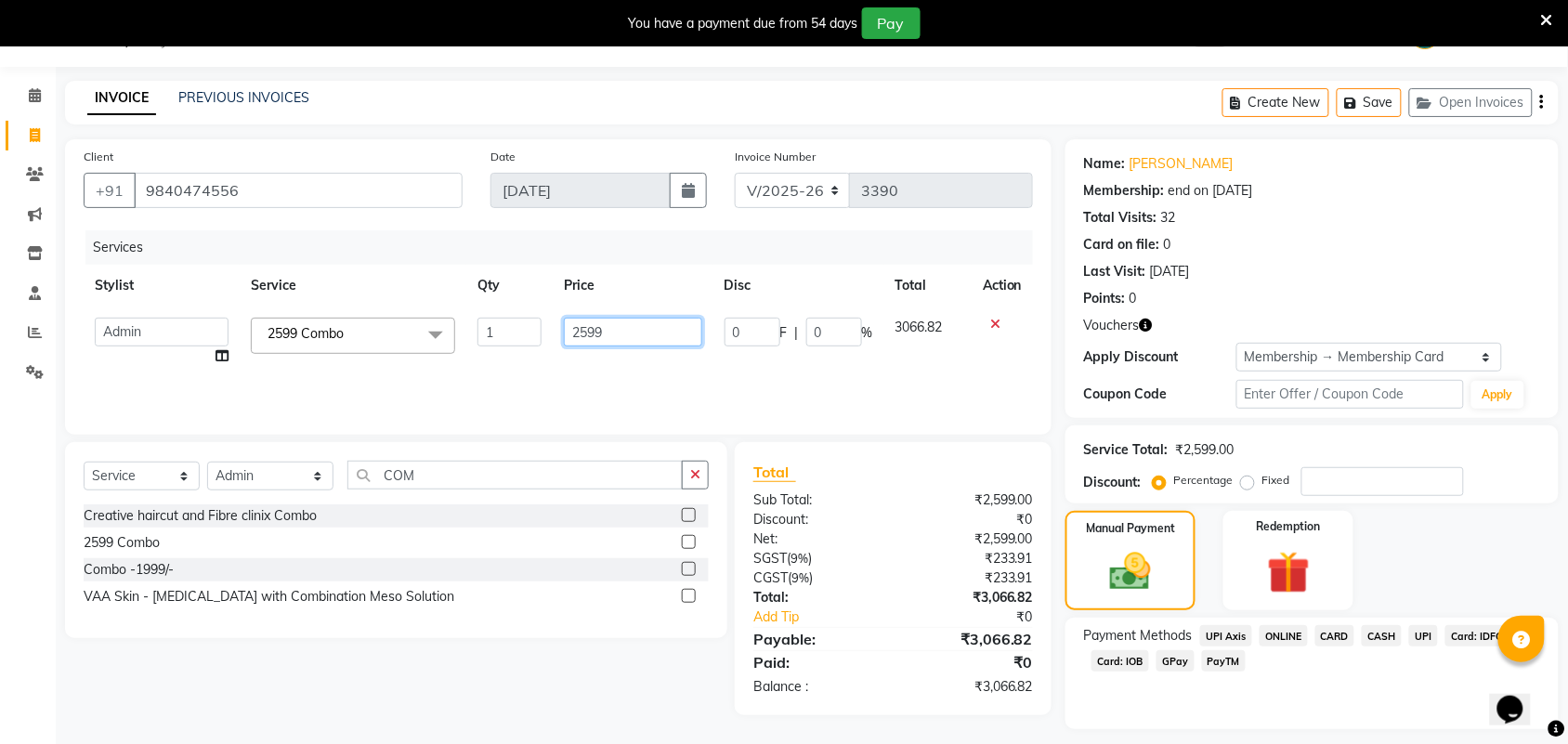
click at [619, 340] on input "2599" at bounding box center [633, 332] width 139 height 29
click at [1544, 108] on button "button" at bounding box center [1542, 102] width 4 height 44
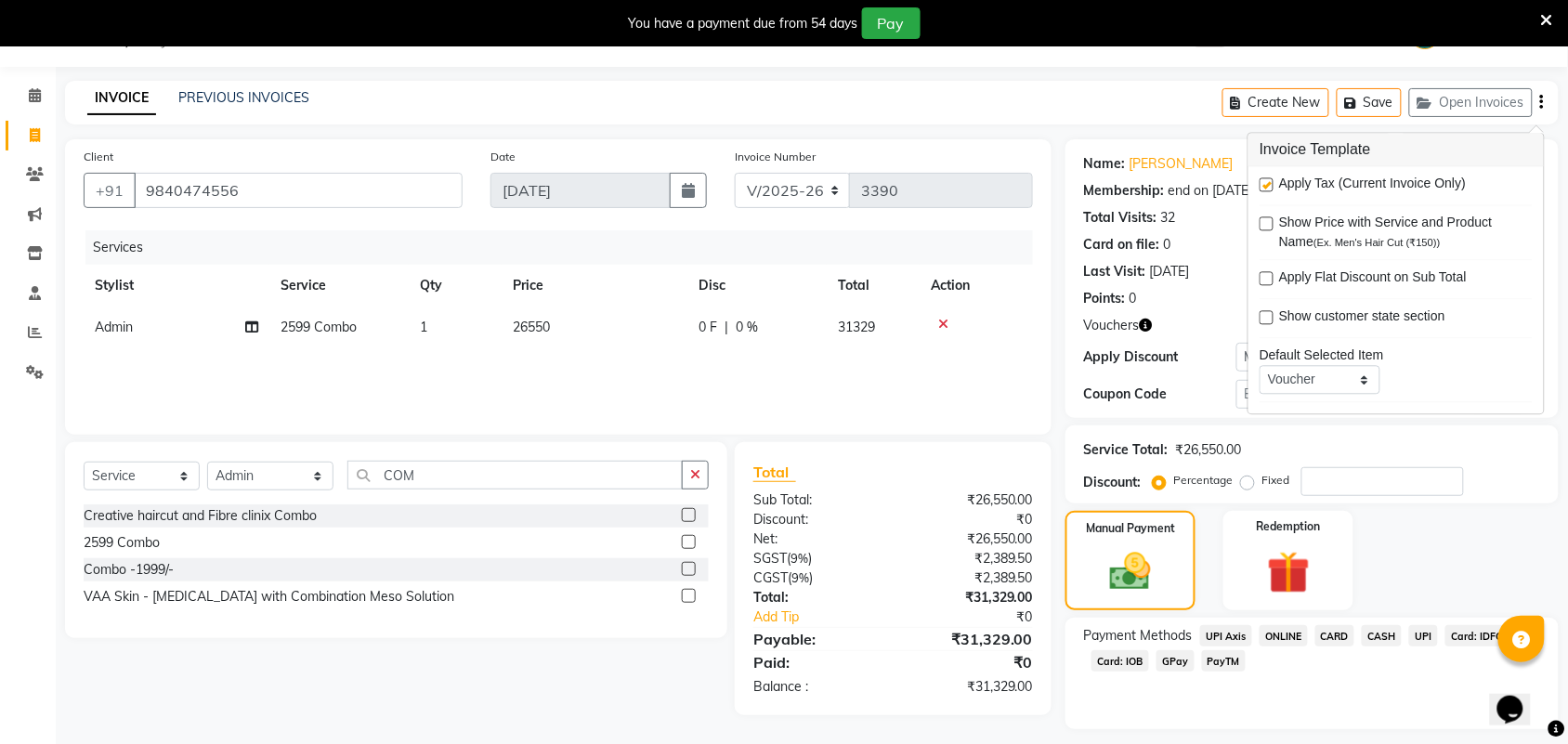
click at [1266, 183] on label at bounding box center [1266, 185] width 14 height 14
click at [1266, 183] on input "checkbox" at bounding box center [1265, 186] width 12 height 12
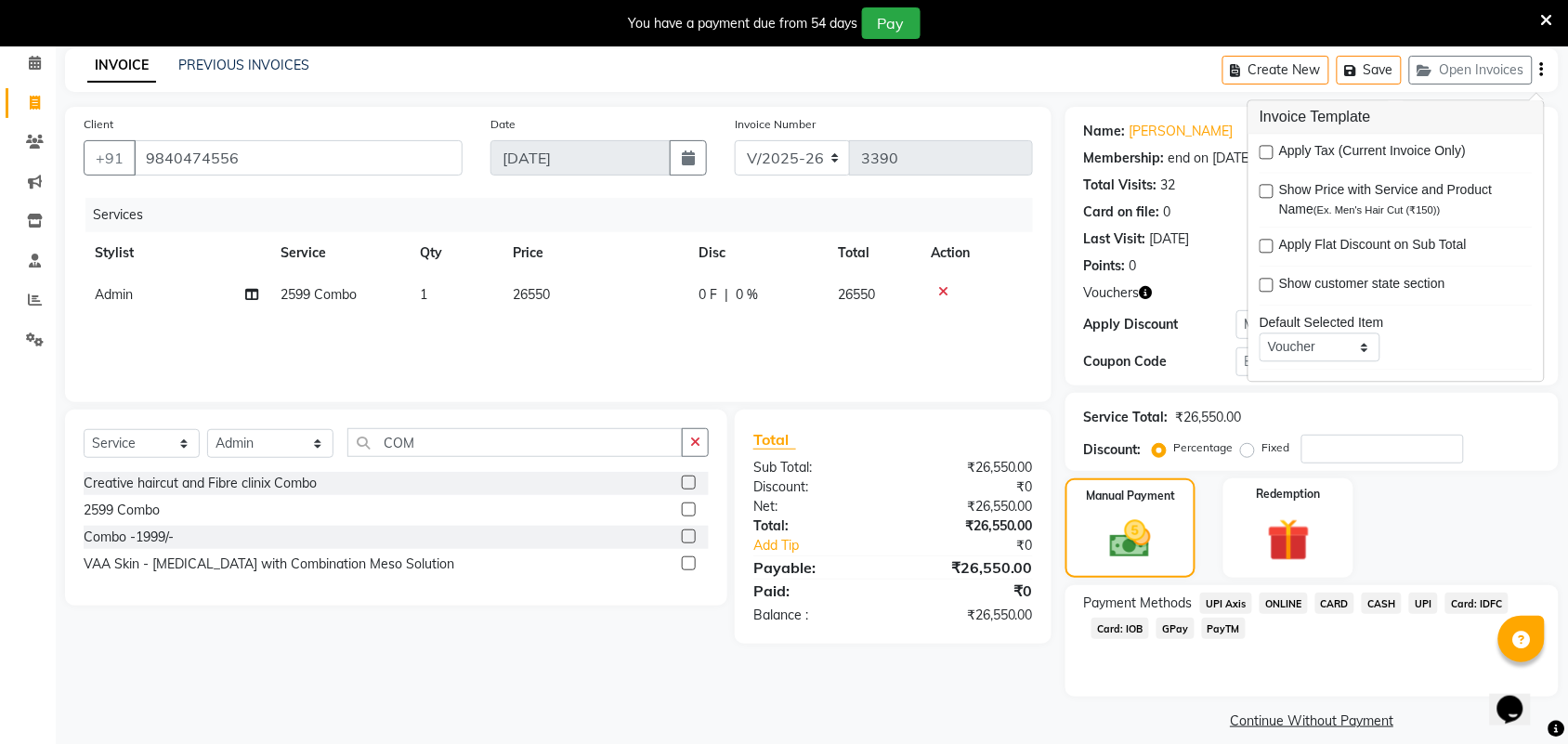
scroll to position [98, 0]
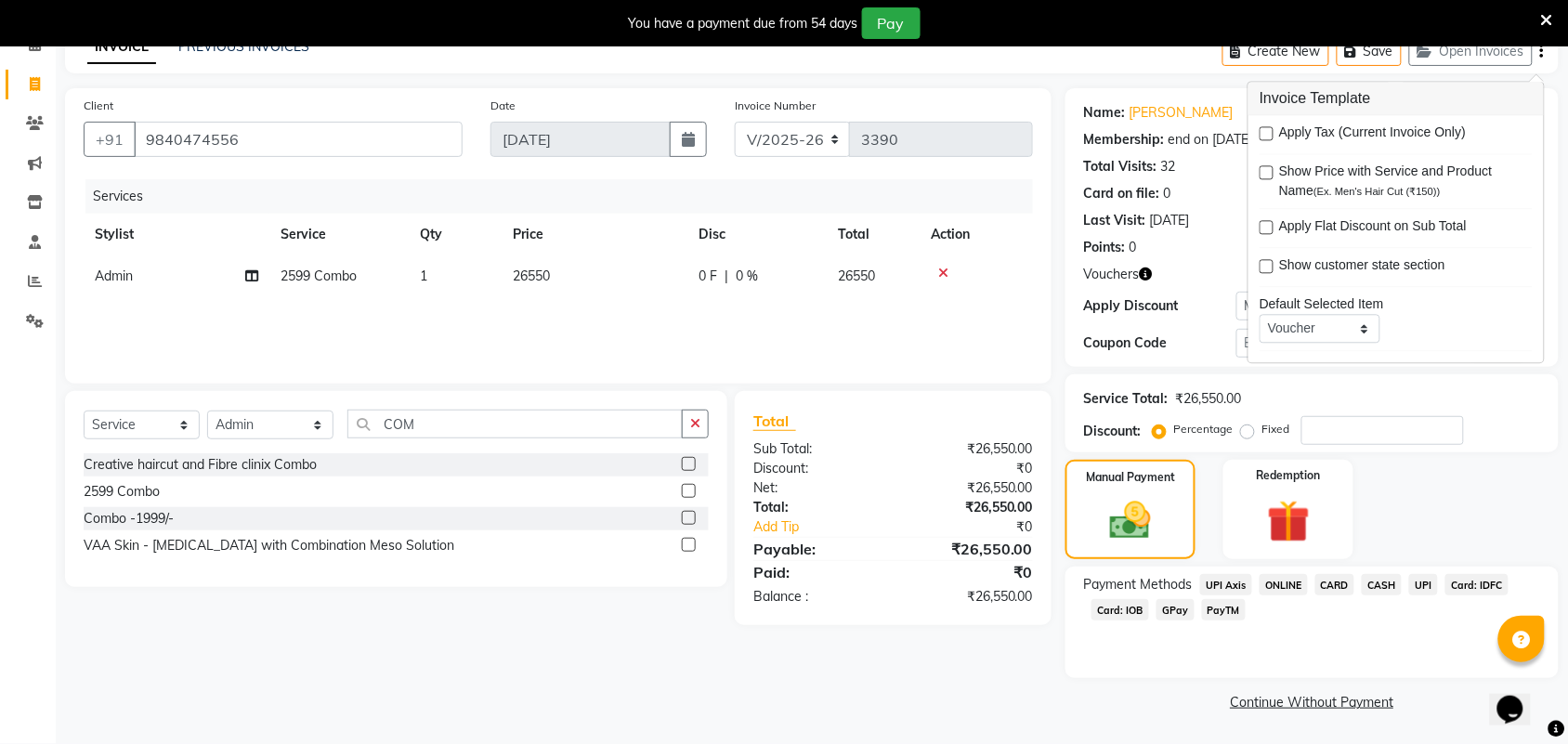
click at [1427, 587] on span "UPI" at bounding box center [1424, 585] width 29 height 22
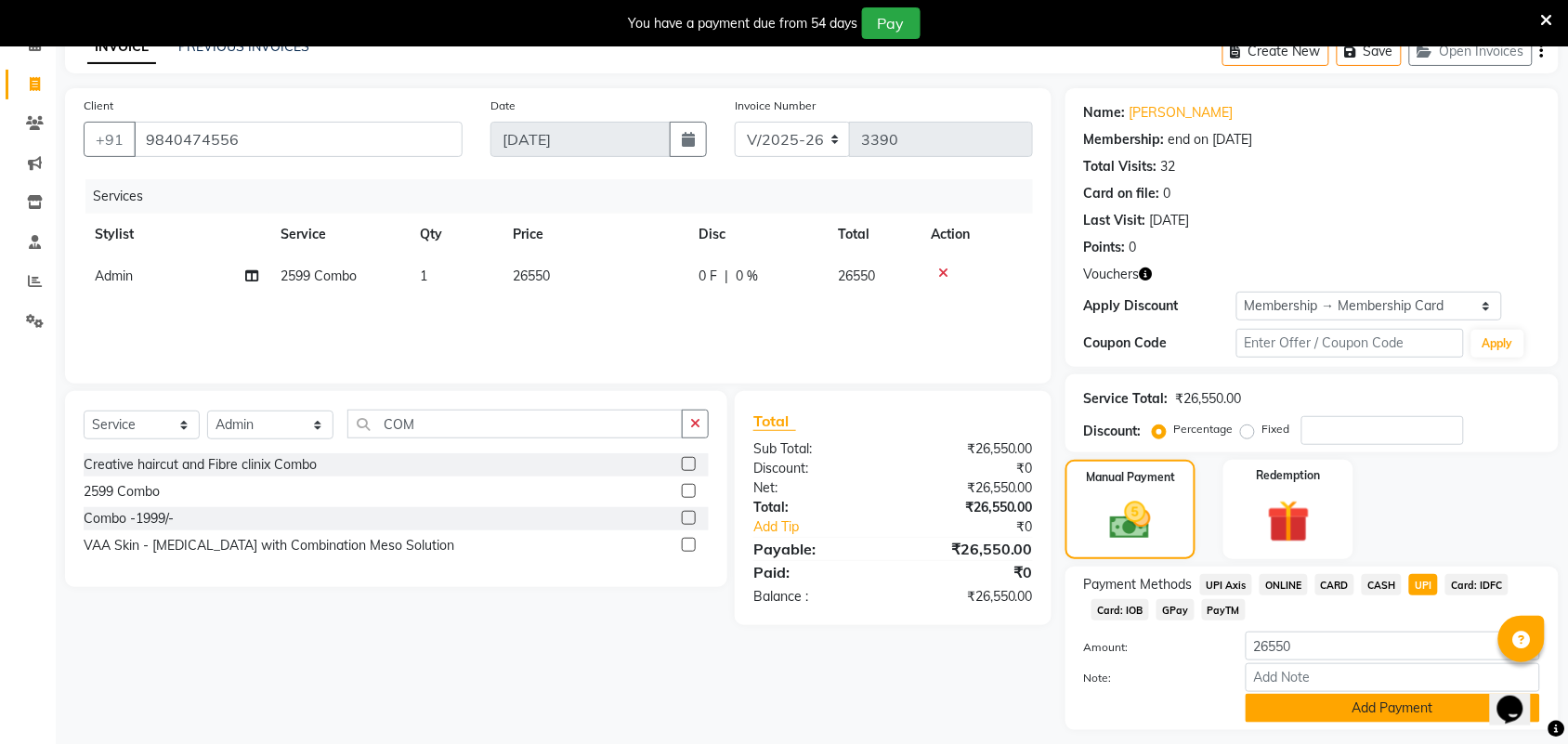
click at [1349, 708] on button "Add Payment" at bounding box center [1393, 708] width 294 height 29
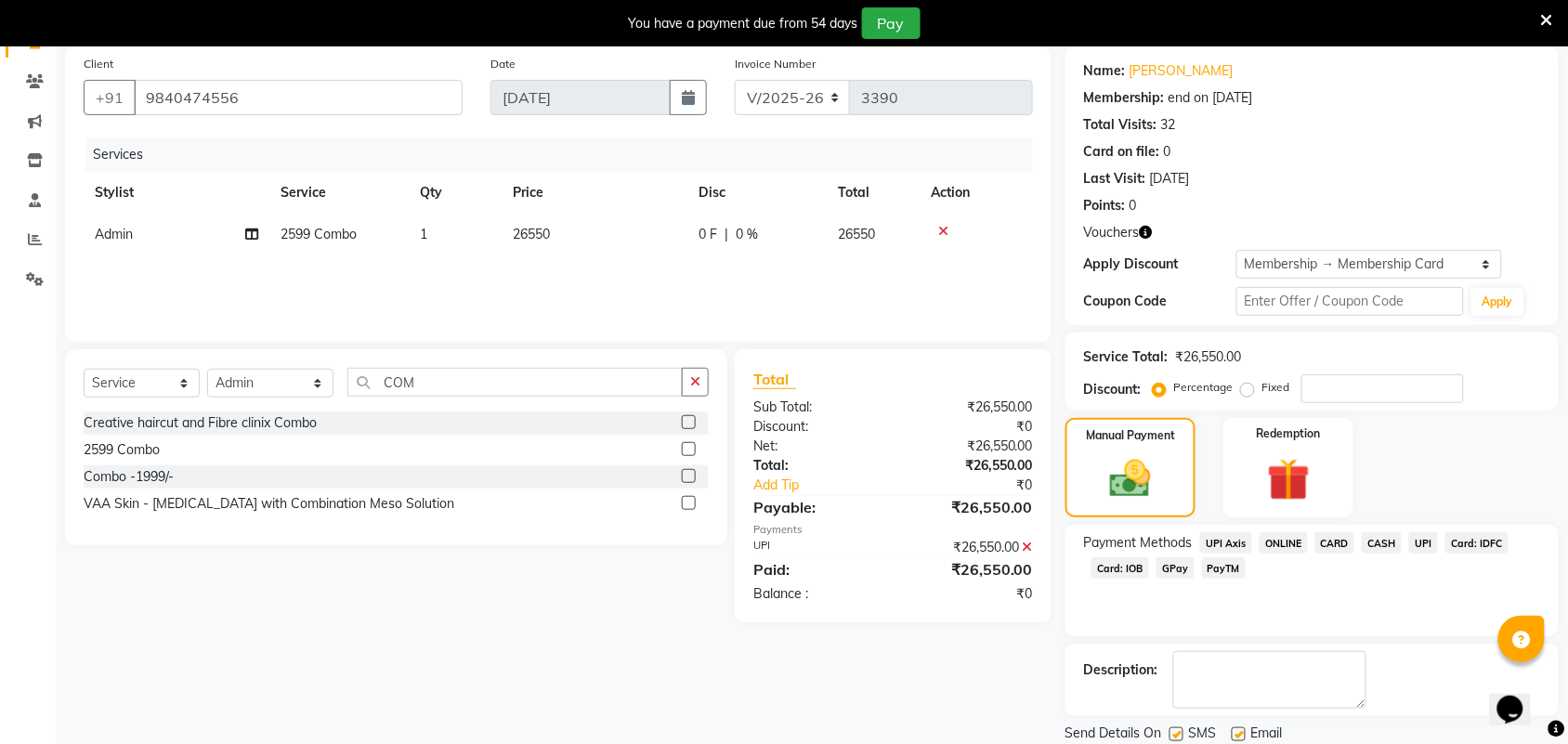
scroll to position [203, 0]
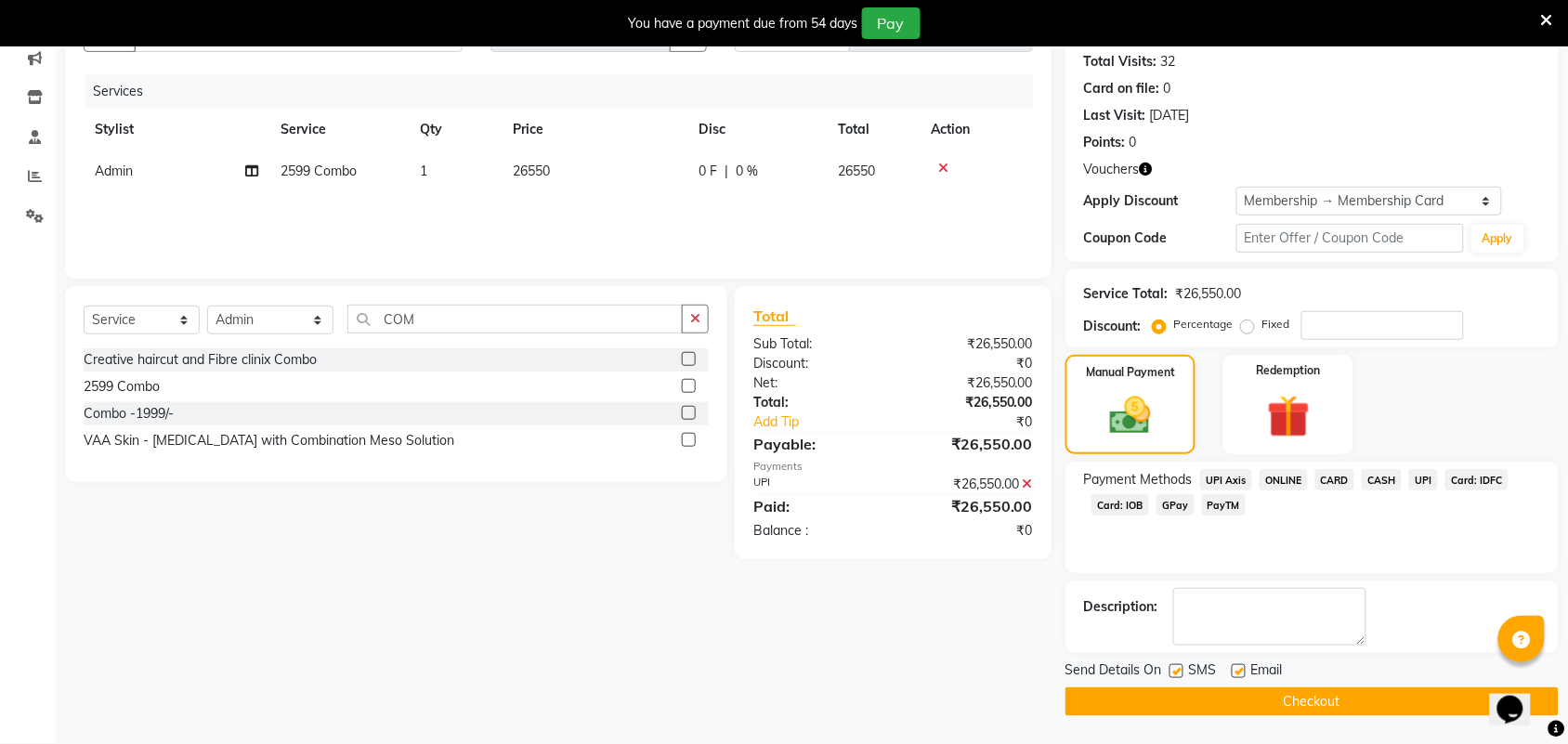
click at [1352, 718] on main "INVOICE PREVIOUS INVOICES Create New Save Open Invoices Client +91 9840474556 D…" at bounding box center [811, 335] width 1512 height 820
click at [1348, 706] on button "Checkout" at bounding box center [1312, 702] width 493 height 29
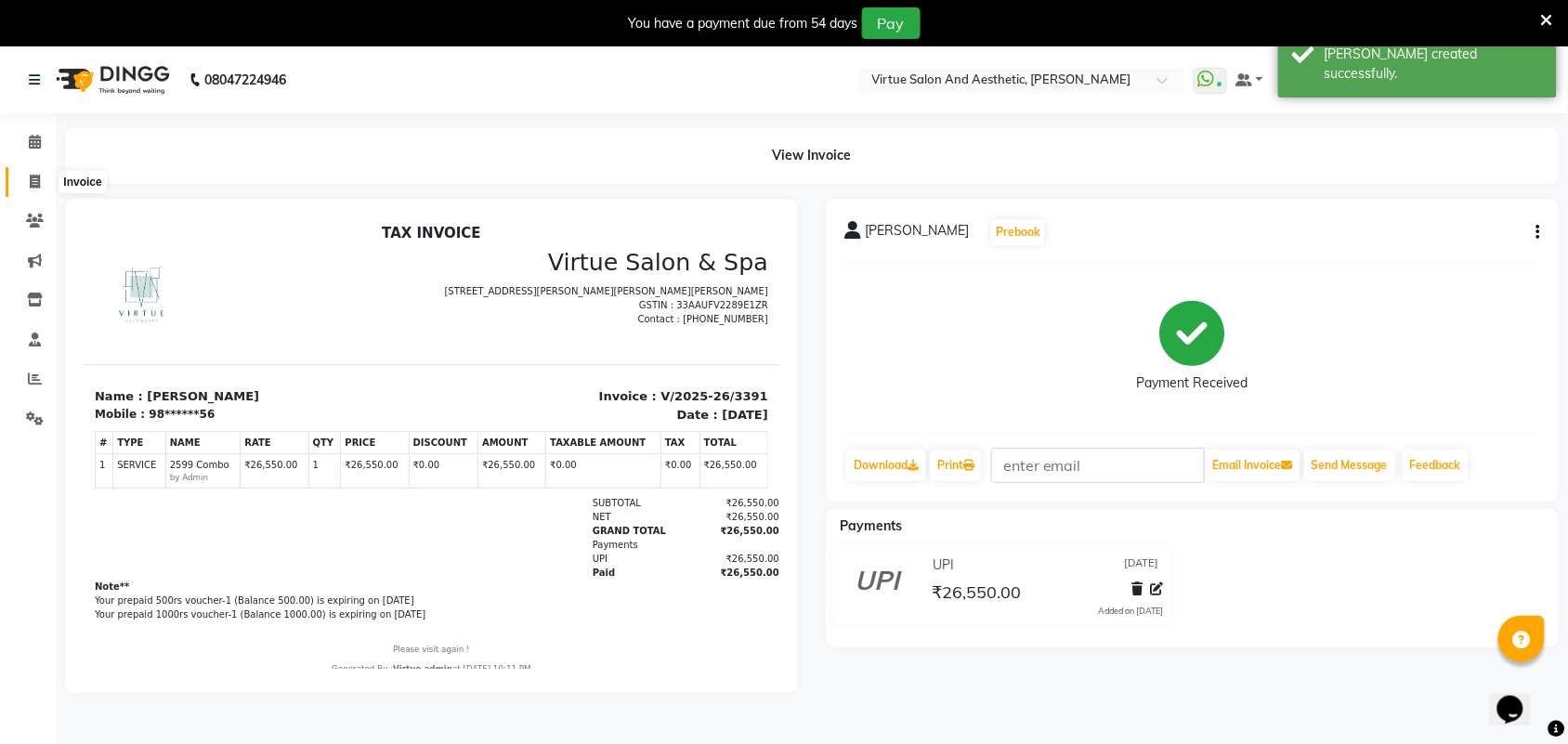
click at [34, 183] on icon at bounding box center [35, 181] width 10 height 14
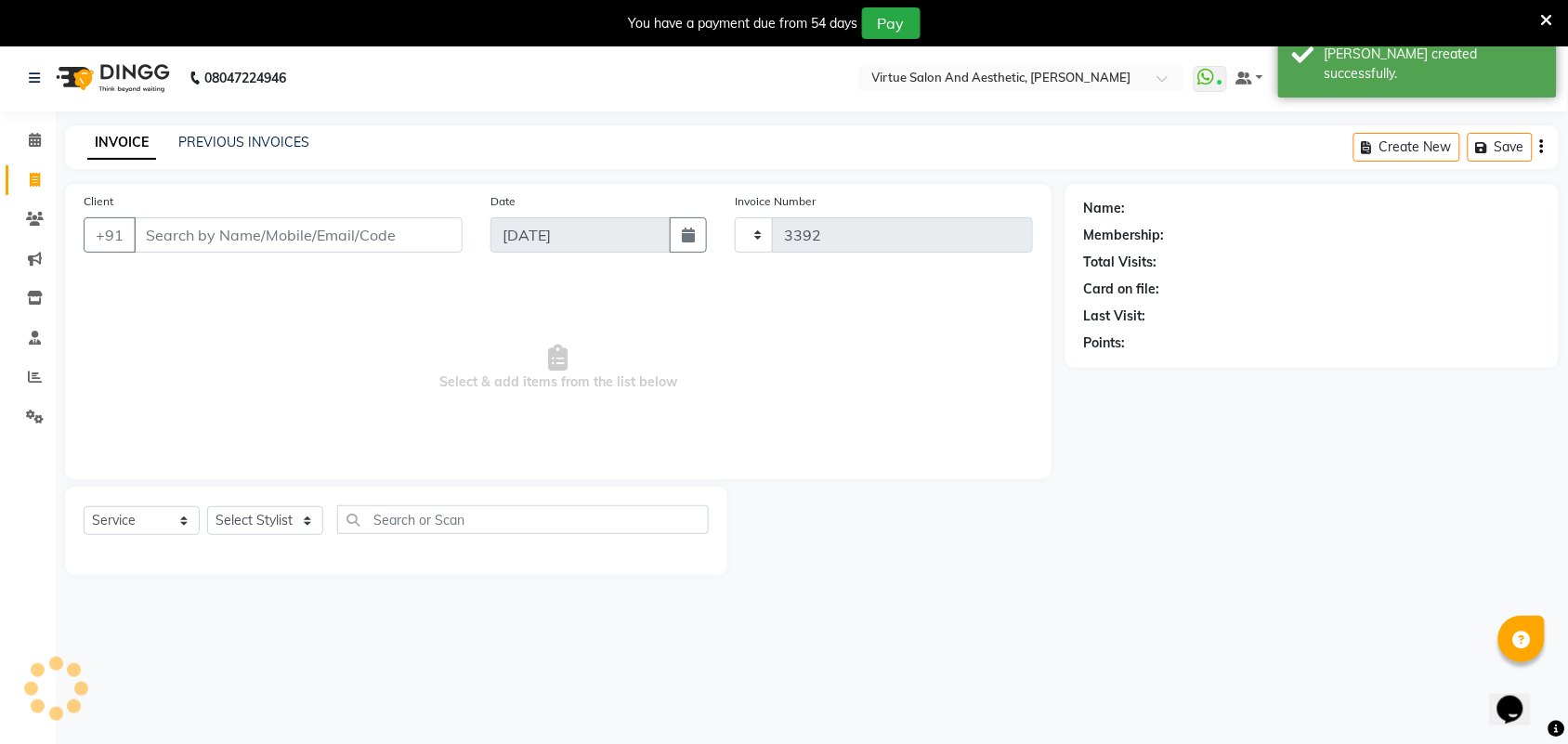
scroll to position [47, 0]
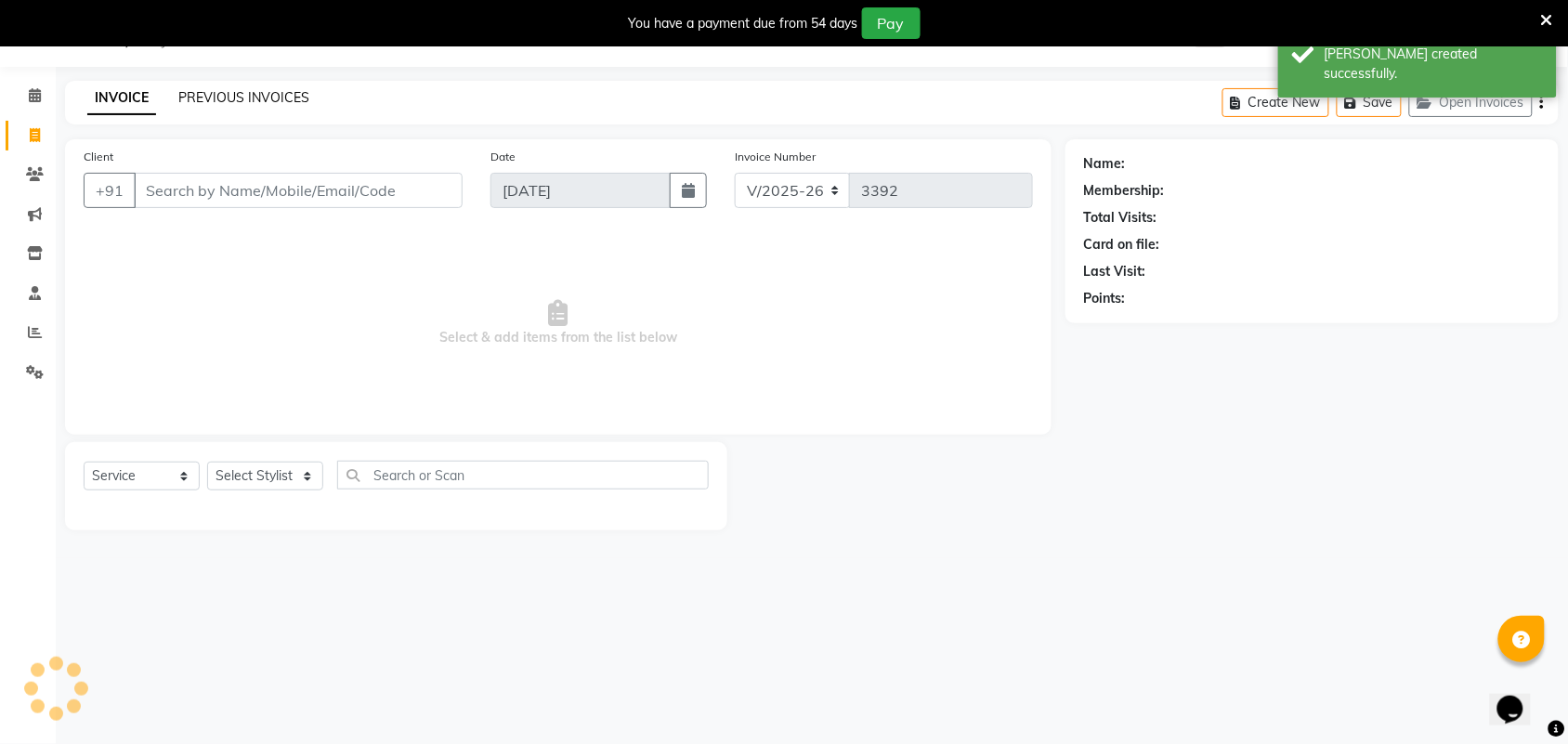
click at [300, 96] on link "PREVIOUS INVOICES" at bounding box center [244, 98] width 131 height 17
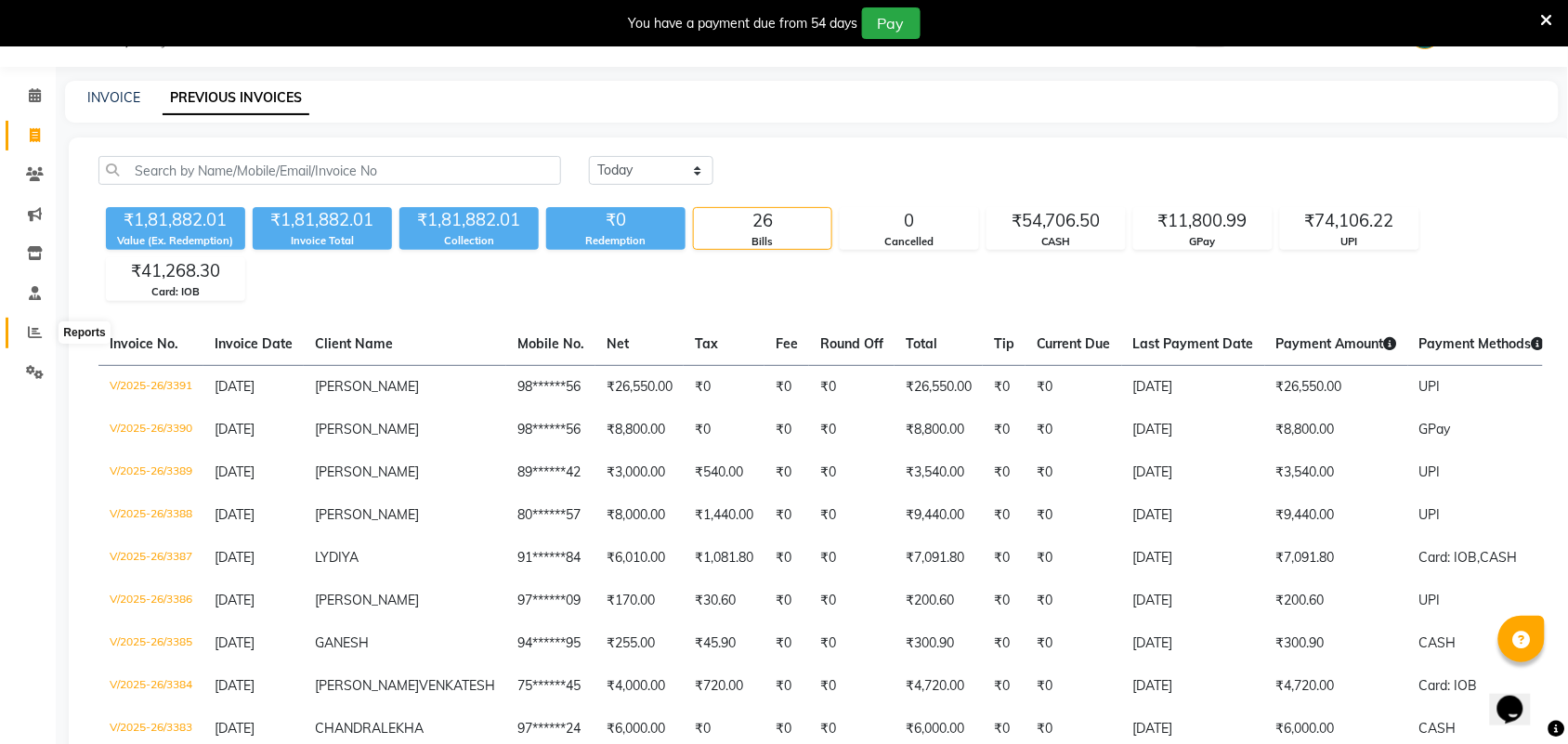
click at [39, 330] on icon at bounding box center [35, 332] width 14 height 14
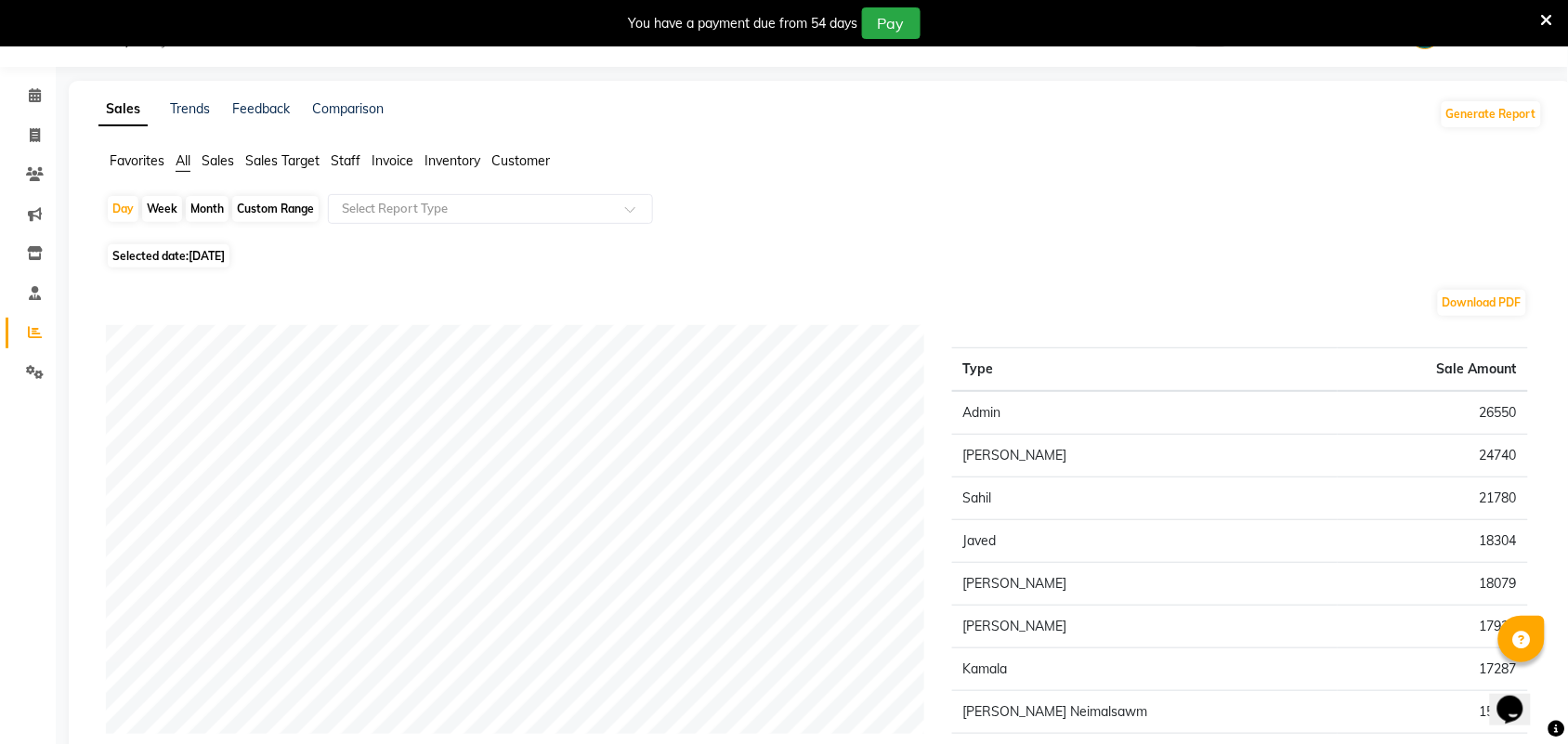
click at [354, 156] on span "Staff" at bounding box center [346, 160] width 30 height 17
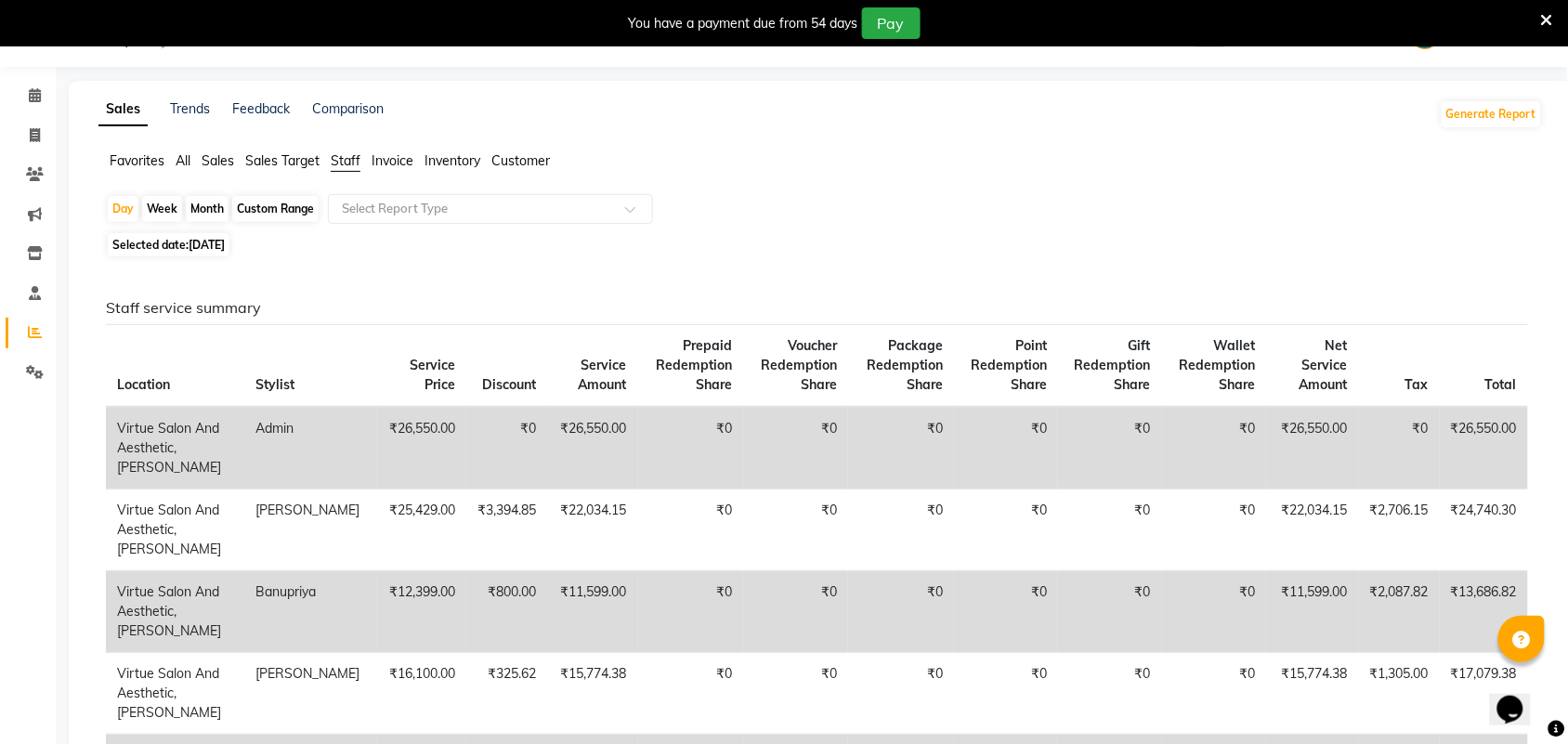
click at [294, 209] on div "Custom Range" at bounding box center [276, 209] width 86 height 26
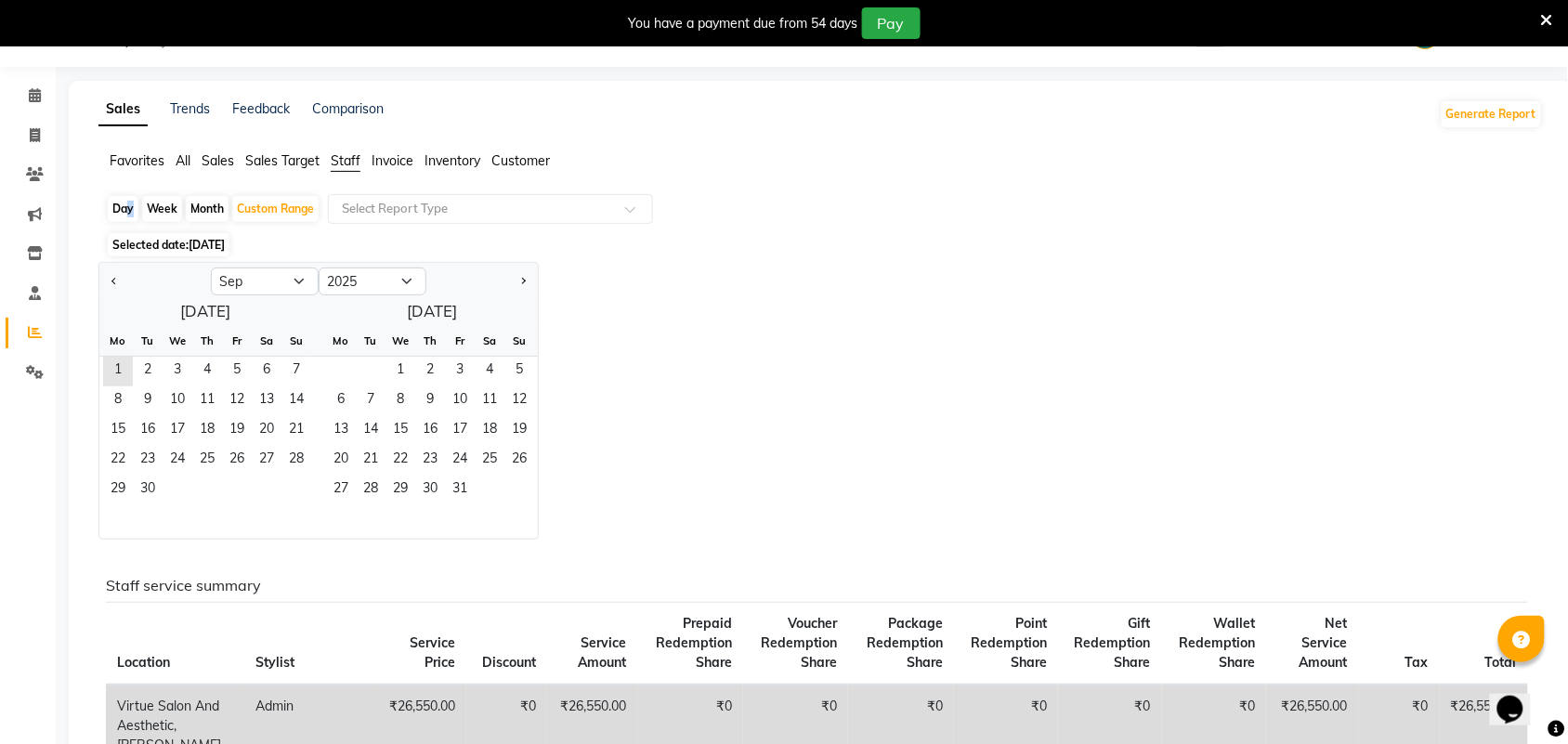
click at [126, 205] on div "Day" at bounding box center [123, 209] width 31 height 26
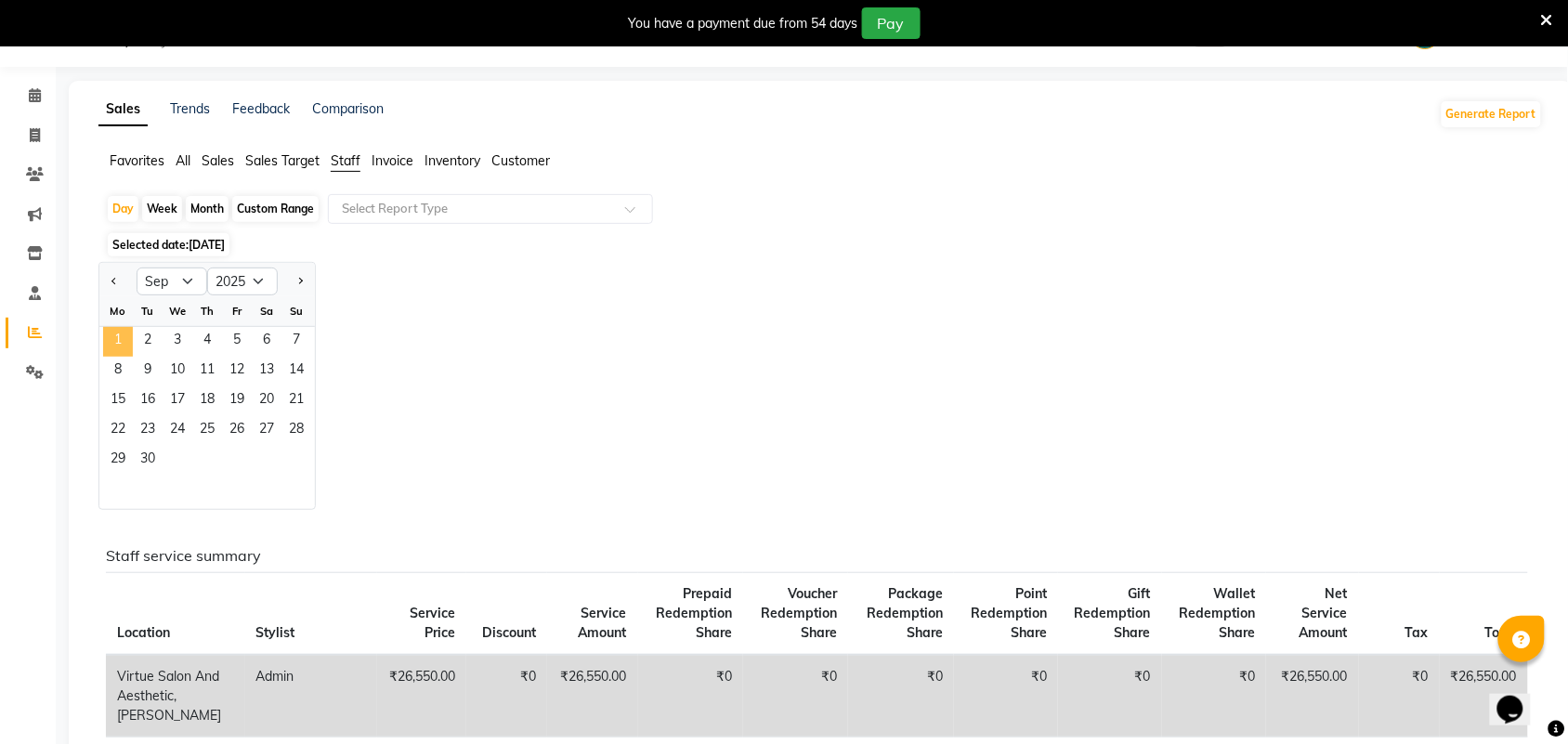
click at [119, 328] on span "1" at bounding box center [118, 342] width 30 height 30
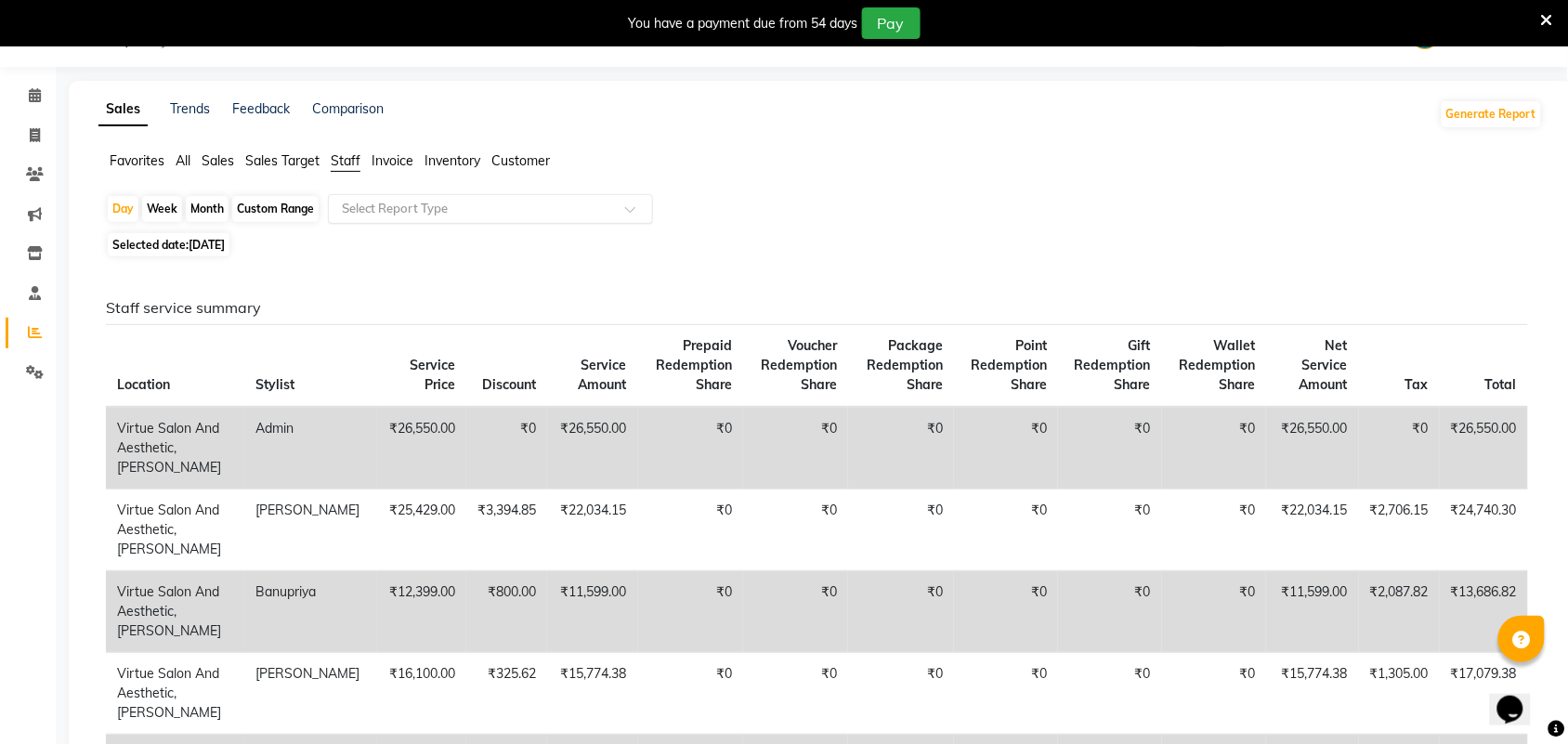
click at [385, 209] on input "text" at bounding box center [472, 209] width 267 height 19
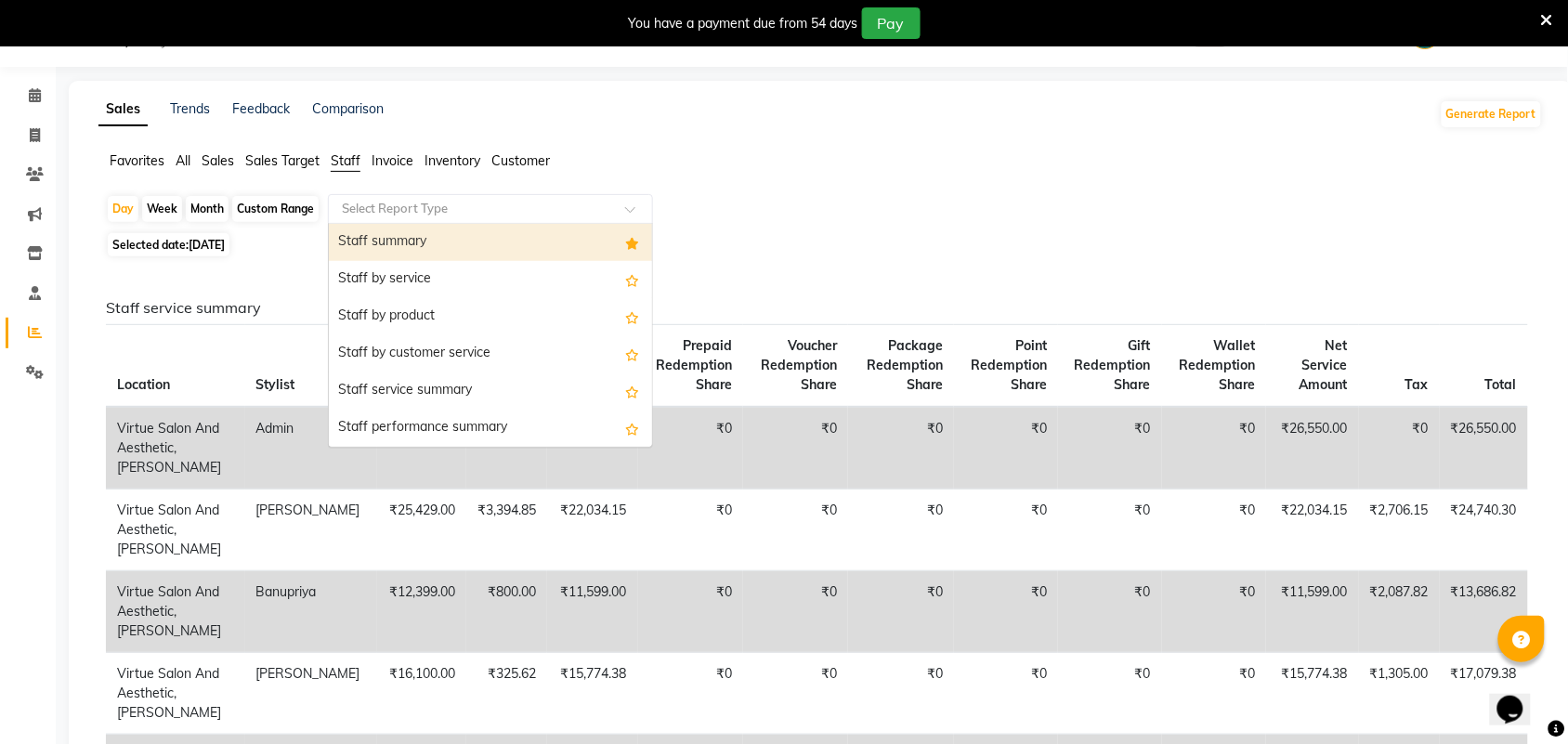
click at [424, 244] on div "Staff summary" at bounding box center [490, 243] width 324 height 38
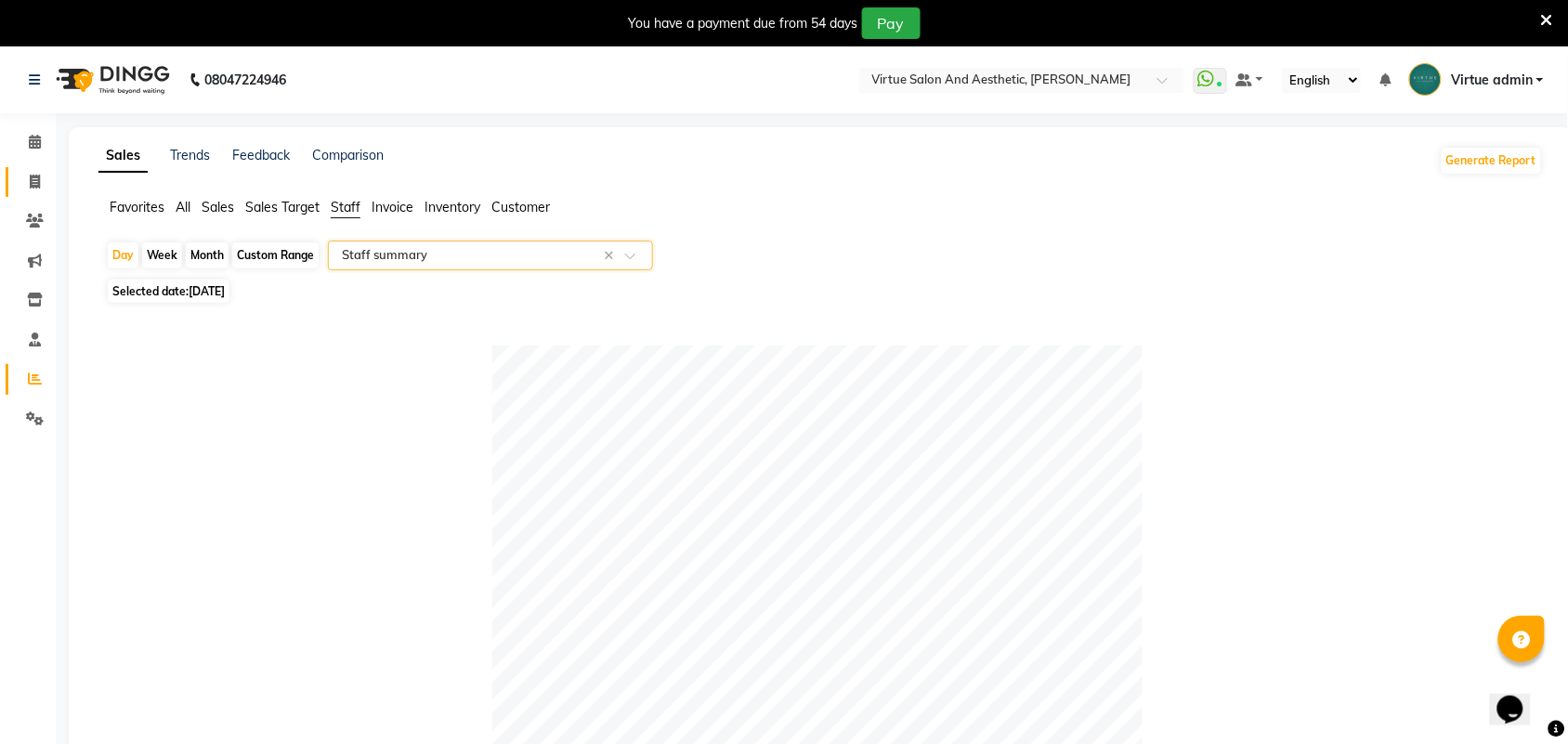
click at [33, 191] on link "Invoice" at bounding box center [28, 182] width 45 height 31
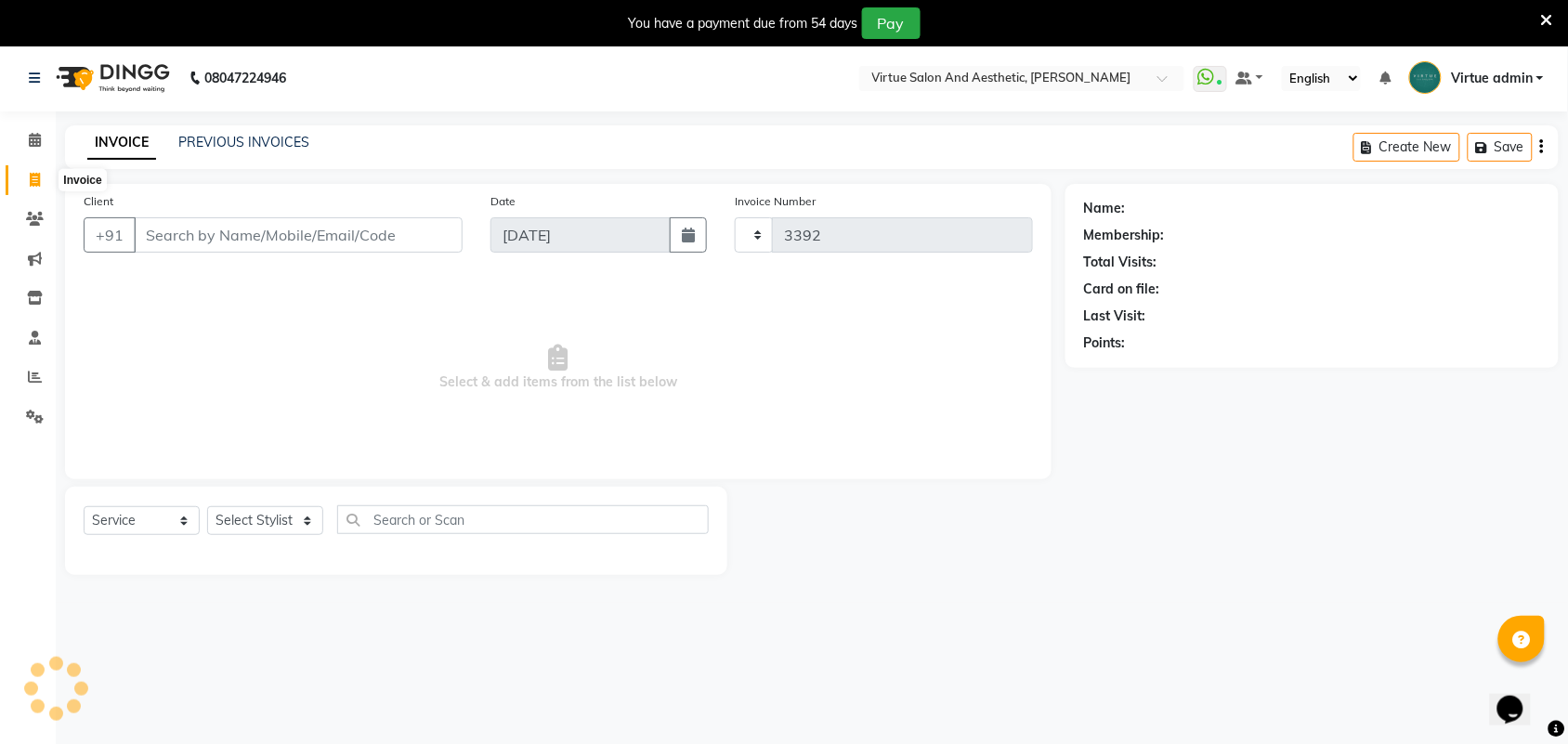
scroll to position [8, 0]
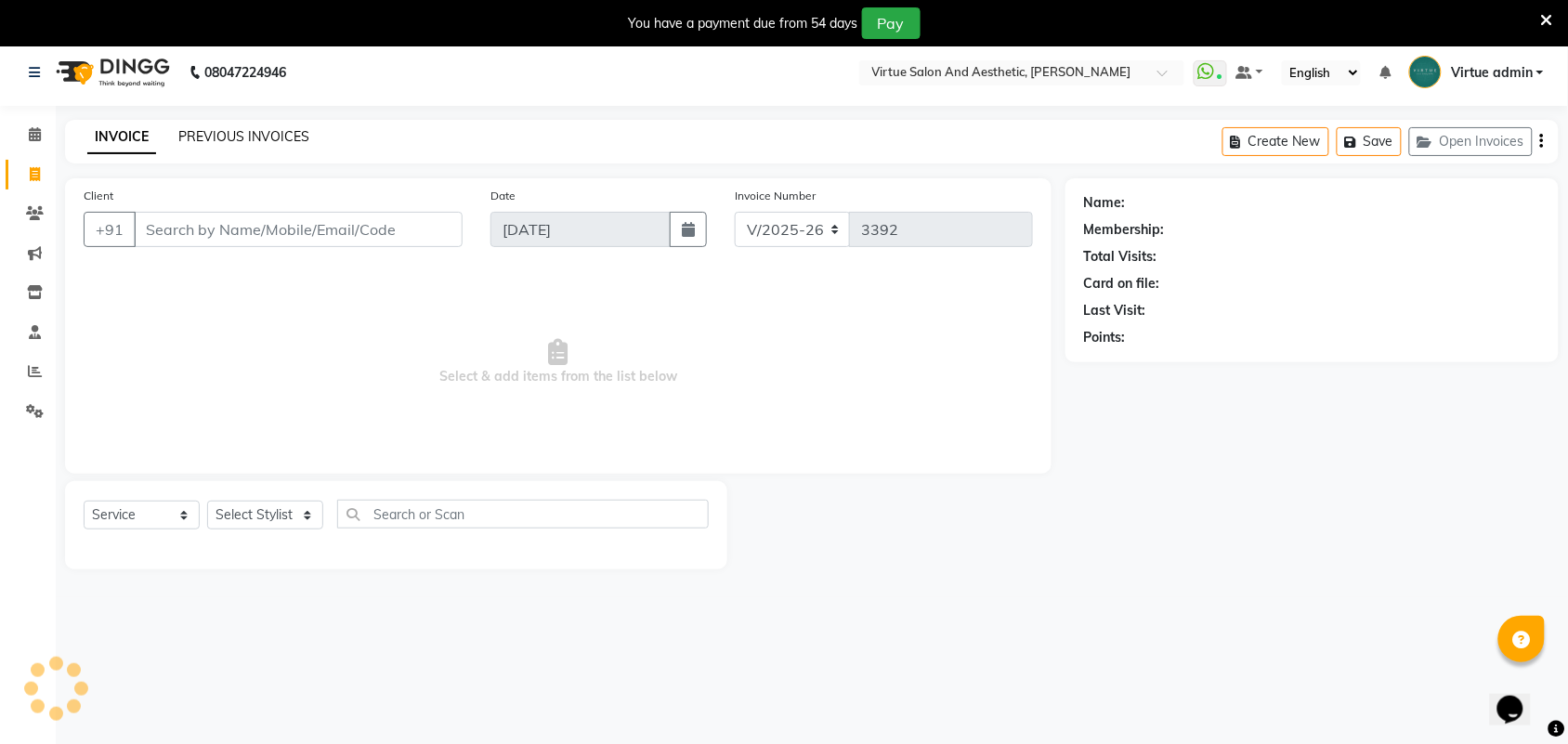
click at [226, 133] on link "PREVIOUS INVOICES" at bounding box center [244, 137] width 131 height 17
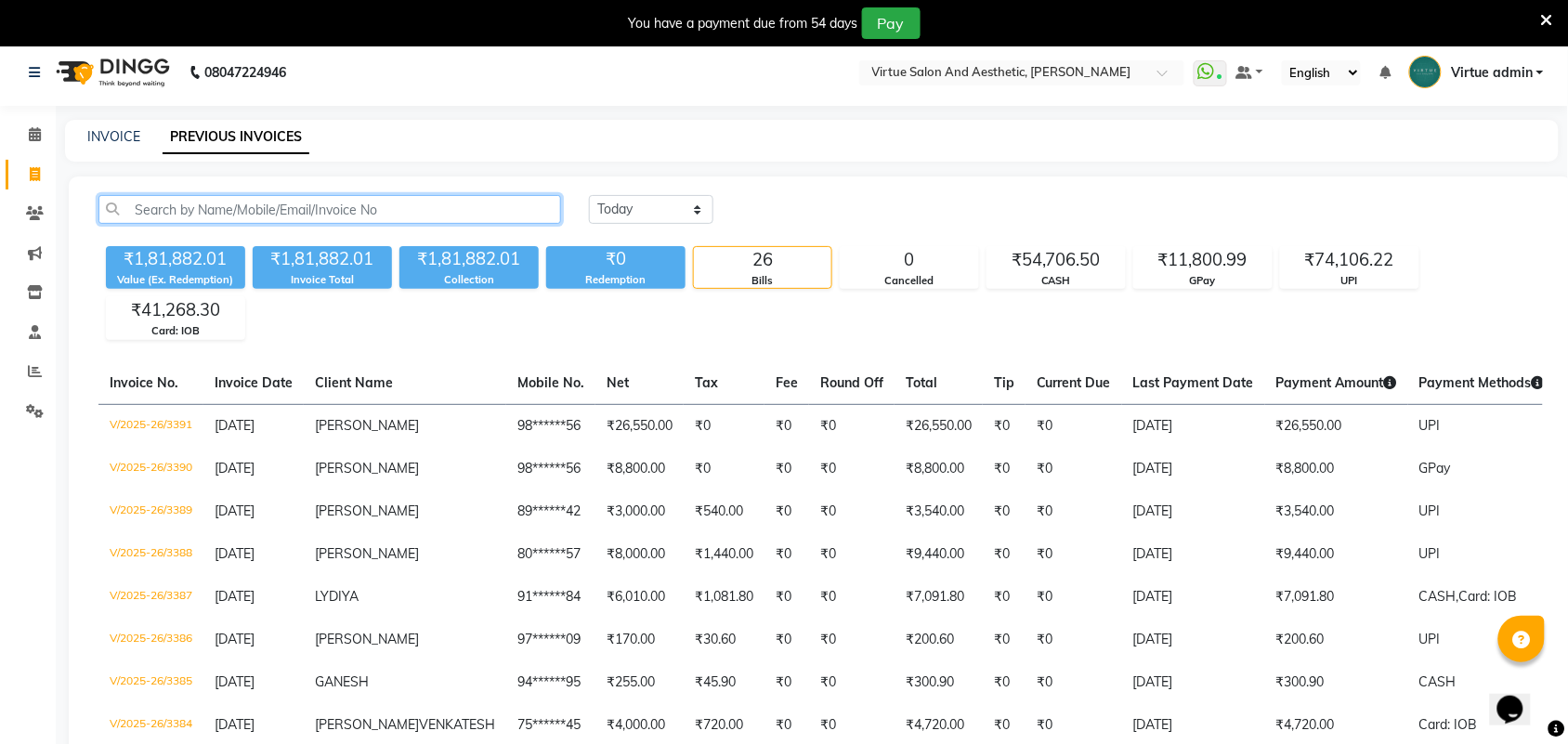
click at [237, 207] on input "text" at bounding box center [329, 209] width 462 height 29
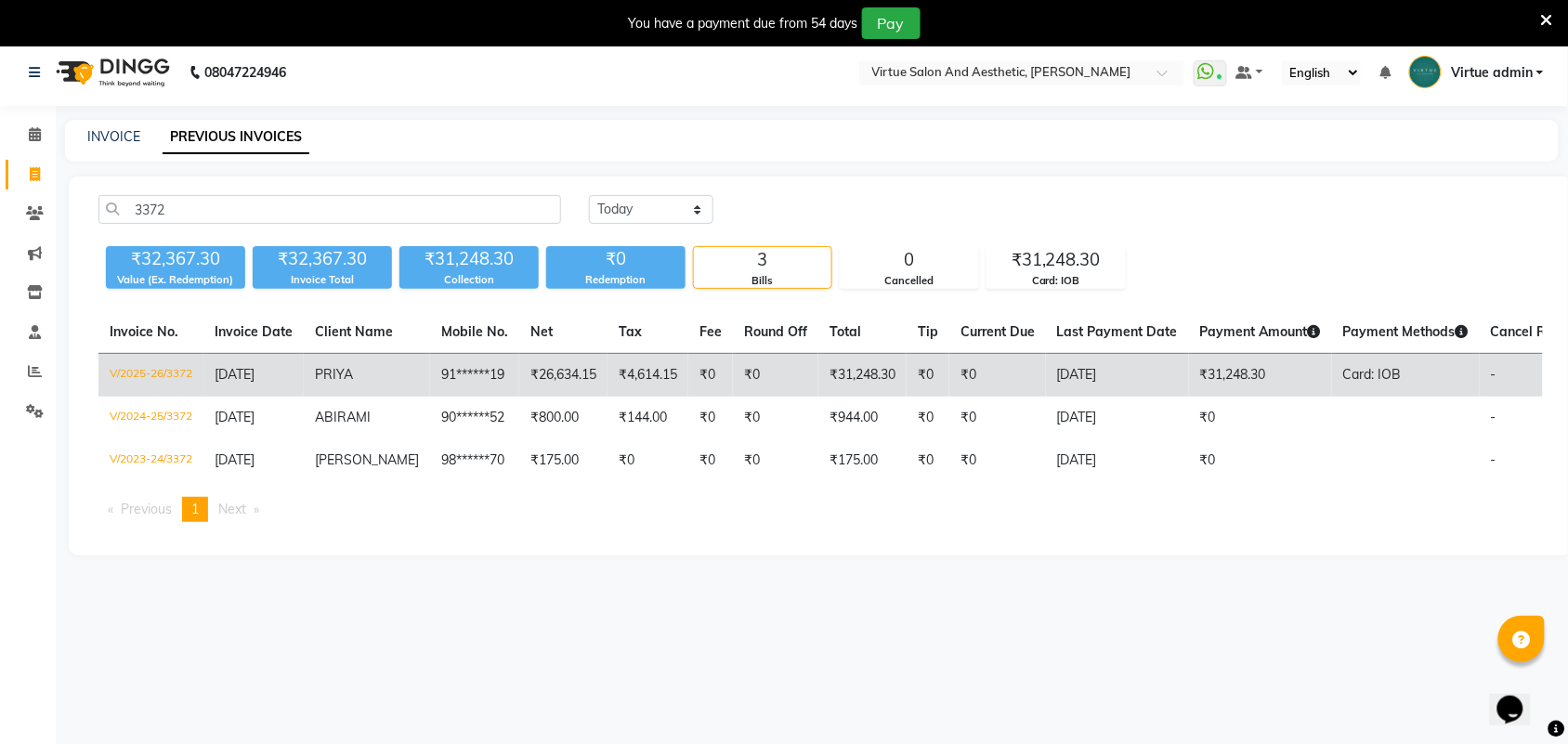
click at [190, 383] on td "V/2025-26/3372" at bounding box center [151, 375] width 105 height 44
click at [149, 372] on td "V/2025-26/3372" at bounding box center [151, 375] width 105 height 44
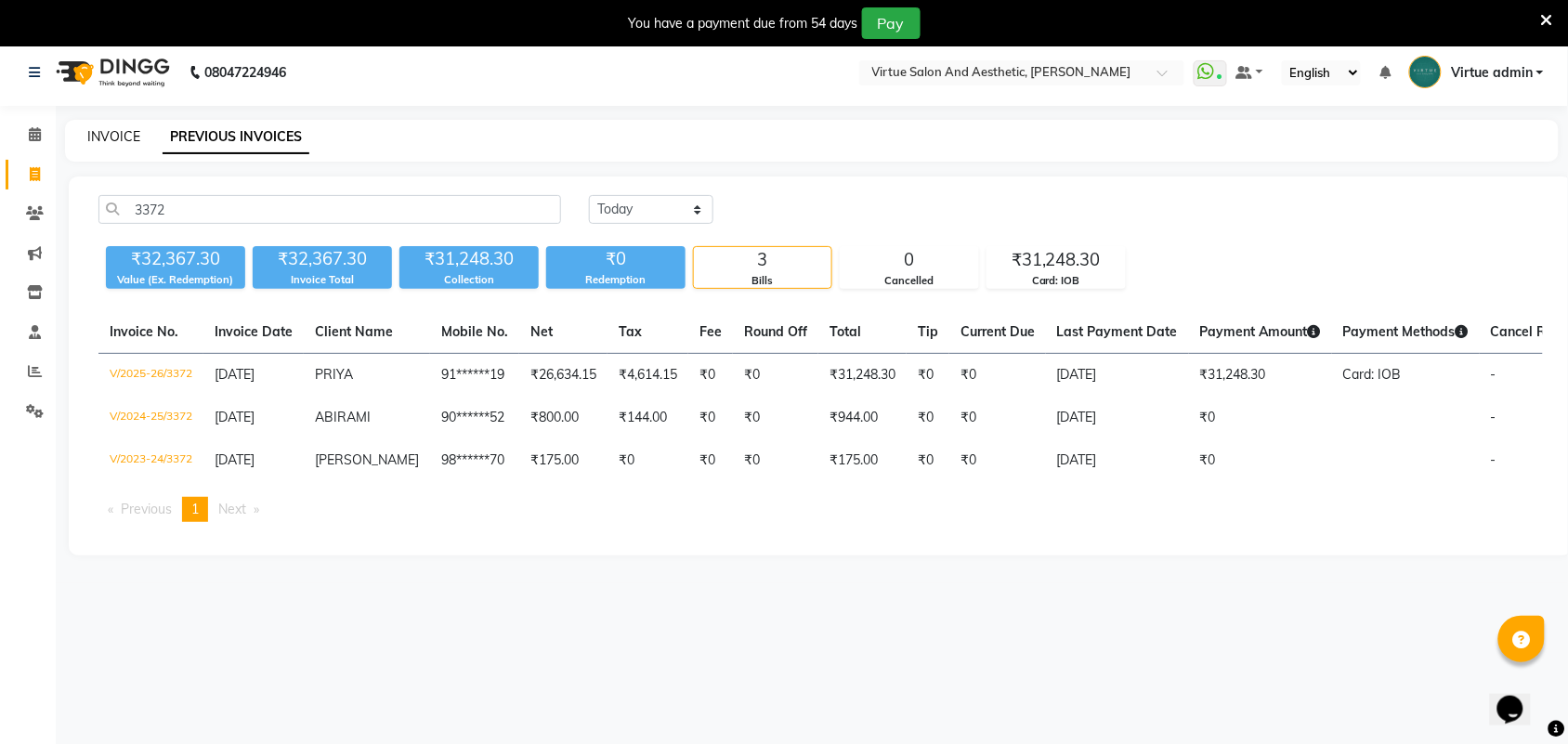
click at [94, 140] on link "INVOICE" at bounding box center [113, 137] width 53 height 17
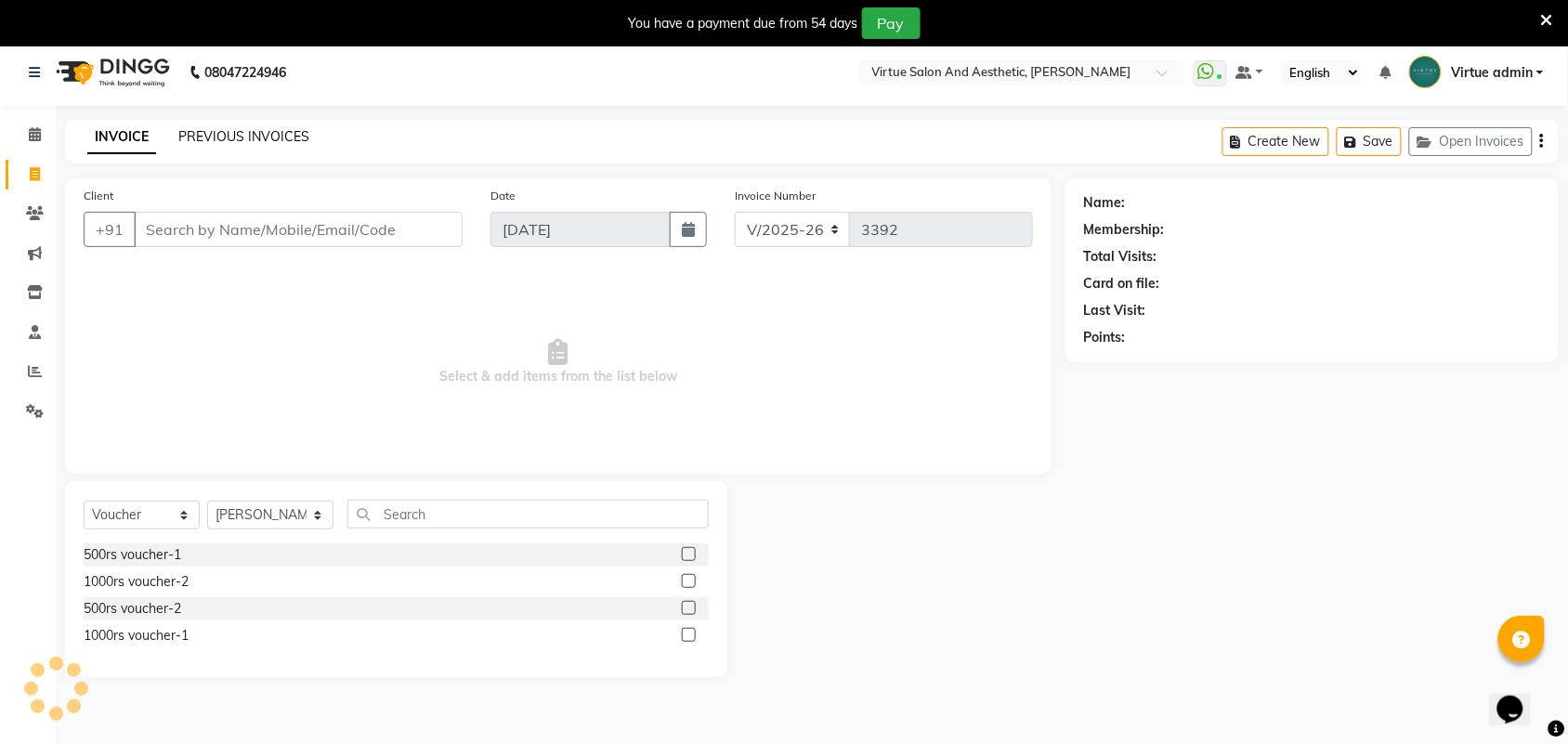
click at [195, 138] on link "PREVIOUS INVOICES" at bounding box center [244, 137] width 131 height 17
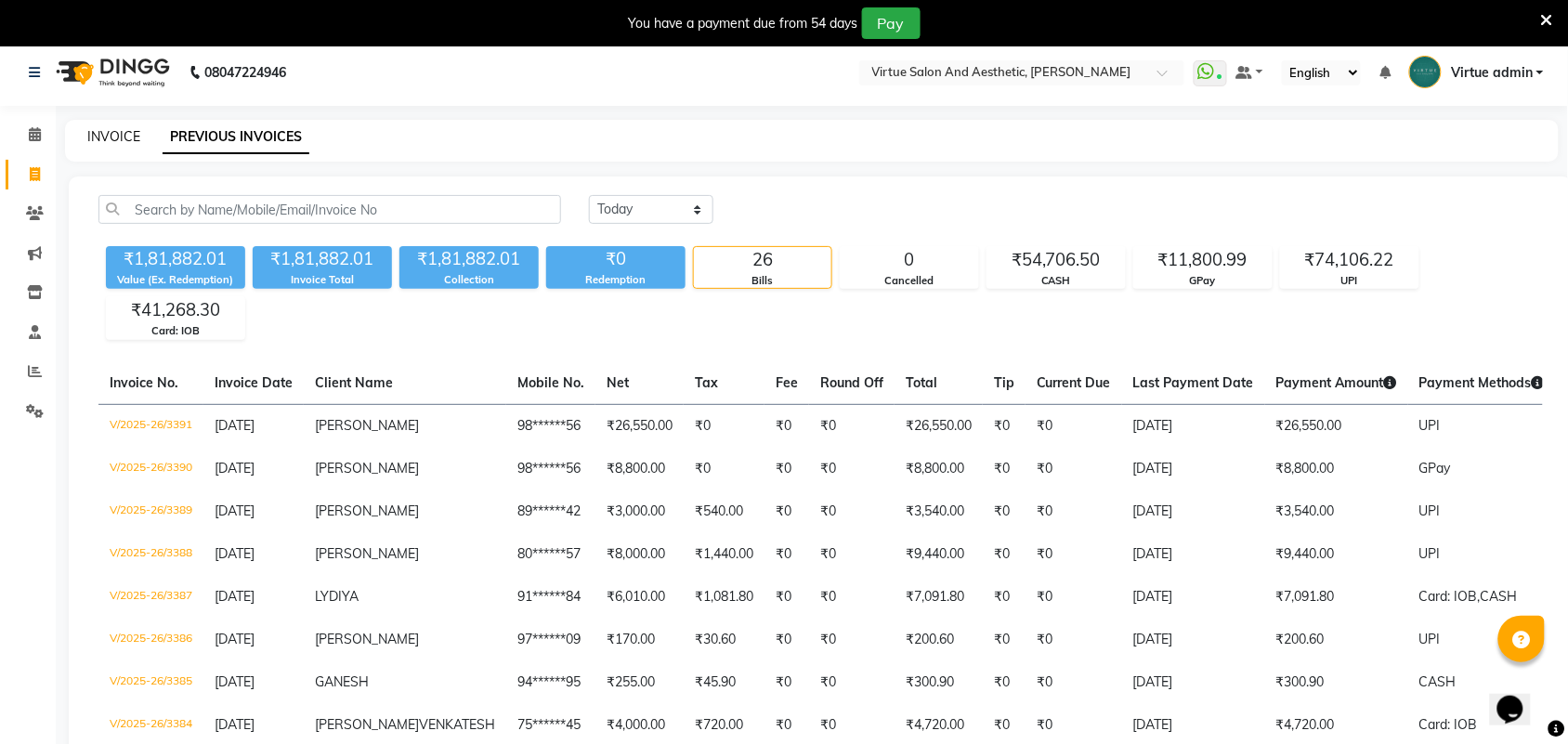
click at [131, 131] on link "INVOICE" at bounding box center [113, 137] width 53 height 17
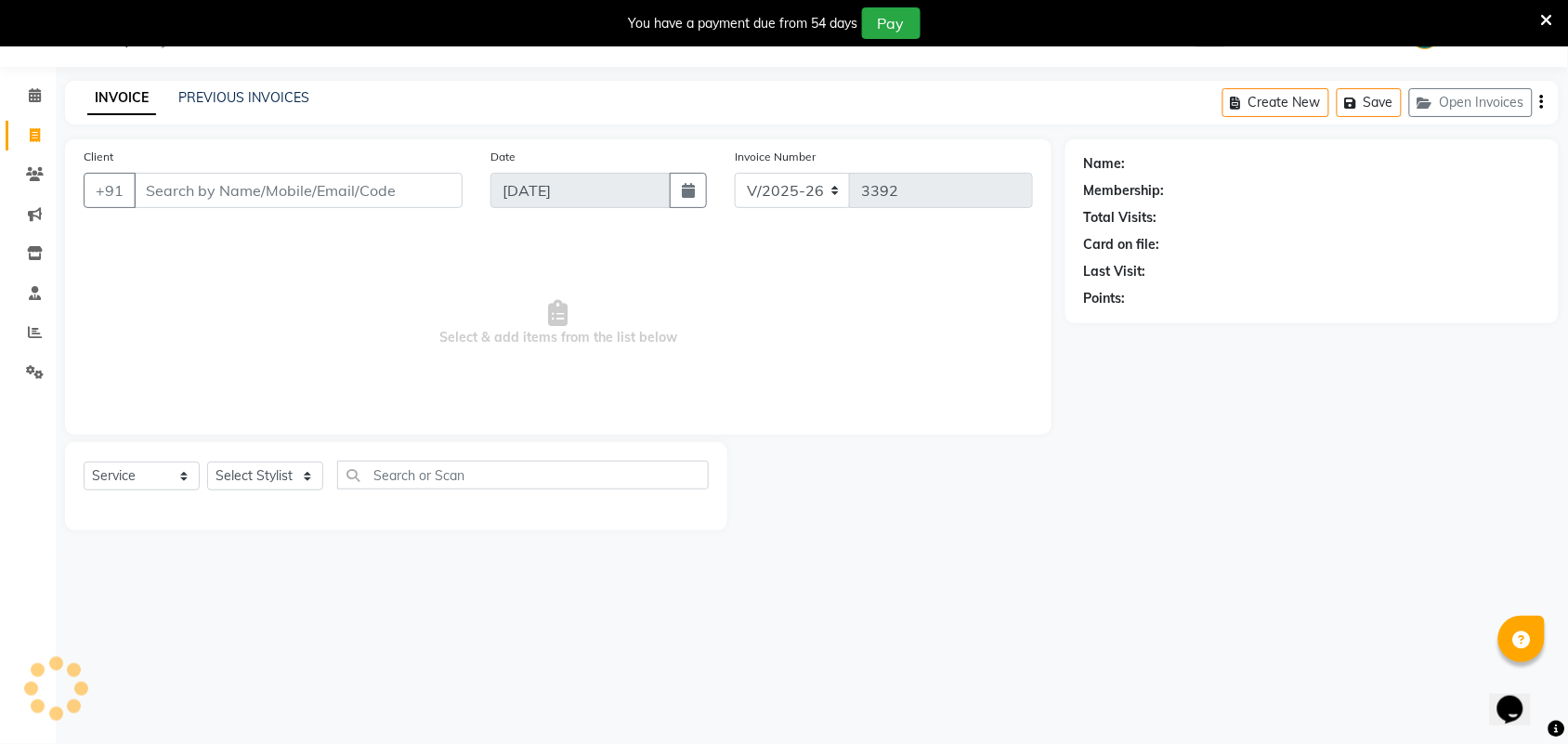
click at [212, 179] on input "Client" at bounding box center [298, 190] width 329 height 36
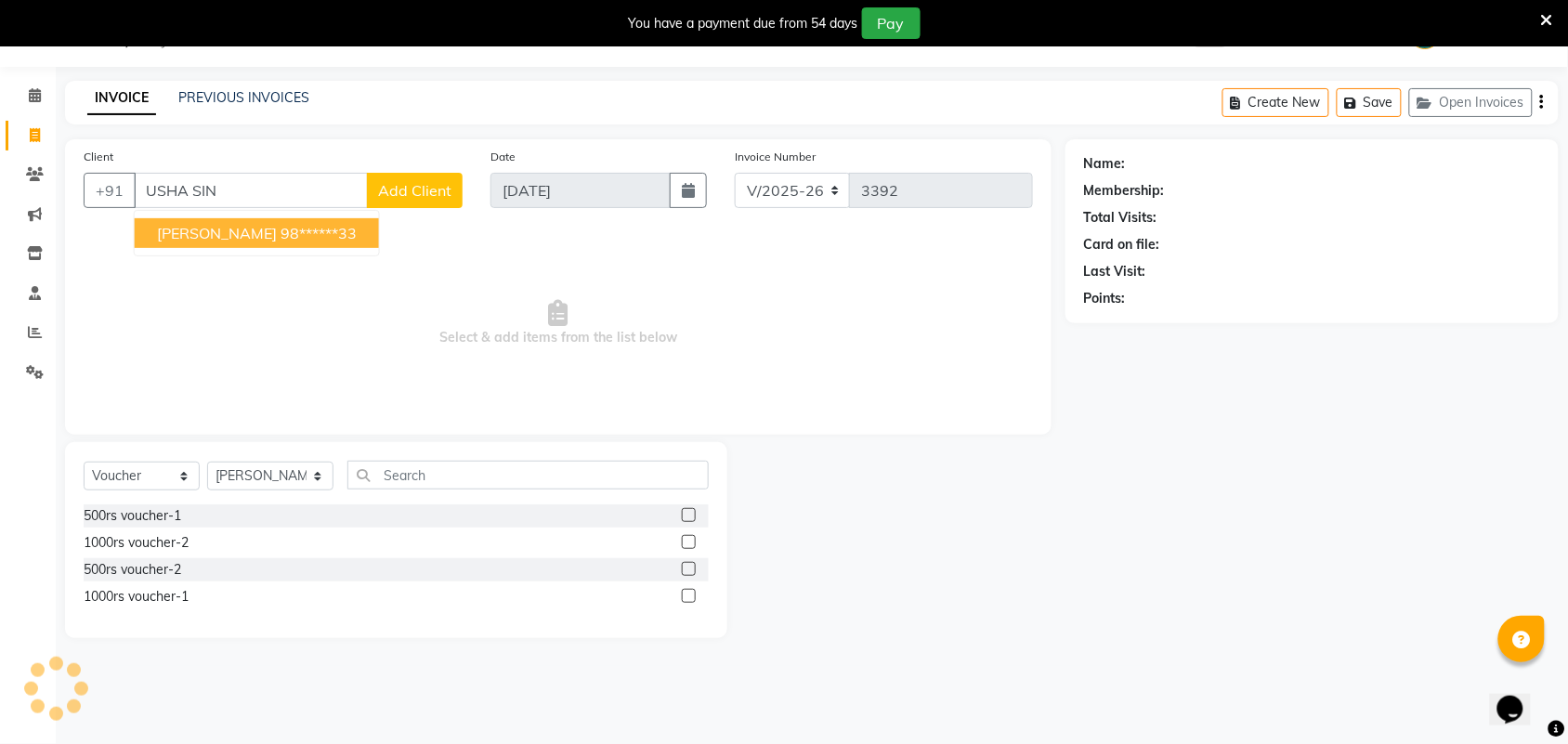
click at [280, 231] on ngb-highlight "98******33" at bounding box center [318, 234] width 76 height 19
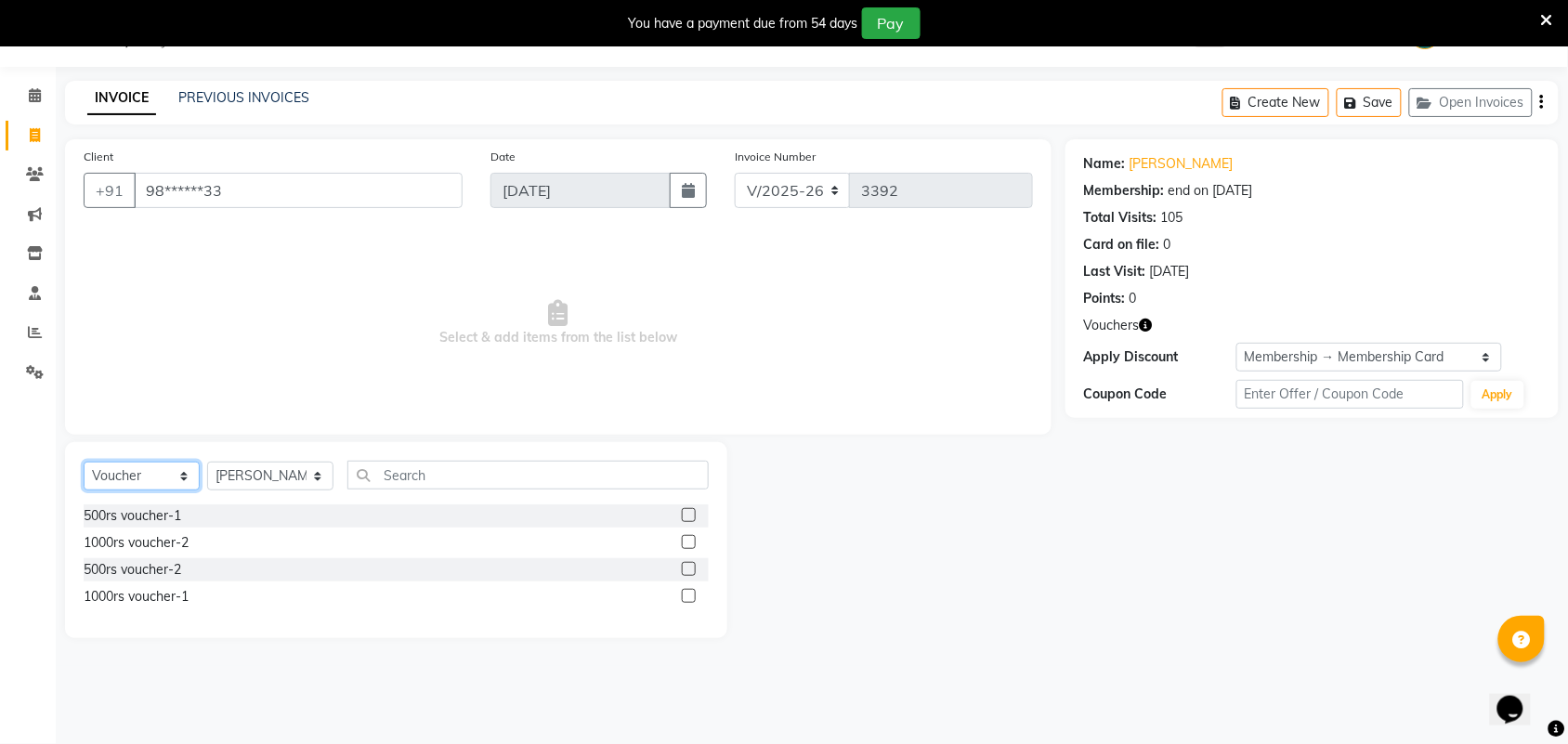
click at [136, 485] on select "Select Service Product Membership Package Voucher Prepaid Gift Card" at bounding box center [142, 476] width 116 height 29
click at [83, 462] on select "Select Service Product Membership Package Voucher Prepaid Gift Card" at bounding box center [142, 476] width 116 height 29
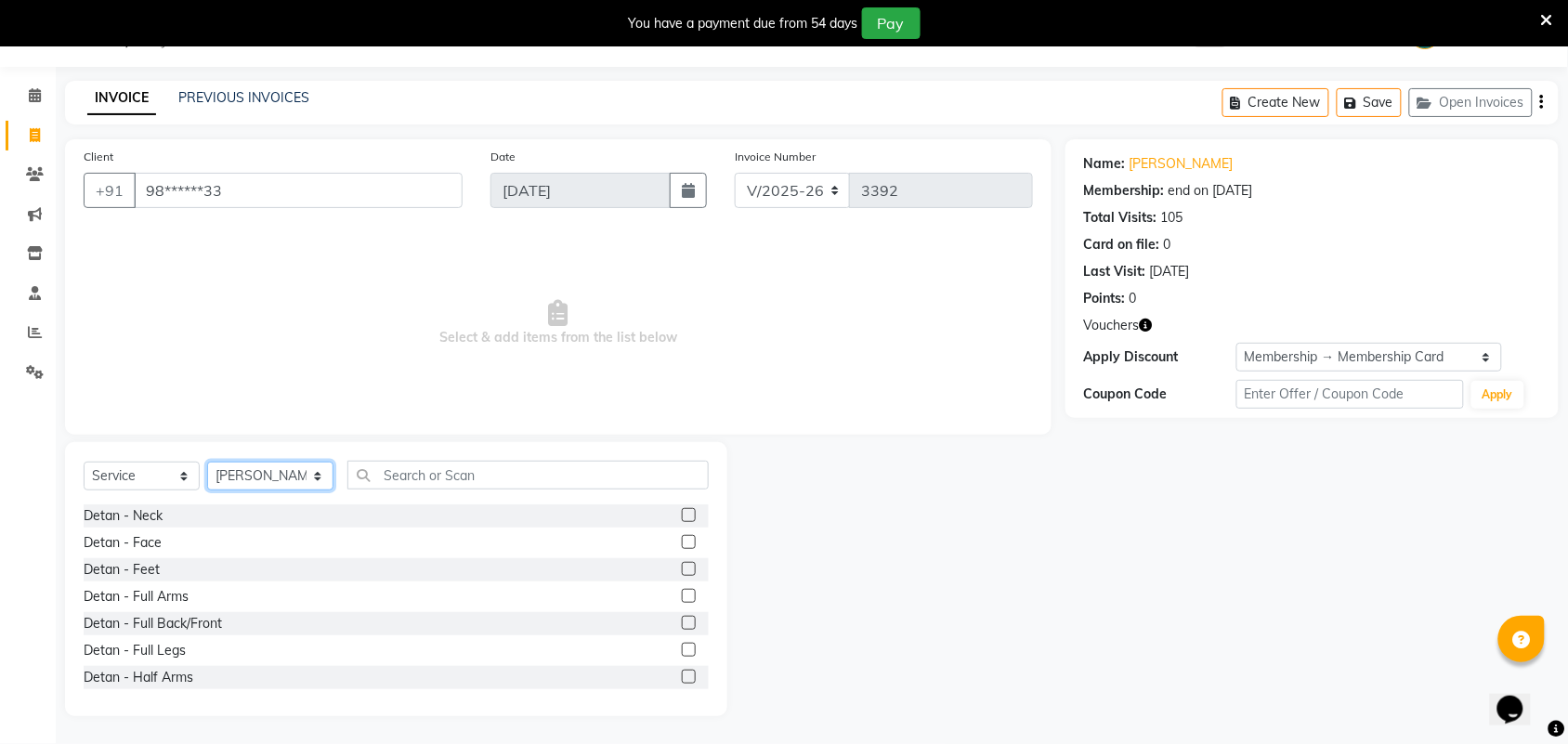
click at [243, 476] on select "Select Stylist Admin ANUSHA Apsu Auditor Ambattur Balaji BANUPRIYA Bharath Bhuv…" at bounding box center [270, 476] width 127 height 29
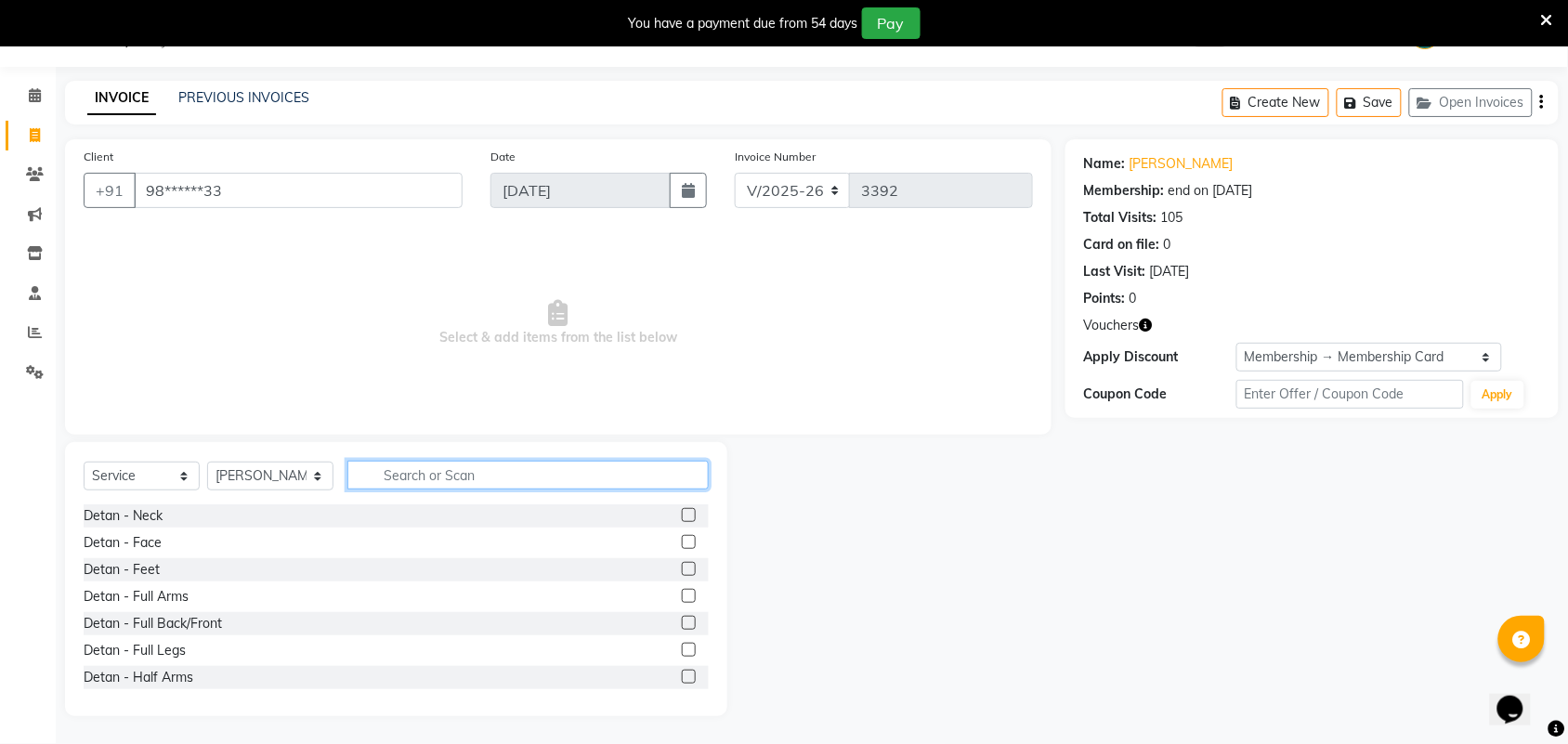
click at [520, 478] on input "text" at bounding box center [527, 475] width 361 height 29
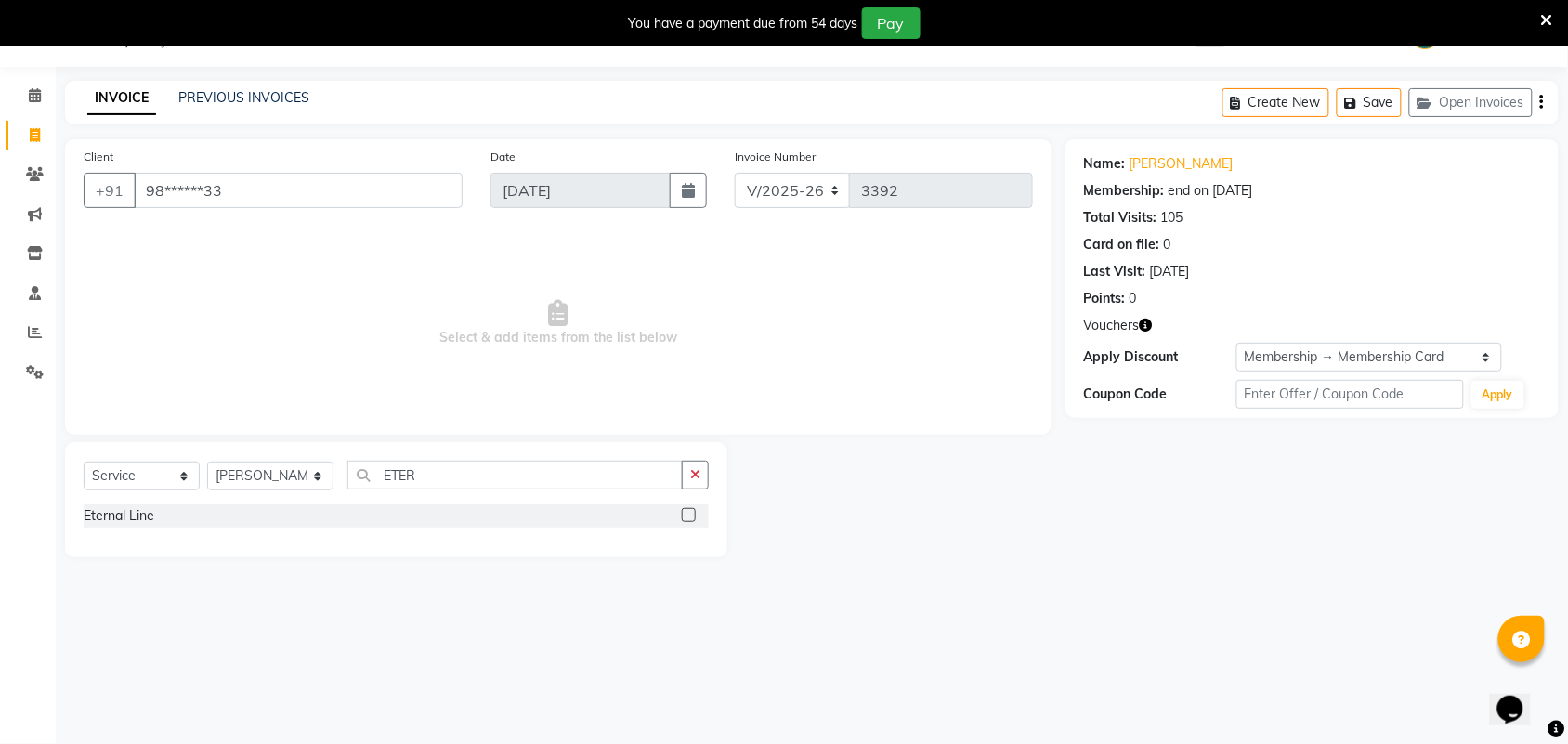
click at [686, 518] on label at bounding box center [688, 515] width 14 height 14
click at [686, 518] on input "checkbox" at bounding box center [687, 516] width 12 height 12
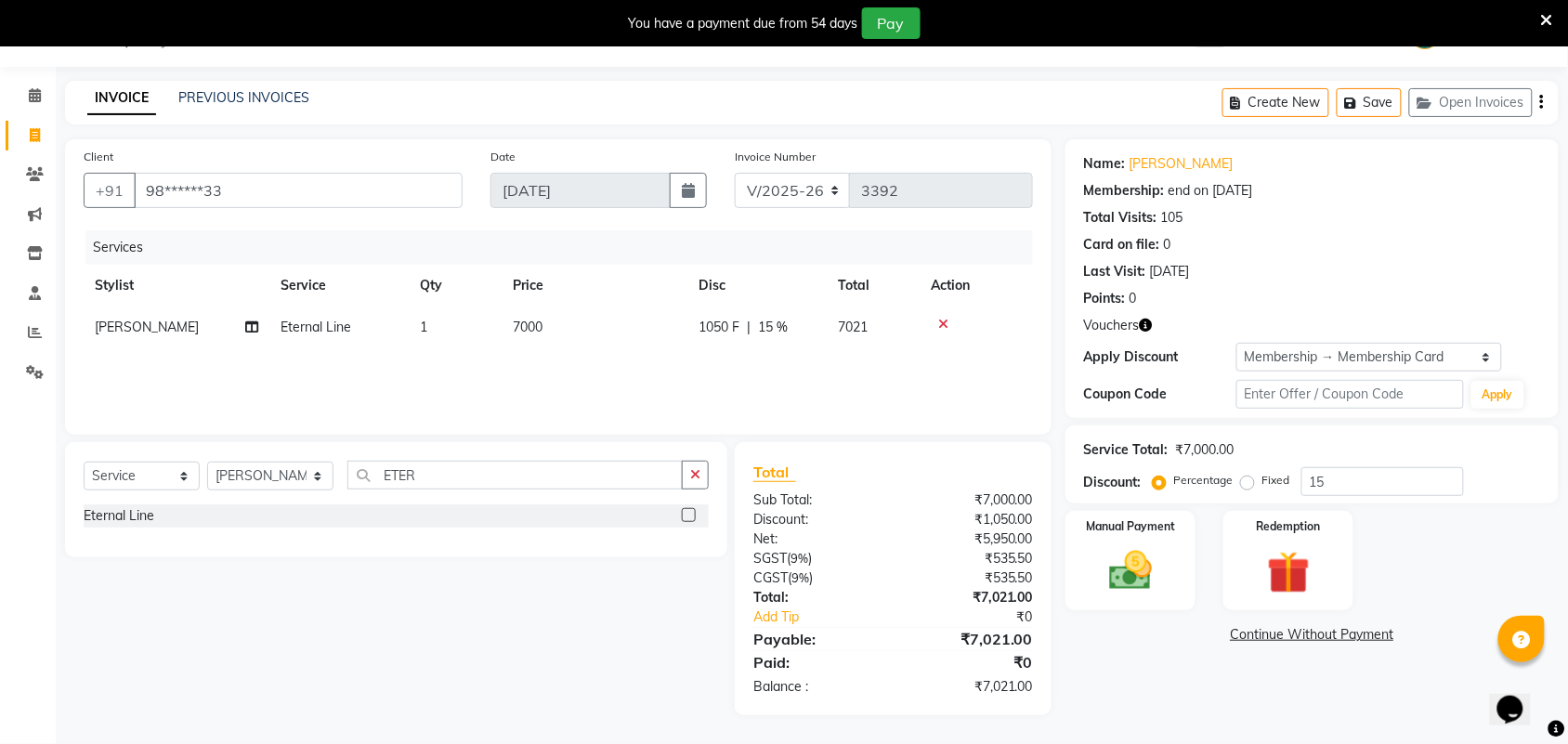
drag, startPoint x: 578, startPoint y: 355, endPoint x: 613, endPoint y: 330, distance: 43.0
click at [578, 354] on div "Services Stylist Service Qty Price Disc Total Action INDHU Eternal Line 1 7000 …" at bounding box center [558, 324] width 949 height 186
click at [619, 319] on td "7000" at bounding box center [595, 327] width 186 height 42
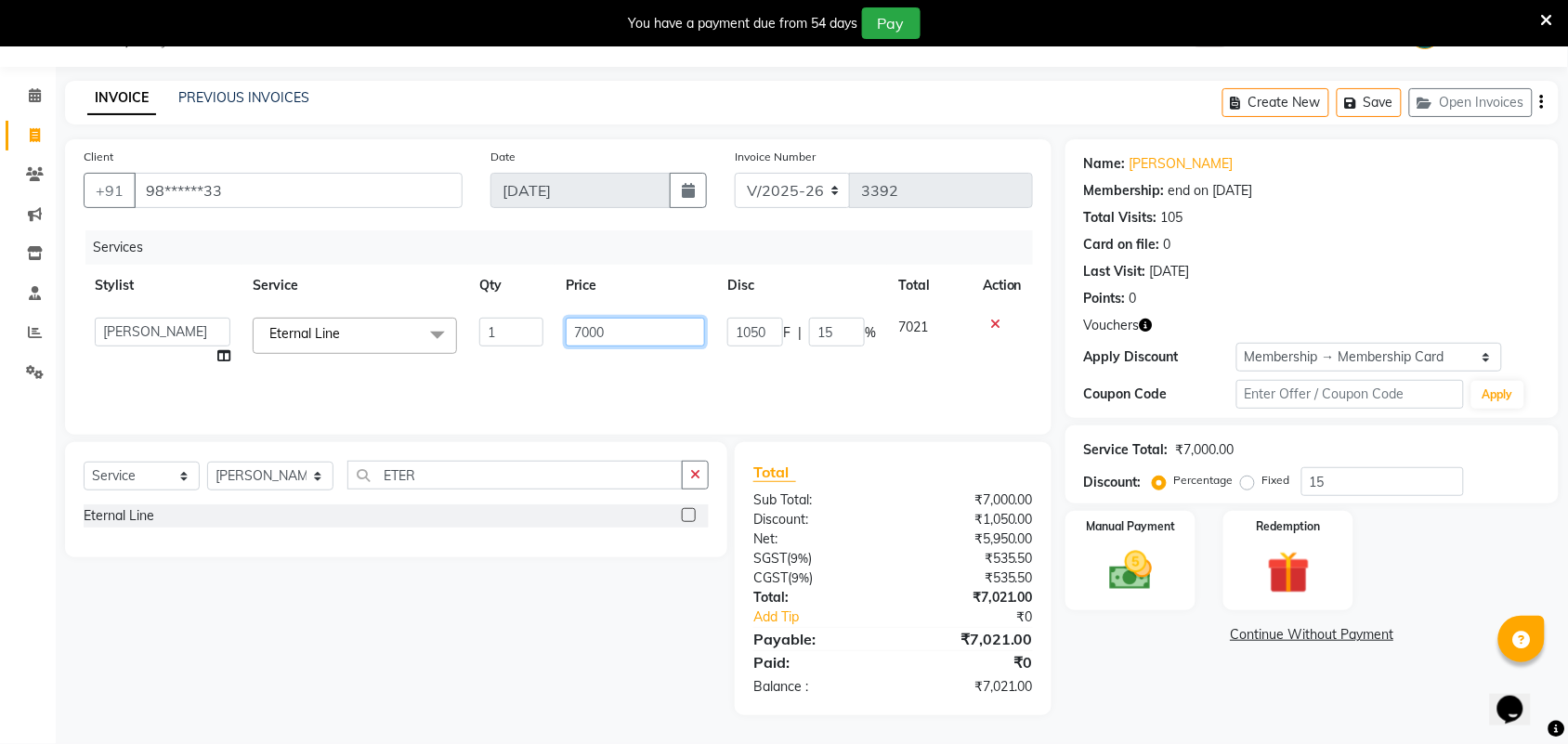
click at [619, 331] on input "7000" at bounding box center [635, 332] width 140 height 29
click at [1252, 711] on div "Name: Usha Singh Membership: end on 28-02-2026 Total Visits: 105 Card on file: …" at bounding box center [1319, 428] width 507 height 576
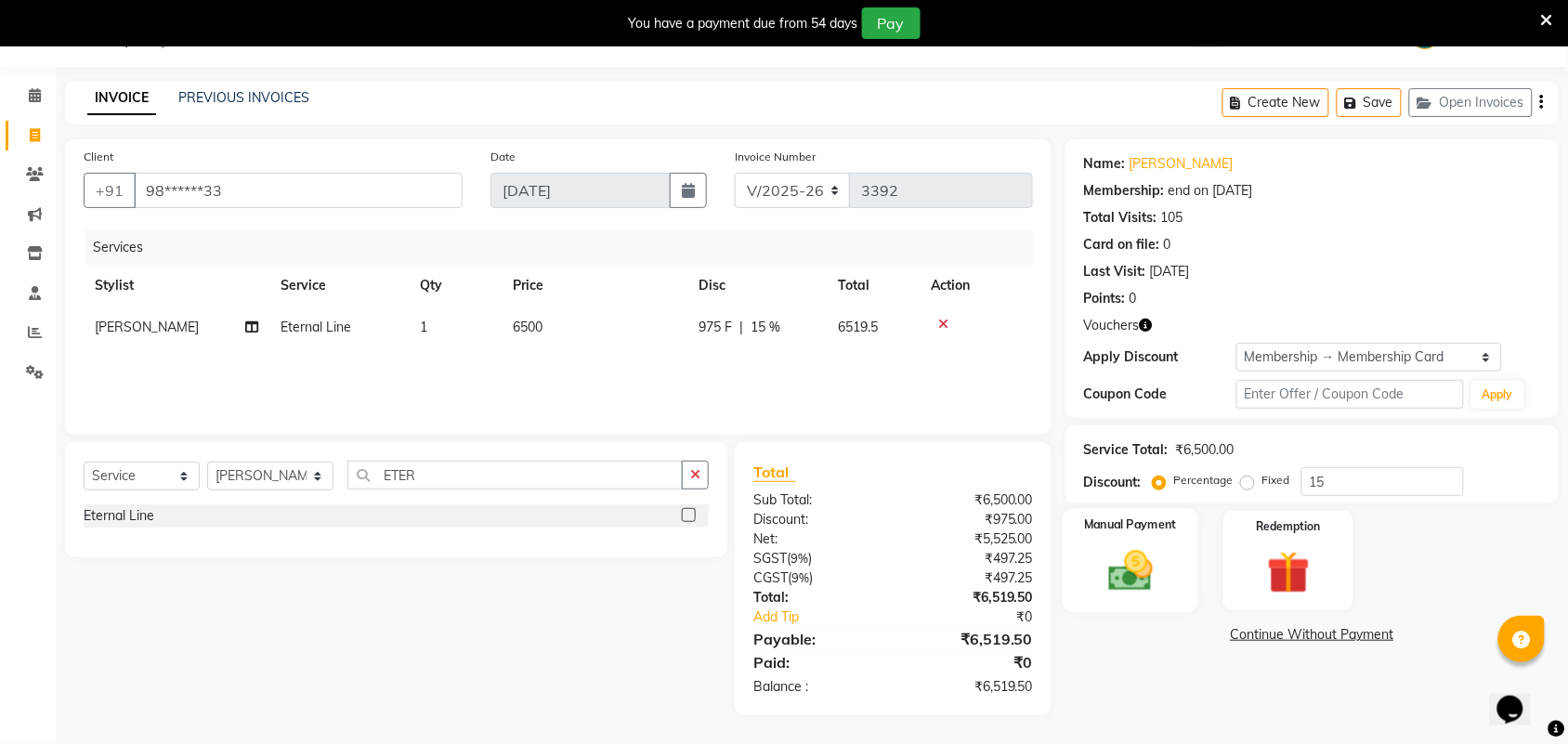
click at [1103, 588] on img at bounding box center [1130, 570] width 72 height 51
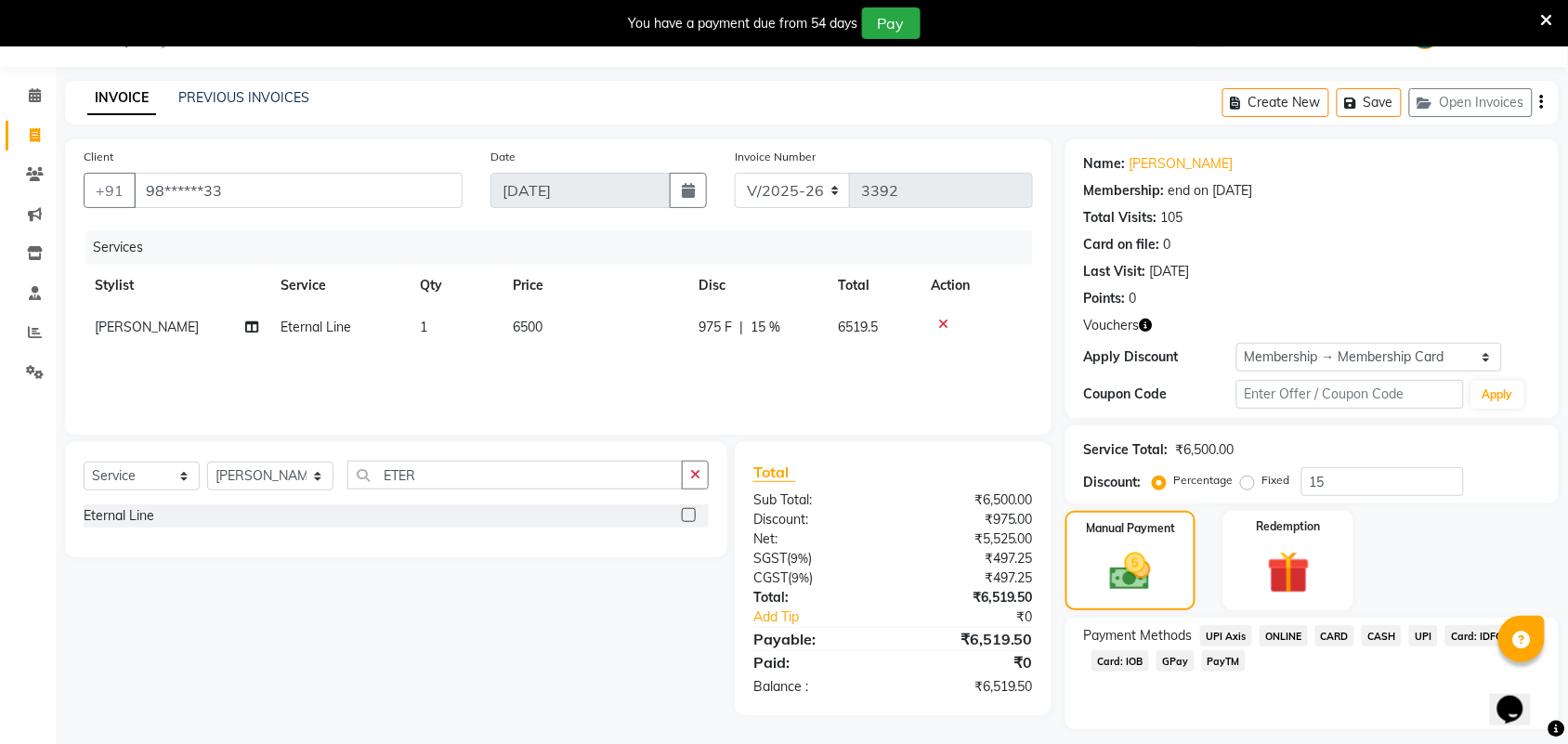
click at [1134, 660] on span "Card: IOB" at bounding box center [1120, 660] width 57 height 22
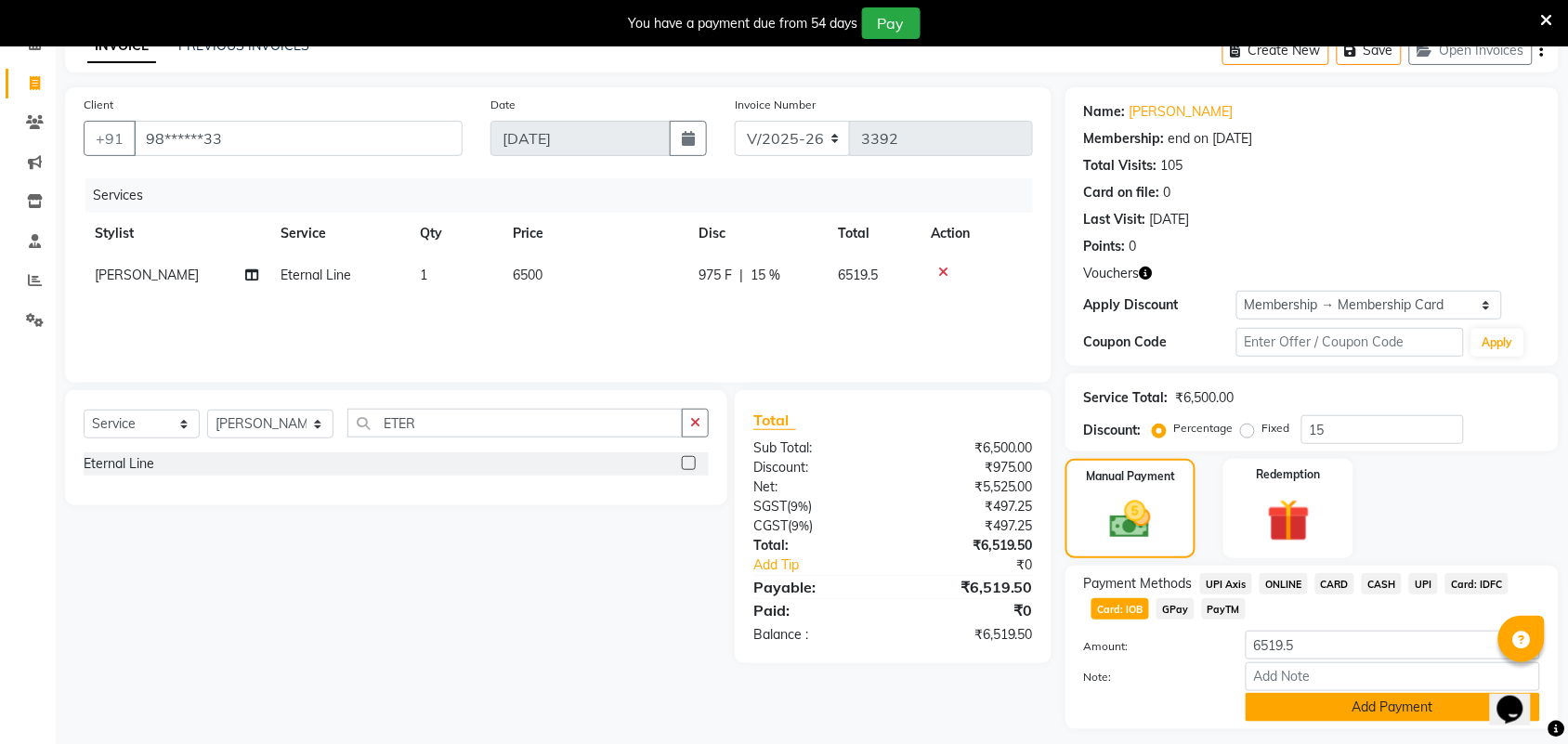
scroll to position [148, 0]
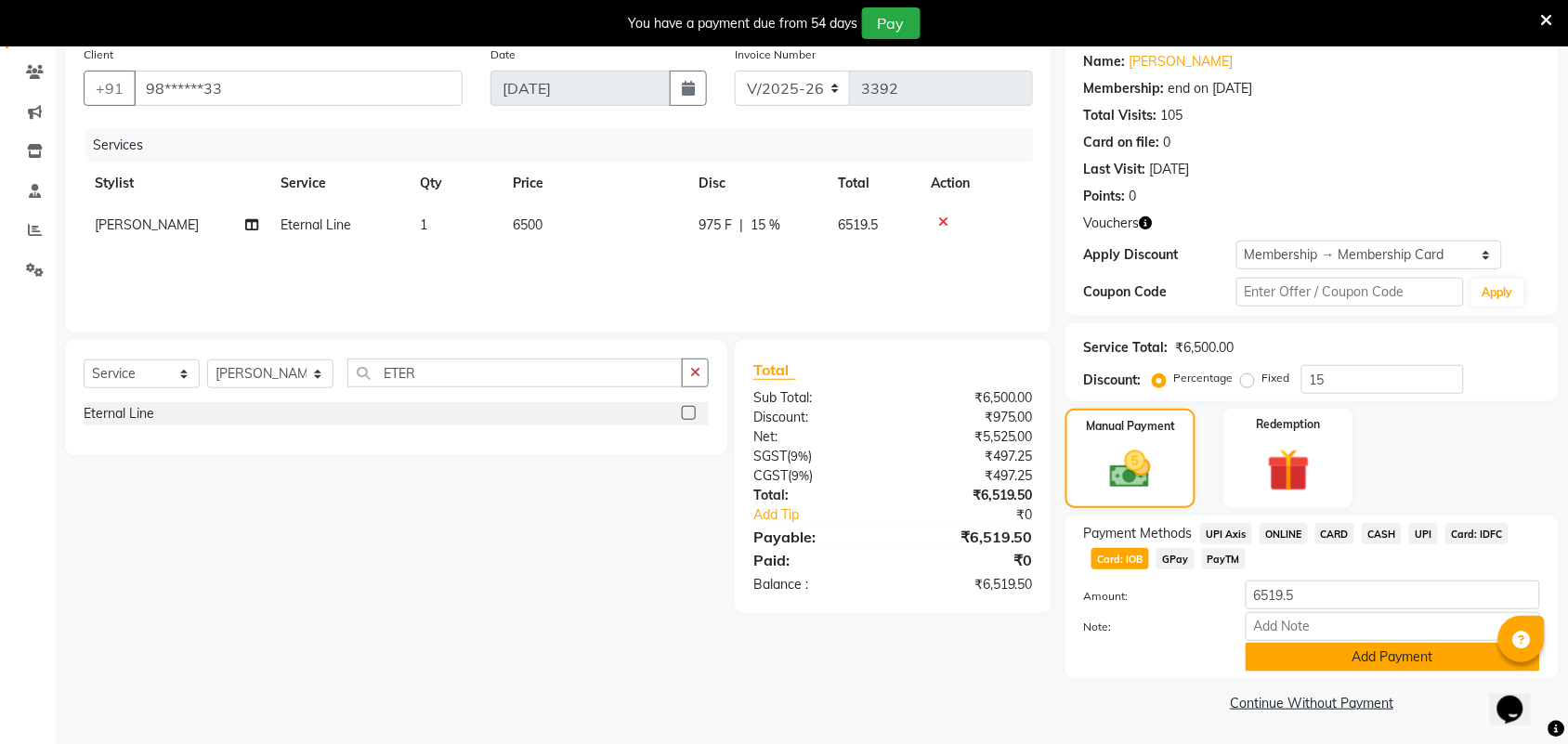
click at [1449, 664] on button "Add Payment" at bounding box center [1393, 657] width 294 height 29
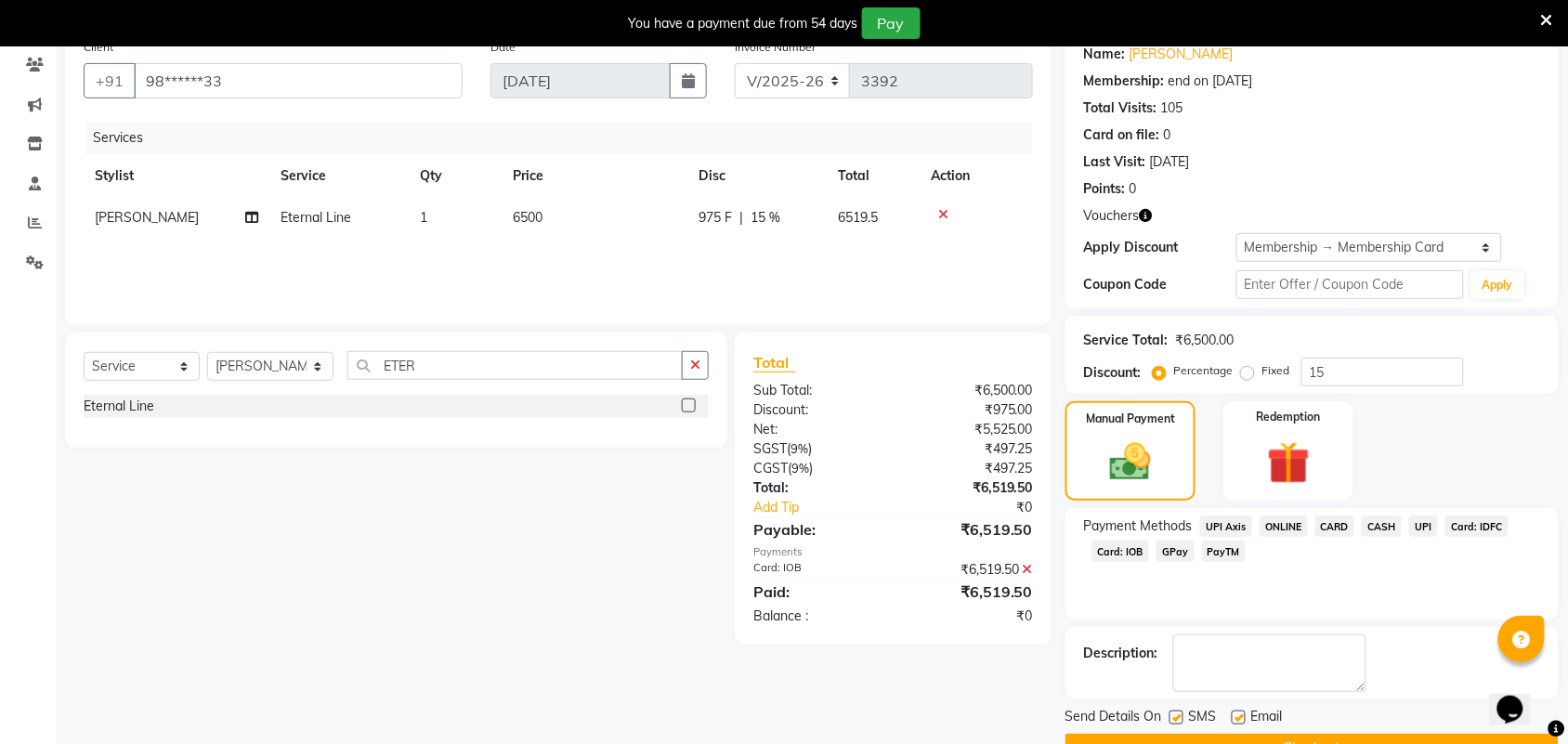
scroll to position [203, 0]
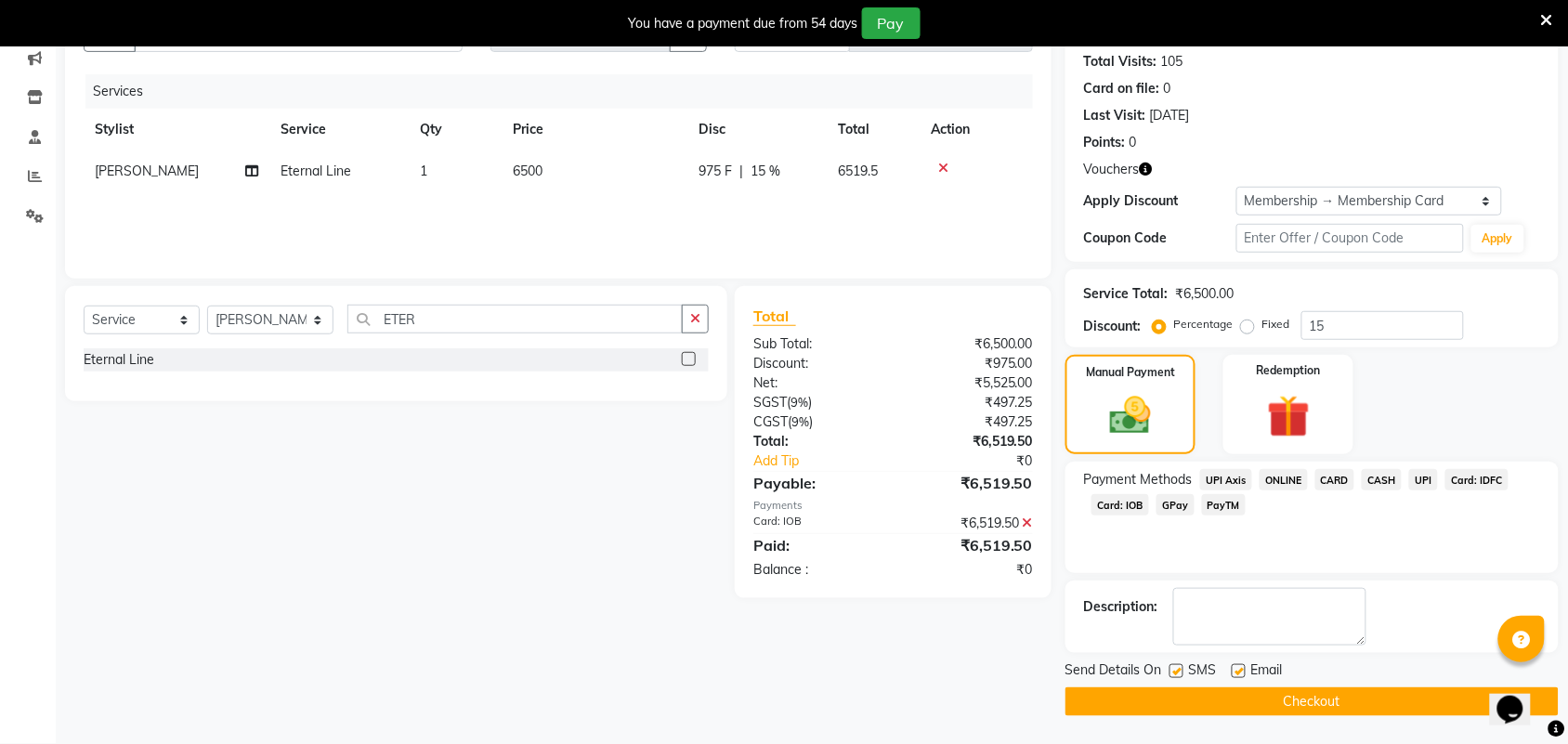
click at [1424, 693] on button "Checkout" at bounding box center [1312, 702] width 493 height 29
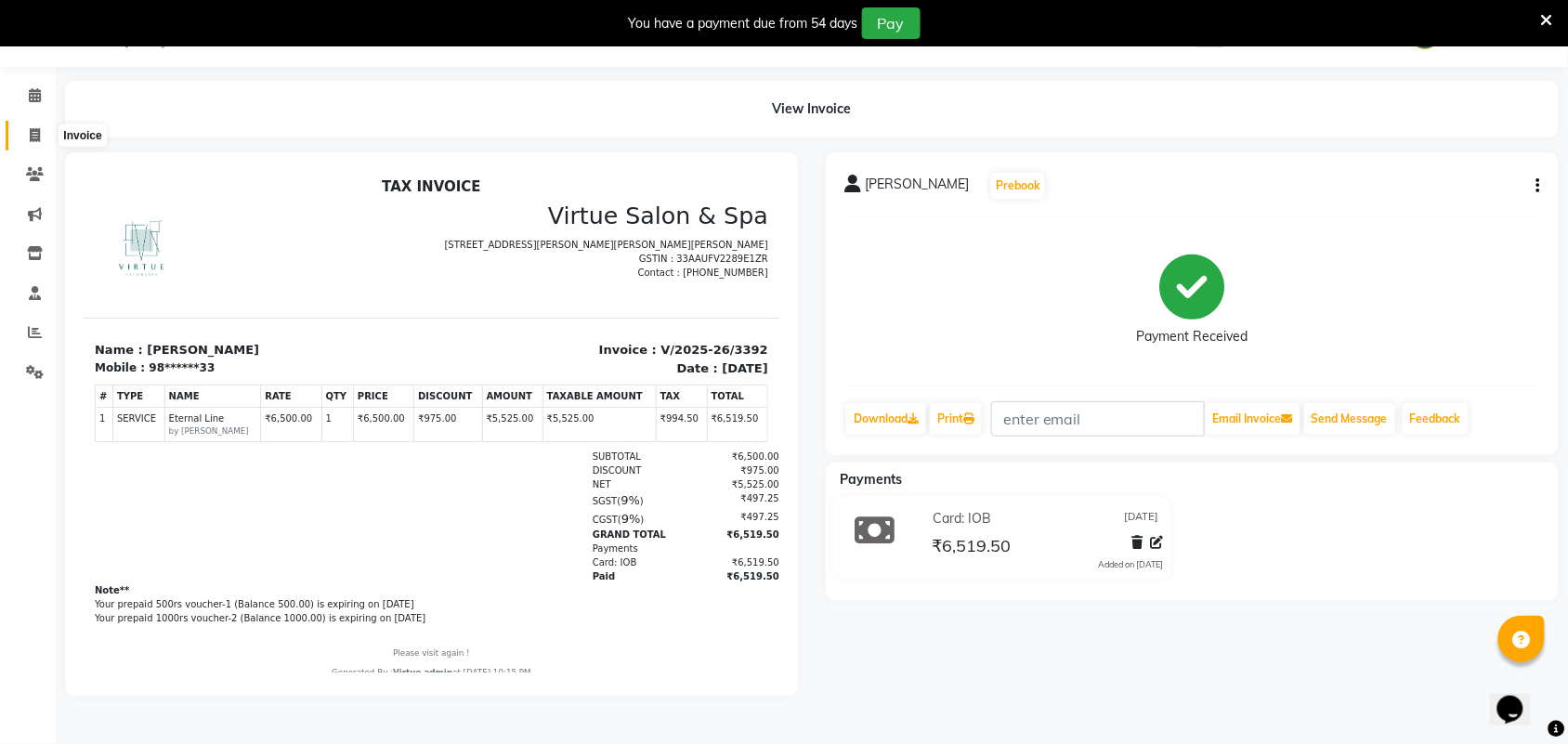
click at [39, 138] on icon at bounding box center [35, 135] width 10 height 14
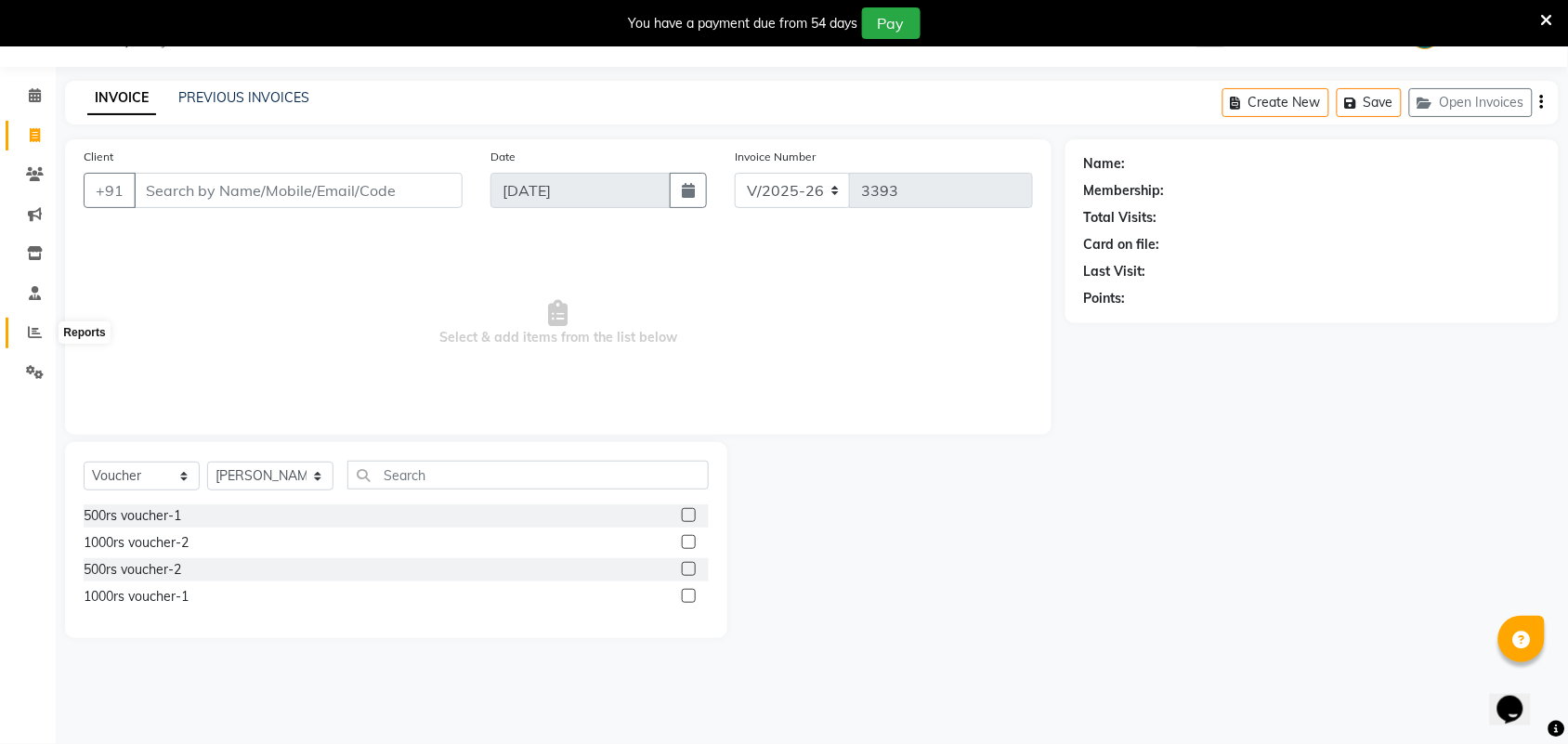
click at [43, 330] on span at bounding box center [35, 333] width 33 height 22
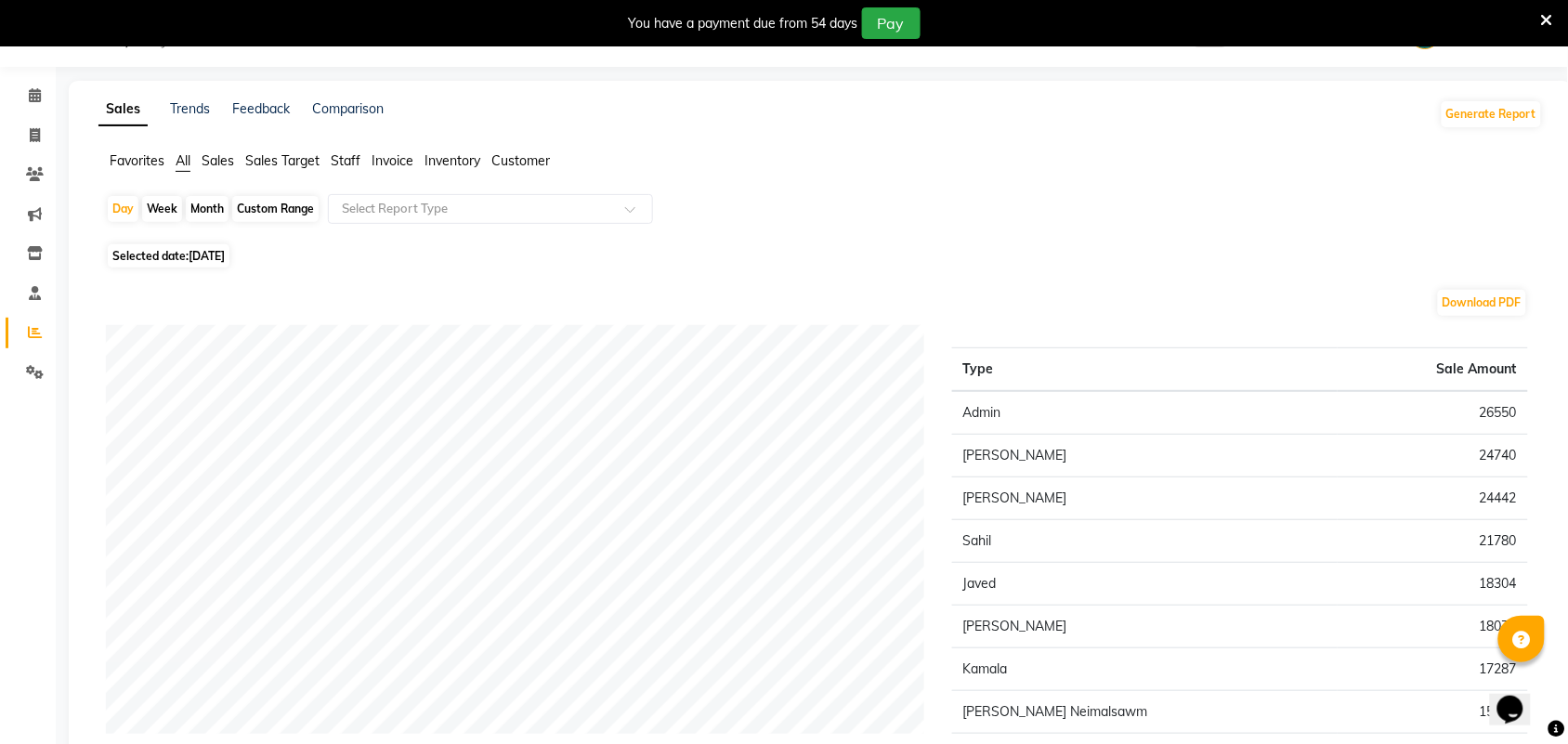
click at [265, 160] on span "Sales Target" at bounding box center [281, 160] width 74 height 17
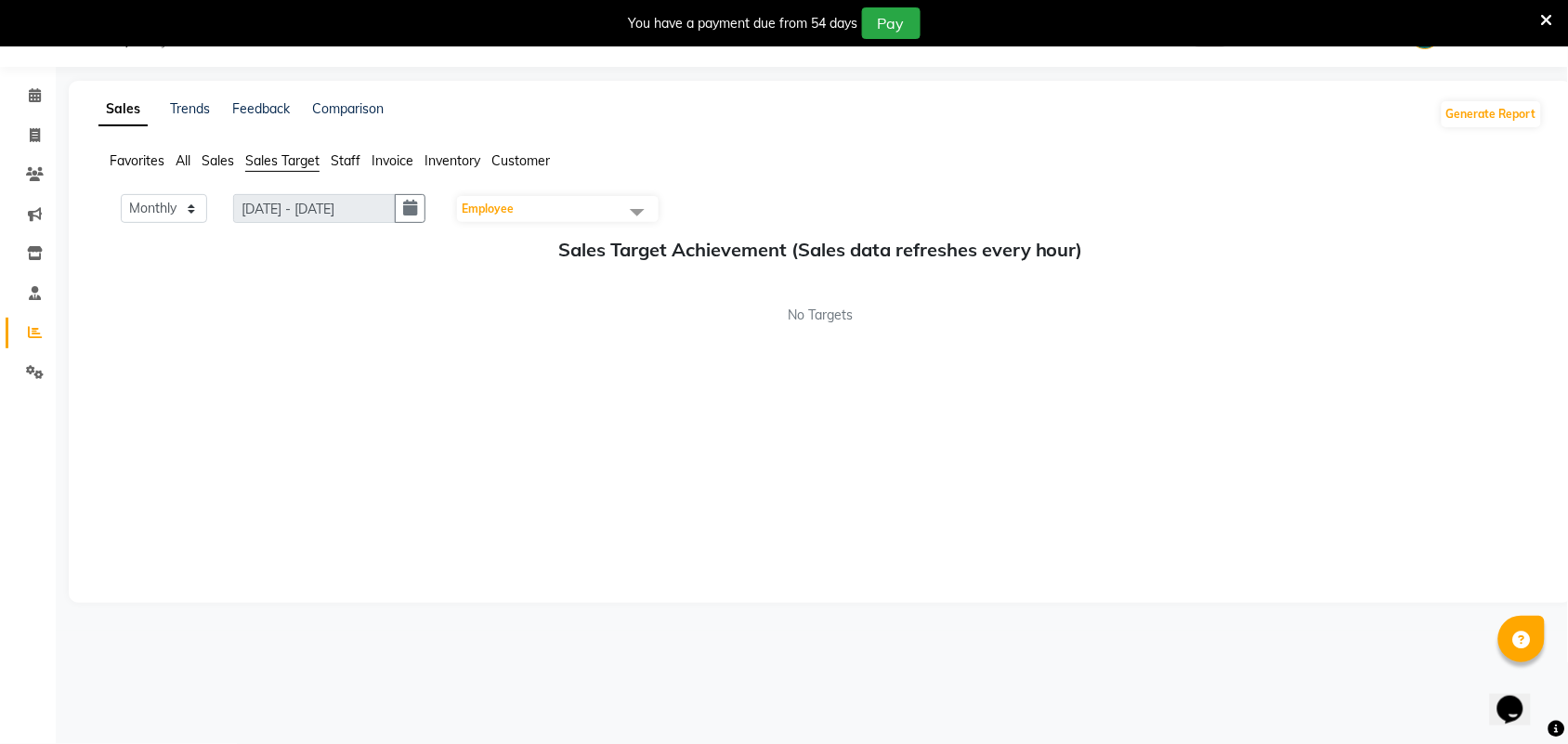
click at [219, 160] on span "Sales" at bounding box center [218, 160] width 33 height 17
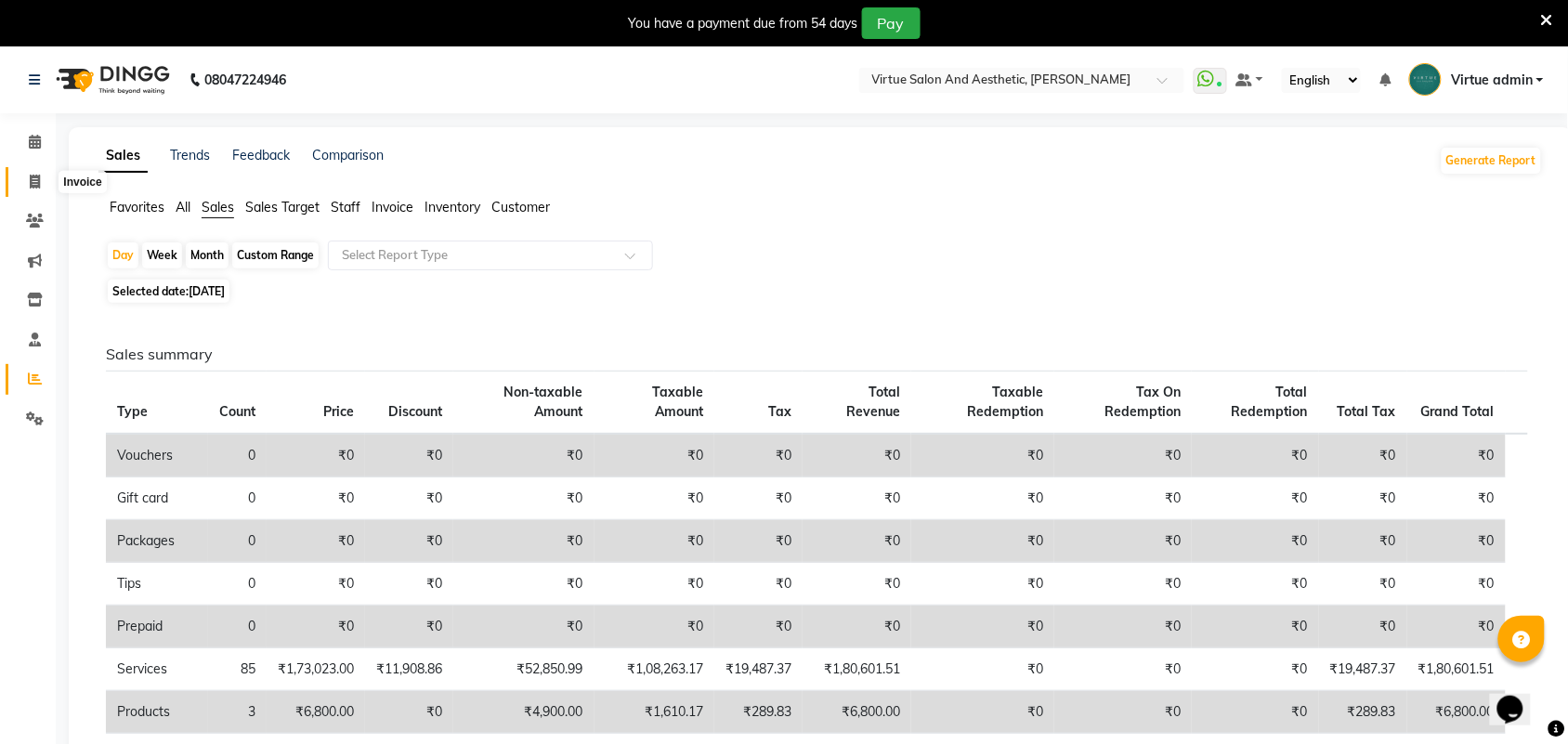
click at [23, 173] on span at bounding box center [35, 182] width 33 height 22
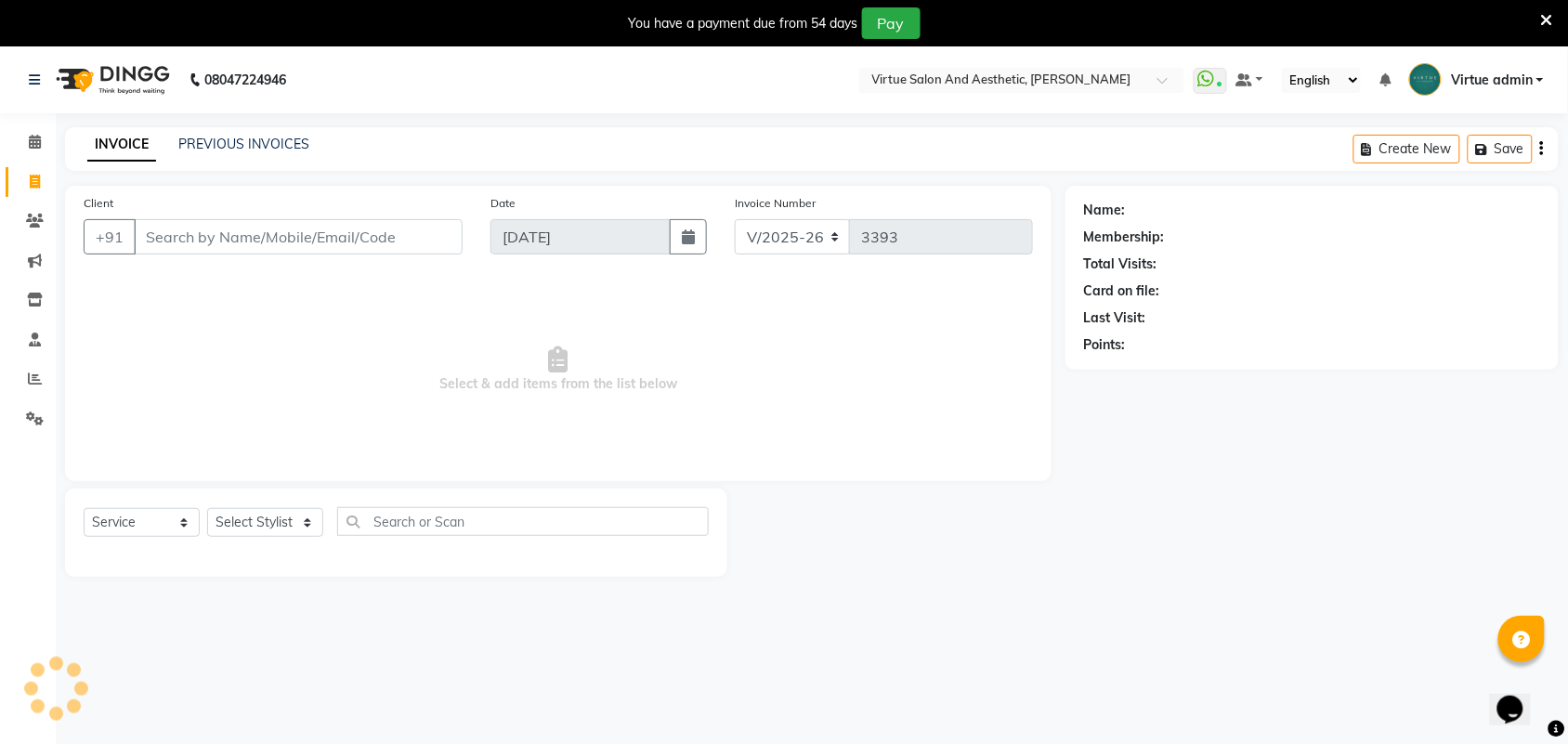
scroll to position [47, 0]
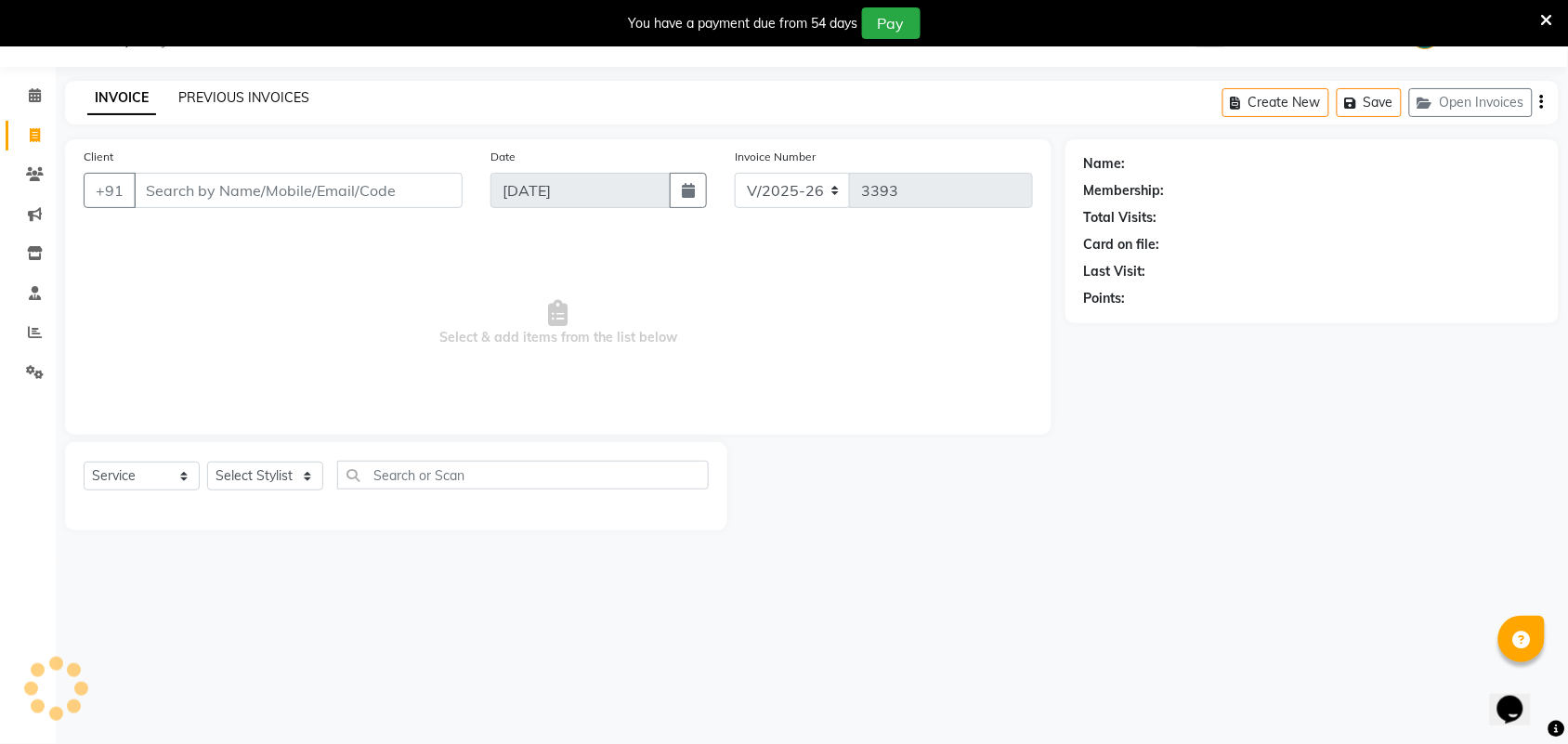
click at [220, 91] on link "PREVIOUS INVOICES" at bounding box center [244, 98] width 131 height 17
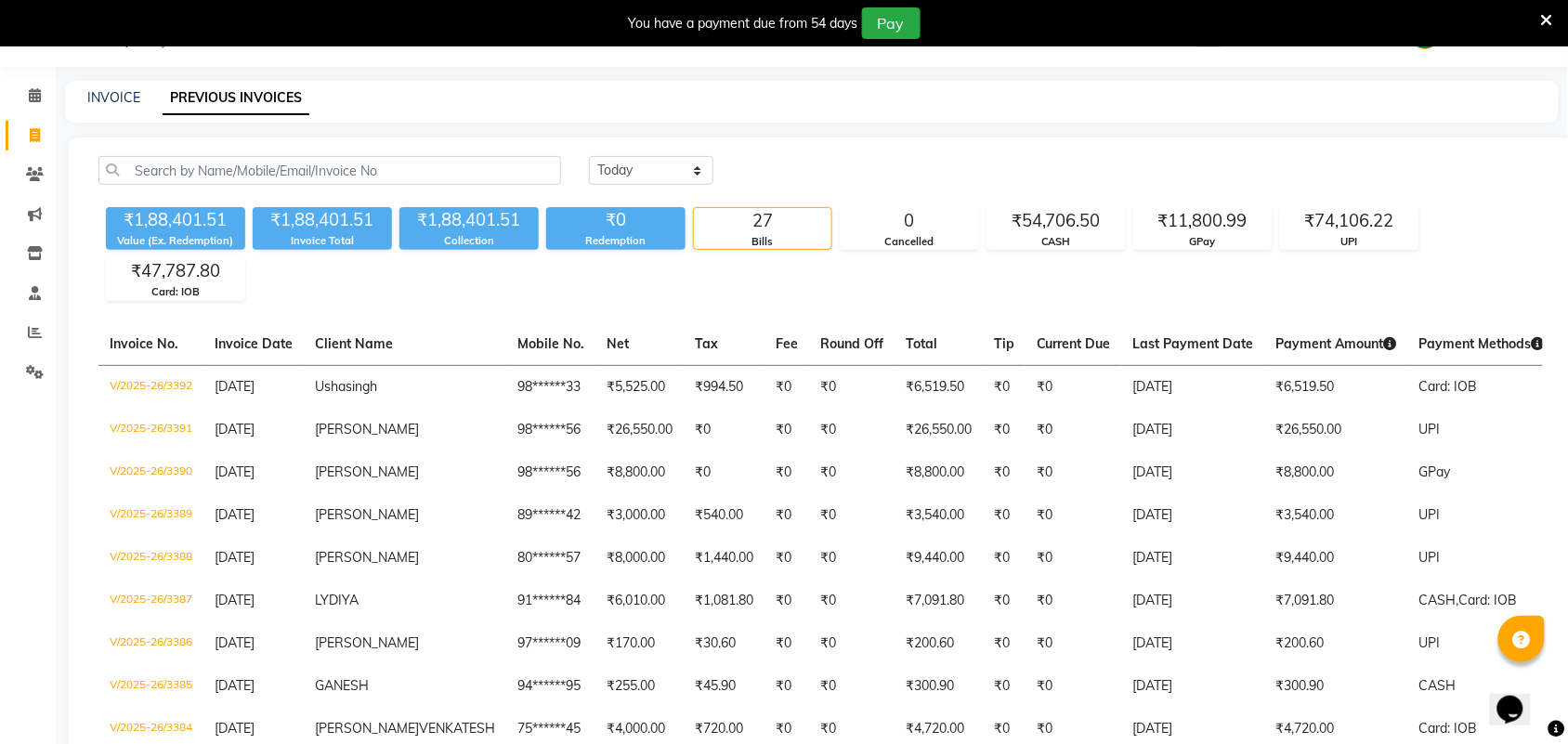
click at [1099, 122] on div "INVOICE PREVIOUS INVOICES" at bounding box center [811, 101] width 1494 height 42
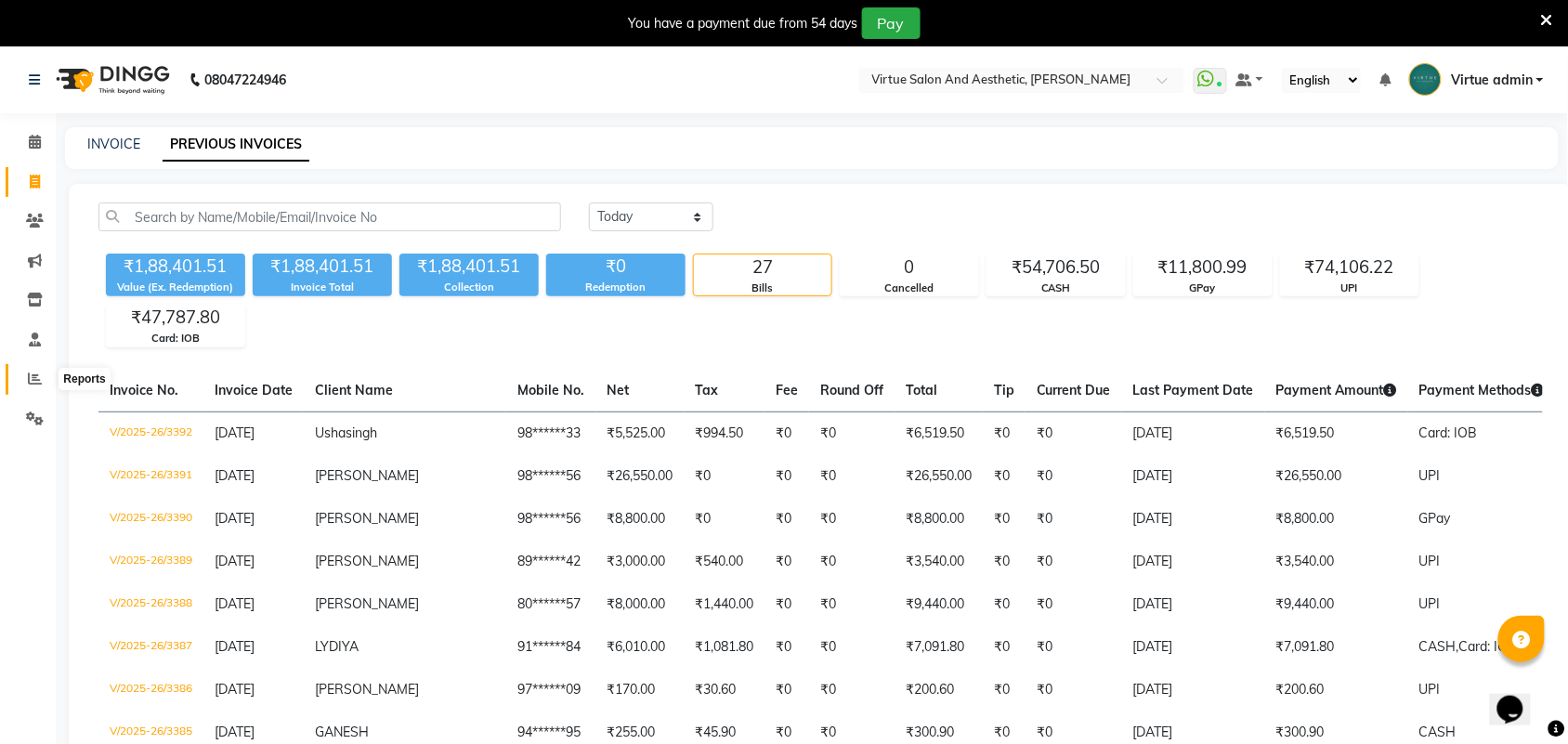
click at [38, 379] on icon at bounding box center [35, 378] width 14 height 14
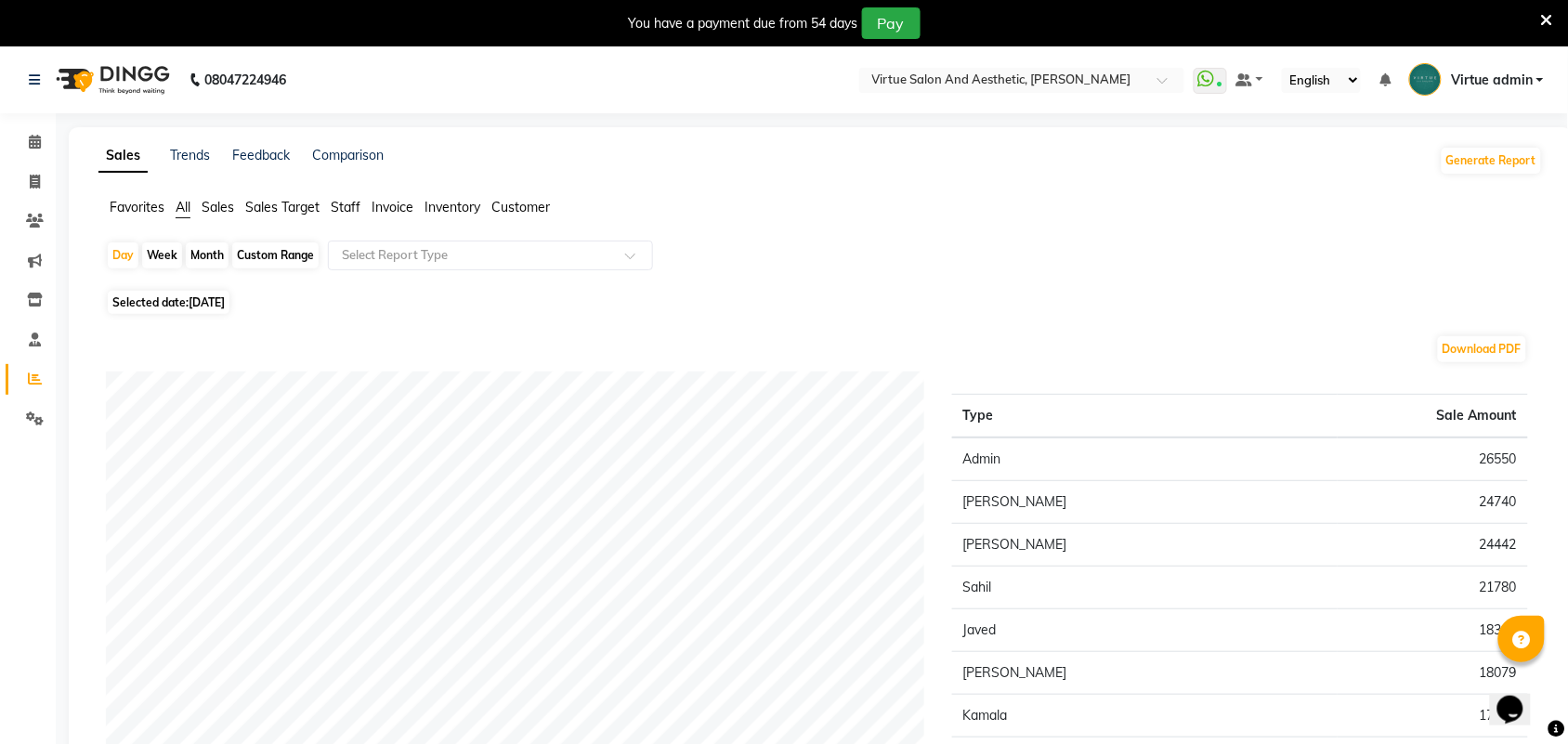
click at [217, 201] on span "Sales" at bounding box center [218, 207] width 33 height 17
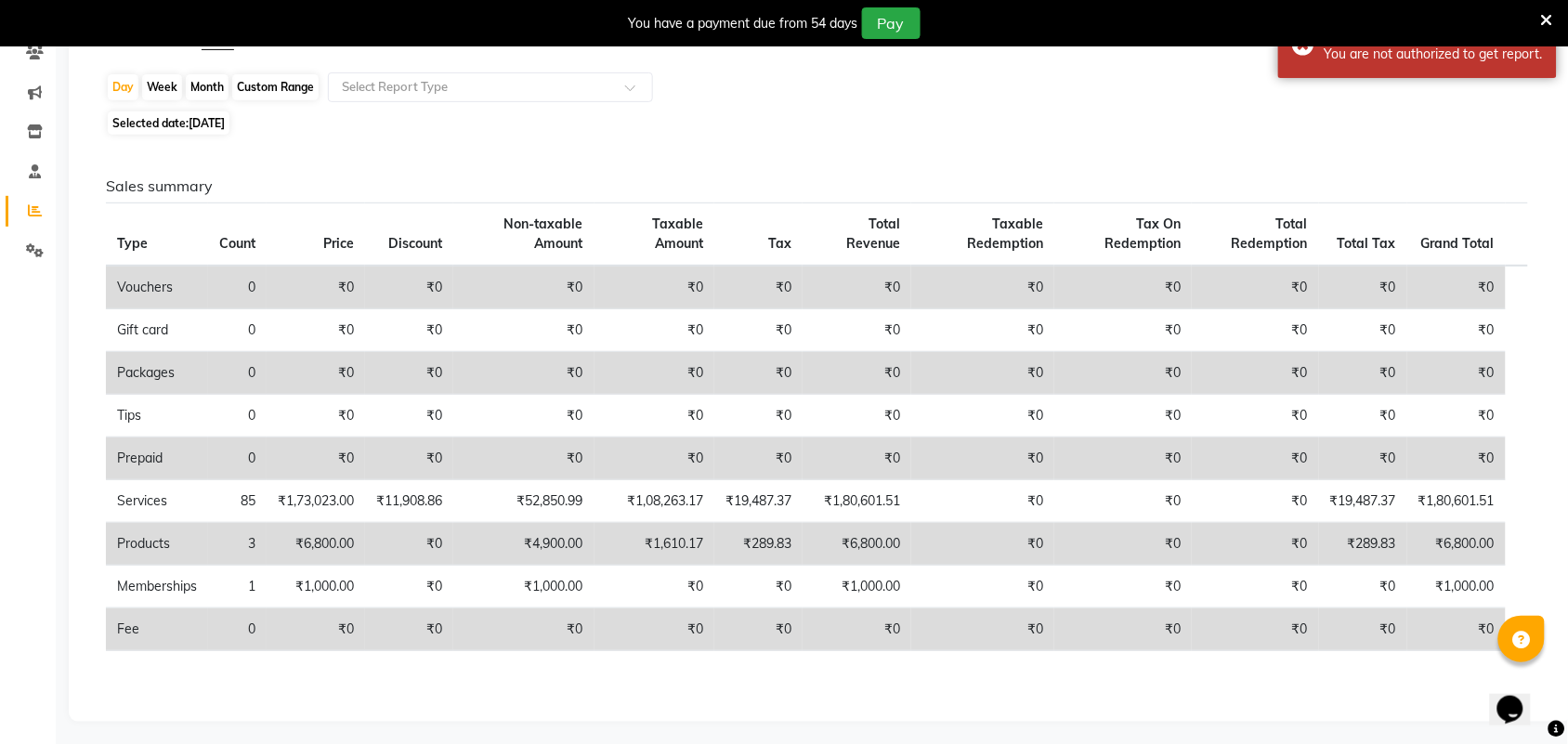
scroll to position [175, 0]
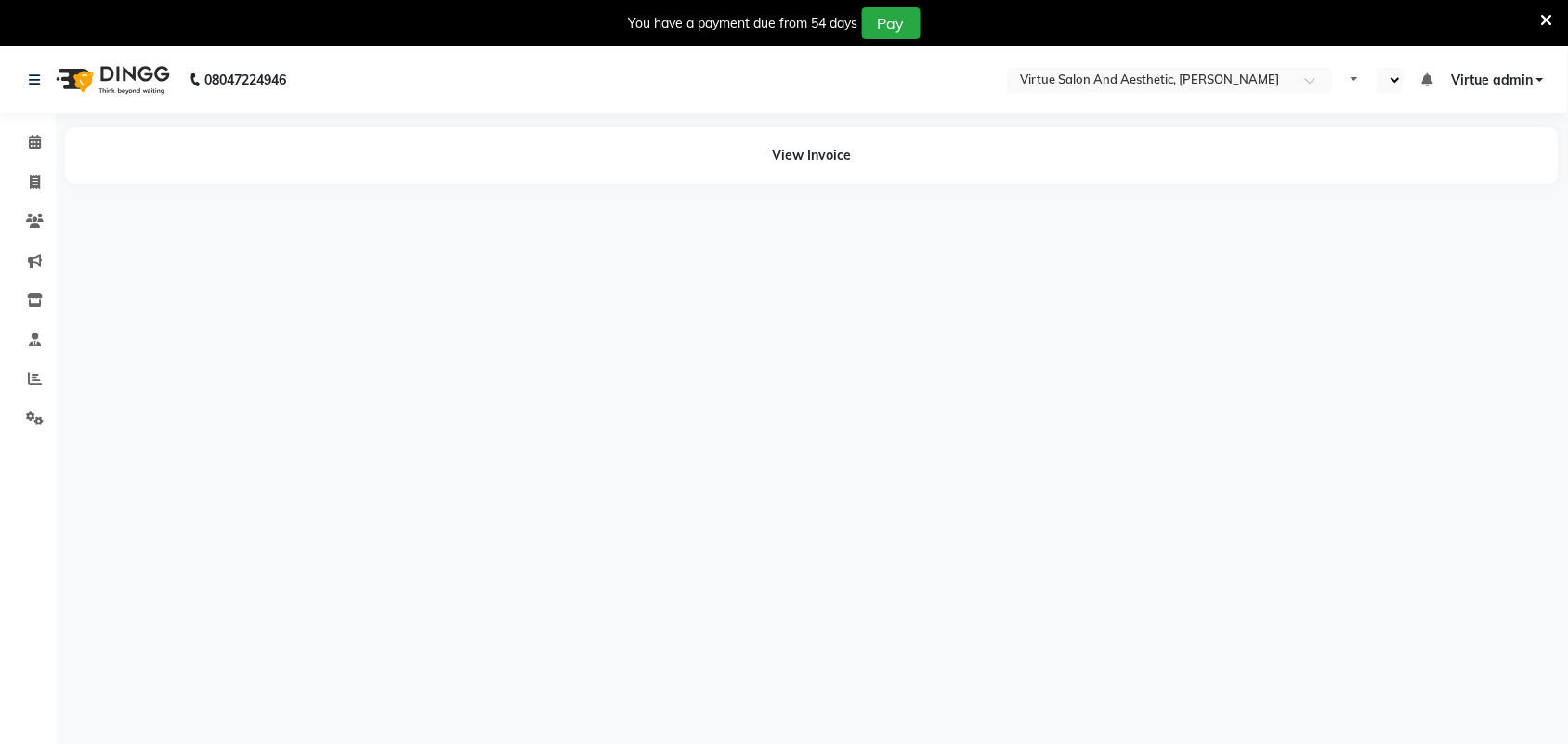
select select "en"
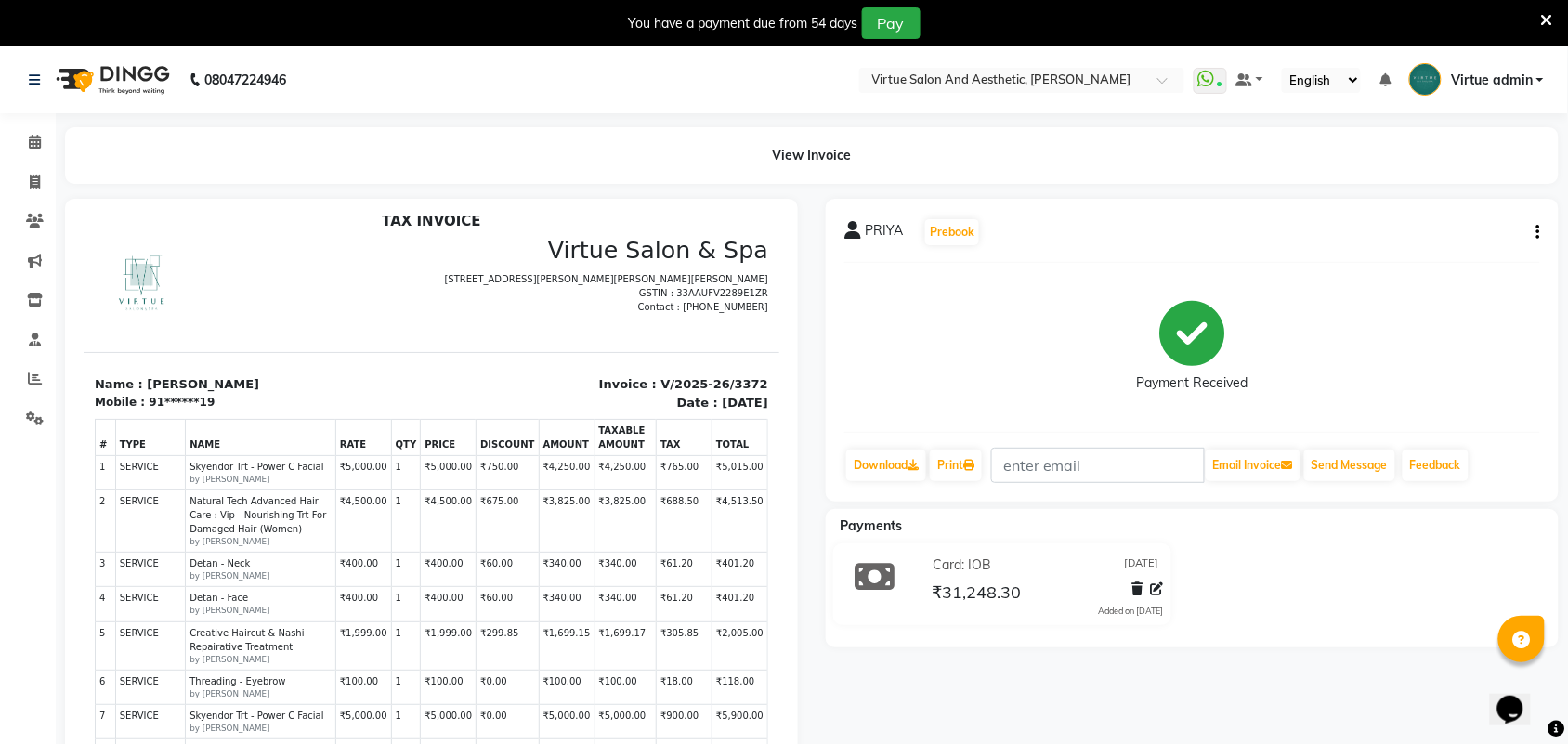
scroll to position [16, 0]
click at [1537, 234] on icon "button" at bounding box center [1538, 233] width 4 height 1
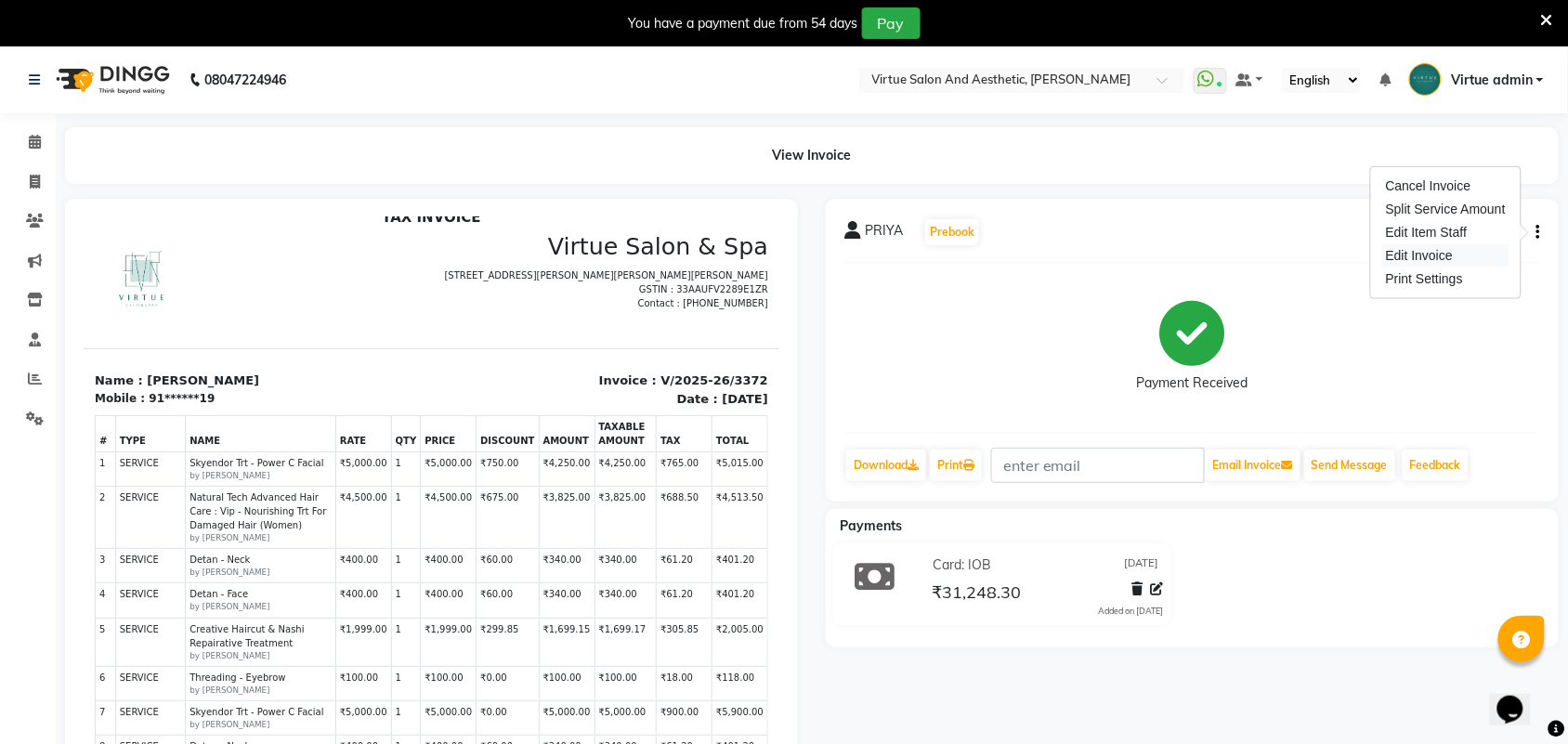
click at [1401, 257] on div "Edit Invoice" at bounding box center [1446, 255] width 128 height 23
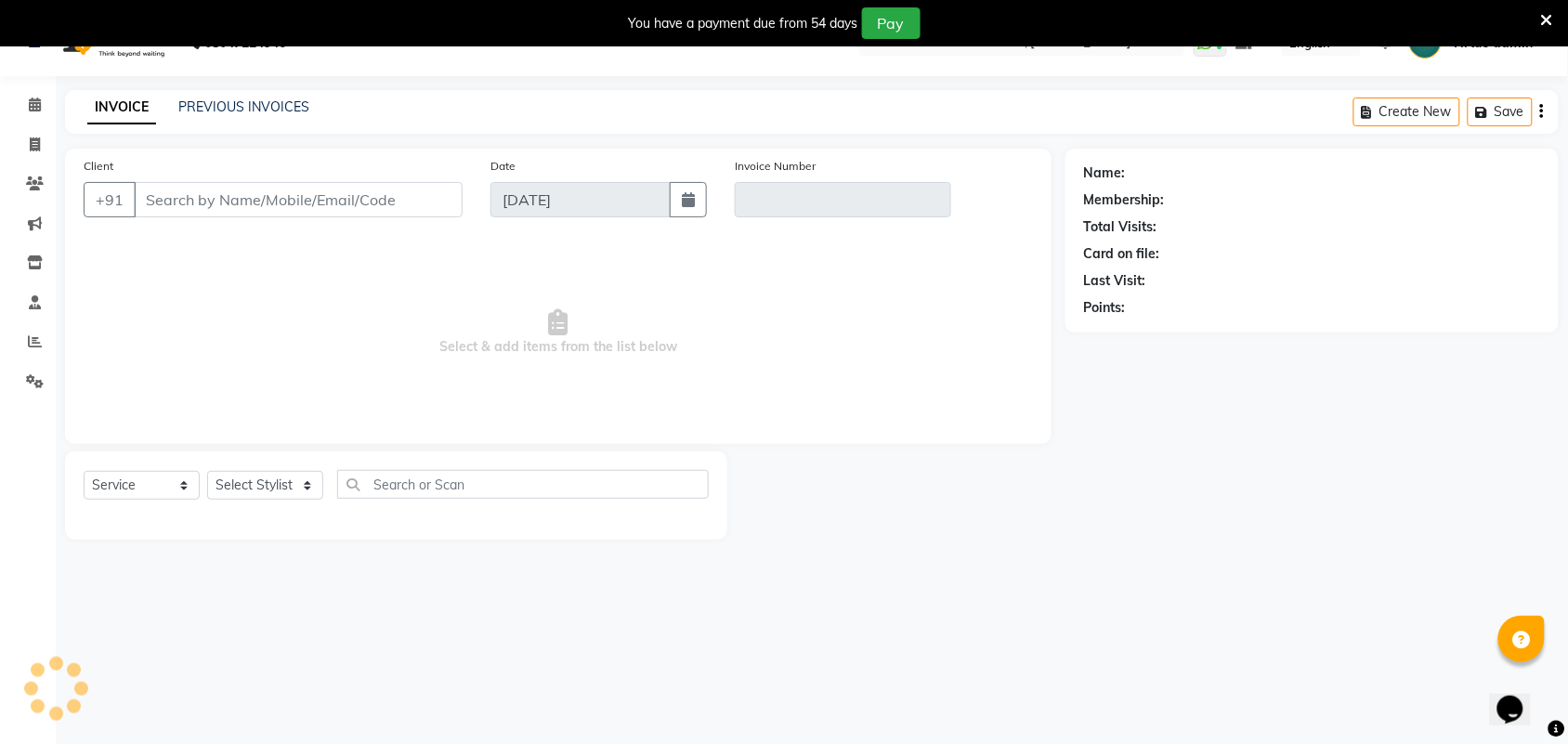
scroll to position [47, 0]
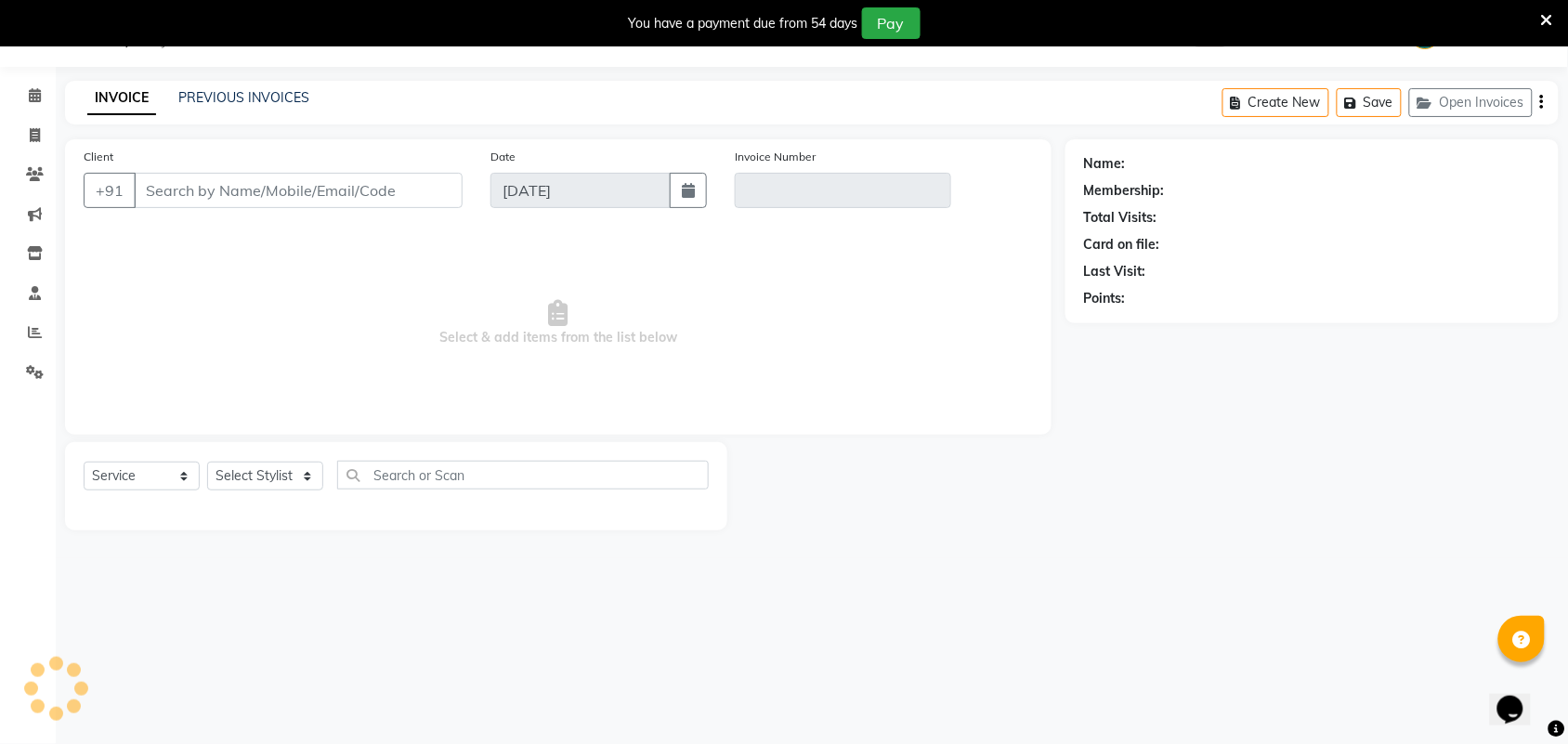
select select "V"
select select "71189"
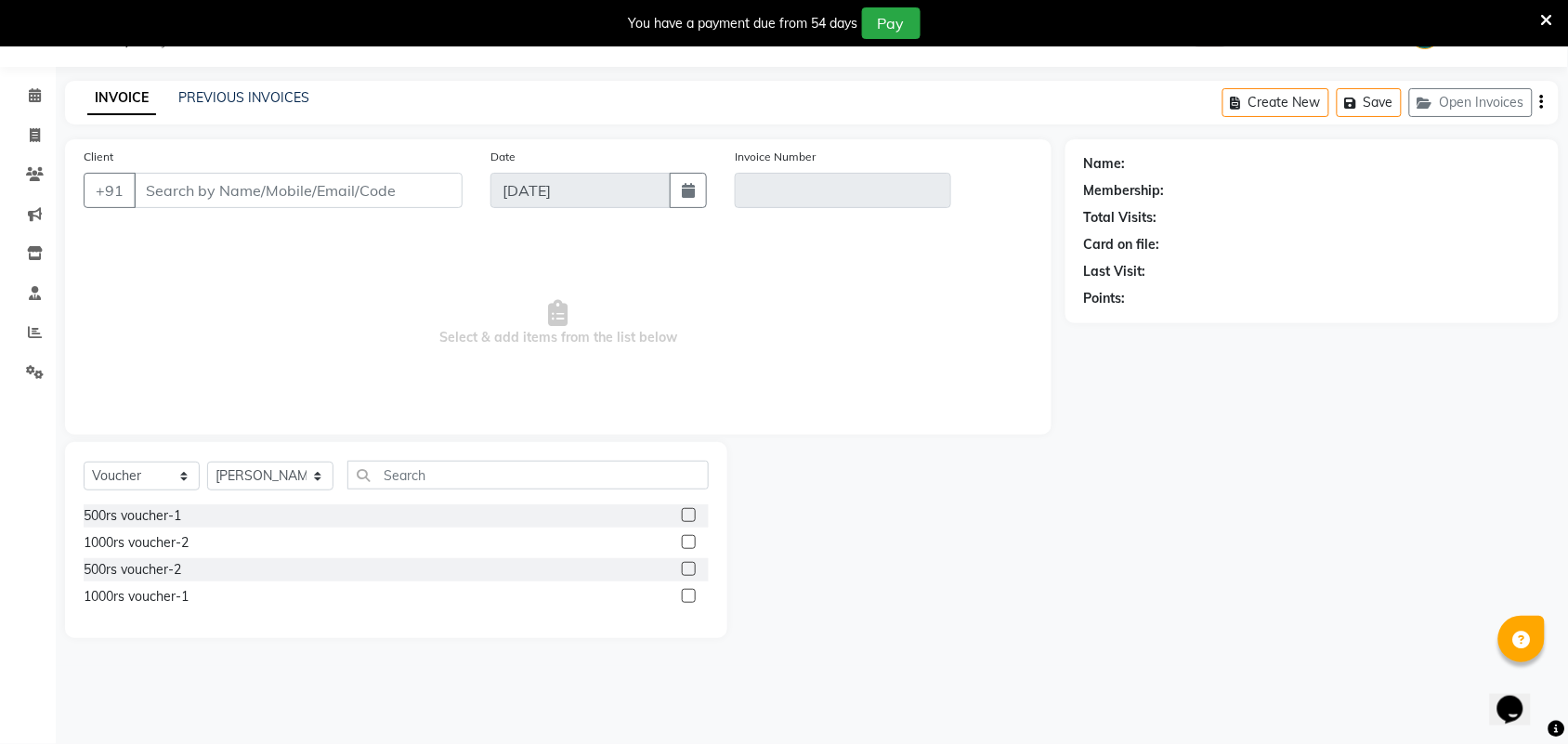
type input "91******19"
type input "V/2025-26/3372"
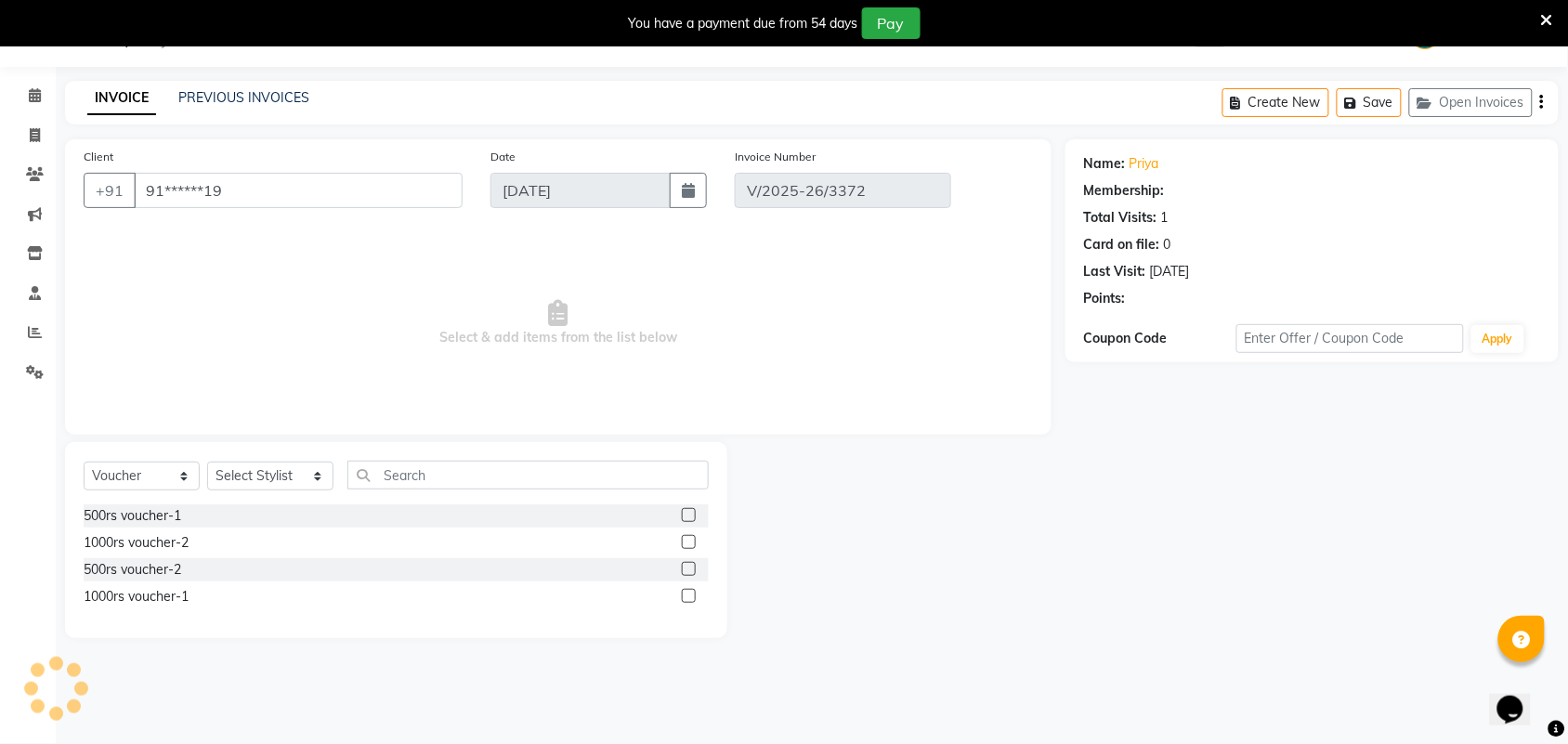
select select "select"
select select "1: Object"
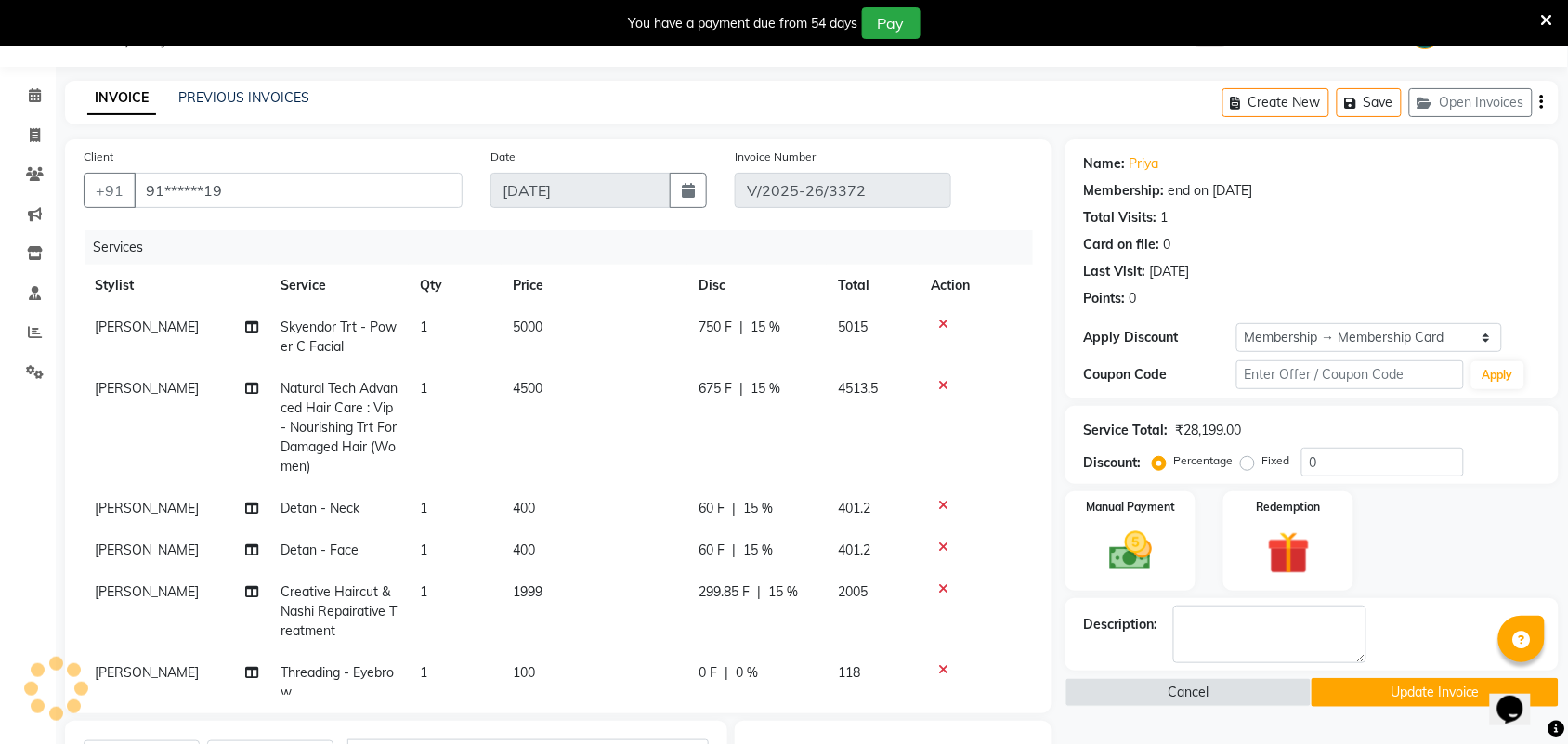
type input "15"
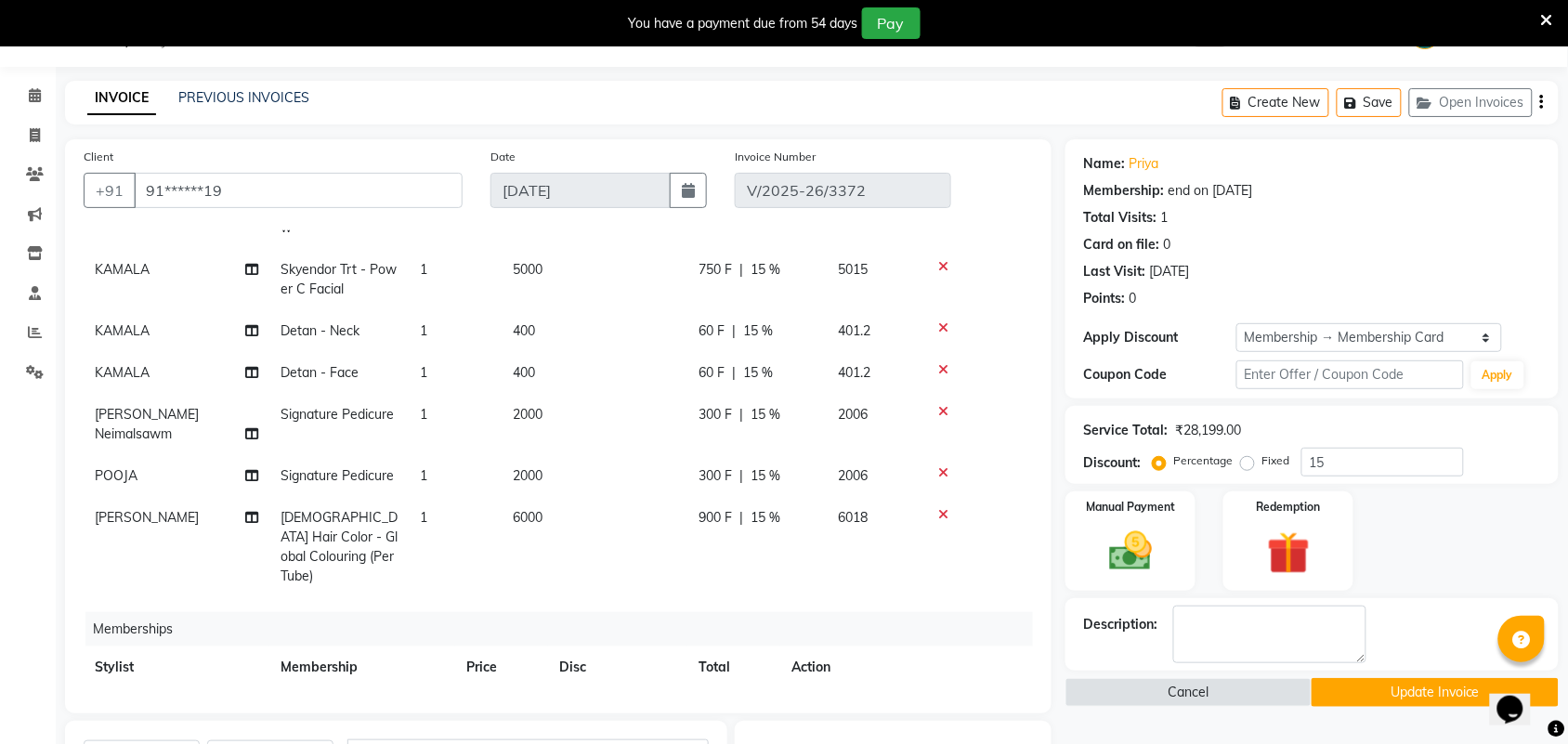
scroll to position [493, 0]
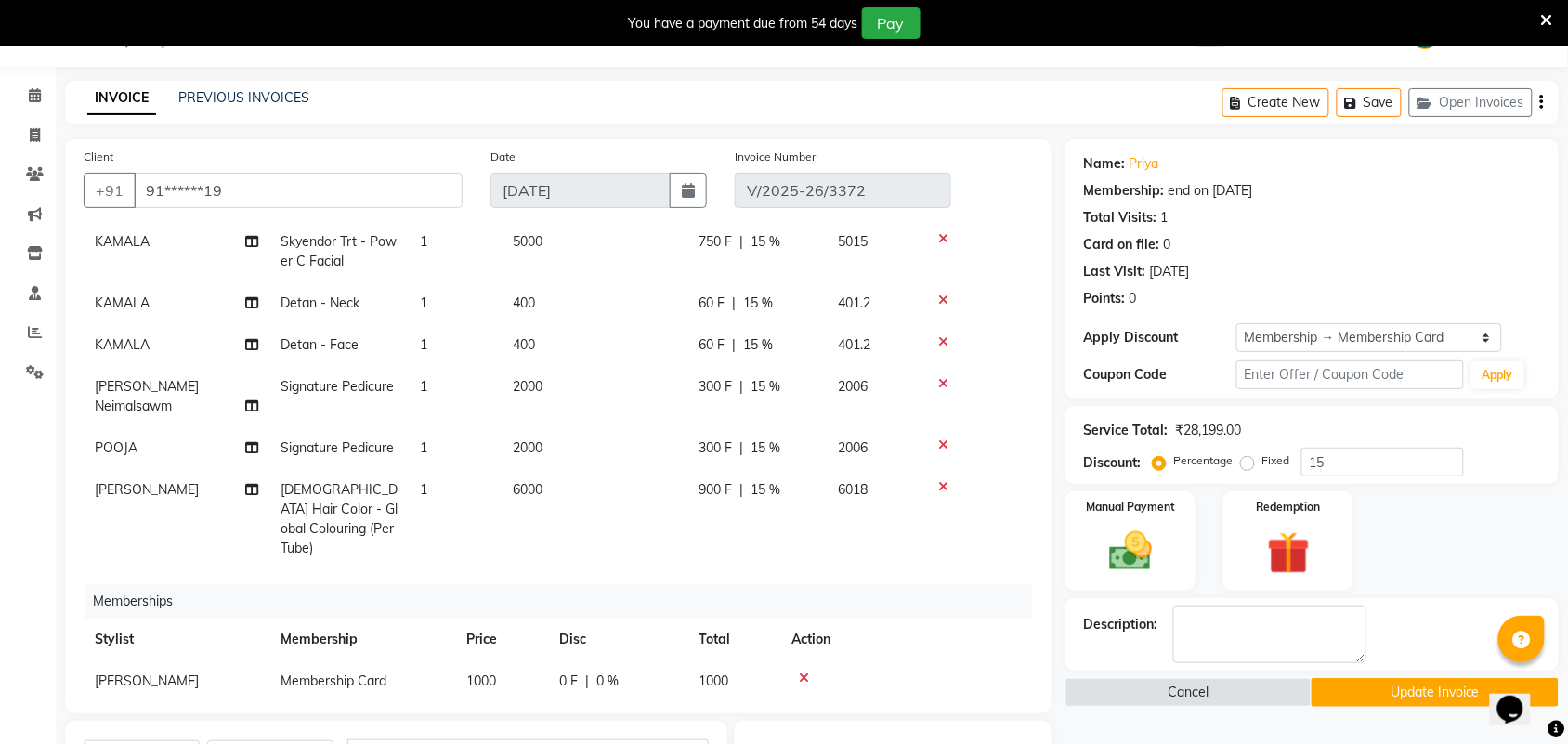
click at [163, 660] on td "[PERSON_NAME]" at bounding box center [176, 681] width 186 height 42
select select "30103"
click at [163, 672] on select "Admin [PERSON_NAME] Apsu Auditor [PERSON_NAME] Dingg - Support Team [PERSON_NAM…" at bounding box center [176, 686] width 163 height 29
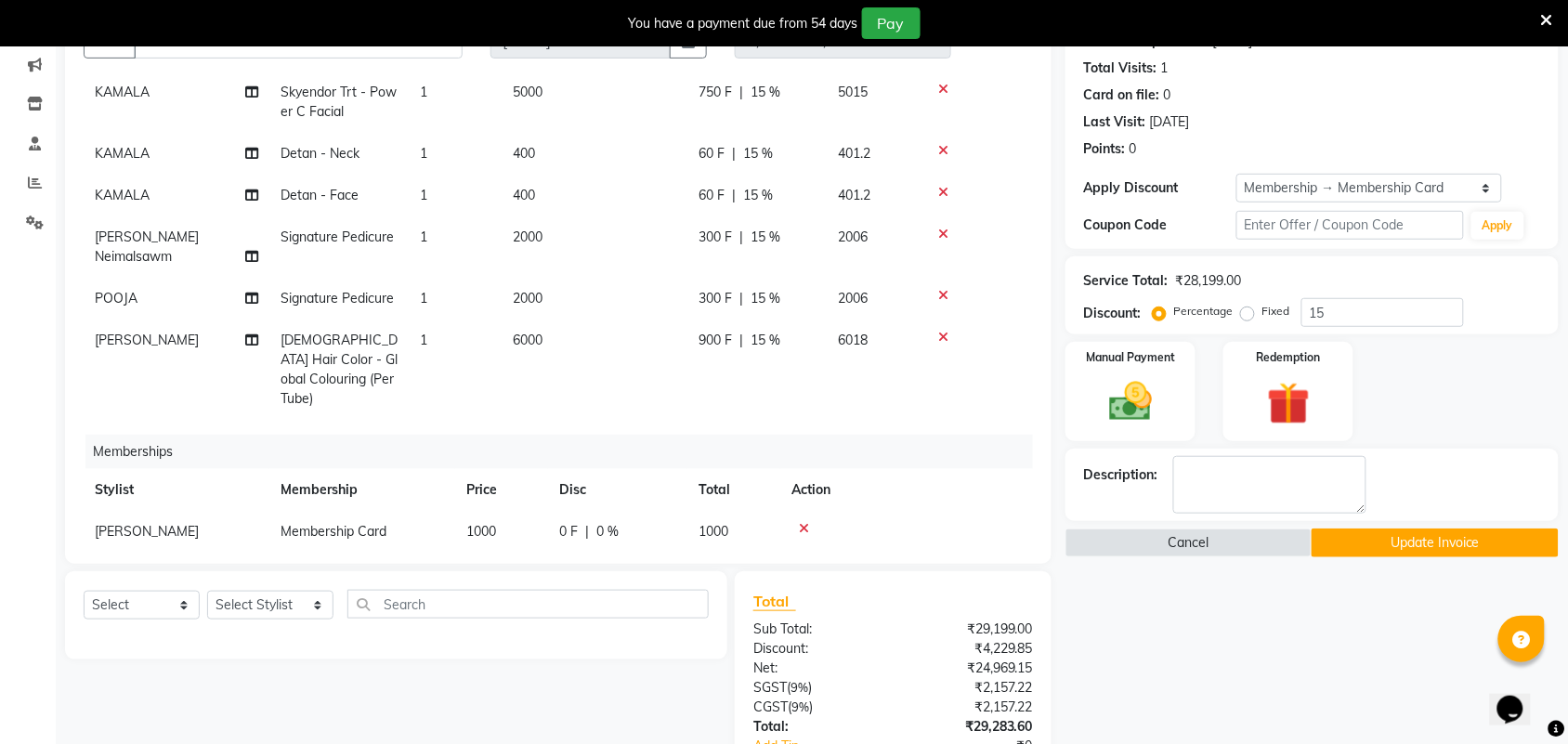
scroll to position [378, 0]
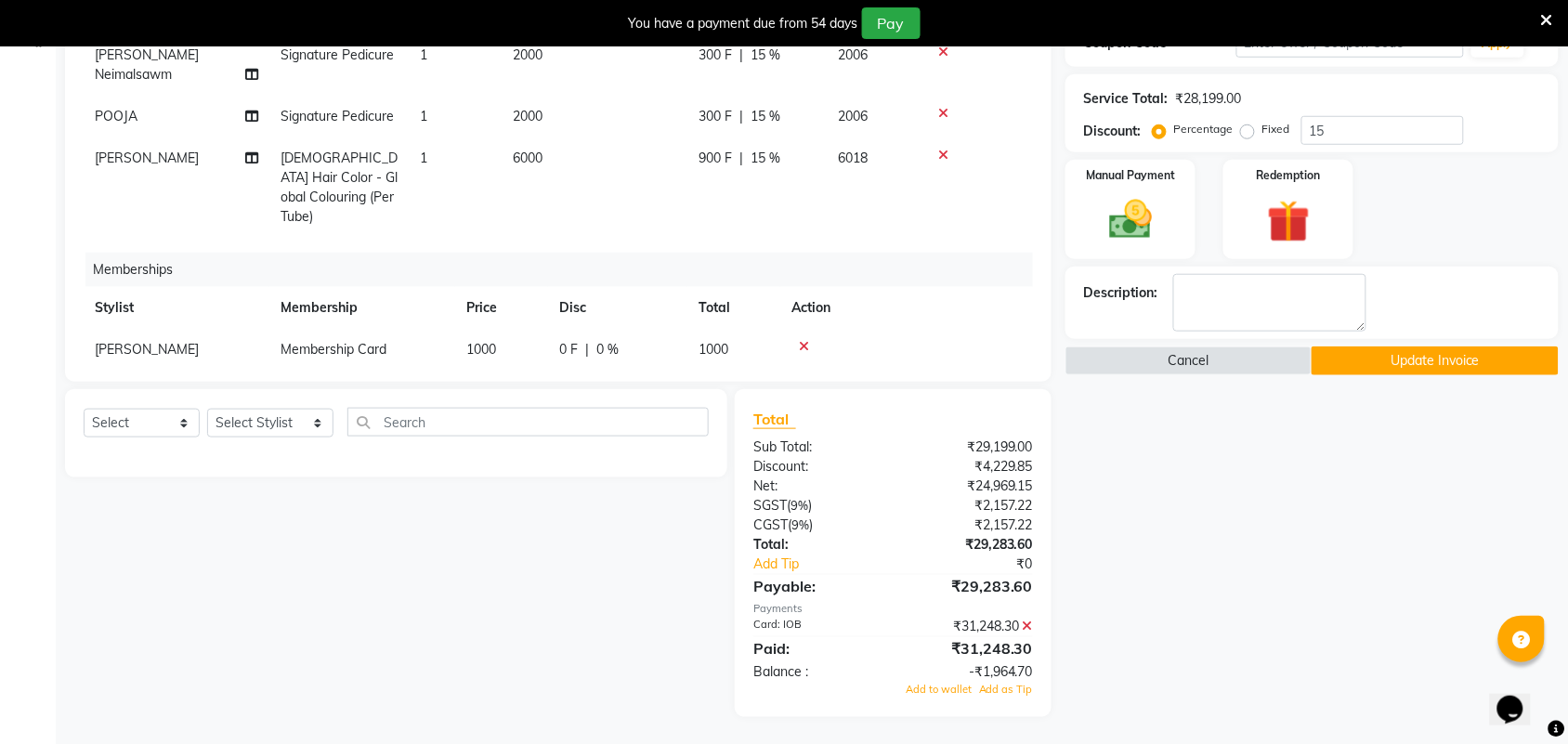
click at [1029, 620] on icon at bounding box center [1028, 627] width 10 height 13
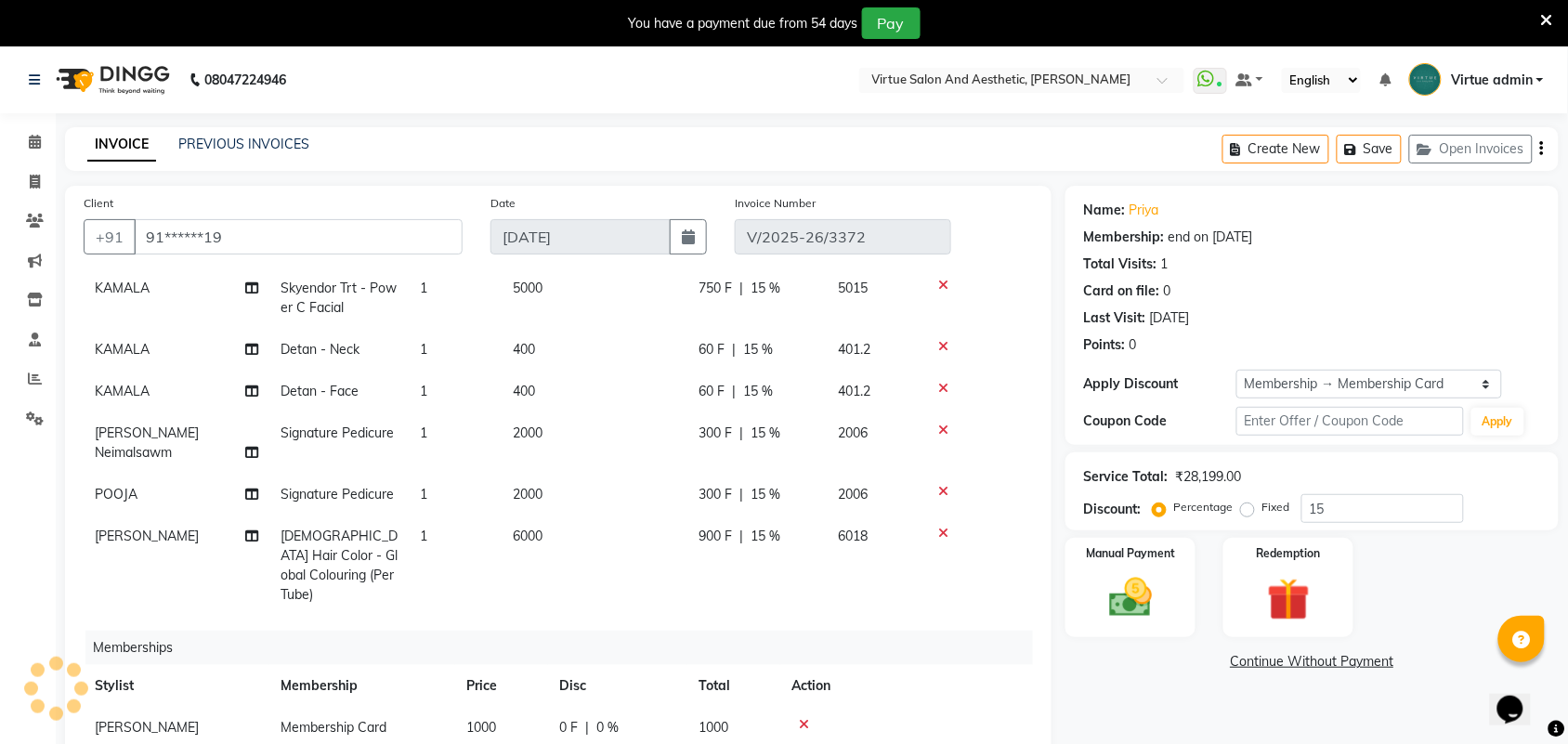
scroll to position [324, 0]
